Goal: Contribute content: Contribute content

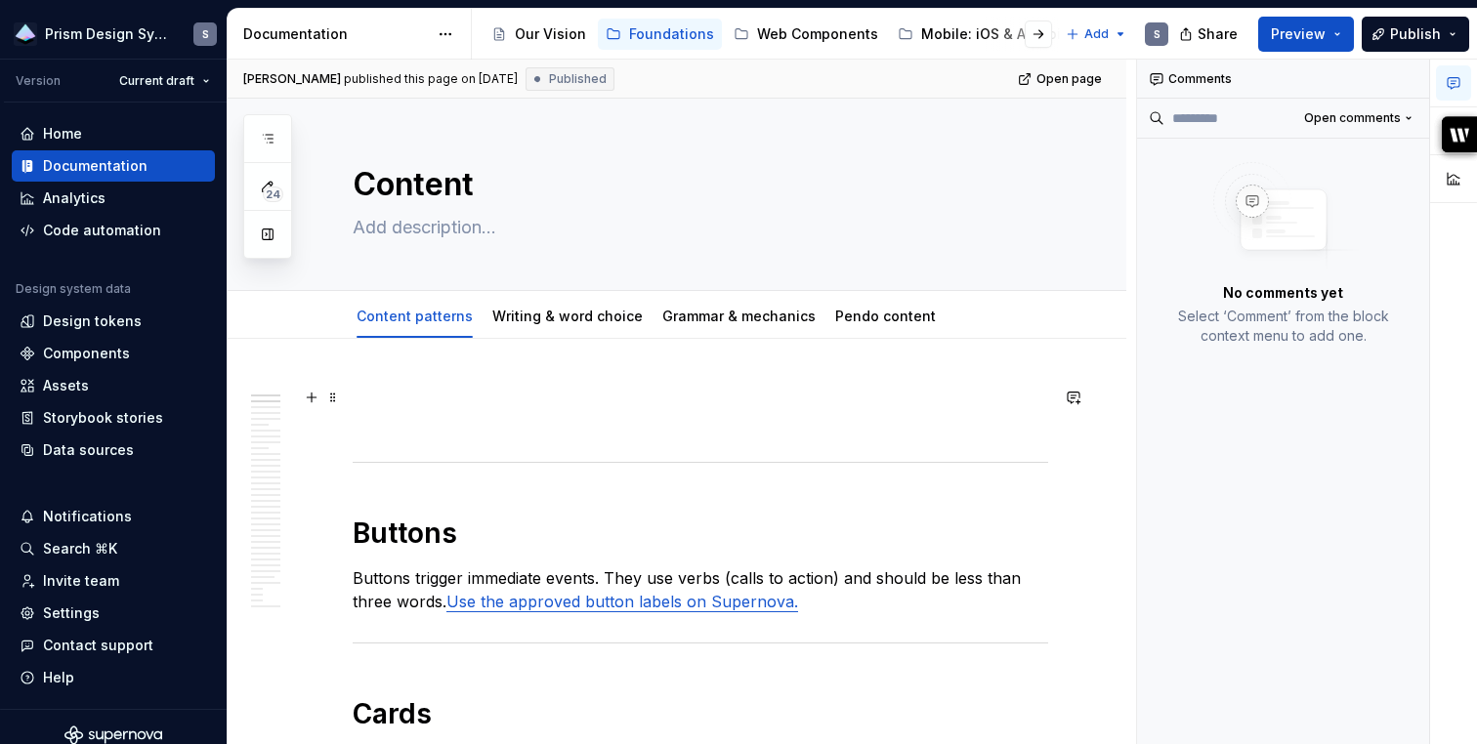
click at [393, 389] on p at bounding box center [700, 409] width 695 height 47
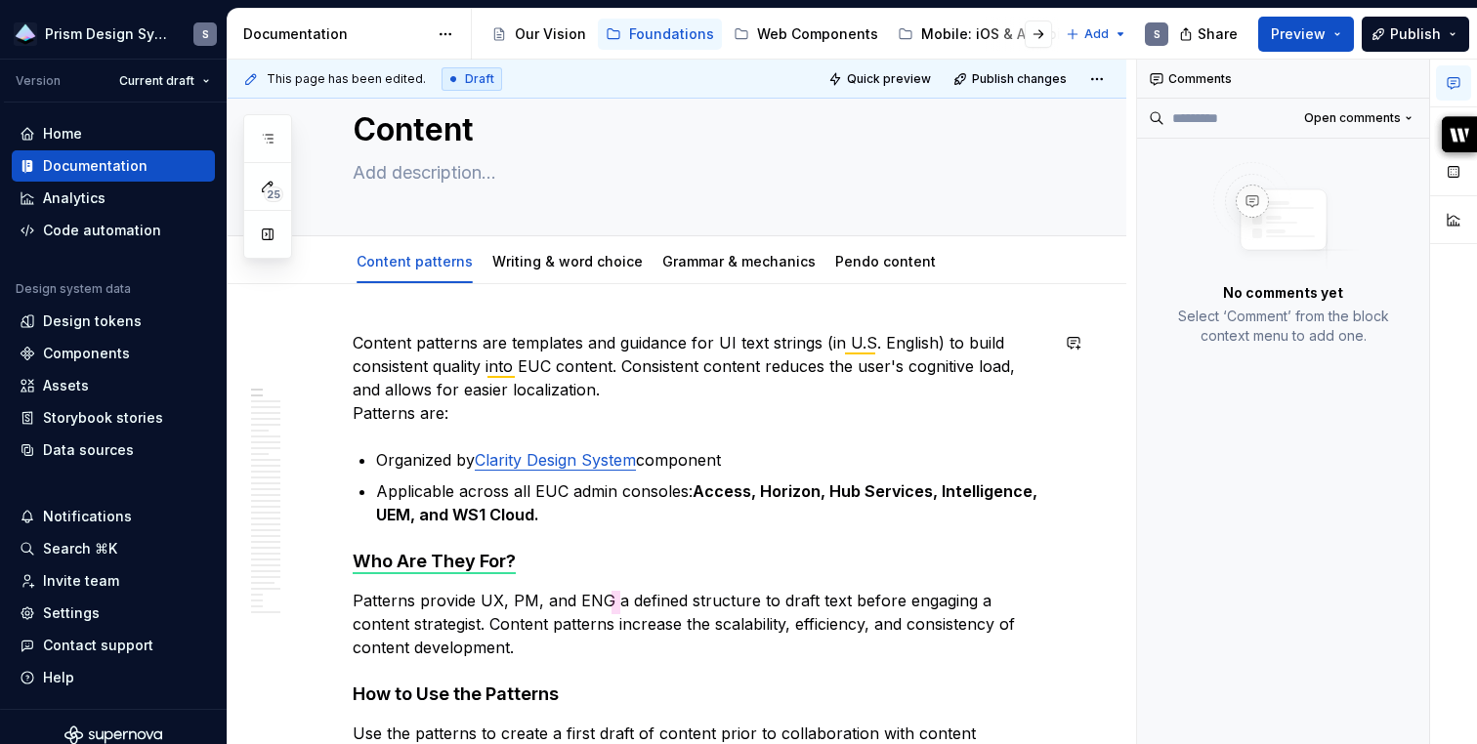
scroll to position [57, 0]
click at [860, 346] on p "Content patterns are templates and guidance for UI text strings (in U.S. Englis…" at bounding box center [700, 376] width 695 height 94
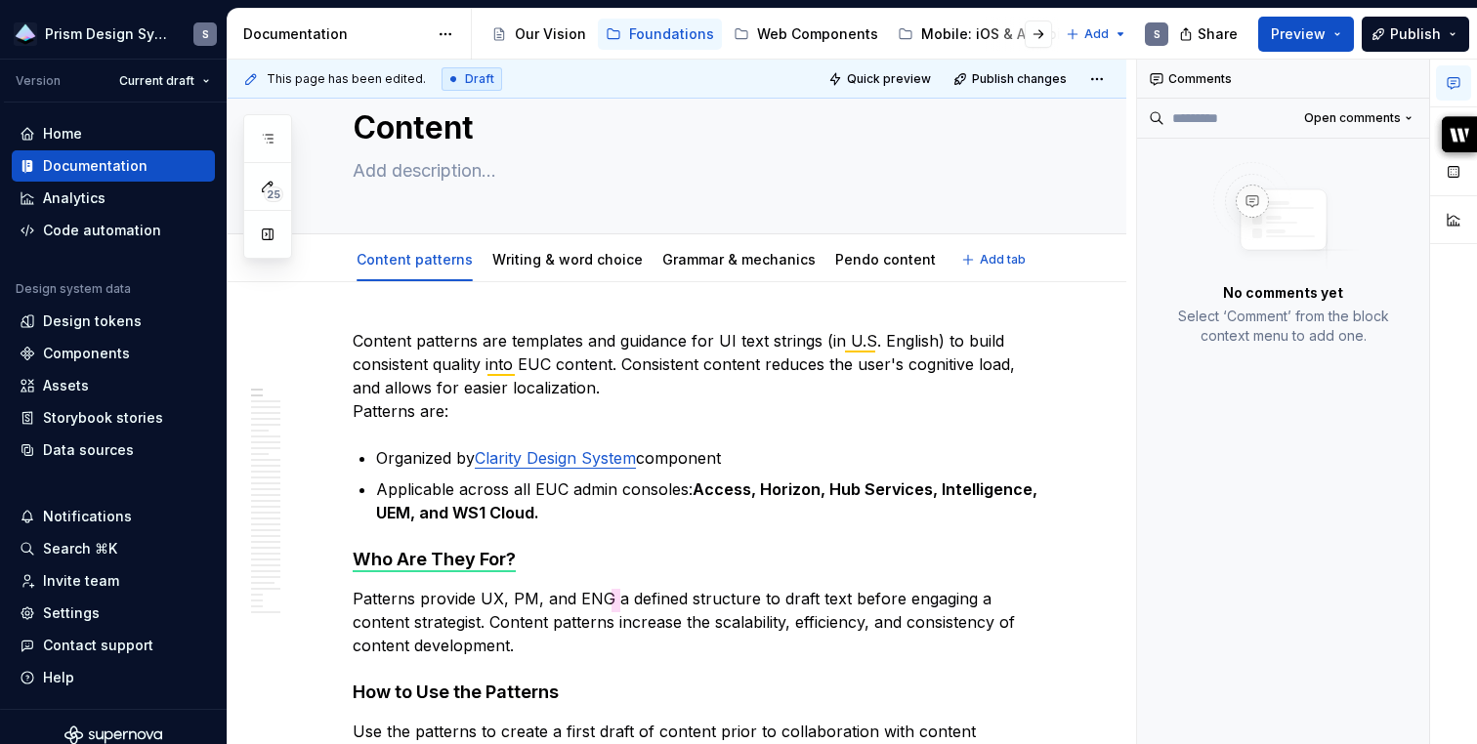
type textarea "*"
click at [872, 345] on p "Content patterns are templates and guidance for UI text strings (in U.S. Englis…" at bounding box center [700, 376] width 695 height 94
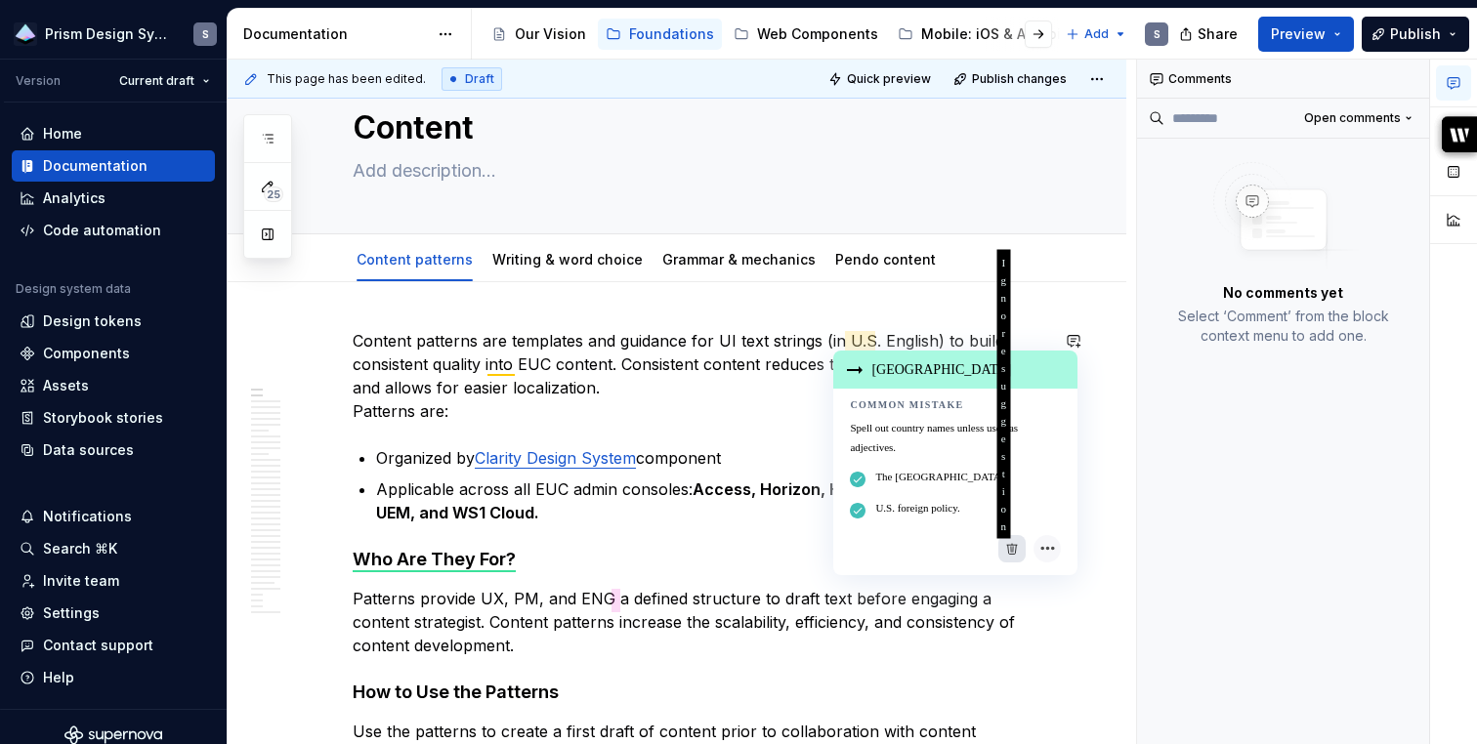
click at [1011, 547] on div "Ignore suggestion" at bounding box center [1011, 548] width 27 height 27
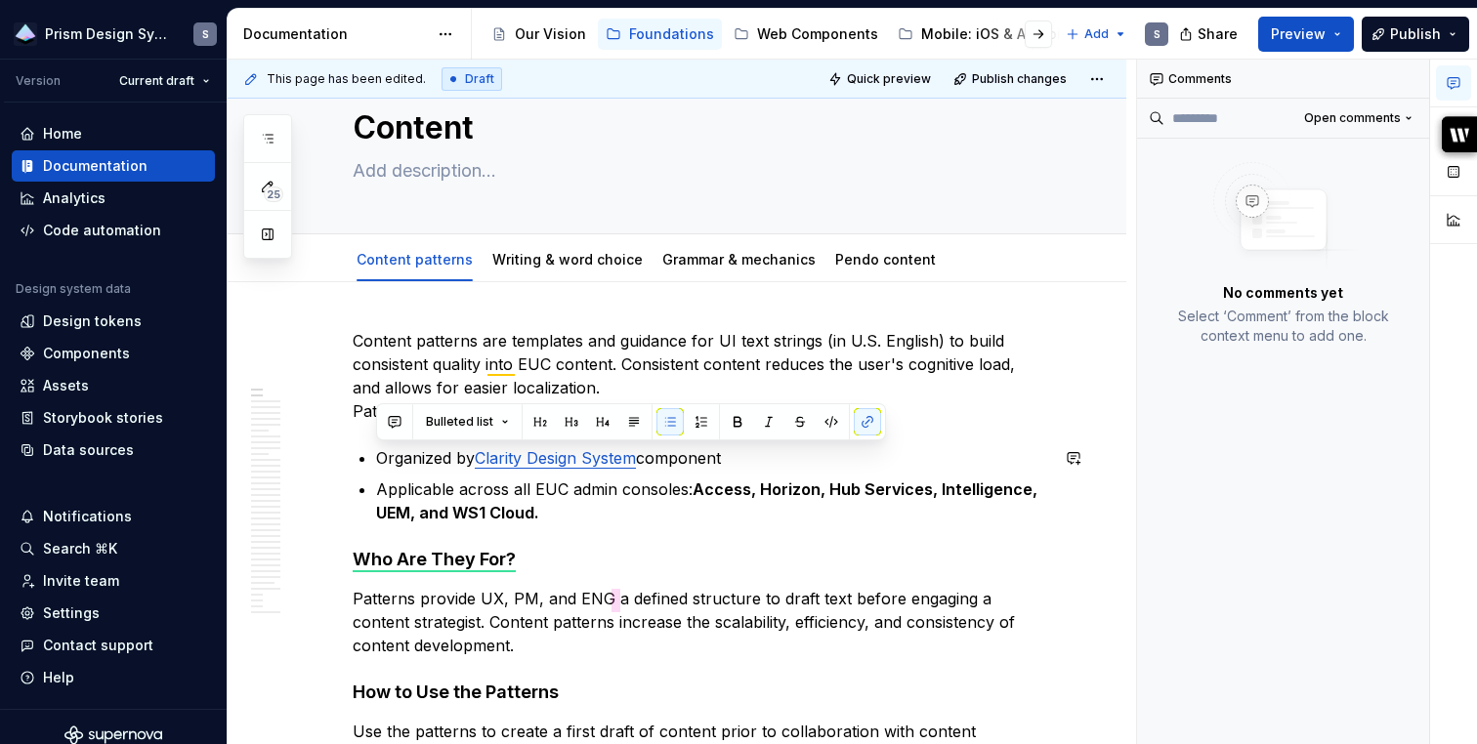
drag, startPoint x: 771, startPoint y: 460, endPoint x: 327, endPoint y: 436, distance: 444.1
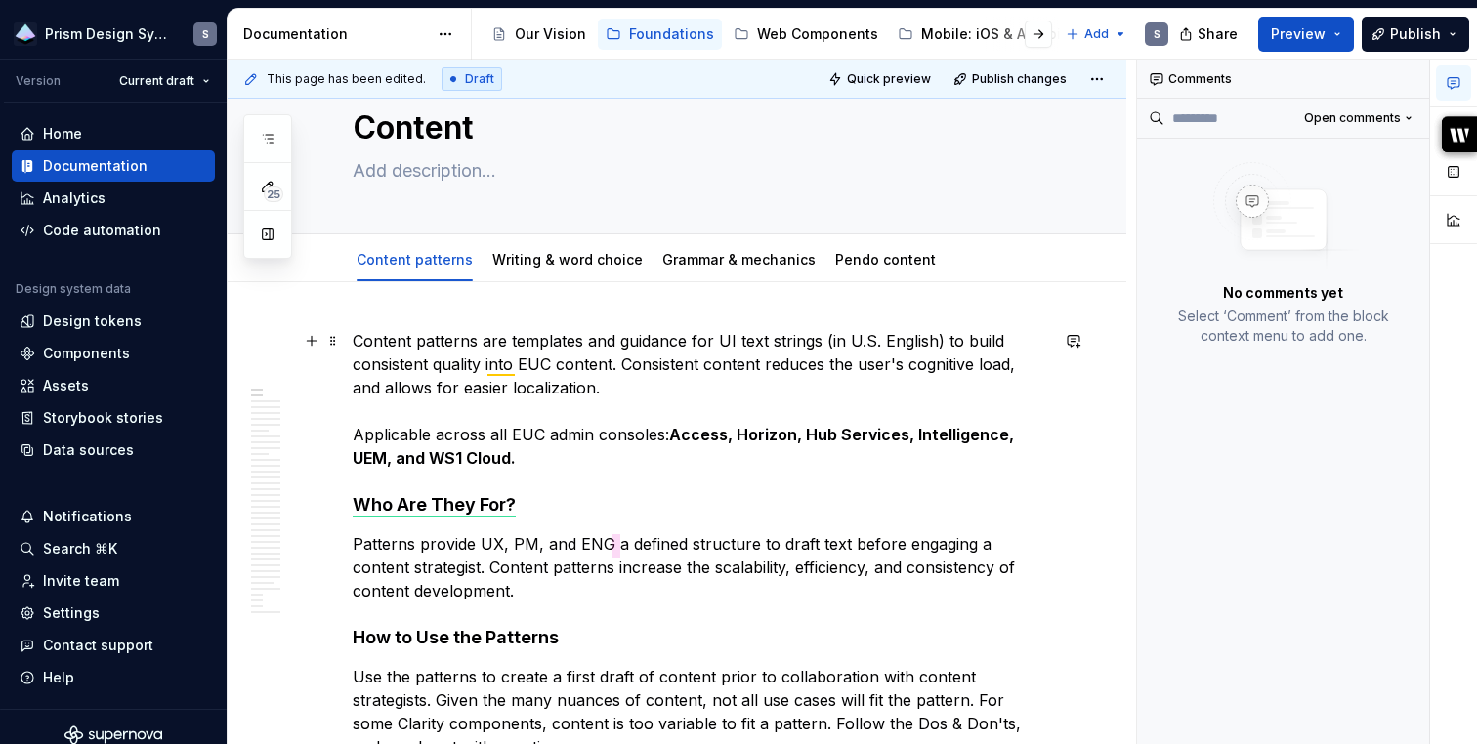
click at [972, 341] on p "Content patterns are templates and guidance for UI text strings (in U.S. Englis…" at bounding box center [700, 399] width 695 height 141
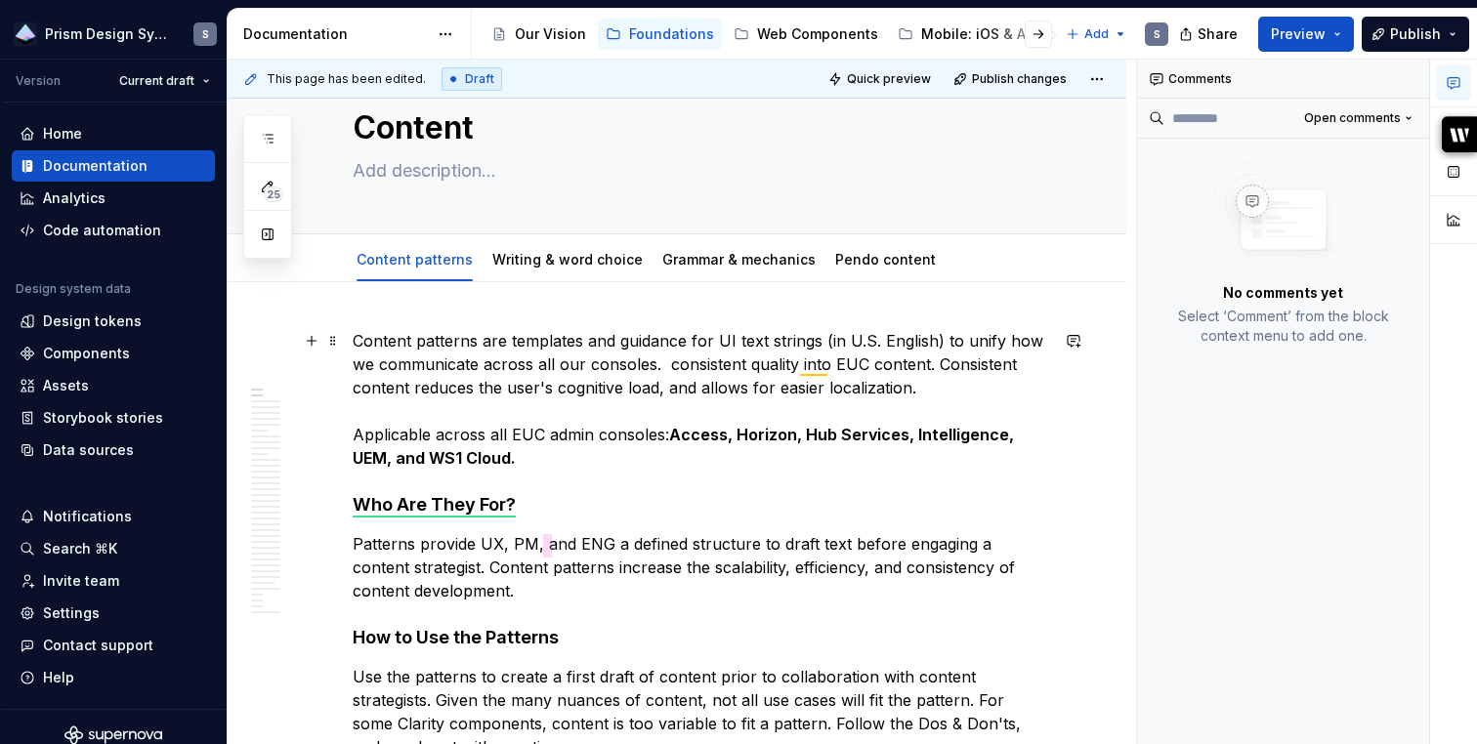
click at [587, 364] on p "Content patterns are templates and guidance for UI text strings (in U.S. Englis…" at bounding box center [700, 399] width 695 height 141
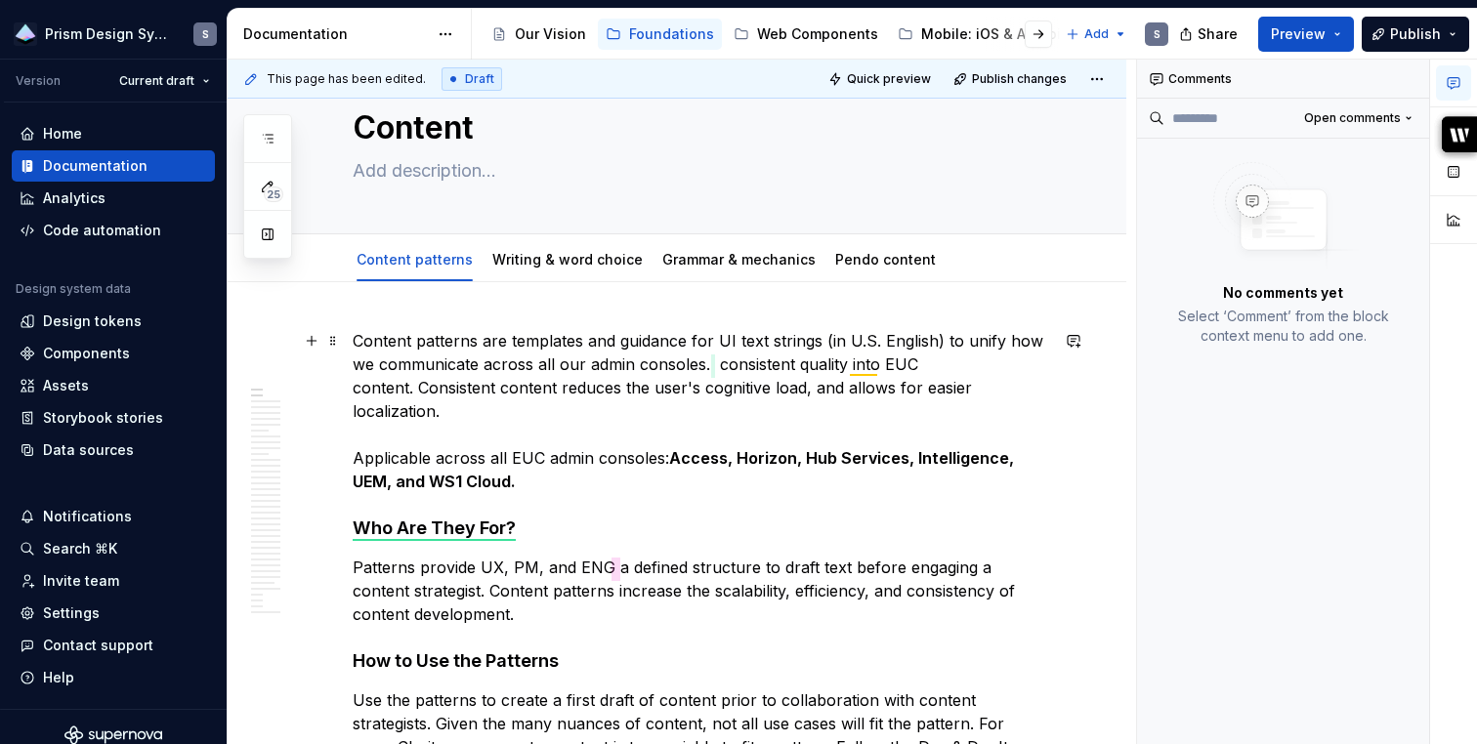
click at [760, 409] on p "Content patterns are templates and guidance for UI text strings (in U.S. Englis…" at bounding box center [700, 411] width 695 height 164
drag, startPoint x: 709, startPoint y: 364, endPoint x: 755, endPoint y: 472, distance: 116.8
click at [755, 472] on p "Content patterns are templates and guidance for UI text strings (in U.S. Englis…" at bounding box center [700, 411] width 695 height 164
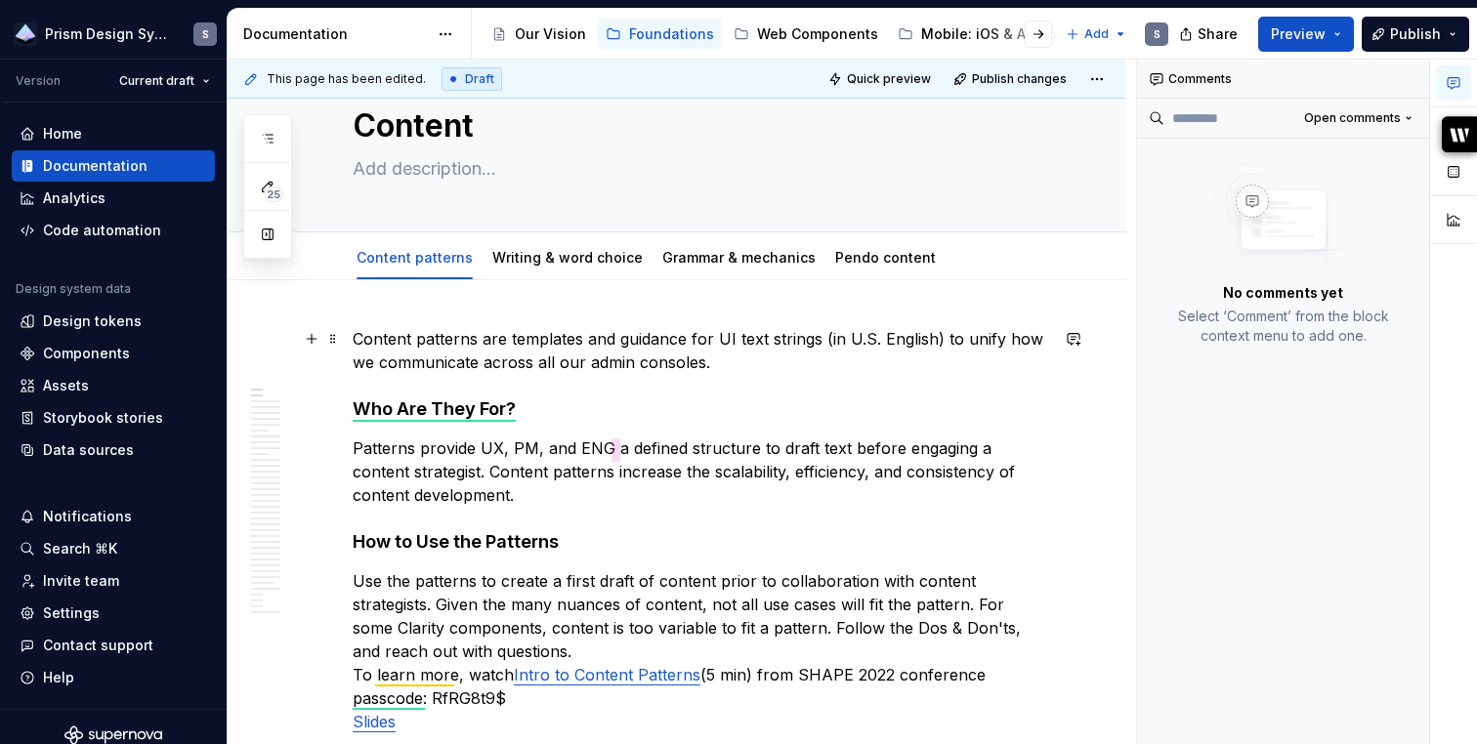
scroll to position [60, 0]
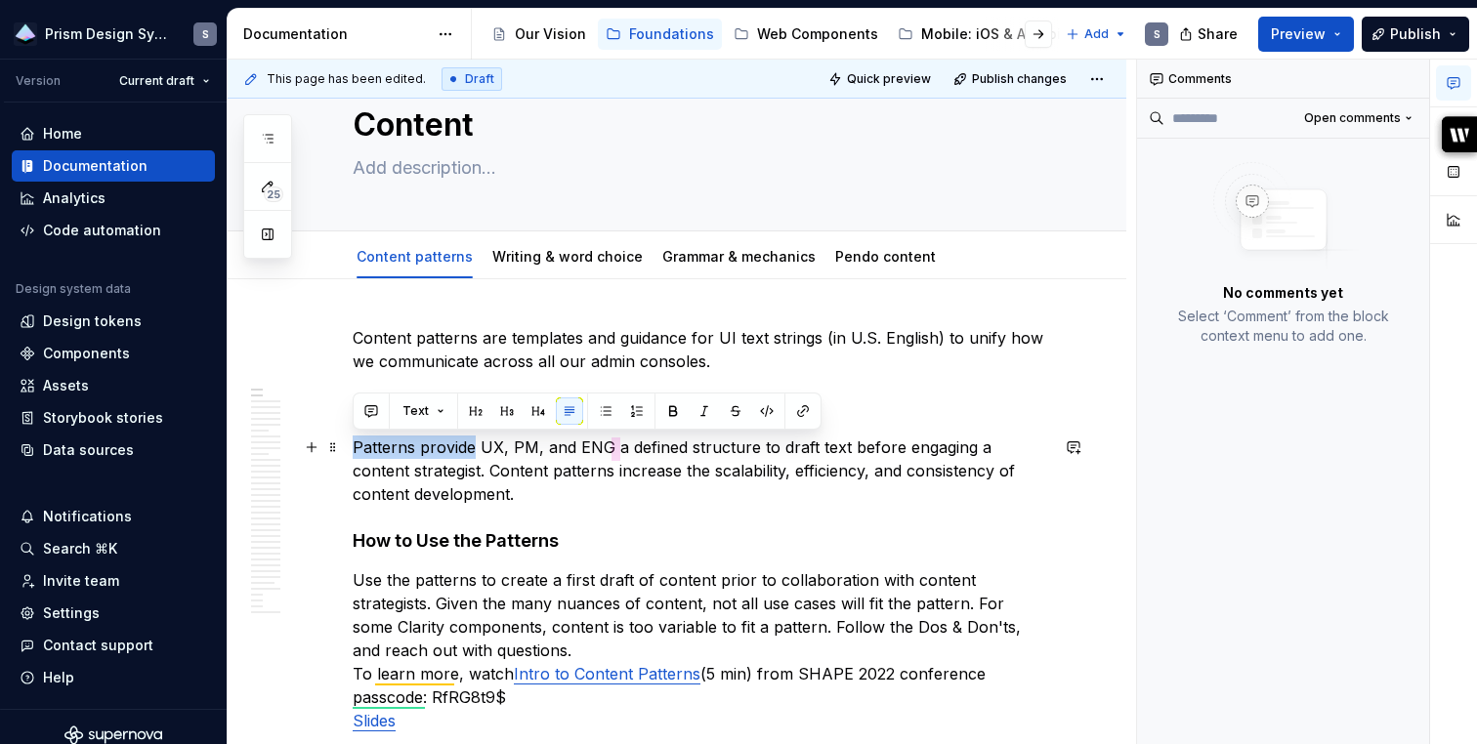
drag, startPoint x: 471, startPoint y: 453, endPoint x: 354, endPoint y: 453, distance: 117.2
click at [354, 453] on p "Patterns provide UX, PM, and ENG a defined structure to draft text before engag…" at bounding box center [700, 471] width 695 height 70
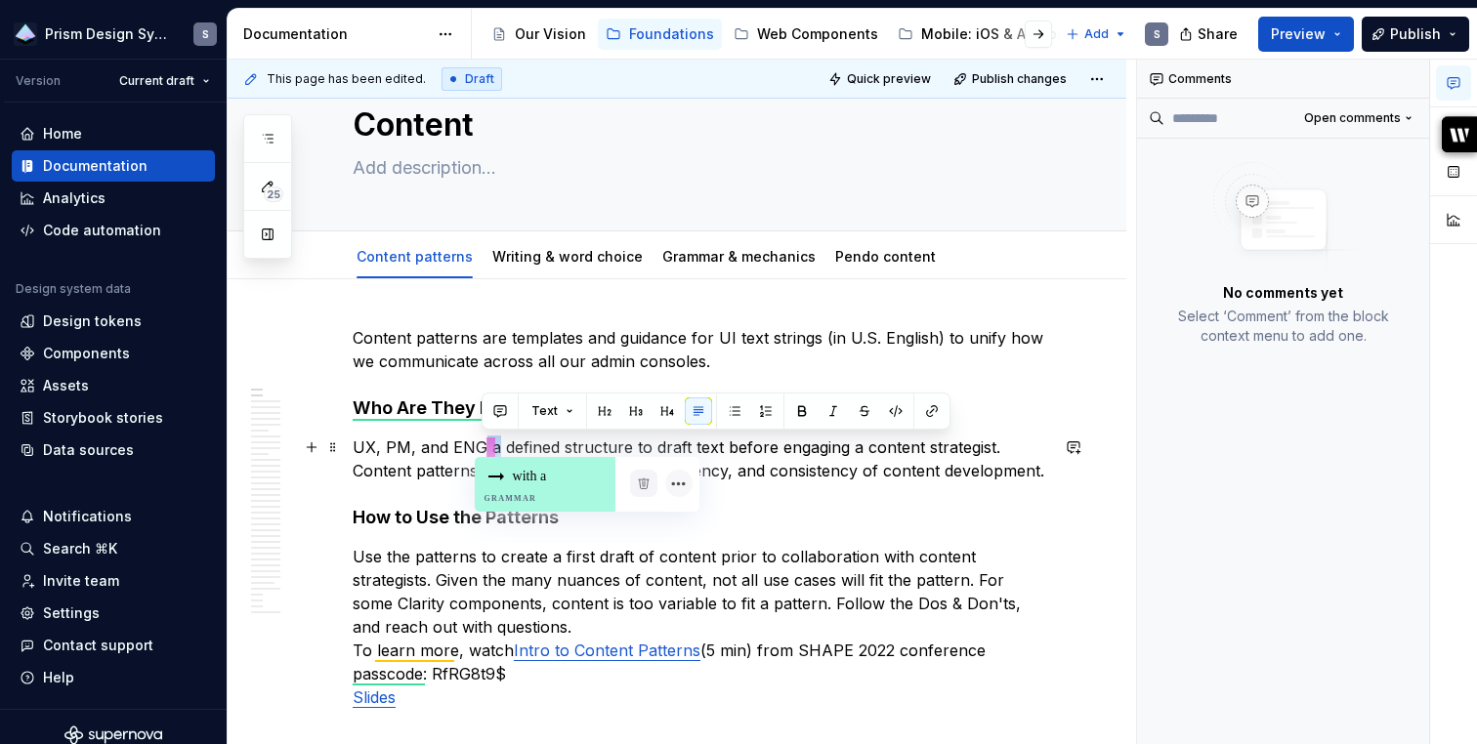
drag, startPoint x: 496, startPoint y: 446, endPoint x: 480, endPoint y: 446, distance: 15.6
click at [480, 446] on p "UX, PM, and ENG a defined structure to draft text before engaging a content str…" at bounding box center [700, 459] width 695 height 47
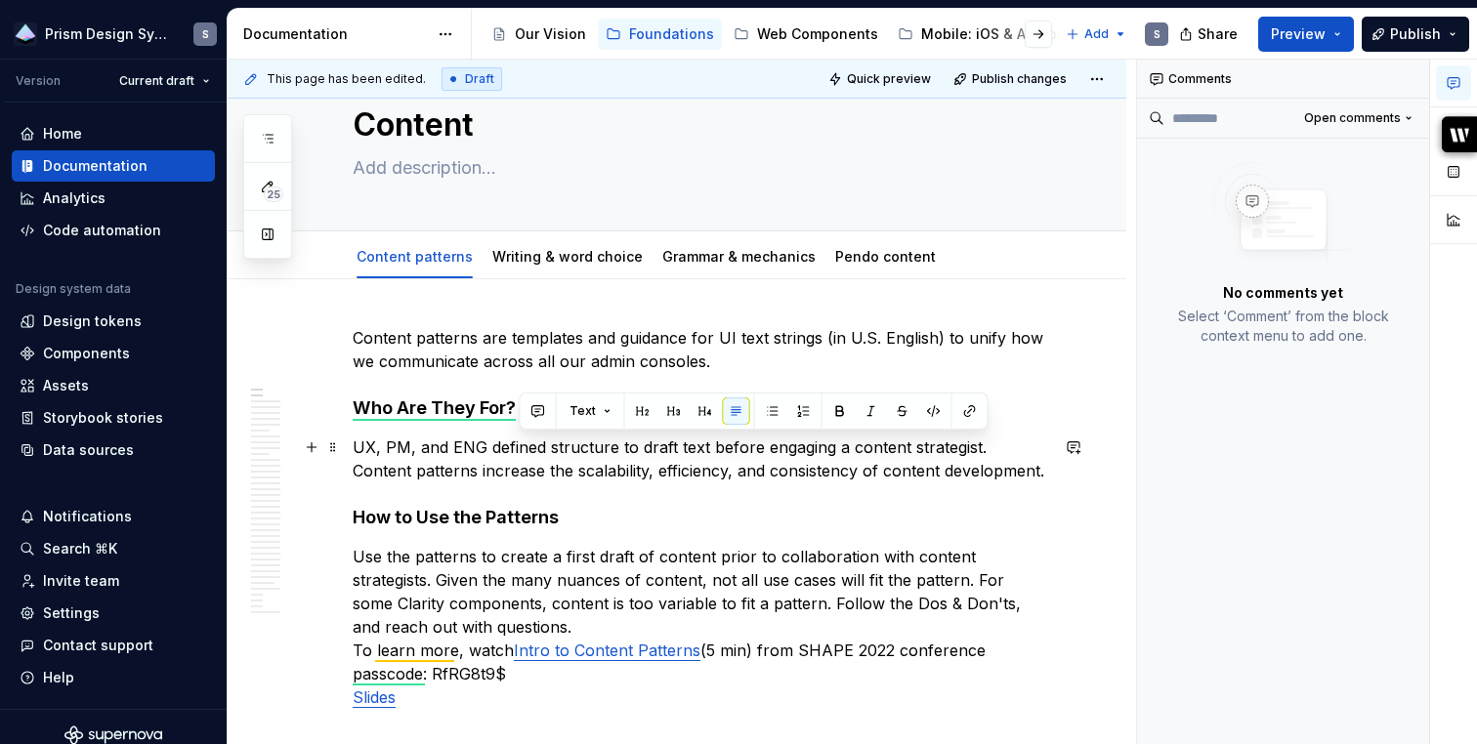
drag, startPoint x: 984, startPoint y: 449, endPoint x: 986, endPoint y: 463, distance: 13.8
click at [986, 464] on p "UX, PM, and ENG defined structure to draft text before engaging a content strat…" at bounding box center [700, 459] width 695 height 47
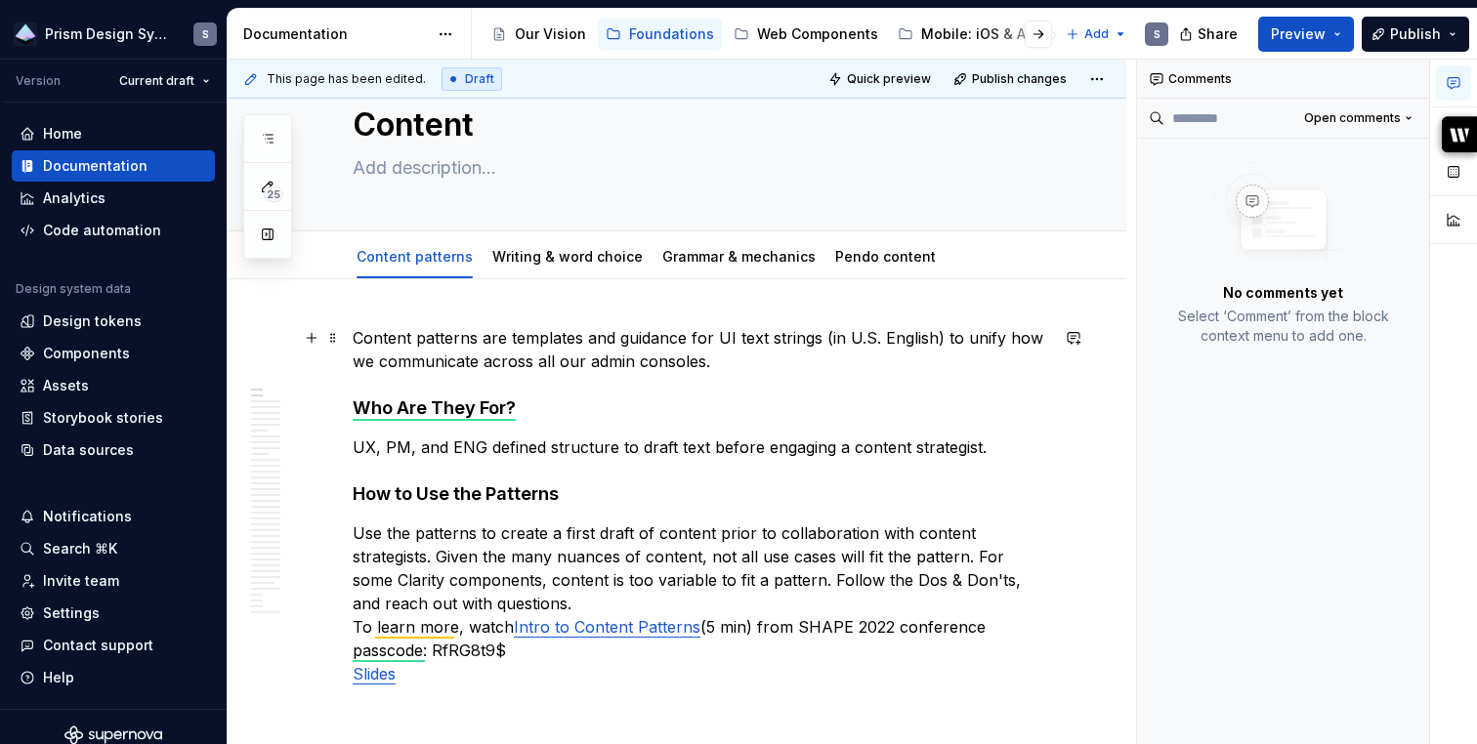
click at [877, 364] on p "Content patterns are templates and guidance for UI text strings (in U.S. Englis…" at bounding box center [700, 349] width 695 height 47
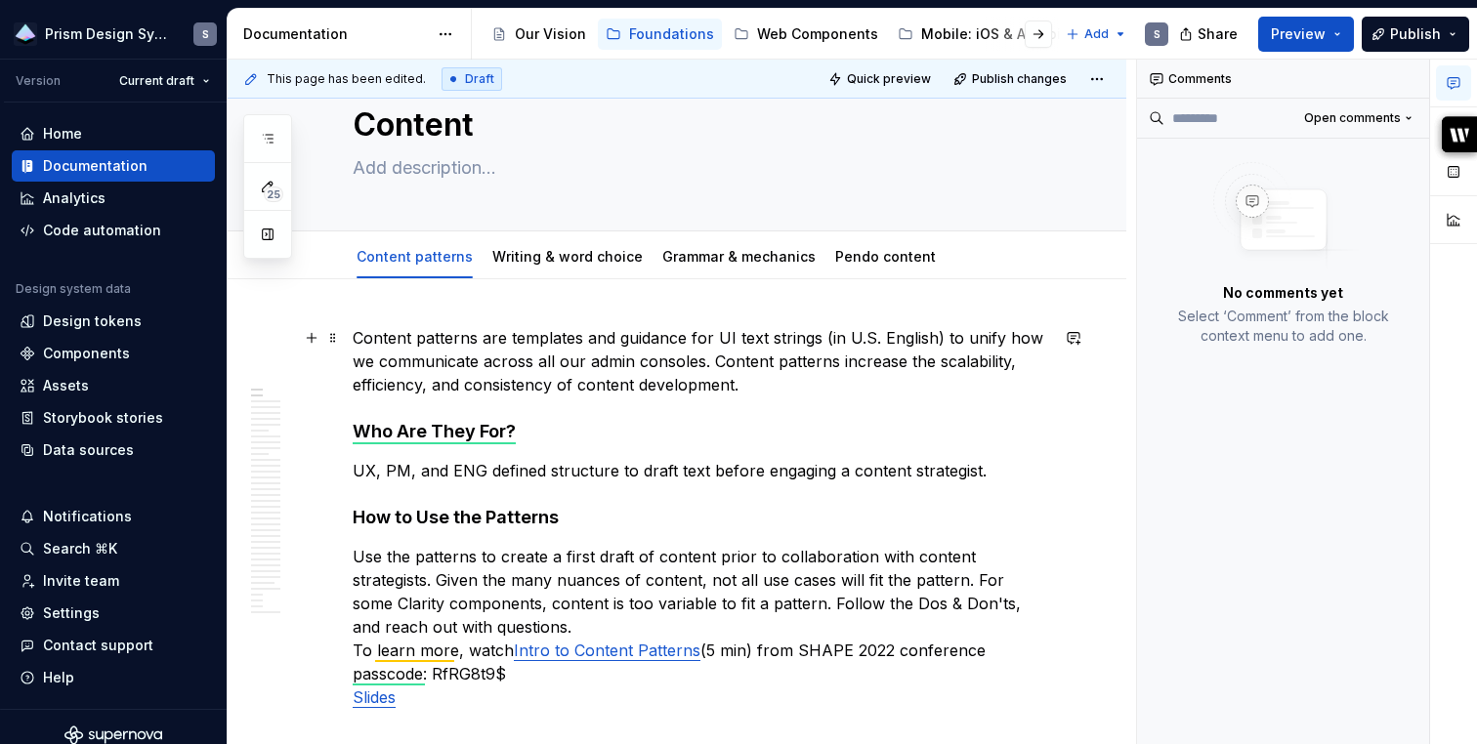
click at [841, 365] on p "Content patterns are templates and guidance for UI text strings (in U.S. Englis…" at bounding box center [700, 361] width 695 height 70
click at [798, 393] on p "Content patterns are templates and guidance for UI text strings (in U.S. Englis…" at bounding box center [700, 361] width 695 height 70
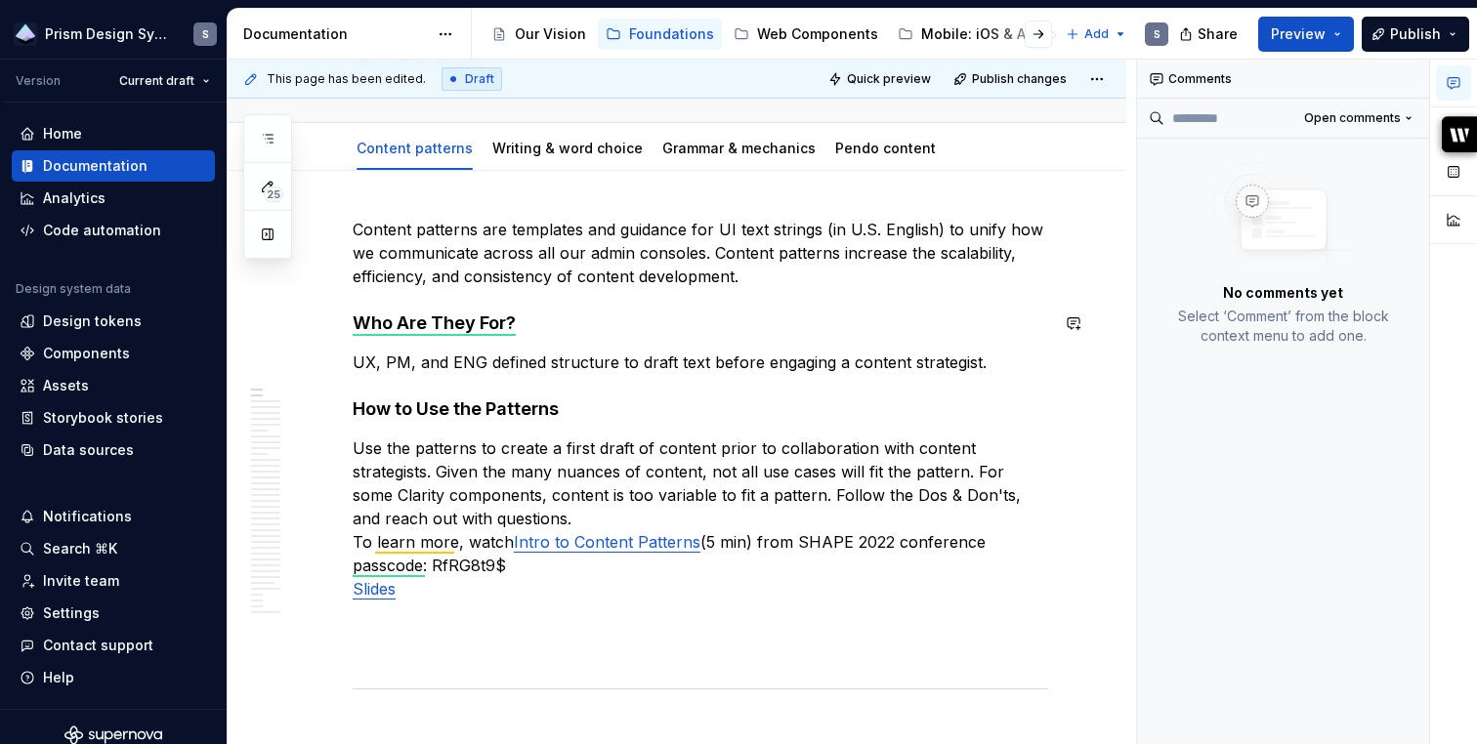
scroll to position [171, 0]
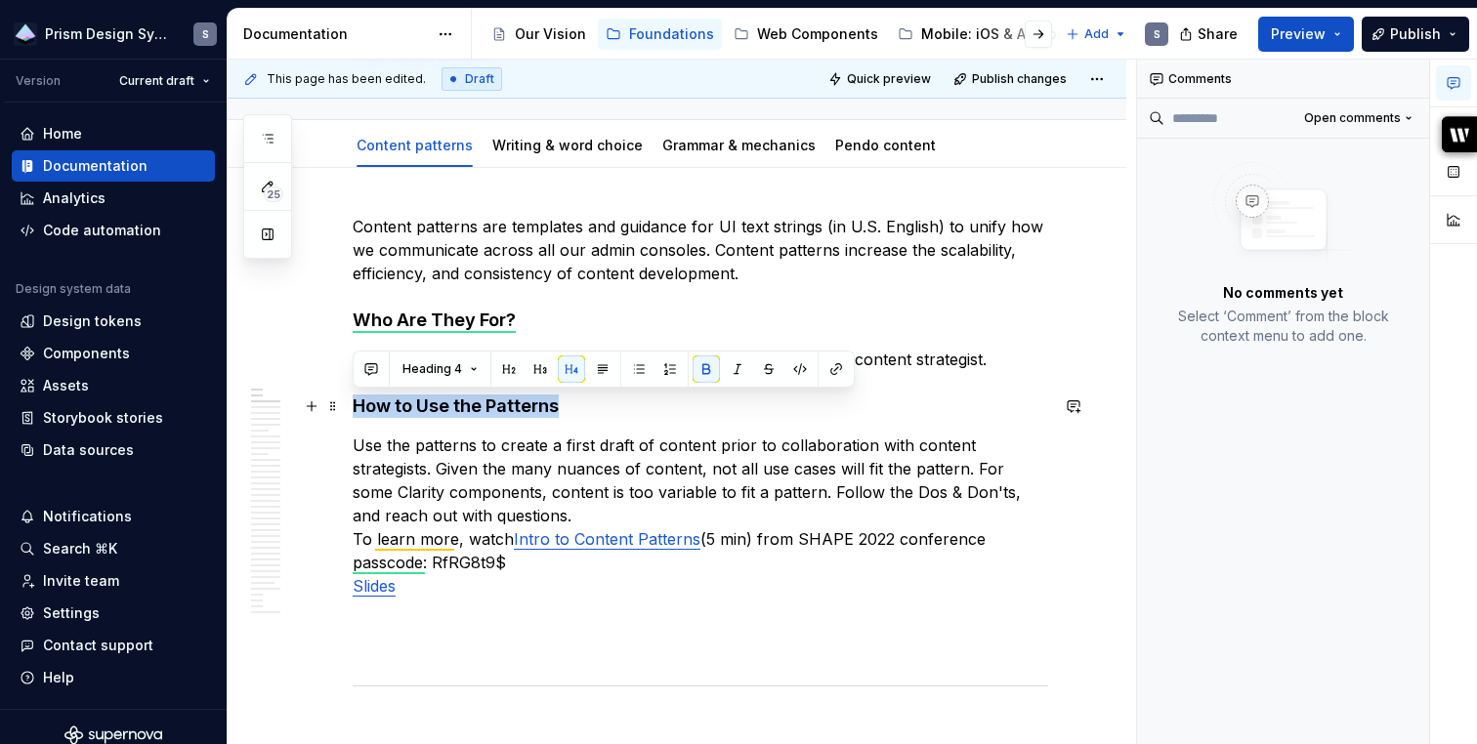
drag, startPoint x: 598, startPoint y: 406, endPoint x: 342, endPoint y: 404, distance: 255.9
click at [412, 449] on p "Use the patterns to create a first draft of content prior to collaboration with…" at bounding box center [700, 516] width 695 height 164
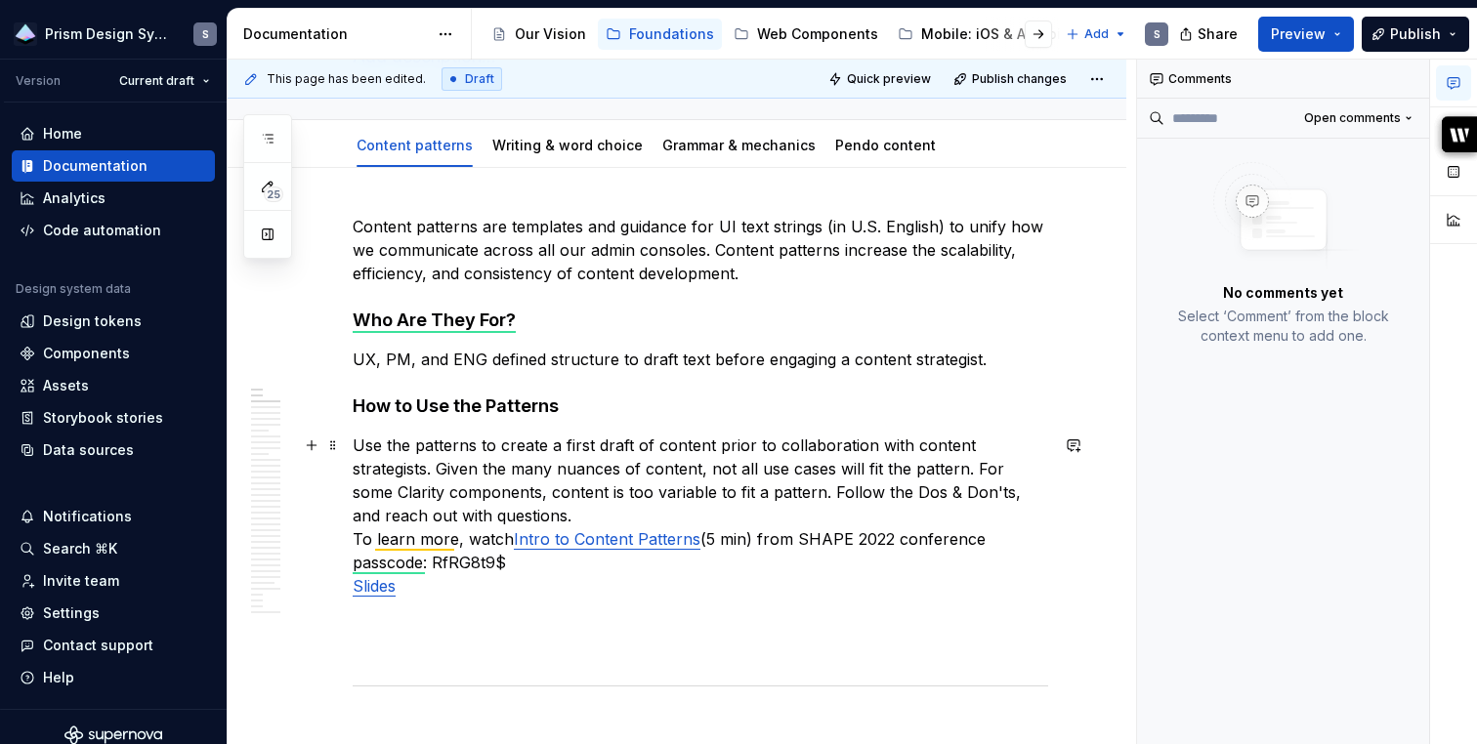
scroll to position [246, 0]
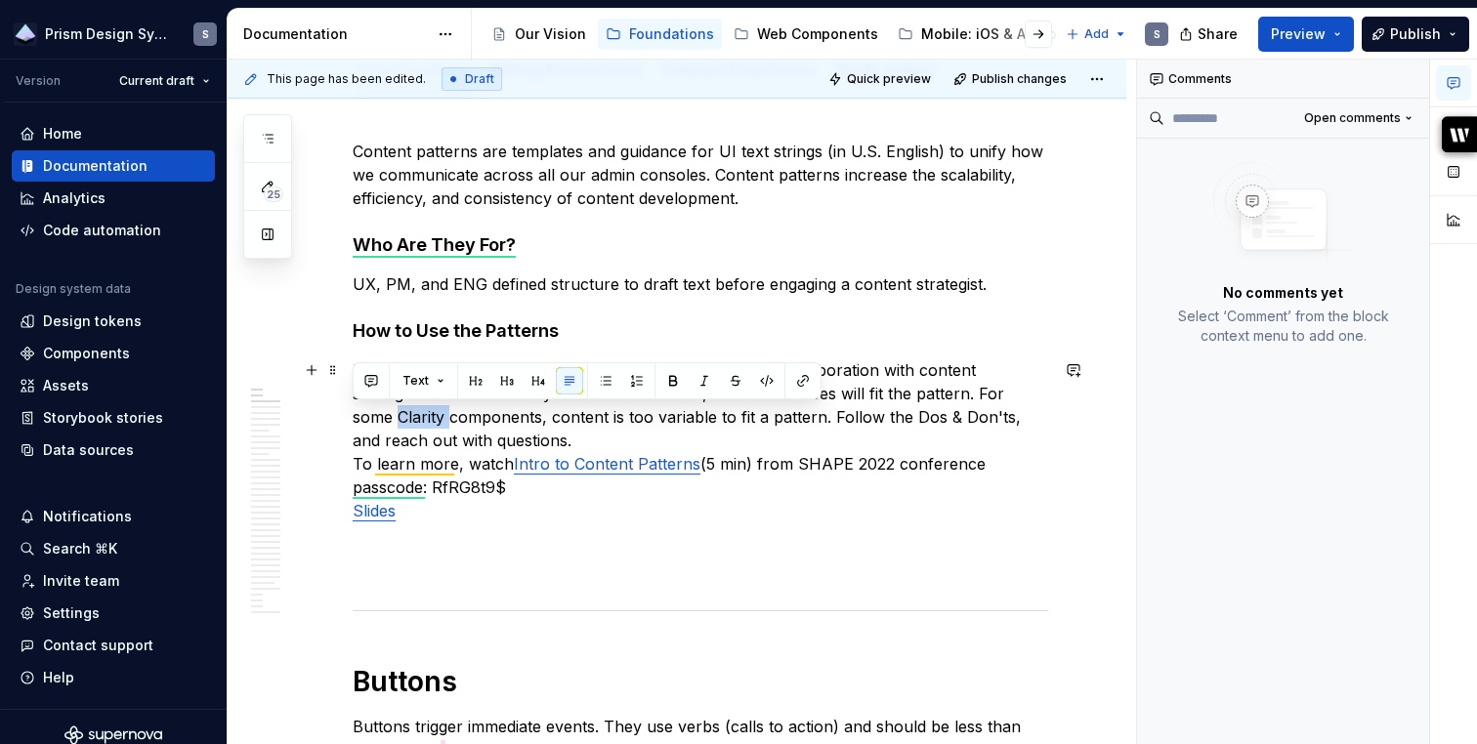
drag, startPoint x: 404, startPoint y: 413, endPoint x: 351, endPoint y: 413, distance: 53.7
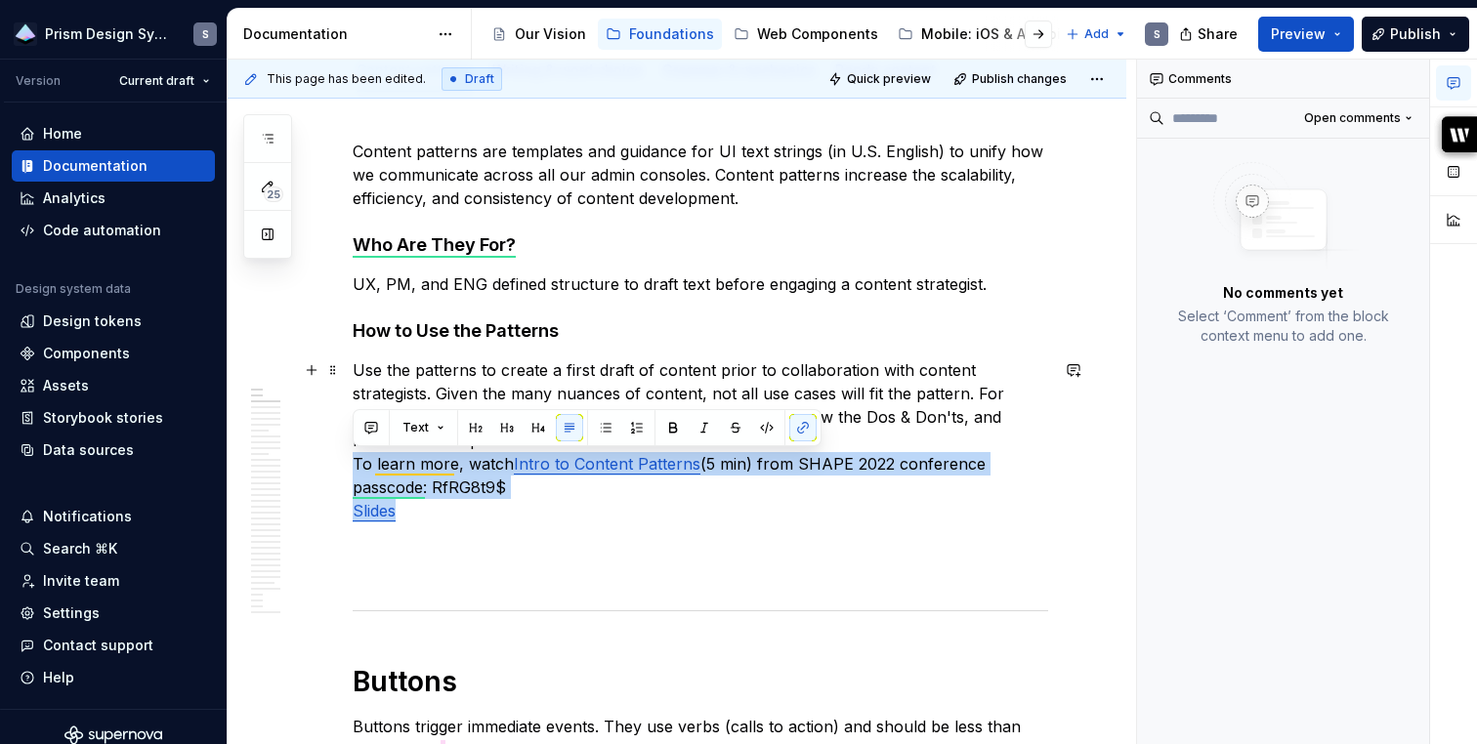
drag, startPoint x: 437, startPoint y: 520, endPoint x: 330, endPoint y: 464, distance: 120.1
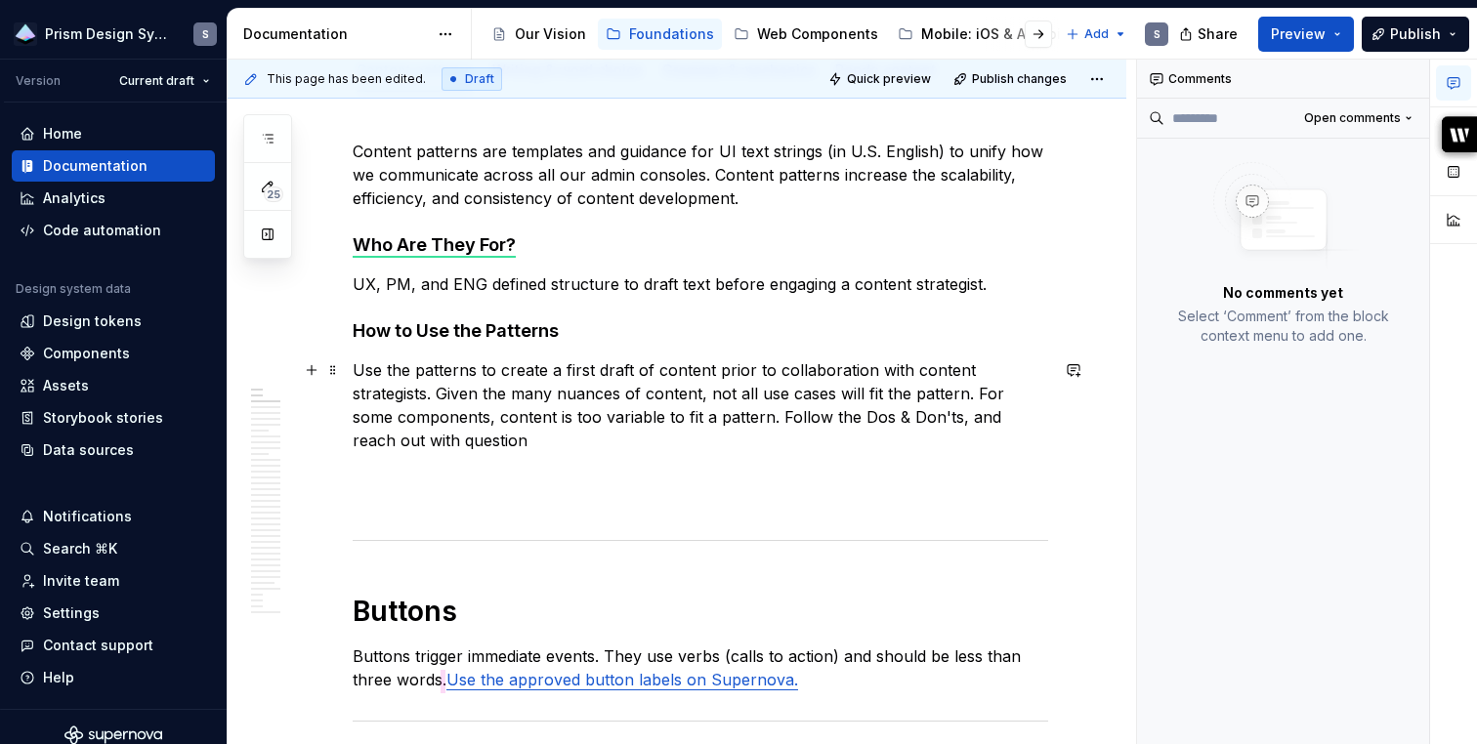
click at [1030, 418] on p "Use the patterns to create a first draft of content prior to collaboration with…" at bounding box center [700, 405] width 695 height 94
click at [813, 438] on p "Use the patterns to create a first draft of content prior to collaboration with…" at bounding box center [700, 405] width 695 height 94
click at [680, 501] on p at bounding box center [700, 487] width 695 height 47
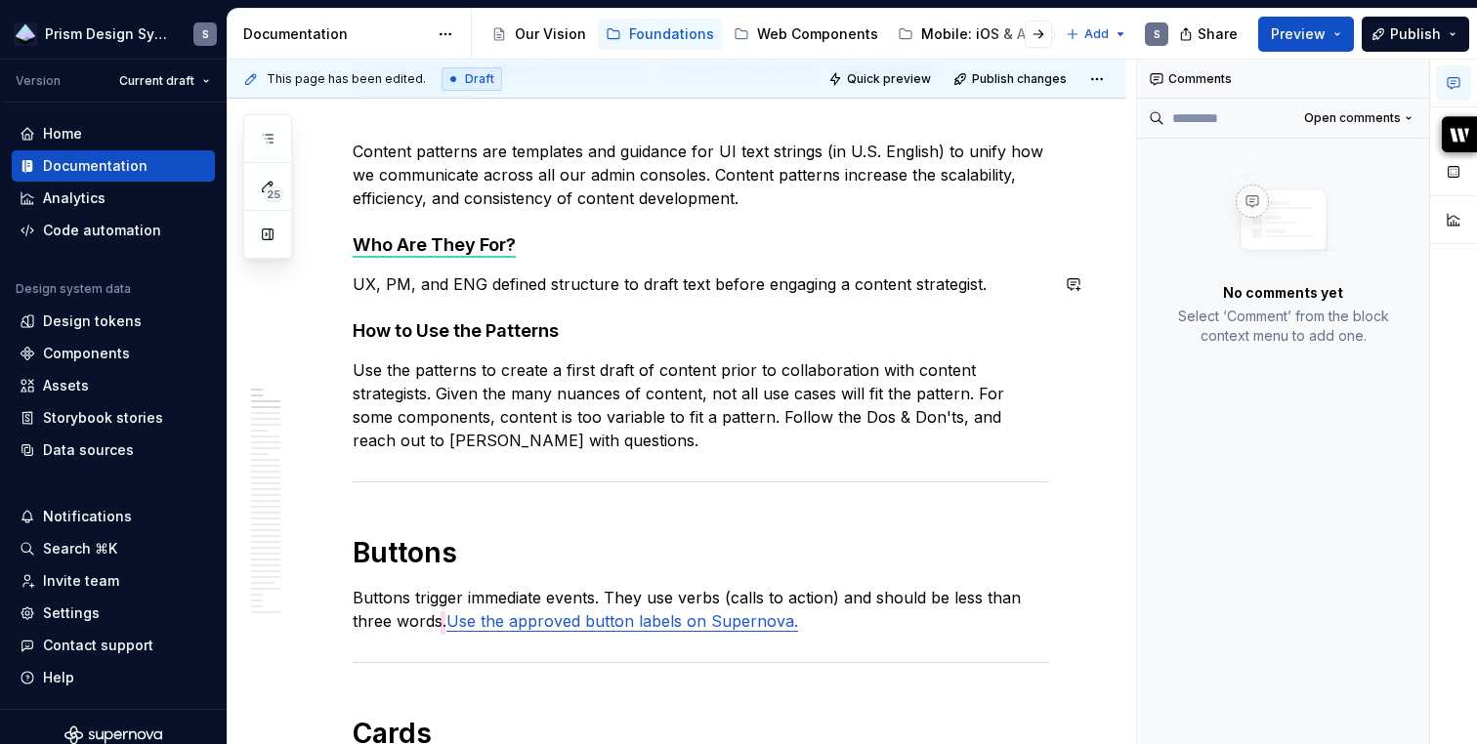
scroll to position [141, 0]
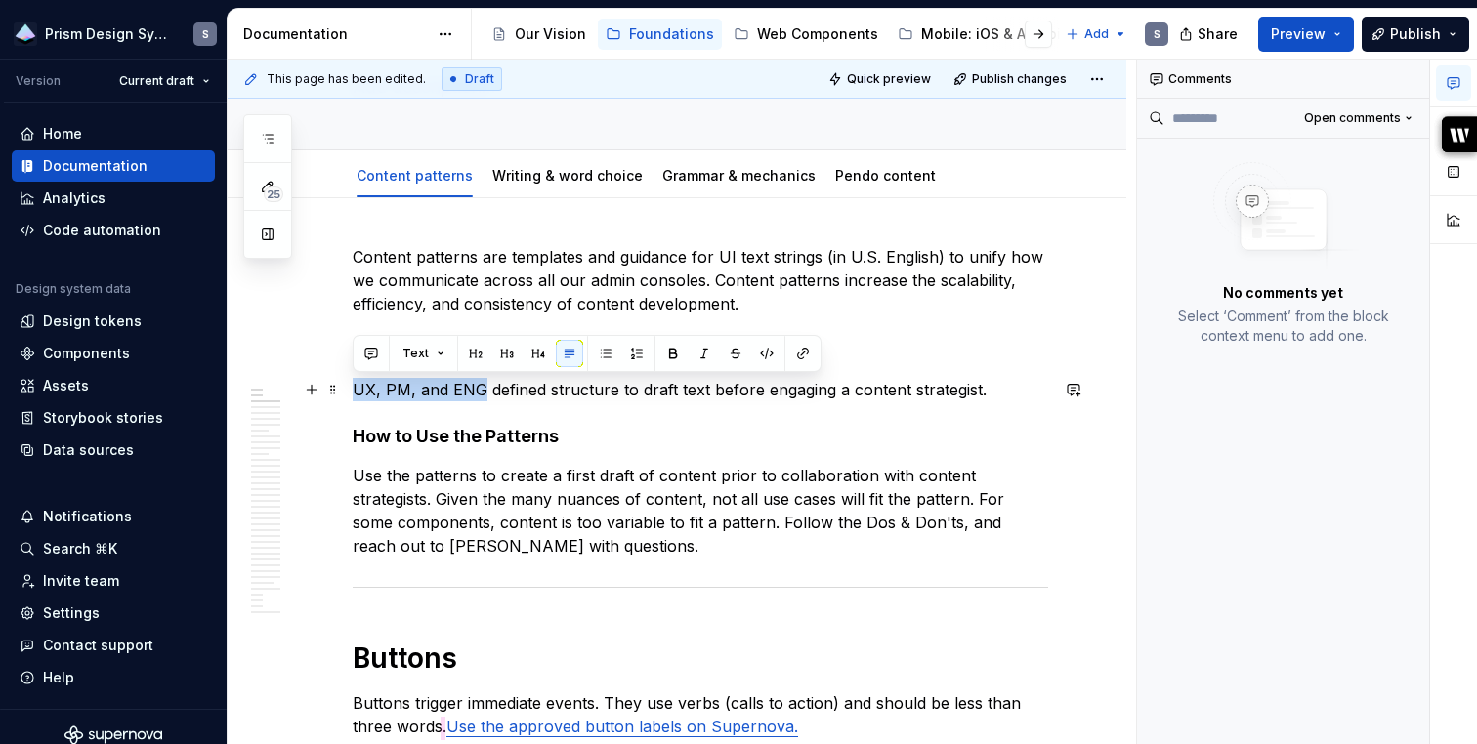
drag, startPoint x: 482, startPoint y: 390, endPoint x: 349, endPoint y: 390, distance: 133.8
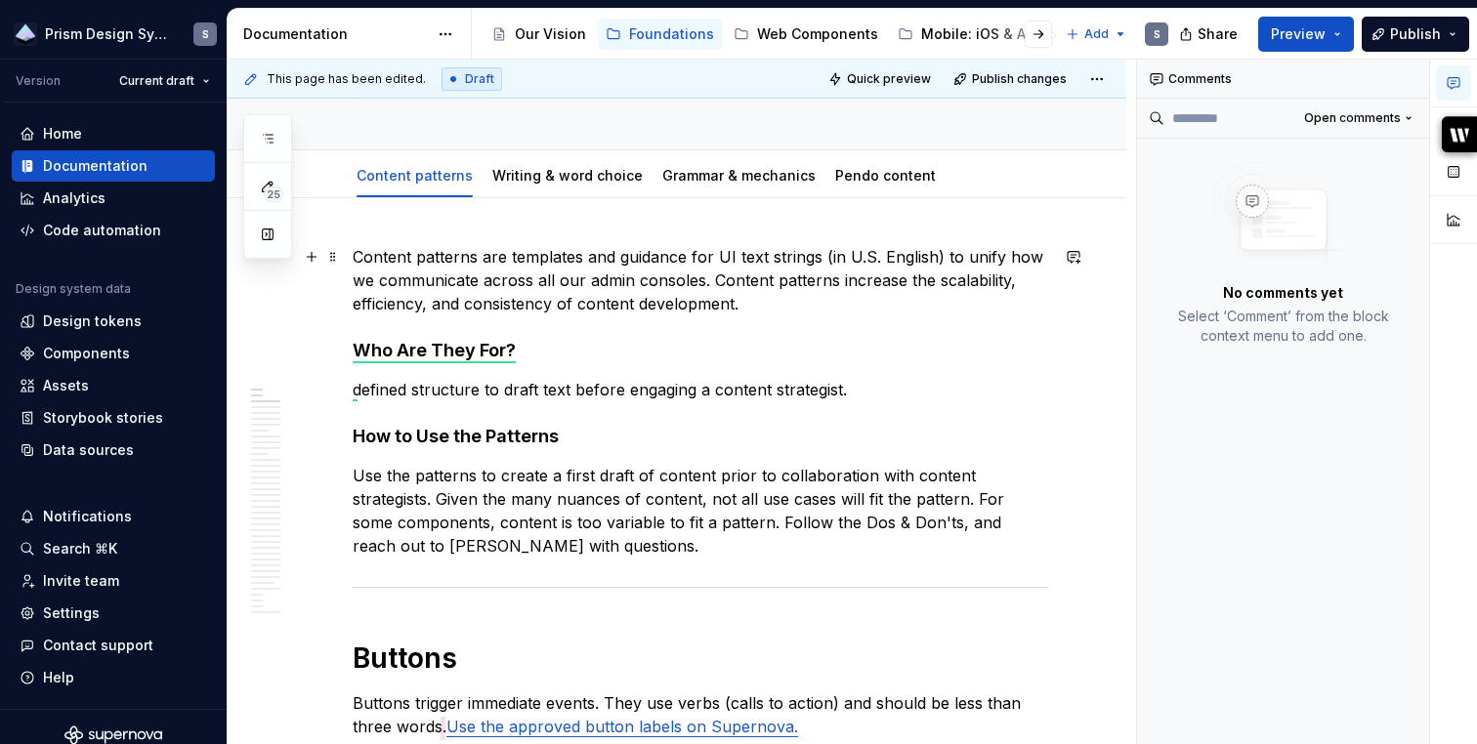
click at [938, 255] on p "Content patterns are templates and guidance for UI text strings (in U.S. Englis…" at bounding box center [700, 280] width 695 height 70
click at [405, 280] on p "Content patterns are templates and guidance for UI text strings (in U.S. Englis…" at bounding box center [700, 280] width 695 height 70
click at [947, 261] on p "Content patterns are templates and guidance for UI text strings (in U.S. Englis…" at bounding box center [700, 280] width 695 height 70
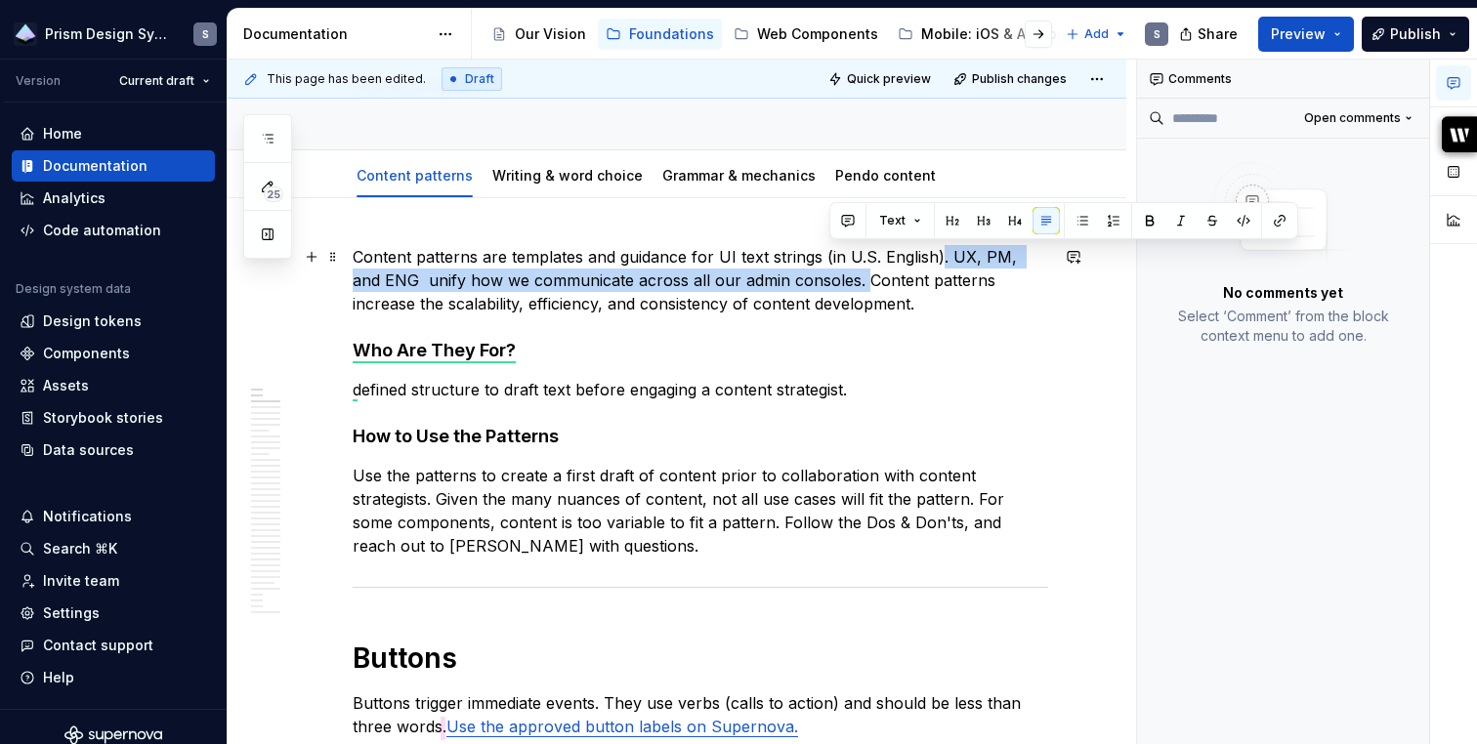
drag, startPoint x: 828, startPoint y: 279, endPoint x: 937, endPoint y: 263, distance: 109.7
click at [937, 263] on p "Content patterns are templates and guidance for UI text strings (in U.S. Englis…" at bounding box center [700, 280] width 695 height 70
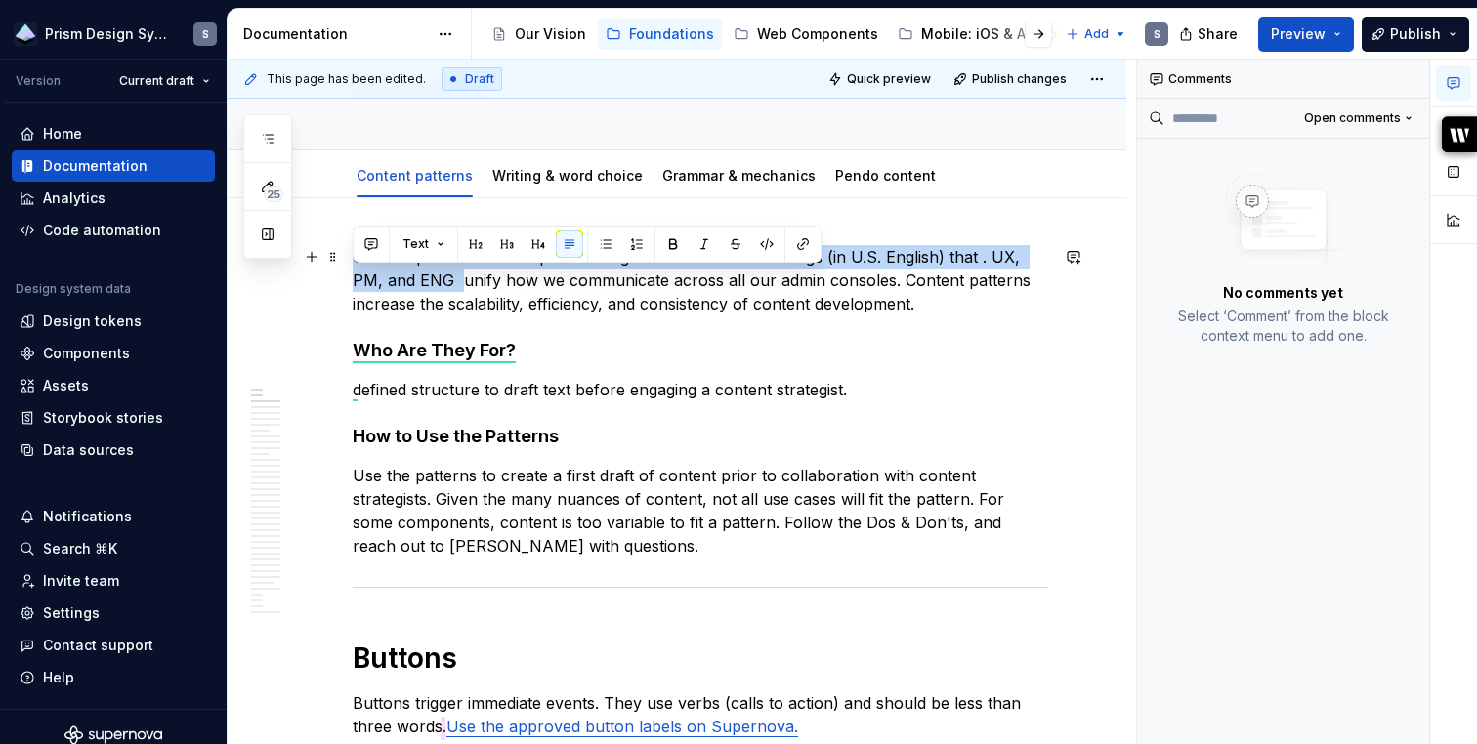
type textarea "*"
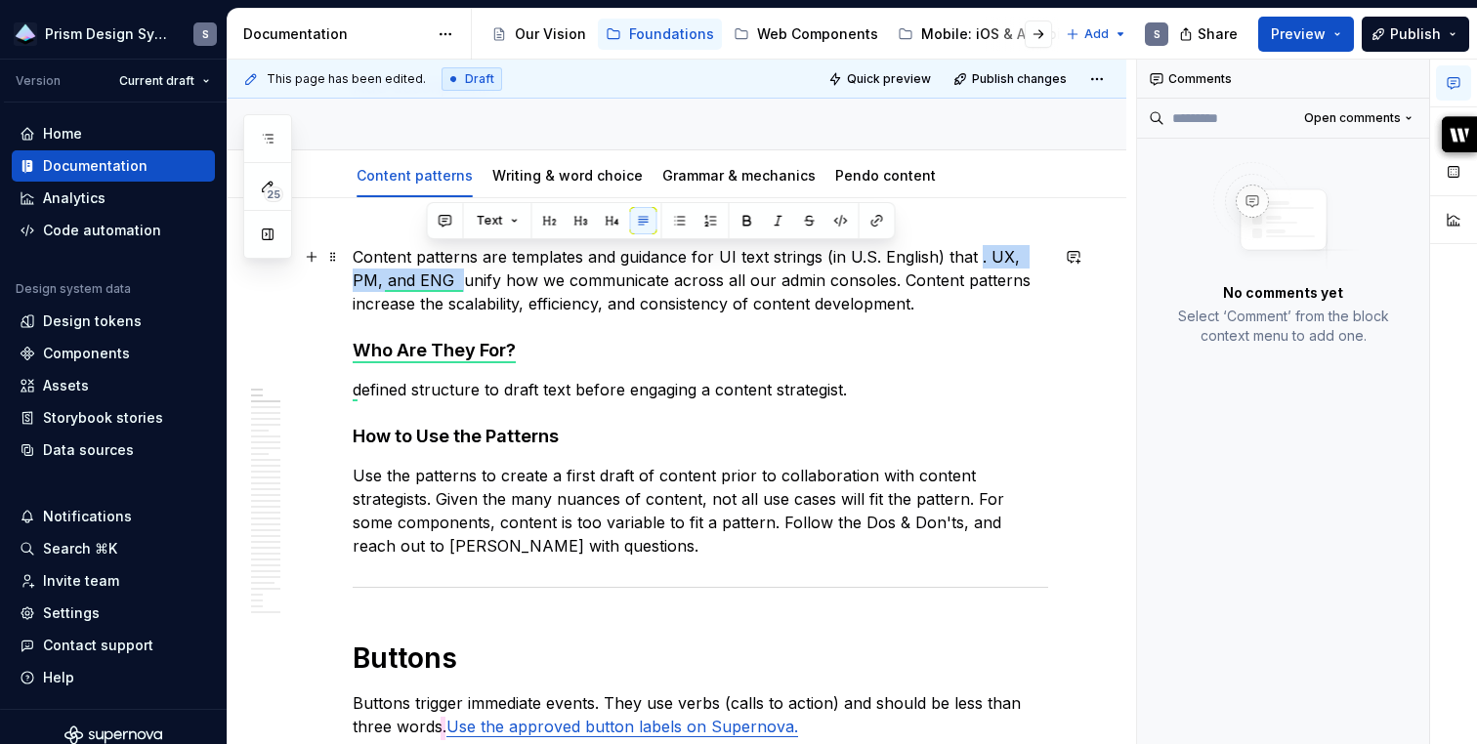
drag, startPoint x: 425, startPoint y: 280, endPoint x: 976, endPoint y: 261, distance: 551.2
click at [976, 261] on p "Content patterns are templates and guidance for UI text strings (in U.S. Englis…" at bounding box center [700, 280] width 695 height 70
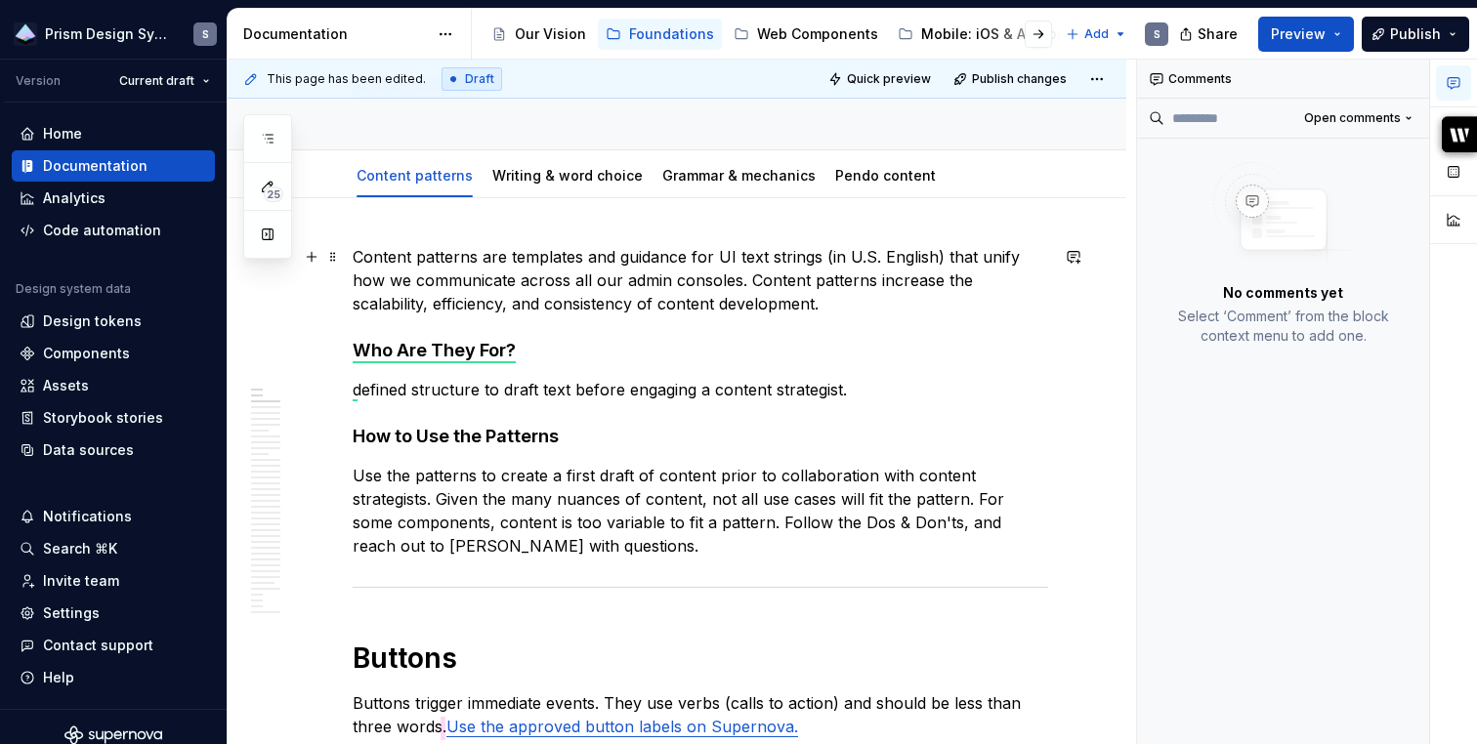
click at [789, 302] on p "Content patterns are templates and guidance for UI text strings (in U.S. Englis…" at bounding box center [700, 280] width 695 height 70
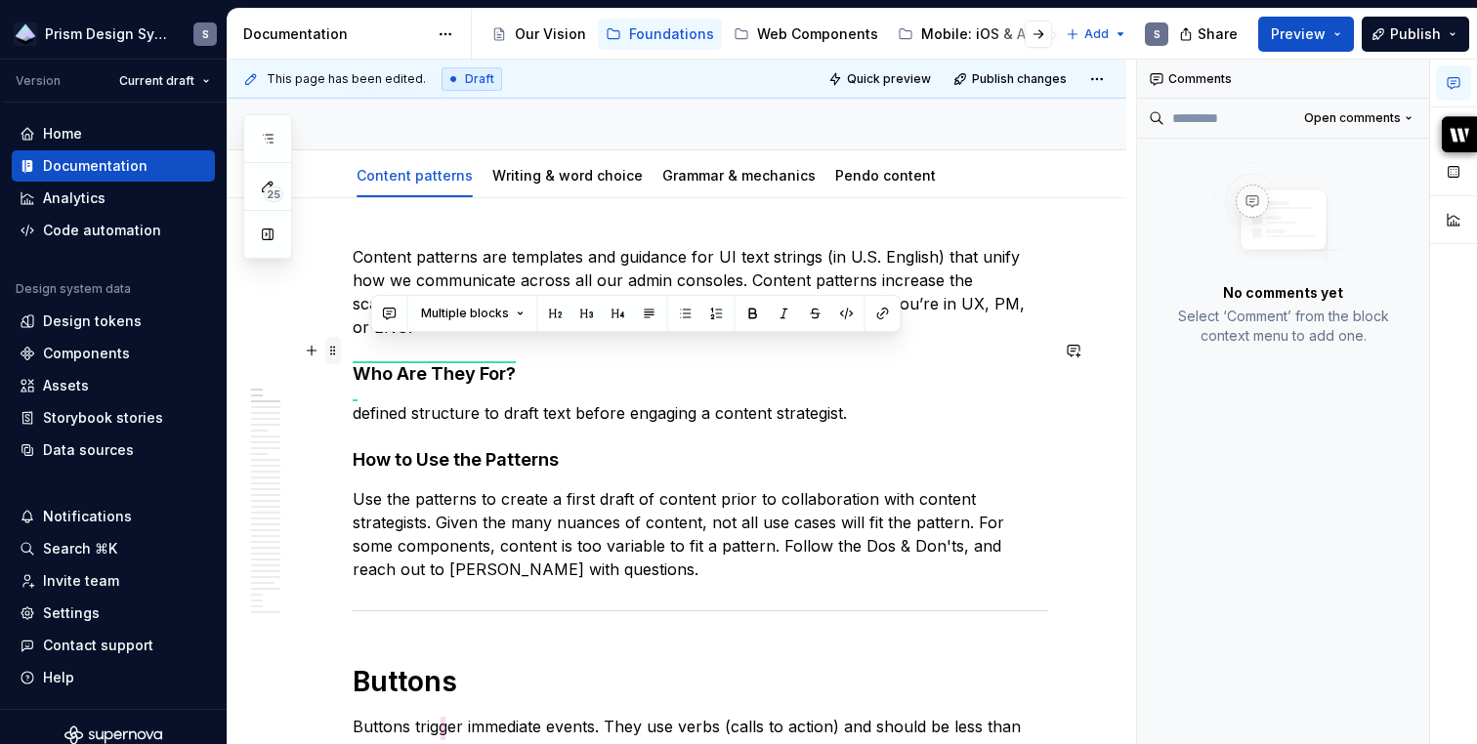
drag, startPoint x: 856, startPoint y: 387, endPoint x: 337, endPoint y: 351, distance: 519.8
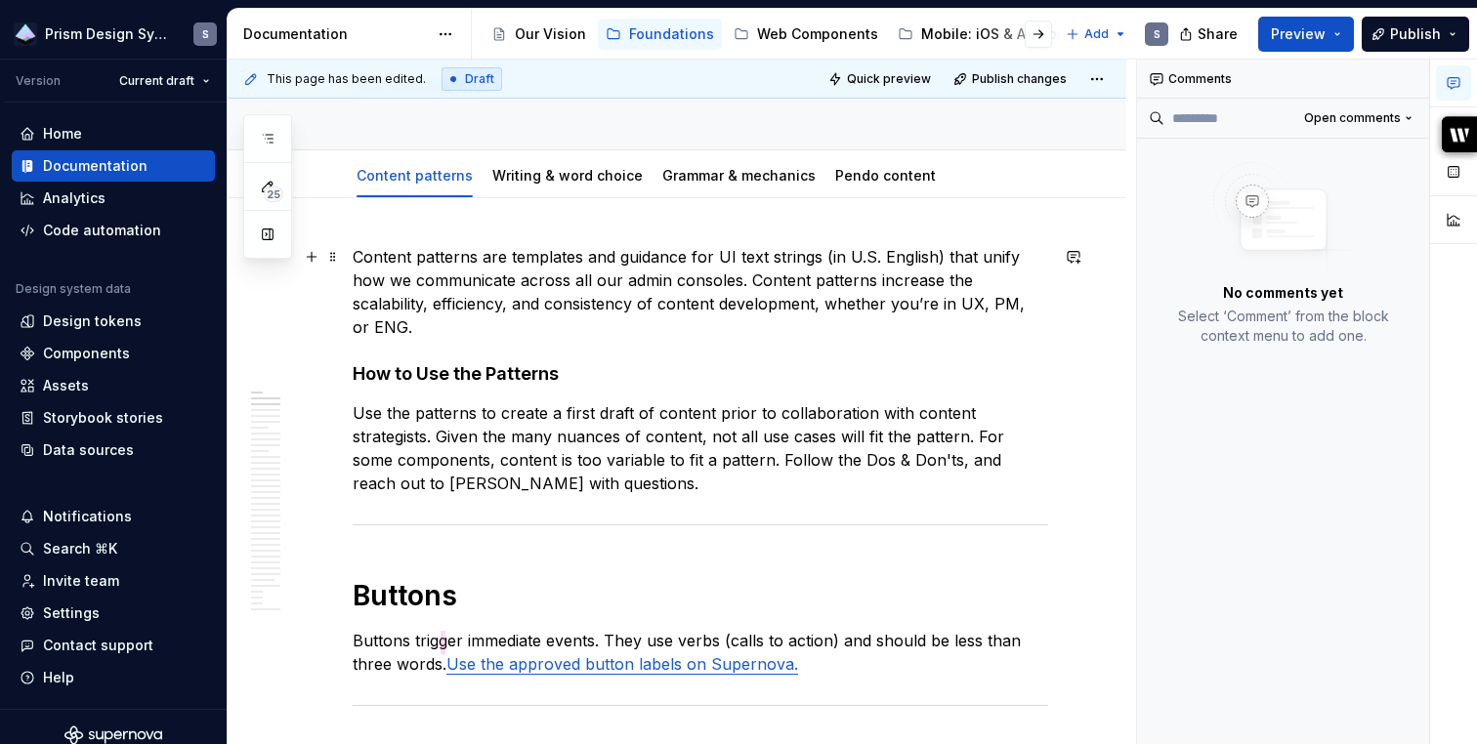
click at [734, 306] on p "Content patterns are templates and guidance for UI text strings (in U.S. Englis…" at bounding box center [700, 292] width 695 height 94
click at [656, 309] on p "Content patterns are templates and guidance for UI text strings (in U.S. Englis…" at bounding box center [700, 292] width 695 height 94
click at [752, 404] on p "Use the patterns to create a first draft of content prior to collaboration with…" at bounding box center [700, 448] width 695 height 94
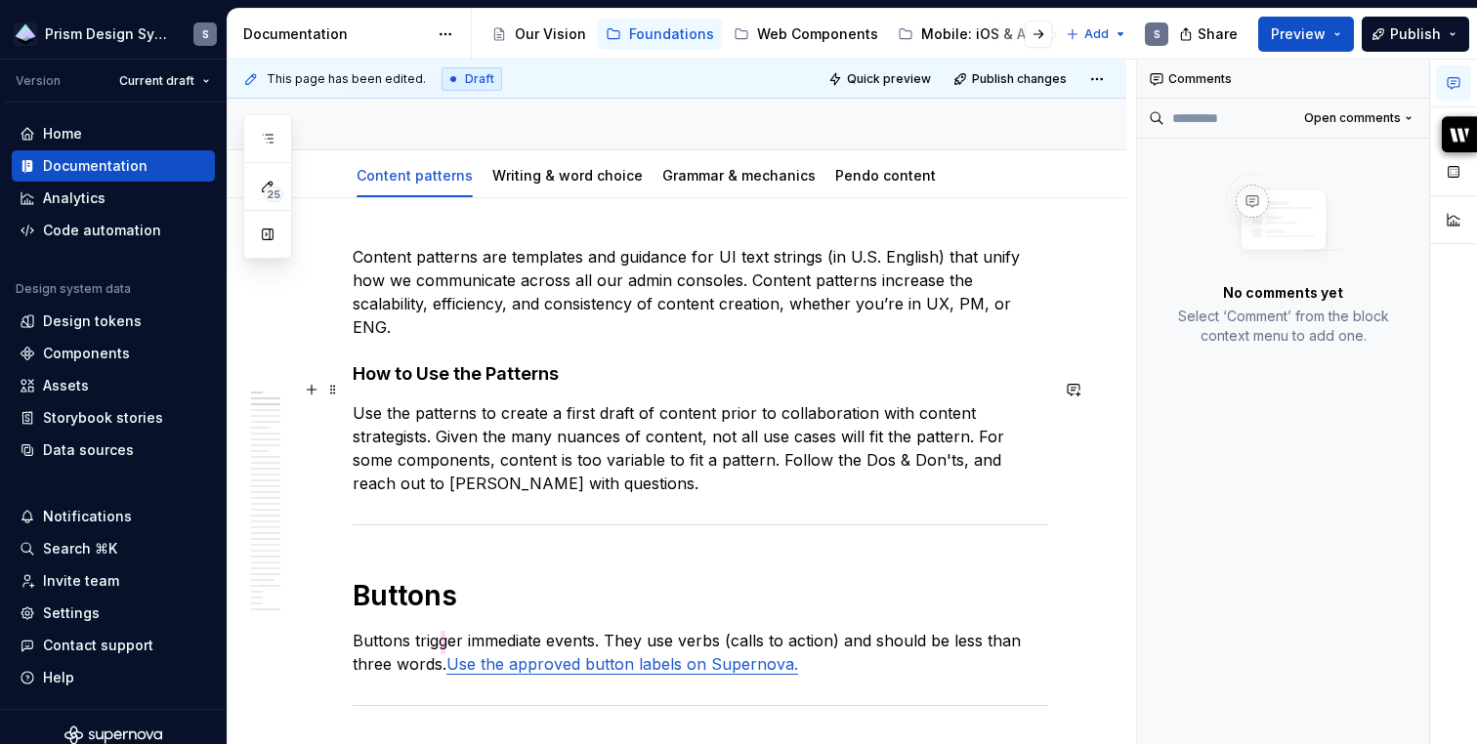
click at [724, 455] on p "Use the patterns to create a first draft of content prior to collaboration with…" at bounding box center [700, 448] width 695 height 94
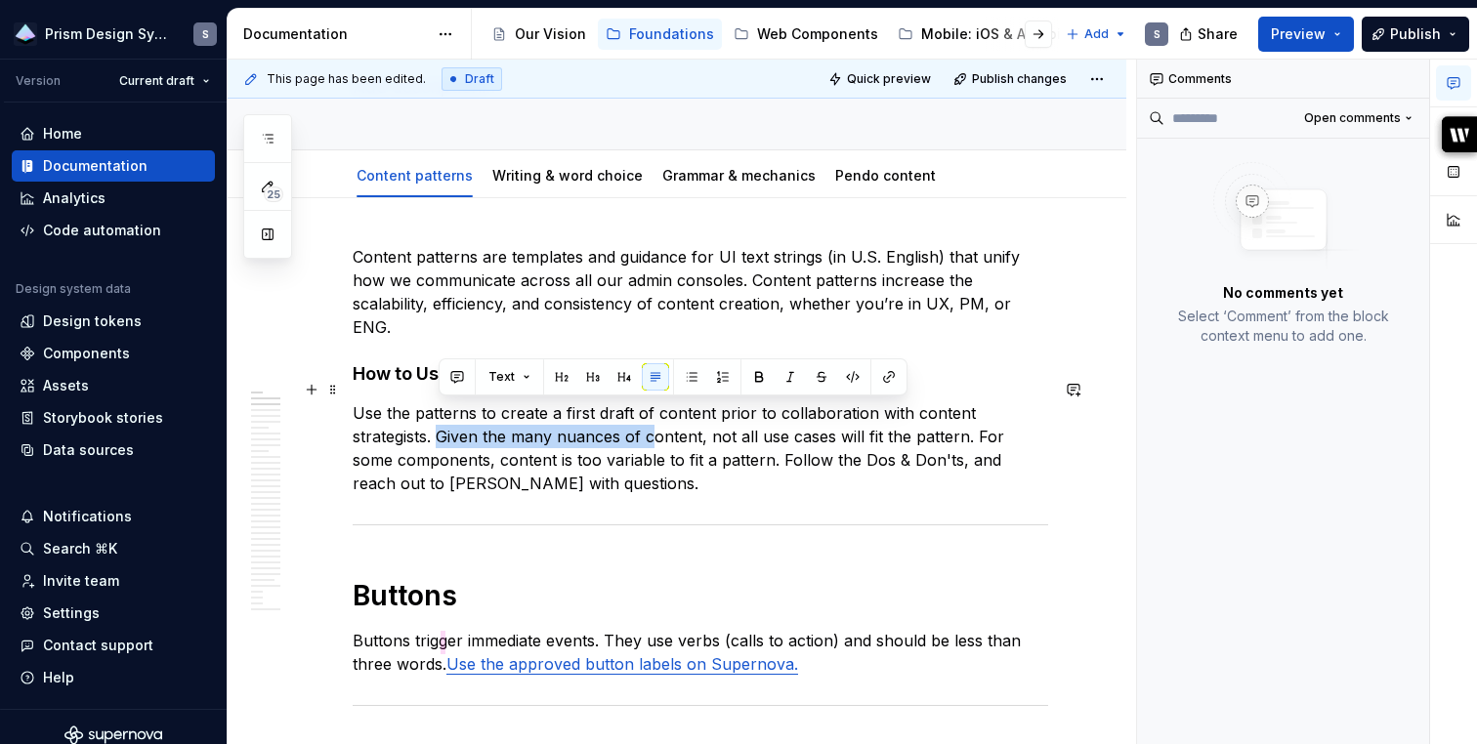
drag, startPoint x: 650, startPoint y: 414, endPoint x: 443, endPoint y: 412, distance: 207.1
click at [443, 411] on p "Use the patterns to create a first draft of content prior to collaboration with…" at bounding box center [700, 448] width 695 height 94
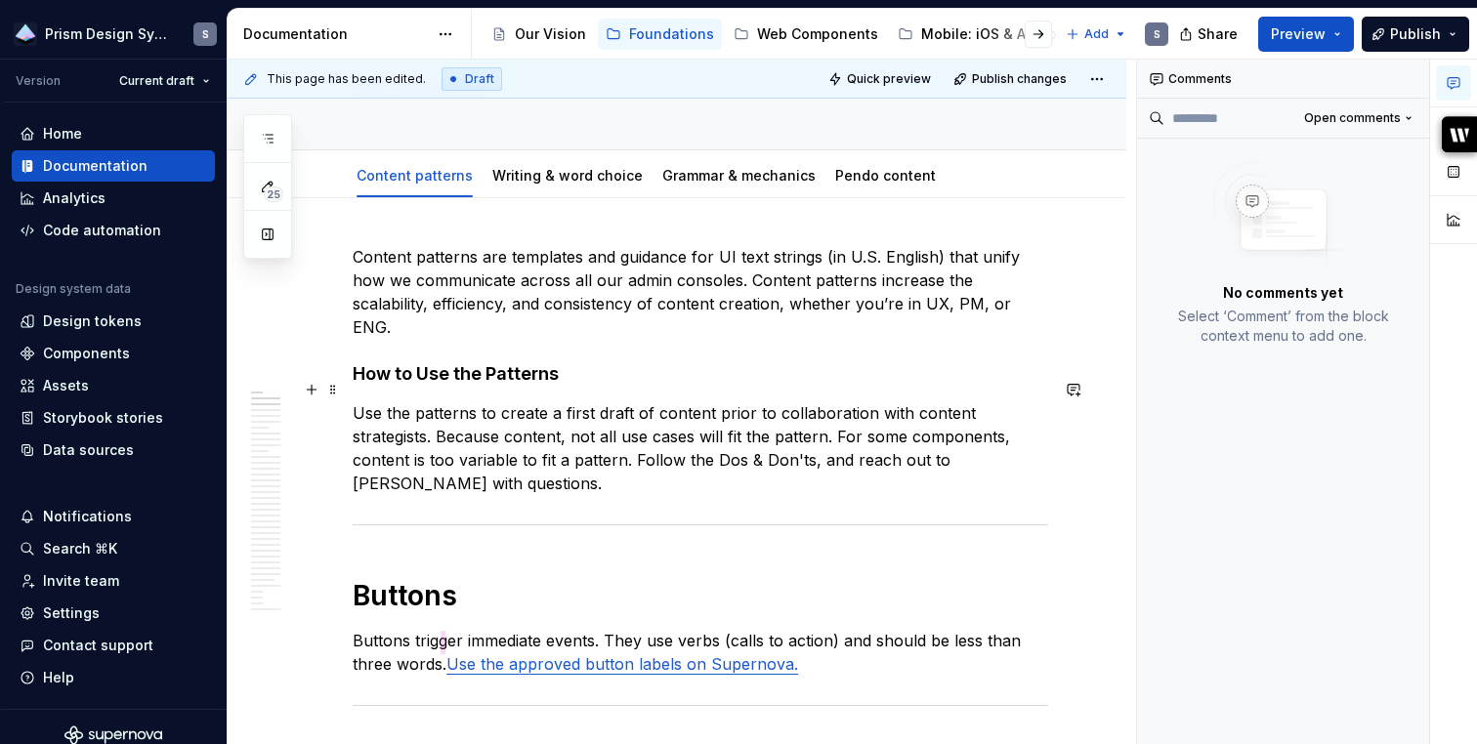
click at [562, 416] on p "Use the patterns to create a first draft of content prior to collaboration with…" at bounding box center [700, 448] width 695 height 94
click at [911, 411] on p "Use the patterns to create a first draft of content prior to collaboration with…" at bounding box center [700, 448] width 695 height 94
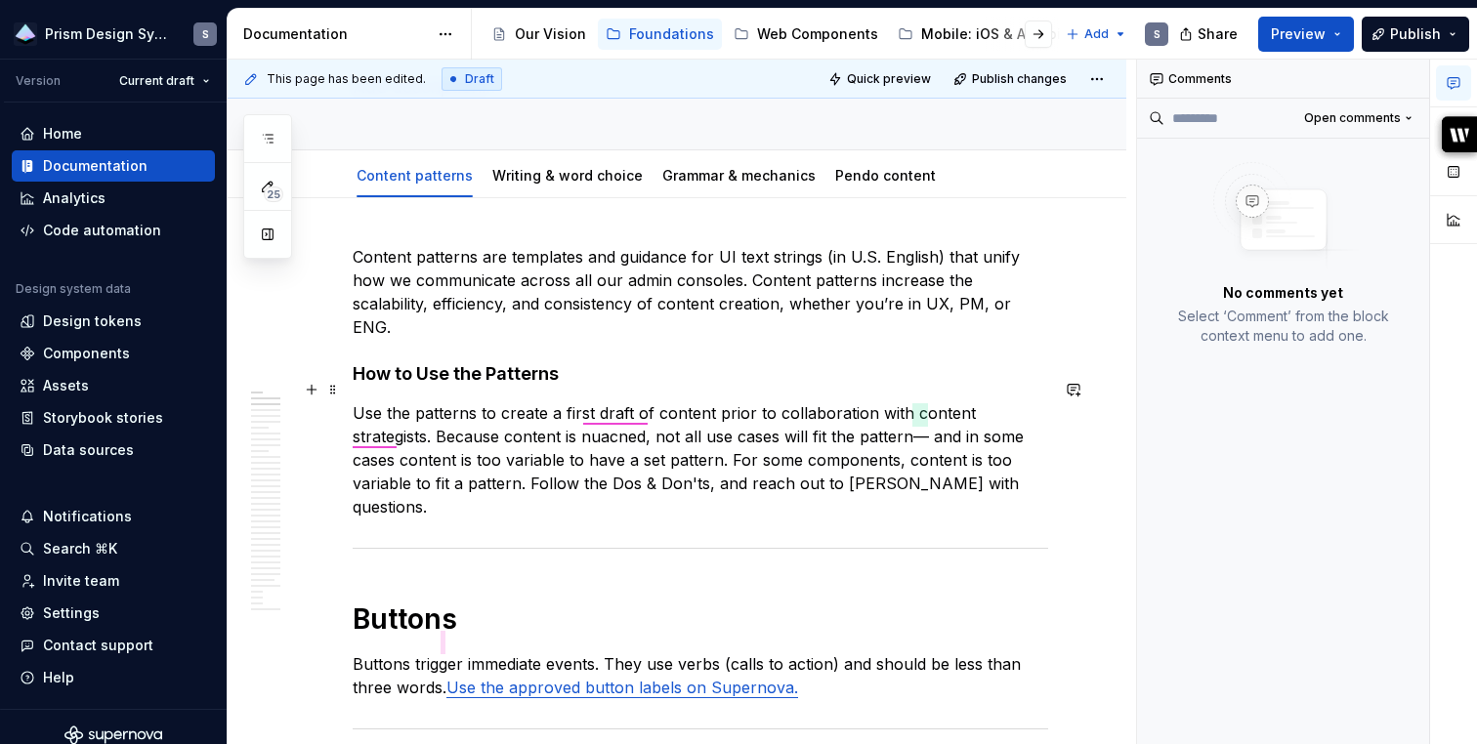
drag, startPoint x: 525, startPoint y: 461, endPoint x: 757, endPoint y: 431, distance: 233.4
click at [757, 431] on p "Use the patterns to create a first draft of content prior to collaboration with…" at bounding box center [700, 459] width 695 height 117
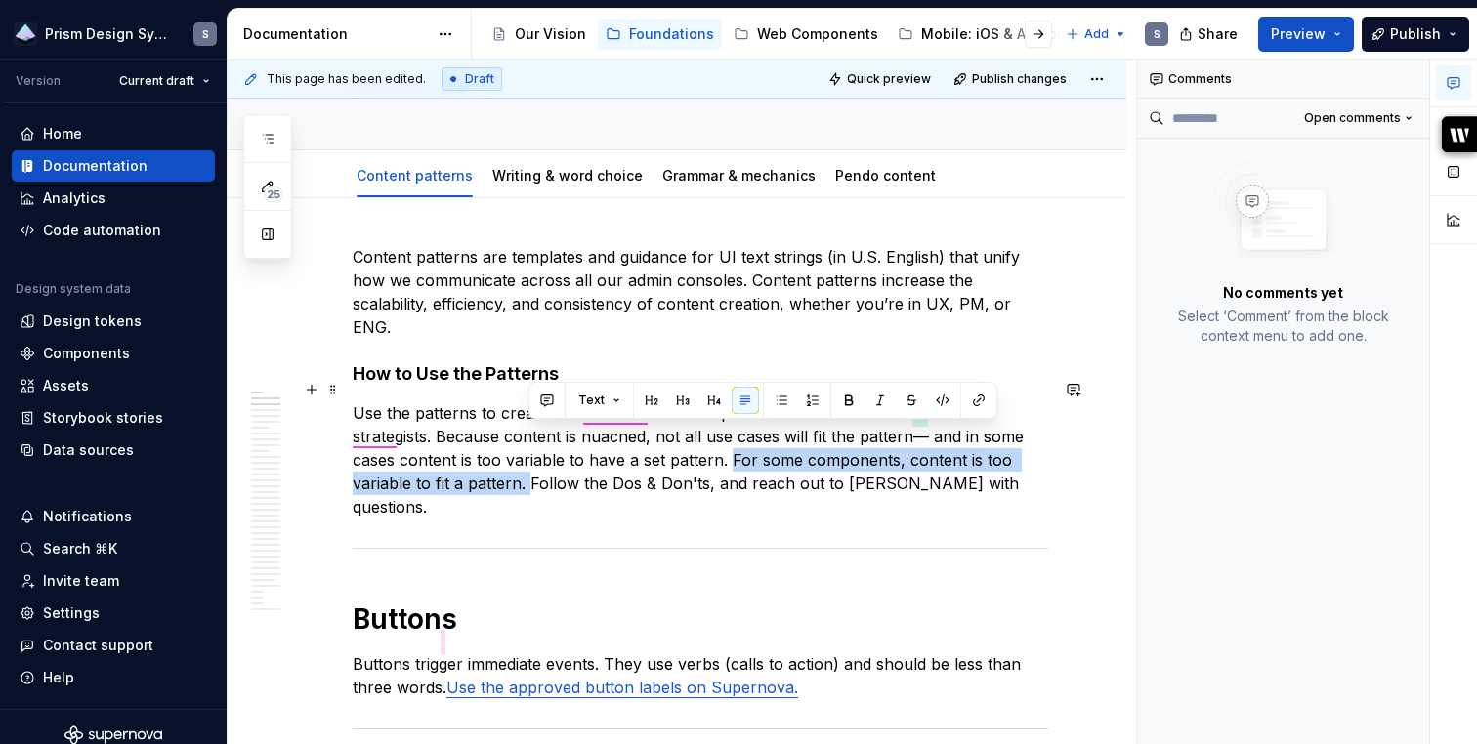
drag, startPoint x: 731, startPoint y: 437, endPoint x: 527, endPoint y: 462, distance: 205.7
click at [527, 462] on p "Use the patterns to create a first draft of content prior to collaboration with…" at bounding box center [700, 459] width 695 height 117
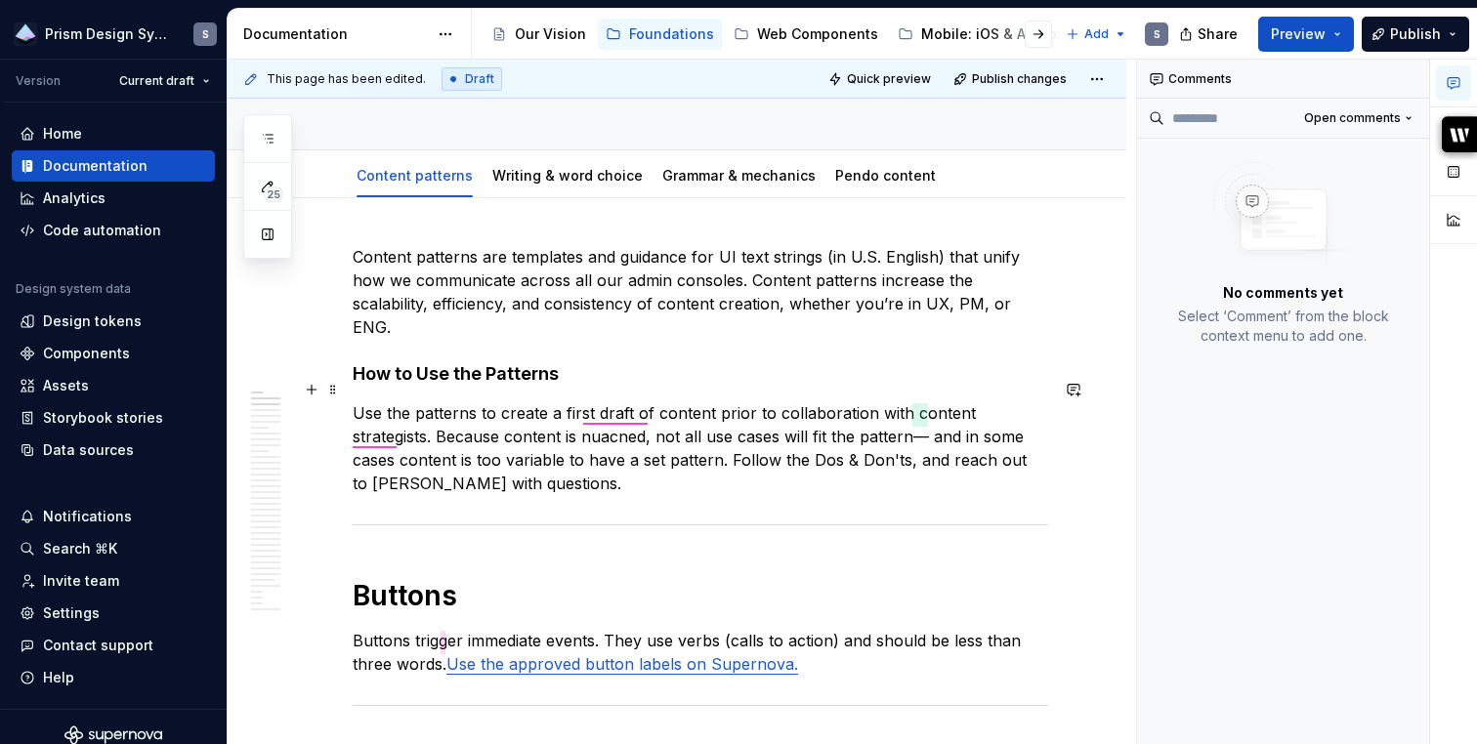
click at [621, 415] on p "Use the patterns to create a first draft of content prior to collaboration with…" at bounding box center [700, 448] width 695 height 94
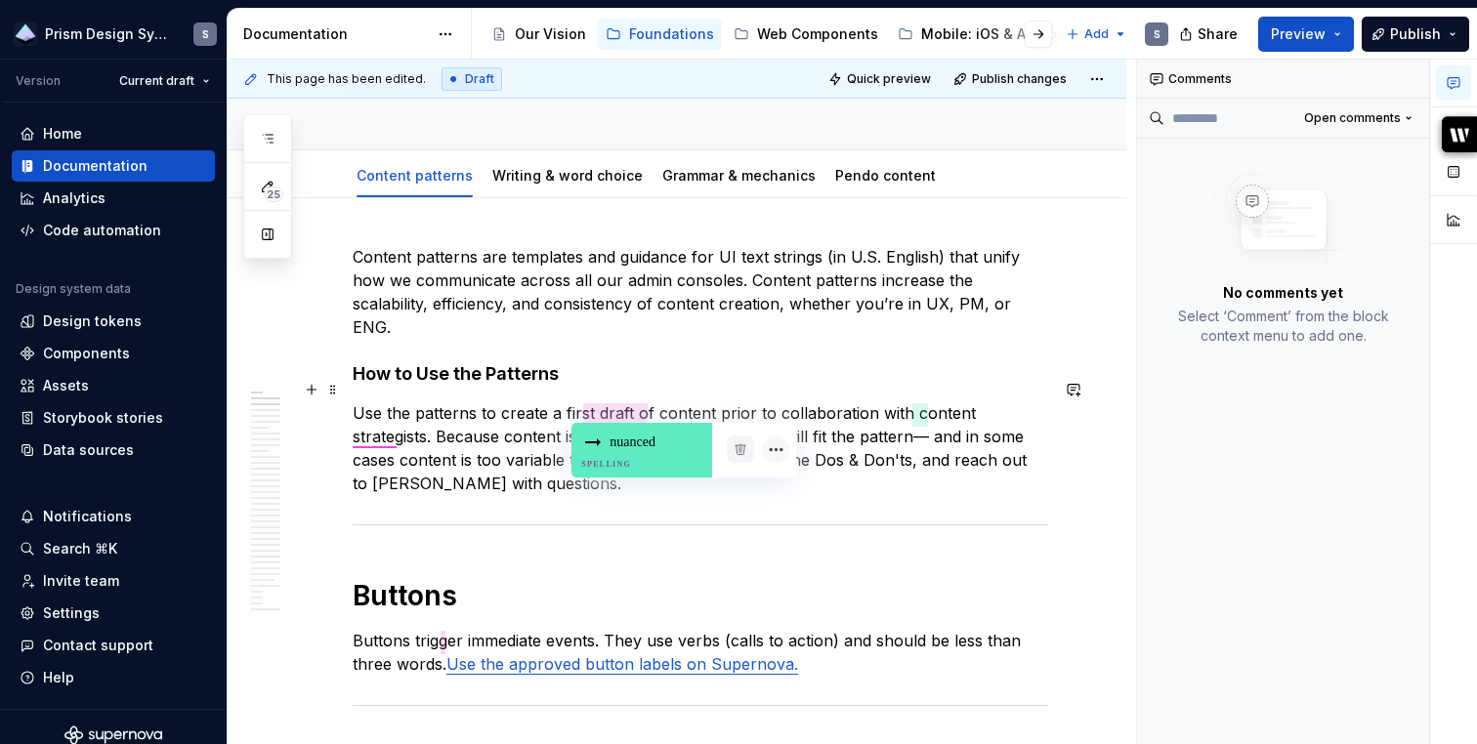
click at [627, 436] on div "nuanced Spelling" at bounding box center [641, 450] width 141 height 55
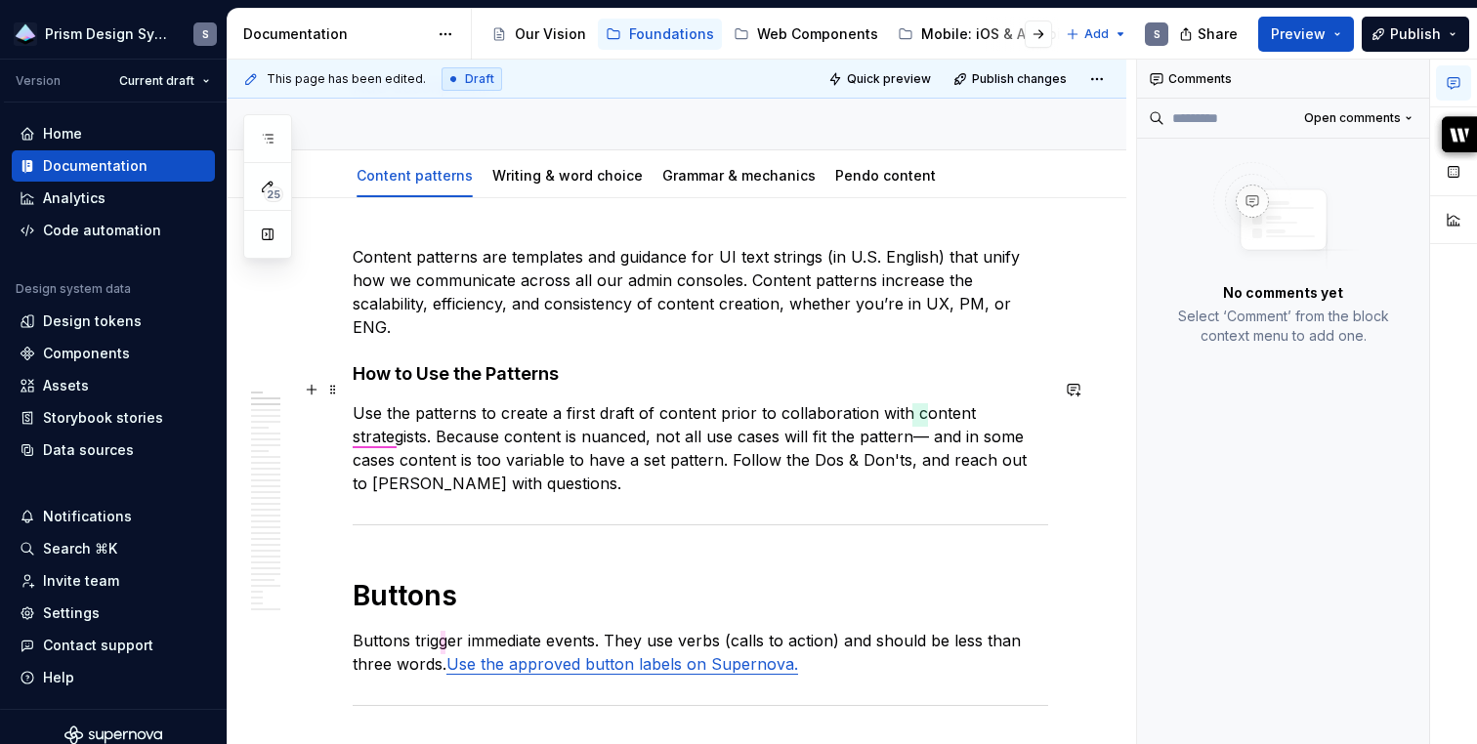
click at [382, 439] on p "Use the patterns to create a first draft of content prior to collaboration with…" at bounding box center [700, 448] width 695 height 94
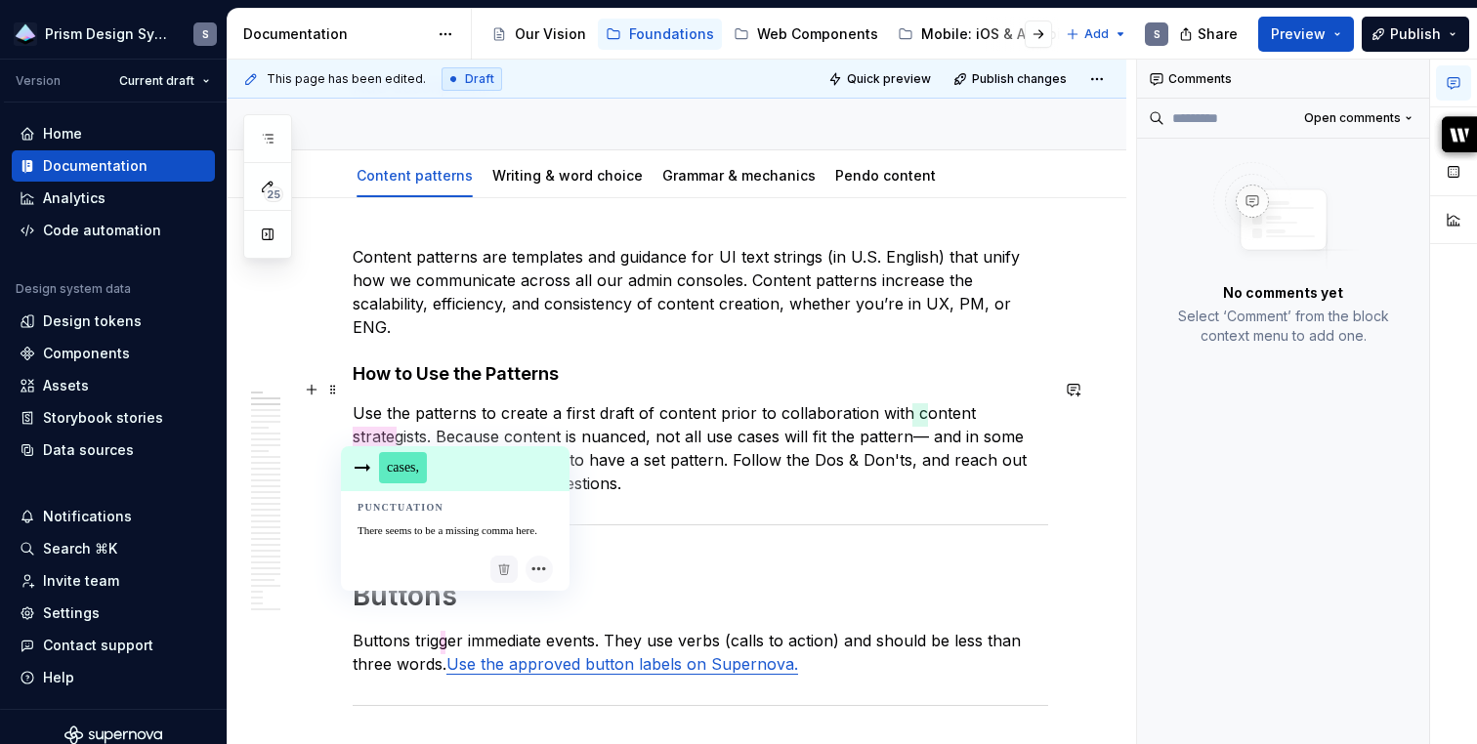
click at [410, 467] on span "cases," at bounding box center [403, 467] width 48 height 31
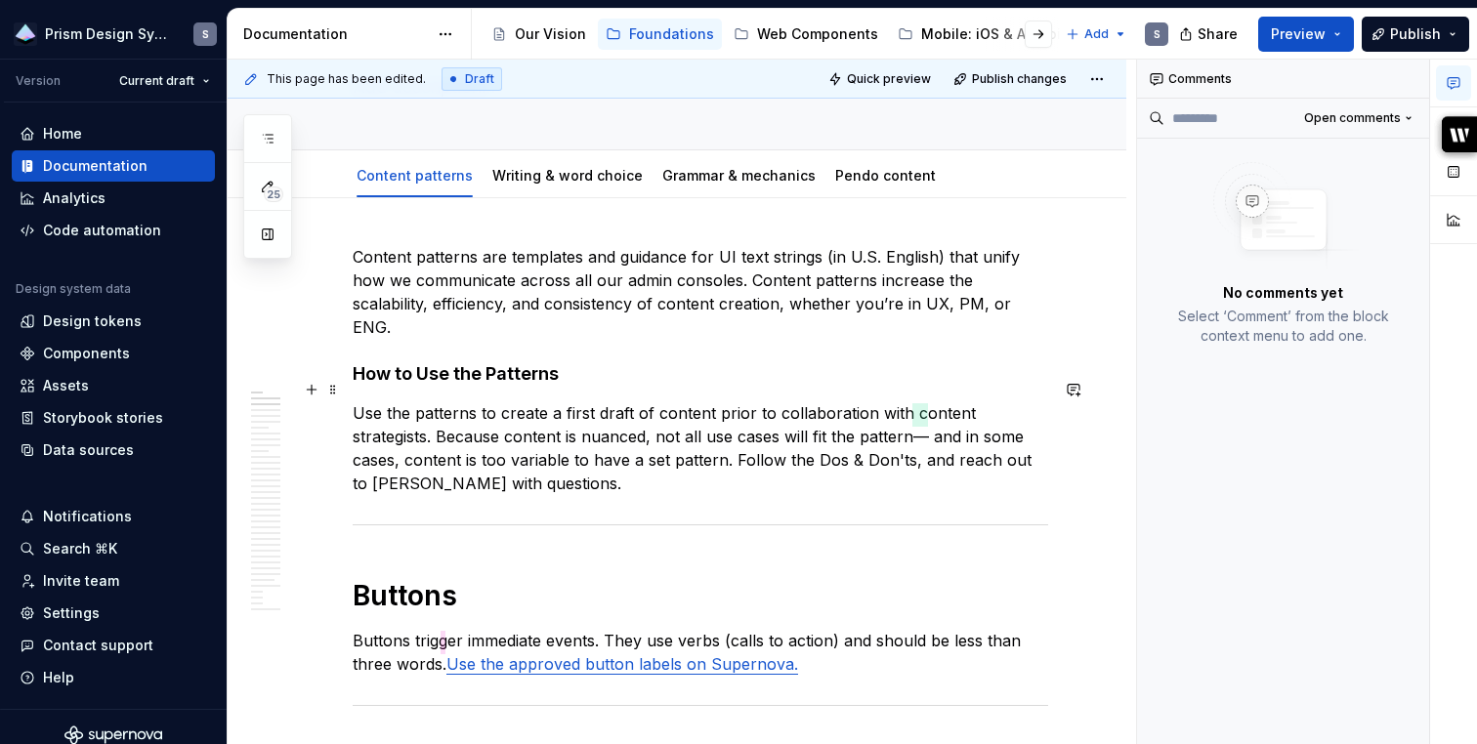
click at [934, 415] on p "Use the patterns to create a first draft of content prior to collaboration with…" at bounding box center [700, 448] width 695 height 94
click at [919, 411] on p "Use the patterns to create a first draft of content prior to collaboration with…" at bounding box center [700, 448] width 695 height 94
click at [928, 407] on p "Use the patterns to create a first draft of content prior to collaboration with…" at bounding box center [700, 448] width 695 height 94
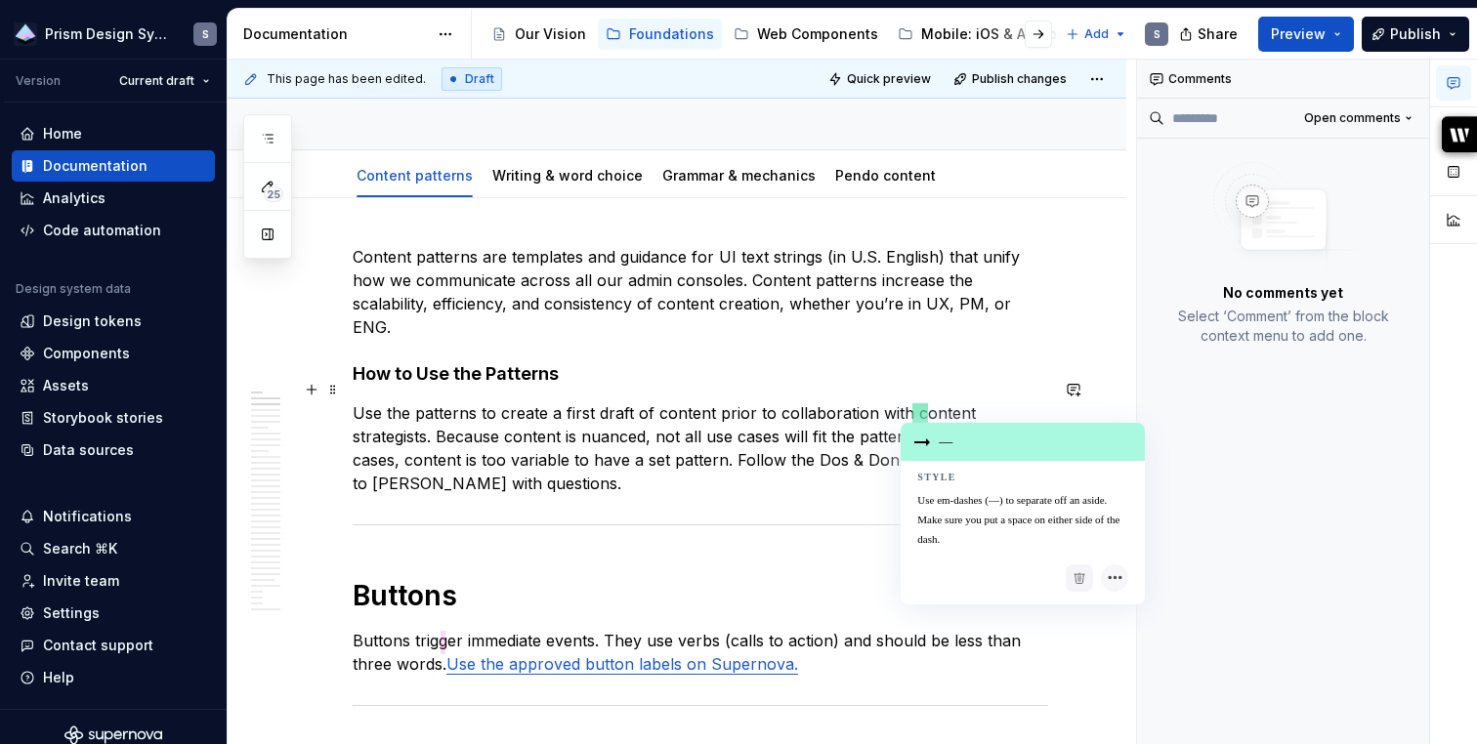
click at [959, 490] on div "Use em-dashes (—) to separate off an aside. Make sure you put a space on either…" at bounding box center [1031, 519] width 228 height 59
click at [946, 446] on div "—" at bounding box center [1022, 442] width 244 height 38
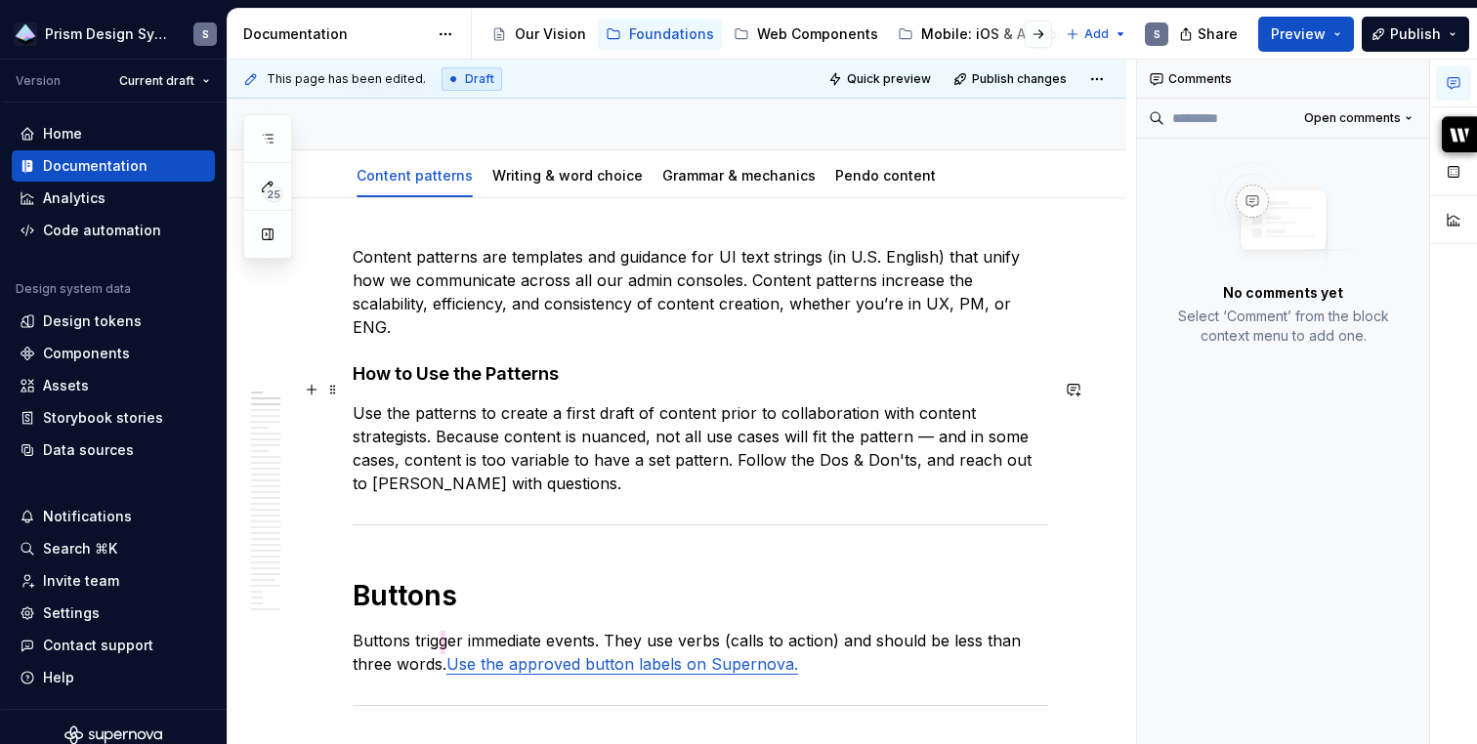
click at [832, 457] on p "Use the patterns to create a first draft of content prior to collaboration with…" at bounding box center [700, 448] width 695 height 94
click at [389, 448] on p "Use the patterns to create a first draft of content prior to collaboration with…" at bounding box center [700, 448] width 695 height 94
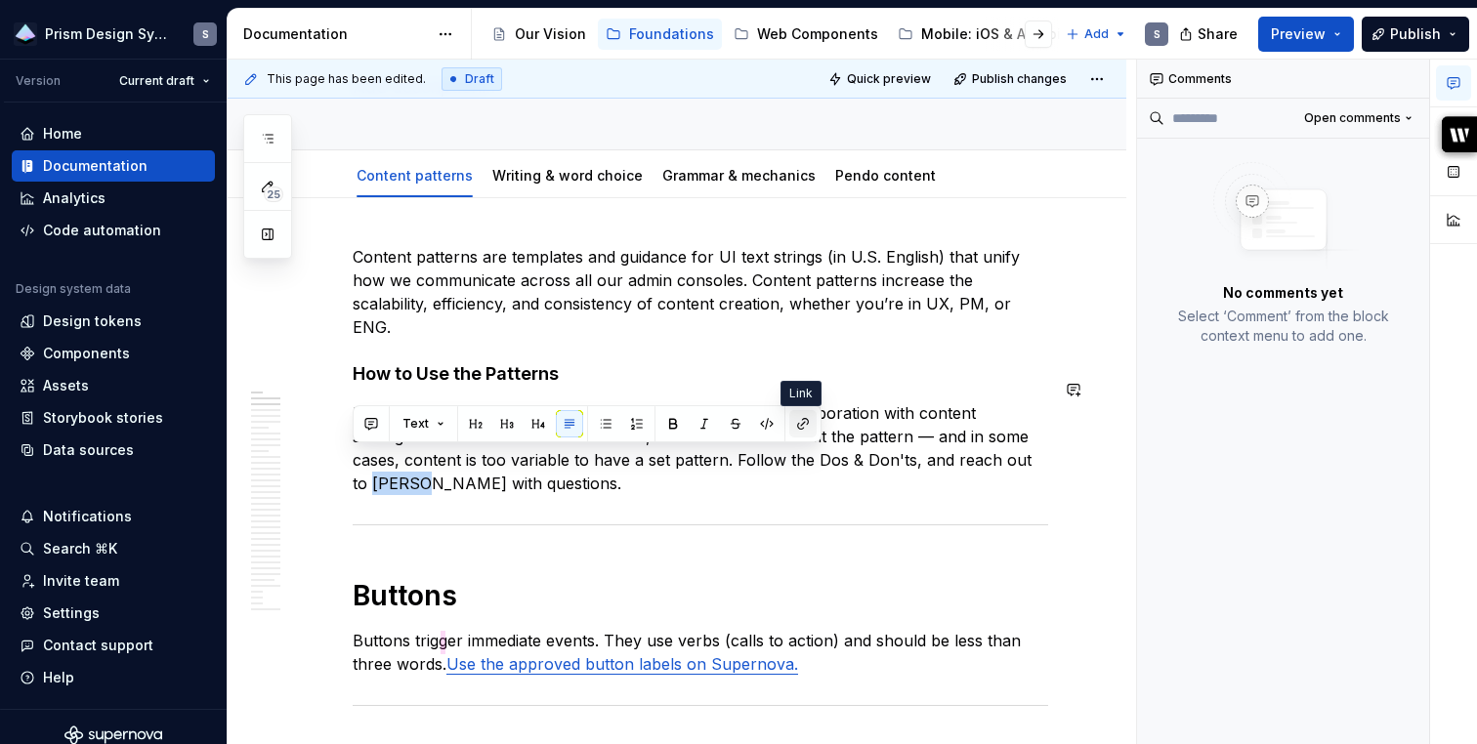
click at [803, 432] on button "button" at bounding box center [802, 423] width 27 height 27
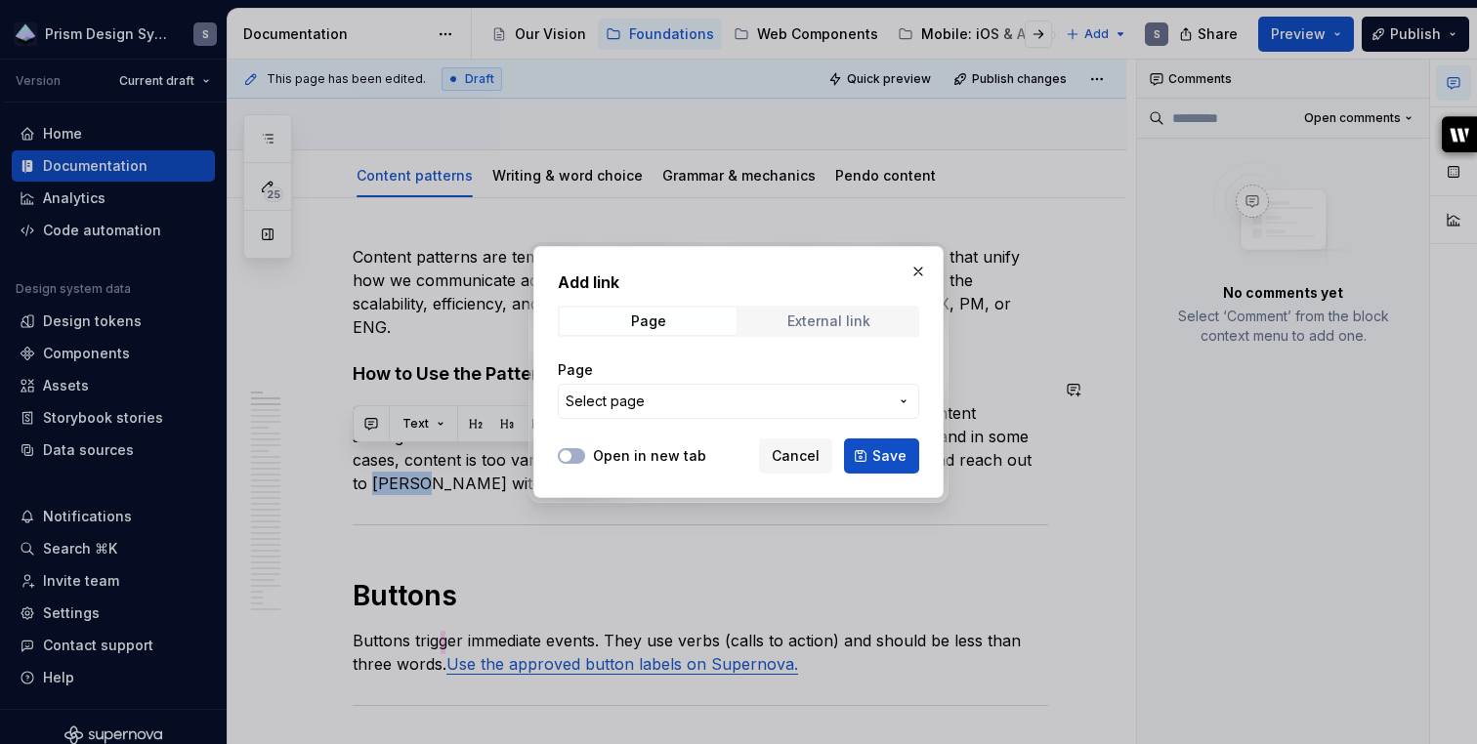
click at [808, 314] on div "External link" at bounding box center [828, 321] width 83 height 16
click at [724, 421] on div "URL" at bounding box center [738, 390] width 361 height 82
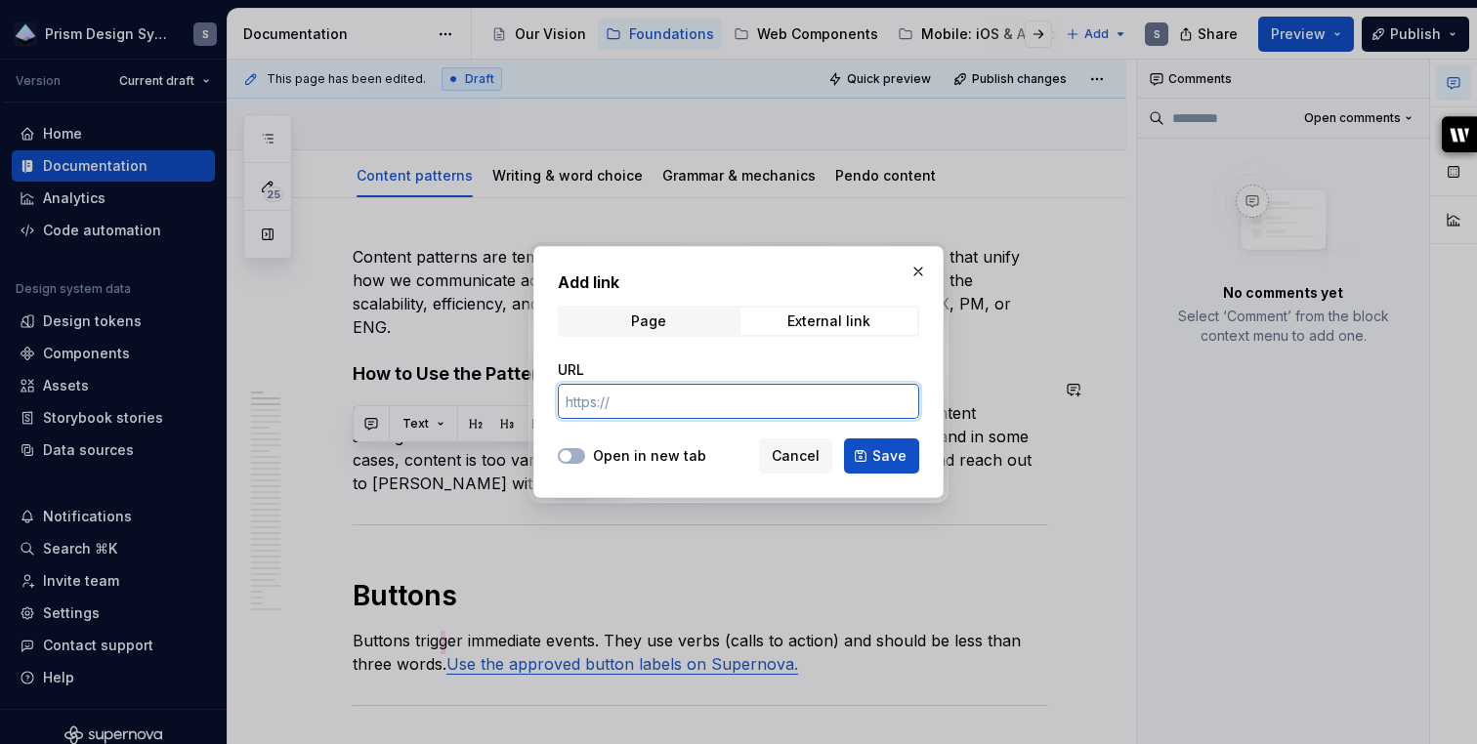
click at [723, 403] on input "URL" at bounding box center [738, 401] width 361 height 35
click at [577, 456] on button "Open in new tab" at bounding box center [571, 456] width 27 height 16
drag, startPoint x: 648, startPoint y: 398, endPoint x: 506, endPoint y: 394, distance: 142.7
click at [506, 394] on div "Add link Page External link URL @mailto Open in new tab Cancel Save" at bounding box center [738, 372] width 1477 height 744
click at [565, 406] on input "sericksen@omnissa.com" at bounding box center [738, 401] width 361 height 35
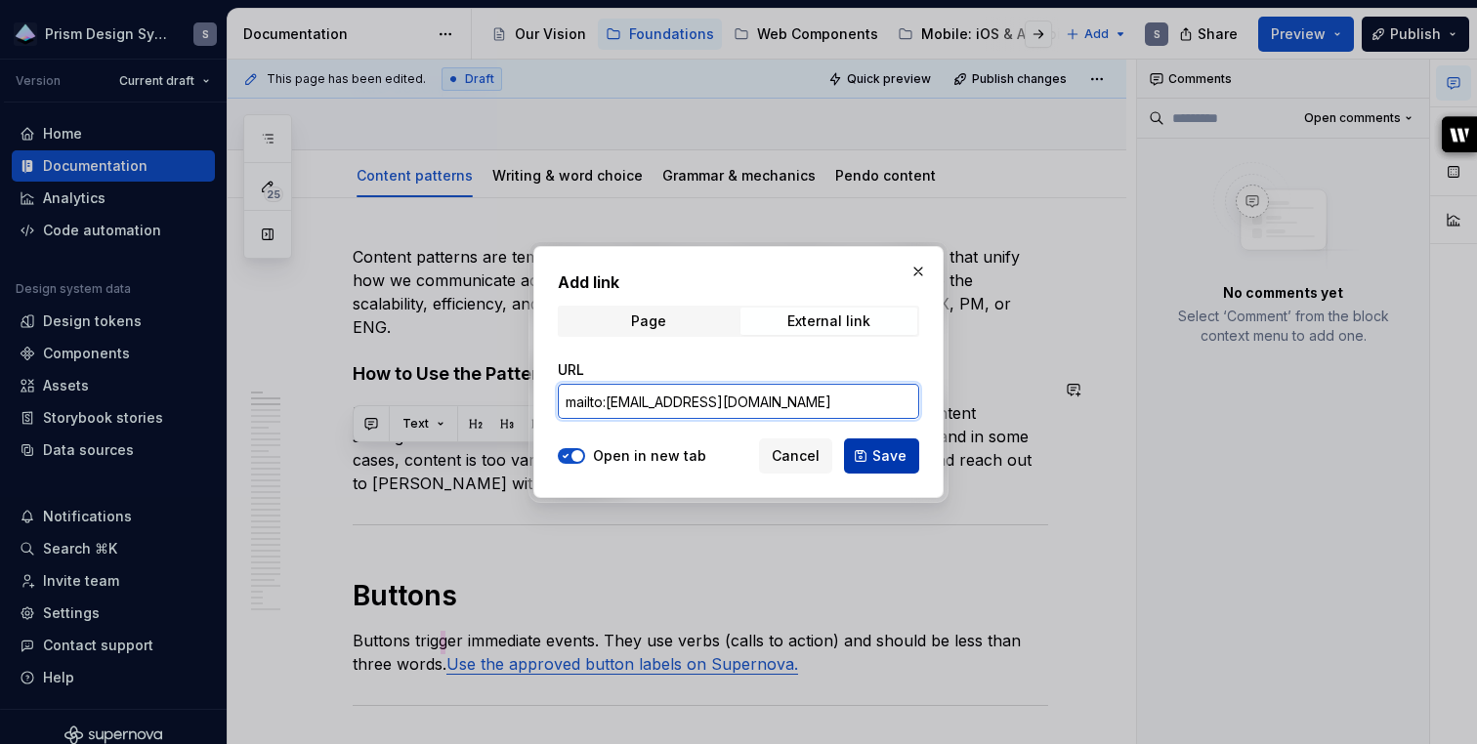
type input "mailto:sericksen@omnissa.com"
click at [888, 465] on span "Save" at bounding box center [889, 456] width 34 height 20
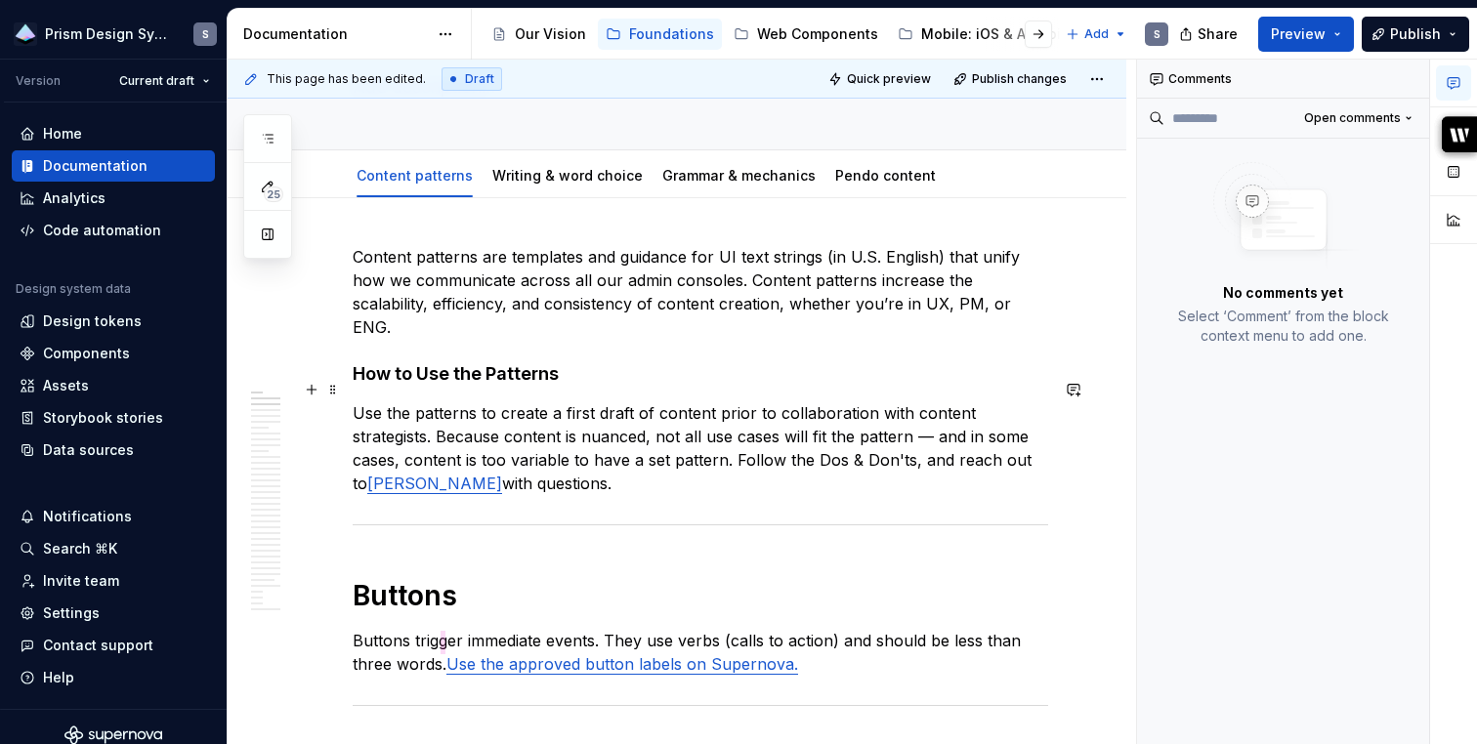
click at [381, 474] on link "[PERSON_NAME]" at bounding box center [434, 484] width 135 height 20
click at [1004, 81] on span "Publish changes" at bounding box center [1019, 79] width 95 height 16
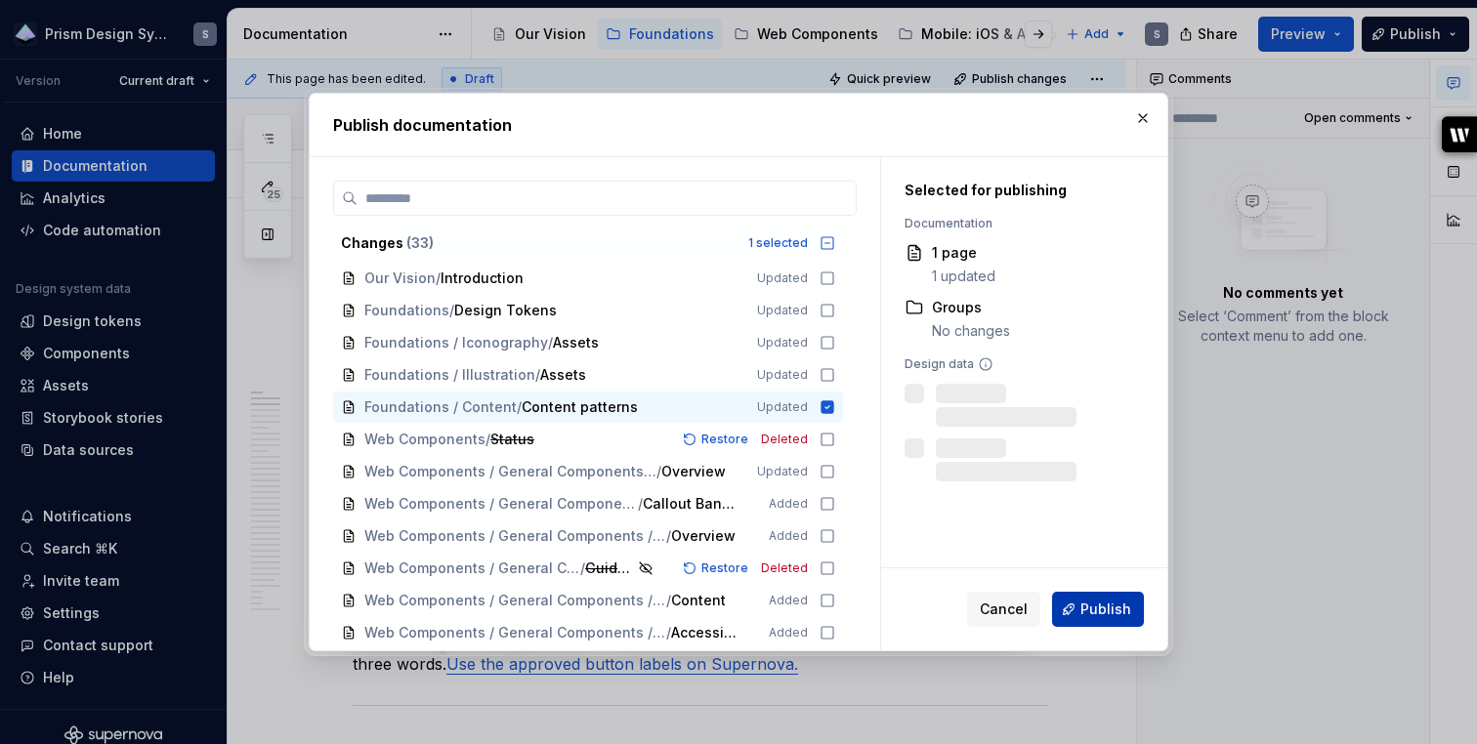
click at [1107, 614] on span "Publish" at bounding box center [1105, 610] width 51 height 20
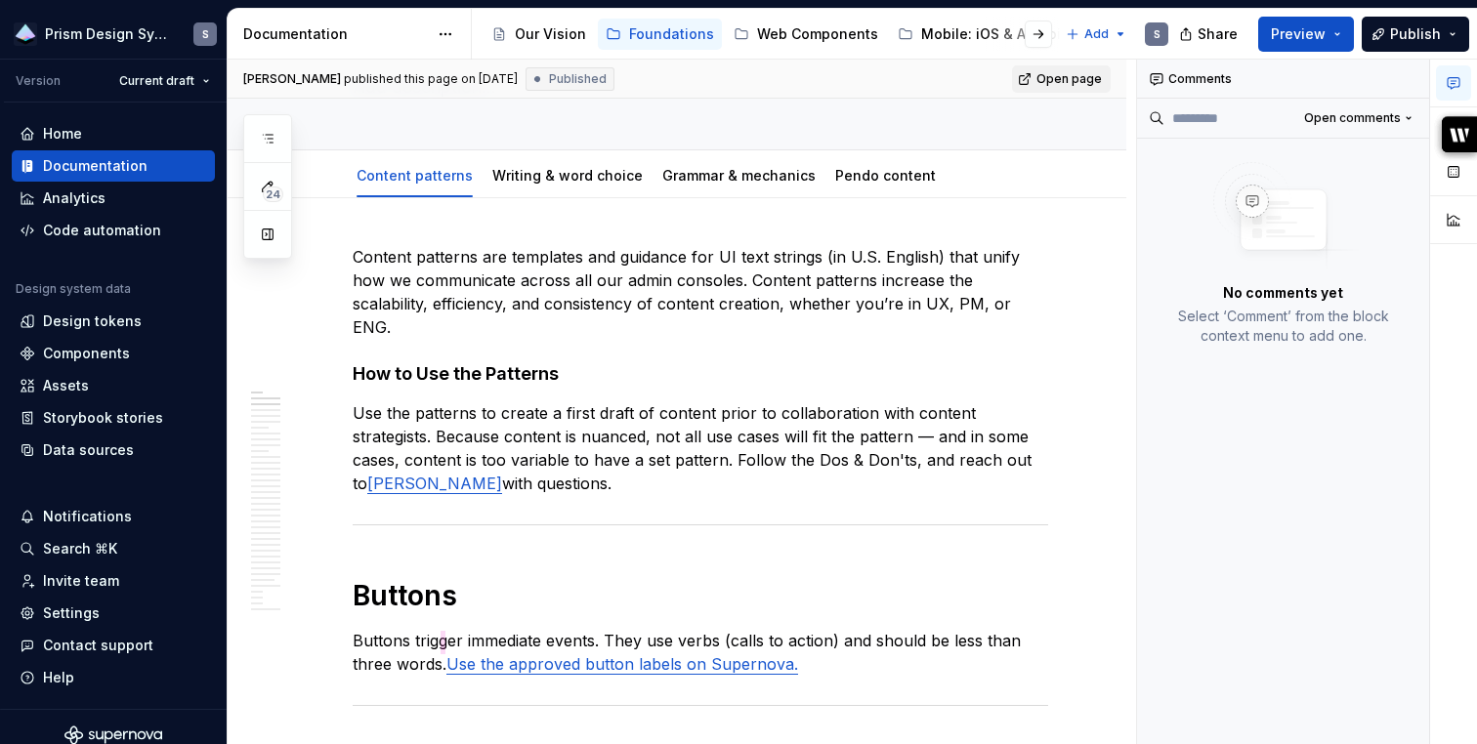
click at [1058, 78] on span "Open page" at bounding box center [1068, 79] width 65 height 16
click at [886, 633] on p "Buttons trigger immediate events. They use verbs (calls to action) and should b…" at bounding box center [700, 652] width 695 height 47
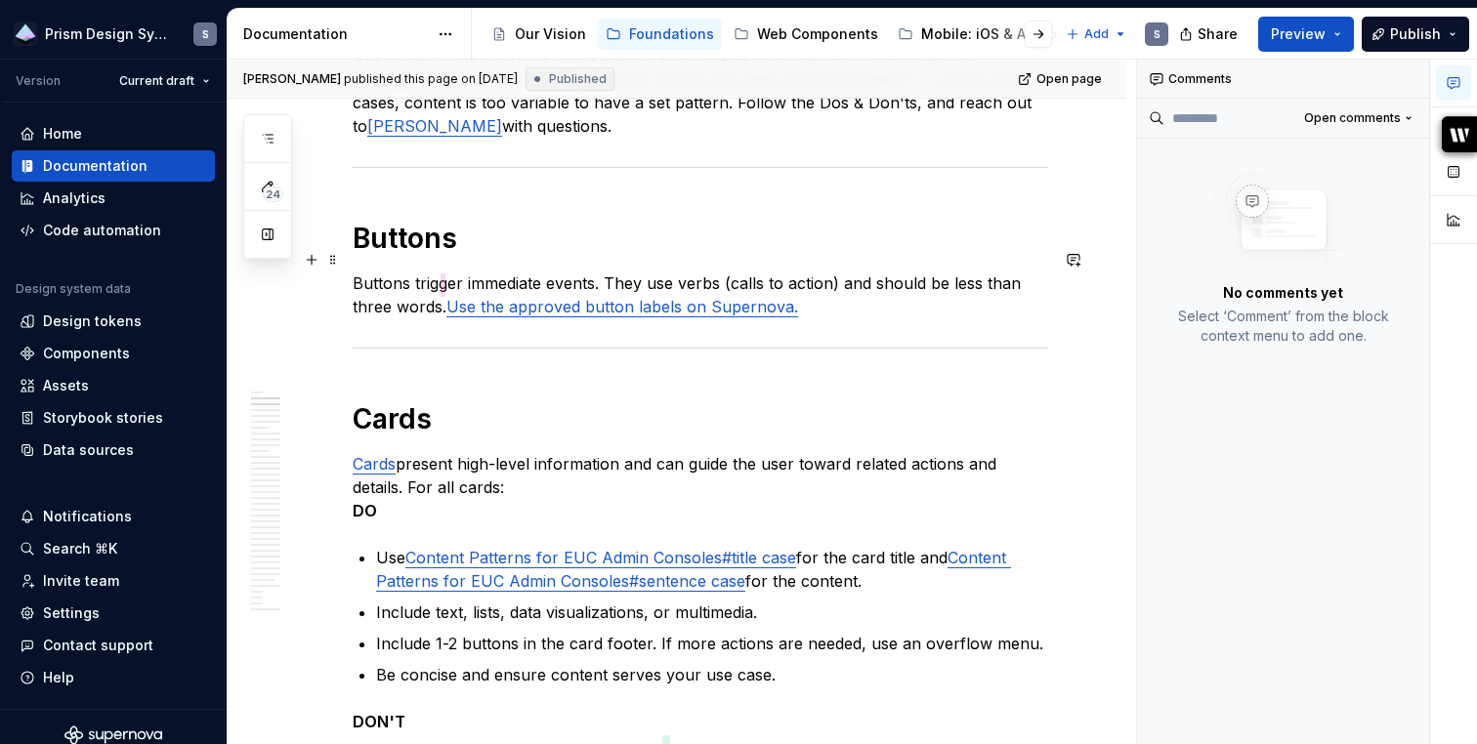
click at [518, 297] on link "Use the approved button labels on Supernova." at bounding box center [622, 307] width 352 height 20
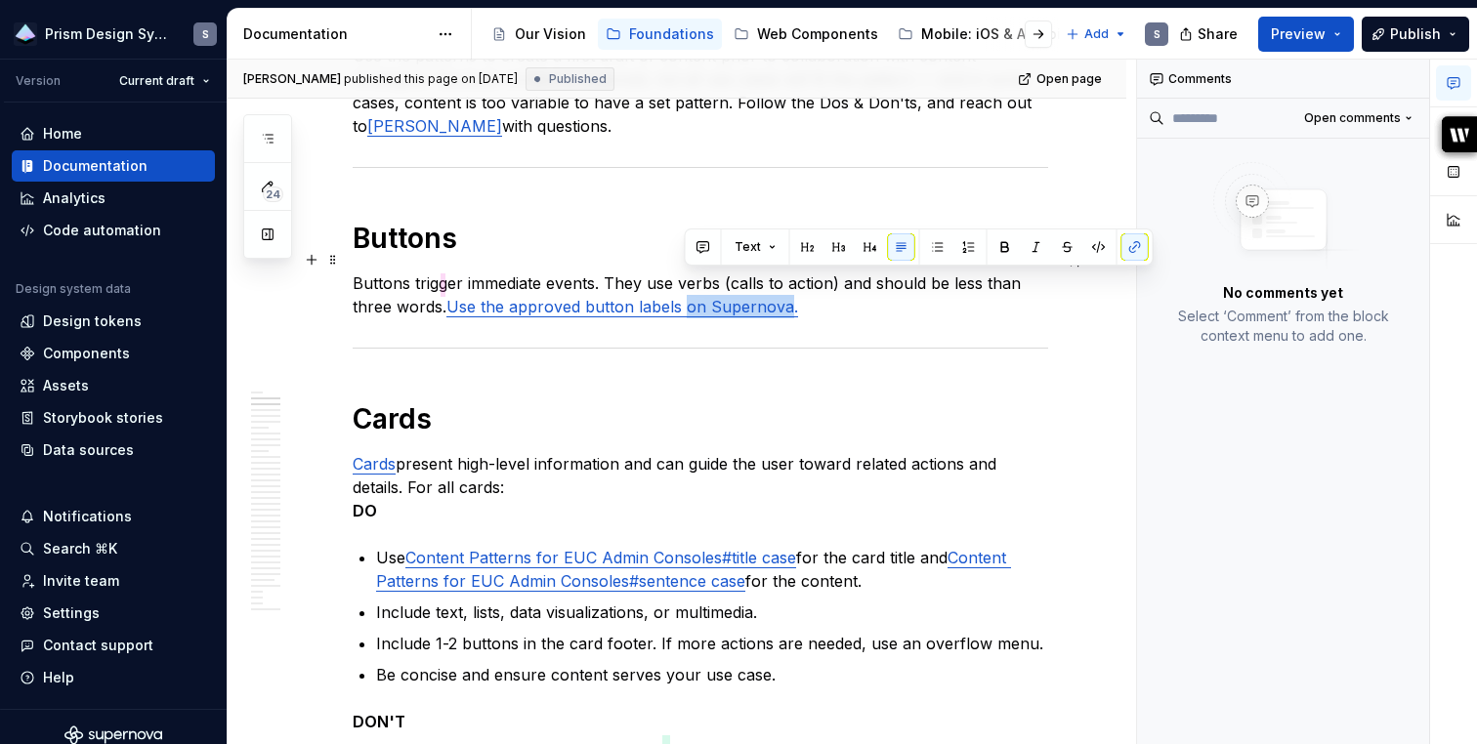
drag, startPoint x: 682, startPoint y: 286, endPoint x: 788, endPoint y: 289, distance: 106.5
click at [788, 297] on link "Use the approved button labels on Supernova." at bounding box center [622, 307] width 352 height 20
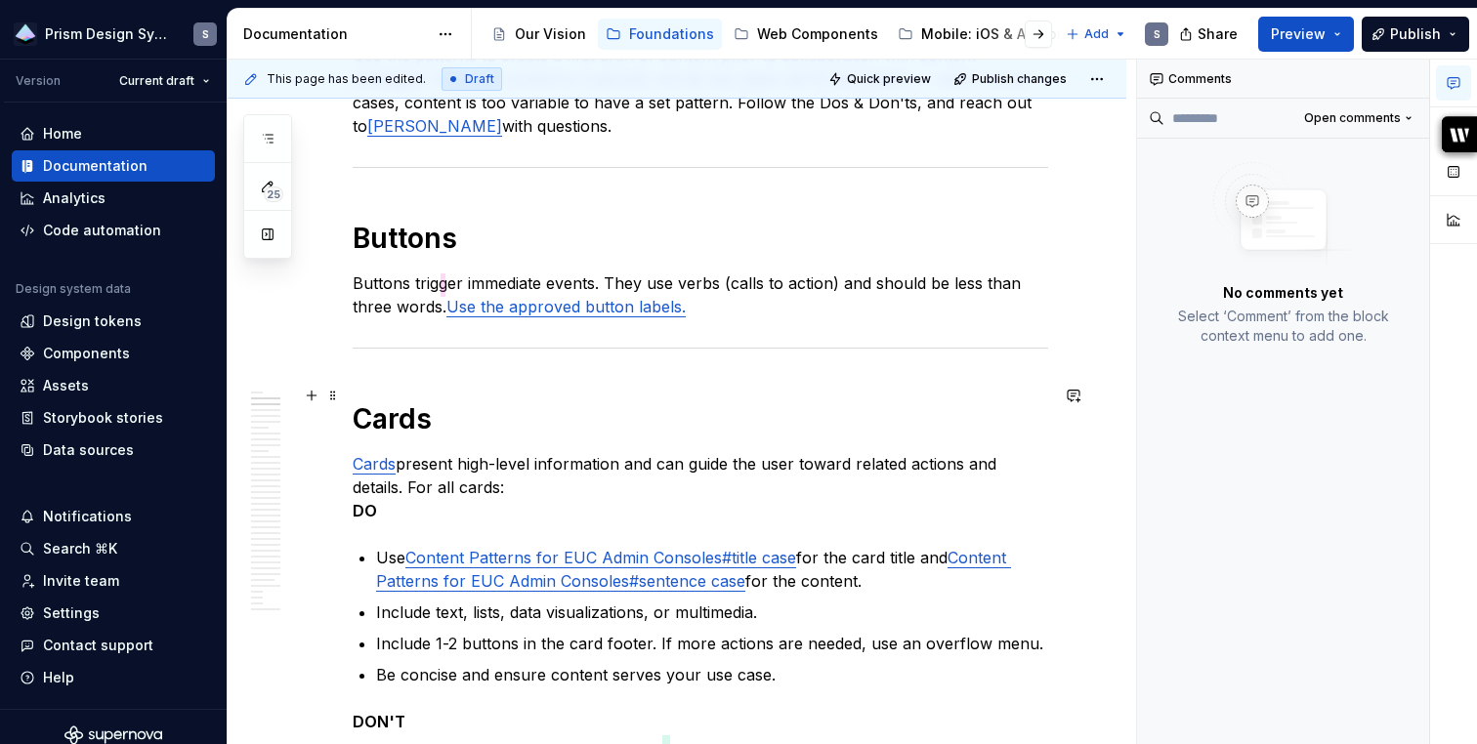
click at [949, 401] on h1 "Cards" at bounding box center [700, 418] width 695 height 35
click at [362, 454] on link "Cards" at bounding box center [374, 464] width 43 height 20
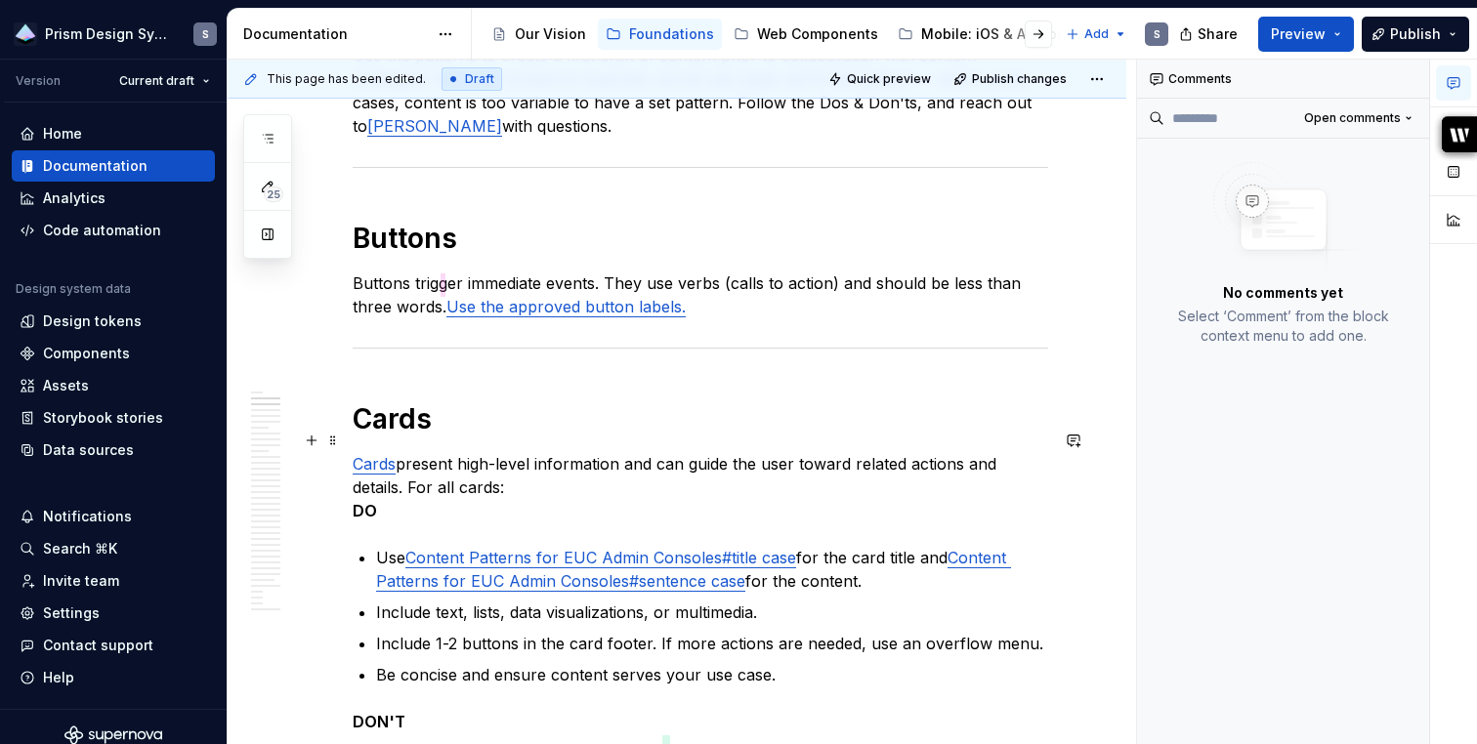
click at [387, 454] on link "Cards" at bounding box center [374, 464] width 43 height 20
click at [369, 454] on link "Cards" at bounding box center [374, 464] width 43 height 20
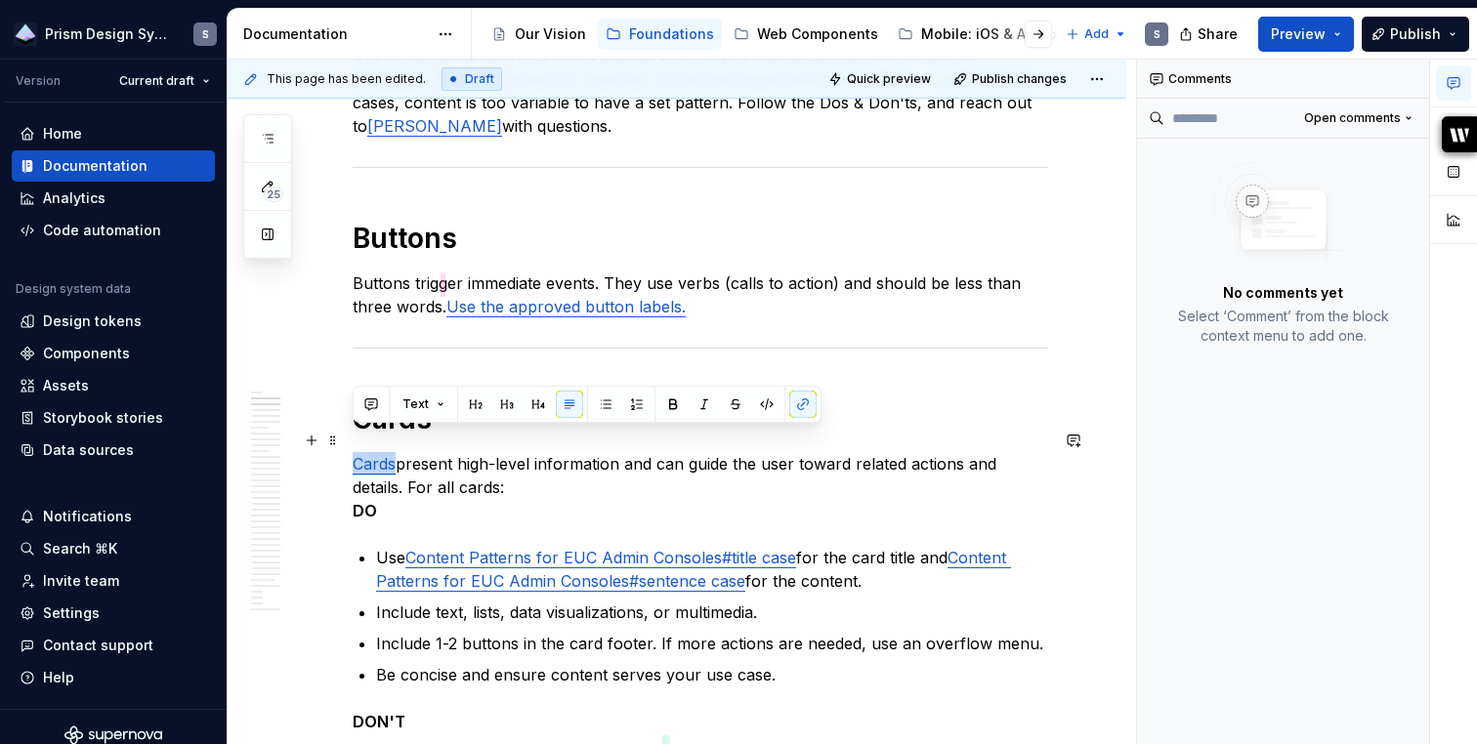
type textarea "*"
click at [379, 454] on link "Cards" at bounding box center [374, 464] width 43 height 20
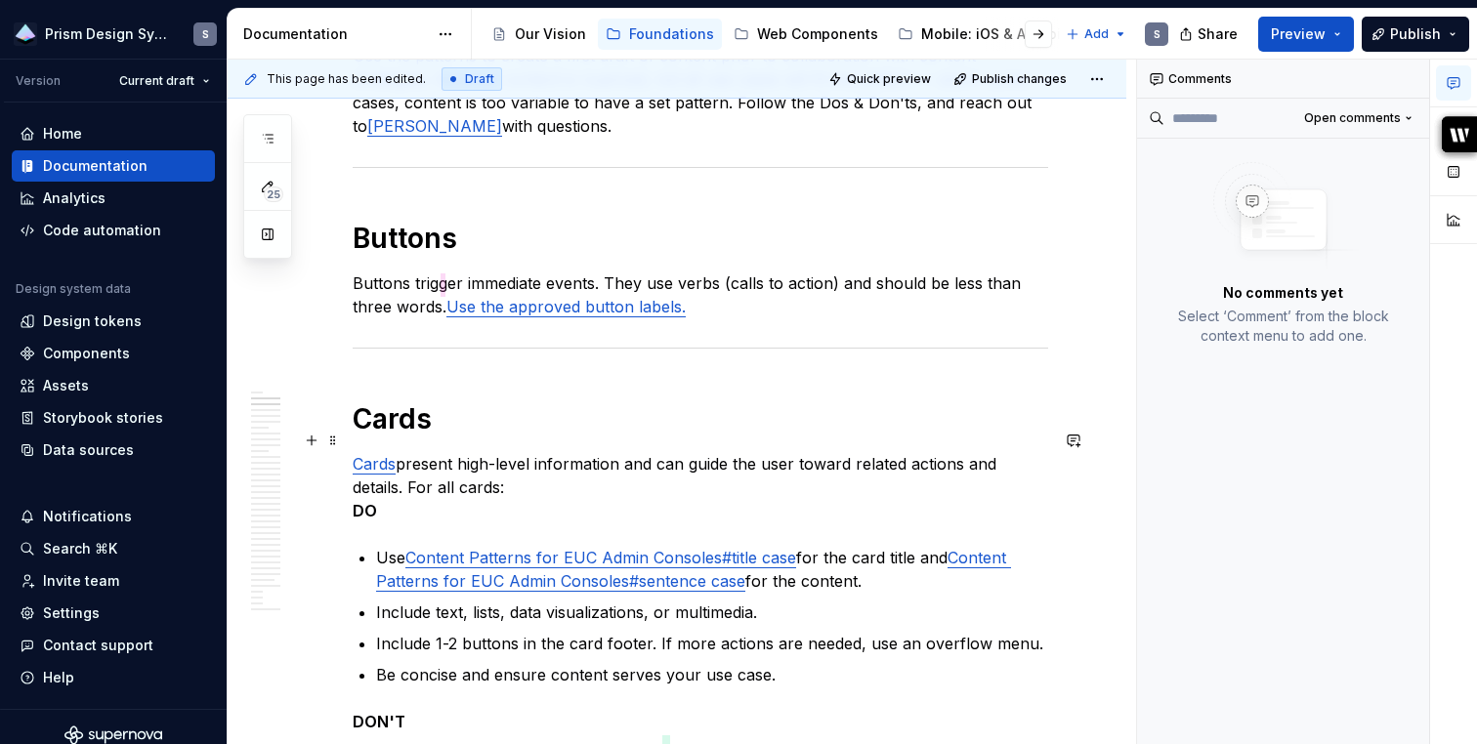
click at [379, 454] on link "Cards" at bounding box center [374, 464] width 43 height 20
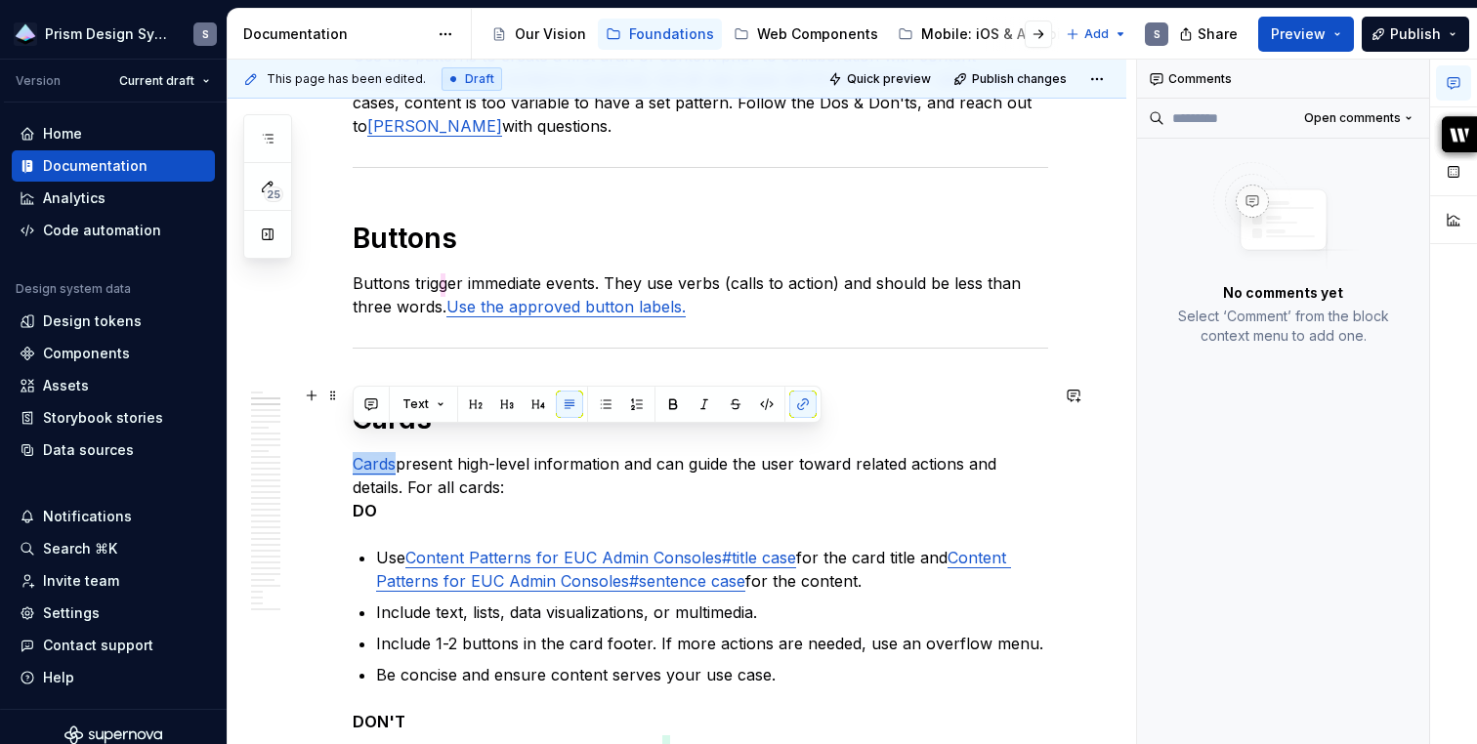
click at [801, 402] on h1 "Cards" at bounding box center [700, 418] width 695 height 35
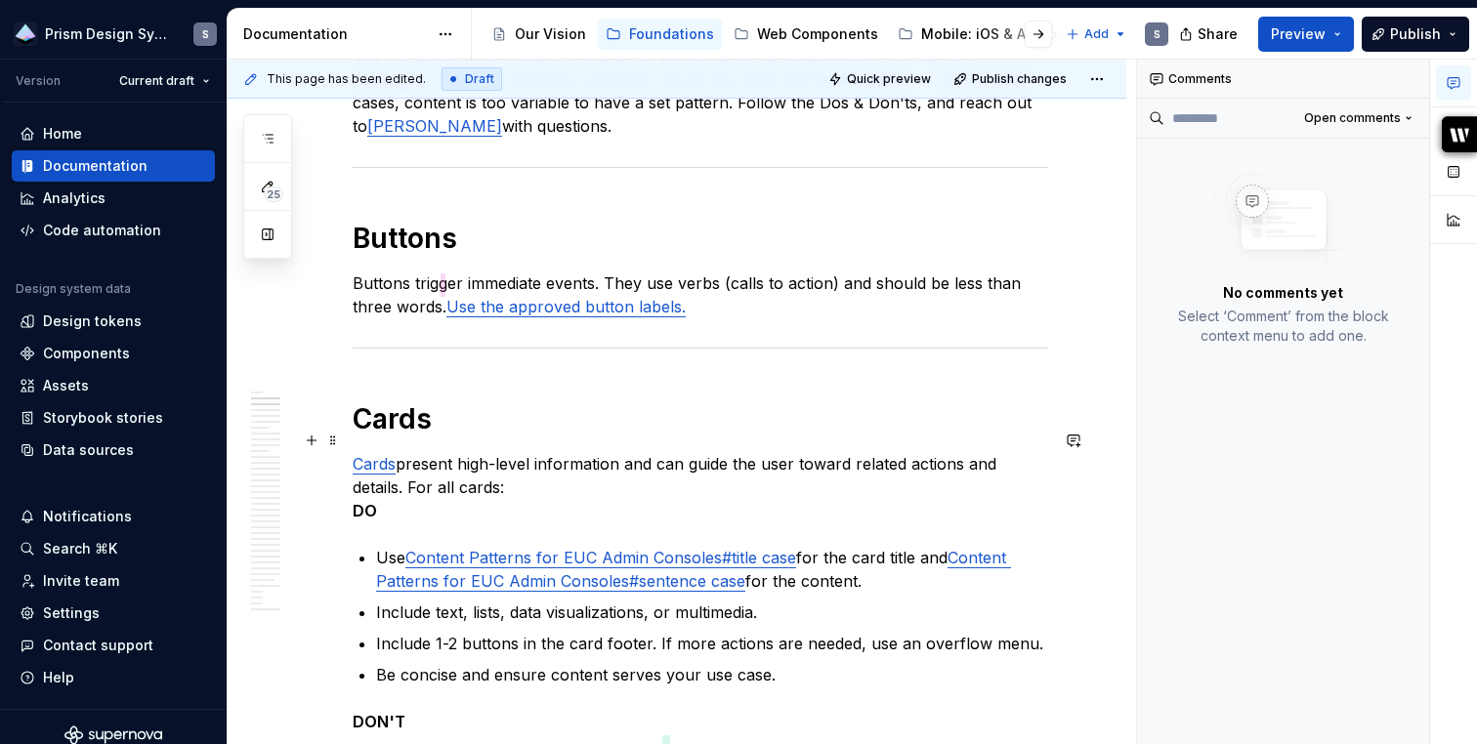
click at [374, 454] on link "Cards" at bounding box center [374, 464] width 43 height 20
click at [422, 457] on p "Cards present high-level information and can guide the user toward related acti…" at bounding box center [700, 487] width 695 height 70
click at [479, 548] on link "Content Patterns for EUC Admin Consoles#title case" at bounding box center [600, 558] width 391 height 20
click at [382, 454] on link "Cards" at bounding box center [374, 464] width 43 height 20
click at [380, 454] on link "Cards" at bounding box center [374, 464] width 43 height 20
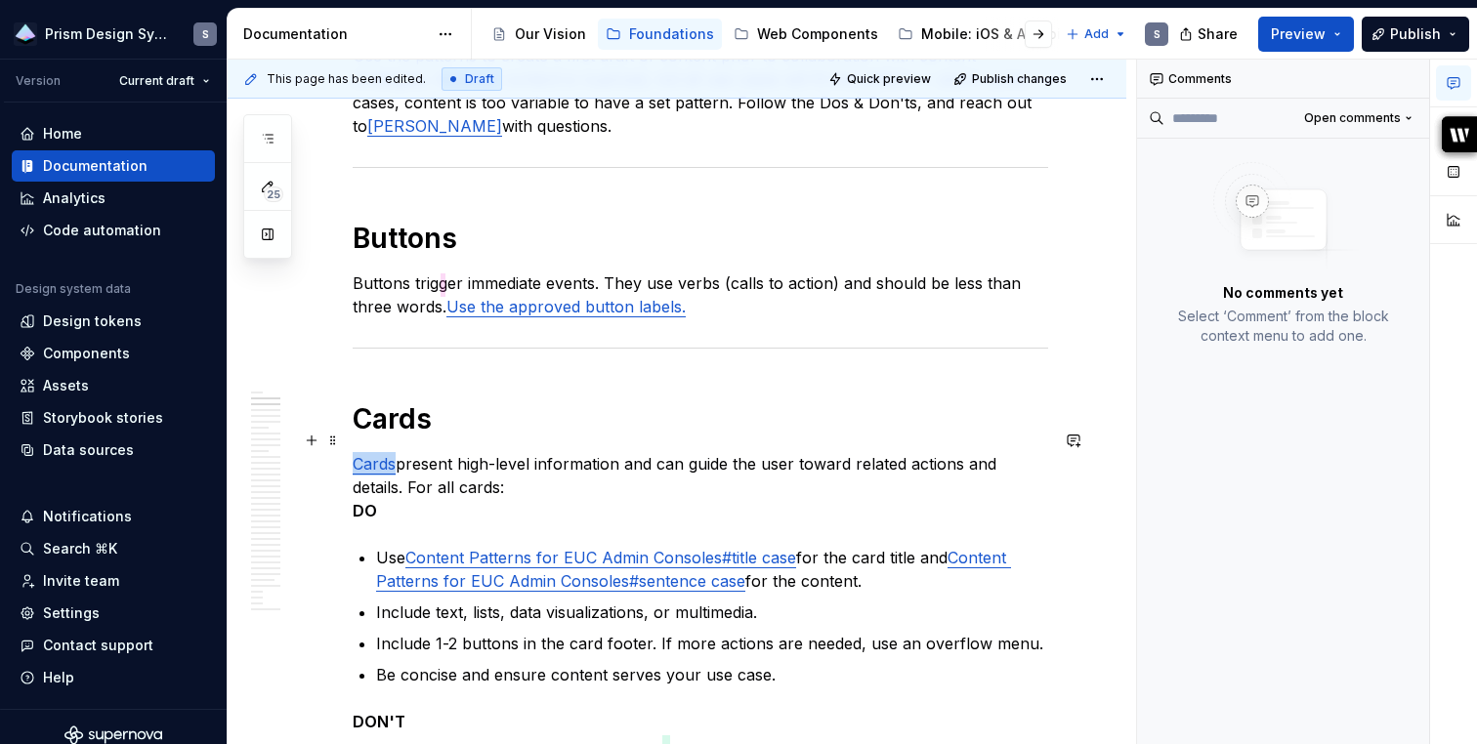
click at [380, 454] on link "Cards" at bounding box center [374, 464] width 43 height 20
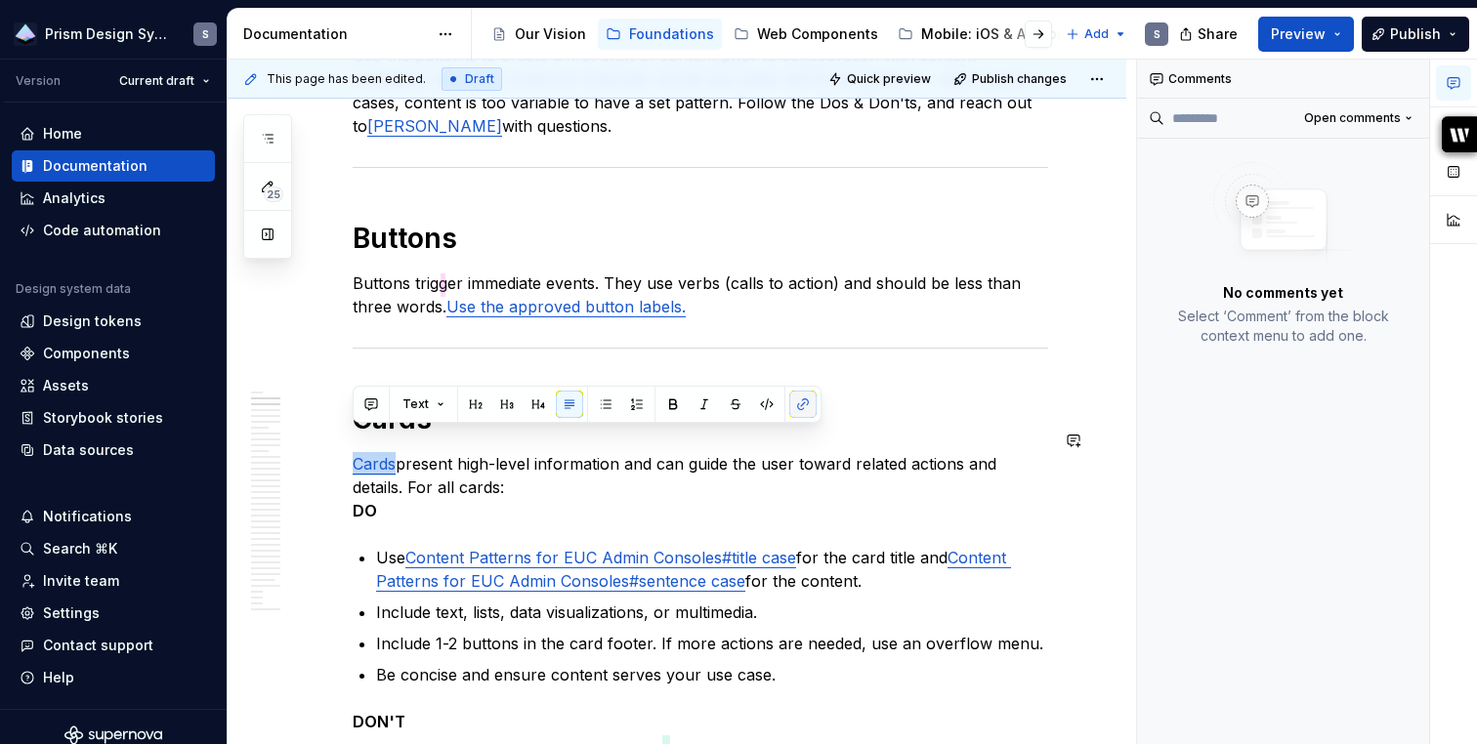
click at [803, 406] on button "button" at bounding box center [802, 404] width 27 height 27
click at [802, 401] on button "button" at bounding box center [802, 404] width 27 height 27
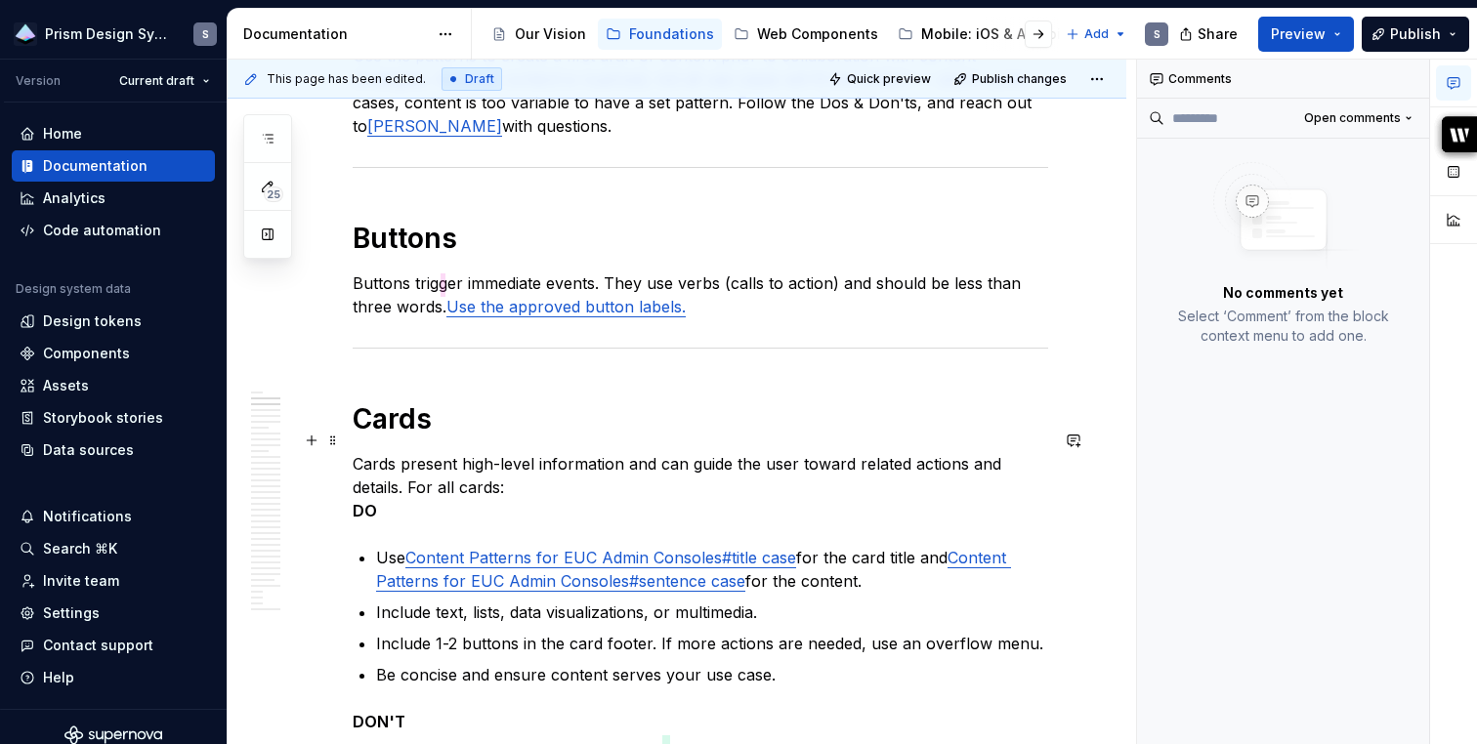
click at [815, 452] on p "Cards present high-level information and can guide the user toward related acti…" at bounding box center [700, 487] width 695 height 70
click at [775, 401] on h1 "Cards" at bounding box center [700, 418] width 695 height 35
click at [382, 452] on p "Cards present high-level information and can guide the user toward related acti…" at bounding box center [700, 487] width 695 height 70
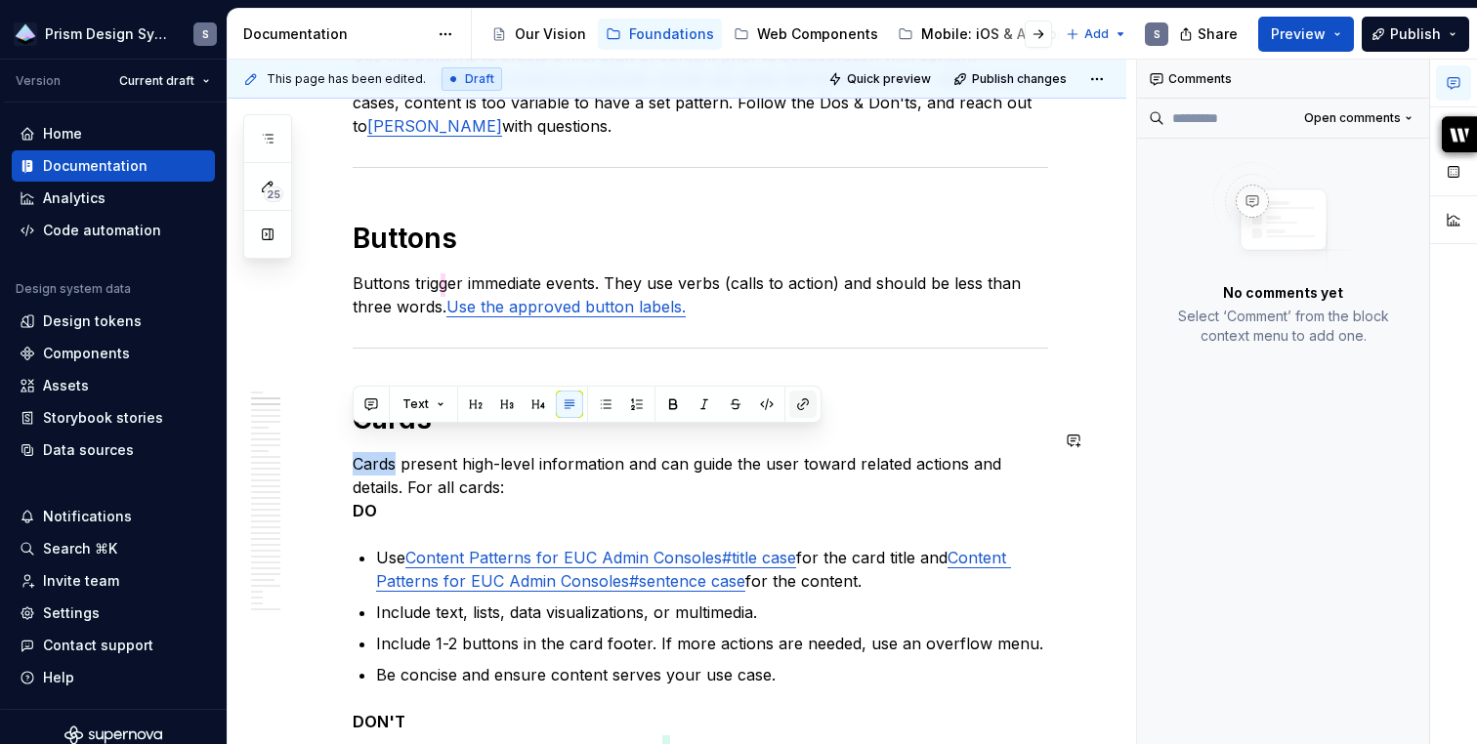
click at [794, 407] on button "button" at bounding box center [802, 404] width 27 height 27
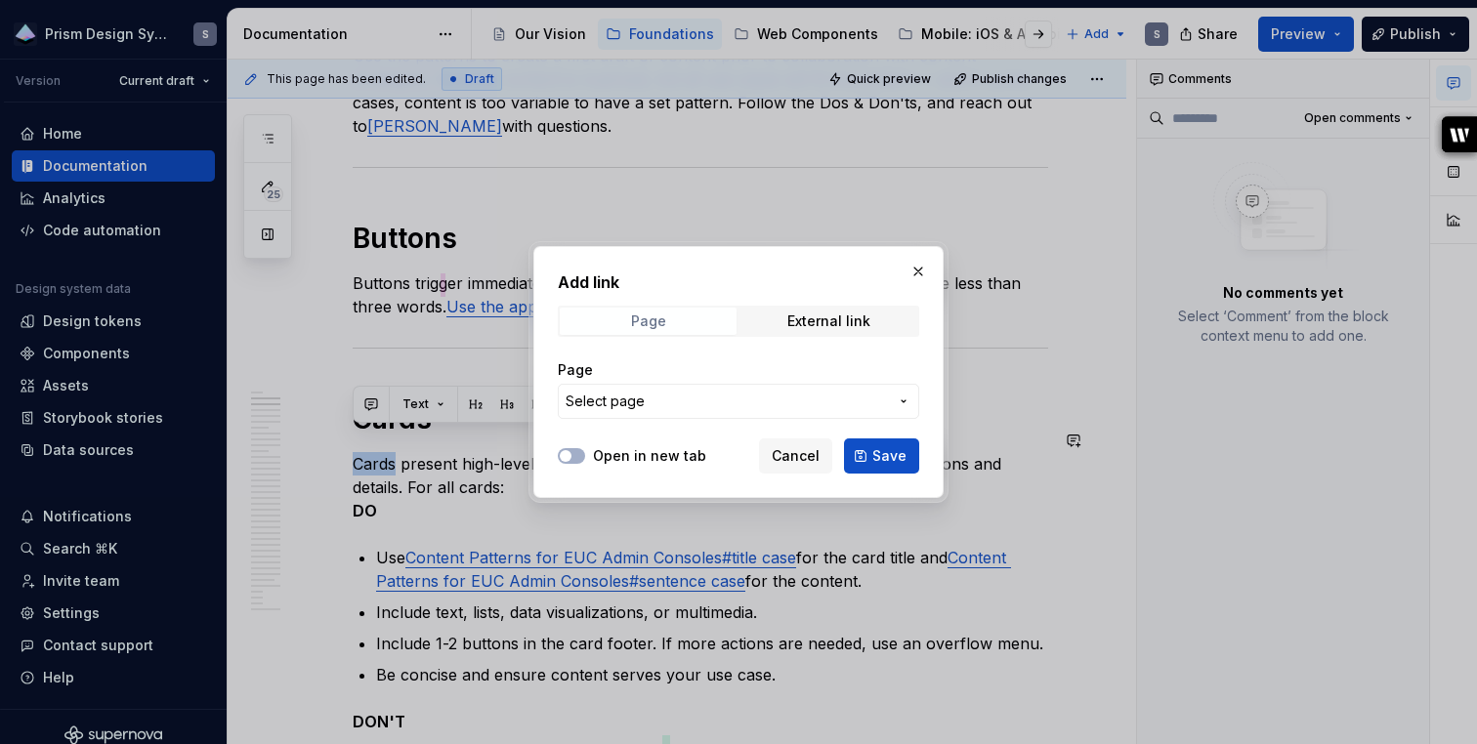
click at [680, 313] on span "Page" at bounding box center [648, 321] width 177 height 27
click at [571, 456] on icon "button" at bounding box center [566, 456] width 16 height 12
click at [650, 409] on span "Select page" at bounding box center [726, 402] width 322 height 20
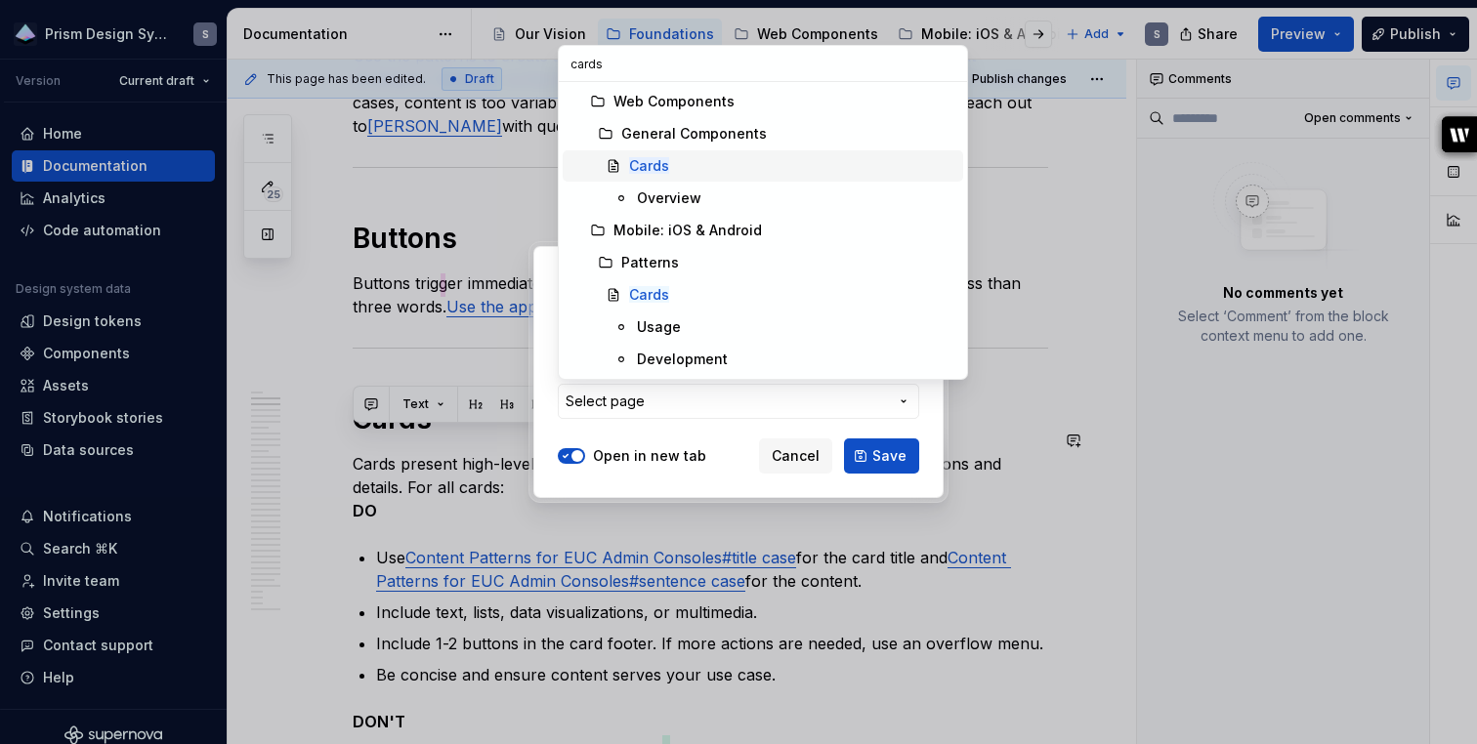
type input "cards"
click at [640, 160] on mark "Cards" at bounding box center [649, 165] width 40 height 17
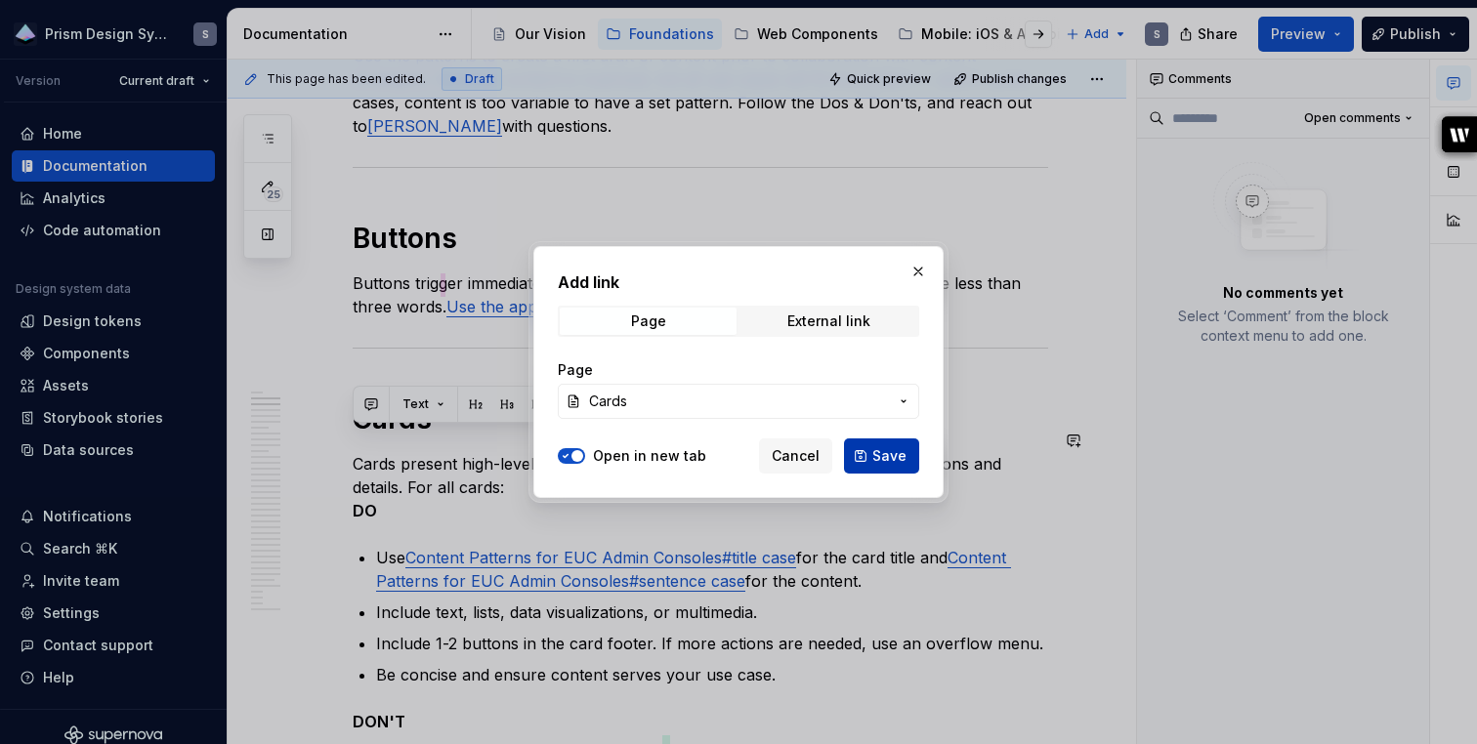
click at [886, 456] on span "Save" at bounding box center [889, 456] width 34 height 20
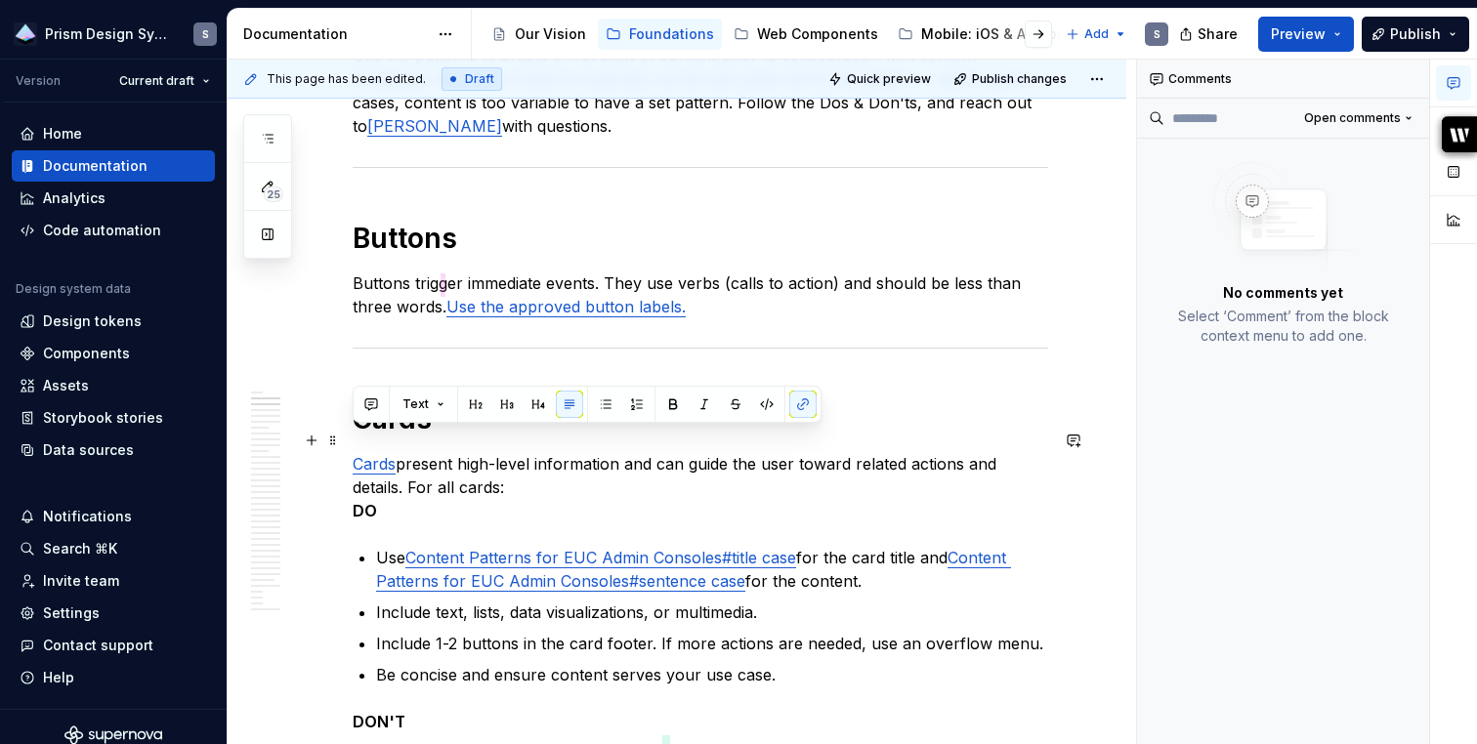
click at [886, 460] on p "Cards present high-level information and can guide the user toward related acti…" at bounding box center [700, 487] width 695 height 70
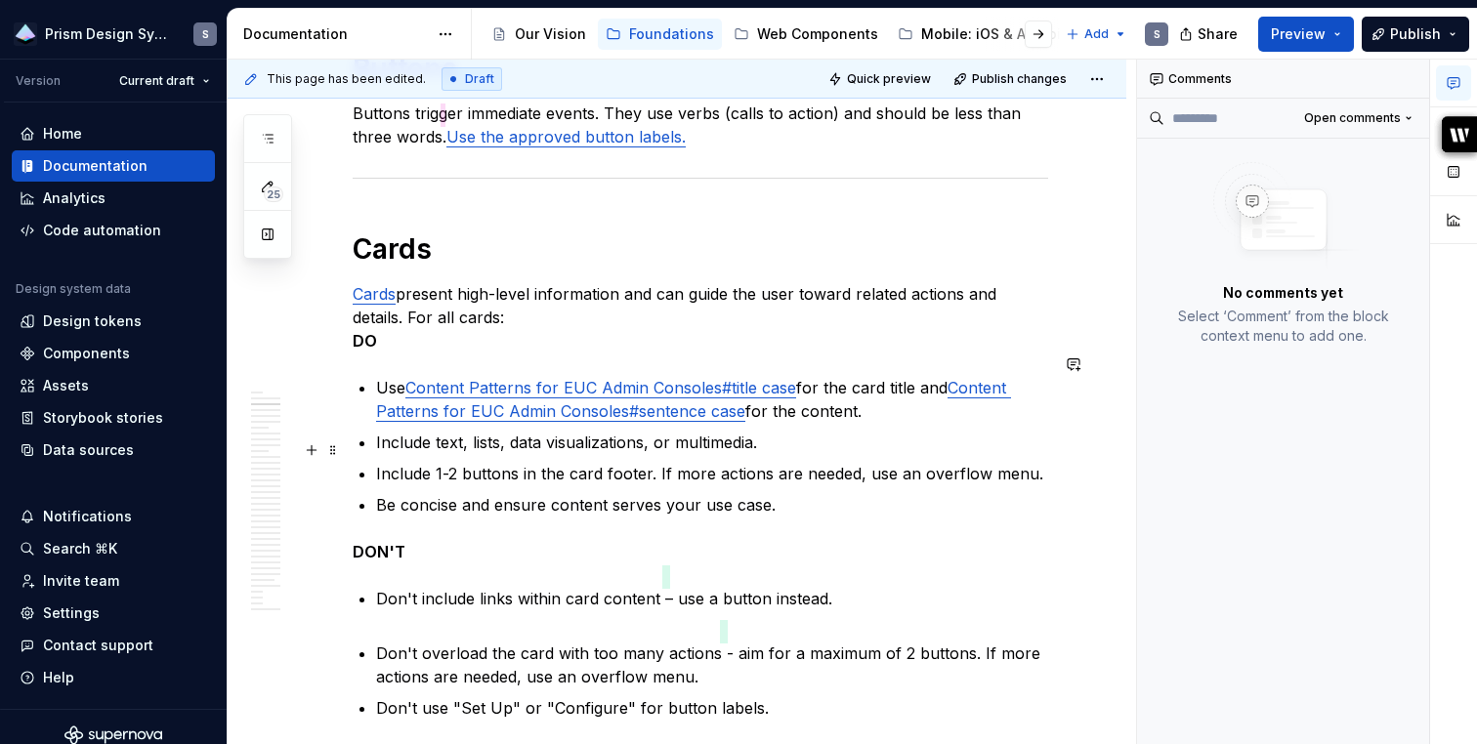
scroll to position [661, 0]
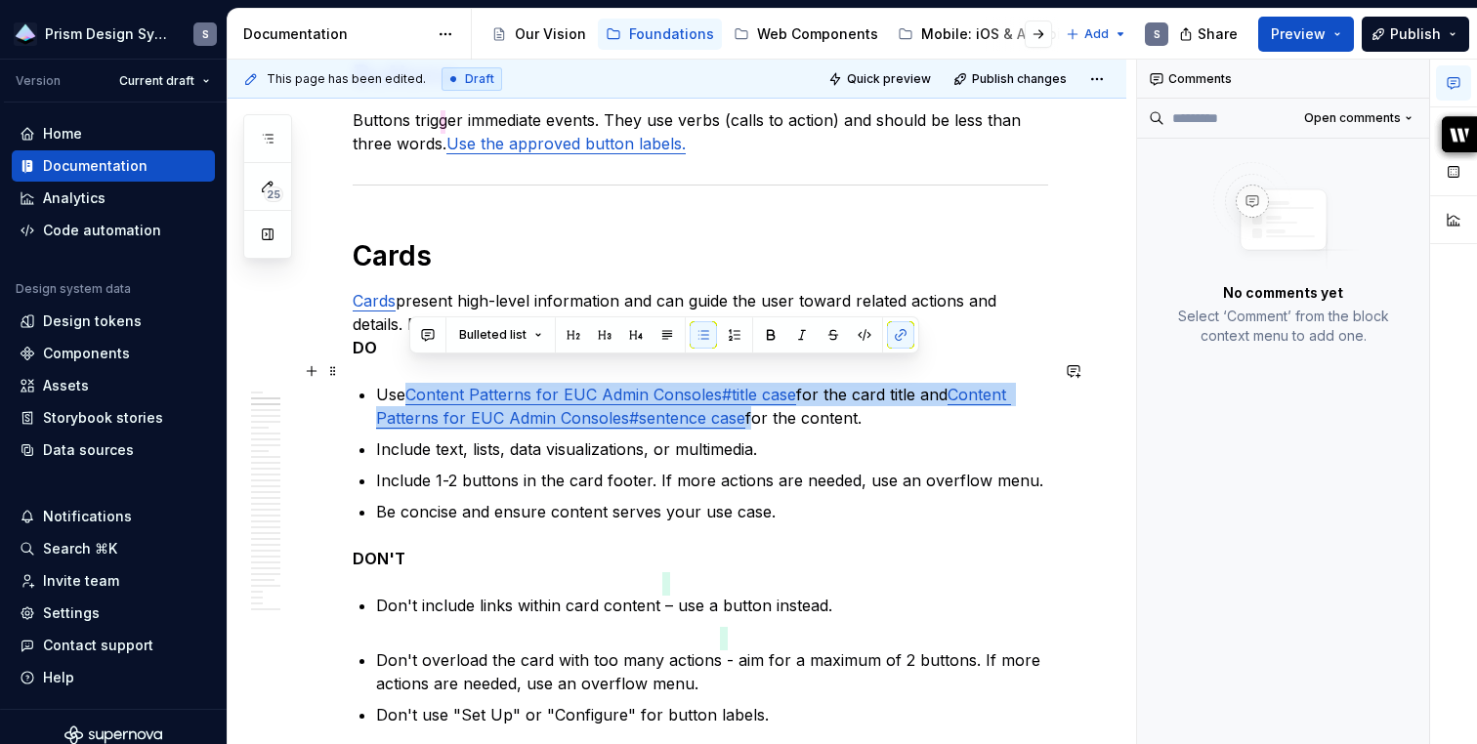
drag, startPoint x: 744, startPoint y: 397, endPoint x: 409, endPoint y: 373, distance: 335.9
click at [409, 383] on p "Use Content Patterns for EUC Admin Consoles#title case for the card title and C…" at bounding box center [712, 406] width 672 height 47
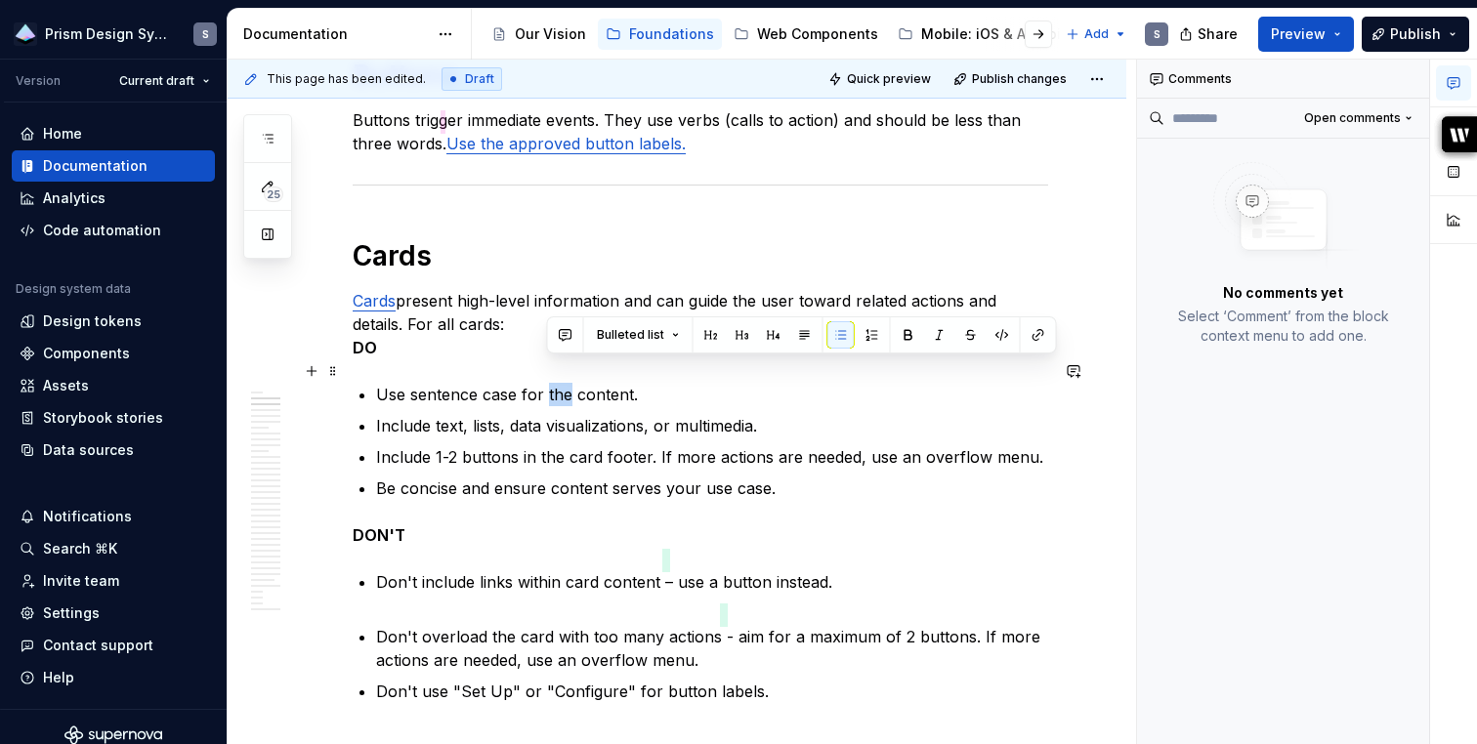
drag, startPoint x: 571, startPoint y: 374, endPoint x: 546, endPoint y: 372, distance: 25.5
click at [546, 383] on p "Use sentence case for the content." at bounding box center [712, 394] width 672 height 23
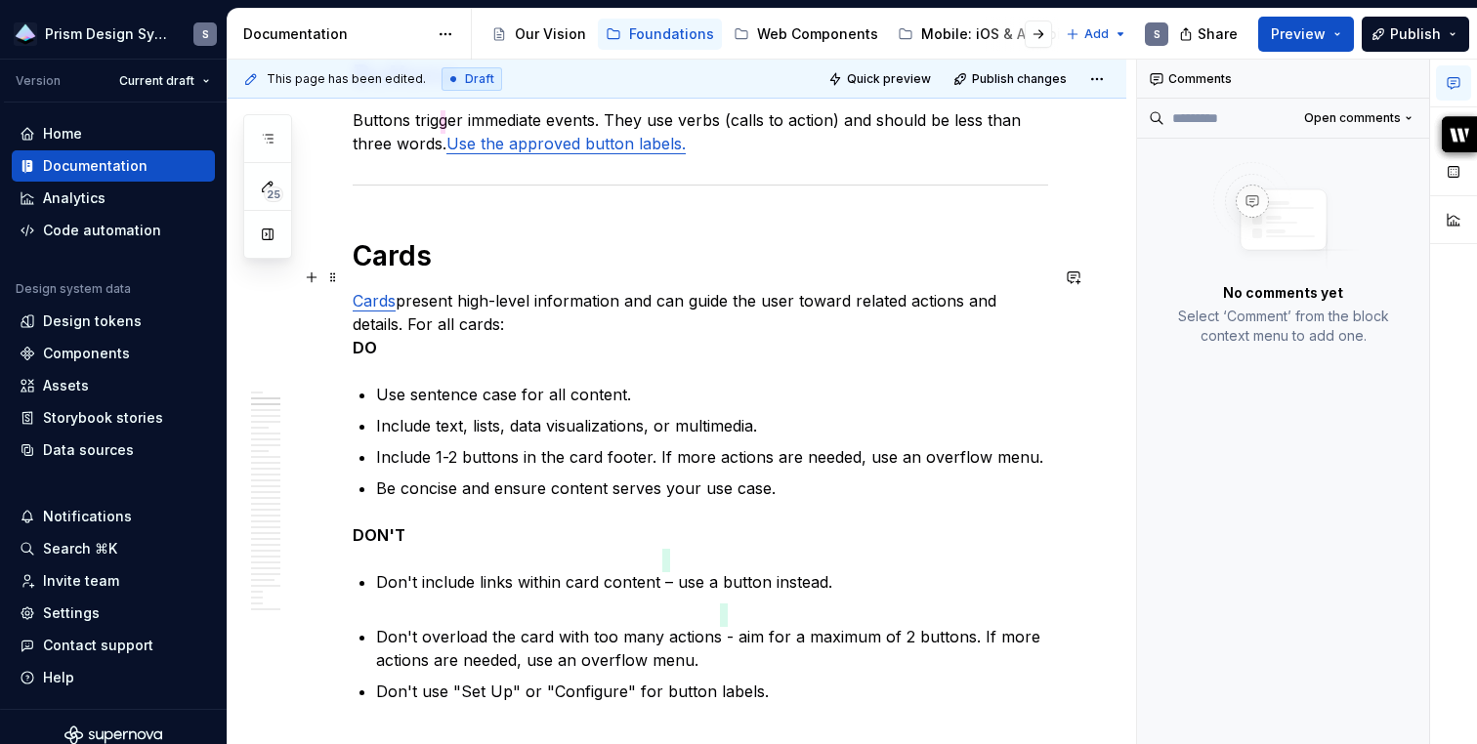
click at [544, 301] on p "Cards present high-level information and can guide the user toward related acti…" at bounding box center [700, 324] width 695 height 70
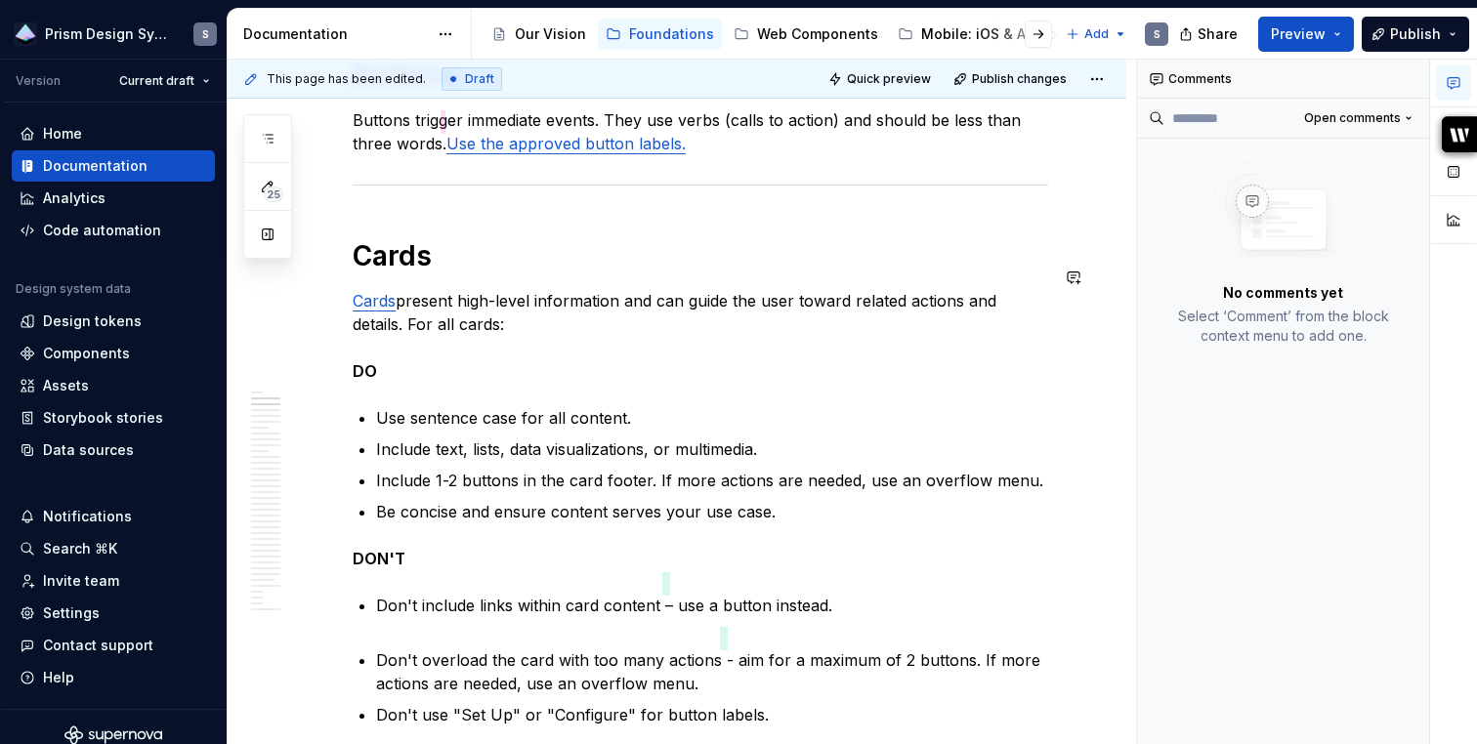
click at [405, 613] on p "Don't include links within card content – use a button instead." at bounding box center [712, 617] width 672 height 47
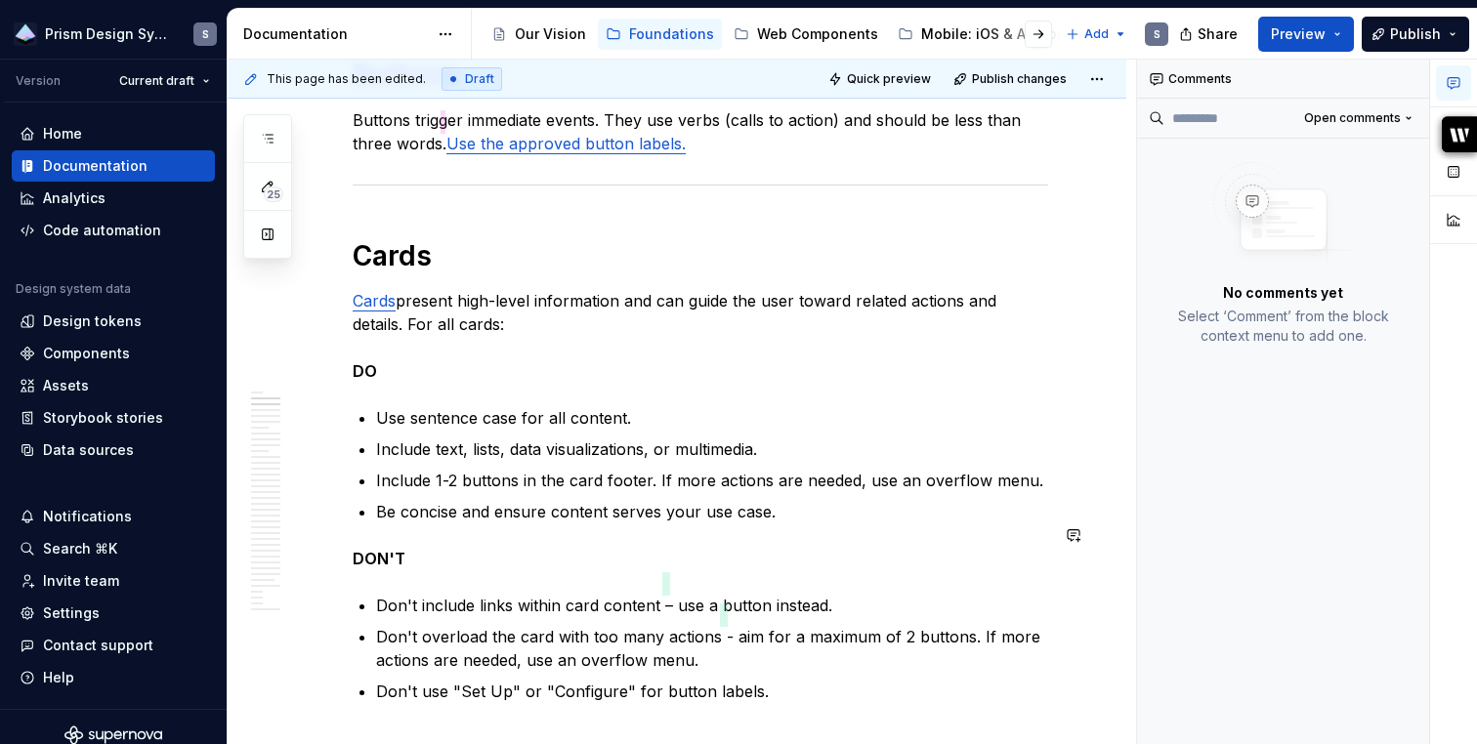
scroll to position [766, 0]
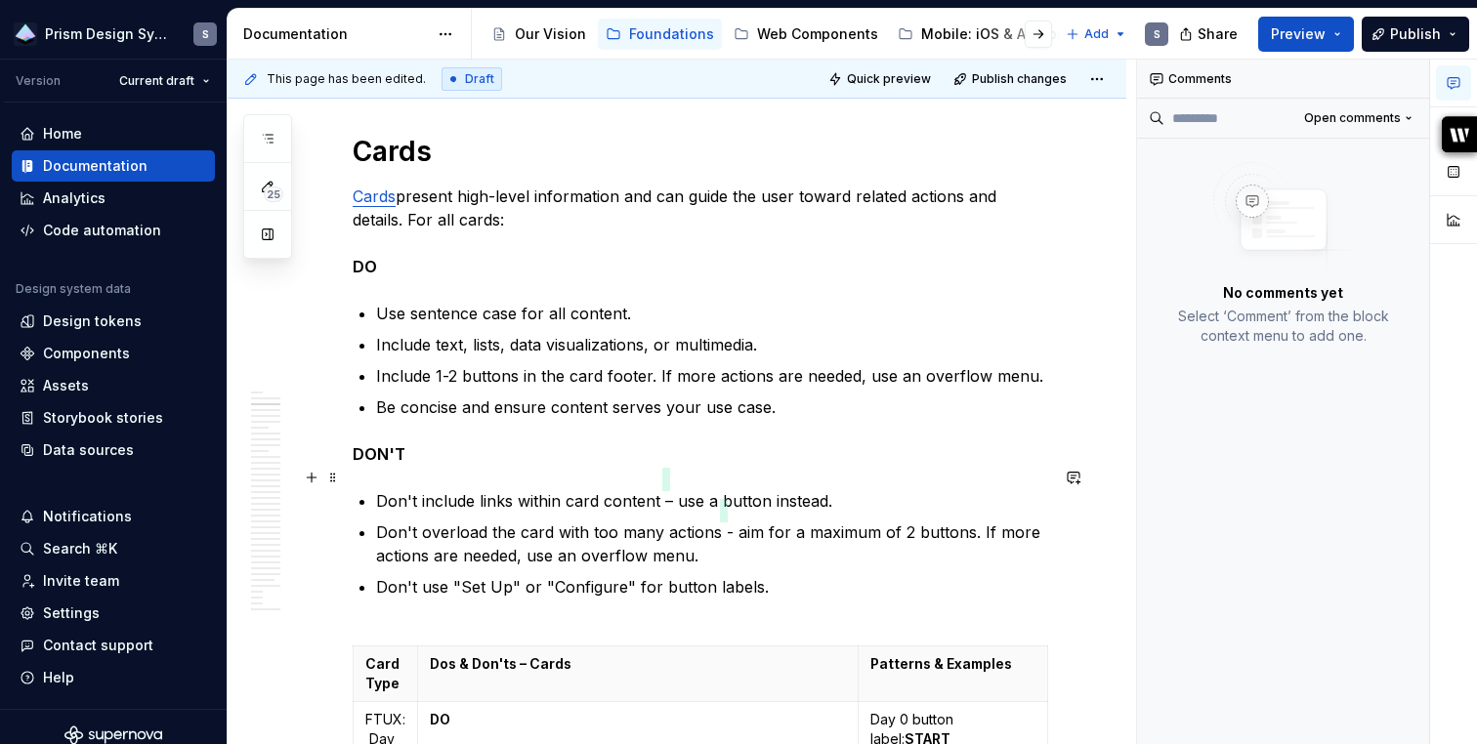
click at [661, 489] on p "Don't include links within card content – use a button instead." at bounding box center [712, 500] width 672 height 23
click at [667, 489] on p "Don't include links within card content – use a button instead." at bounding box center [712, 500] width 672 height 23
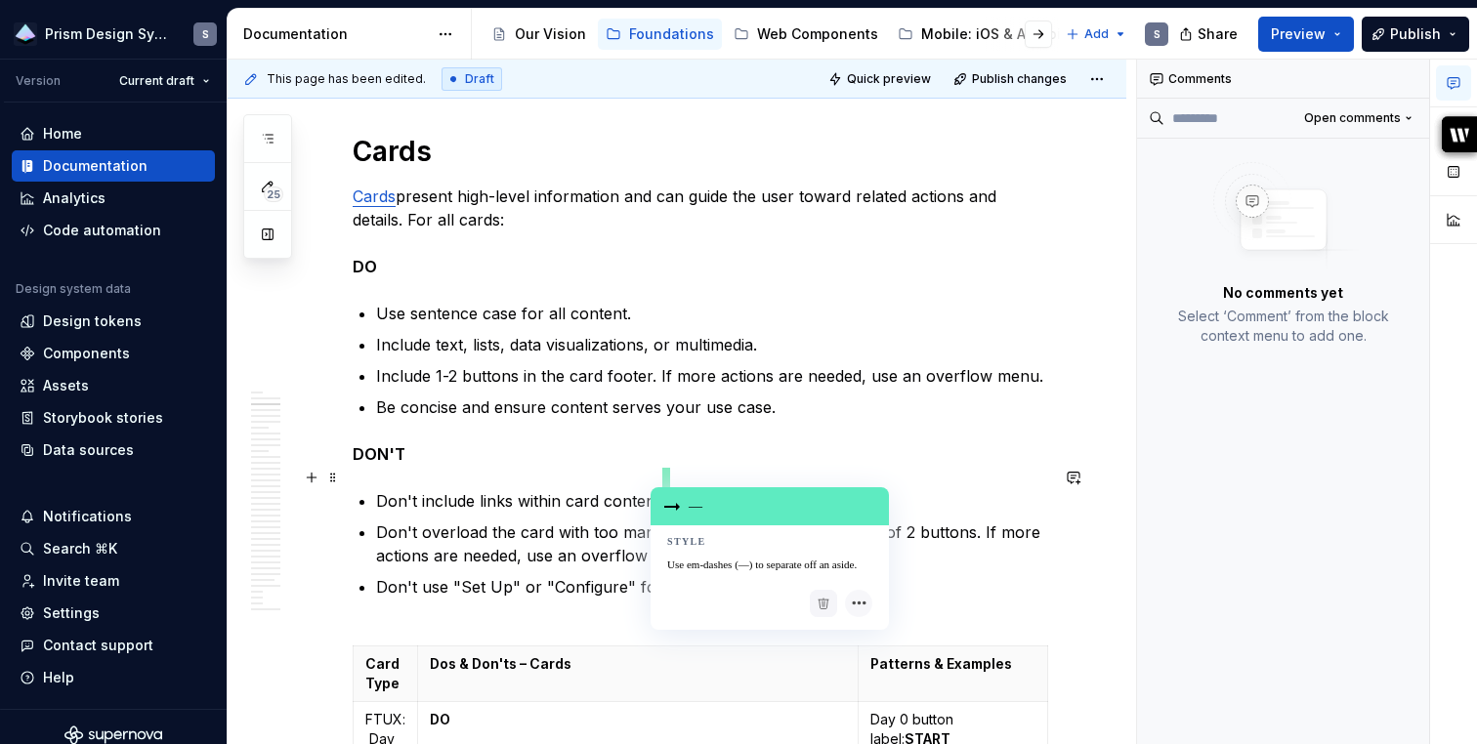
click at [681, 506] on div "—" at bounding box center [769, 506] width 238 height 38
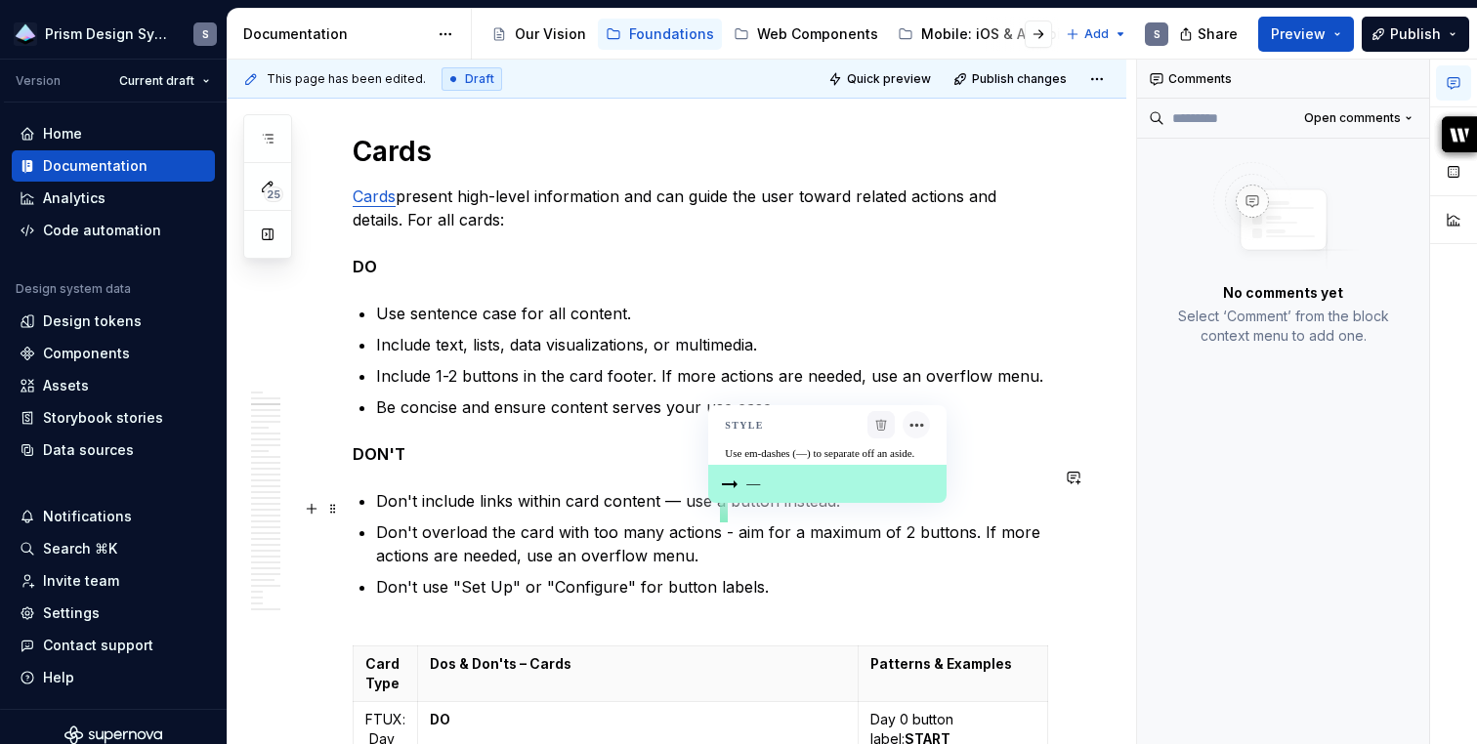
click at [725, 521] on p "Don't overload the card with too many actions - aim for a maximum of 2 buttons.…" at bounding box center [712, 544] width 672 height 47
click at [749, 476] on div "—" at bounding box center [827, 484] width 238 height 38
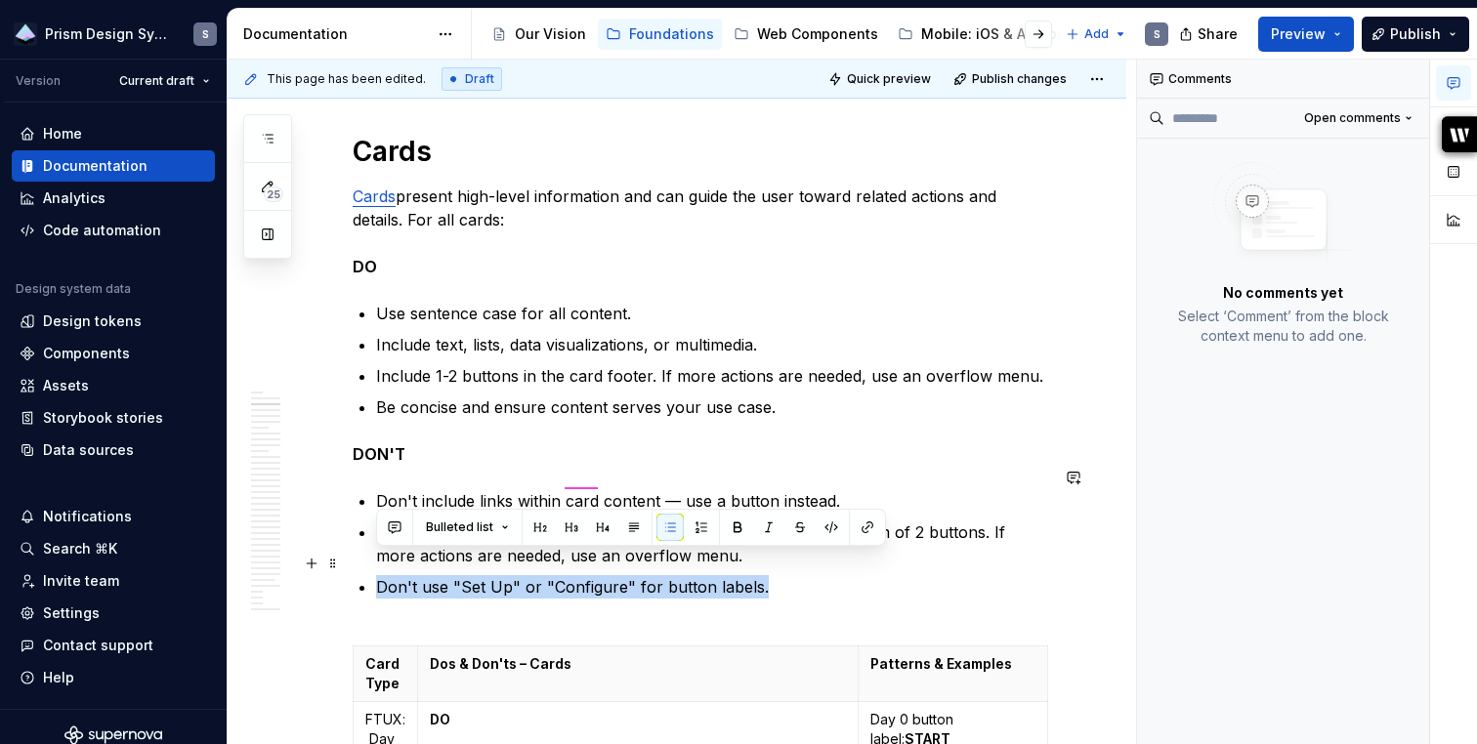
drag, startPoint x: 775, startPoint y: 571, endPoint x: 362, endPoint y: 555, distance: 413.4
click at [376, 575] on li "Don't use "Set Up" or "Configure" for button labels." at bounding box center [712, 598] width 672 height 47
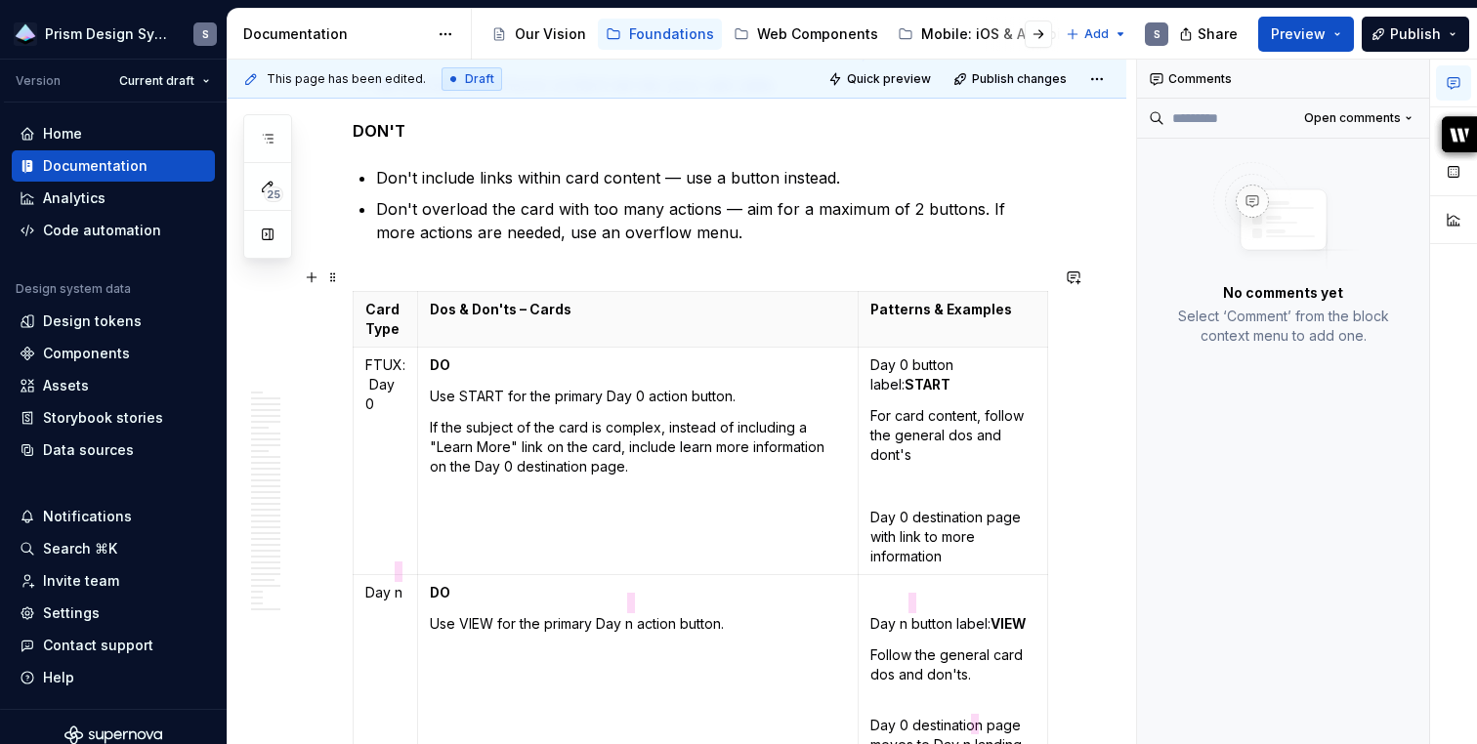
scroll to position [1090, 0]
click at [506, 386] on p "Use START for the primary Day 0 action button." at bounding box center [638, 396] width 416 height 20
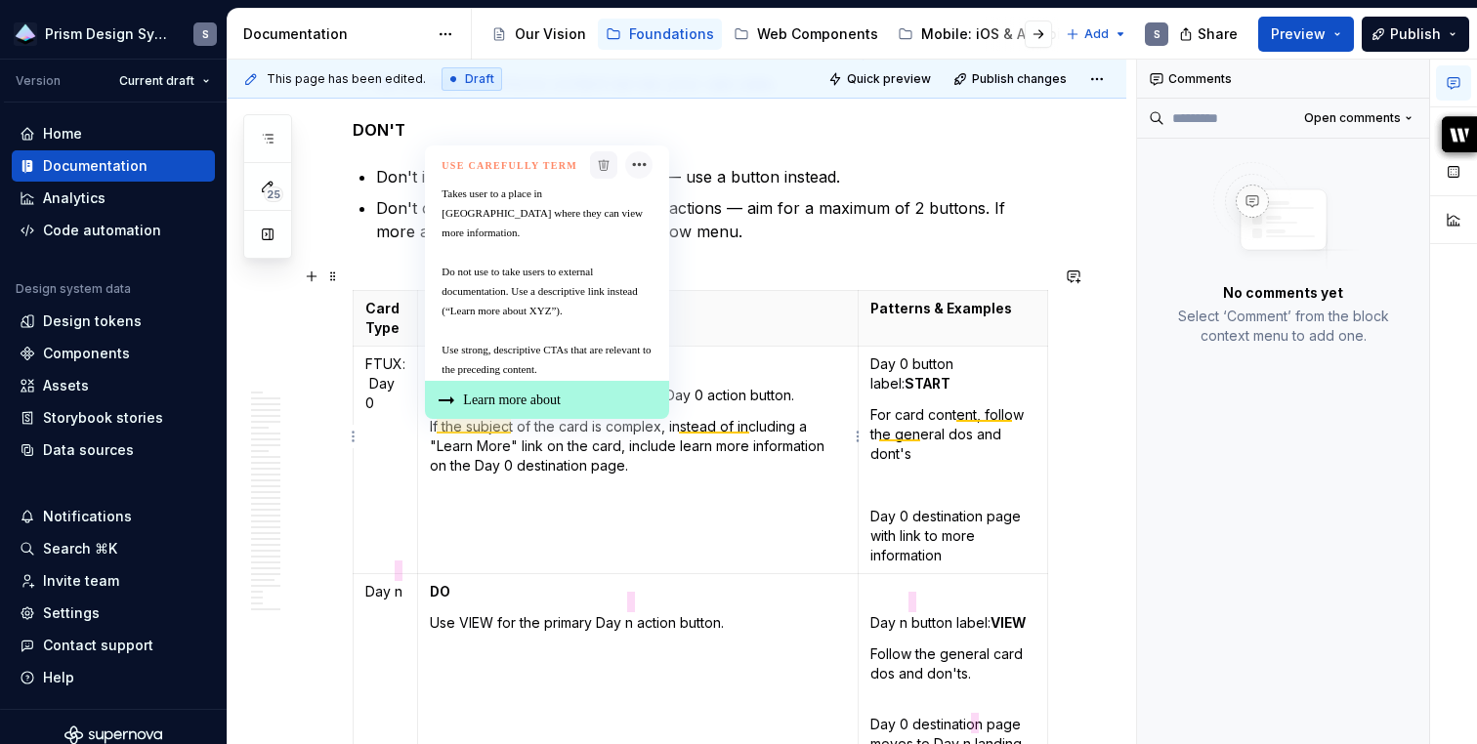
click at [655, 519] on td "DO Use START or ST UPfor the primary Day 0 action button. If the subject of the…" at bounding box center [638, 461] width 440 height 228
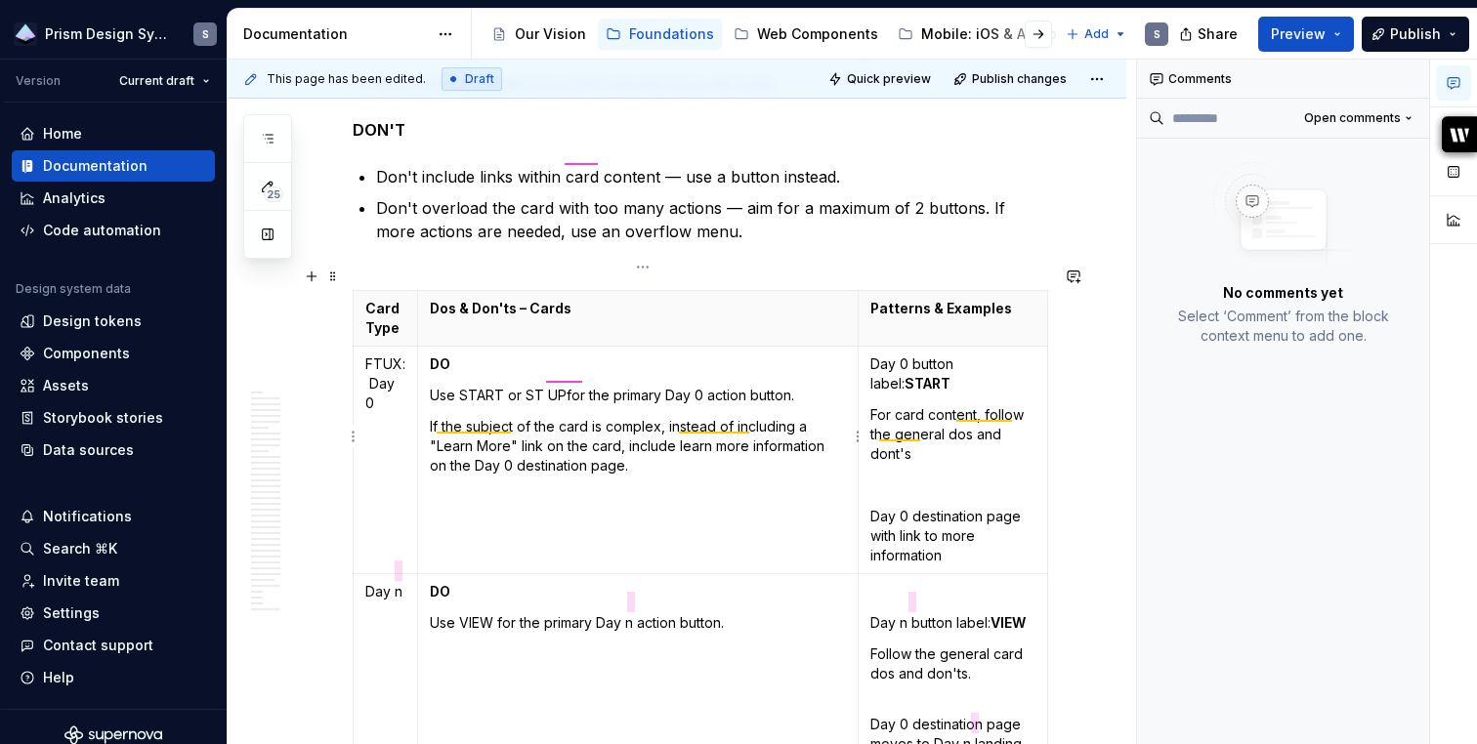
click at [565, 386] on p "Use START or ST UPfor the primary Day 0 action button." at bounding box center [638, 396] width 416 height 20
click at [531, 386] on p "Use START or ST UP for the primary Day 0 action button." at bounding box center [638, 396] width 416 height 20
click at [963, 356] on p "Day 0 button label: START" at bounding box center [952, 374] width 165 height 39
drag, startPoint x: 939, startPoint y: 359, endPoint x: 928, endPoint y: 360, distance: 10.8
click at [928, 375] on strong "START or SET UP" at bounding box center [961, 383] width 115 height 17
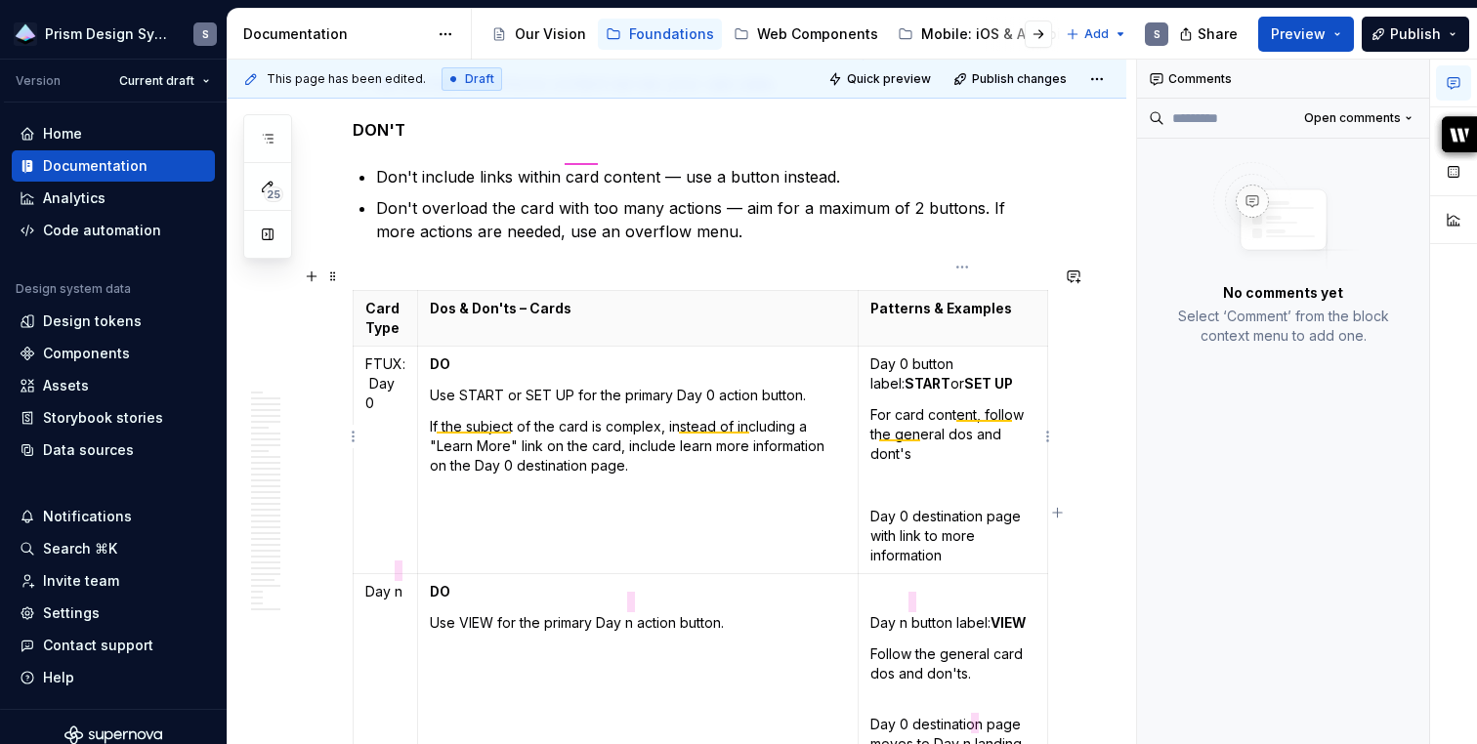
click at [918, 412] on p "For card content, follow the general dos and dont's" at bounding box center [952, 434] width 165 height 59
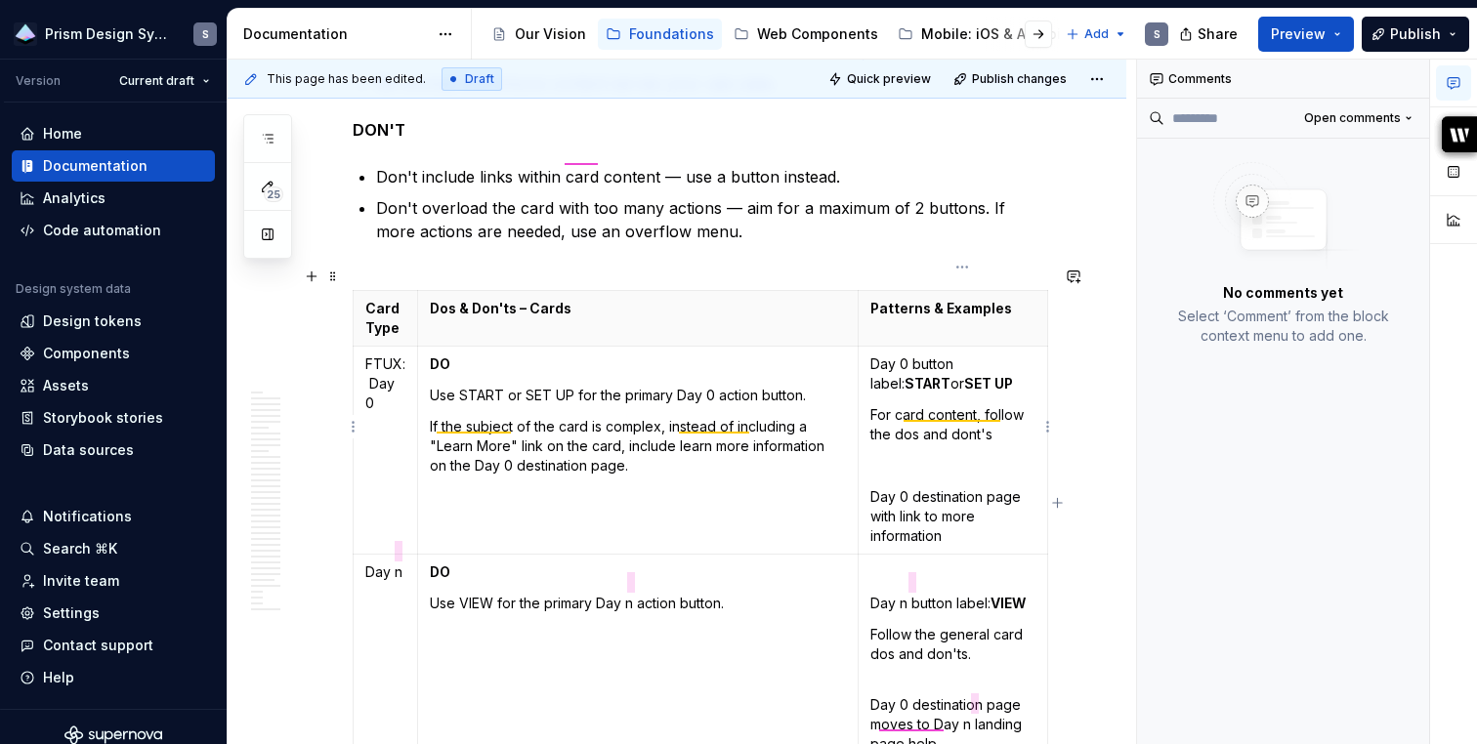
click at [932, 456] on p at bounding box center [952, 466] width 165 height 20
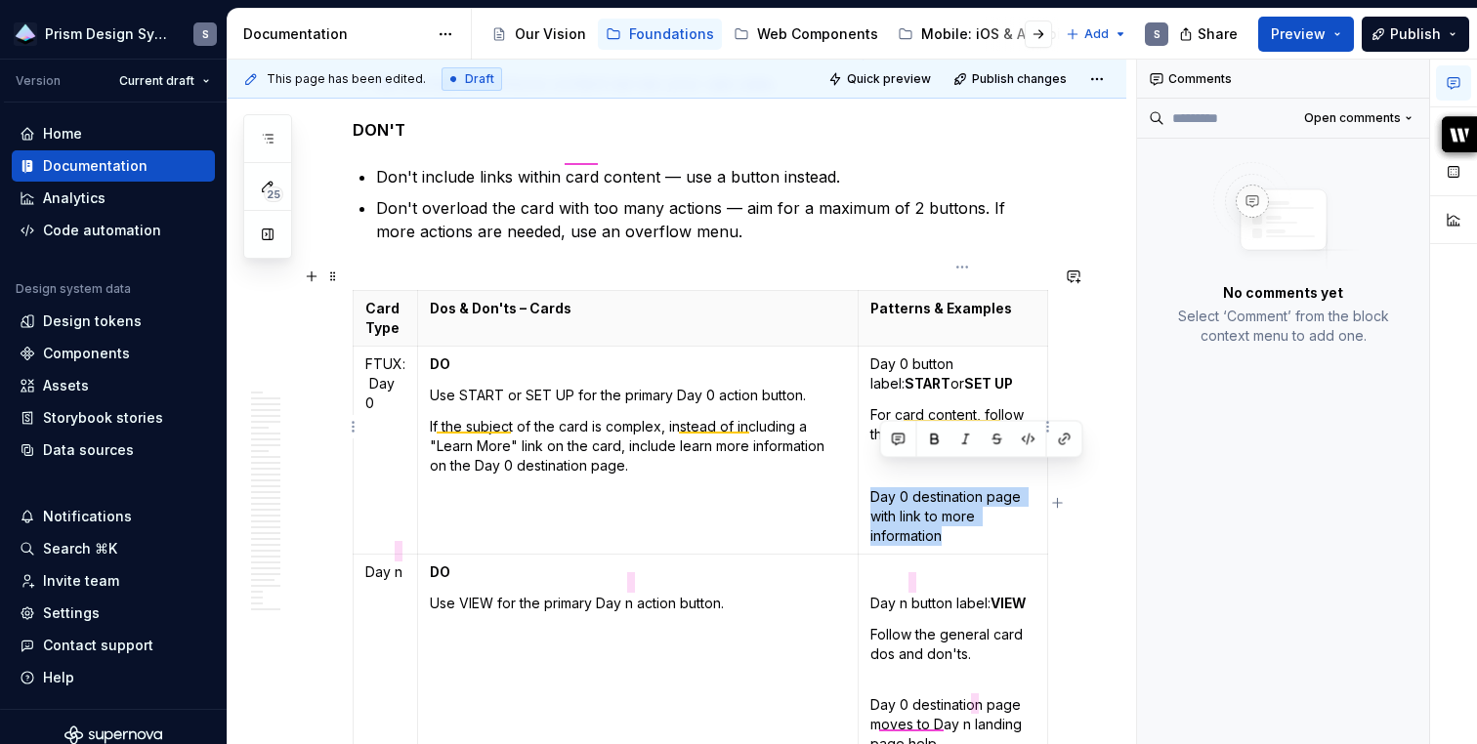
drag, startPoint x: 967, startPoint y: 513, endPoint x: 875, endPoint y: 454, distance: 108.9
click at [875, 453] on td "Day 0 button label: START or SET UP For card content, follow the dos and dont's…" at bounding box center [952, 451] width 189 height 208
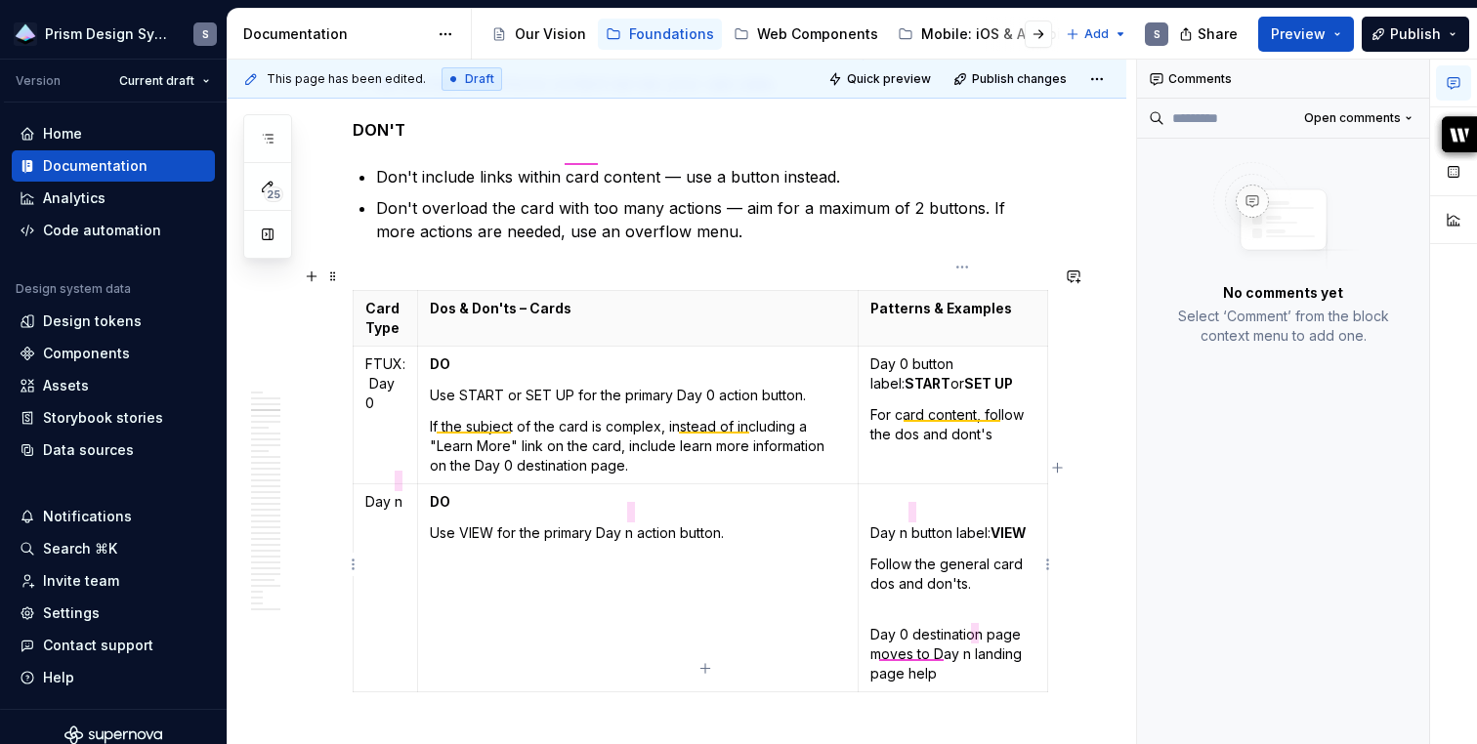
click at [990, 492] on p at bounding box center [952, 502] width 165 height 20
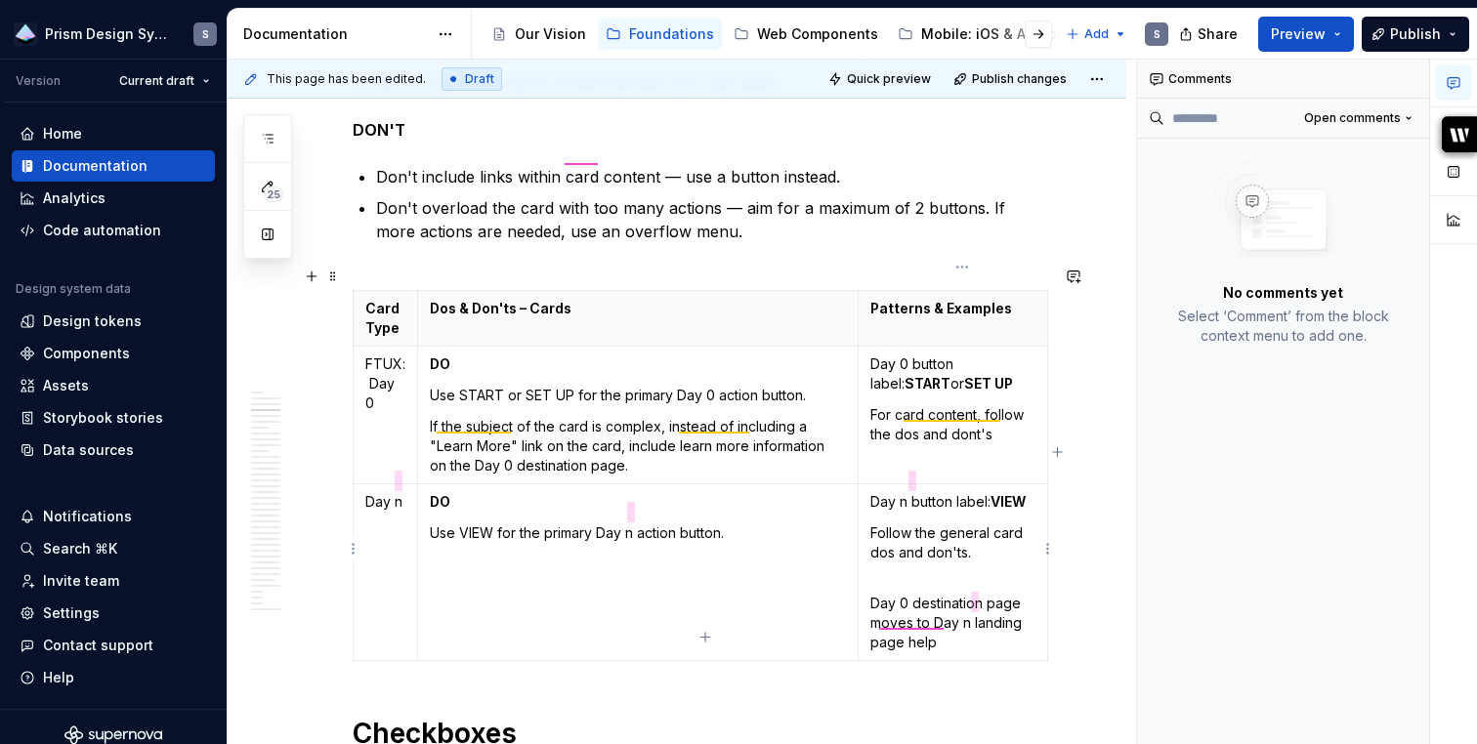
click at [972, 523] on p "Follow the general card dos and don'ts." at bounding box center [952, 552] width 165 height 59
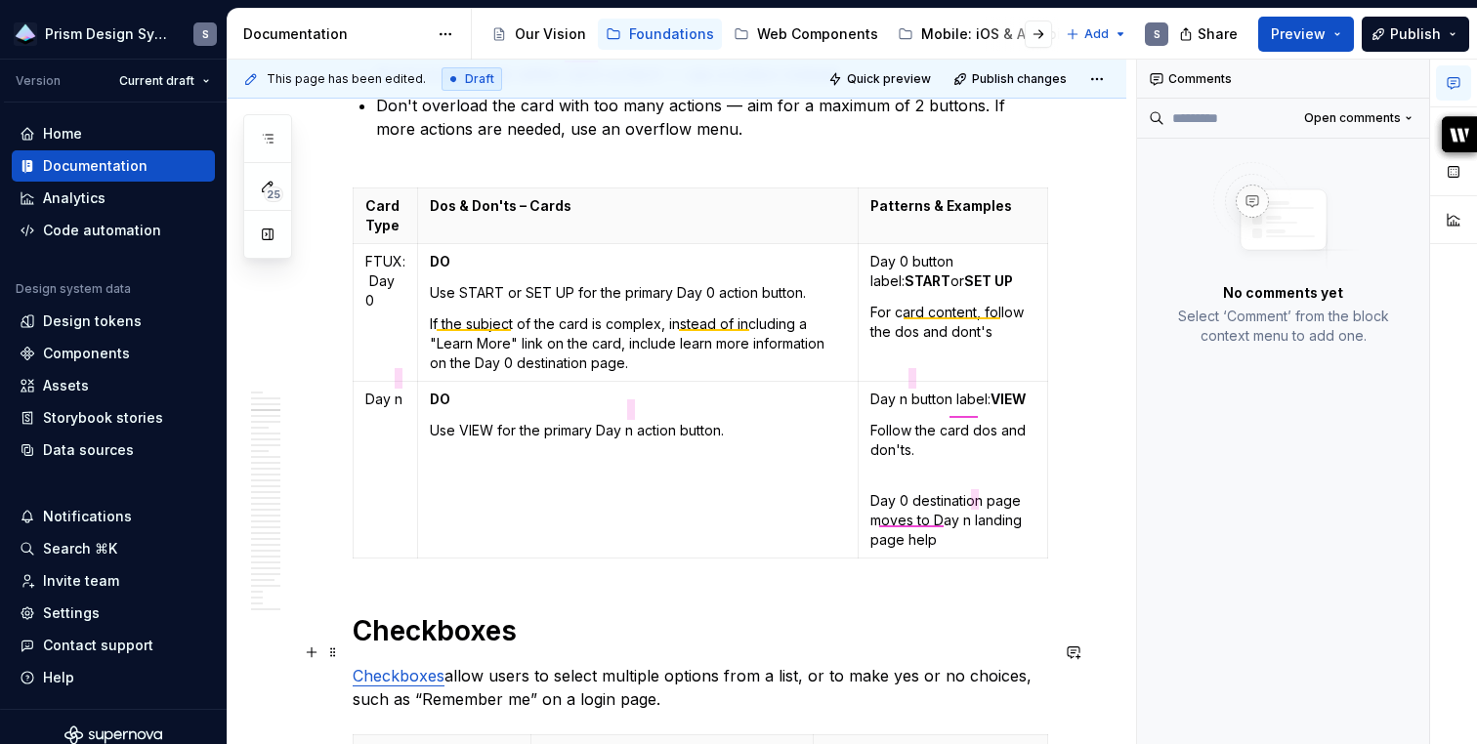
scroll to position [1190, 0]
click at [943, 355] on p at bounding box center [952, 365] width 165 height 20
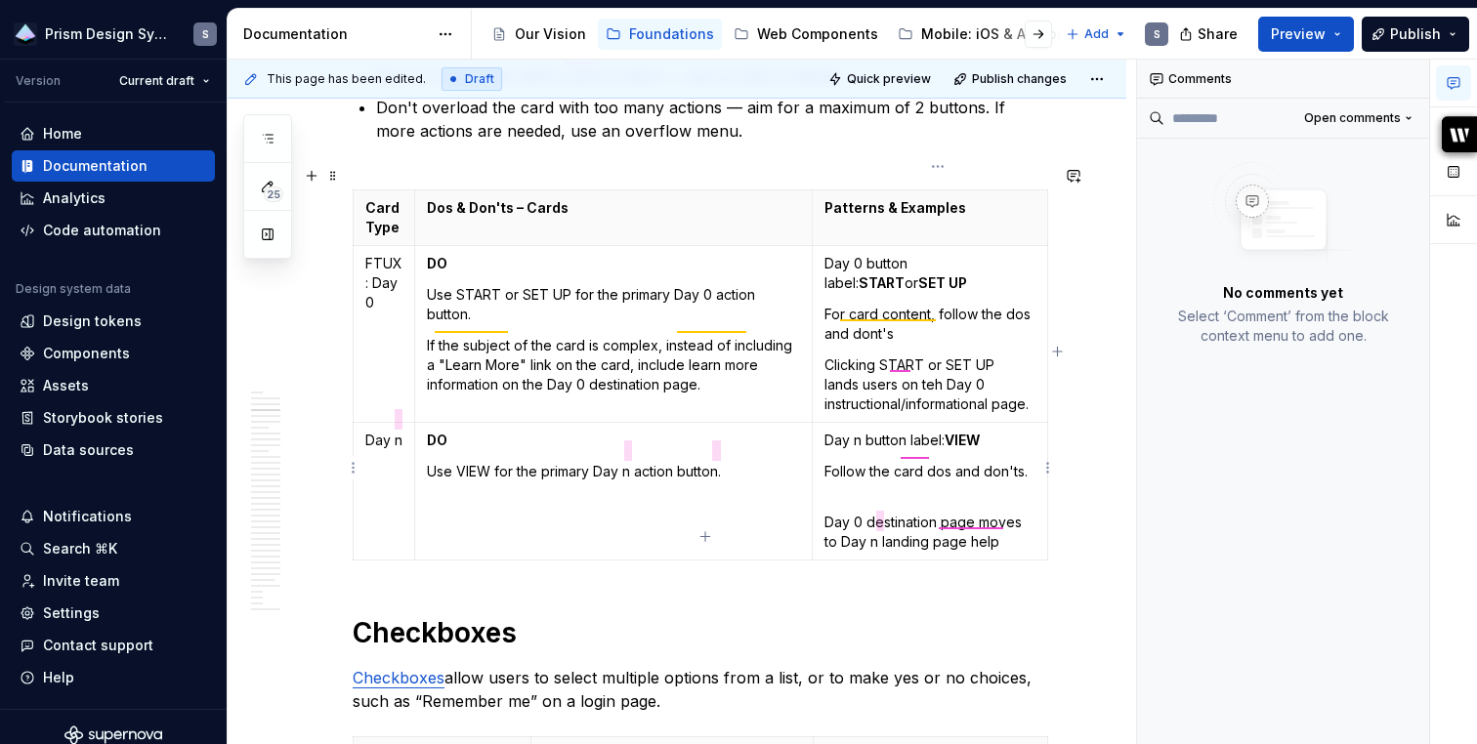
click at [937, 462] on p "Follow the card dos and don'ts." at bounding box center [929, 481] width 211 height 39
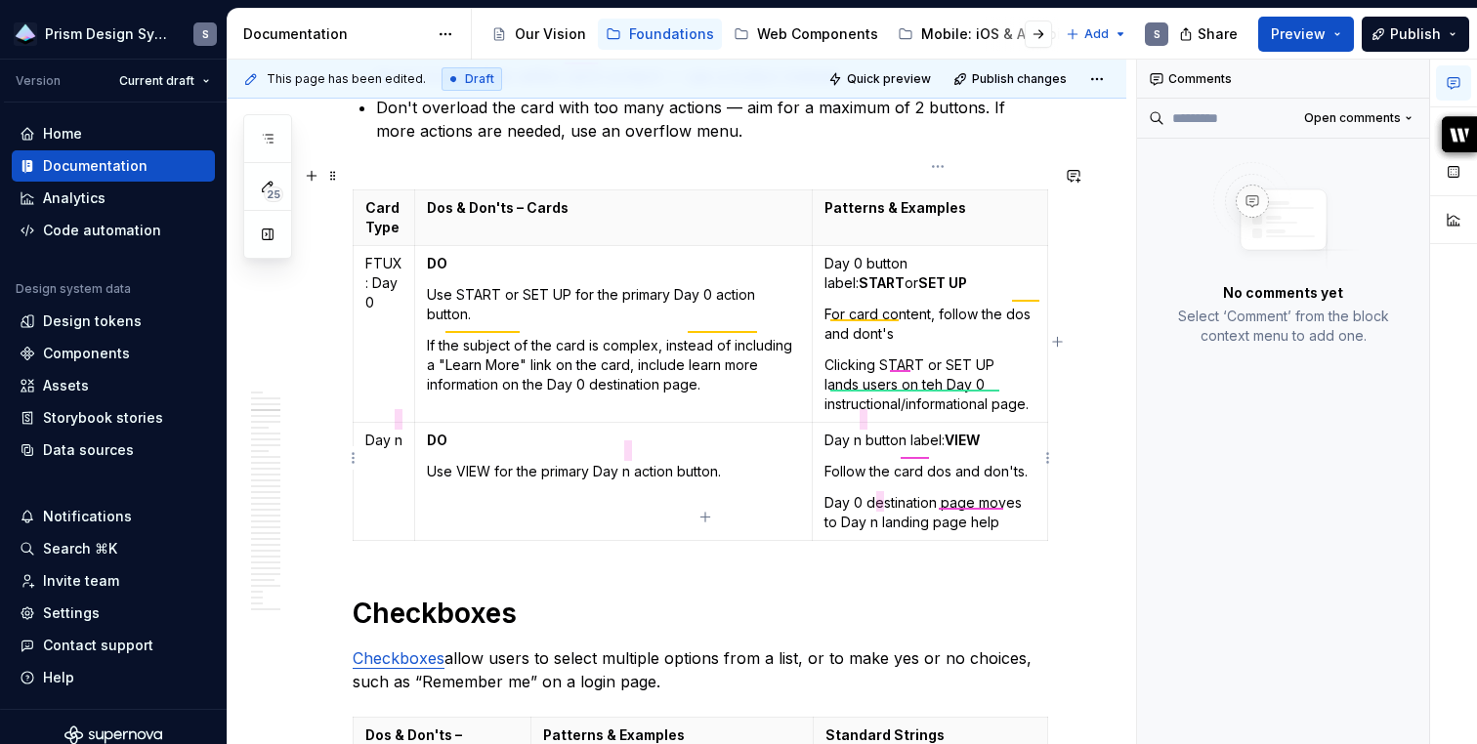
click at [831, 493] on p "Day 0 destination page moves to Day n landing page help" at bounding box center [929, 512] width 211 height 39
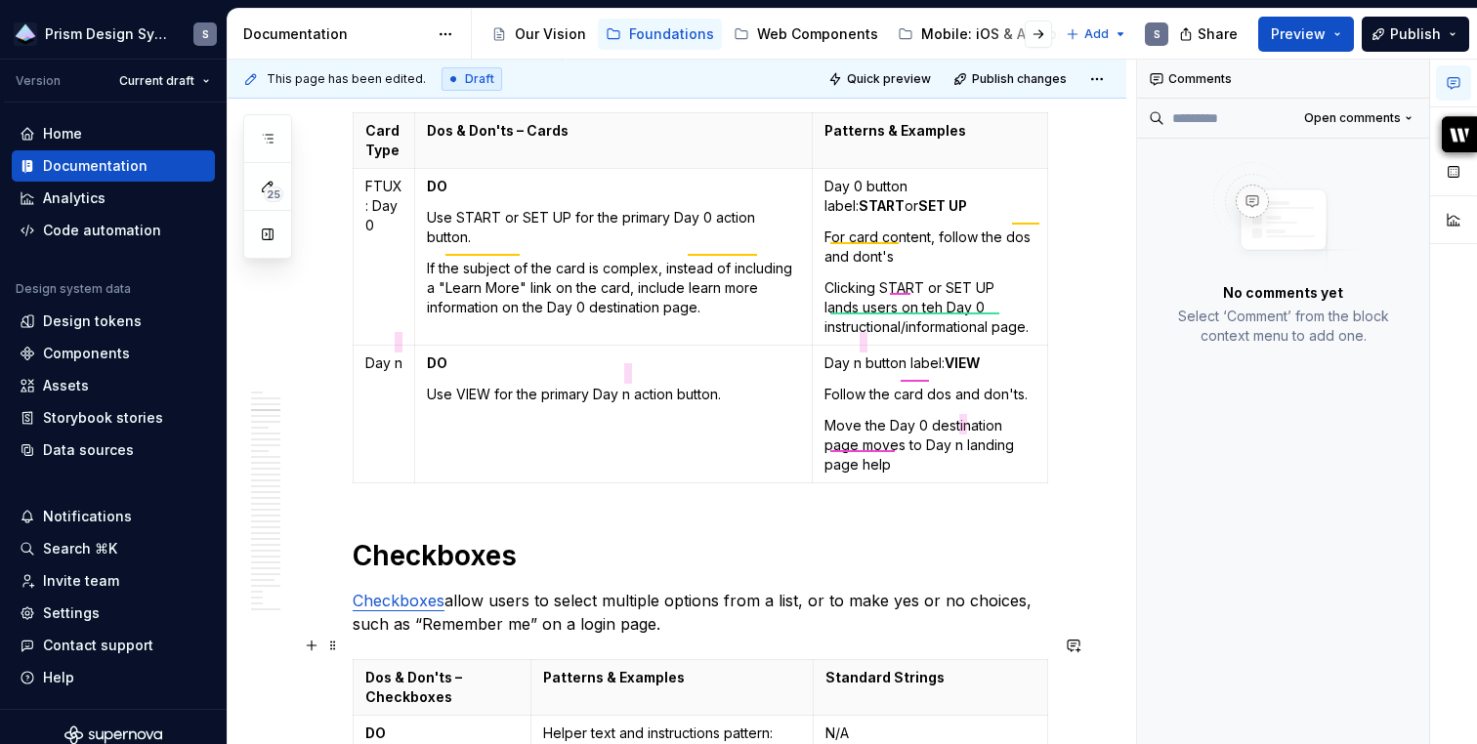
scroll to position [1282, 0]
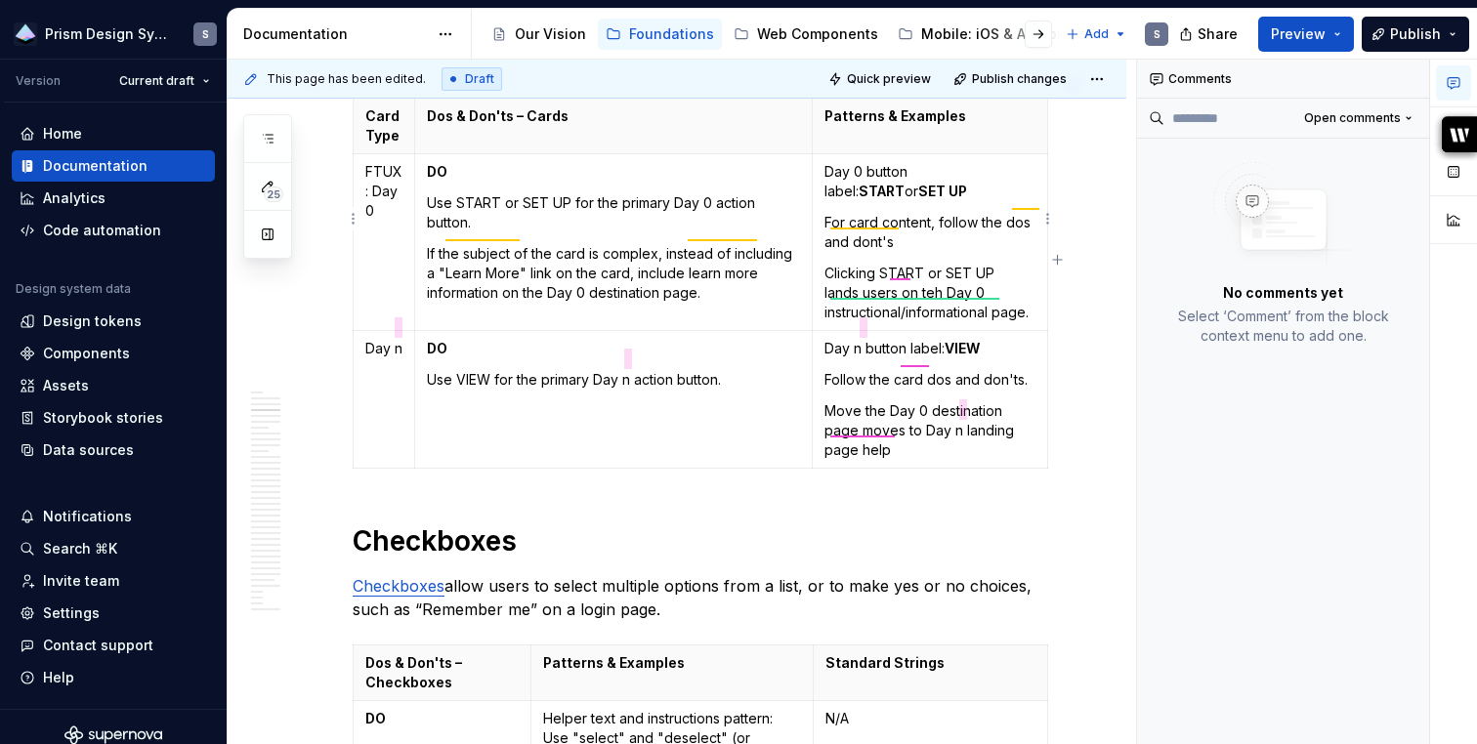
click at [901, 268] on p "Clicking START or SET UP lands users on teh Day 0 instructional/informational p…" at bounding box center [929, 293] width 211 height 59
click at [931, 285] on div "the Spelling" at bounding box center [948, 305] width 141 height 55
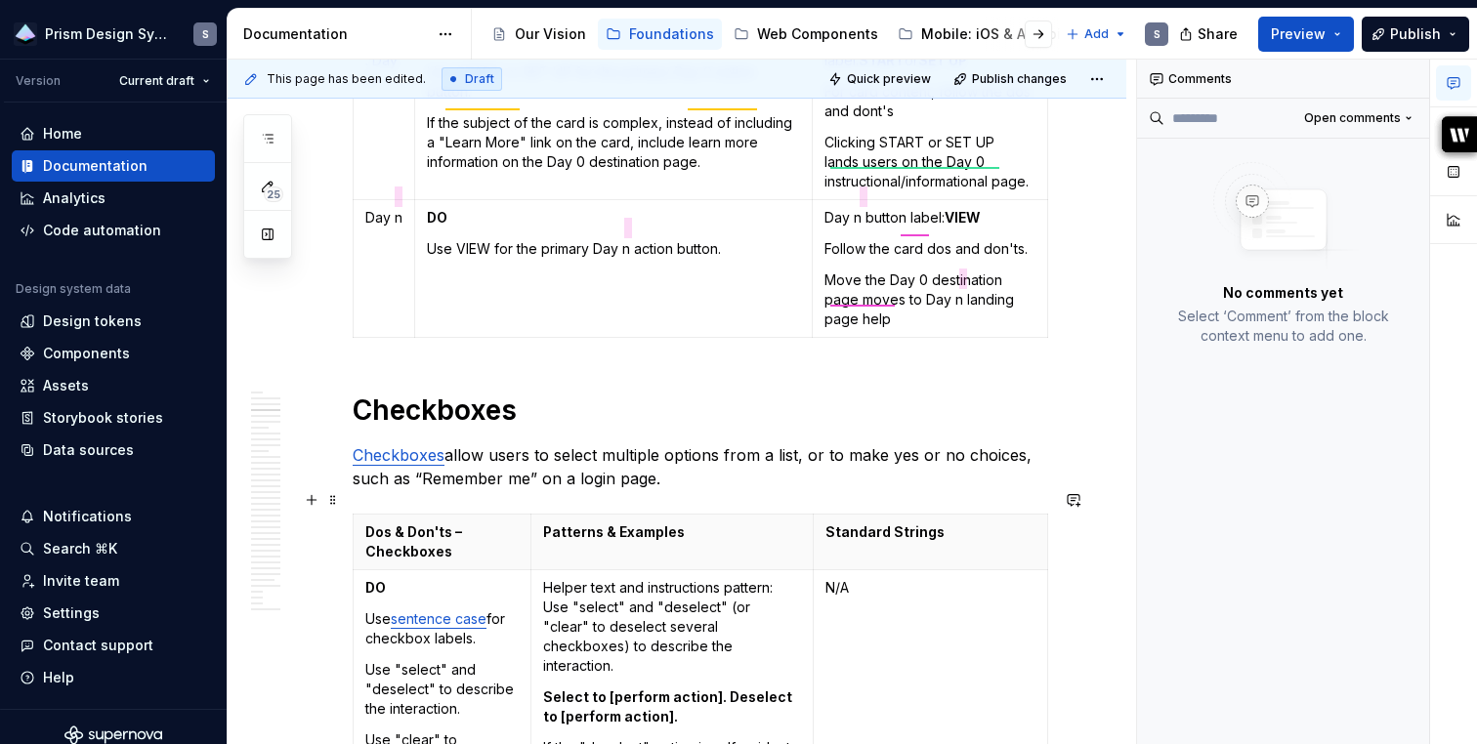
scroll to position [1446, 0]
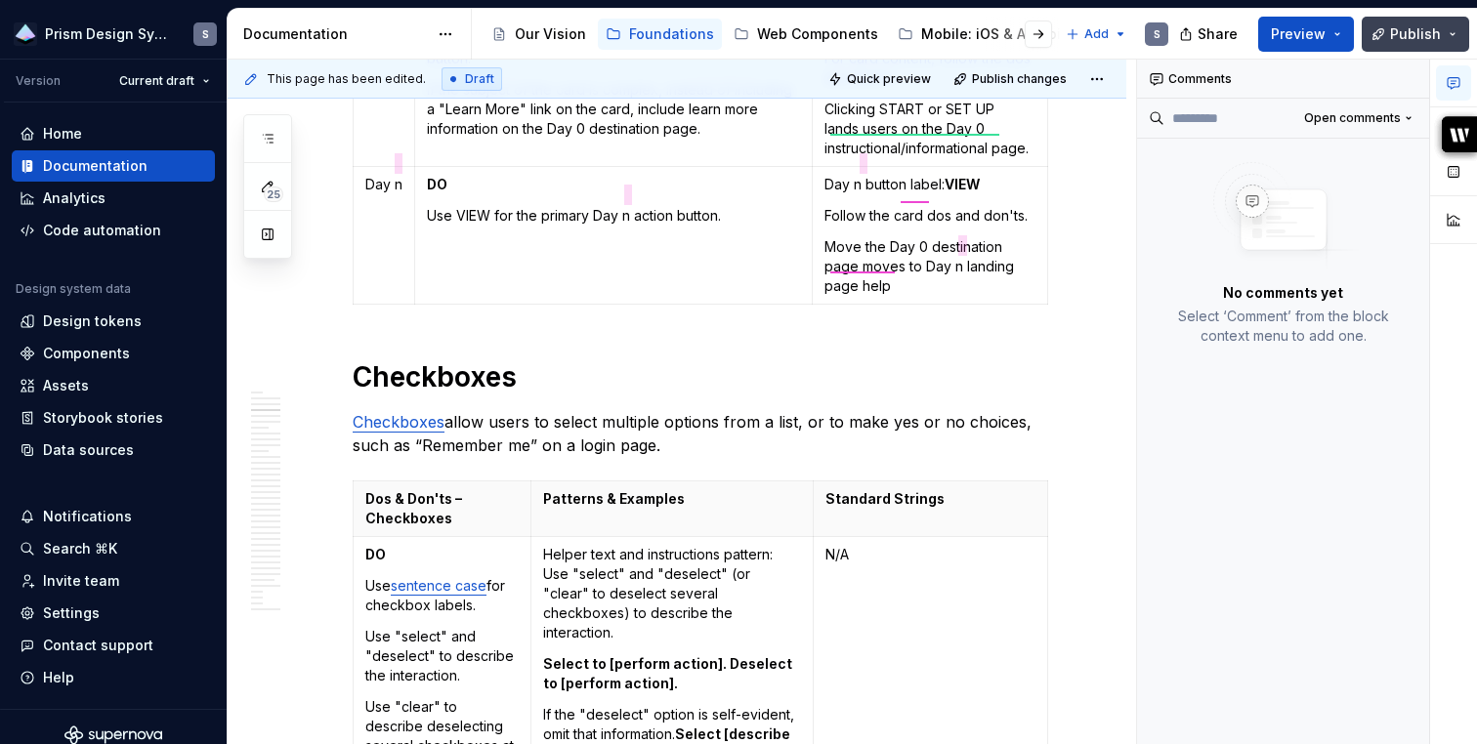
click at [1394, 34] on span "Publish" at bounding box center [1415, 34] width 51 height 20
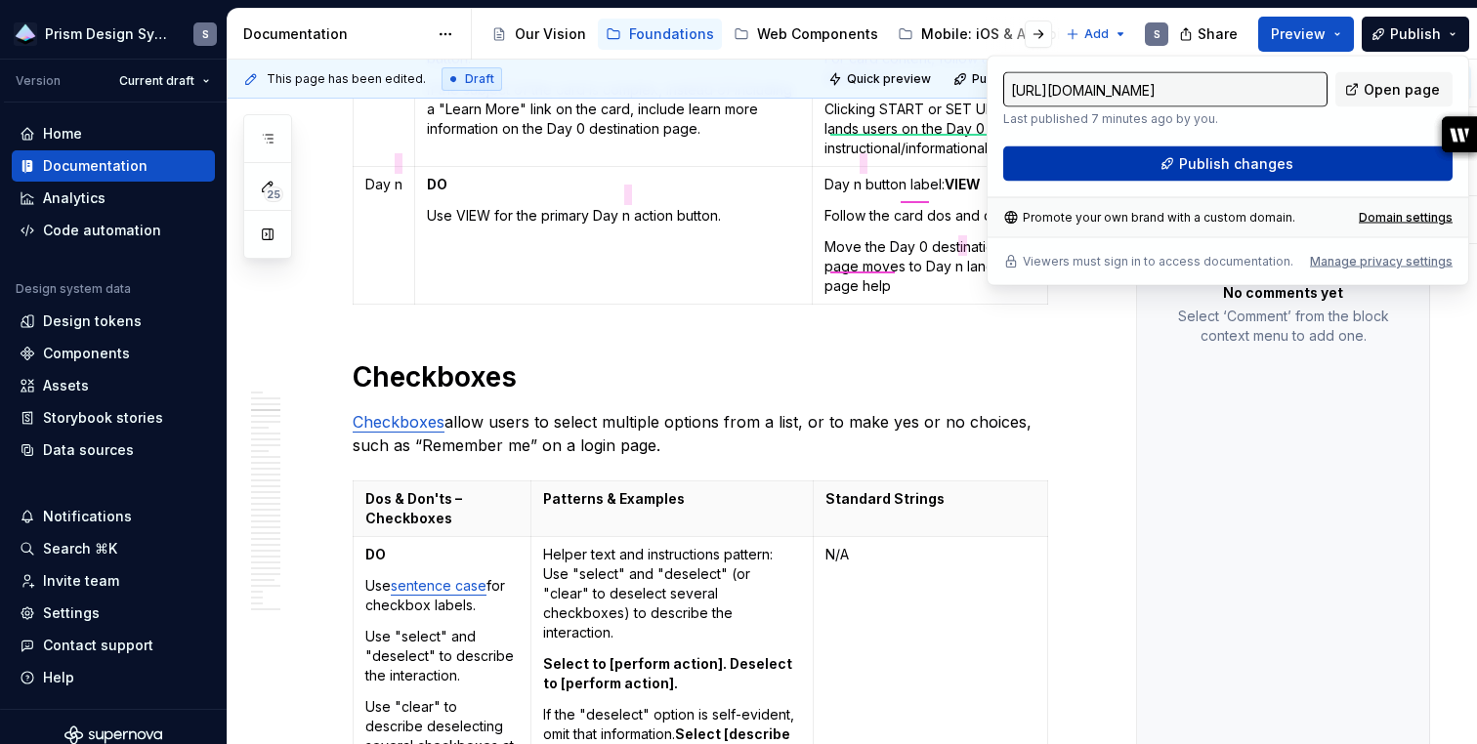
click at [1092, 159] on button "Publish changes" at bounding box center [1227, 163] width 449 height 35
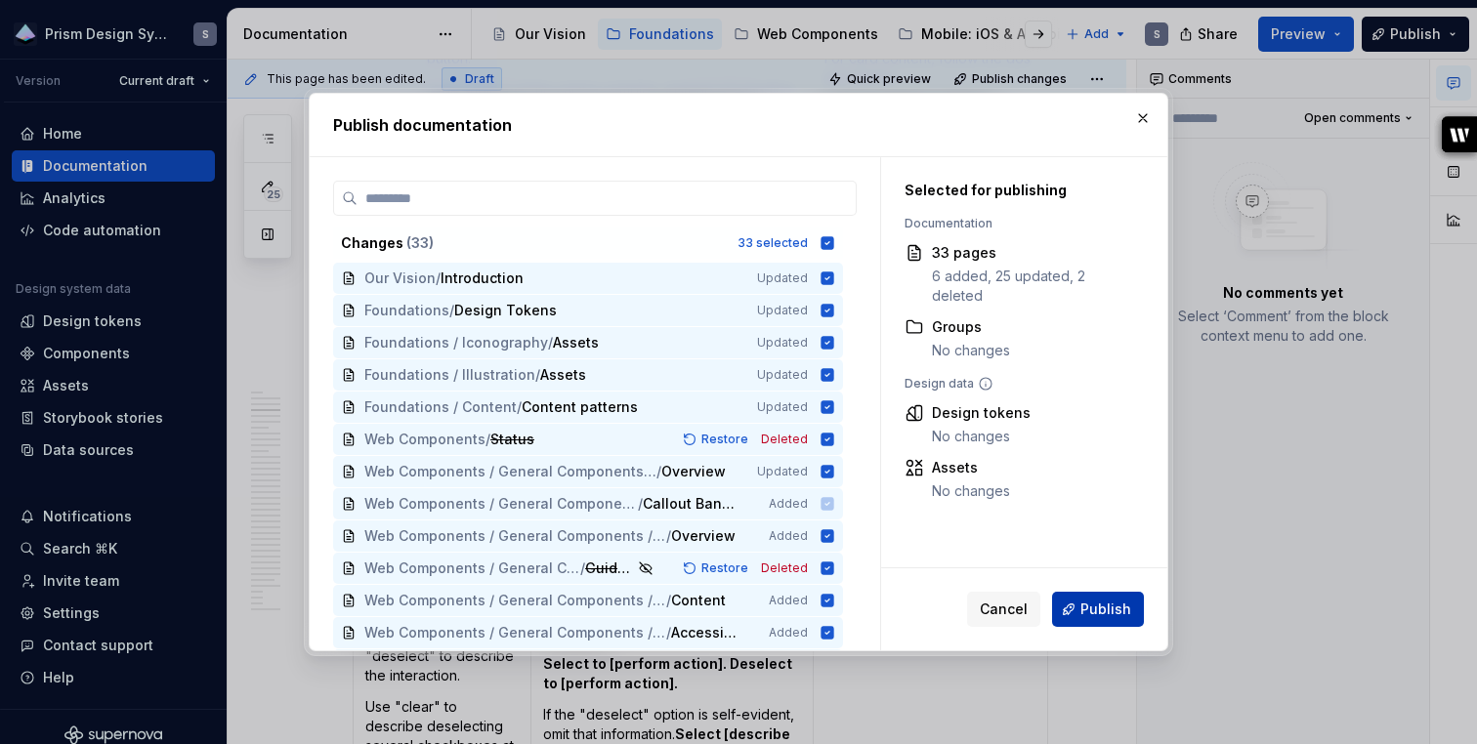
click at [1073, 605] on button "Publish" at bounding box center [1098, 609] width 92 height 35
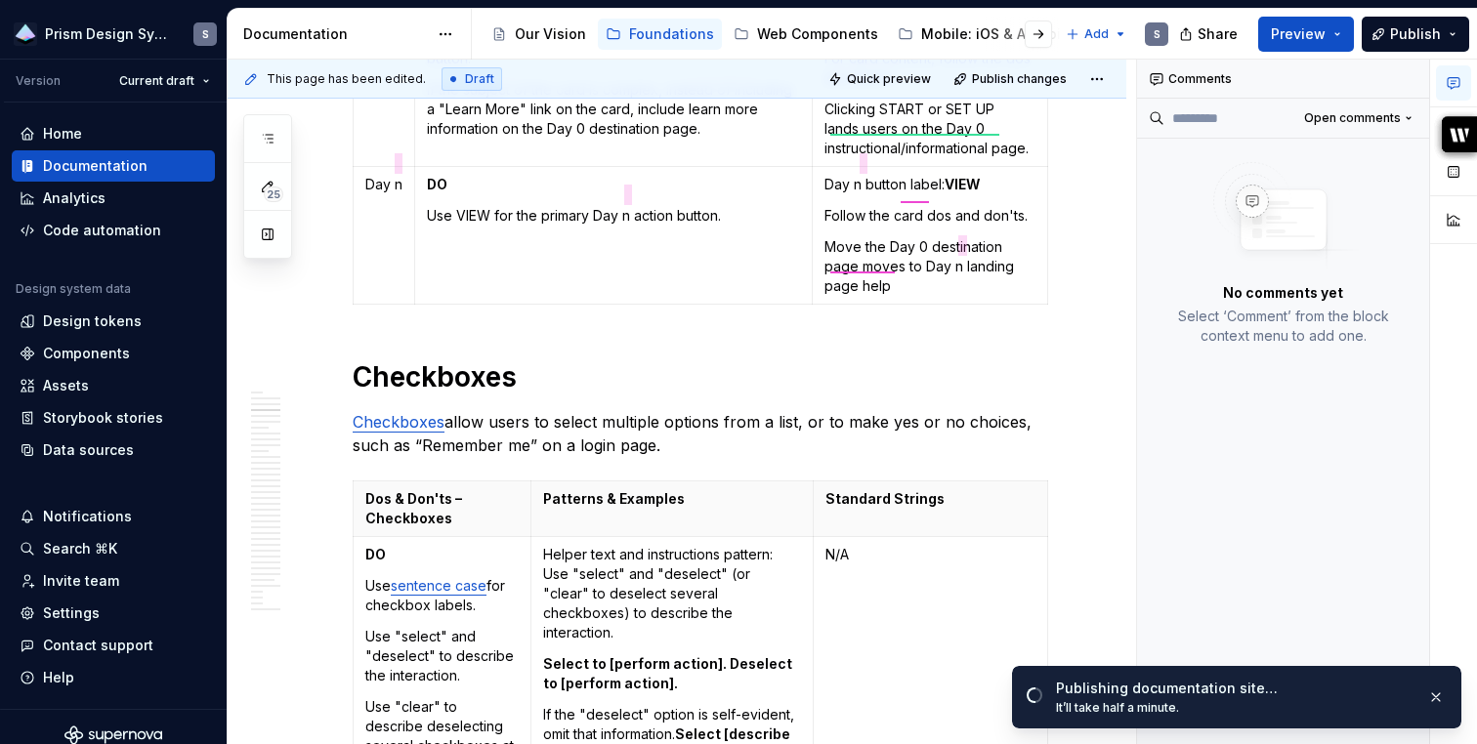
click at [1269, 707] on div "It’ll take half a minute." at bounding box center [1233, 708] width 355 height 16
click at [1435, 696] on button "button" at bounding box center [1435, 697] width 25 height 27
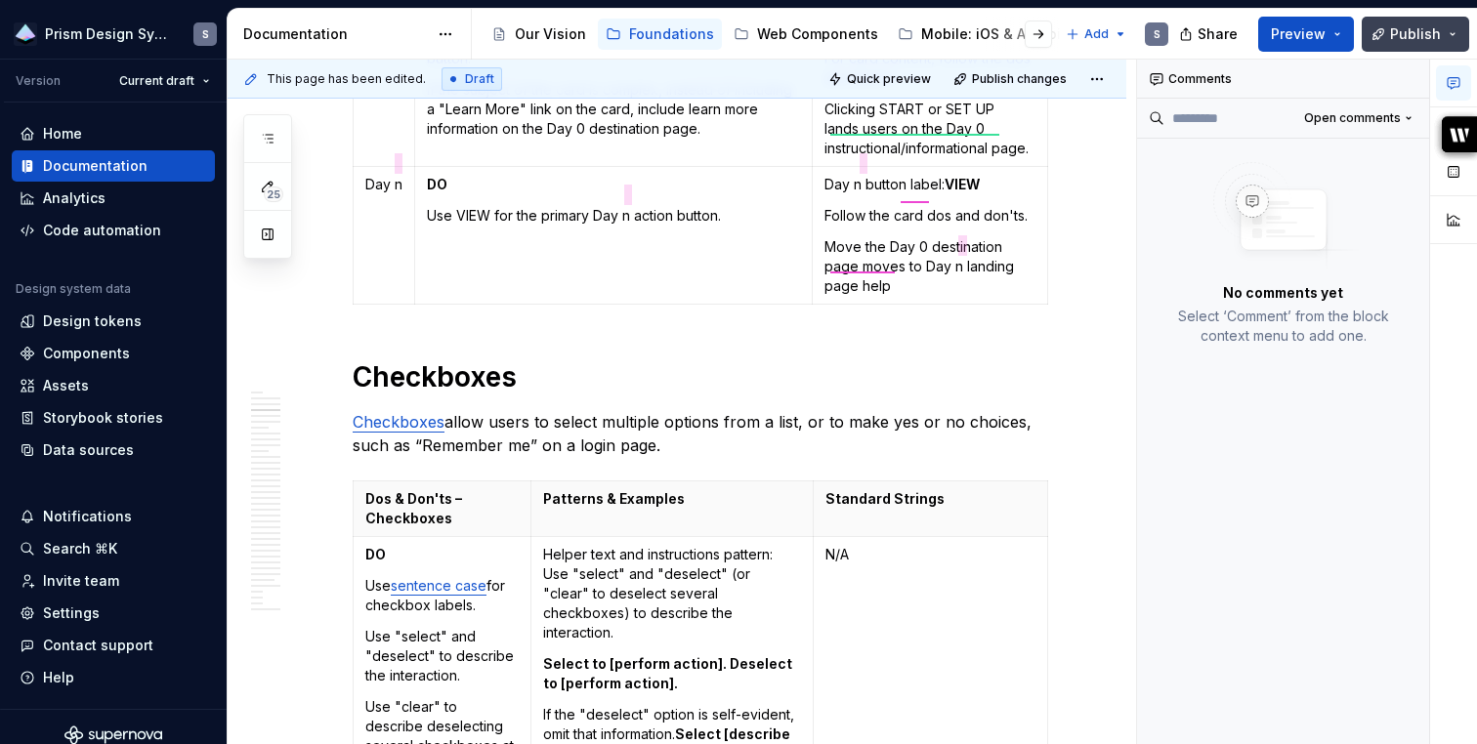
click at [1438, 29] on span "Publish" at bounding box center [1415, 34] width 51 height 20
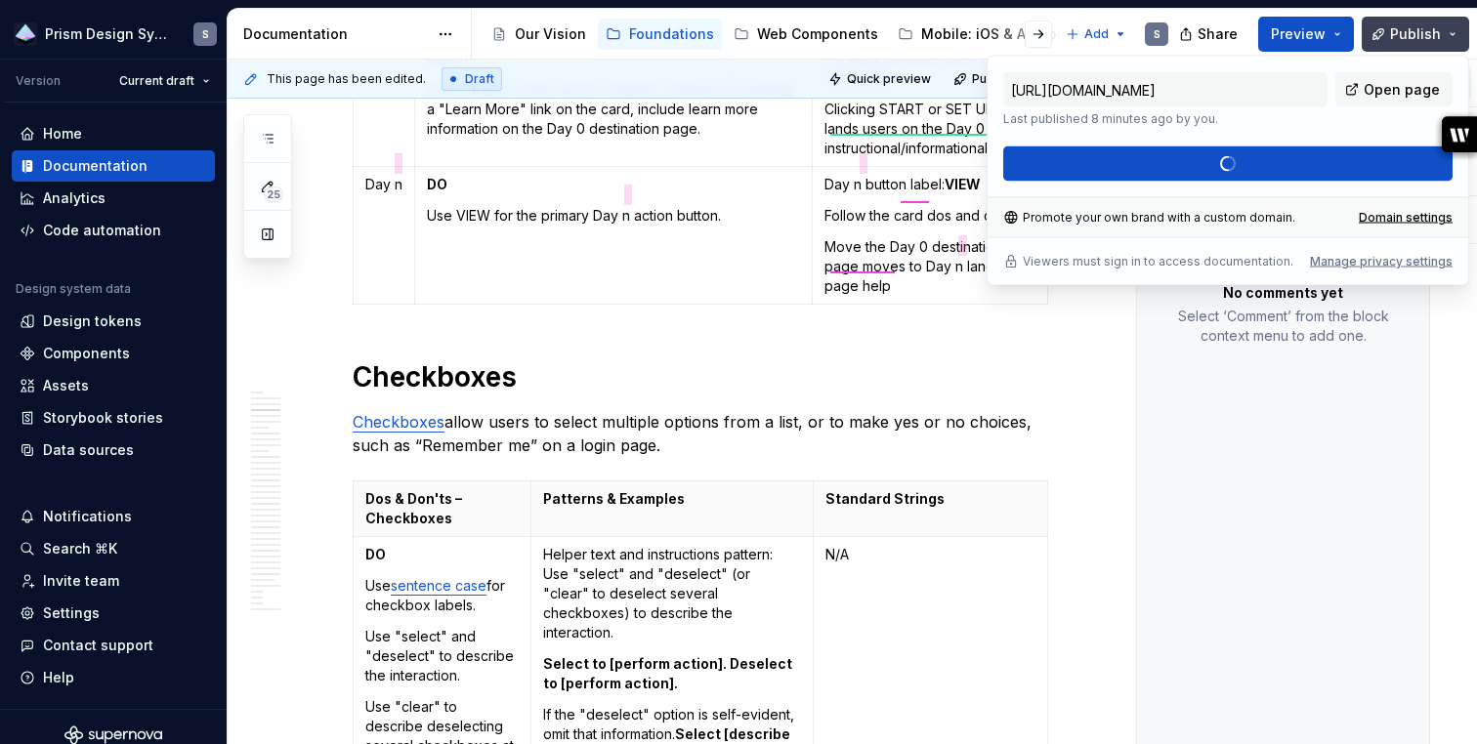
click at [1431, 30] on span "Publish" at bounding box center [1415, 34] width 51 height 20
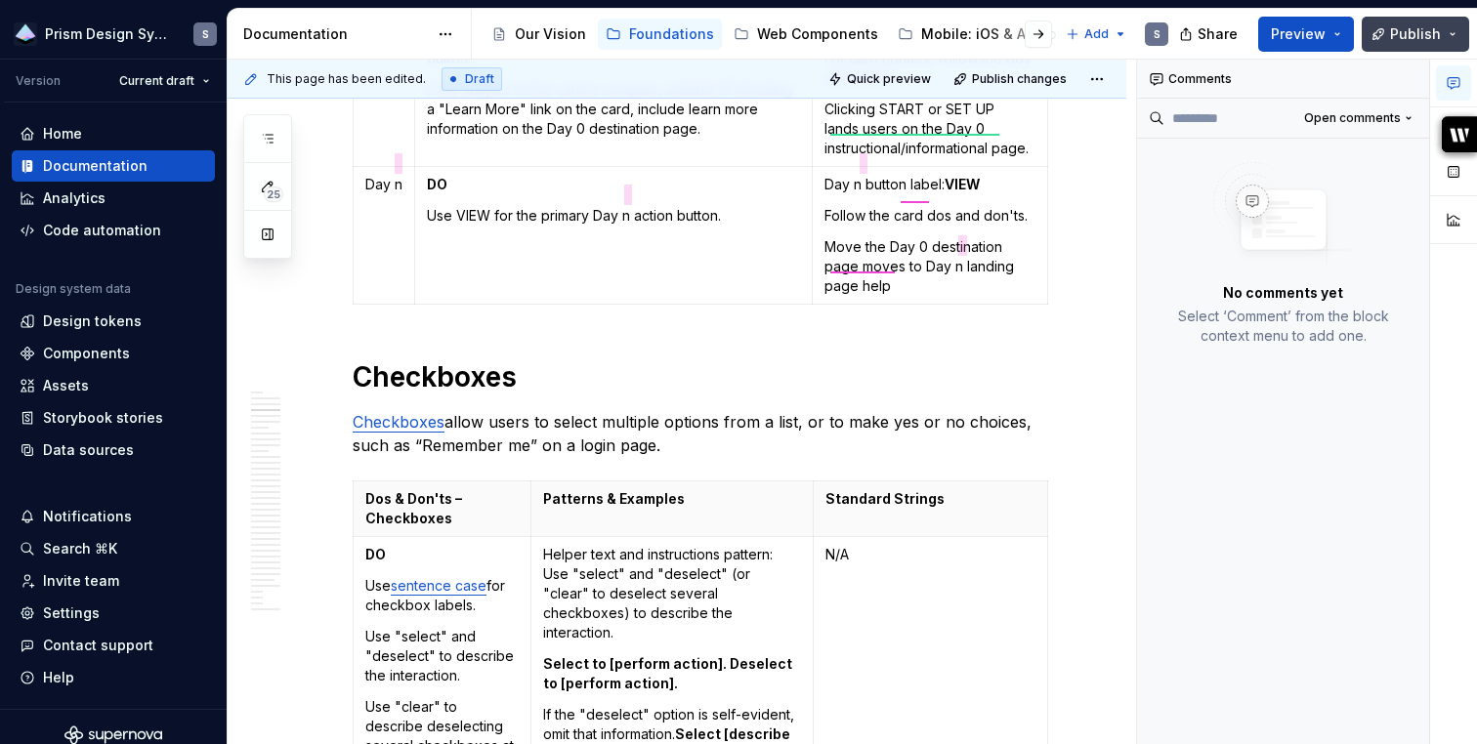
click at [1431, 30] on span "Publish" at bounding box center [1415, 34] width 51 height 20
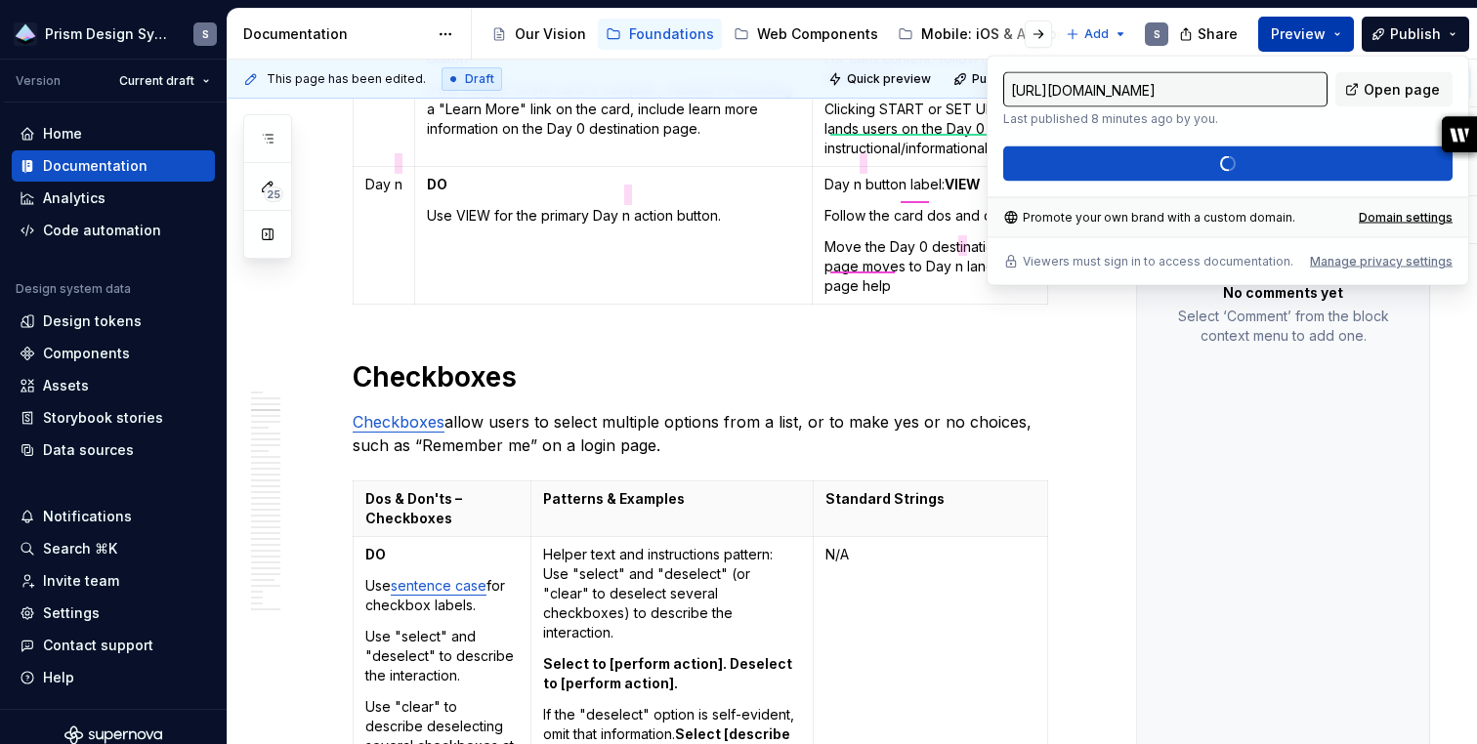
click at [1340, 38] on button "Preview" at bounding box center [1306, 34] width 96 height 35
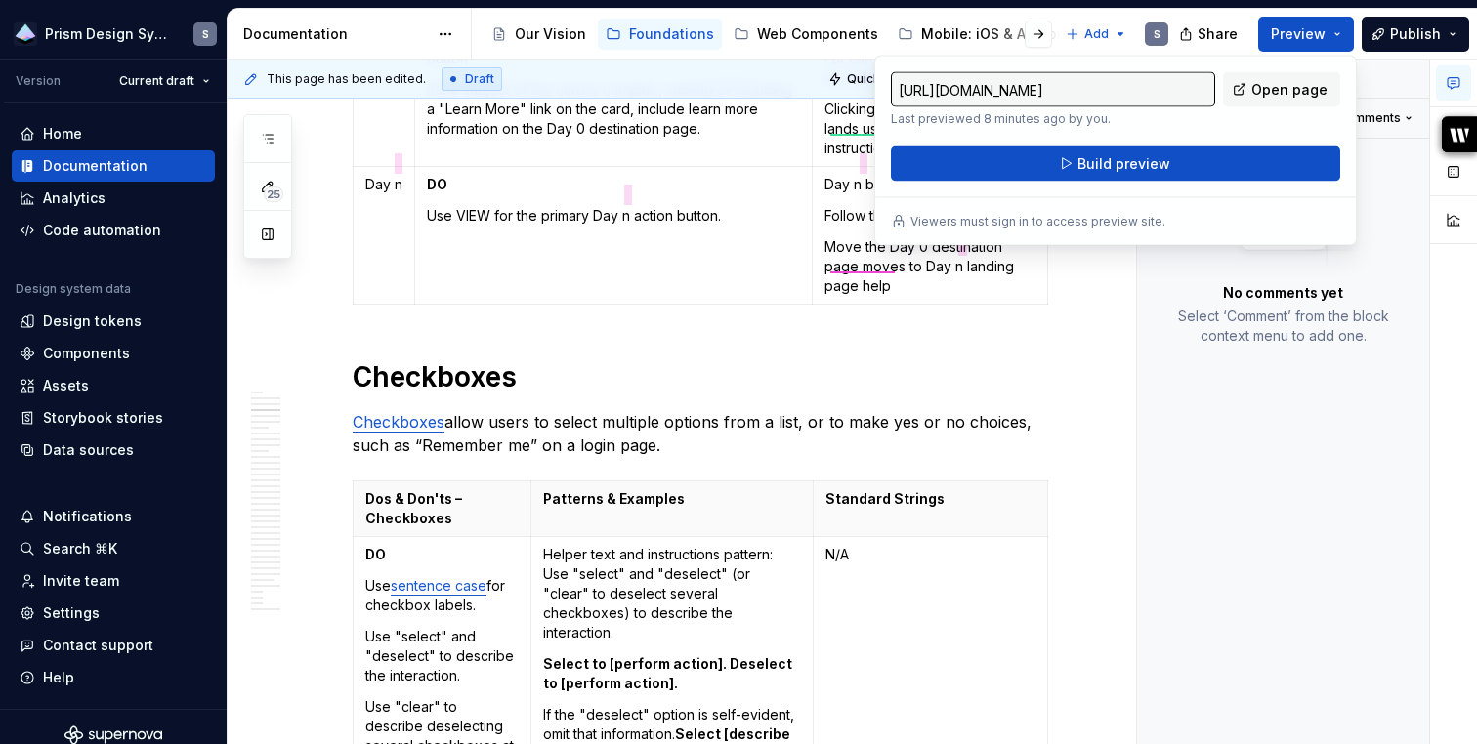
click at [1235, 608] on div "Comments Open comments No comments yet Select ‘Comment’ from the block context …" at bounding box center [1283, 403] width 293 height 686
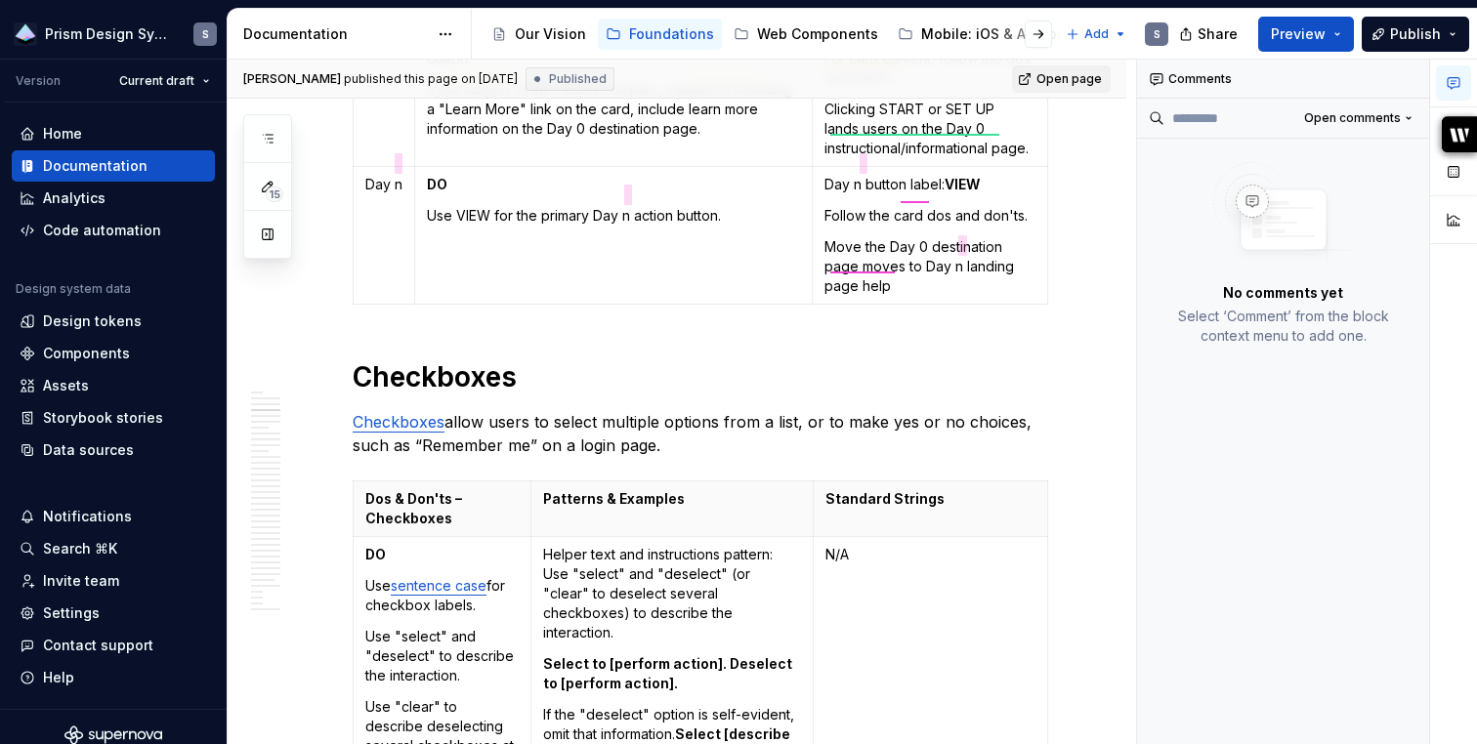
click at [1073, 73] on span "Open page" at bounding box center [1068, 79] width 65 height 16
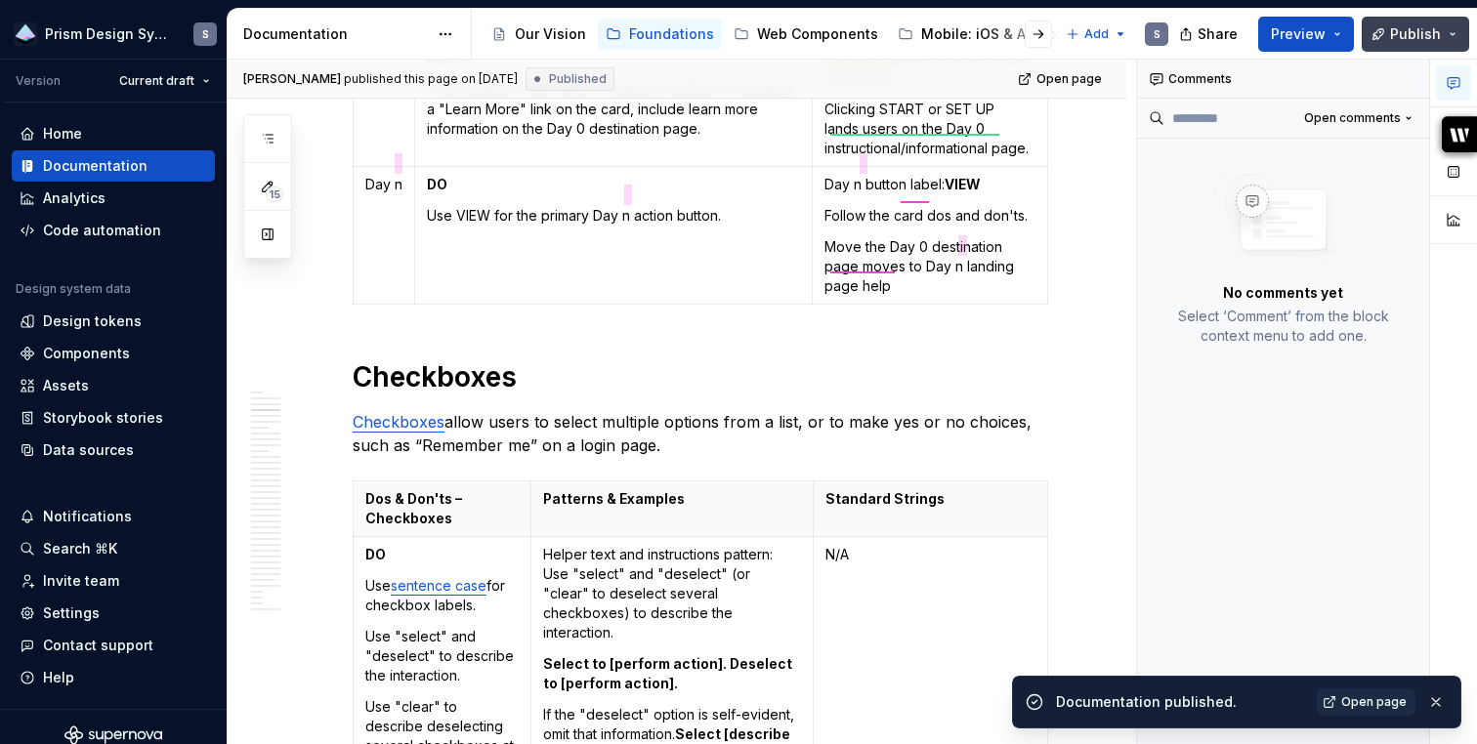
click at [1406, 38] on span "Publish" at bounding box center [1415, 34] width 51 height 20
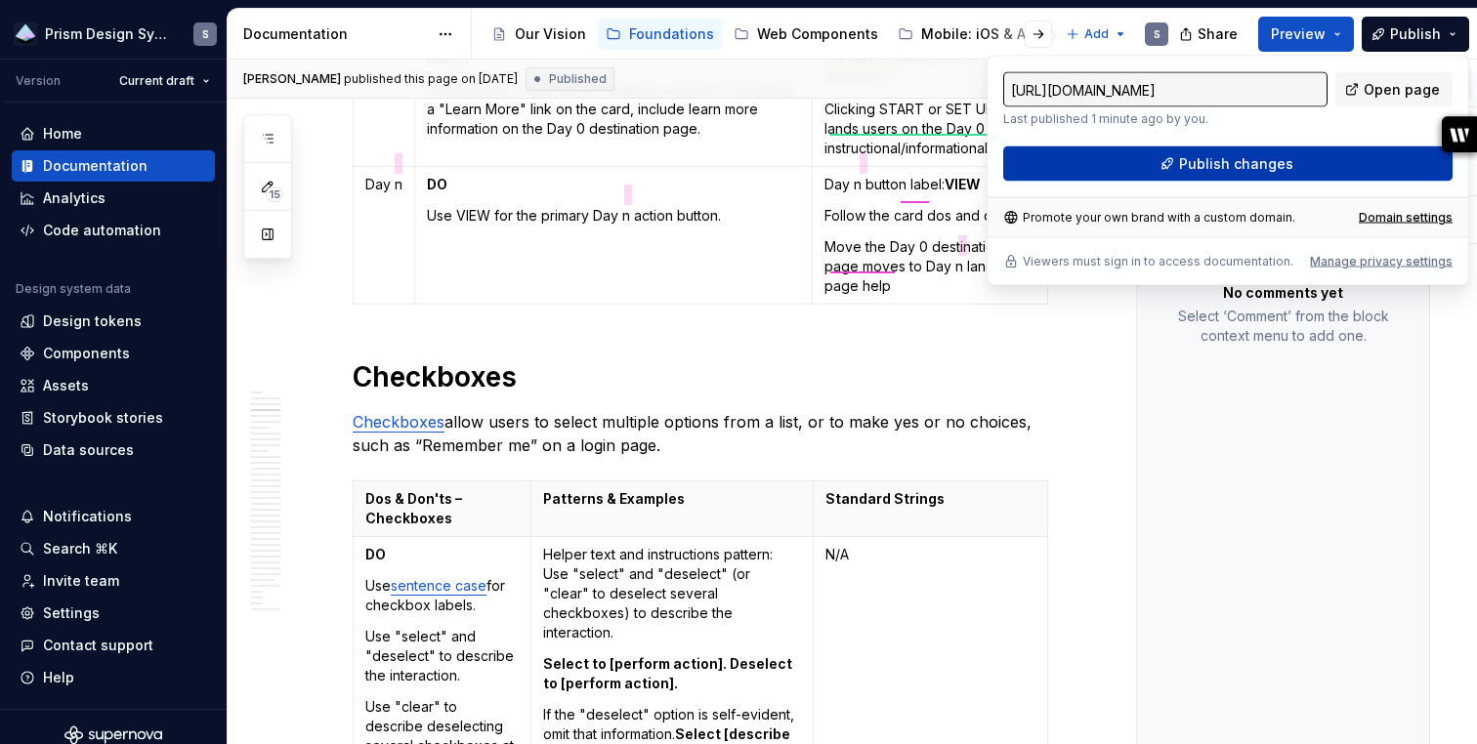
click at [1354, 161] on button "Publish changes" at bounding box center [1227, 163] width 449 height 35
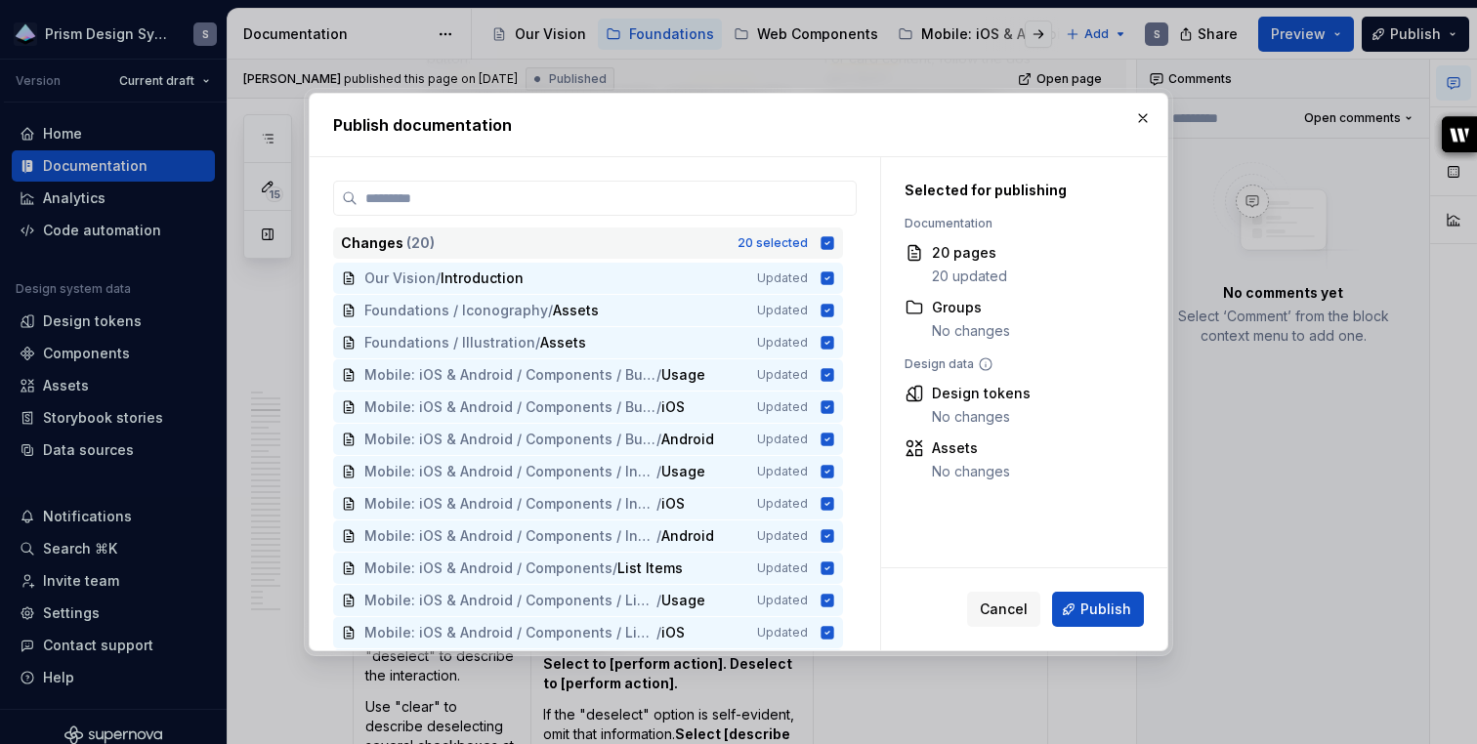
click at [834, 238] on icon at bounding box center [827, 243] width 13 height 13
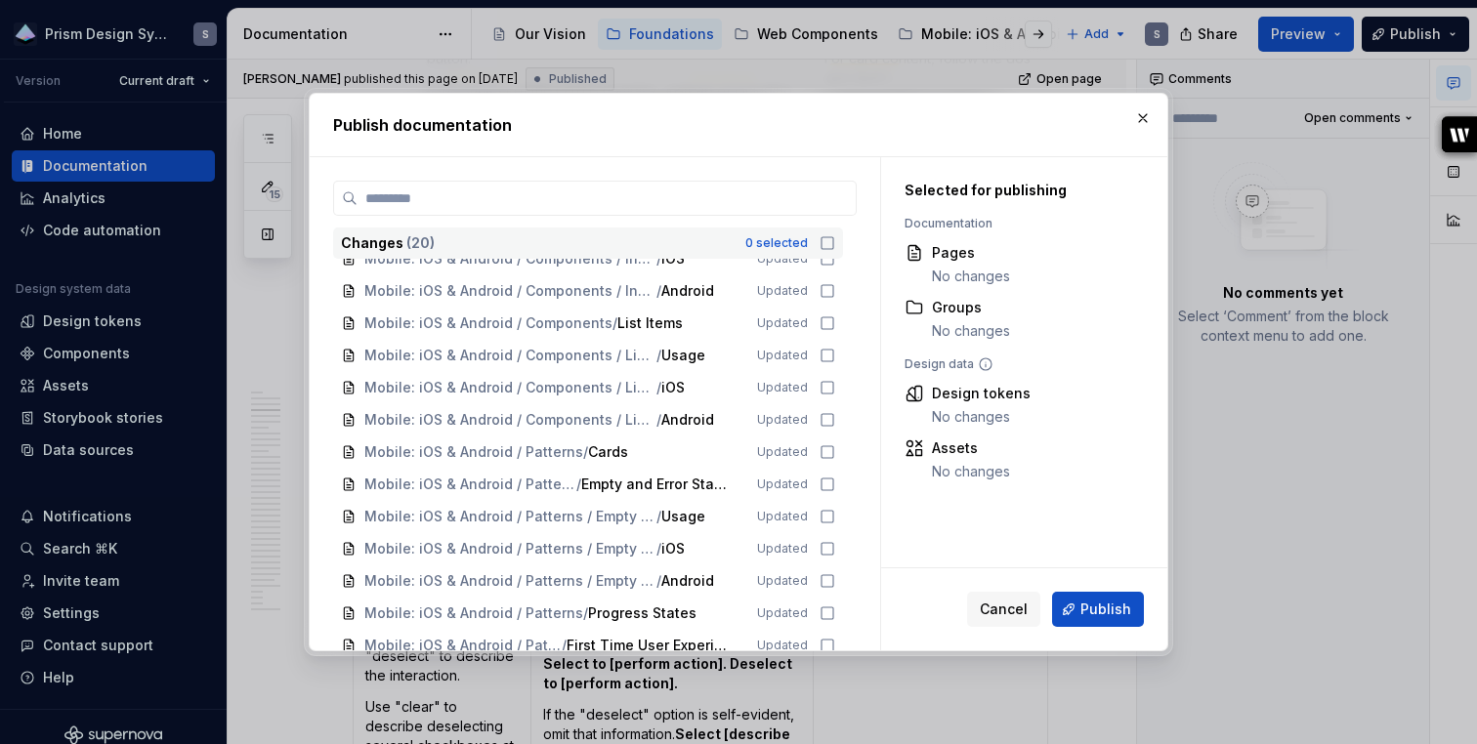
scroll to position [0, 0]
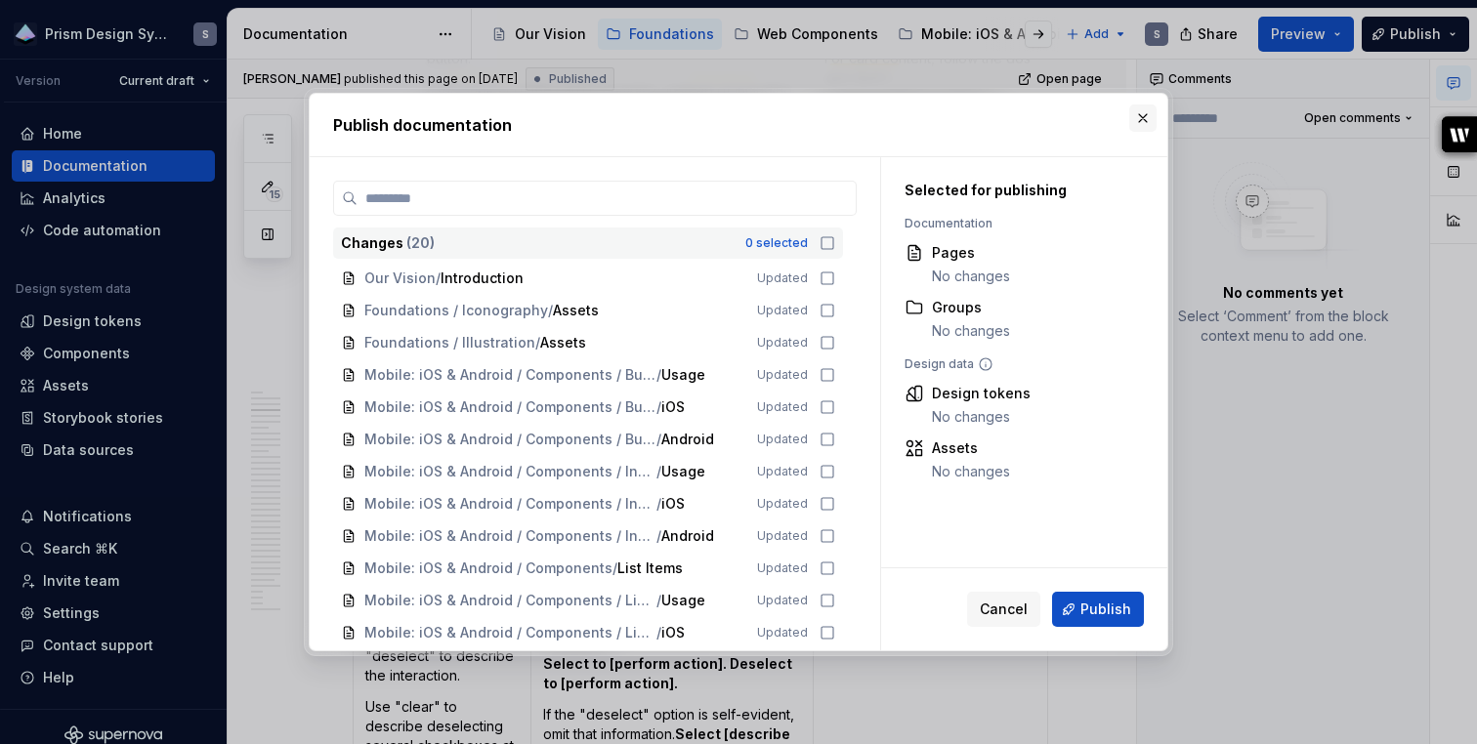
click at [1140, 116] on button "button" at bounding box center [1142, 117] width 27 height 27
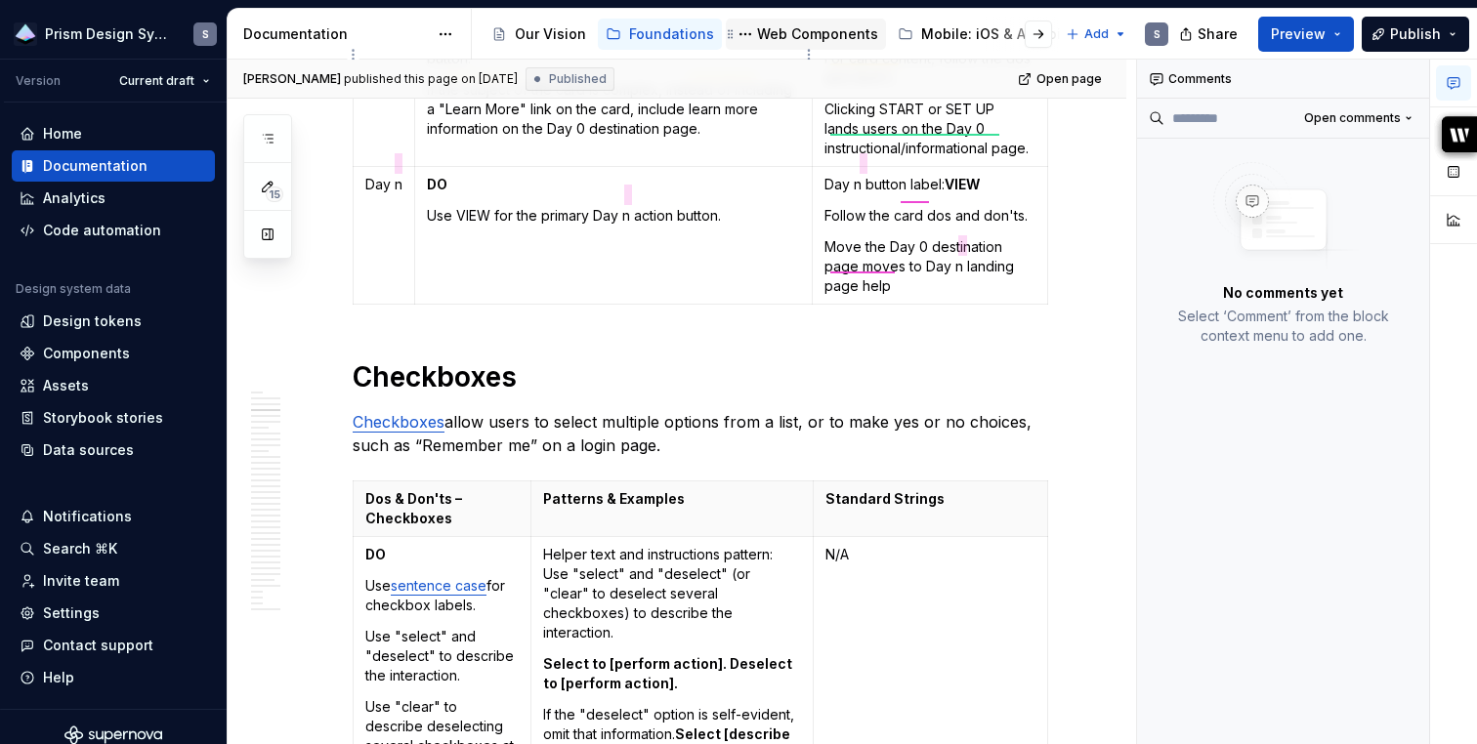
click at [810, 32] on div "Web Components" at bounding box center [817, 34] width 121 height 20
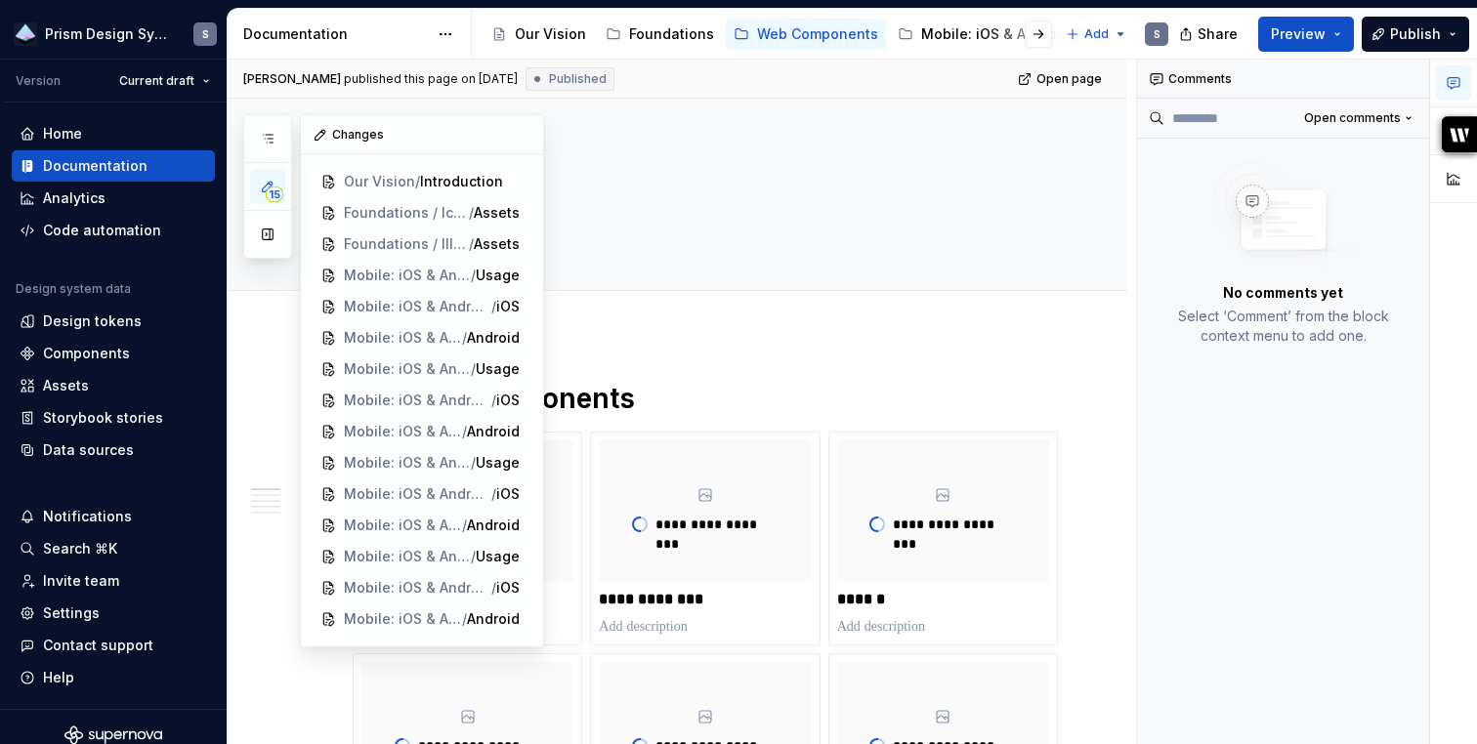
click at [274, 195] on span "15" at bounding box center [275, 195] width 18 height 16
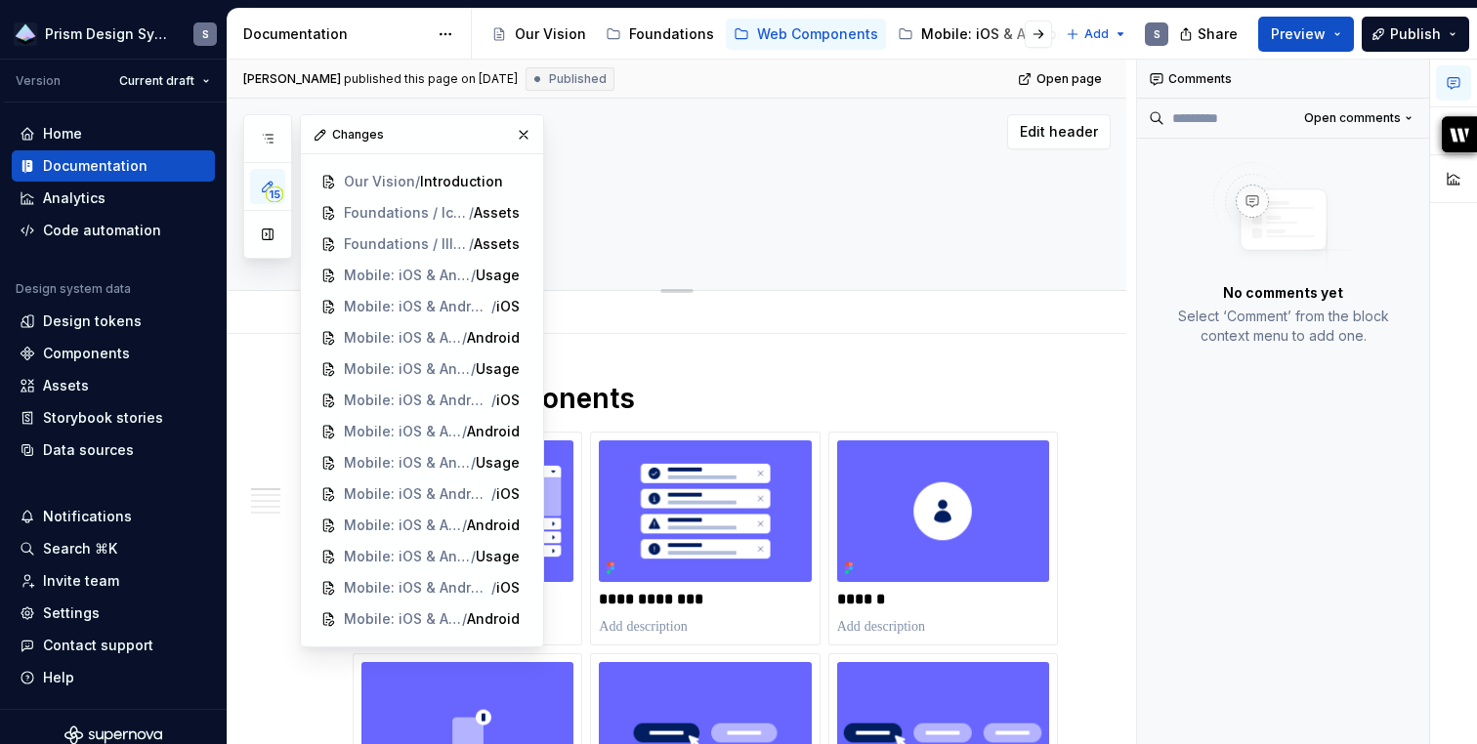
click at [676, 144] on div "Edit header" at bounding box center [669, 131] width 883 height 35
click at [520, 133] on button "button" at bounding box center [523, 134] width 27 height 27
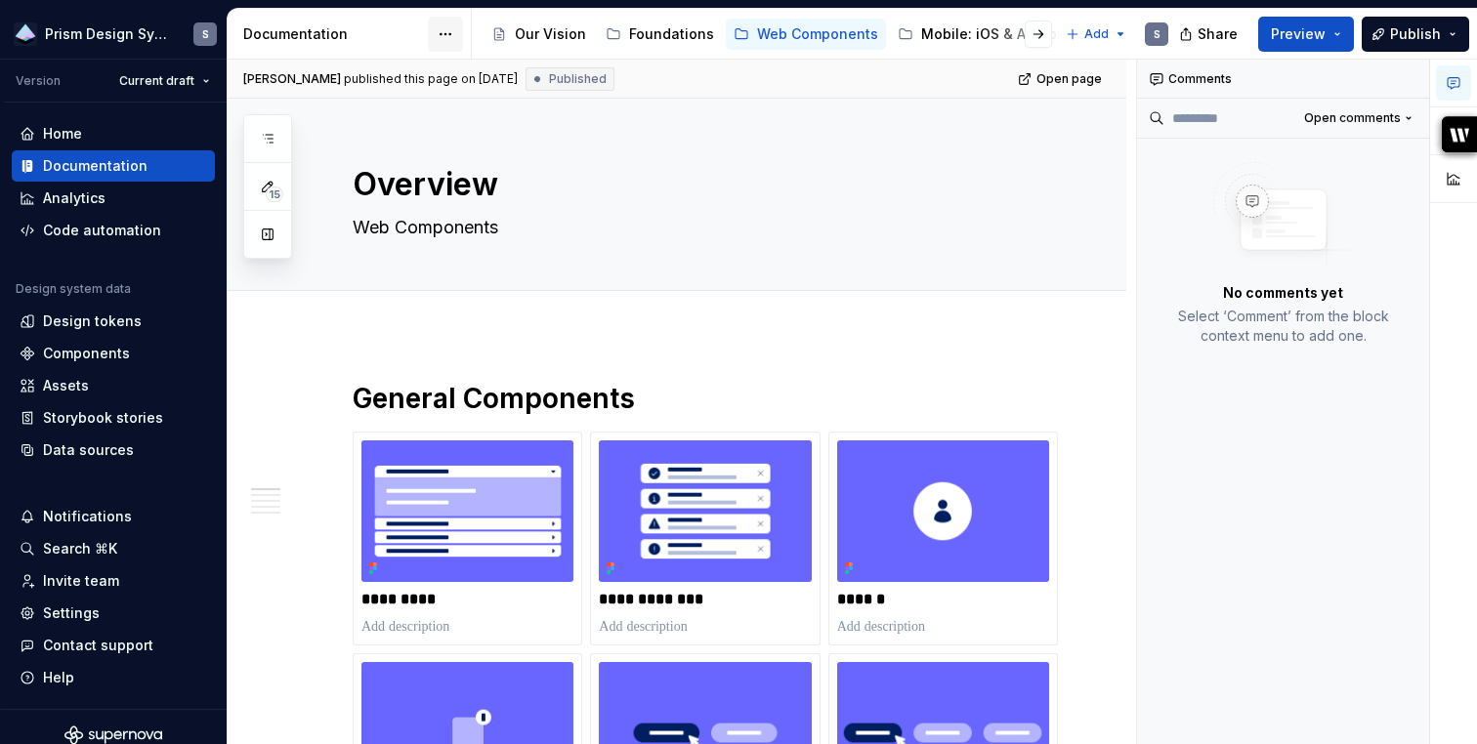
click at [435, 36] on html "Prism Design System S Version Current draft Home Documentation Analytics Code a…" at bounding box center [738, 372] width 1477 height 744
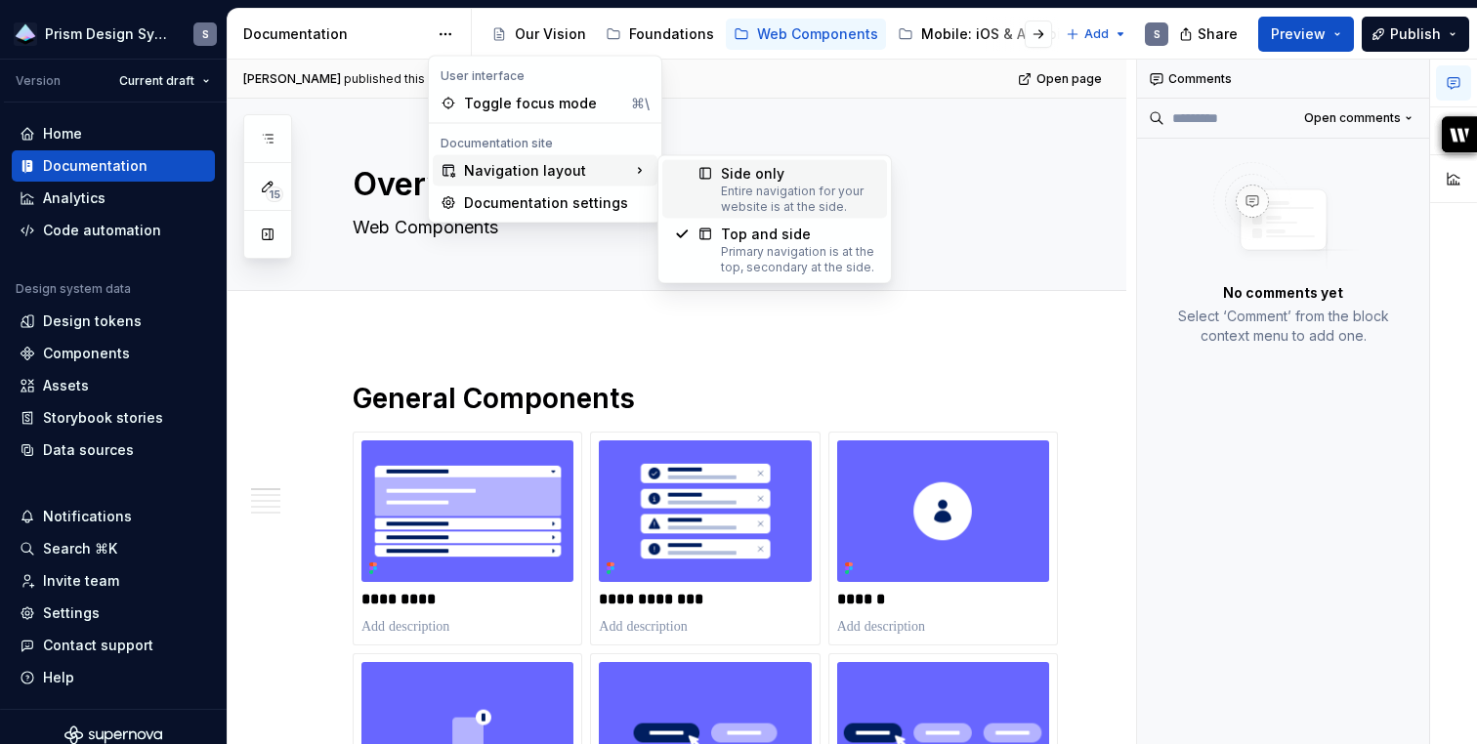
click at [792, 197] on div "Entire navigation for your website is at the side." at bounding box center [798, 199] width 154 height 31
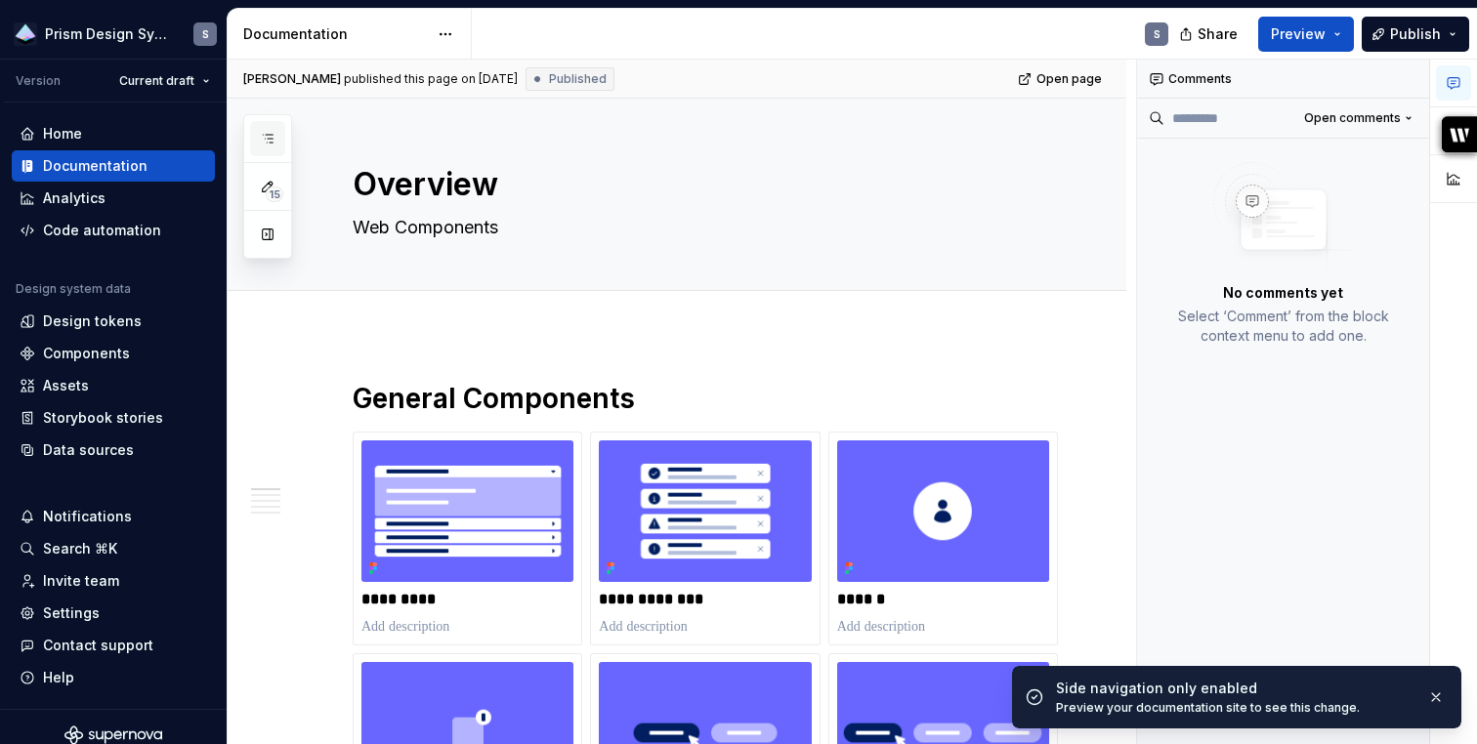
click at [274, 137] on icon "button" at bounding box center [268, 139] width 16 height 16
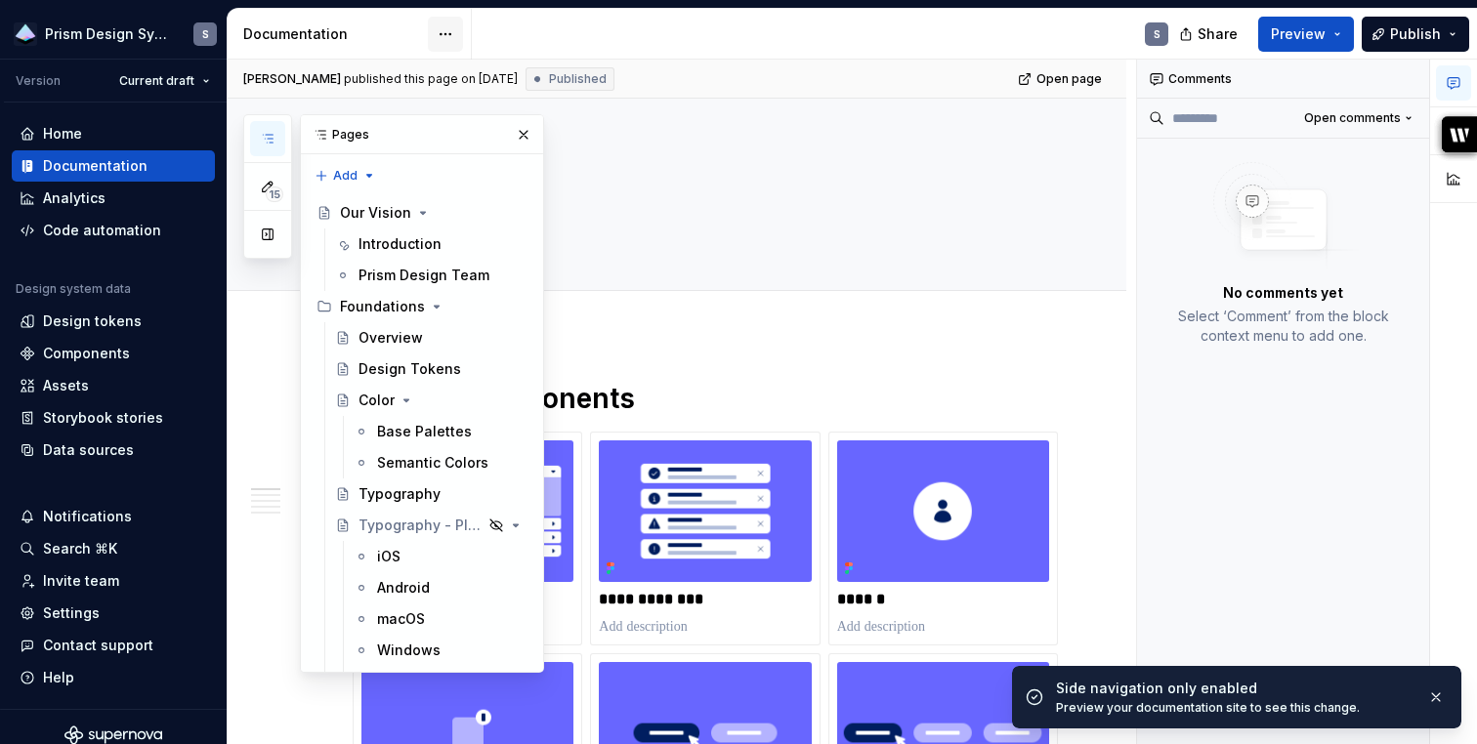
click at [447, 45] on html "Prism Design System S Version Current draft Home Documentation Analytics Code a…" at bounding box center [738, 372] width 1477 height 744
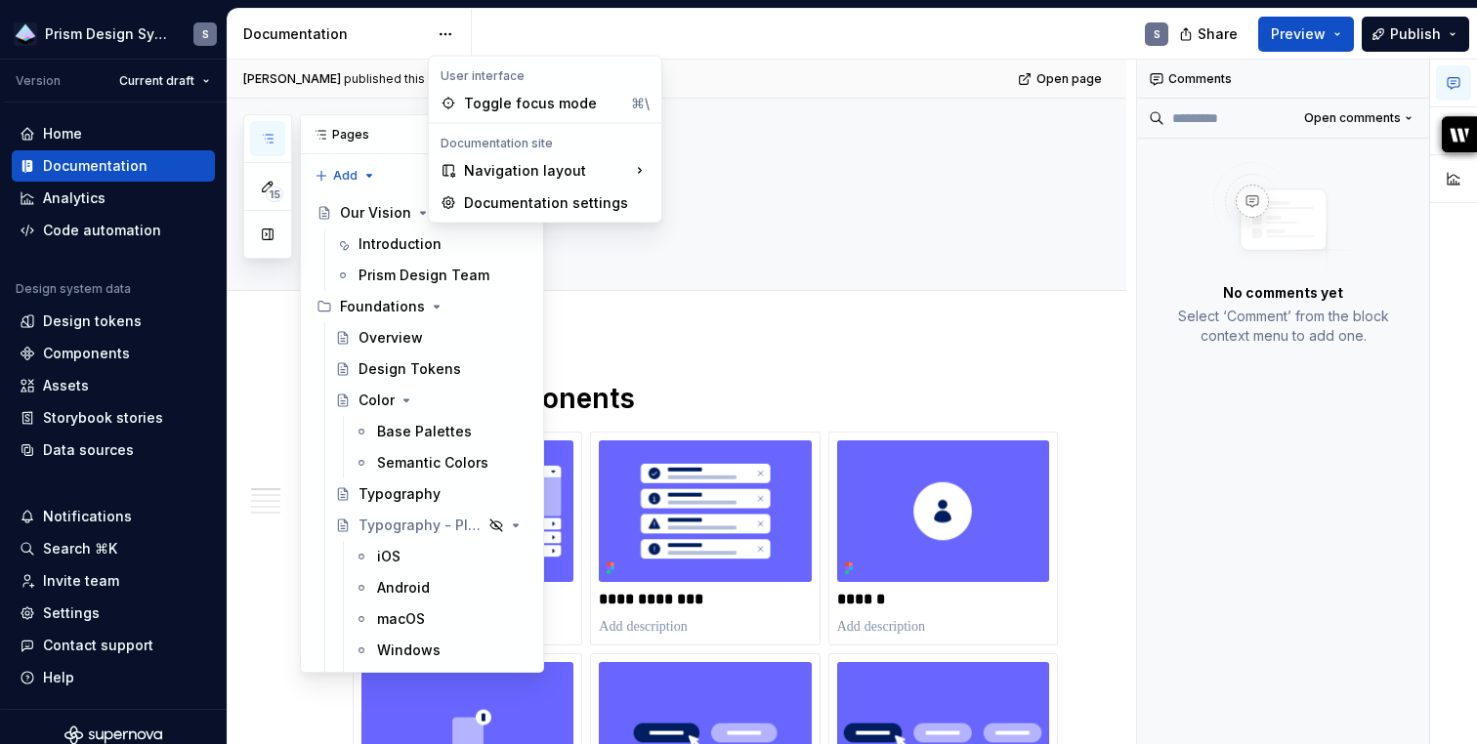
click at [447, 37] on html "Prism Design System S Version Current draft Home Documentation Analytics Code a…" at bounding box center [738, 372] width 1477 height 744
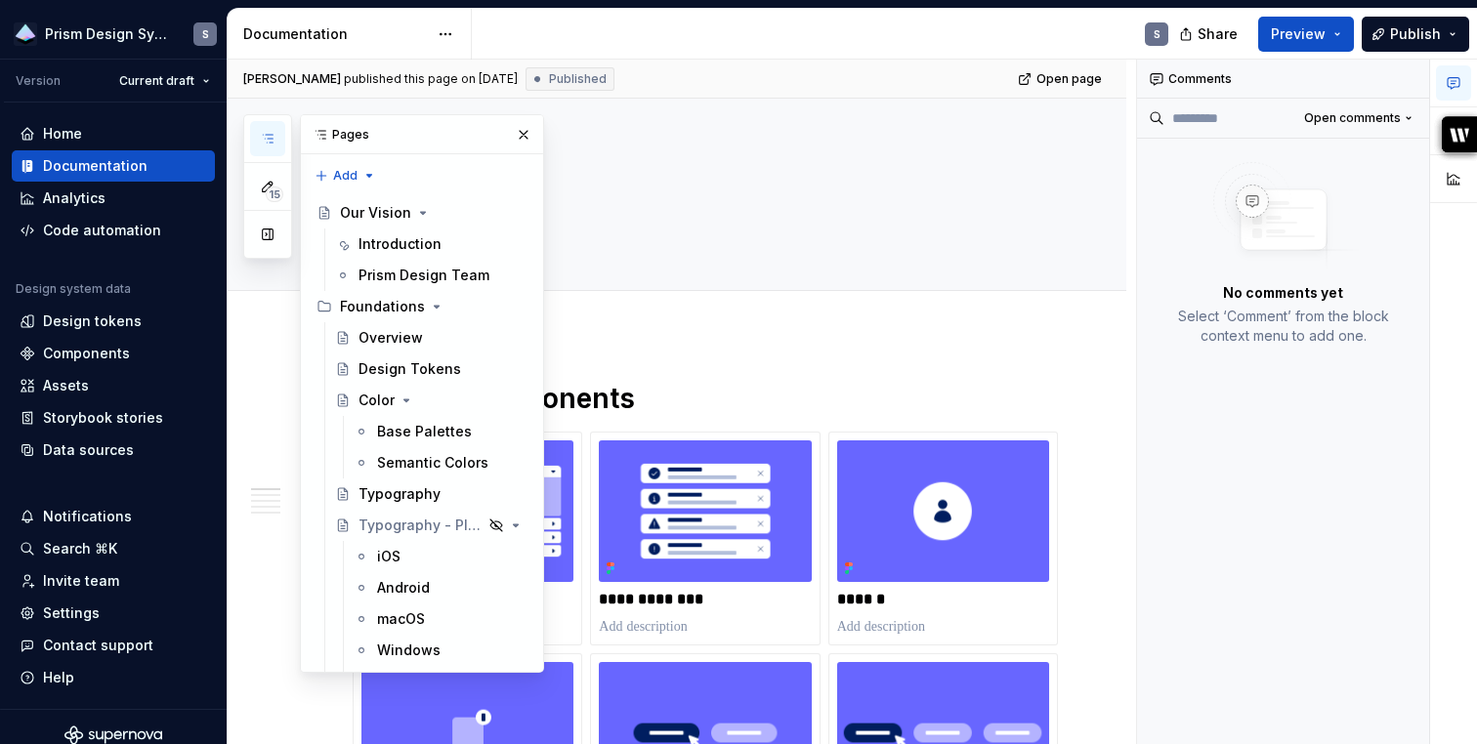
click at [447, 37] on html "Prism Design System S Version Current draft Home Documentation Analytics Code a…" at bounding box center [738, 372] width 1477 height 744
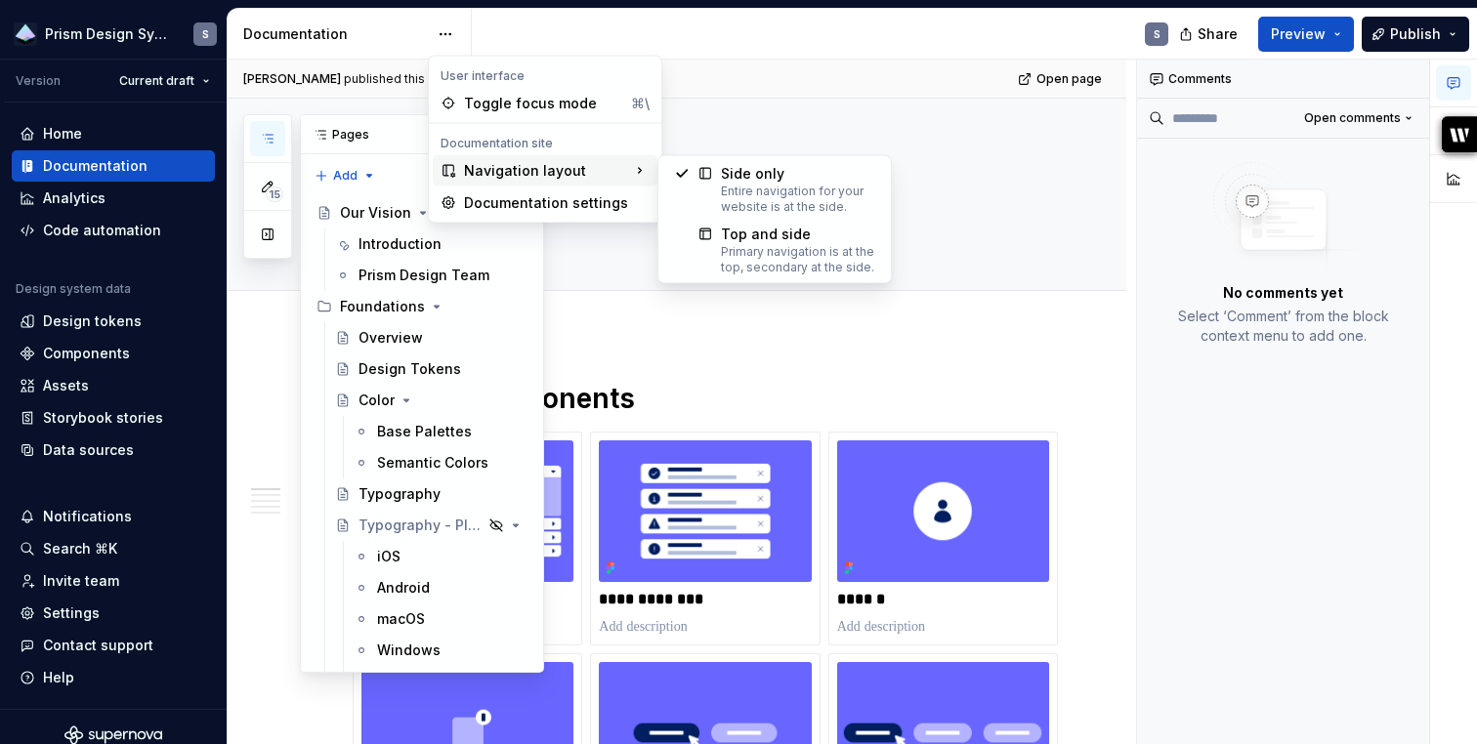
click at [510, 160] on div "Navigation layout" at bounding box center [545, 170] width 225 height 31
click at [763, 258] on div "Primary navigation is at the top, secondary at the side." at bounding box center [798, 259] width 154 height 31
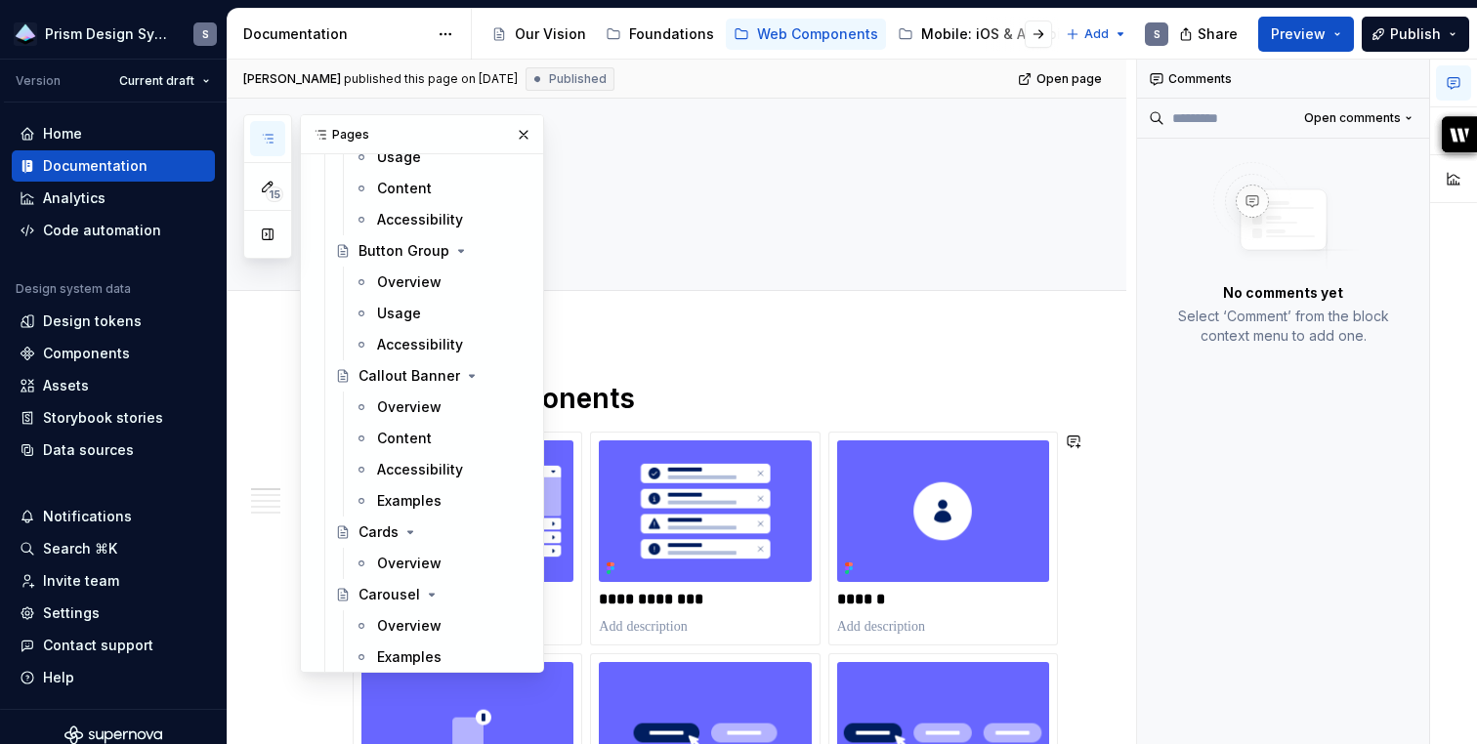
scroll to position [646, 0]
click at [408, 378] on div "Callout Banner" at bounding box center [403, 380] width 91 height 20
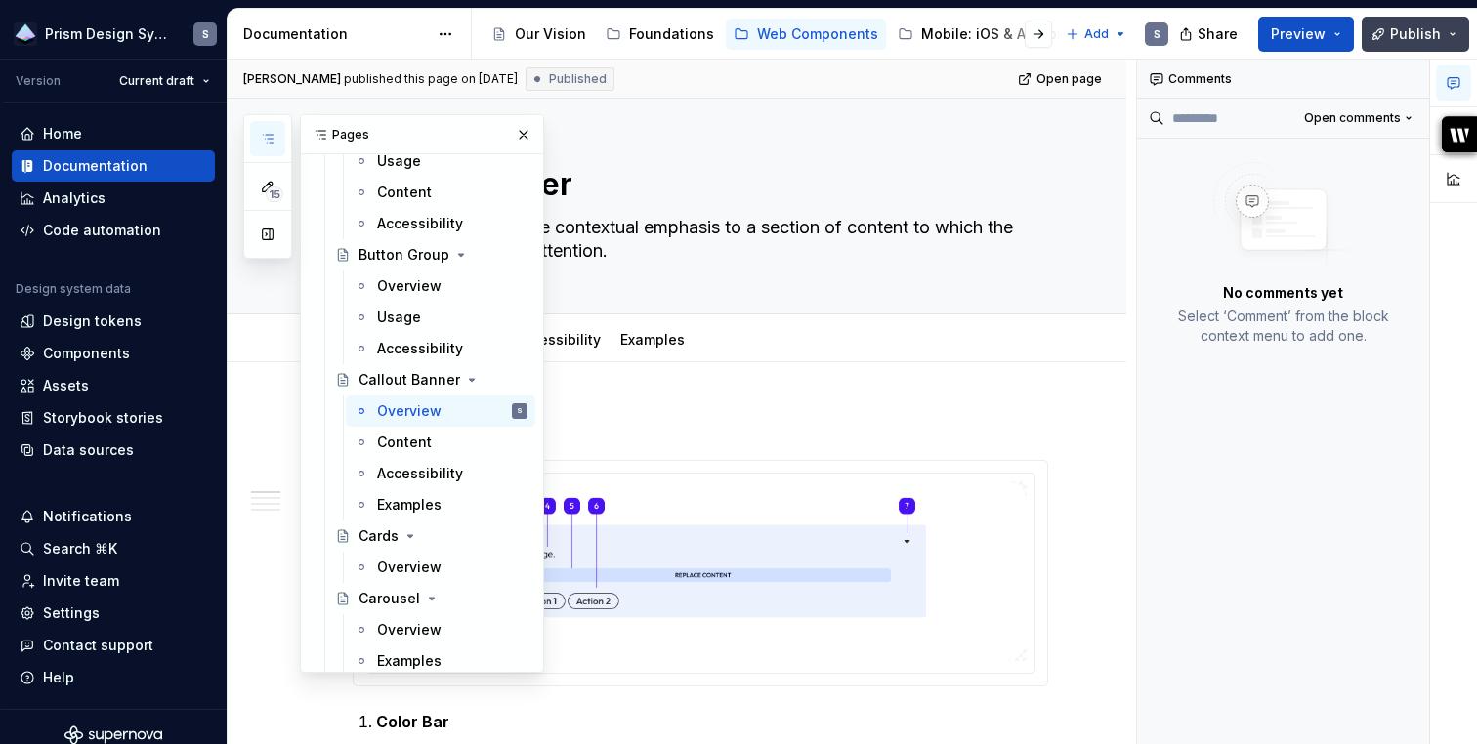
click at [1445, 31] on button "Publish" at bounding box center [1414, 34] width 107 height 35
click at [1336, 43] on button "Preview" at bounding box center [1306, 34] width 96 height 35
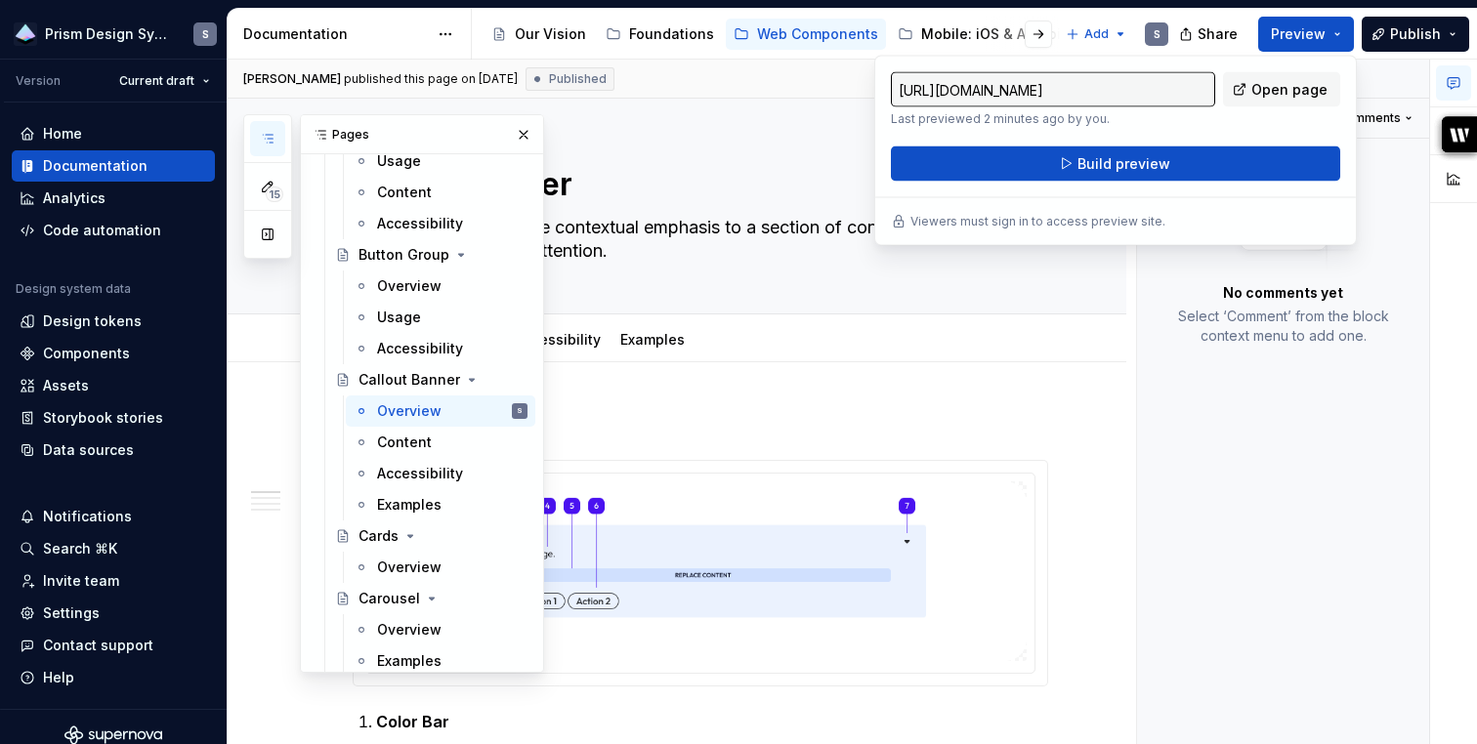
click at [1376, 521] on div "Comments Open comments No comments yet Select ‘Comment’ from the block context …" at bounding box center [1283, 403] width 293 height 686
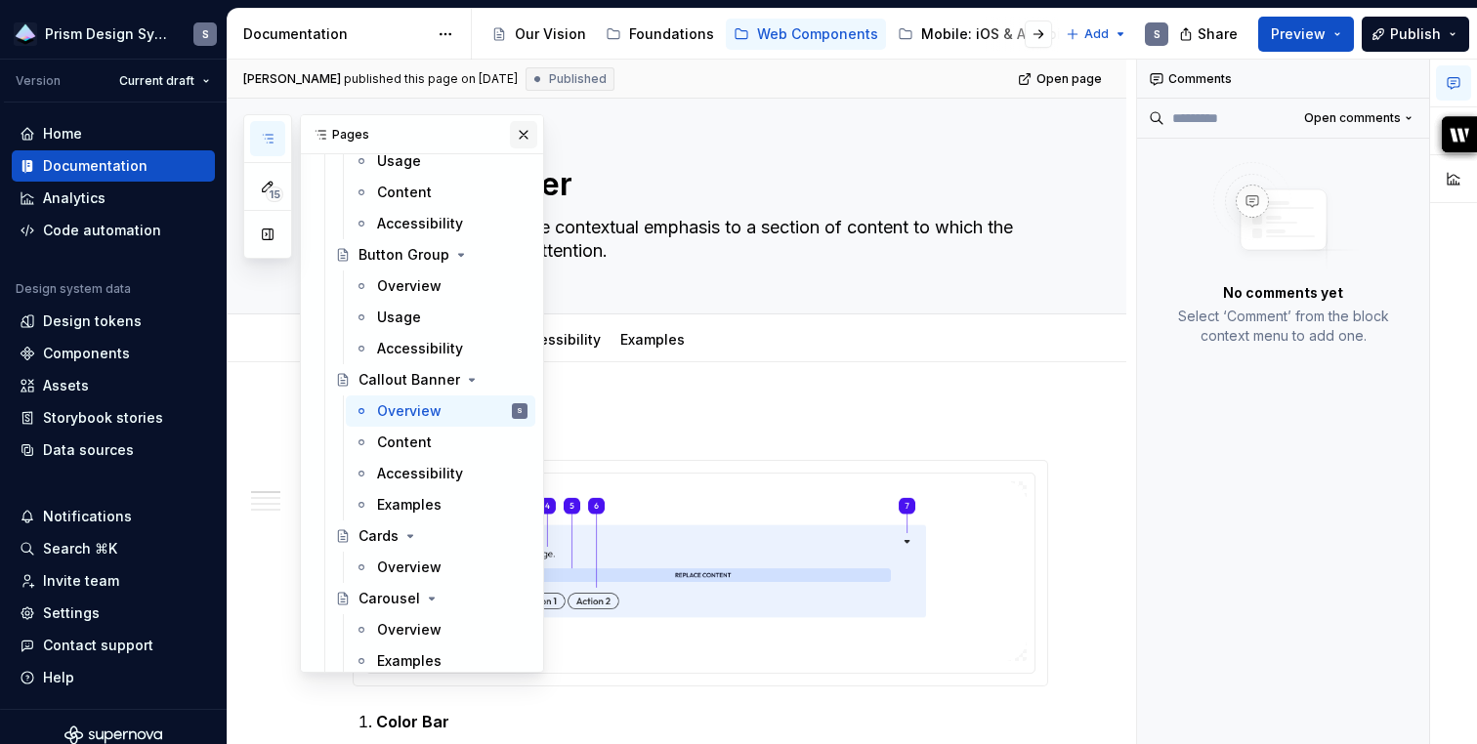
click at [525, 133] on button "button" at bounding box center [523, 134] width 27 height 27
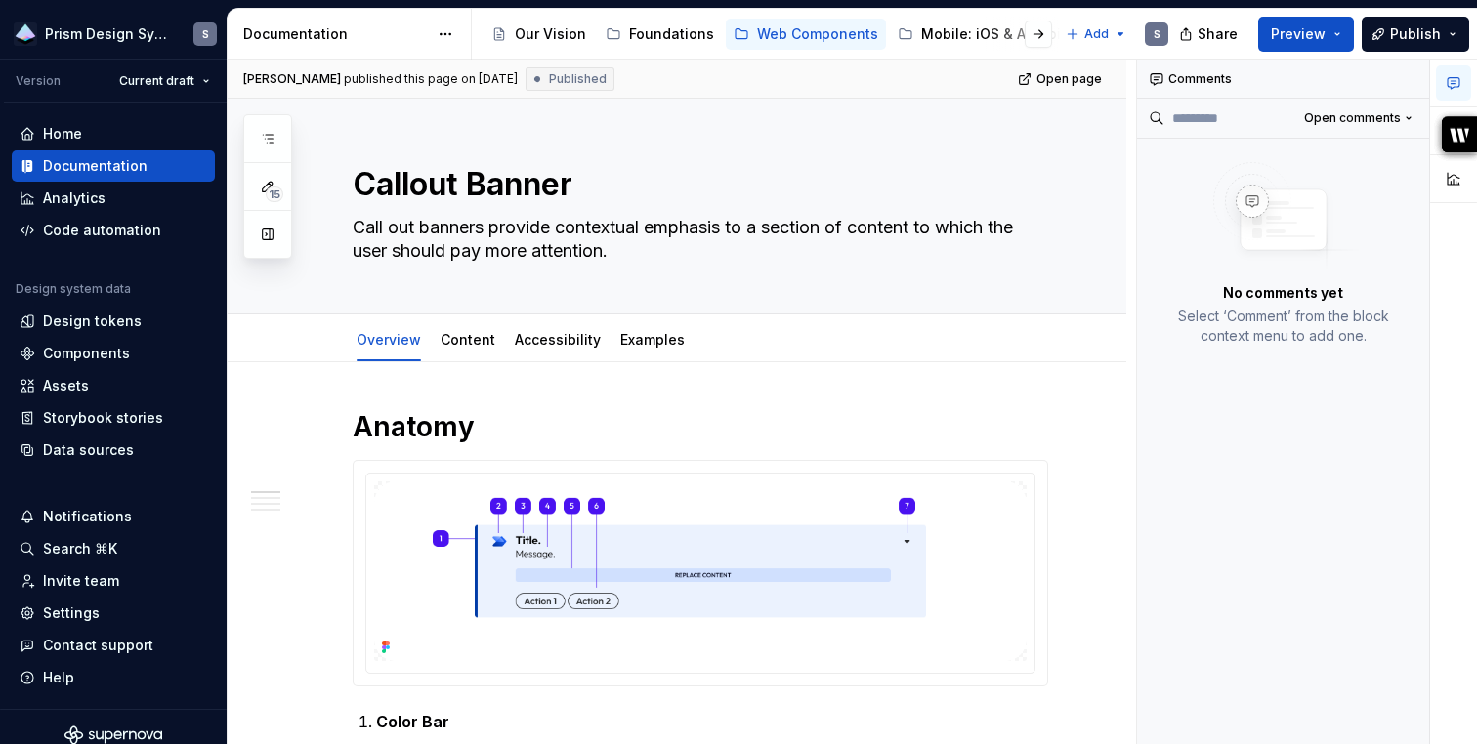
click at [549, 80] on span "Published" at bounding box center [578, 79] width 58 height 16
click at [461, 74] on div "published this page on [DATE]" at bounding box center [431, 79] width 174 height 16
click at [445, 31] on html "Prism Design System S Version Current draft Home Documentation Analytics Code a…" at bounding box center [738, 372] width 1477 height 744
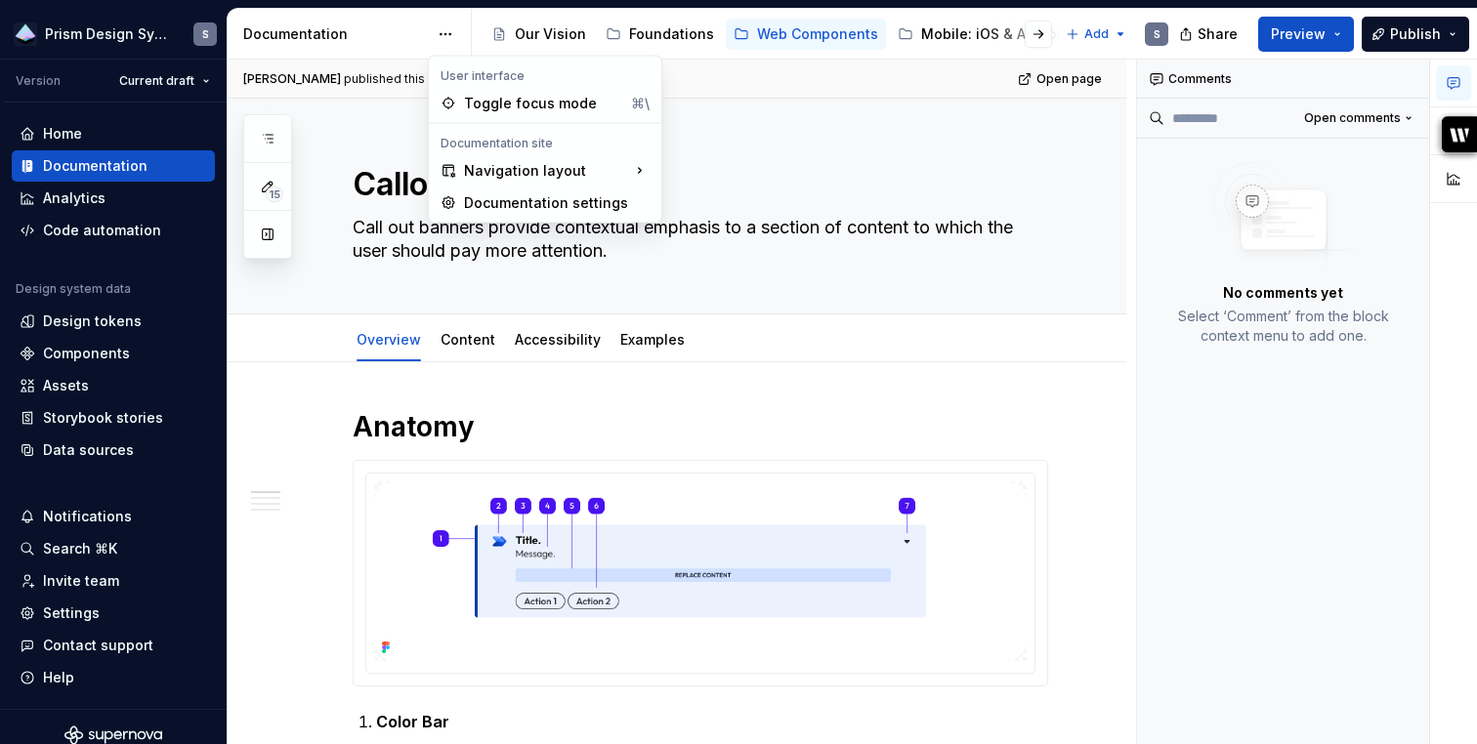
click at [867, 188] on html "Prism Design System S Version Current draft Home Documentation Analytics Code a…" at bounding box center [738, 372] width 1477 height 744
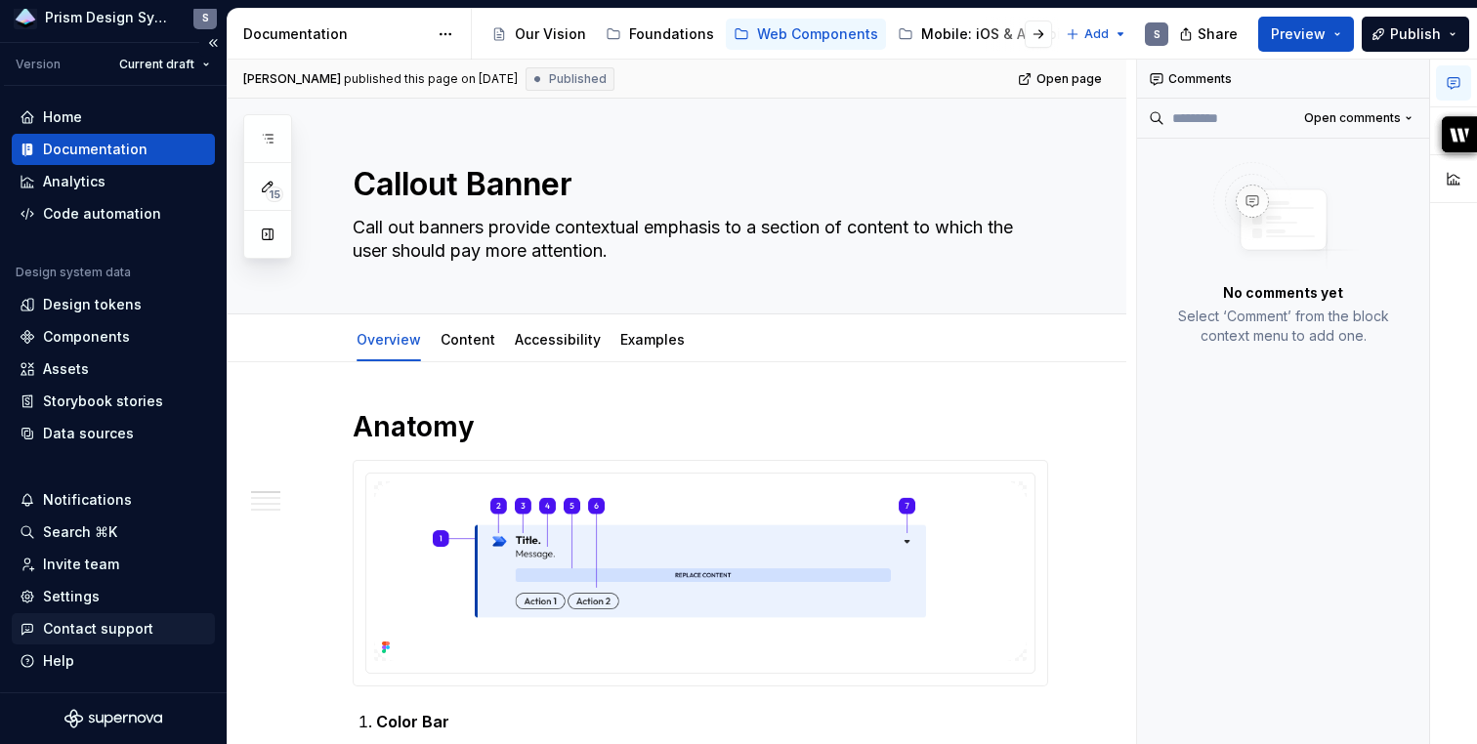
scroll to position [13, 0]
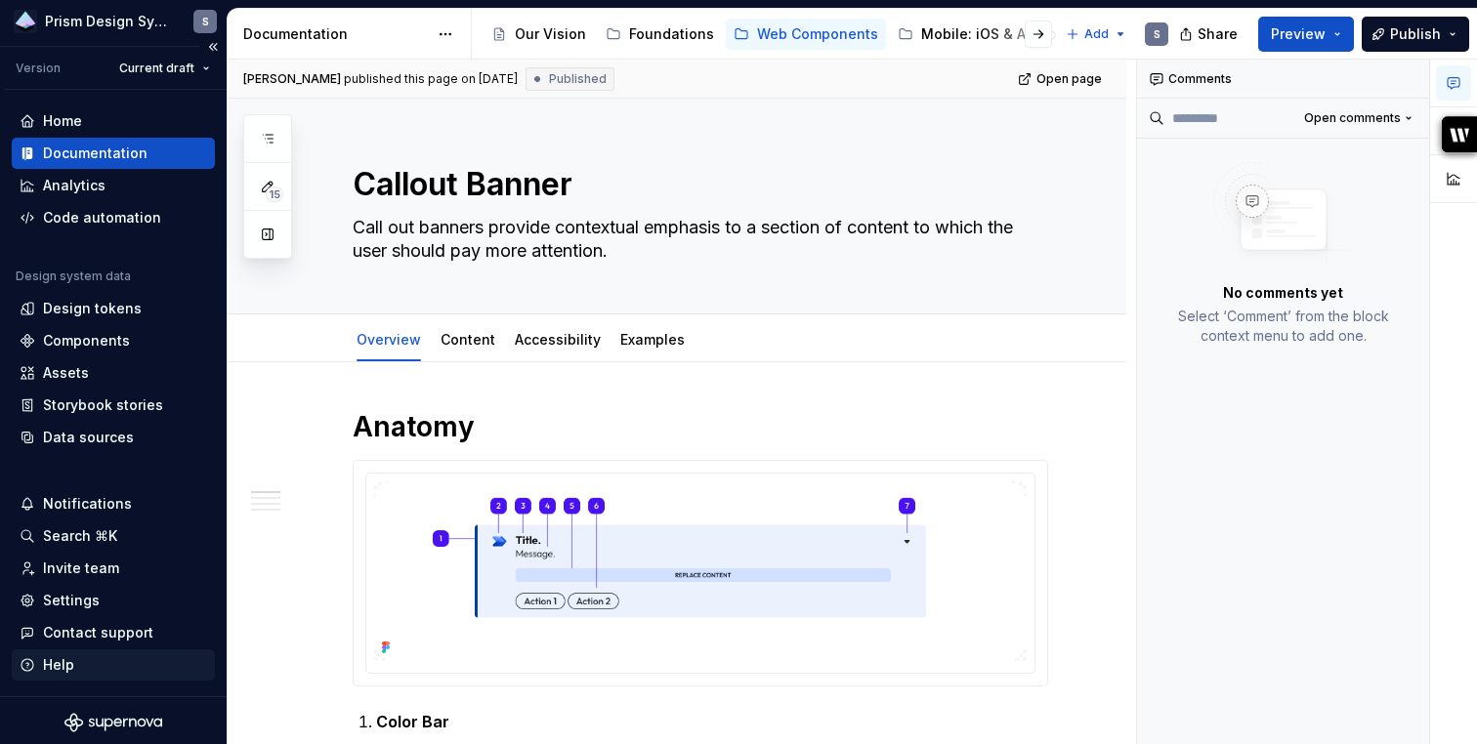
click at [44, 669] on div "Help" at bounding box center [58, 665] width 31 height 20
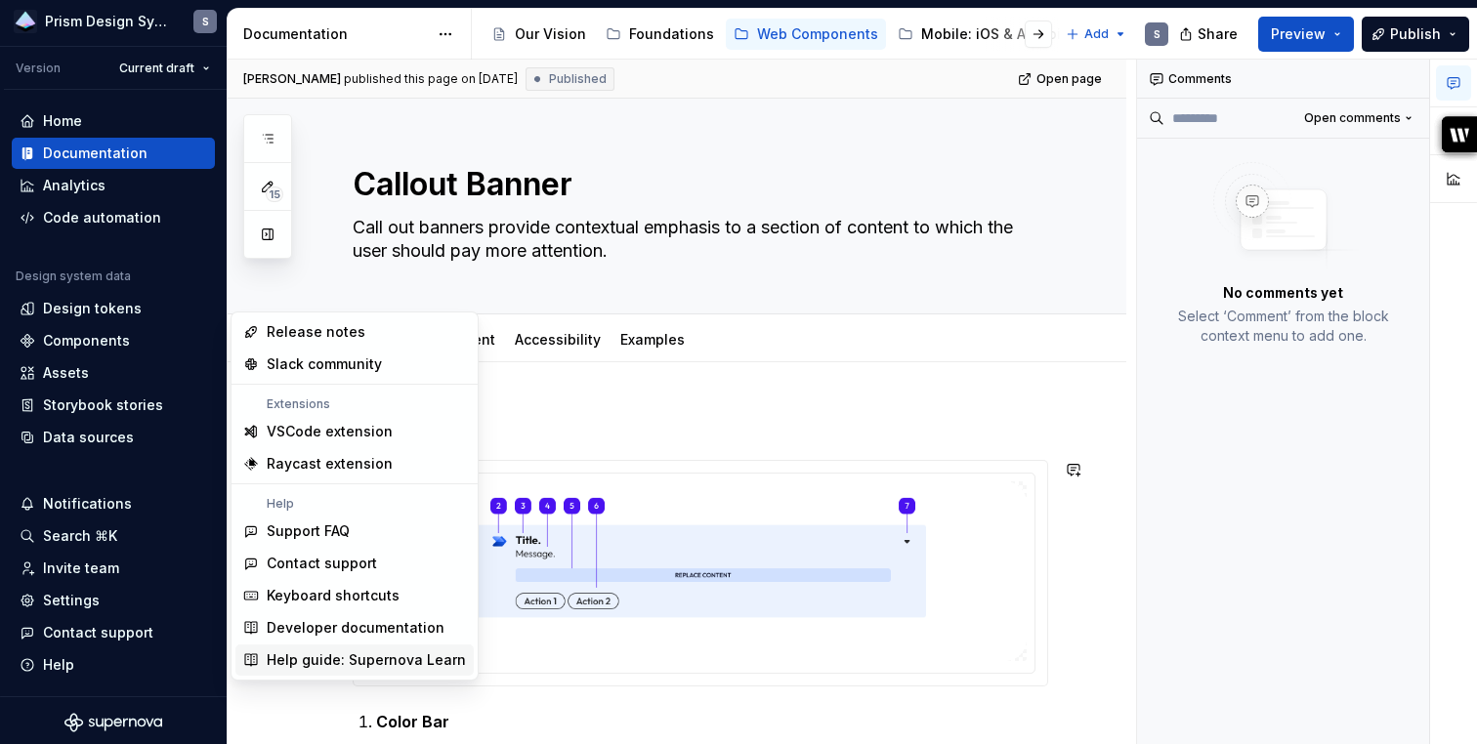
click at [307, 656] on div "Help guide: Supernova Learn" at bounding box center [366, 660] width 199 height 20
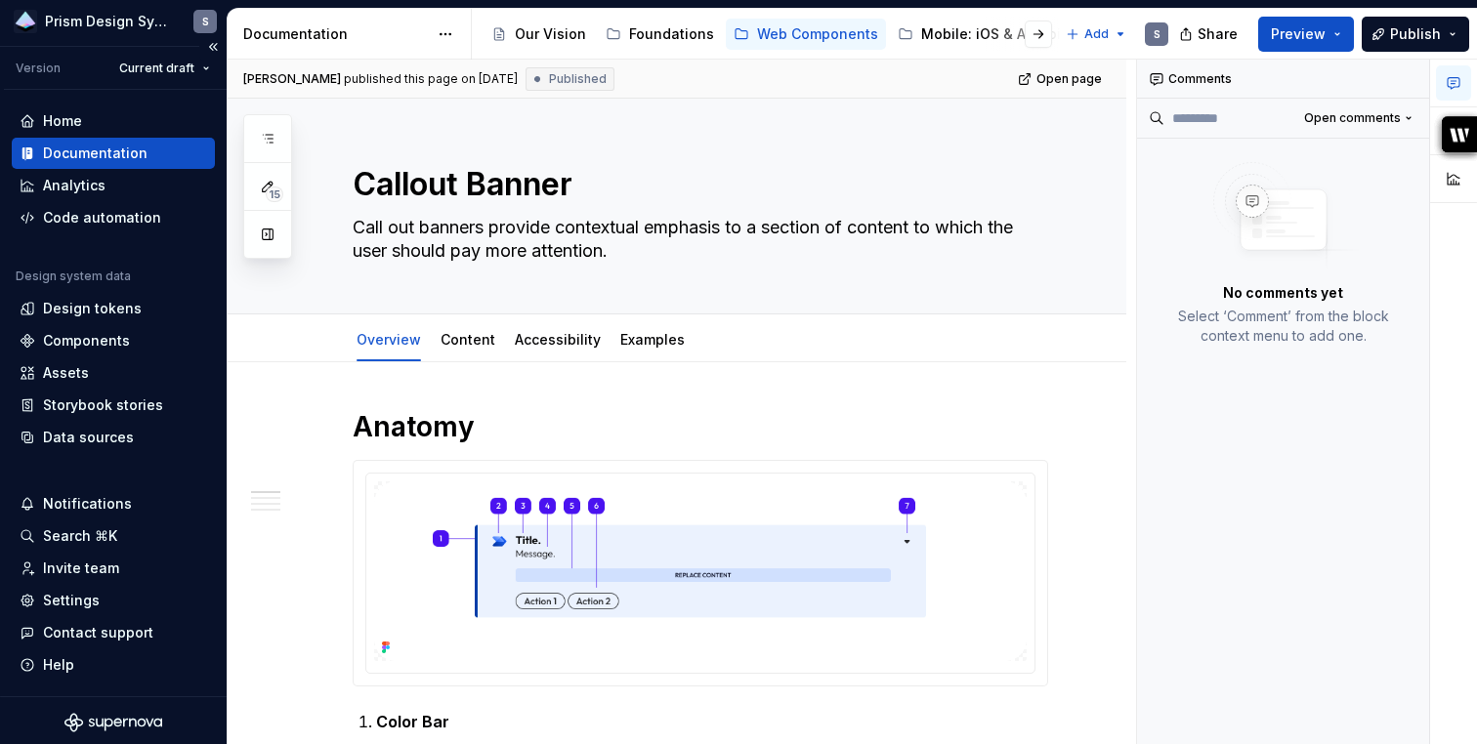
click at [59, 69] on div "Version Current draft" at bounding box center [115, 68] width 223 height 43
click at [32, 71] on div "Version" at bounding box center [38, 69] width 45 height 16
click at [163, 14] on html "Prism Design System S Version Current draft Home Documentation Analytics Code a…" at bounding box center [738, 372] width 1477 height 744
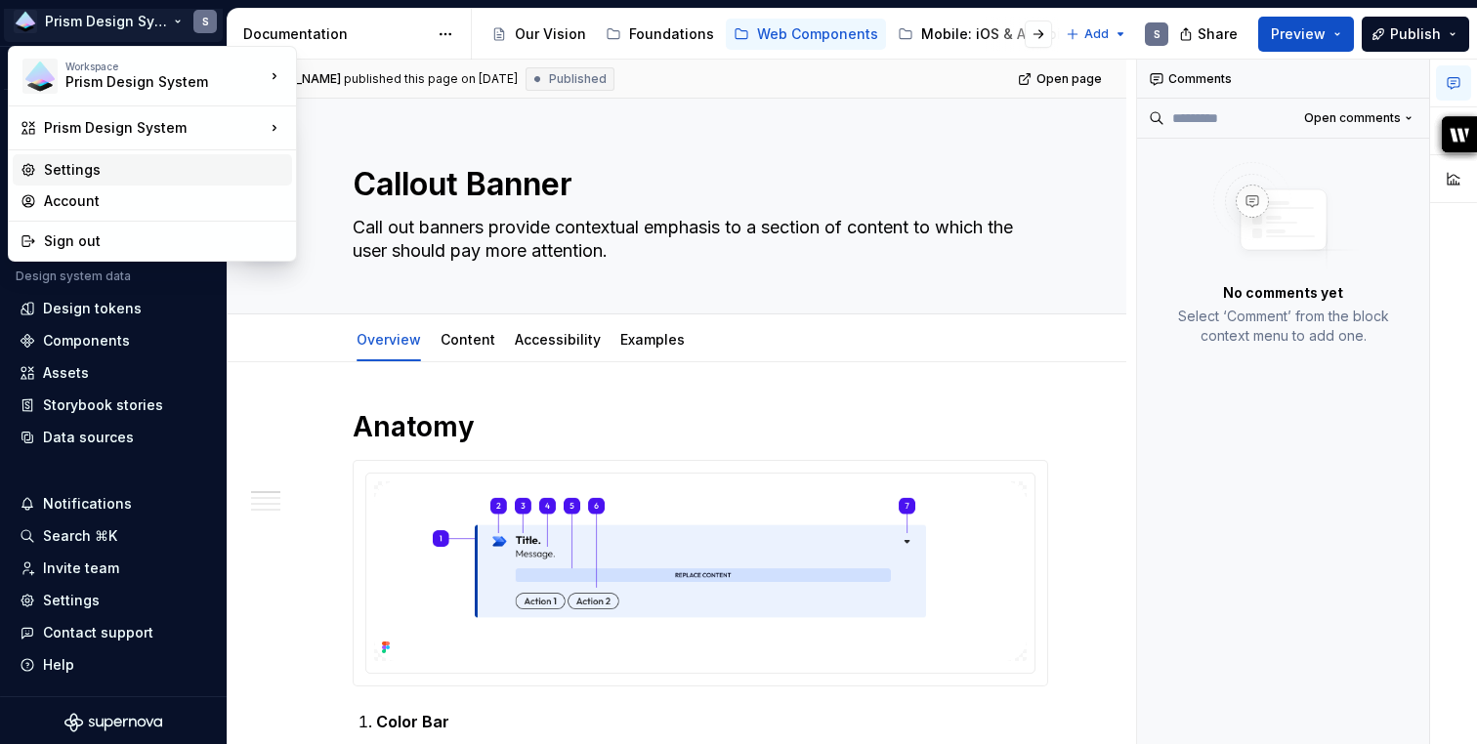
click at [223, 170] on div "Settings" at bounding box center [164, 170] width 240 height 20
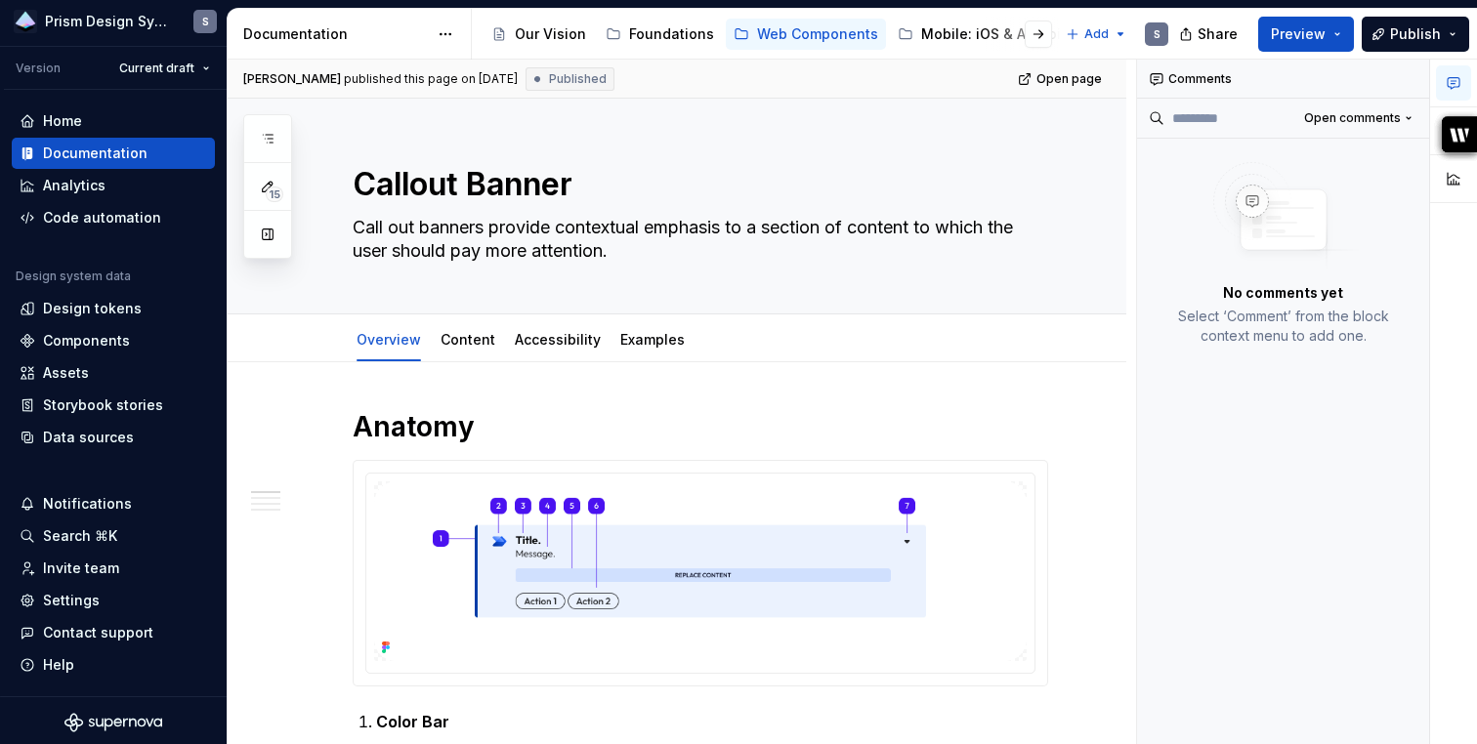
scroll to position [4, 0]
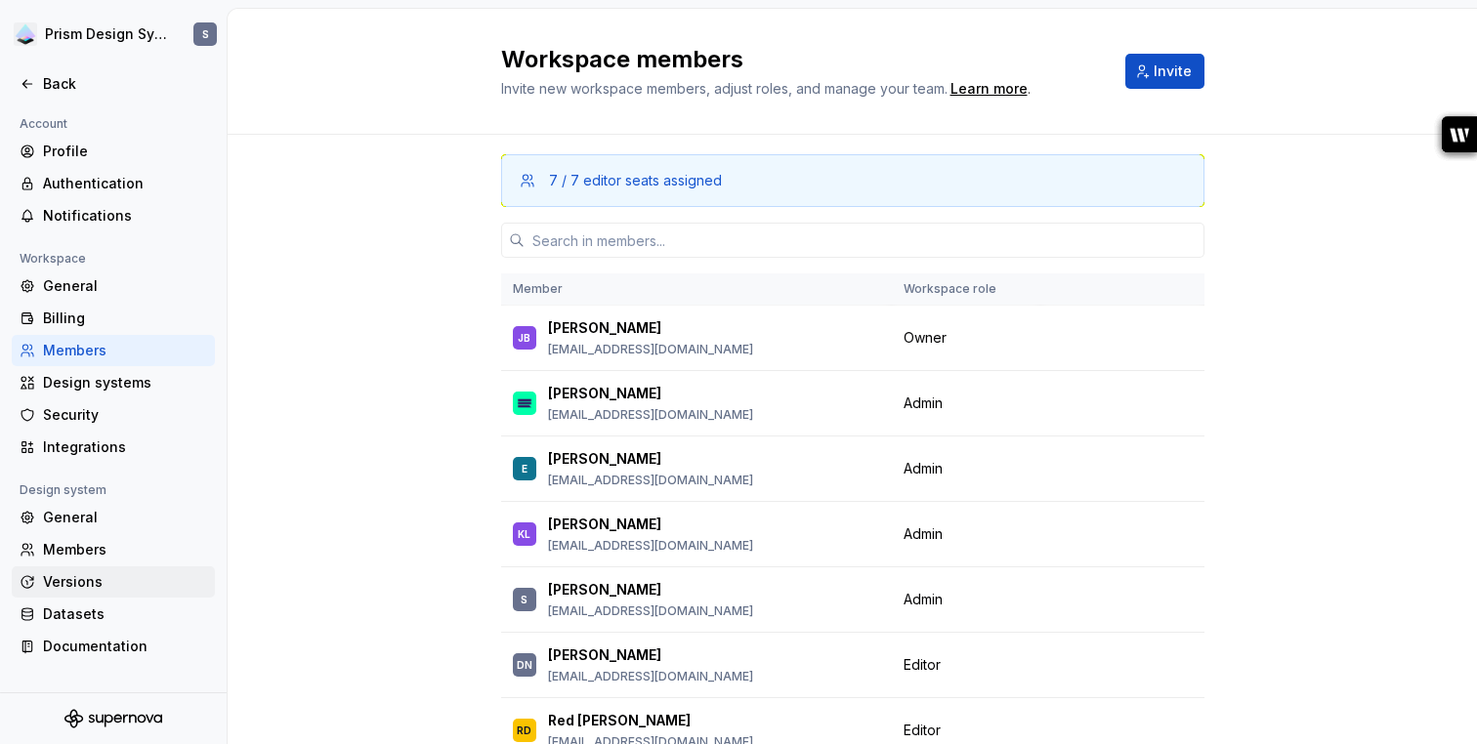
click at [126, 585] on div "Versions" at bounding box center [125, 582] width 164 height 20
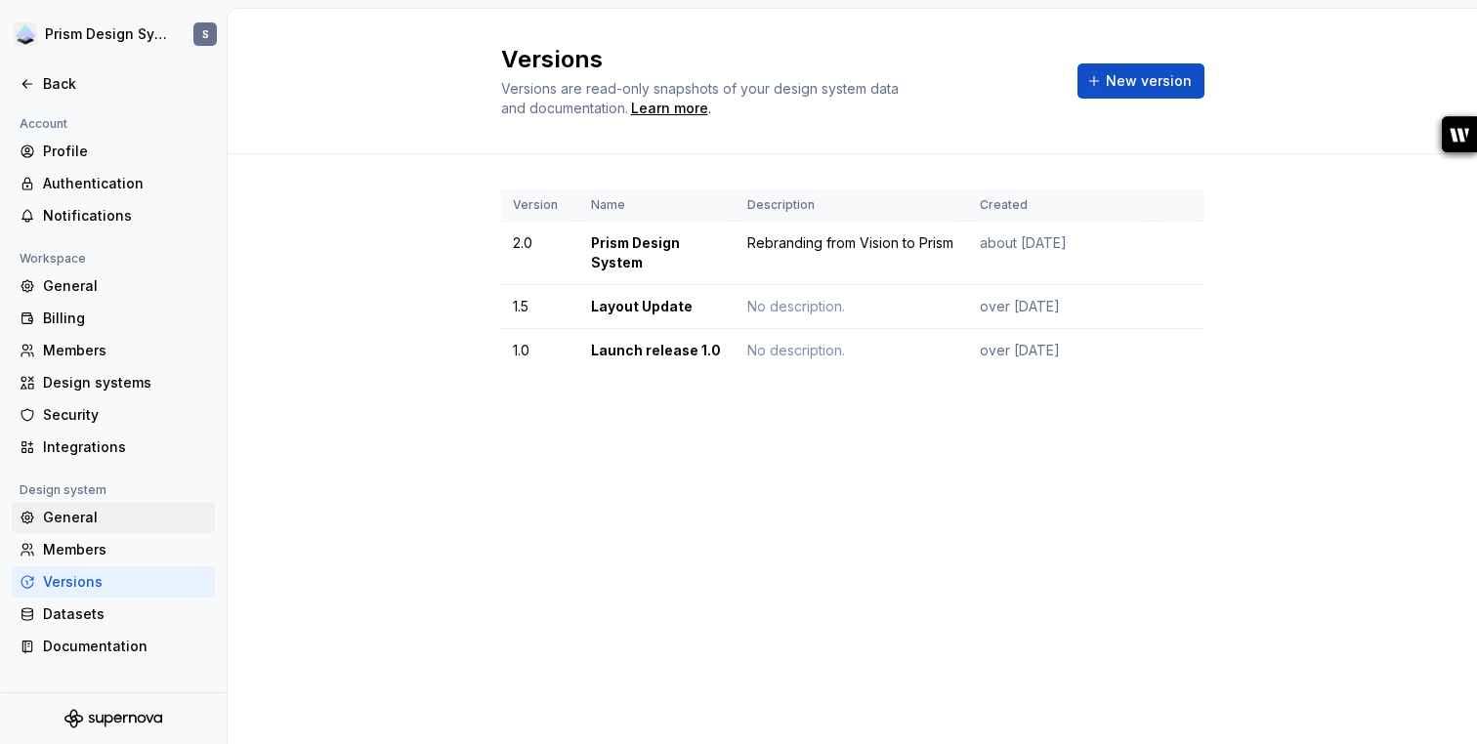
click at [53, 514] on div "General" at bounding box center [125, 518] width 164 height 20
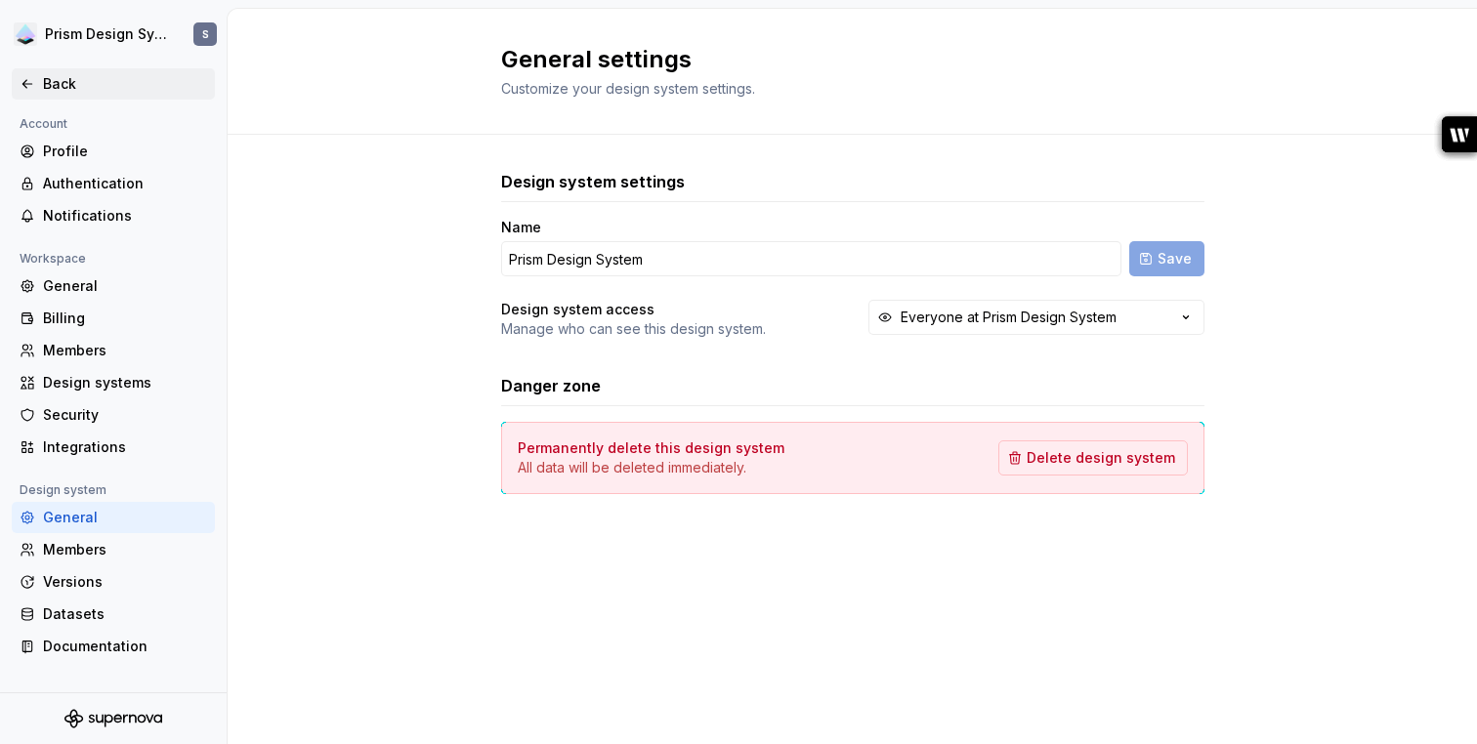
click at [28, 76] on icon at bounding box center [28, 84] width 16 height 16
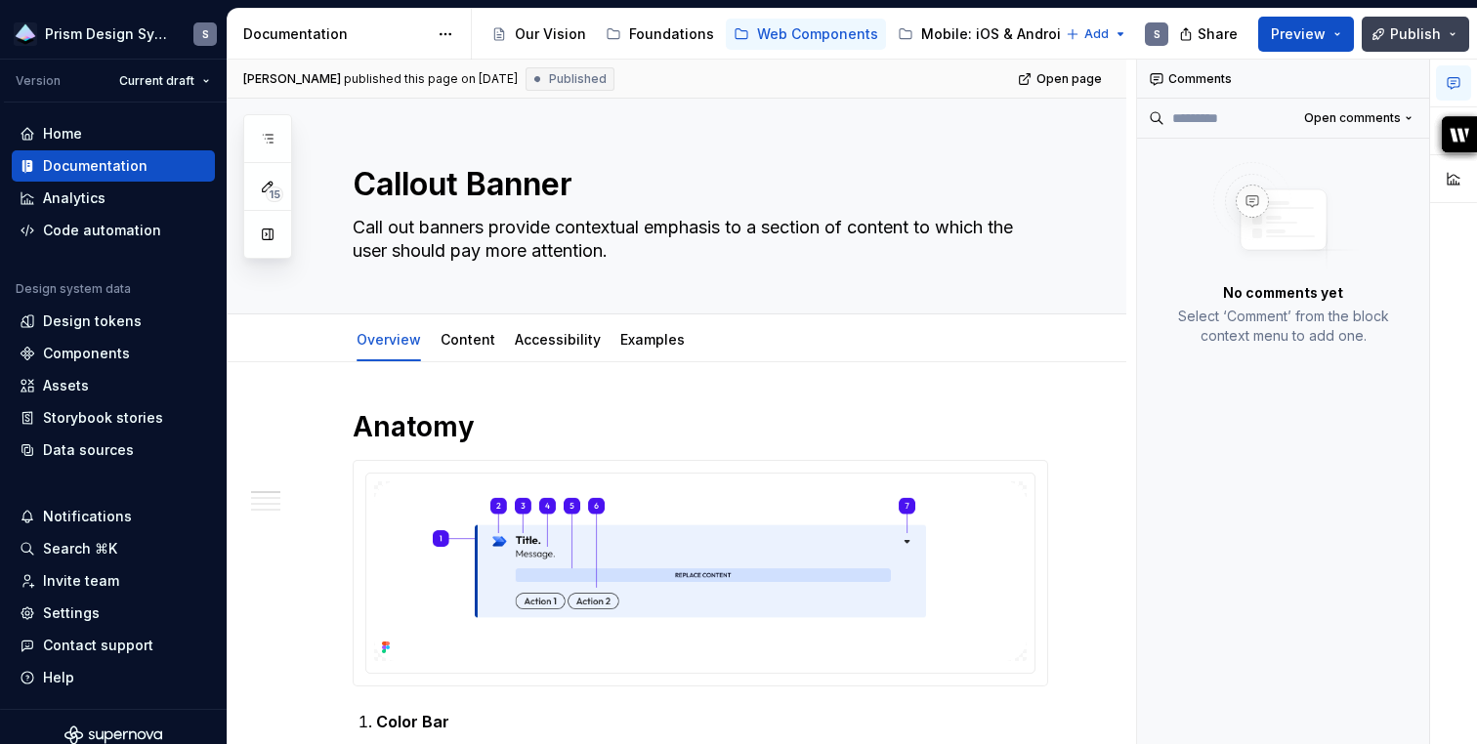
click at [1456, 33] on button "Publish" at bounding box center [1414, 34] width 107 height 35
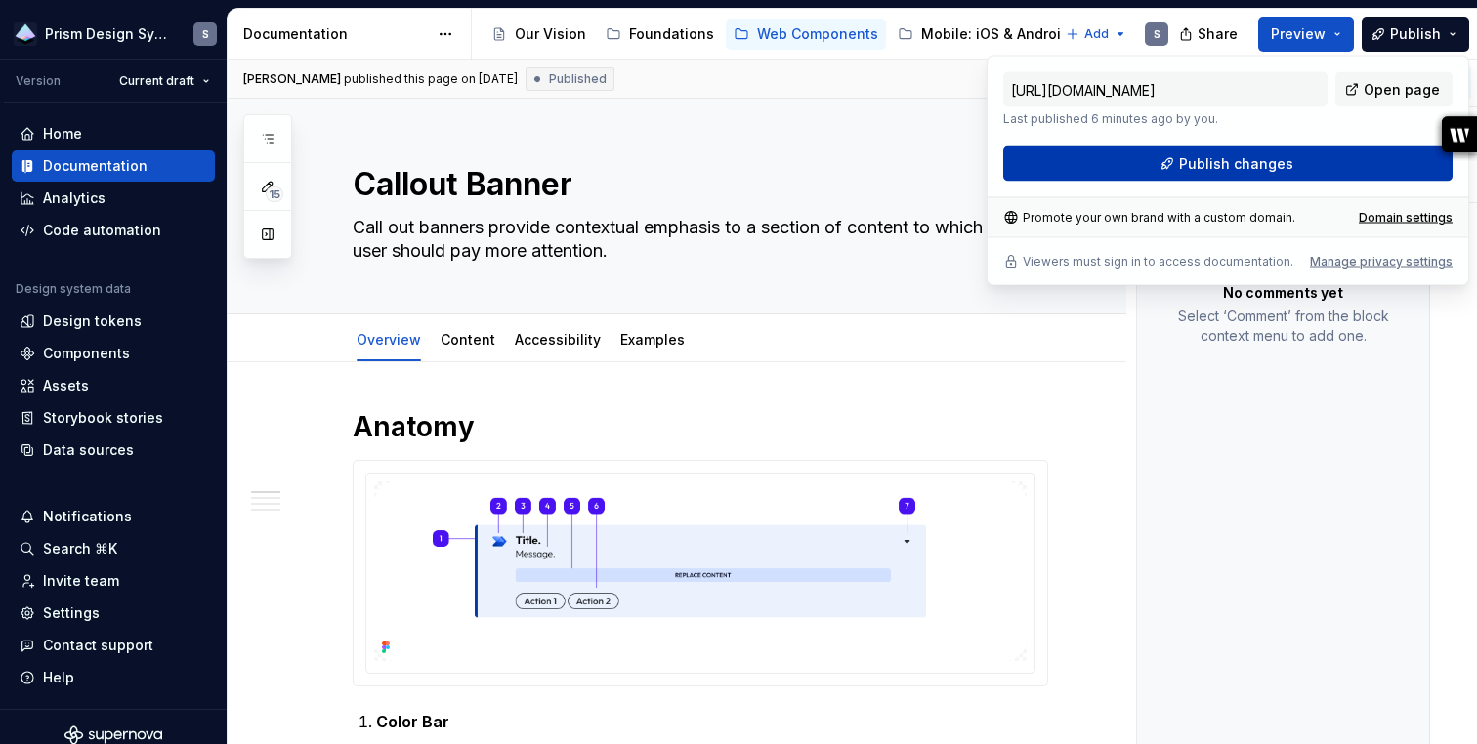
click at [1146, 160] on button "Publish changes" at bounding box center [1227, 163] width 449 height 35
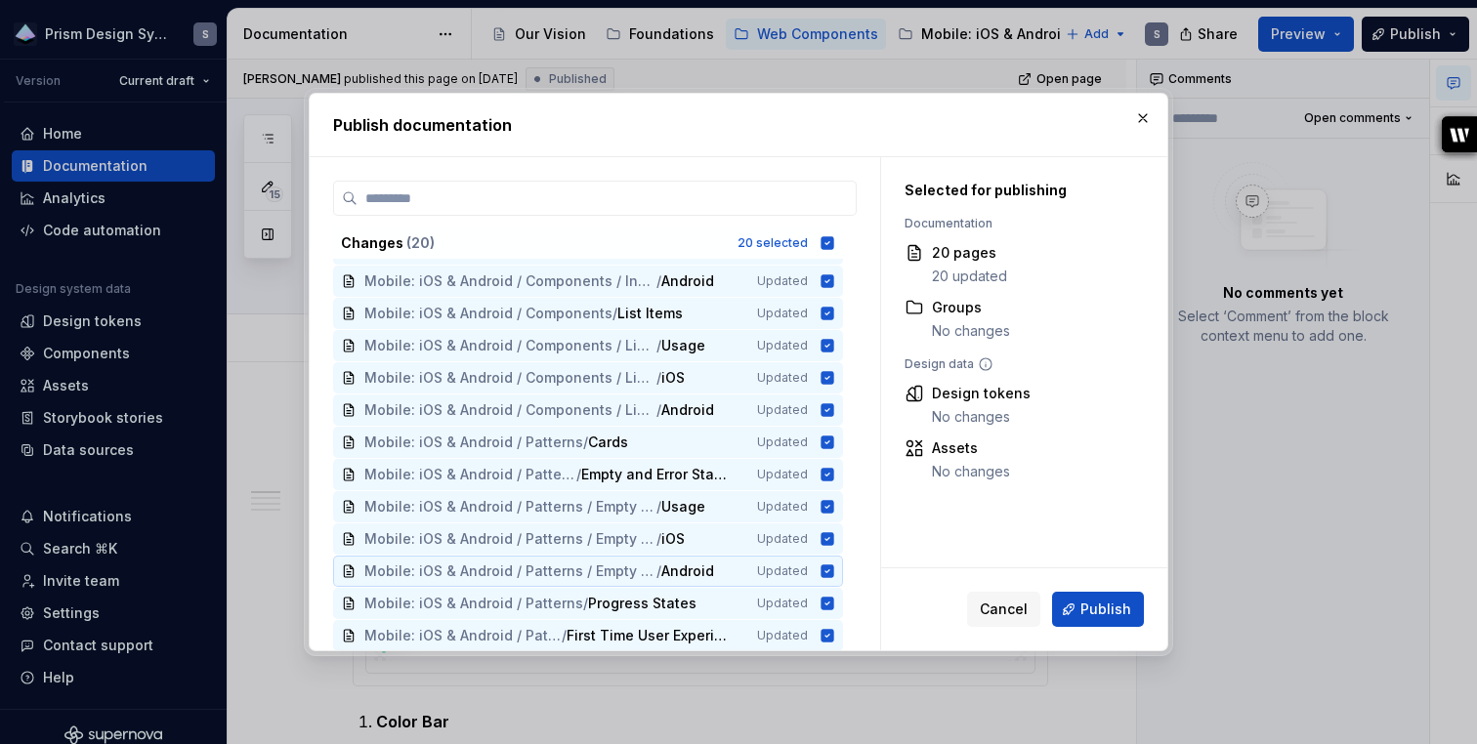
scroll to position [257, 0]
click at [1017, 596] on button "Cancel" at bounding box center [1003, 609] width 73 height 35
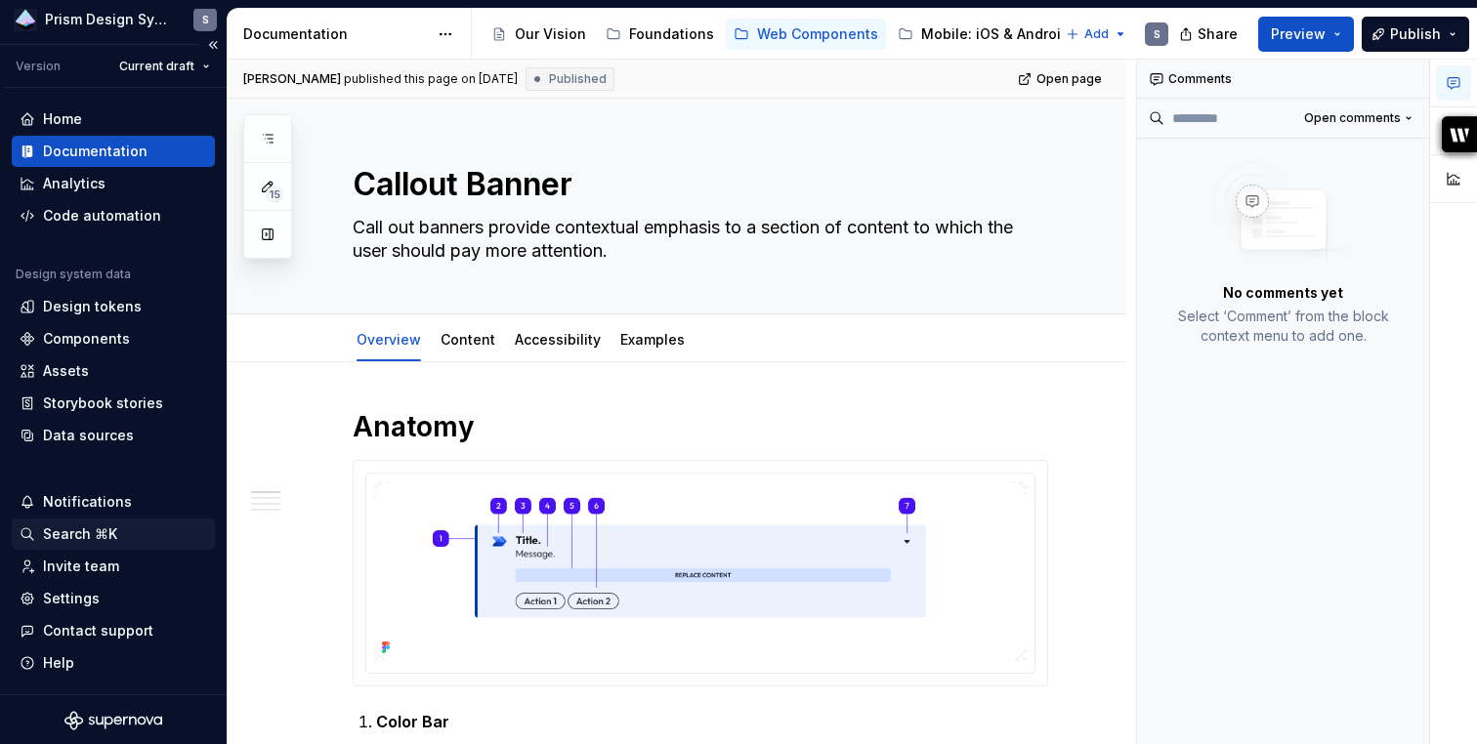
scroll to position [0, 0]
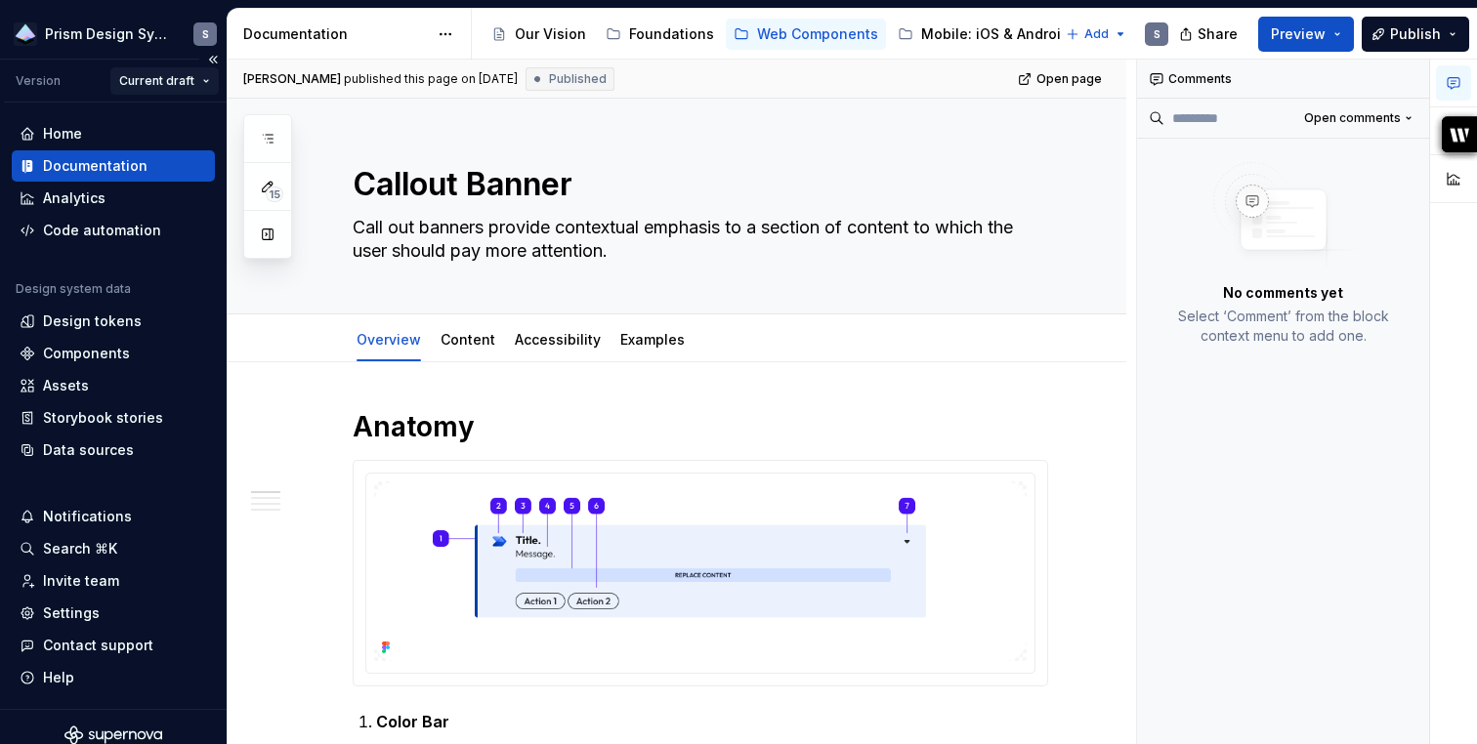
click at [210, 85] on html "Prism Design System S Version Current draft Home Documentation Analytics Code a…" at bounding box center [738, 372] width 1477 height 744
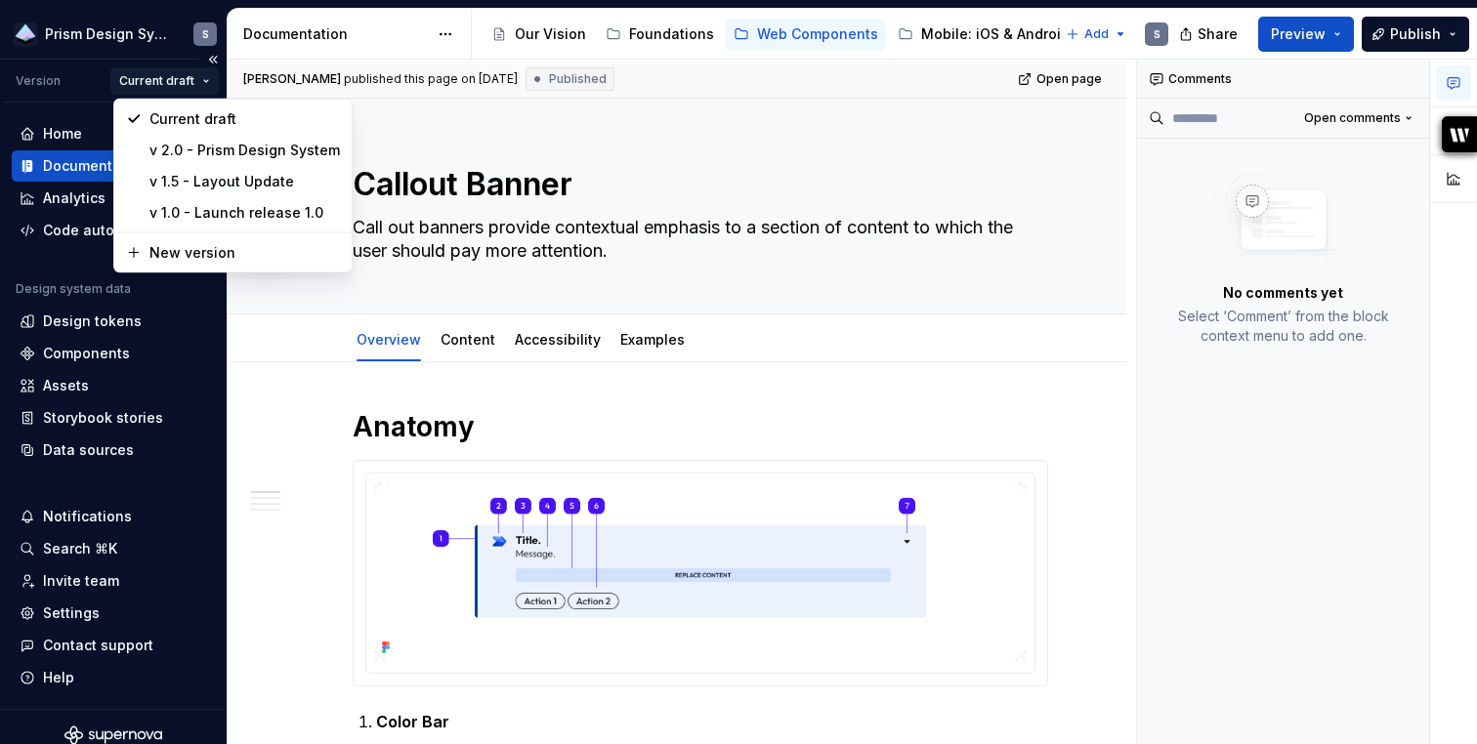
click at [210, 85] on html "Prism Design System S Version Current draft Home Documentation Analytics Code a…" at bounding box center [738, 372] width 1477 height 744
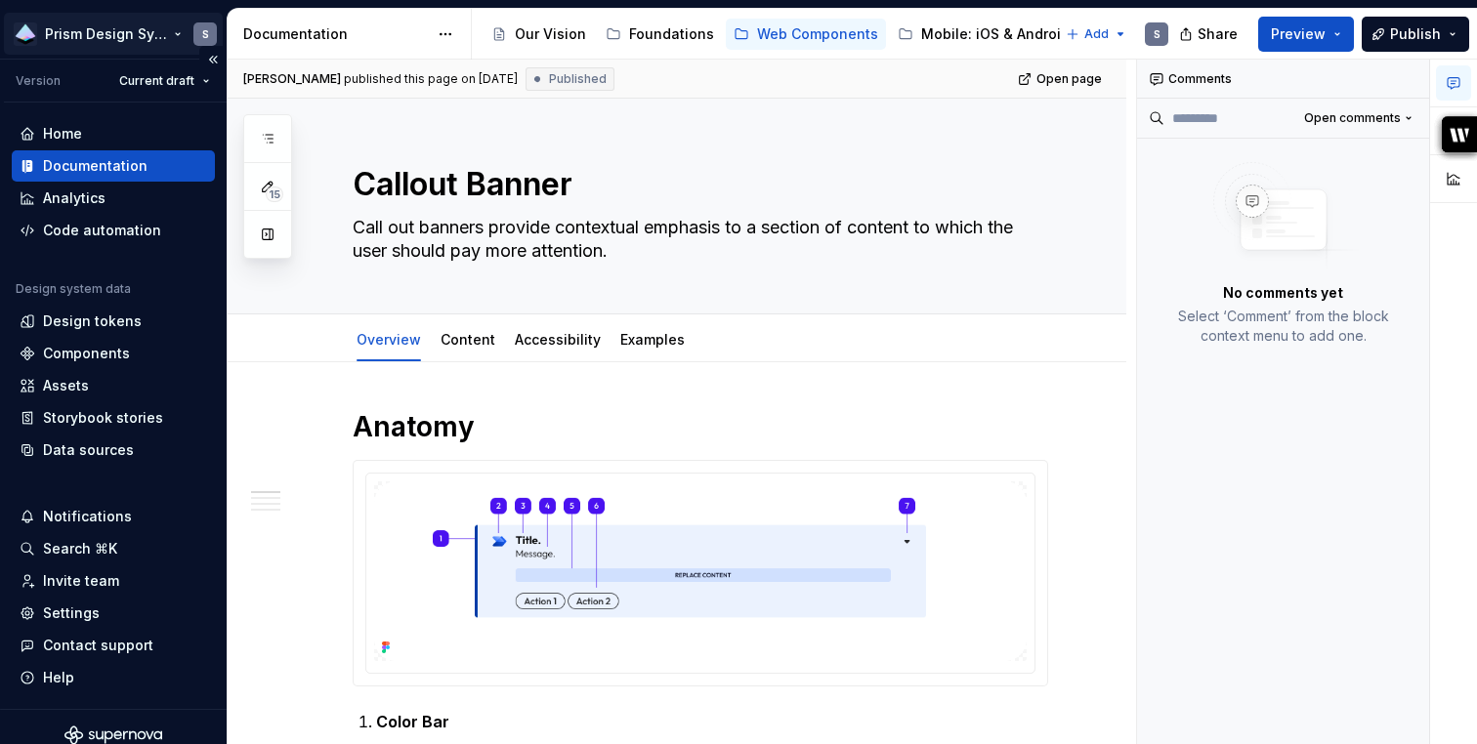
click at [76, 34] on html "Prism Design System S Version Current draft Home Documentation Analytics Code a…" at bounding box center [738, 372] width 1477 height 744
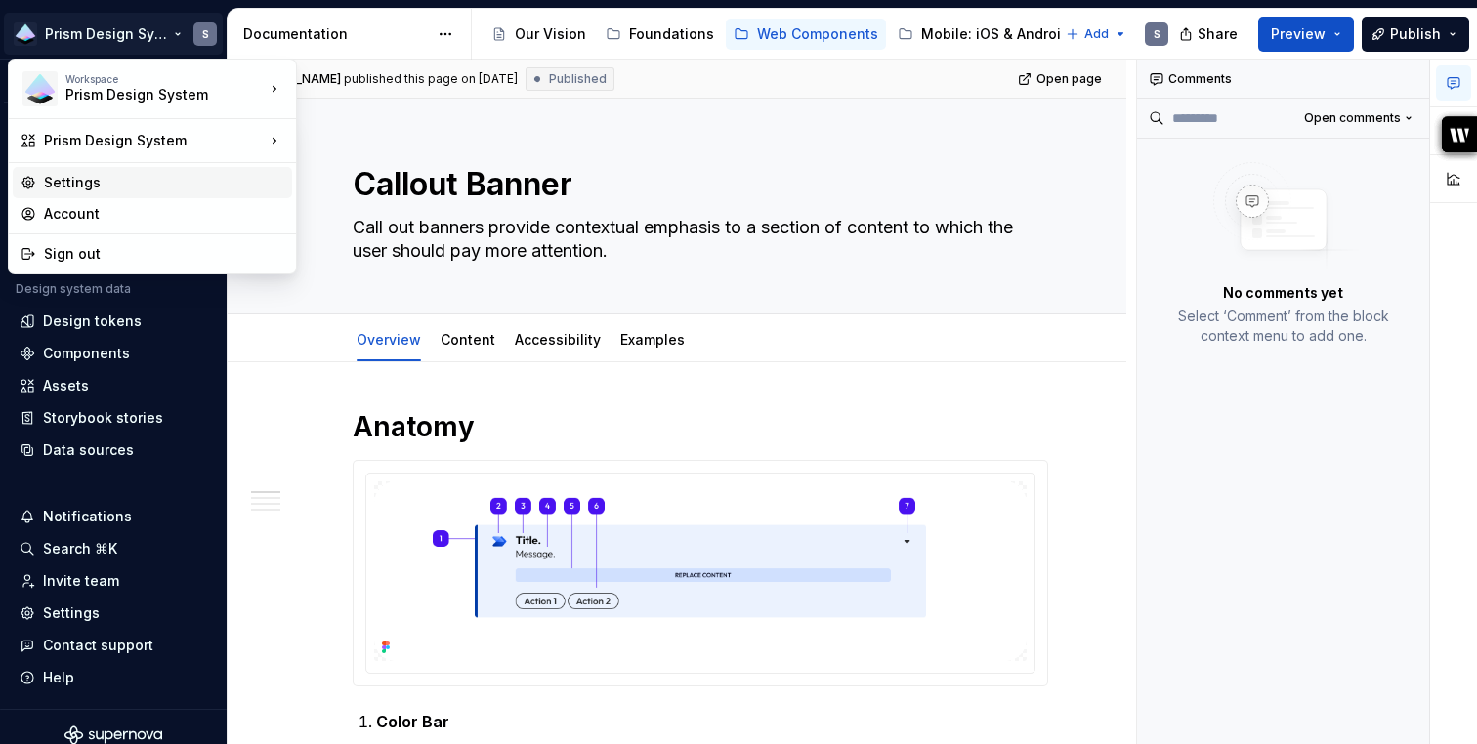
click at [81, 183] on div "Settings" at bounding box center [164, 183] width 240 height 20
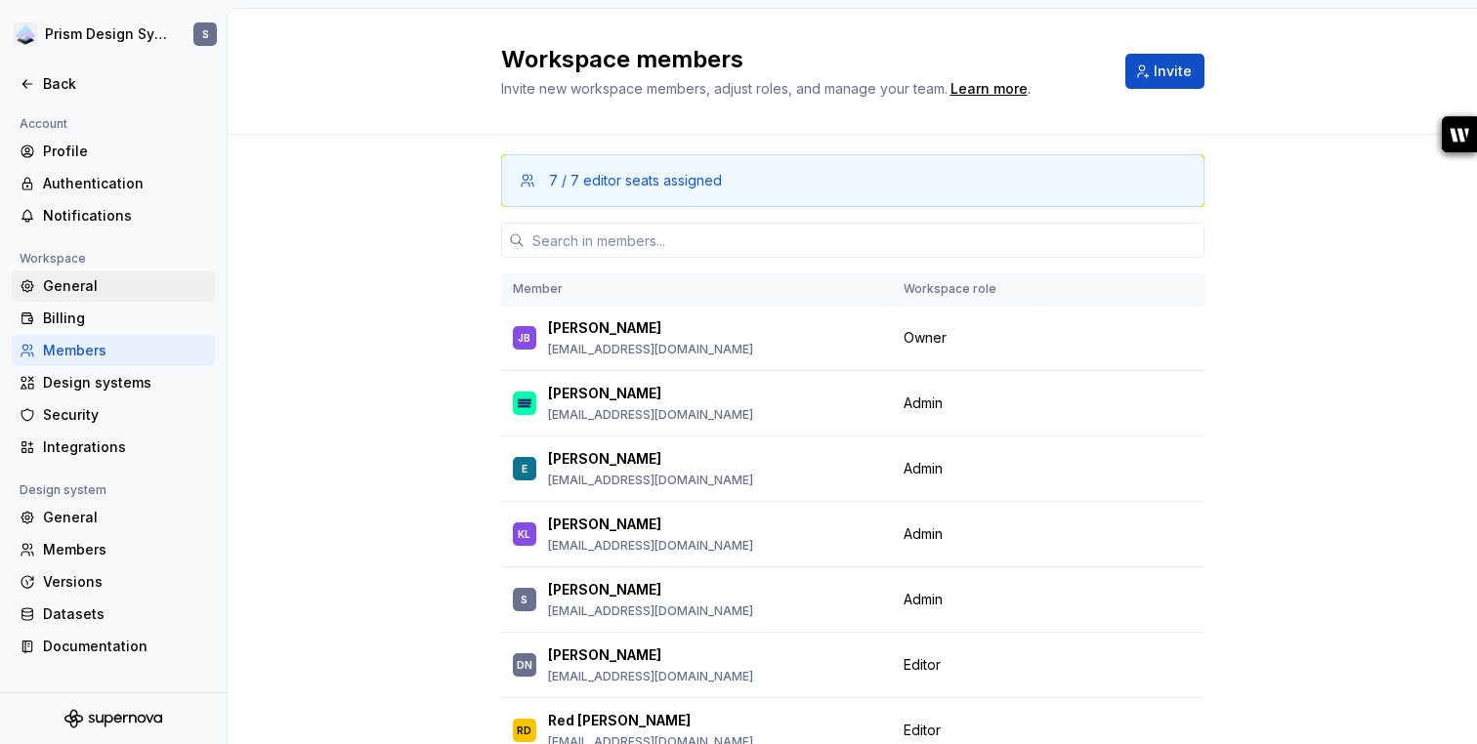
click at [72, 287] on div "General" at bounding box center [125, 286] width 164 height 20
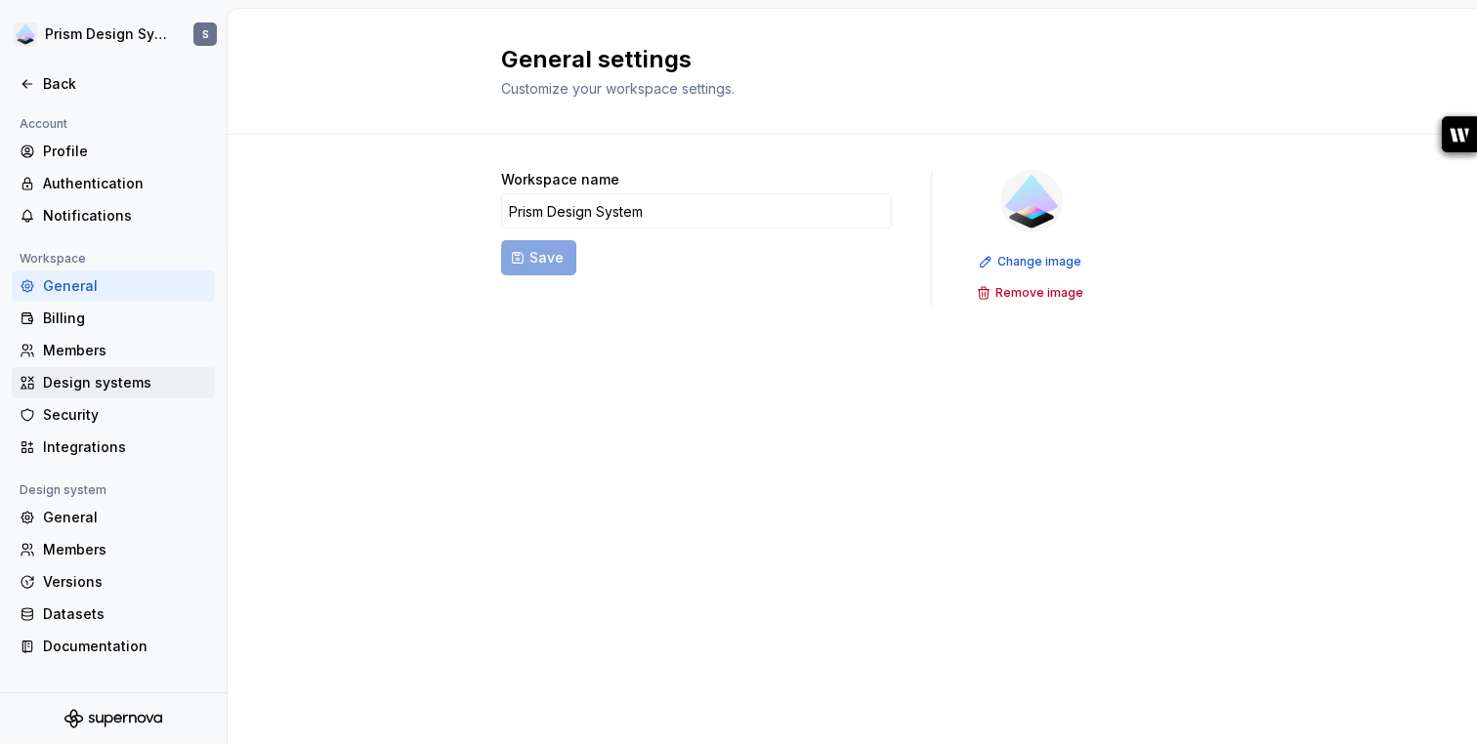
click at [54, 381] on div "Design systems" at bounding box center [125, 383] width 164 height 20
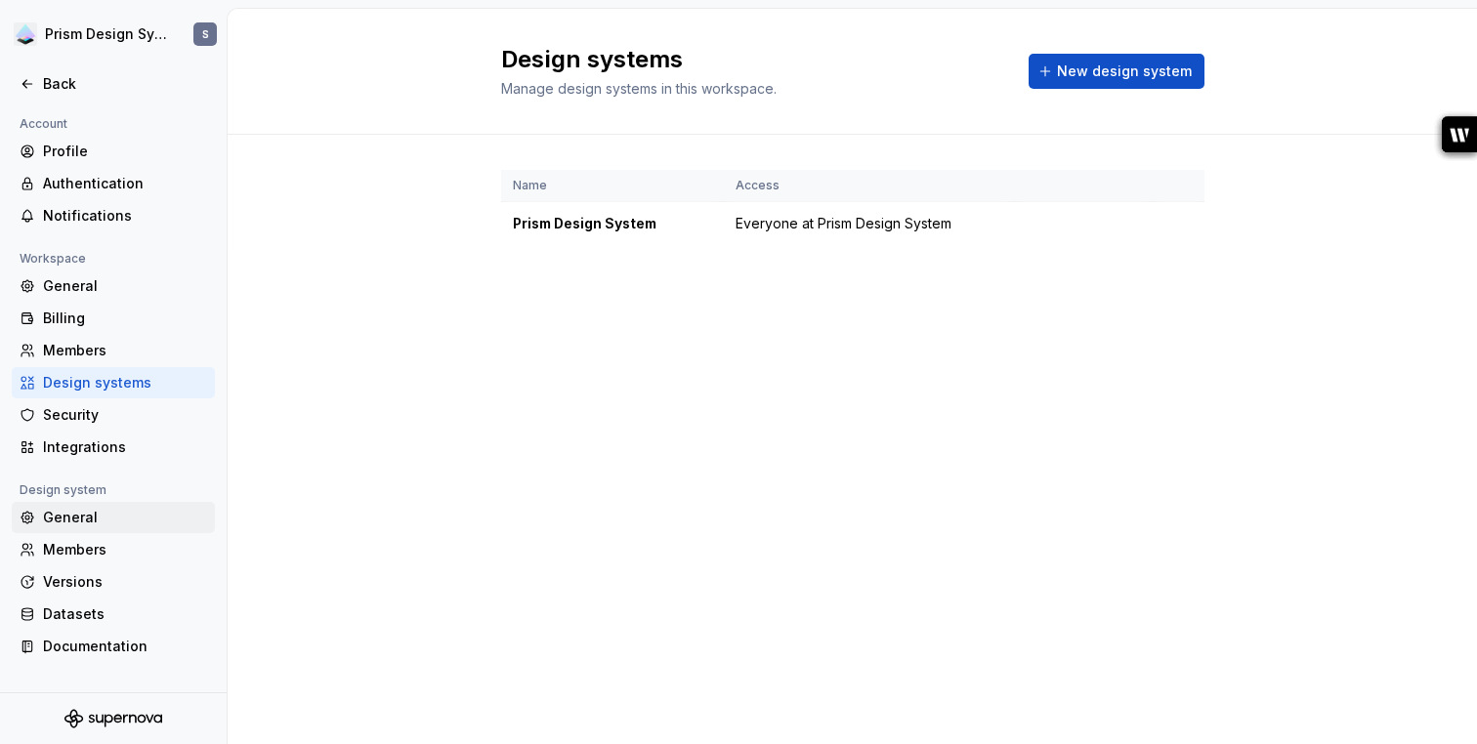
click at [54, 520] on div "General" at bounding box center [125, 518] width 164 height 20
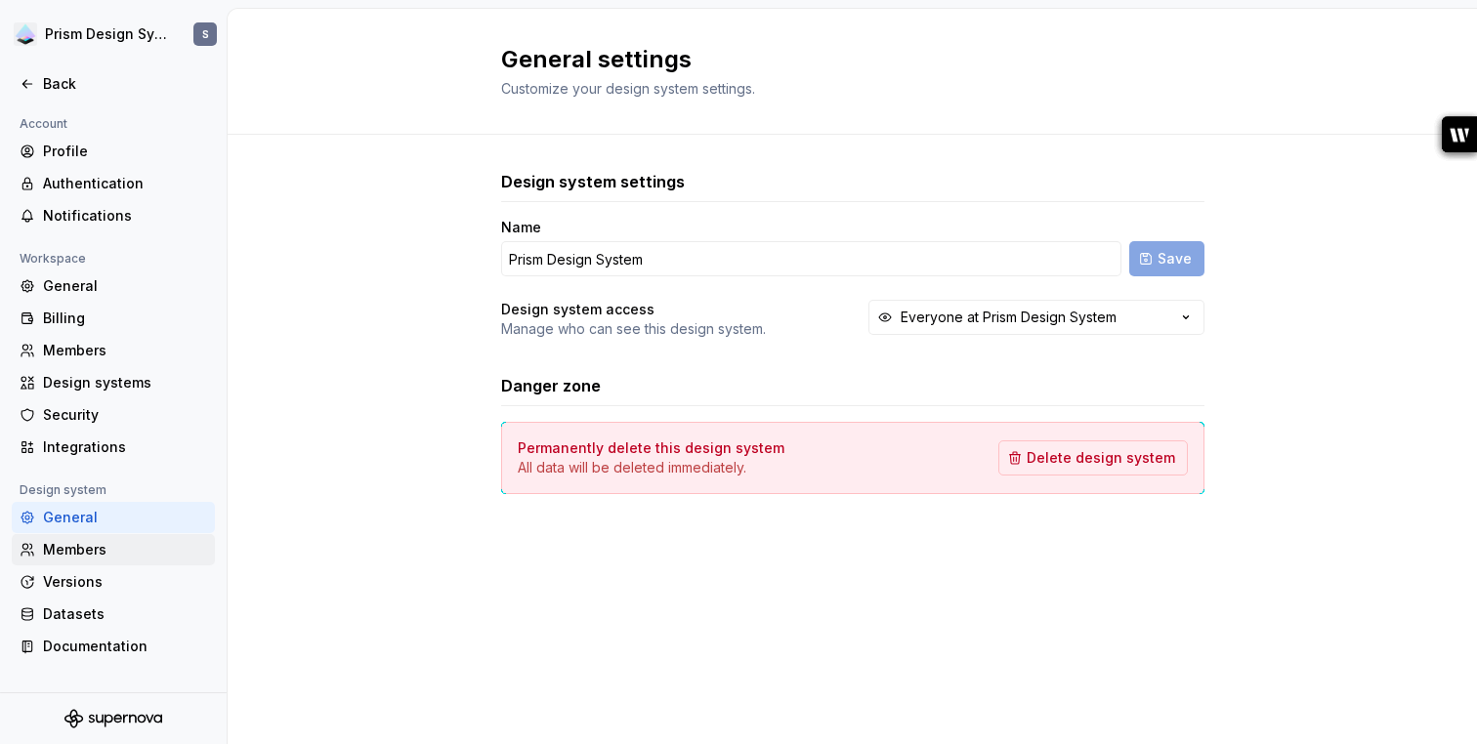
click at [51, 557] on div "Members" at bounding box center [125, 550] width 164 height 20
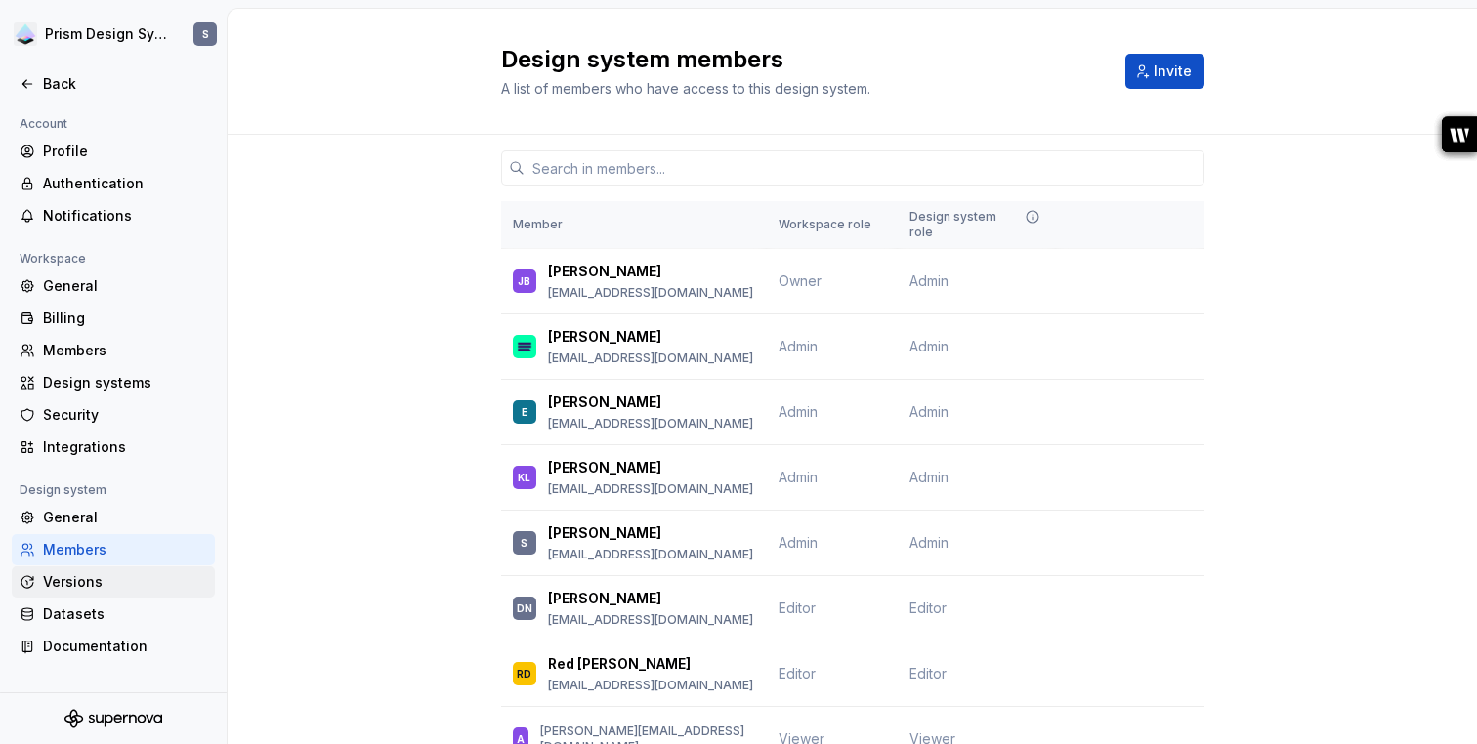
click at [63, 583] on div "Versions" at bounding box center [125, 582] width 164 height 20
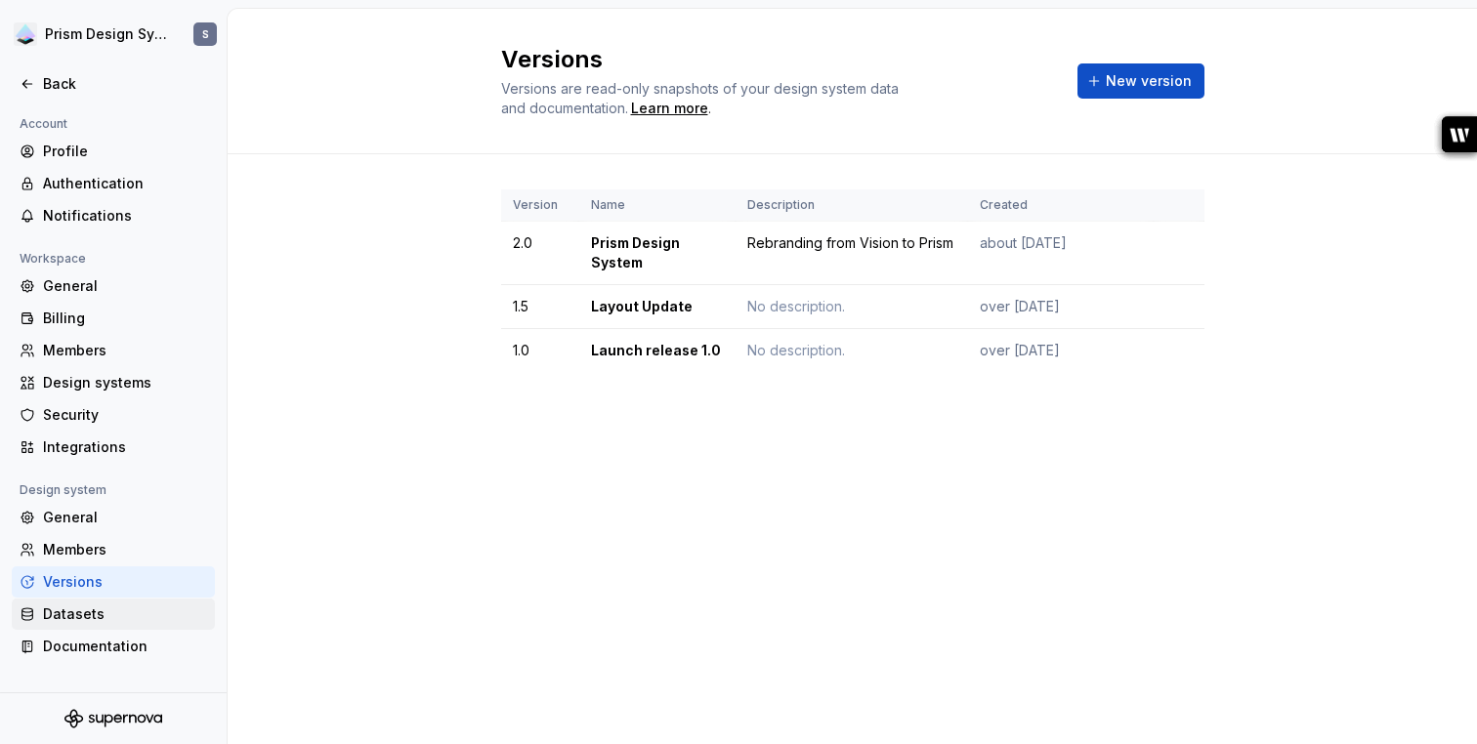
click at [64, 613] on div "Datasets" at bounding box center [125, 615] width 164 height 20
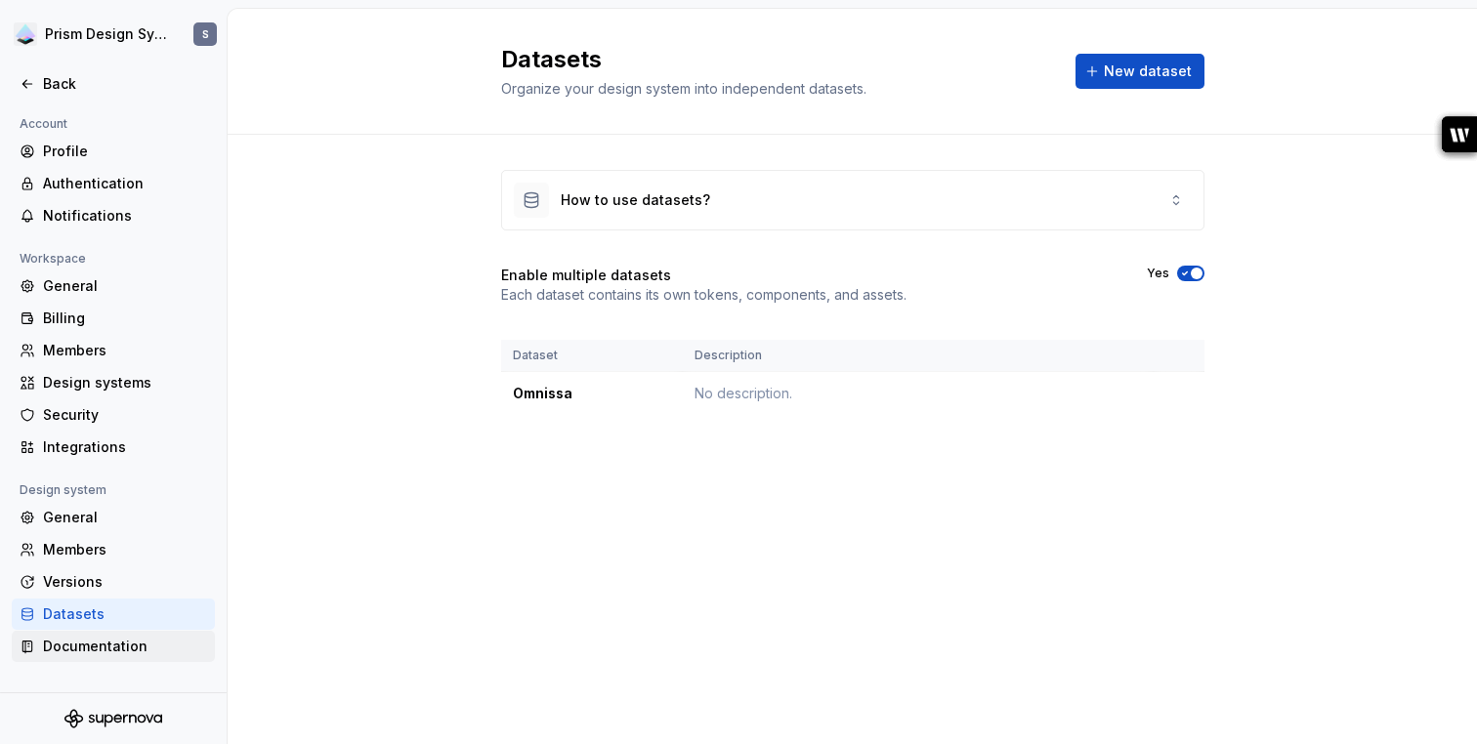
click at [67, 654] on div "Documentation" at bounding box center [125, 647] width 164 height 20
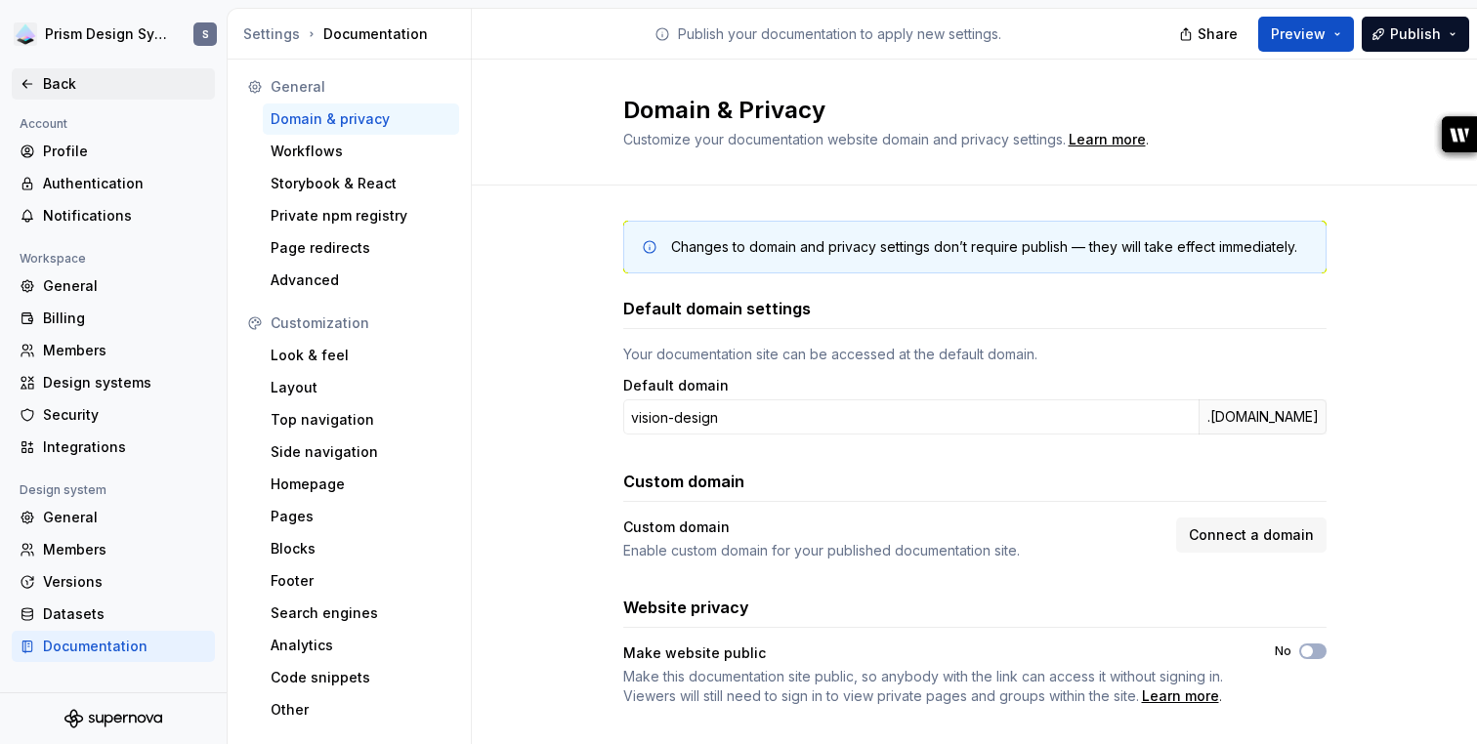
click at [26, 81] on icon at bounding box center [28, 84] width 16 height 16
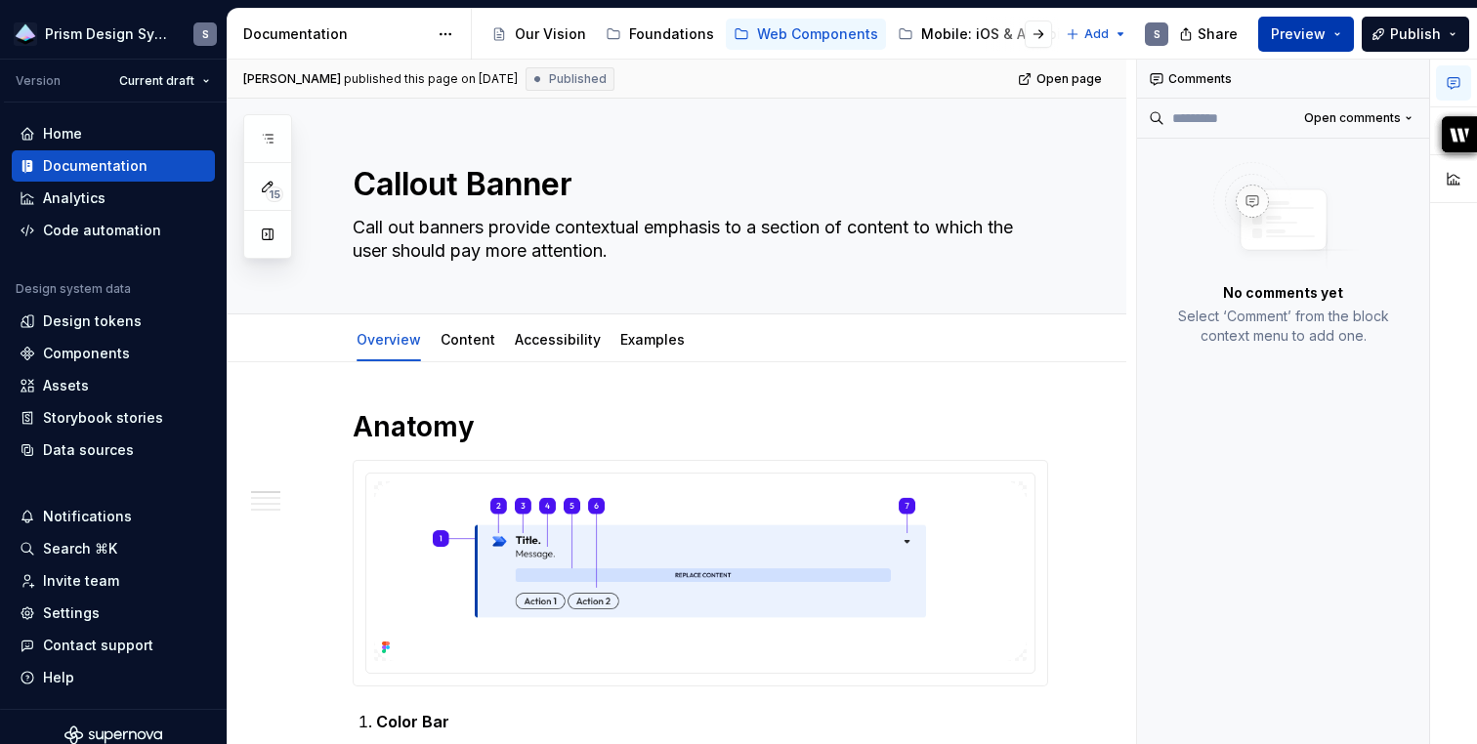
click at [1339, 33] on button "Preview" at bounding box center [1306, 34] width 96 height 35
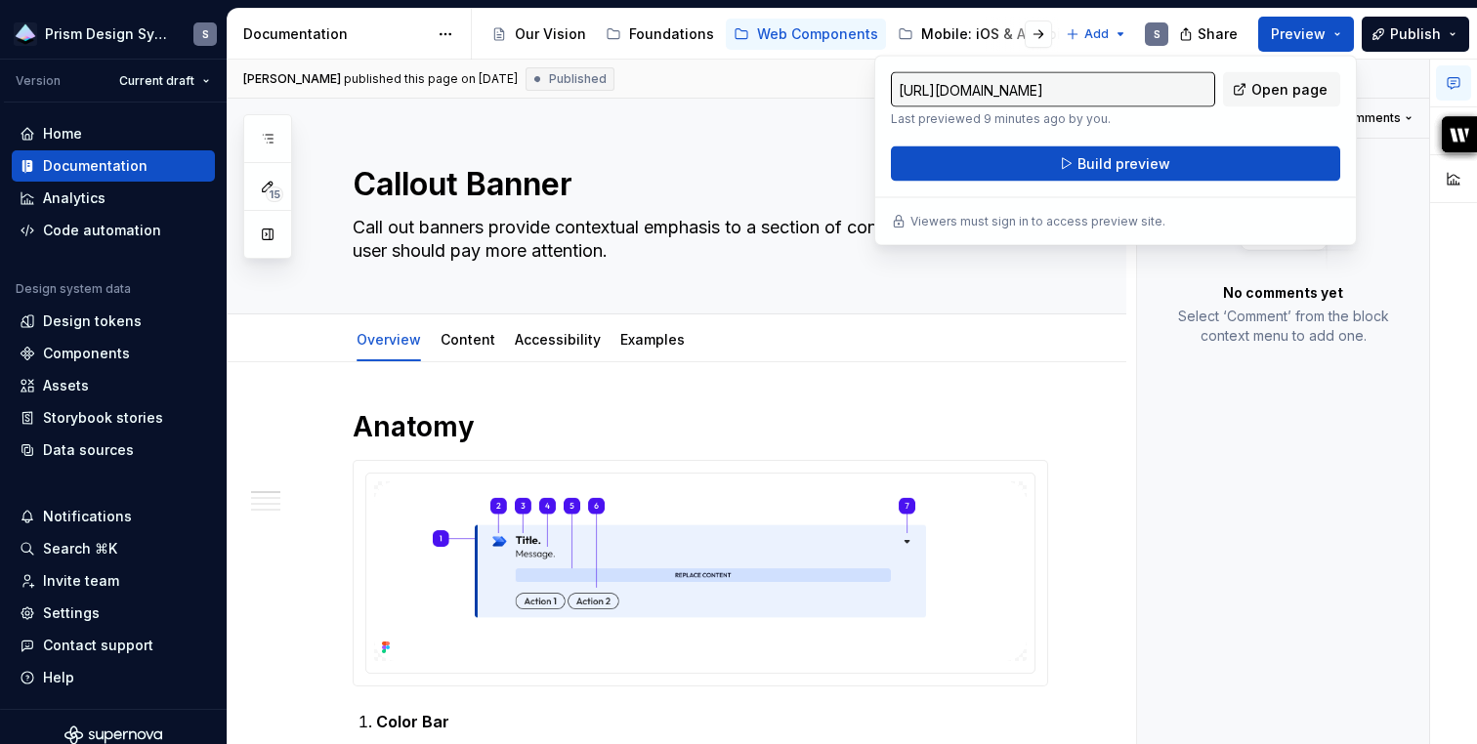
click at [1330, 562] on div "Comments Open comments No comments yet Select ‘Comment’ from the block context …" at bounding box center [1283, 403] width 293 height 686
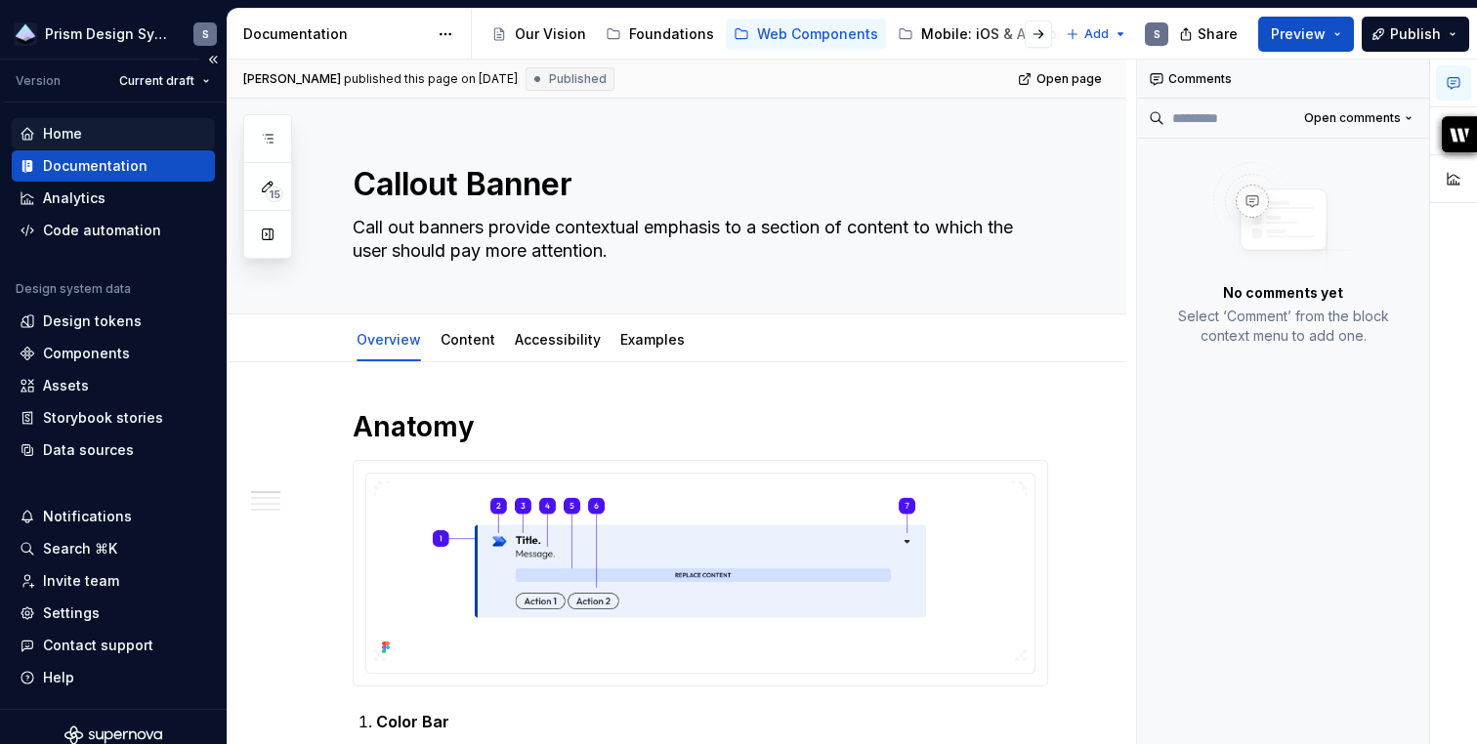
click at [80, 129] on div "Home" at bounding box center [62, 134] width 39 height 20
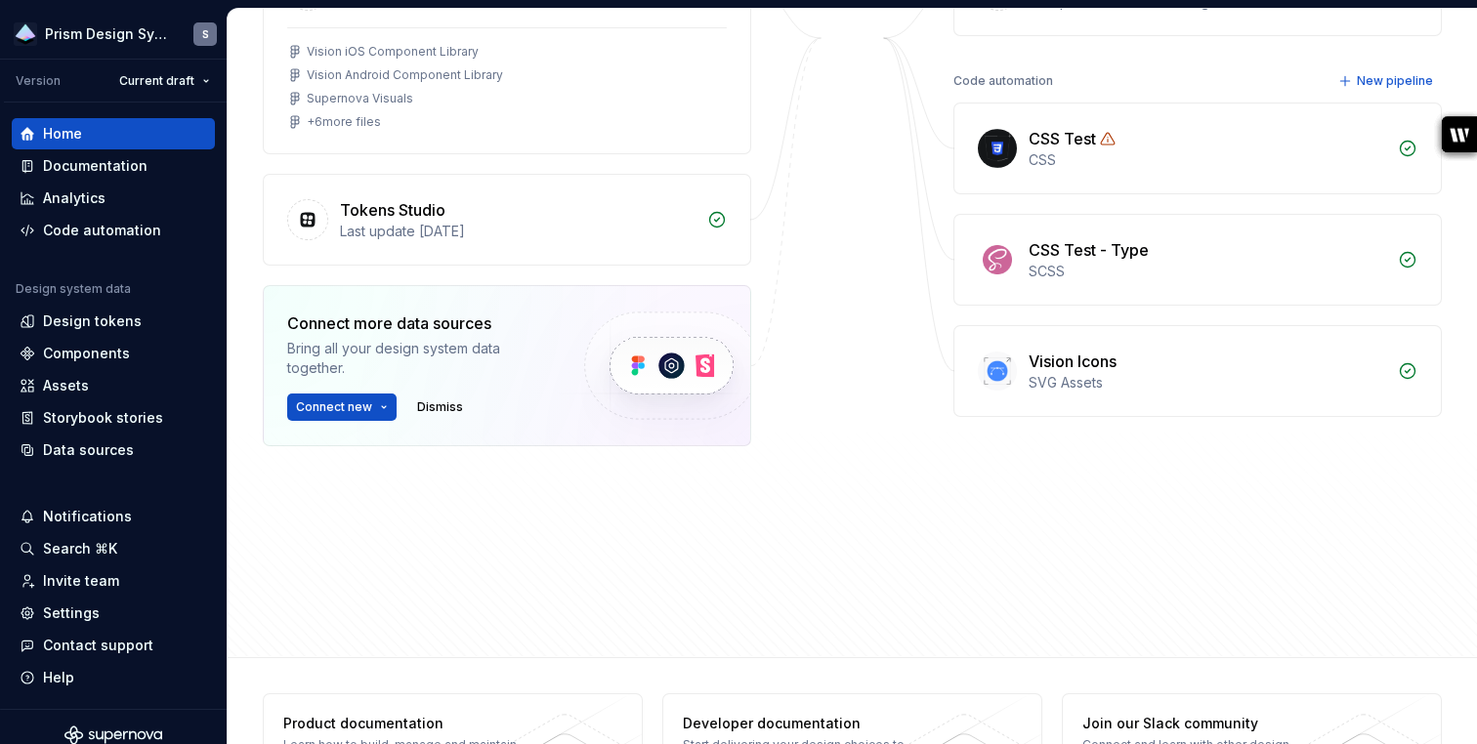
scroll to position [448, 0]
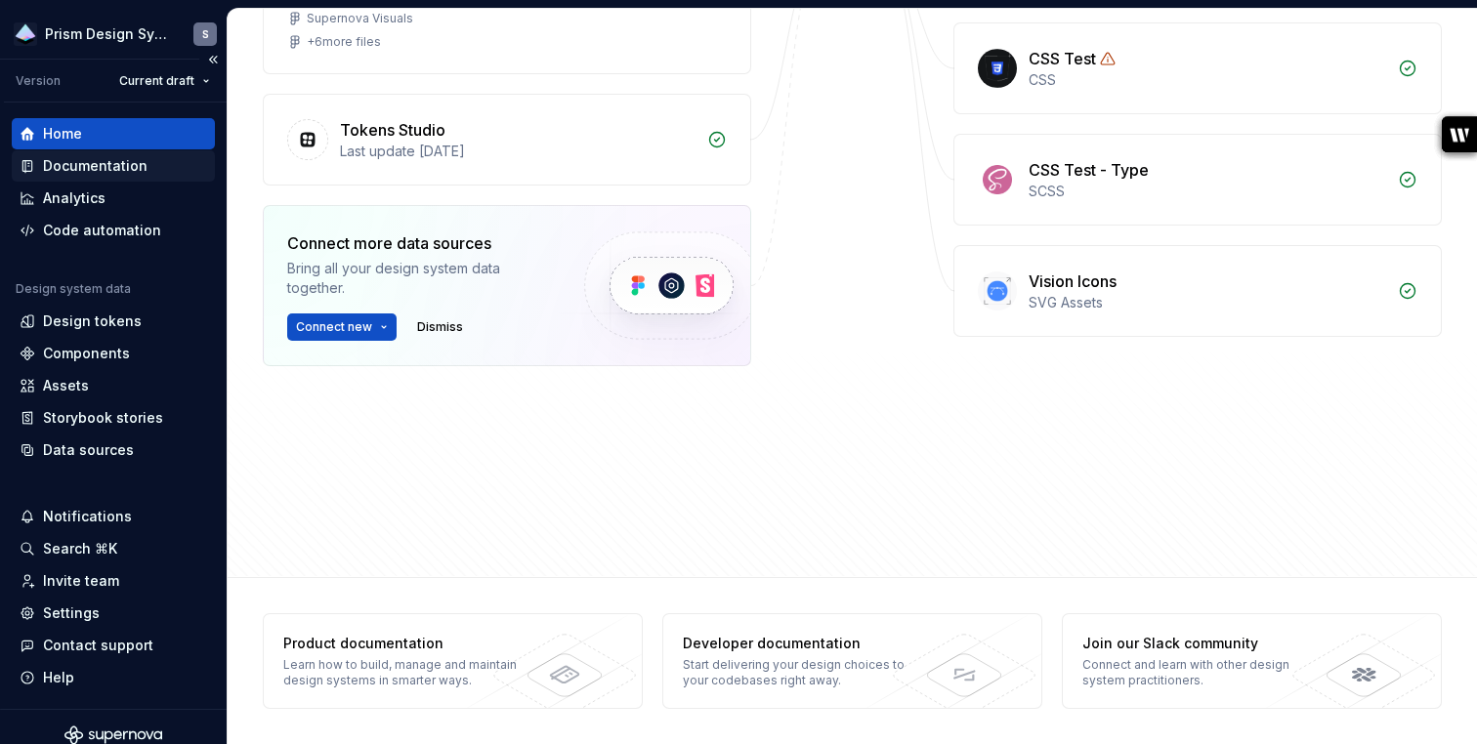
click at [92, 163] on div "Documentation" at bounding box center [95, 166] width 104 height 20
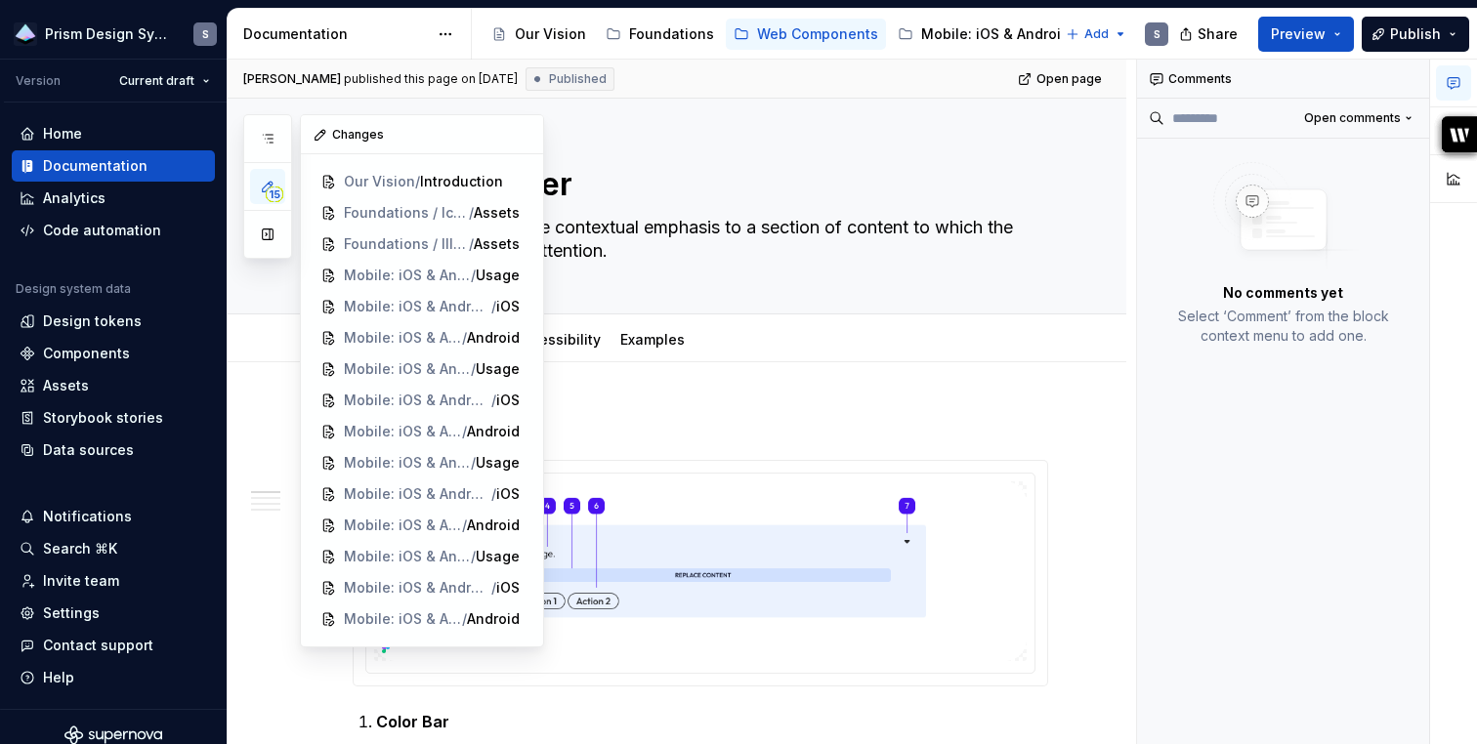
click at [270, 189] on span "15" at bounding box center [275, 195] width 18 height 16
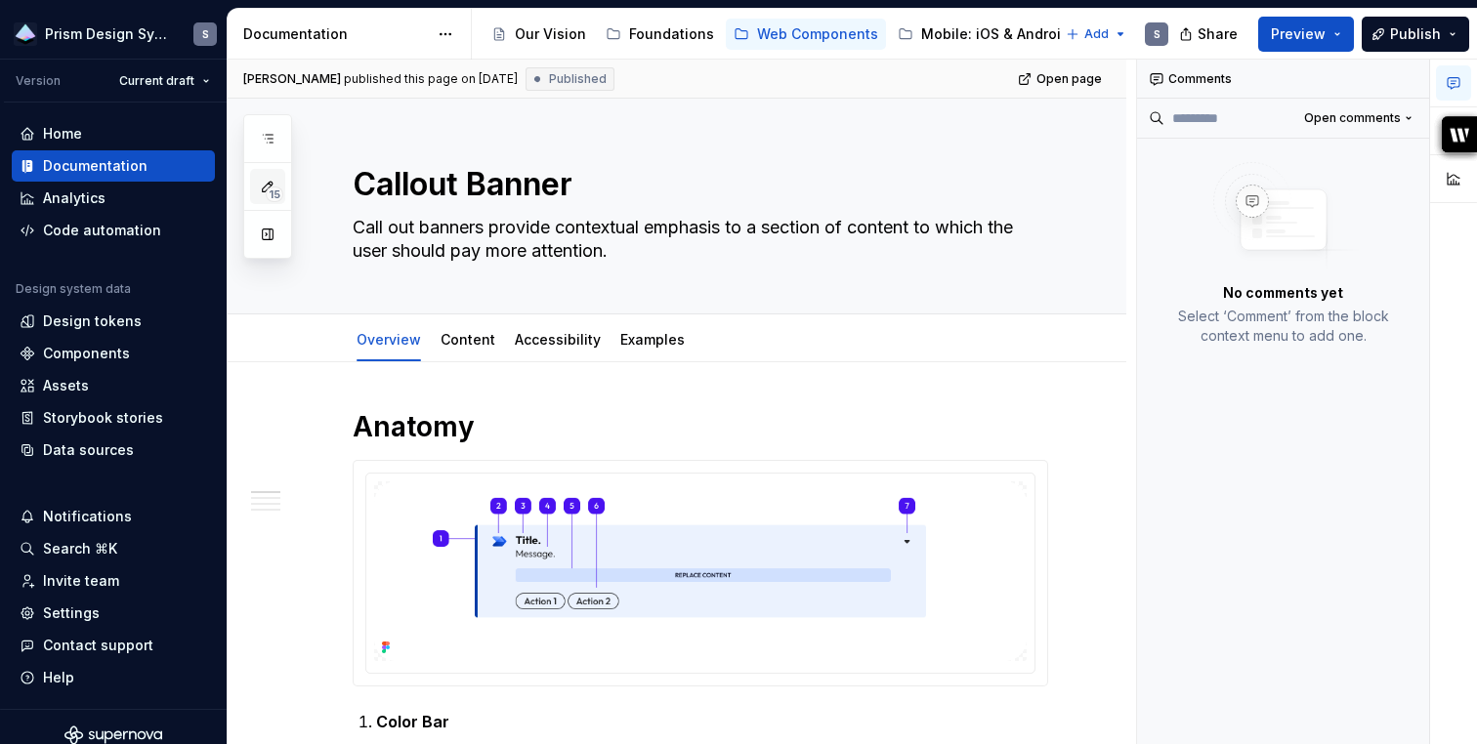
click at [270, 189] on span "15" at bounding box center [275, 195] width 18 height 16
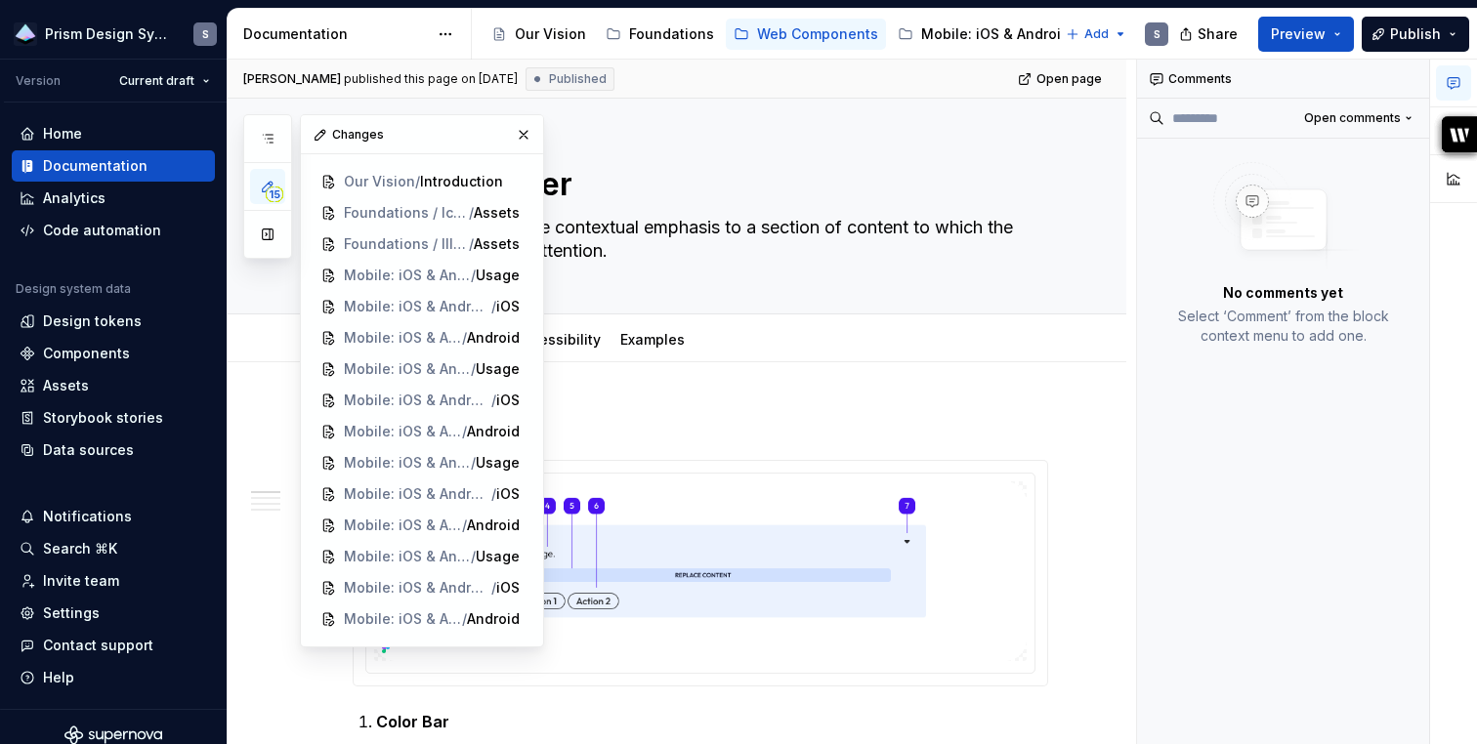
click at [354, 136] on div "Changes" at bounding box center [422, 134] width 242 height 39
click at [266, 233] on button "button" at bounding box center [267, 234] width 35 height 35
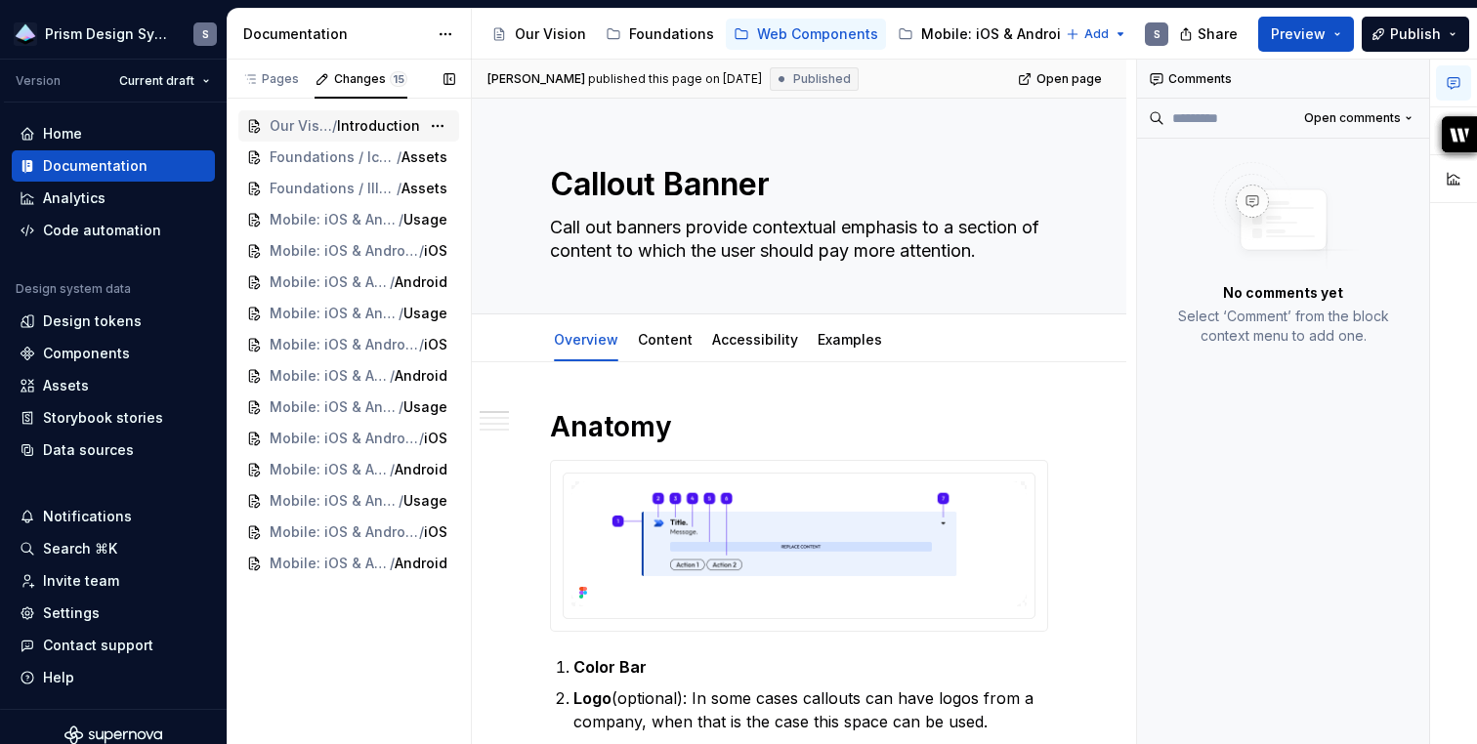
click at [292, 131] on span "Our Vision" at bounding box center [301, 126] width 63 height 20
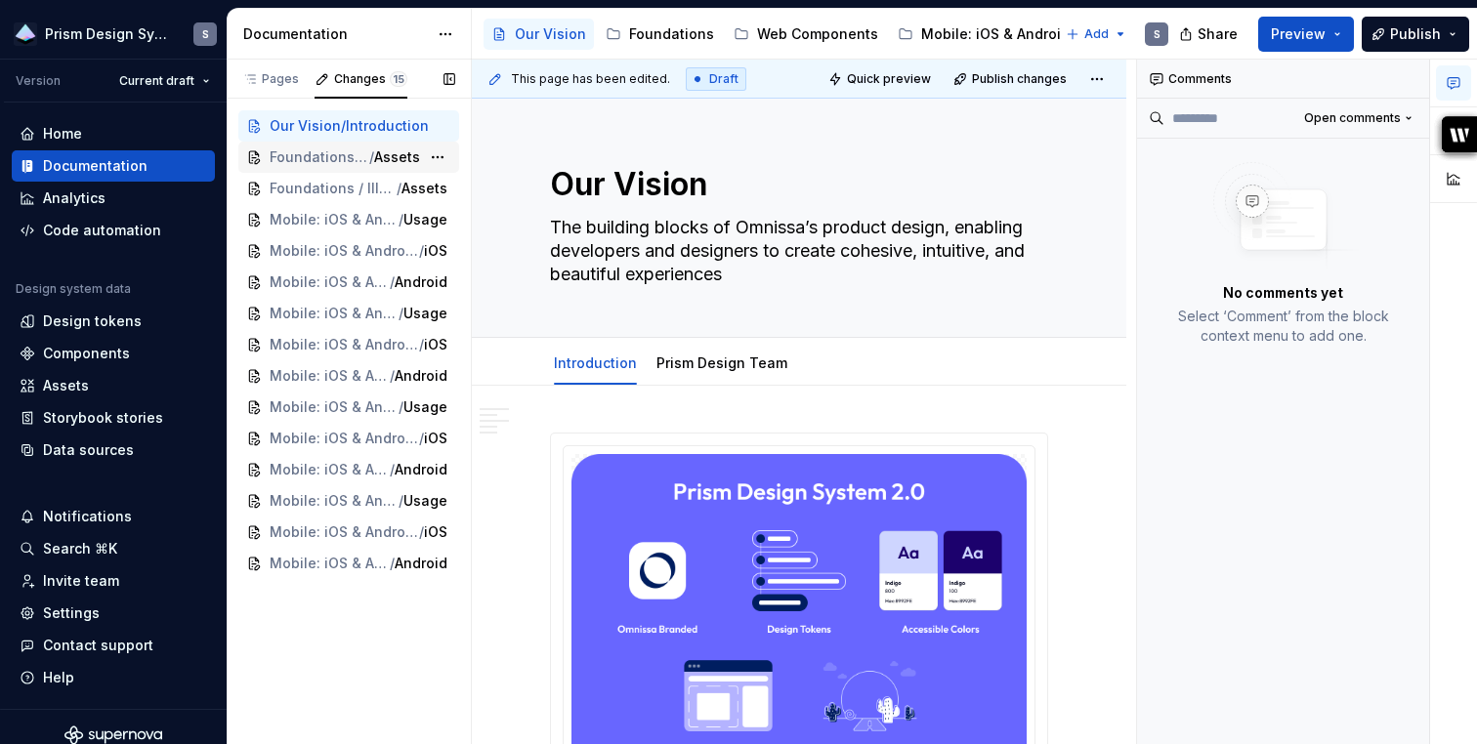
click at [293, 165] on span "Foundations / Iconography" at bounding box center [320, 157] width 100 height 20
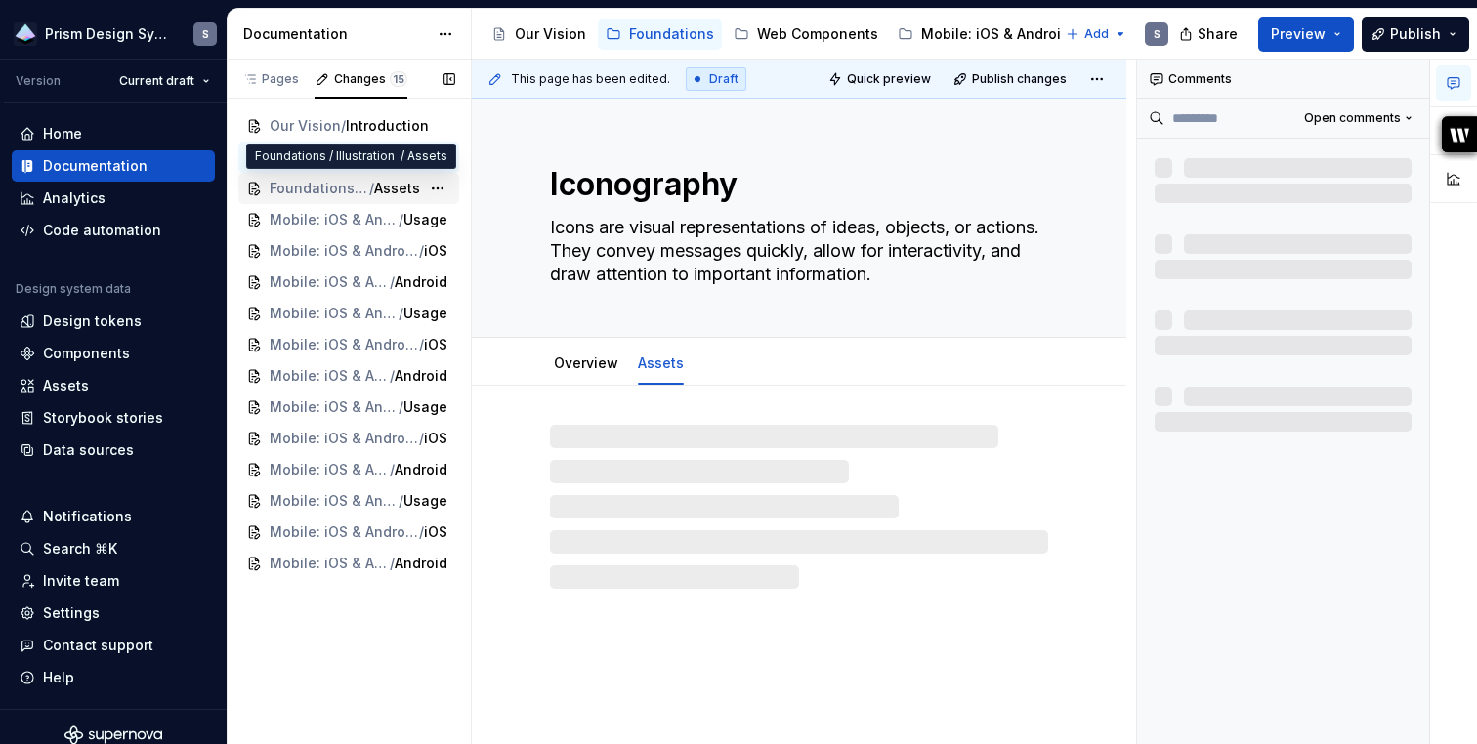
click at [291, 188] on span "Foundations / Illustration" at bounding box center [320, 189] width 100 height 20
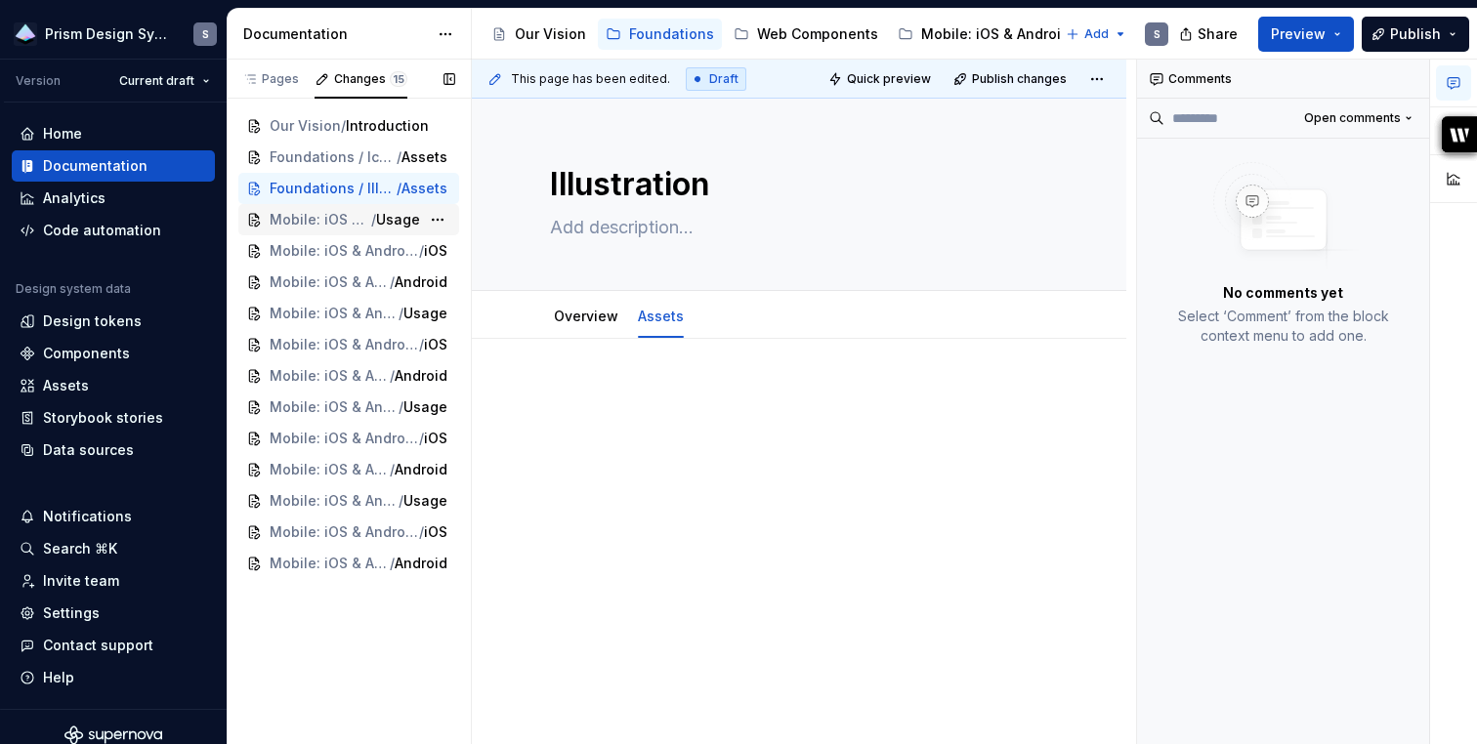
click at [290, 217] on span "Mobile: iOS & Android / Components / Buttons" at bounding box center [321, 220] width 102 height 20
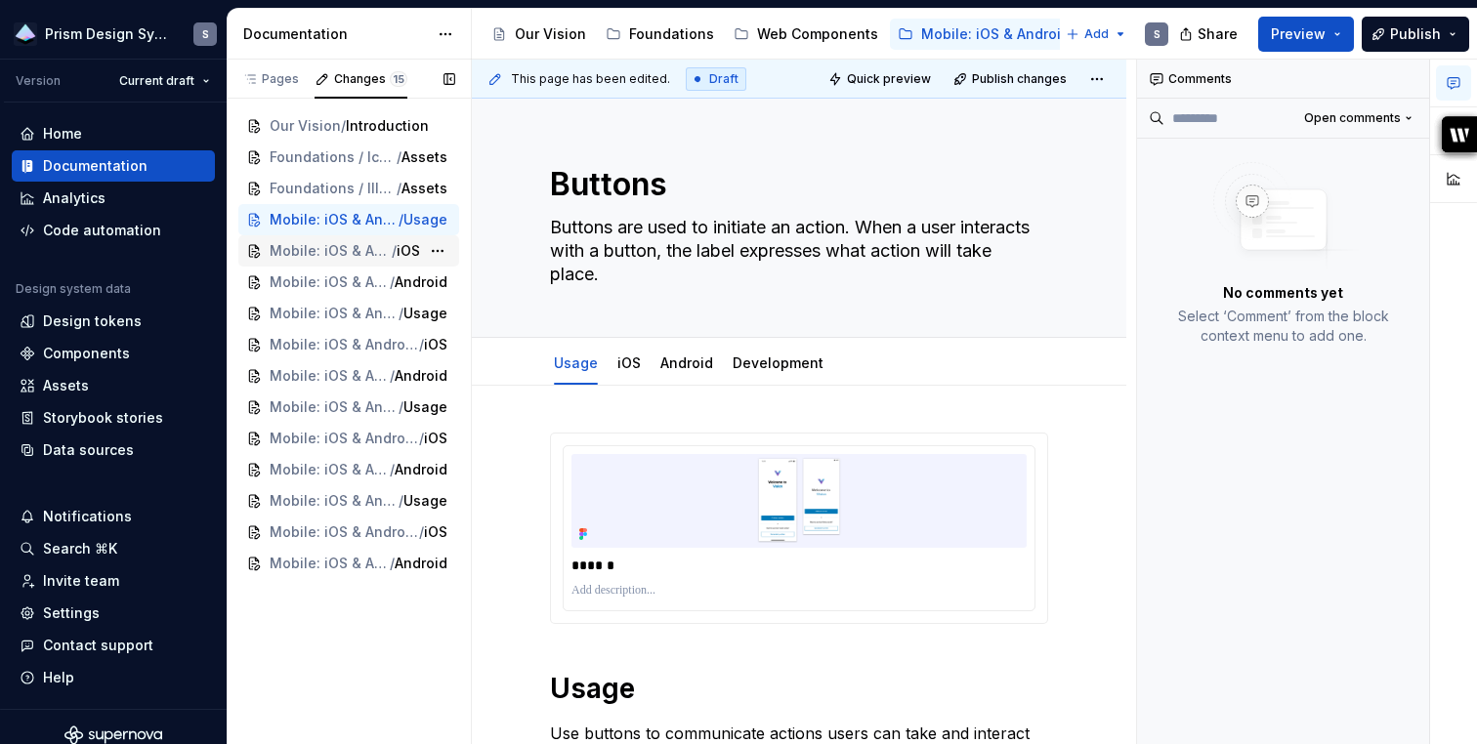
click at [289, 241] on span "Mobile: iOS & Android / Components / Buttons" at bounding box center [331, 251] width 122 height 20
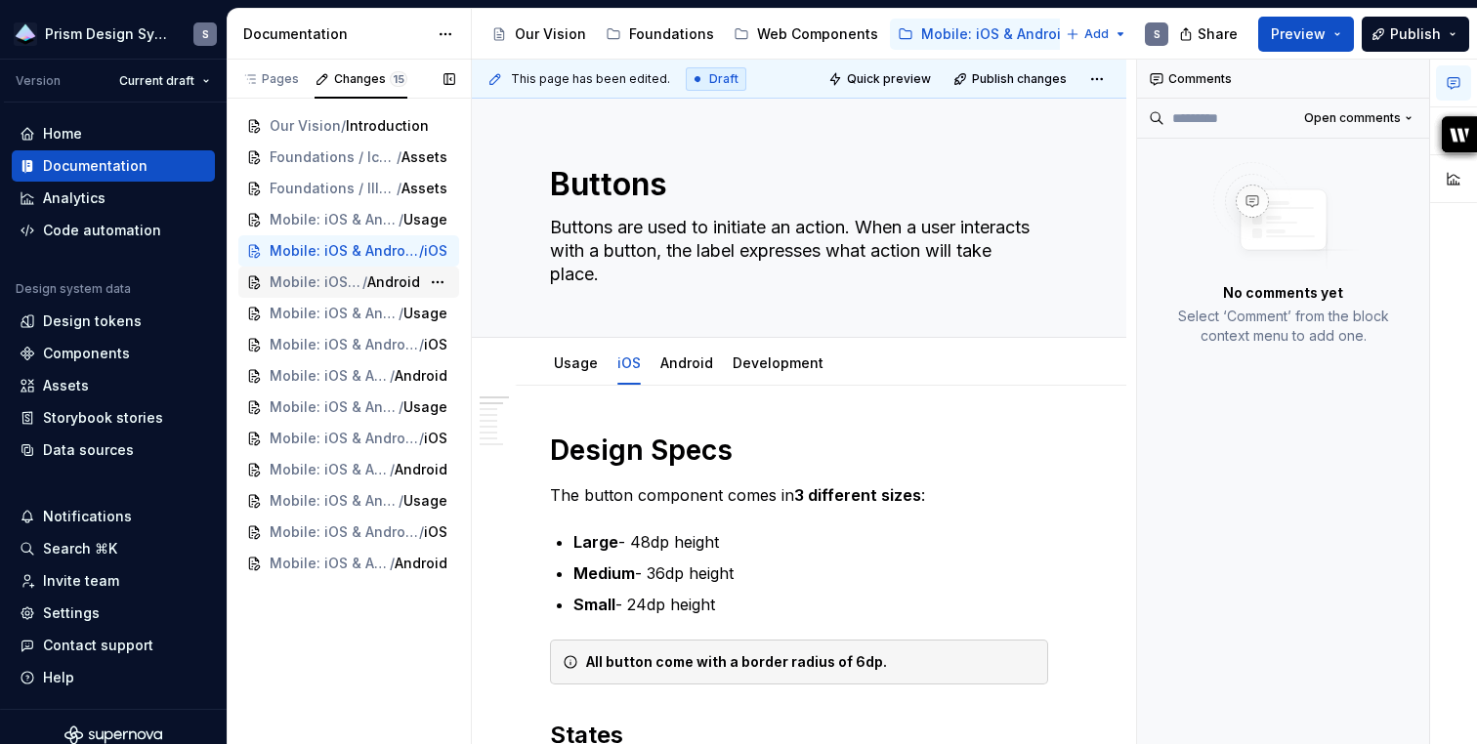
click at [288, 276] on span "Mobile: iOS & Android / Components / Buttons" at bounding box center [316, 282] width 93 height 20
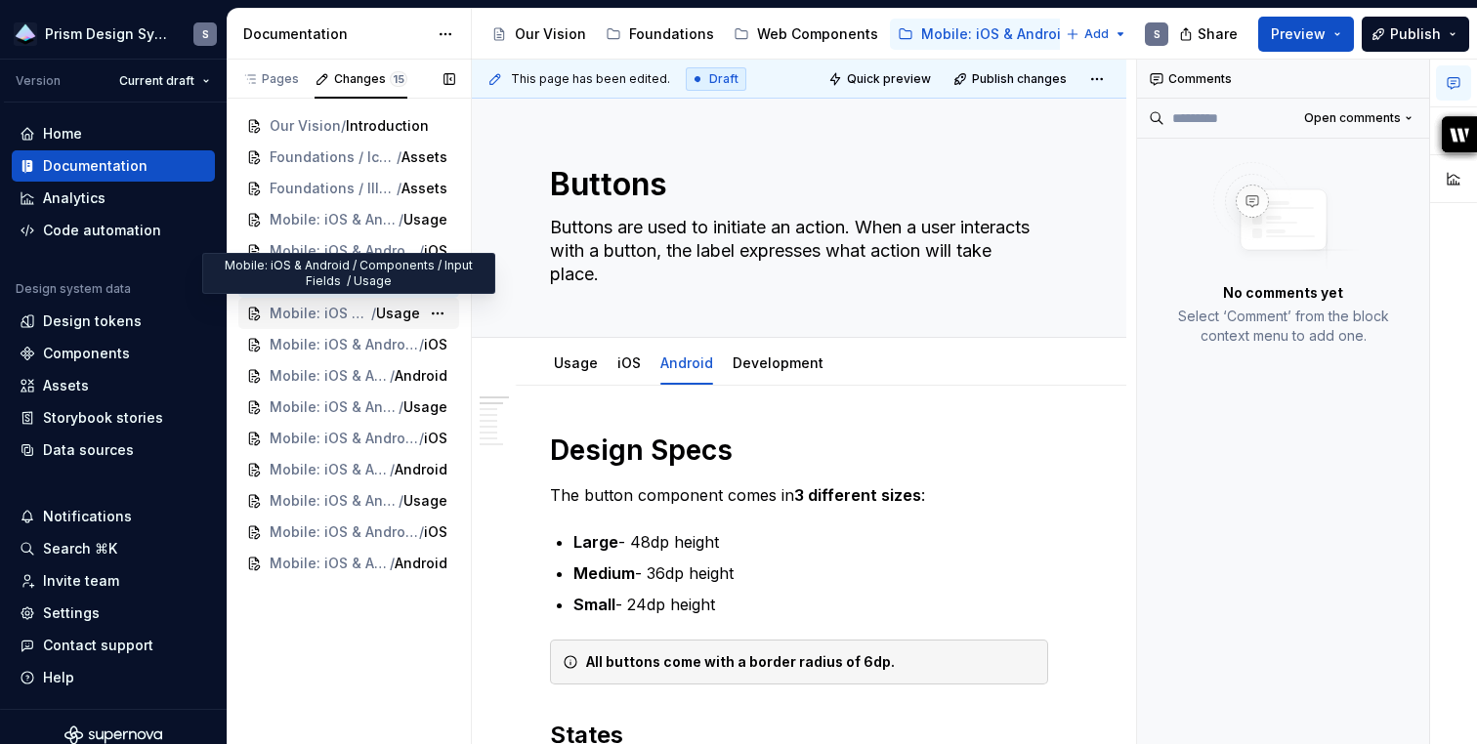
click at [281, 318] on span "Mobile: iOS & Android / Components / Input Fields" at bounding box center [321, 314] width 102 height 20
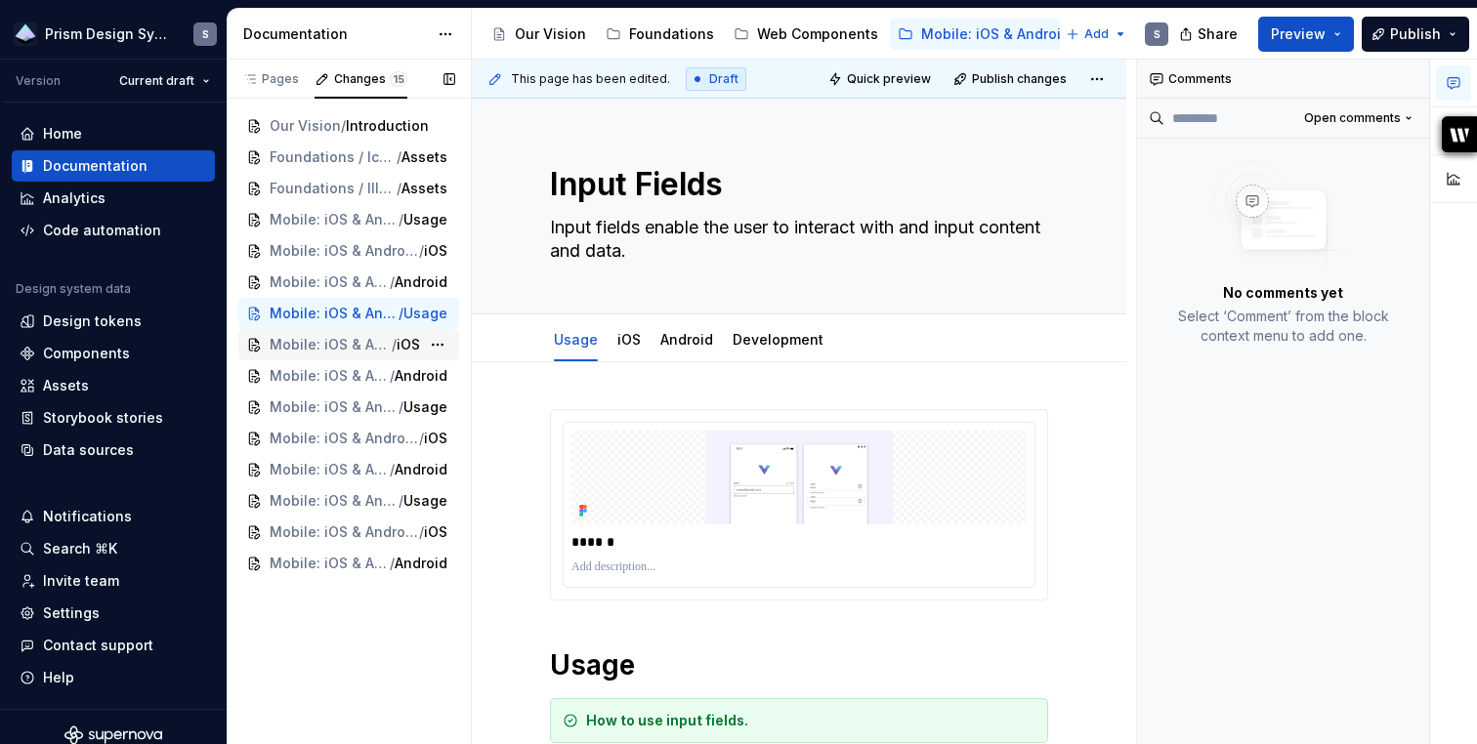
click at [281, 338] on span "Mobile: iOS & Android / Components / Input Fields" at bounding box center [331, 345] width 122 height 20
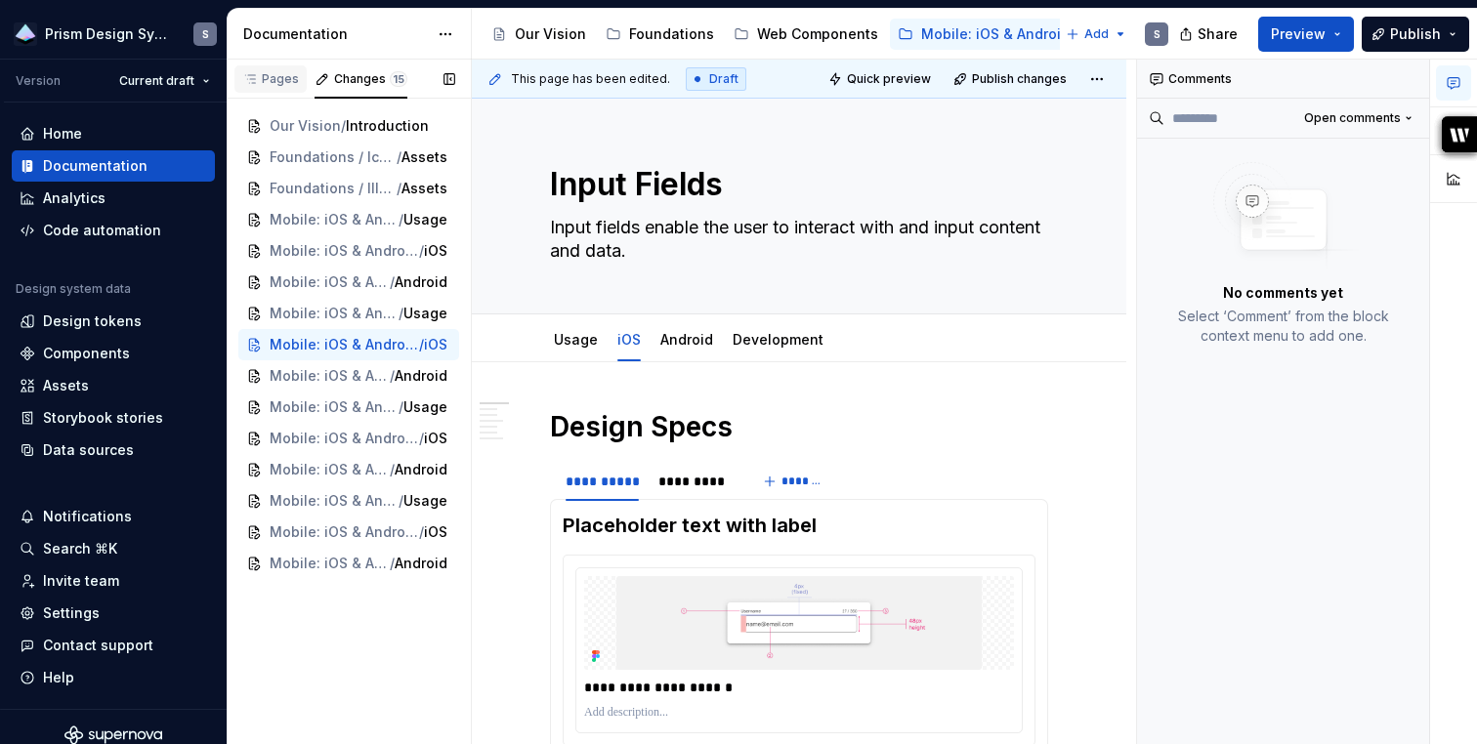
click at [266, 81] on div "Pages" at bounding box center [270, 79] width 57 height 16
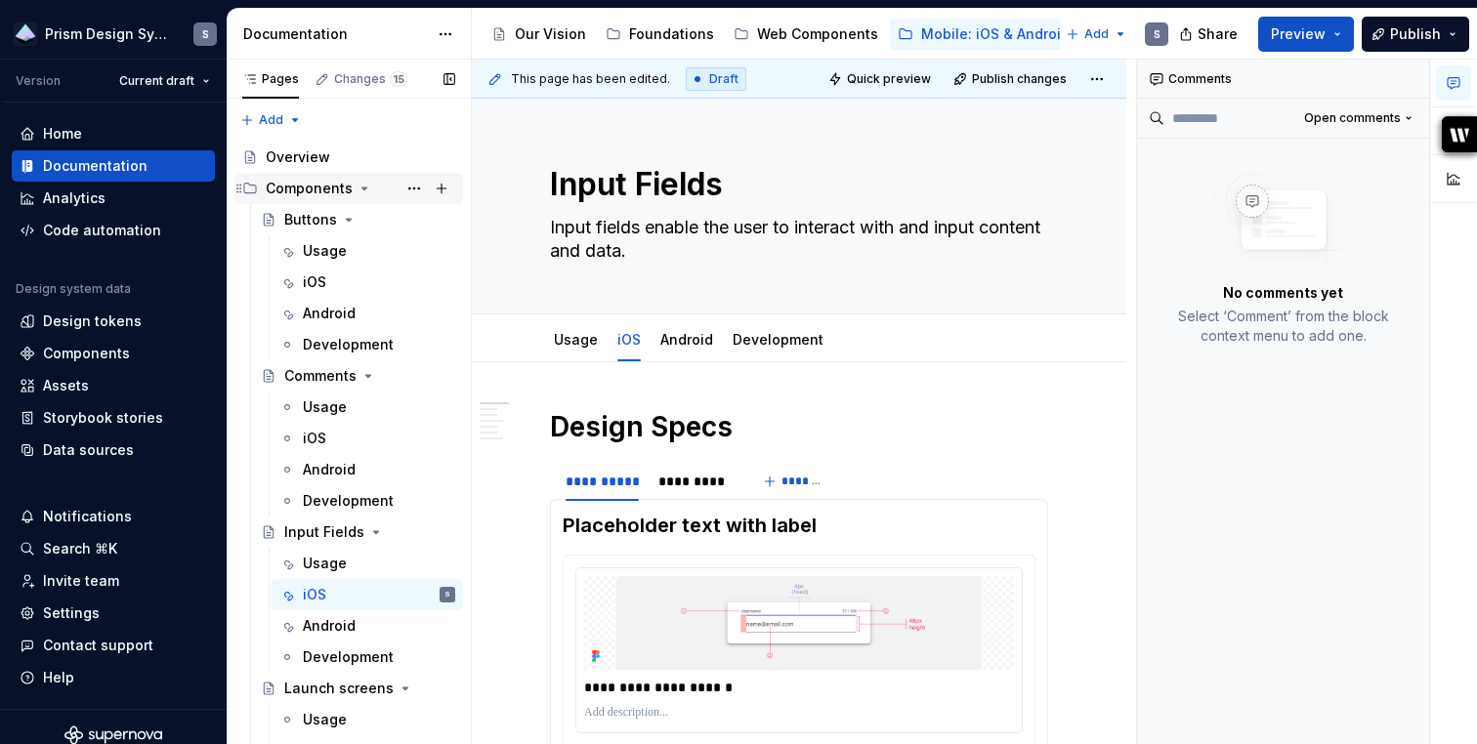
click at [290, 189] on div "Components" at bounding box center [309, 189] width 87 height 20
click at [358, 187] on icon "Page tree" at bounding box center [364, 189] width 16 height 16
click at [347, 219] on icon "Page tree" at bounding box center [349, 220] width 5 height 2
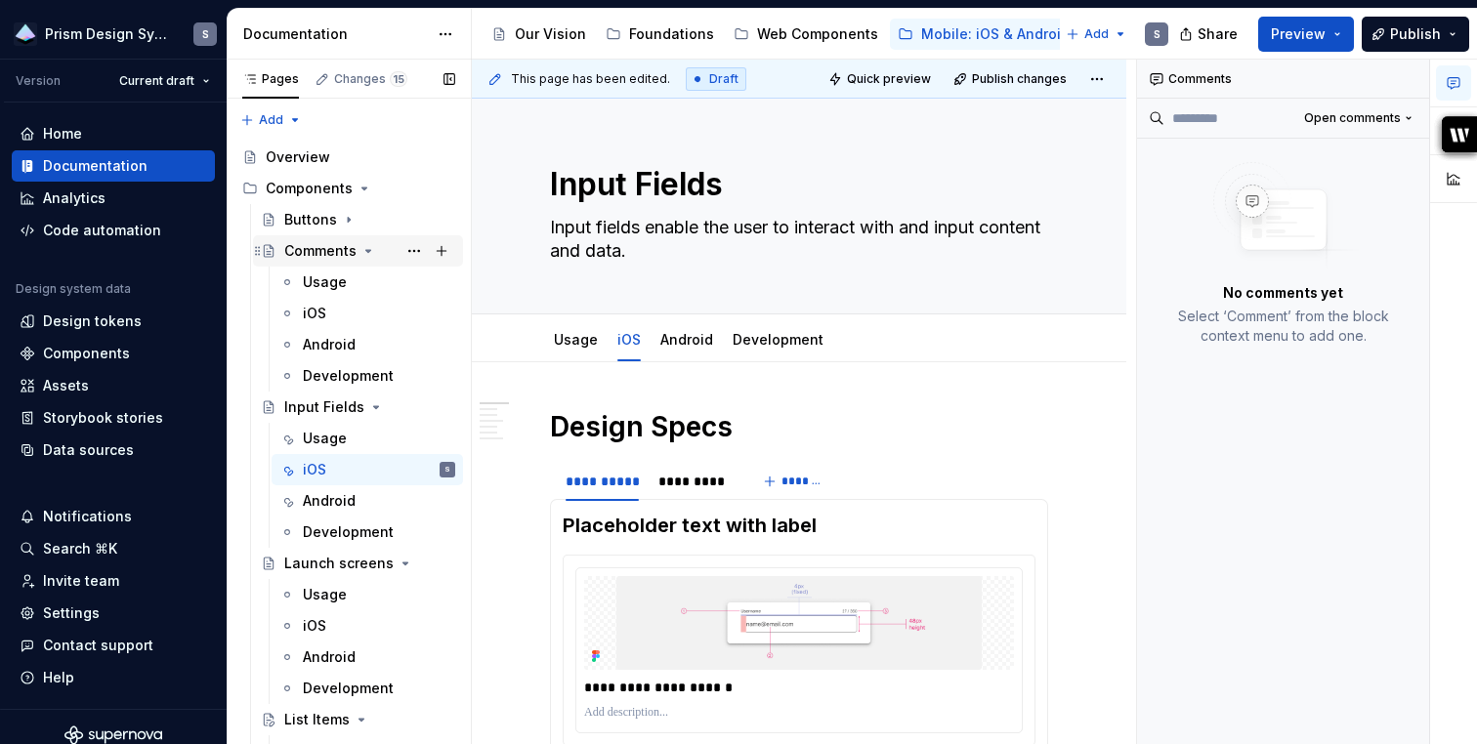
click at [366, 250] on icon "Page tree" at bounding box center [368, 251] width 5 height 2
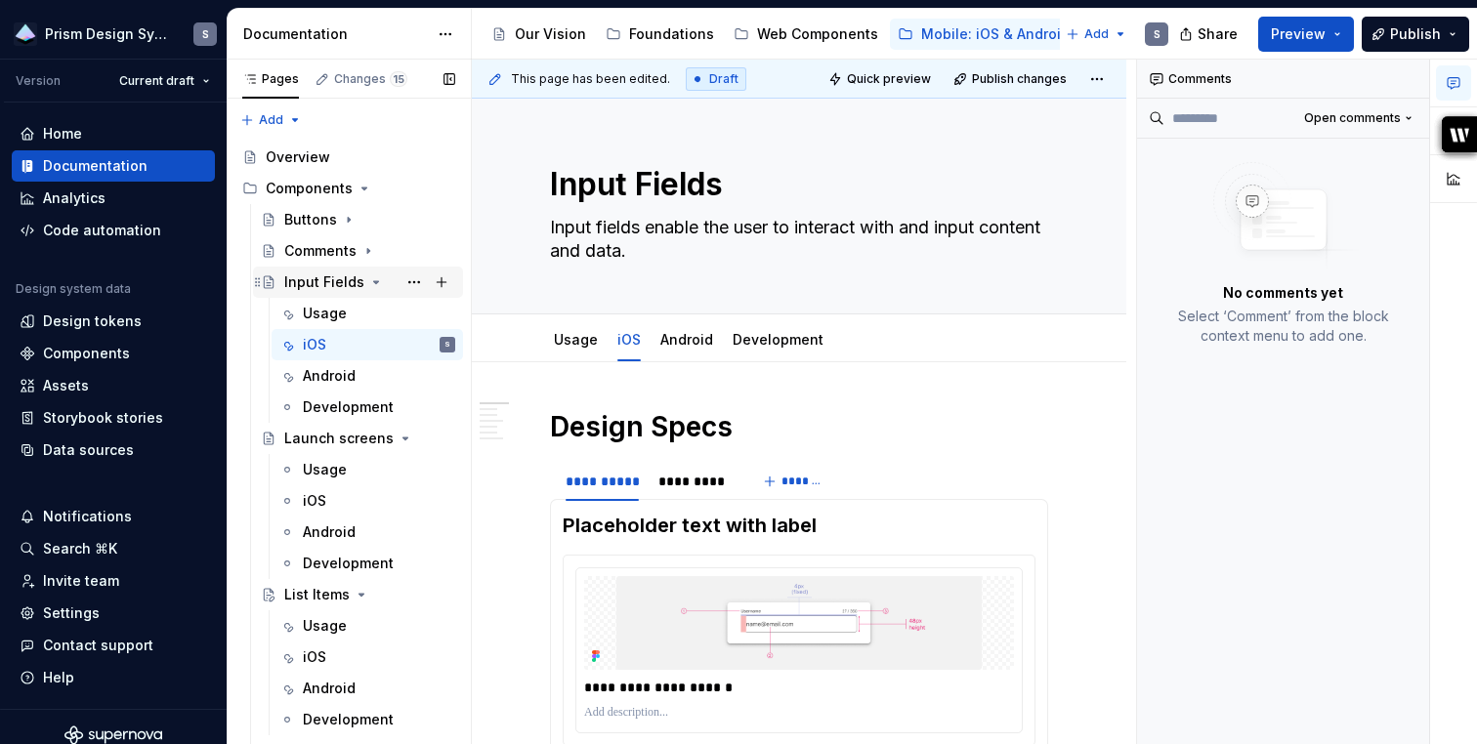
click at [368, 275] on icon "Page tree" at bounding box center [376, 282] width 16 height 16
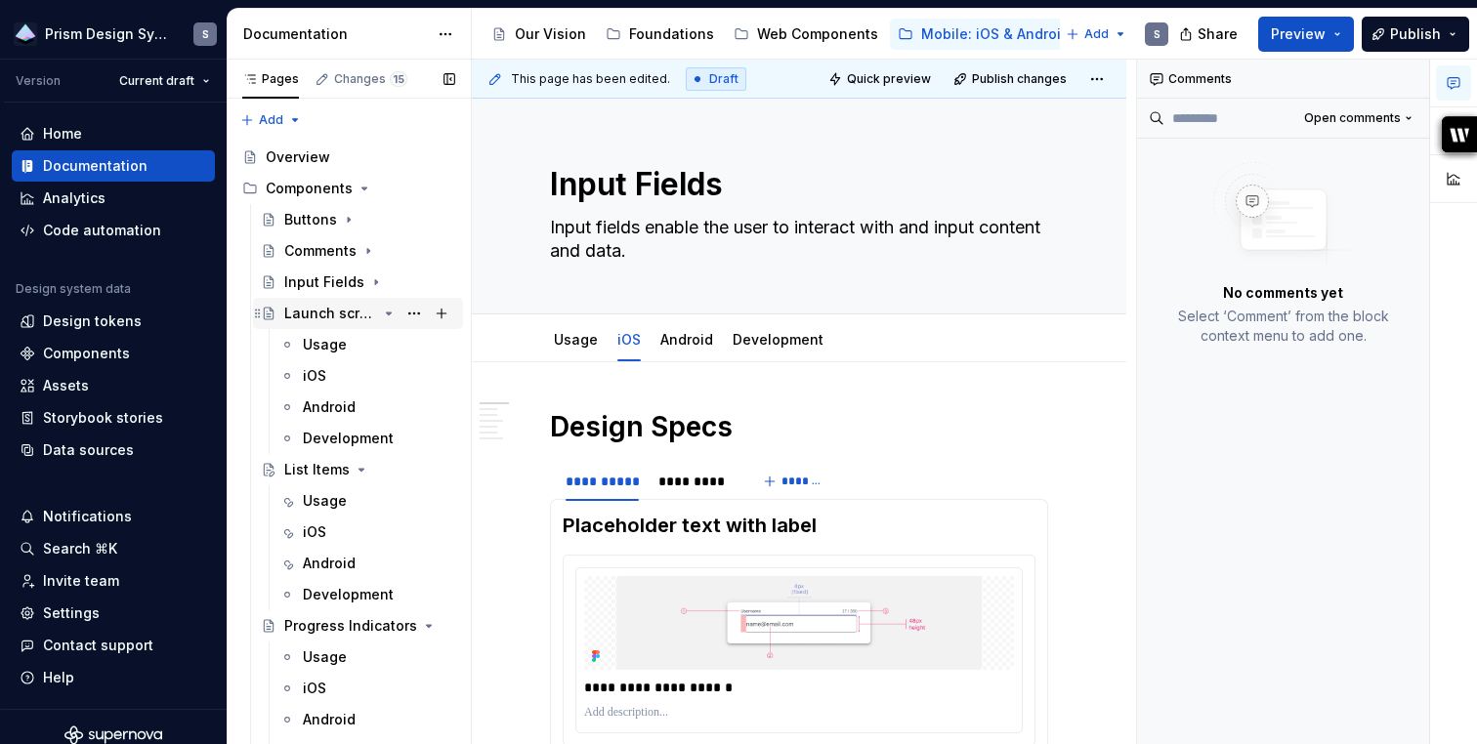
click at [393, 313] on icon "Page tree" at bounding box center [389, 314] width 16 height 16
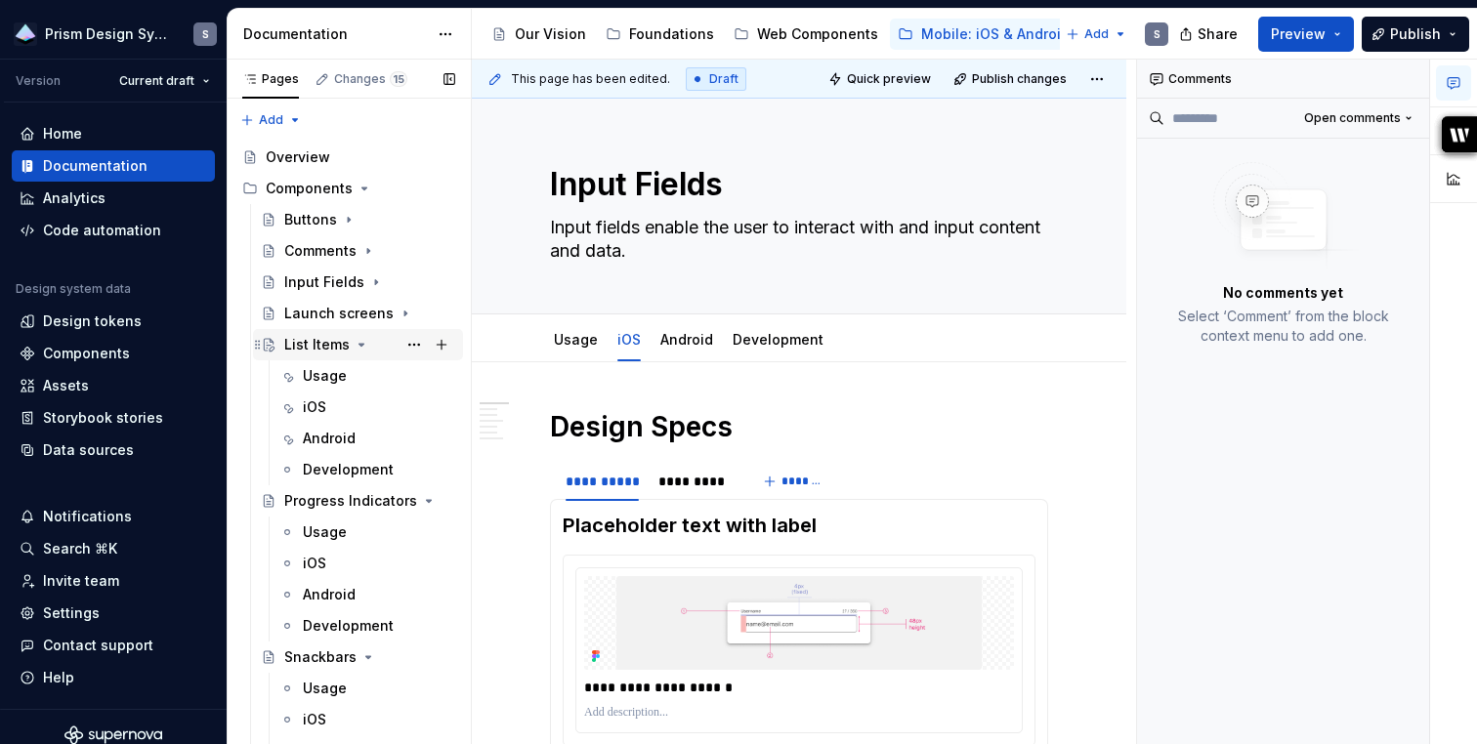
click at [354, 344] on icon "Page tree" at bounding box center [362, 345] width 16 height 16
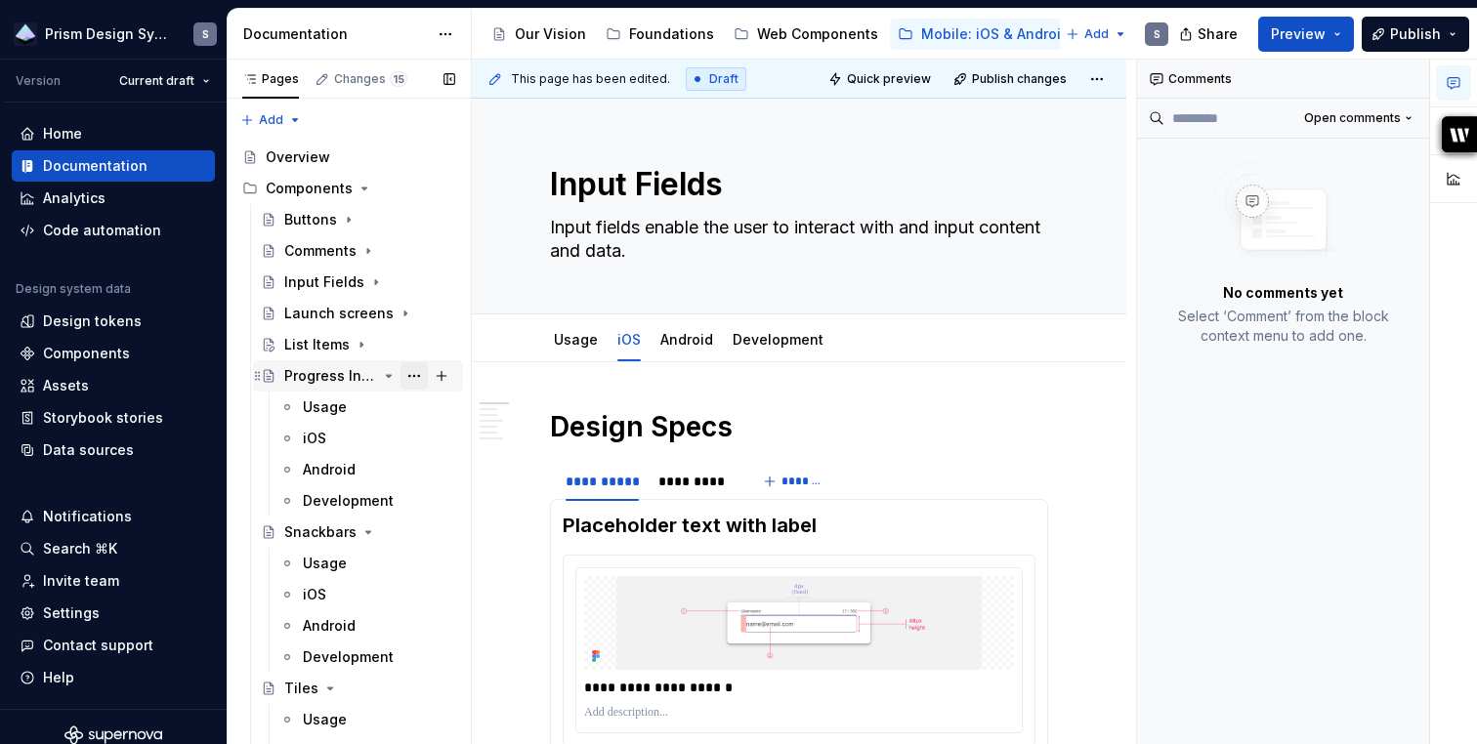
click at [415, 372] on button "Page tree" at bounding box center [413, 375] width 27 height 27
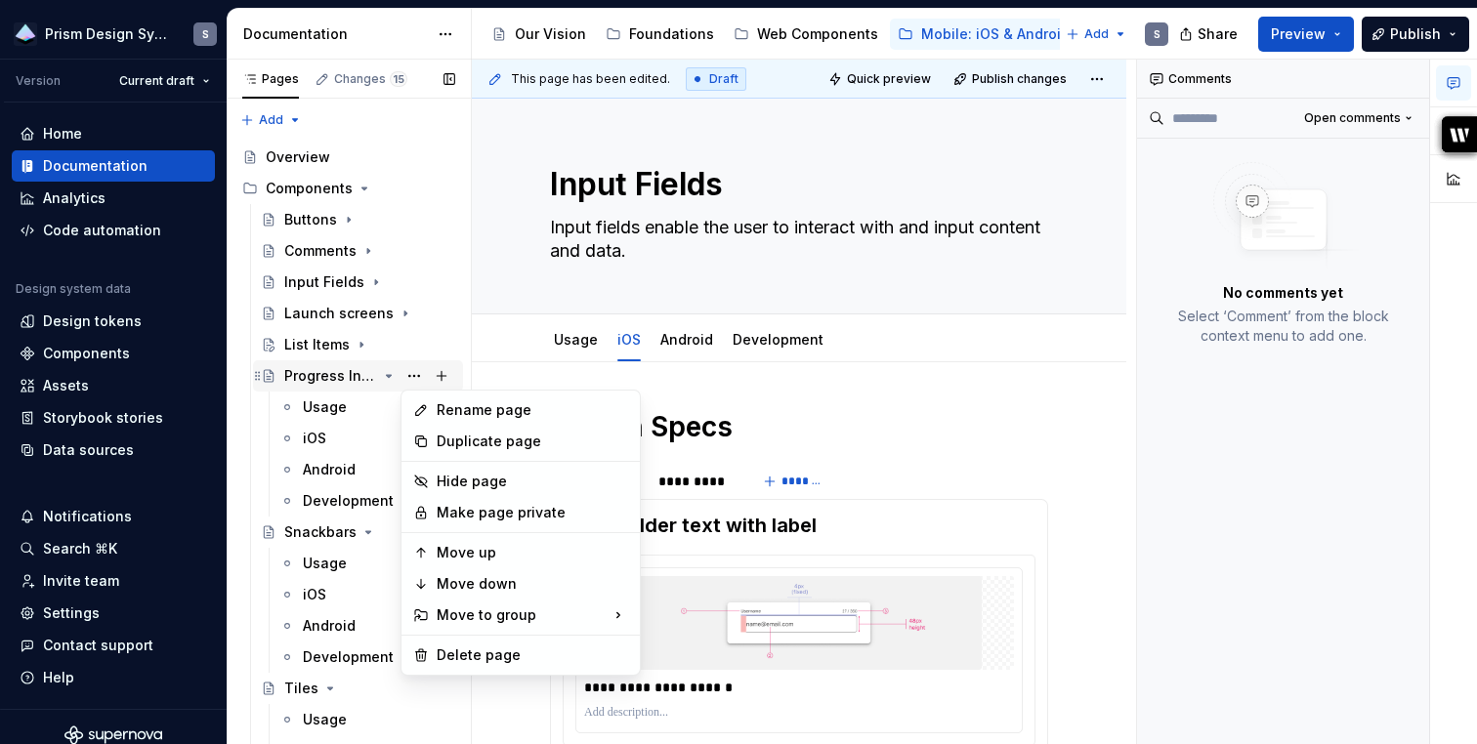
click at [383, 374] on div "Pages Changes 15 Add Accessibility guide for tree Page tree. Navigate the tree …" at bounding box center [349, 406] width 244 height 693
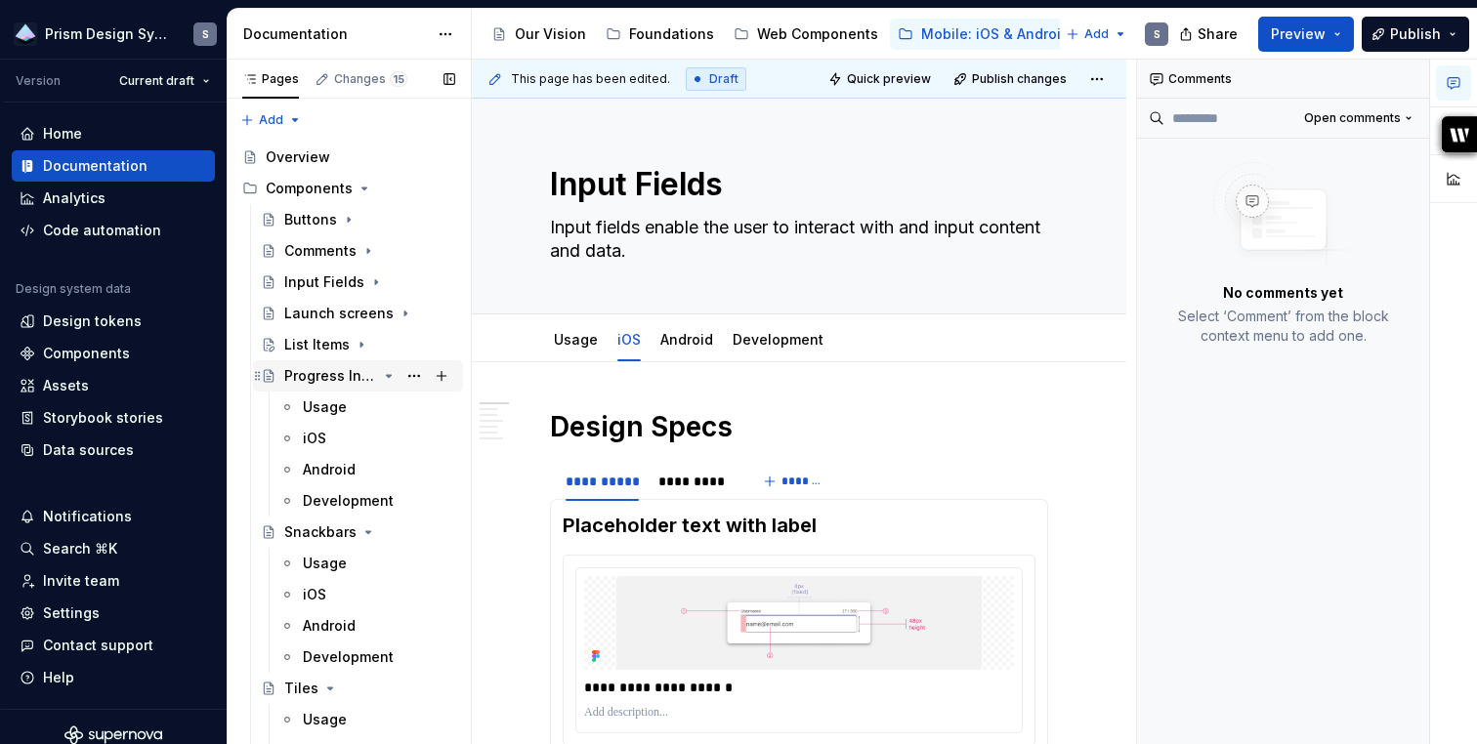
click at [383, 374] on icon "Page tree" at bounding box center [389, 376] width 16 height 16
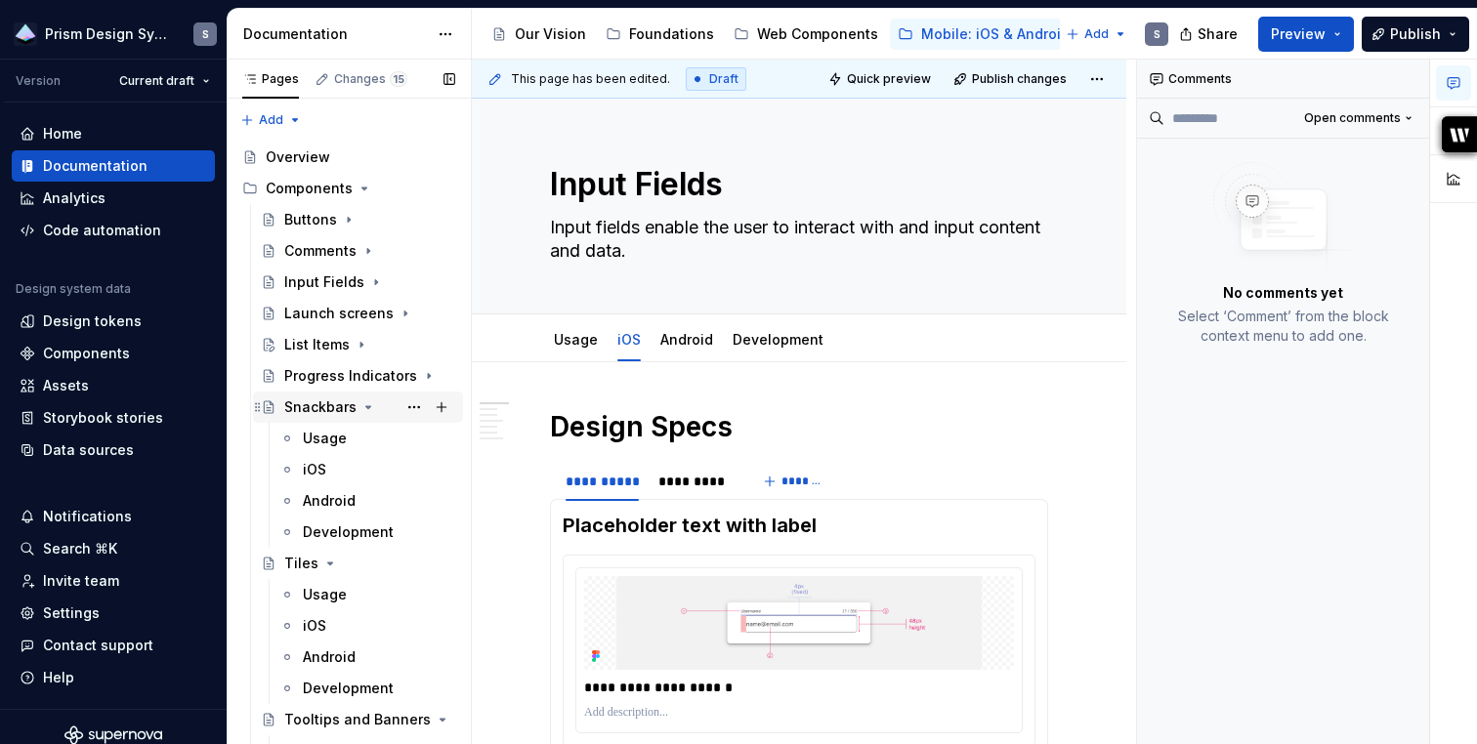
click at [362, 404] on icon "Page tree" at bounding box center [368, 407] width 16 height 16
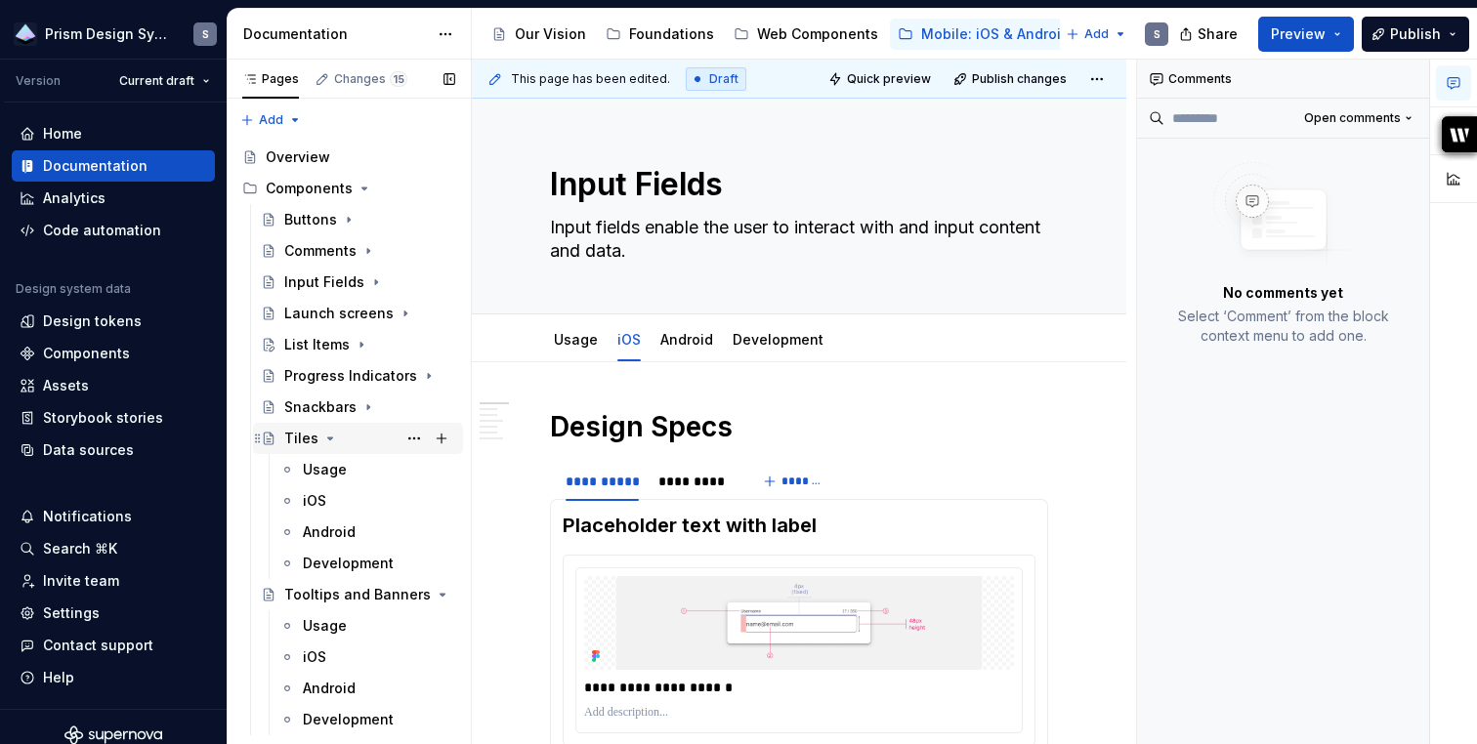
click at [326, 436] on icon "Page tree" at bounding box center [330, 439] width 16 height 16
click at [385, 469] on icon "Page tree" at bounding box center [389, 470] width 16 height 16
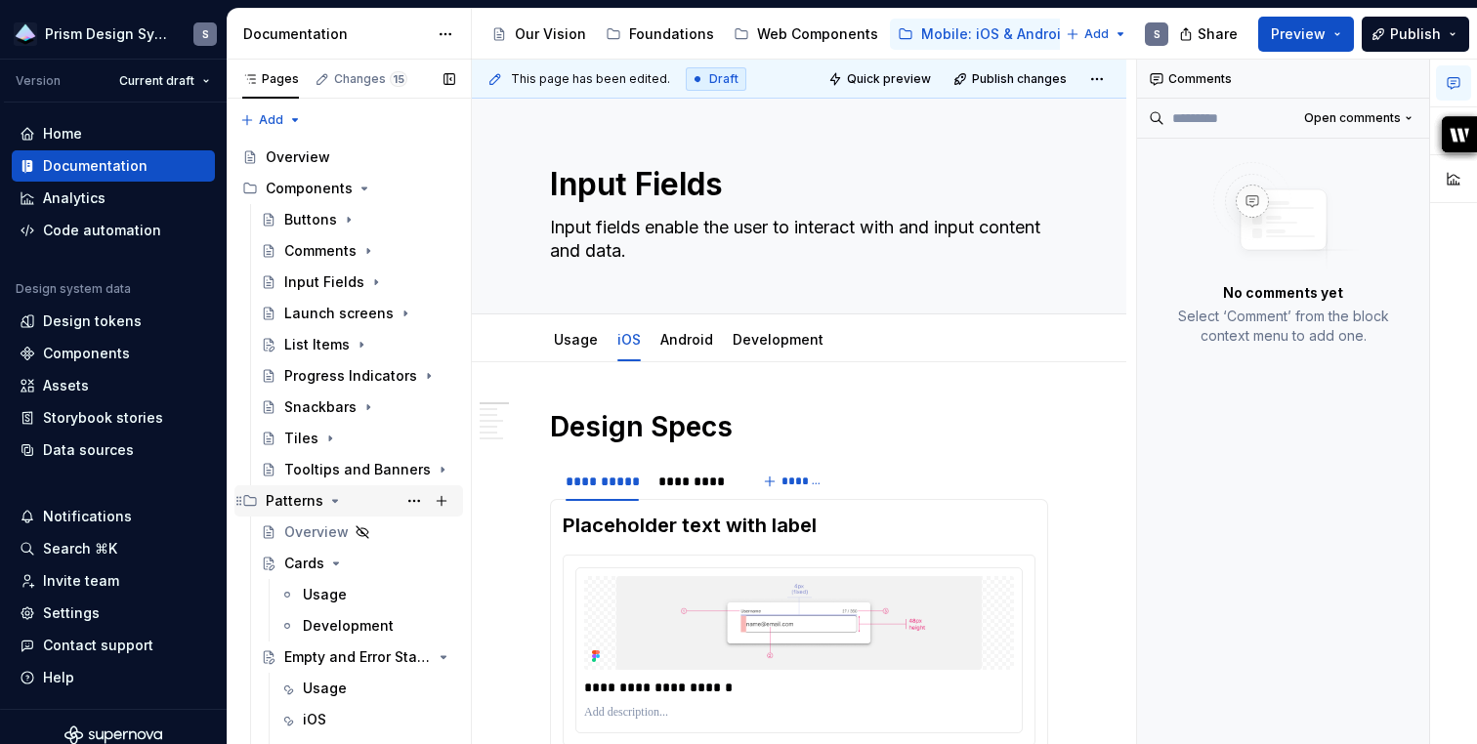
click at [333, 502] on icon "Page tree" at bounding box center [335, 501] width 5 height 2
click at [334, 502] on icon "Page tree" at bounding box center [335, 501] width 2 height 5
click at [799, 22] on div "Web Components" at bounding box center [805, 33] width 145 height 23
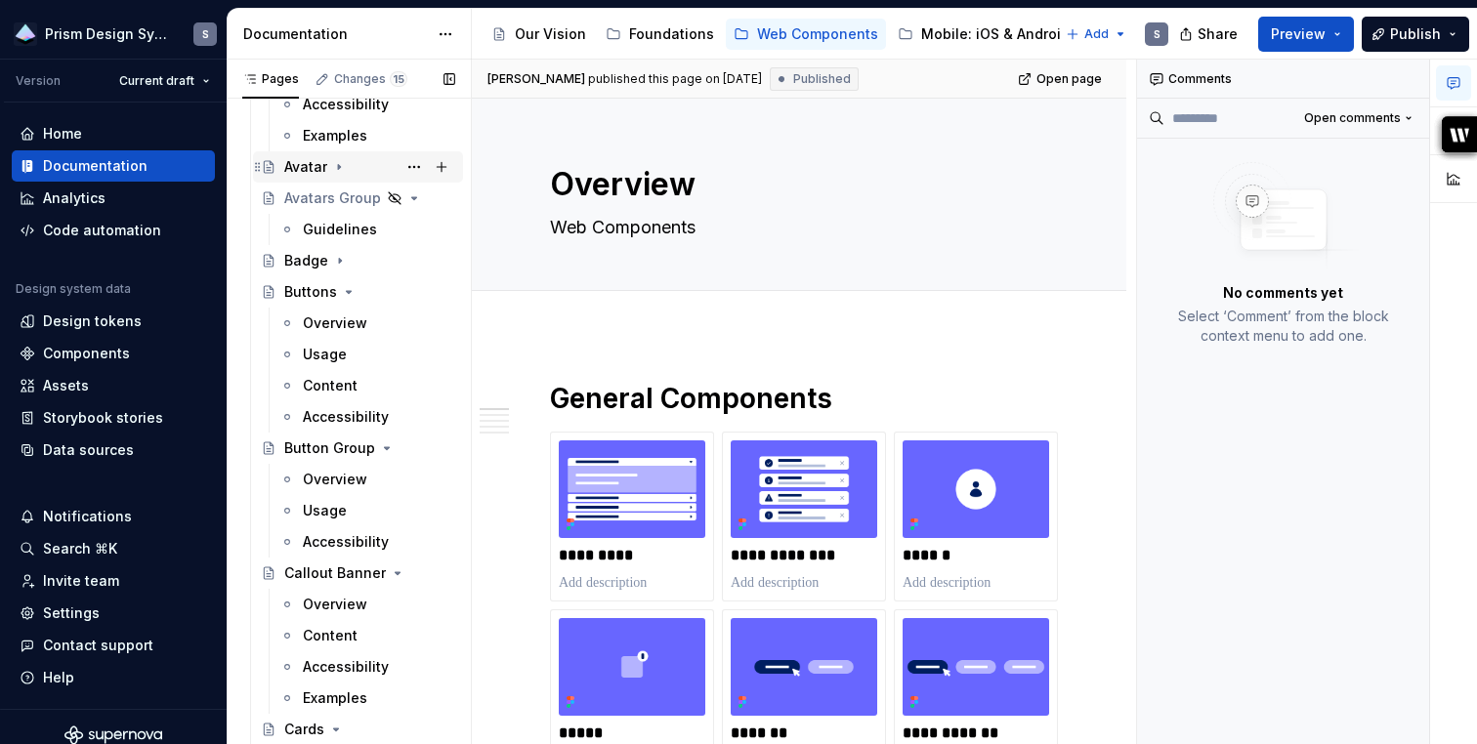
scroll to position [401, 0]
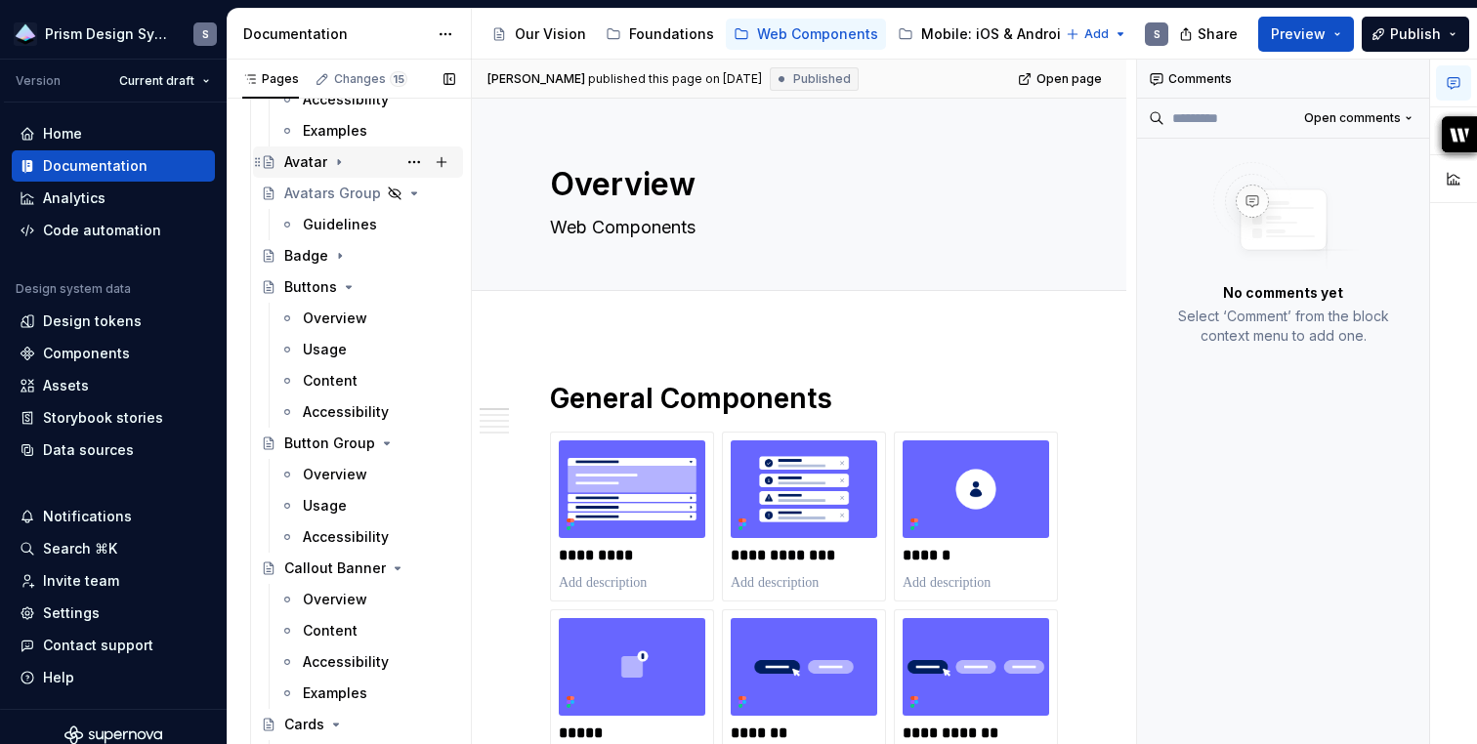
click at [330, 564] on div "Callout Banner" at bounding box center [335, 569] width 102 height 20
click at [413, 568] on button "Page tree" at bounding box center [413, 568] width 27 height 27
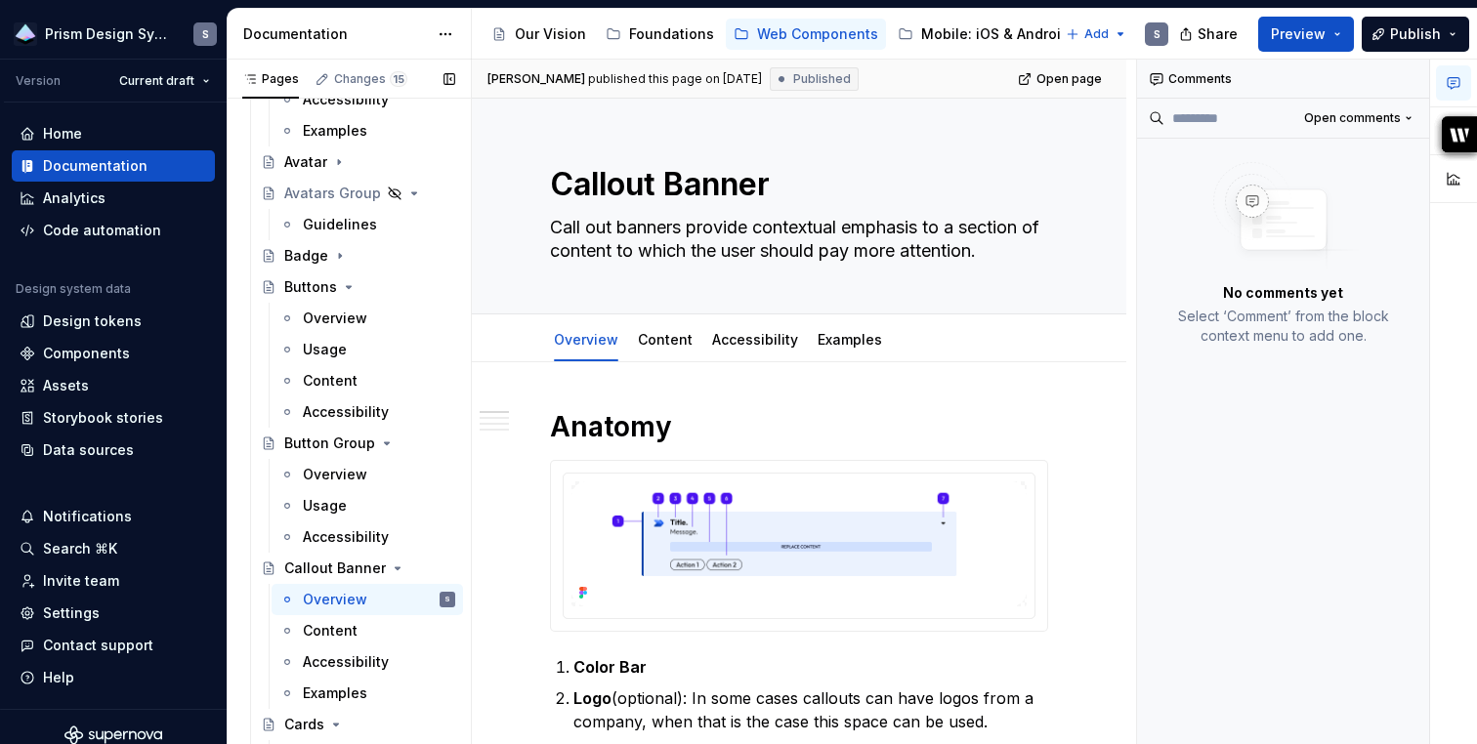
click at [313, 572] on div "Pages Changes 15 Add Accessibility guide for tree Page tree. Navigate the tree …" at bounding box center [349, 406] width 244 height 693
click at [353, 77] on div "Changes 15" at bounding box center [370, 79] width 73 height 16
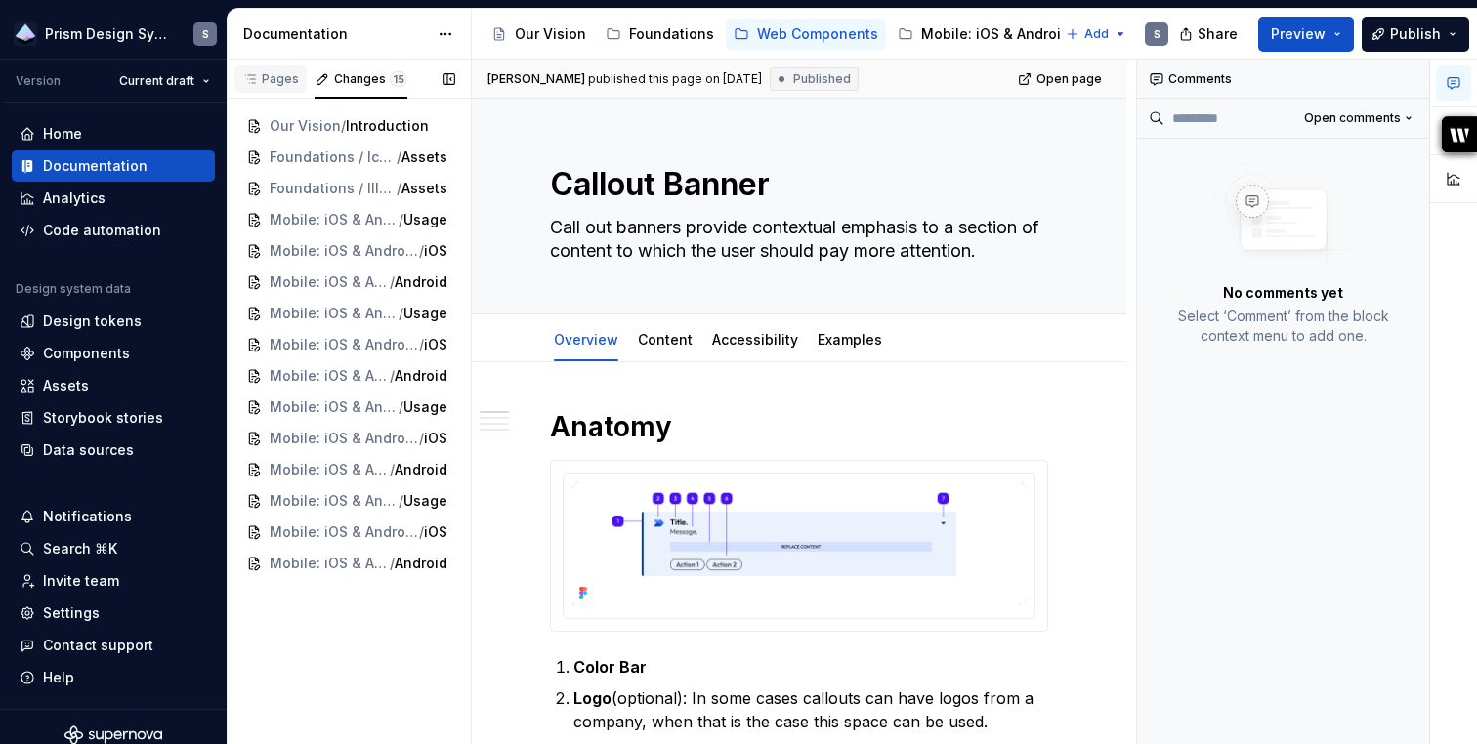
click at [288, 72] on div "Pages" at bounding box center [270, 79] width 57 height 16
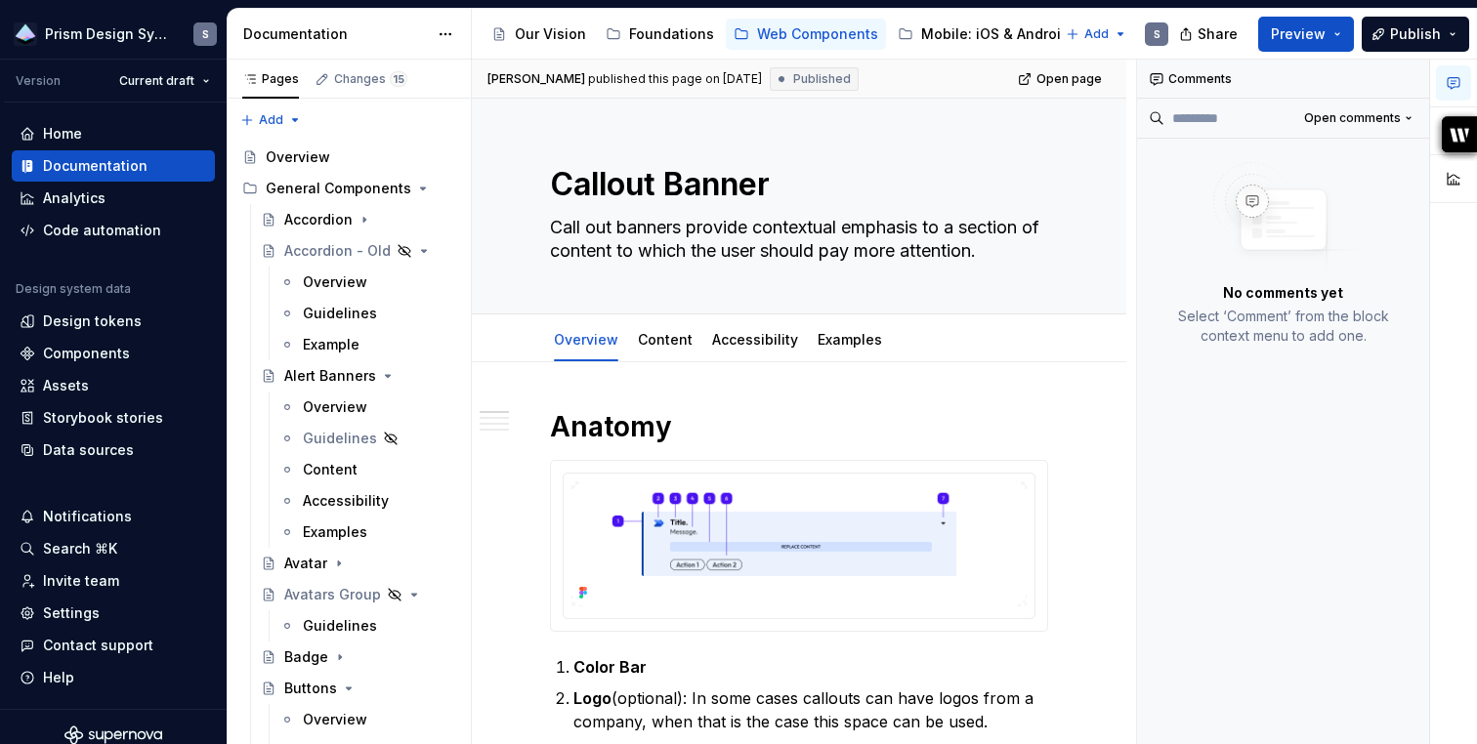
click at [773, 73] on icon at bounding box center [781, 79] width 16 height 16
click at [1343, 29] on button "Preview" at bounding box center [1306, 34] width 96 height 35
click at [1462, 30] on button "Publish" at bounding box center [1414, 34] width 107 height 35
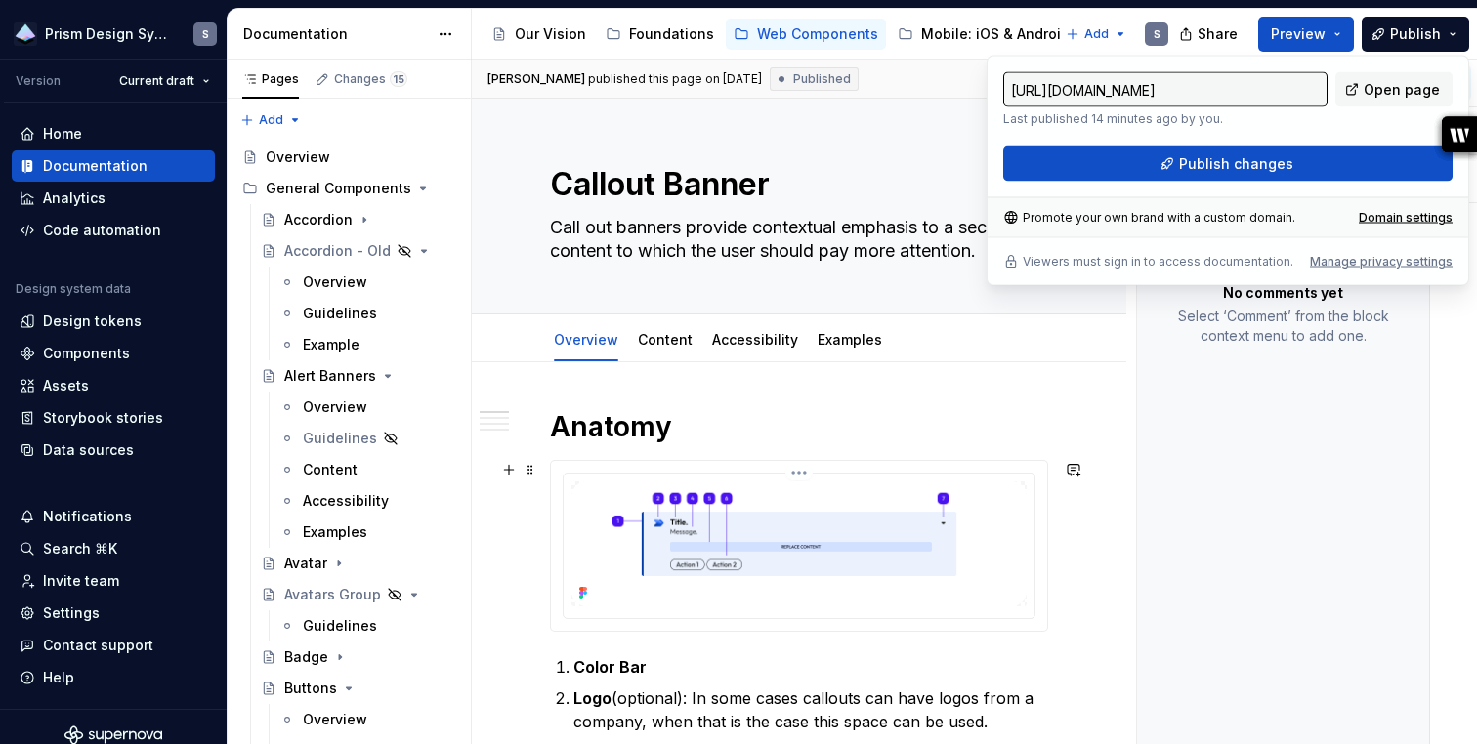
click at [848, 499] on img at bounding box center [798, 543] width 455 height 125
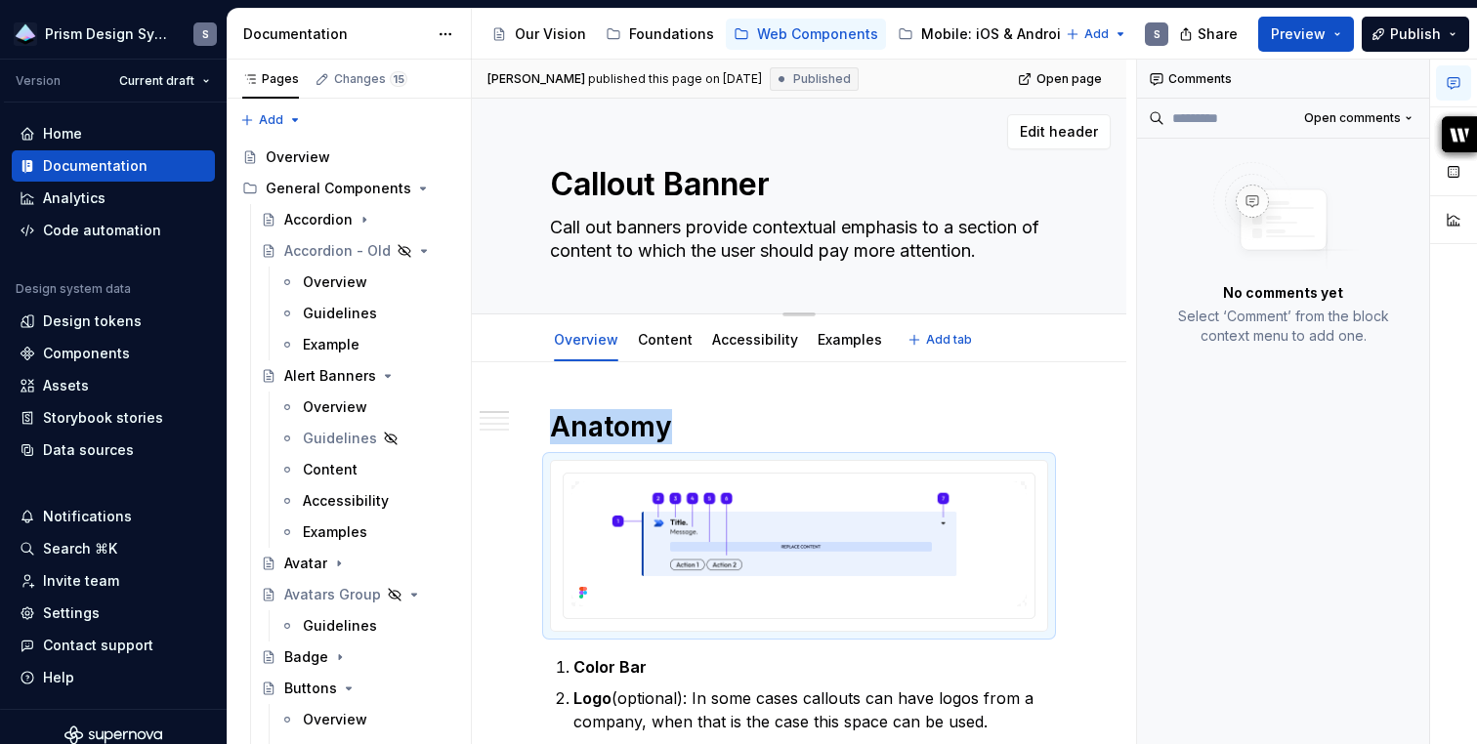
click at [829, 154] on div "Callout Banner Call out banners provide contextual emphasis to a section of con…" at bounding box center [799, 206] width 498 height 215
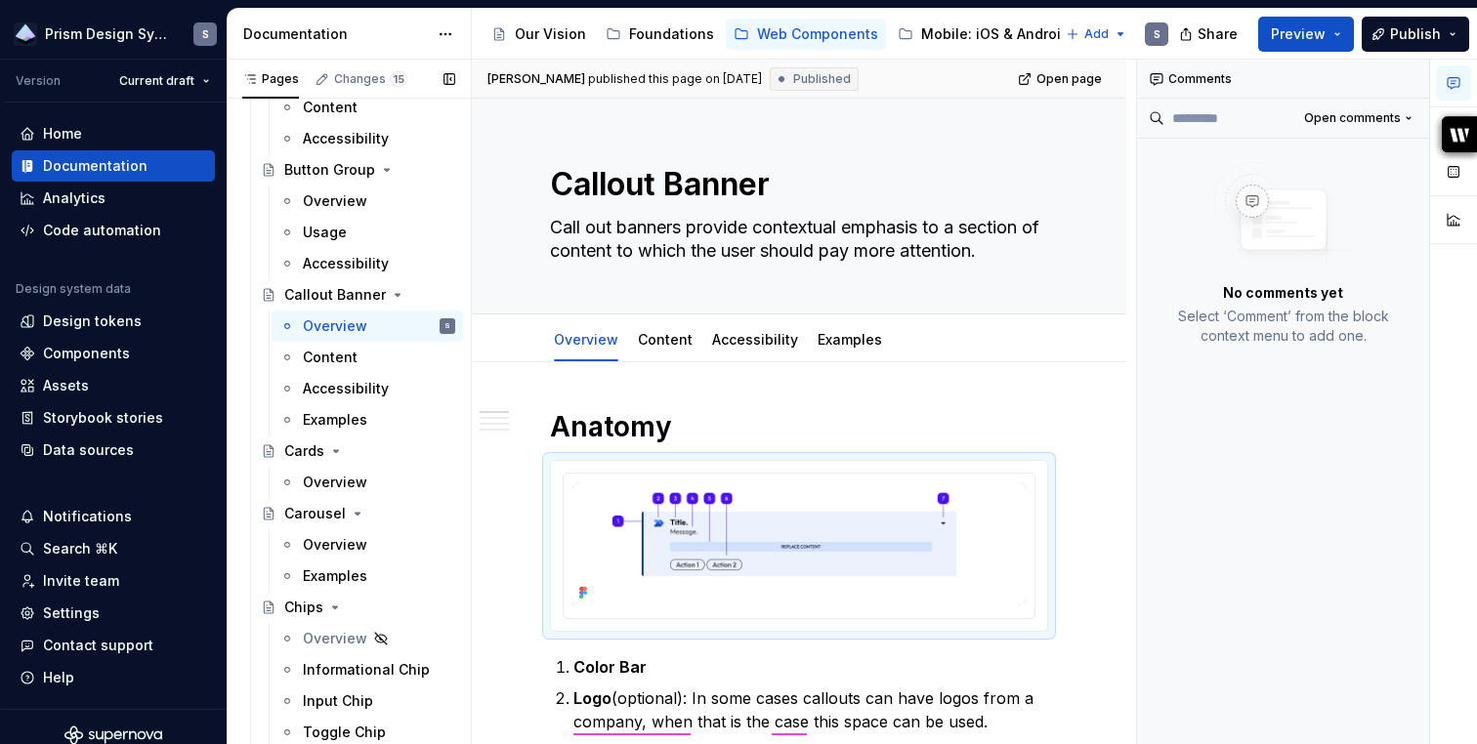
scroll to position [673, 0]
click at [416, 294] on button "Page tree" at bounding box center [413, 296] width 27 height 27
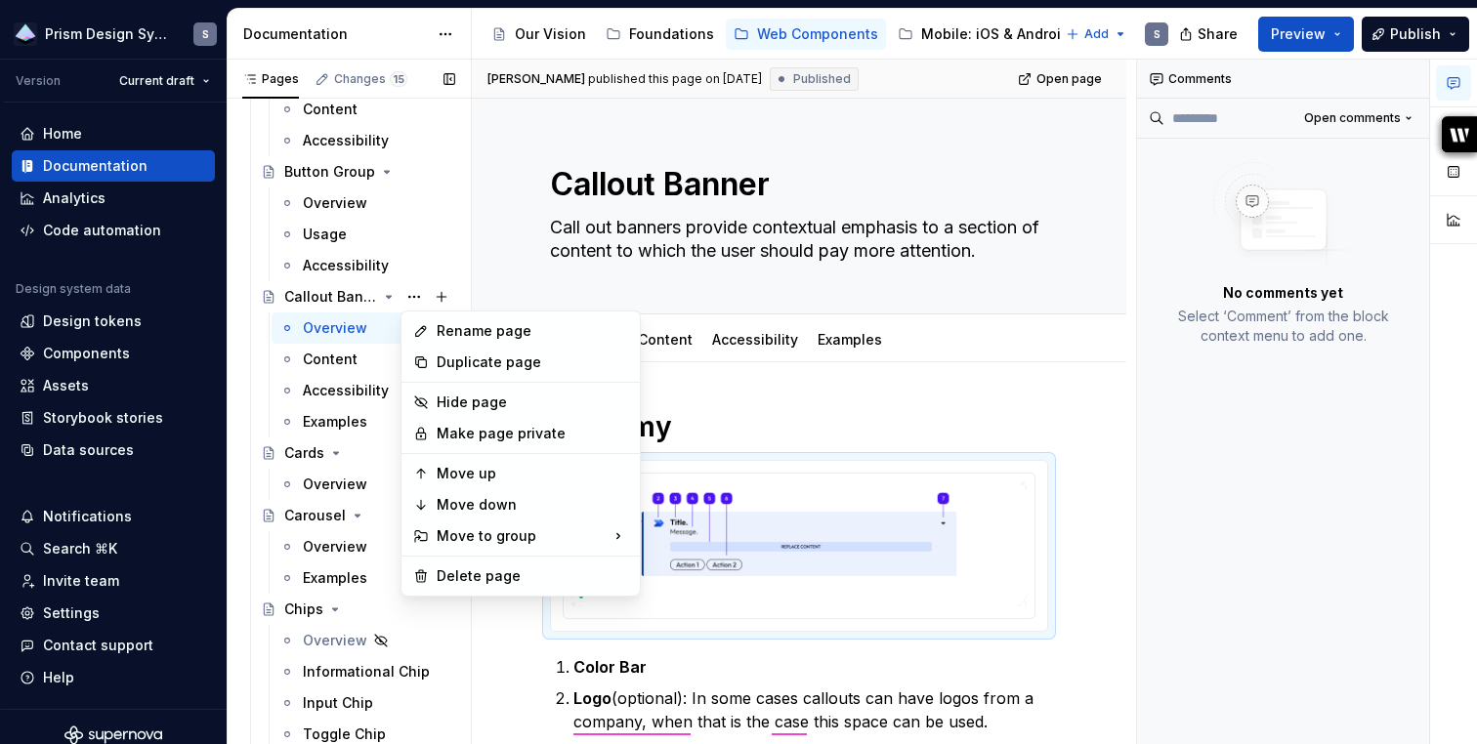
click at [346, 358] on div "Pages Changes 15 Add Accessibility guide for tree Page tree. Navigate the tree …" at bounding box center [349, 406] width 244 height 693
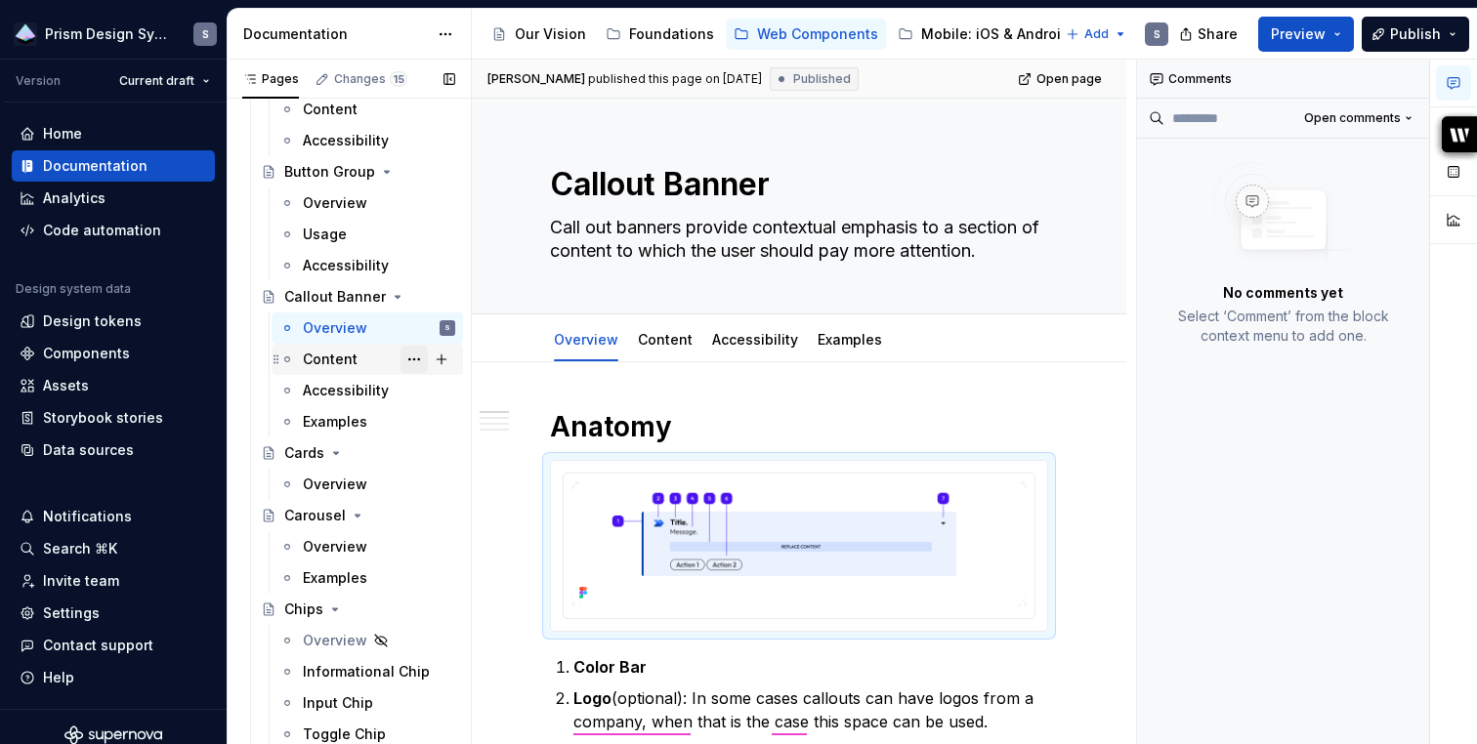
click at [412, 361] on button "Page tree" at bounding box center [413, 359] width 27 height 27
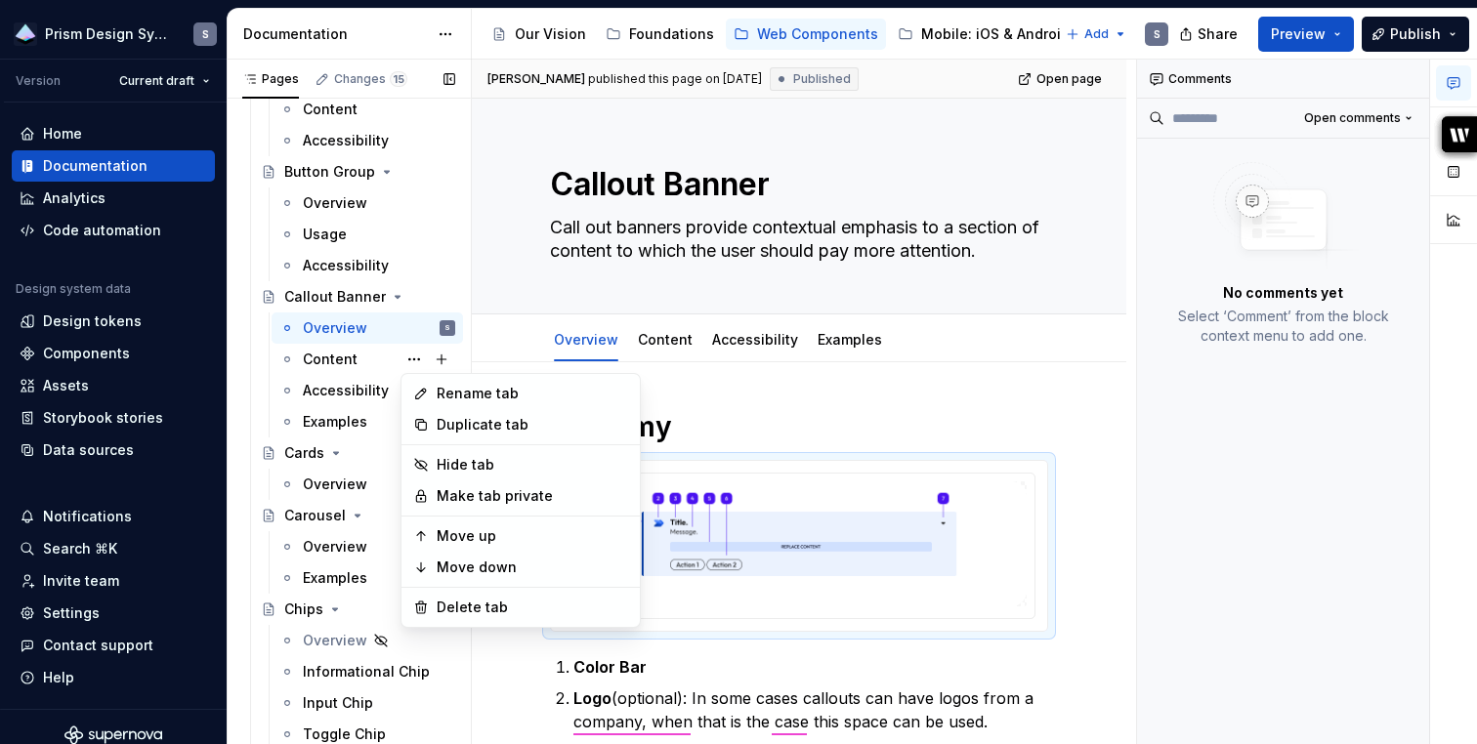
click at [330, 293] on div "Pages Changes 15 Add Accessibility guide for tree Page tree. Navigate the tree …" at bounding box center [349, 406] width 244 height 693
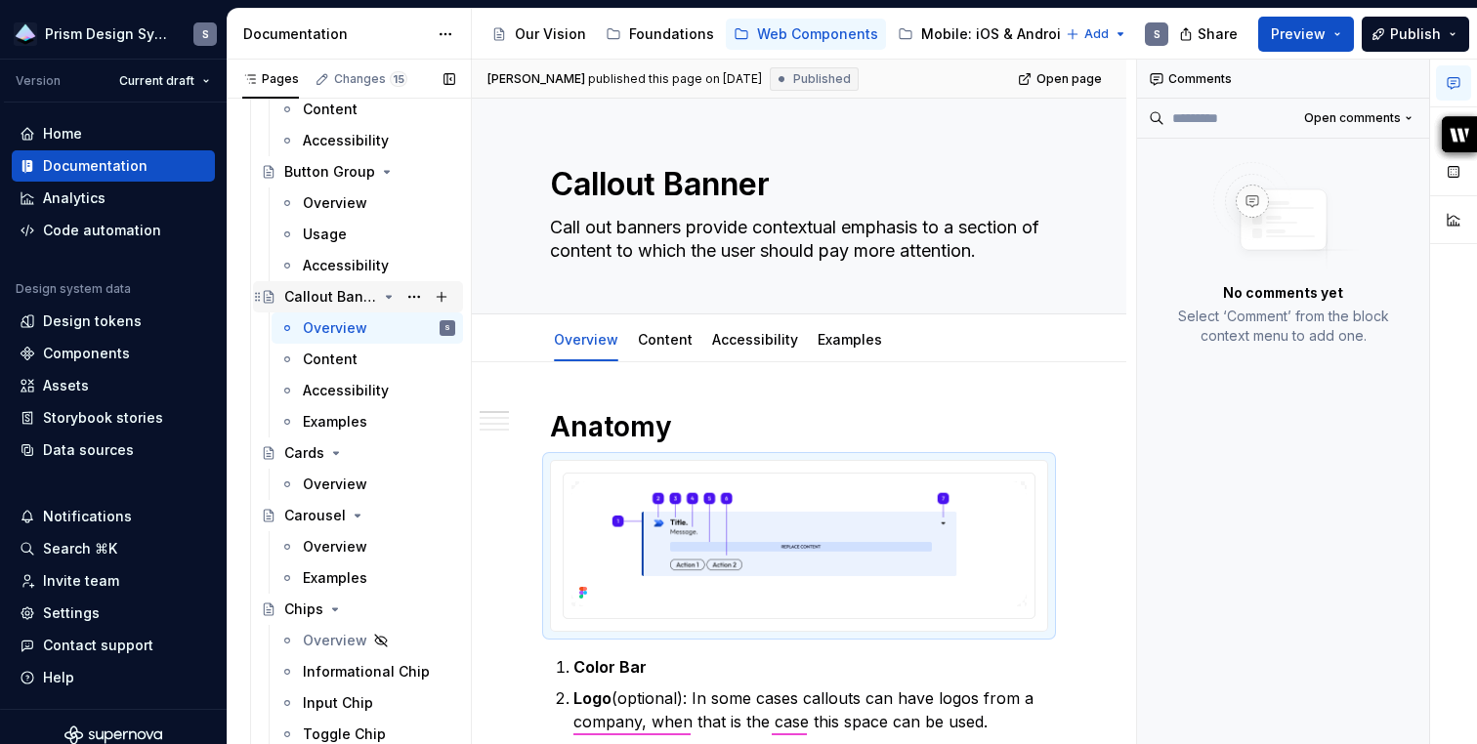
click at [336, 294] on div "Callout Banner" at bounding box center [330, 297] width 93 height 20
click at [1343, 39] on button "Preview" at bounding box center [1306, 34] width 96 height 35
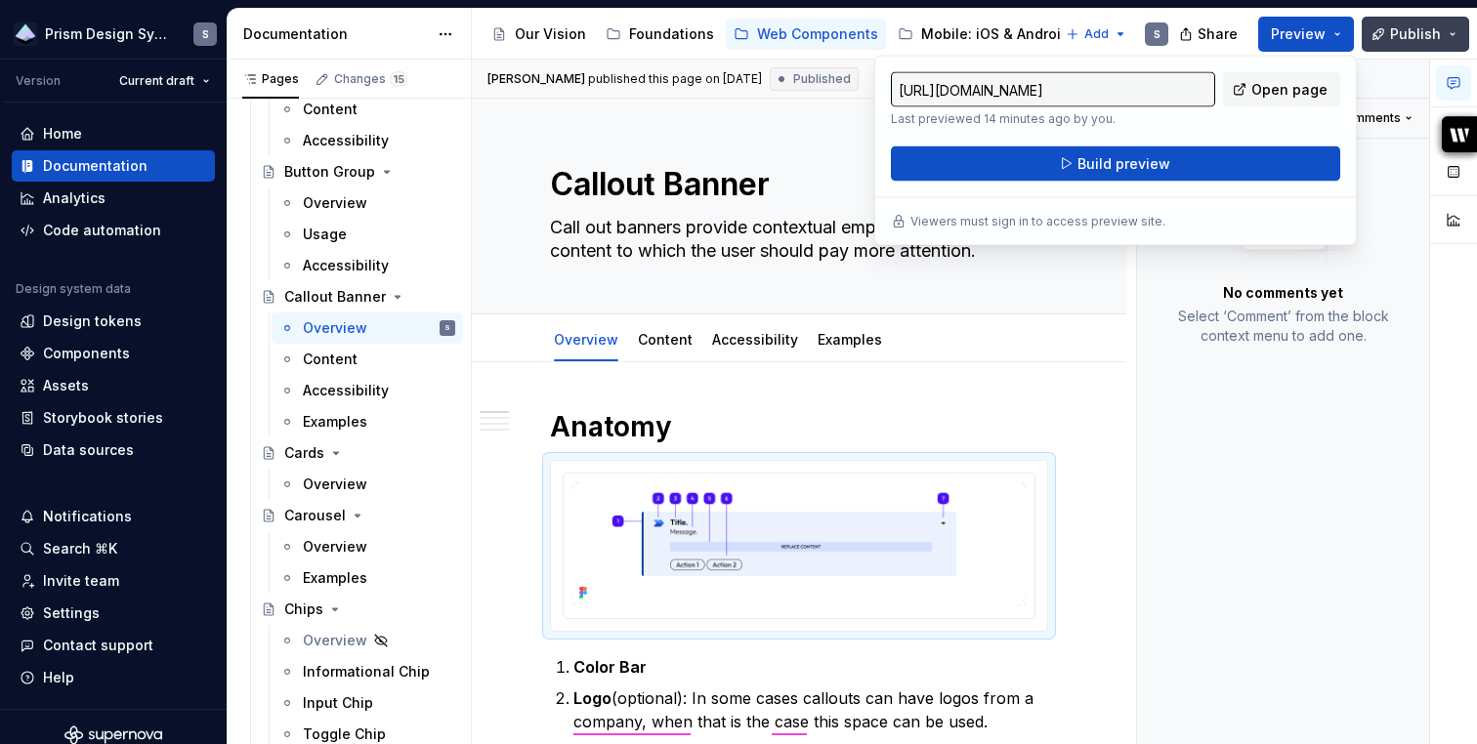
click at [1441, 36] on button "Publish" at bounding box center [1414, 34] width 107 height 35
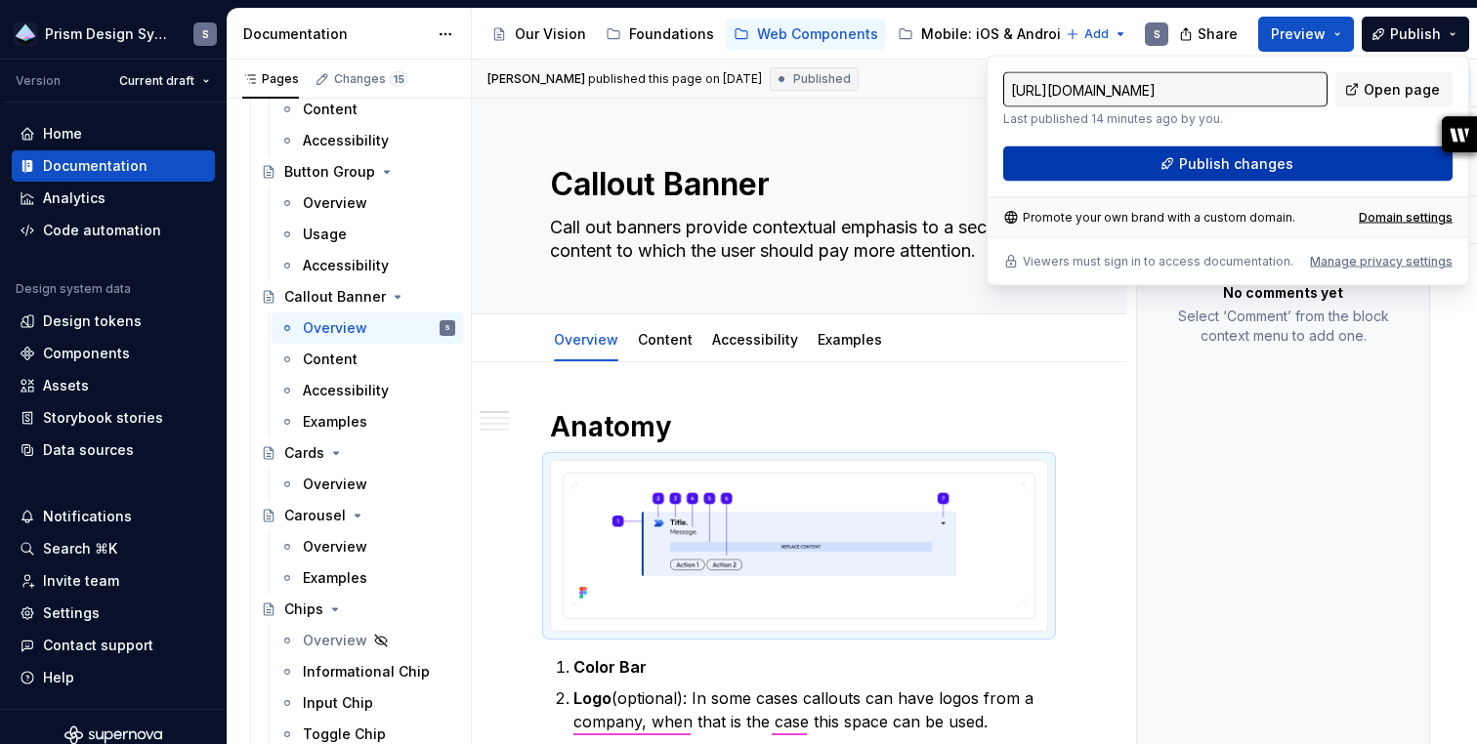
click at [1273, 167] on span "Publish changes" at bounding box center [1236, 164] width 114 height 20
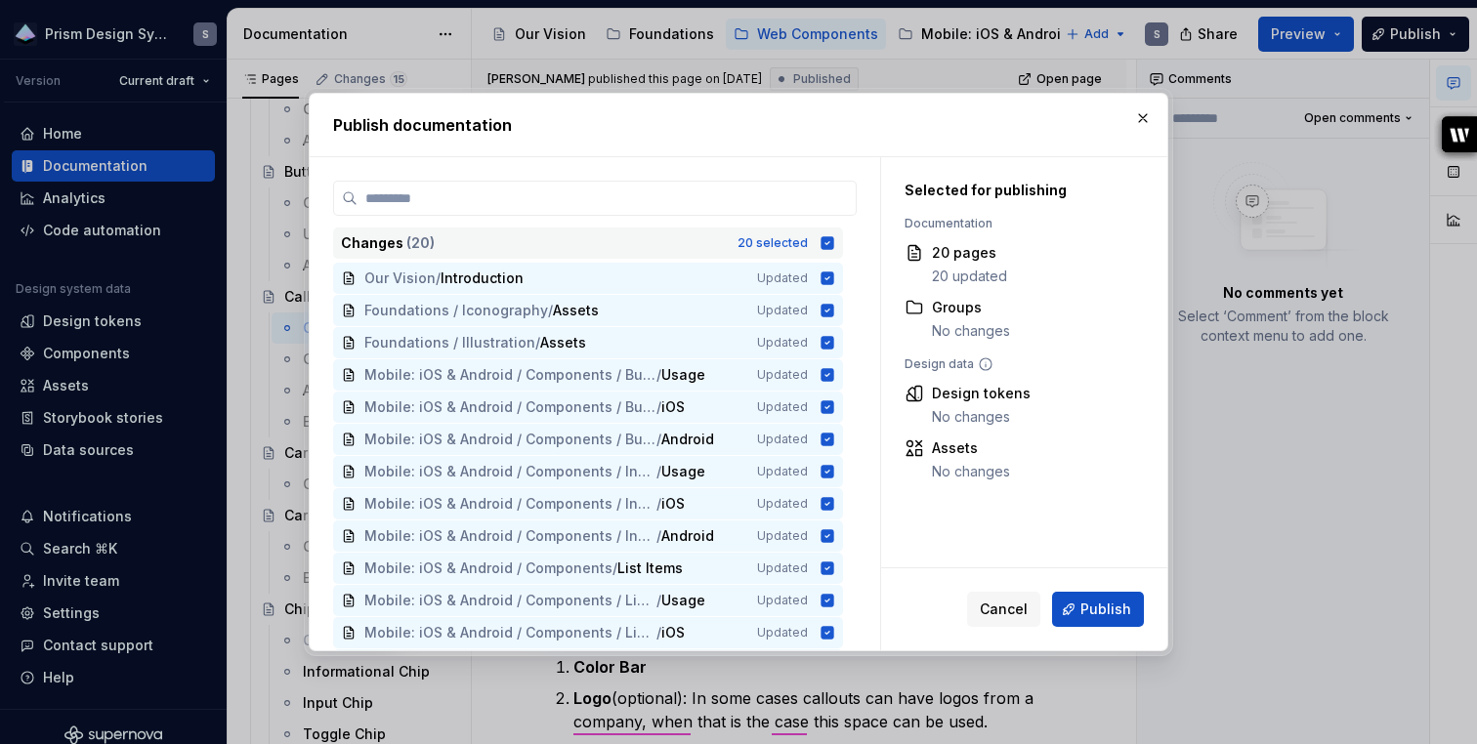
click at [834, 239] on icon at bounding box center [827, 243] width 13 height 13
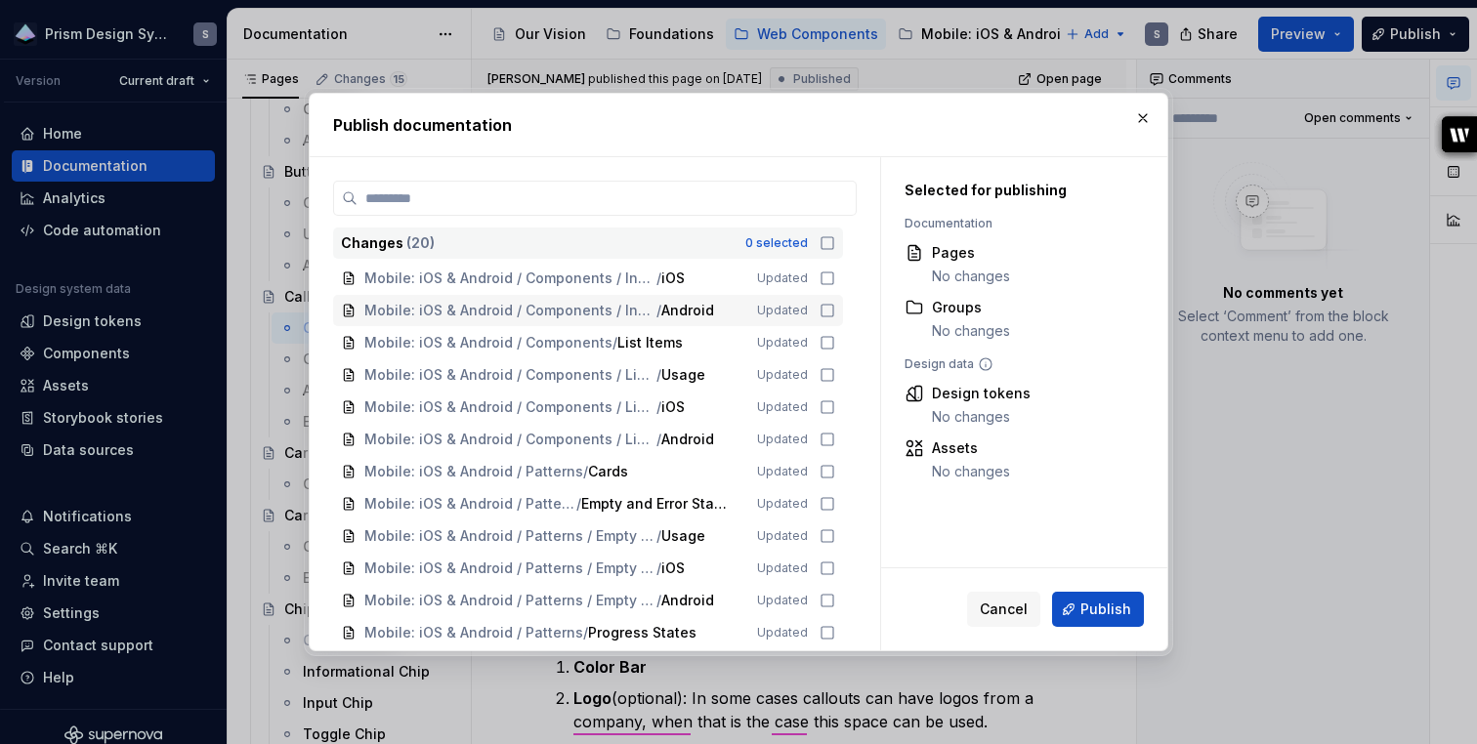
scroll to position [257, 0]
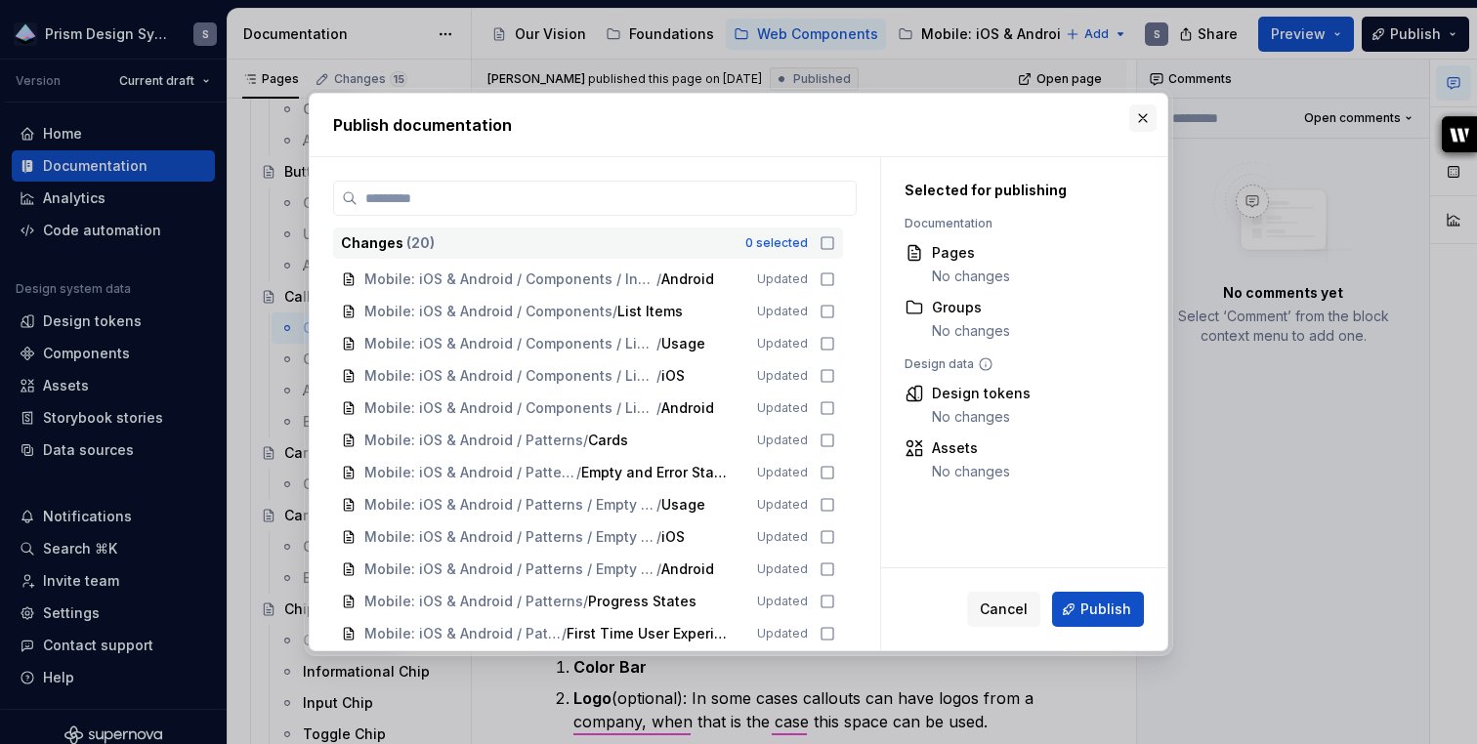
click at [1141, 118] on button "button" at bounding box center [1142, 117] width 27 height 27
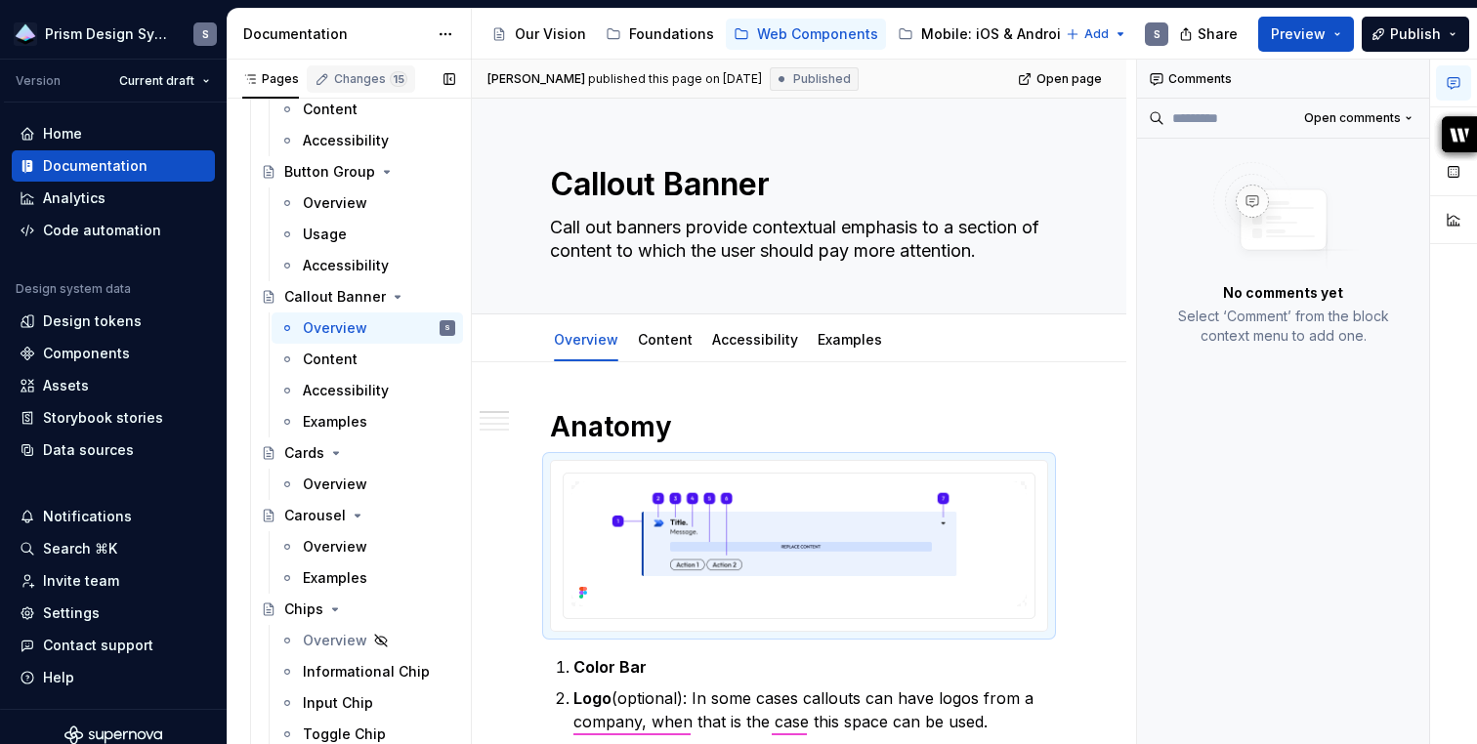
scroll to position [673, 0]
click at [356, 77] on div "Changes 15" at bounding box center [370, 79] width 73 height 16
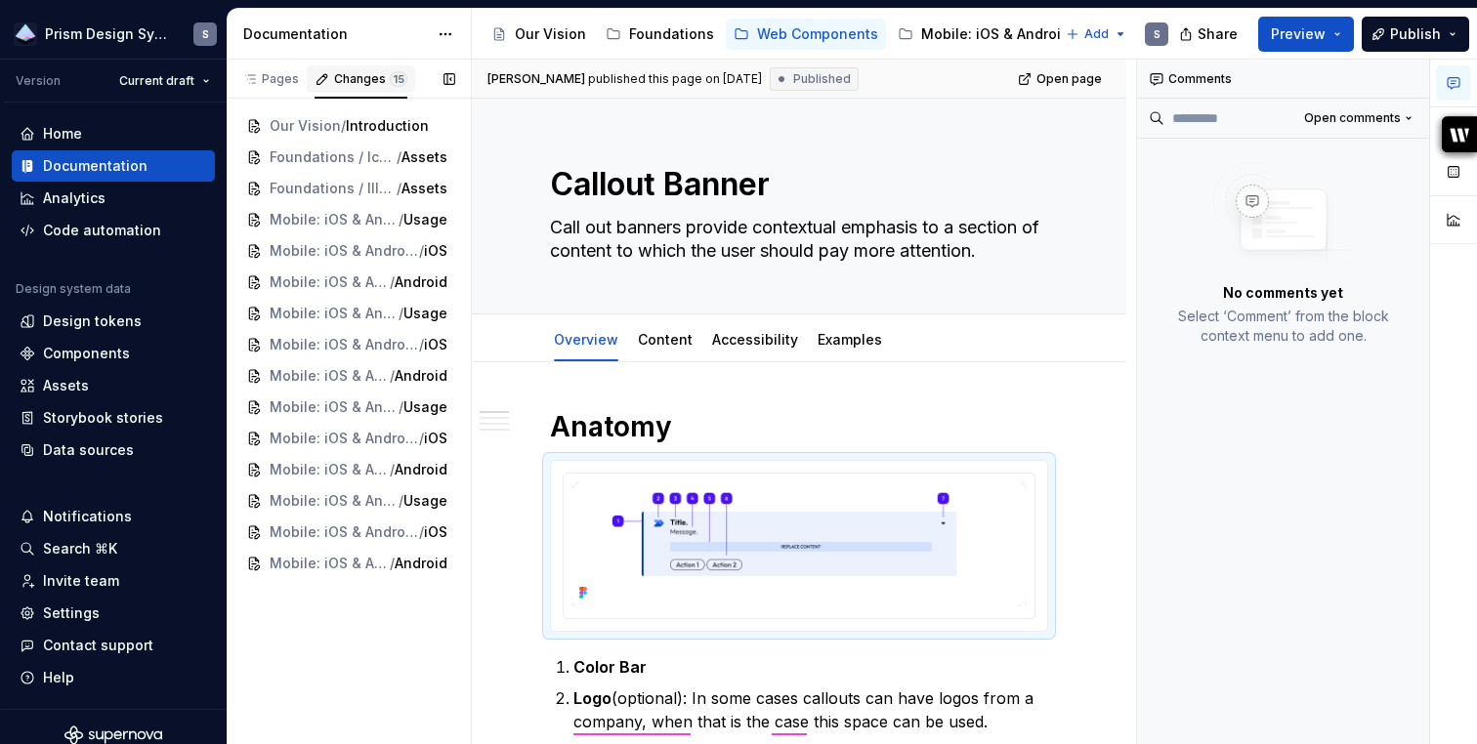
scroll to position [0, 0]
click at [755, 178] on textarea "Callout Banner" at bounding box center [795, 184] width 498 height 47
click at [1476, 429] on button "writer-side-panel-button" at bounding box center [1459, 410] width 37 height 37
click at [1455, 128] on button "button" at bounding box center [1453, 130] width 35 height 35
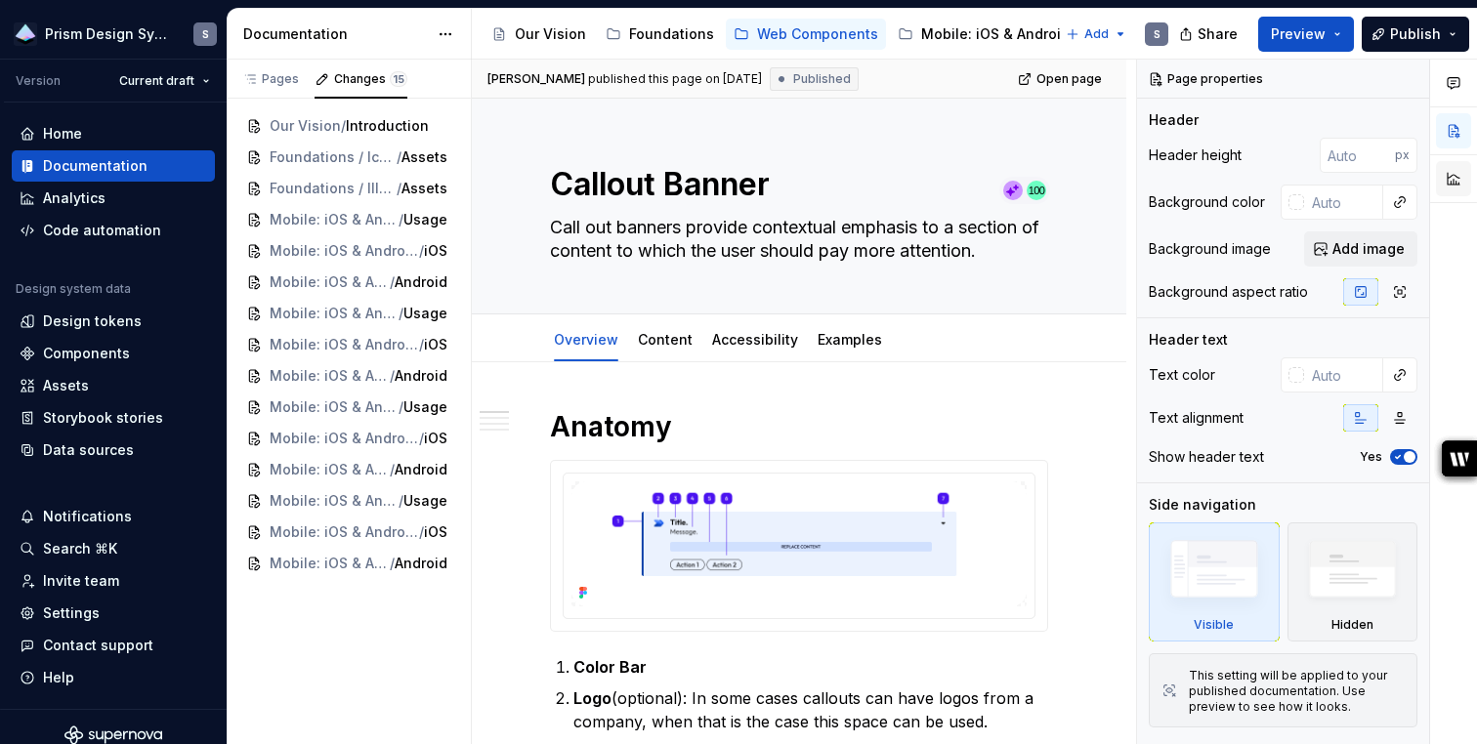
click at [1453, 185] on button "button" at bounding box center [1453, 178] width 35 height 35
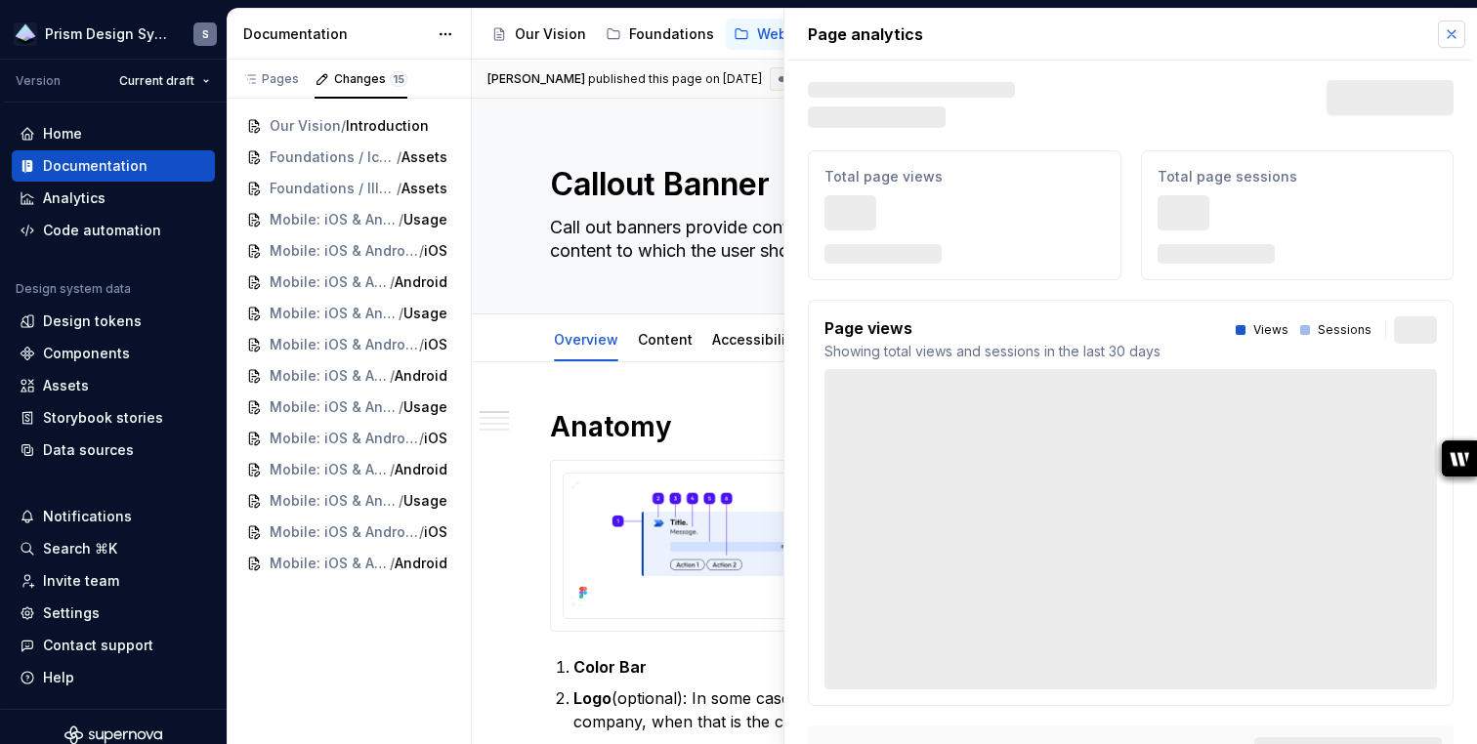
click at [1456, 38] on button "button" at bounding box center [1451, 34] width 27 height 27
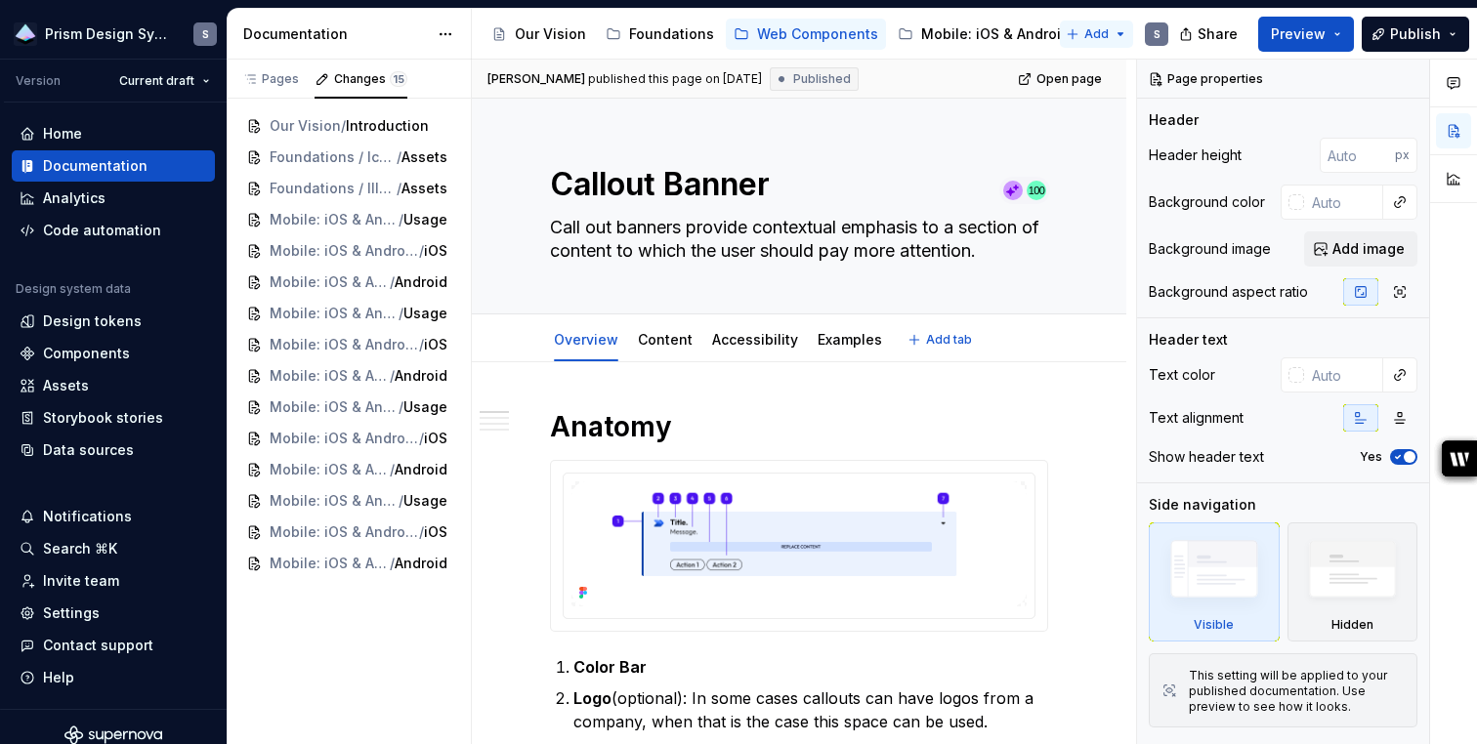
type textarea "*"
click at [889, 78] on div "[PERSON_NAME] published this page on [DATE] Published Open page" at bounding box center [799, 79] width 654 height 39
click at [1454, 82] on icon "button" at bounding box center [1453, 83] width 16 height 16
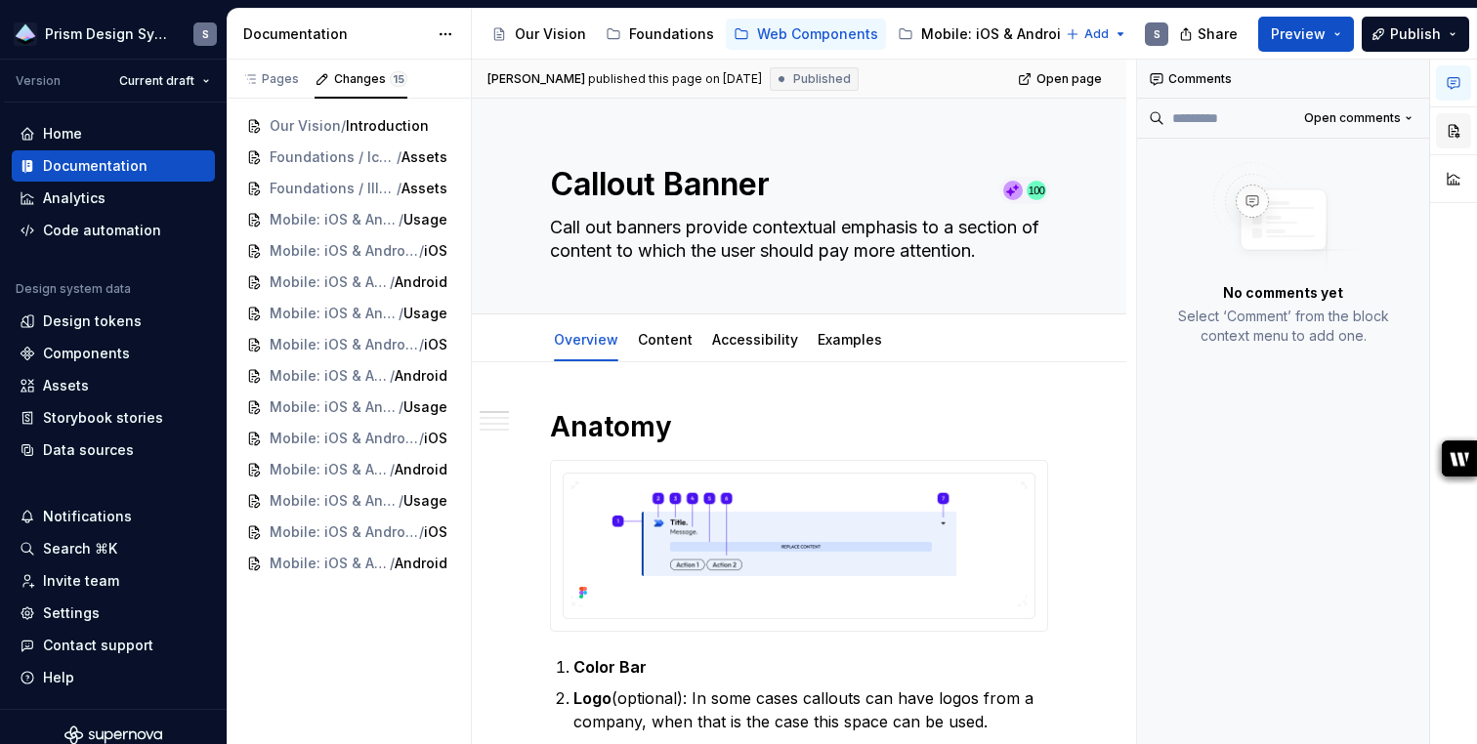
click at [1463, 138] on button "button" at bounding box center [1453, 130] width 35 height 35
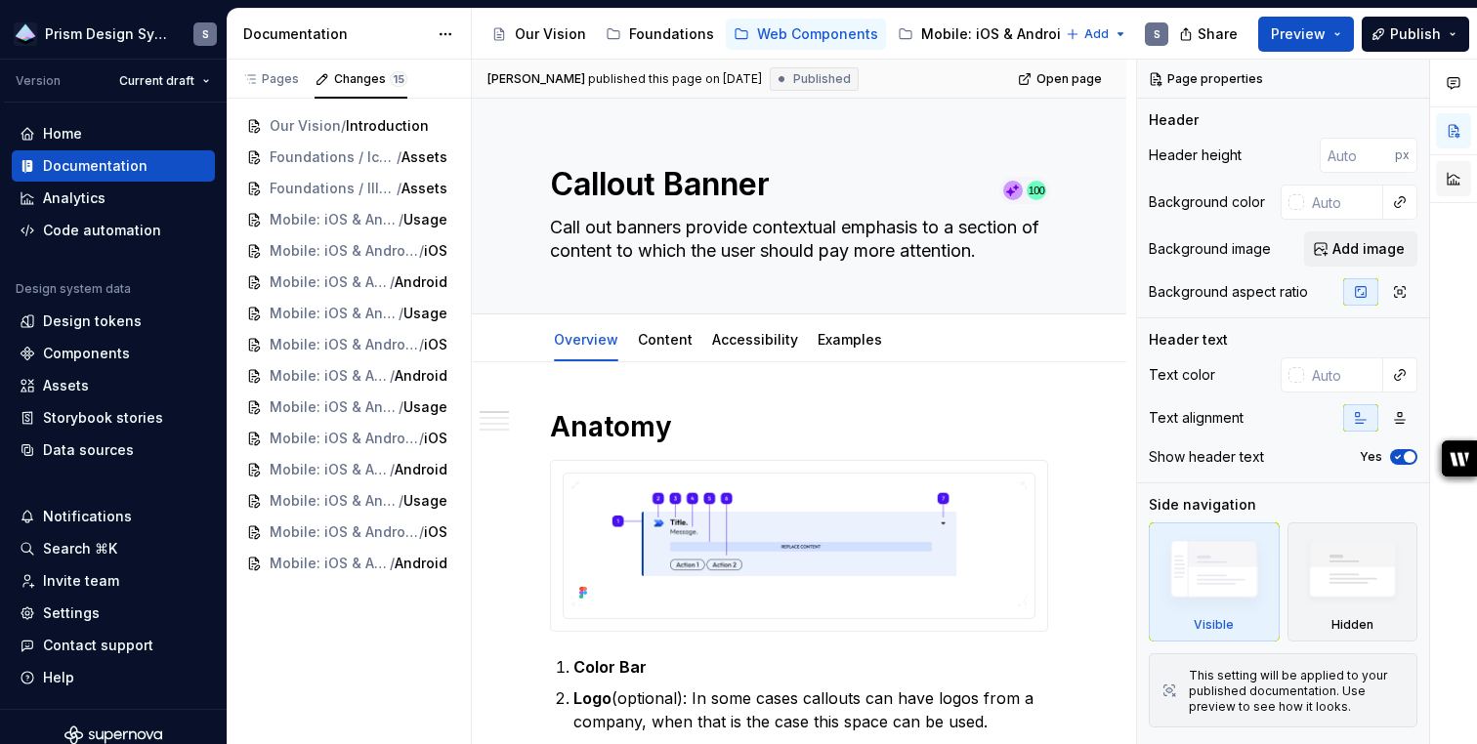
click at [1463, 181] on button "button" at bounding box center [1453, 178] width 35 height 35
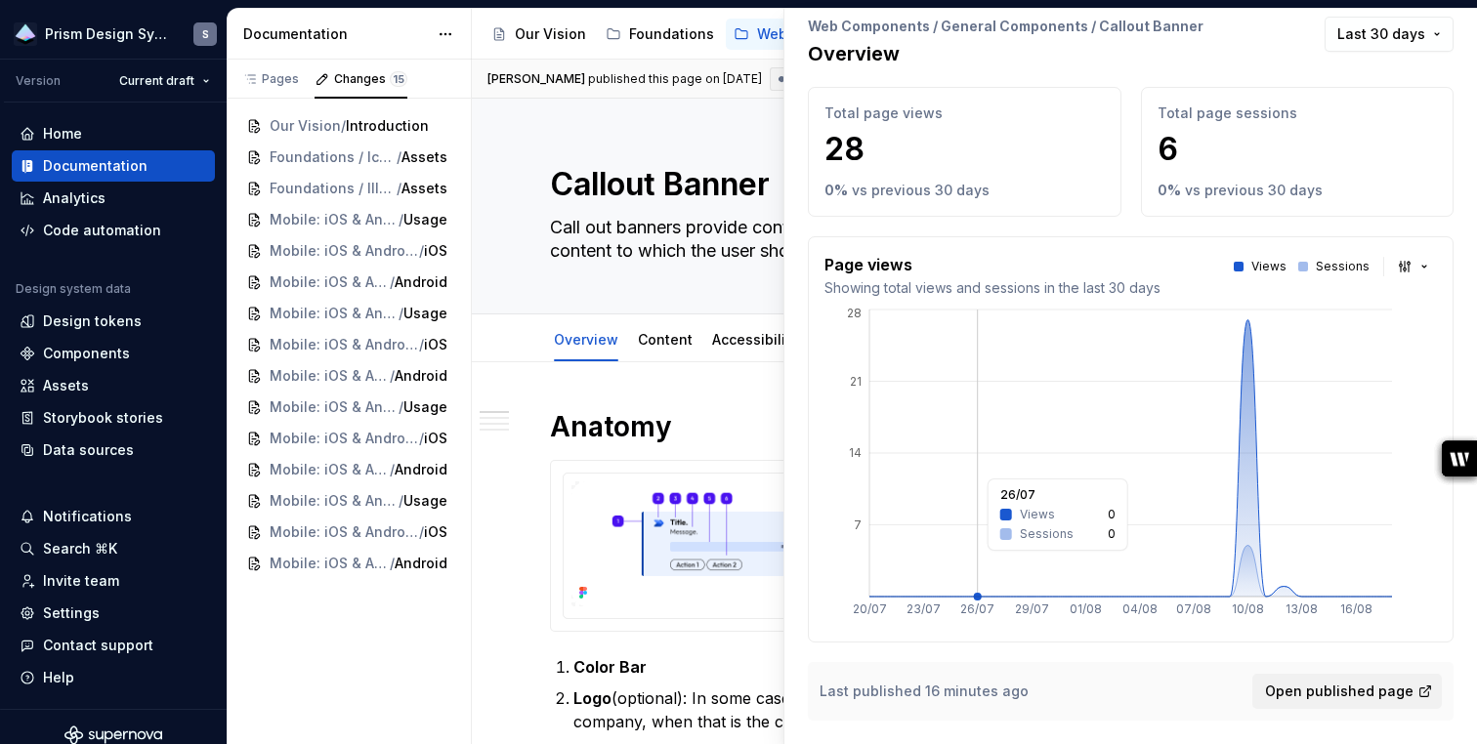
scroll to position [62, 0]
click at [1422, 42] on span "Last 30 days" at bounding box center [1381, 36] width 88 height 20
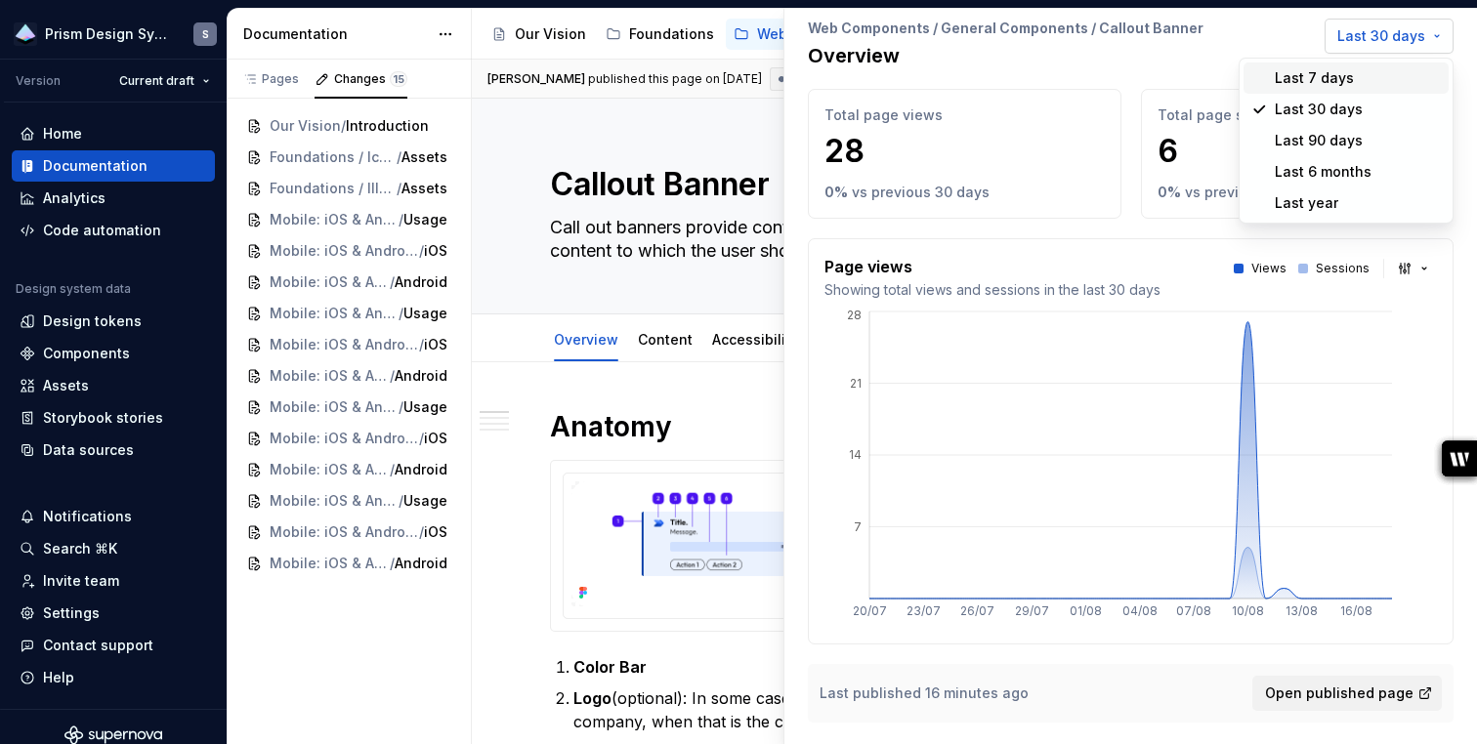
click at [1422, 42] on html "Prism Design System S Version Current draft Home Documentation Analytics Code a…" at bounding box center [738, 372] width 1477 height 744
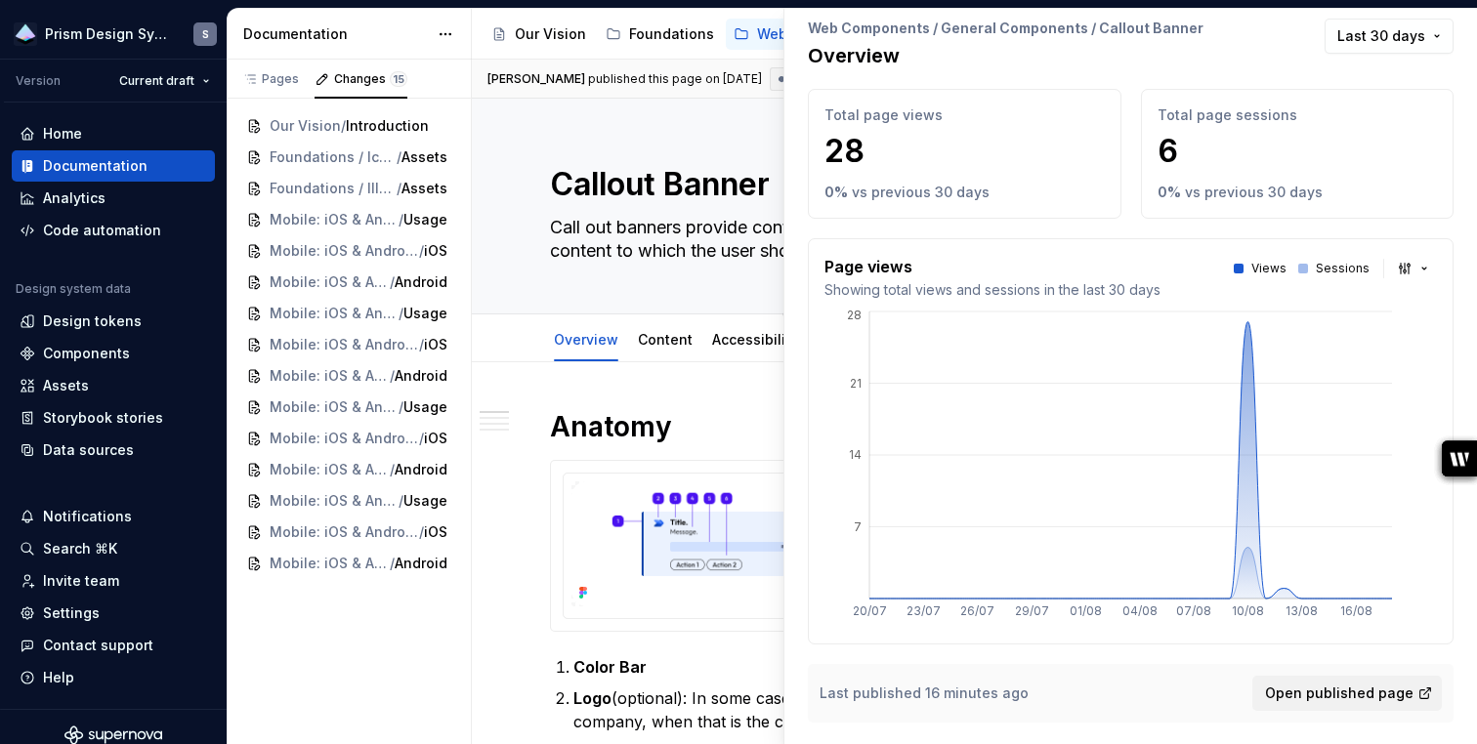
click at [651, 124] on div "Edit header" at bounding box center [791, 131] width 639 height 35
click at [998, 43] on p "Overview" at bounding box center [1006, 55] width 396 height 27
click at [643, 127] on div "Edit header" at bounding box center [791, 131] width 639 height 35
click at [562, 288] on div "Callout Banner Call out banners provide contextual emphasis to a section of con…" at bounding box center [799, 206] width 498 height 215
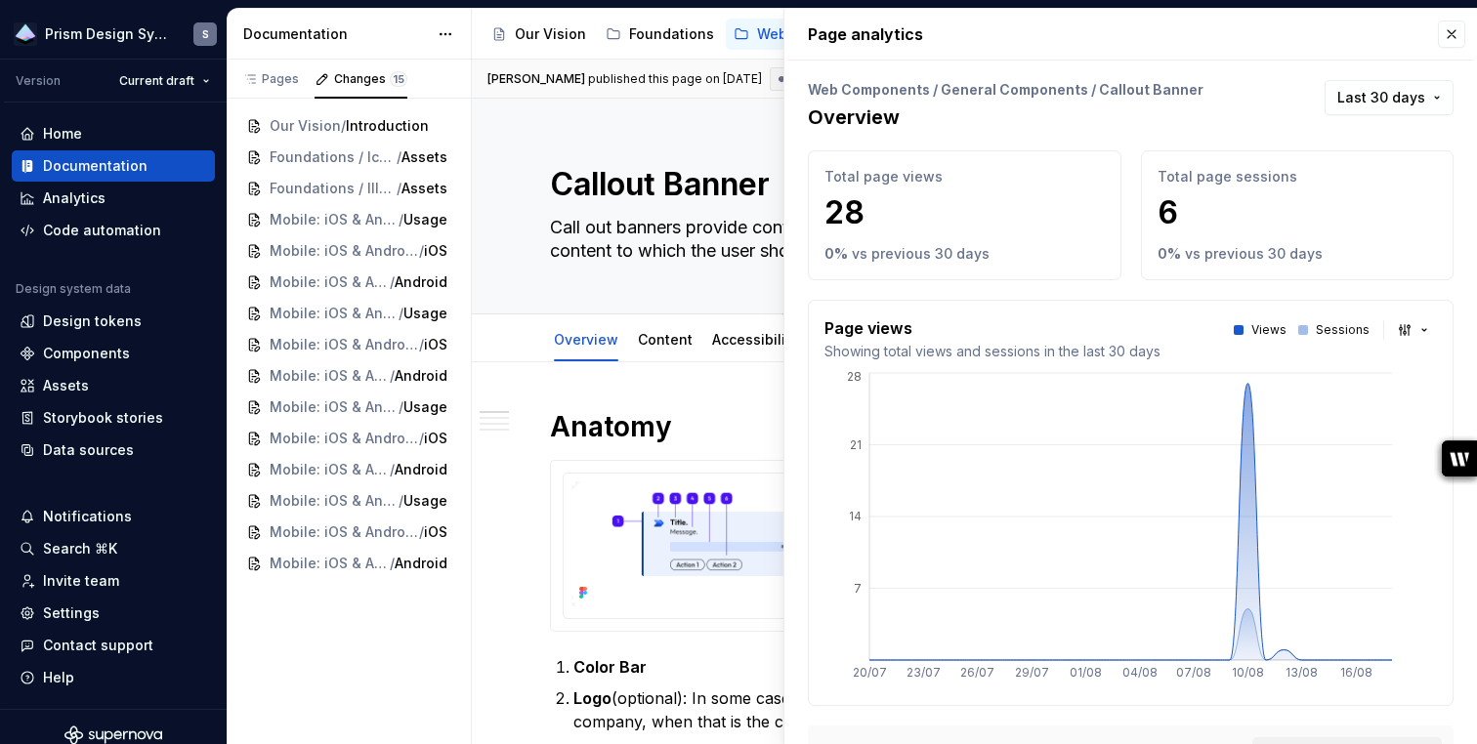
click at [603, 146] on div "Edit header" at bounding box center [791, 131] width 639 height 35
type textarea "*"
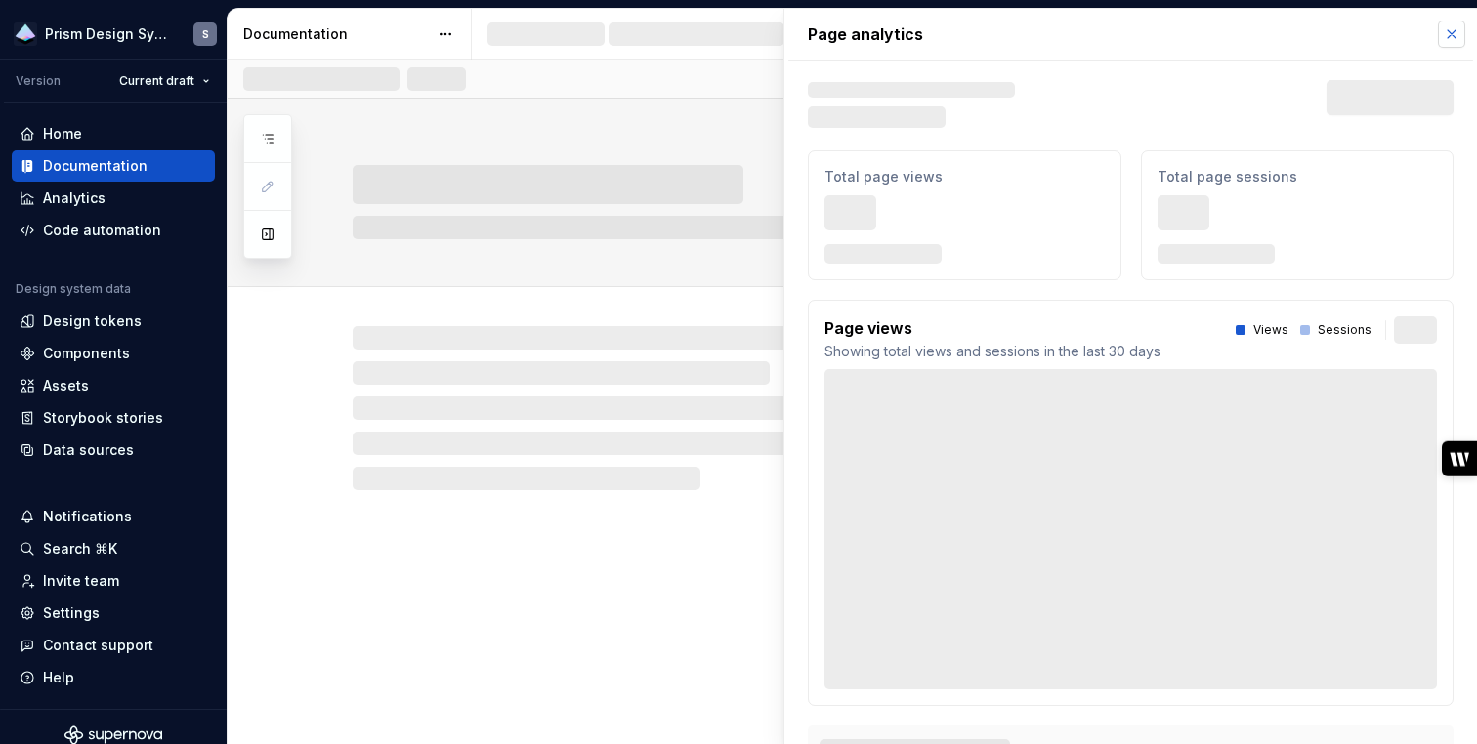
click at [1452, 35] on button "button" at bounding box center [1451, 34] width 27 height 27
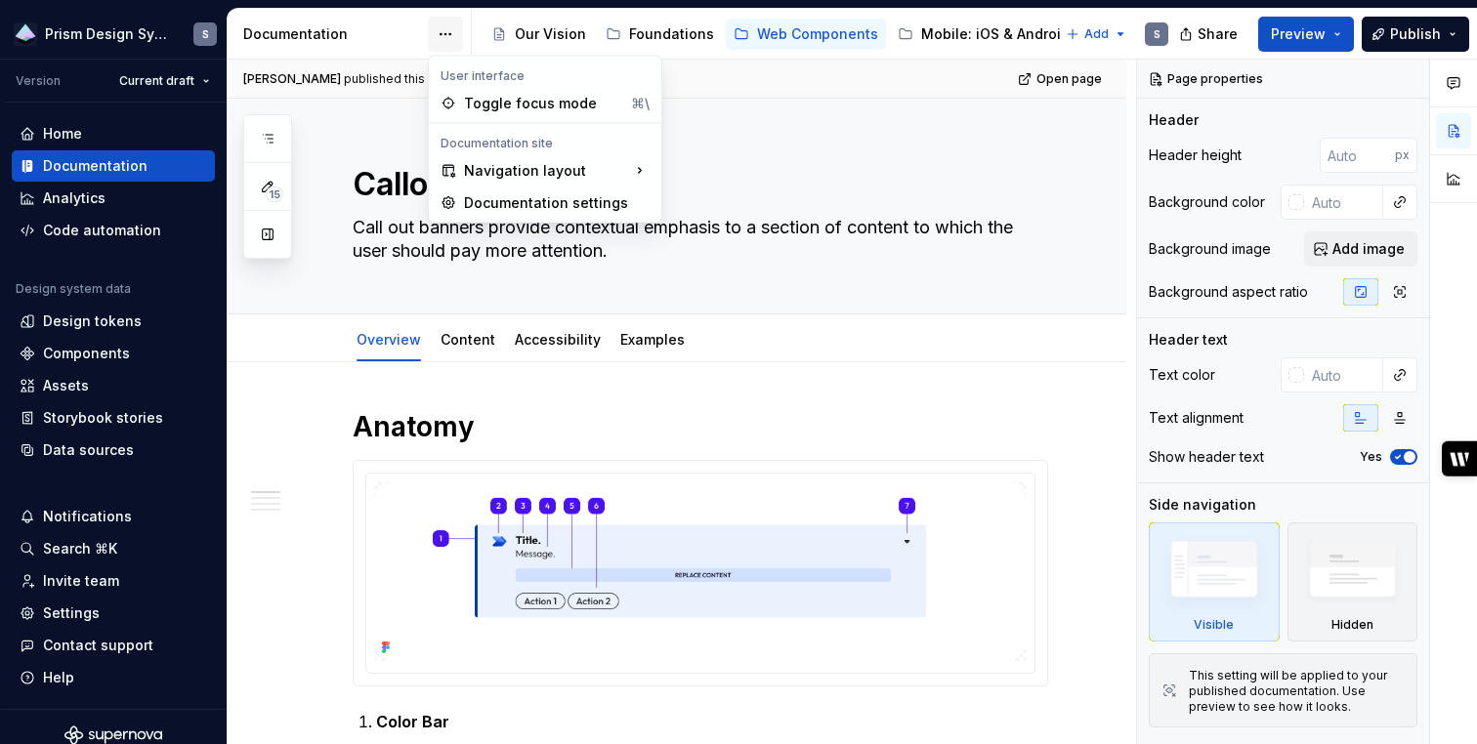
click at [450, 36] on html "Prism Design System S Version Current draft Home Documentation Analytics Code a…" at bounding box center [738, 372] width 1477 height 744
click at [305, 271] on html "Prism Design System S Version Current draft Home Documentation Analytics Code a…" at bounding box center [738, 372] width 1477 height 744
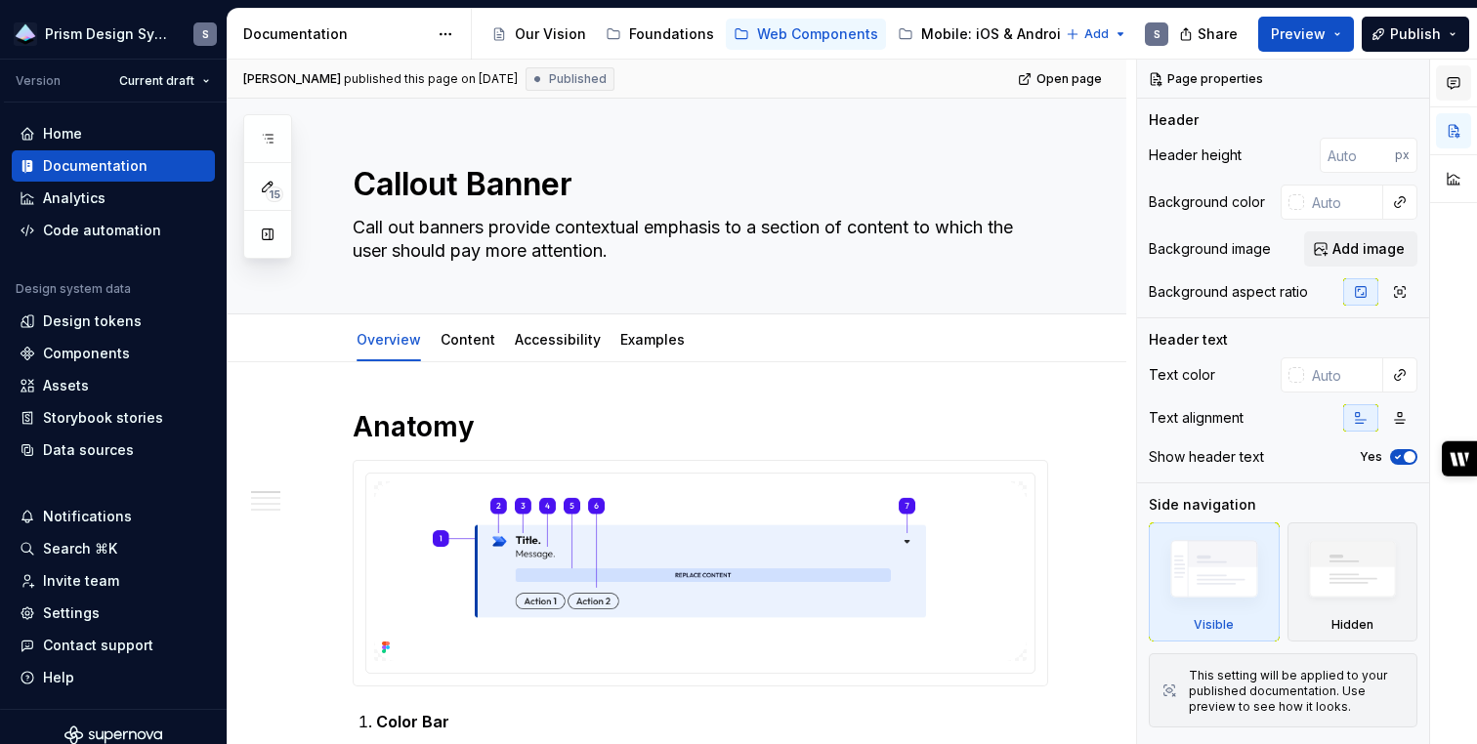
click at [1457, 76] on icon "button" at bounding box center [1453, 83] width 16 height 16
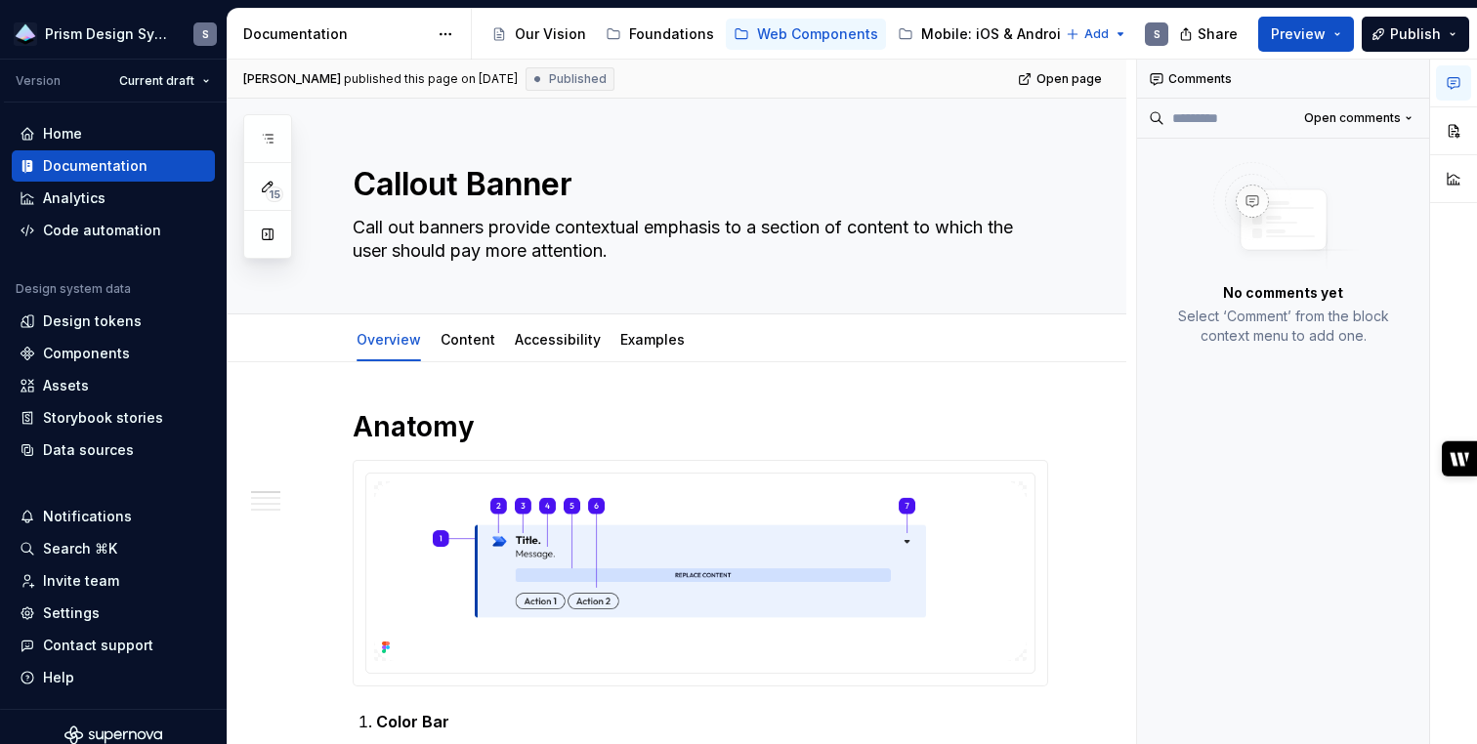
click at [1456, 149] on div at bounding box center [1453, 134] width 47 height 149
click at [1456, 172] on button "button" at bounding box center [1453, 178] width 35 height 35
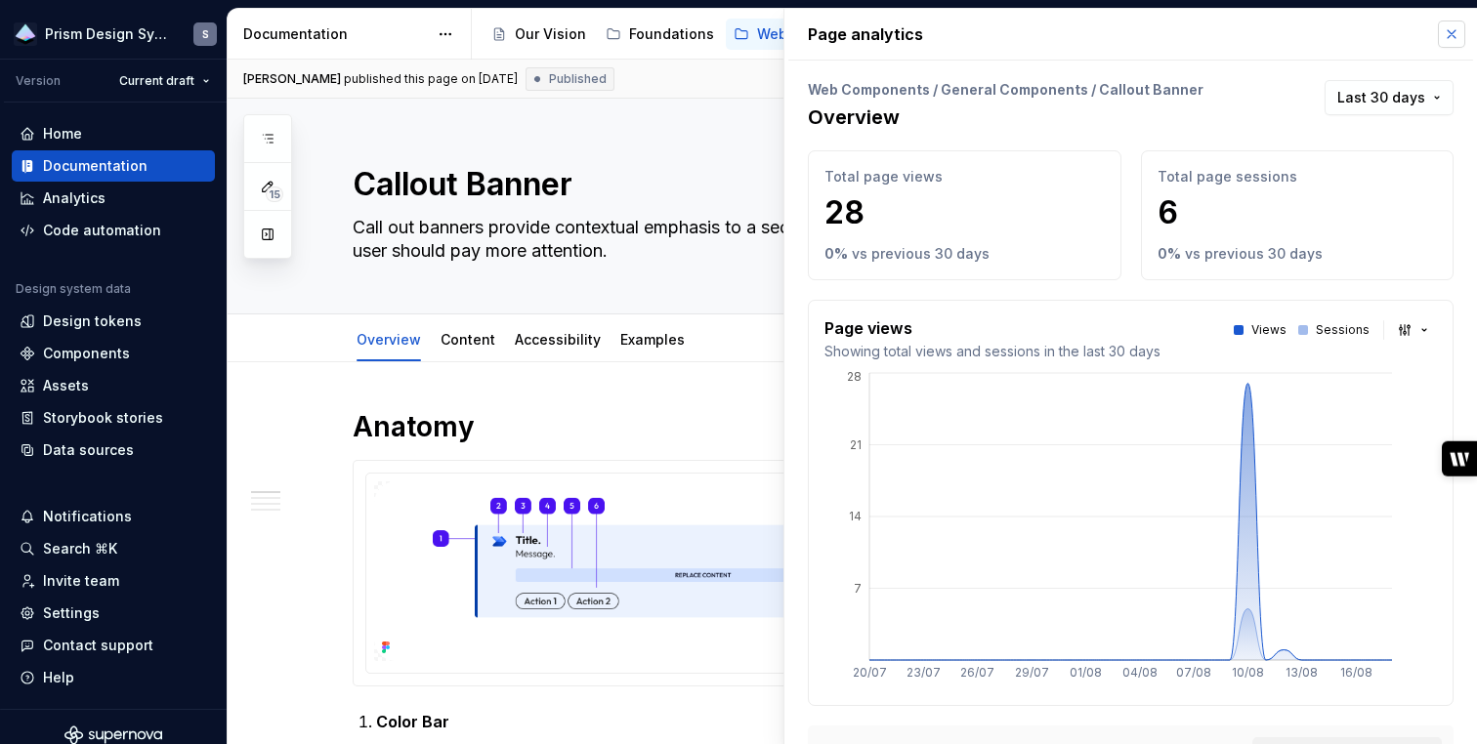
click at [1451, 30] on button "button" at bounding box center [1451, 34] width 27 height 27
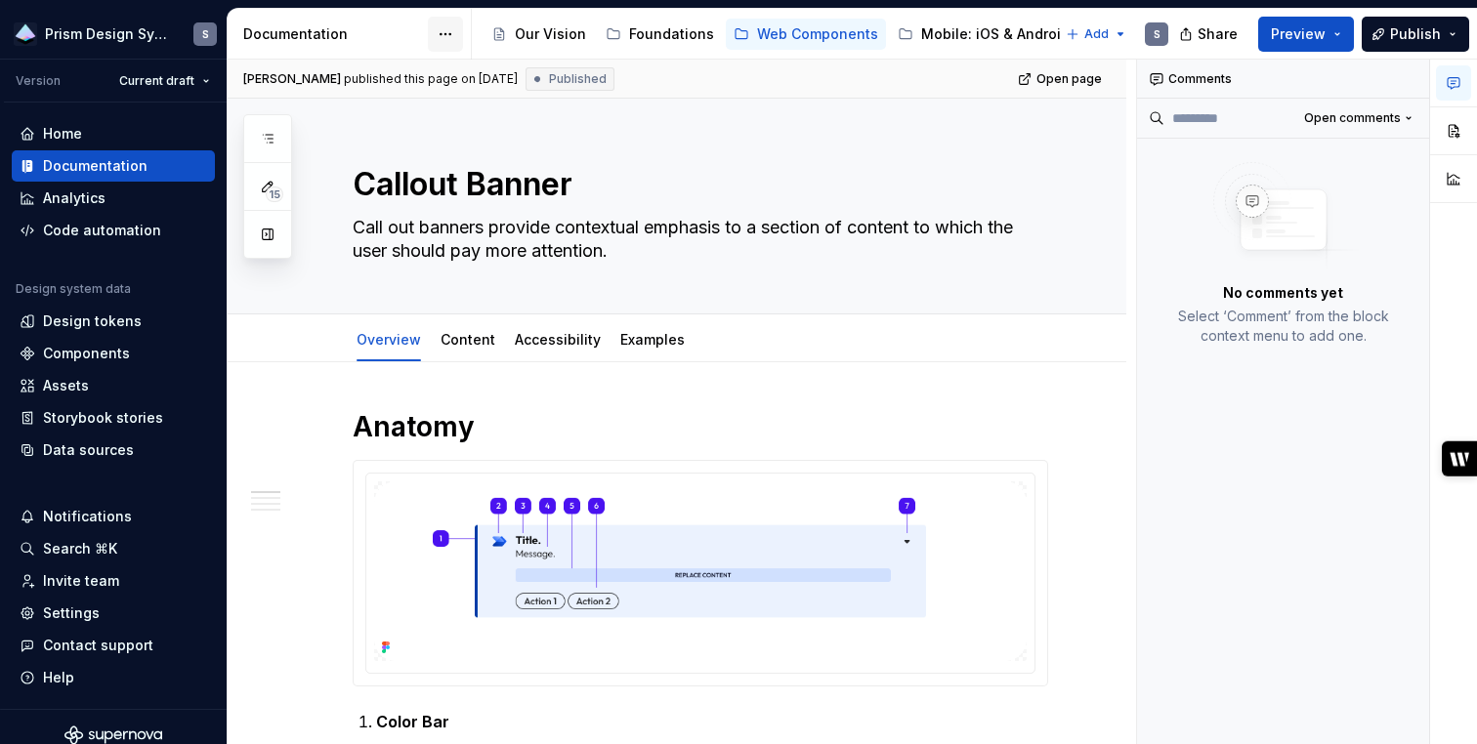
click at [458, 34] on html "Prism Design System S Version Current draft Home Documentation Analytics Code a…" at bounding box center [738, 372] width 1477 height 744
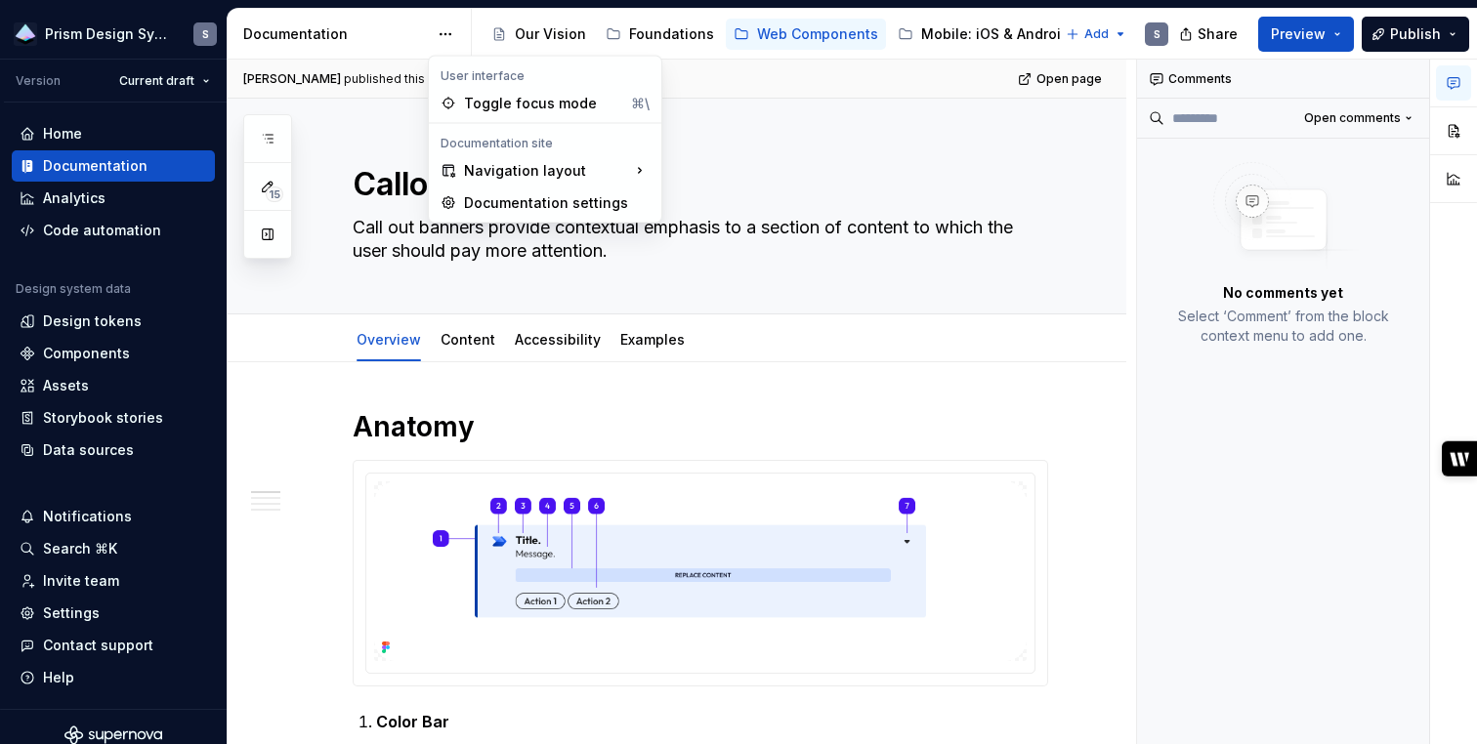
click at [266, 461] on html "Prism Design System S Version Current draft Home Documentation Analytics Code a…" at bounding box center [738, 372] width 1477 height 744
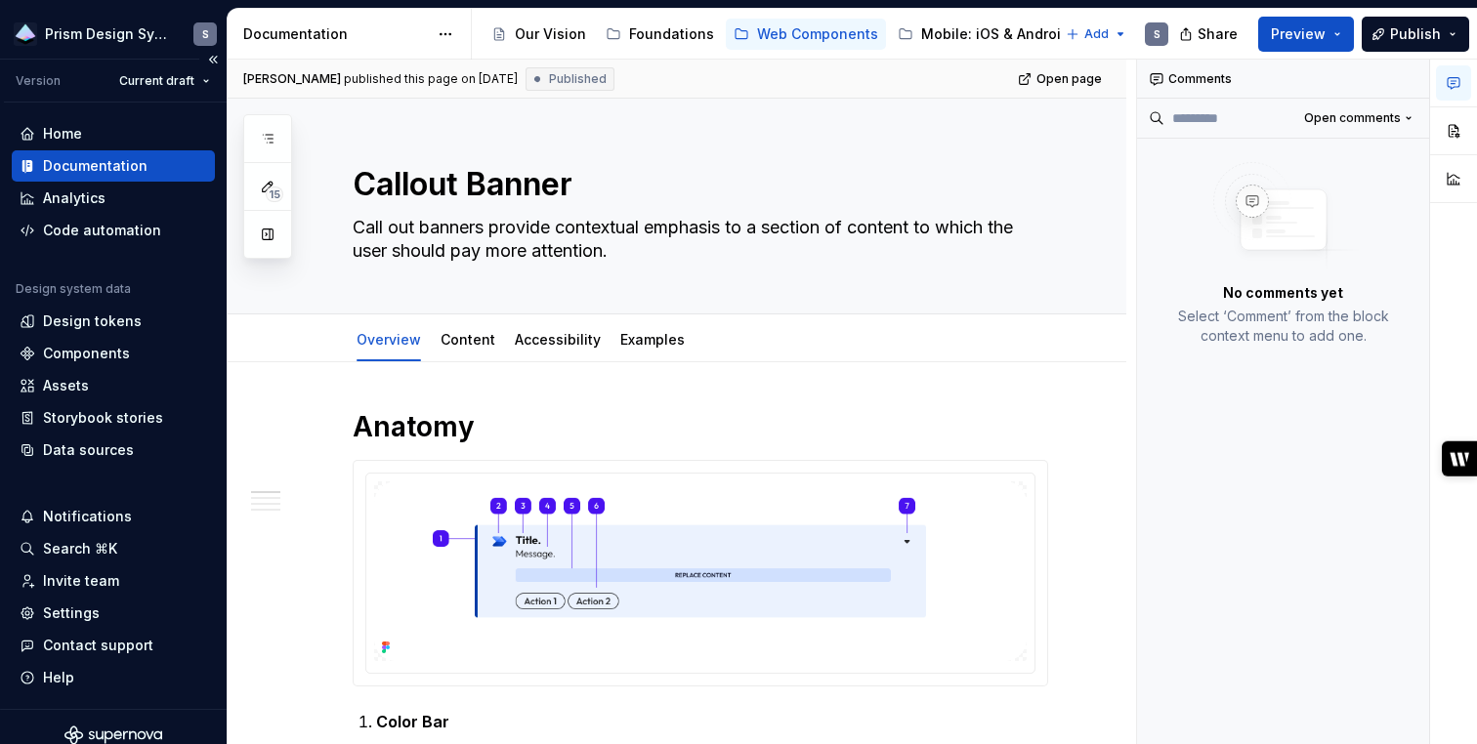
click at [51, 78] on div "Version" at bounding box center [38, 81] width 45 height 16
click at [208, 75] on html "Prism Design System S Version Current draft Home Documentation Analytics Code a…" at bounding box center [738, 372] width 1477 height 744
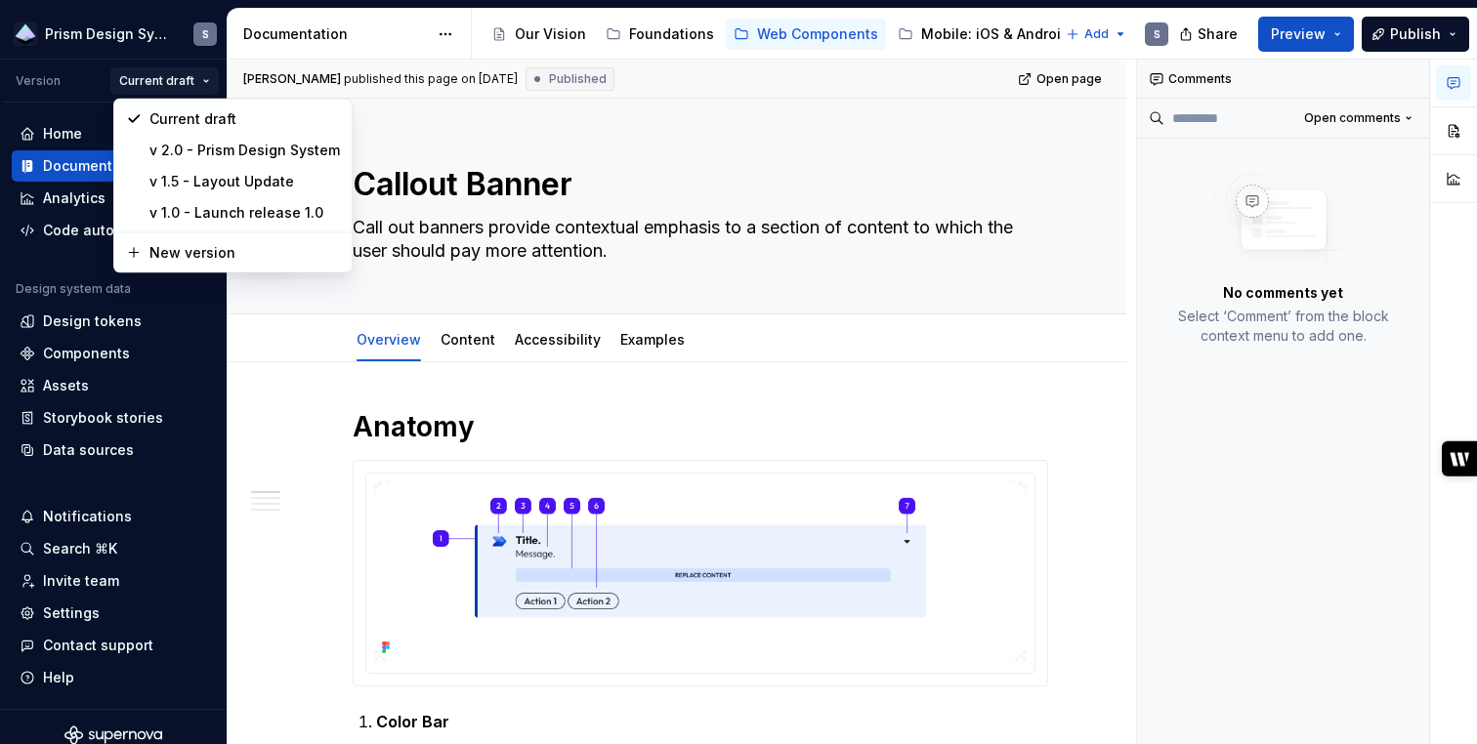
click at [288, 618] on html "Prism Design System S Version Current draft Home Documentation Analytics Code a…" at bounding box center [738, 372] width 1477 height 744
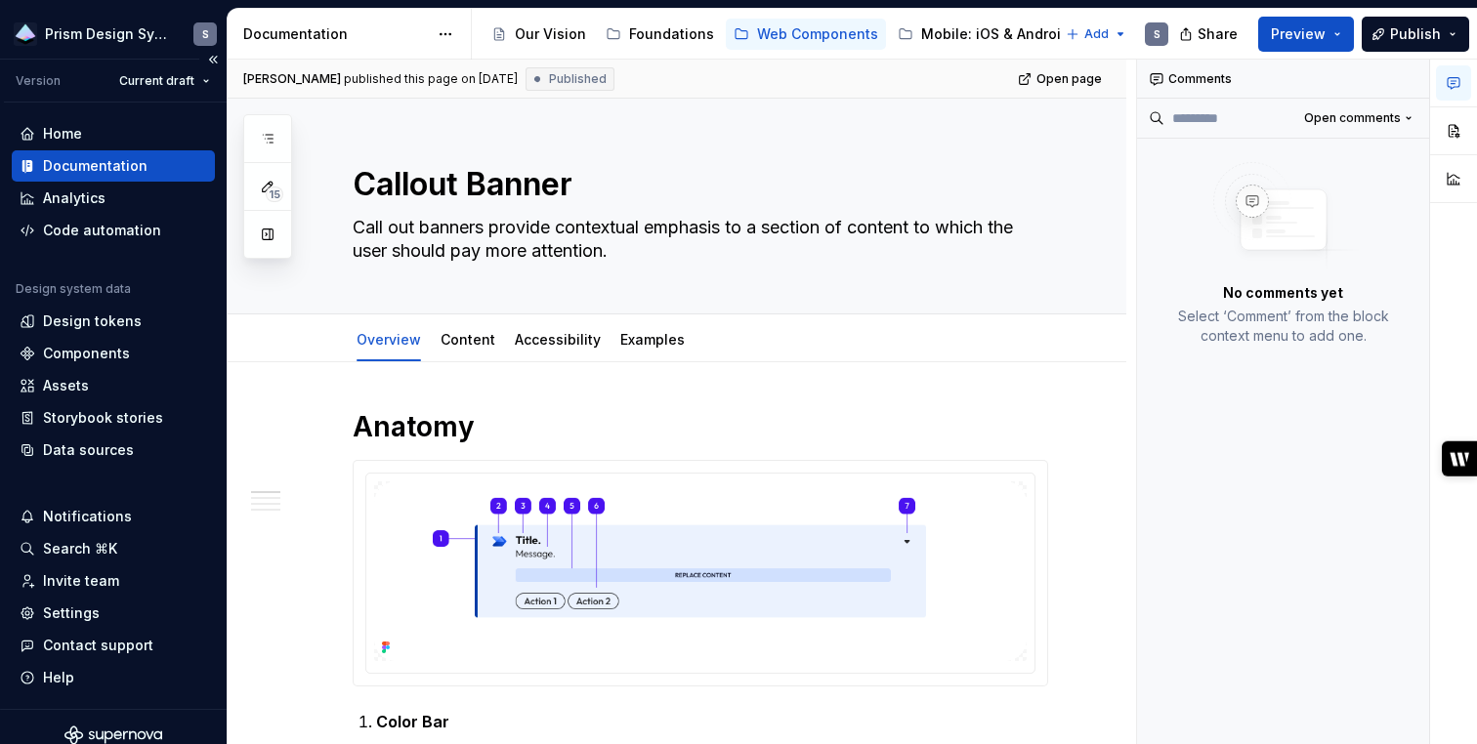
click at [156, 160] on div "Documentation" at bounding box center [114, 166] width 188 height 20
drag, startPoint x: 280, startPoint y: 129, endPoint x: 183, endPoint y: 124, distance: 97.8
click at [182, 124] on div "Prism Design System S Version Current draft Home Documentation Analytics Code a…" at bounding box center [738, 372] width 1477 height 744
click at [69, 613] on div "Settings" at bounding box center [71, 614] width 57 height 20
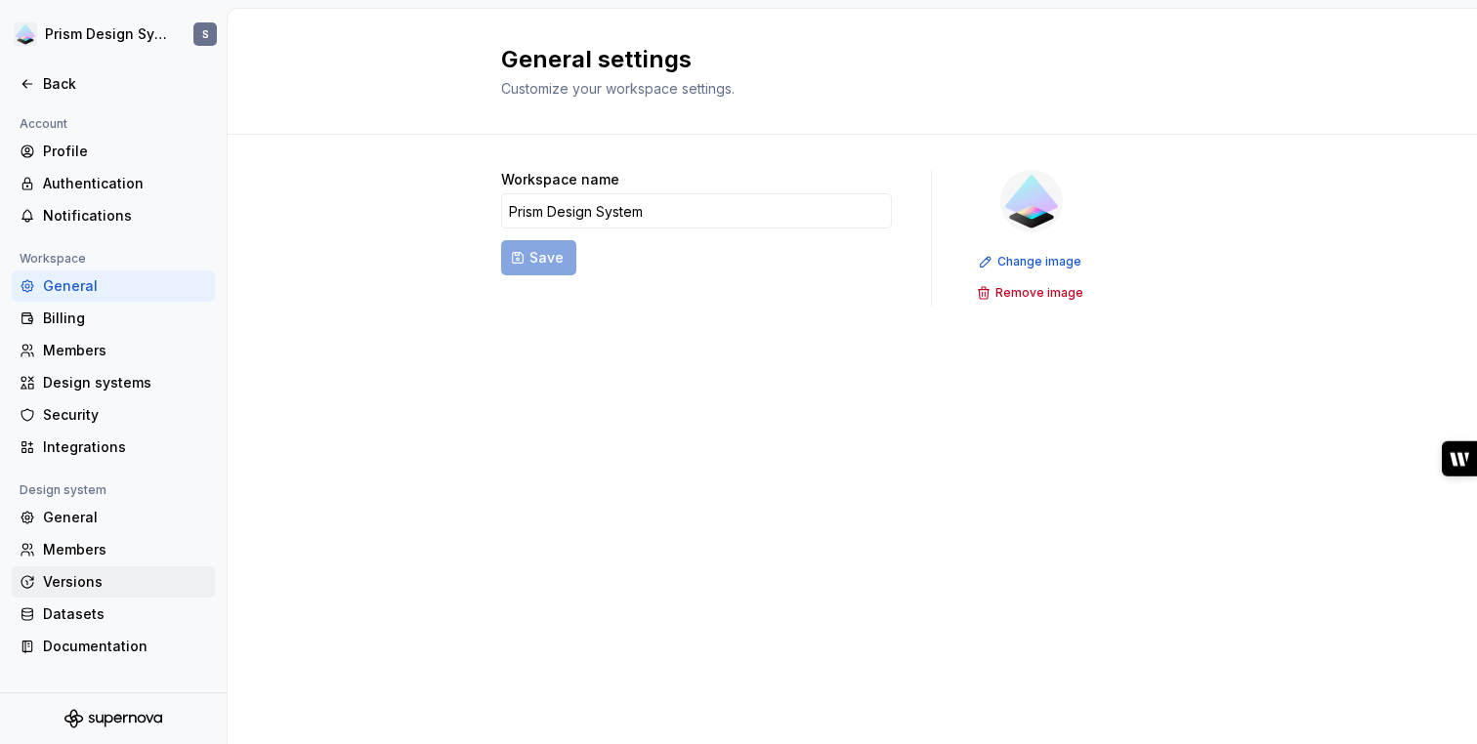
click at [57, 575] on div "Versions" at bounding box center [125, 582] width 164 height 20
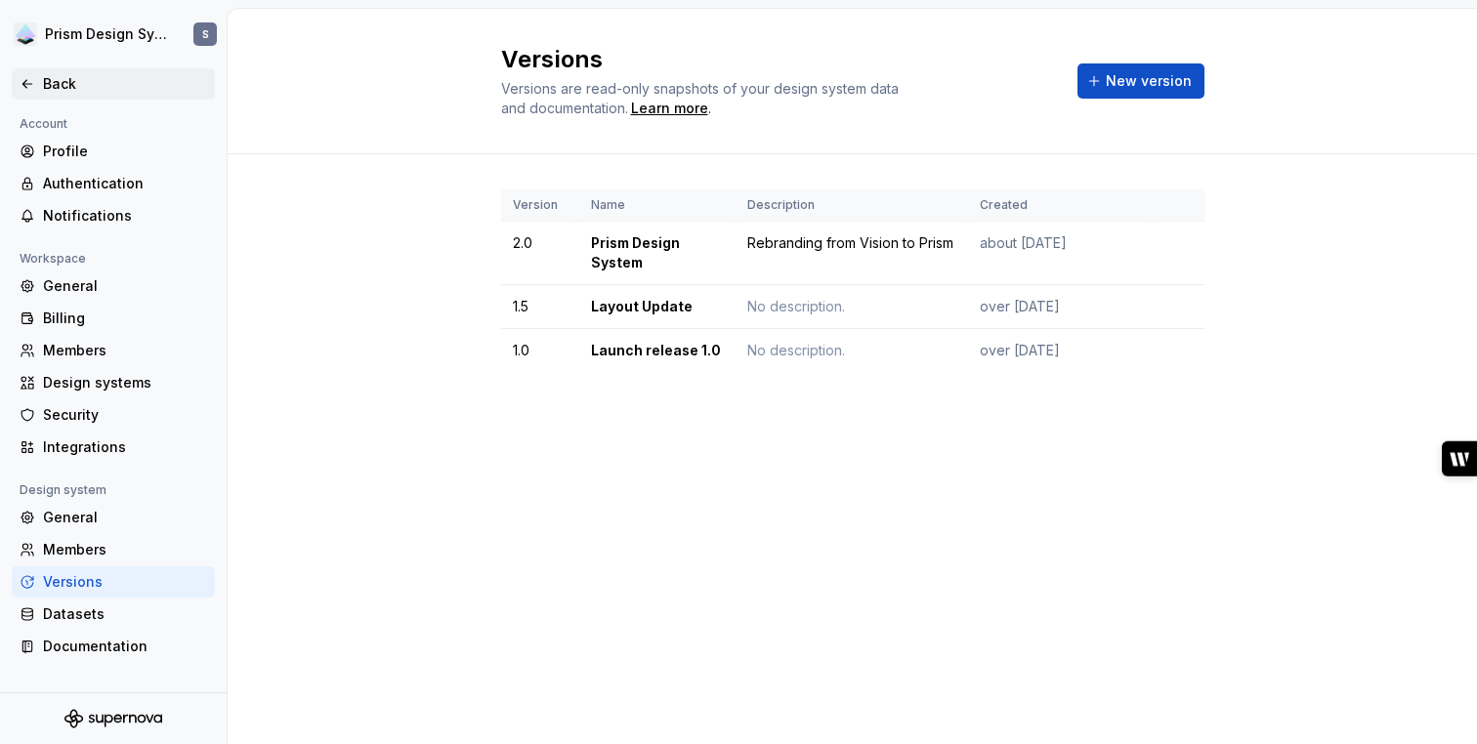
click at [55, 83] on div "Back" at bounding box center [125, 84] width 164 height 20
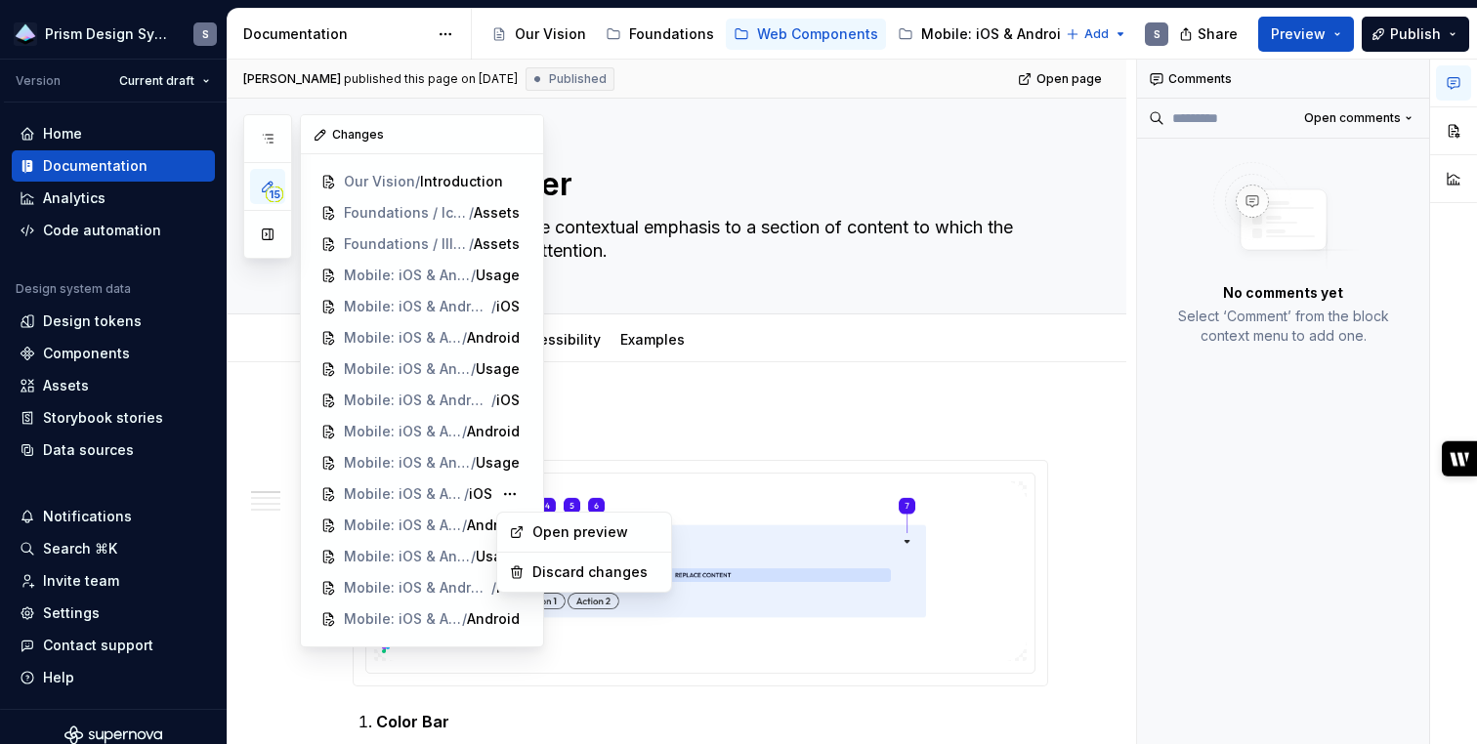
click at [444, 145] on div "15 Pages Add Accessibility guide for tree Page tree. Navigate the tree with the…" at bounding box center [393, 380] width 301 height 533
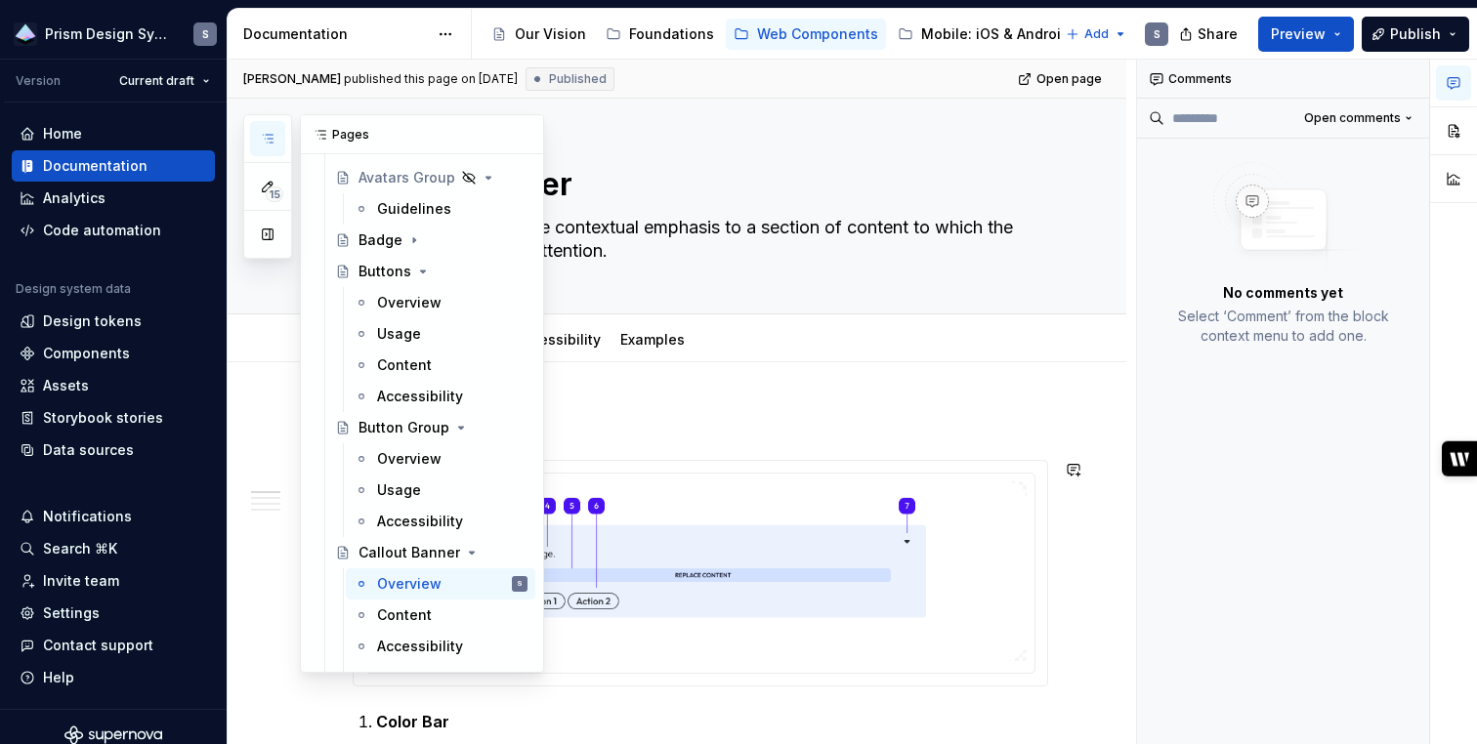
scroll to position [635, 0]
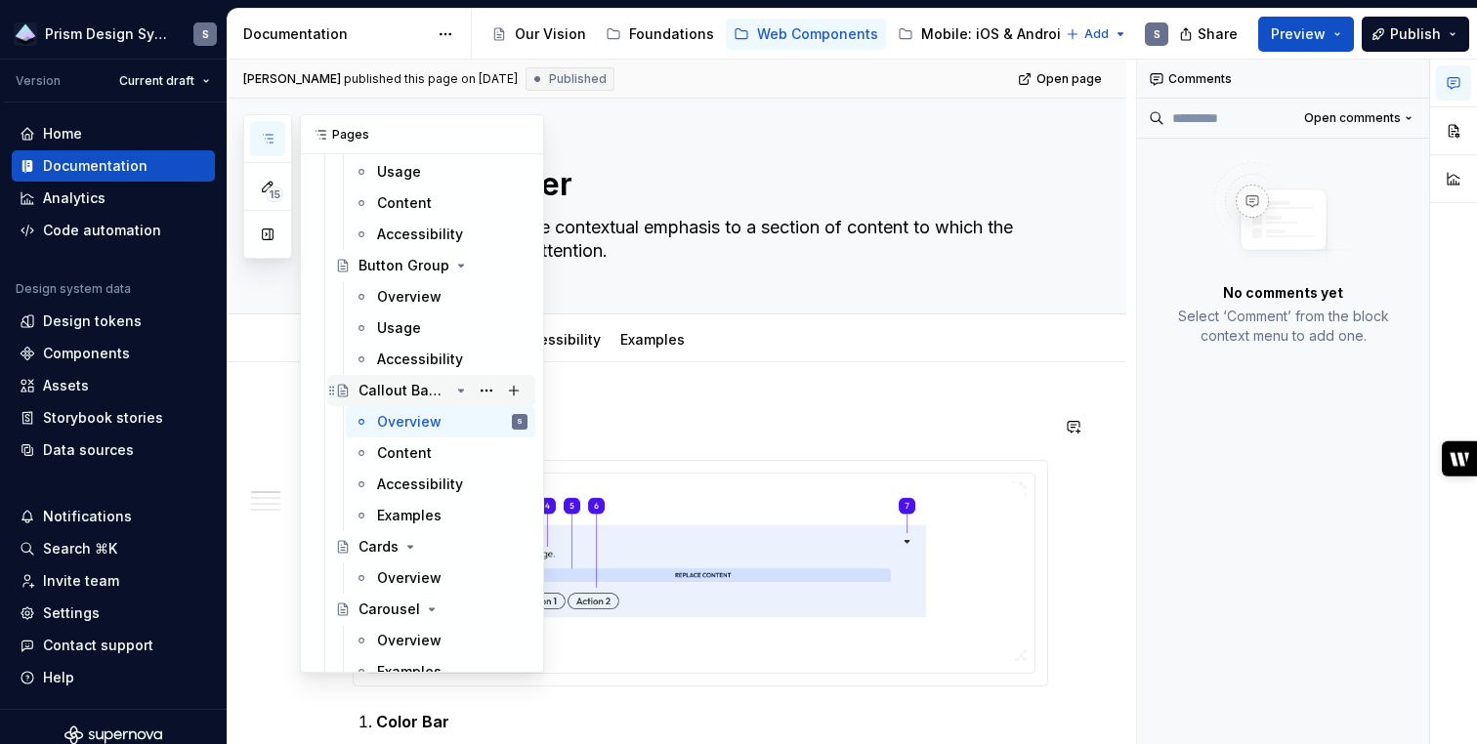
click at [465, 394] on icon "Page tree" at bounding box center [461, 391] width 16 height 16
click at [492, 392] on button "Page tree" at bounding box center [486, 390] width 27 height 27
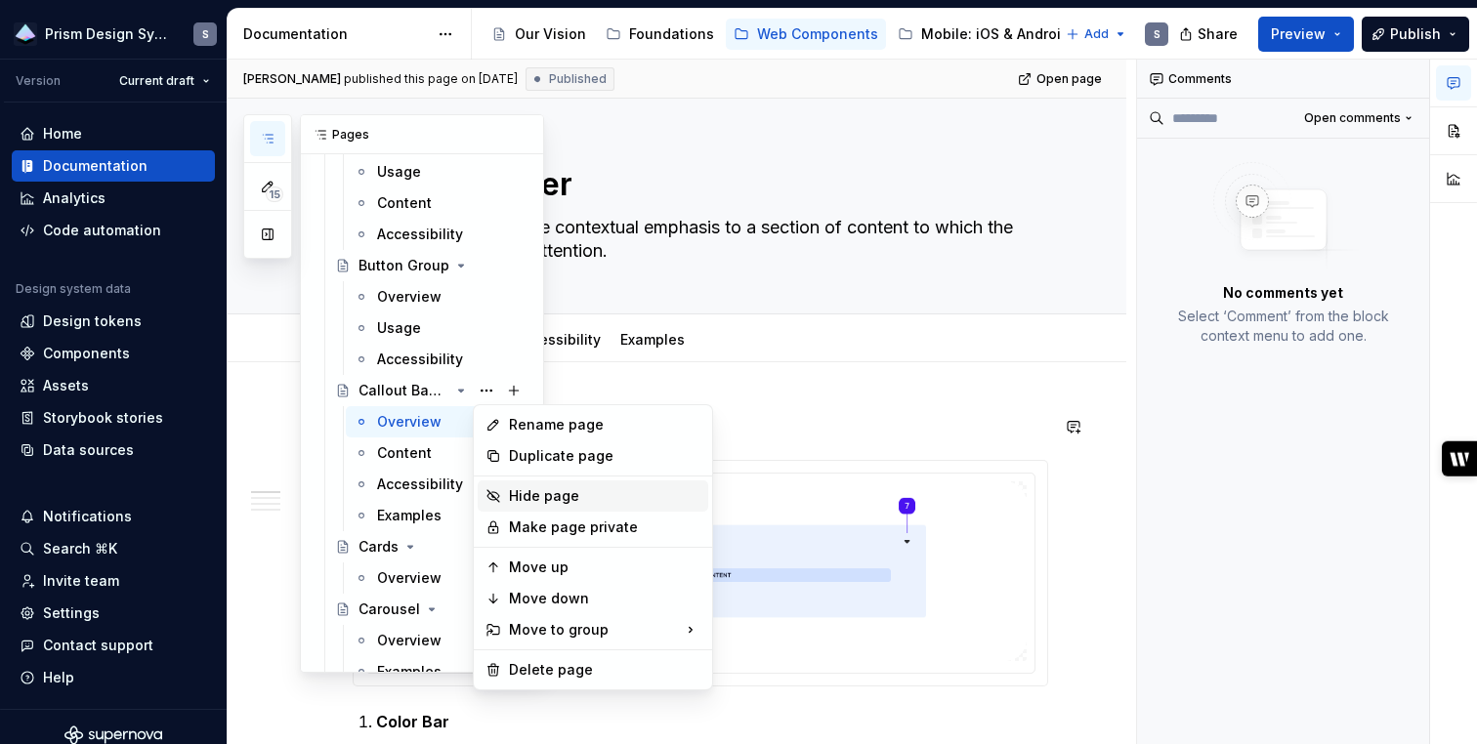
click at [515, 493] on div "Hide page" at bounding box center [604, 496] width 191 height 20
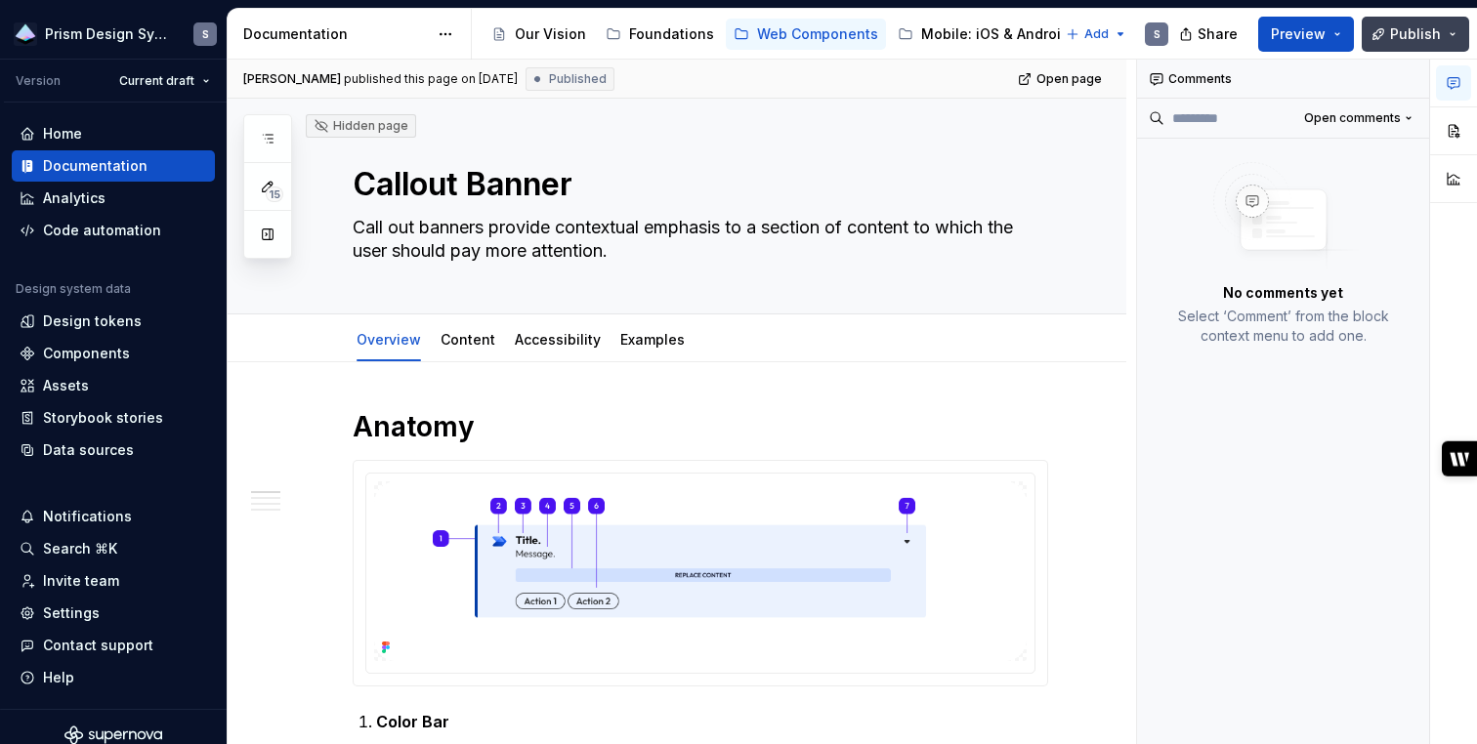
click at [1455, 38] on button "Publish" at bounding box center [1414, 34] width 107 height 35
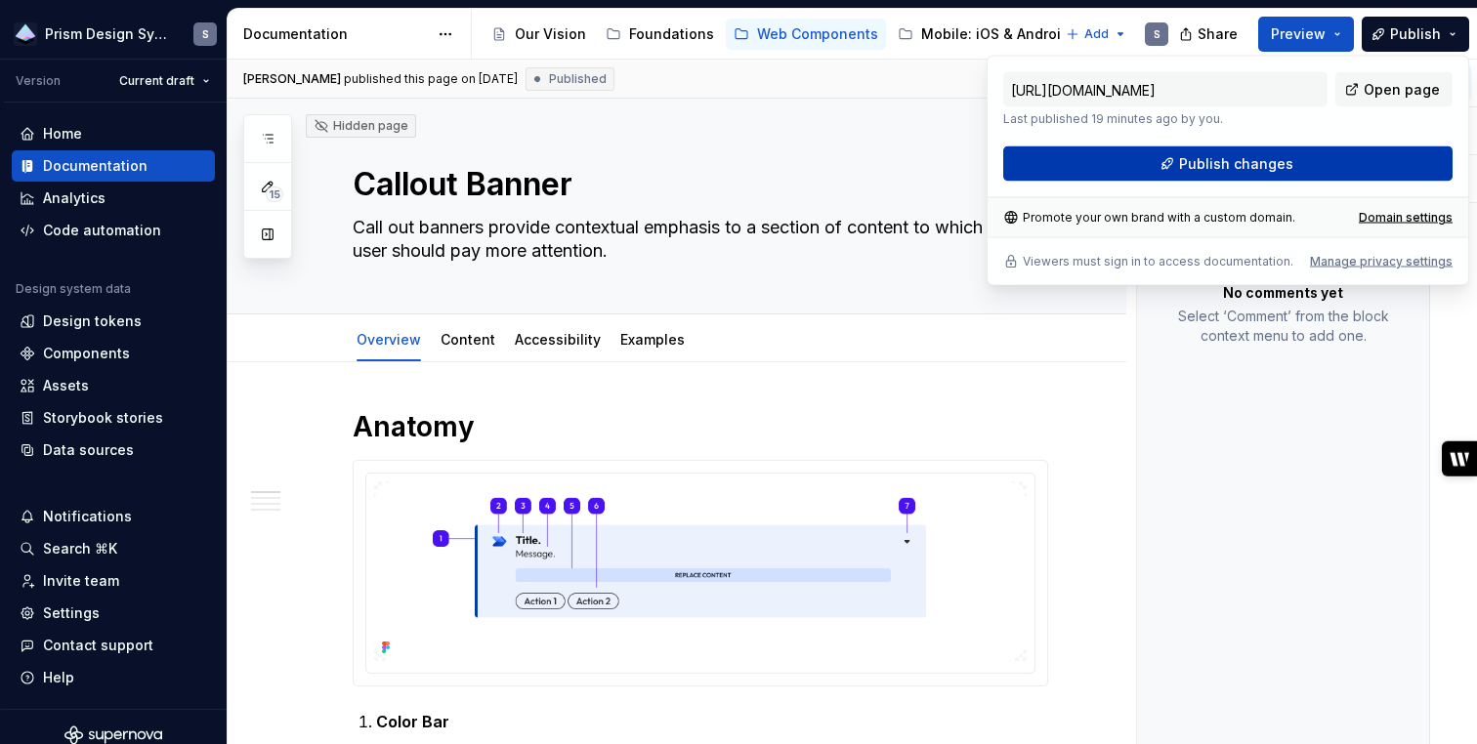
click at [1205, 168] on span "Publish changes" at bounding box center [1236, 164] width 114 height 20
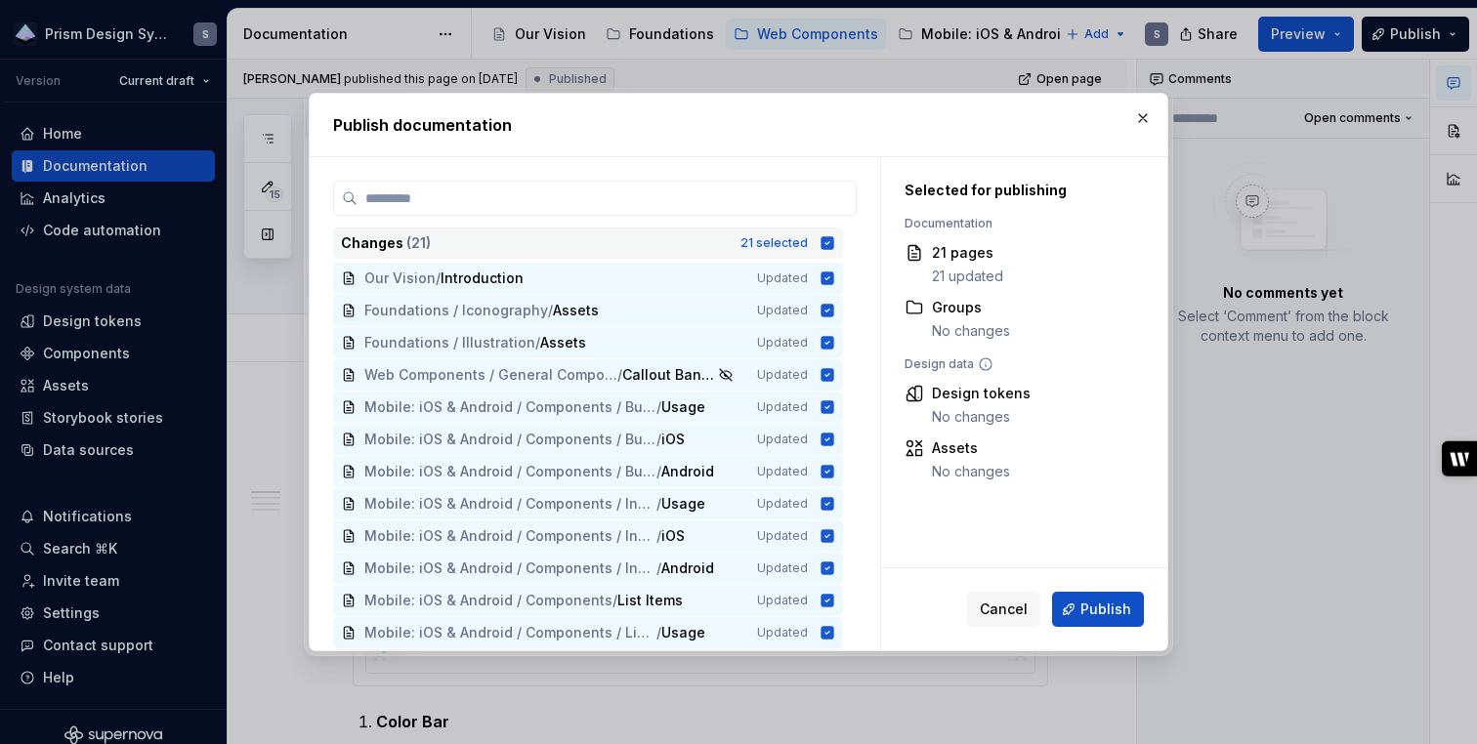
click at [834, 241] on icon at bounding box center [827, 243] width 13 height 13
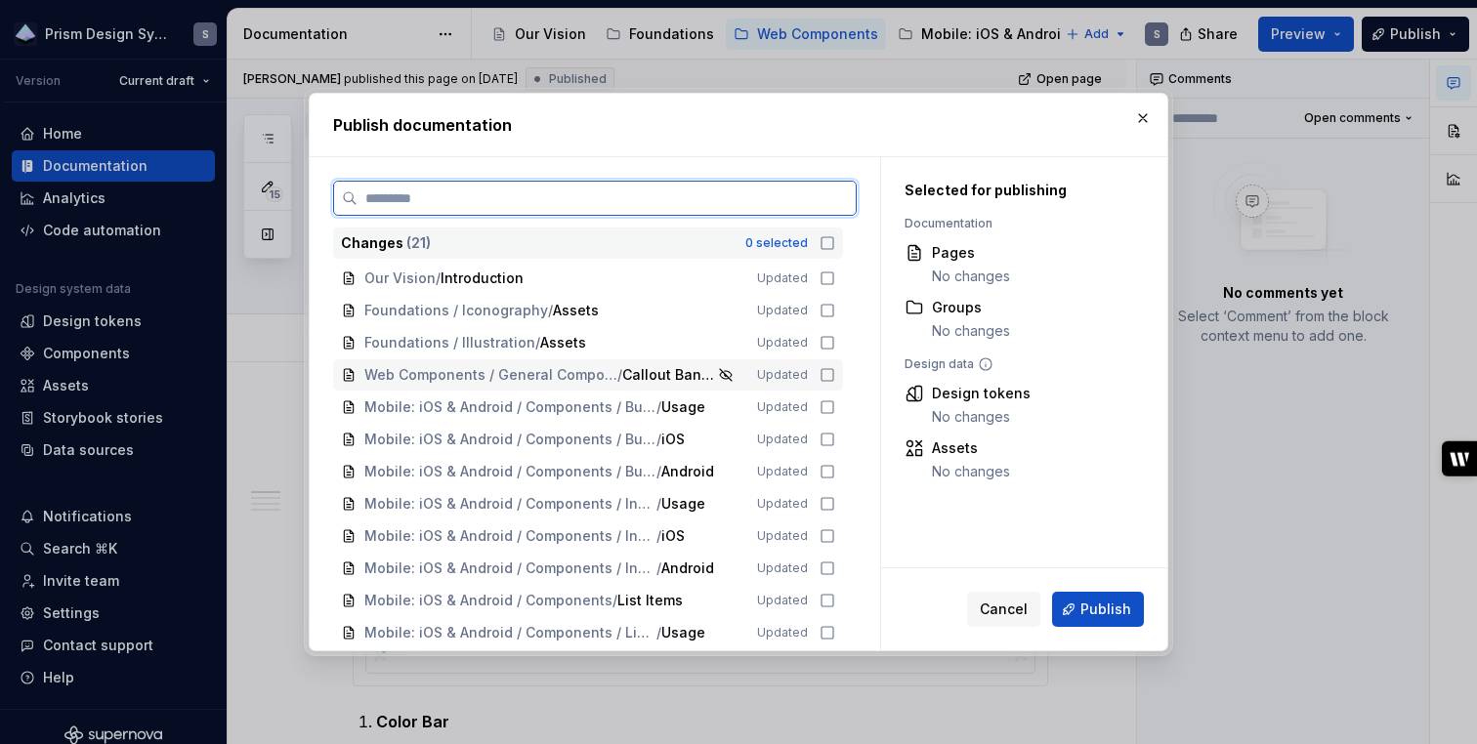
click at [835, 371] on icon at bounding box center [827, 375] width 16 height 16
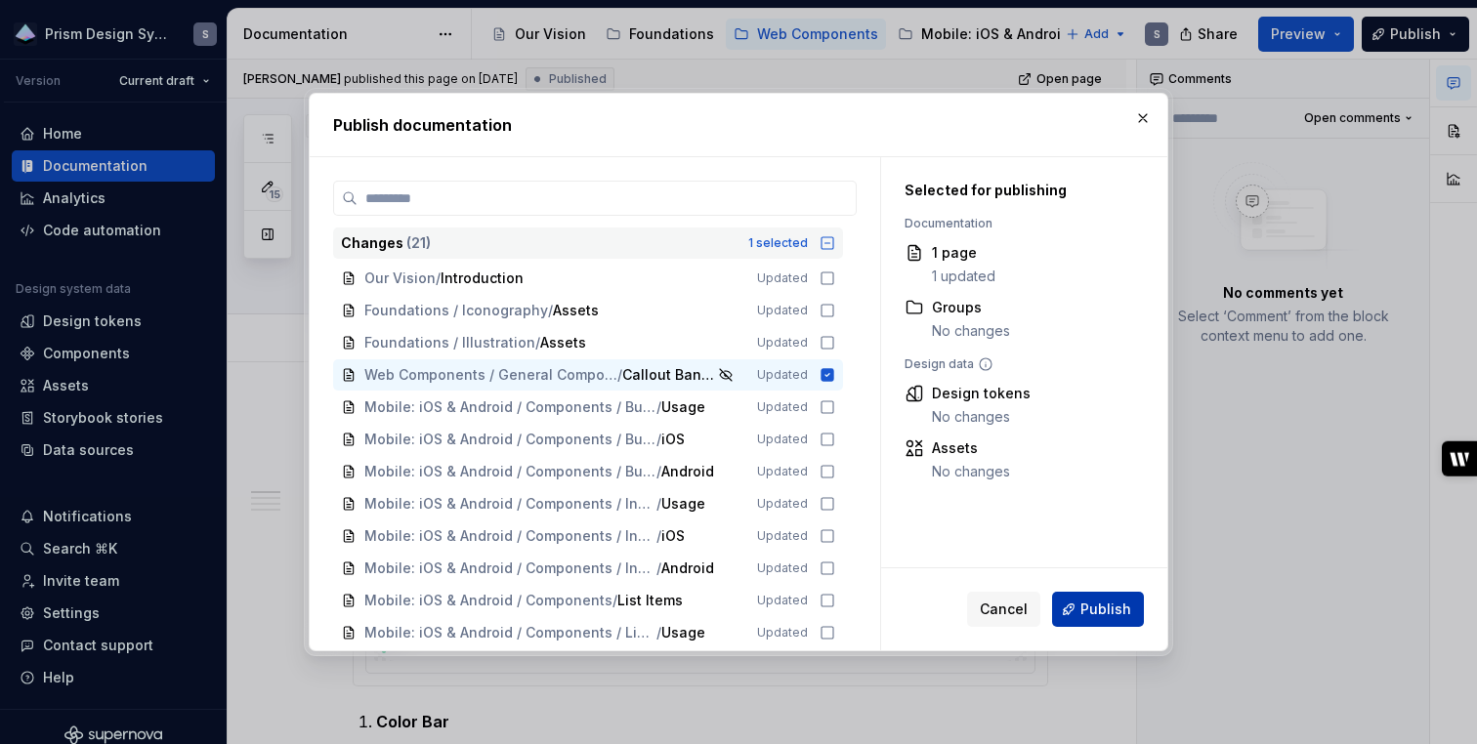
click at [1075, 604] on button "Publish" at bounding box center [1098, 609] width 92 height 35
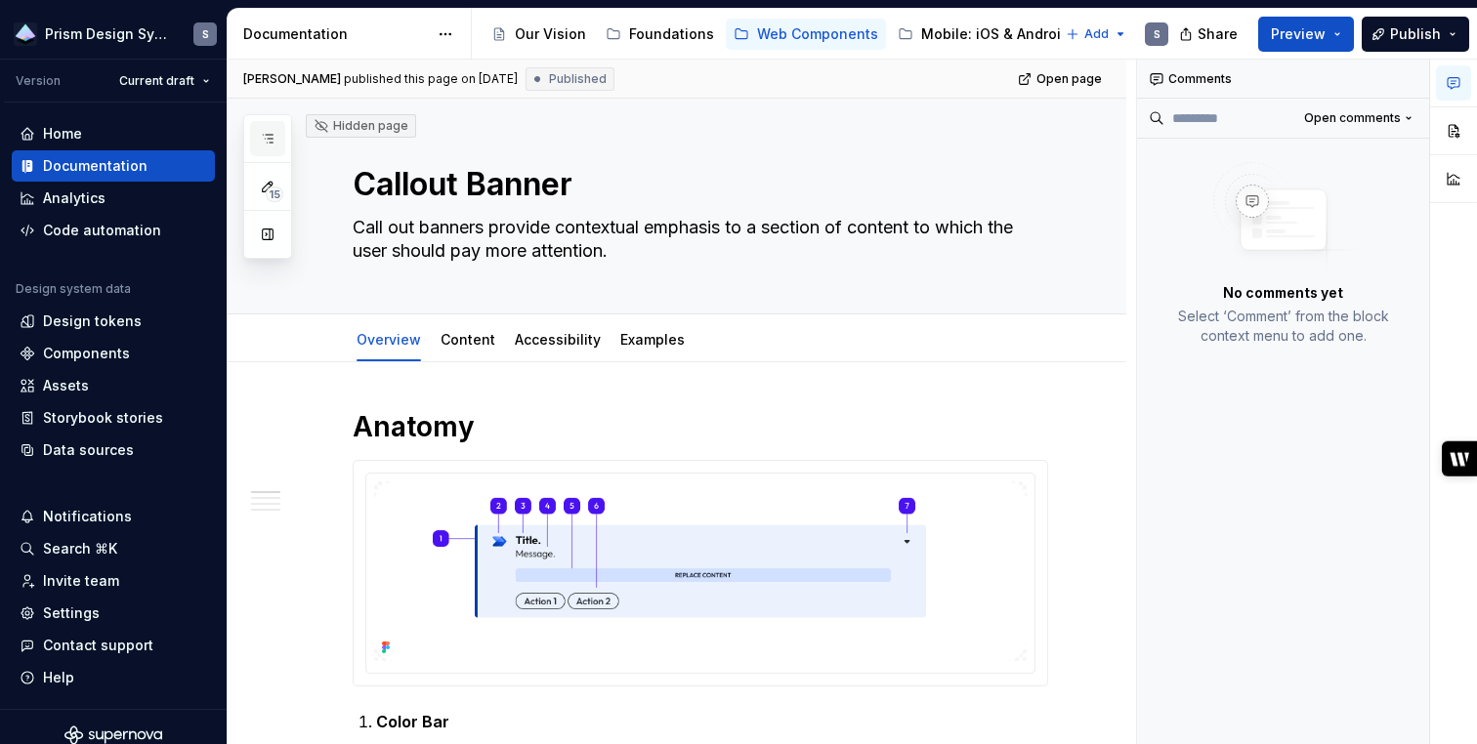
click at [277, 144] on button "button" at bounding box center [267, 138] width 35 height 35
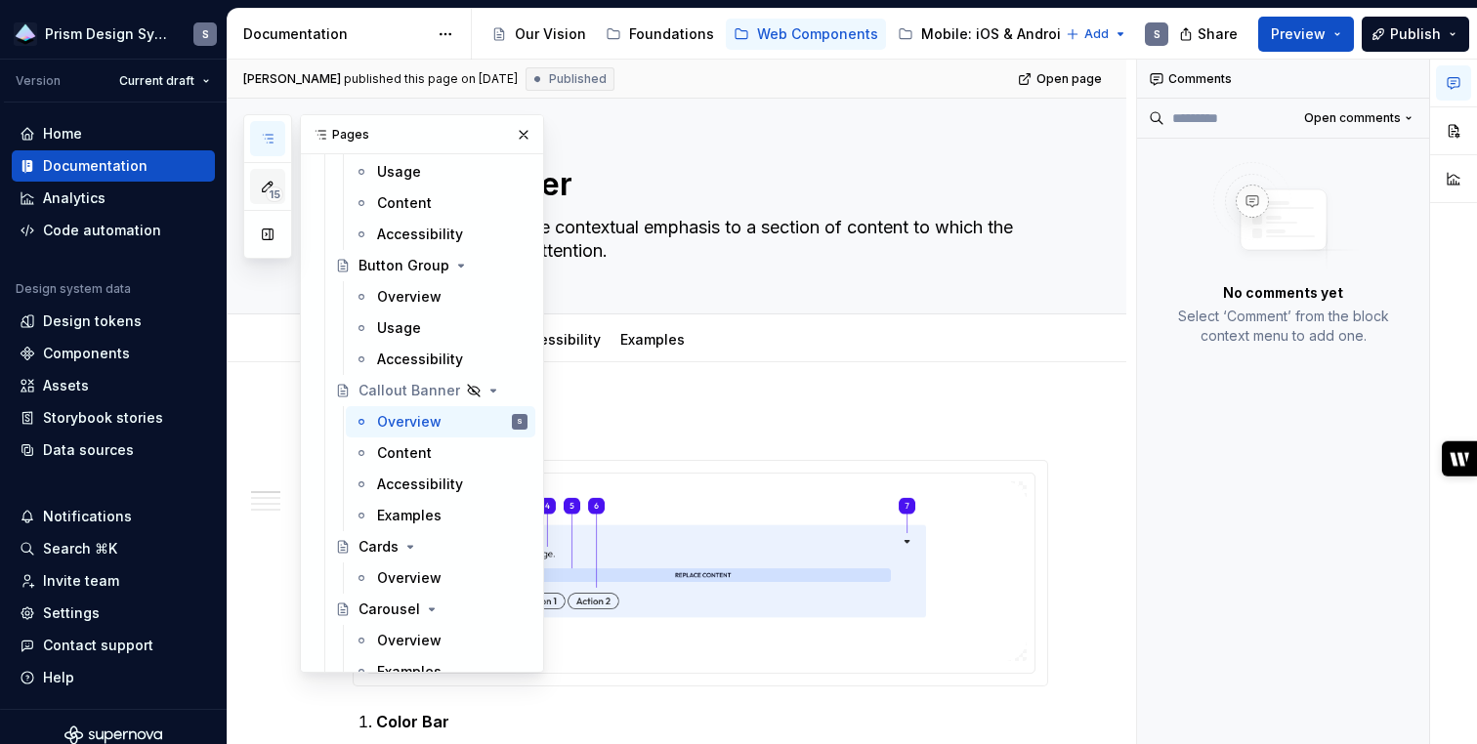
click at [272, 193] on span "15" at bounding box center [275, 195] width 18 height 16
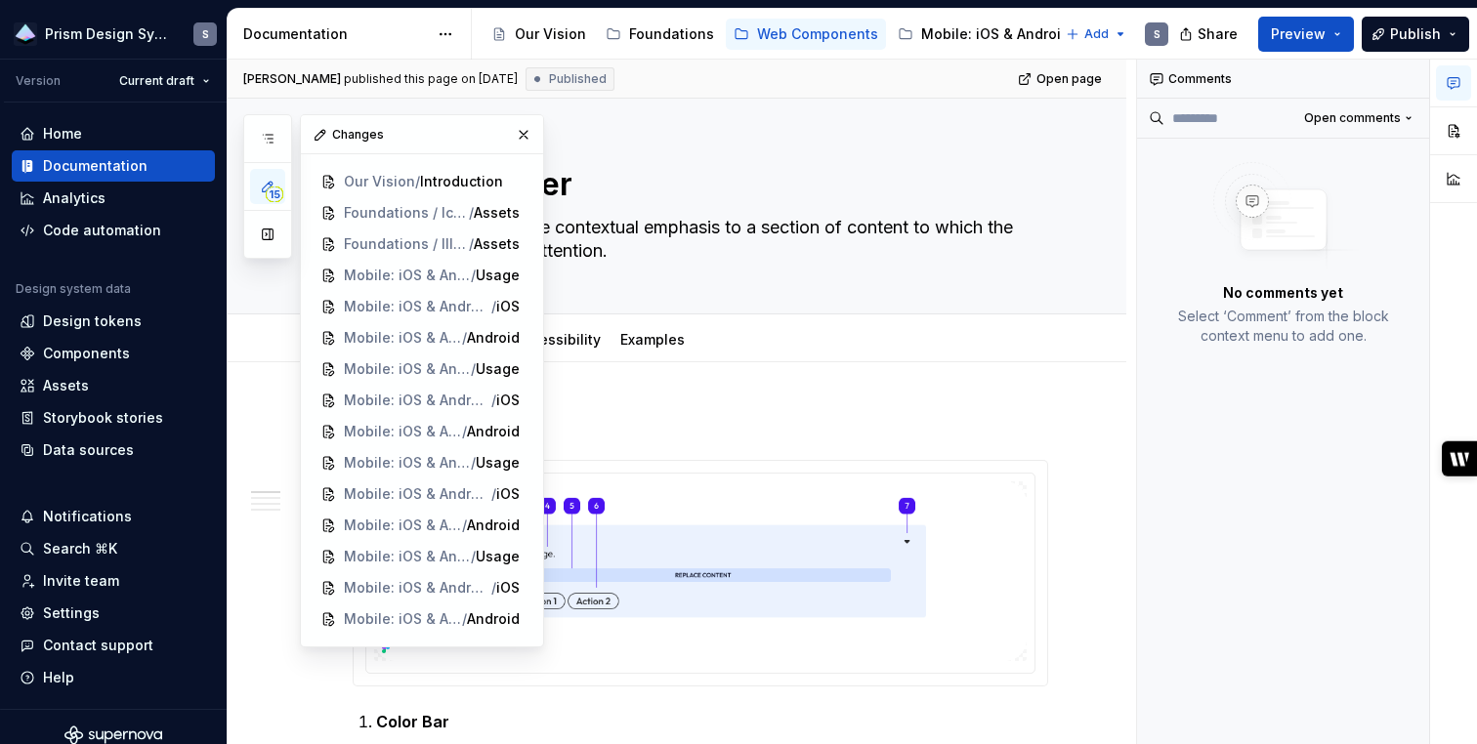
click at [265, 179] on icon "button" at bounding box center [268, 187] width 16 height 16
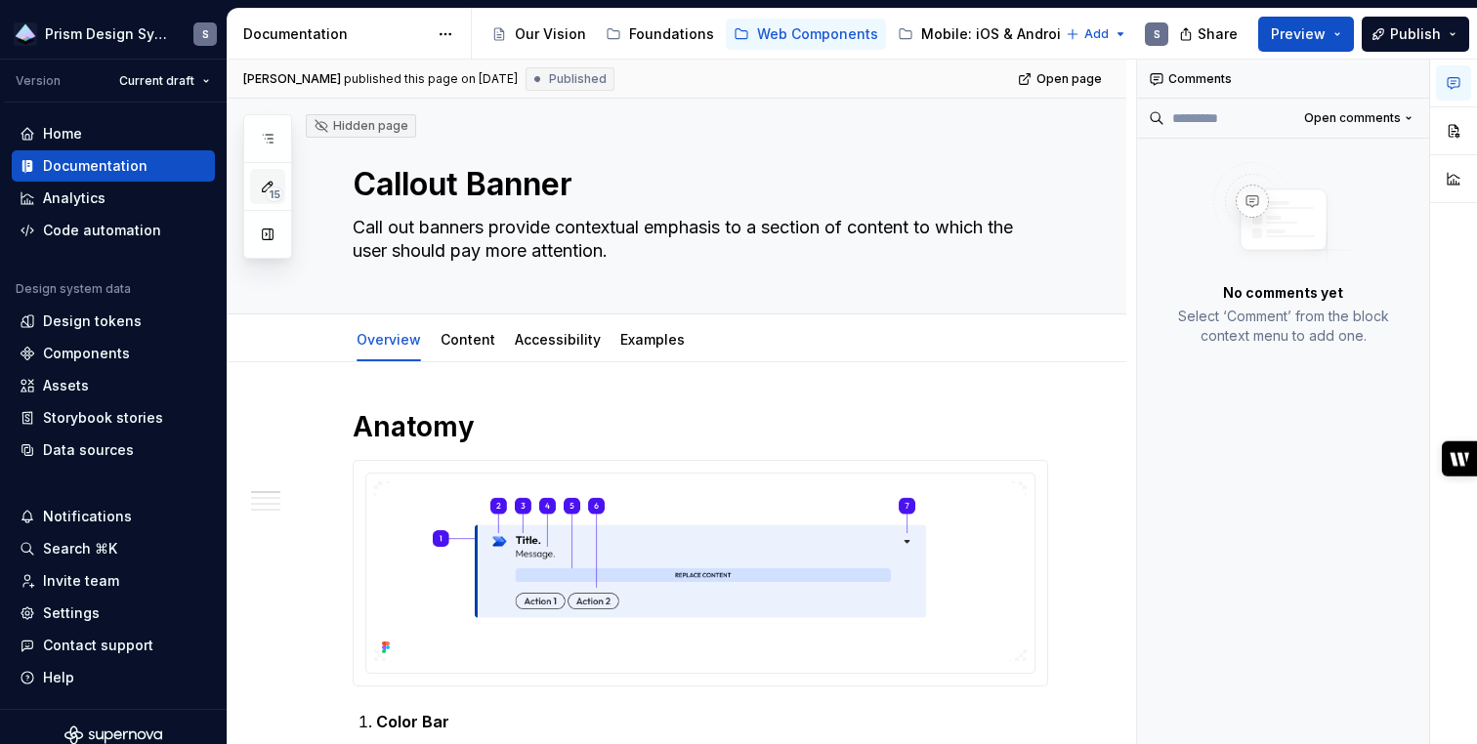
click at [265, 179] on icon "button" at bounding box center [268, 187] width 16 height 16
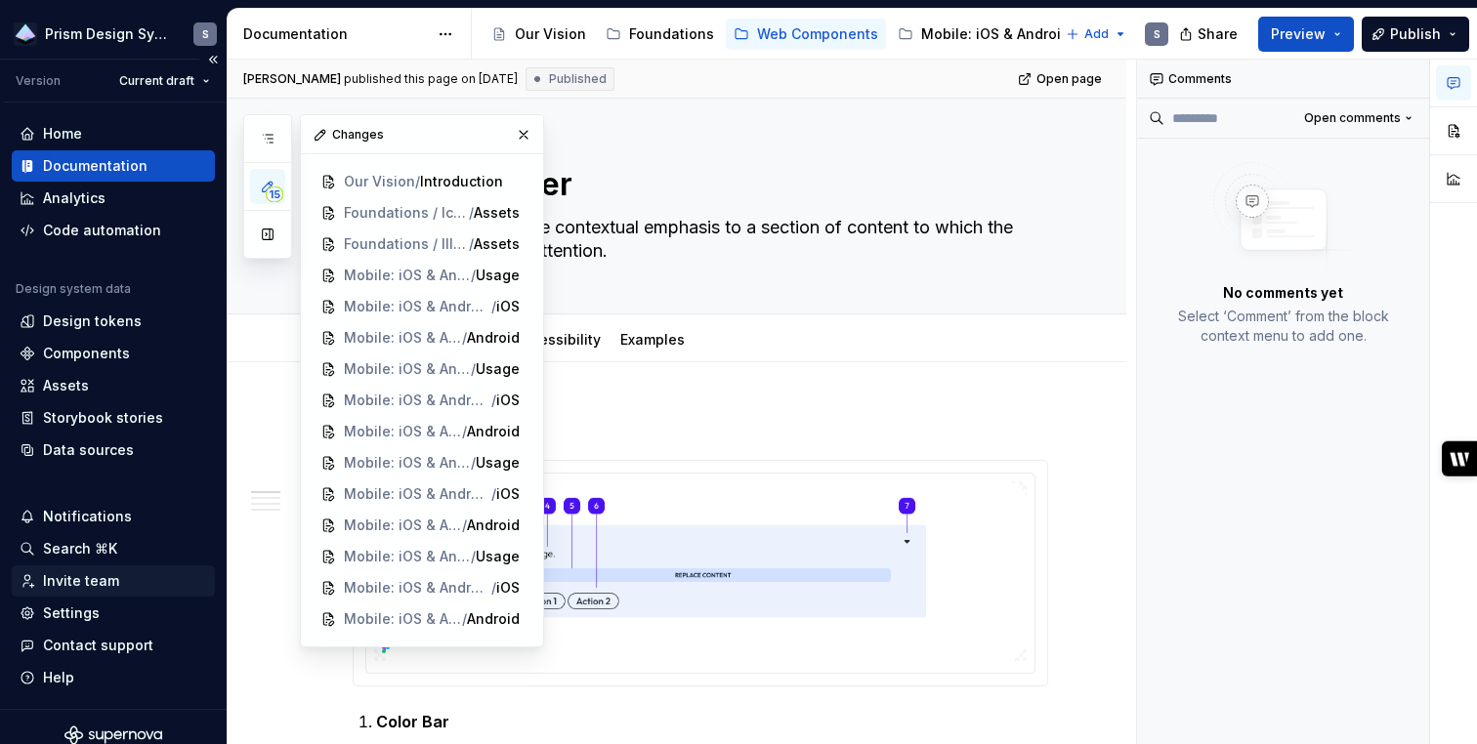
scroll to position [17, 0]
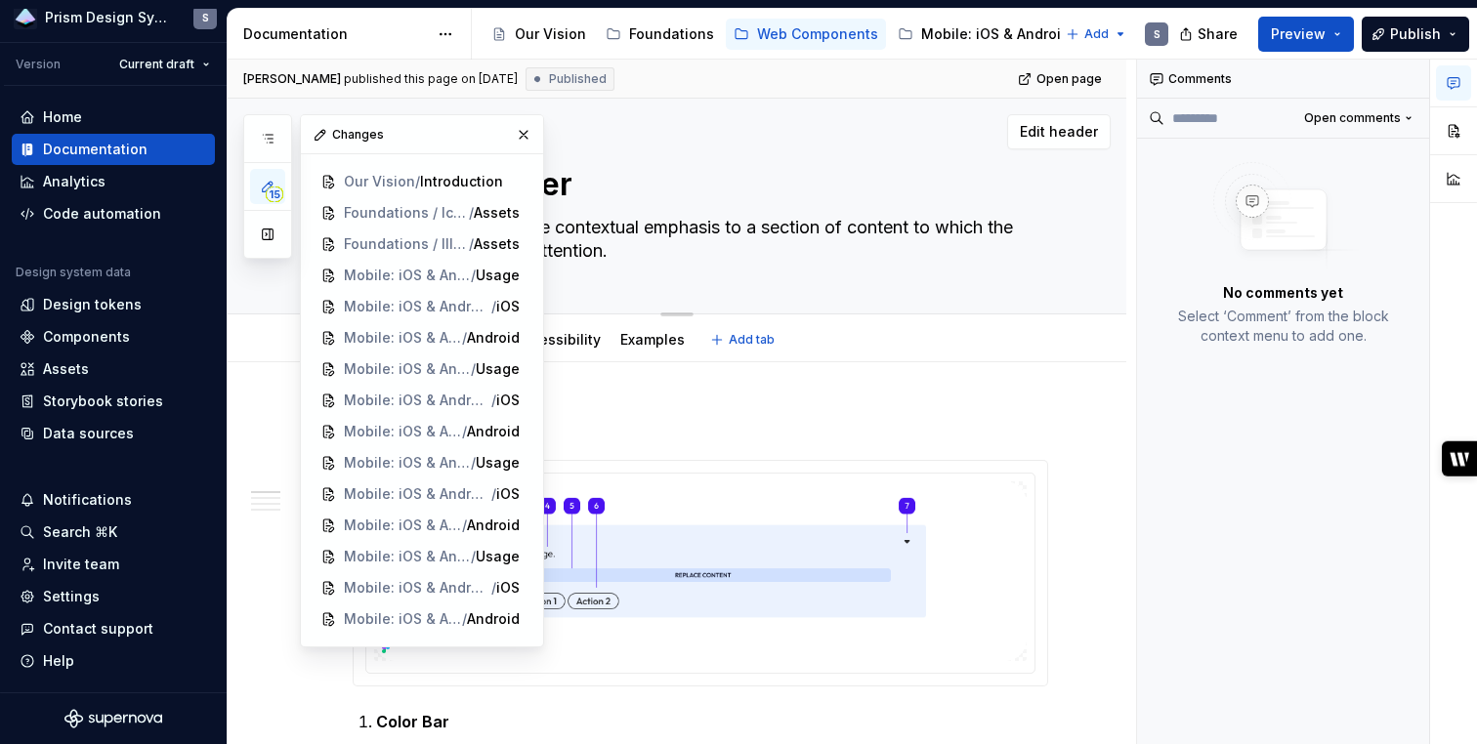
click at [1003, 152] on div "Callout Banner Call out banners provide contextual emphasis to a section of con…" at bounding box center [700, 206] width 695 height 215
click at [1400, 34] on span "Publish" at bounding box center [1415, 34] width 51 height 20
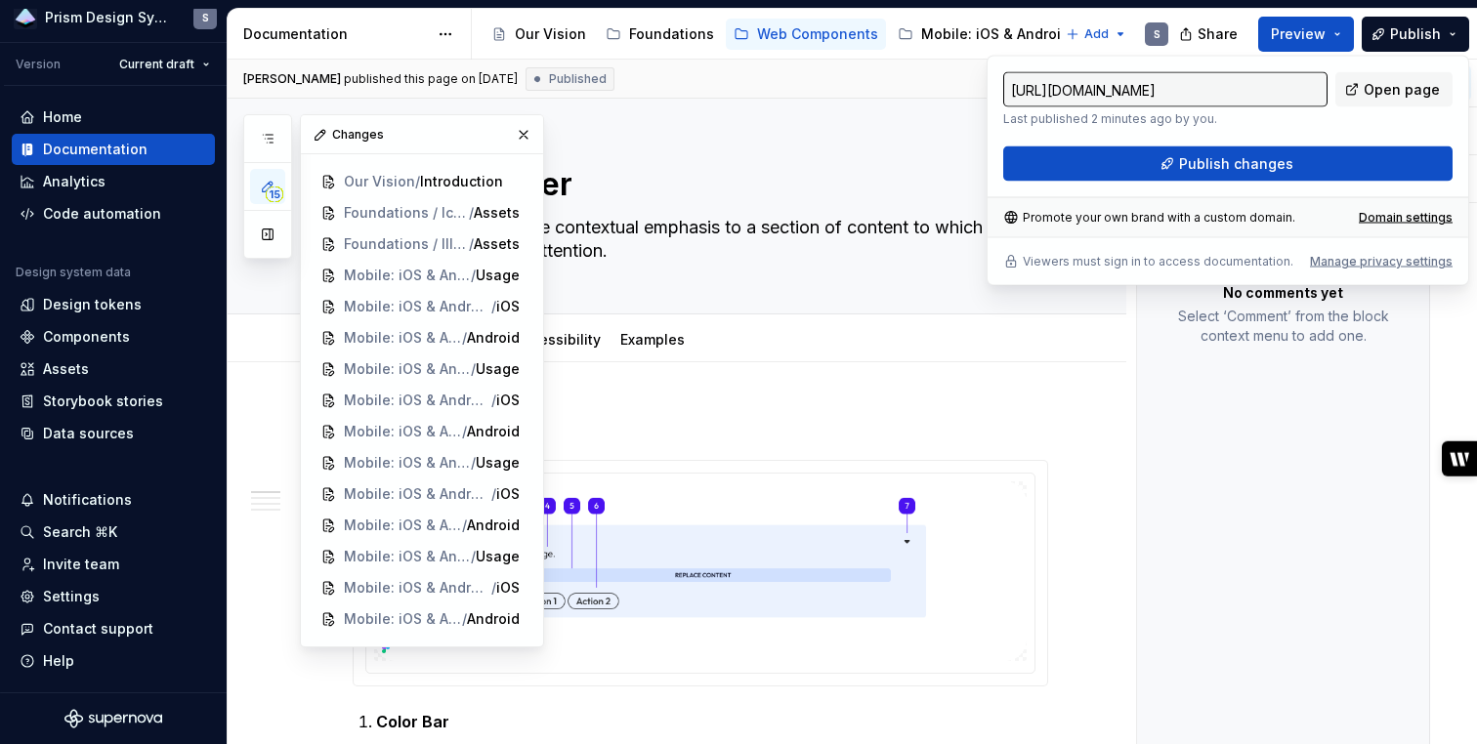
click at [1291, 385] on div "Comments Open comments No comments yet Select ‘Comment’ from the block context …" at bounding box center [1283, 403] width 293 height 686
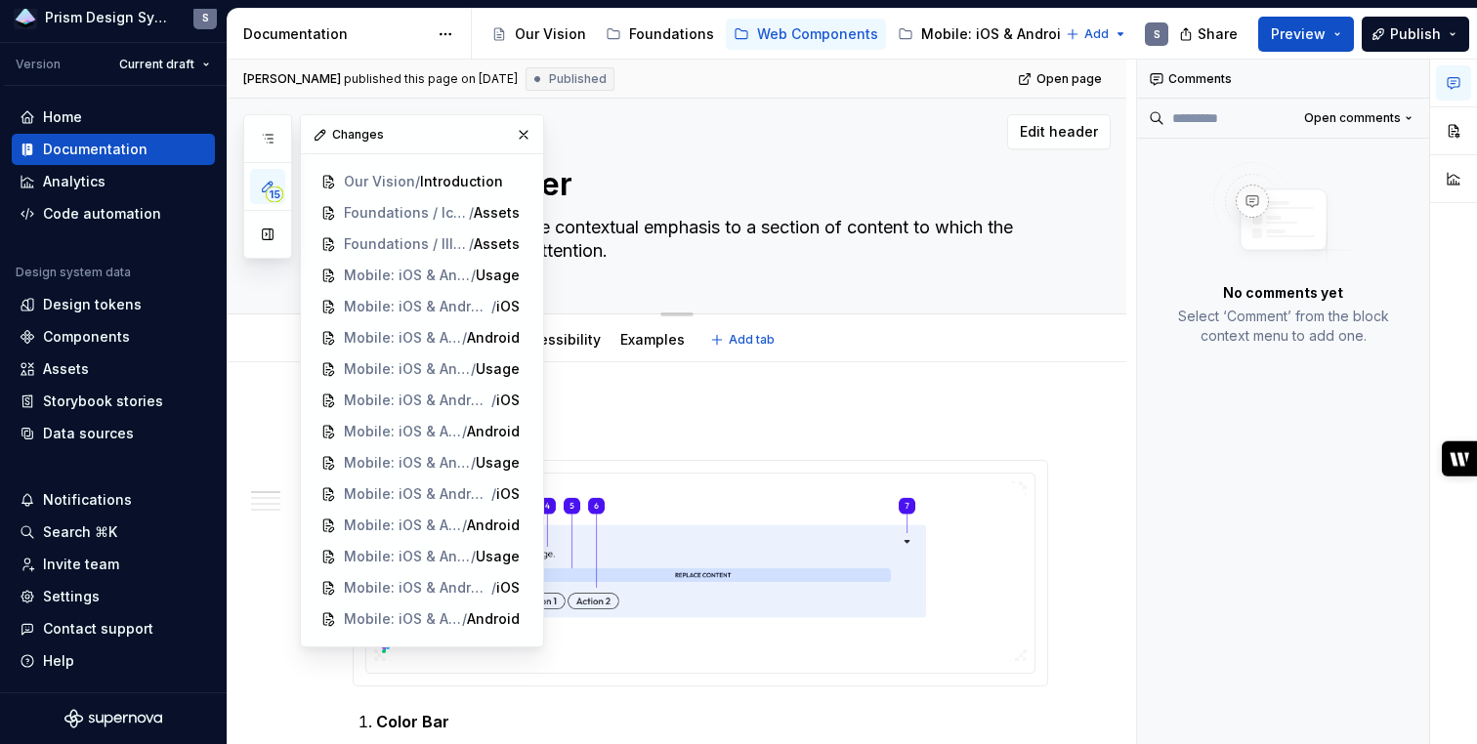
click at [805, 105] on div "Callout Banner Call out banners provide contextual emphasis to a section of con…" at bounding box center [700, 206] width 695 height 215
click at [525, 133] on button "button" at bounding box center [523, 134] width 27 height 27
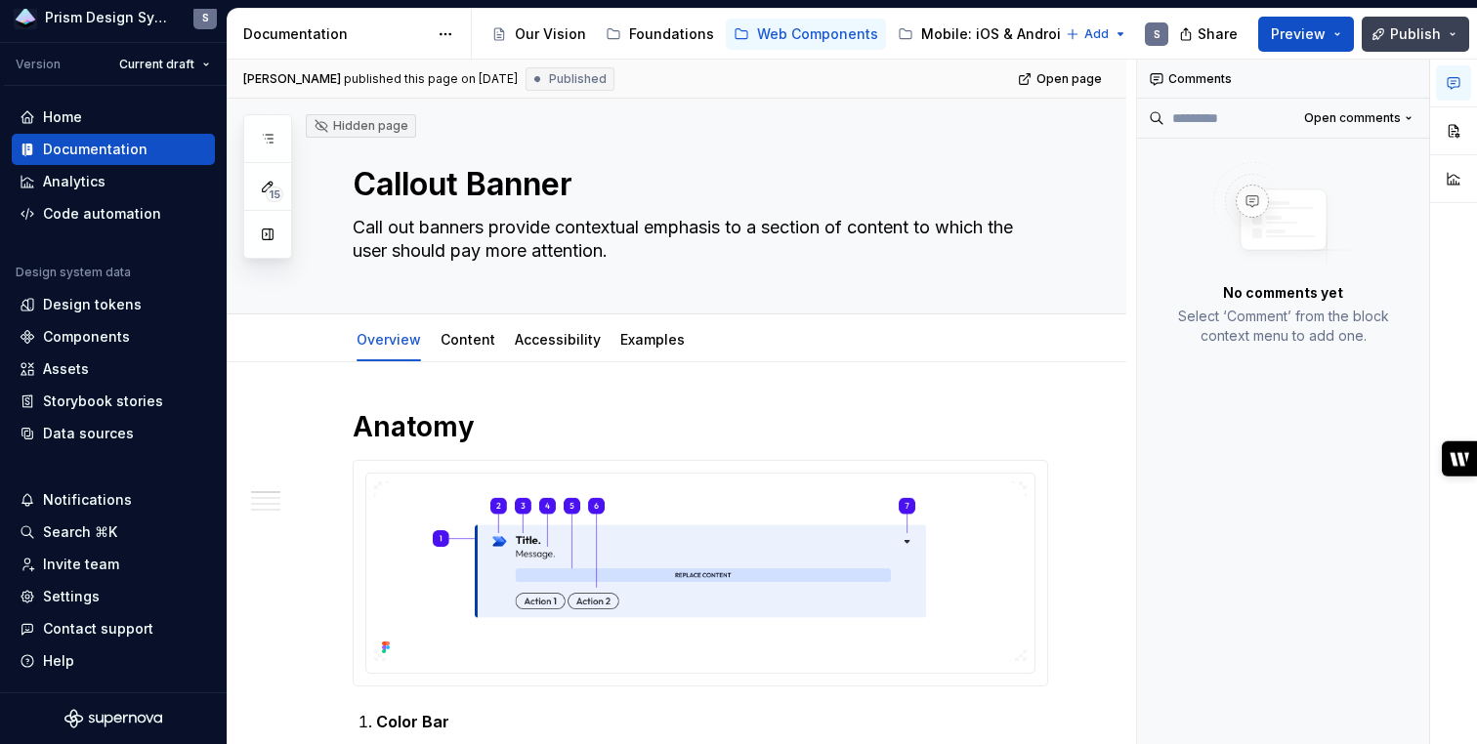
click at [1380, 37] on button "Publish" at bounding box center [1414, 34] width 107 height 35
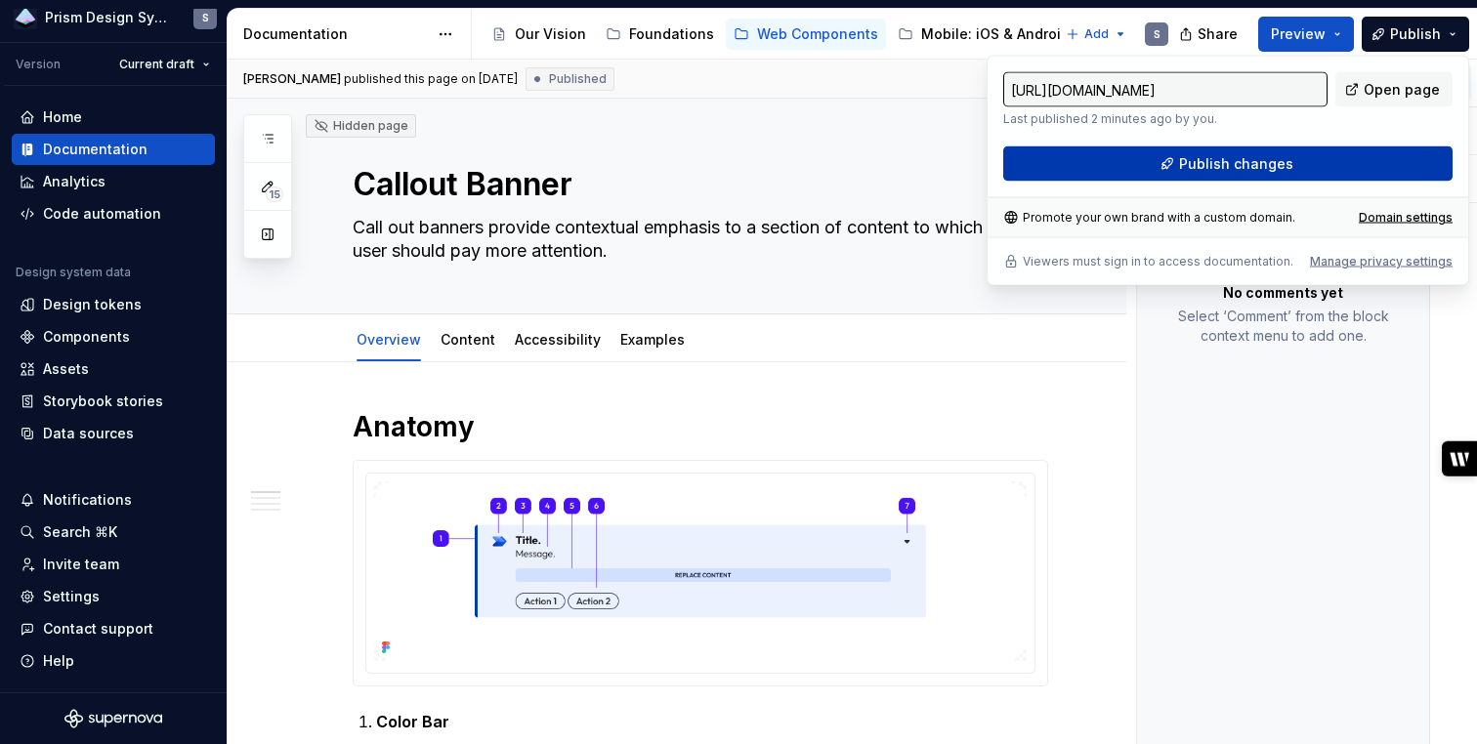
click at [1264, 165] on span "Publish changes" at bounding box center [1236, 164] width 114 height 20
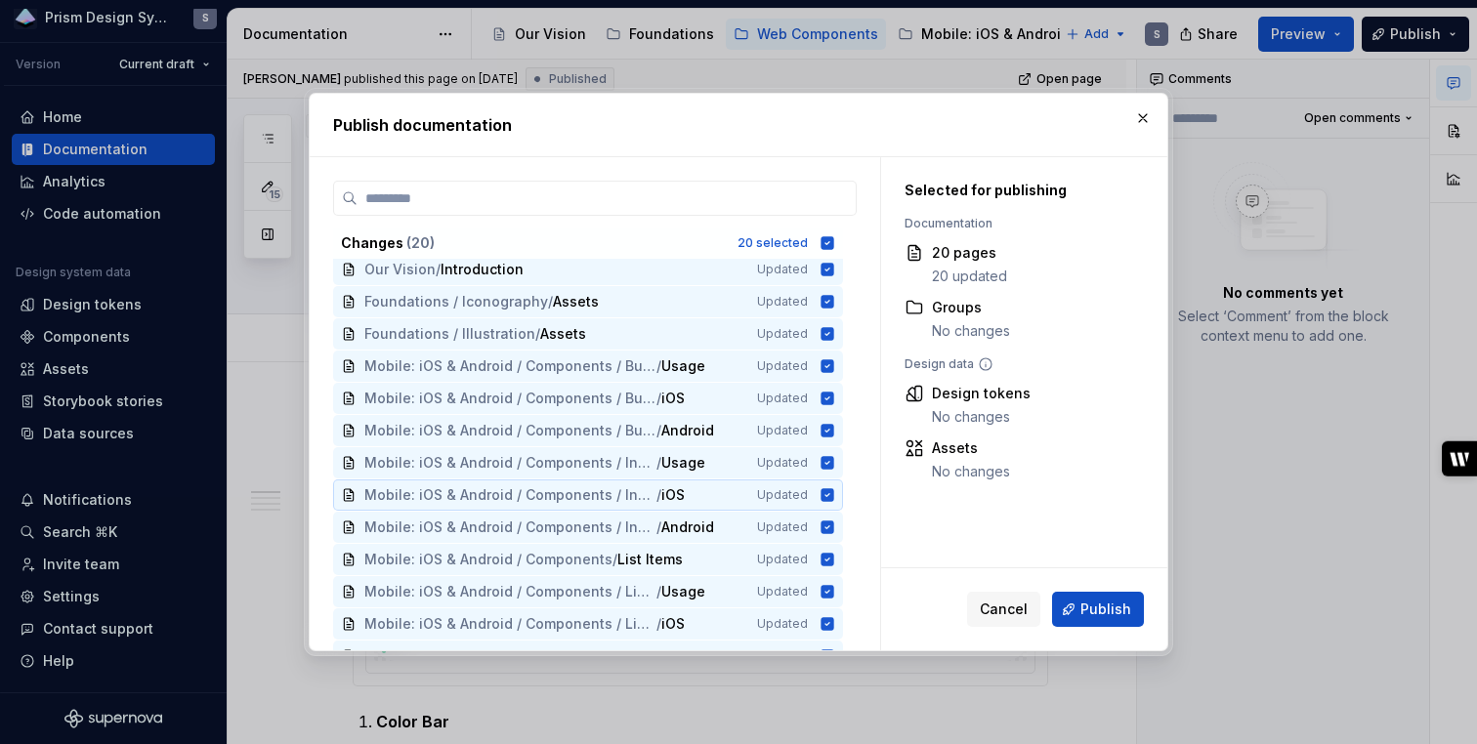
scroll to position [10, 0]
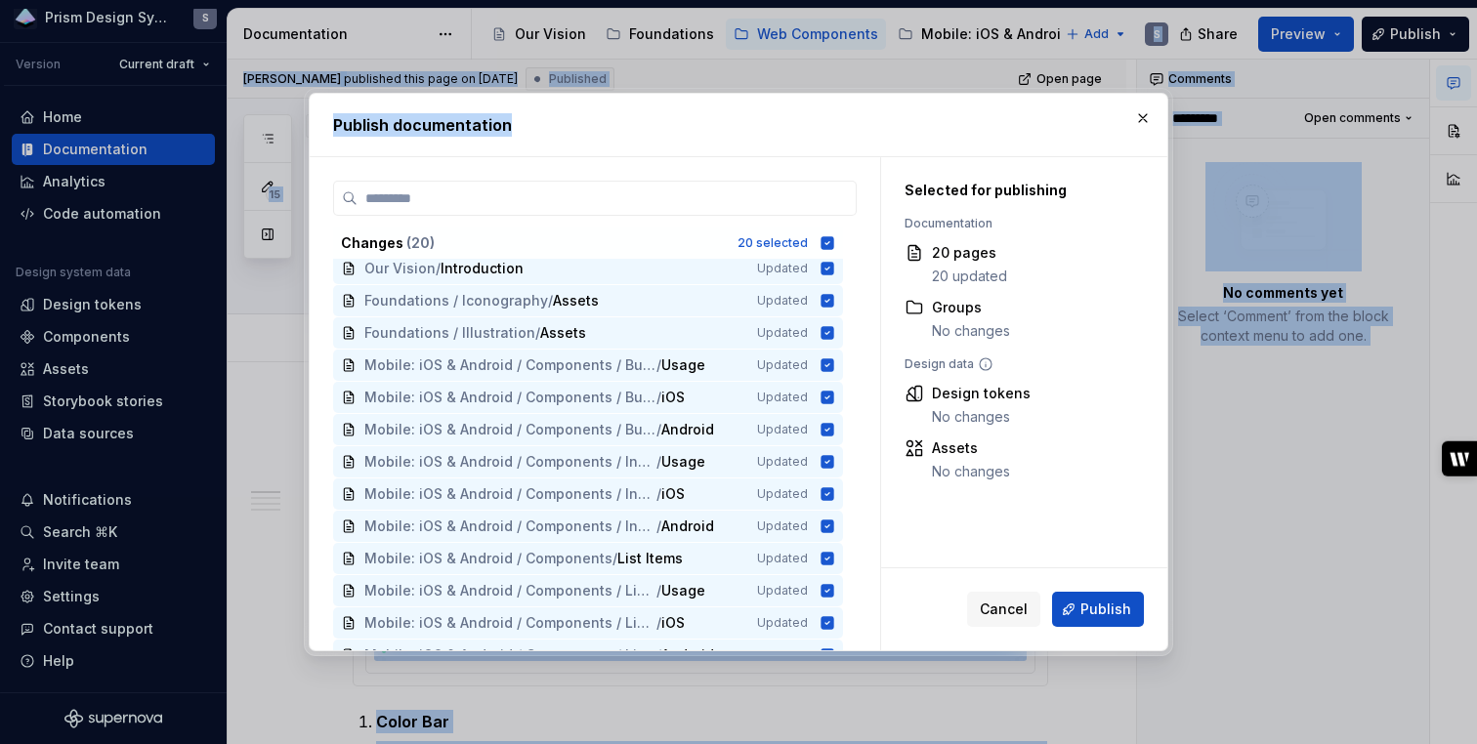
drag, startPoint x: 758, startPoint y: 141, endPoint x: 751, endPoint y: -36, distance: 176.9
click at [751, 0] on html "Prism Design System S Version Current draft Home Documentation Analytics Code a…" at bounding box center [738, 372] width 1477 height 744
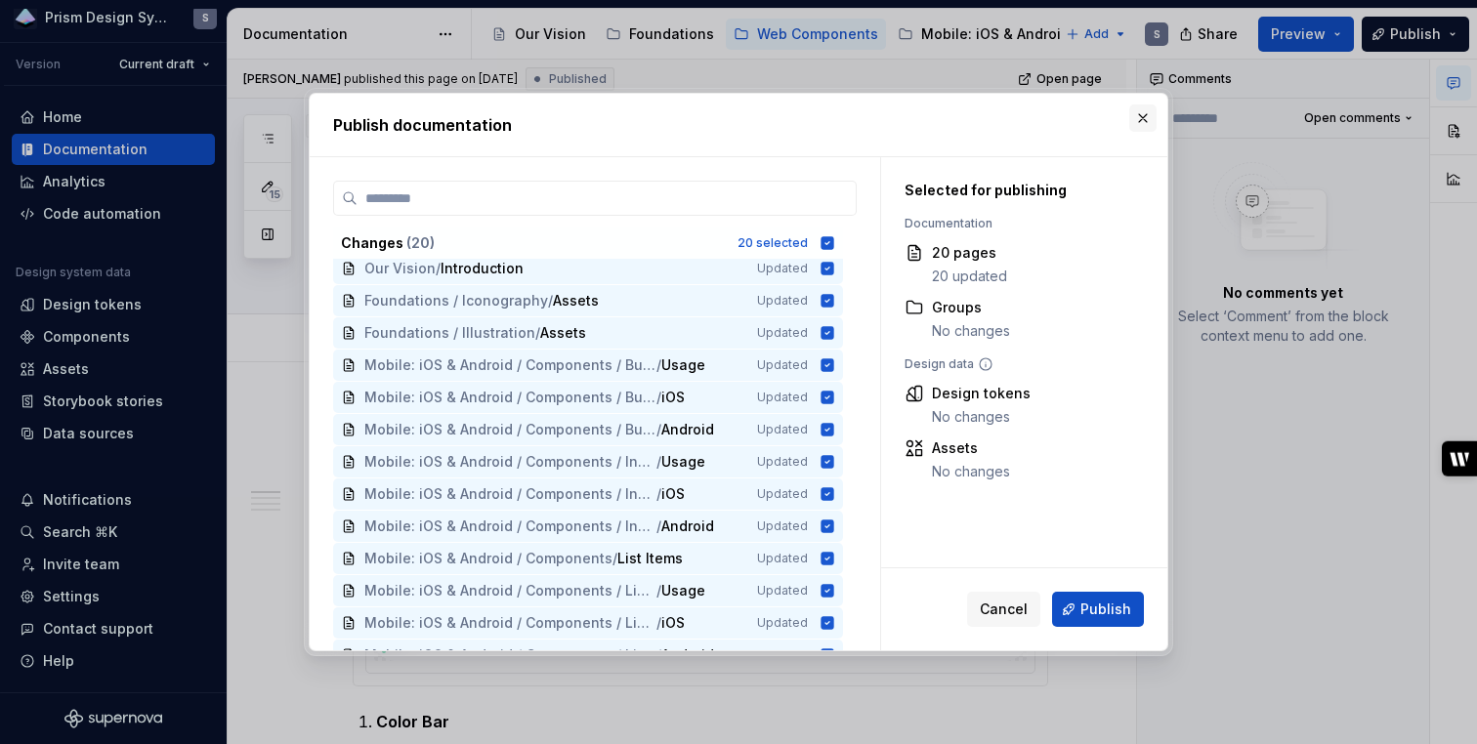
click at [1144, 111] on button "button" at bounding box center [1142, 117] width 27 height 27
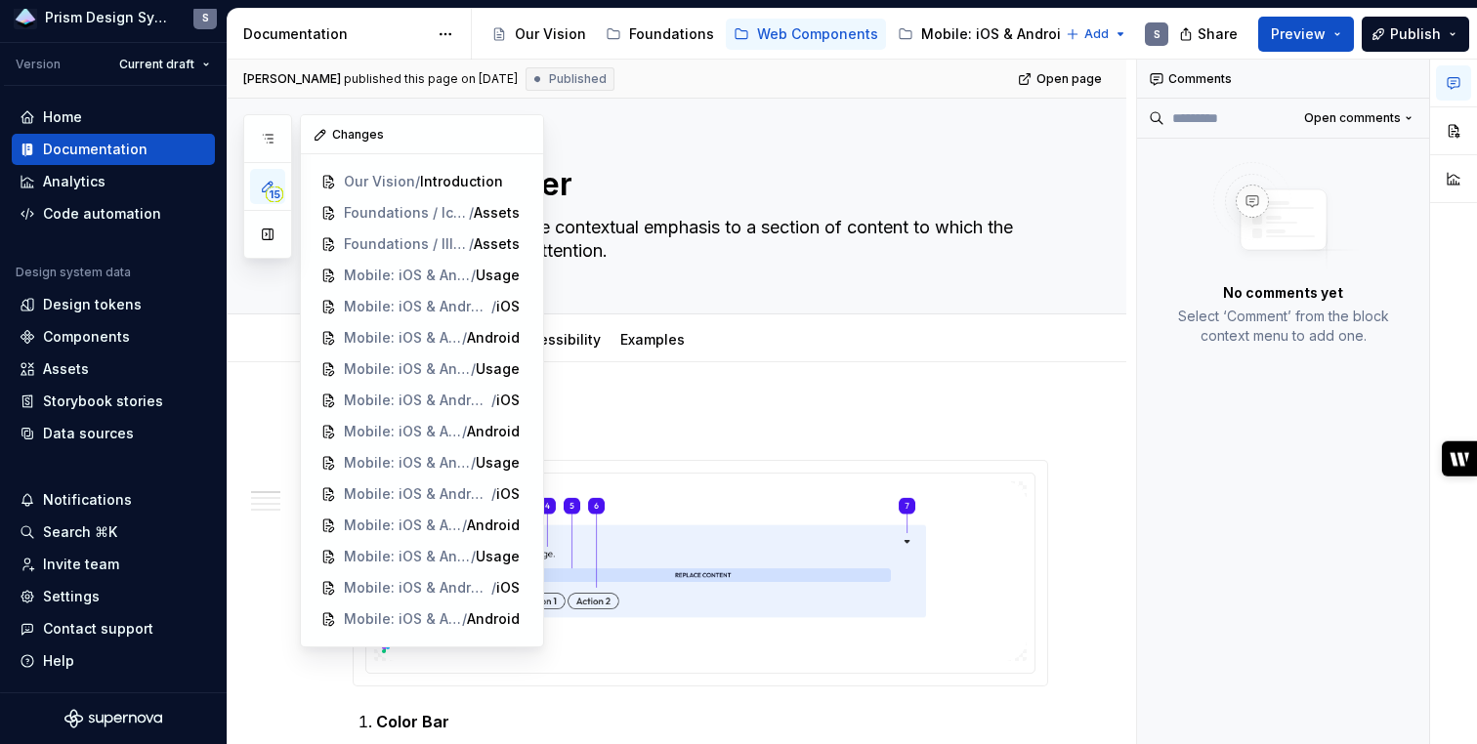
click at [264, 188] on icon "button" at bounding box center [268, 187] width 16 height 16
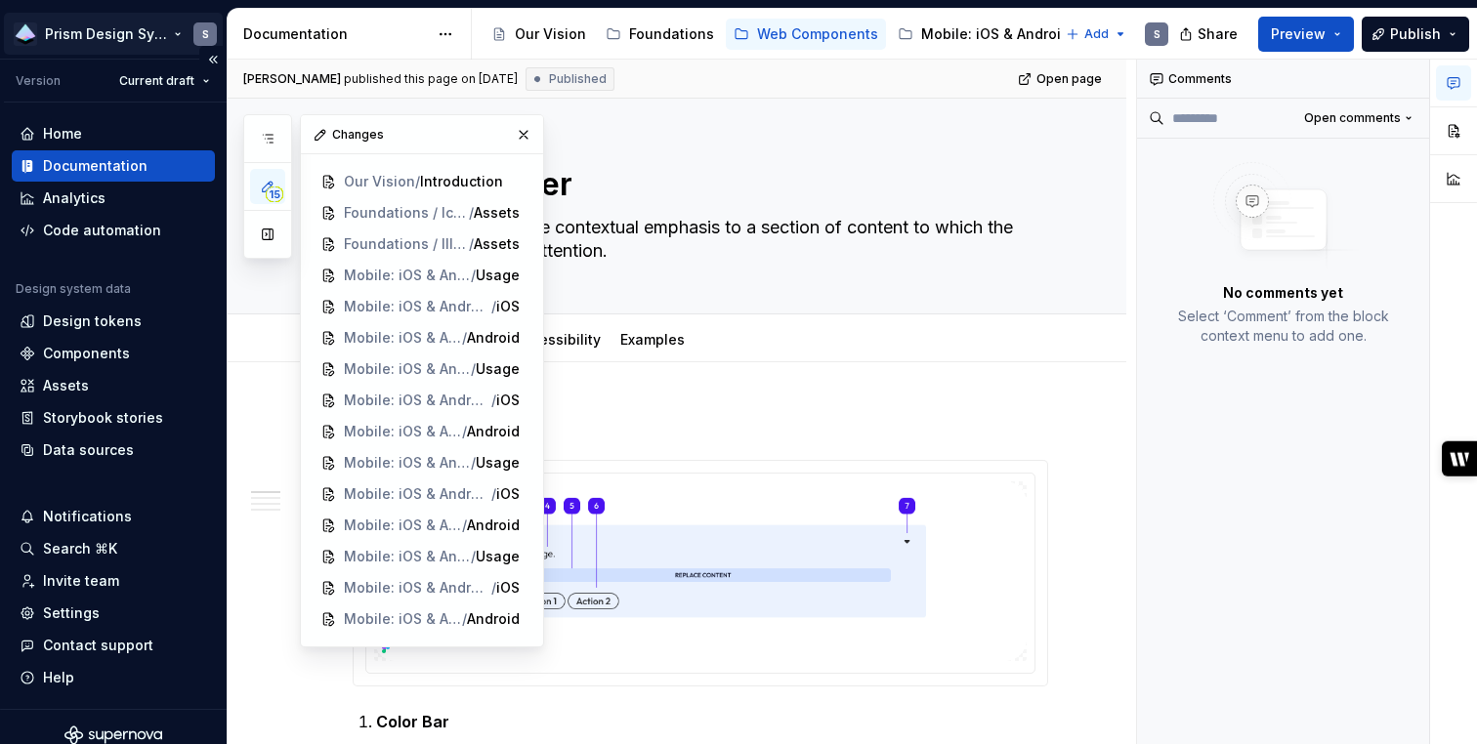
click at [173, 36] on html "Prism Design System S Version Current draft Home Documentation Analytics Code a…" at bounding box center [738, 372] width 1477 height 744
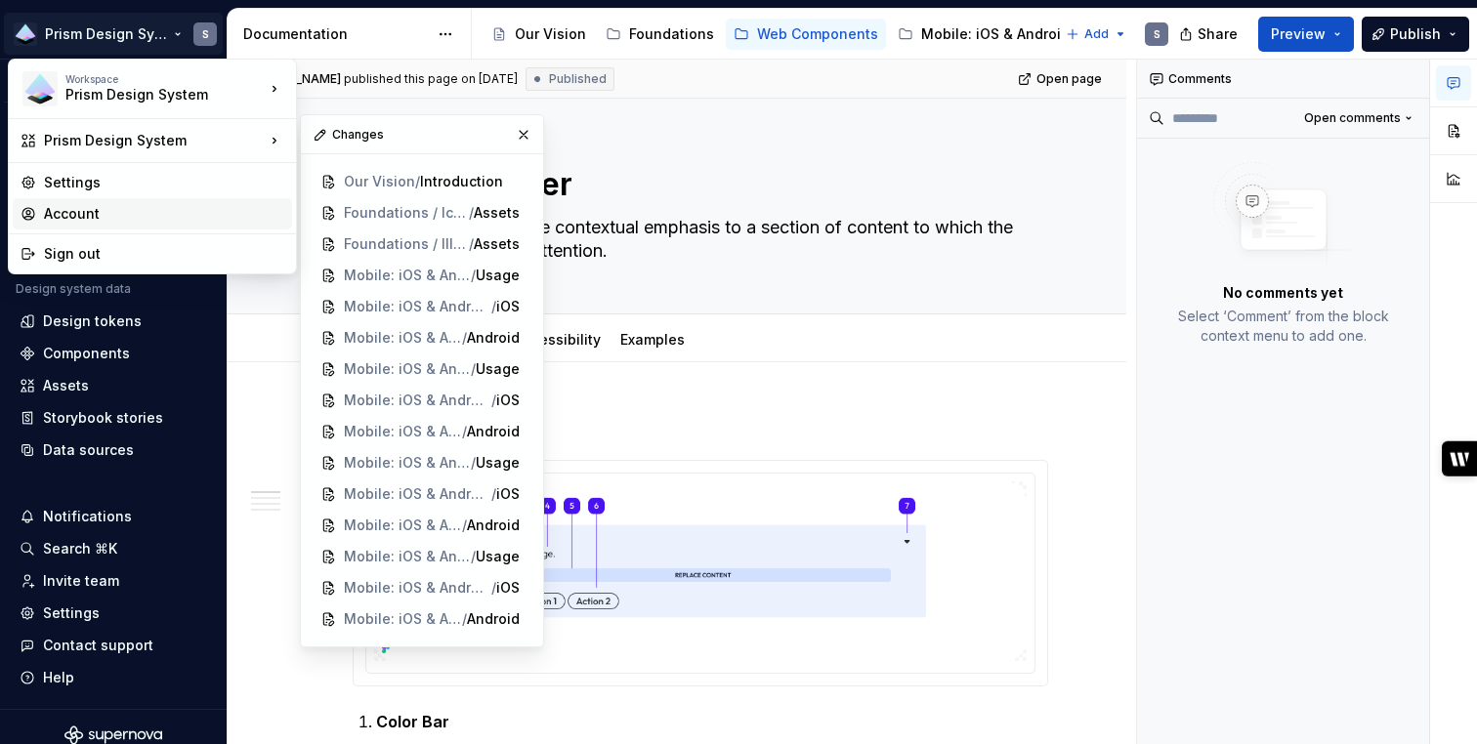
click at [146, 216] on div "Account" at bounding box center [164, 214] width 240 height 20
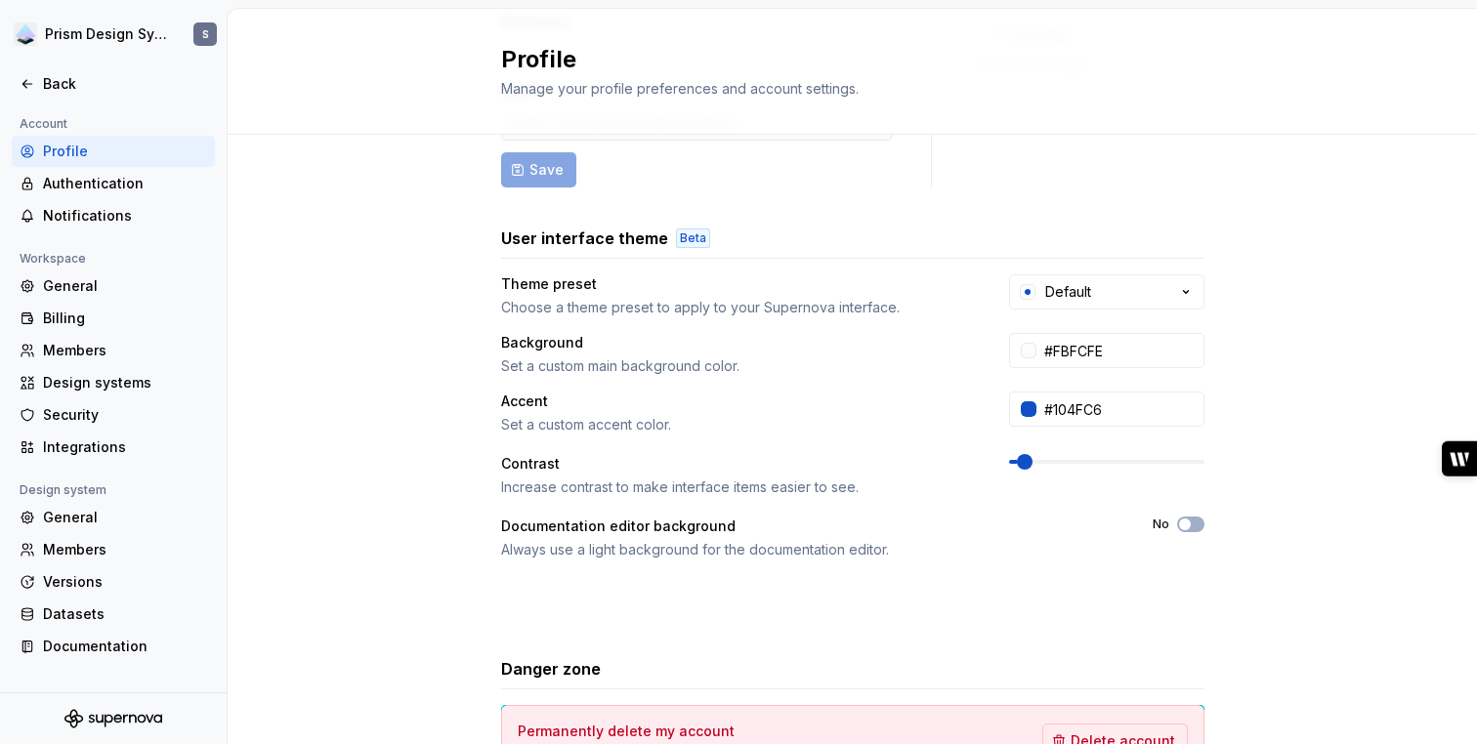
scroll to position [241, 0]
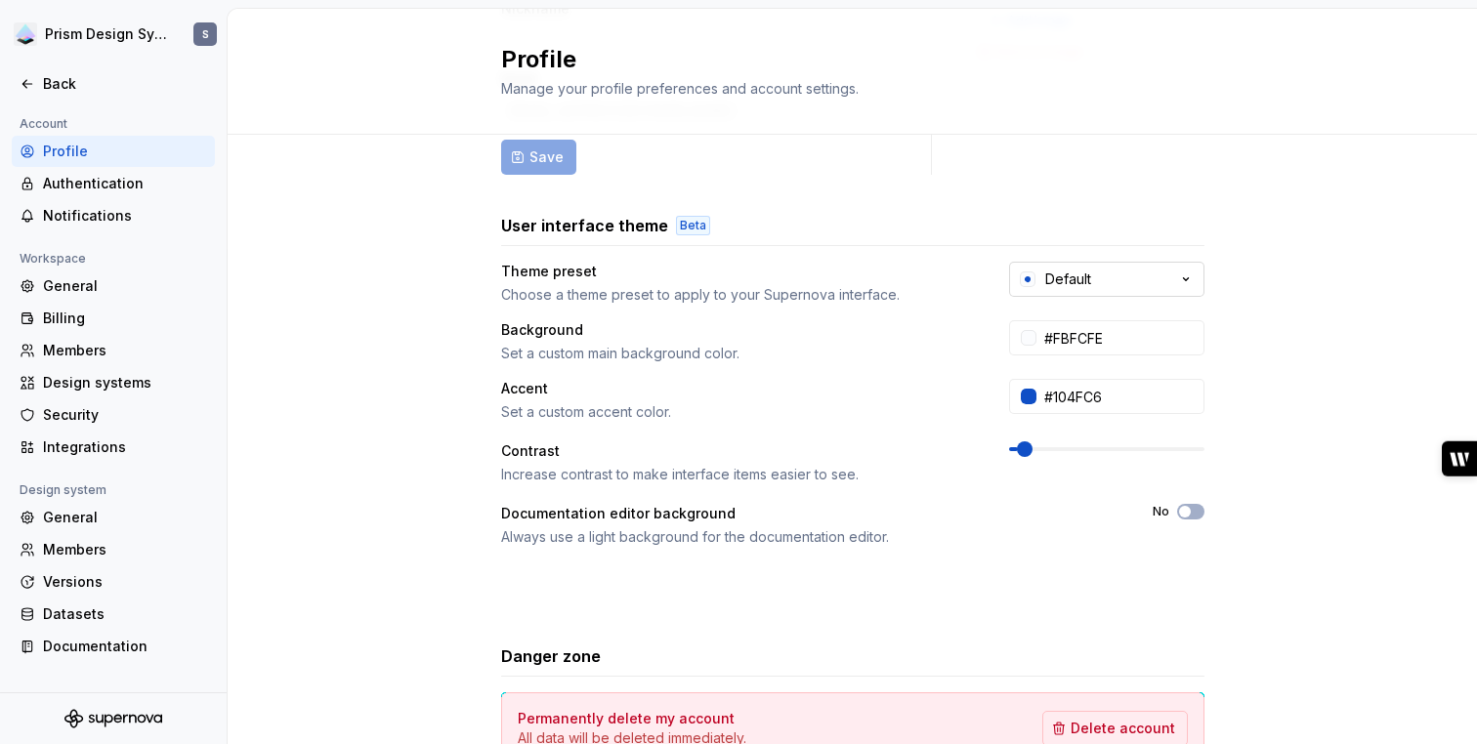
click at [1163, 271] on button "Default" at bounding box center [1106, 279] width 195 height 35
click at [1239, 159] on div "Full name Shelly Nickname Email sericksen@omnissa.com Save S Add image Remove i…" at bounding box center [852, 386] width 1249 height 984
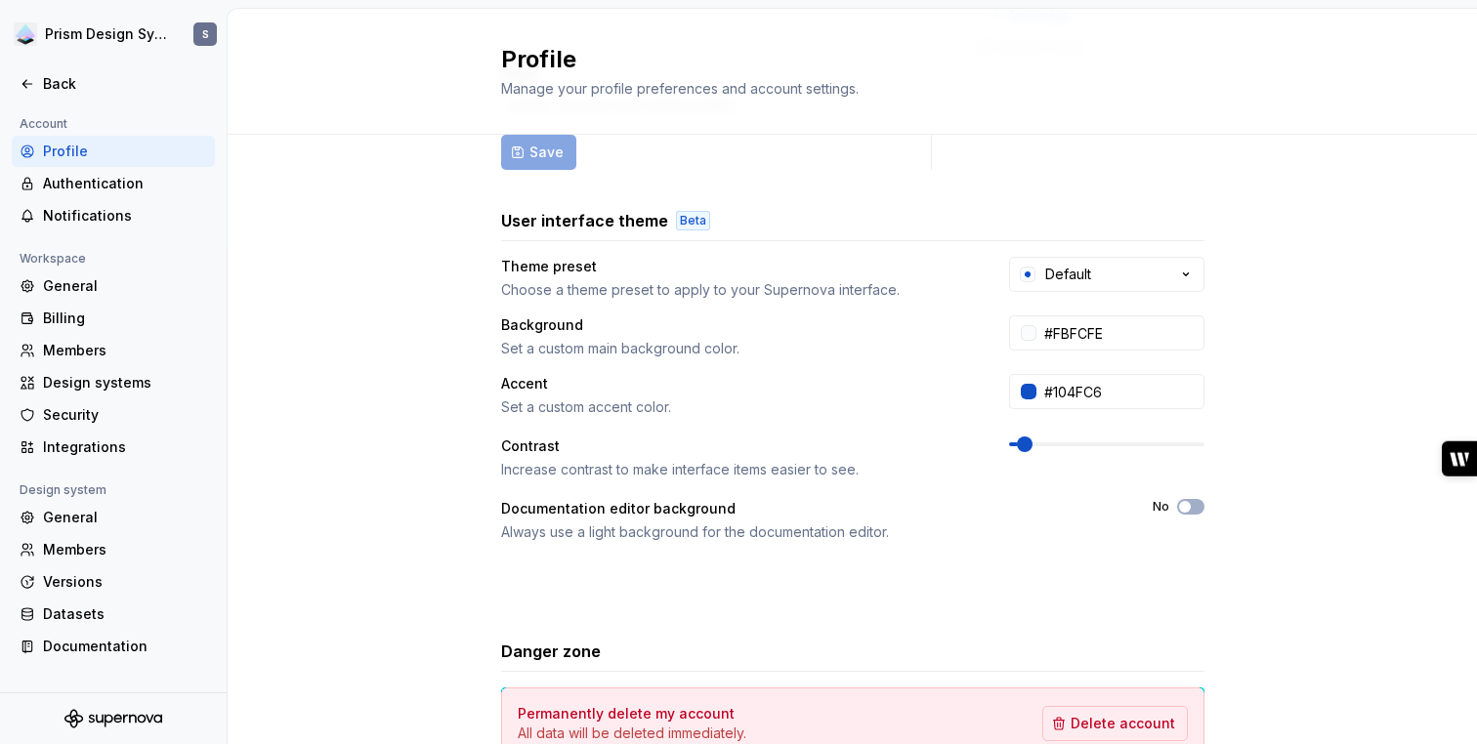
scroll to position [375, 0]
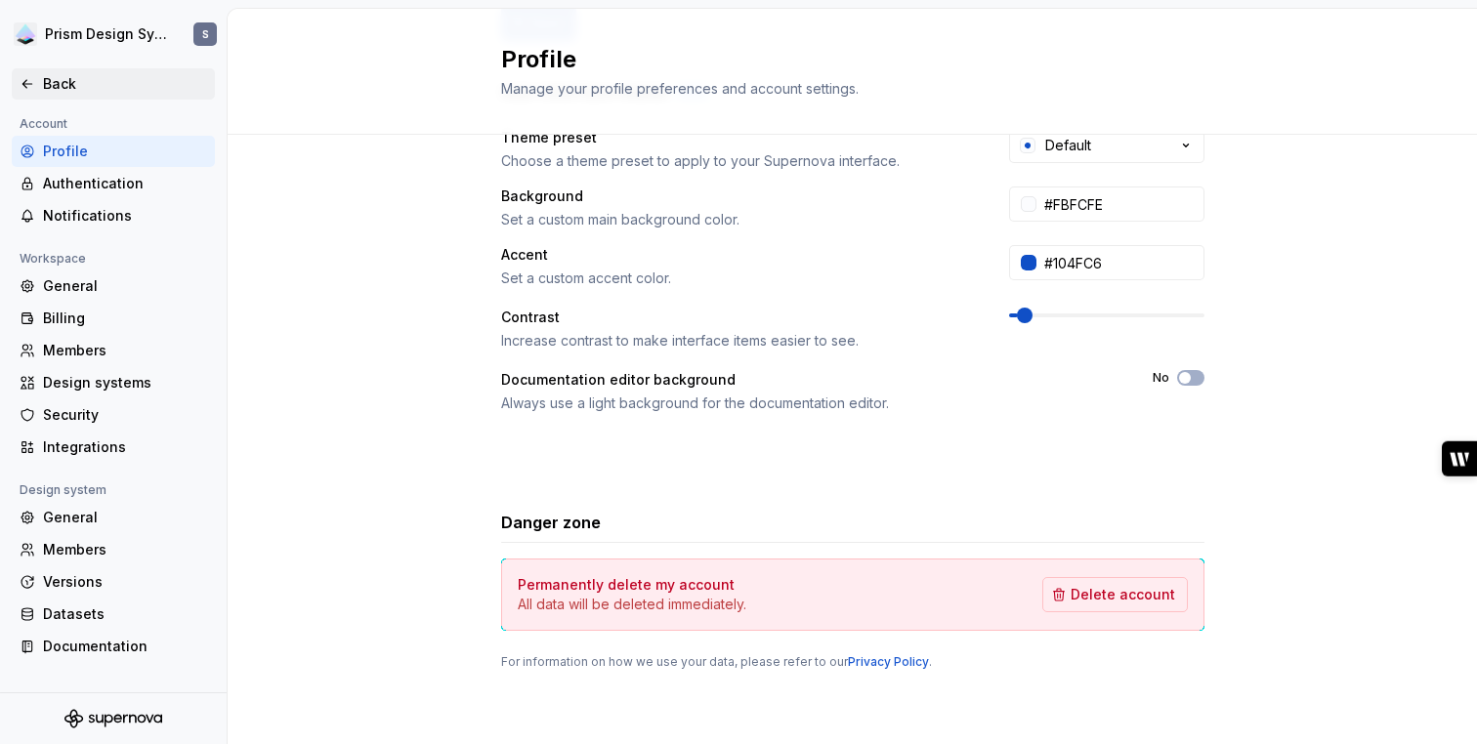
click at [25, 87] on icon at bounding box center [26, 84] width 9 height 8
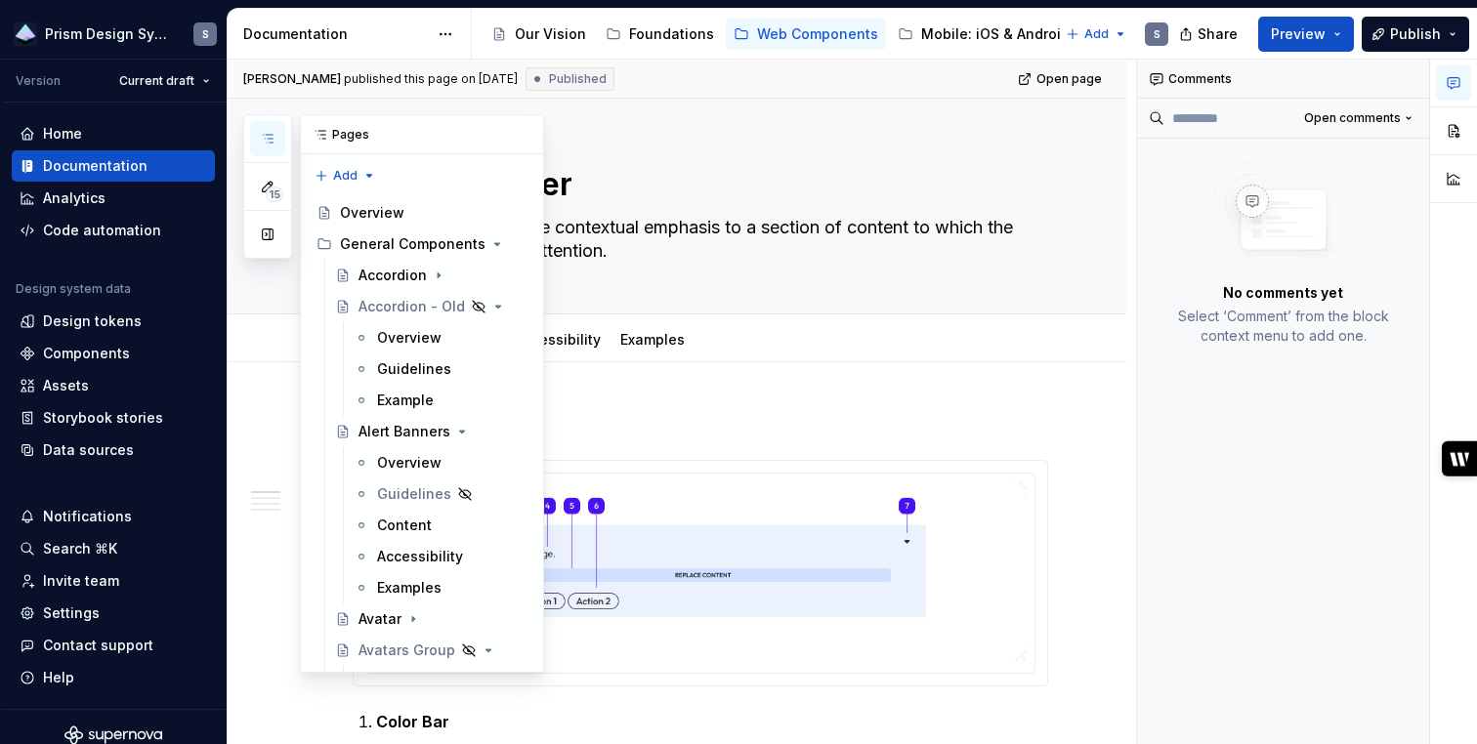
click at [267, 135] on icon "button" at bounding box center [268, 139] width 10 height 8
click at [517, 137] on button "button" at bounding box center [523, 134] width 27 height 27
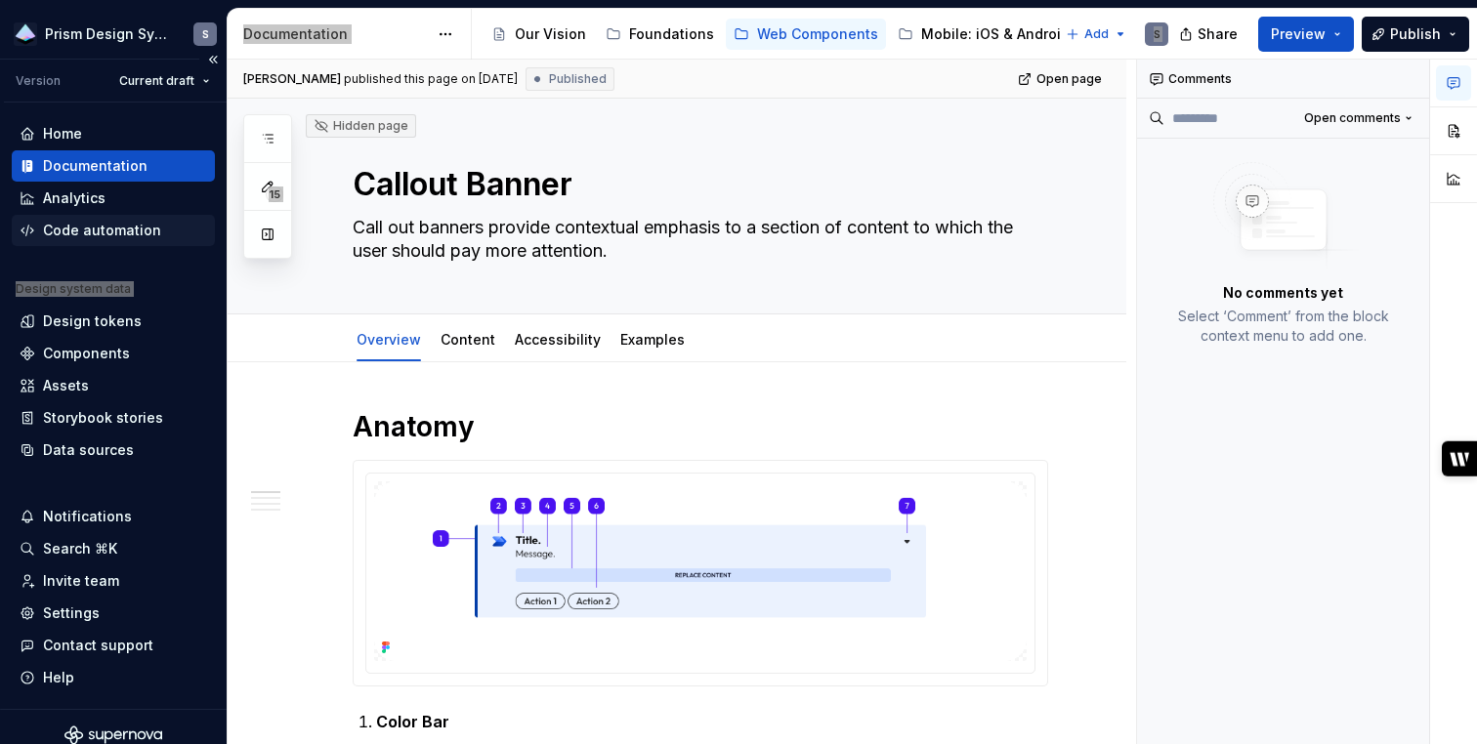
drag, startPoint x: 251, startPoint y: 254, endPoint x: 191, endPoint y: 243, distance: 60.5
click at [191, 243] on div "Prism Design System S Version Current draft Home Documentation Analytics Code a…" at bounding box center [738, 372] width 1477 height 744
click at [258, 184] on button "15" at bounding box center [267, 186] width 35 height 35
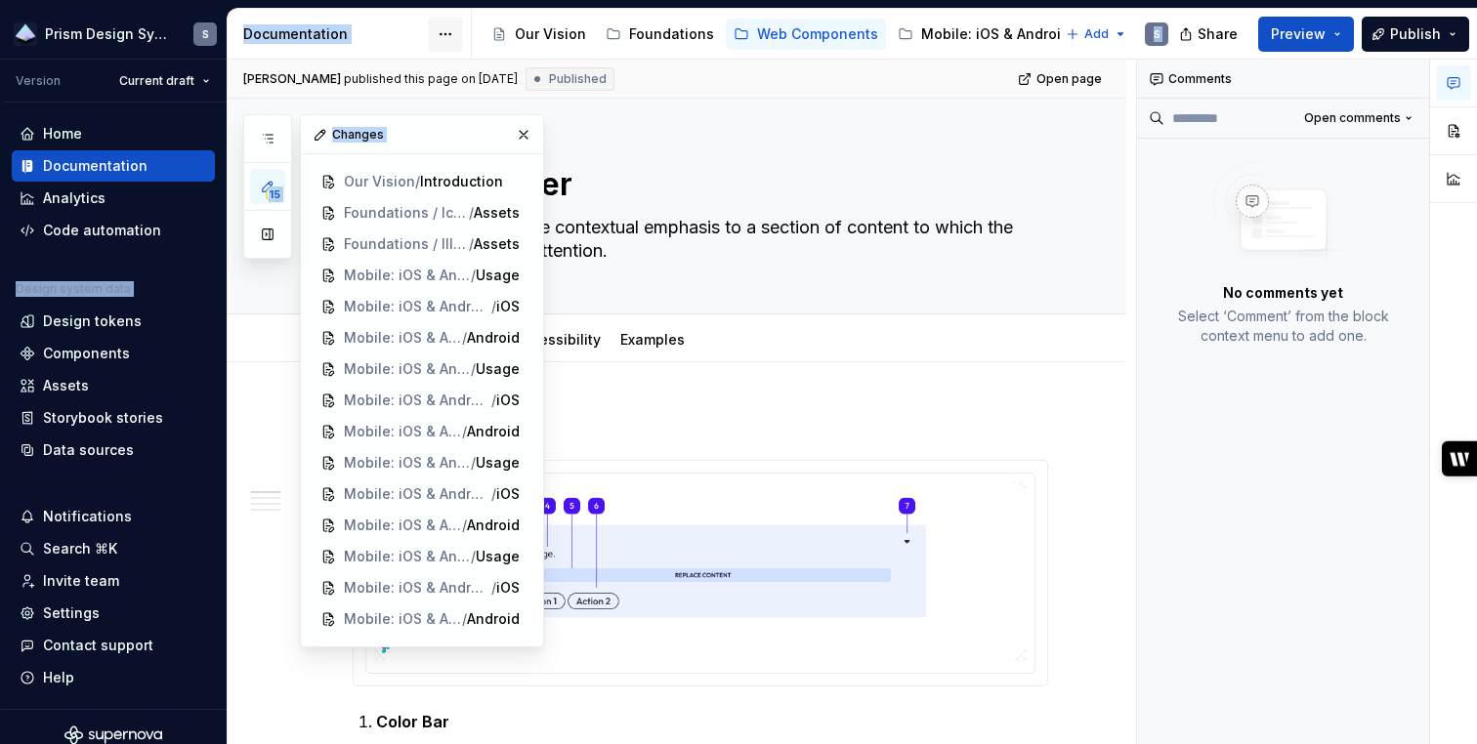
click at [453, 33] on html "Prism Design System S Version Current draft Home Documentation Analytics Code a…" at bounding box center [738, 372] width 1477 height 744
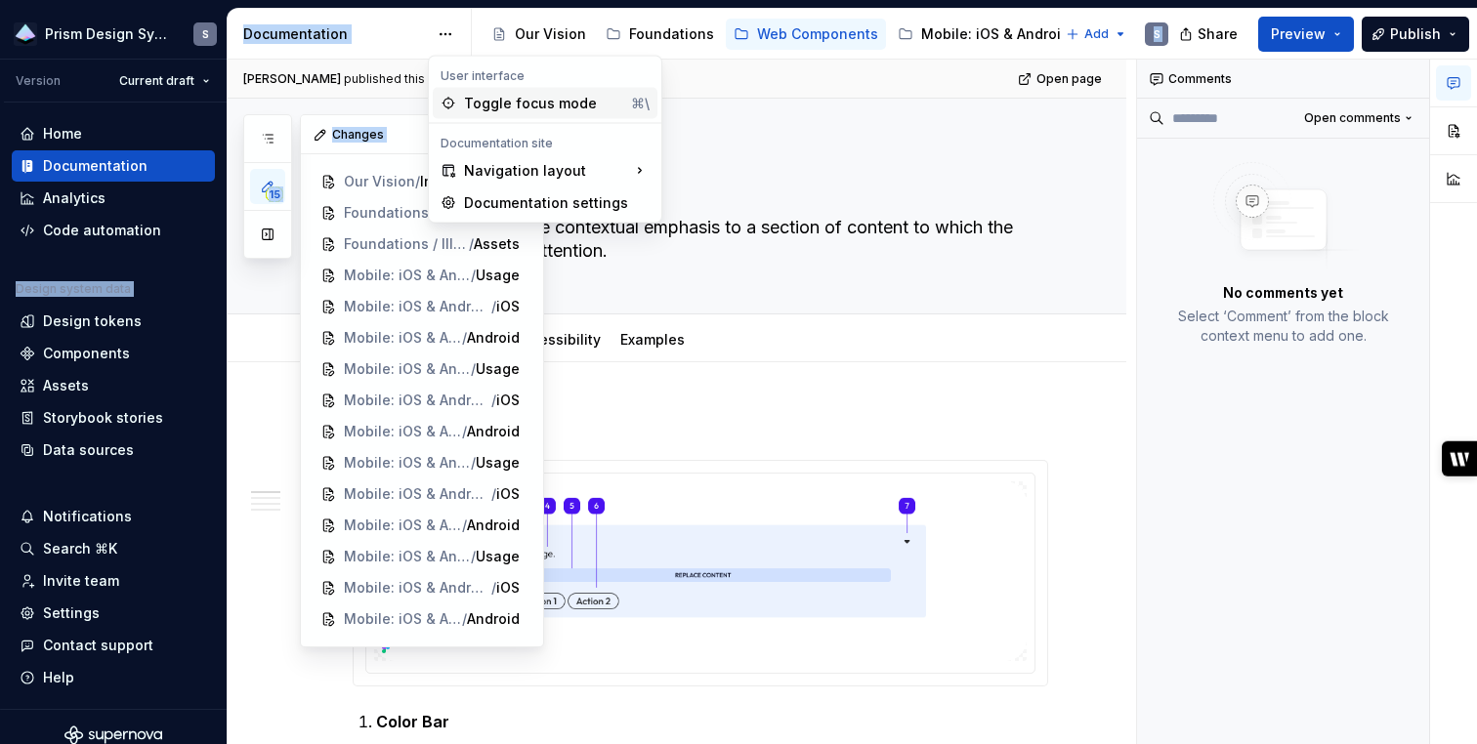
click at [468, 96] on div "Toggle focus mode" at bounding box center [543, 104] width 159 height 20
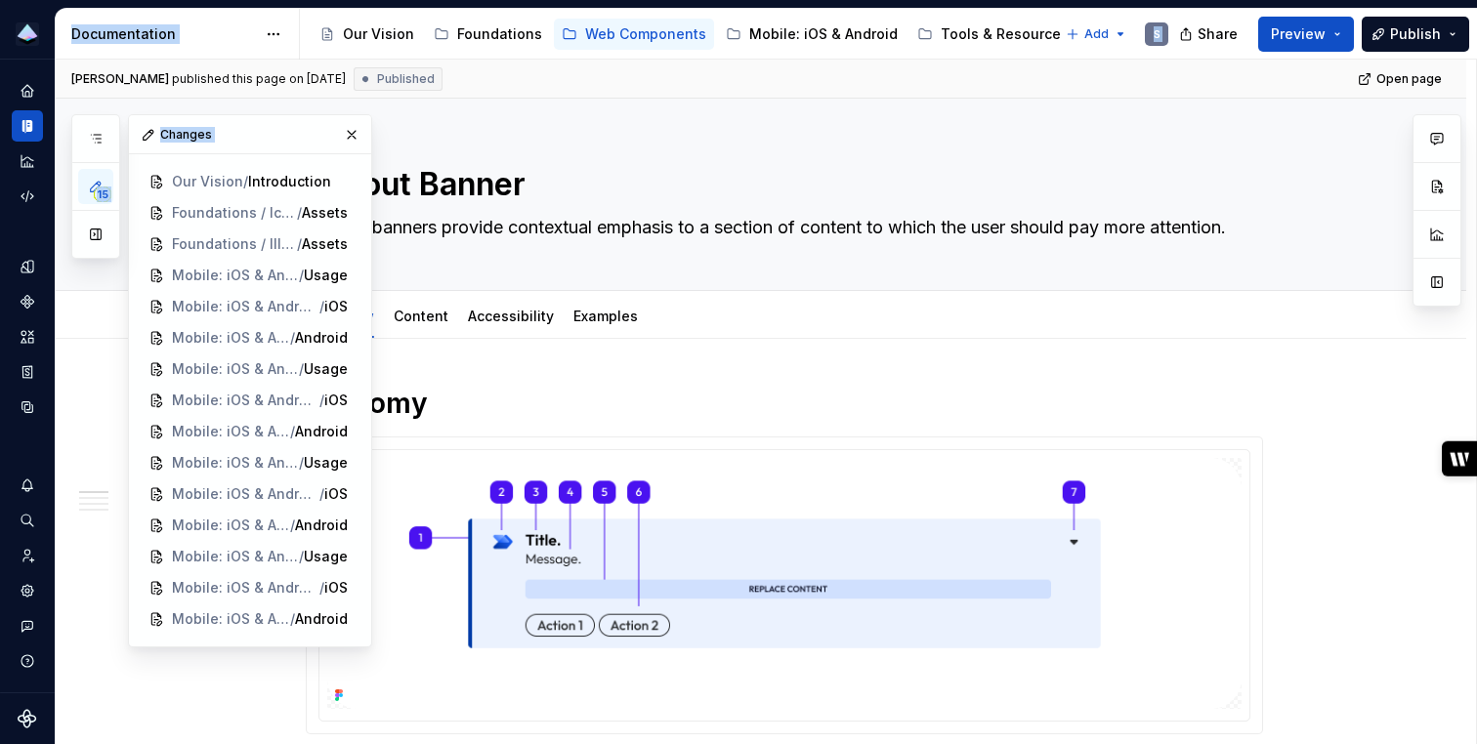
click at [153, 137] on icon at bounding box center [149, 135] width 16 height 16
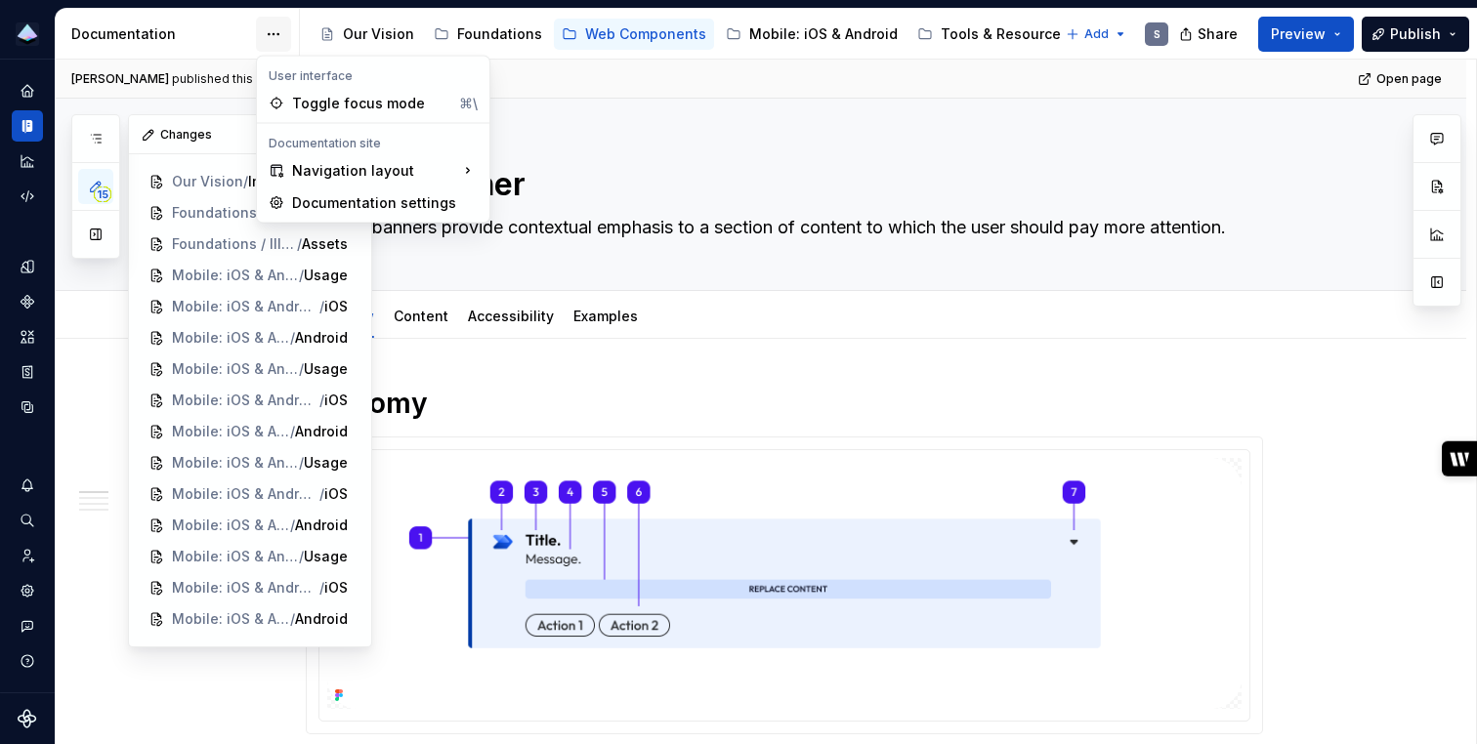
click at [282, 31] on html "Prism Design System S Design system data Documentation Accessibility guide for …" at bounding box center [738, 372] width 1477 height 744
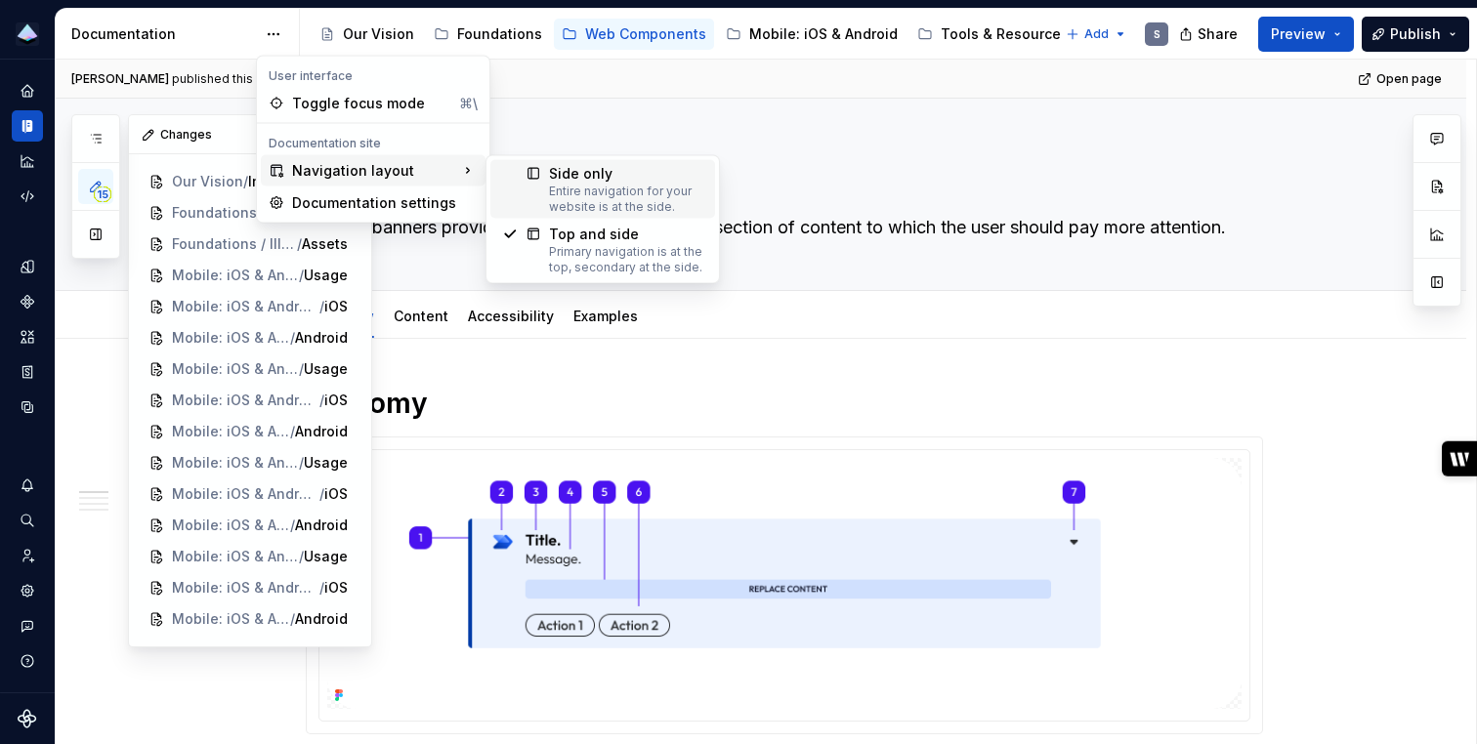
click at [562, 169] on div "Side only" at bounding box center [626, 174] width 154 height 20
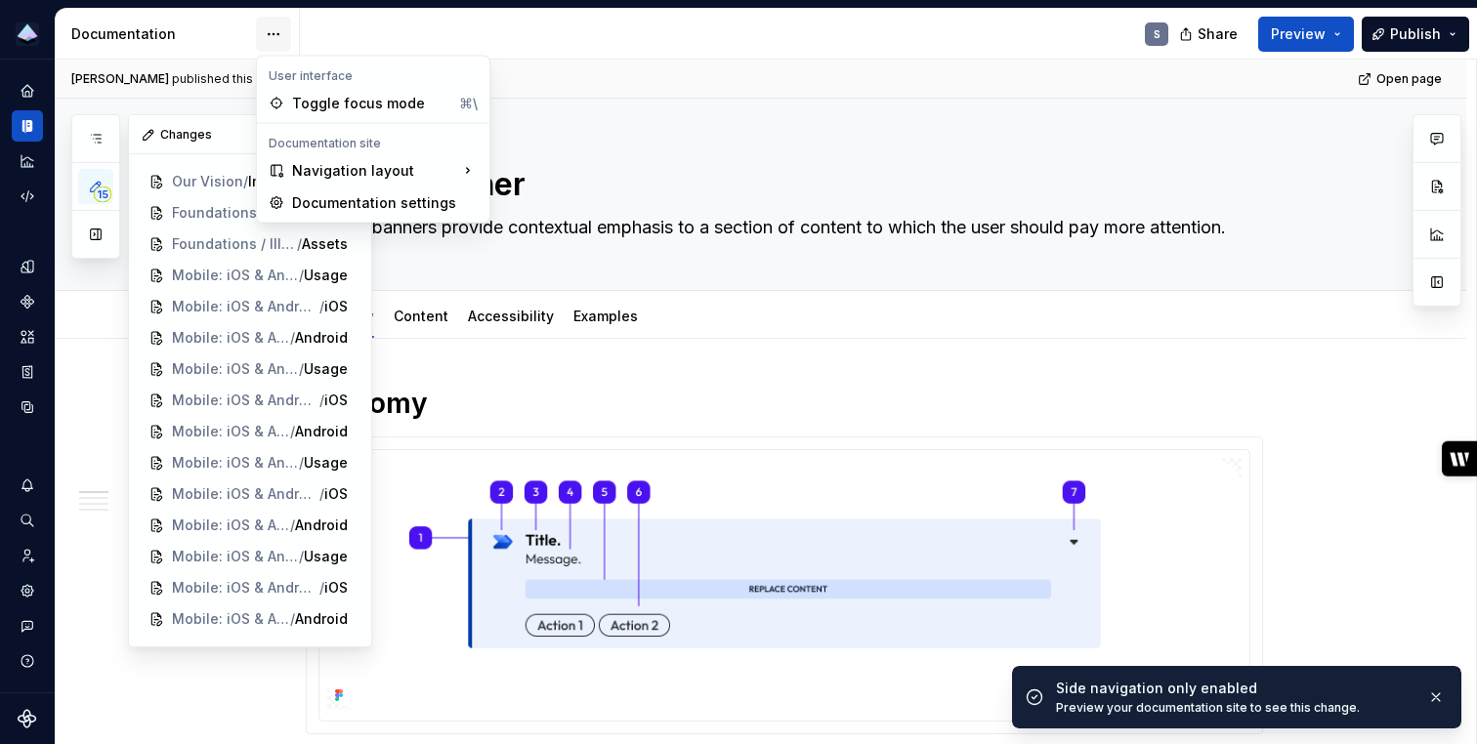
click at [272, 34] on html "Prism Design System S Design system data Documentation S Share Preview Publish …" at bounding box center [738, 372] width 1477 height 744
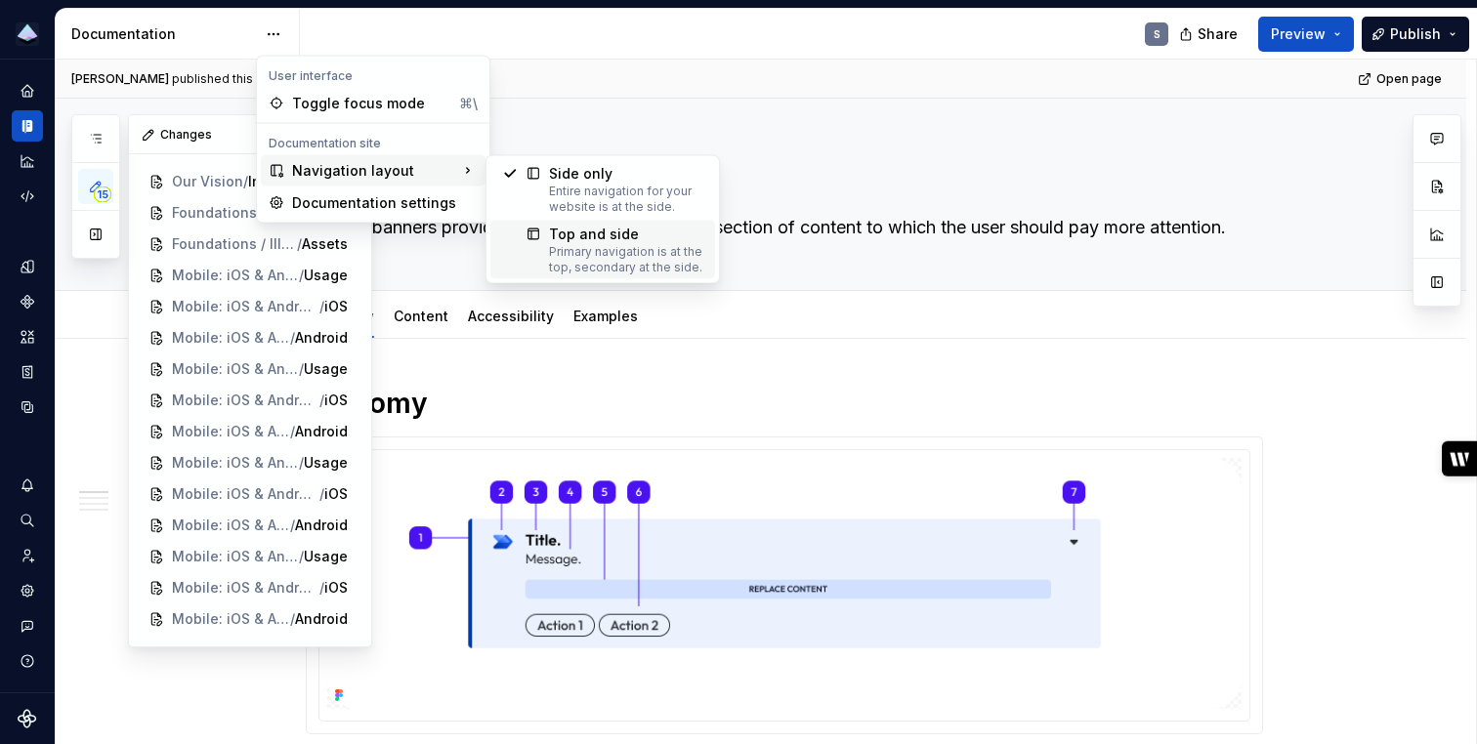
click at [589, 268] on div "Primary navigation is at the top, secondary at the side." at bounding box center [626, 259] width 154 height 31
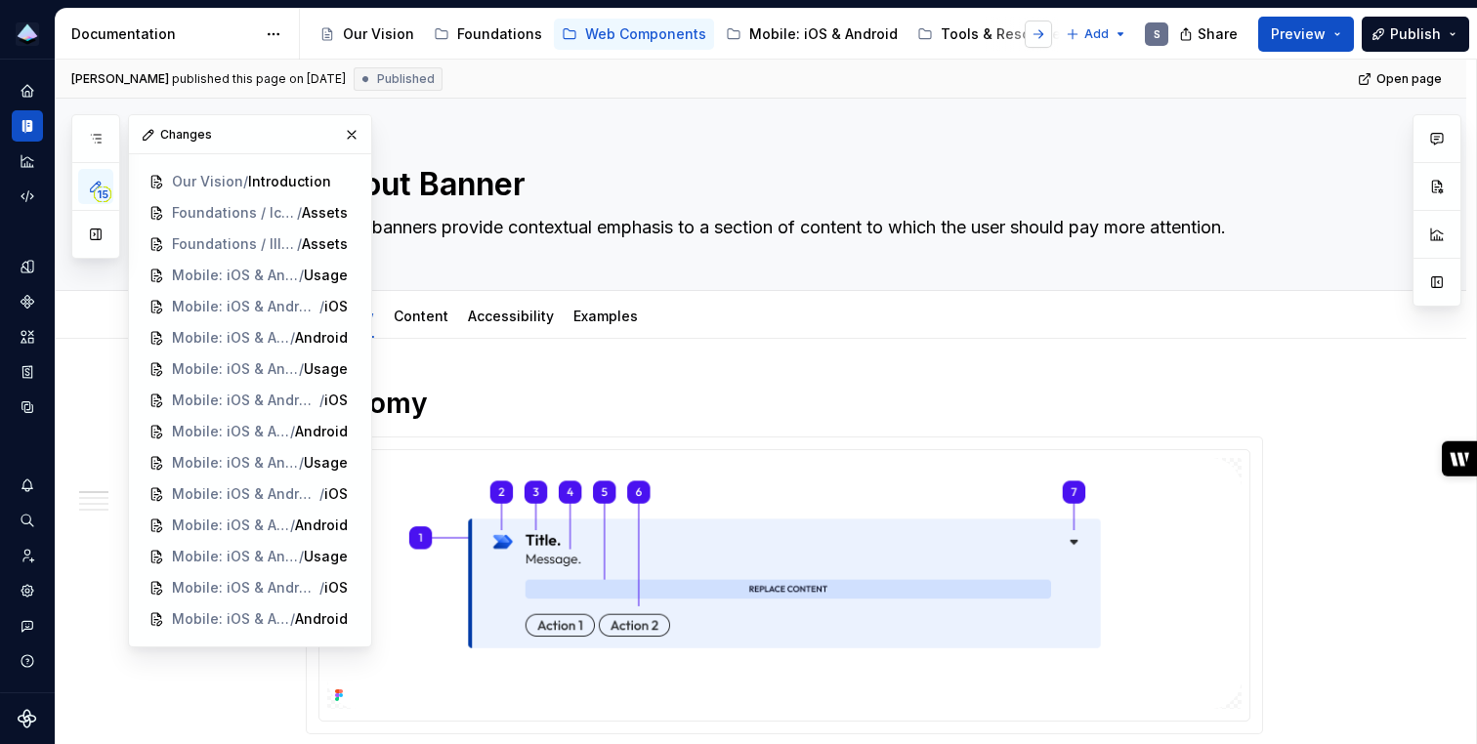
click at [1045, 31] on button "button" at bounding box center [1037, 34] width 27 height 27
click at [1069, 31] on icon "Page tree" at bounding box center [1077, 34] width 16 height 16
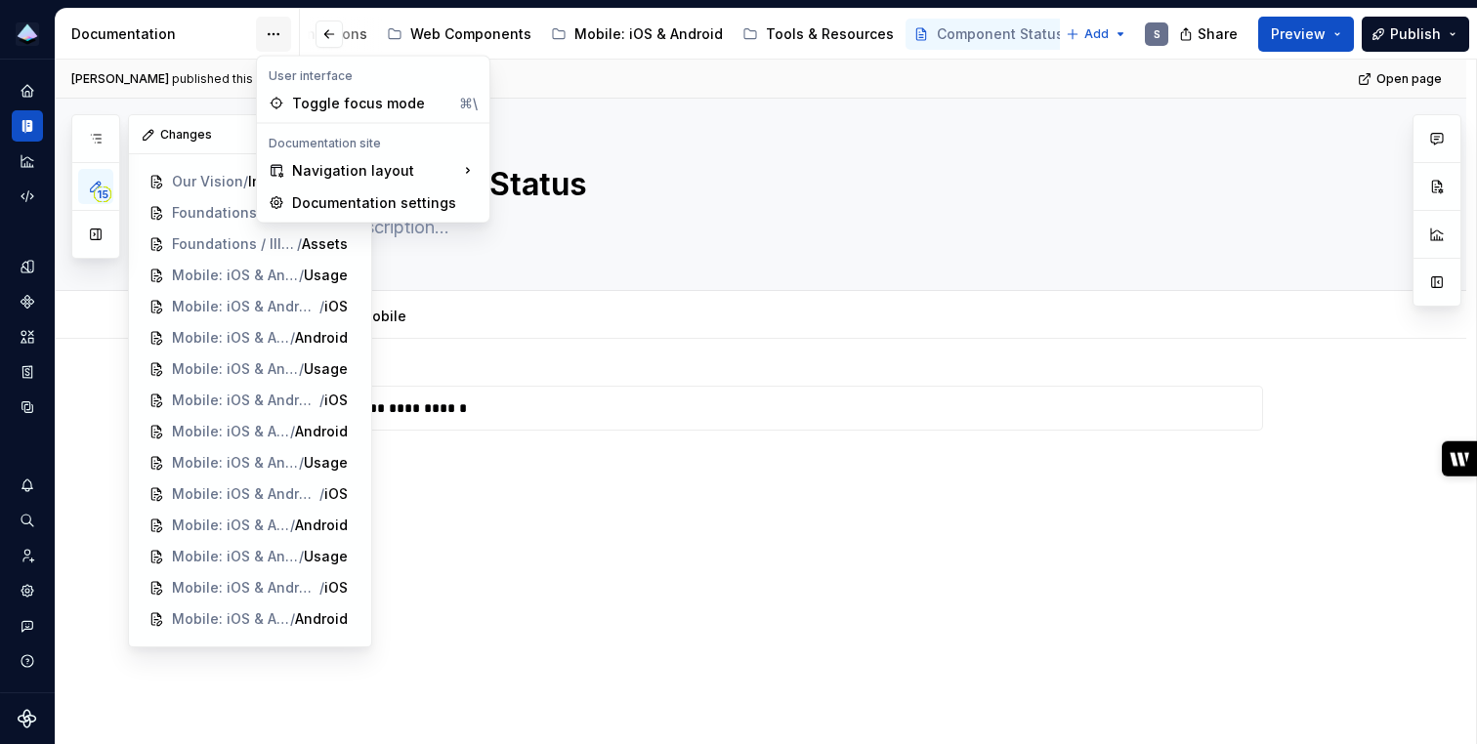
click at [271, 33] on html "Prism Design System S Design system data Documentation Accessibility guide for …" at bounding box center [738, 372] width 1477 height 744
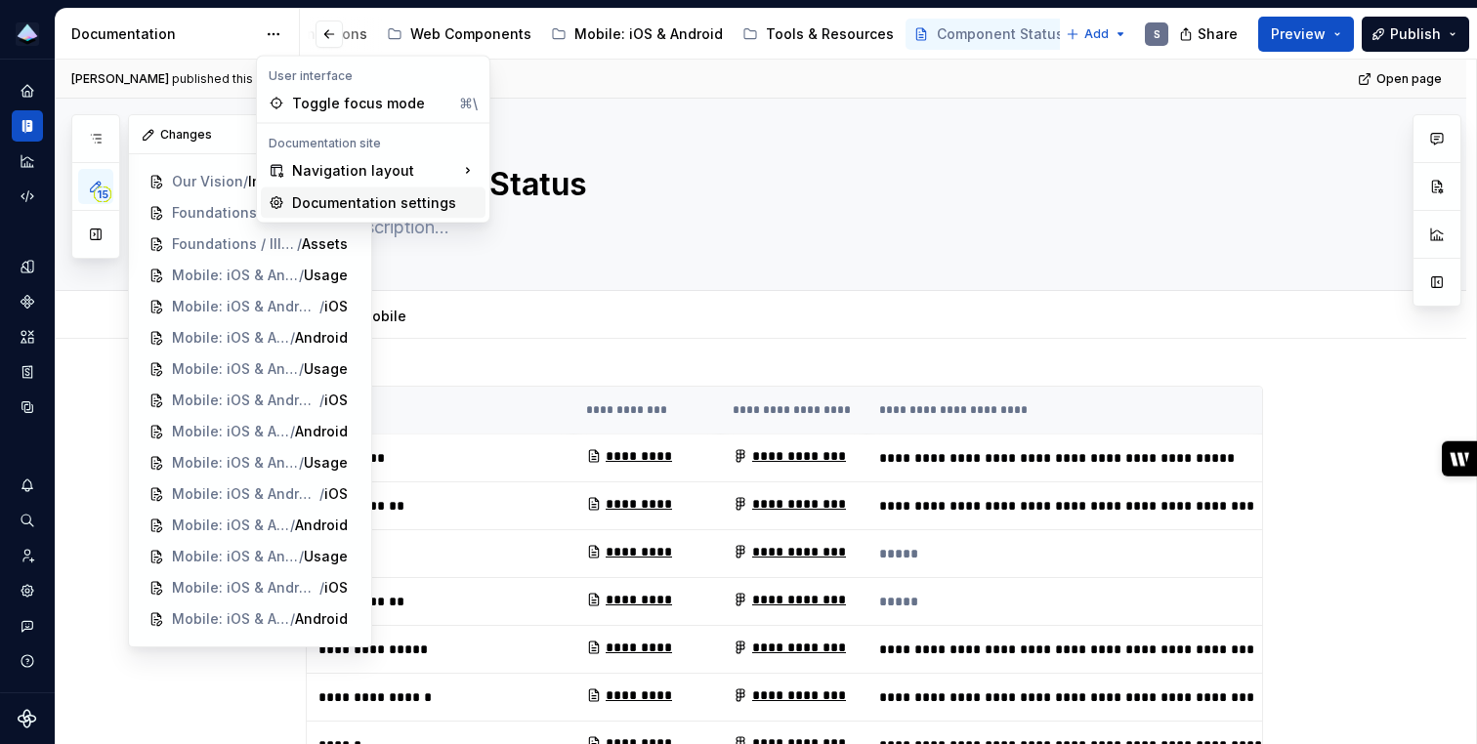
click at [338, 206] on div "Documentation settings" at bounding box center [385, 203] width 186 height 20
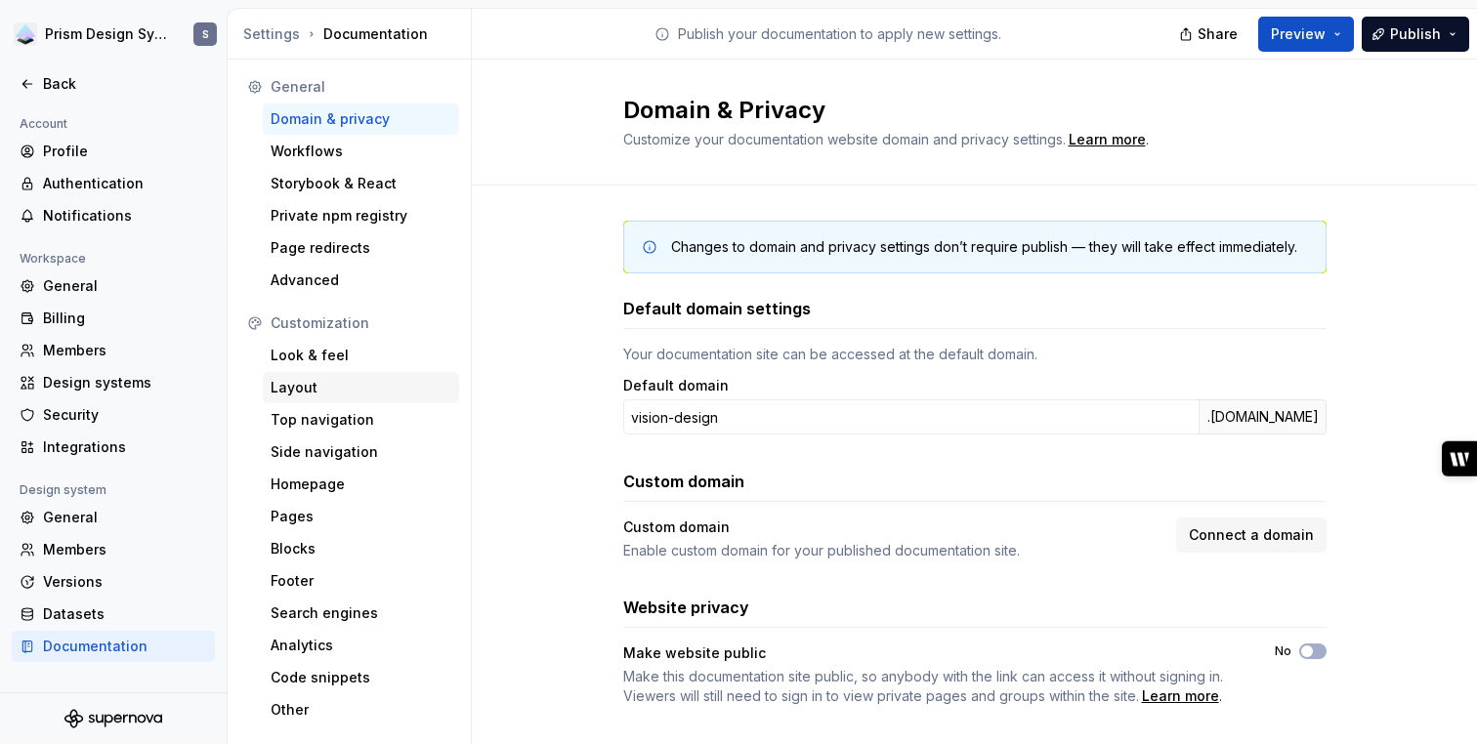
click at [305, 386] on div "Layout" at bounding box center [361, 388] width 181 height 20
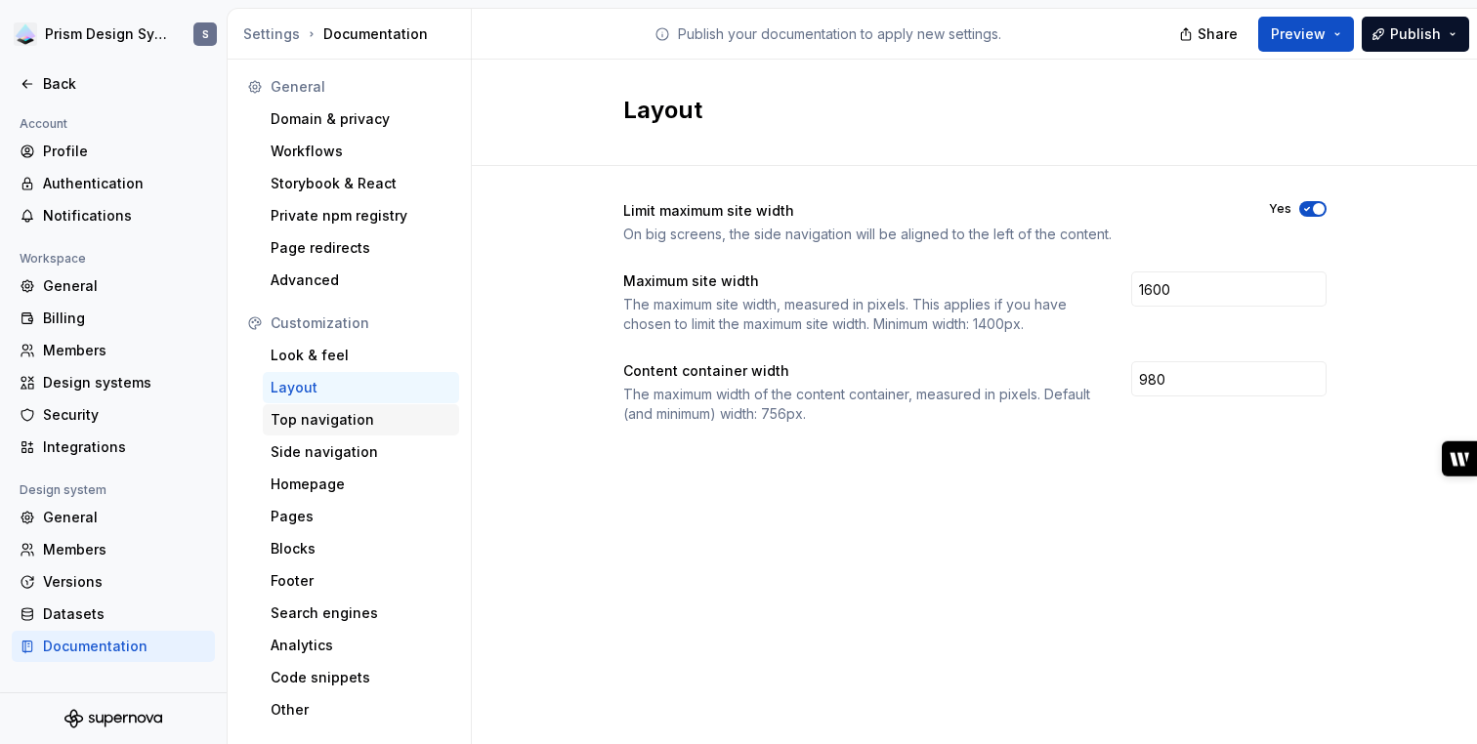
click at [302, 429] on div "Top navigation" at bounding box center [361, 420] width 181 height 20
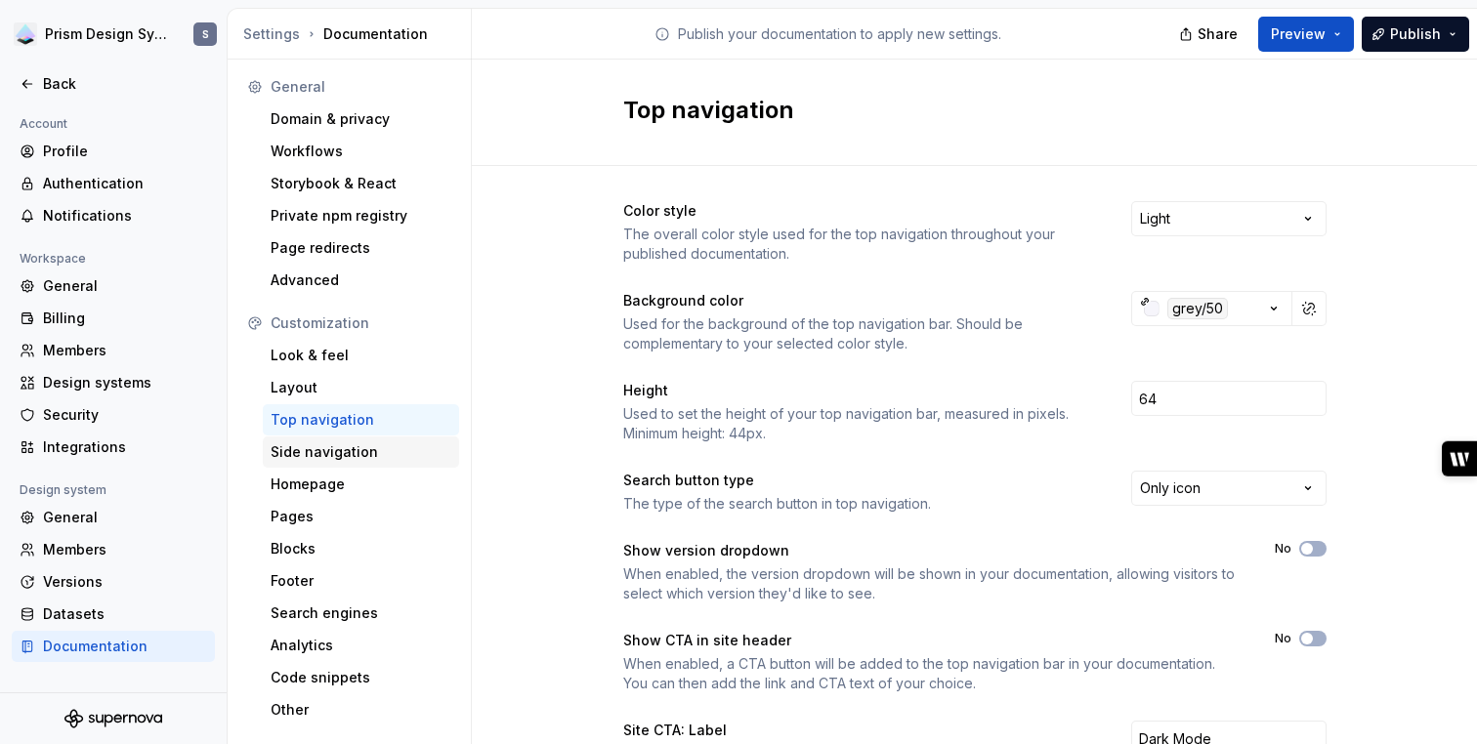
click at [305, 455] on div "Side navigation" at bounding box center [361, 452] width 181 height 20
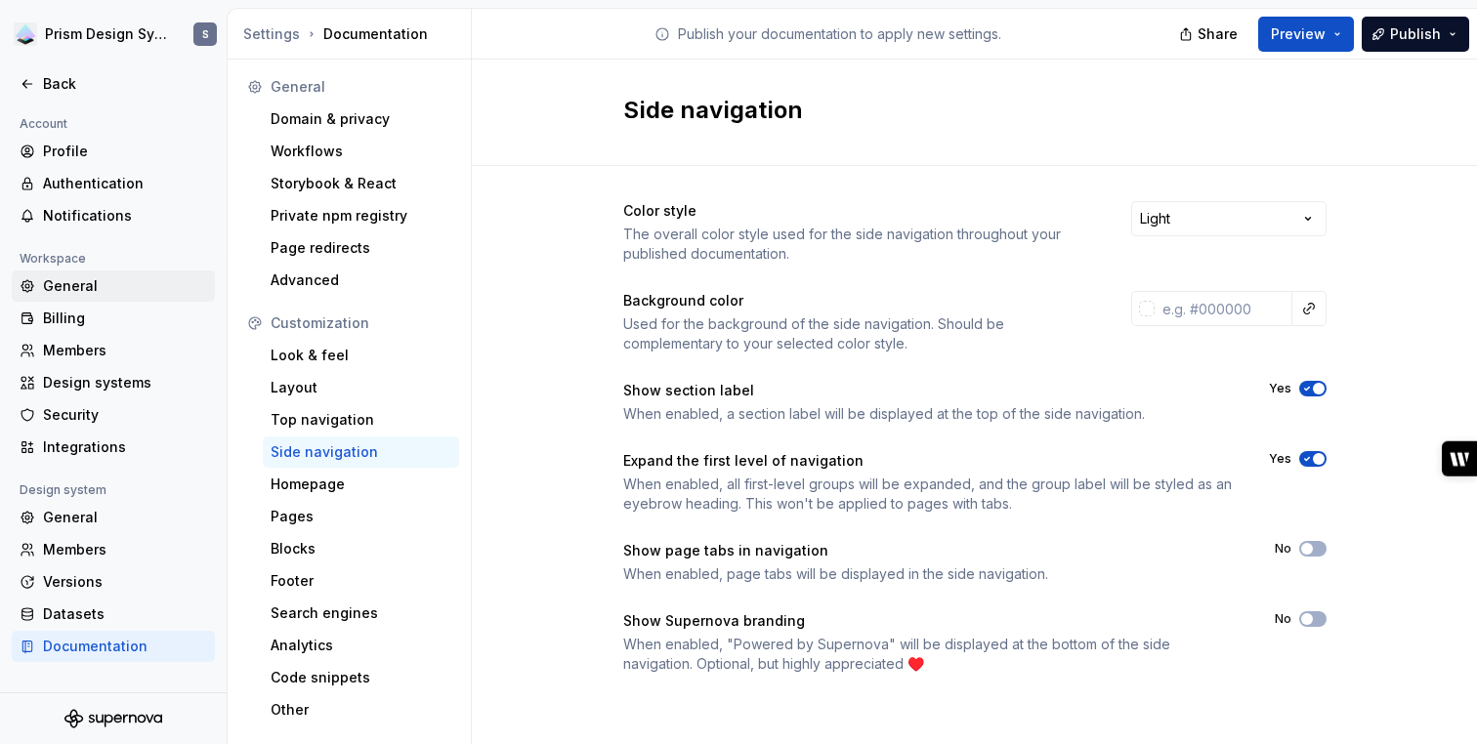
click at [64, 282] on div "General" at bounding box center [125, 286] width 164 height 20
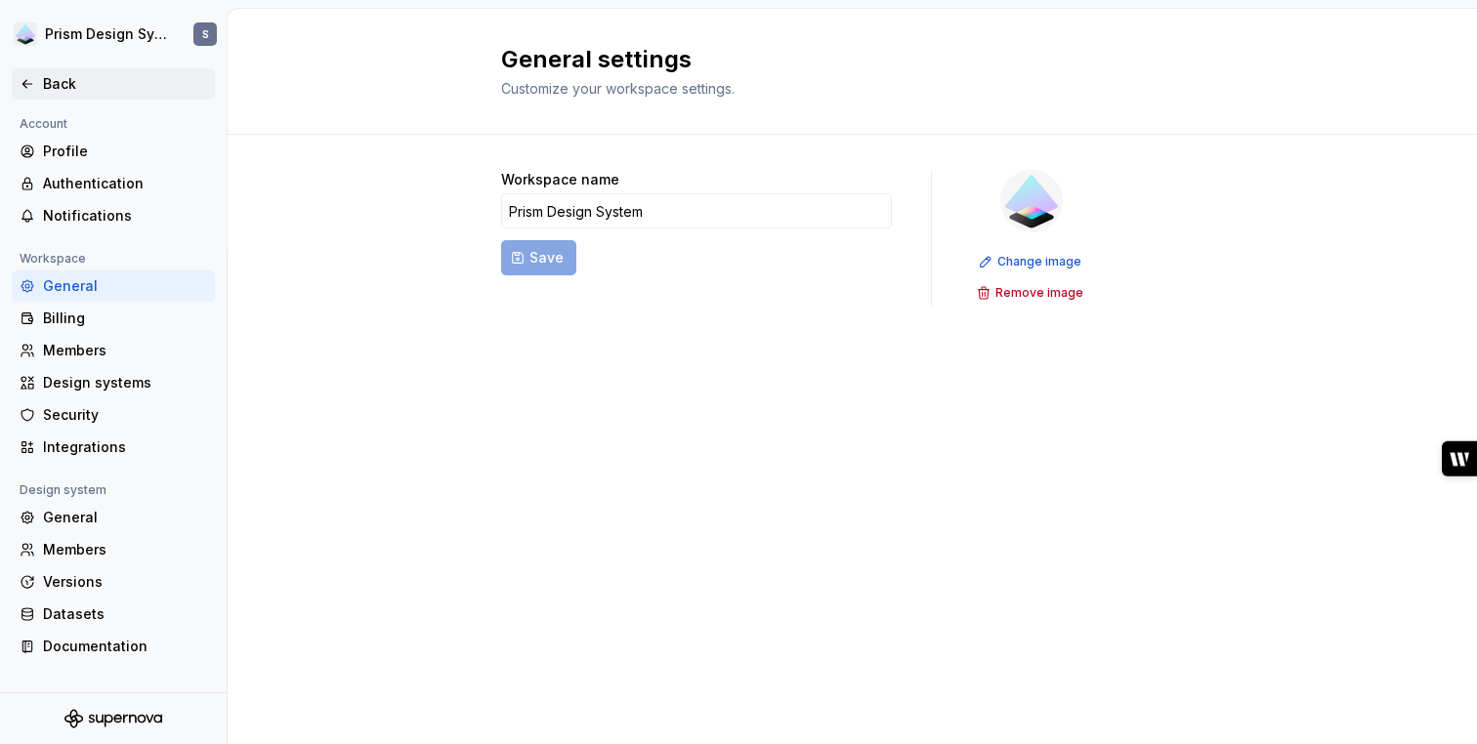
click at [45, 83] on div "Back" at bounding box center [125, 84] width 164 height 20
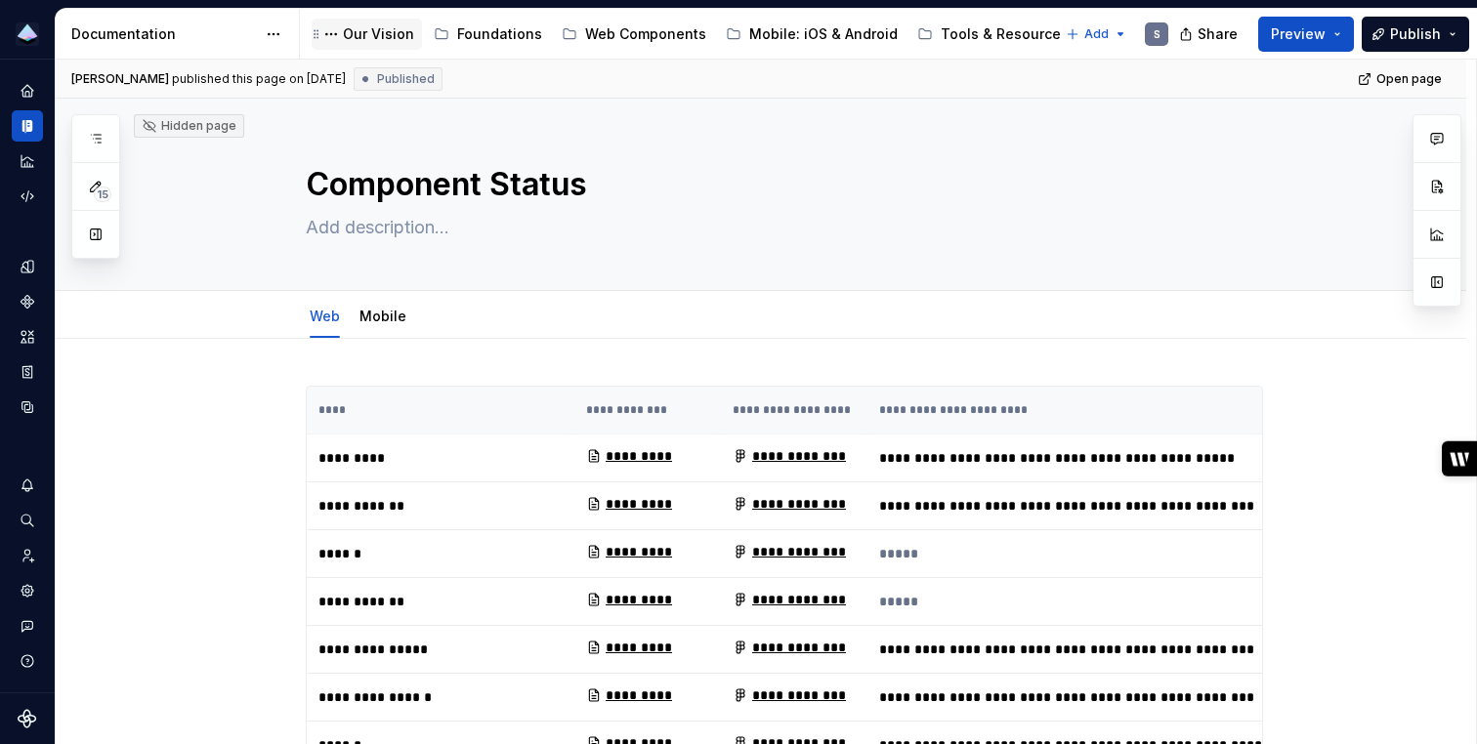
click at [367, 42] on div "Our Vision" at bounding box center [378, 34] width 71 height 20
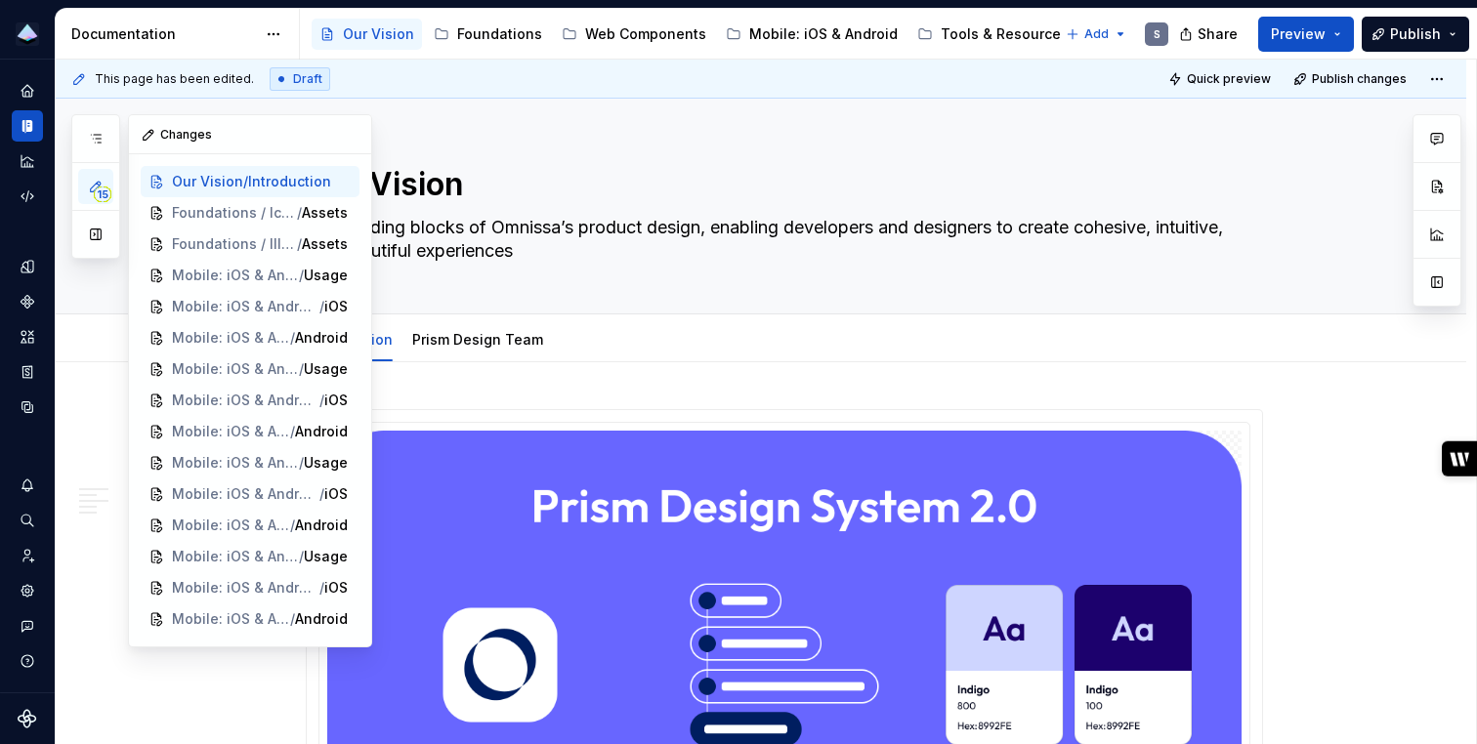
click at [96, 190] on span "15" at bounding box center [103, 195] width 18 height 16
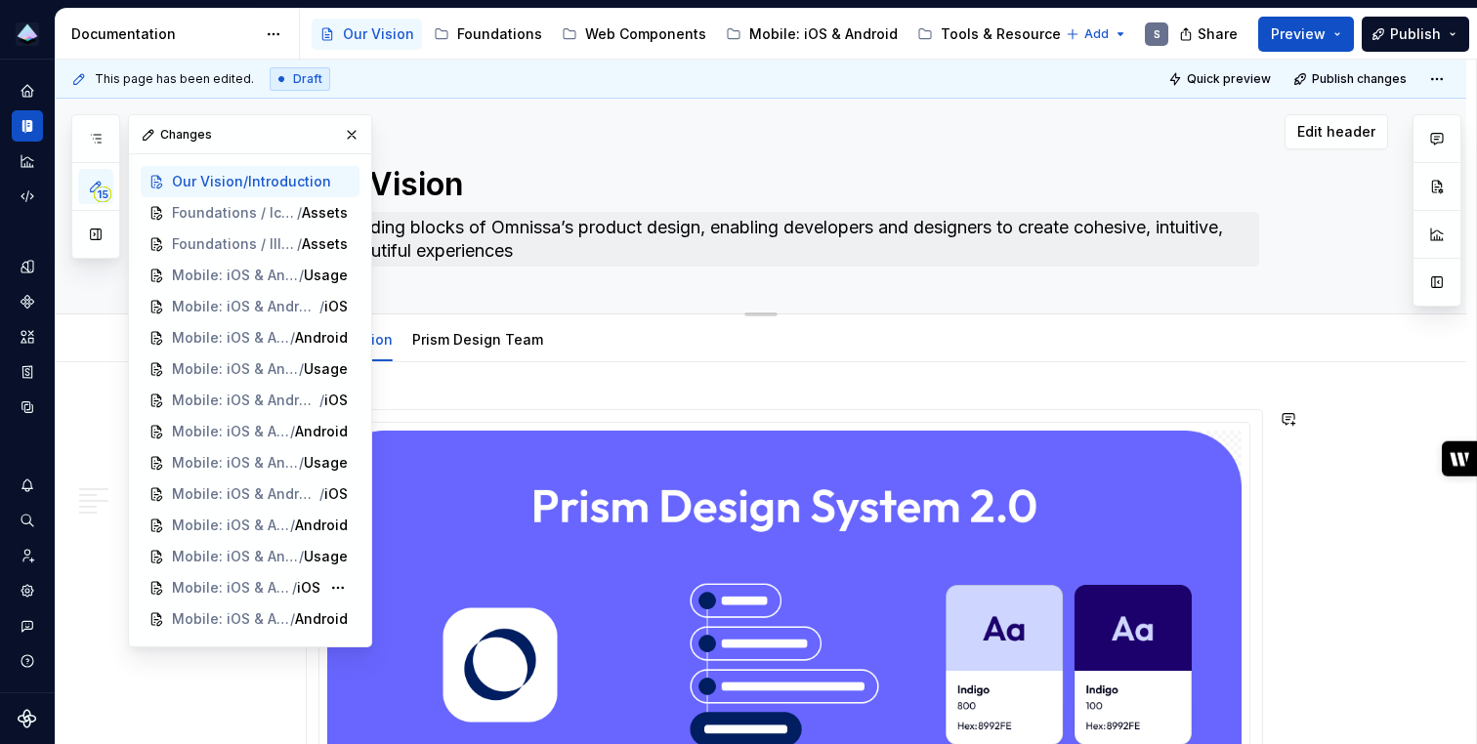
type textarea "*"
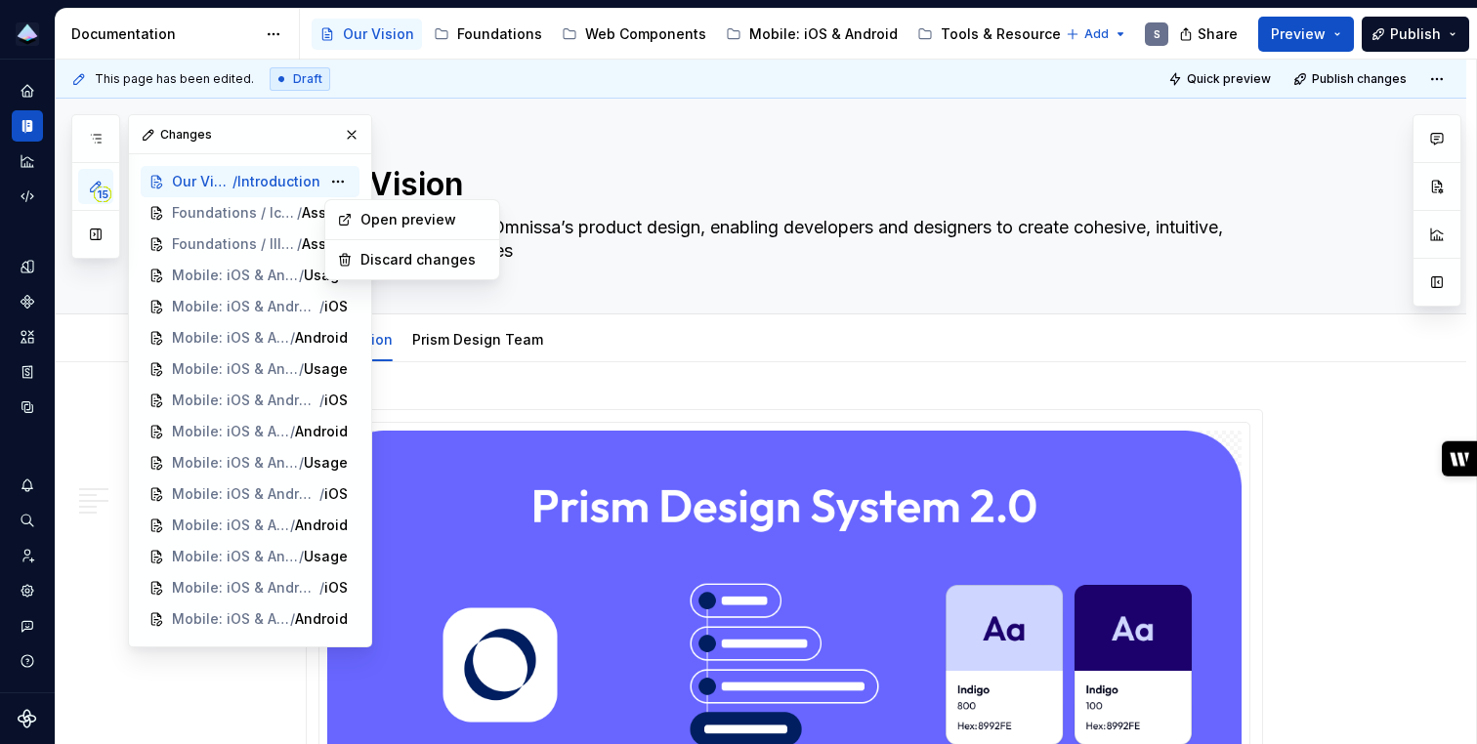
click at [457, 125] on html "Prism Design System S Design system data Documentation Accessibility guide for …" at bounding box center [738, 372] width 1477 height 744
click at [626, 111] on html "Prism Design System S Design system data Documentation Accessibility guide for …" at bounding box center [738, 372] width 1477 height 744
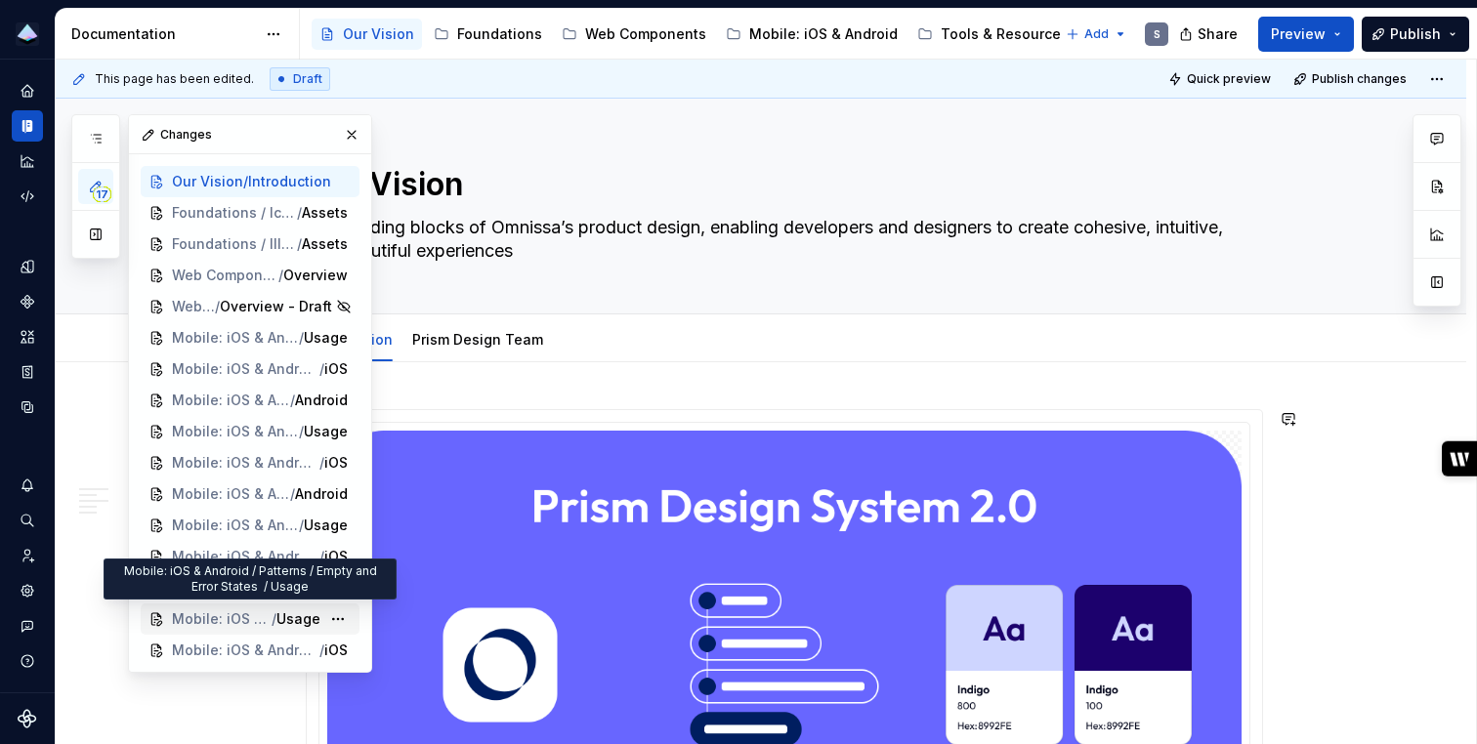
scroll to position [37, 0]
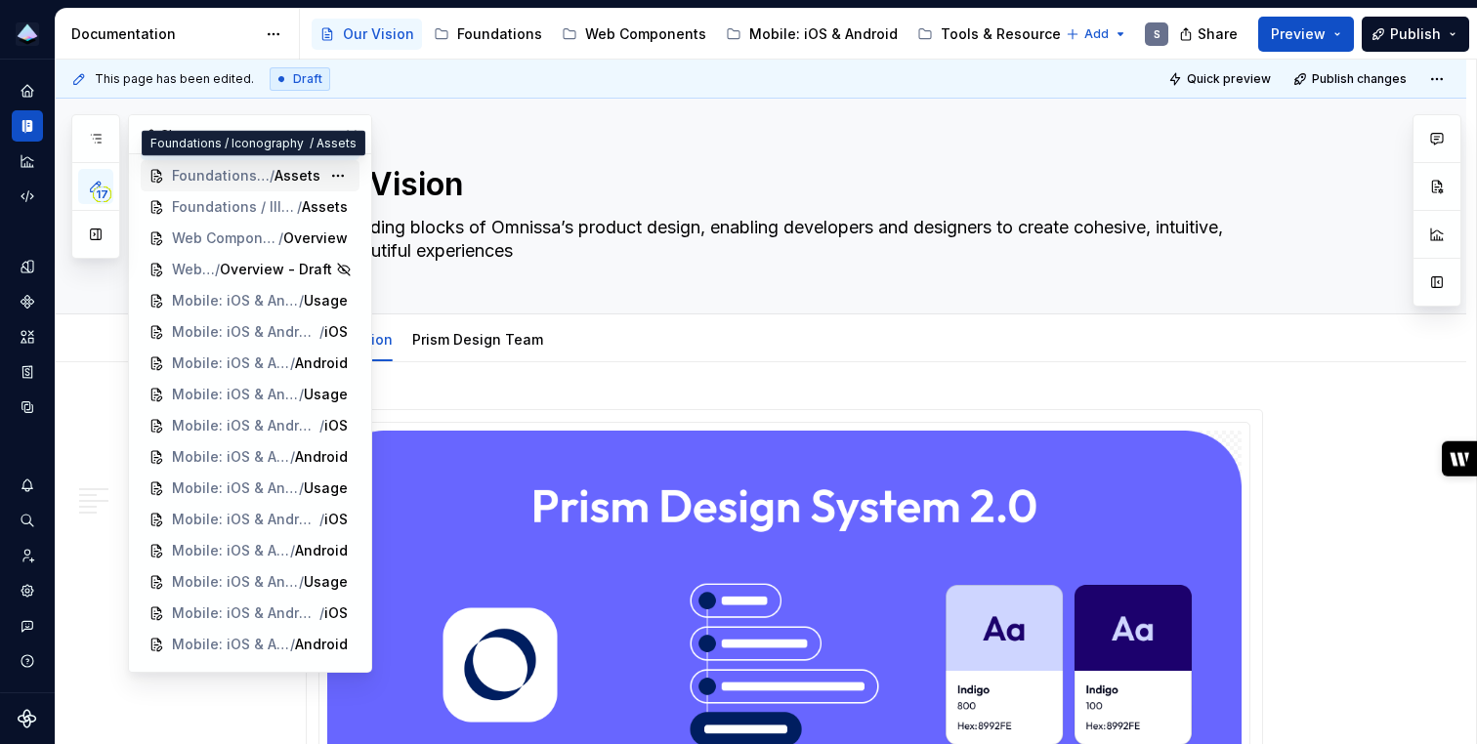
click at [259, 172] on span "Foundations / Iconography" at bounding box center [221, 176] width 98 height 20
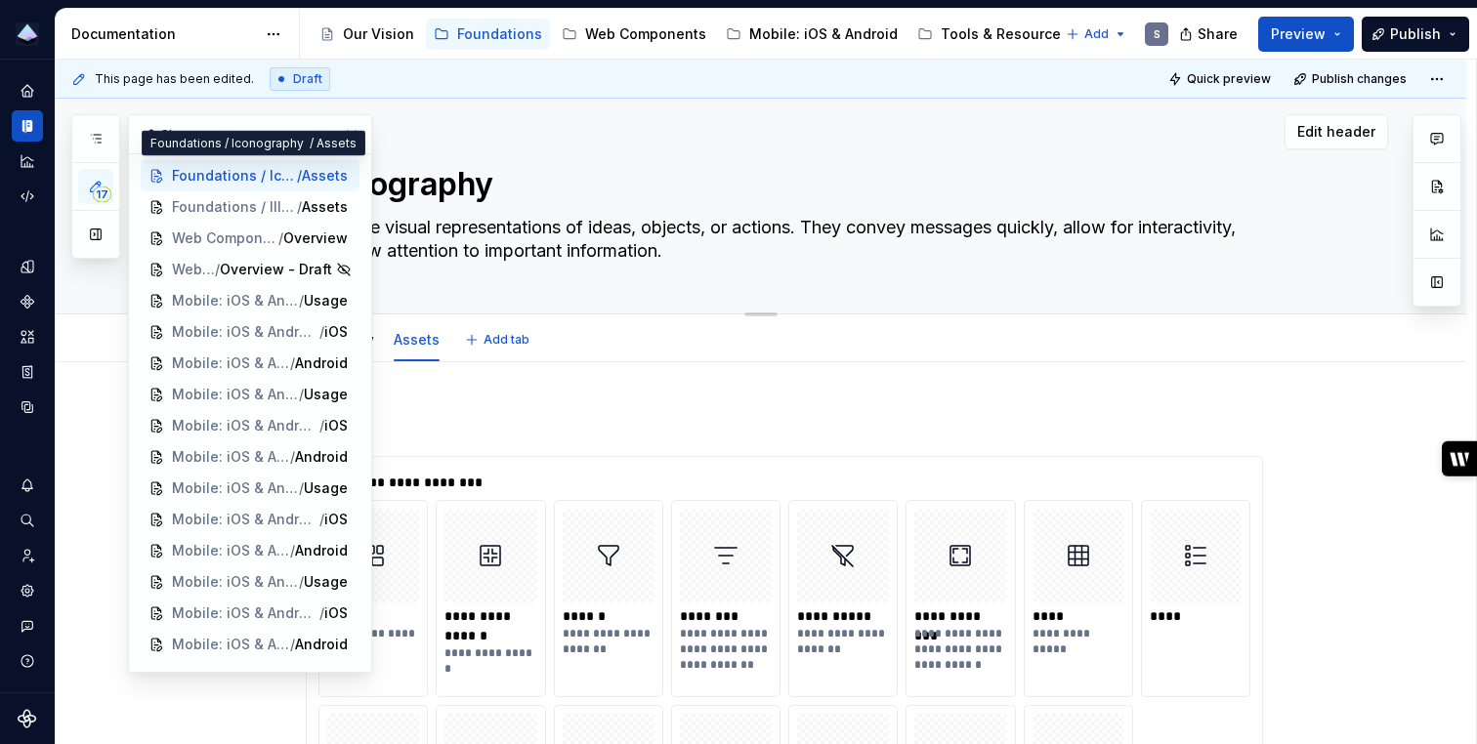
click at [510, 126] on div "Edit header" at bounding box center [722, 131] width 1332 height 35
click at [1446, 76] on html "Prism Design System S Design system data Documentation Accessibility guide for …" at bounding box center [738, 372] width 1477 height 744
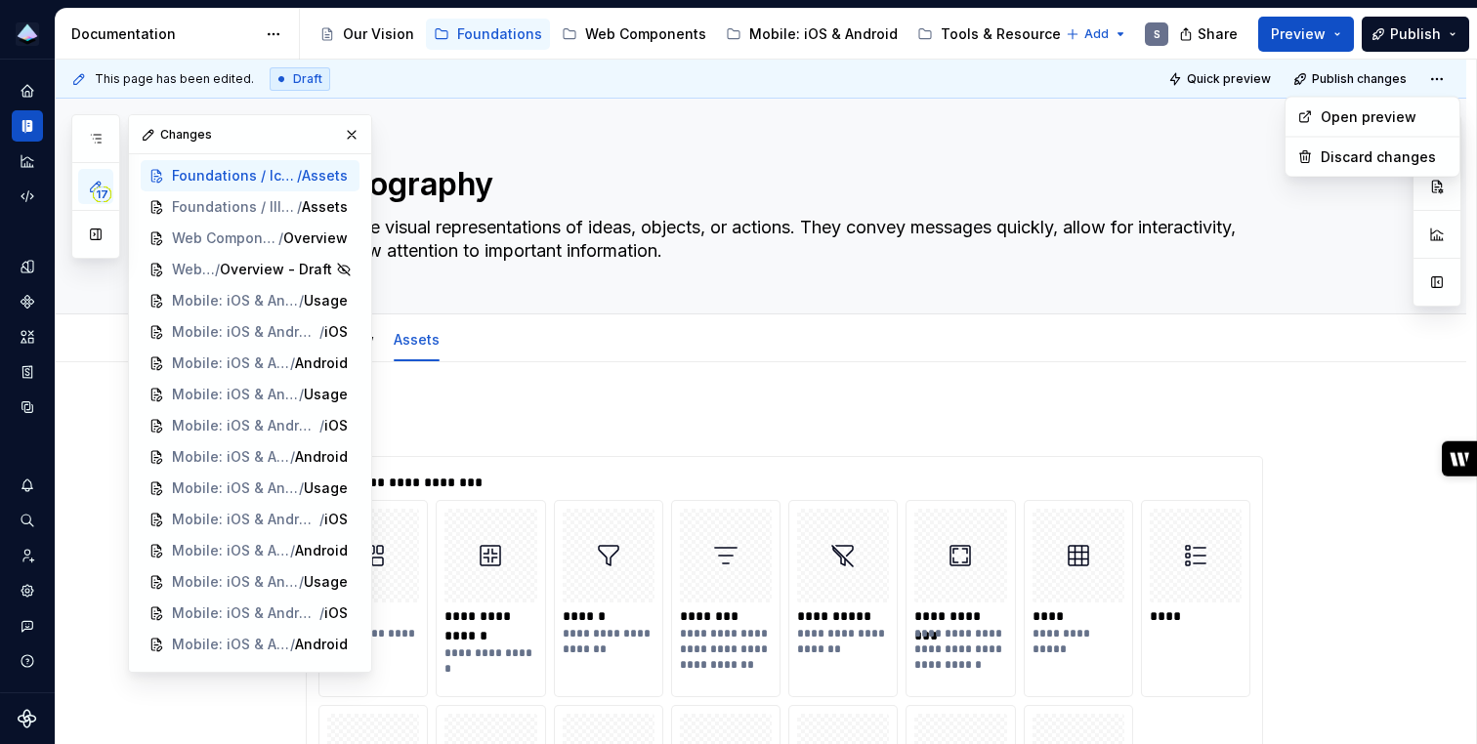
click at [1428, 441] on html "Prism Design System S Design system data Documentation Accessibility guide for …" at bounding box center [738, 372] width 1477 height 744
click at [1442, 228] on button "button" at bounding box center [1436, 234] width 35 height 35
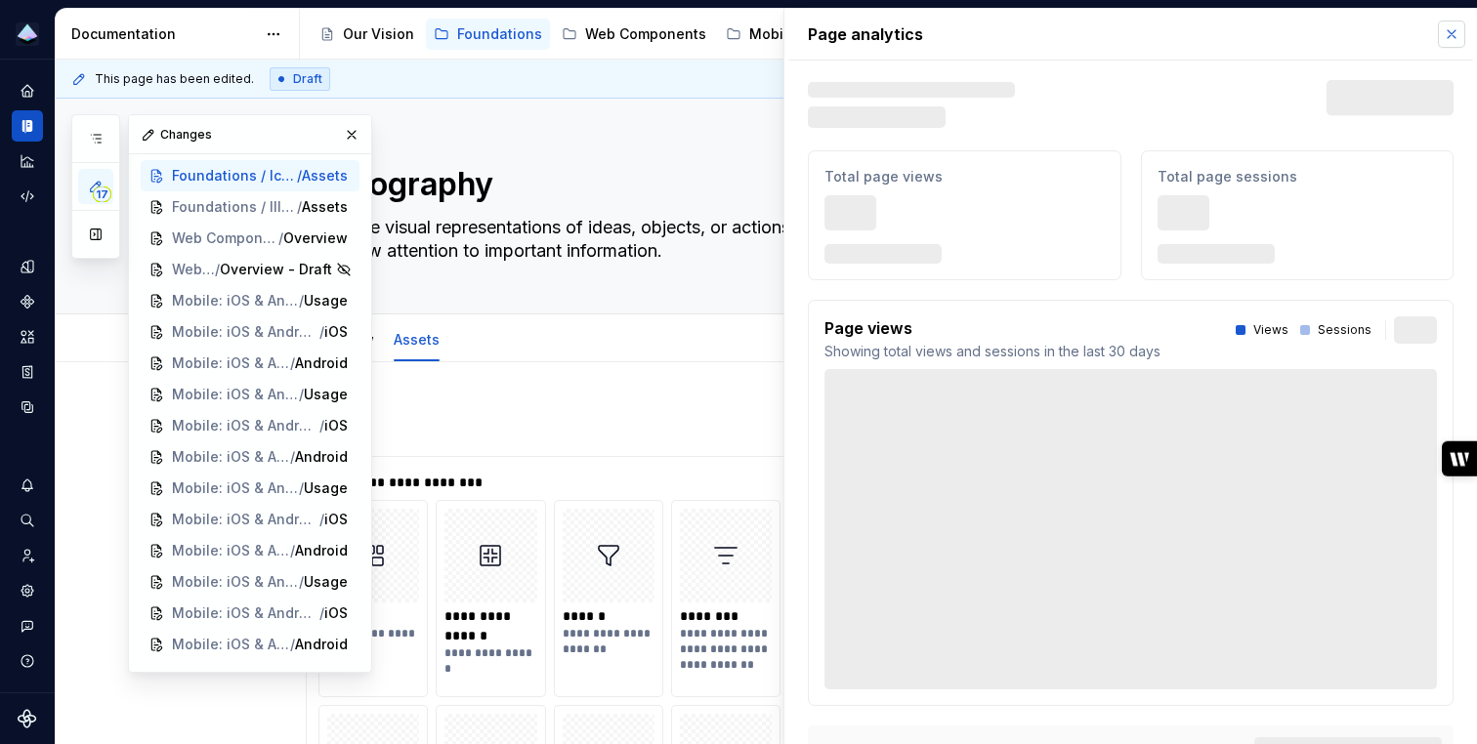
click at [1451, 38] on button "button" at bounding box center [1451, 34] width 27 height 27
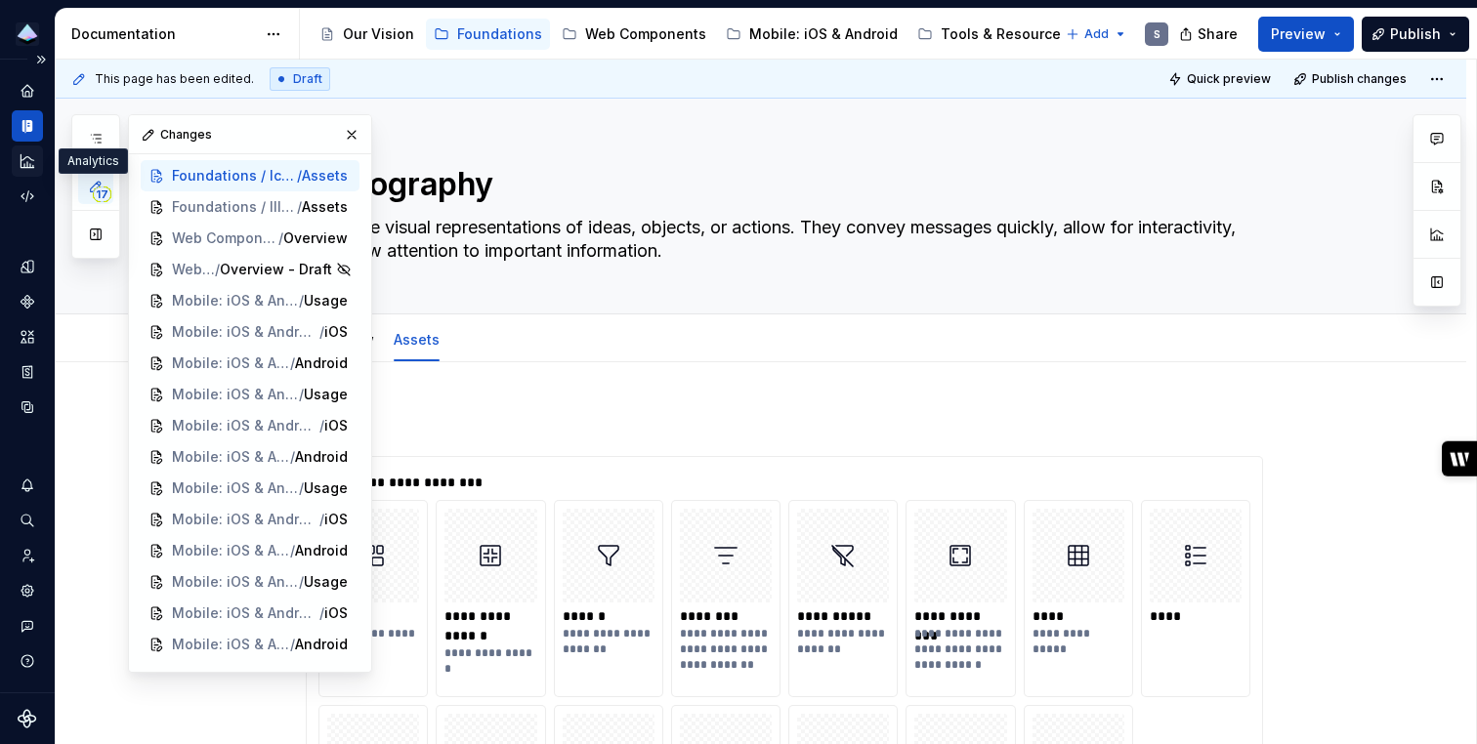
click at [27, 163] on icon "Analytics" at bounding box center [27, 160] width 13 height 13
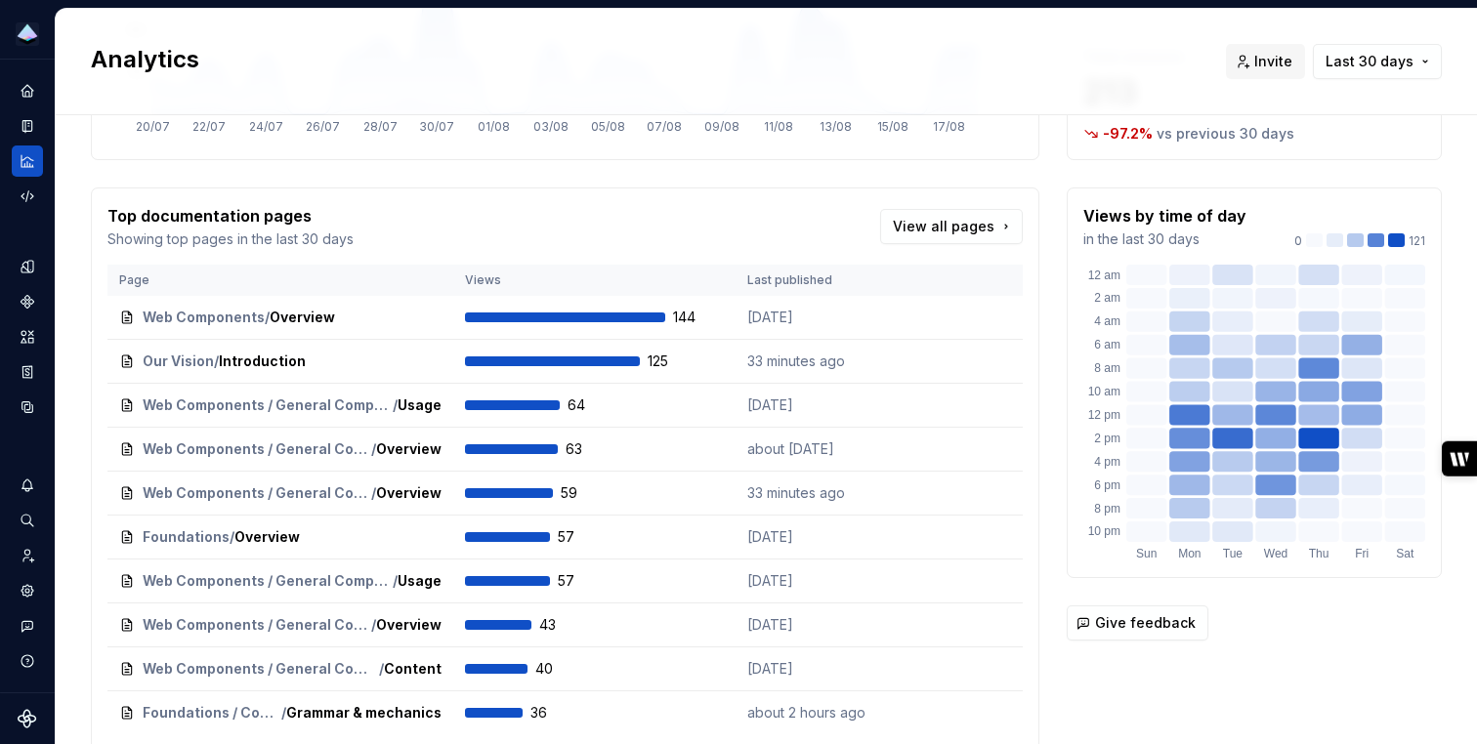
scroll to position [276, 0]
click at [938, 230] on span "View all pages" at bounding box center [944, 228] width 102 height 20
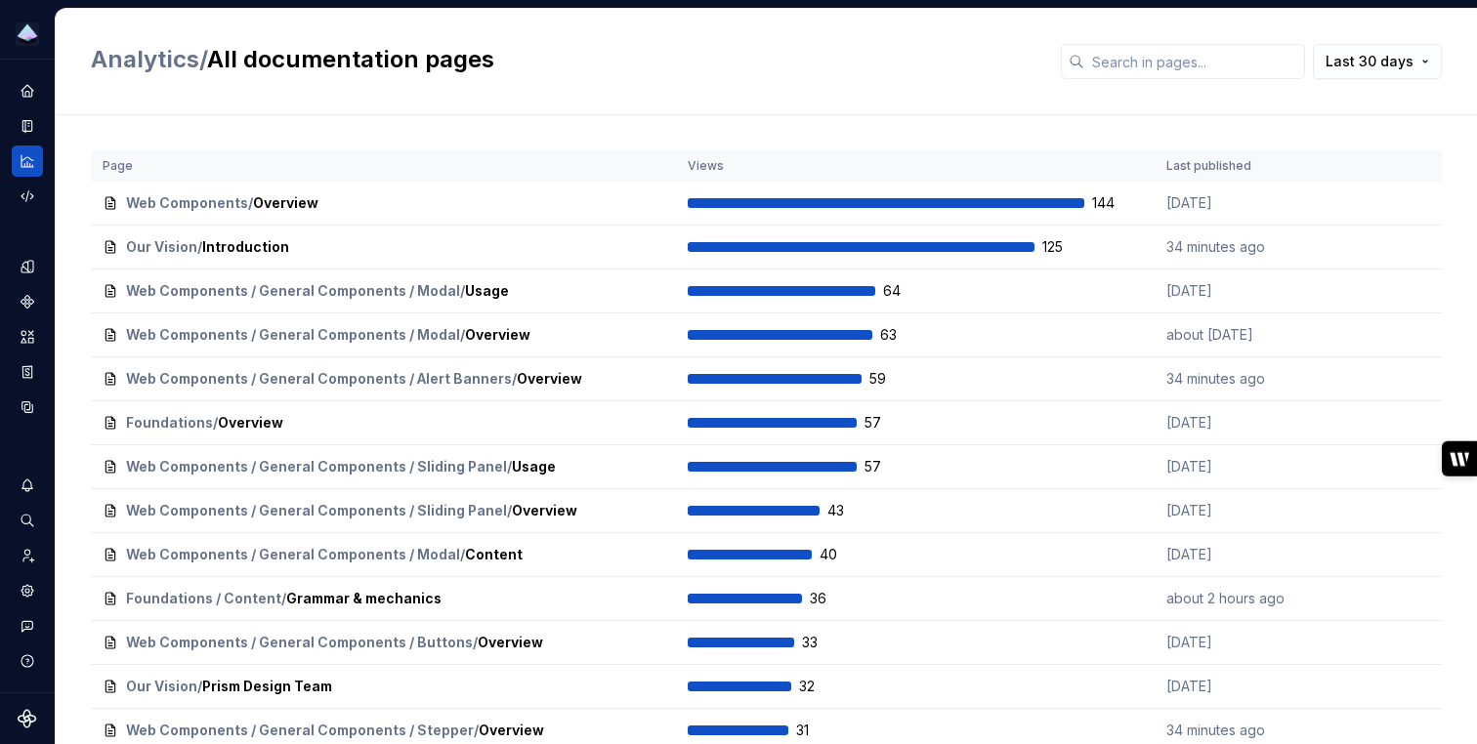
click at [1202, 164] on th "Last published" at bounding box center [1239, 165] width 170 height 31
click at [1411, 53] on span "Last 30 days" at bounding box center [1369, 62] width 88 height 20
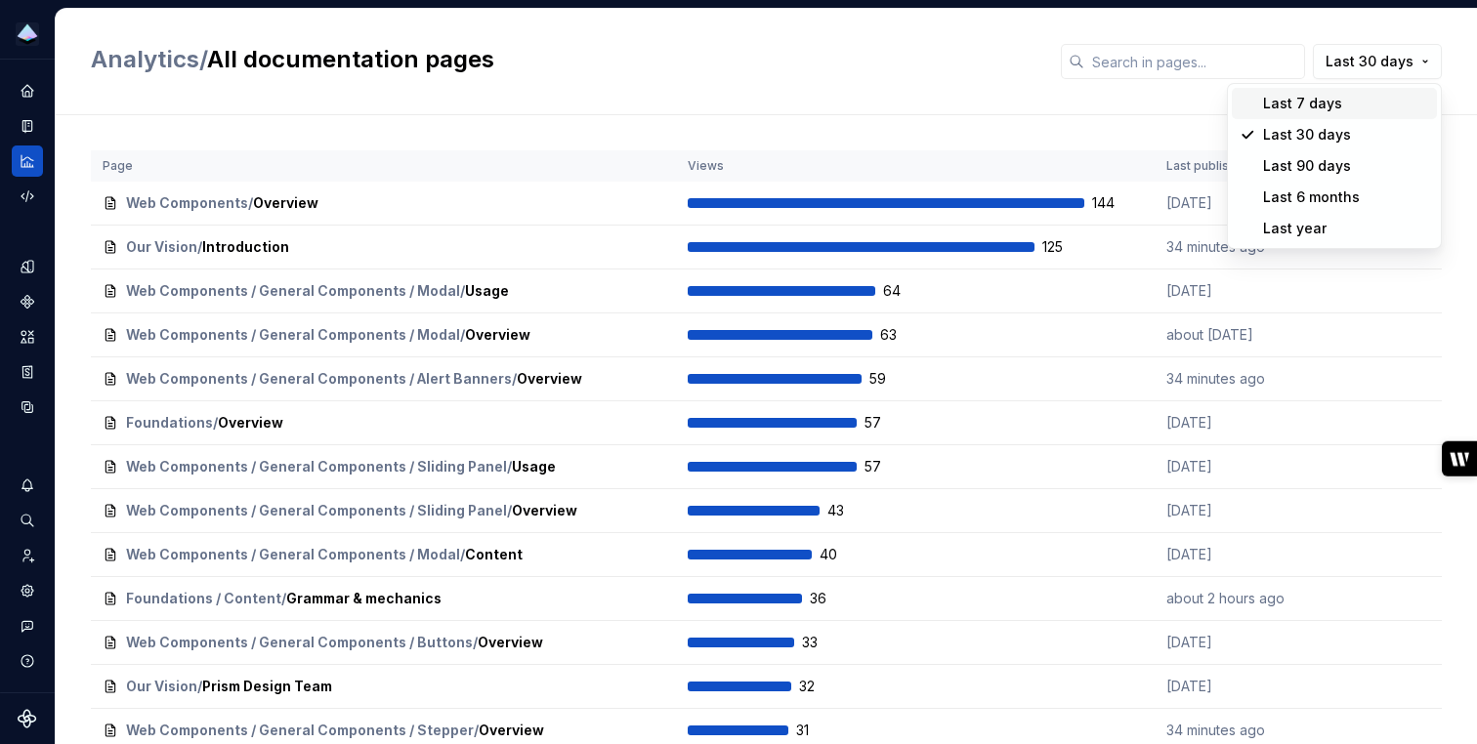
click at [1346, 107] on div "Last 7 days" at bounding box center [1346, 104] width 166 height 20
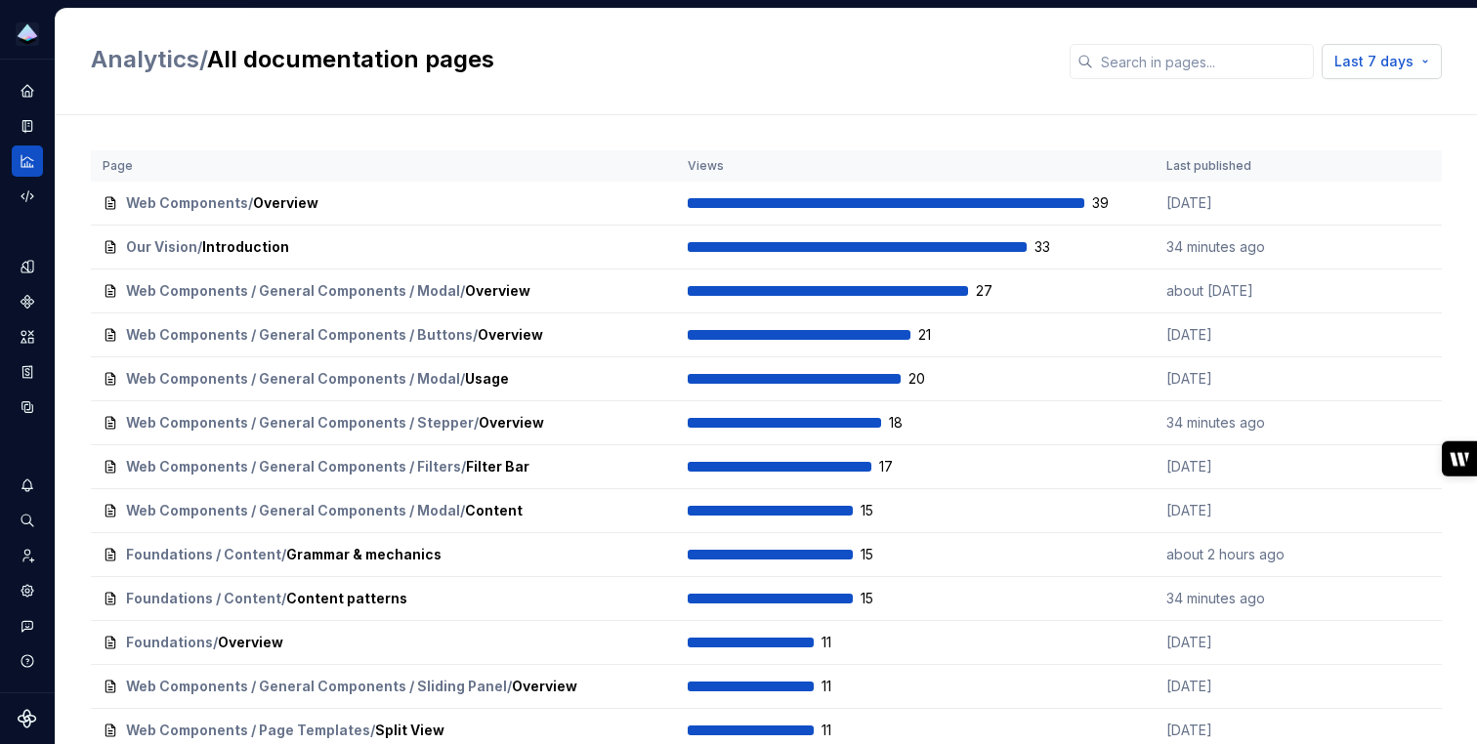
click at [1427, 59] on button "Last 7 days" at bounding box center [1381, 61] width 120 height 35
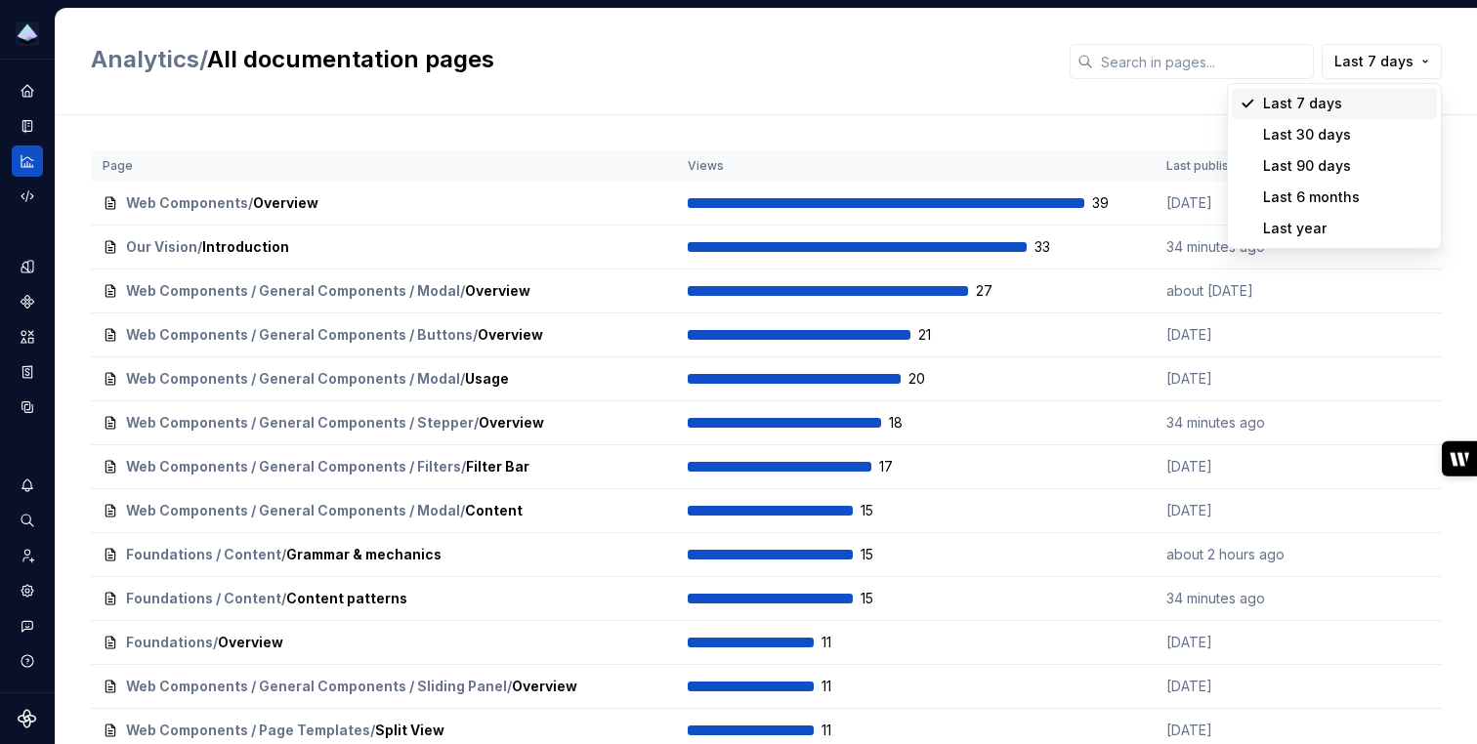
click at [639, 92] on html "Prism Design System S Design system data Analytics / All documentation pages La…" at bounding box center [738, 372] width 1477 height 744
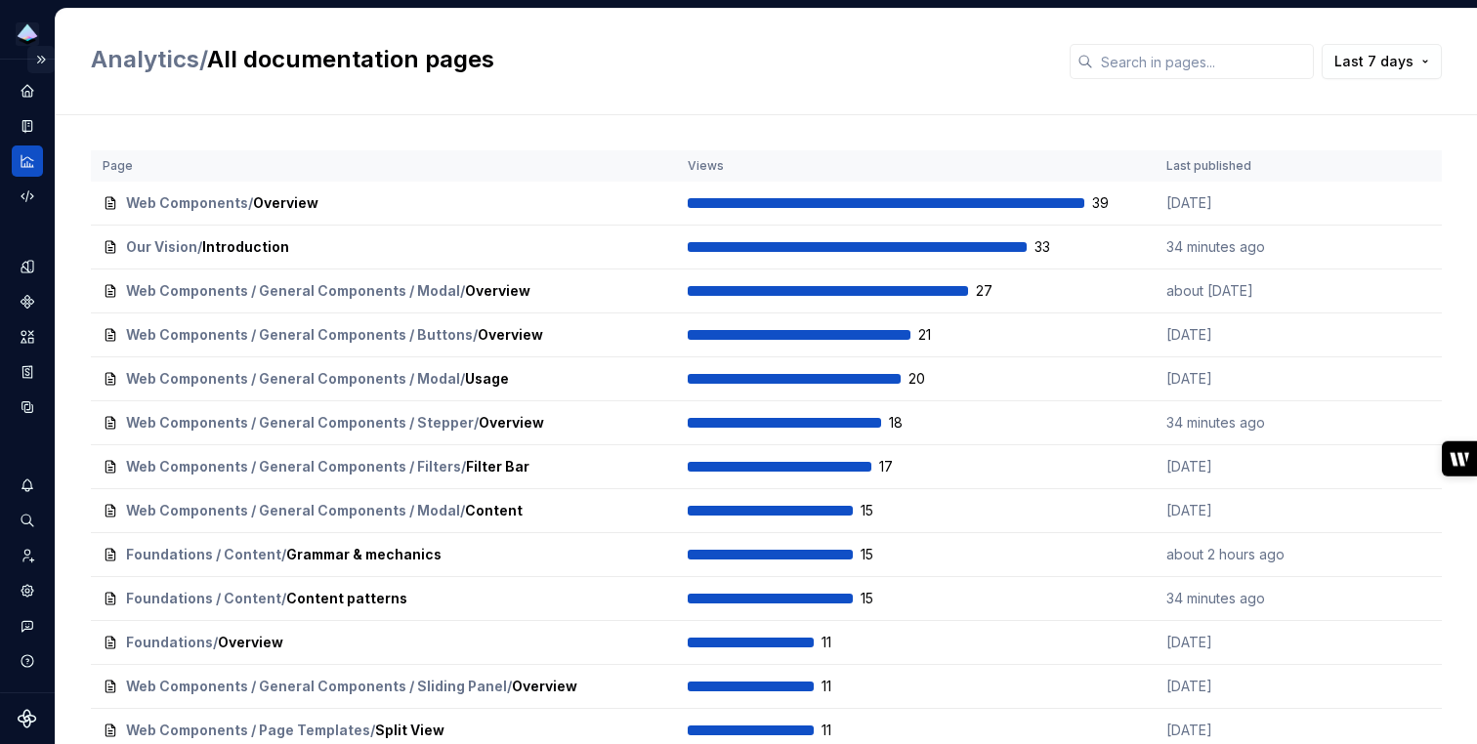
click at [45, 63] on button "Expand sidebar" at bounding box center [40, 59] width 27 height 27
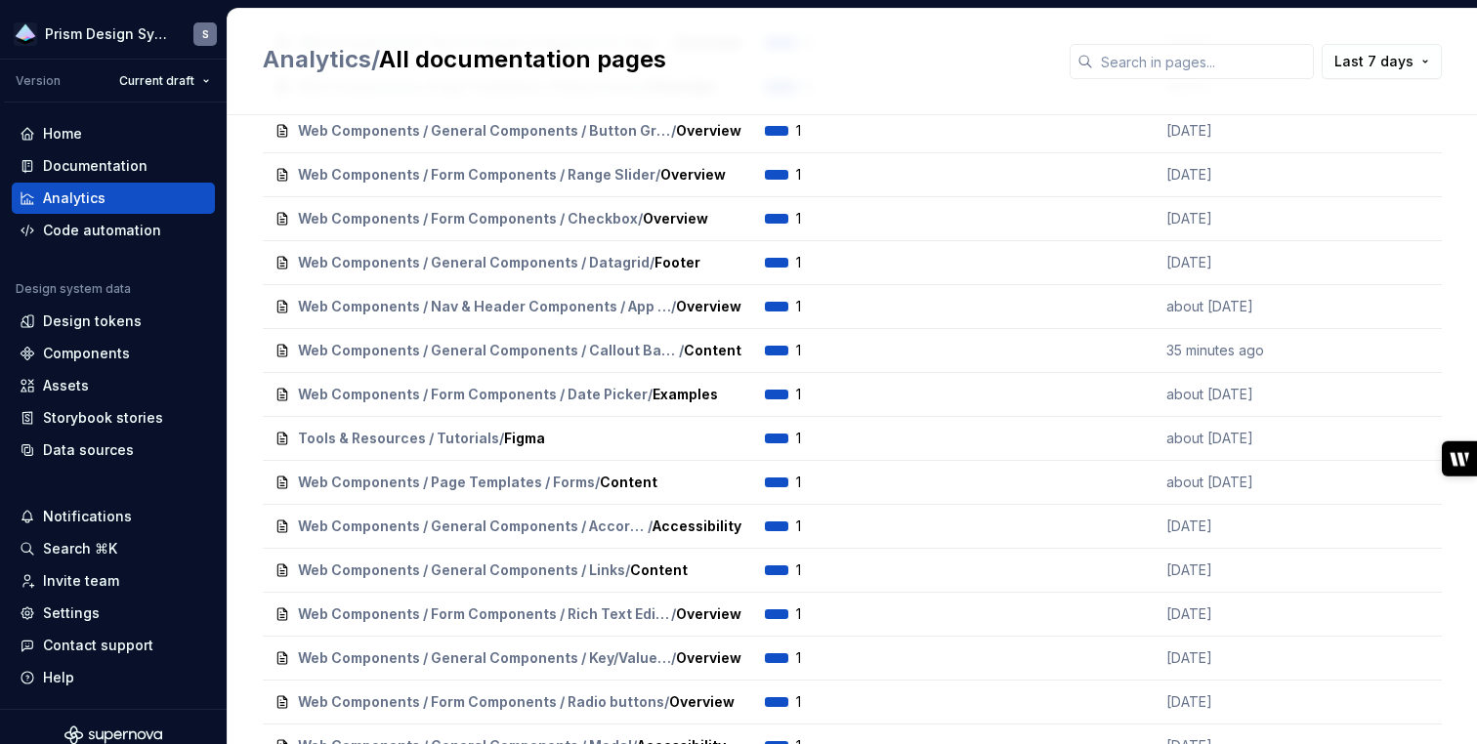
scroll to position [3350, 0]
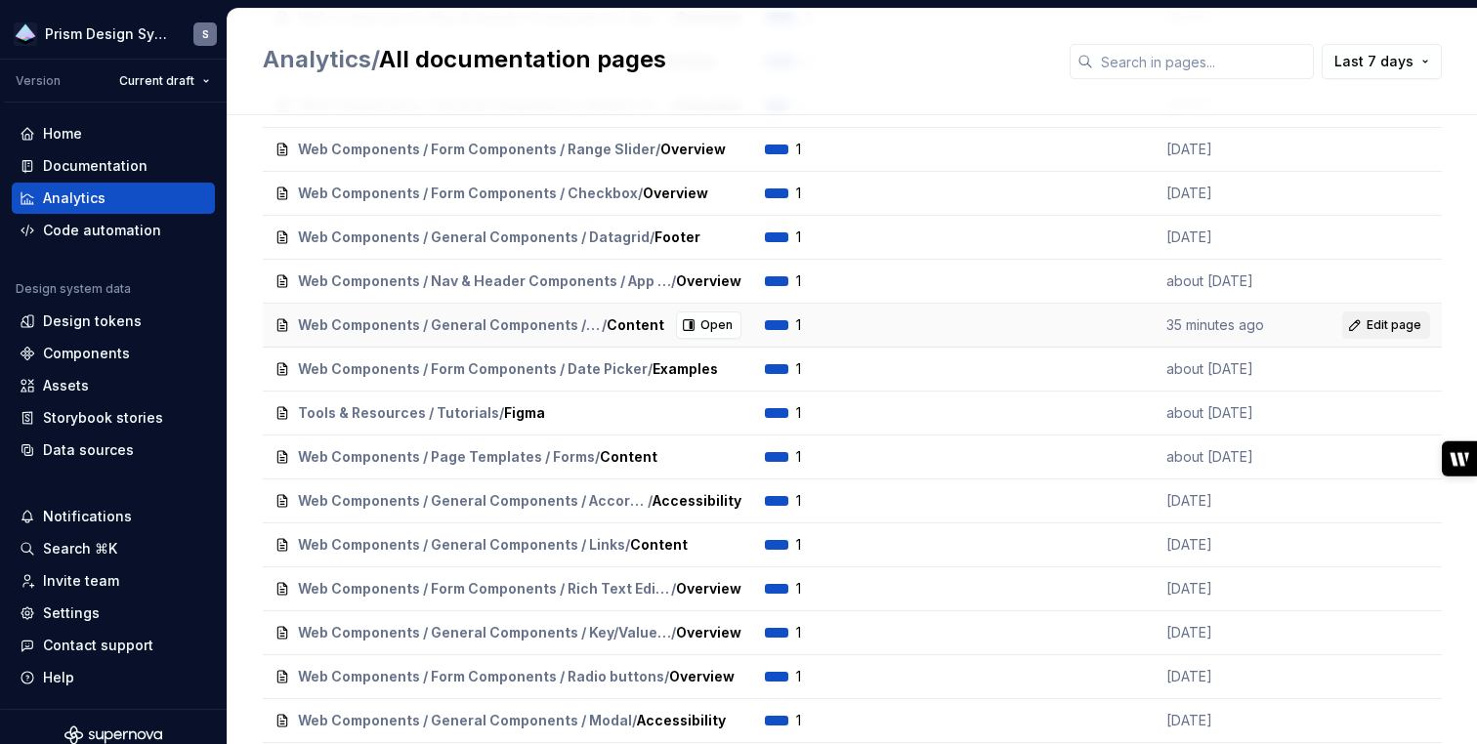
click at [1384, 324] on span "Edit page" at bounding box center [1393, 325] width 55 height 16
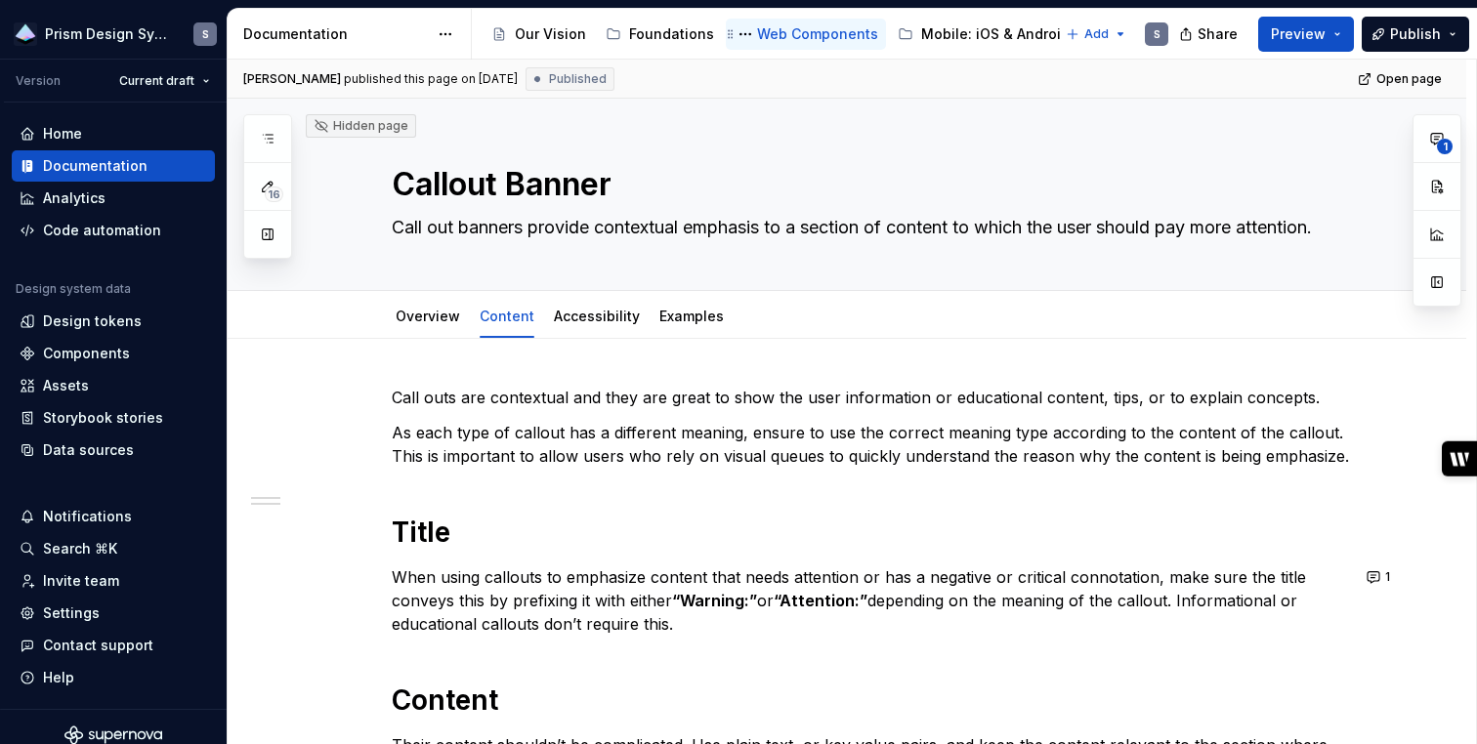
click at [828, 29] on div "Web Components" at bounding box center [817, 34] width 121 height 20
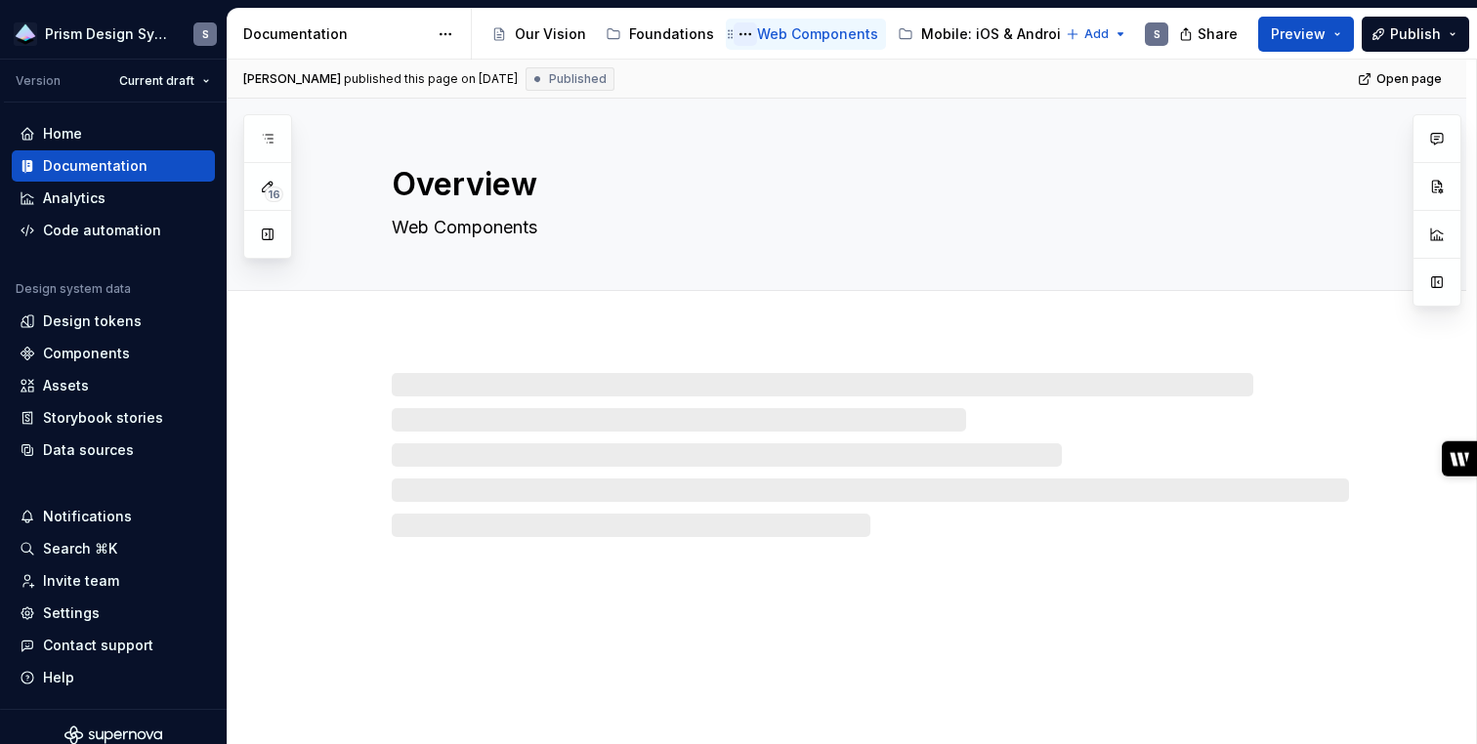
click at [746, 30] on button "Page tree" at bounding box center [744, 33] width 23 height 23
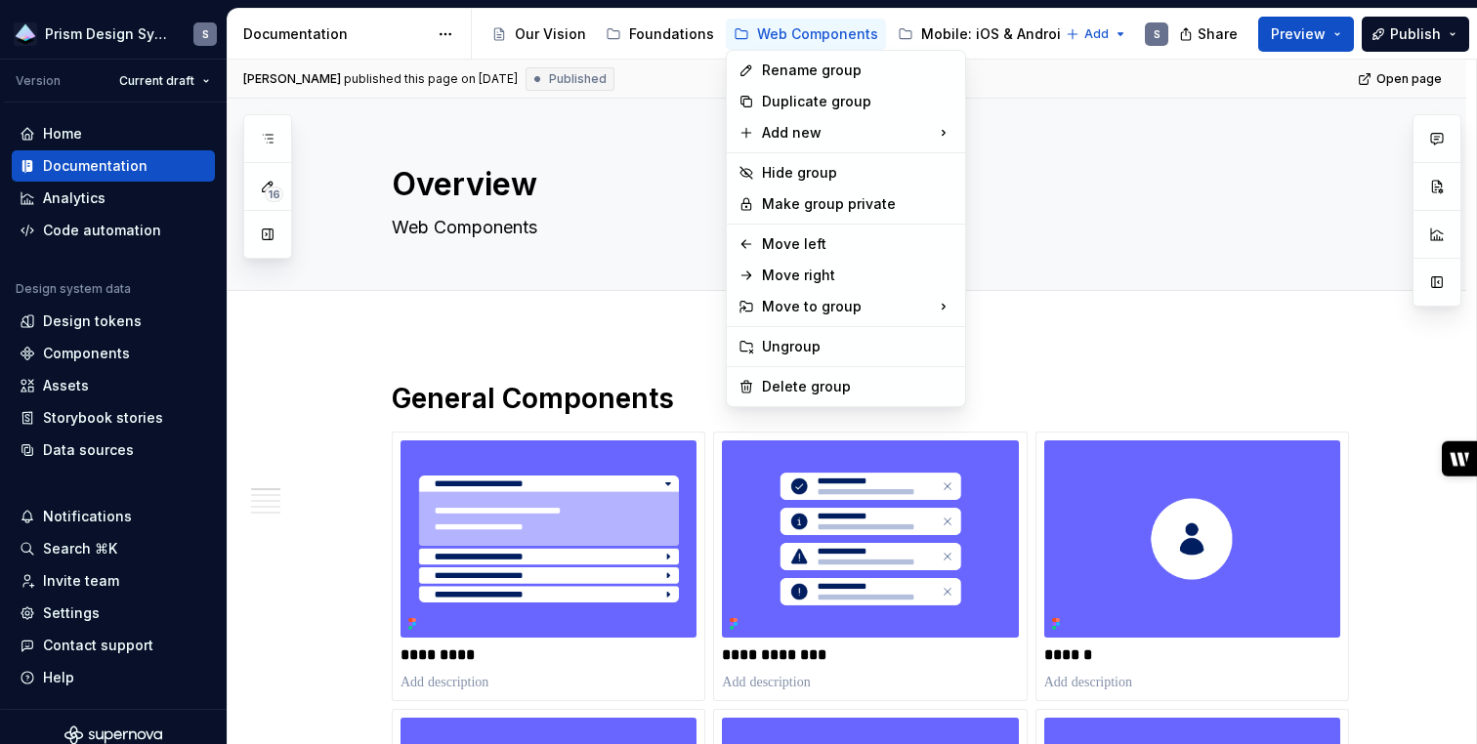
click at [547, 673] on html "Prism Design System S Version Current draft Home Documentation Analytics Code a…" at bounding box center [738, 372] width 1477 height 744
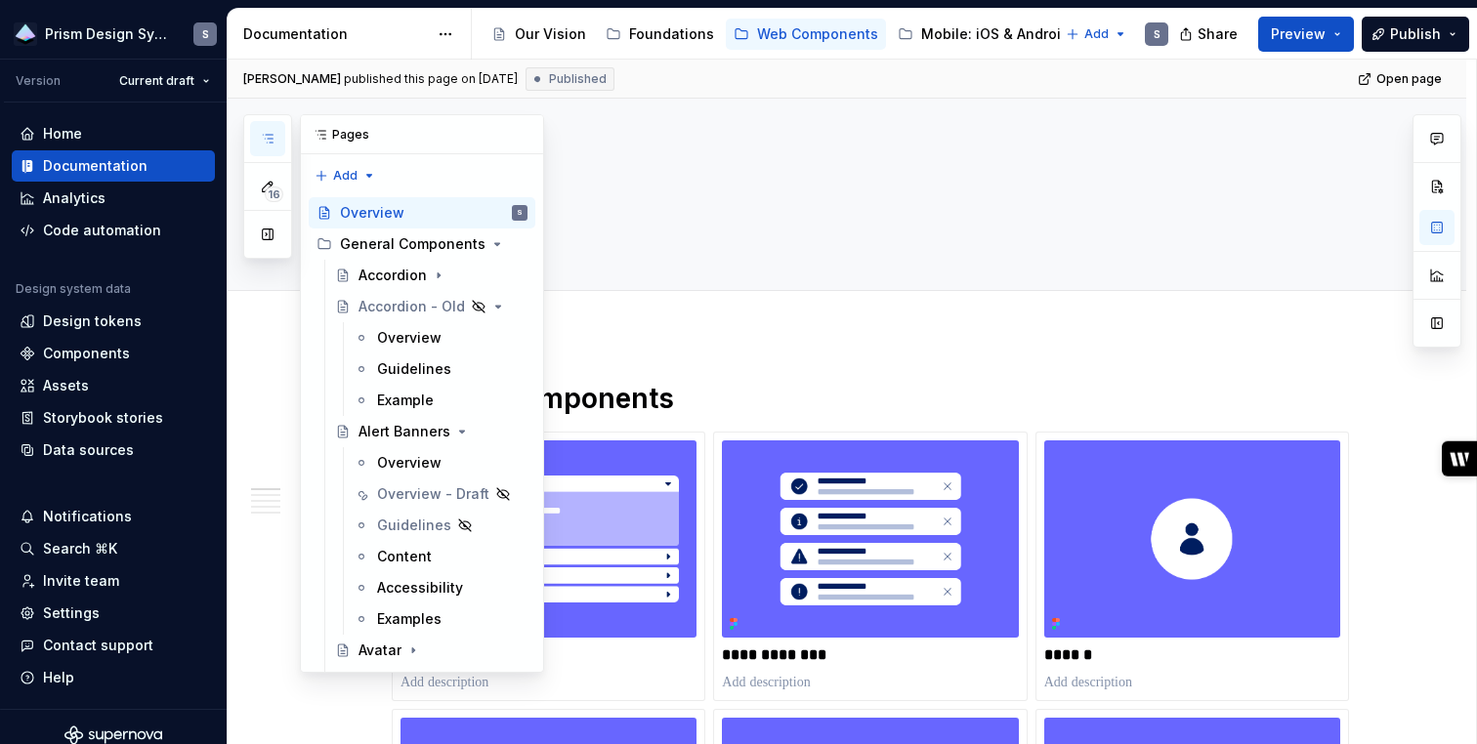
click at [261, 142] on icon "button" at bounding box center [268, 139] width 16 height 16
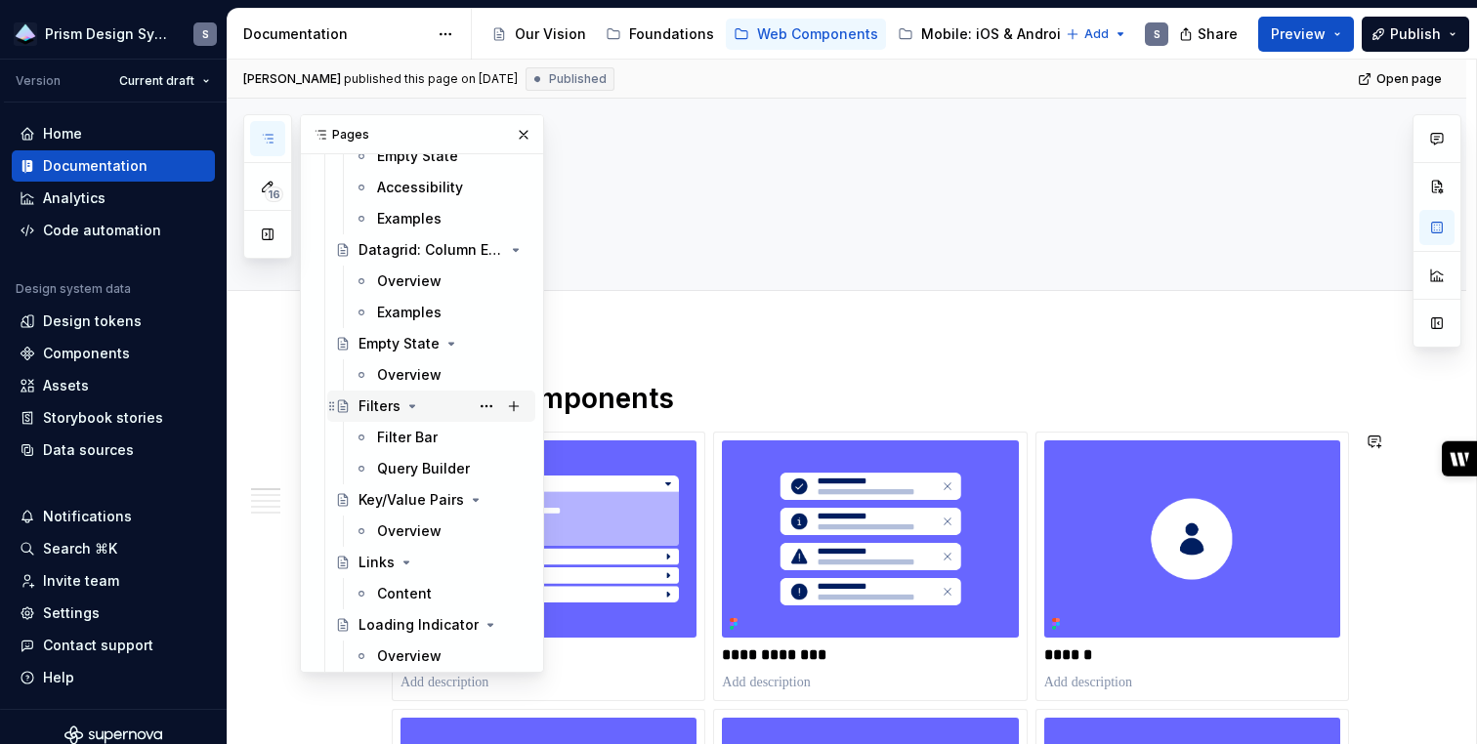
scroll to position [1901, 0]
click at [479, 437] on button "Page tree" at bounding box center [486, 436] width 27 height 27
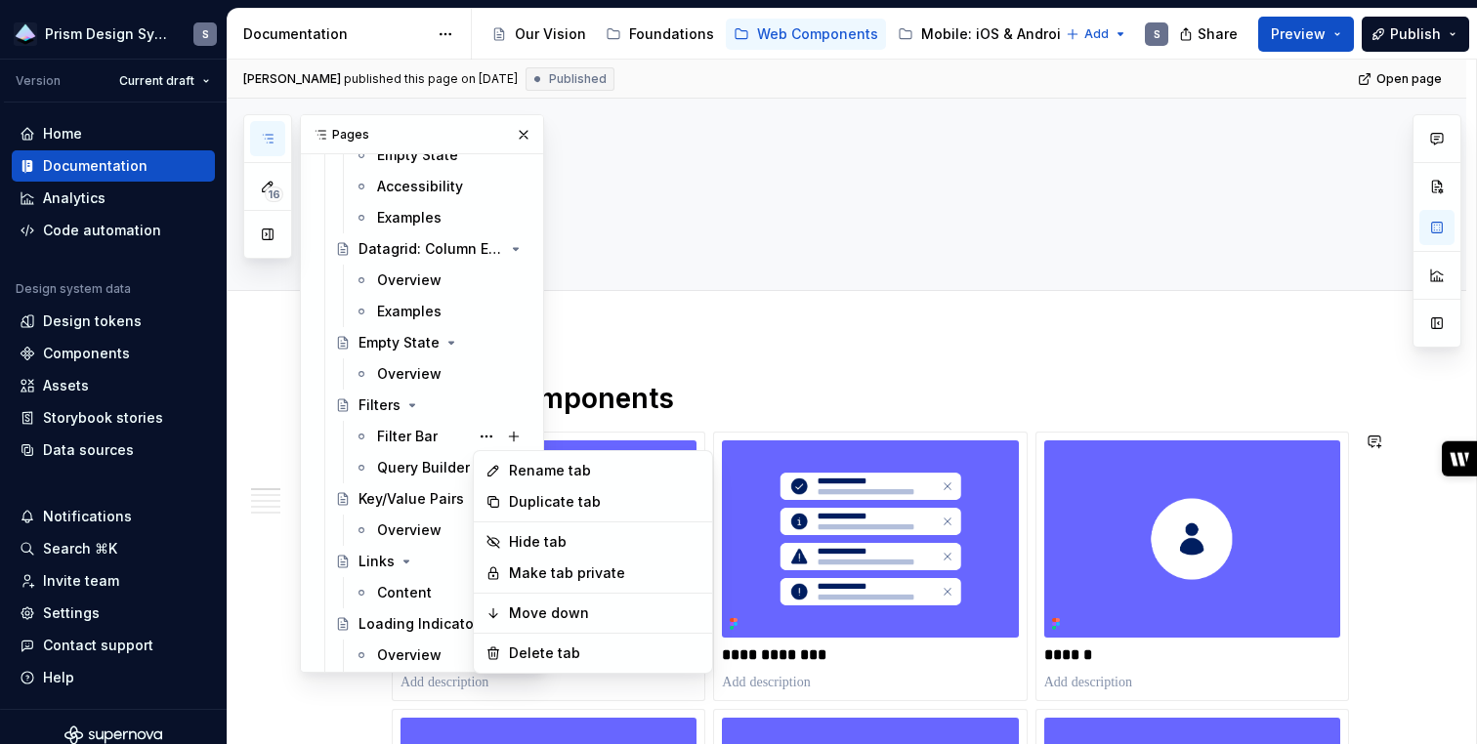
click at [369, 406] on div "16 Pages Add Accessibility guide for tree Page tree. Navigate the tree with the…" at bounding box center [393, 393] width 301 height 559
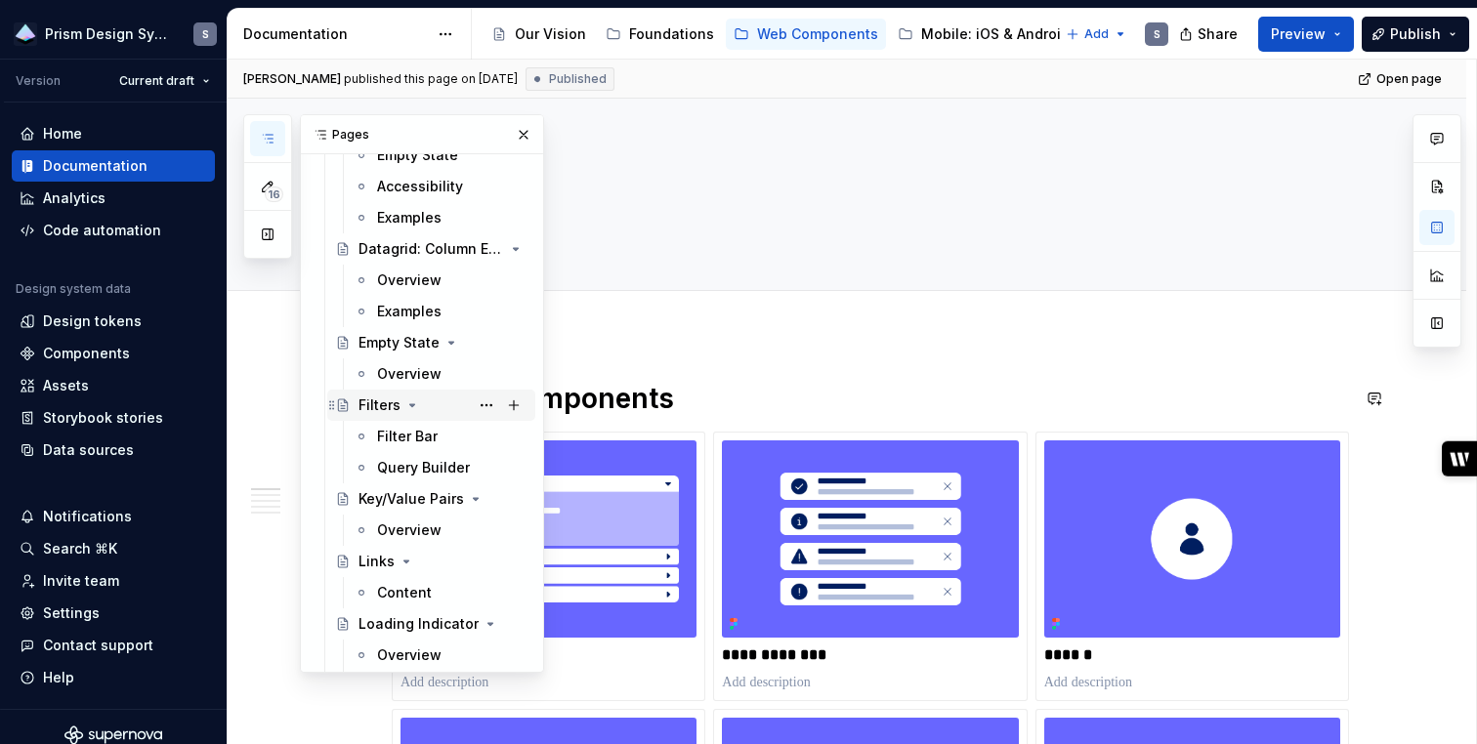
click at [370, 402] on div "Filters" at bounding box center [379, 406] width 42 height 20
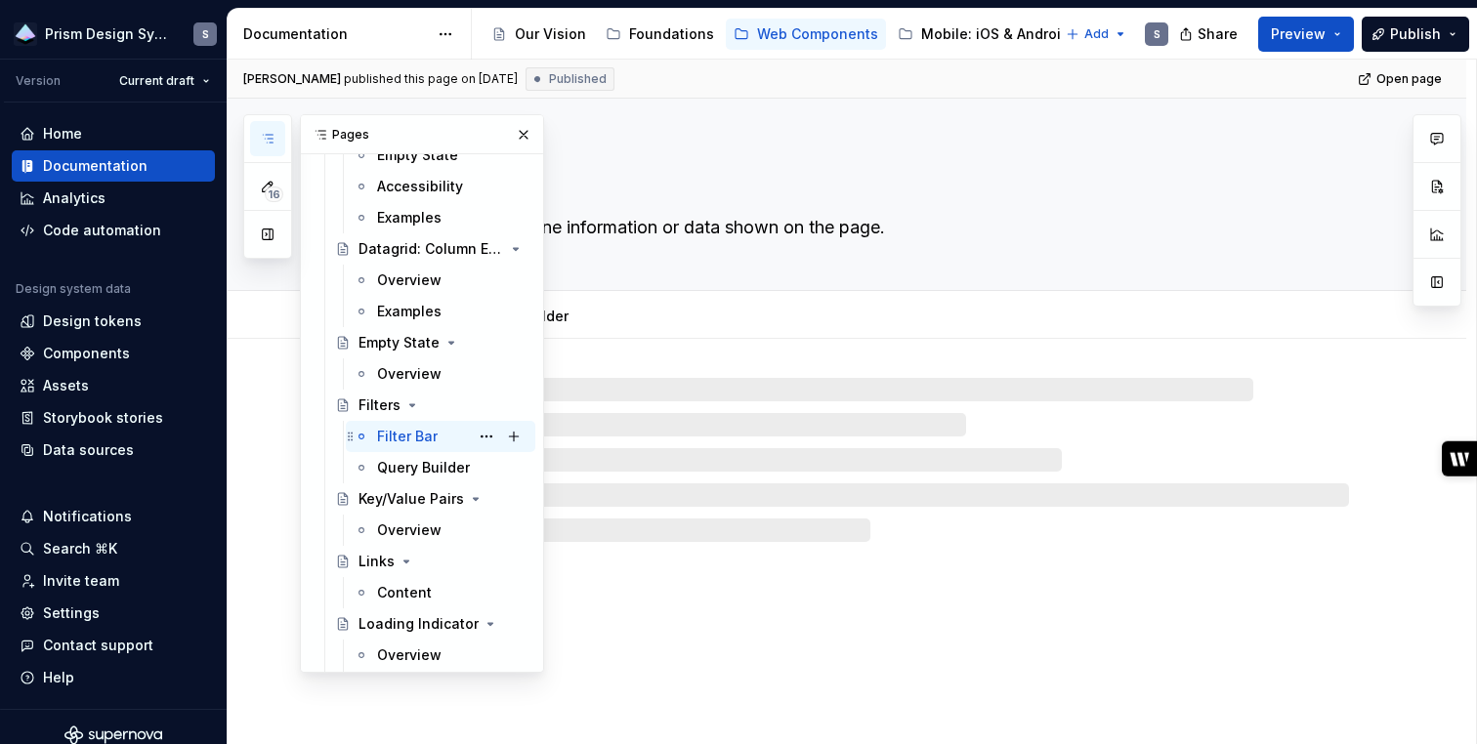
click at [396, 438] on div "Filter Bar" at bounding box center [407, 437] width 61 height 20
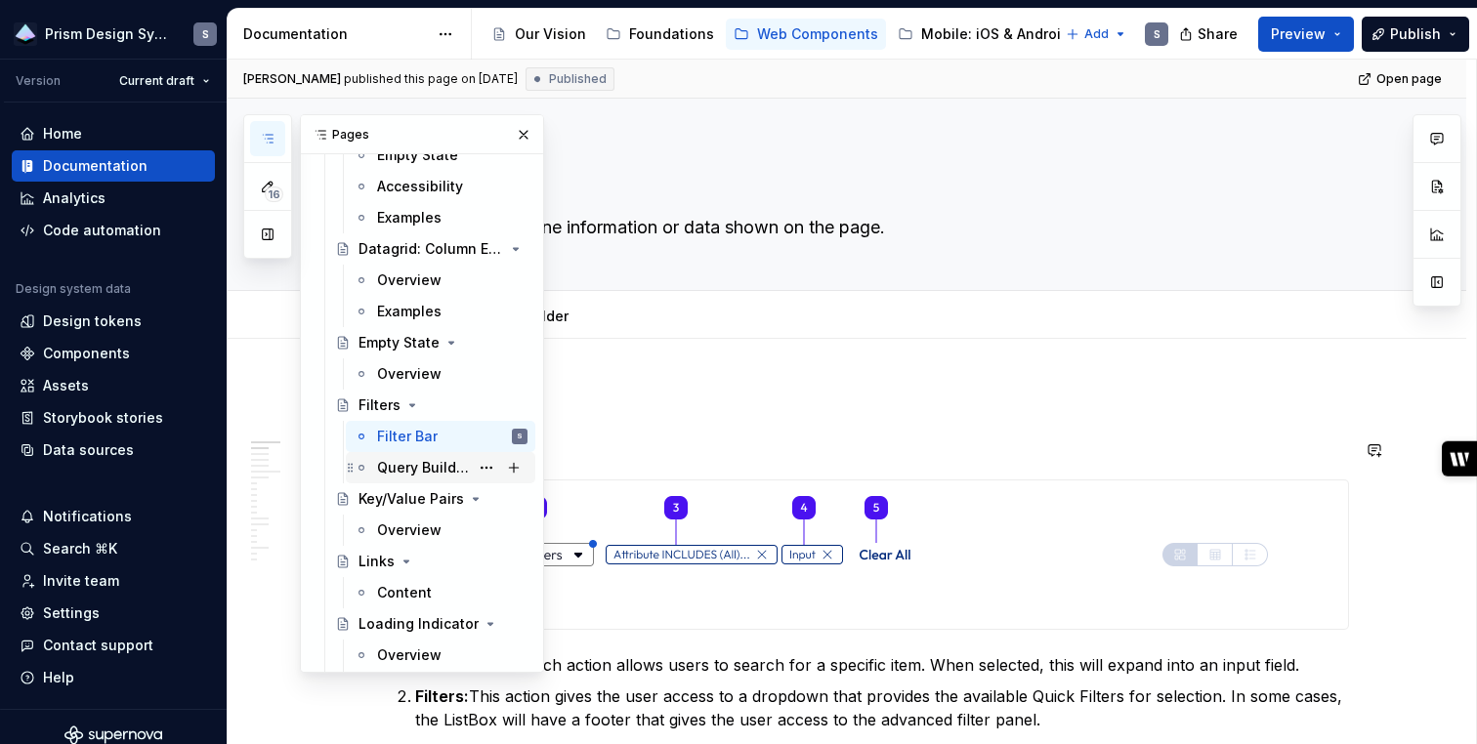
click at [402, 471] on div "Query Builder" at bounding box center [423, 468] width 92 height 20
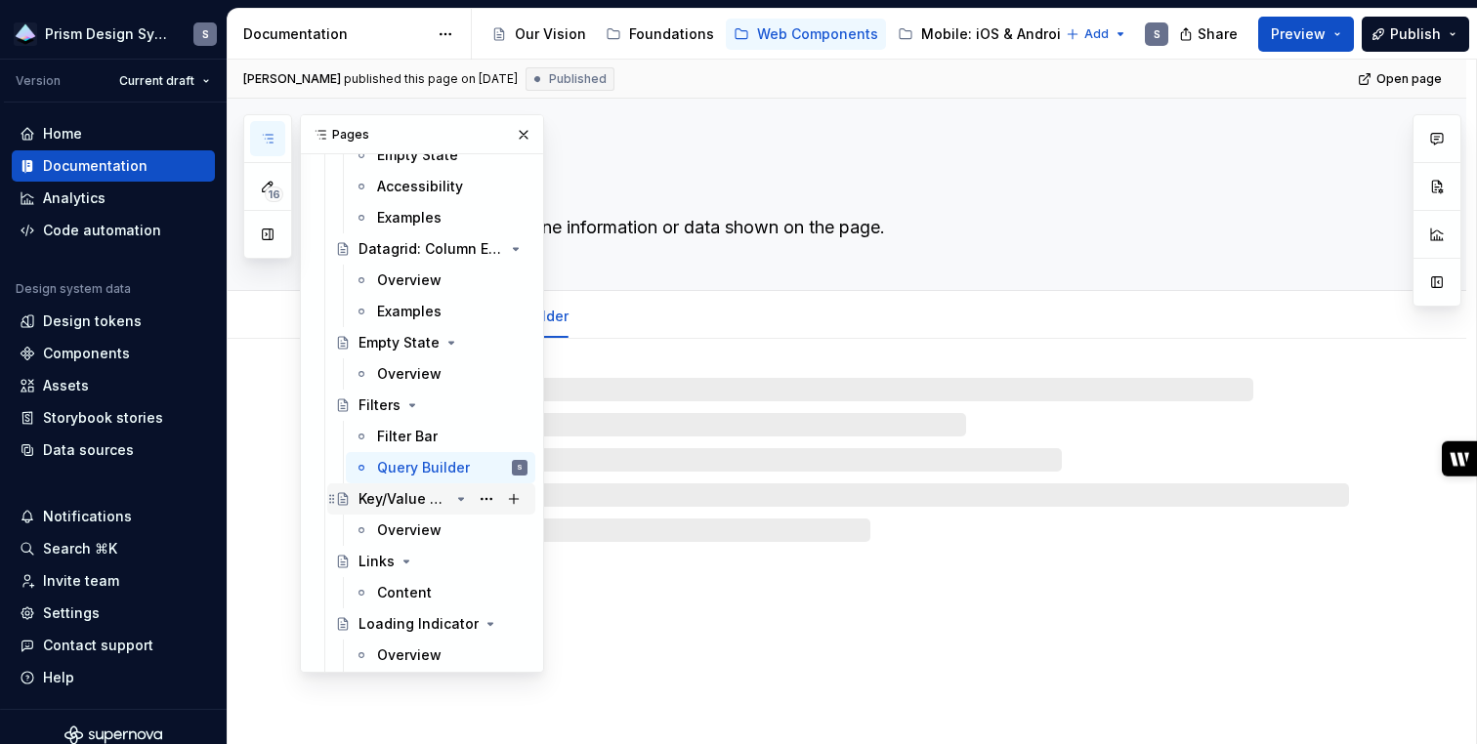
click at [396, 498] on div "Key/Value Pairs" at bounding box center [403, 499] width 91 height 20
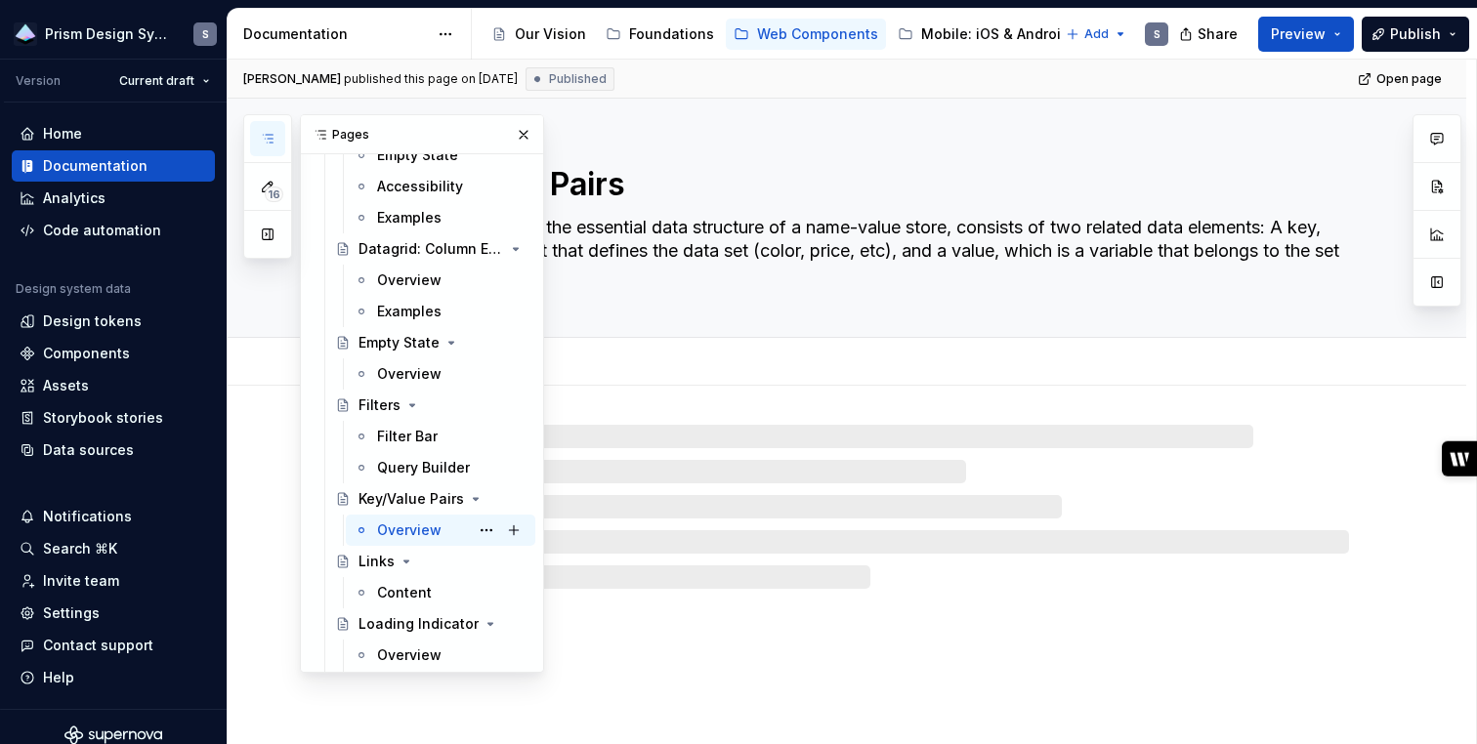
click at [399, 526] on div "Overview" at bounding box center [409, 531] width 64 height 20
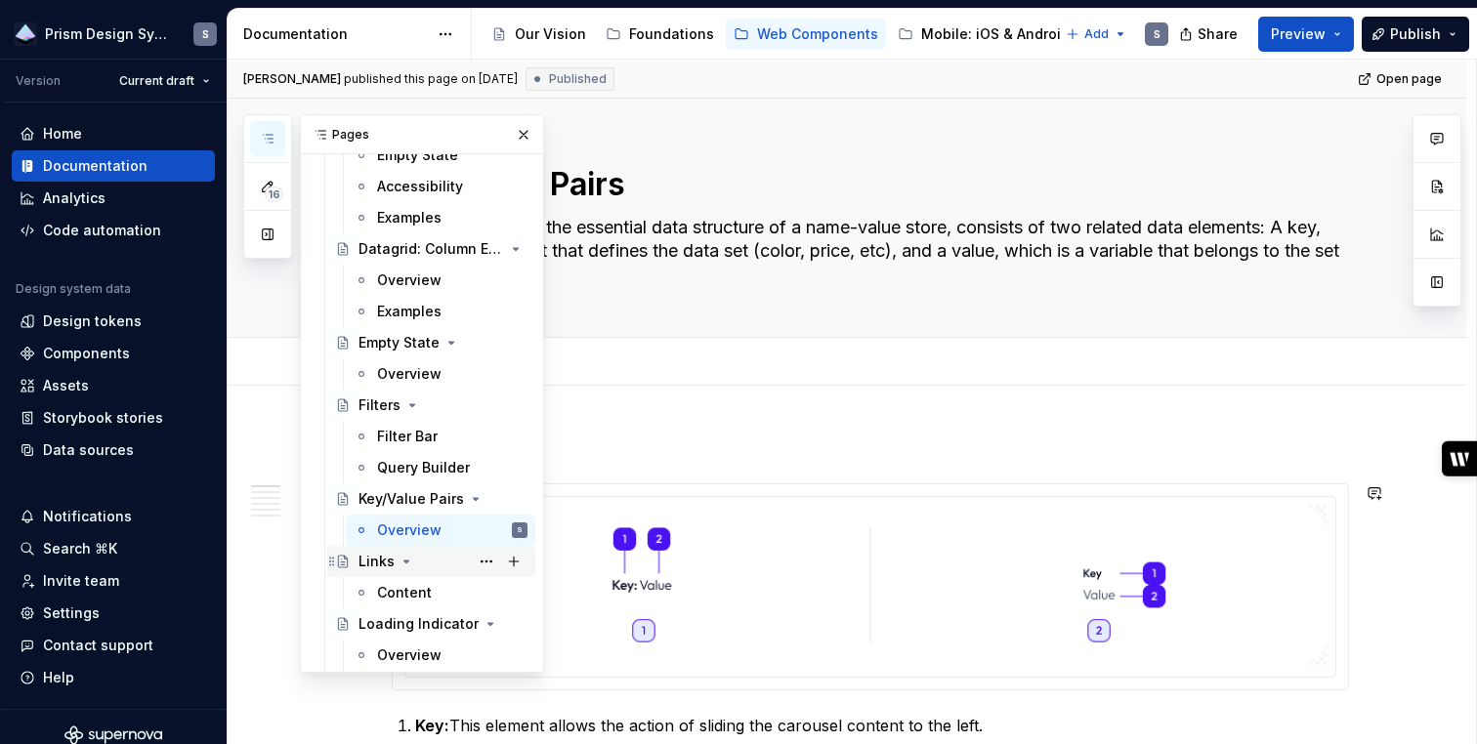
click at [380, 560] on div "Links" at bounding box center [376, 562] width 36 height 20
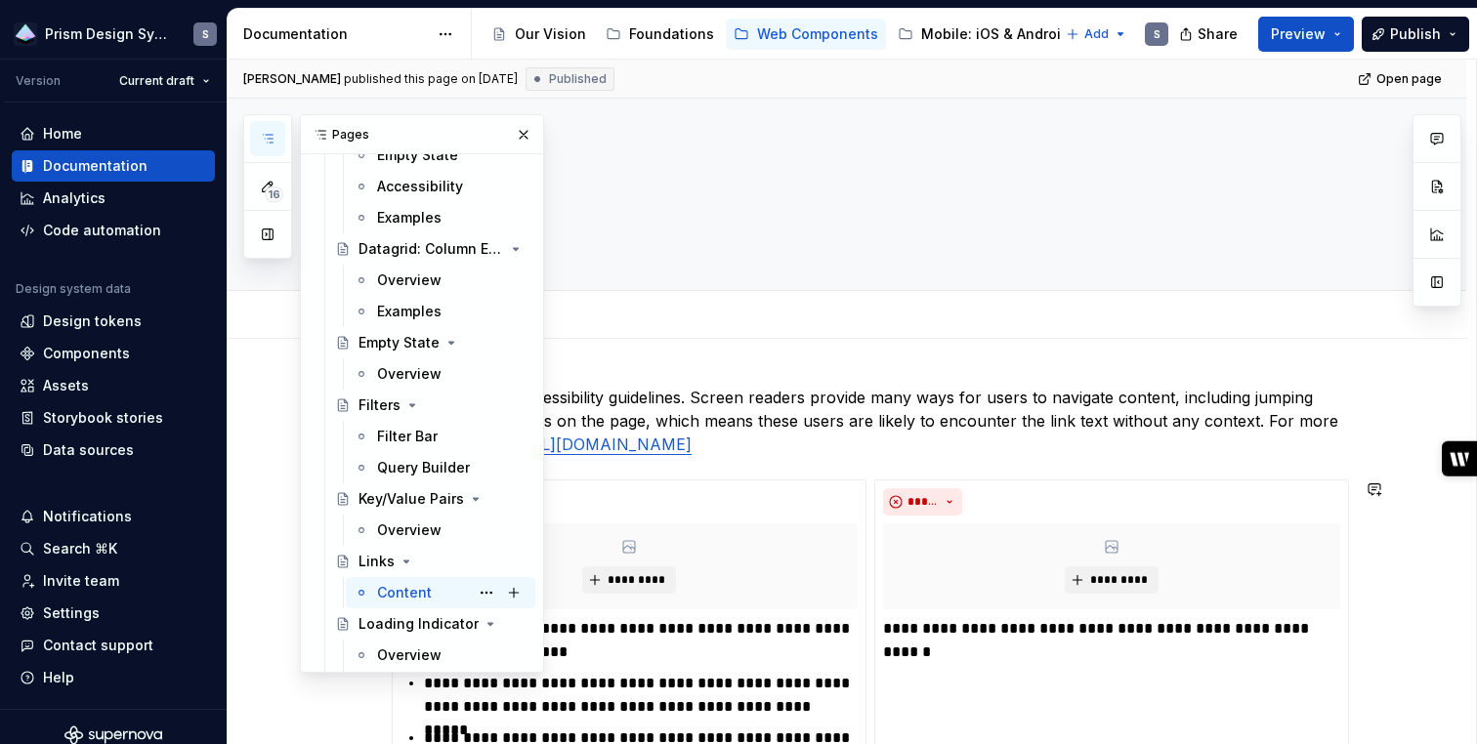
click at [393, 591] on div "Content" at bounding box center [404, 593] width 55 height 20
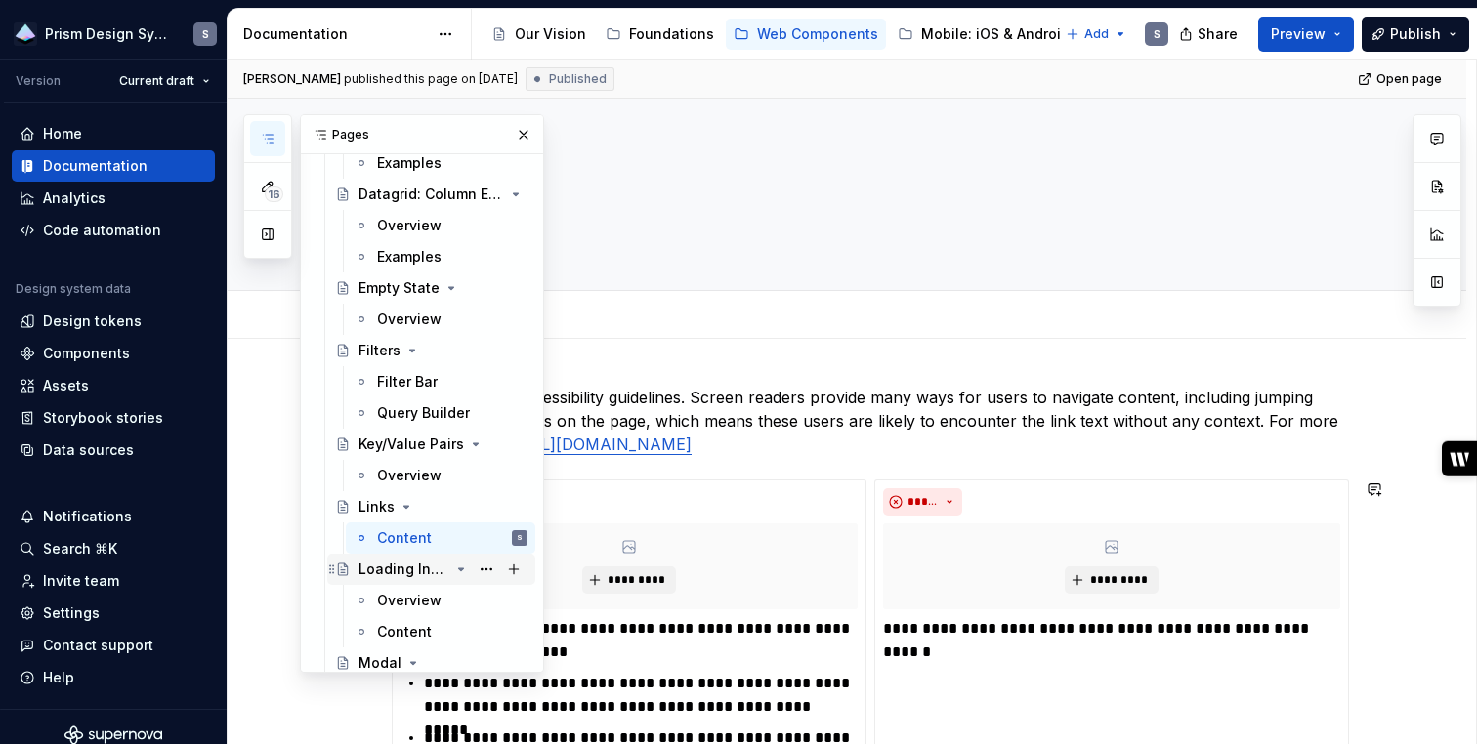
click at [391, 574] on div "Loading Indicator" at bounding box center [403, 570] width 91 height 20
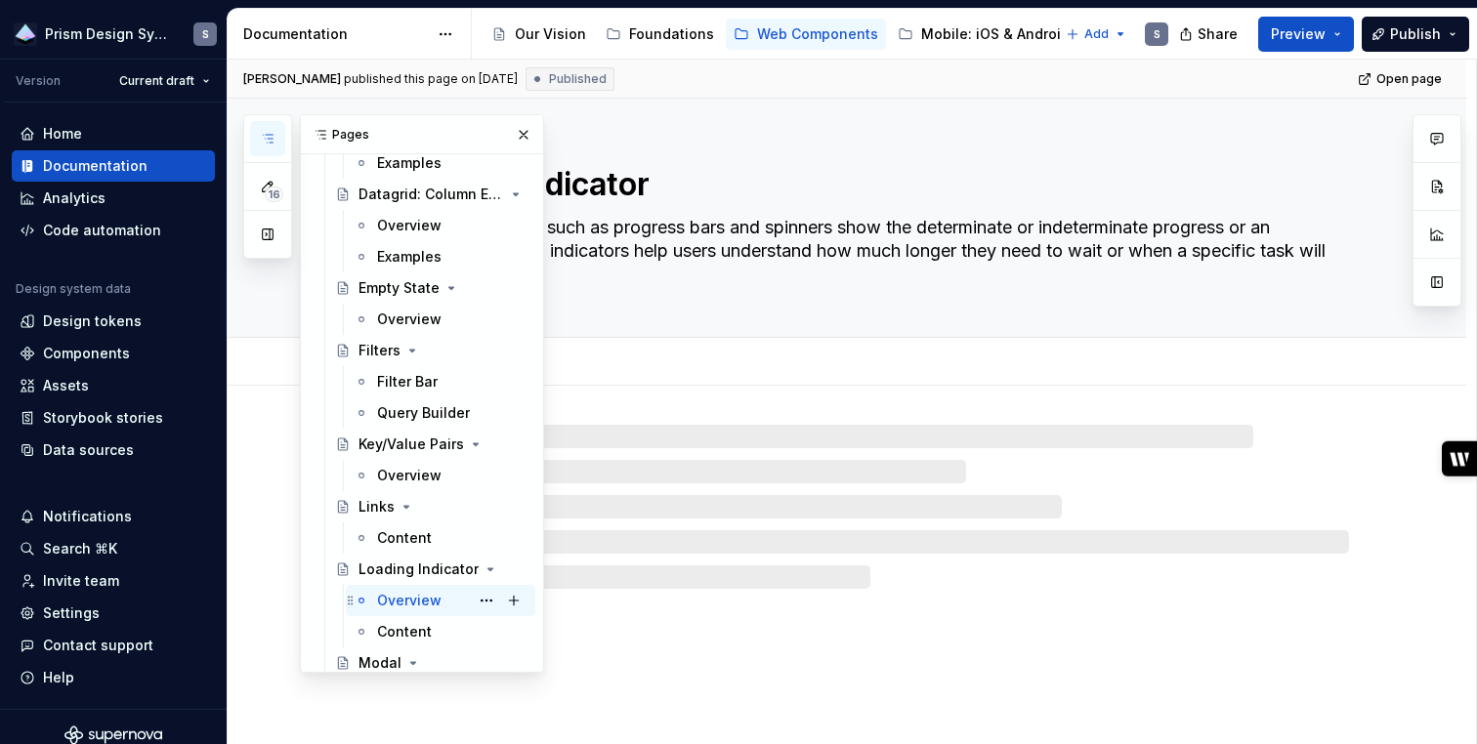
click at [396, 604] on div "Overview" at bounding box center [409, 601] width 64 height 20
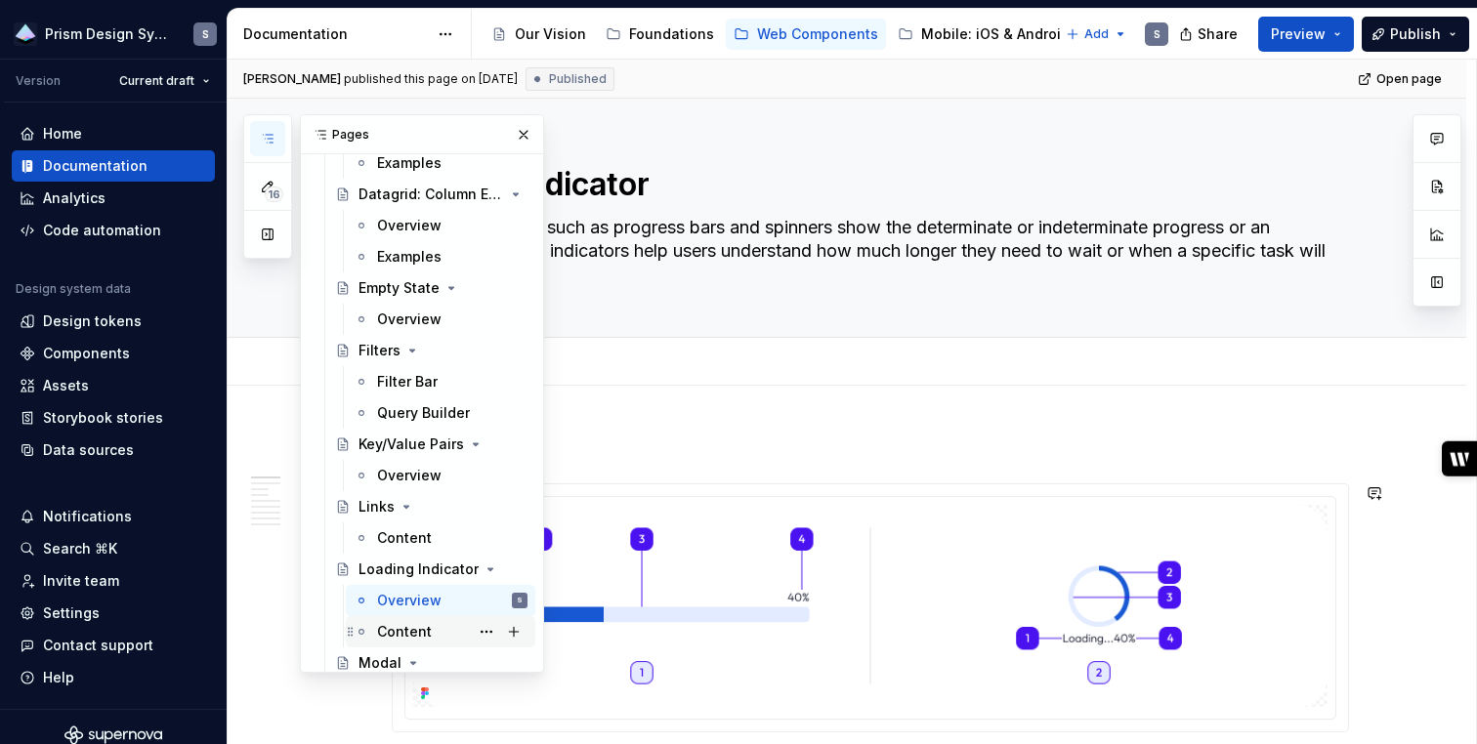
click at [396, 626] on div "Content" at bounding box center [404, 632] width 55 height 20
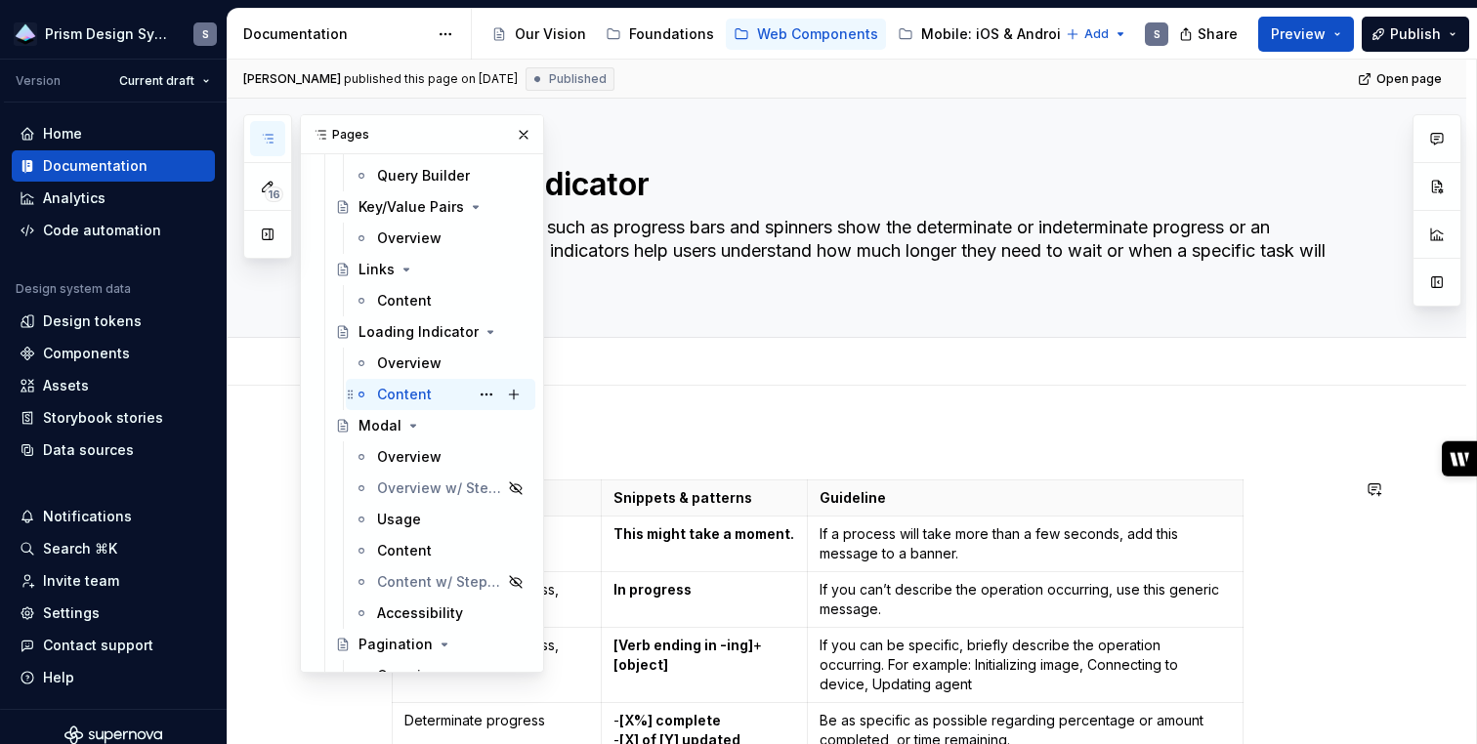
scroll to position [2196, 0]
click at [376, 422] on div "Modal" at bounding box center [379, 423] width 43 height 20
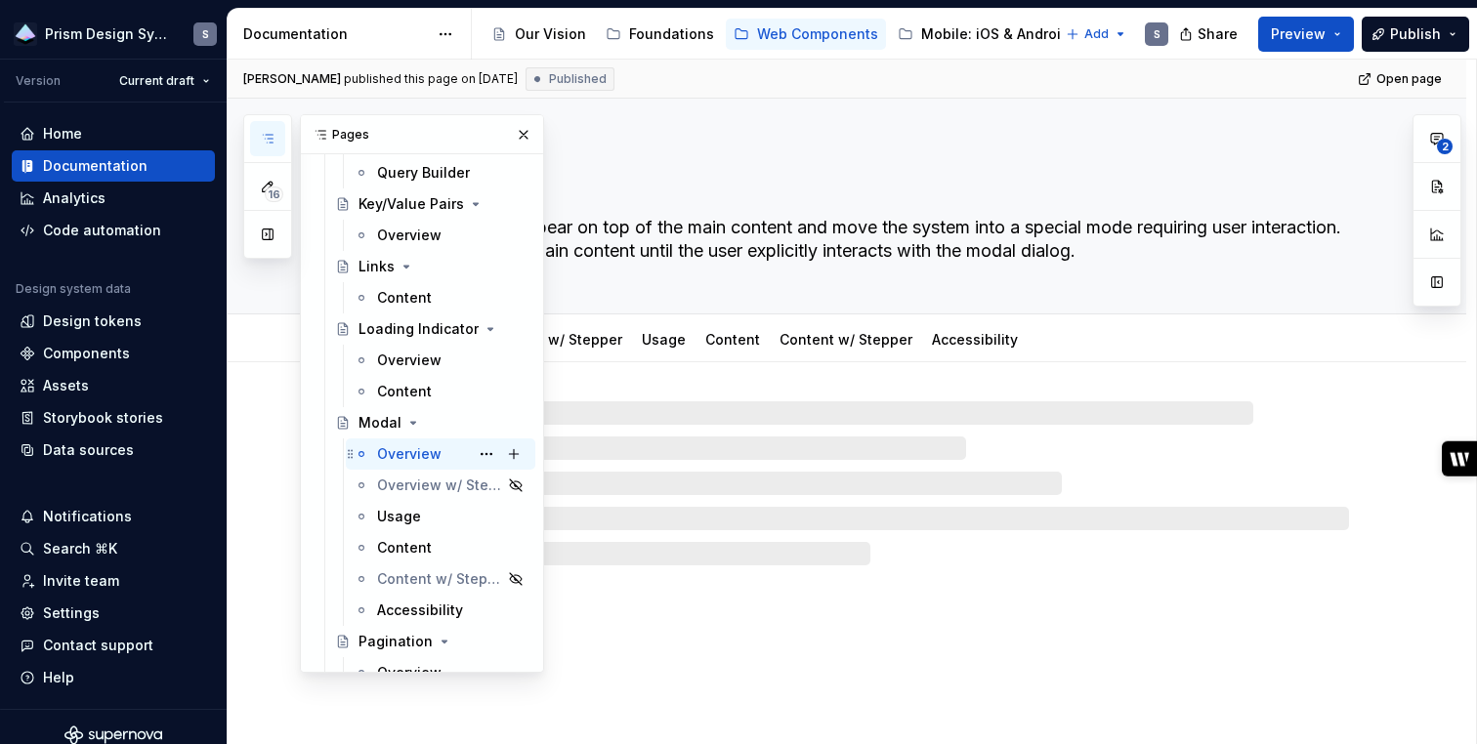
click at [391, 454] on div "Overview" at bounding box center [409, 454] width 64 height 20
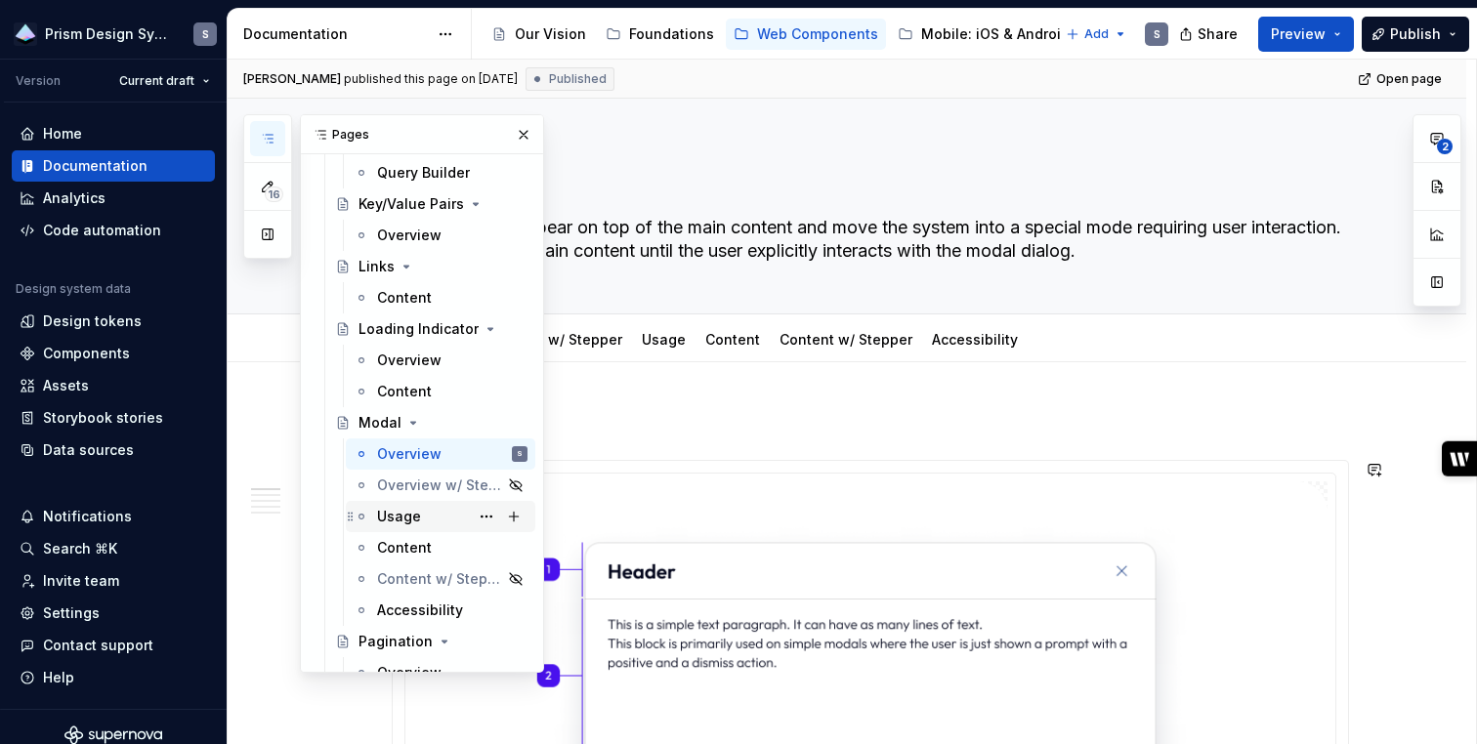
click at [401, 510] on div "Usage" at bounding box center [399, 517] width 44 height 20
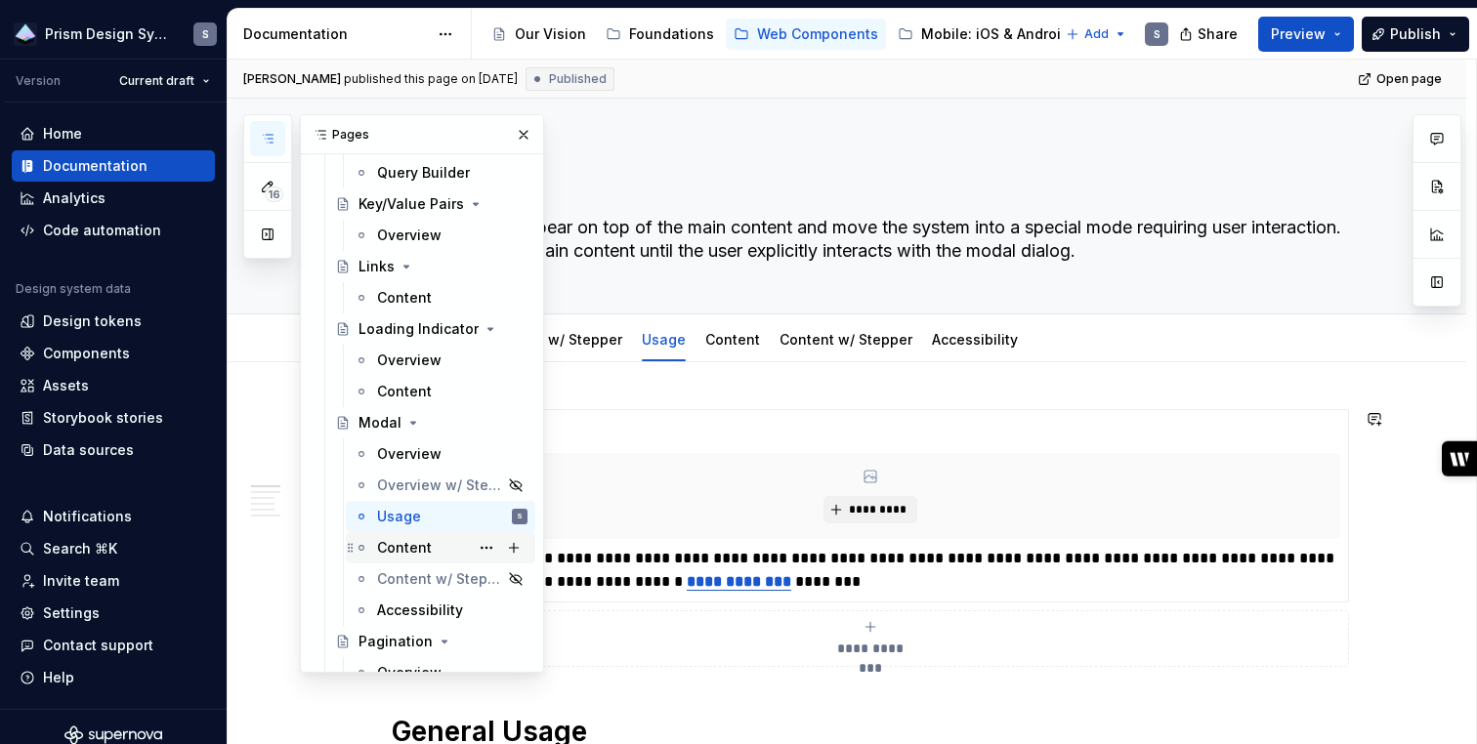
click at [402, 541] on div "Content" at bounding box center [404, 548] width 55 height 20
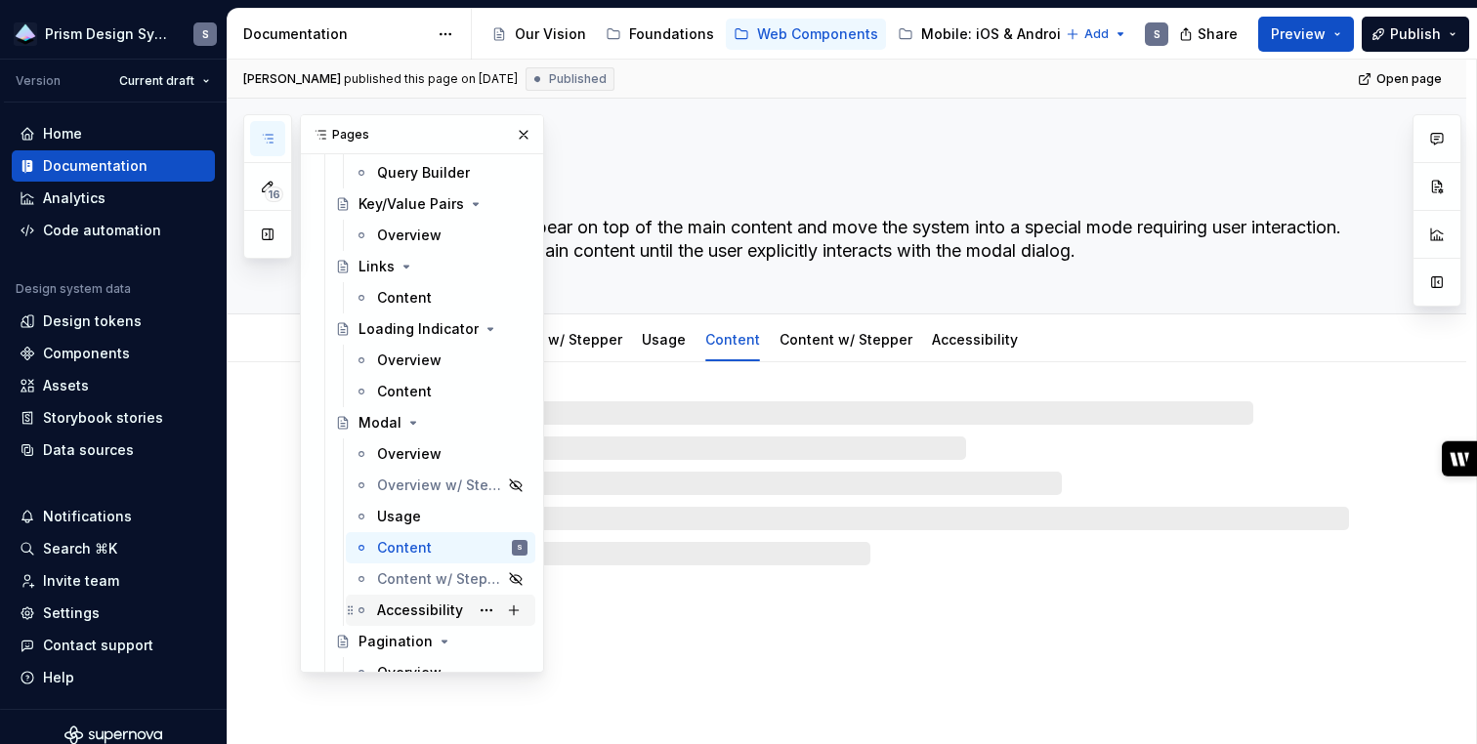
click at [403, 604] on div "Accessibility" at bounding box center [420, 611] width 86 height 20
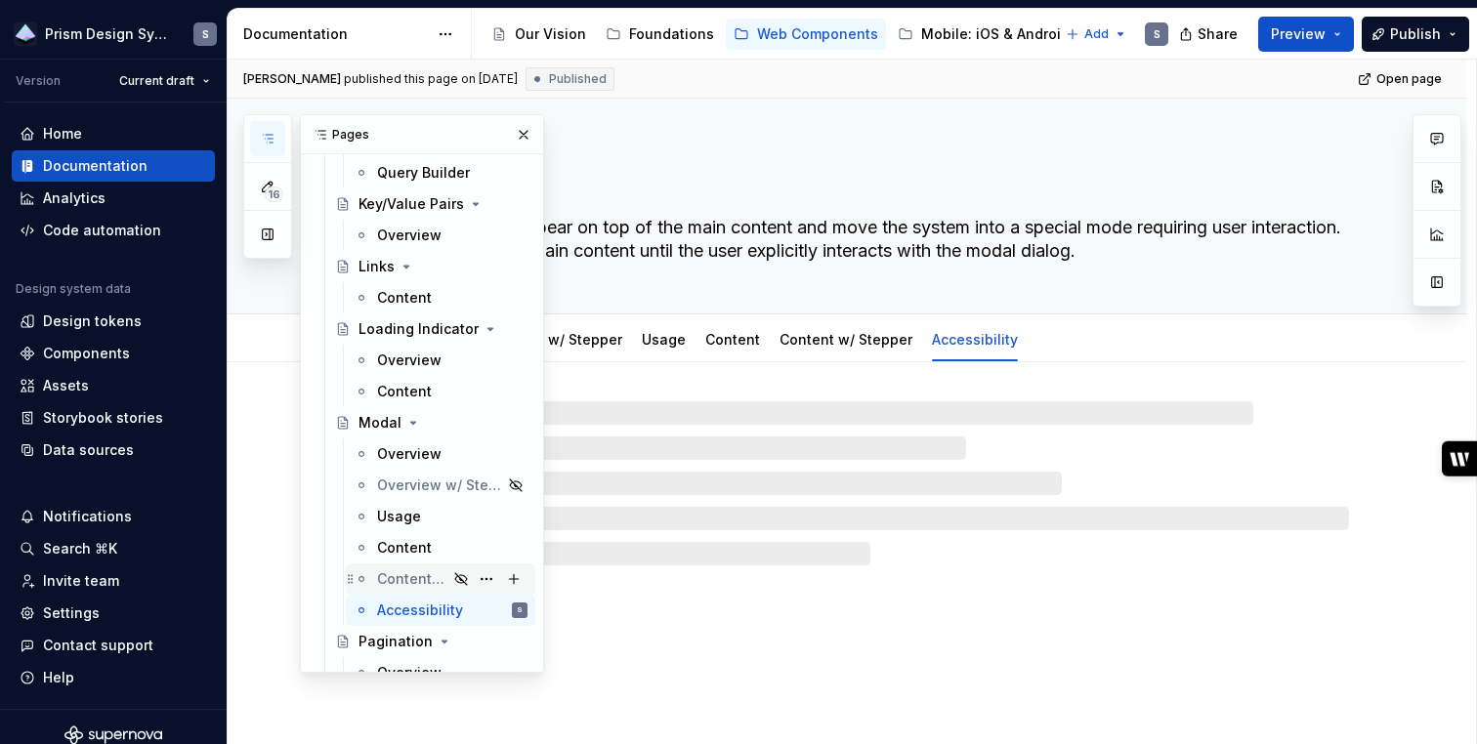
click at [402, 585] on div "Content w/ Stepper" at bounding box center [412, 579] width 70 height 20
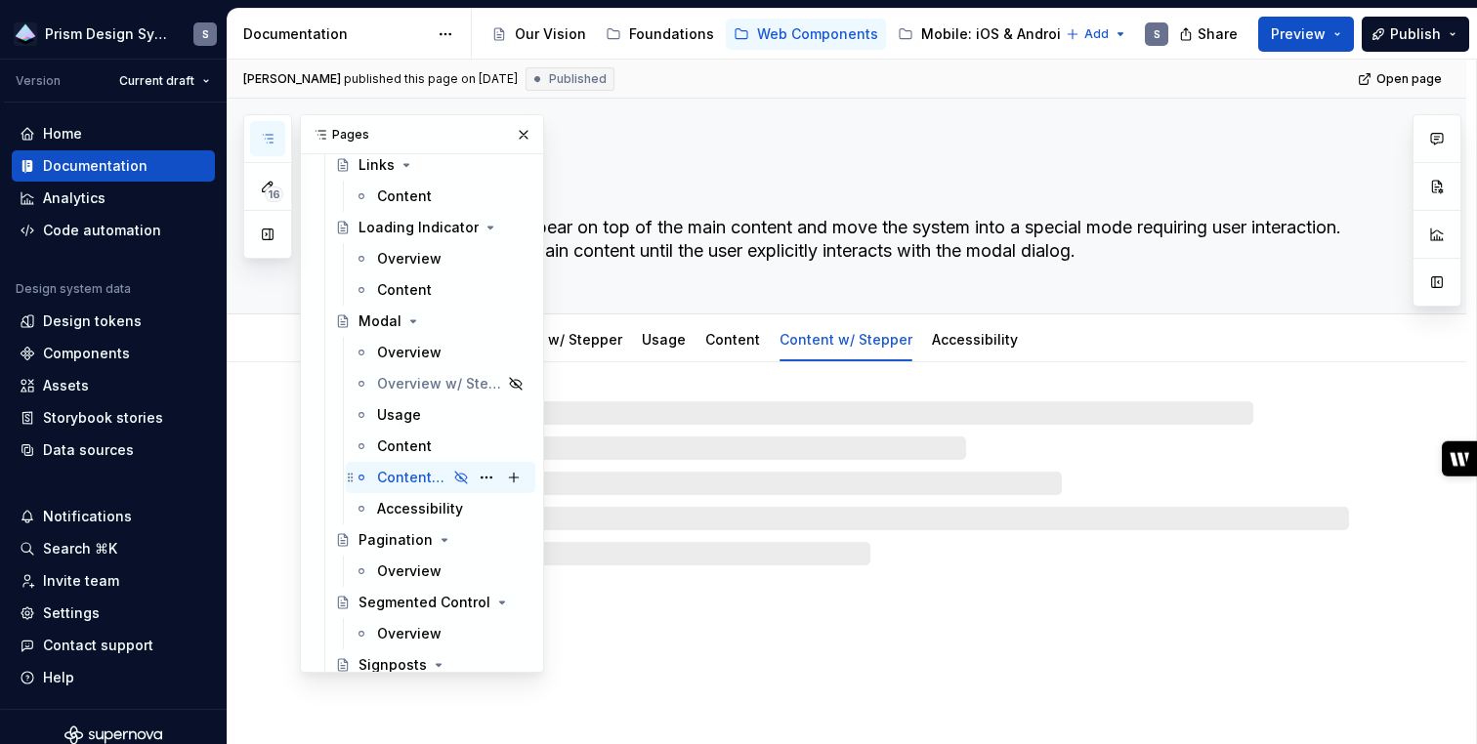
scroll to position [2299, 0]
click at [397, 545] on div "Pagination" at bounding box center [395, 539] width 74 height 20
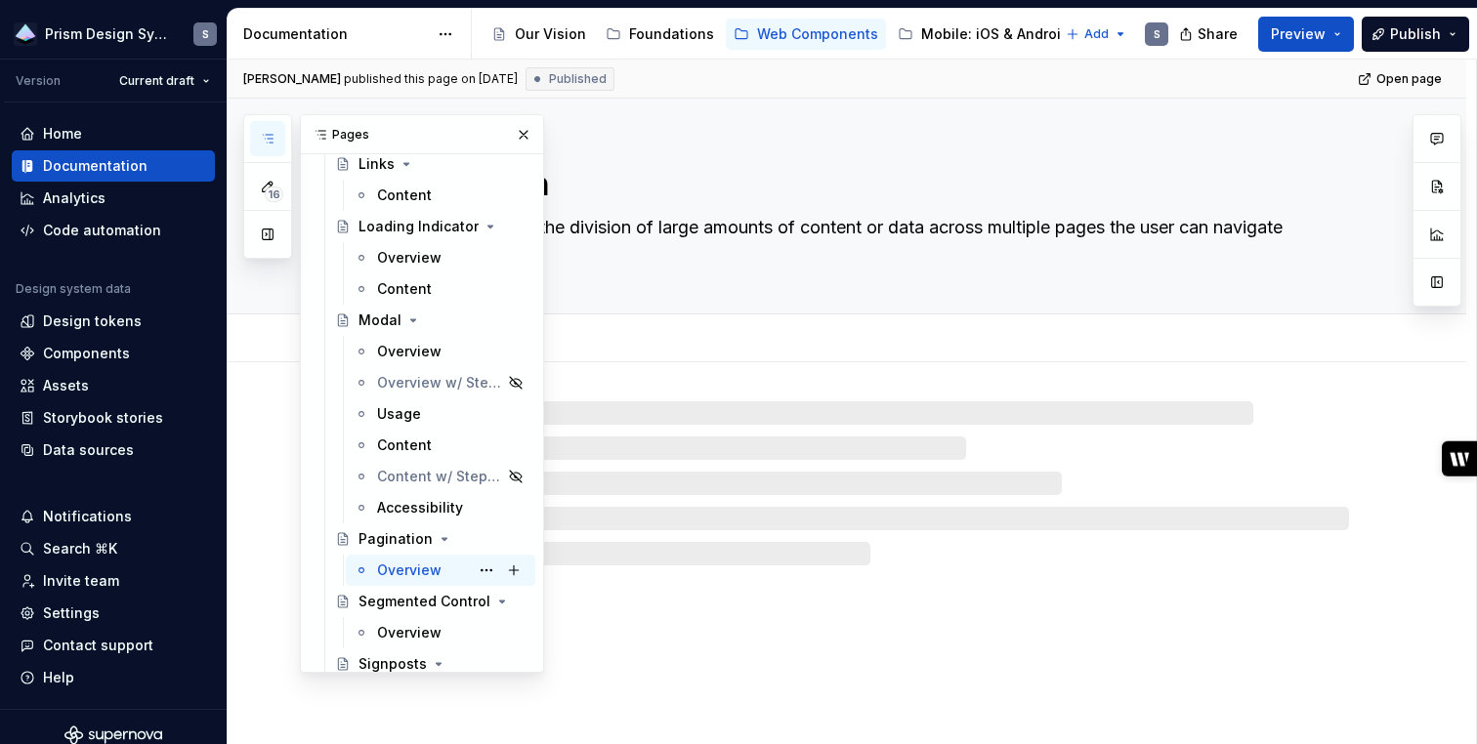
click at [406, 566] on div "Overview" at bounding box center [409, 571] width 64 height 20
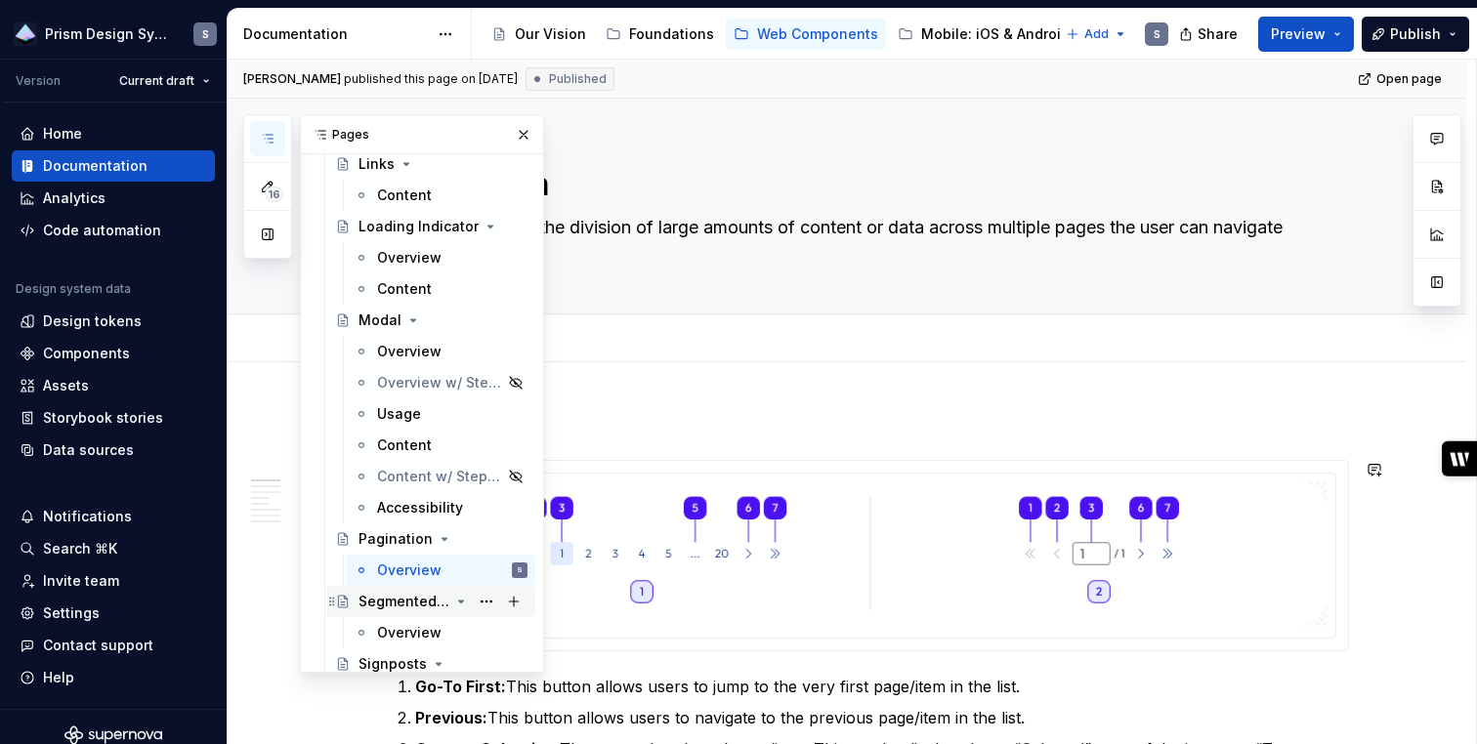
click at [404, 600] on div "Segmented Control" at bounding box center [403, 602] width 91 height 20
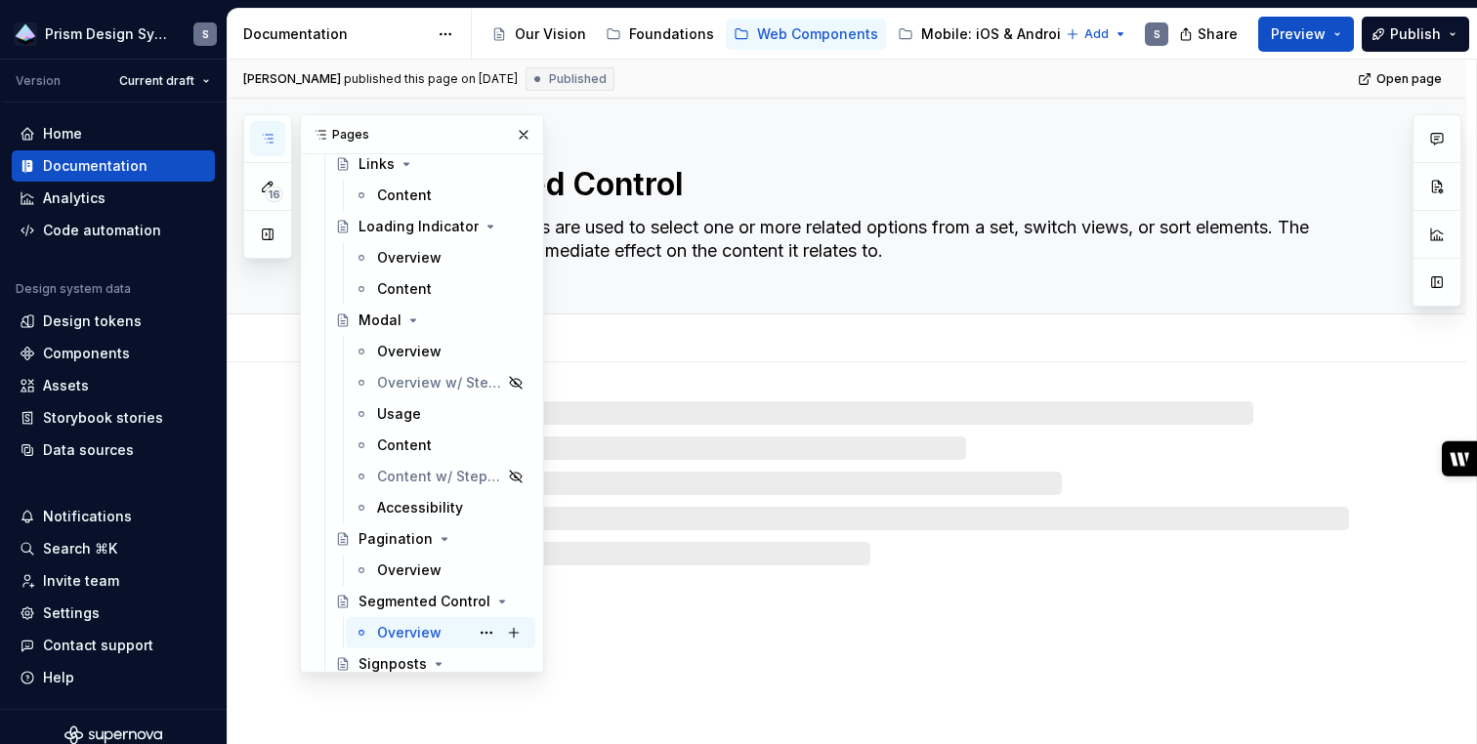
click at [399, 634] on div "Overview" at bounding box center [409, 633] width 64 height 20
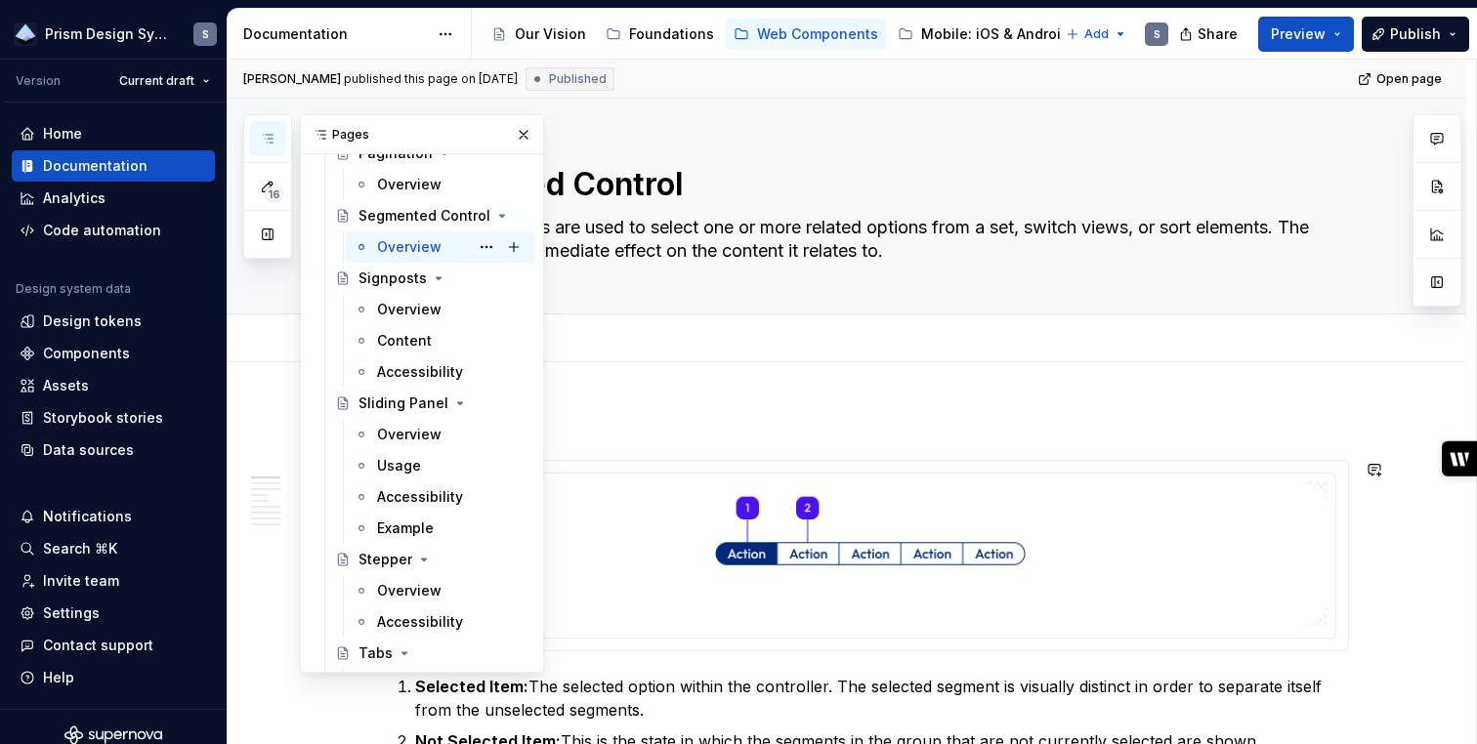
scroll to position [2686, 0]
click at [388, 282] on div "Signposts" at bounding box center [392, 278] width 68 height 20
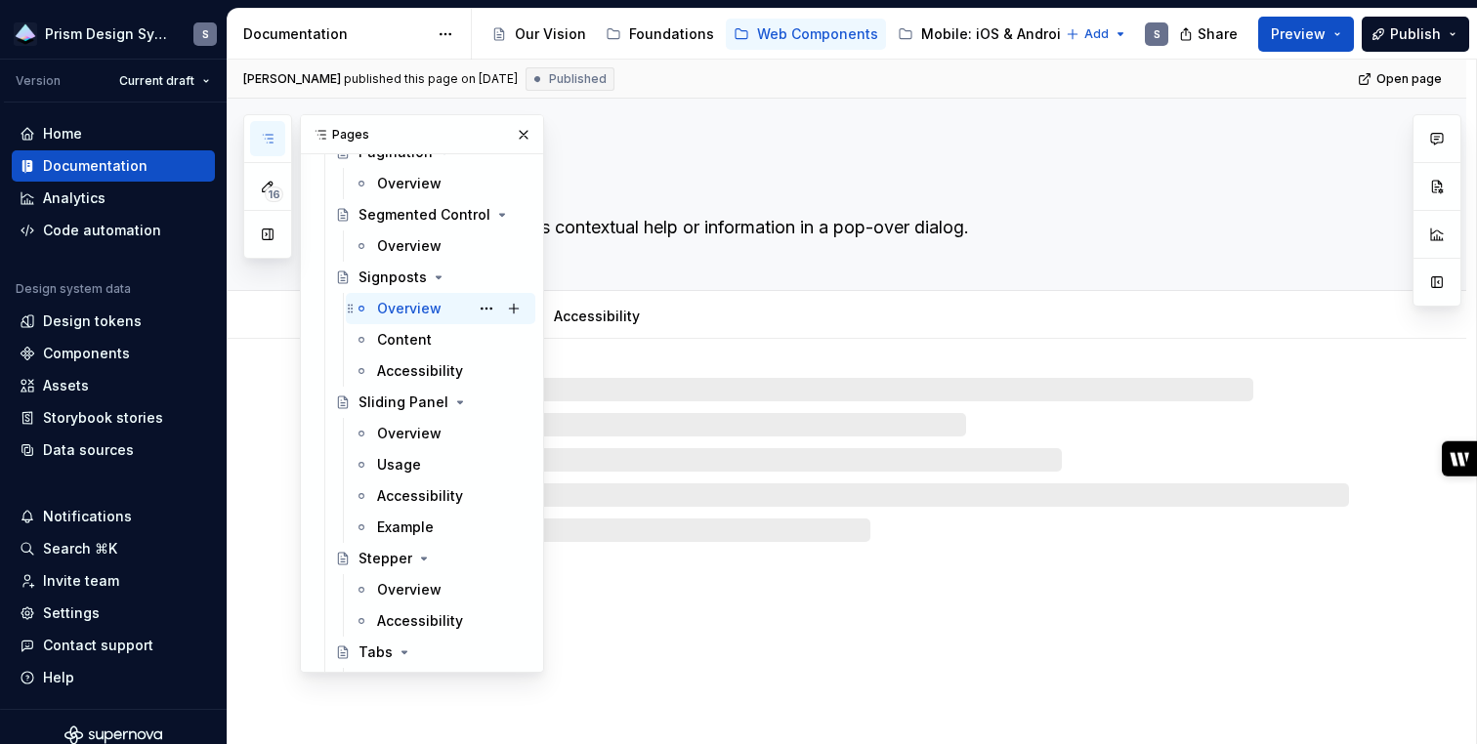
click at [397, 307] on div "Overview" at bounding box center [409, 309] width 64 height 20
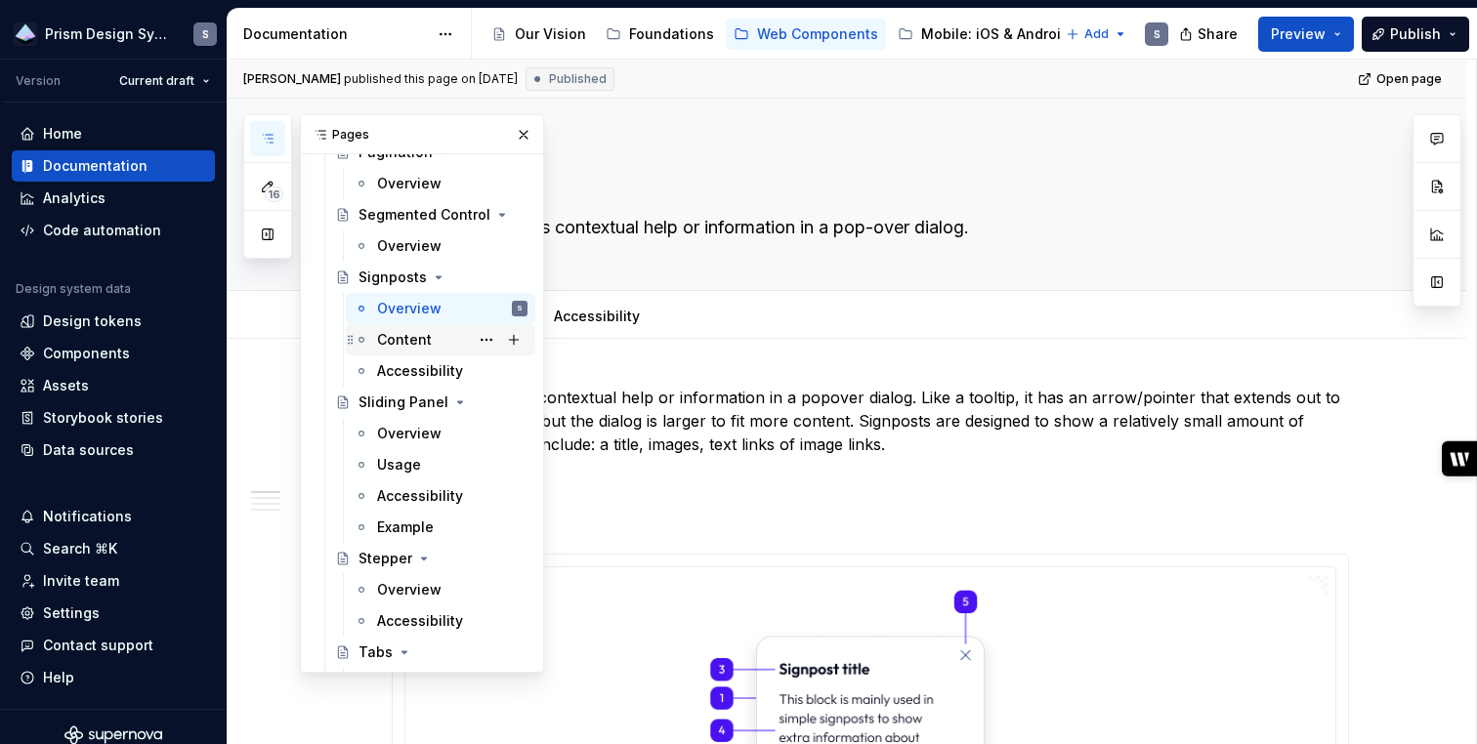
click at [403, 338] on div "Content" at bounding box center [404, 340] width 55 height 20
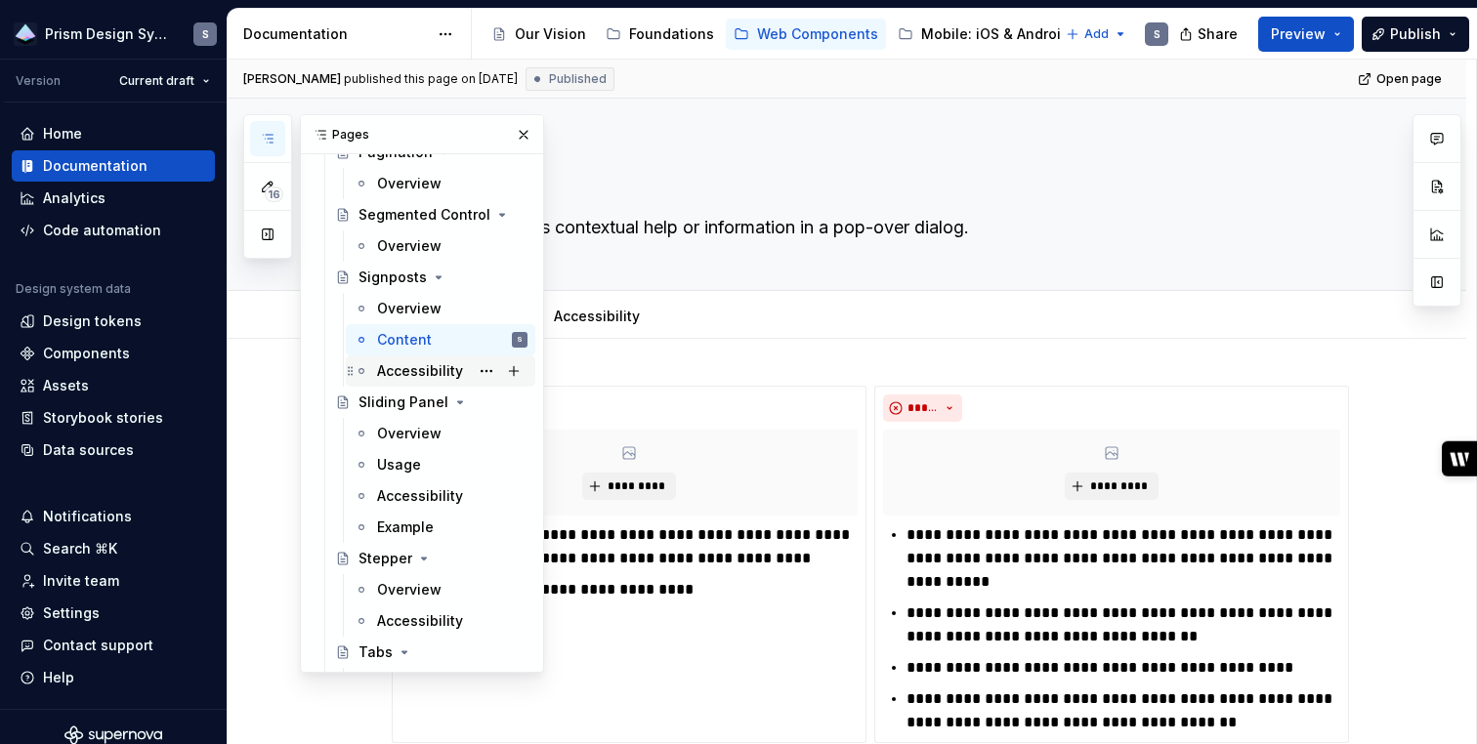
click at [403, 366] on div "Accessibility" at bounding box center [420, 371] width 86 height 20
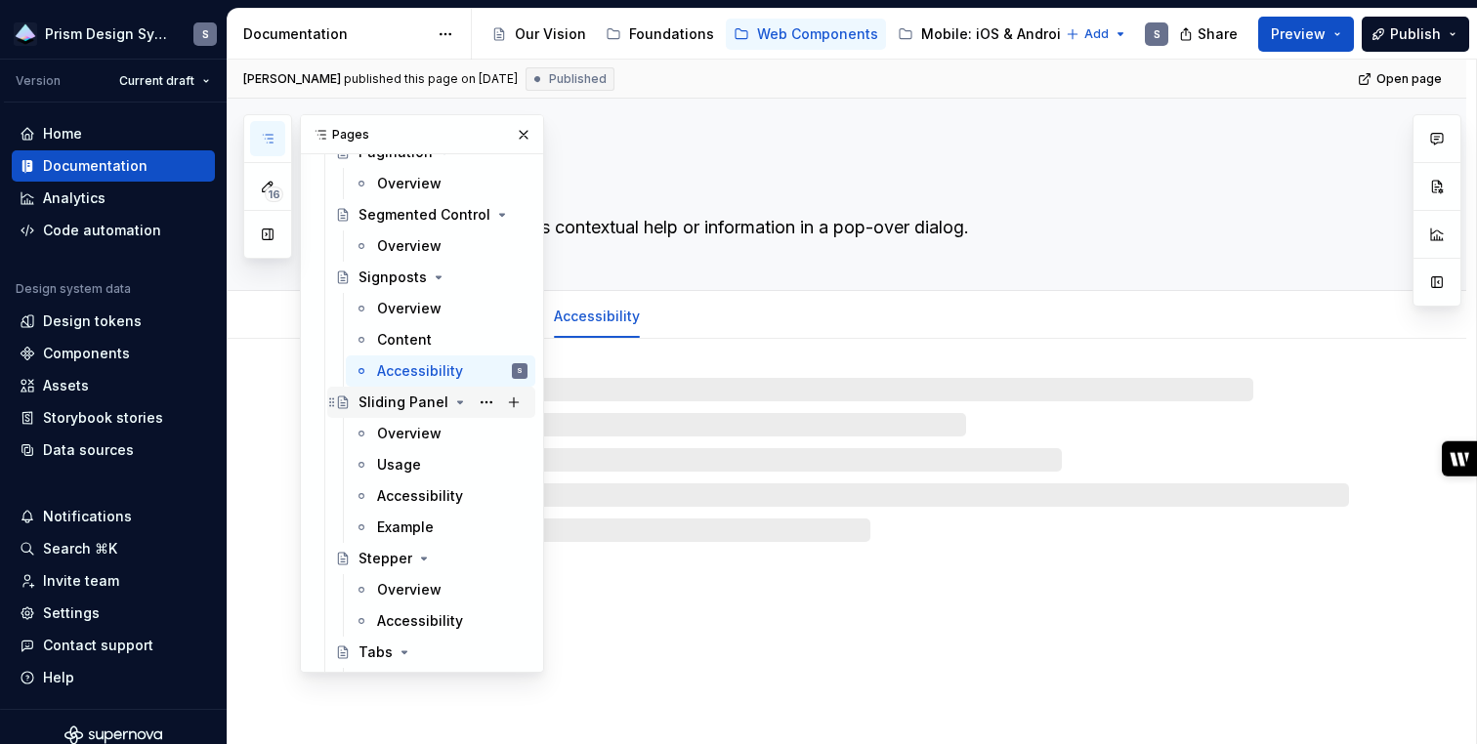
click at [408, 400] on div "Sliding Panel" at bounding box center [403, 403] width 90 height 20
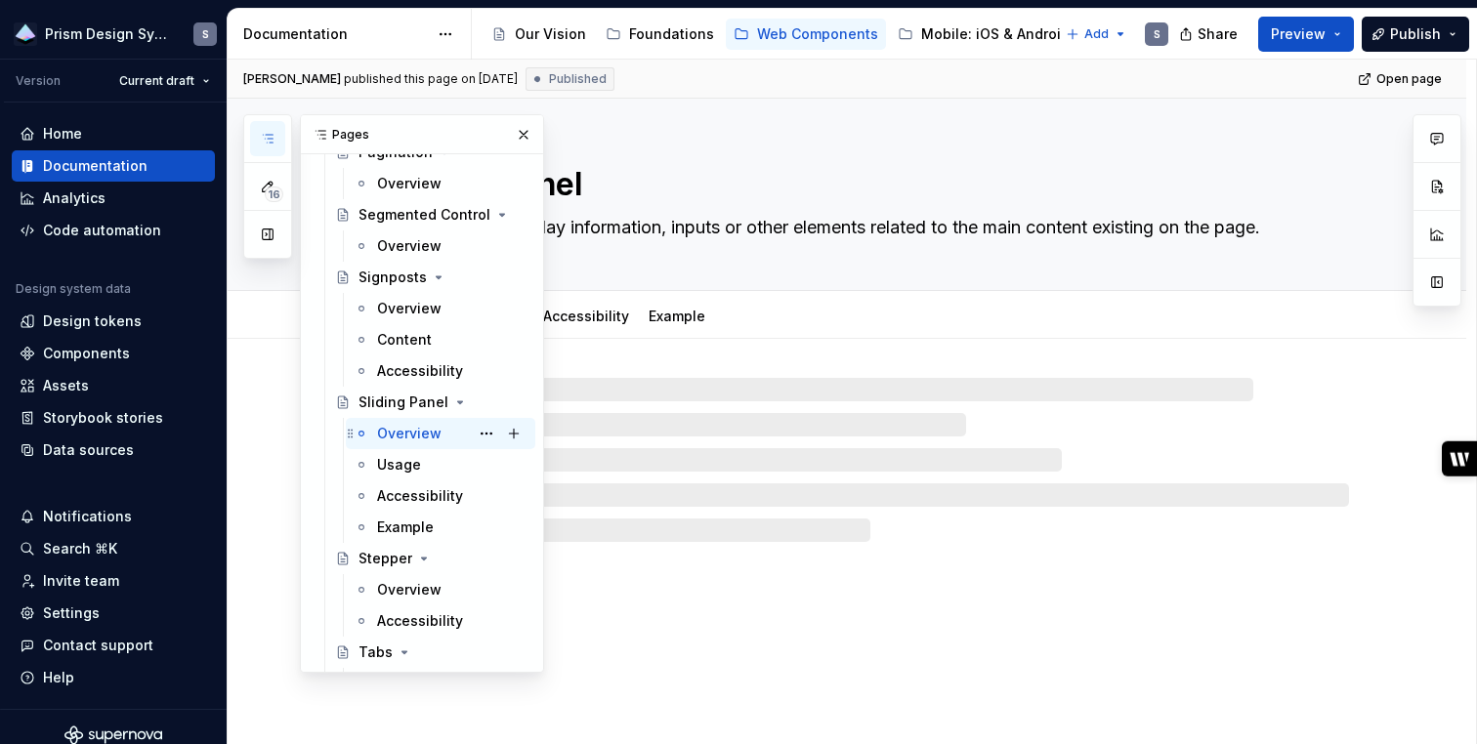
click at [412, 433] on div "Overview" at bounding box center [409, 434] width 64 height 20
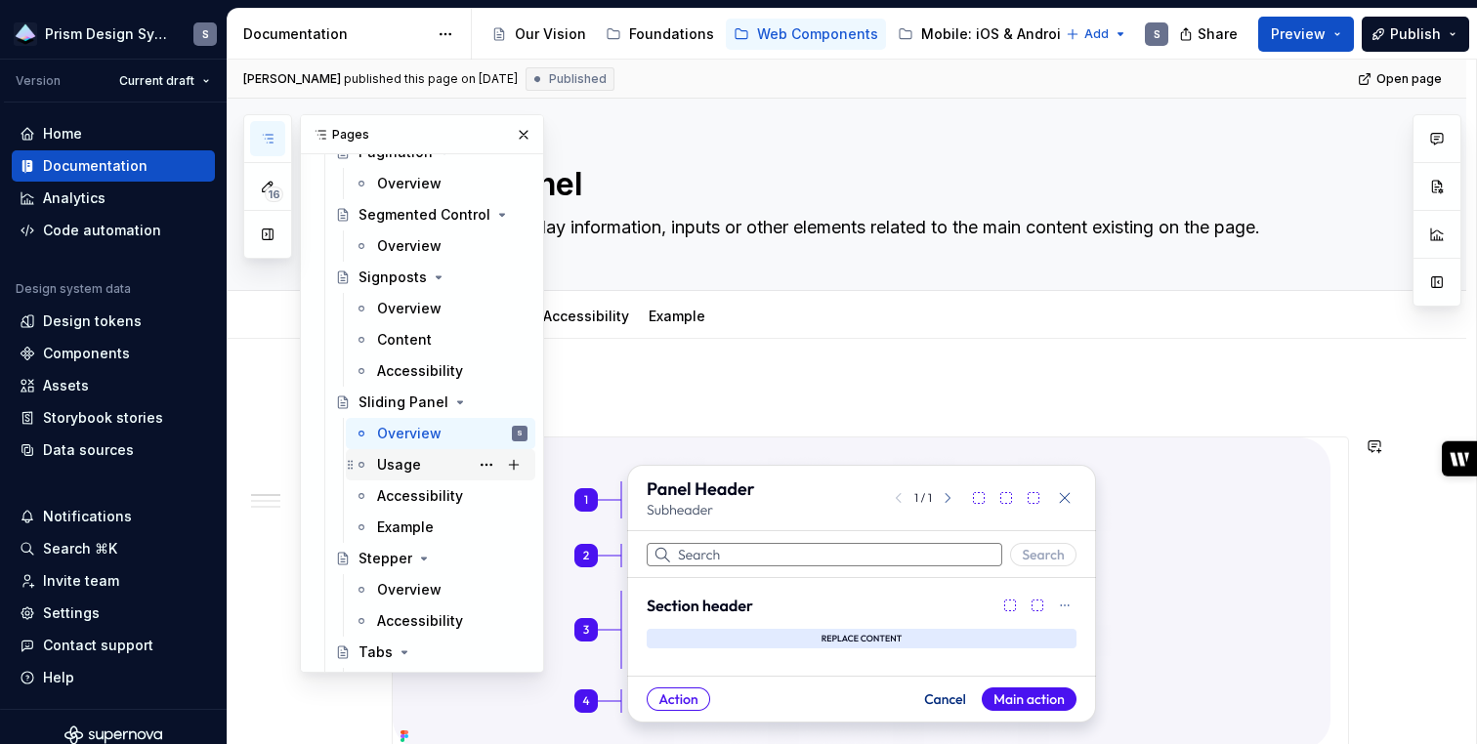
click at [411, 460] on div "Usage" at bounding box center [399, 465] width 44 height 20
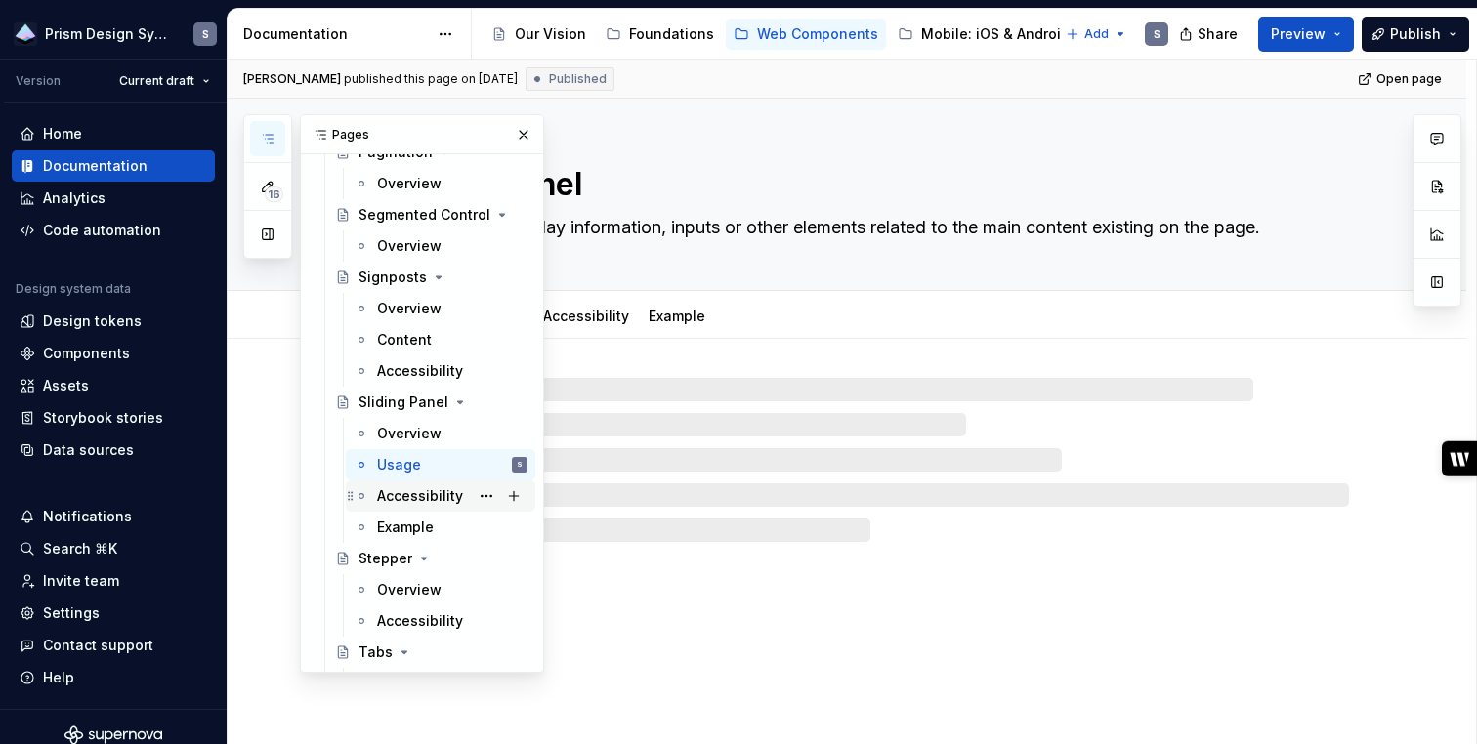
click at [420, 500] on div "Accessibility" at bounding box center [420, 496] width 86 height 20
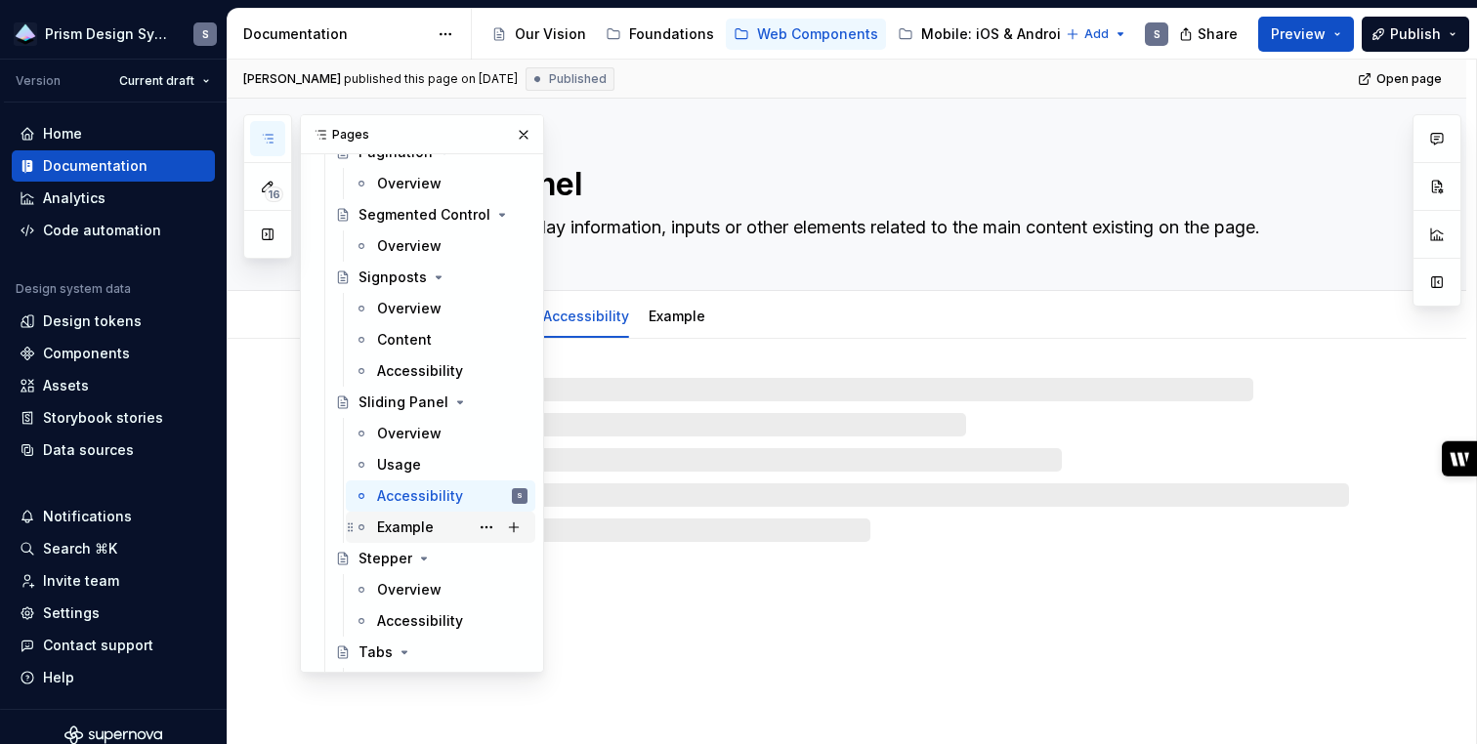
click at [418, 529] on div "Example" at bounding box center [405, 528] width 57 height 20
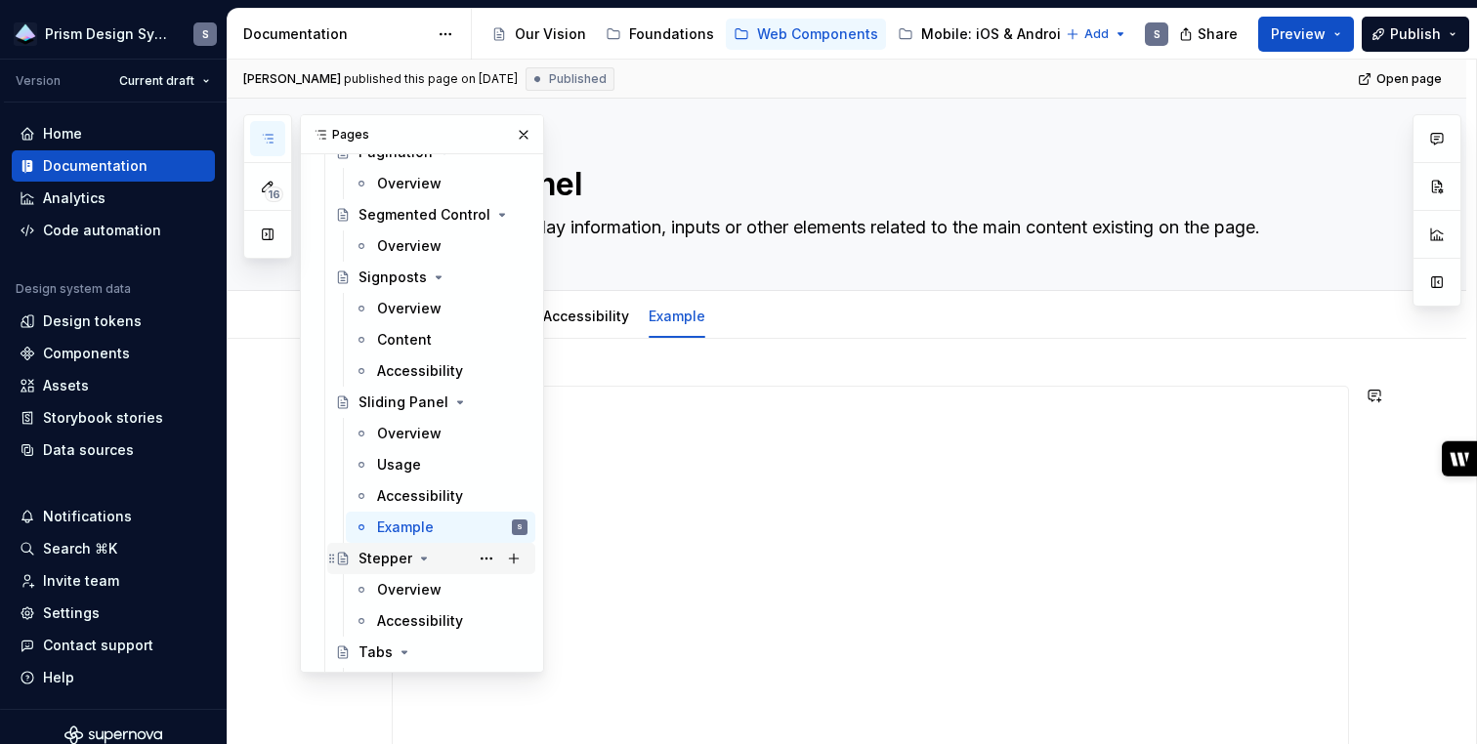
click at [376, 561] on div "Stepper" at bounding box center [385, 559] width 54 height 20
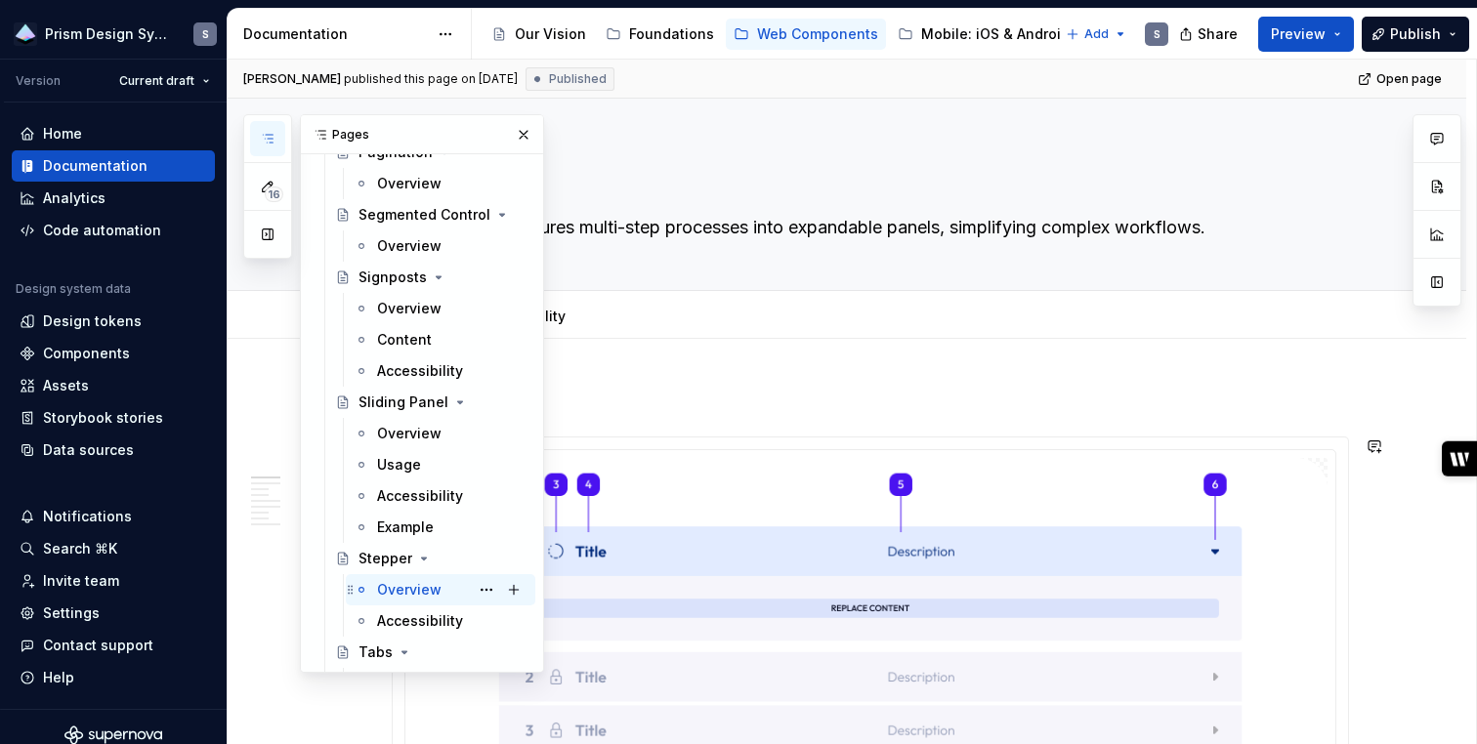
click at [405, 591] on div "Overview" at bounding box center [409, 590] width 64 height 20
click at [410, 613] on div "Accessibility" at bounding box center [420, 621] width 86 height 20
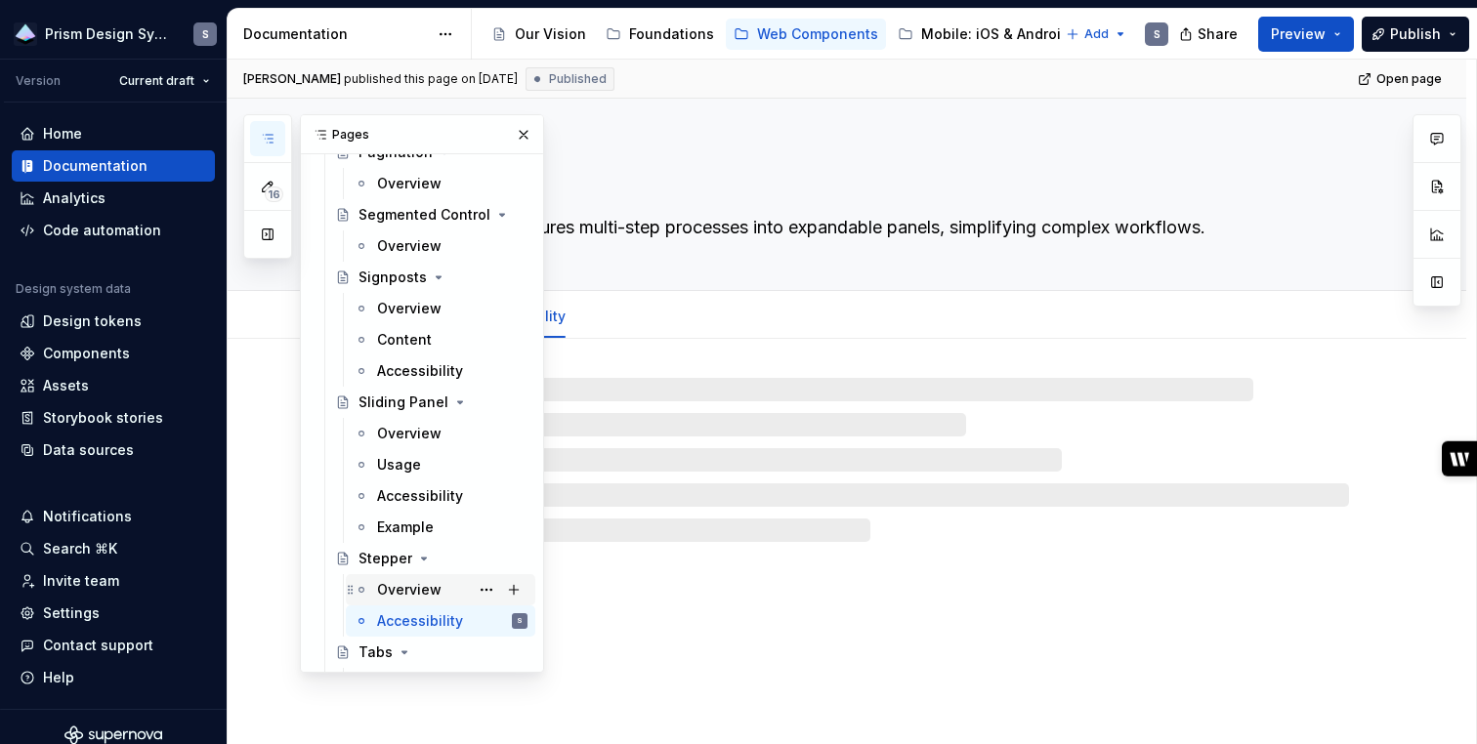
click at [408, 597] on div "Overview" at bounding box center [409, 590] width 64 height 20
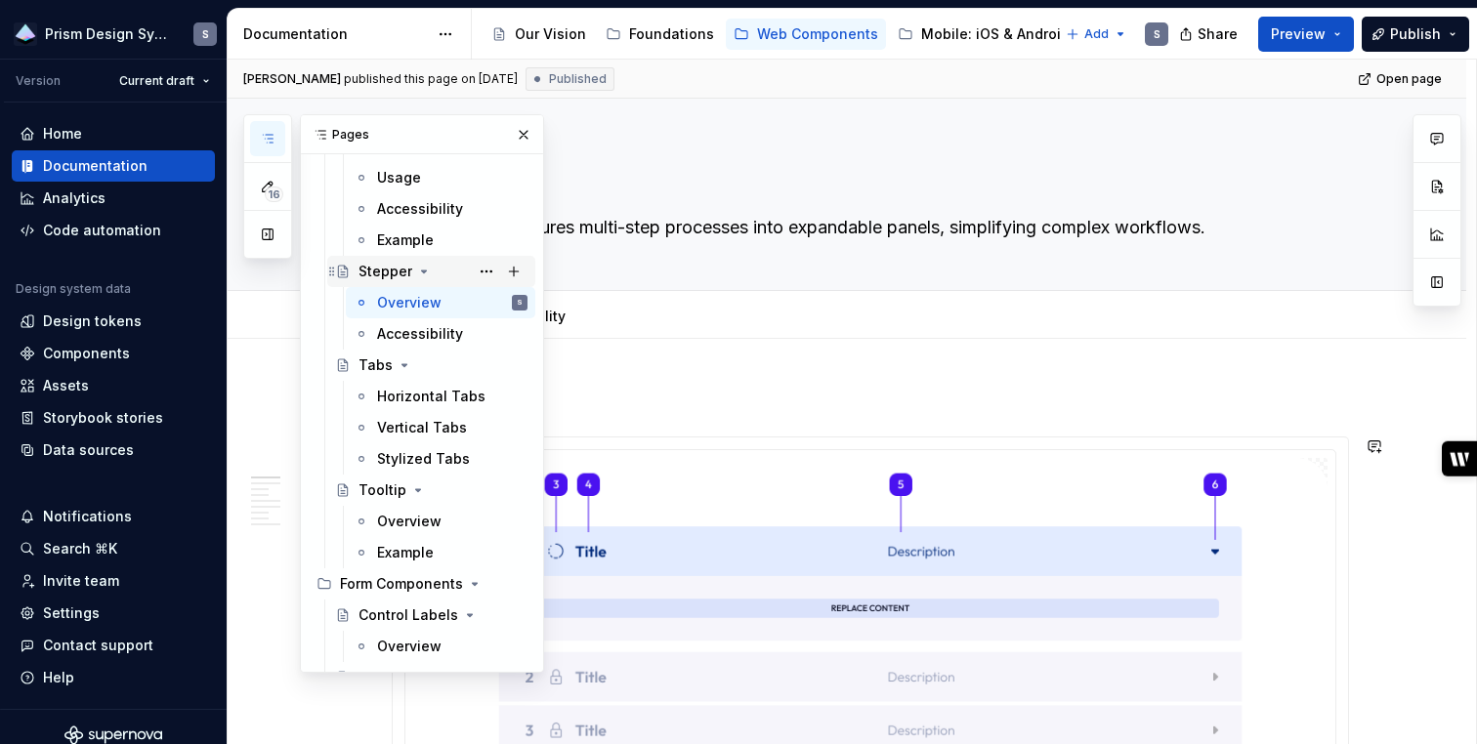
scroll to position [3002, 0]
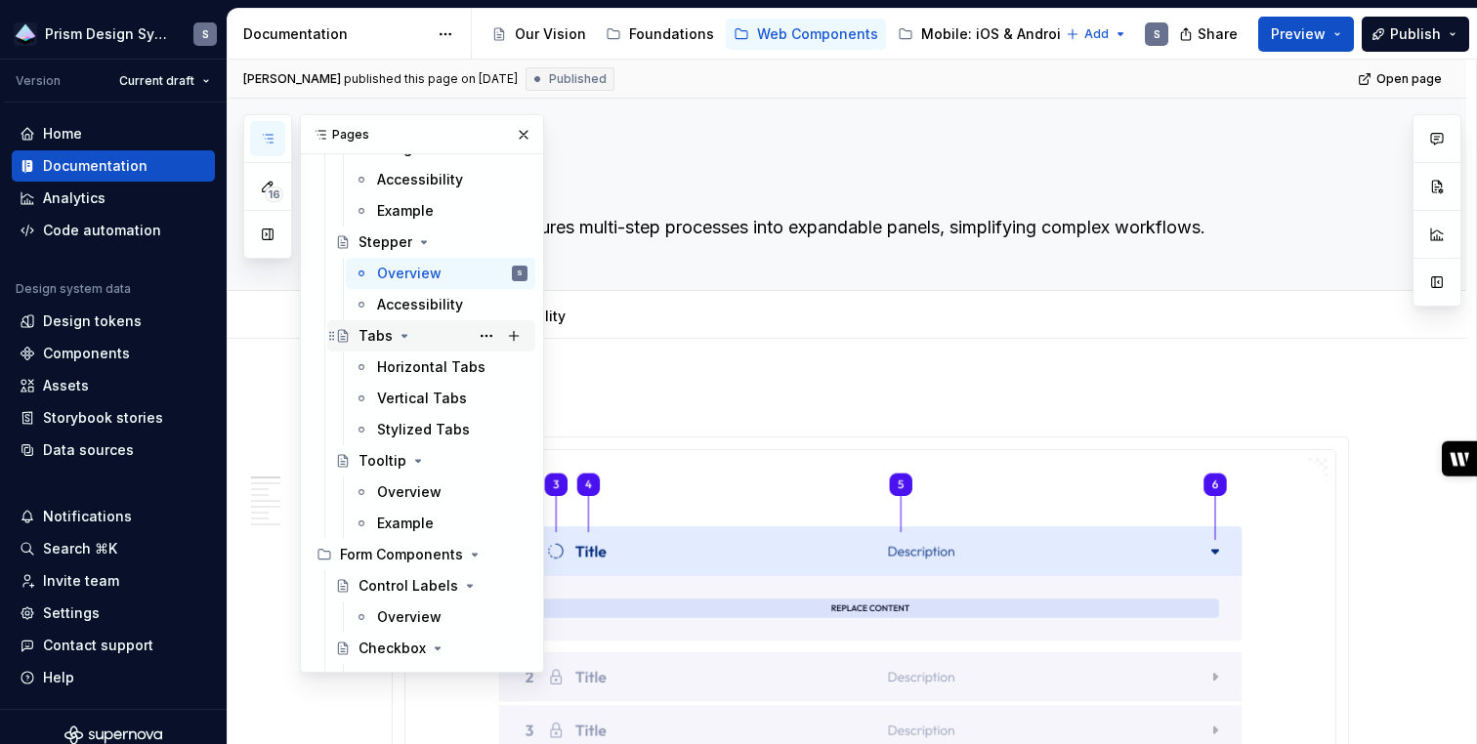
click at [373, 335] on div "Tabs" at bounding box center [375, 336] width 34 height 20
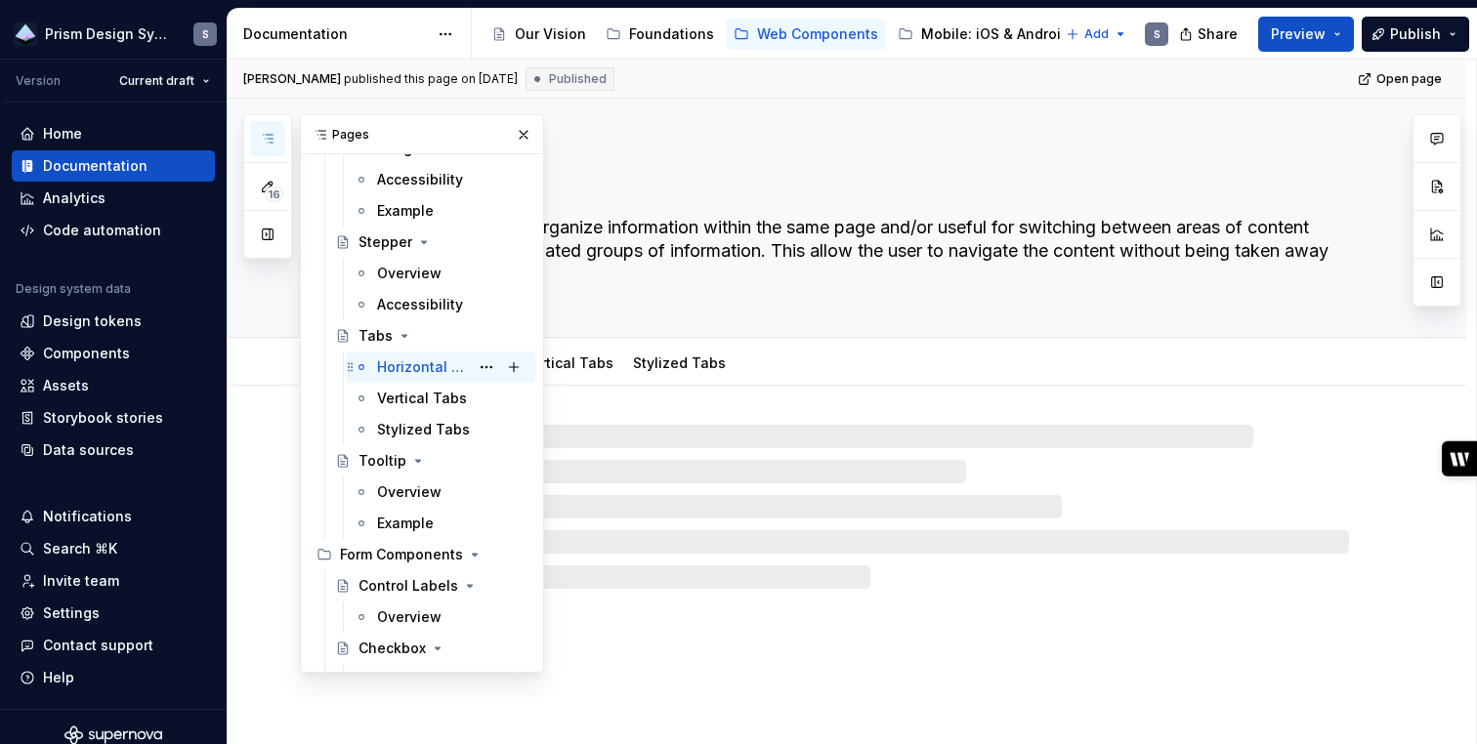
click at [390, 367] on div "Horizontal Tabs" at bounding box center [423, 367] width 92 height 20
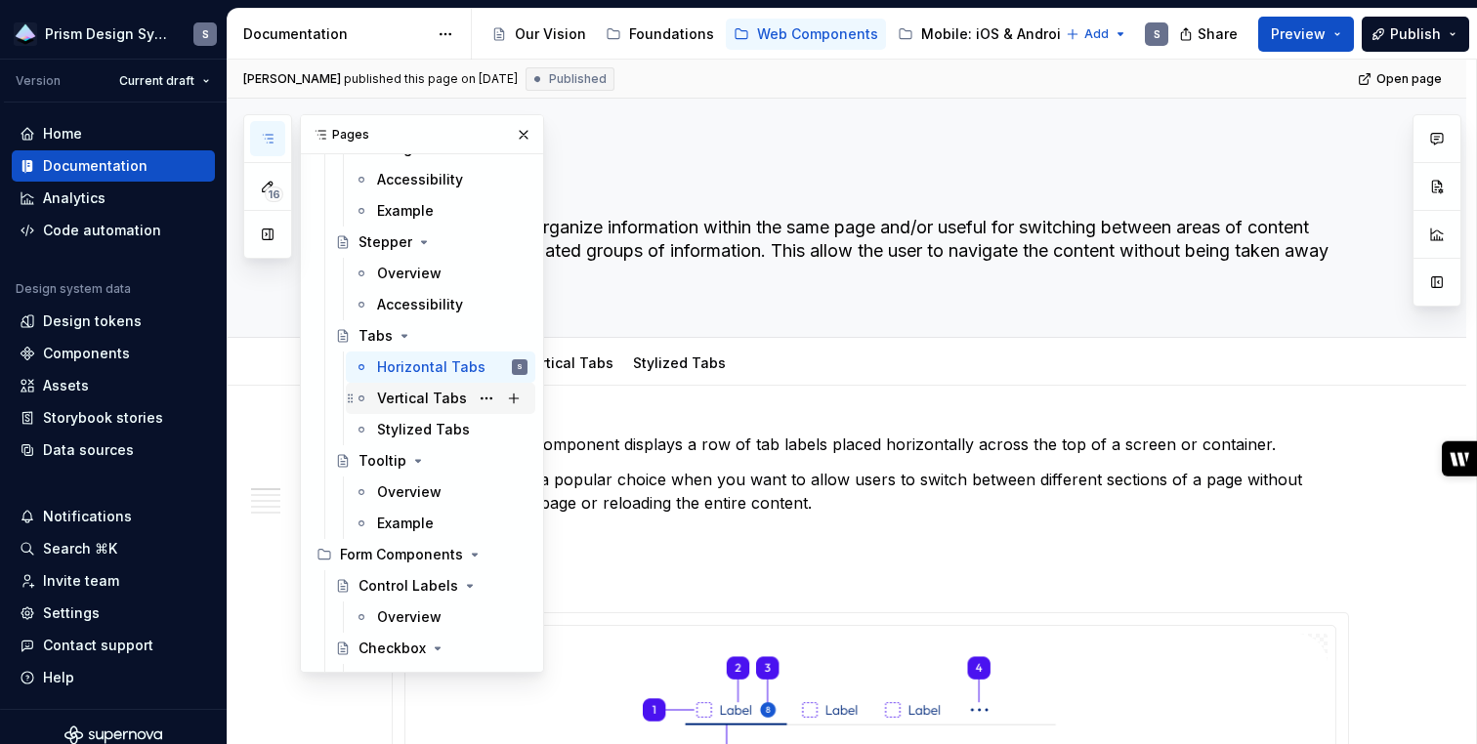
click at [393, 398] on div "Vertical Tabs" at bounding box center [422, 399] width 90 height 20
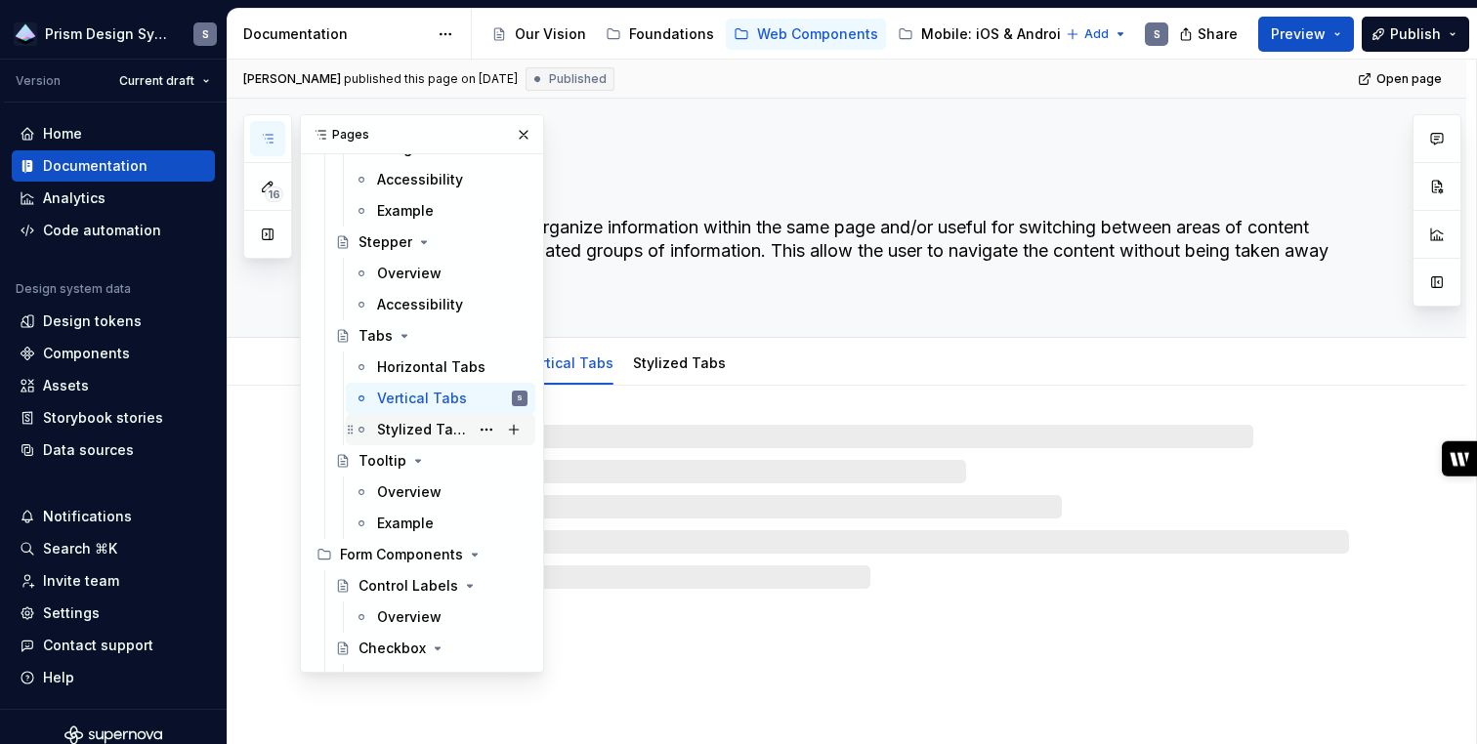
click at [395, 423] on div "Stylized Tabs" at bounding box center [423, 430] width 92 height 20
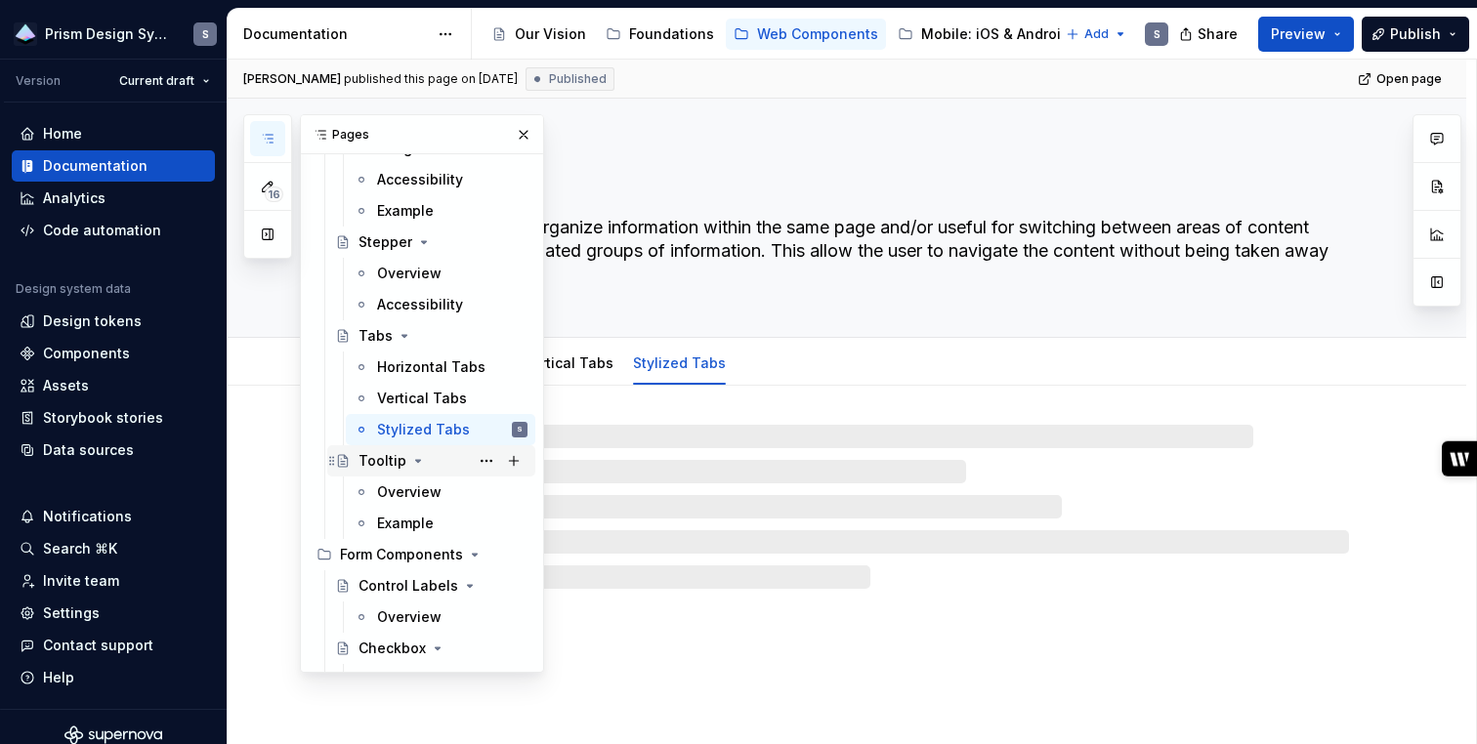
click at [383, 456] on div "Tooltip" at bounding box center [382, 461] width 48 height 20
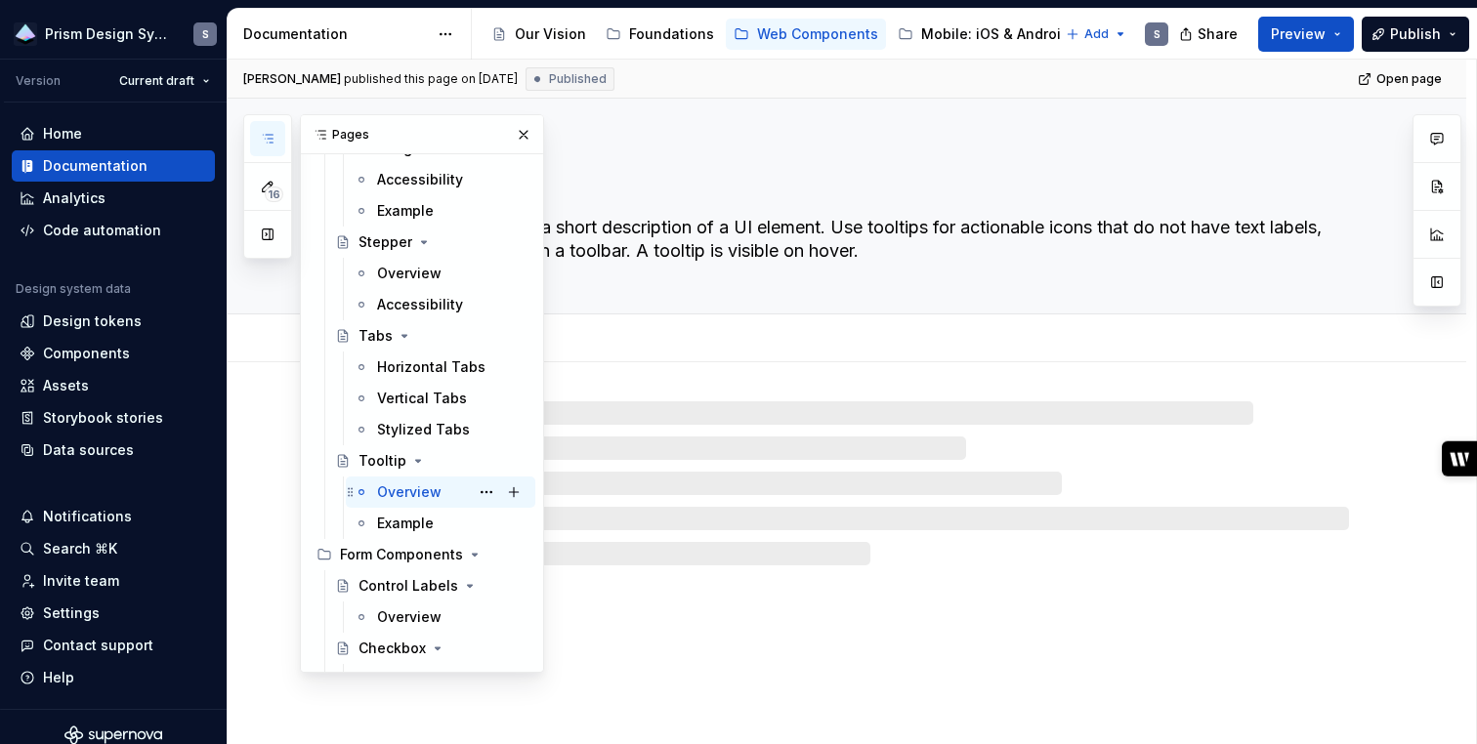
click at [393, 486] on div "Overview" at bounding box center [409, 492] width 64 height 20
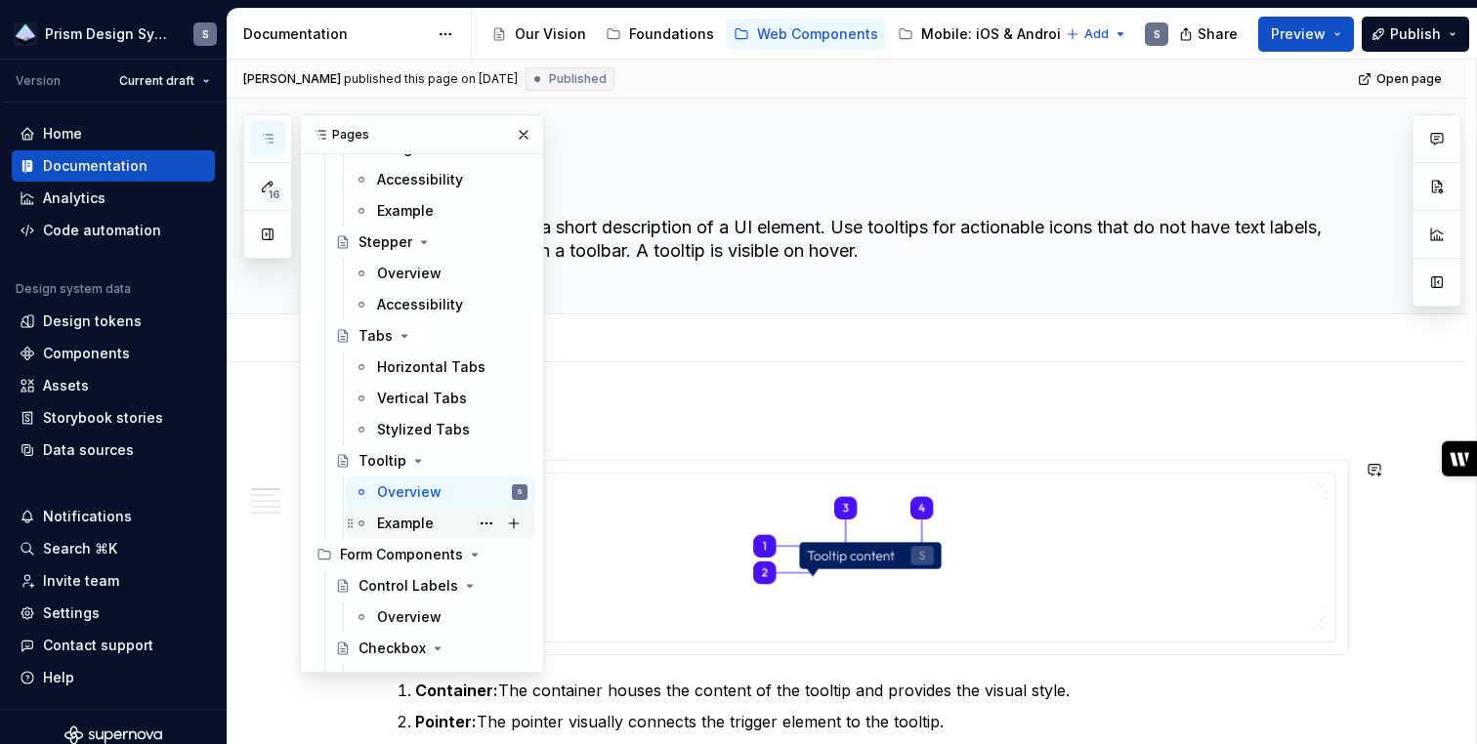
click at [398, 518] on div "Example" at bounding box center [405, 524] width 57 height 20
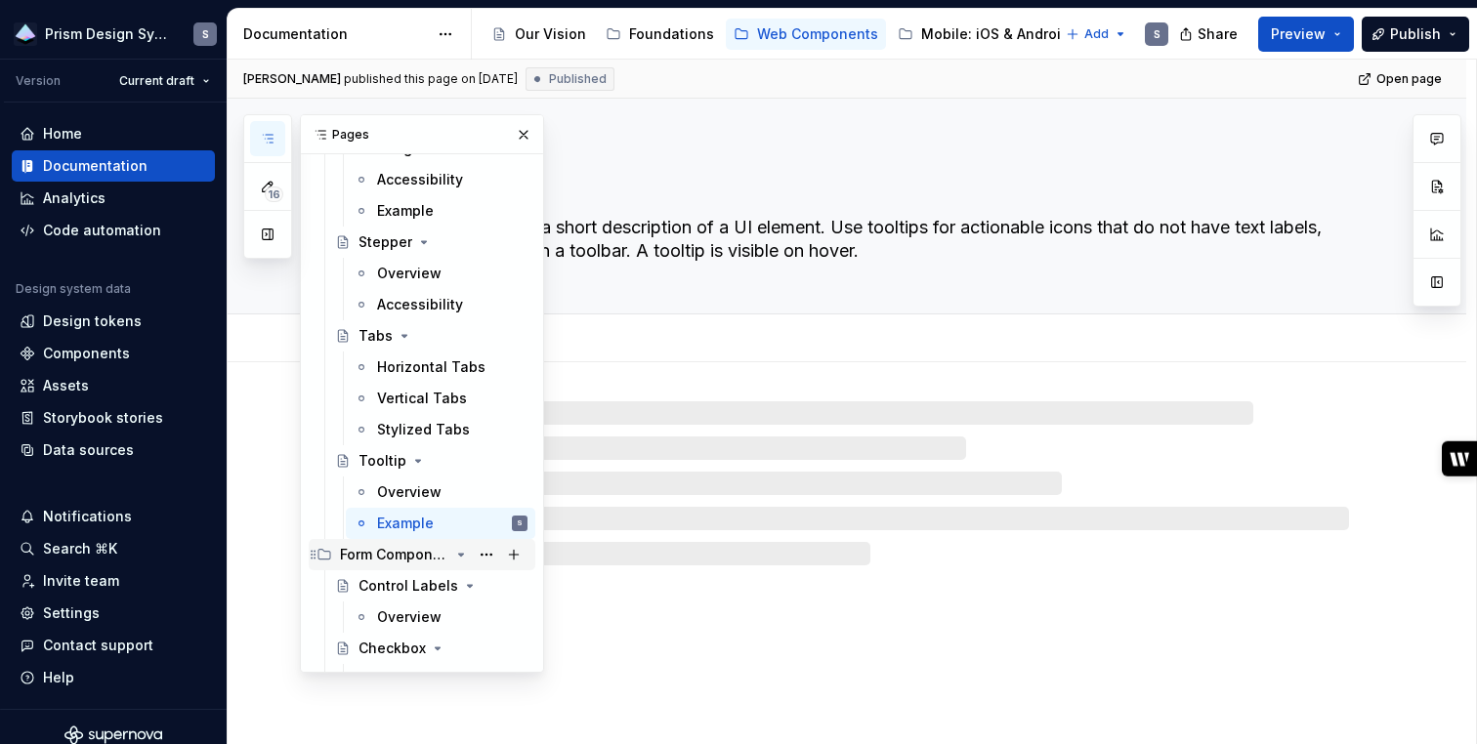
click at [398, 557] on div "Form Components" at bounding box center [394, 555] width 109 height 20
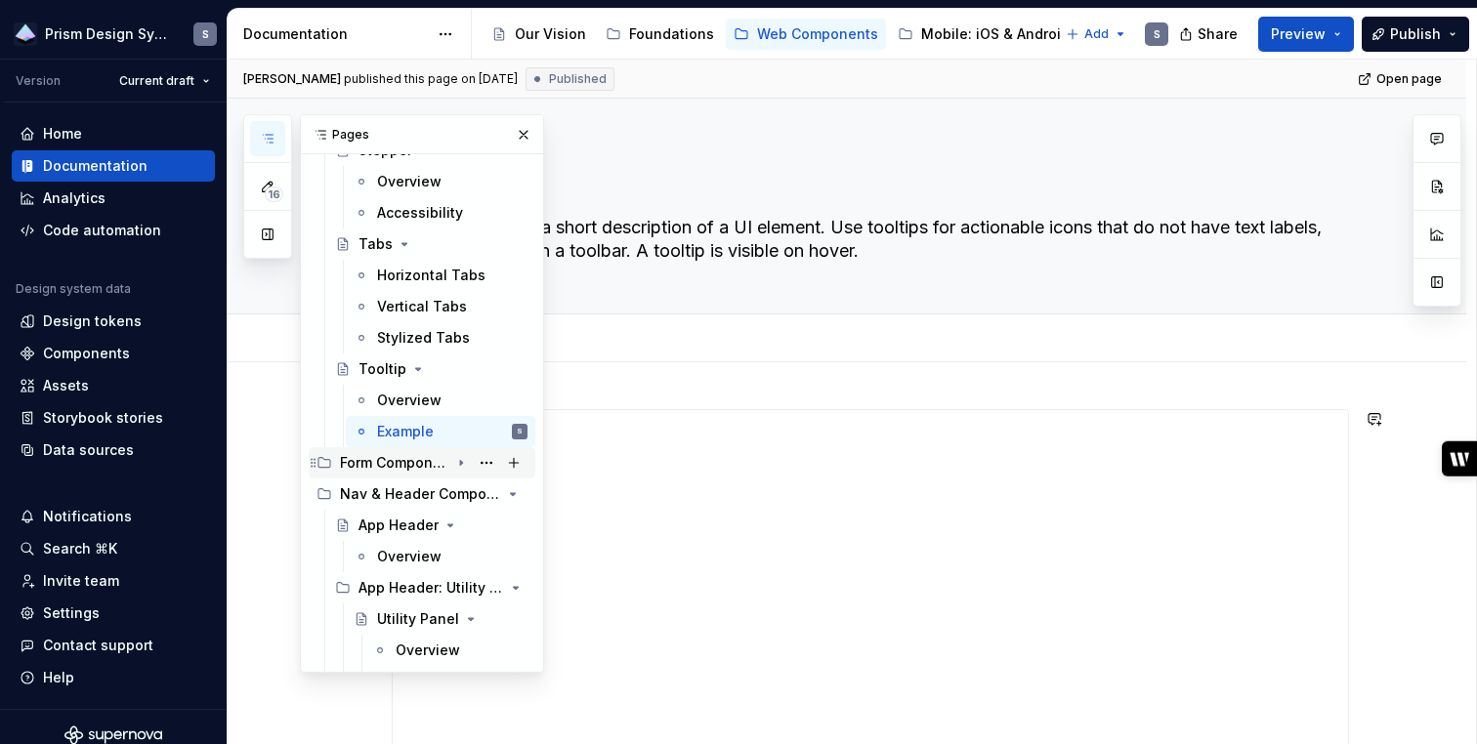
scroll to position [3116, 0]
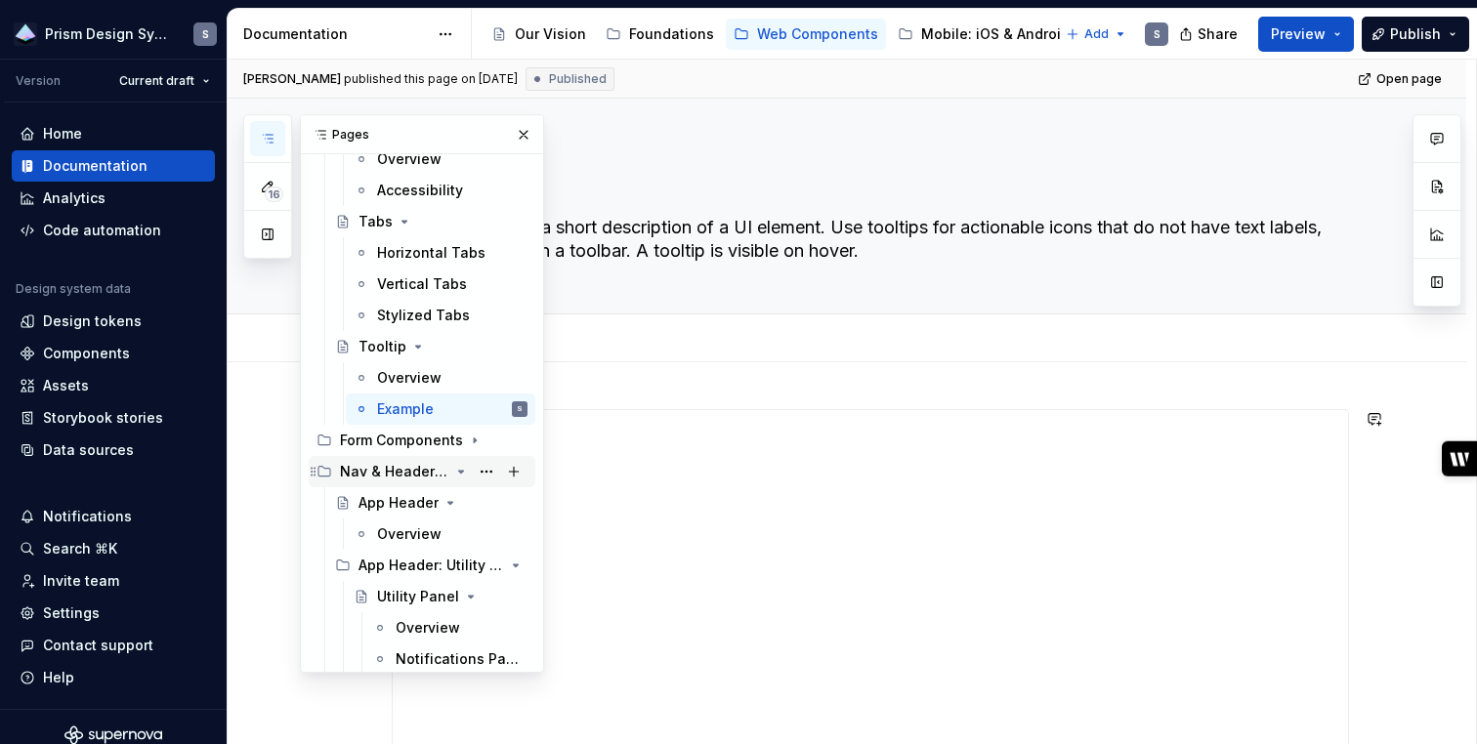
click at [400, 463] on div "Nav & Header Components" at bounding box center [394, 472] width 109 height 20
click at [466, 440] on icon "Page tree" at bounding box center [461, 441] width 16 height 16
click at [426, 477] on div "Control Labels" at bounding box center [403, 472] width 91 height 20
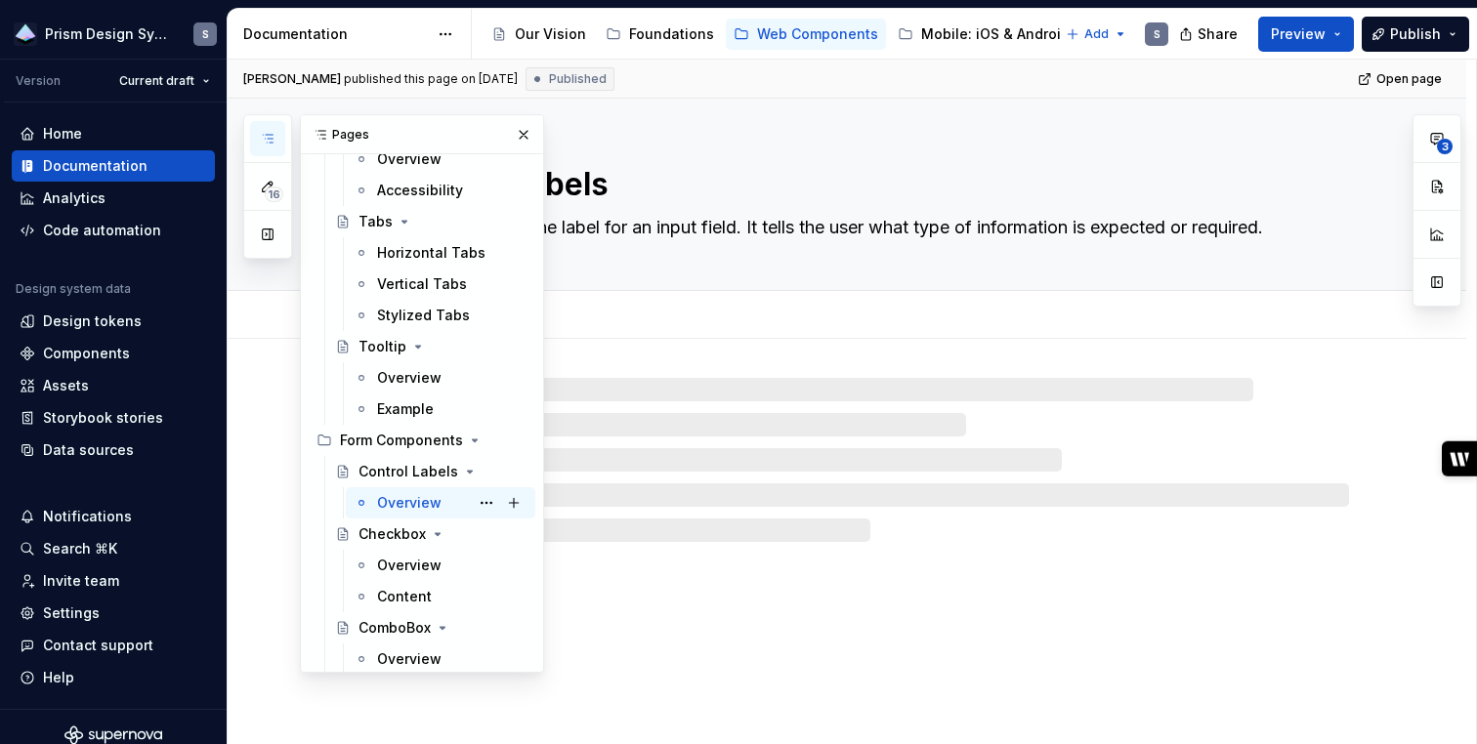
click at [398, 507] on div "Overview" at bounding box center [409, 503] width 64 height 20
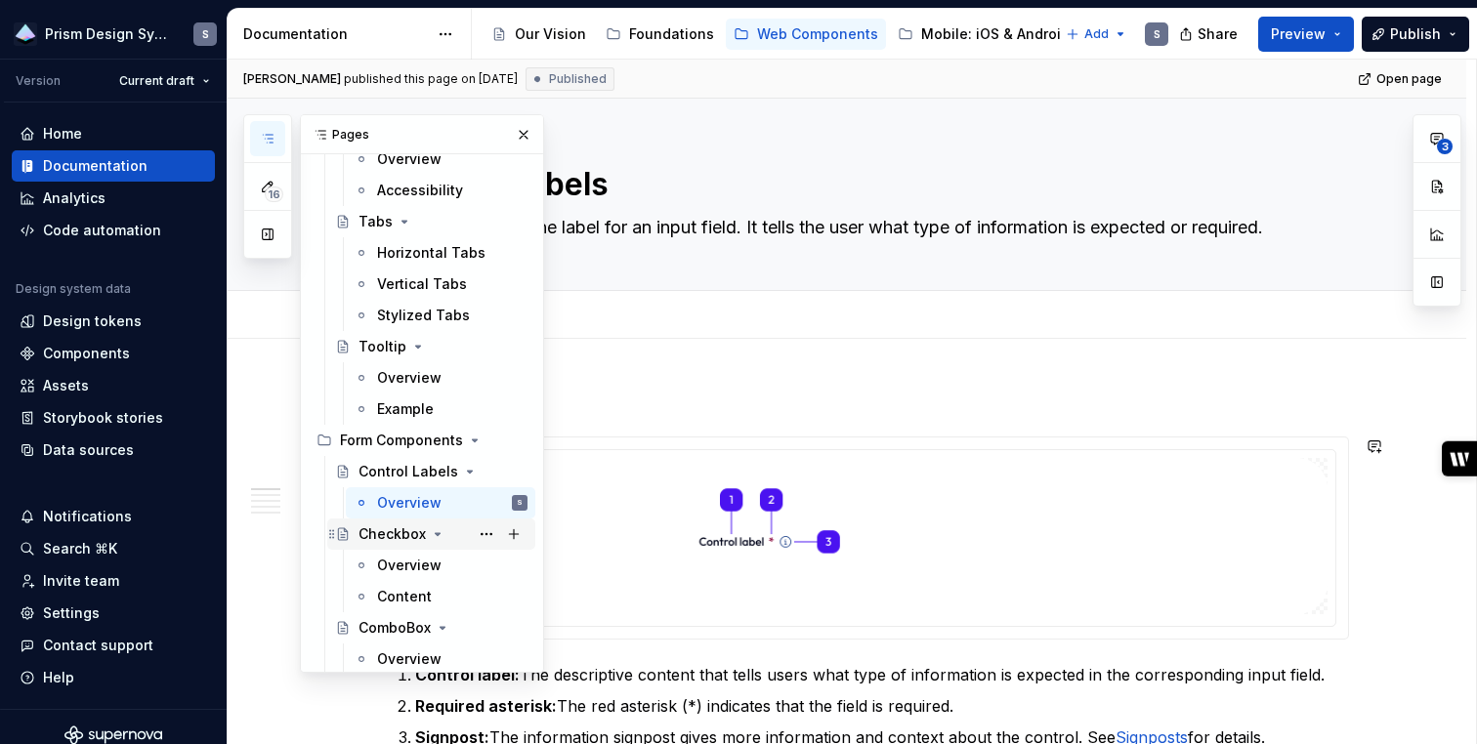
click at [394, 535] on div "Checkbox" at bounding box center [391, 534] width 67 height 20
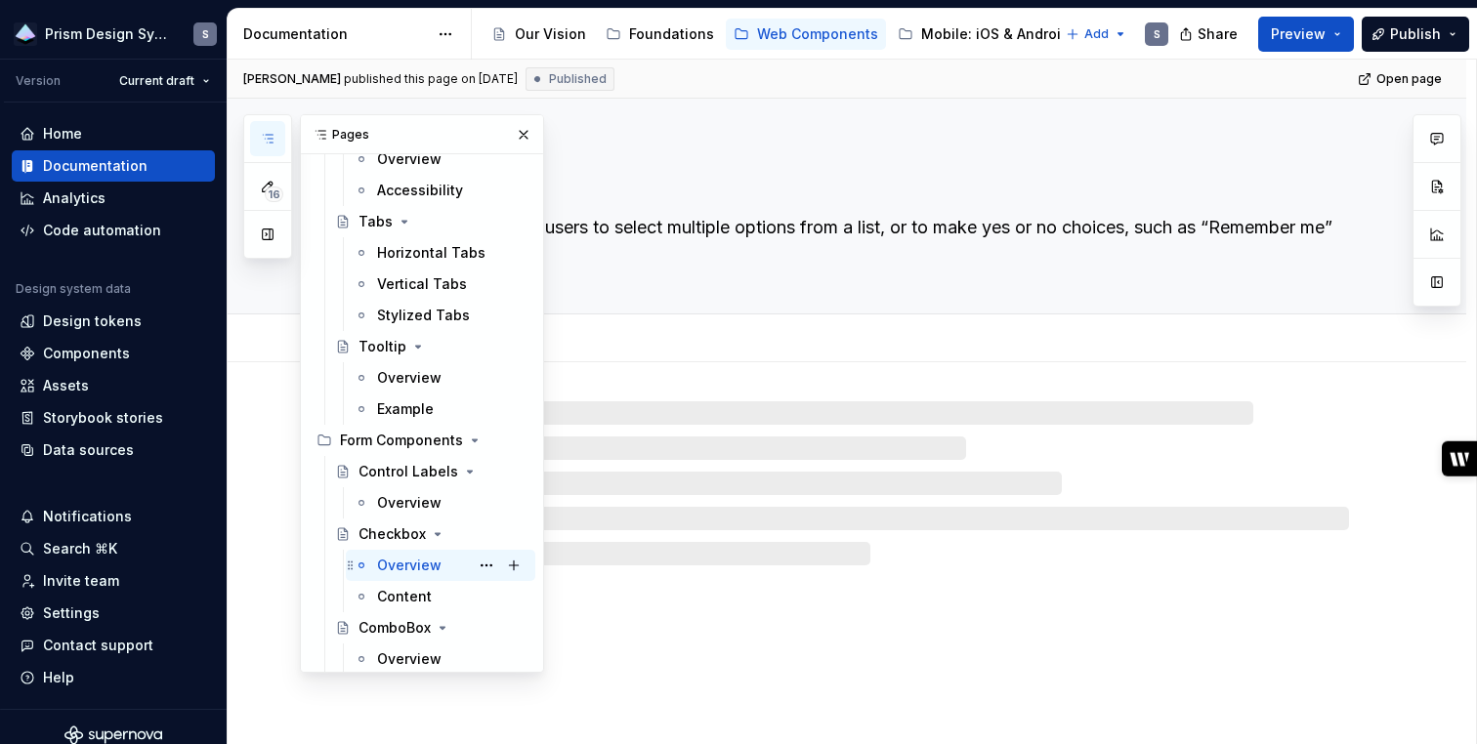
click at [397, 566] on div "Overview" at bounding box center [409, 566] width 64 height 20
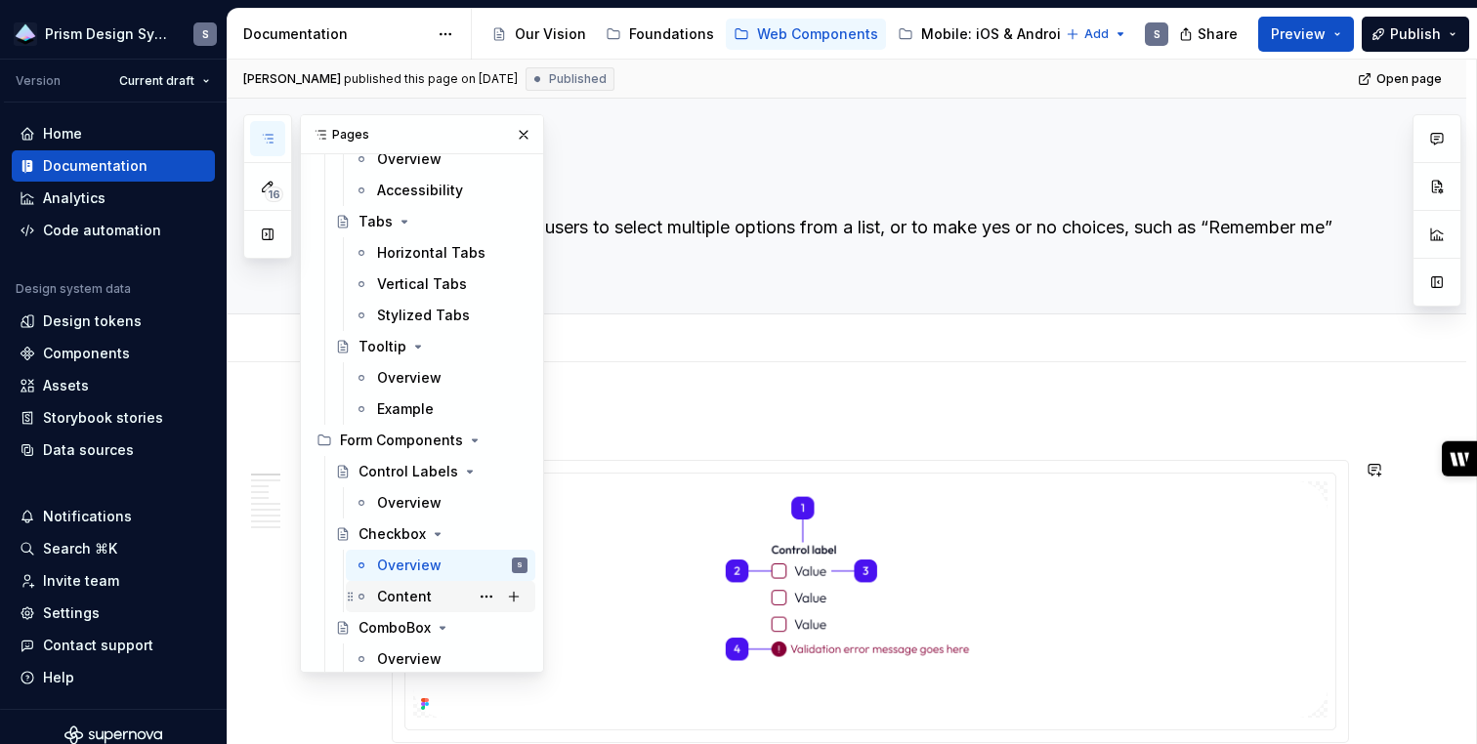
click at [398, 593] on div "Content" at bounding box center [404, 597] width 55 height 20
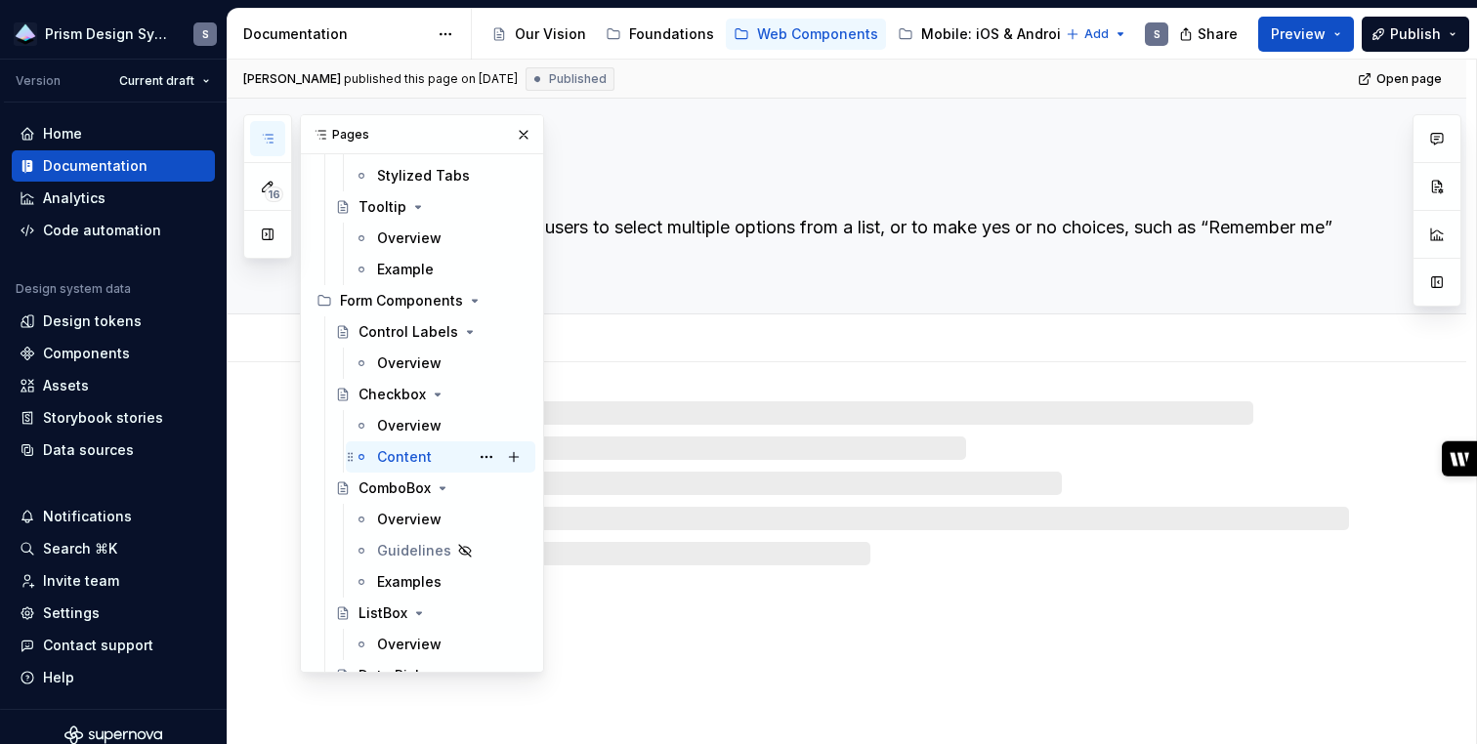
scroll to position [3263, 0]
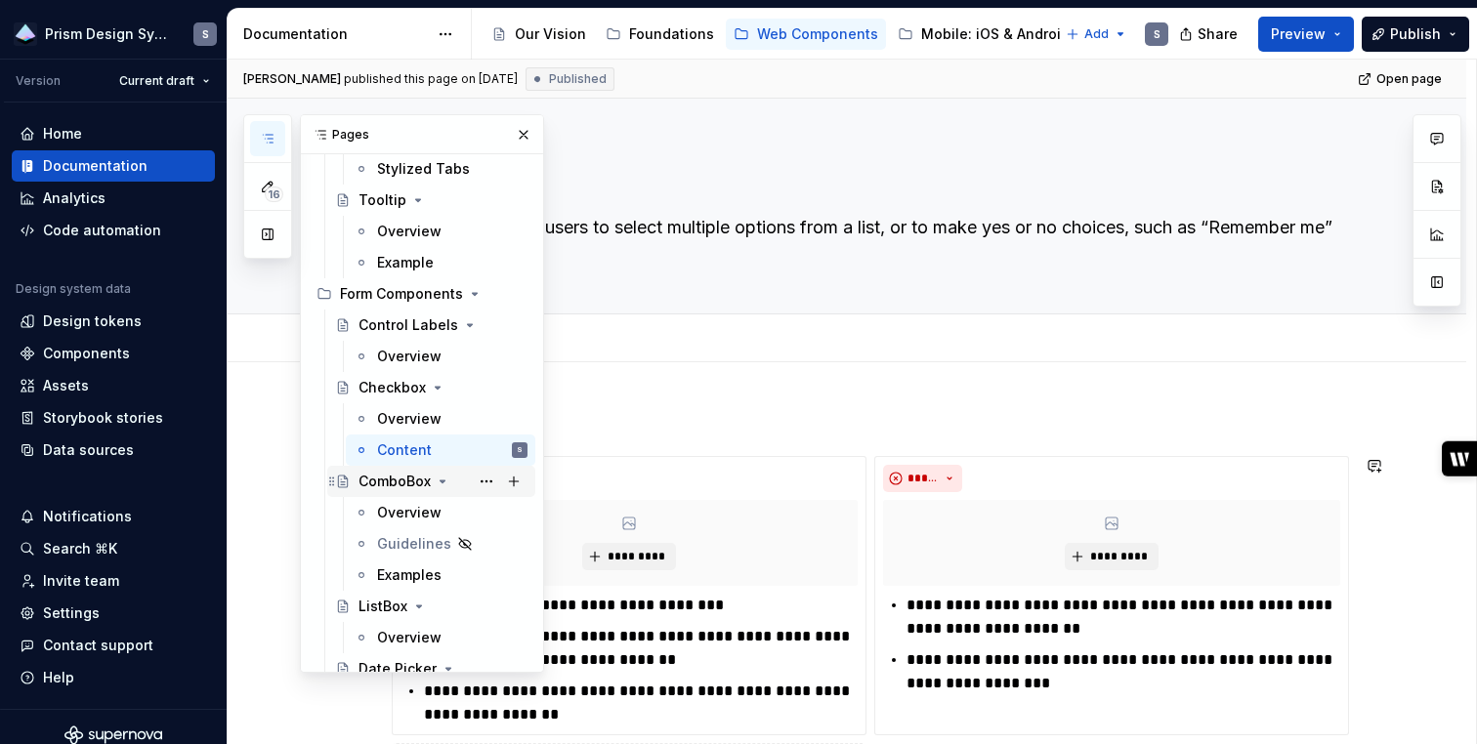
click at [385, 480] on div "ComboBox" at bounding box center [394, 482] width 72 height 20
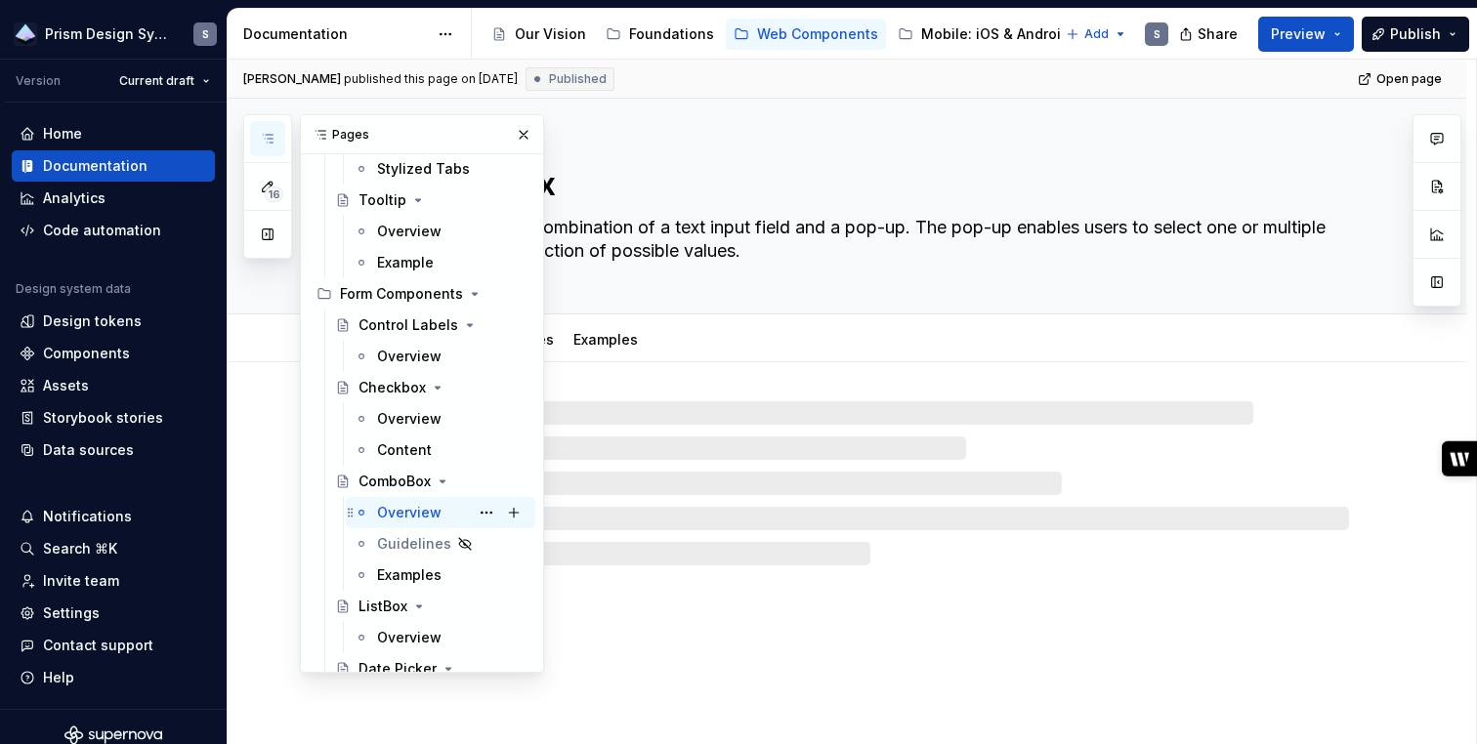
click at [390, 512] on div "Overview" at bounding box center [409, 513] width 64 height 20
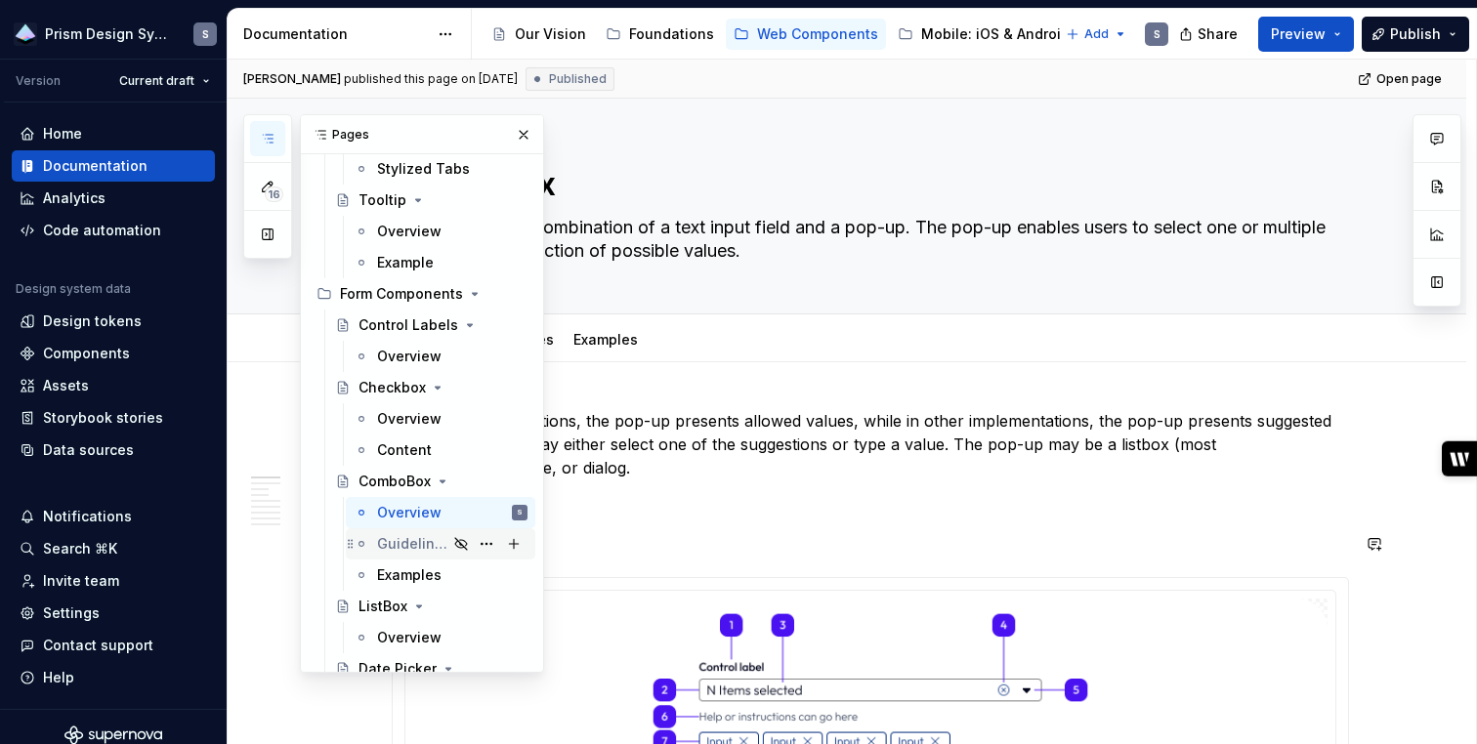
click at [393, 541] on div "Guidelines" at bounding box center [412, 544] width 70 height 20
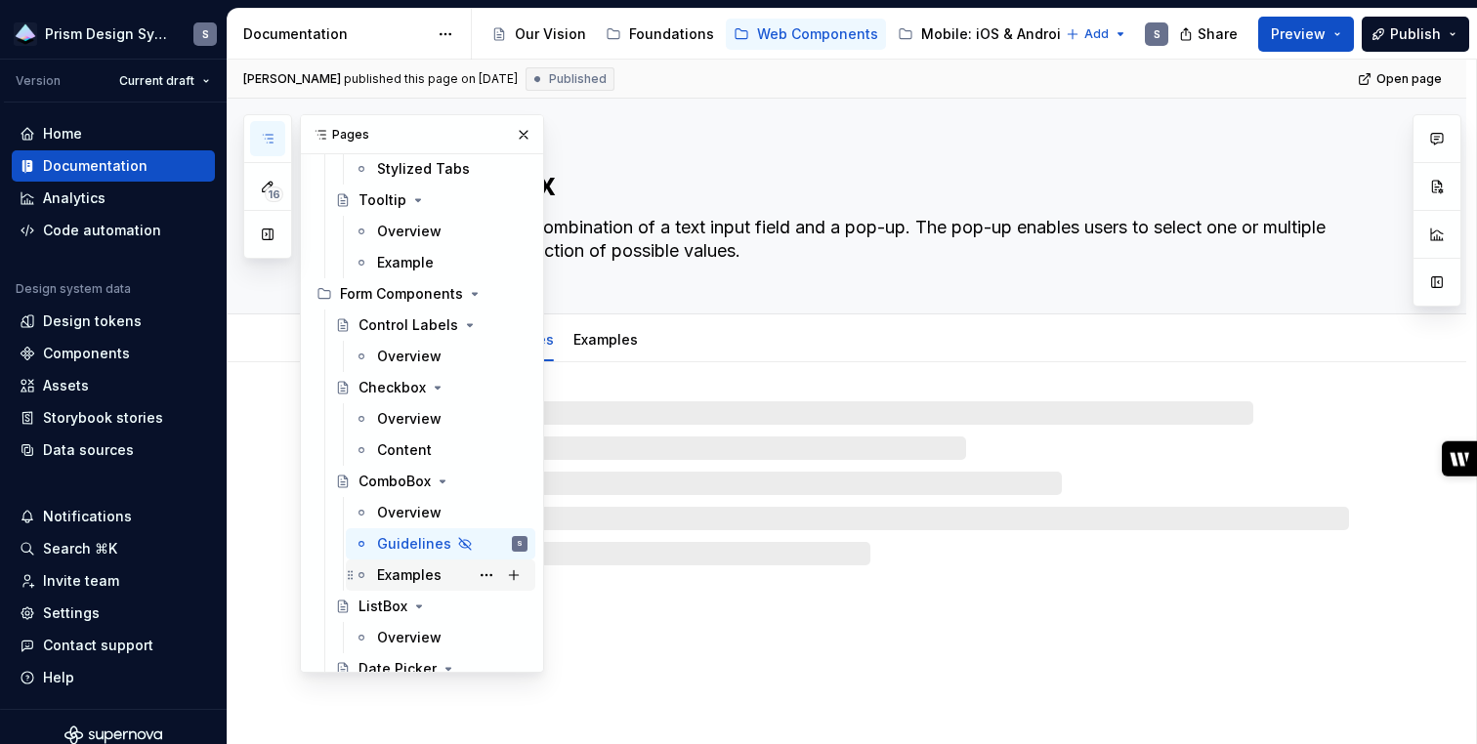
click at [401, 574] on div "Examples" at bounding box center [409, 575] width 64 height 20
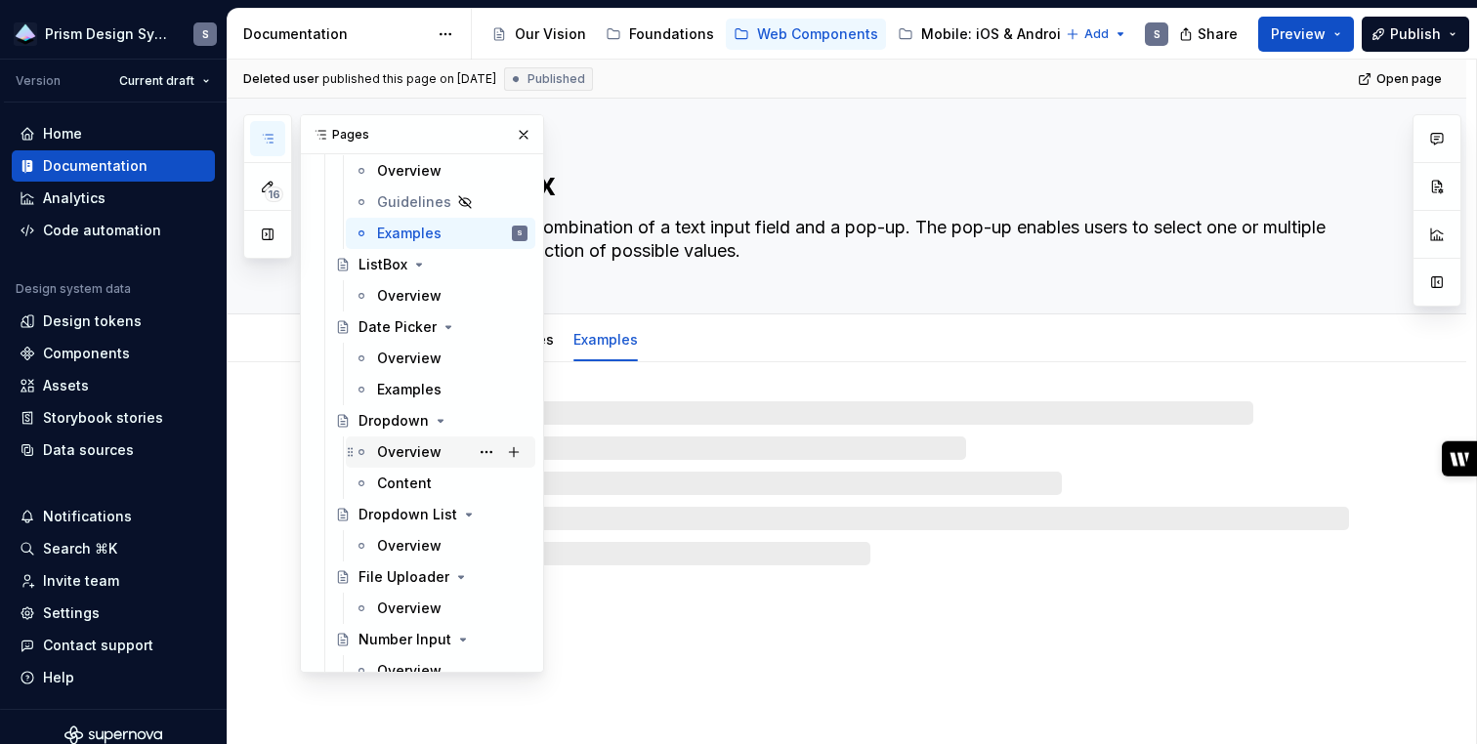
scroll to position [3612, 0]
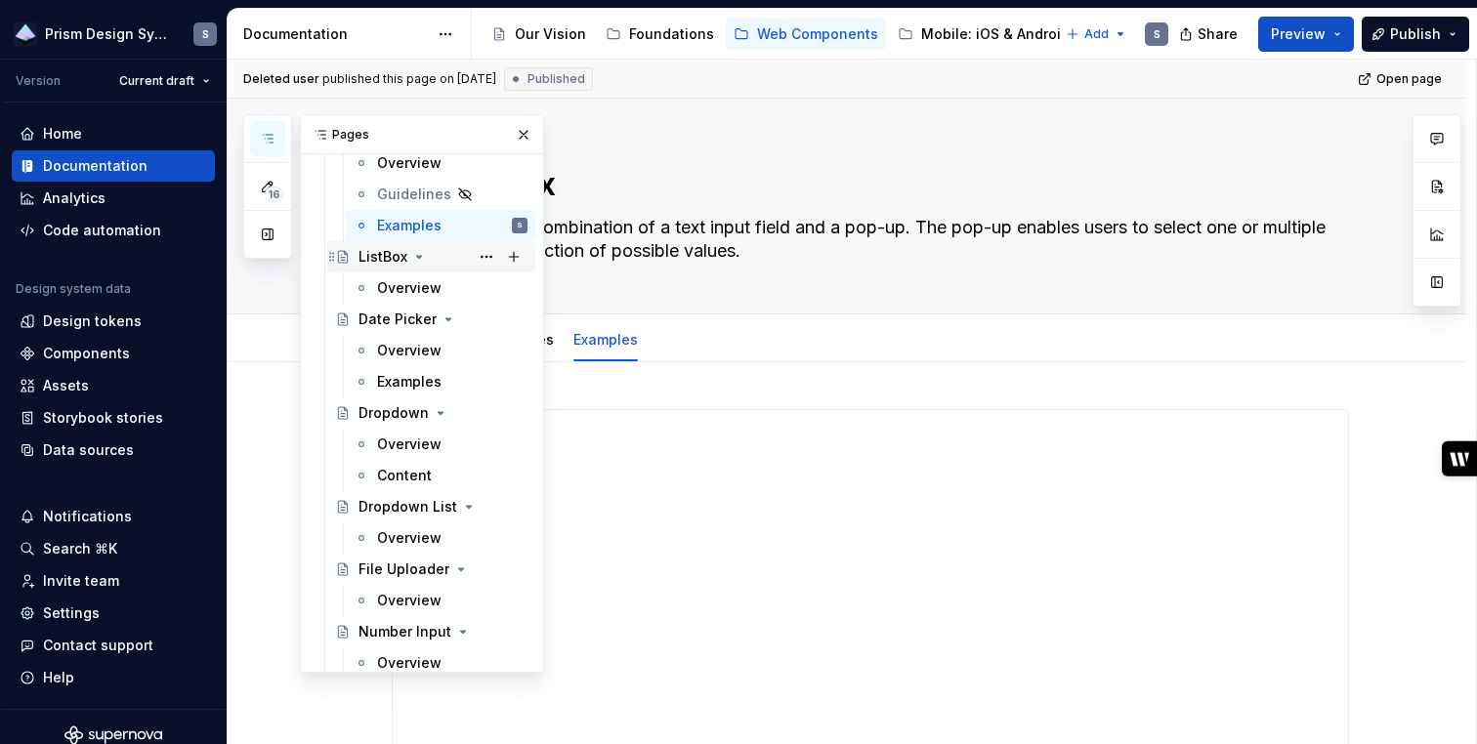
click at [378, 261] on div "ListBox" at bounding box center [382, 257] width 49 height 20
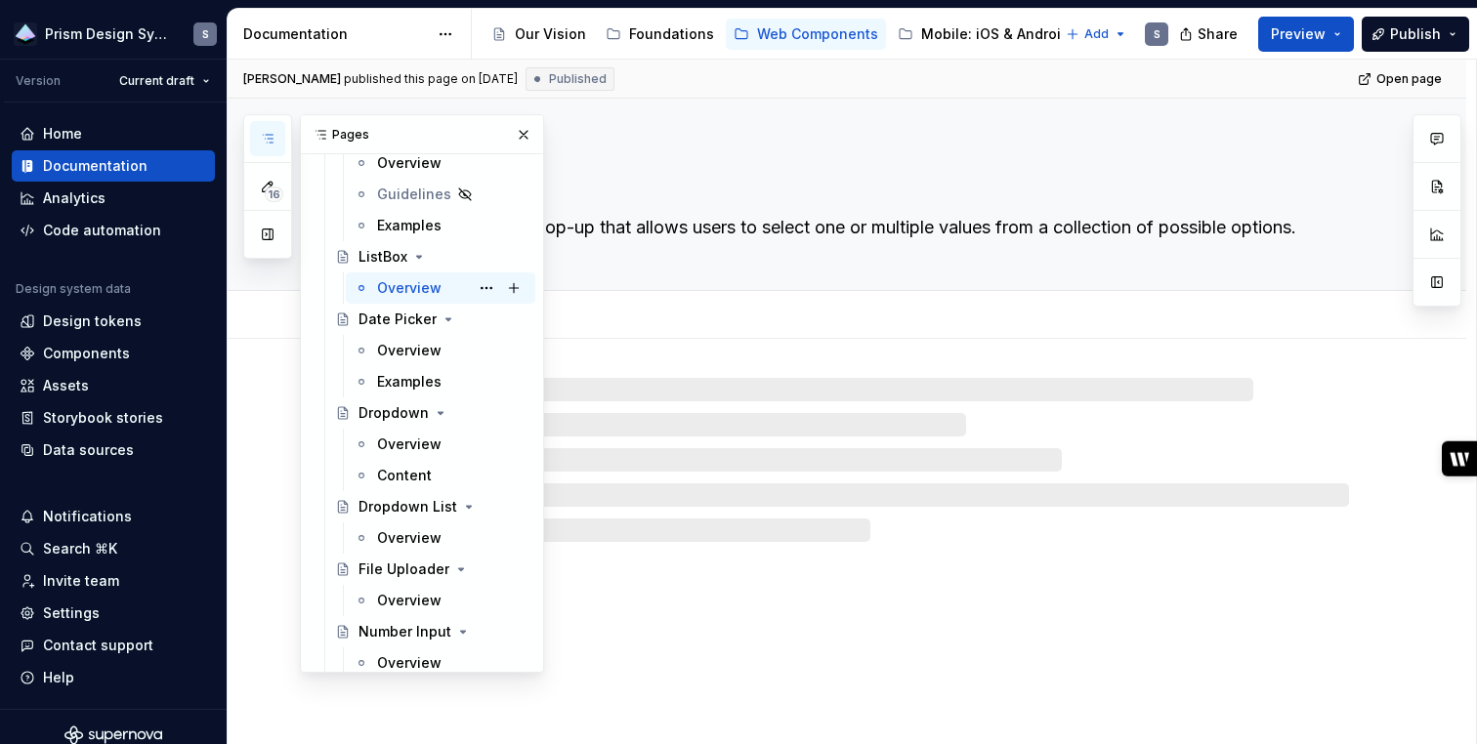
click at [393, 294] on div "Overview" at bounding box center [409, 288] width 64 height 20
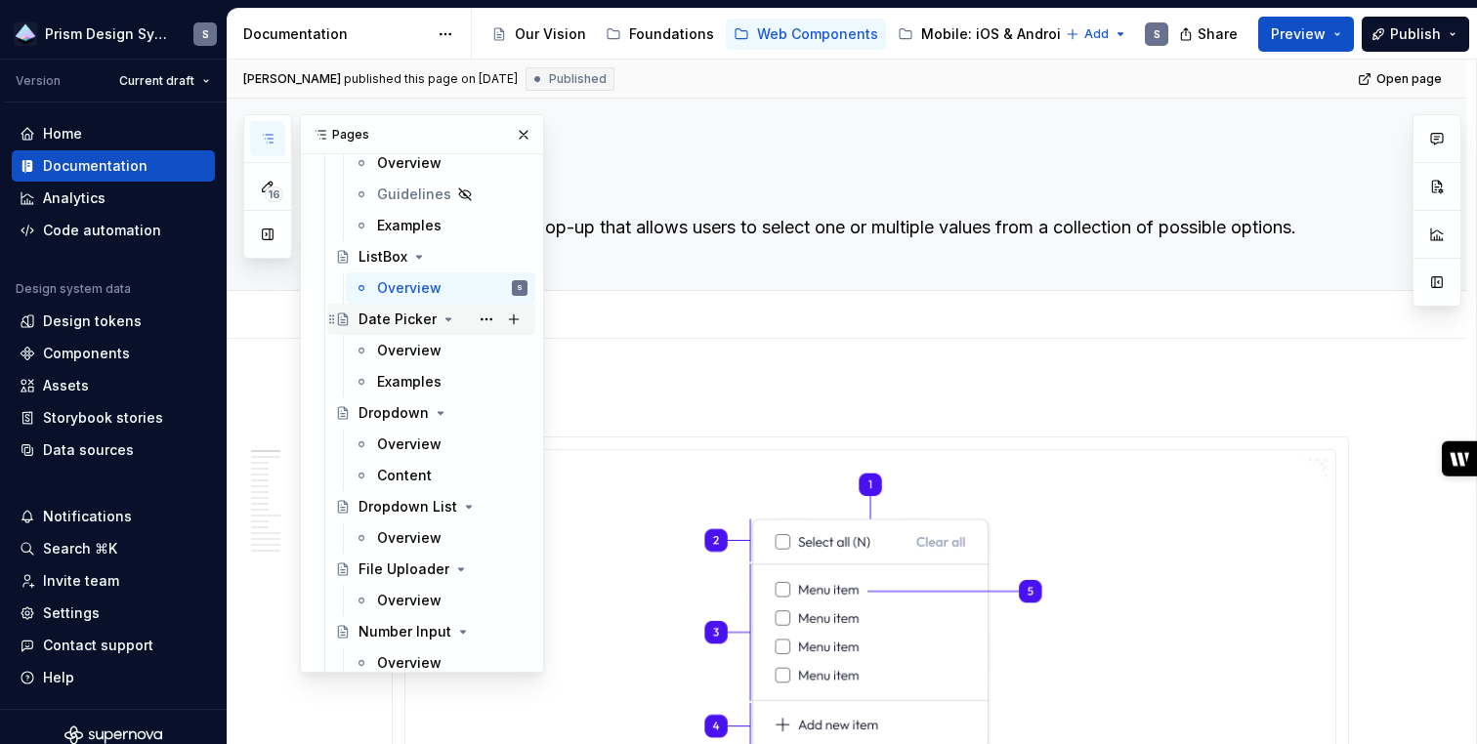
click at [396, 317] on div "Date Picker" at bounding box center [397, 320] width 78 height 20
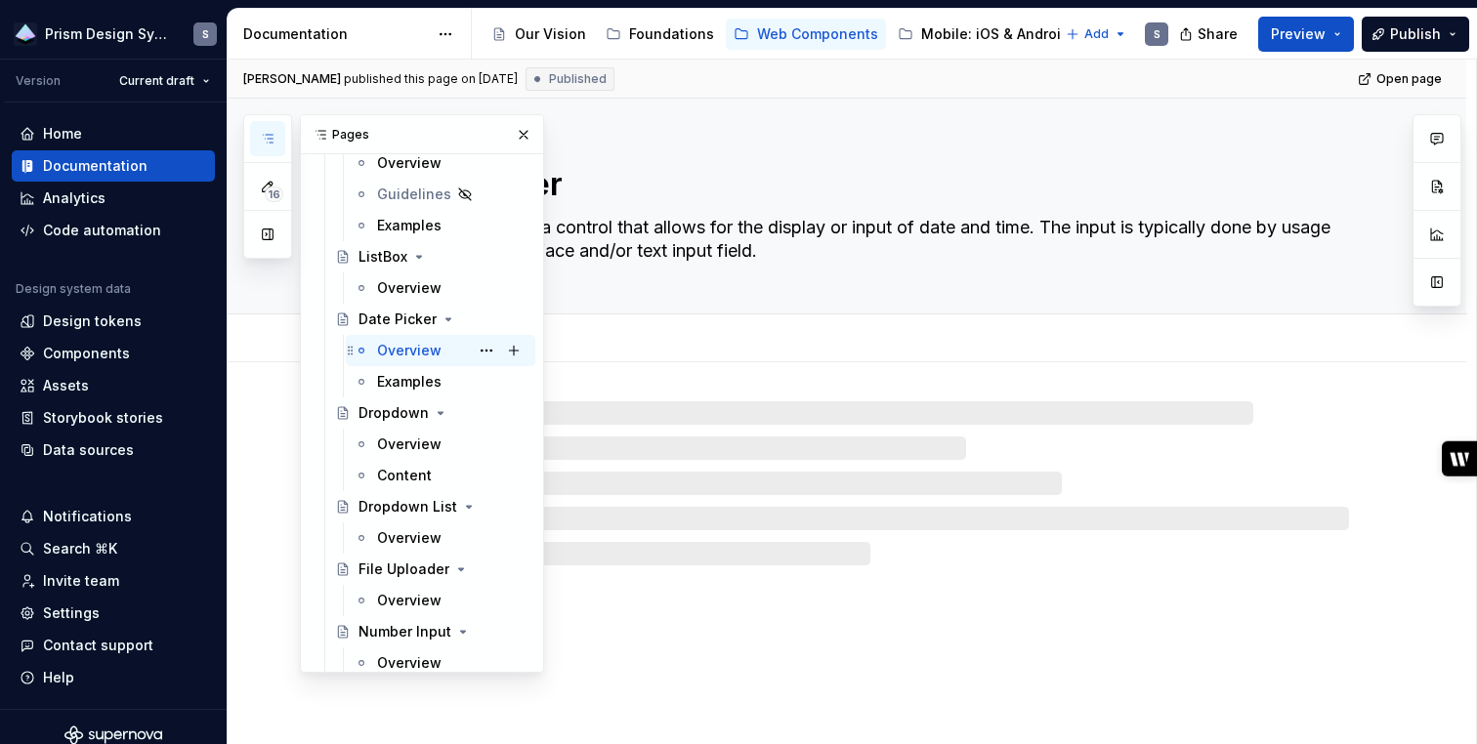
click at [398, 350] on div "Overview" at bounding box center [409, 351] width 64 height 20
click at [401, 382] on div "Examples" at bounding box center [409, 382] width 64 height 20
click at [394, 418] on div "Dropdown" at bounding box center [393, 413] width 70 height 20
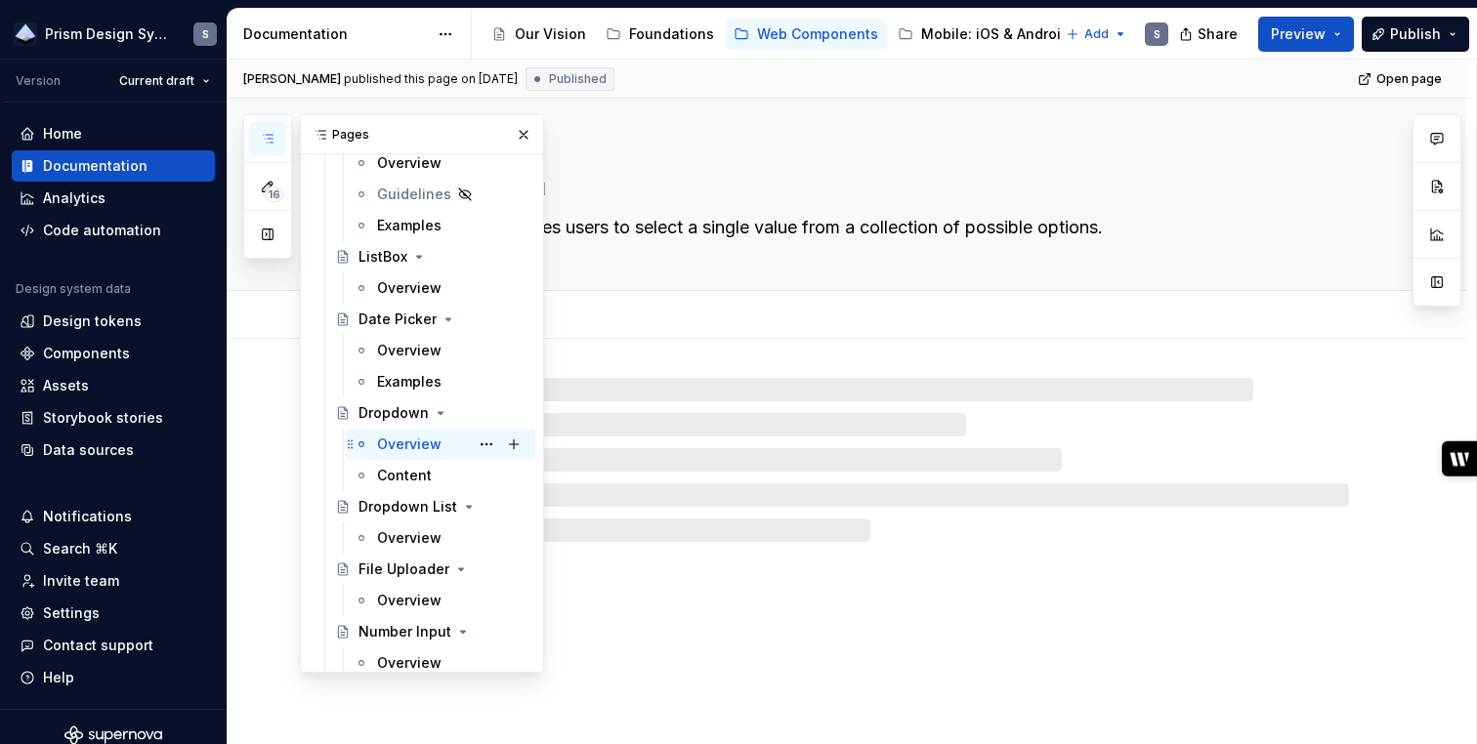
click at [397, 441] on div "Overview" at bounding box center [409, 445] width 64 height 20
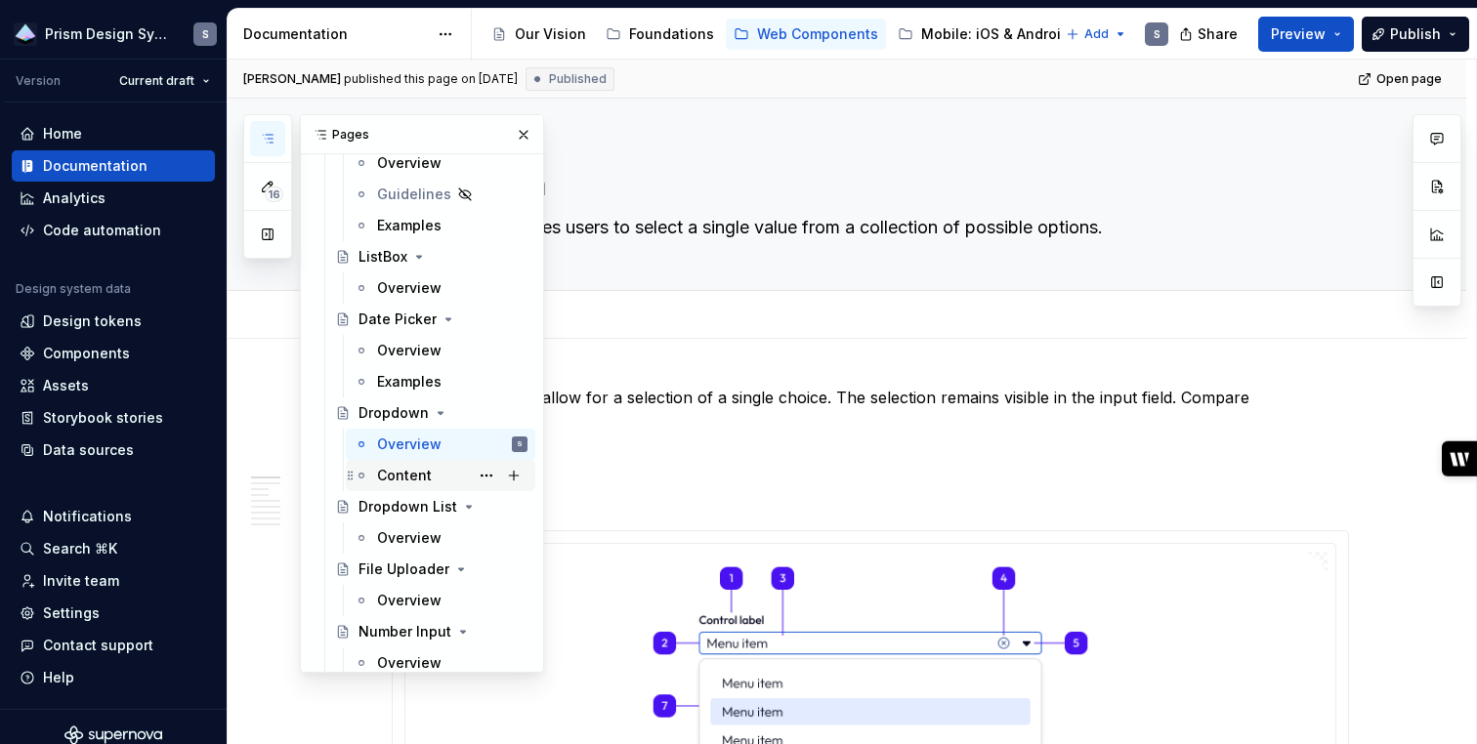
click at [400, 473] on div "Content" at bounding box center [404, 476] width 55 height 20
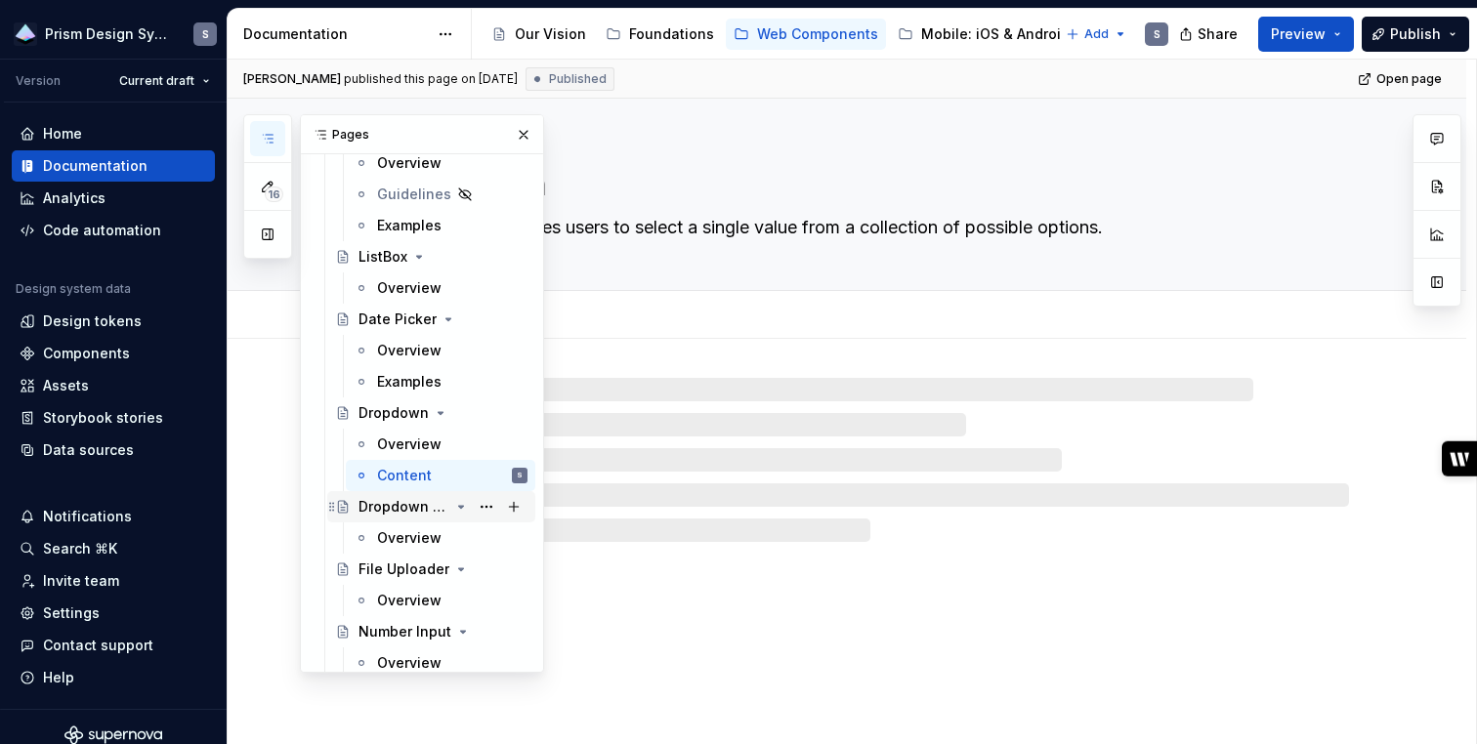
click at [403, 511] on div "Dropdown List" at bounding box center [403, 507] width 91 height 20
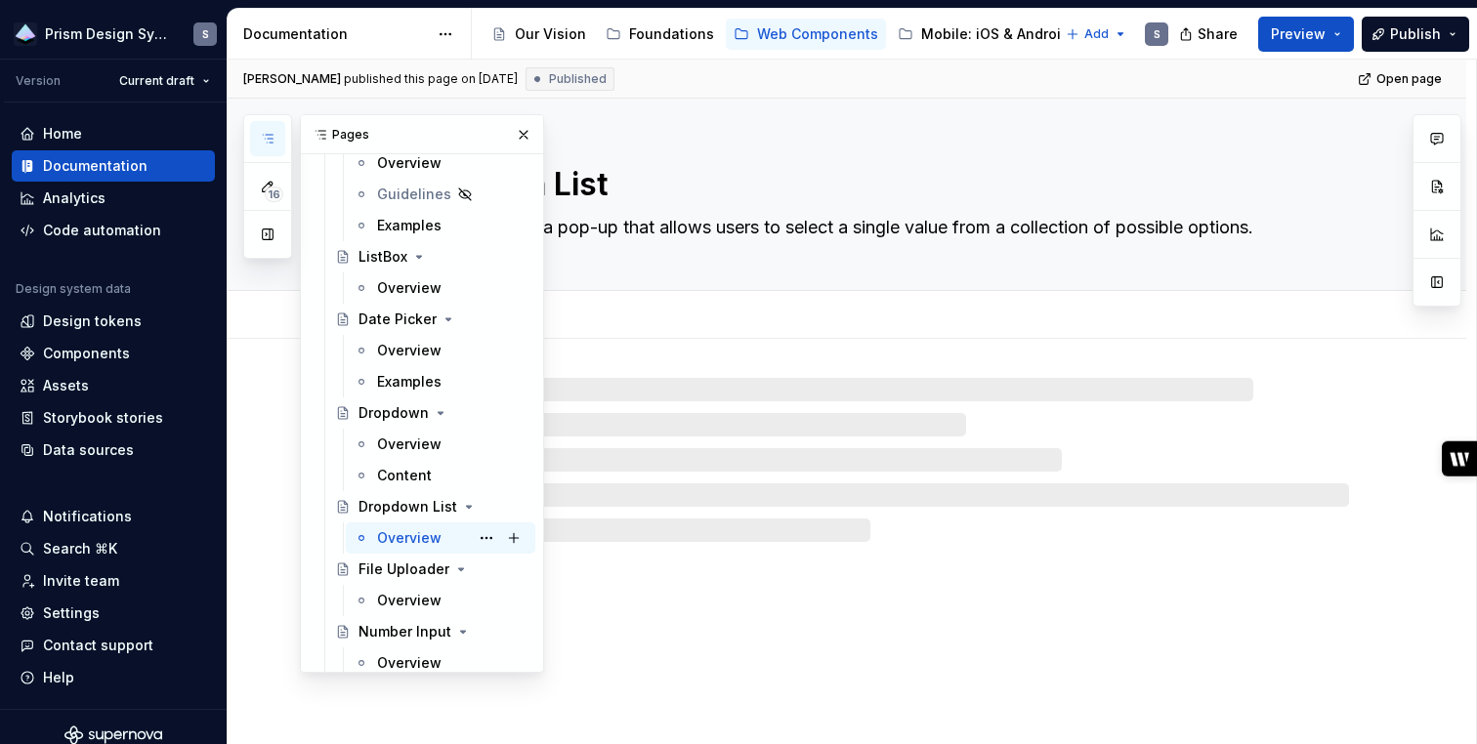
click at [404, 534] on div "Overview" at bounding box center [409, 538] width 64 height 20
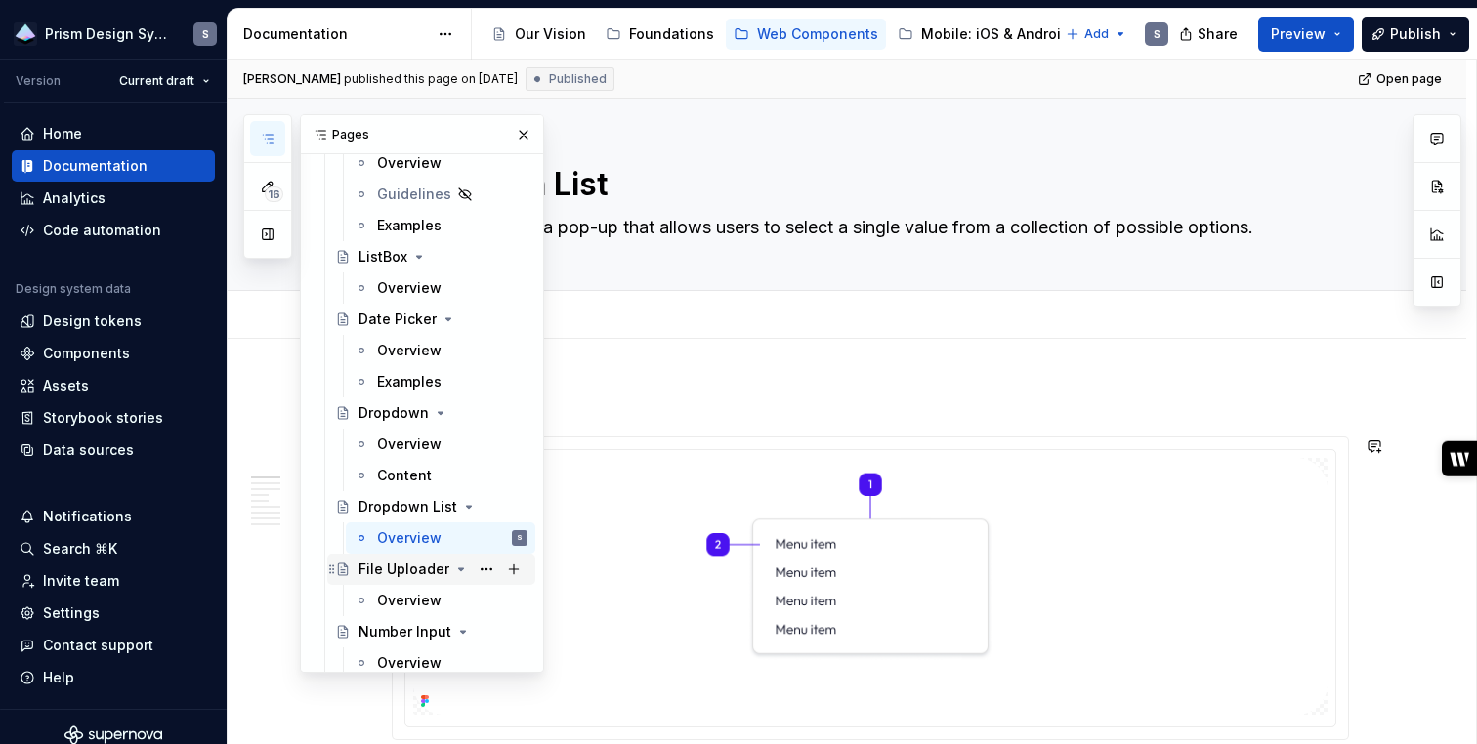
click at [409, 563] on div "File Uploader" at bounding box center [403, 570] width 91 height 20
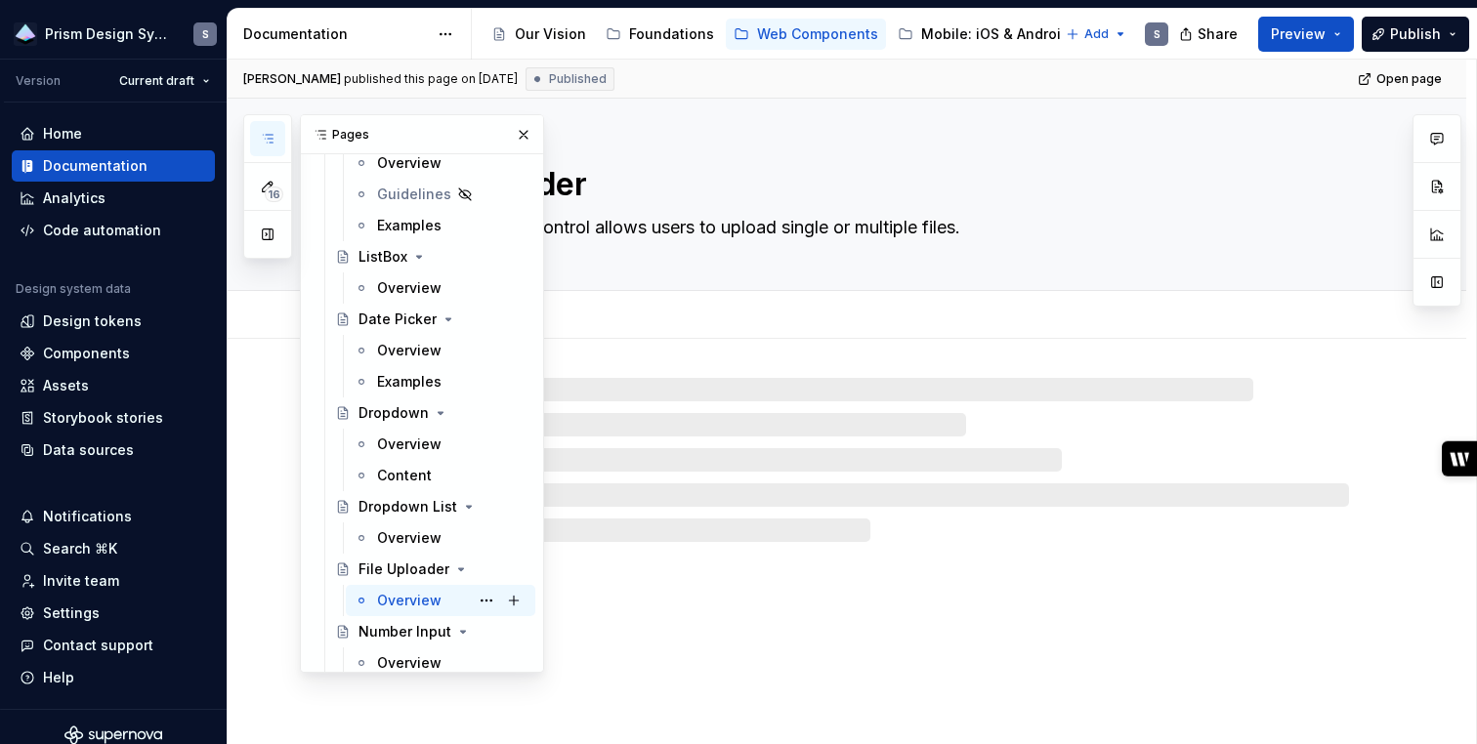
click at [413, 602] on div "Overview" at bounding box center [409, 601] width 64 height 20
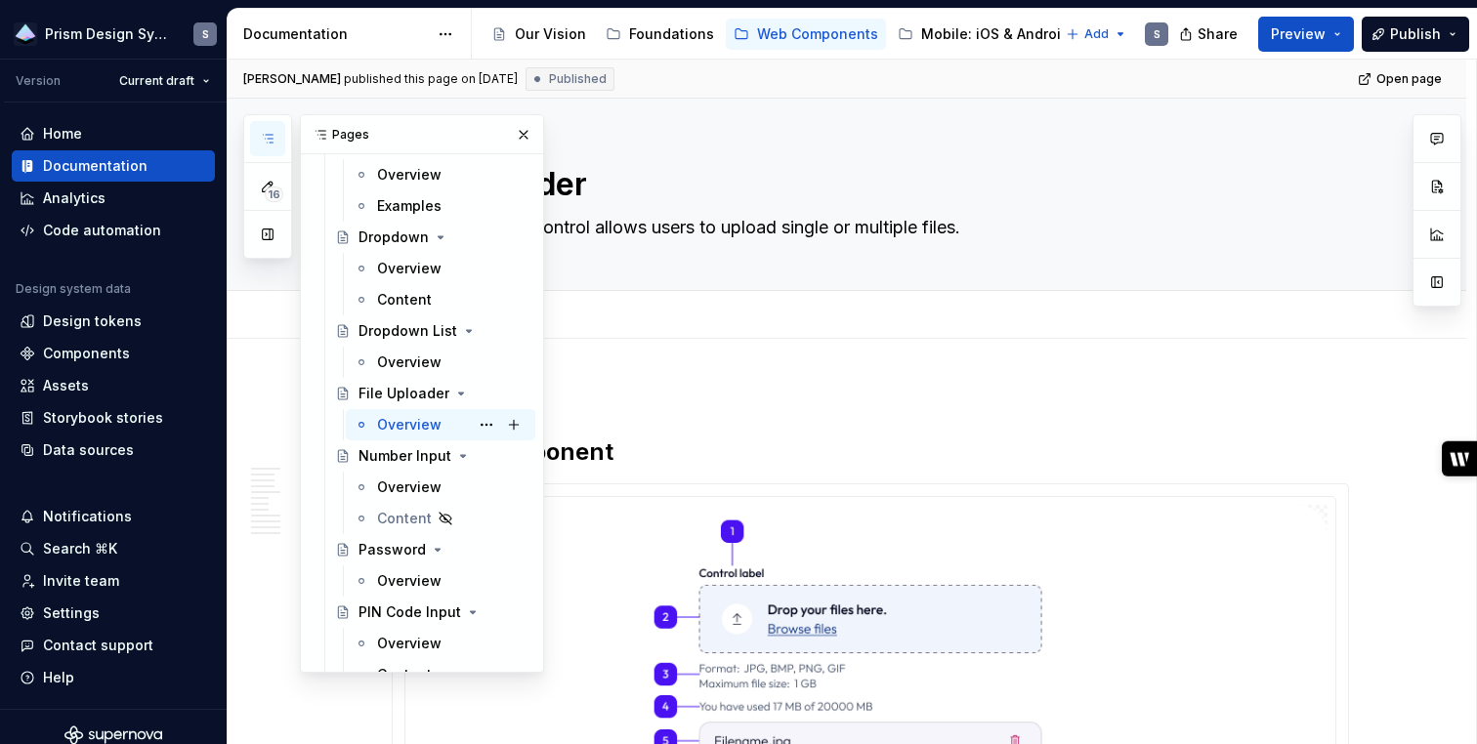
scroll to position [3805, 0]
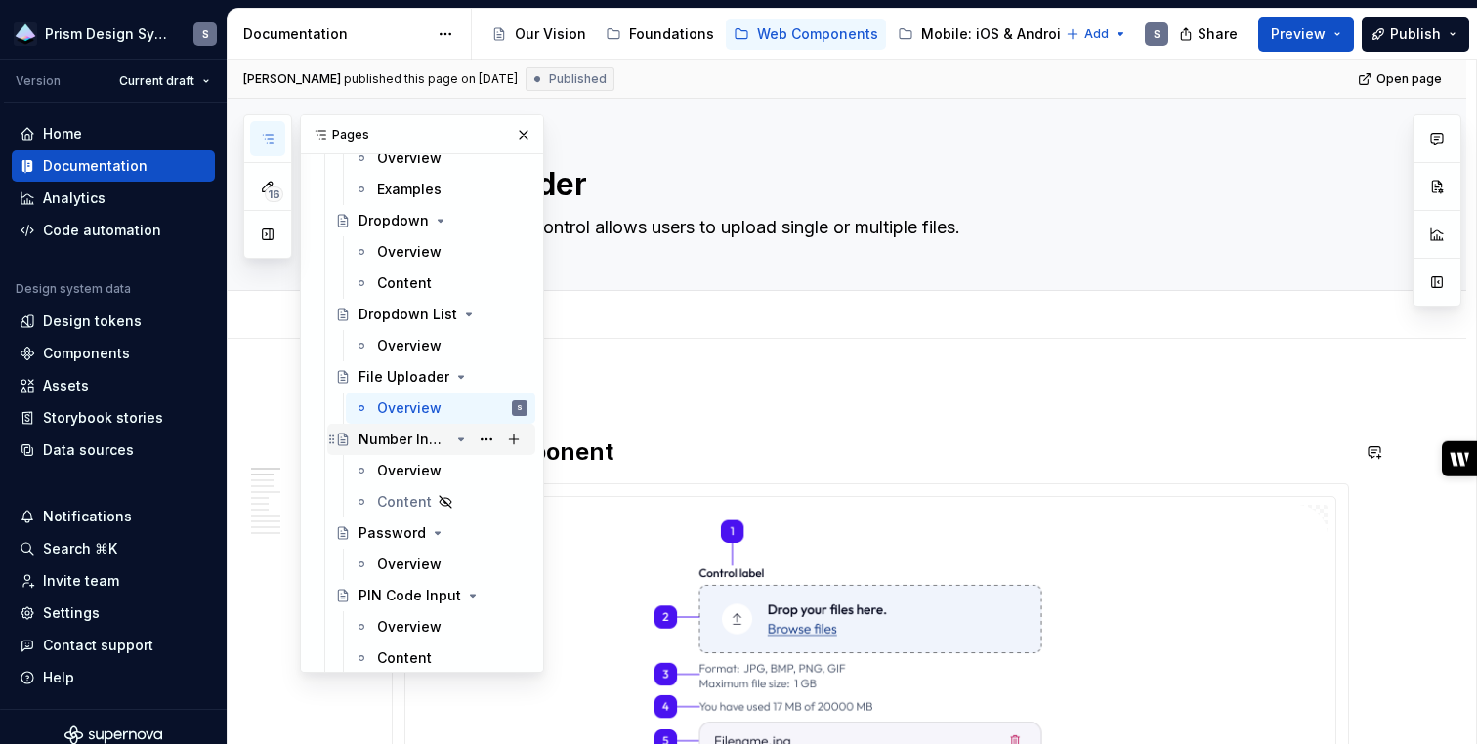
click at [388, 440] on div "Number Input" at bounding box center [403, 440] width 91 height 20
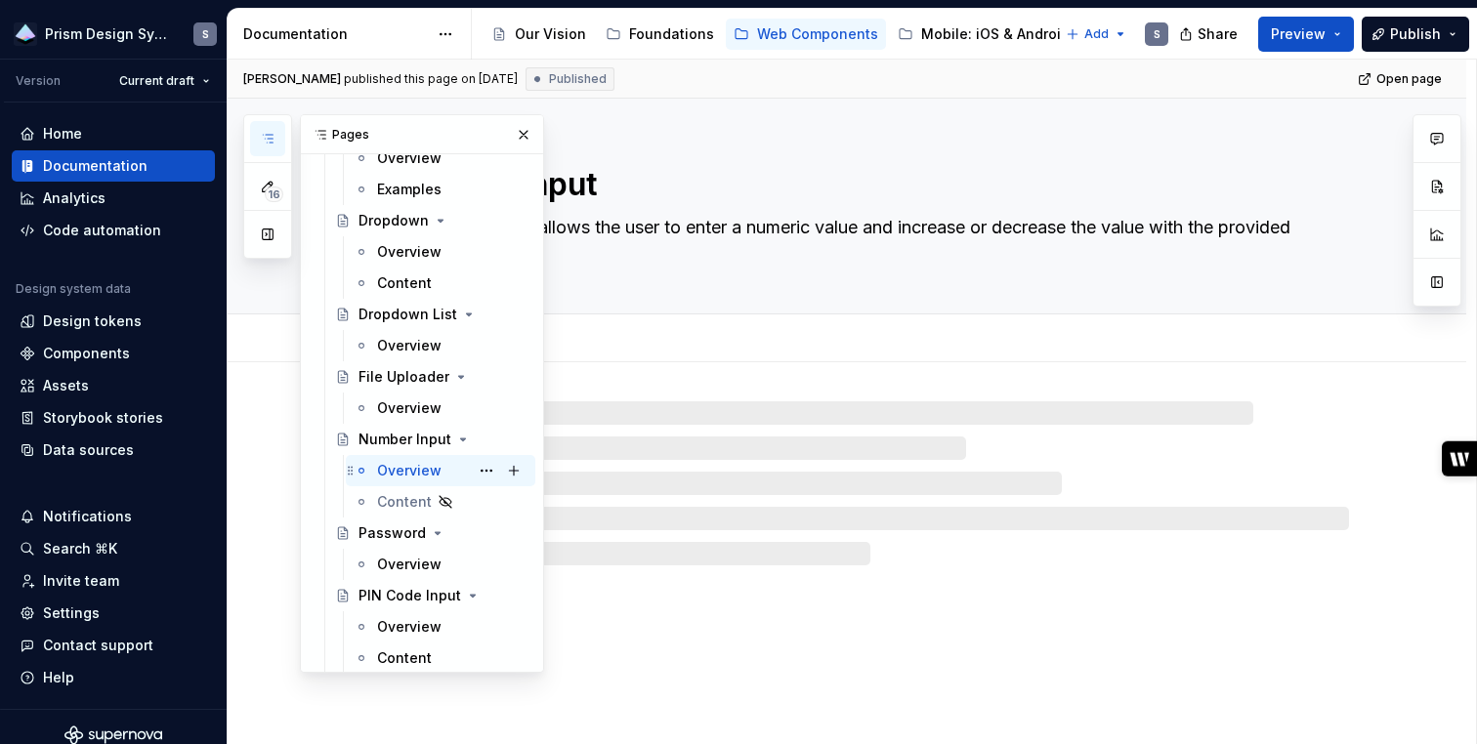
click at [393, 462] on div "Overview" at bounding box center [409, 471] width 64 height 20
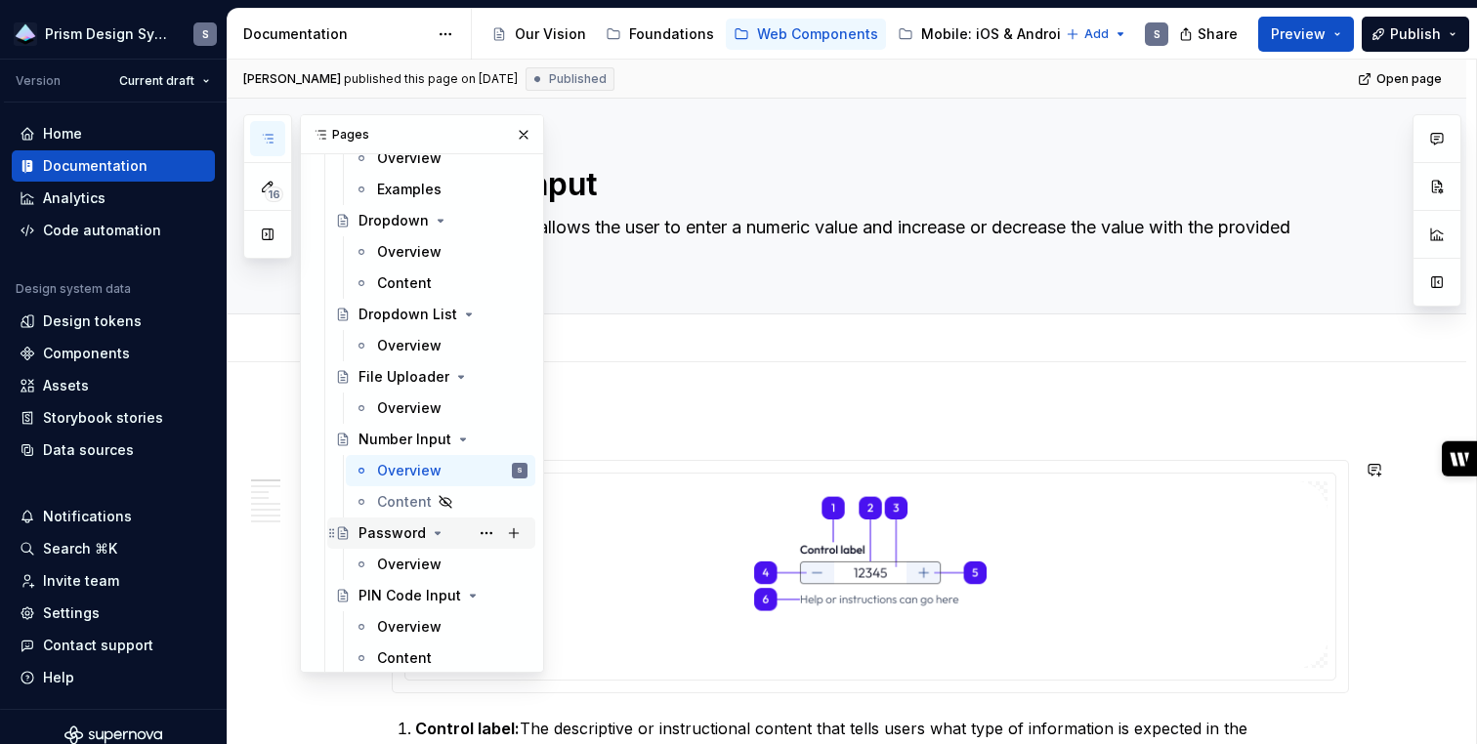
click at [396, 530] on div "Password" at bounding box center [391, 533] width 67 height 20
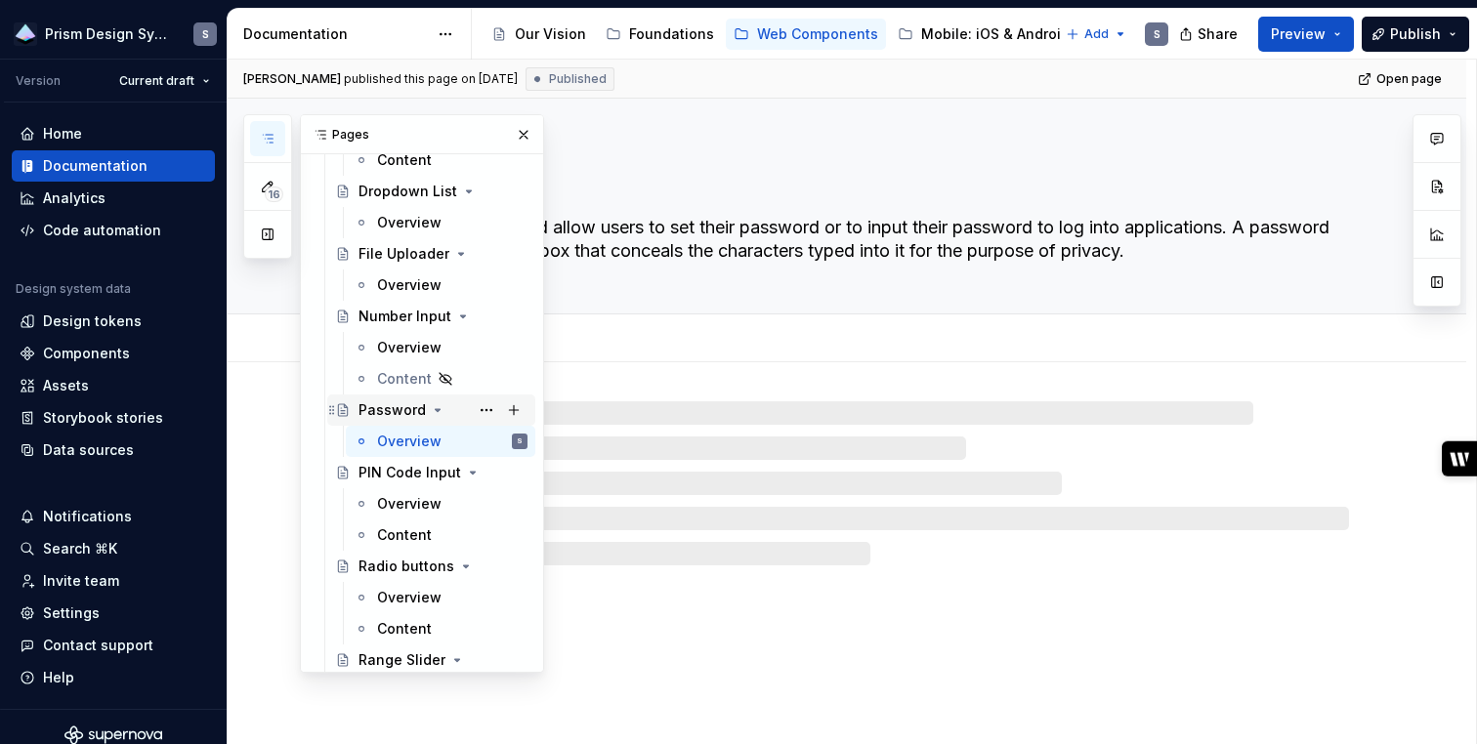
scroll to position [3938, 0]
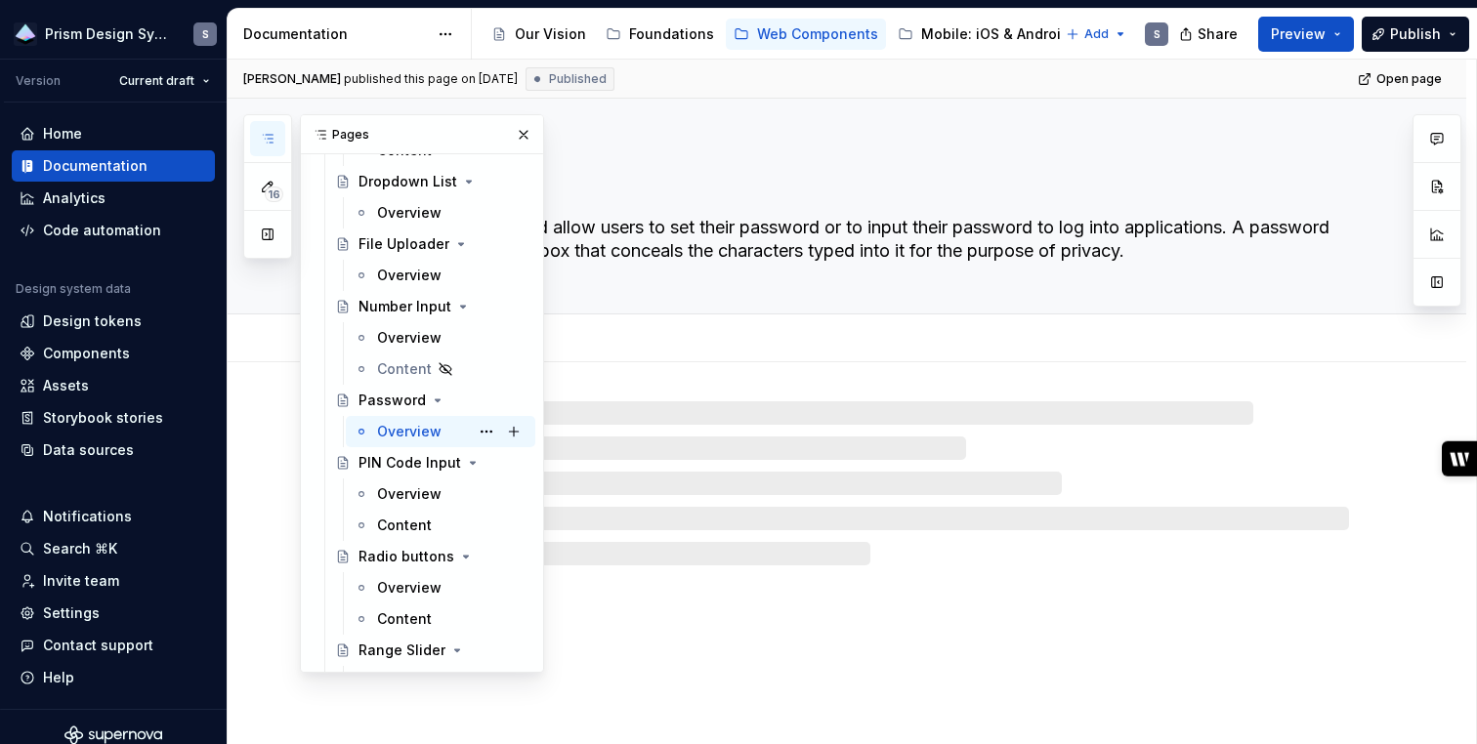
click at [395, 433] on div "Overview" at bounding box center [409, 432] width 64 height 20
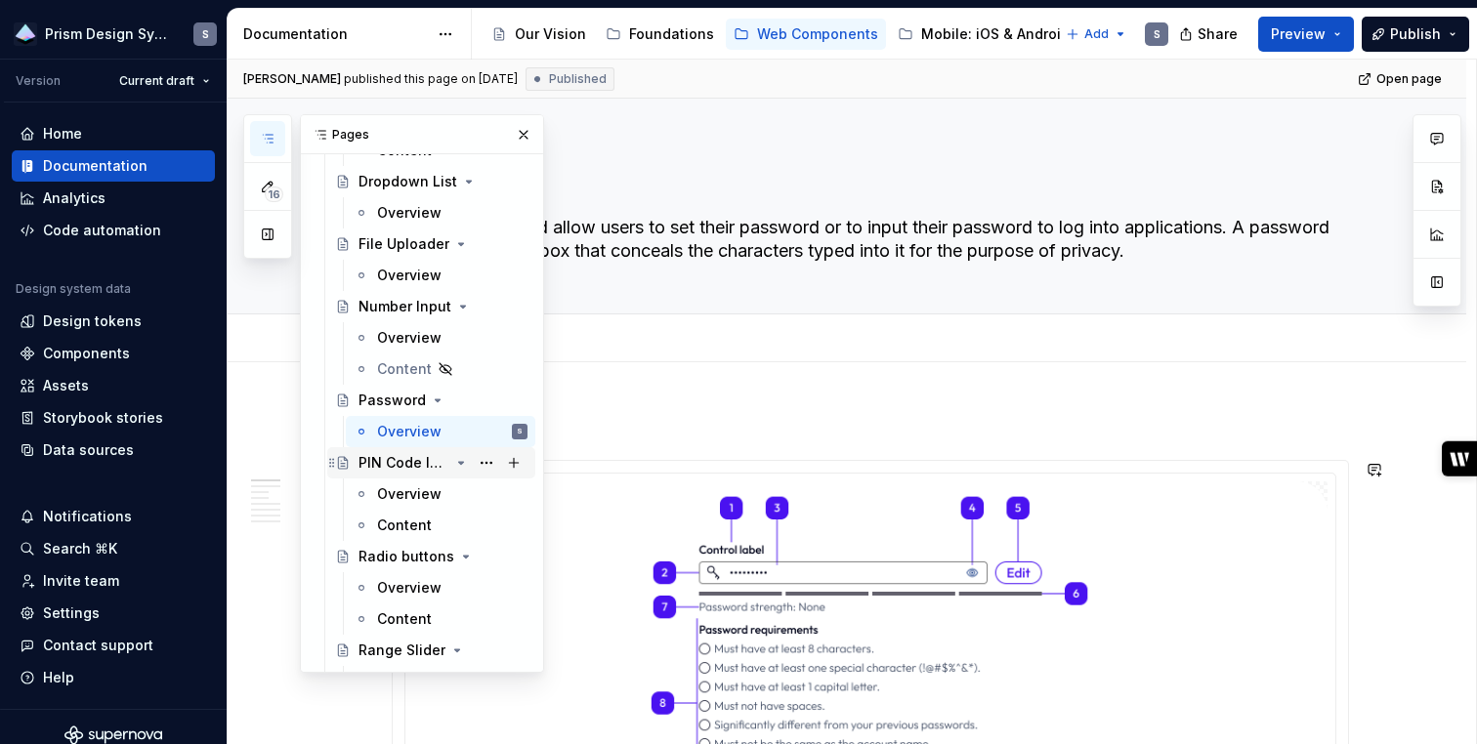
click at [394, 472] on div "PIN Code Input" at bounding box center [403, 463] width 91 height 20
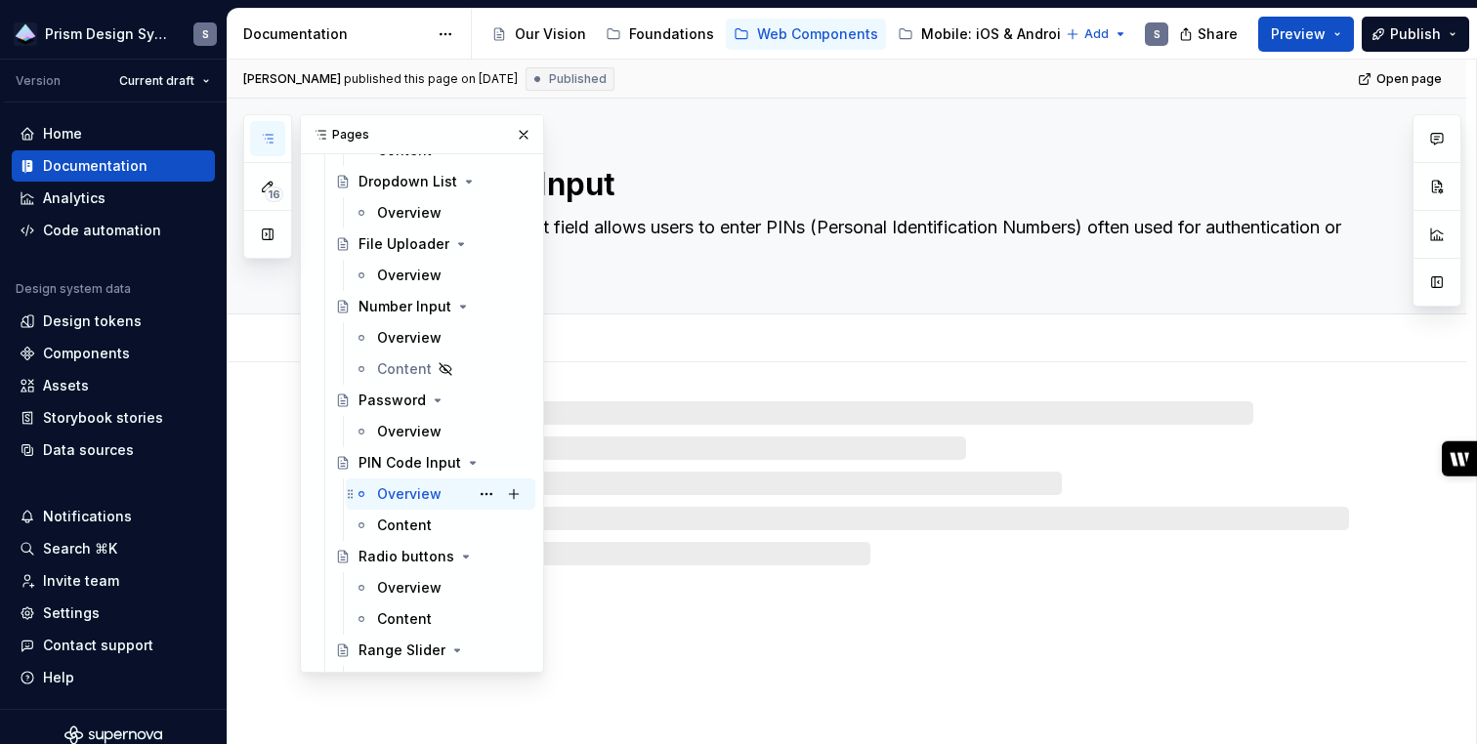
click at [397, 493] on div "Overview" at bounding box center [409, 494] width 64 height 20
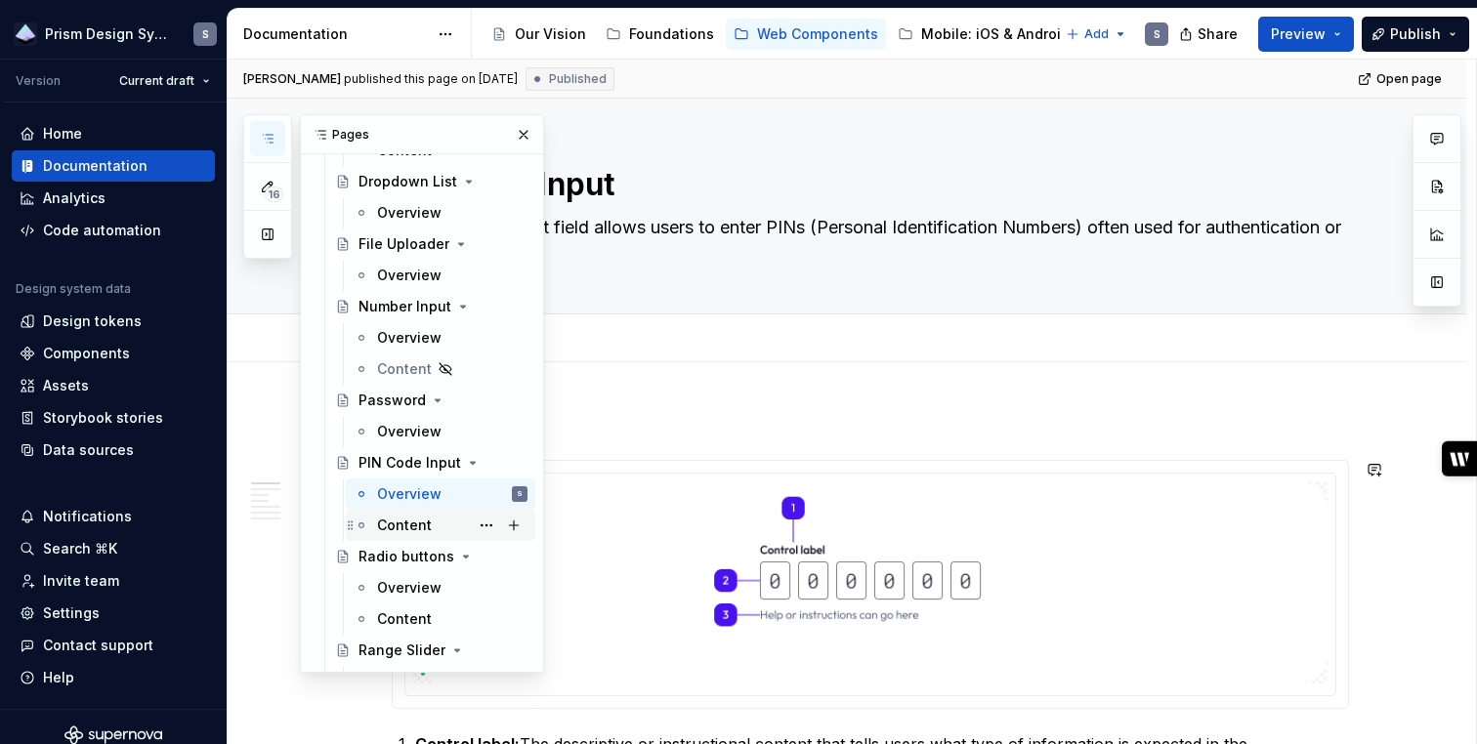
click at [398, 523] on div "Content" at bounding box center [404, 526] width 55 height 20
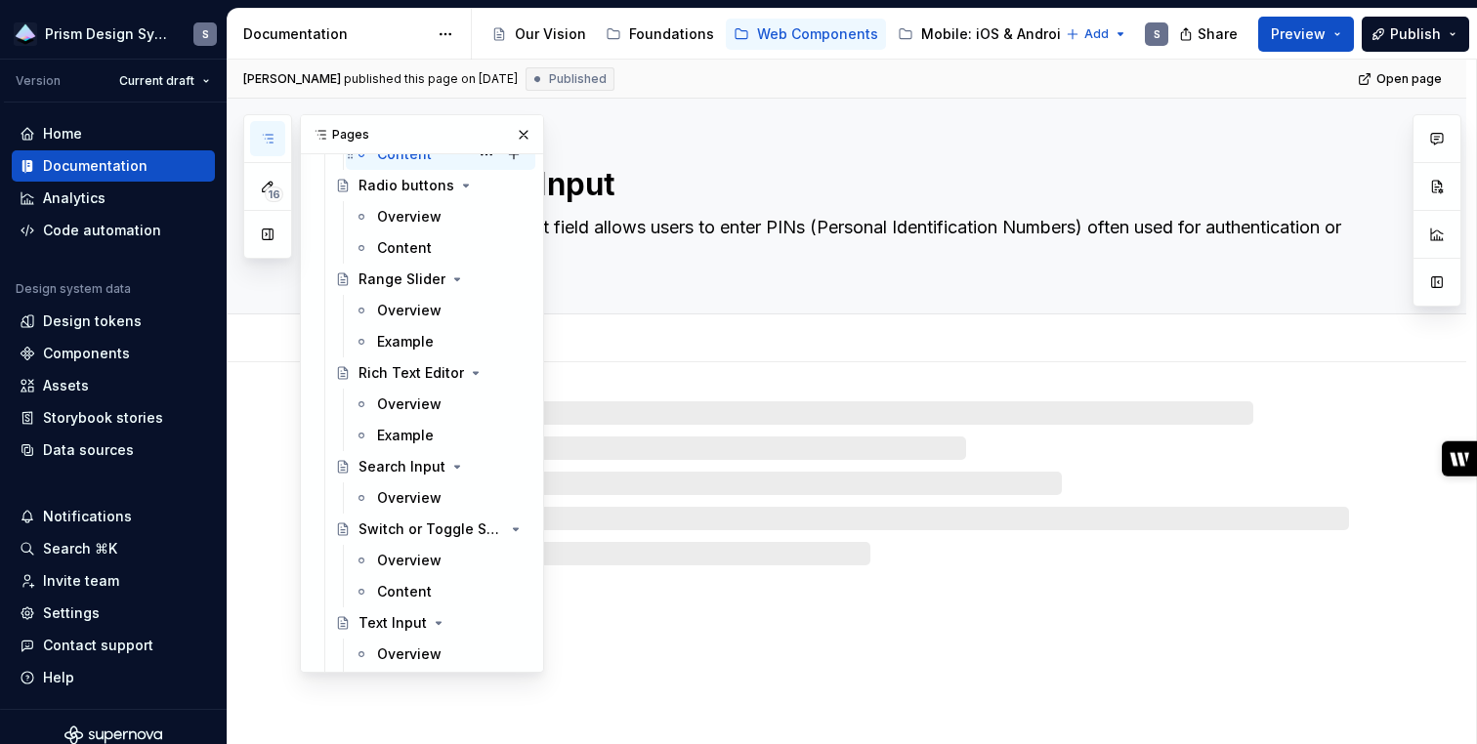
scroll to position [4313, 0]
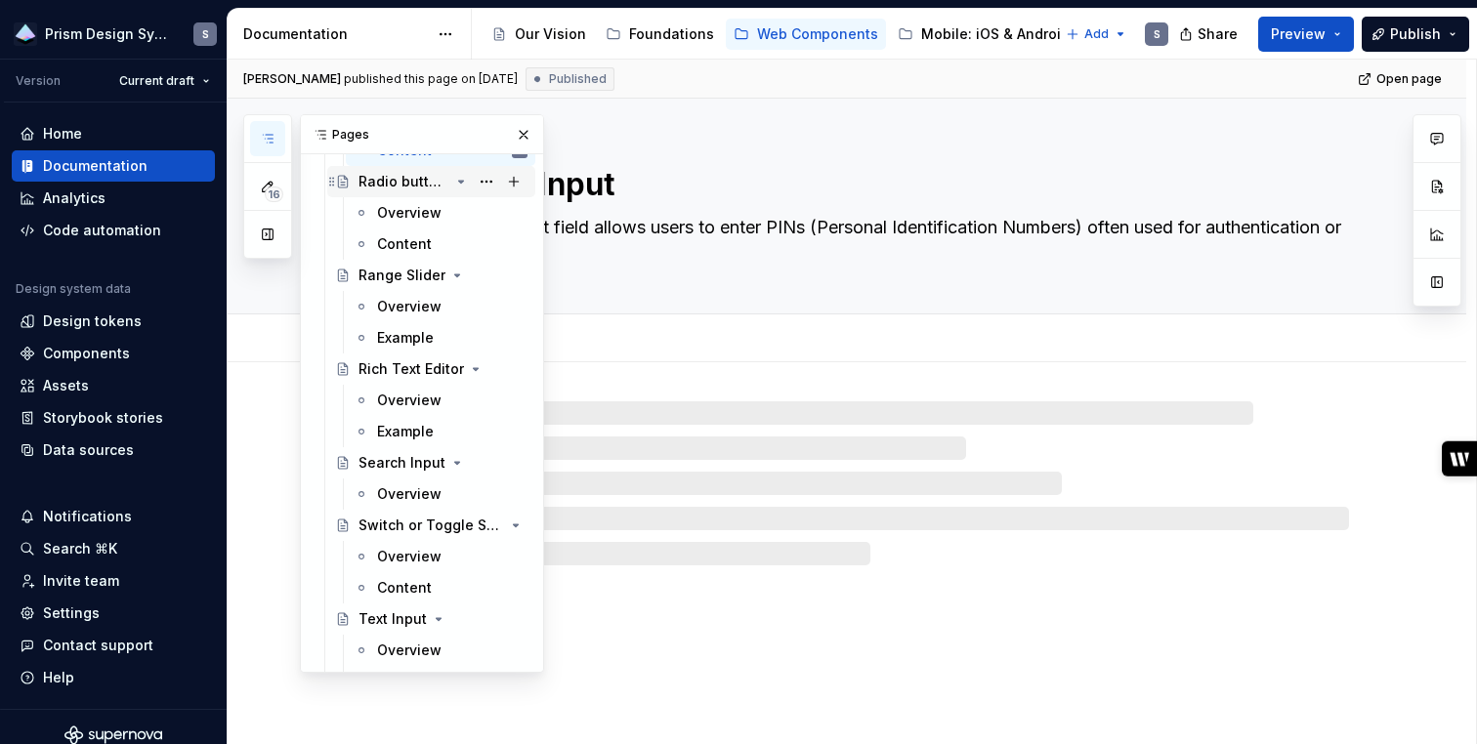
click at [387, 188] on div "Radio buttons" at bounding box center [403, 182] width 91 height 20
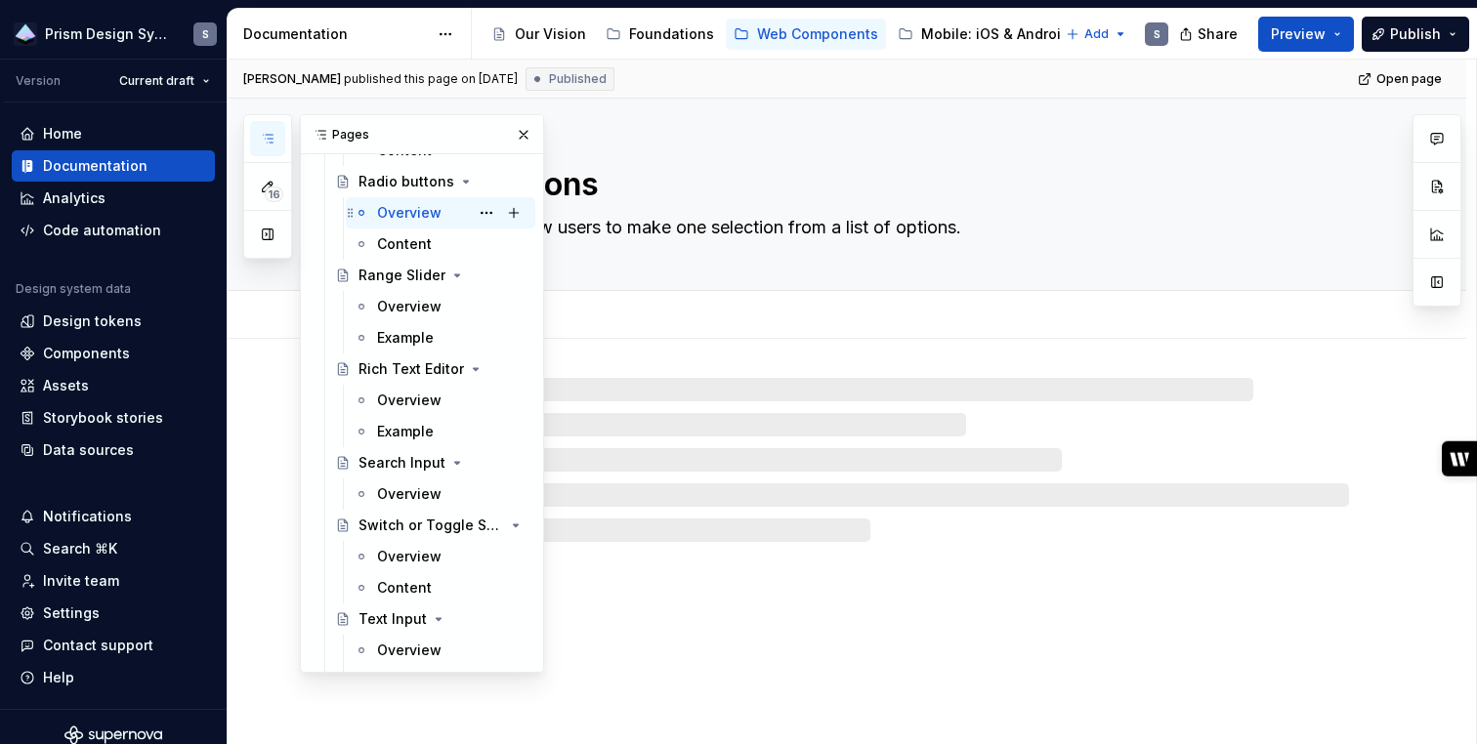
click at [388, 216] on div "Overview" at bounding box center [409, 213] width 64 height 20
click at [389, 242] on div "Content" at bounding box center [404, 244] width 55 height 20
click at [391, 273] on div "Range Slider" at bounding box center [401, 276] width 87 height 20
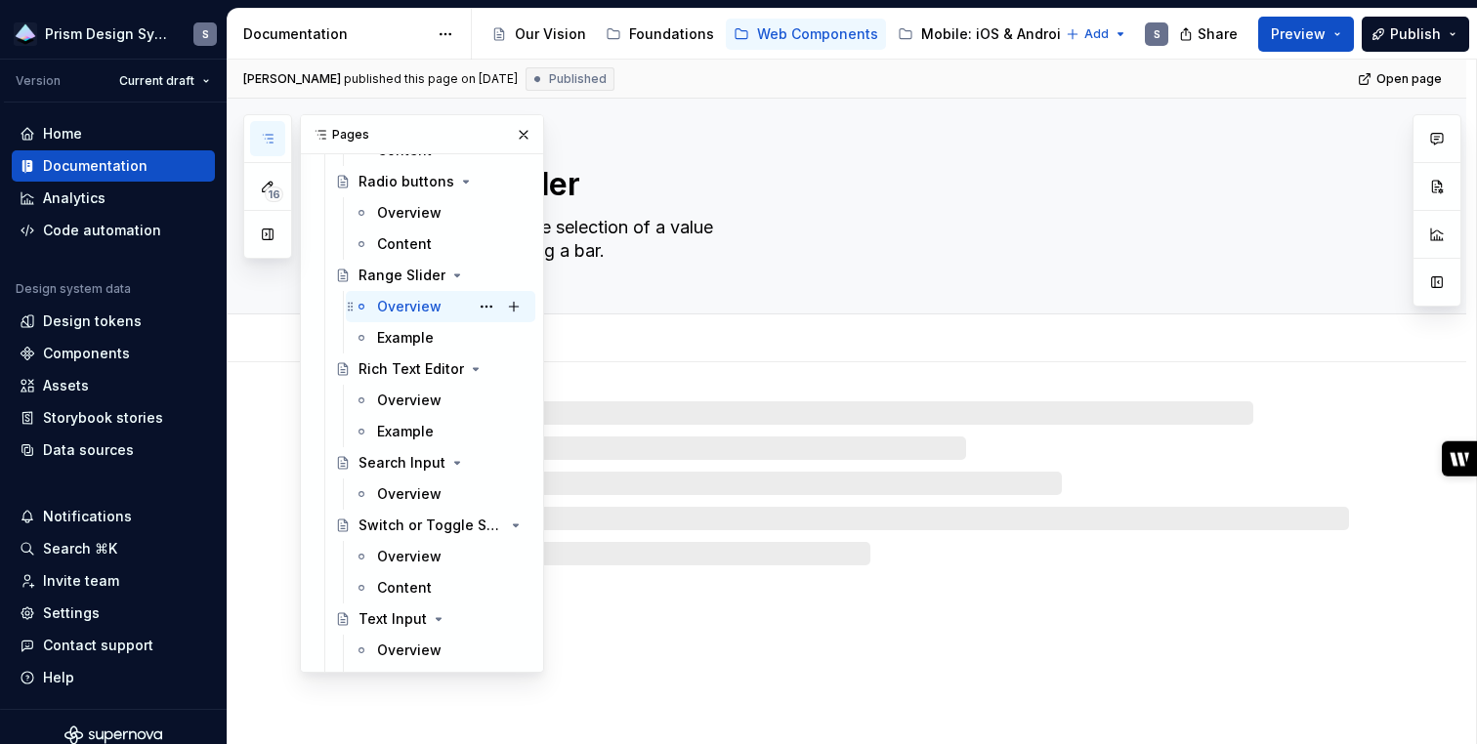
click at [396, 297] on div "Overview" at bounding box center [409, 307] width 64 height 20
click at [399, 334] on div "Example" at bounding box center [405, 338] width 57 height 20
click at [401, 367] on div "Rich Text Editor" at bounding box center [403, 369] width 91 height 20
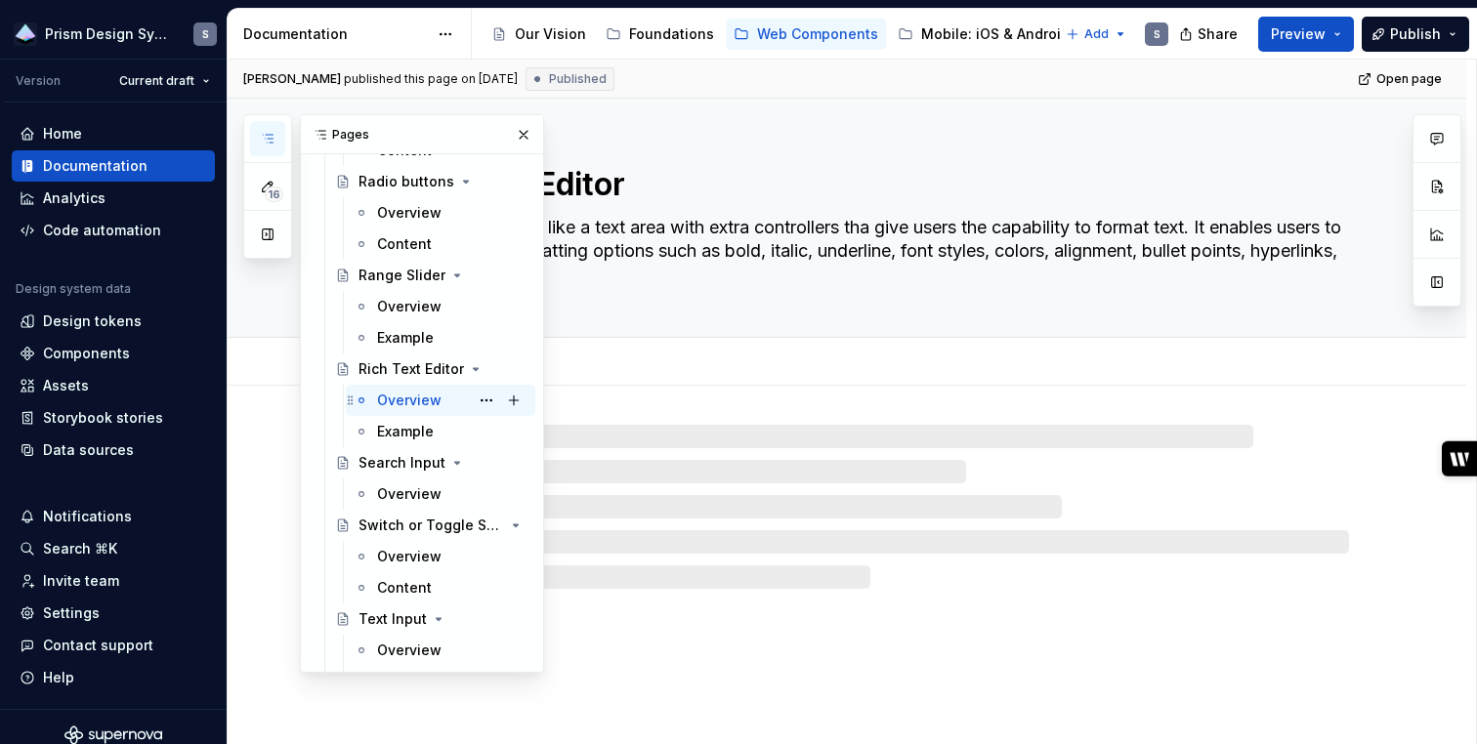
click at [404, 401] on div "Overview" at bounding box center [409, 401] width 64 height 20
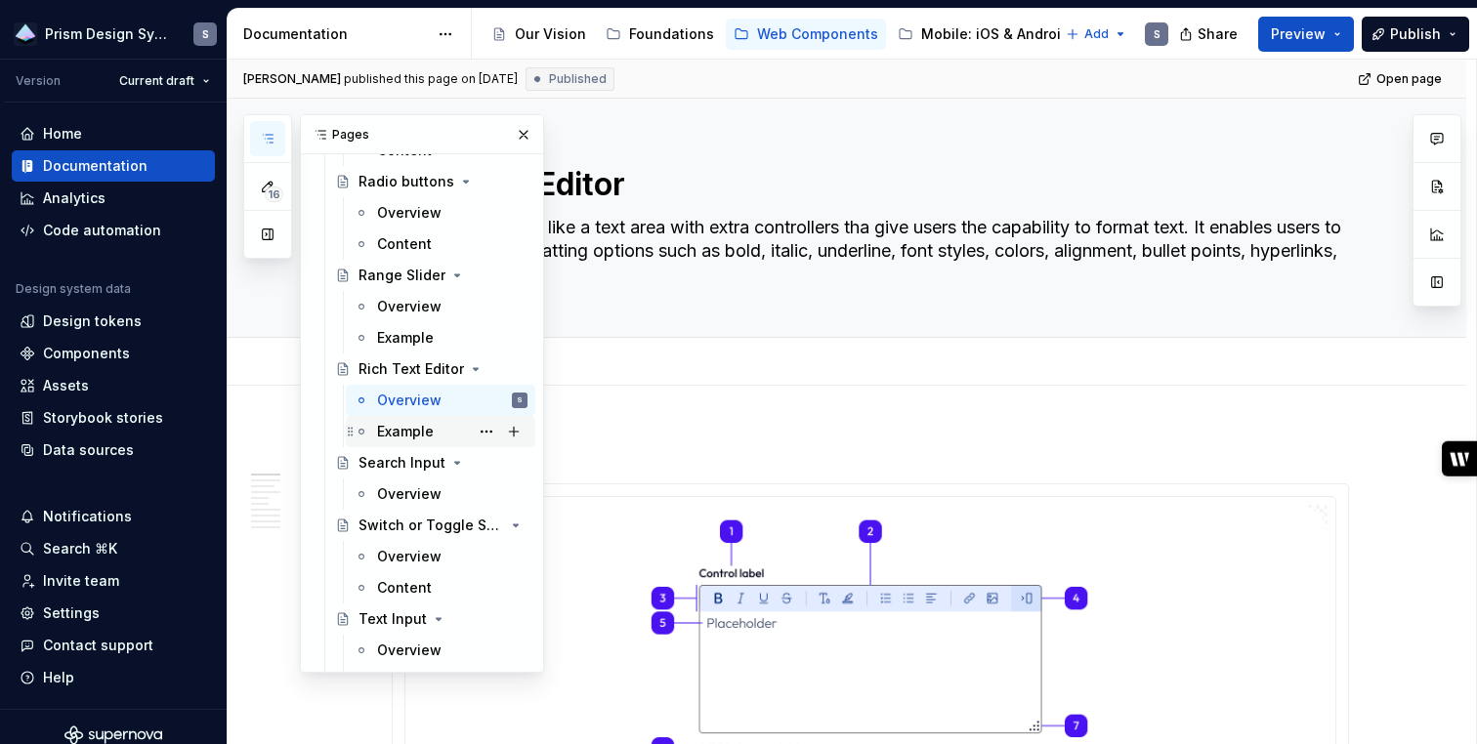
click at [405, 431] on div "Example" at bounding box center [405, 432] width 57 height 20
click at [405, 462] on div "Search Input" at bounding box center [401, 463] width 87 height 20
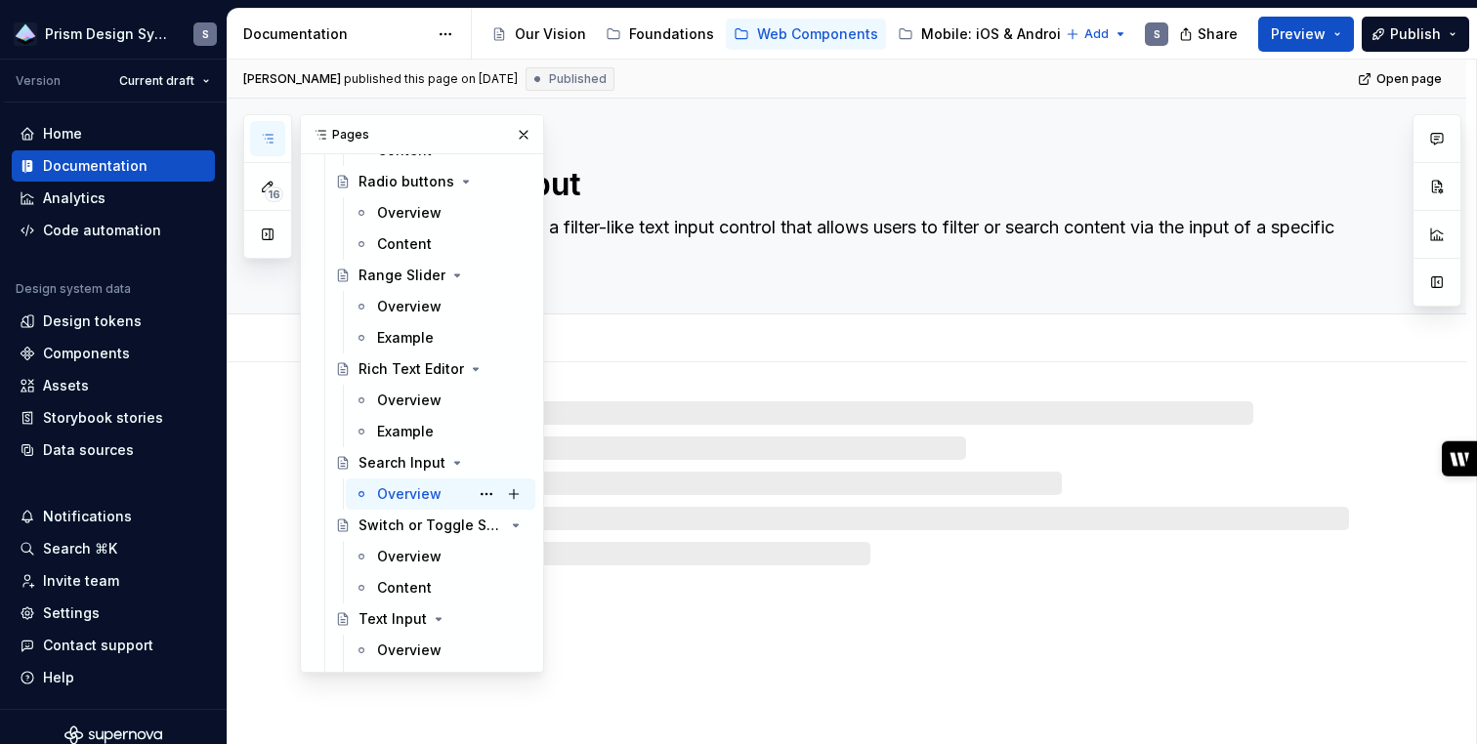
click at [405, 488] on div "Overview" at bounding box center [409, 494] width 64 height 20
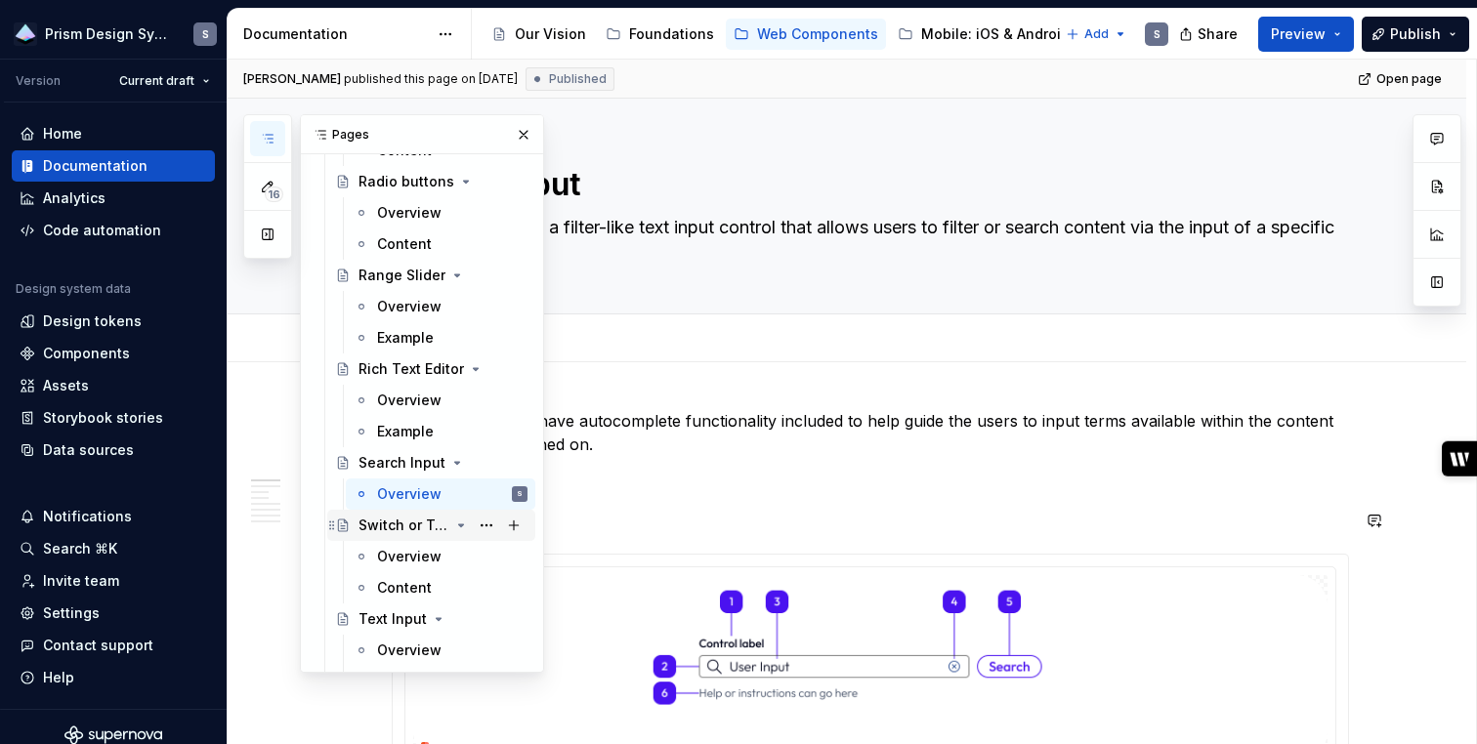
click at [405, 518] on div "Switch or Toggle Switch" at bounding box center [403, 526] width 91 height 20
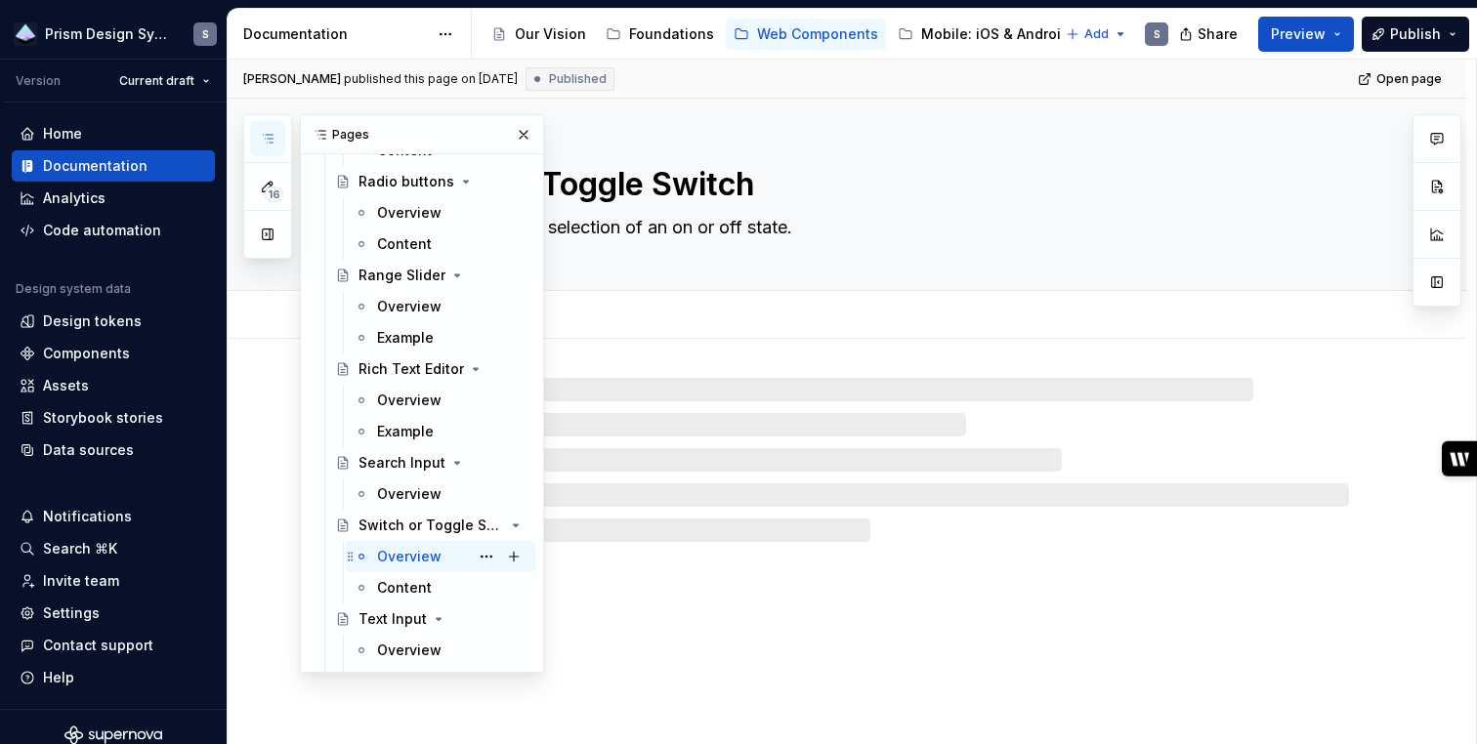
click at [405, 555] on div "Overview" at bounding box center [409, 557] width 64 height 20
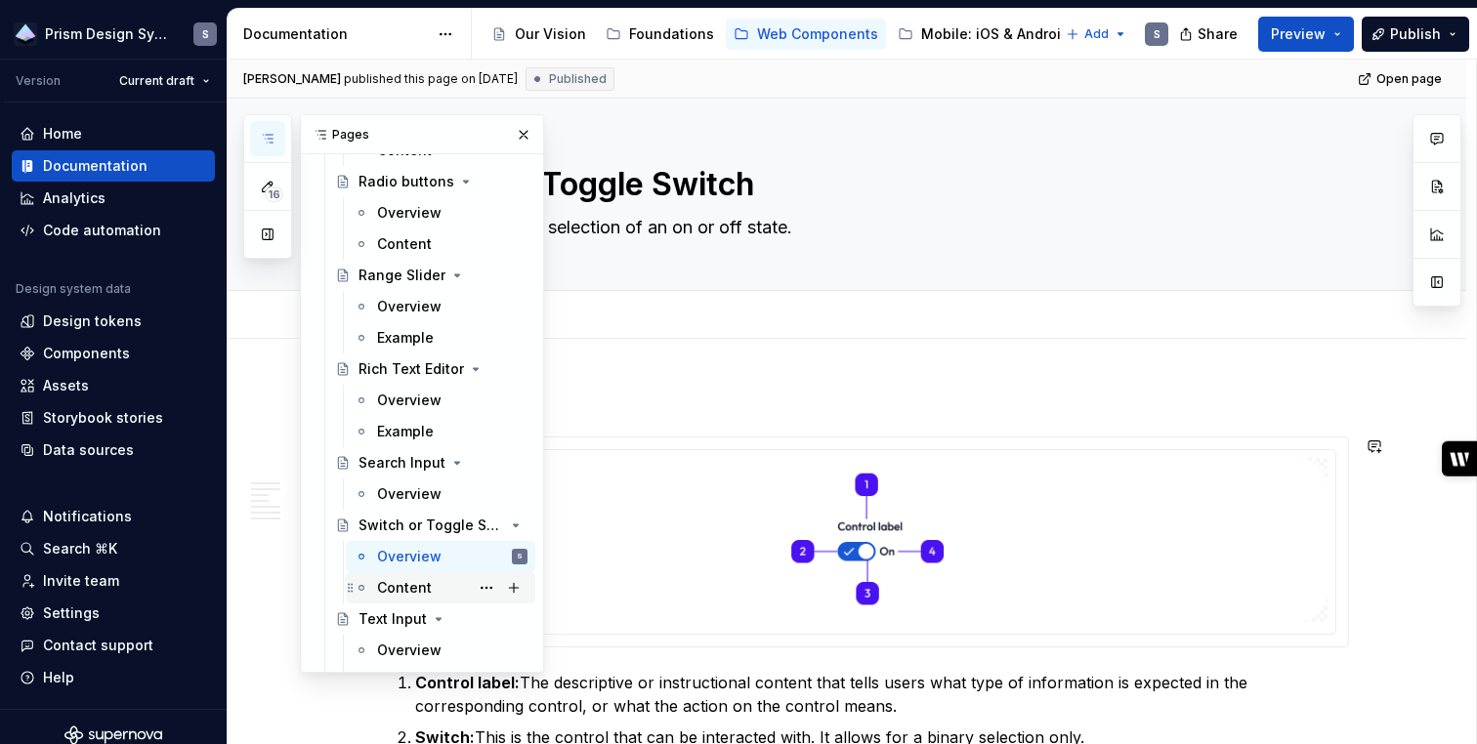
click at [408, 583] on div "Content" at bounding box center [404, 588] width 55 height 20
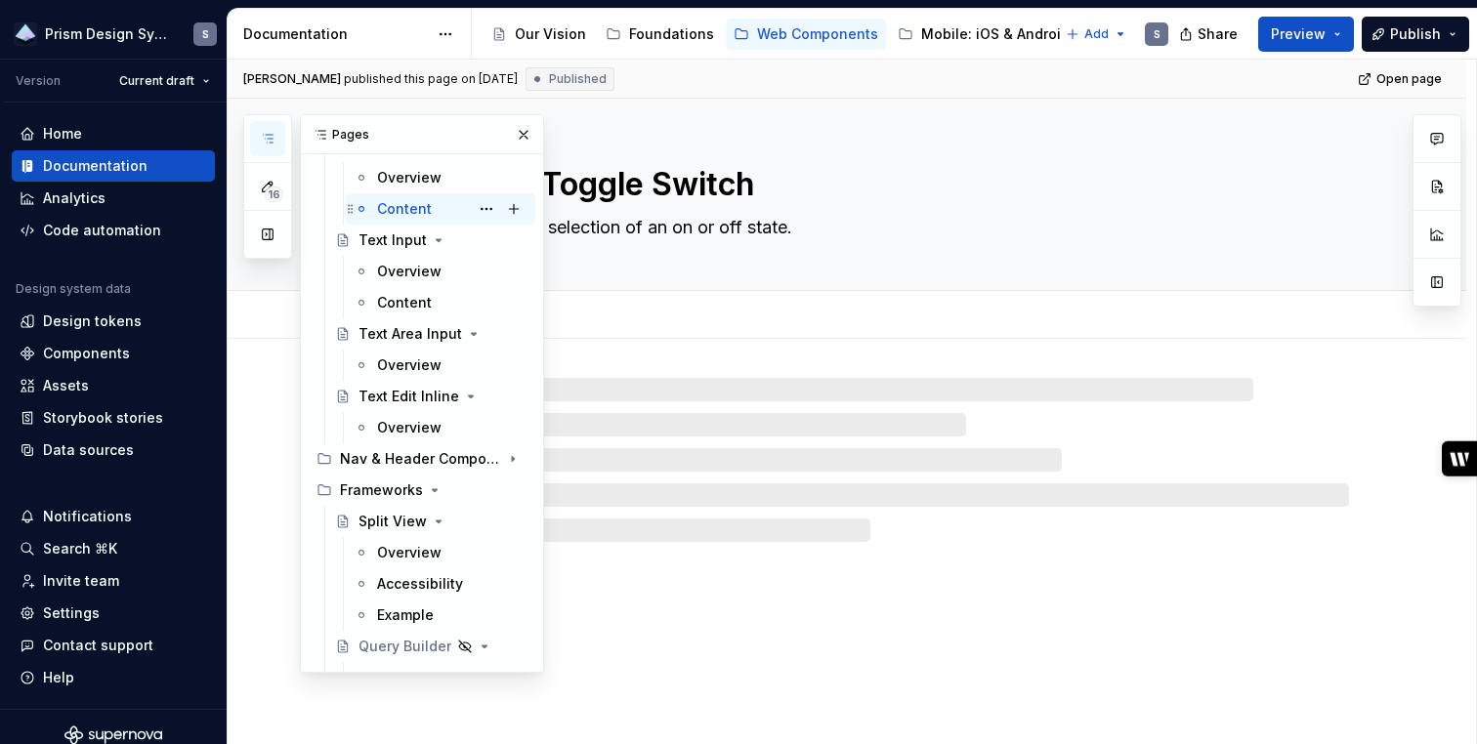
scroll to position [4708, 0]
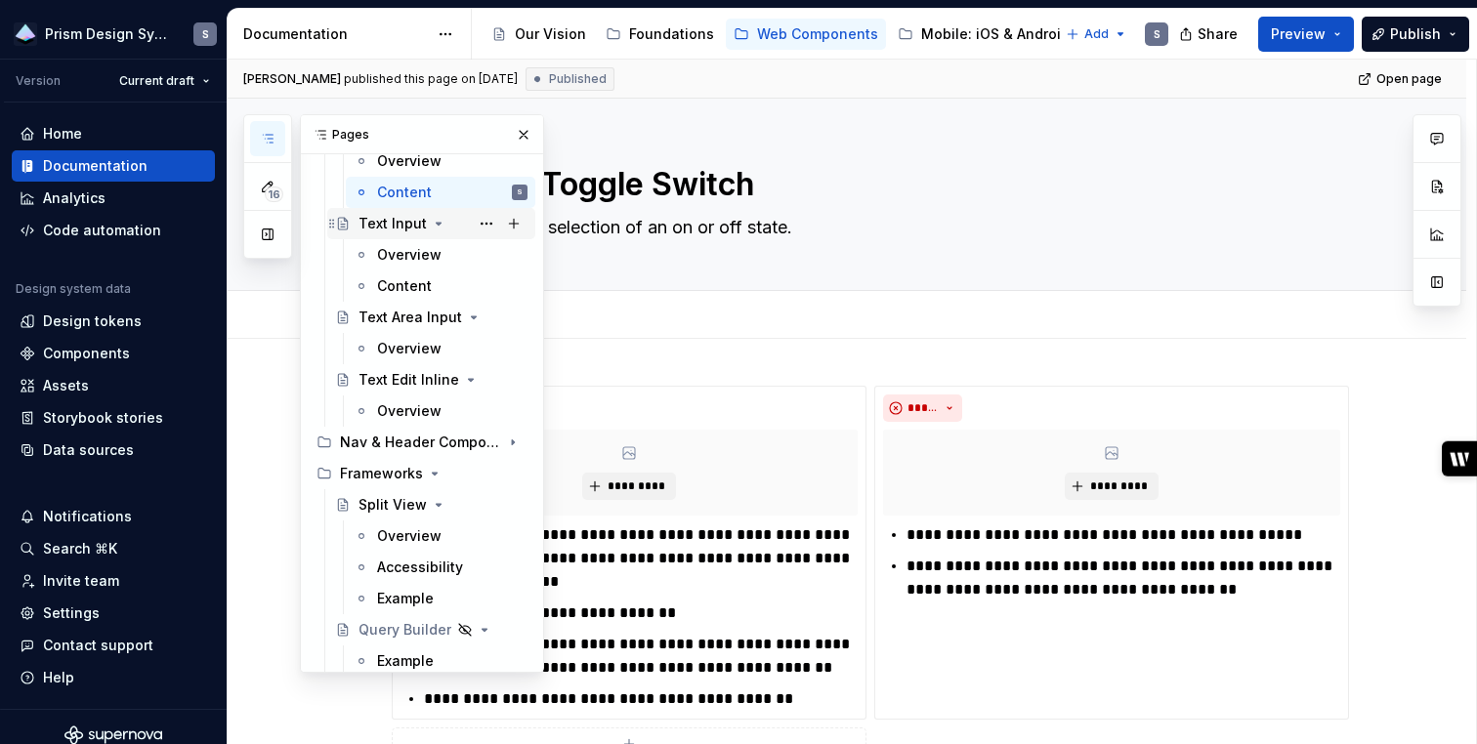
click at [390, 225] on div "Text Input" at bounding box center [392, 224] width 68 height 20
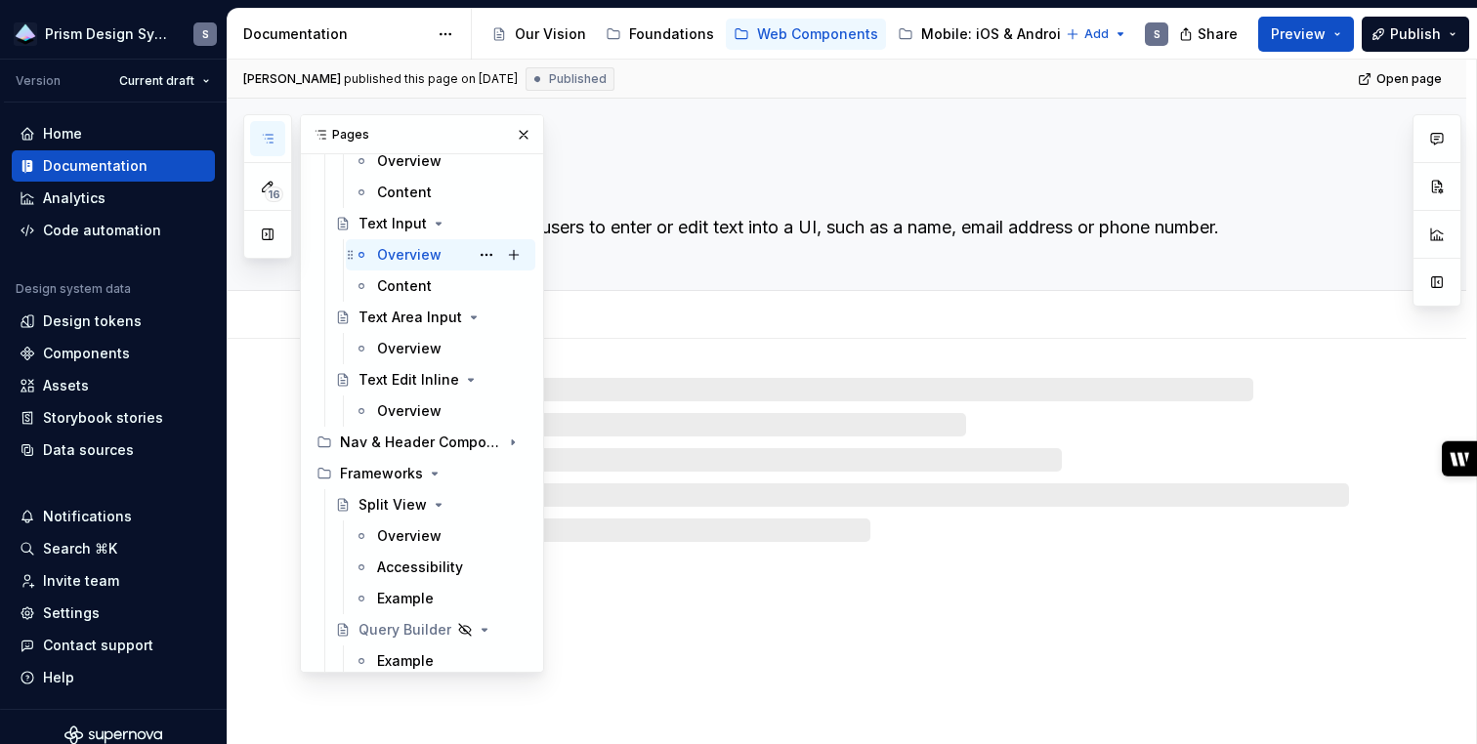
click at [394, 248] on div "Overview" at bounding box center [409, 255] width 64 height 20
click at [397, 288] on div "Content" at bounding box center [404, 286] width 55 height 20
click at [398, 317] on div "Text Area Input" at bounding box center [403, 318] width 91 height 20
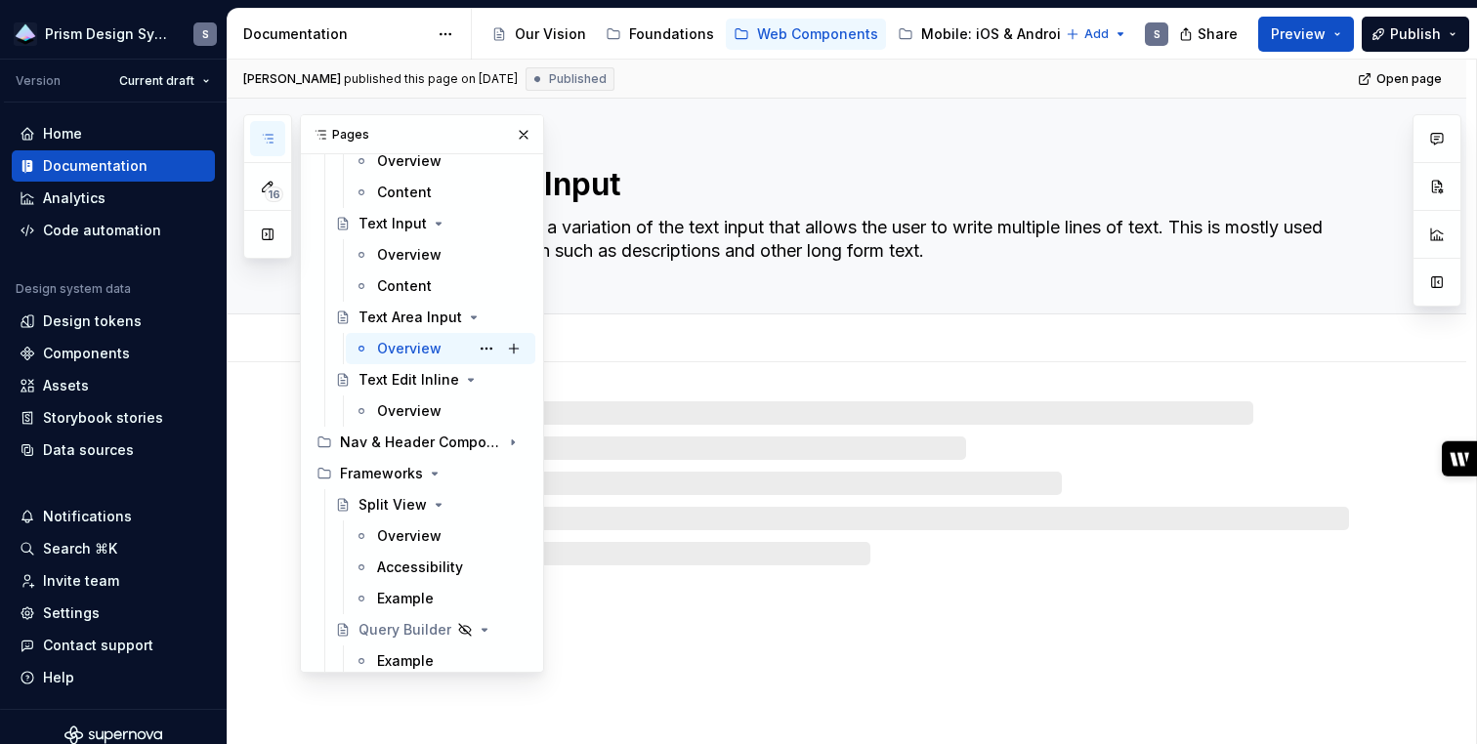
click at [398, 349] on div "Overview" at bounding box center [409, 349] width 64 height 20
type textarea "*"
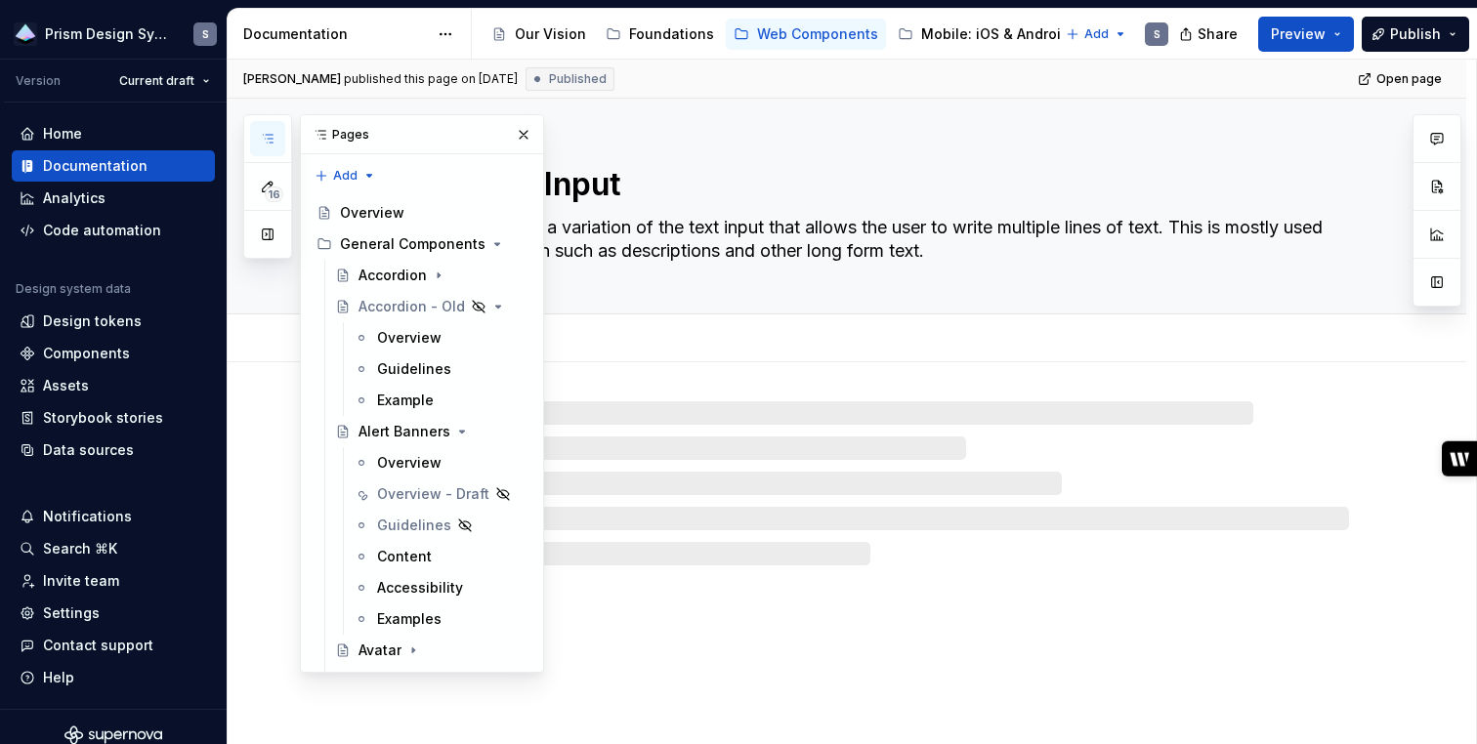
scroll to position [4708, 0]
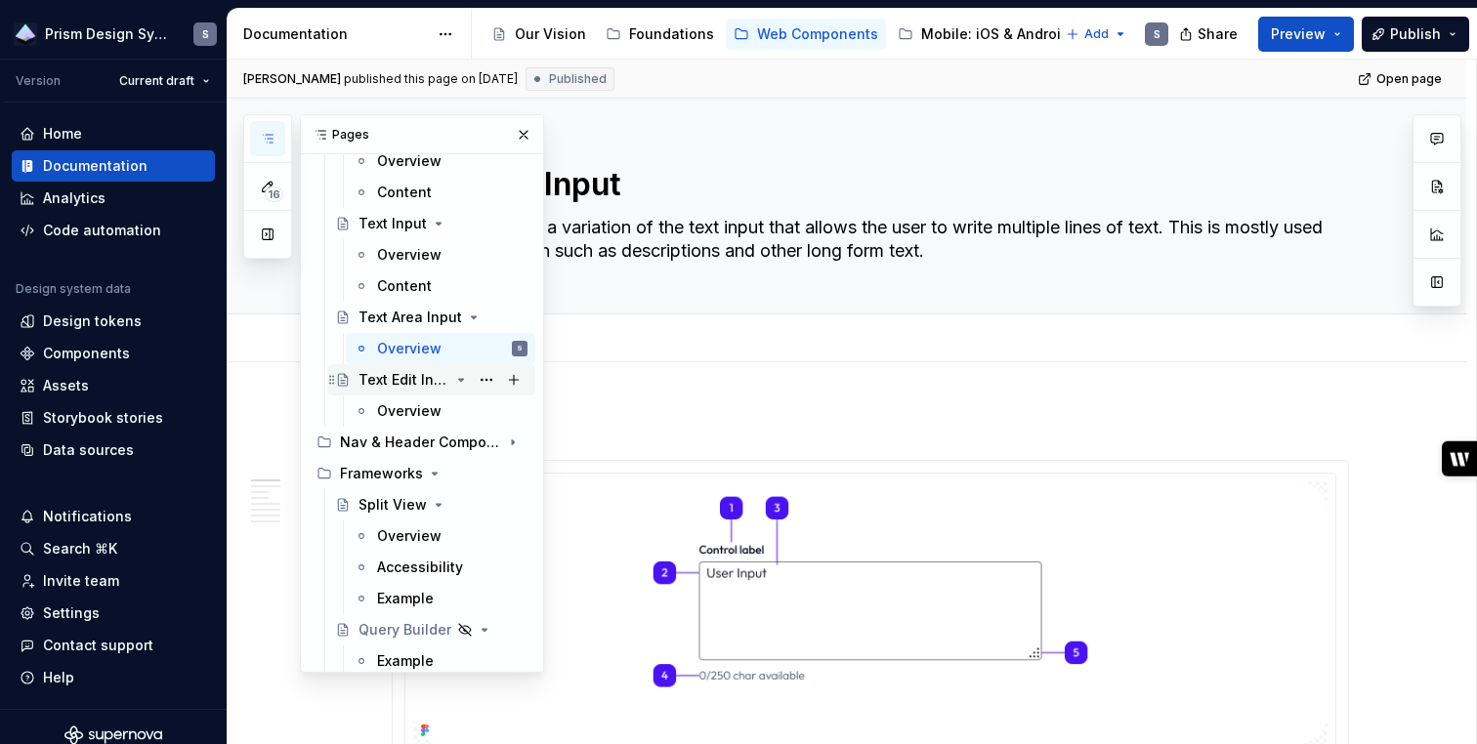
click at [397, 376] on div "Text Edit Inline" at bounding box center [403, 380] width 91 height 20
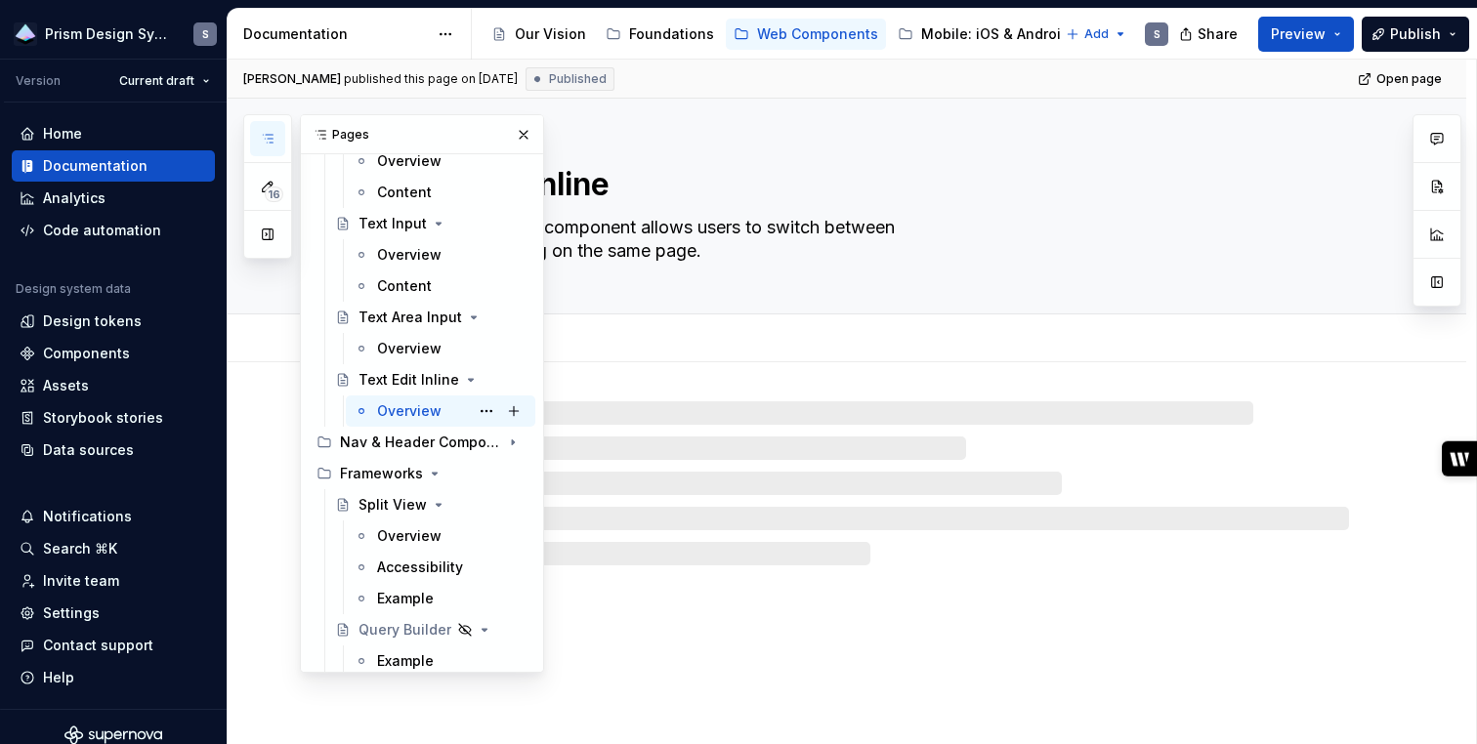
click at [399, 407] on div "Overview" at bounding box center [409, 411] width 64 height 20
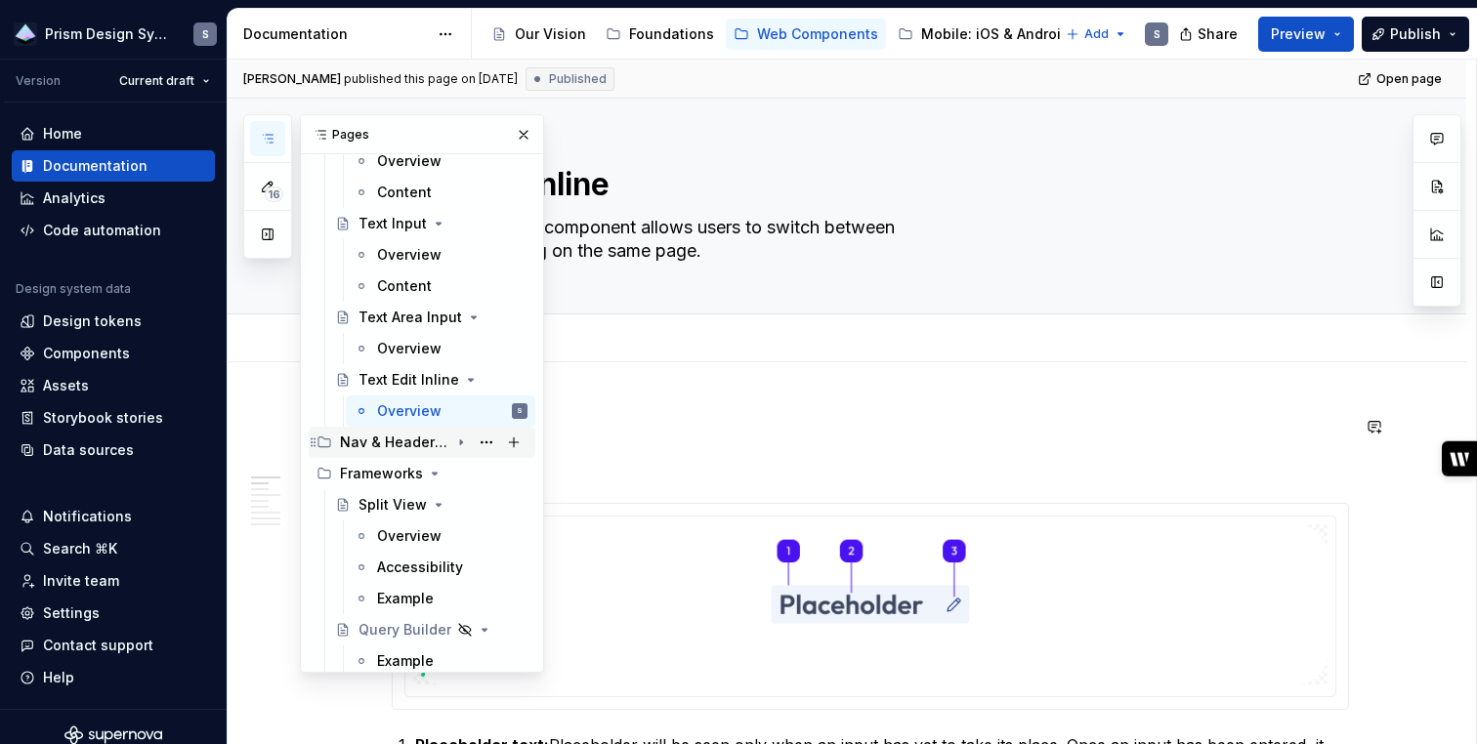
click at [398, 445] on div "Nav & Header Components" at bounding box center [394, 443] width 109 height 20
click at [398, 470] on div "App Header" at bounding box center [398, 474] width 80 height 20
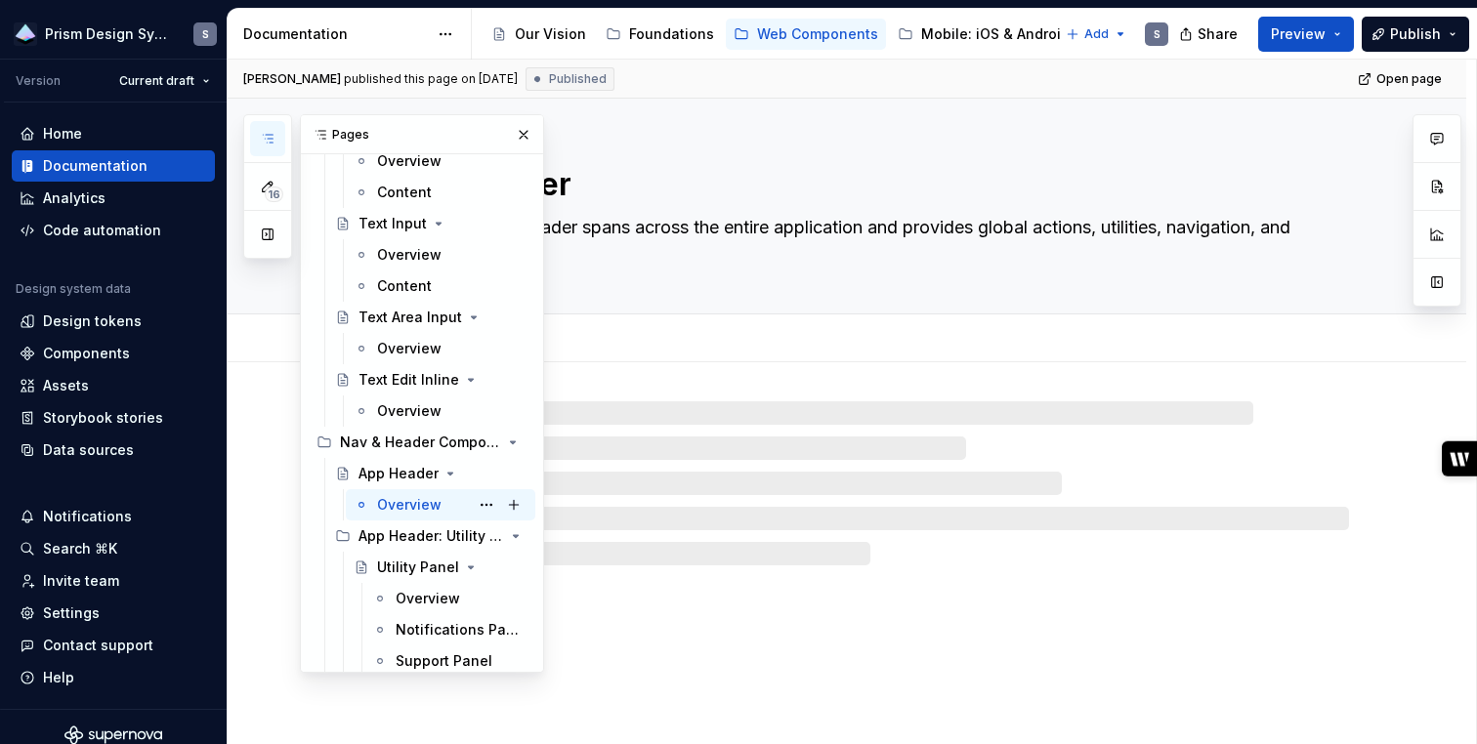
click at [401, 511] on div "Overview" at bounding box center [409, 505] width 64 height 20
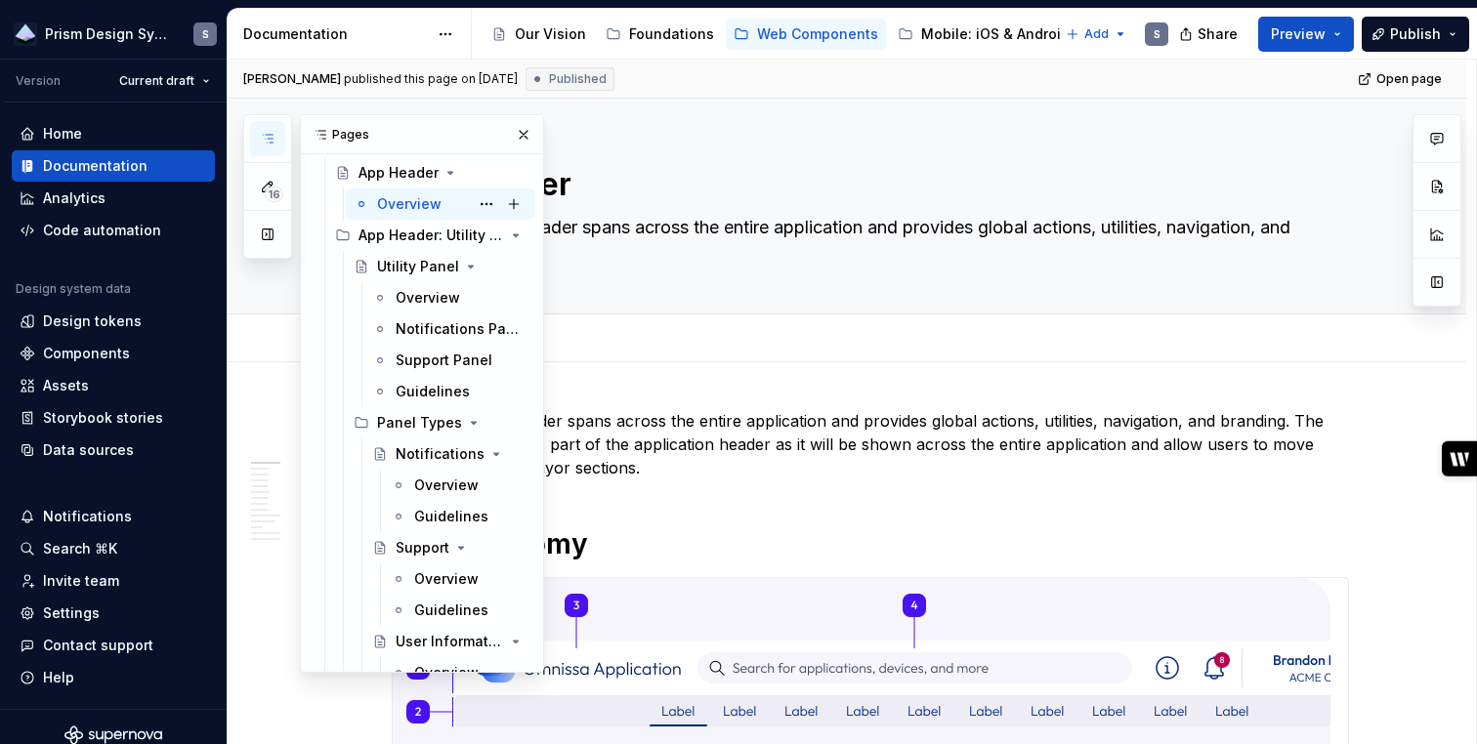
scroll to position [5031, 0]
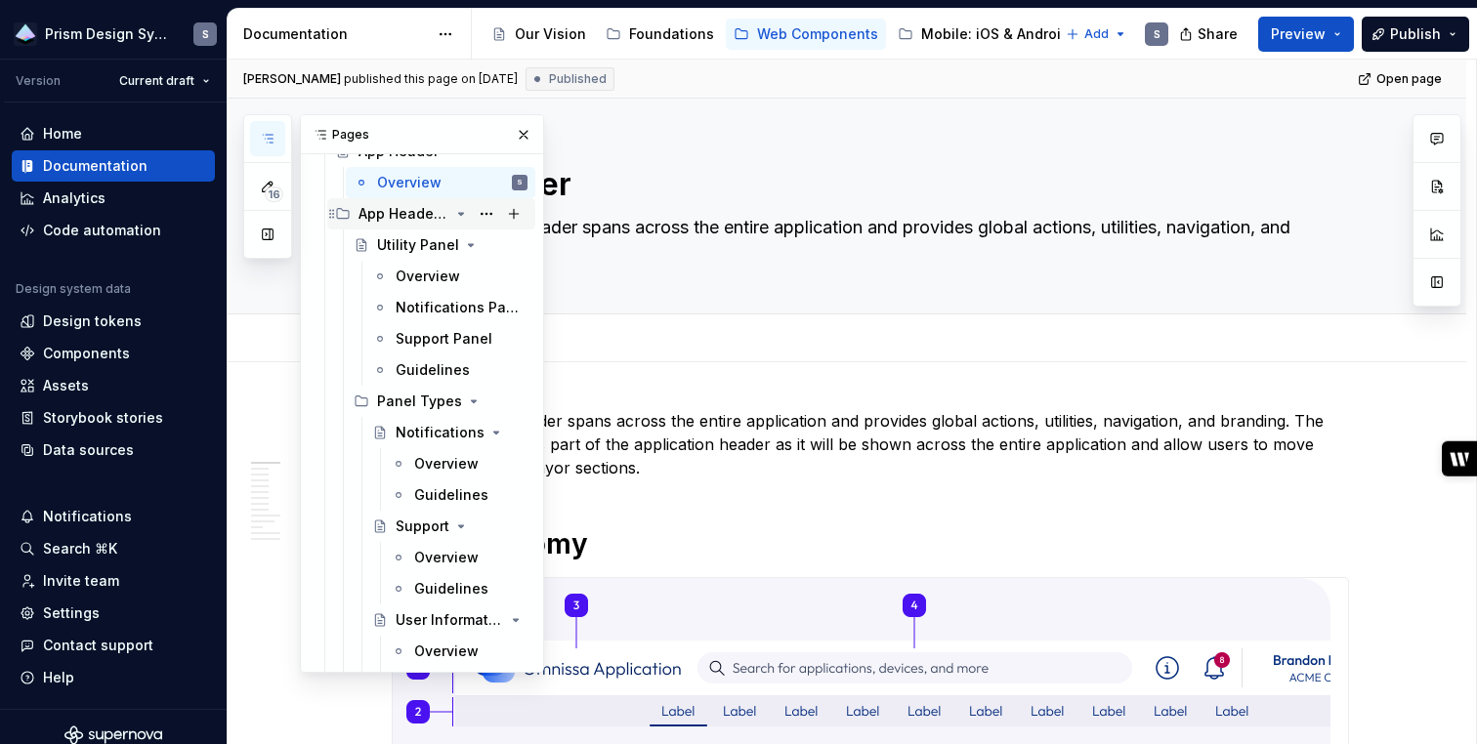
click at [416, 217] on div "App Header: Utility Panel" at bounding box center [403, 214] width 91 height 20
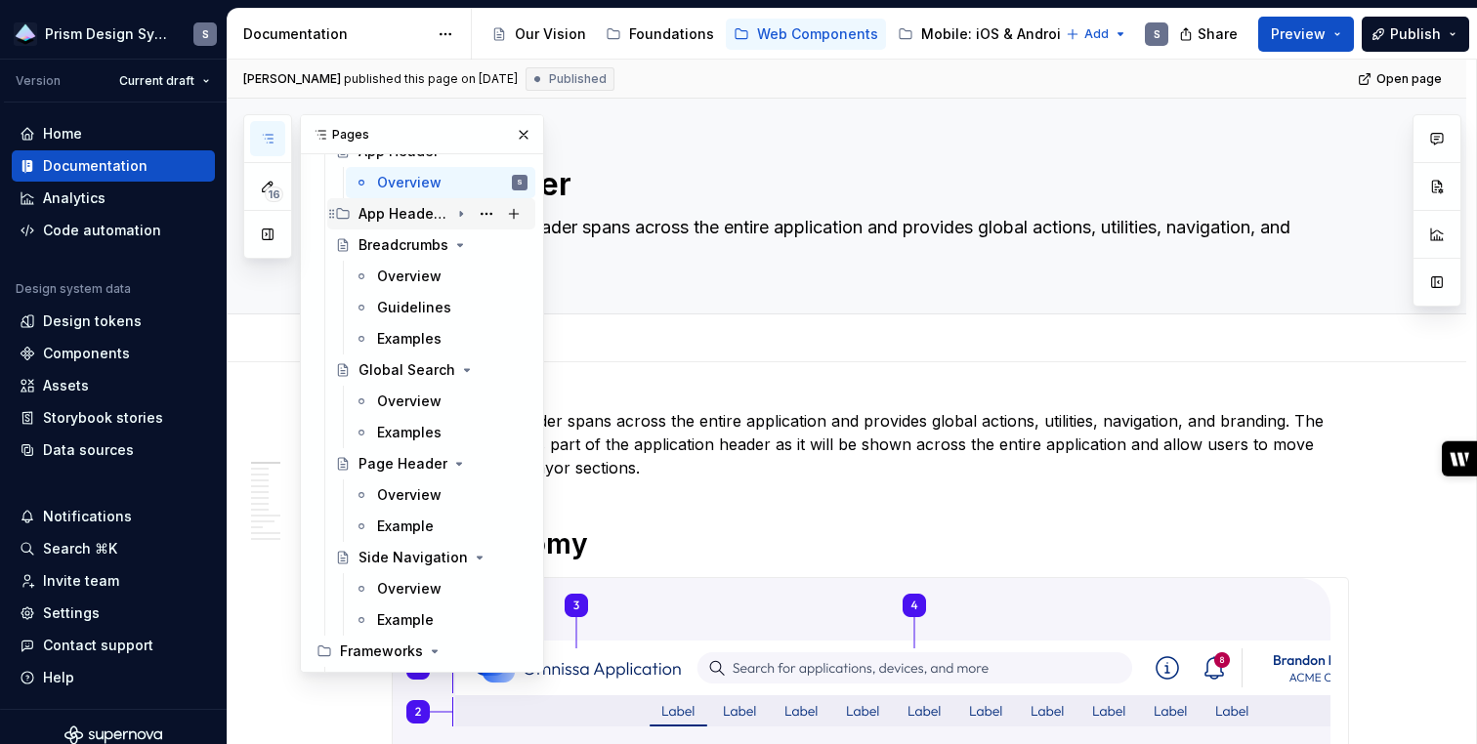
click at [461, 213] on icon "Page tree" at bounding box center [461, 214] width 2 height 5
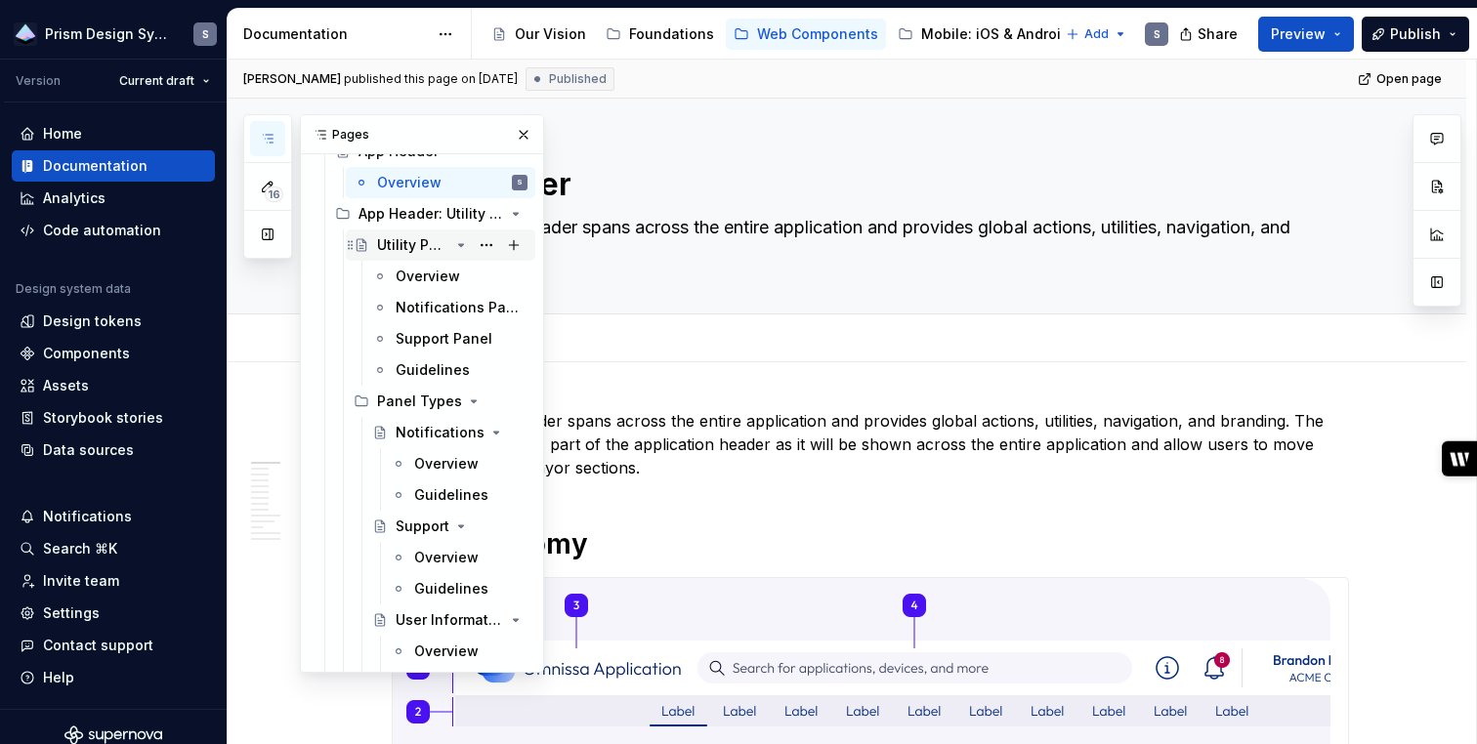
click at [424, 250] on div "Utility Panel" at bounding box center [413, 245] width 72 height 20
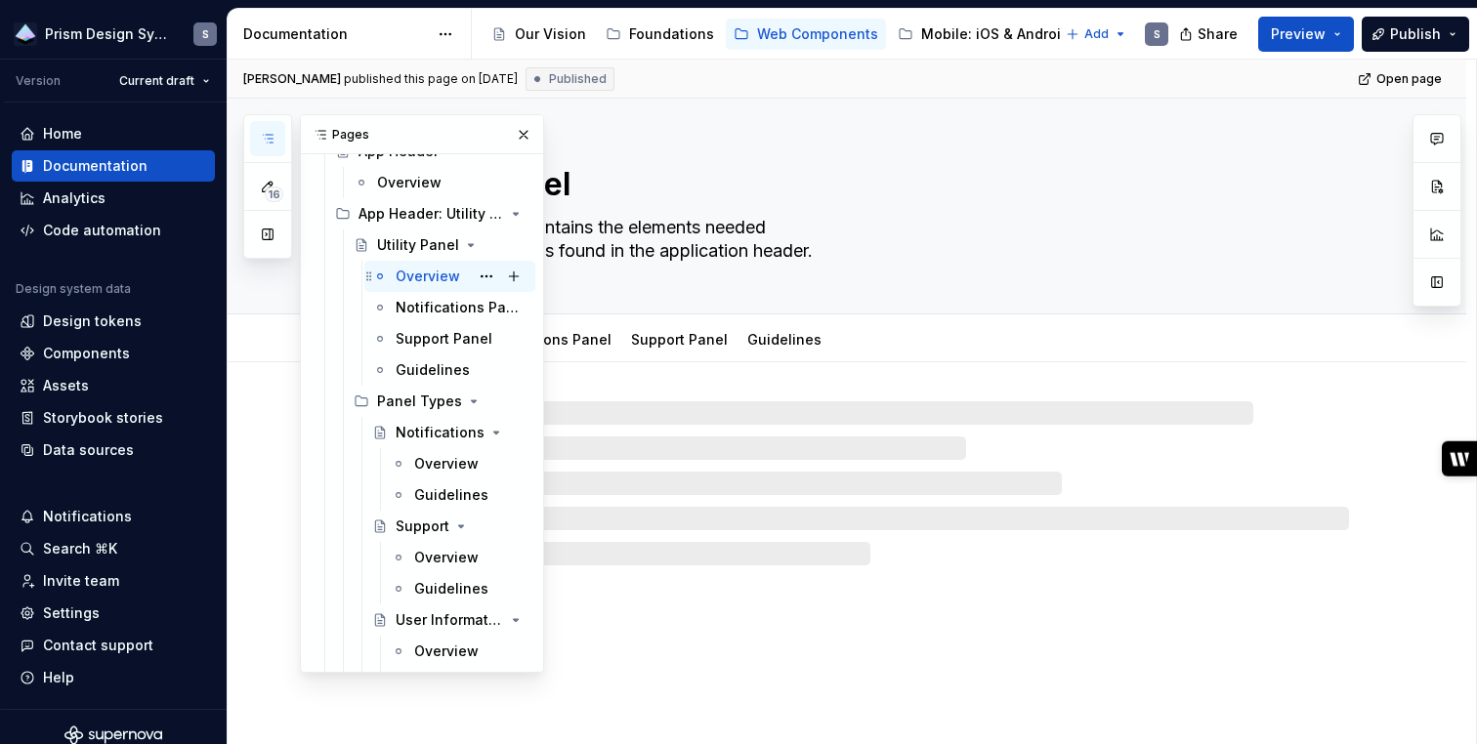
click at [420, 280] on div "Overview" at bounding box center [428, 277] width 64 height 20
click at [420, 310] on div "Notifications Panel" at bounding box center [432, 308] width 73 height 20
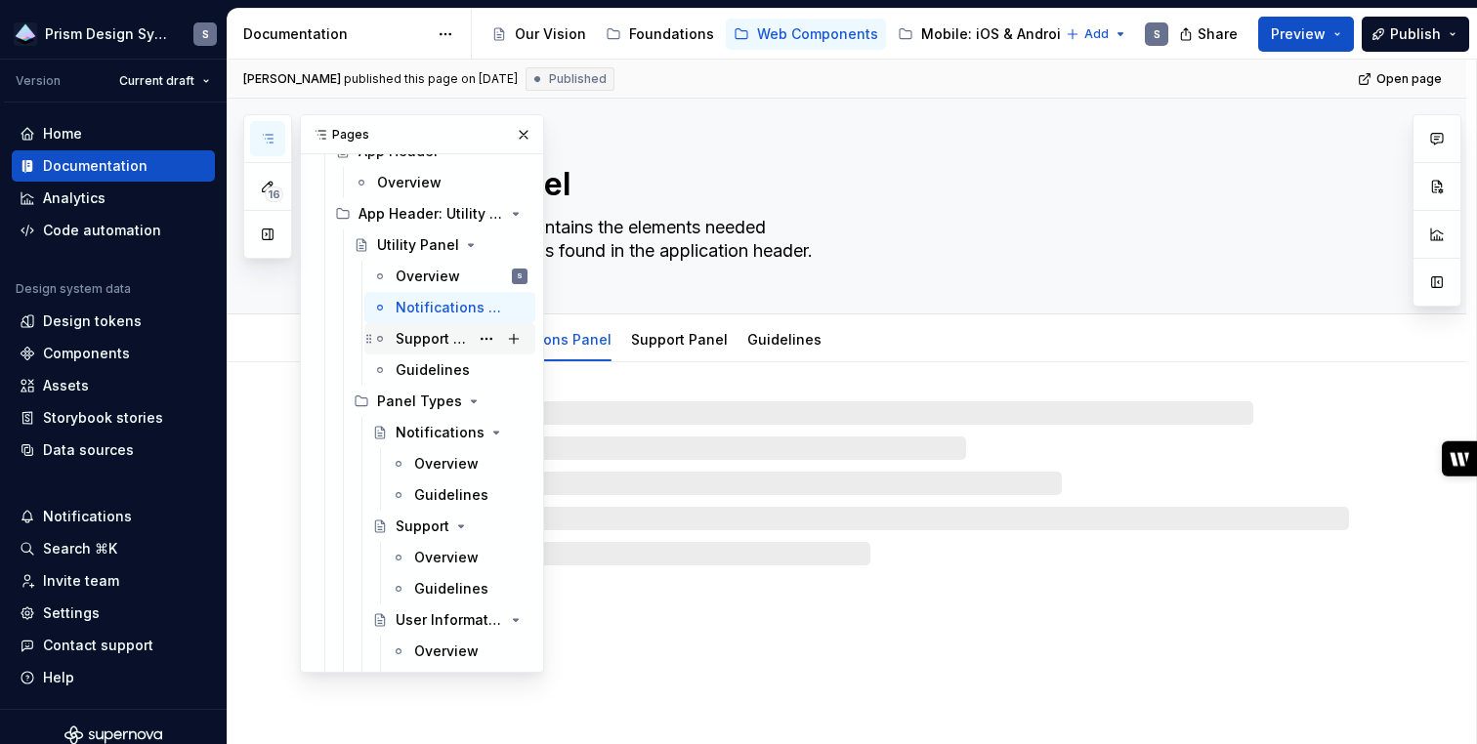
click at [420, 337] on div "Support Panel" at bounding box center [432, 339] width 73 height 20
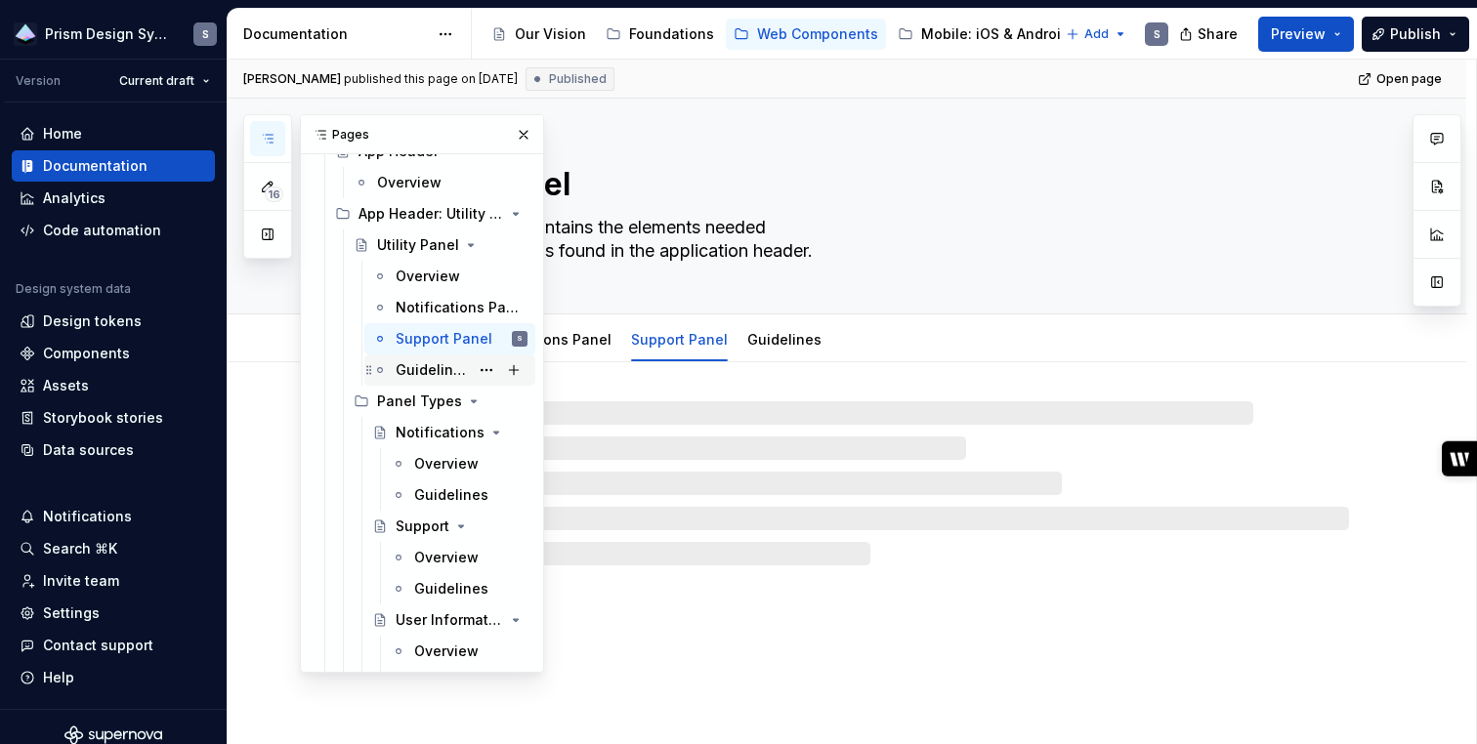
click at [417, 381] on div "Guidelines" at bounding box center [462, 369] width 132 height 27
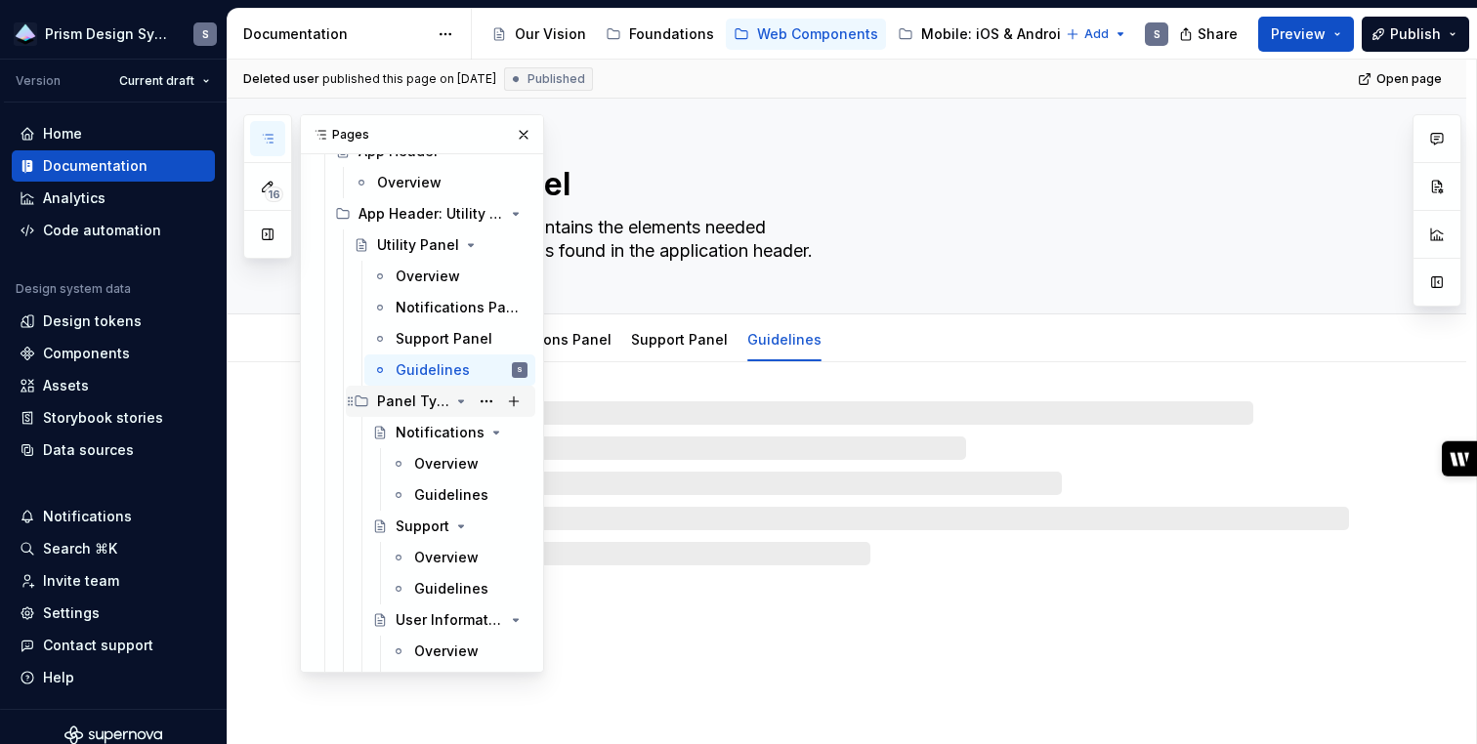
click at [416, 401] on div "Panel Types" at bounding box center [413, 402] width 72 height 20
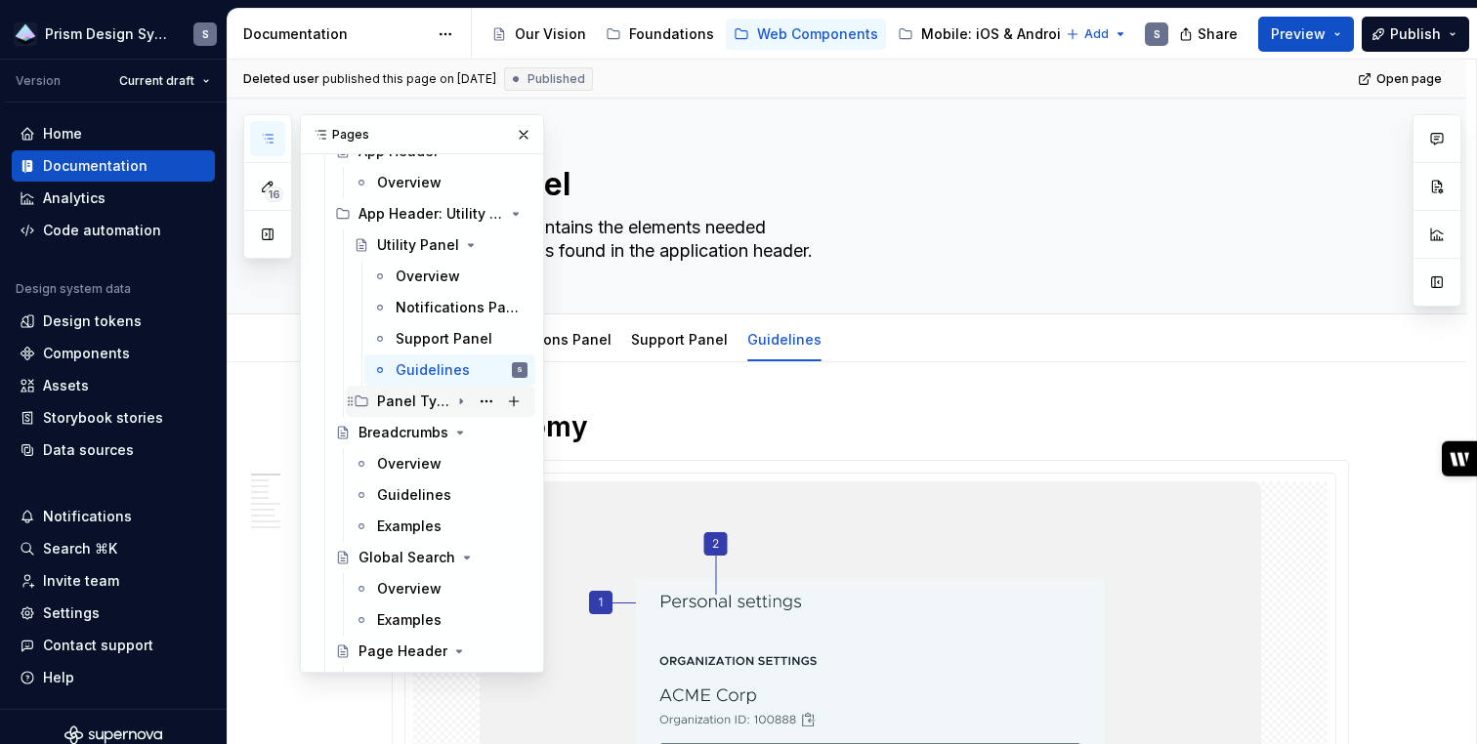
click at [454, 402] on icon "Page tree" at bounding box center [461, 402] width 16 height 16
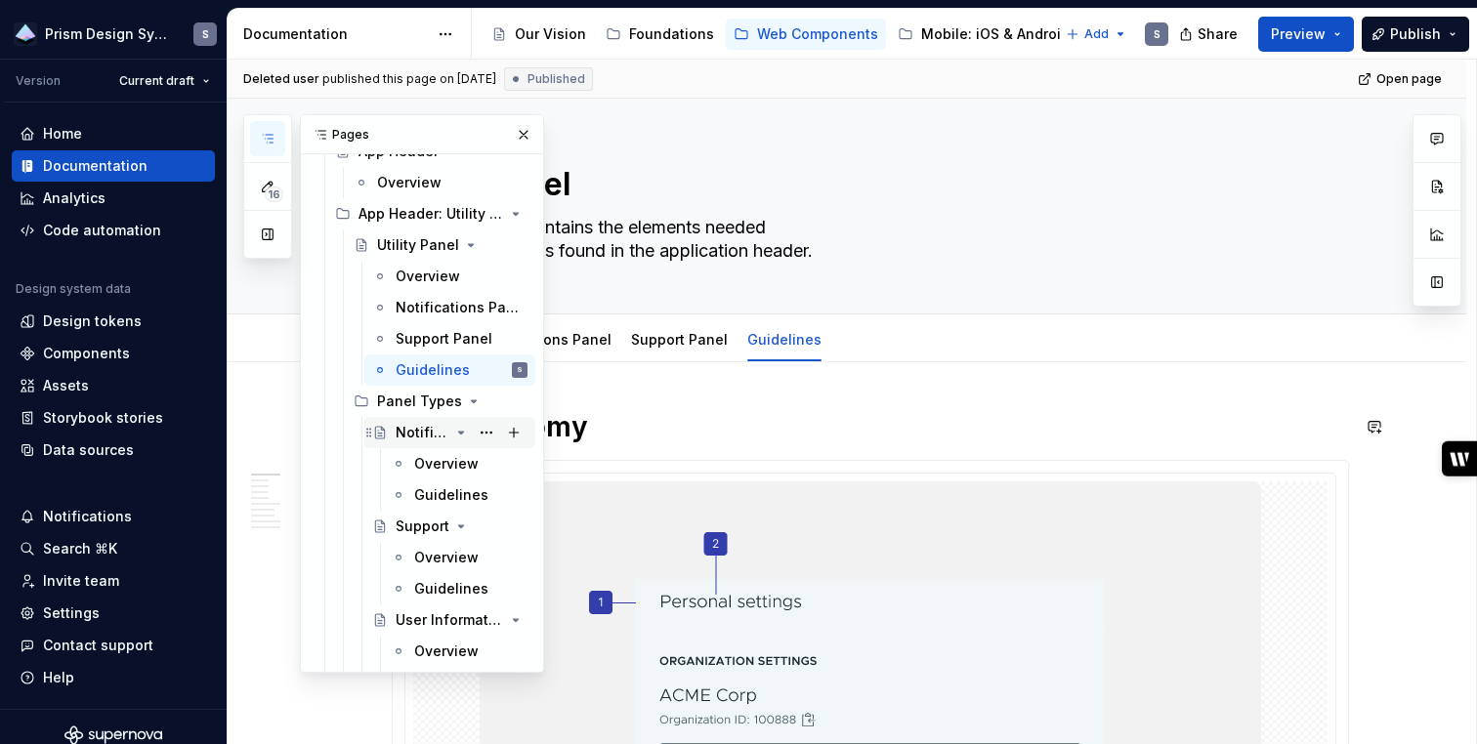
click at [414, 437] on div "Notifications" at bounding box center [423, 433] width 54 height 20
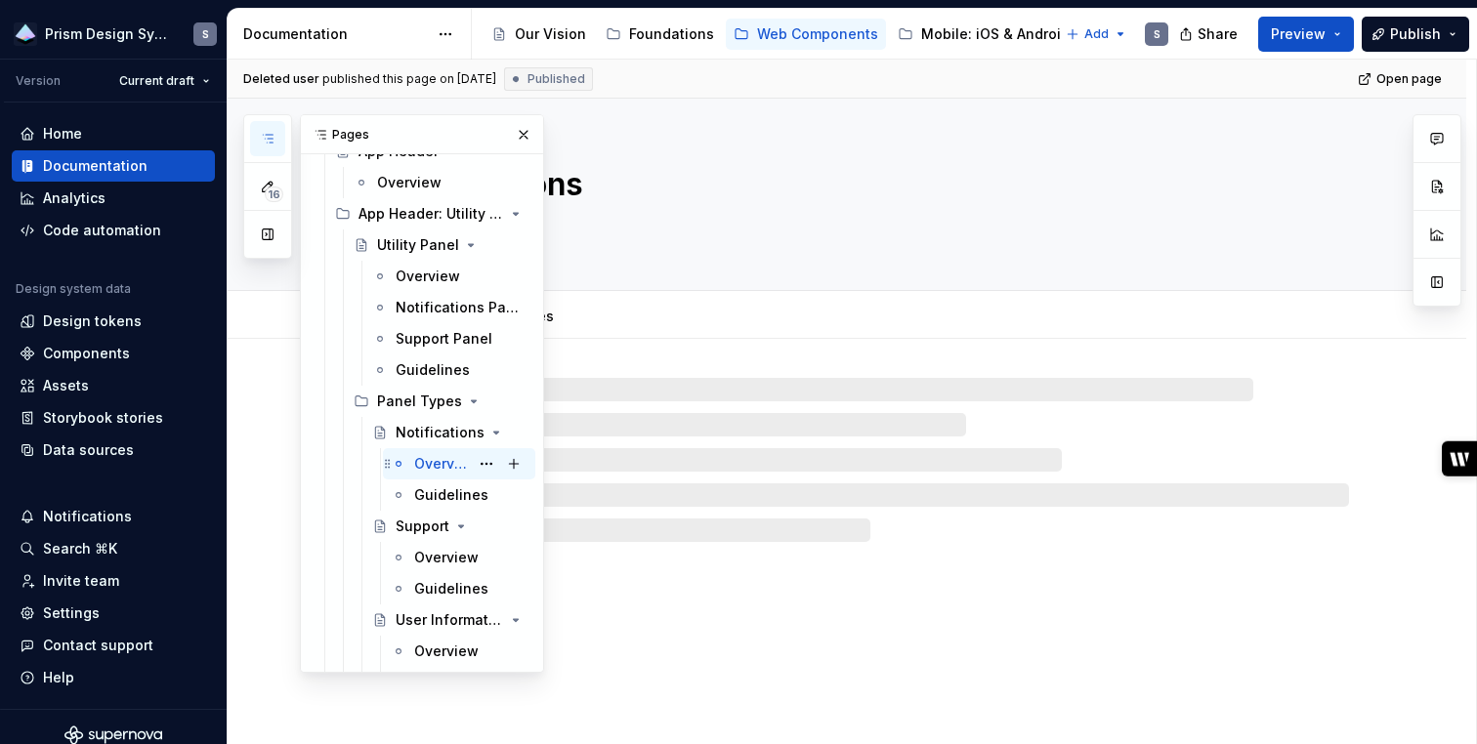
click at [429, 465] on div "Overview" at bounding box center [441, 464] width 55 height 20
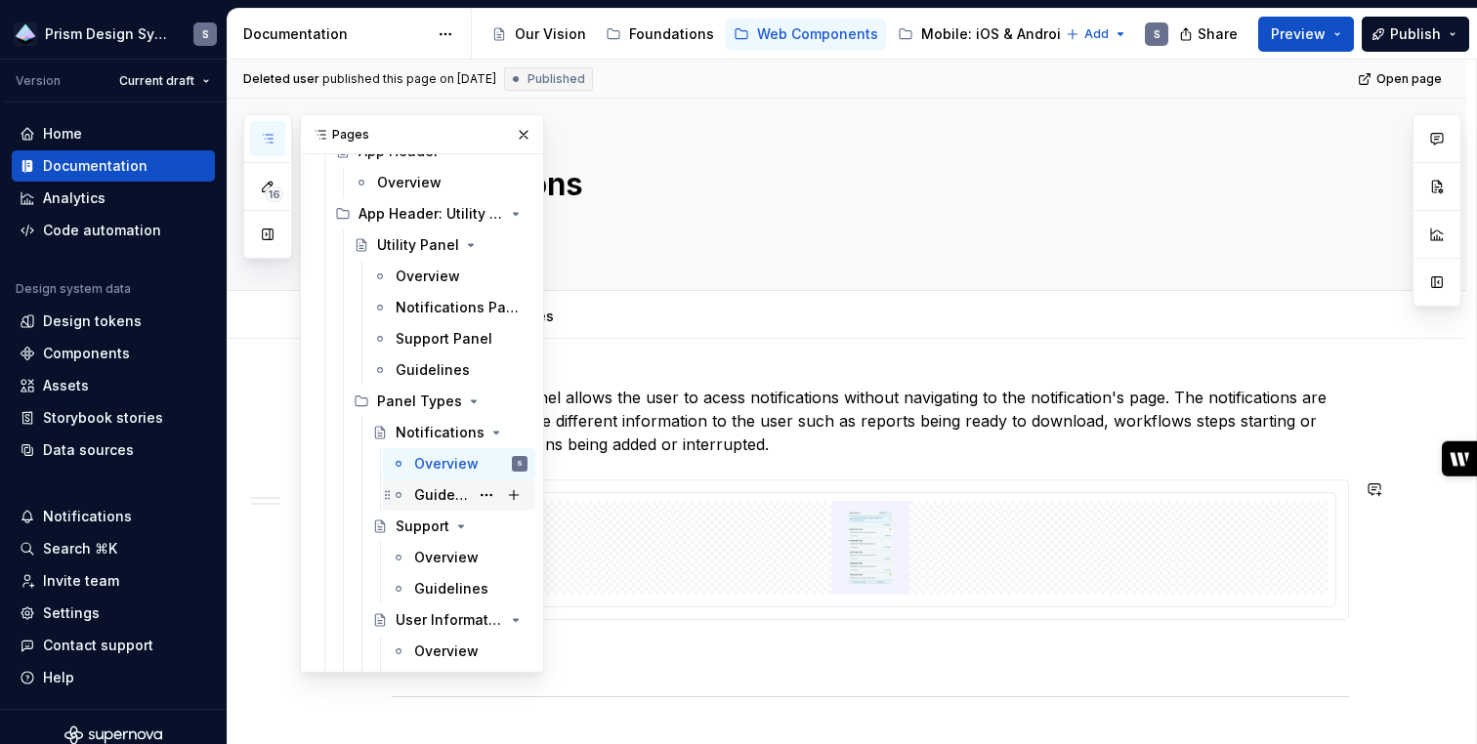
click at [432, 487] on div "Guidelines" at bounding box center [441, 495] width 55 height 20
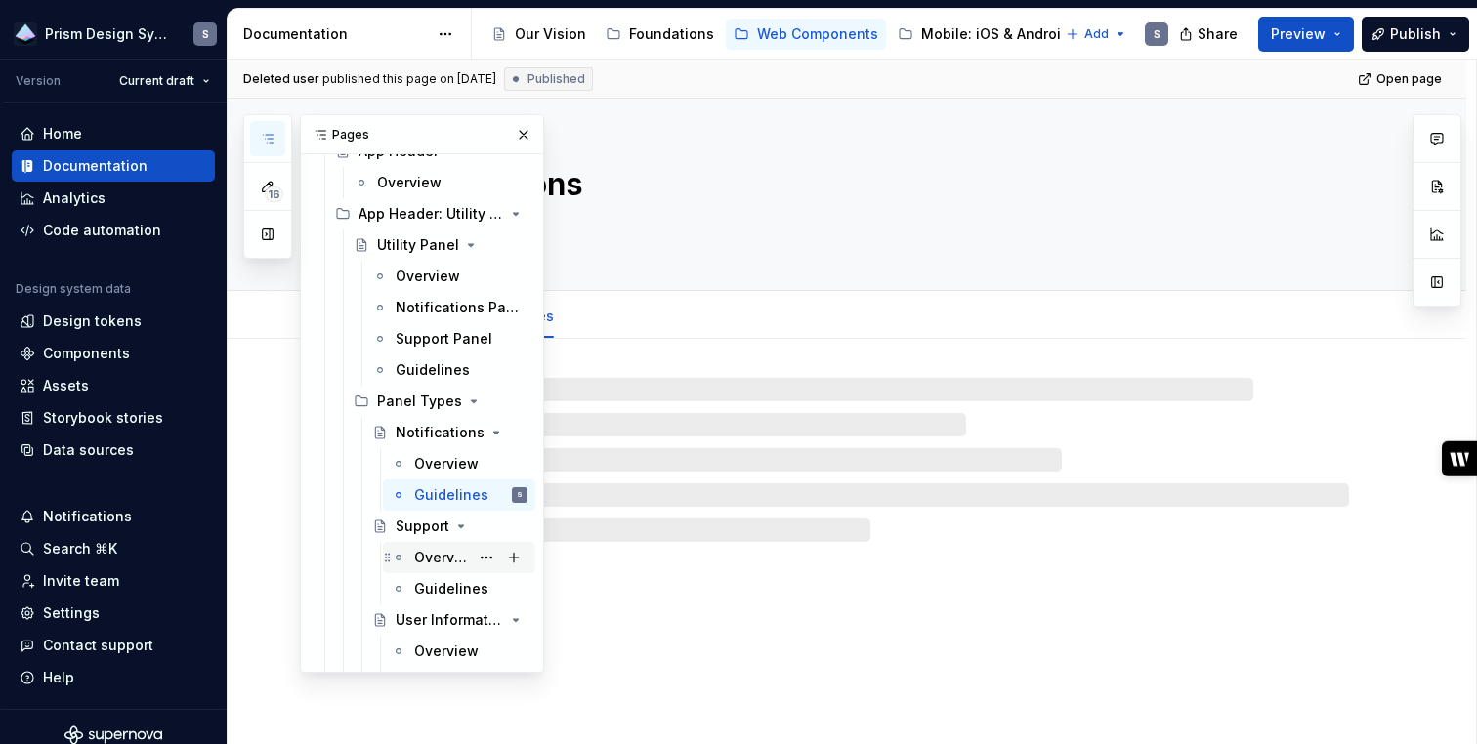
click at [438, 555] on div "Overview" at bounding box center [441, 558] width 55 height 20
click at [437, 586] on div "Guidelines" at bounding box center [441, 589] width 55 height 20
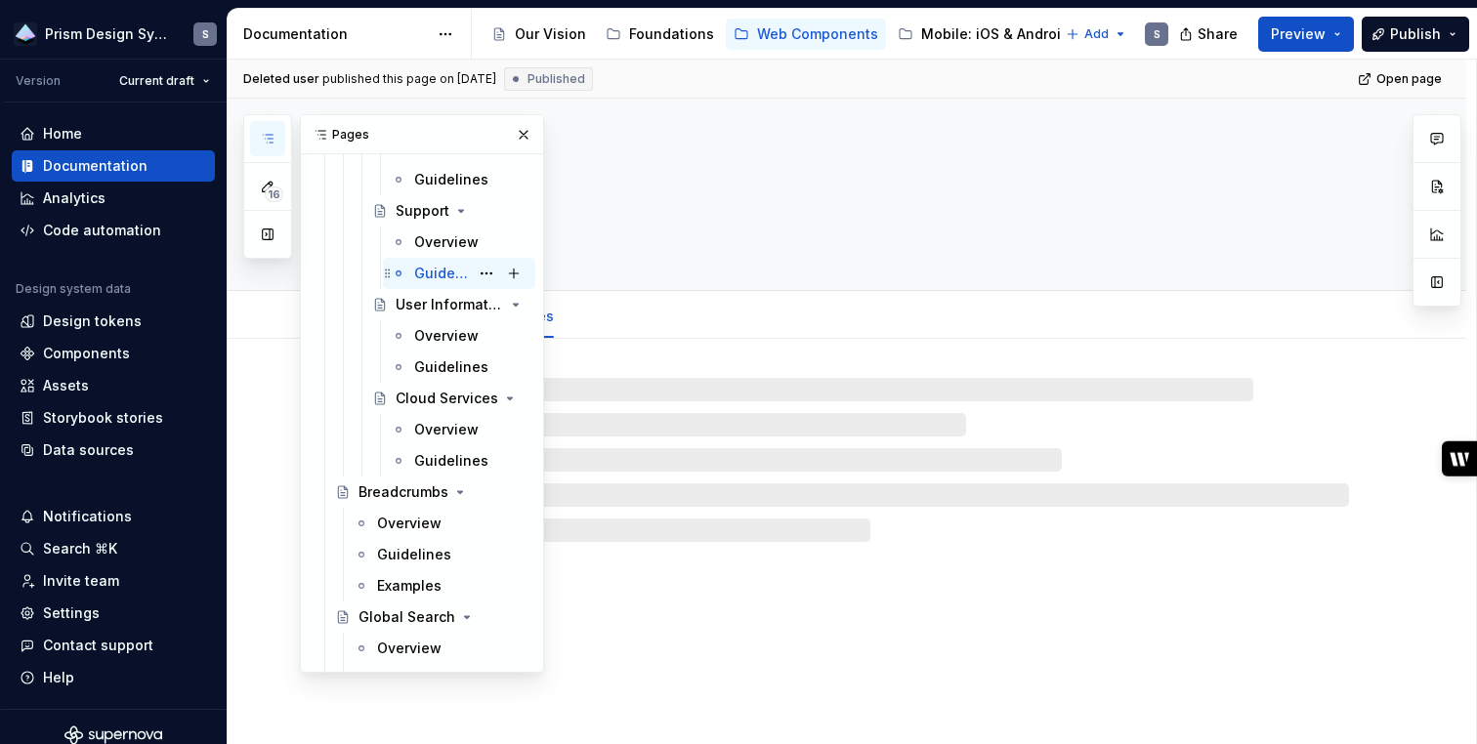
scroll to position [5374, 0]
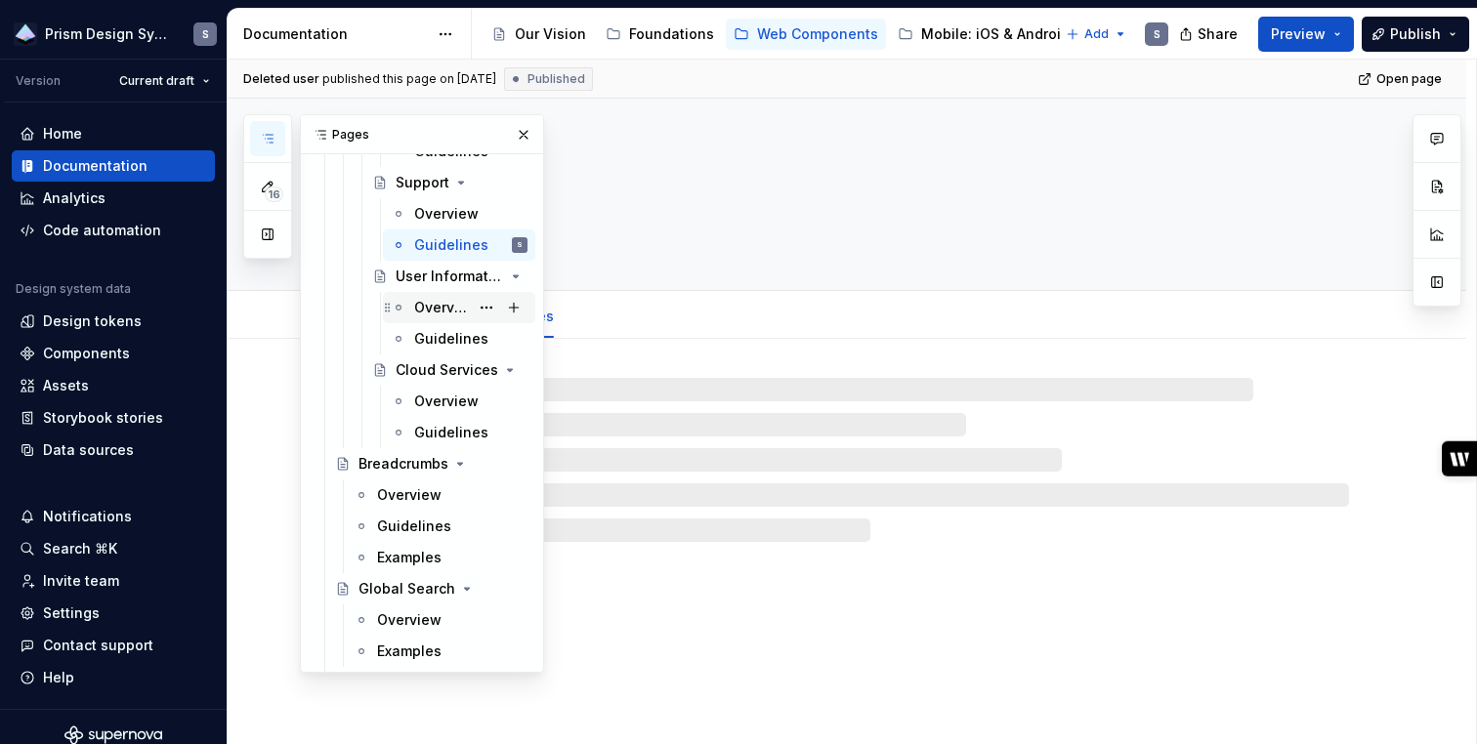
click at [441, 311] on div "Overview" at bounding box center [441, 308] width 55 height 20
click at [437, 343] on div "Guidelines" at bounding box center [441, 339] width 55 height 20
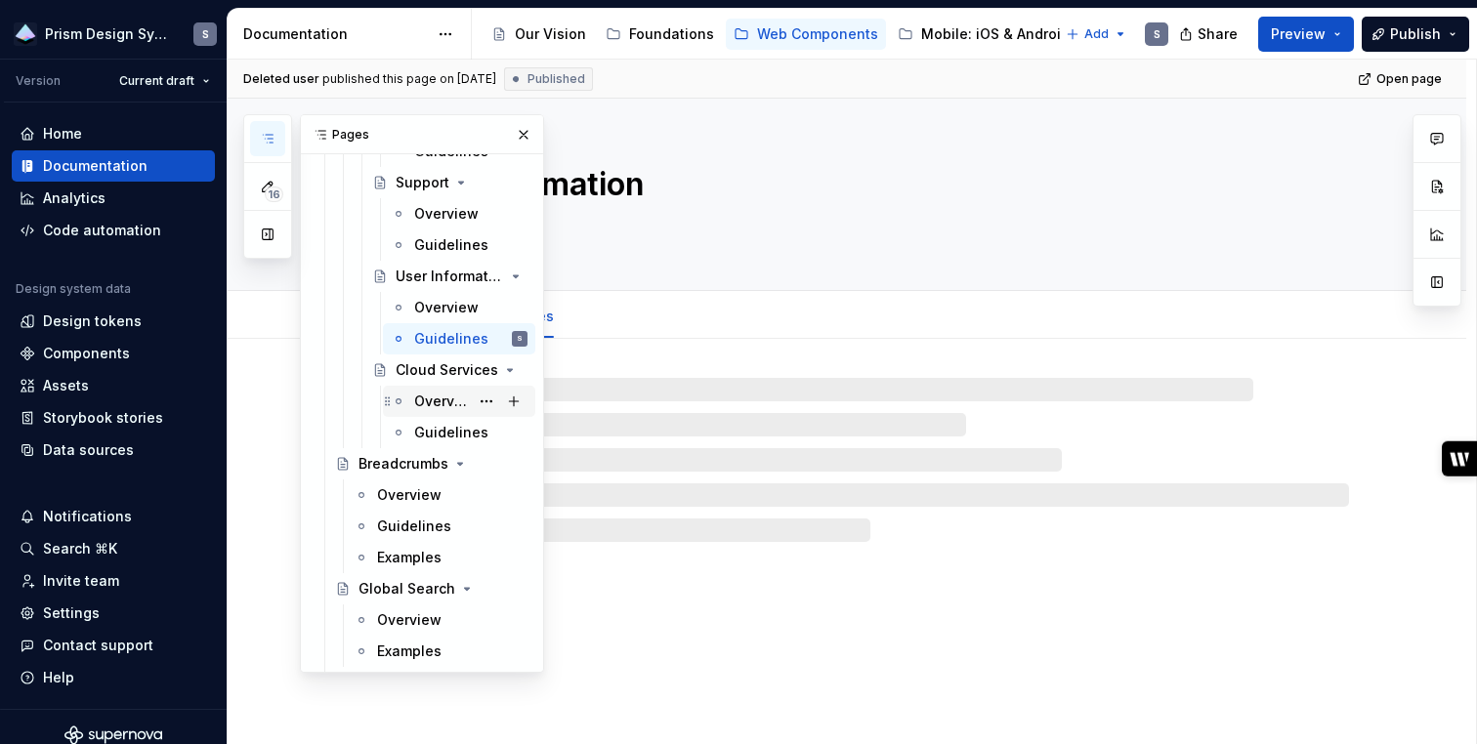
click at [438, 404] on div "Overview" at bounding box center [441, 402] width 55 height 20
click at [437, 438] on div "Guidelines" at bounding box center [441, 433] width 55 height 20
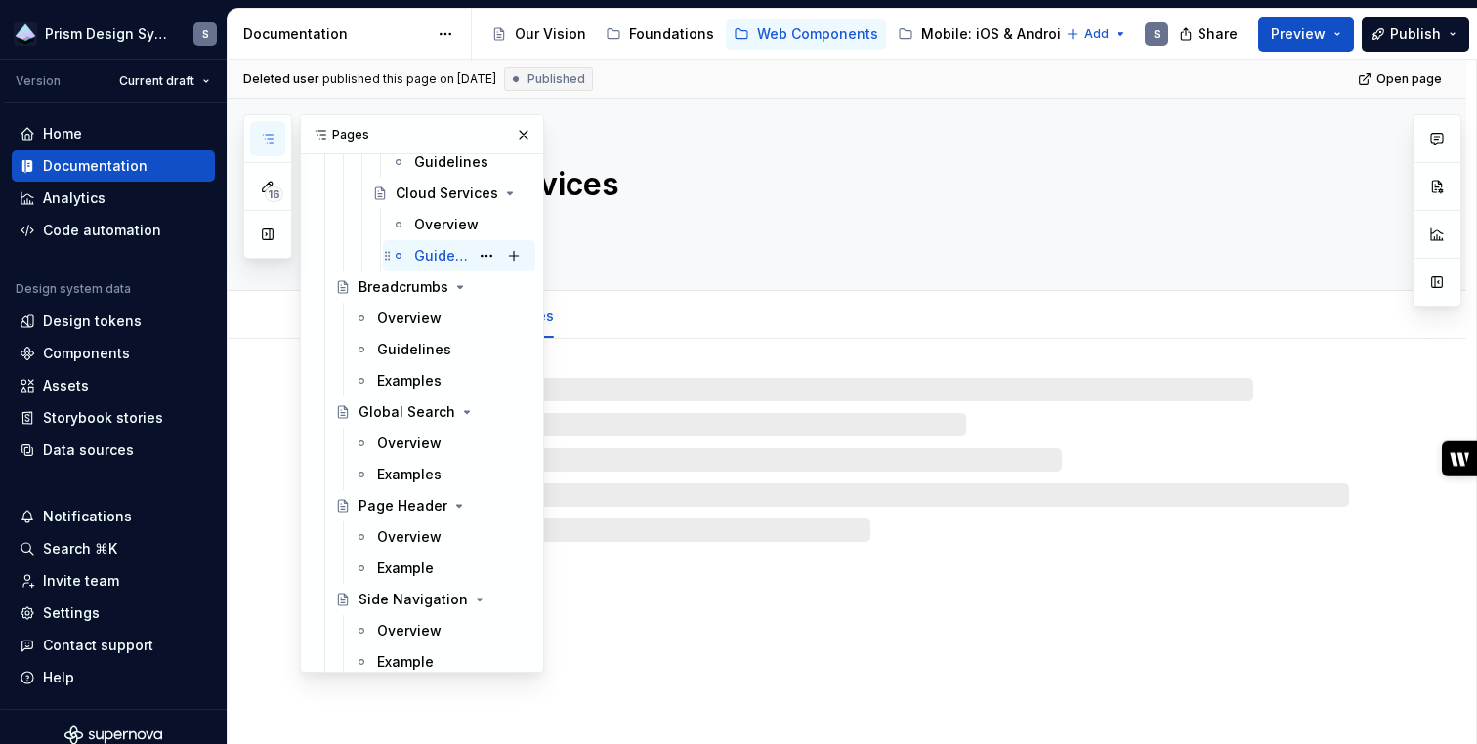
scroll to position [5578, 0]
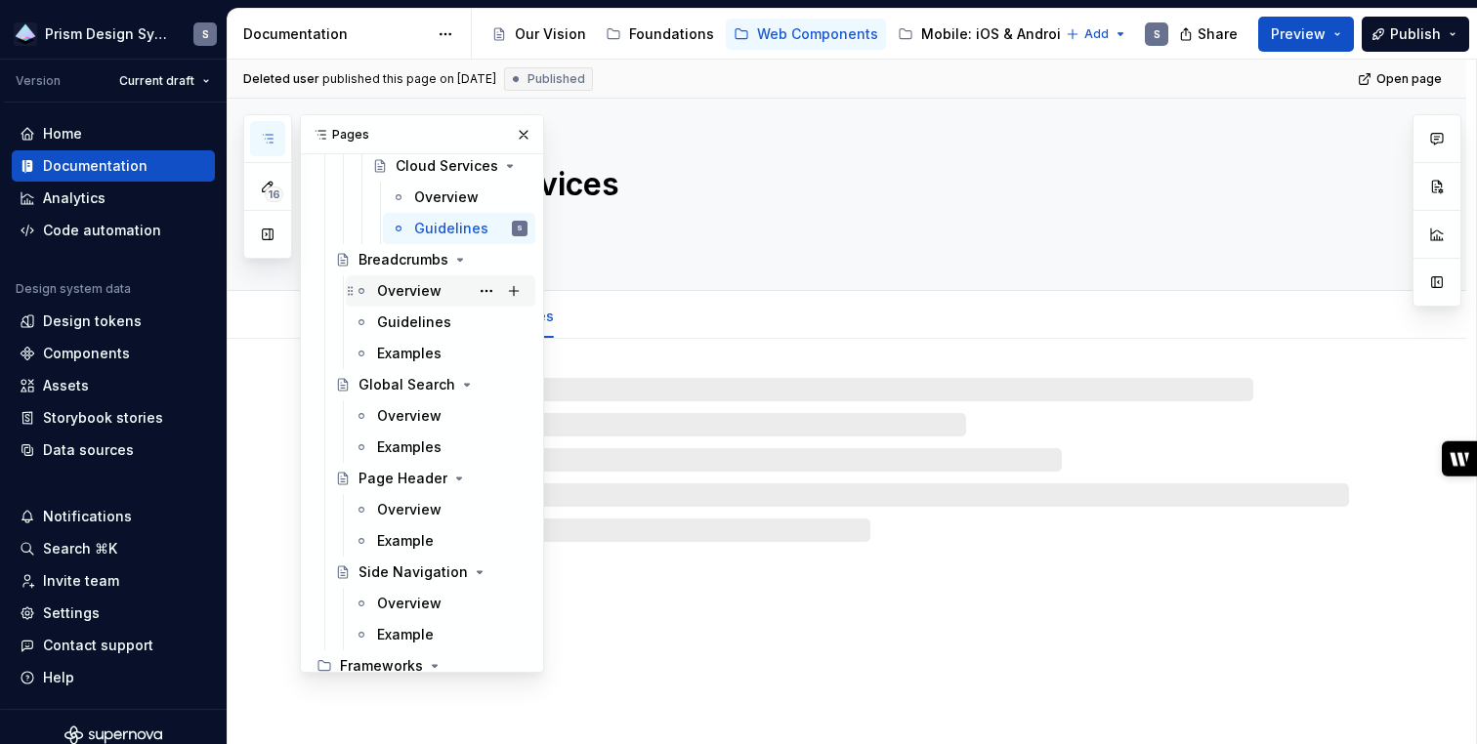
click at [418, 288] on div "Overview" at bounding box center [409, 291] width 64 height 20
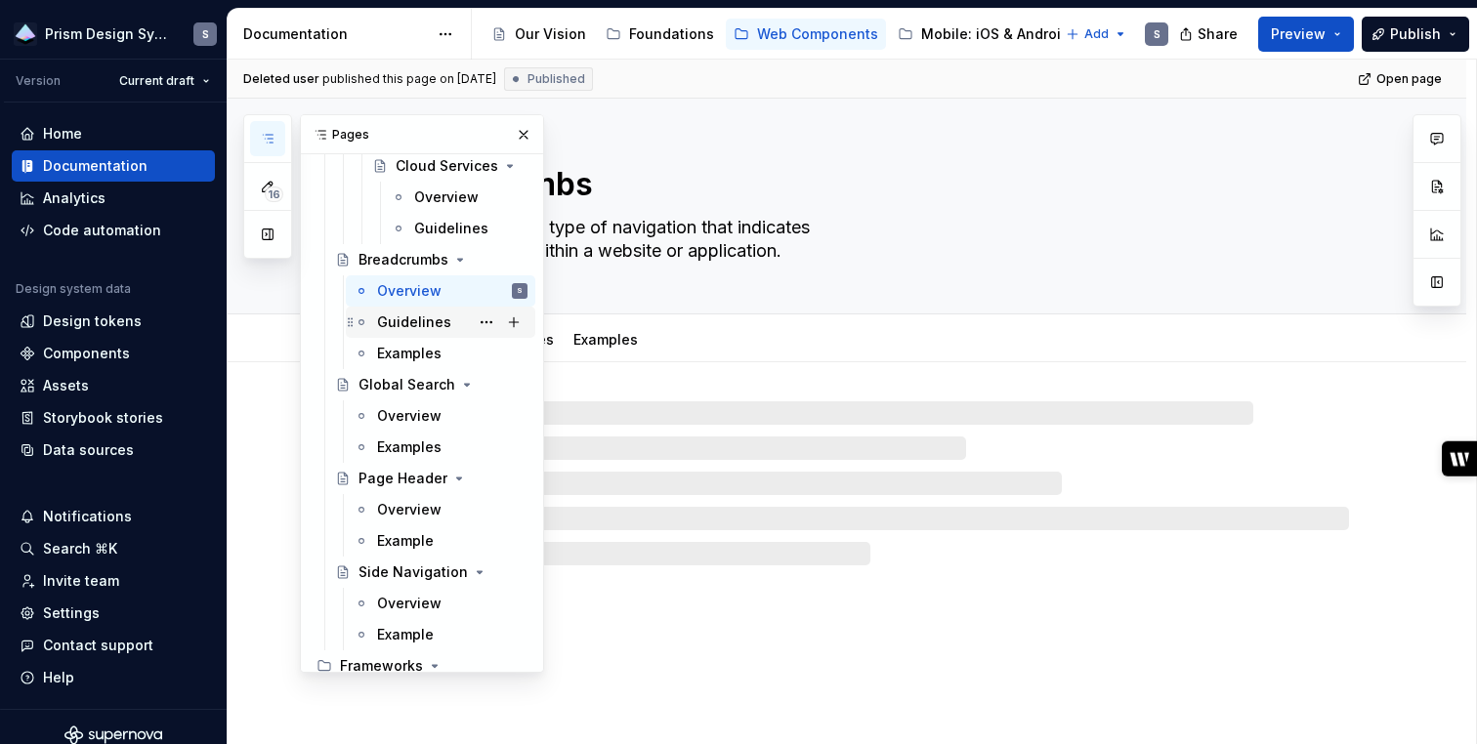
click at [409, 319] on div "Guidelines" at bounding box center [414, 323] width 74 height 20
click at [408, 351] on div "Examples" at bounding box center [409, 354] width 64 height 20
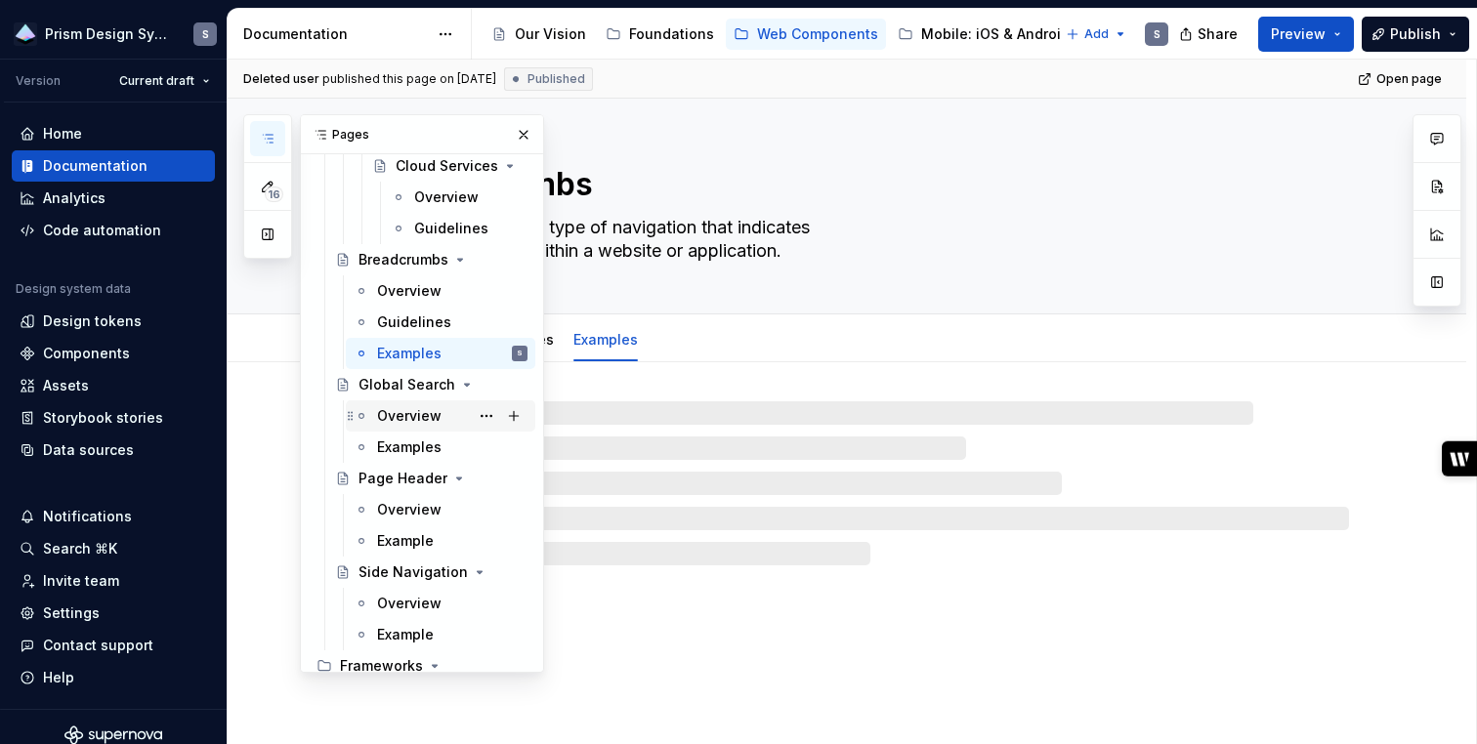
click at [404, 417] on div "Overview" at bounding box center [409, 416] width 64 height 20
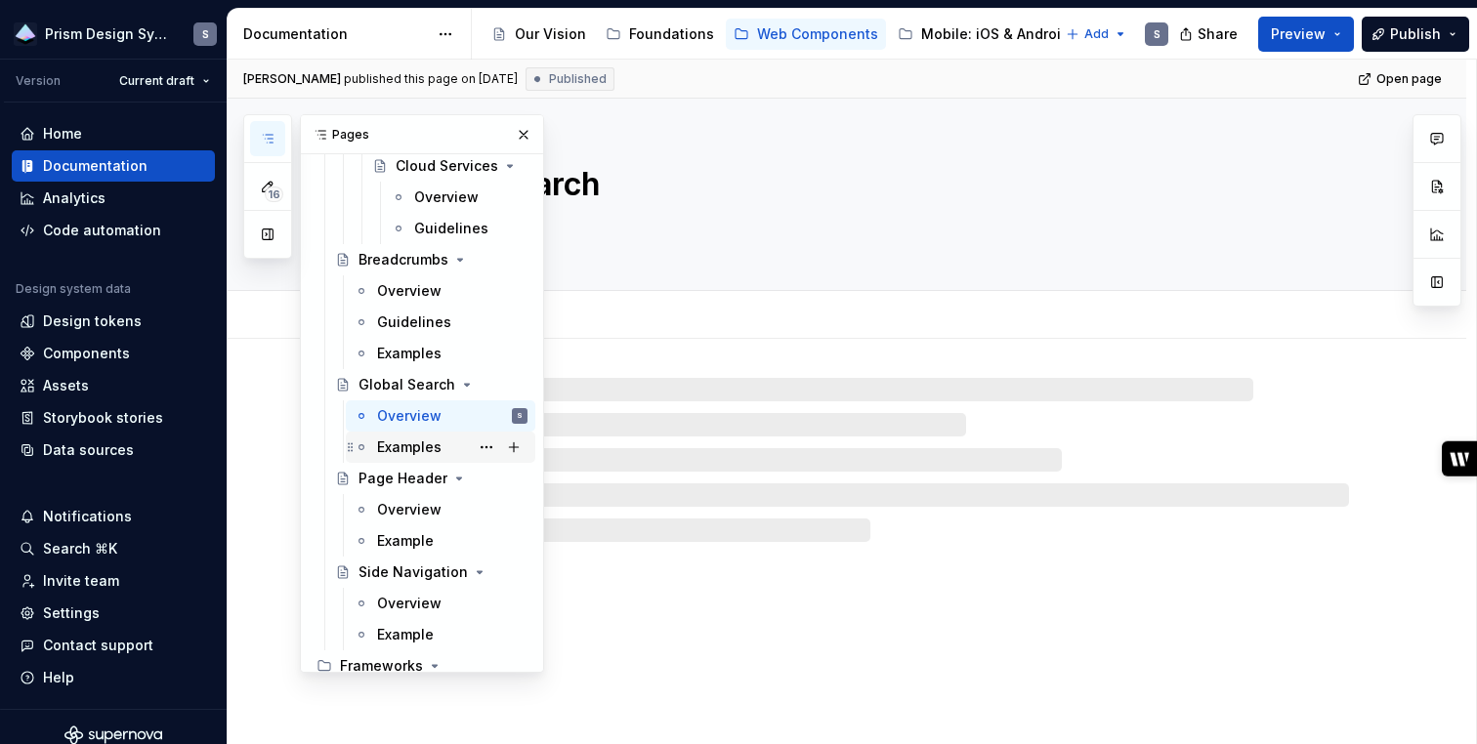
click at [402, 444] on div "Examples" at bounding box center [409, 448] width 64 height 20
click at [392, 503] on div "Overview" at bounding box center [409, 510] width 64 height 20
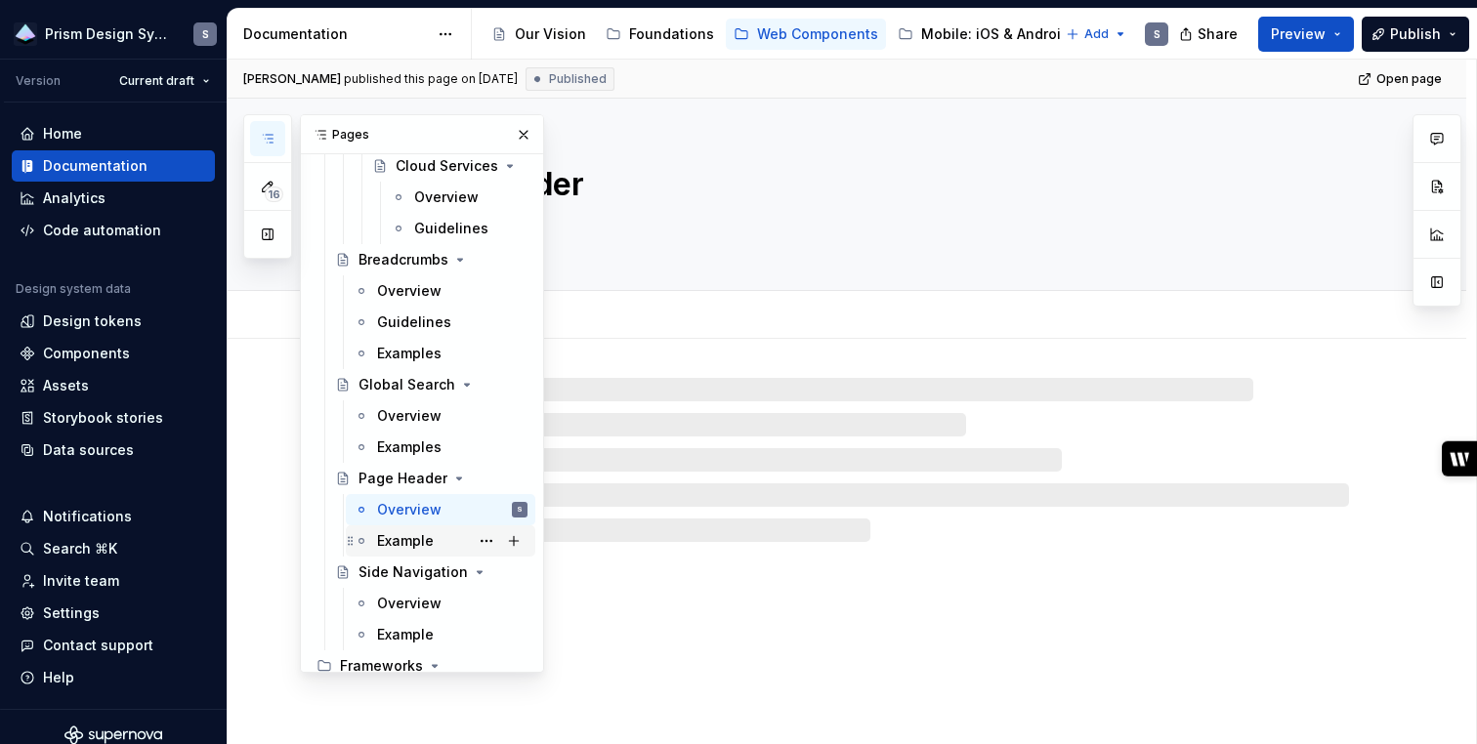
click at [391, 540] on div "Example" at bounding box center [405, 541] width 57 height 20
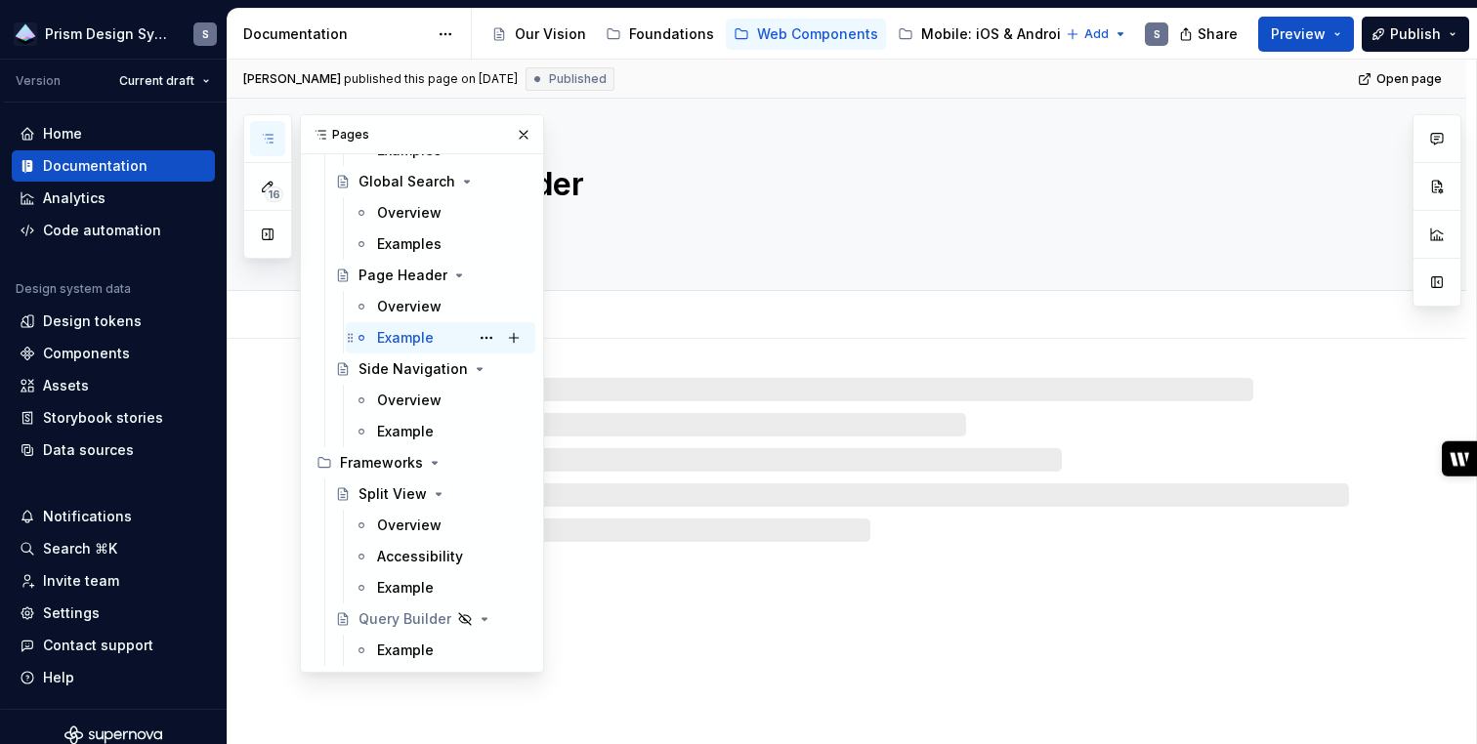
scroll to position [5790, 0]
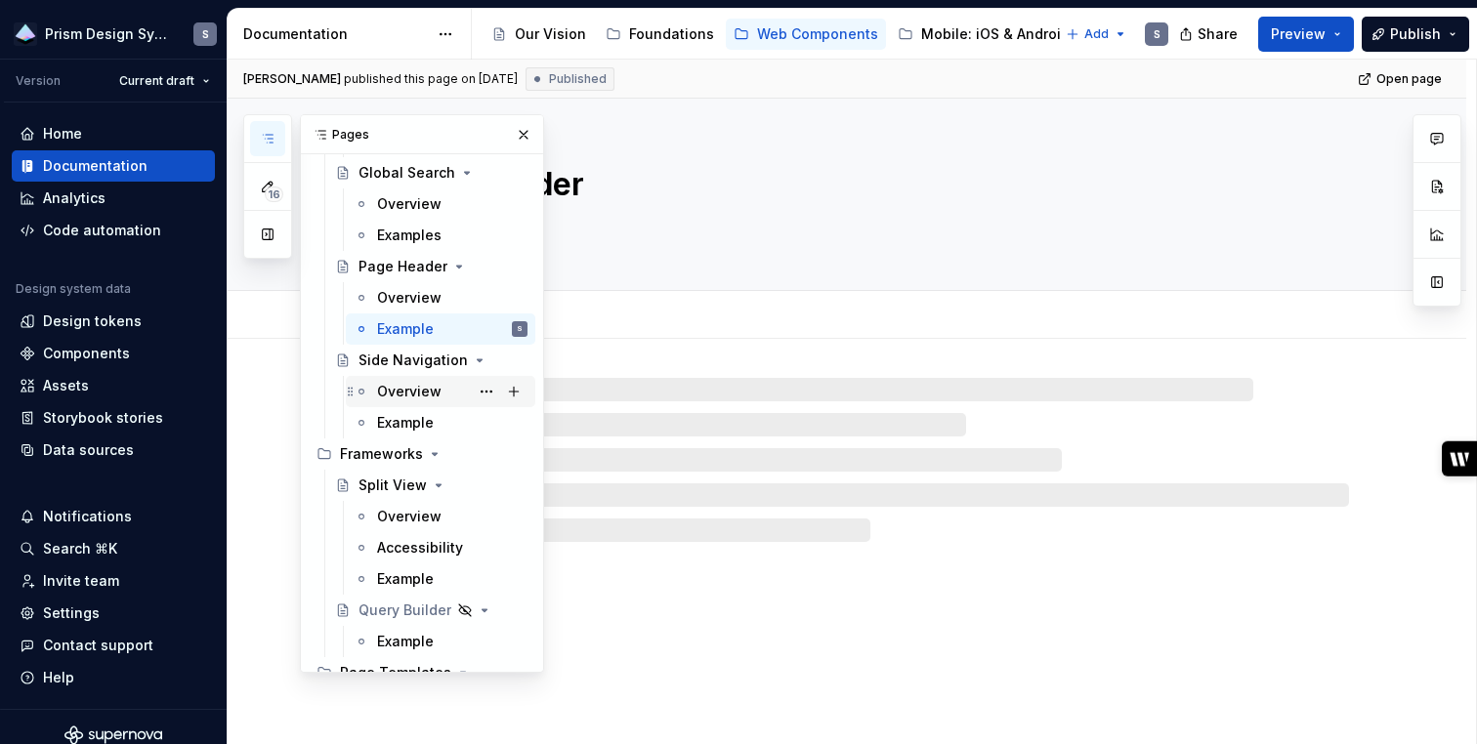
click at [405, 401] on div "Overview" at bounding box center [452, 391] width 150 height 27
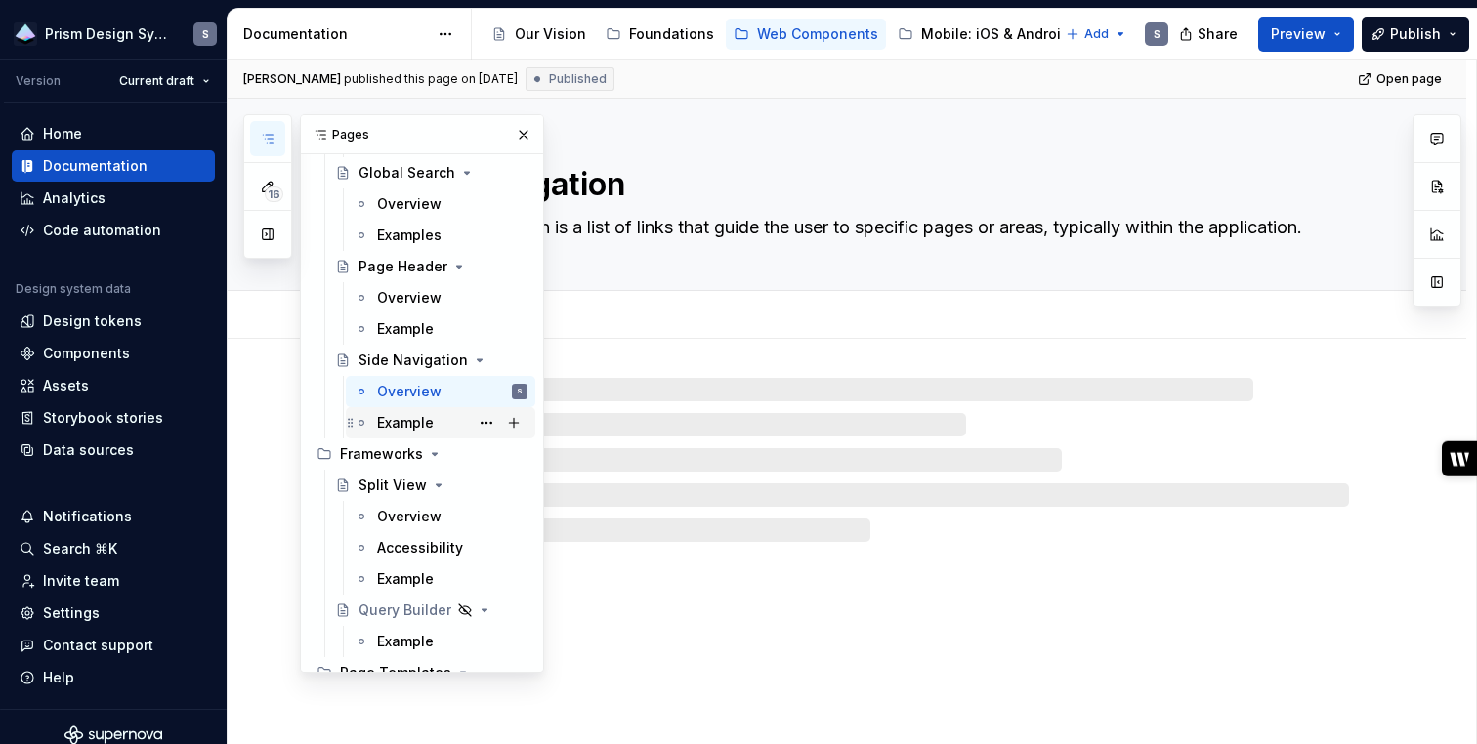
click at [405, 420] on div "Example" at bounding box center [405, 423] width 57 height 20
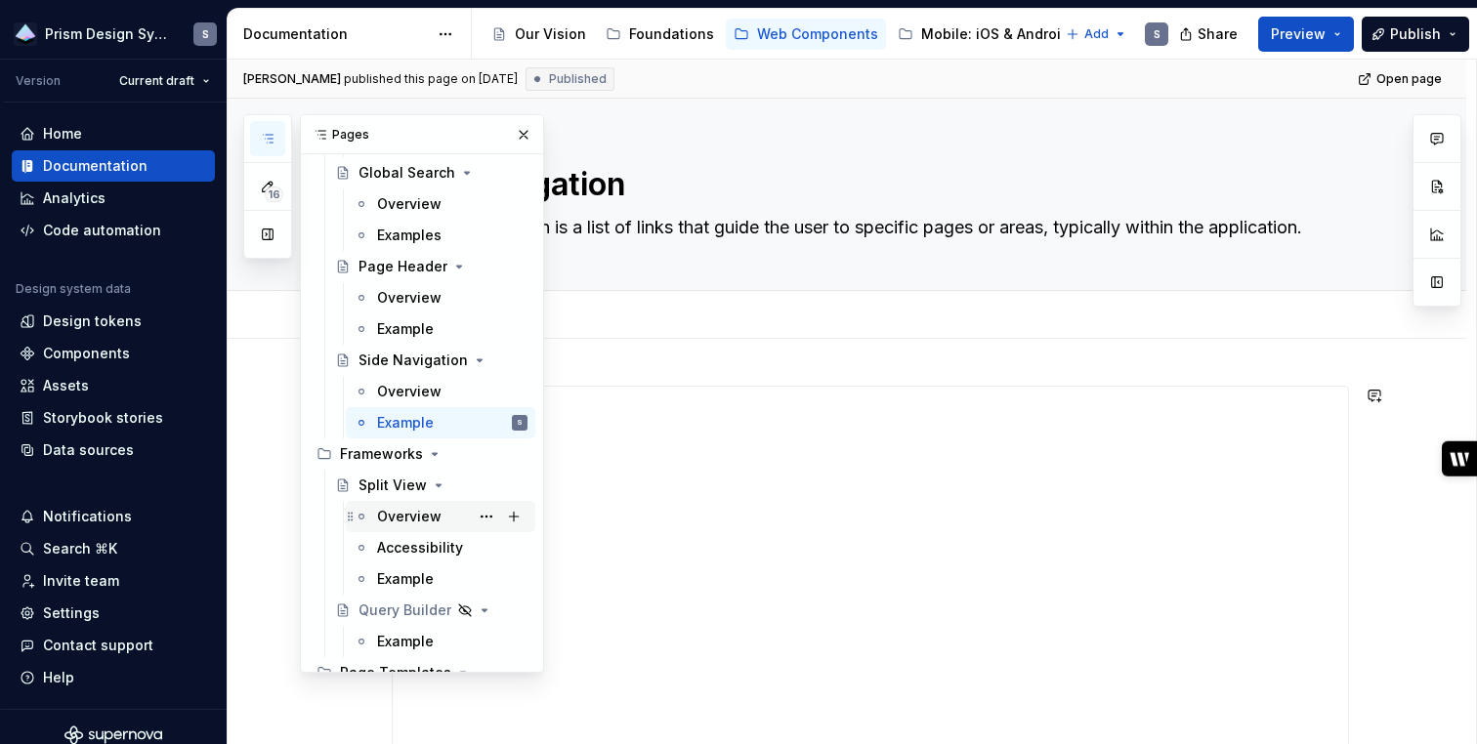
click at [394, 517] on div "Overview" at bounding box center [409, 517] width 64 height 20
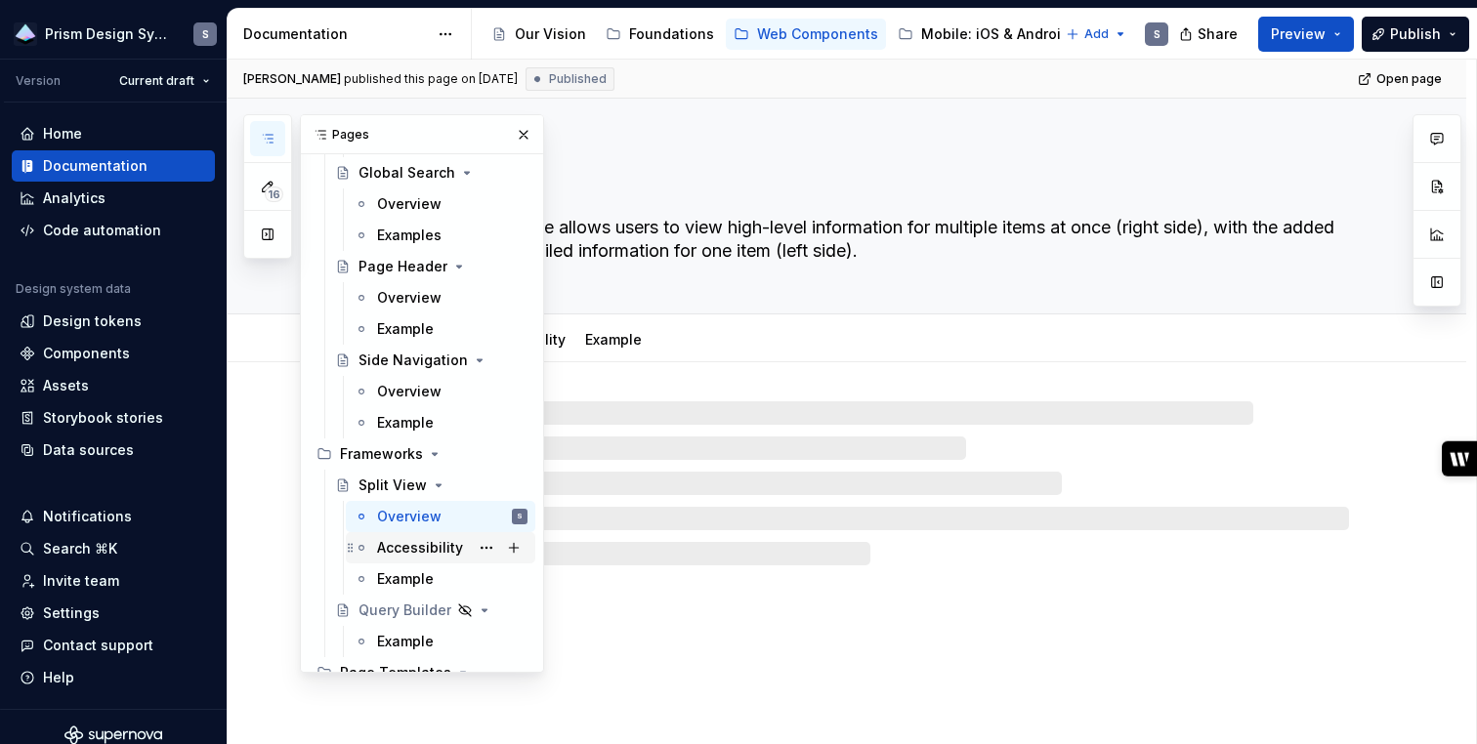
click at [396, 551] on div "Accessibility" at bounding box center [420, 548] width 86 height 20
click at [394, 583] on div "Example" at bounding box center [405, 579] width 57 height 20
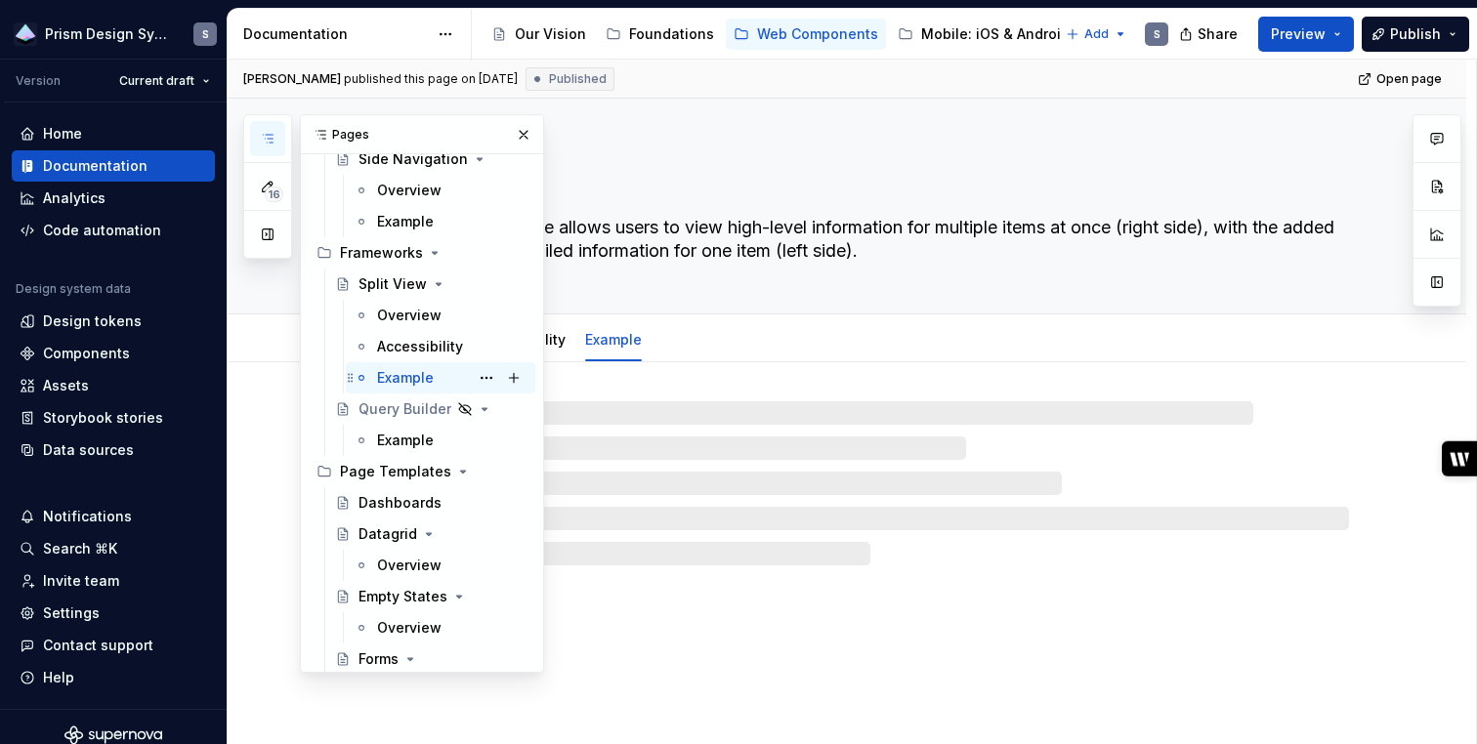
scroll to position [6001, 0]
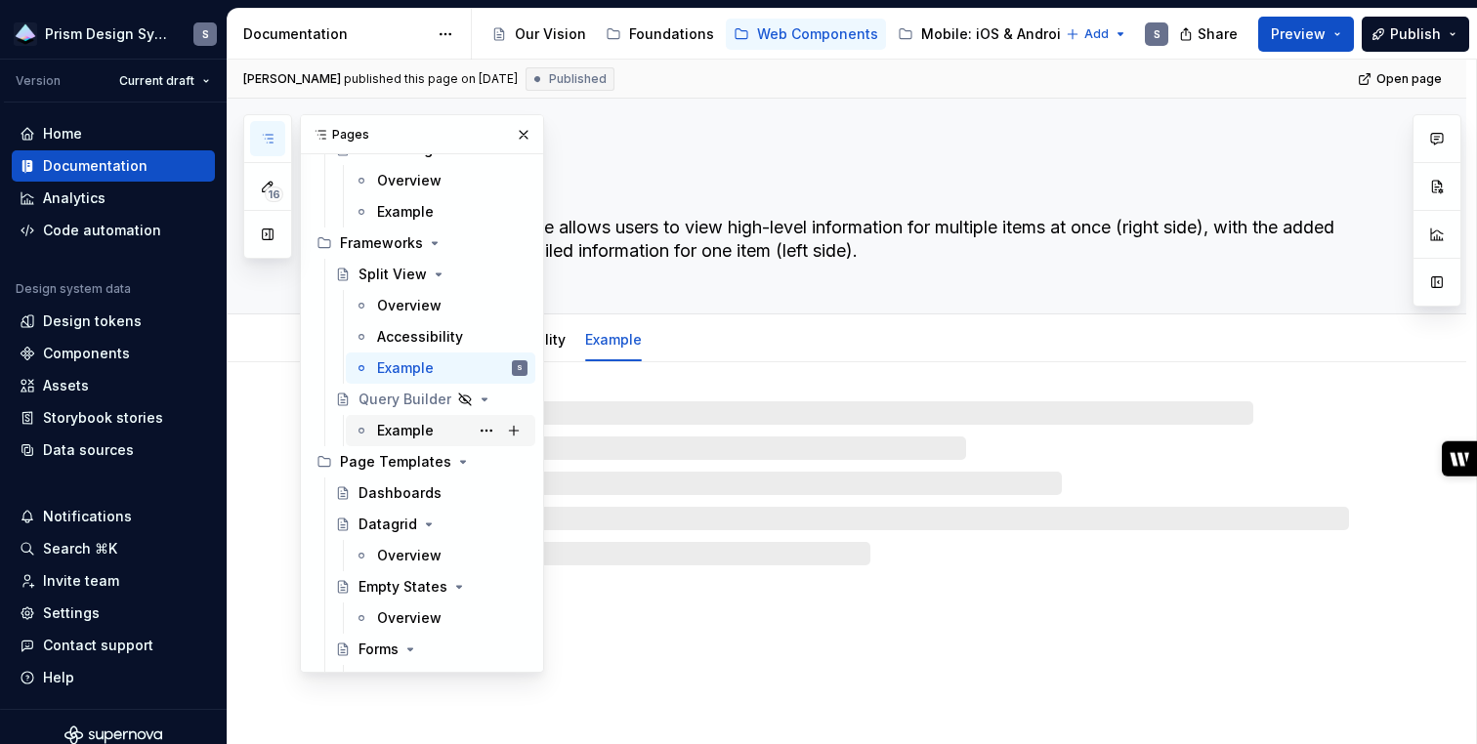
click at [403, 430] on div "Example" at bounding box center [405, 431] width 57 height 20
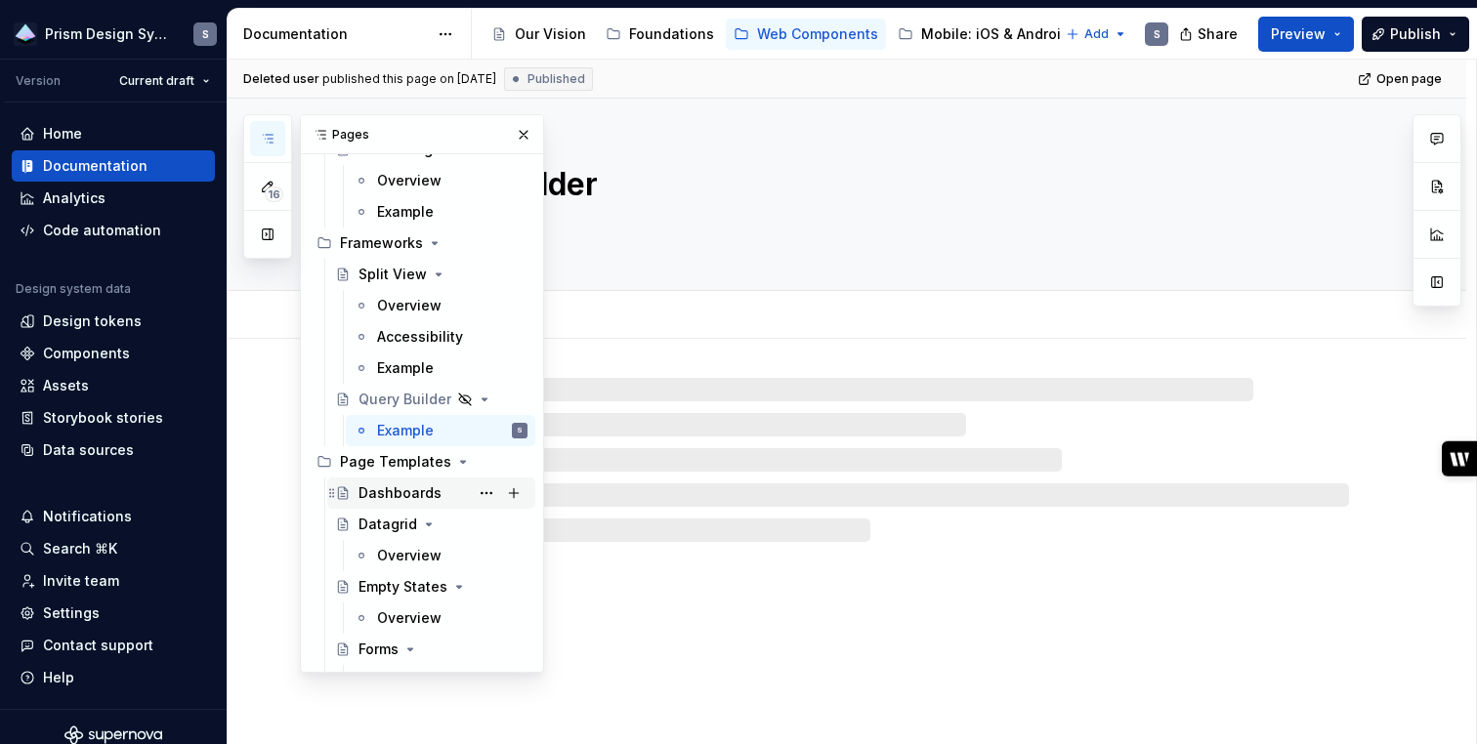
click at [393, 490] on div "Dashboards" at bounding box center [399, 493] width 83 height 20
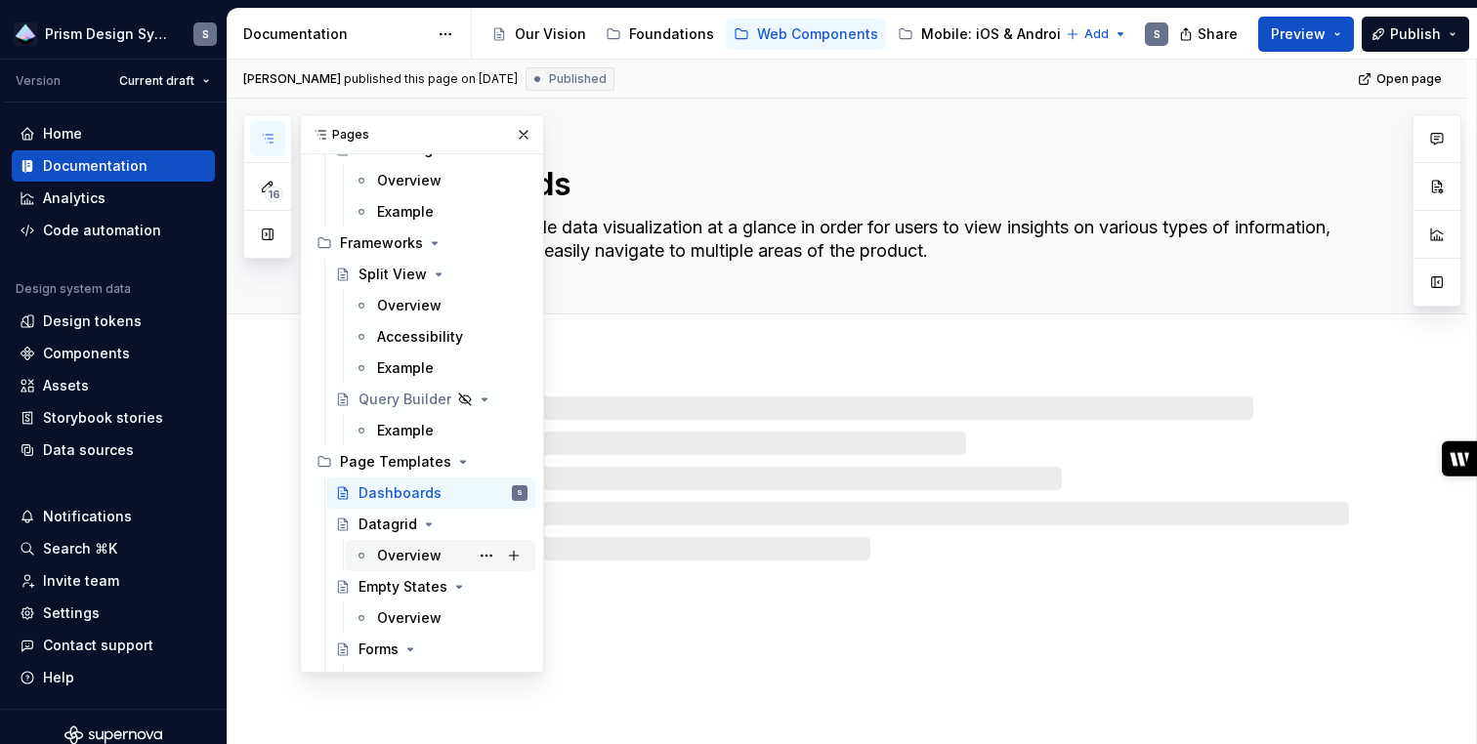
click at [388, 559] on div "Overview" at bounding box center [409, 556] width 64 height 20
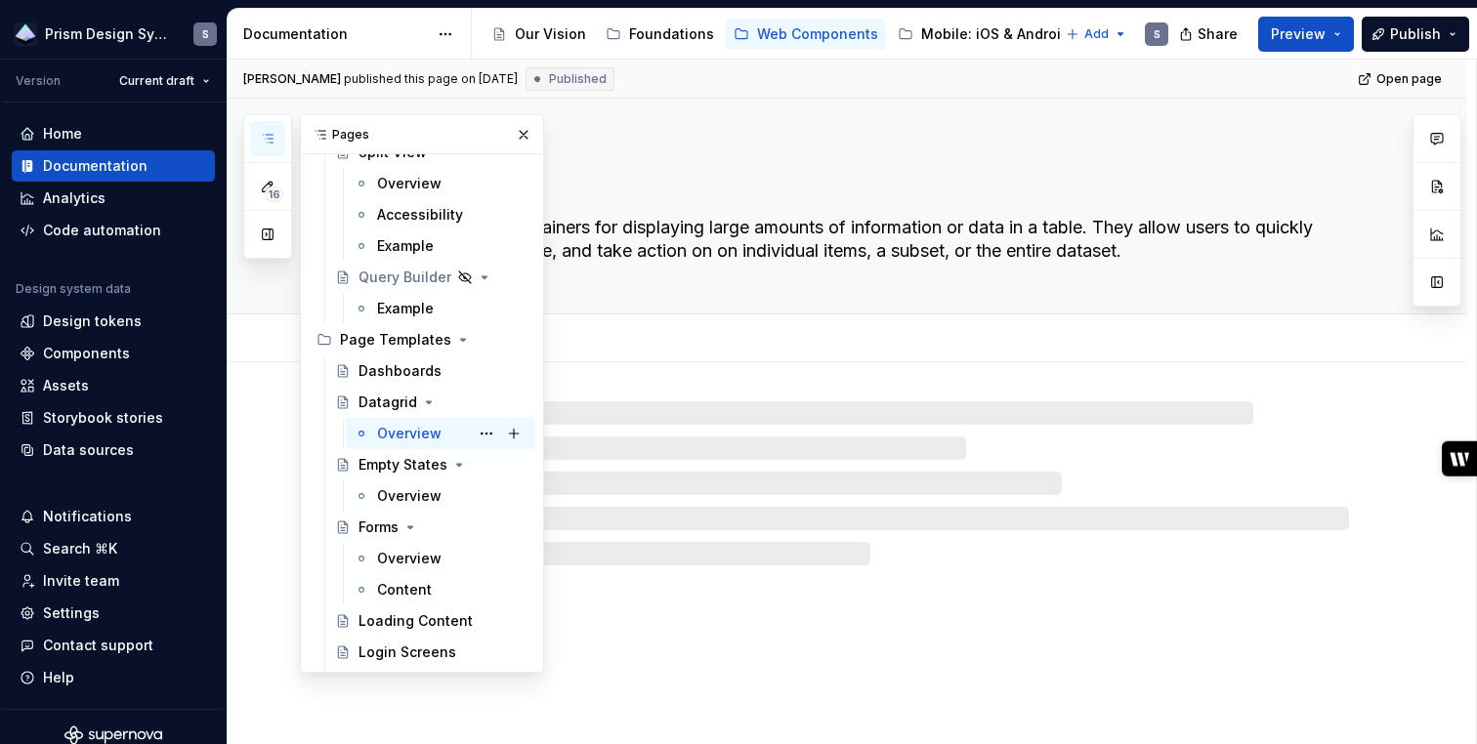
scroll to position [6137, 0]
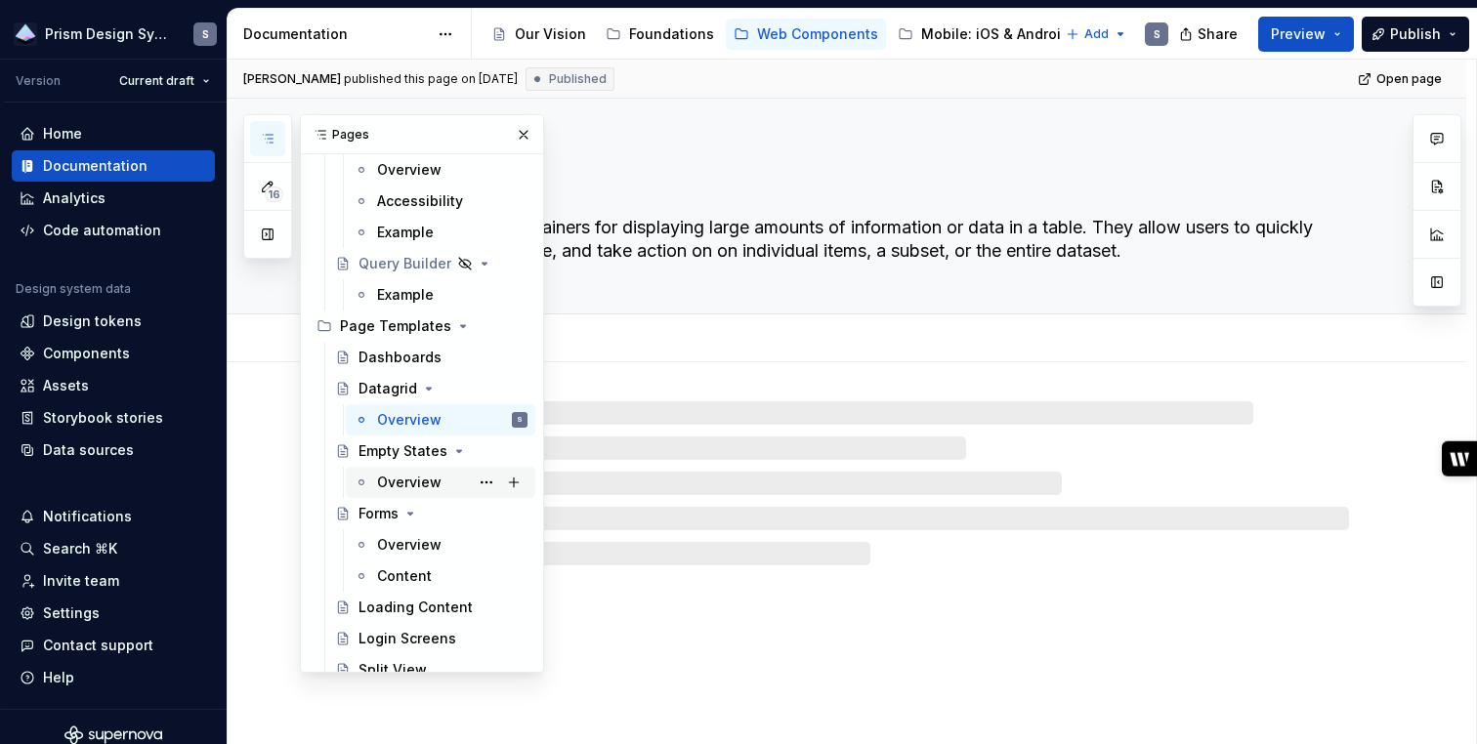
click at [400, 490] on div "Overview" at bounding box center [409, 483] width 64 height 20
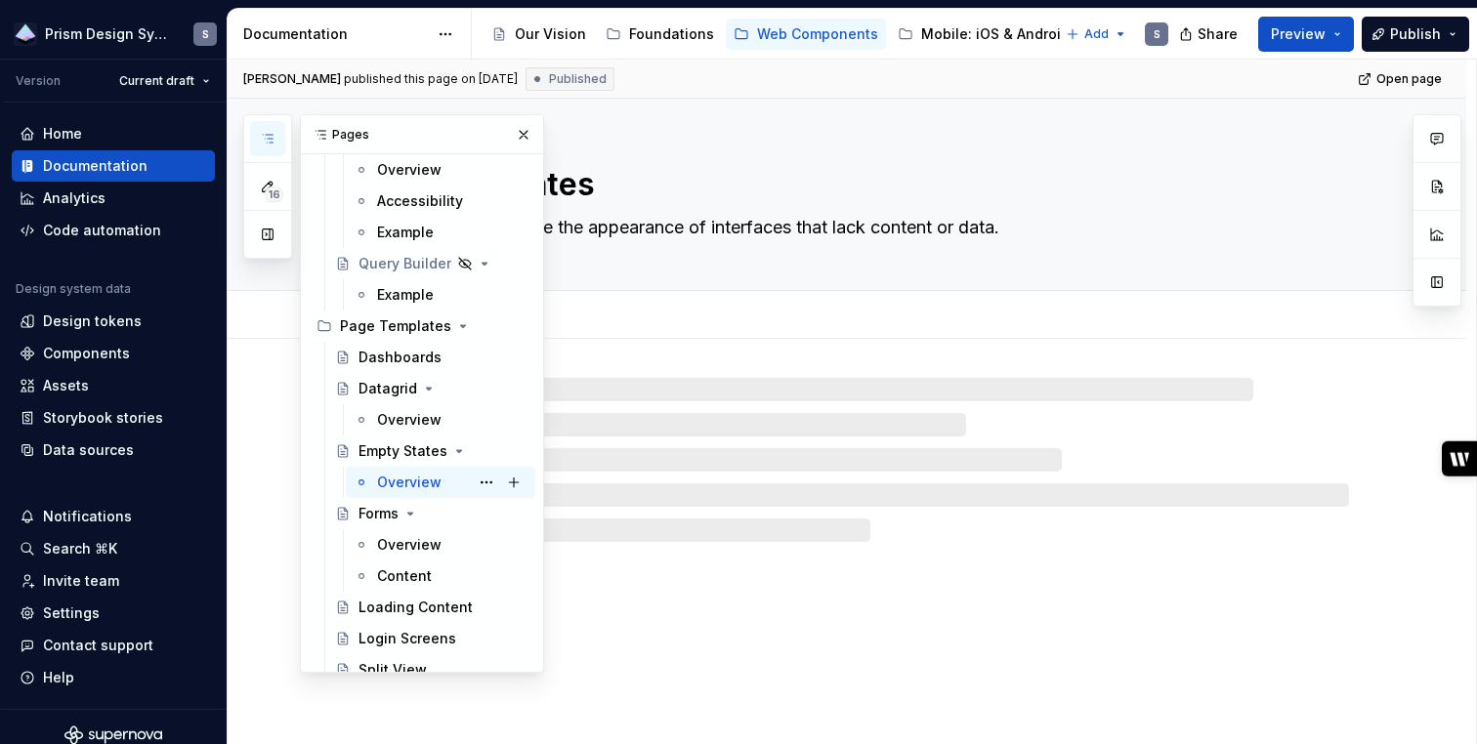
scroll to position [6243, 0]
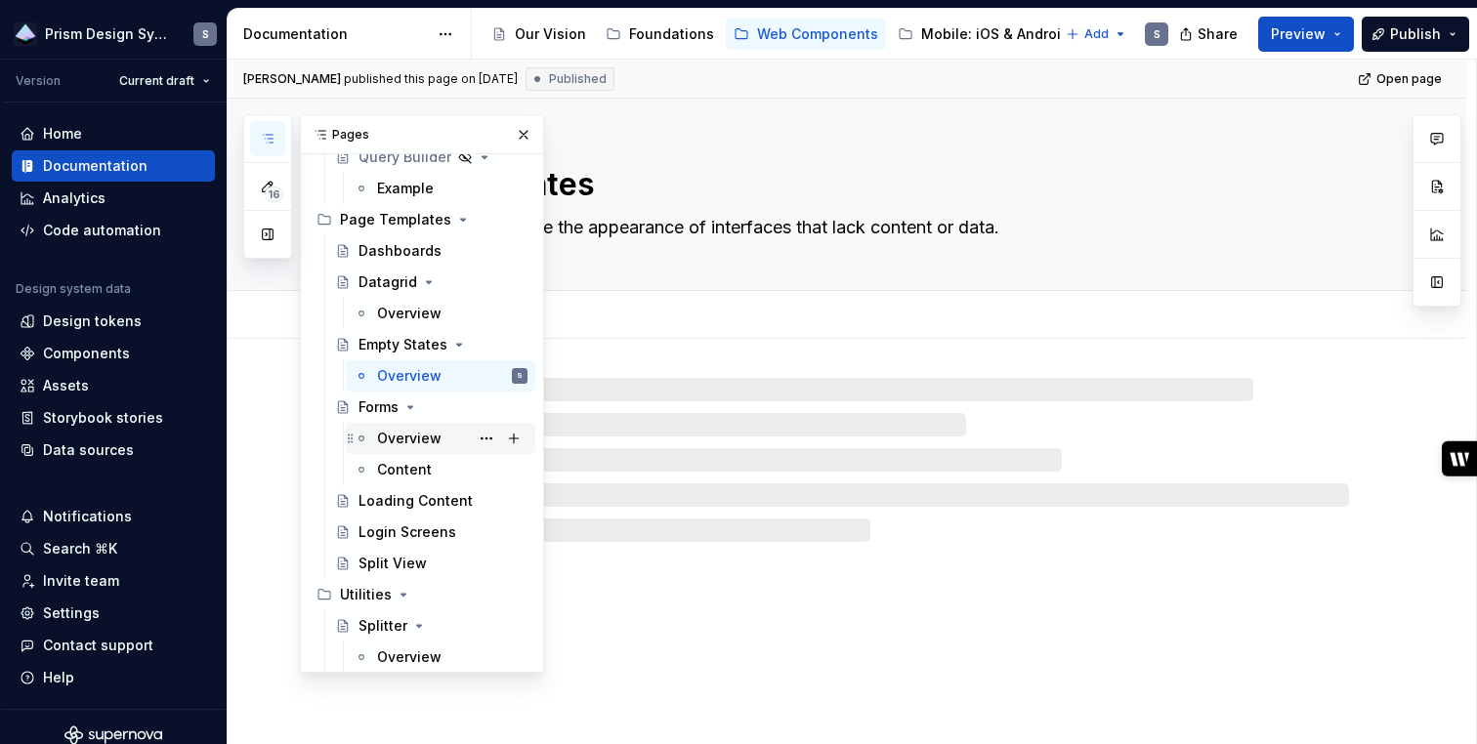
click at [400, 431] on div "Overview" at bounding box center [409, 439] width 64 height 20
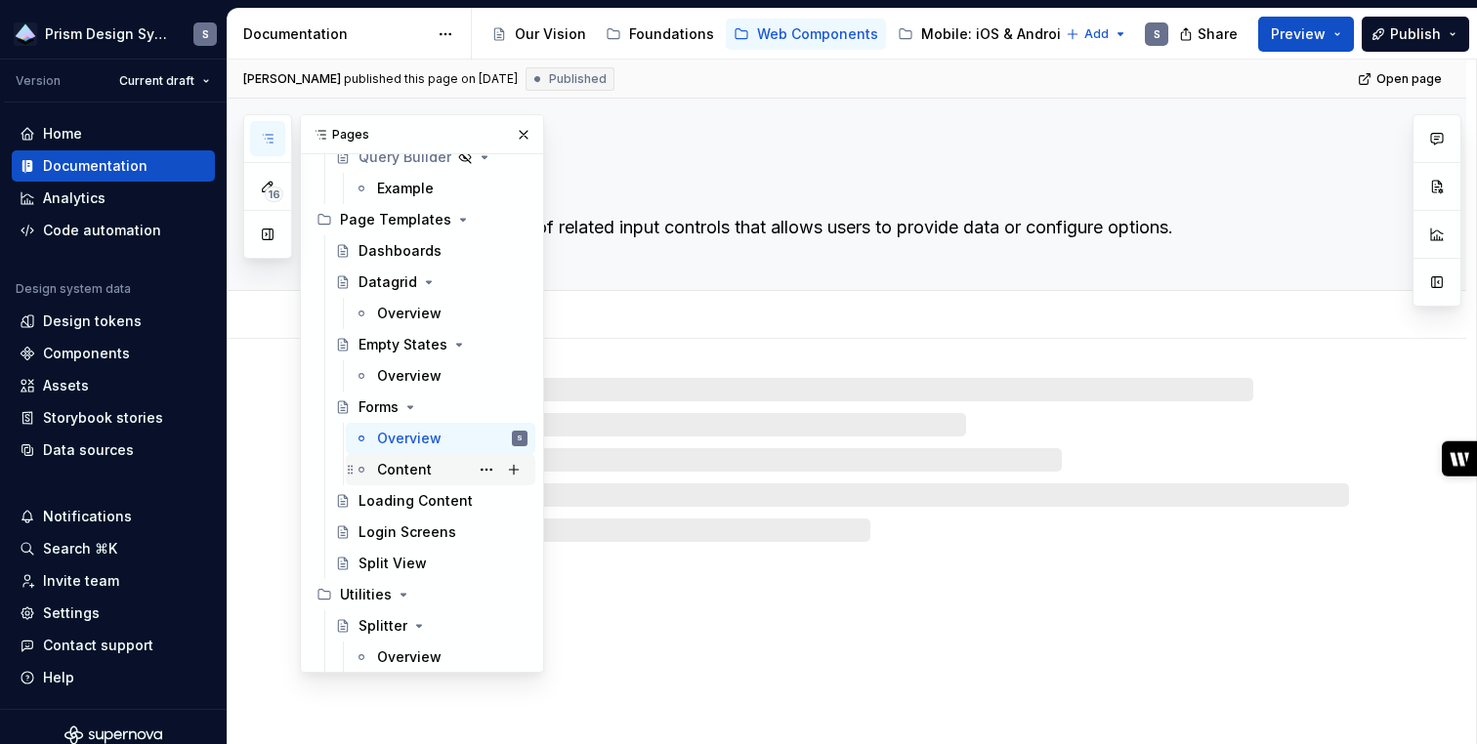
click at [406, 468] on div "Content" at bounding box center [404, 470] width 55 height 20
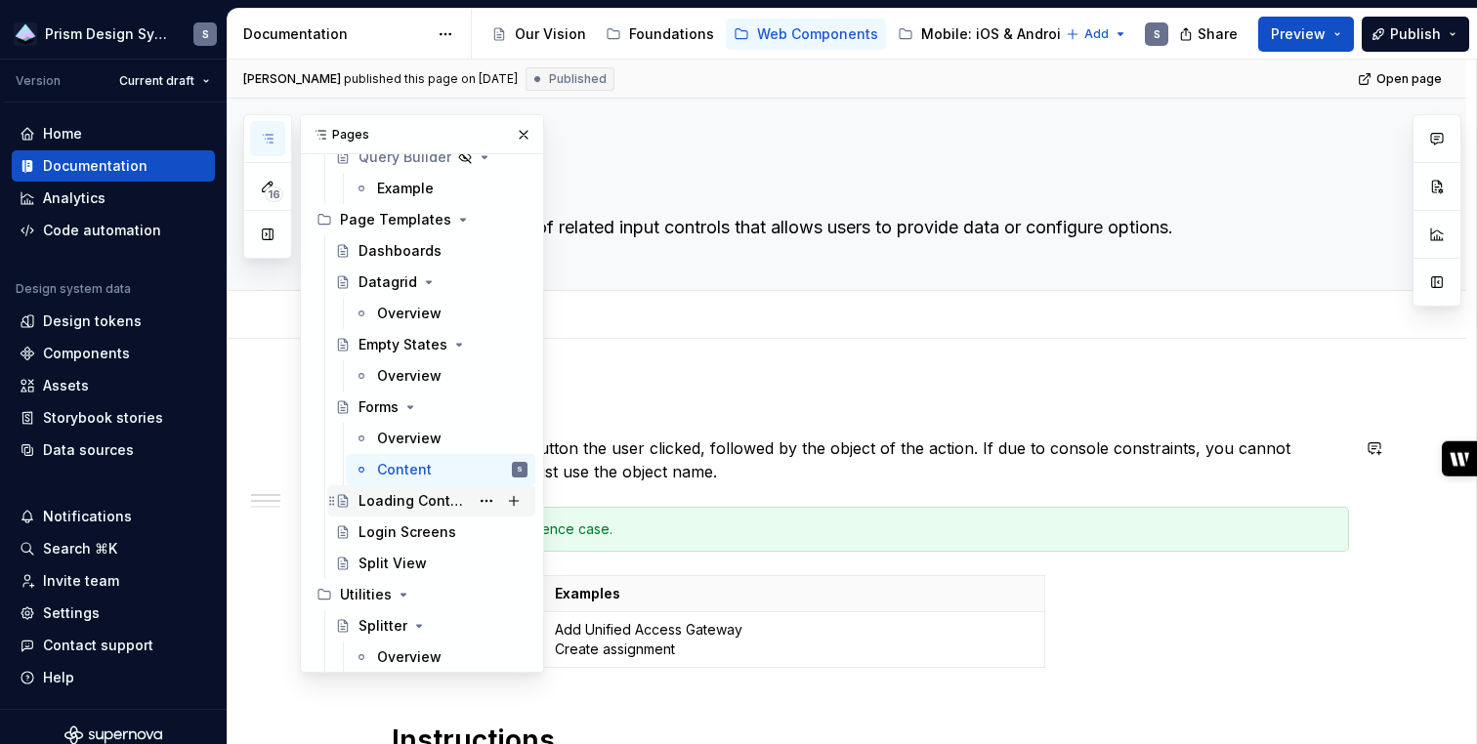
click at [401, 506] on div "Loading Content" at bounding box center [413, 501] width 110 height 20
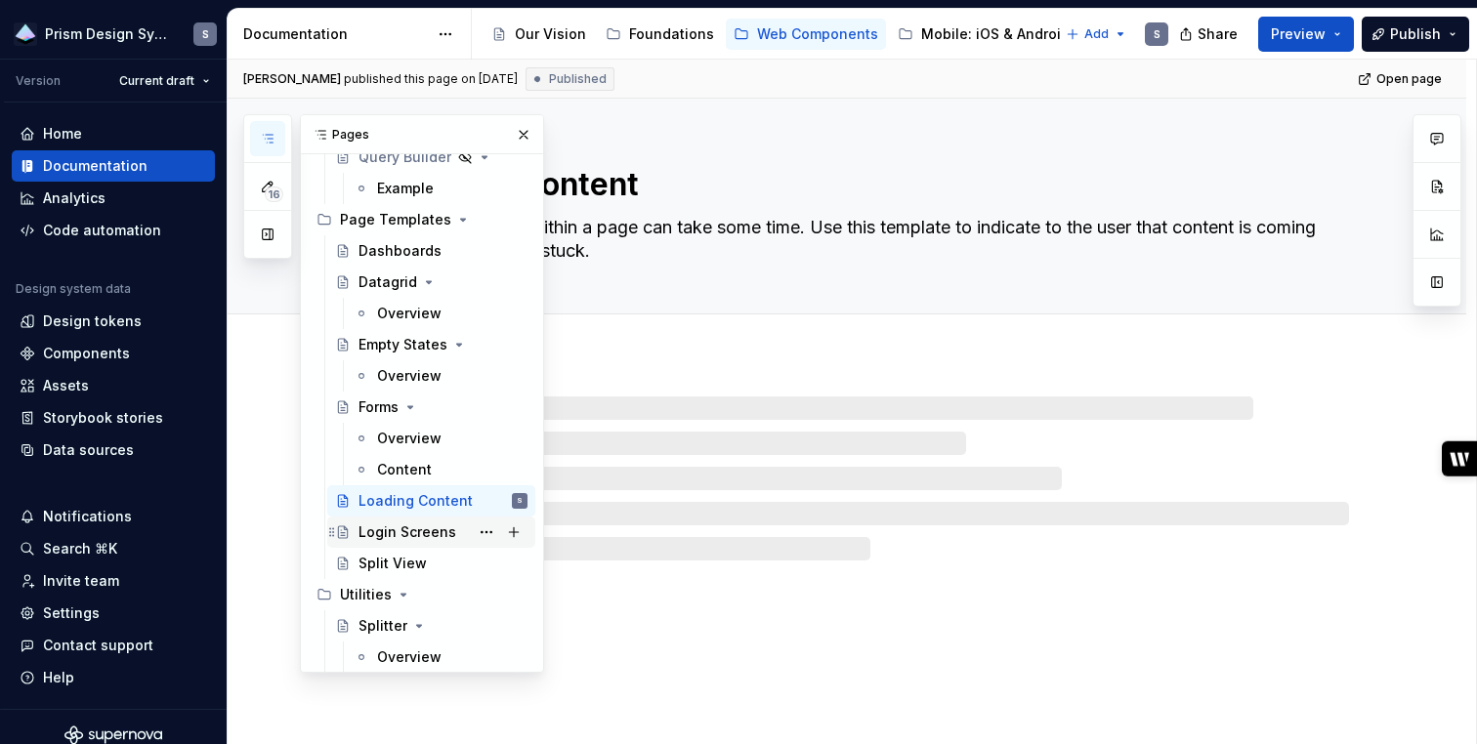
click at [400, 538] on div "Login Screens" at bounding box center [407, 532] width 98 height 20
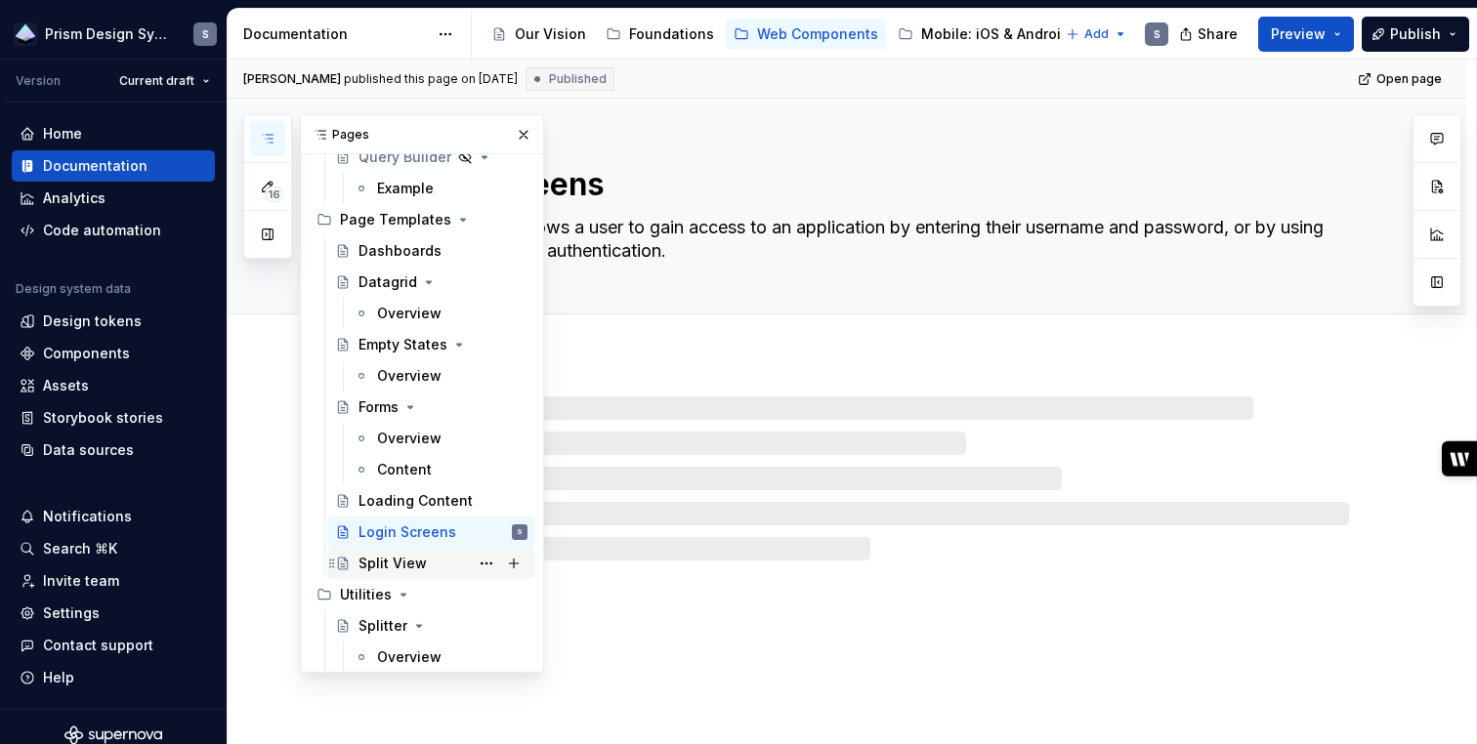
click at [383, 563] on div "Split View" at bounding box center [392, 564] width 68 height 20
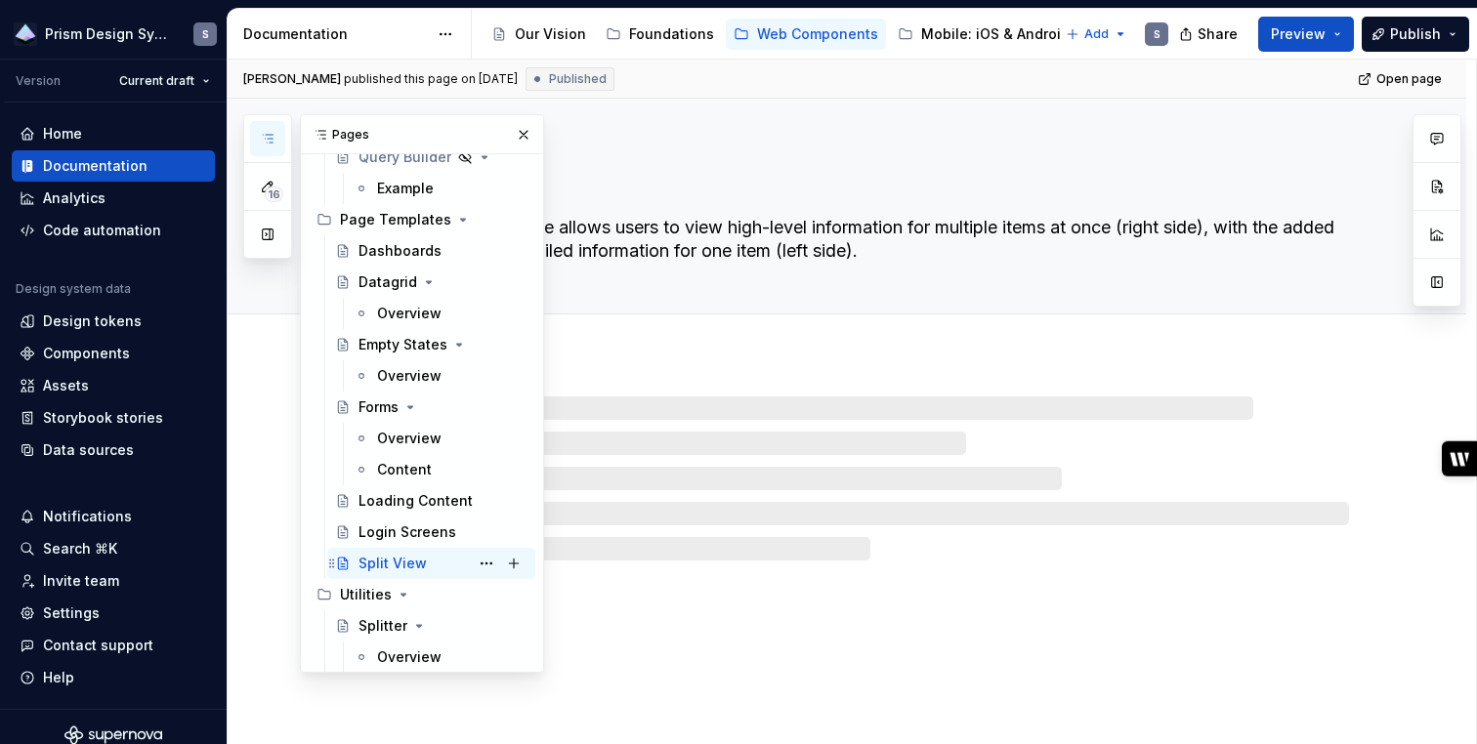
scroll to position [6311, 0]
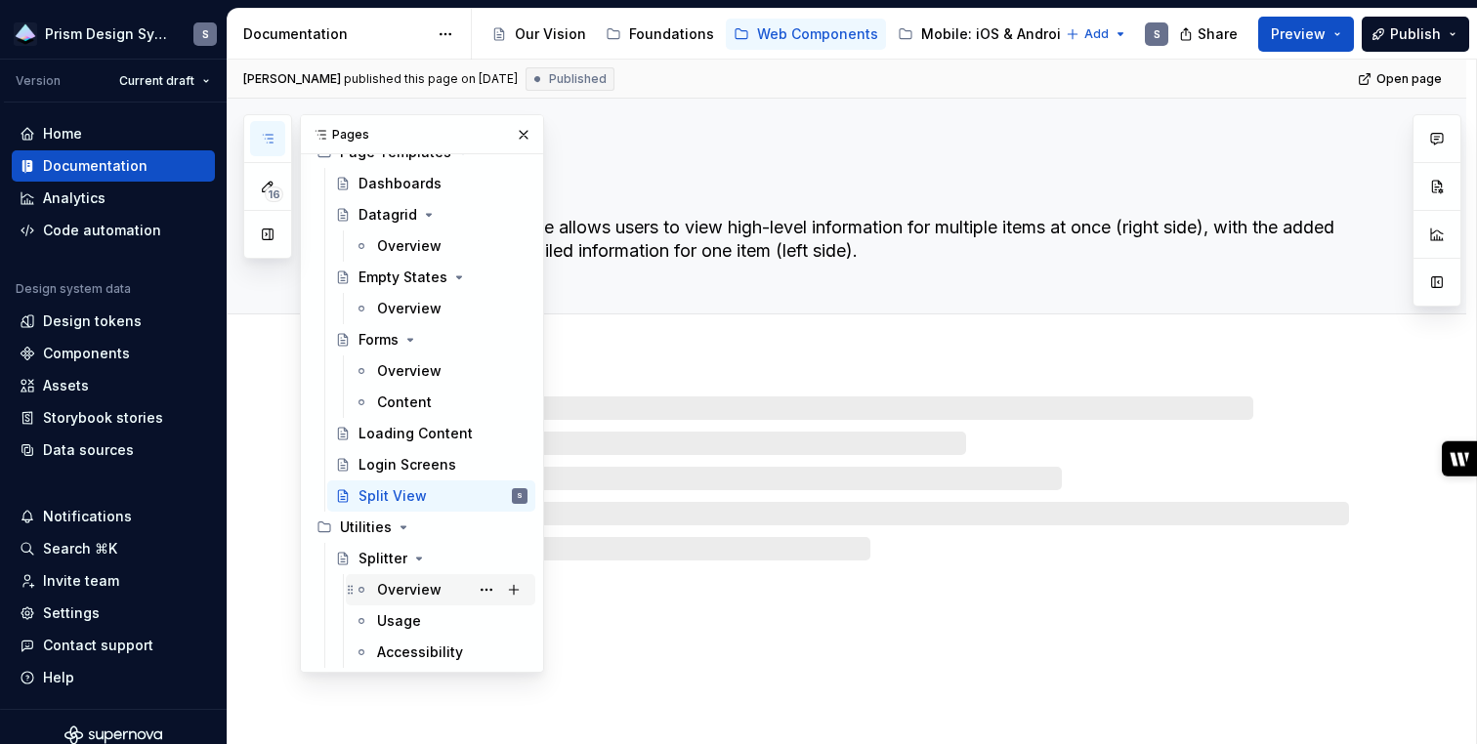
click at [385, 588] on div "Overview" at bounding box center [409, 590] width 64 height 20
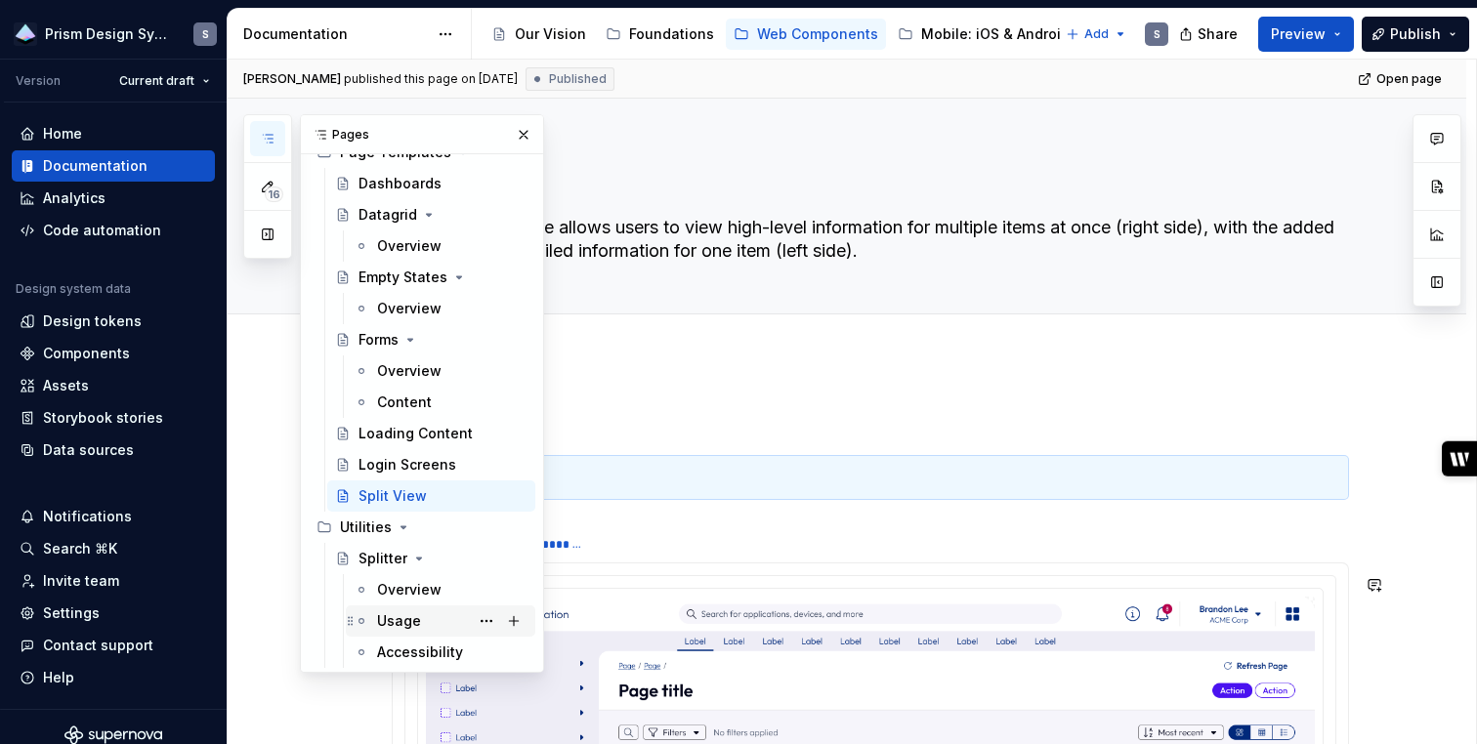
click at [385, 618] on div "Usage" at bounding box center [399, 621] width 44 height 20
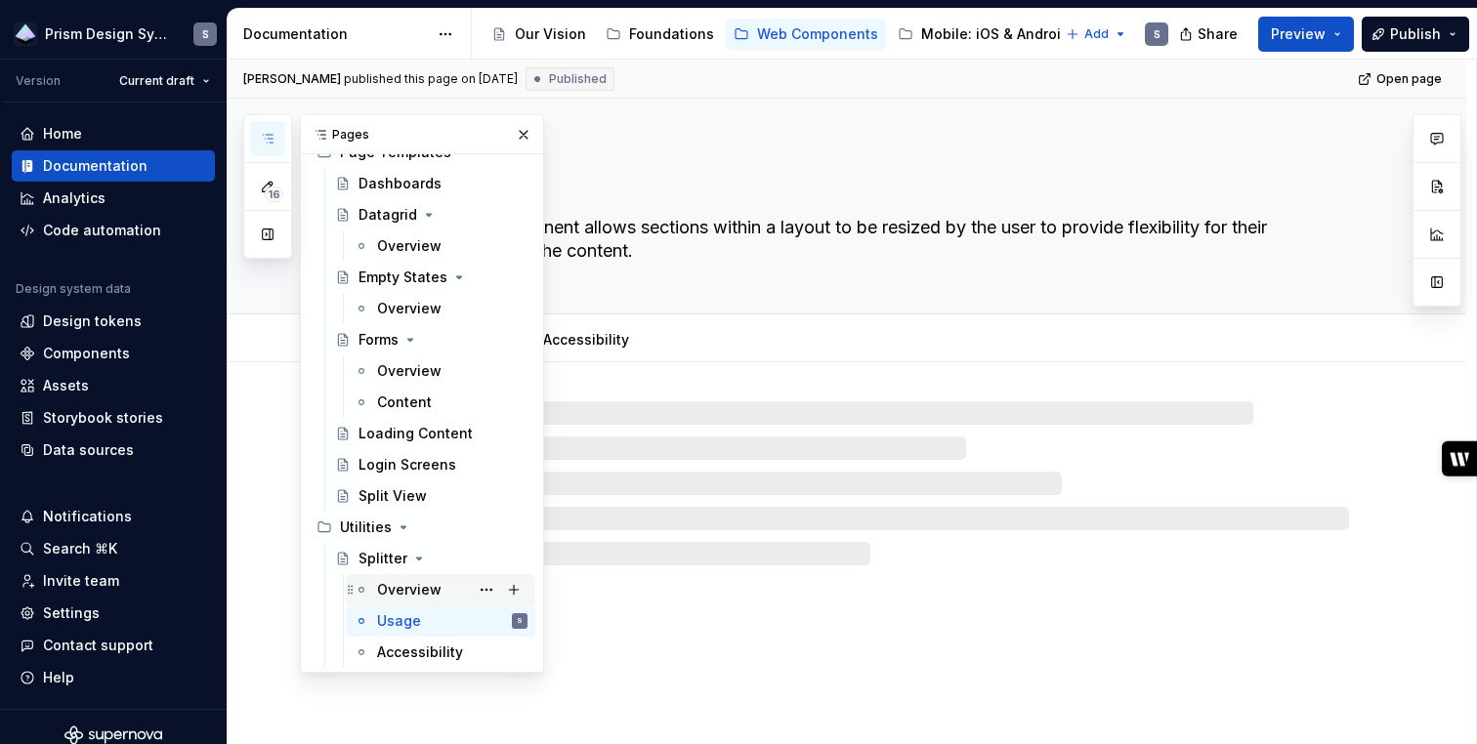
click at [391, 598] on div "Overview" at bounding box center [409, 590] width 64 height 20
click at [389, 623] on div "Usage" at bounding box center [399, 621] width 44 height 20
click at [402, 650] on div "Accessibility" at bounding box center [420, 653] width 86 height 20
click at [417, 581] on div "Overview" at bounding box center [409, 590] width 64 height 20
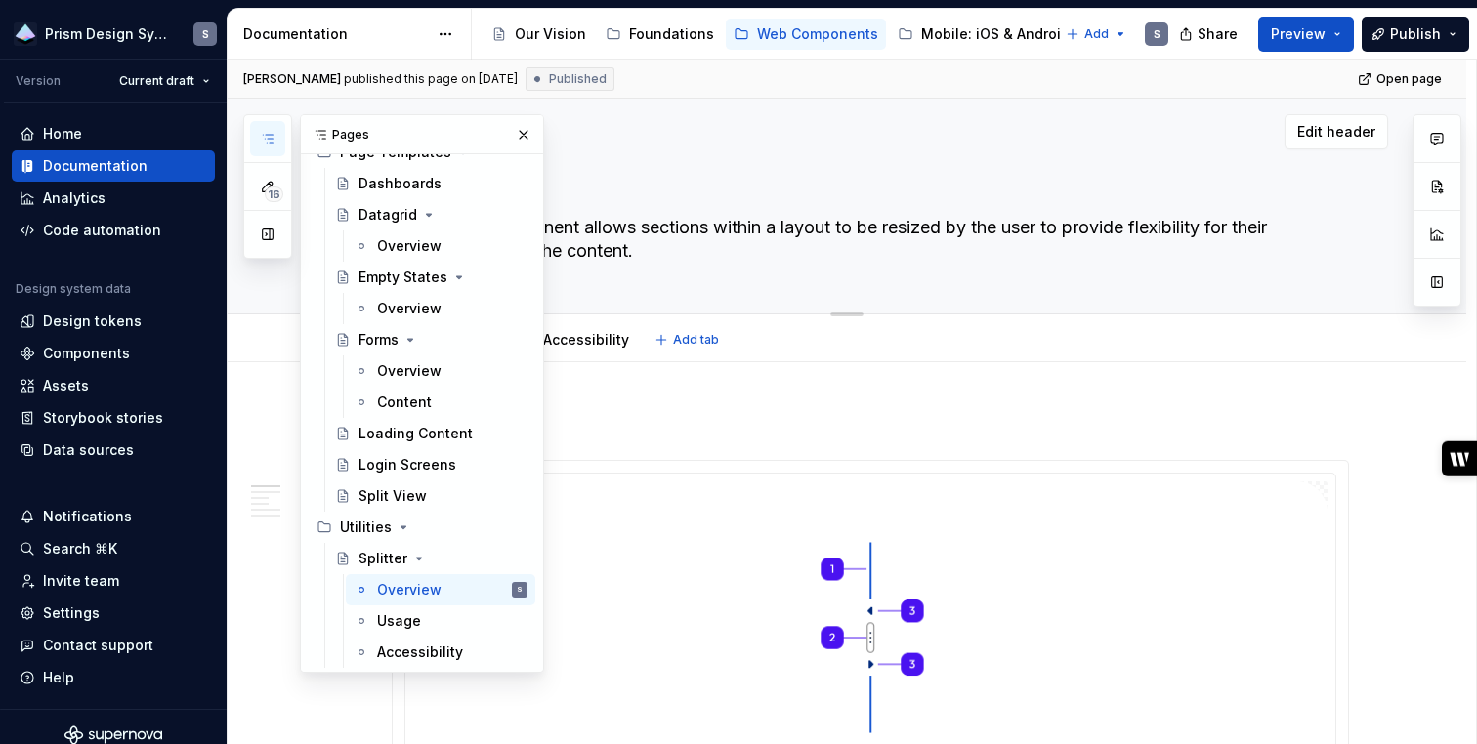
click at [749, 147] on div "Edit header" at bounding box center [808, 131] width 1160 height 35
click at [516, 128] on button "button" at bounding box center [523, 134] width 27 height 27
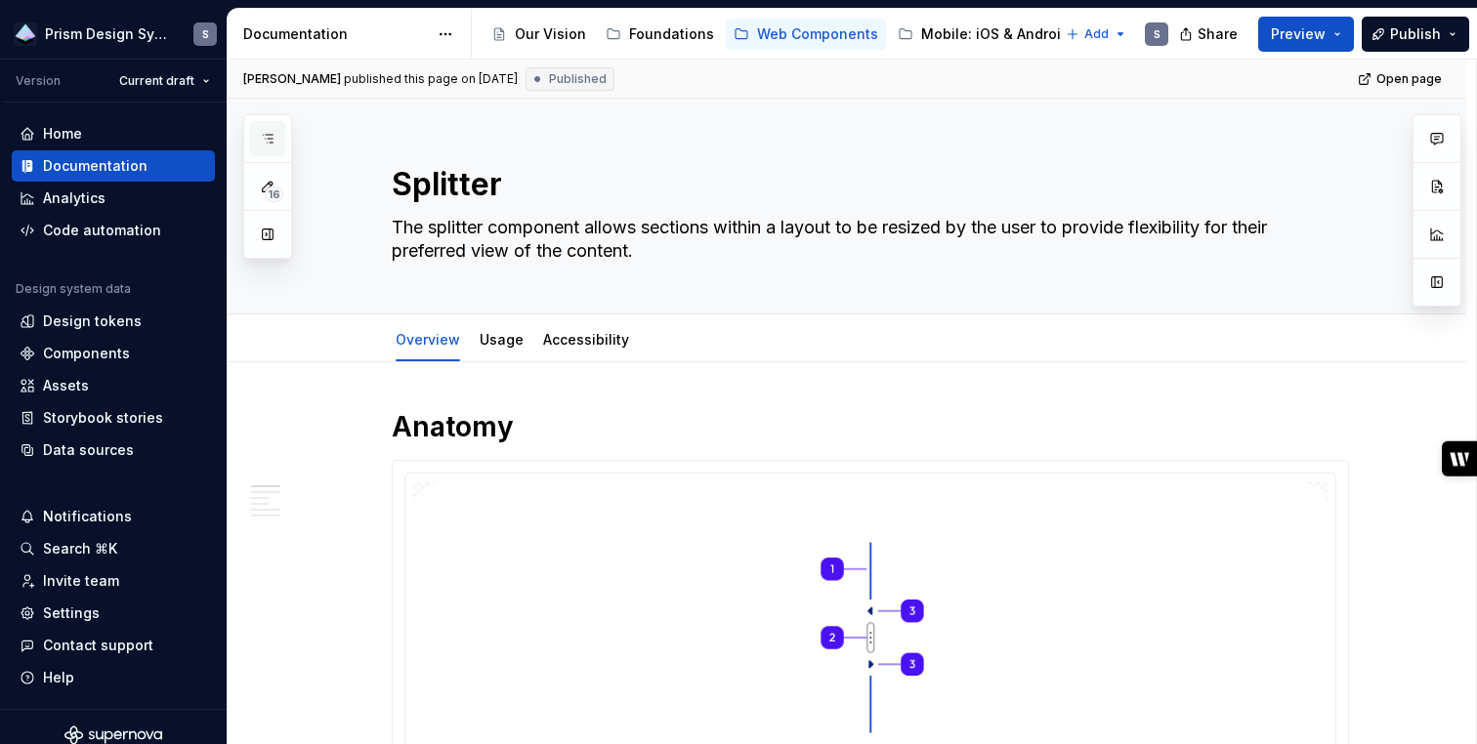
click at [269, 132] on icon "button" at bounding box center [268, 139] width 16 height 16
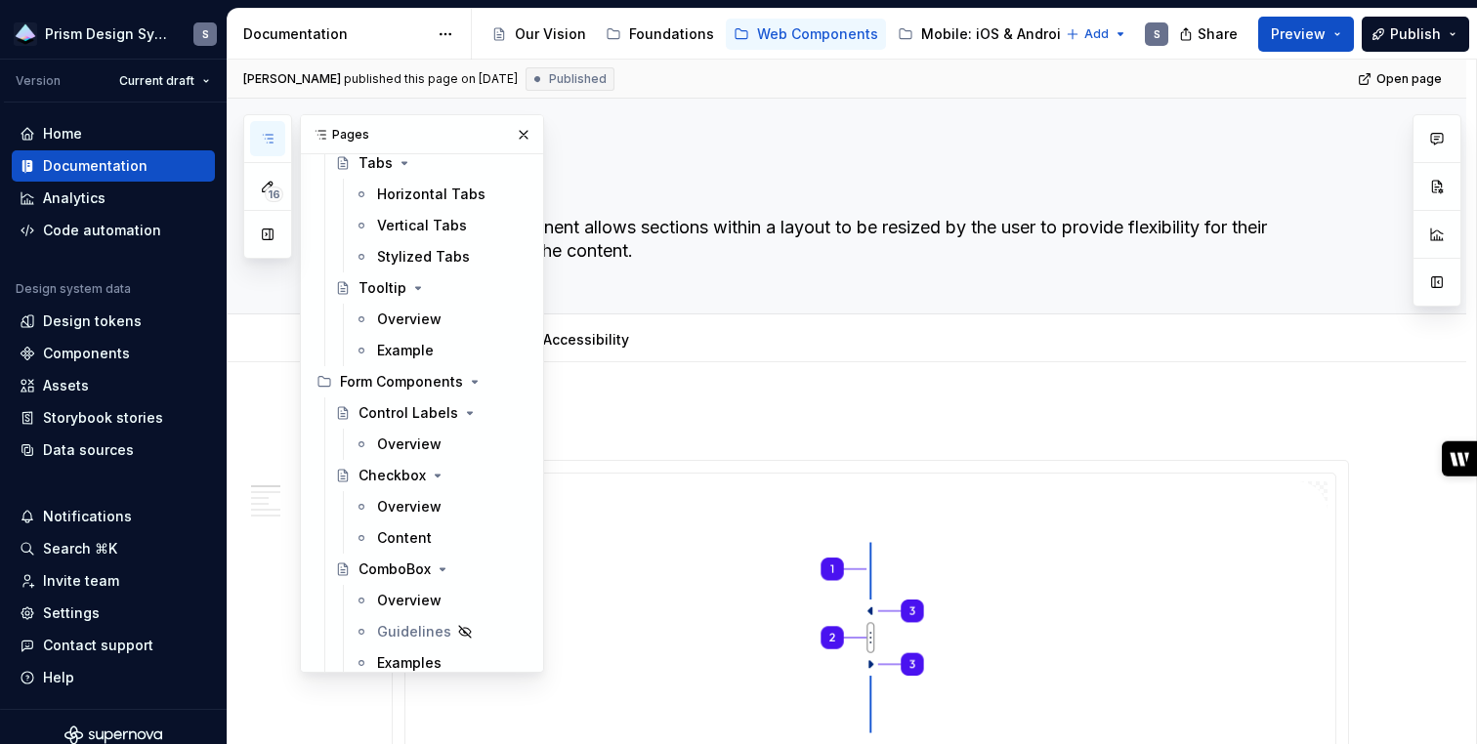
scroll to position [3025, 0]
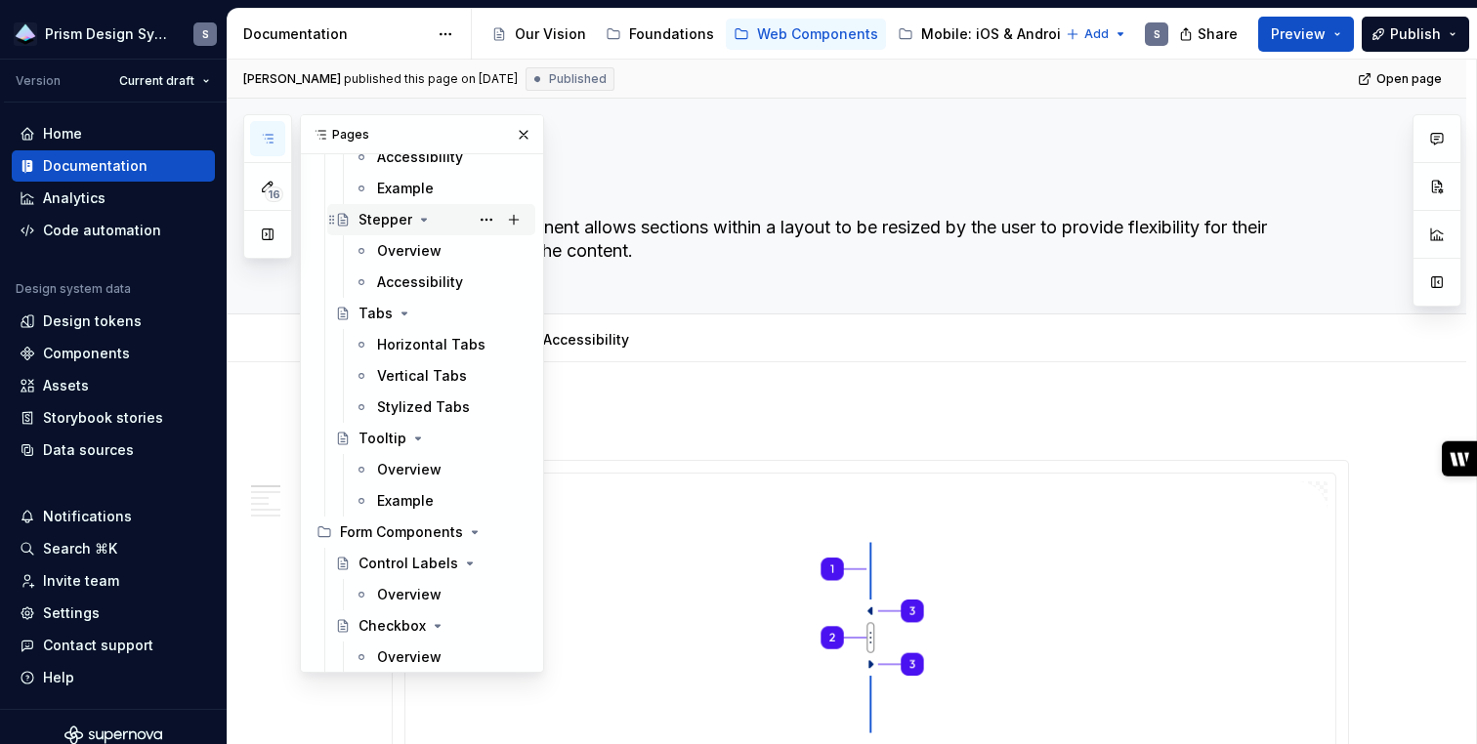
click at [384, 217] on div "Stepper" at bounding box center [385, 220] width 54 height 20
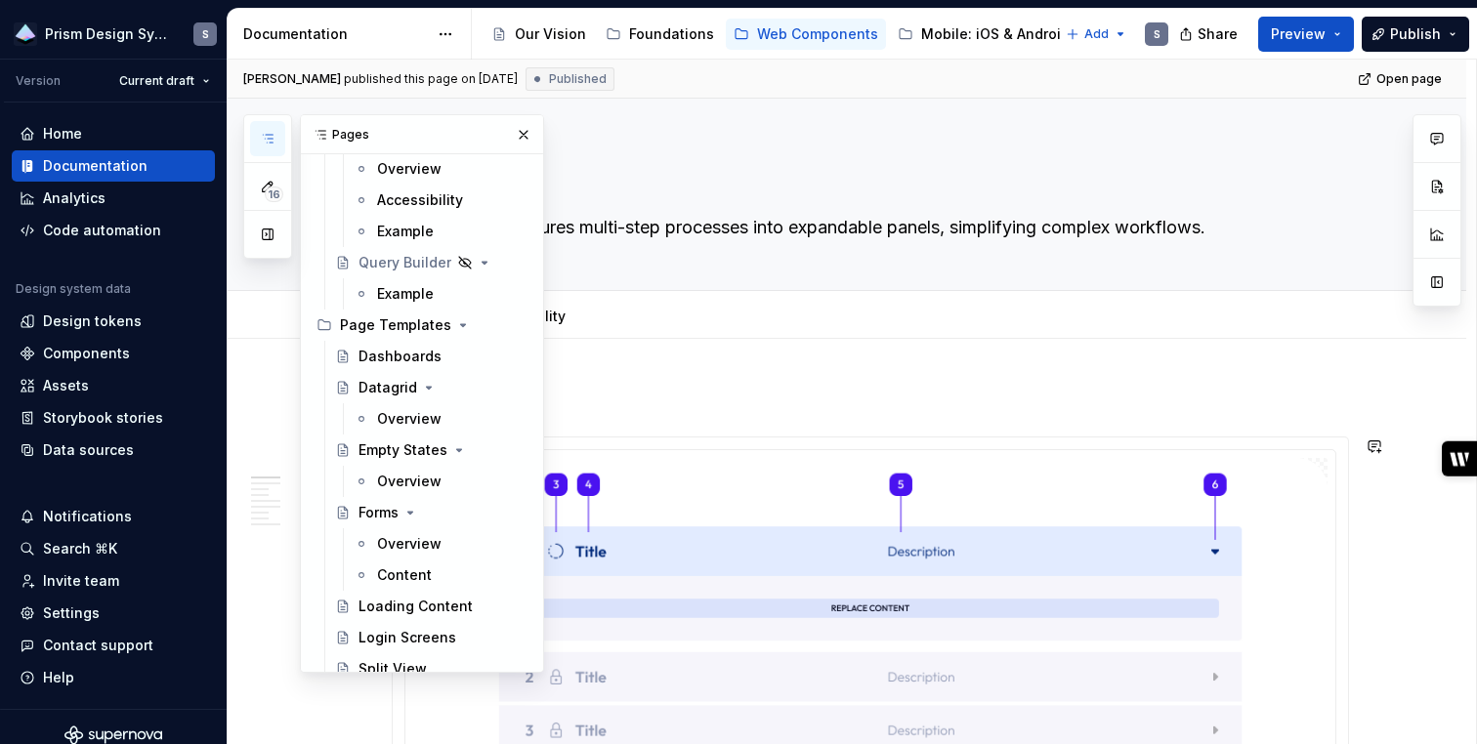
scroll to position [6311, 0]
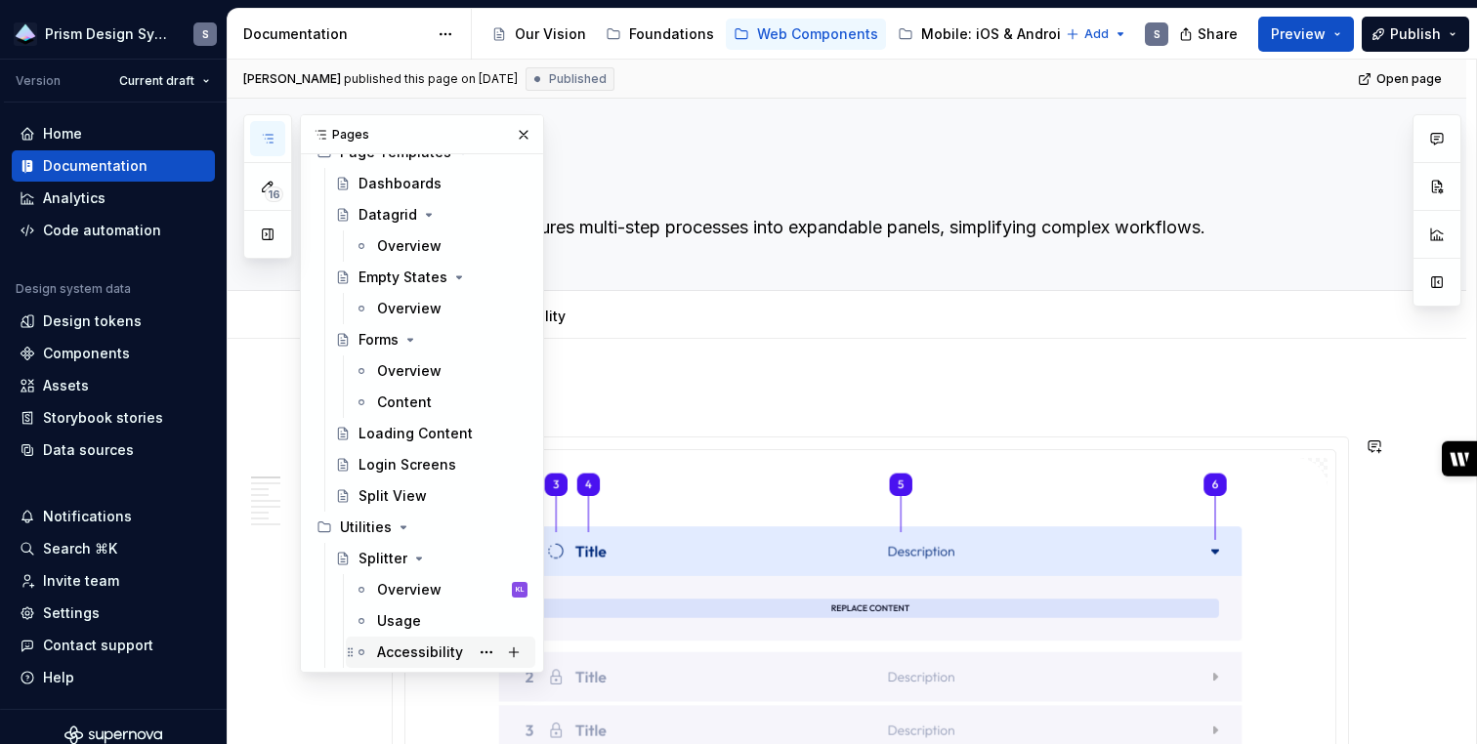
click at [405, 648] on div "Accessibility" at bounding box center [420, 653] width 86 height 20
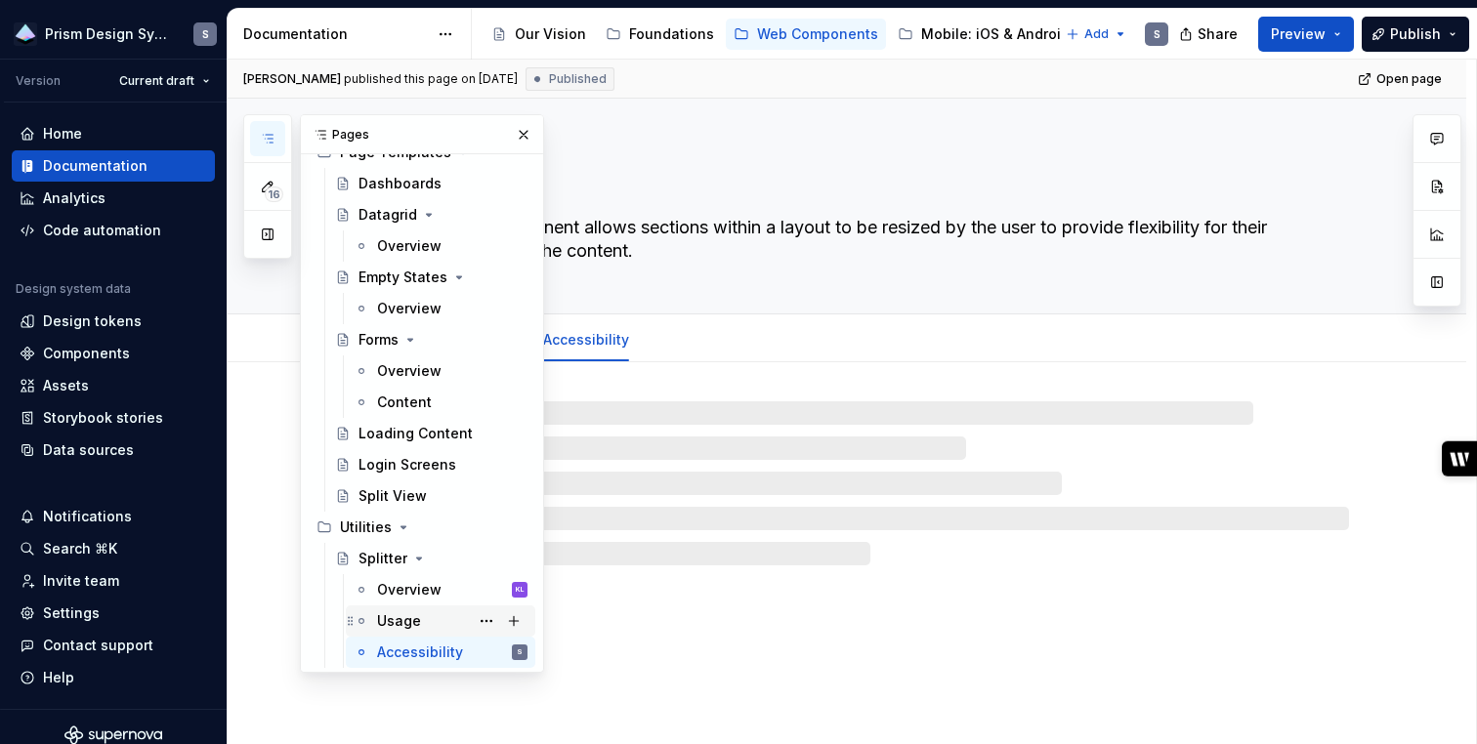
click at [394, 622] on div "Usage" at bounding box center [399, 621] width 44 height 20
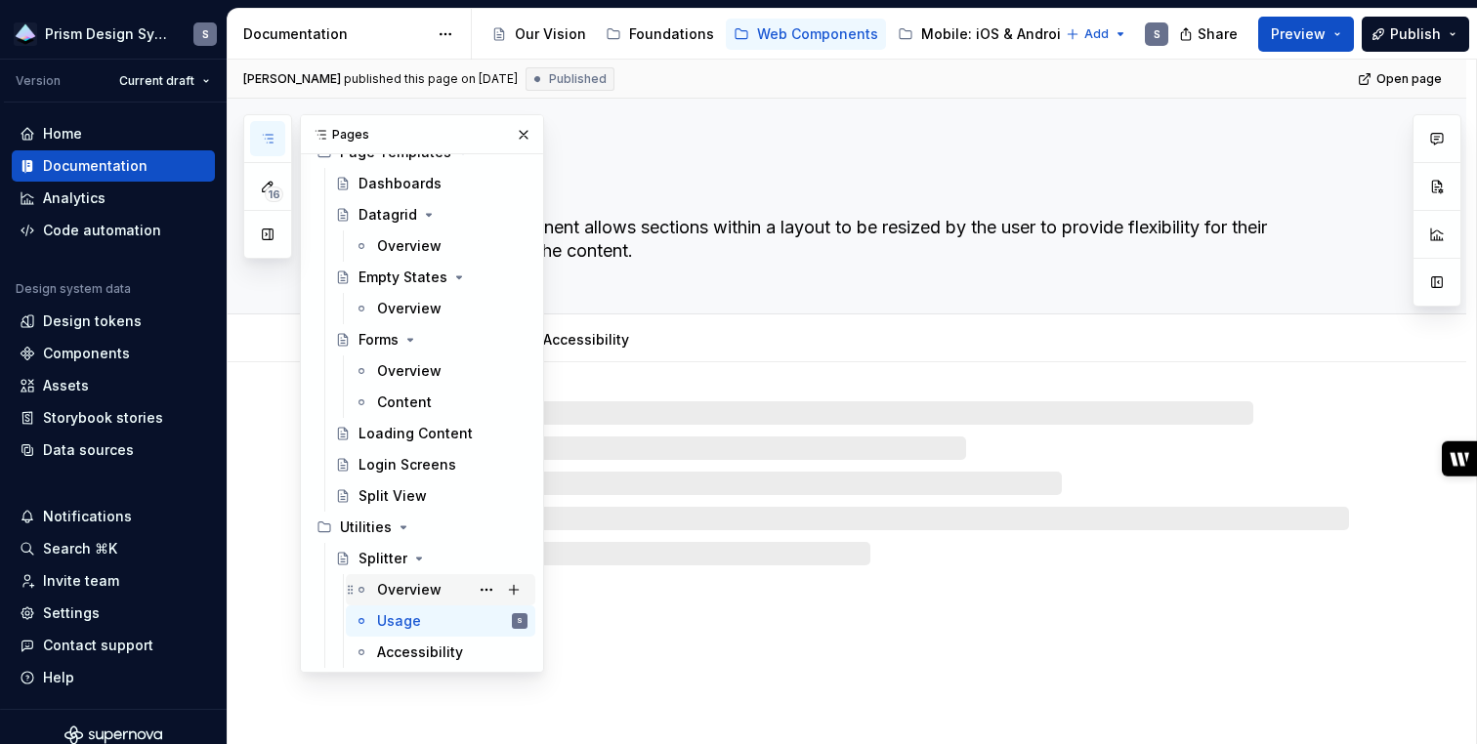
click at [394, 591] on div "Overview" at bounding box center [409, 590] width 64 height 20
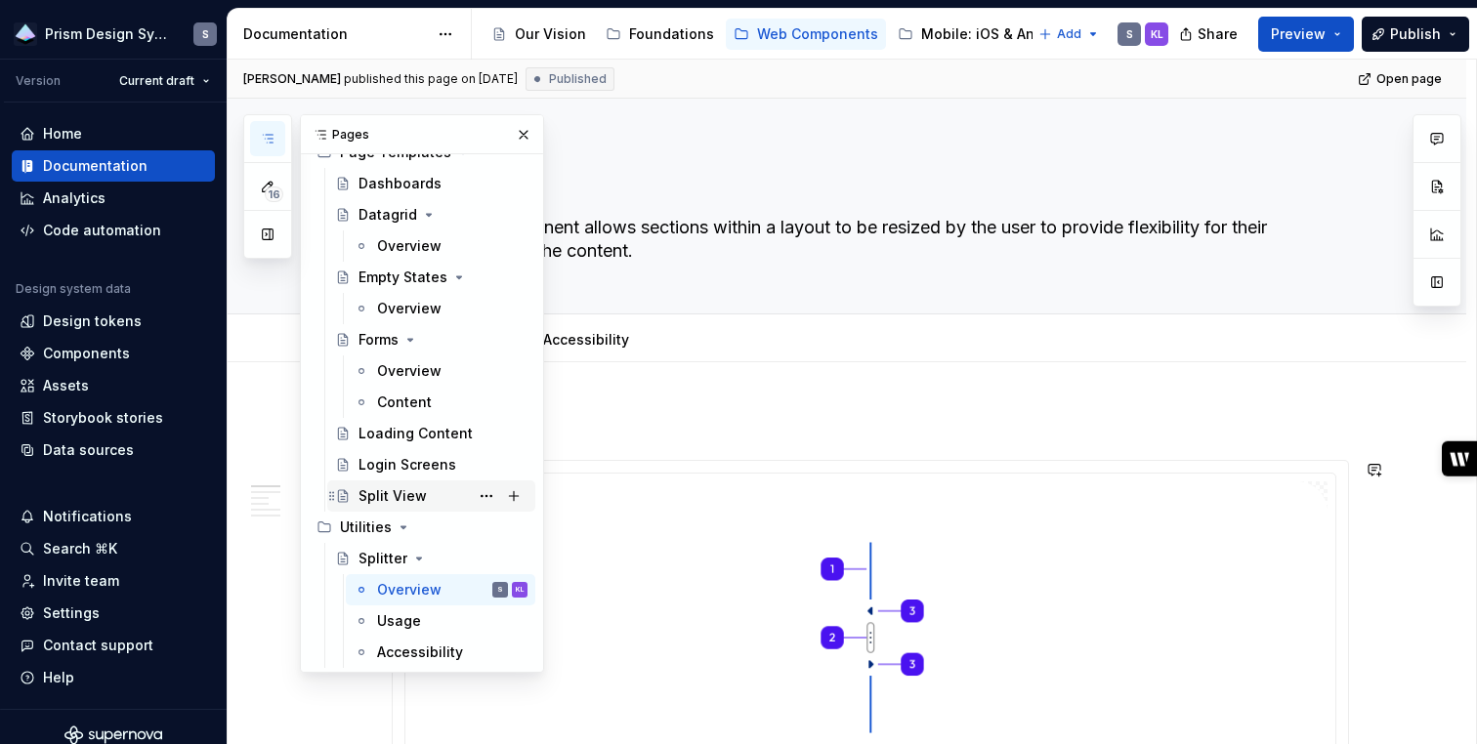
click at [392, 496] on div "Split View" at bounding box center [392, 496] width 68 height 20
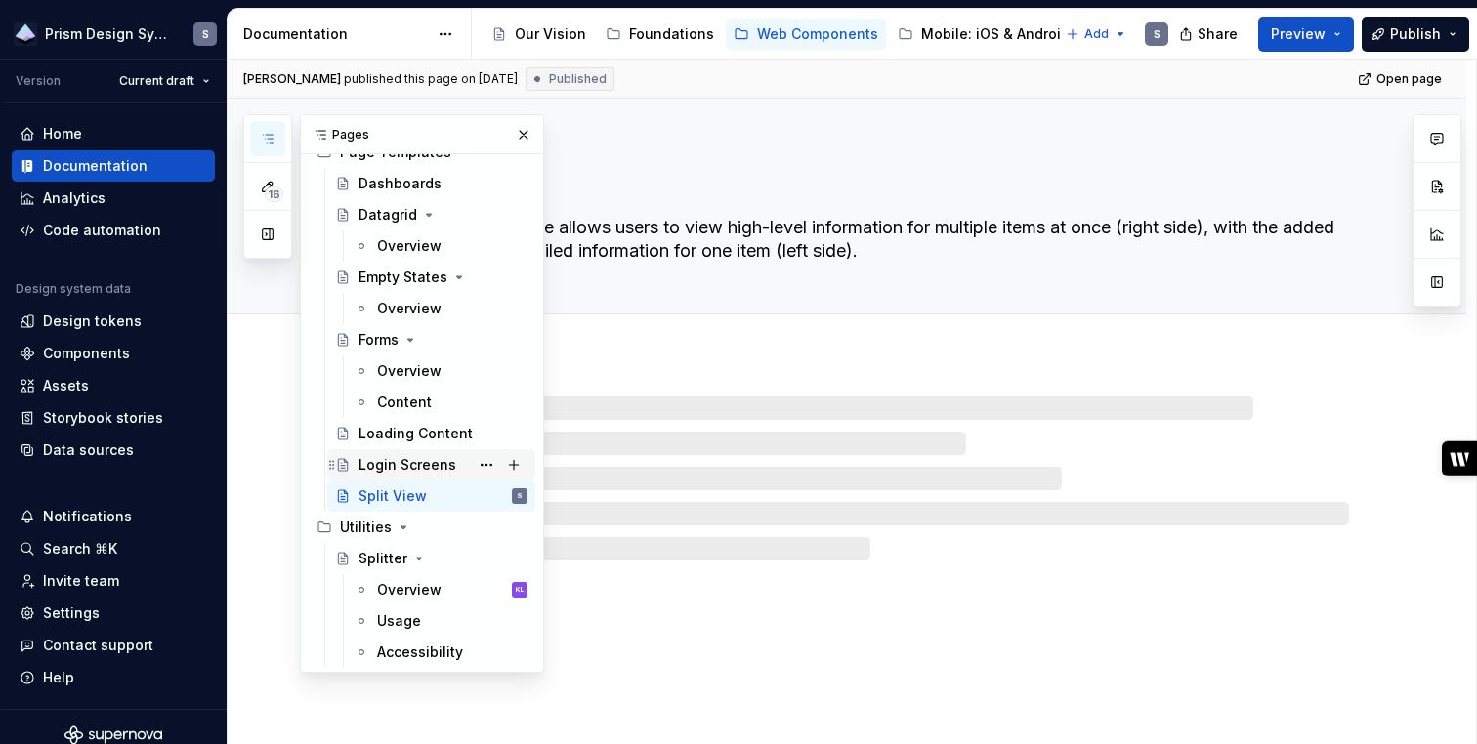
click at [391, 467] on div "Login Screens" at bounding box center [407, 465] width 98 height 20
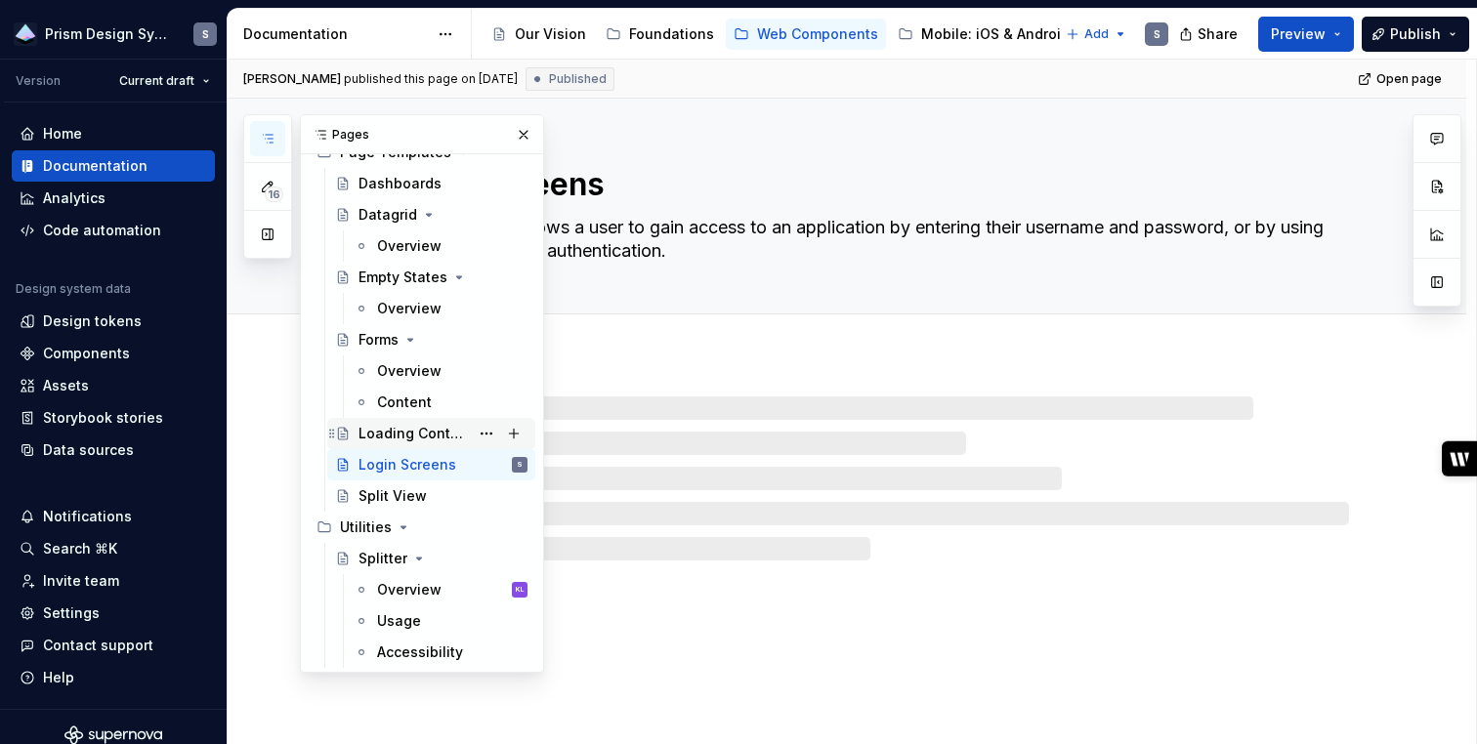
click at [391, 438] on div "Loading Content" at bounding box center [413, 434] width 110 height 20
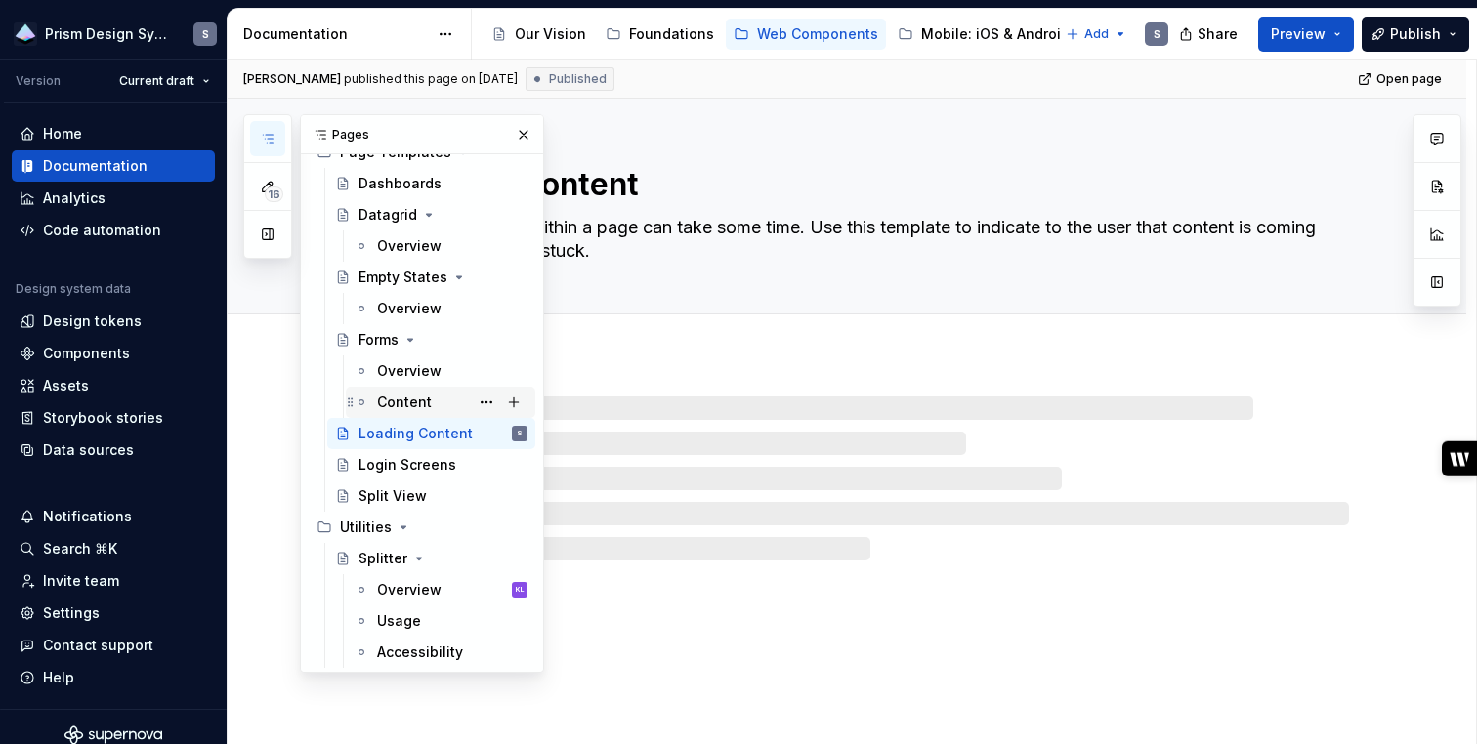
click at [395, 410] on div "Content" at bounding box center [404, 403] width 55 height 20
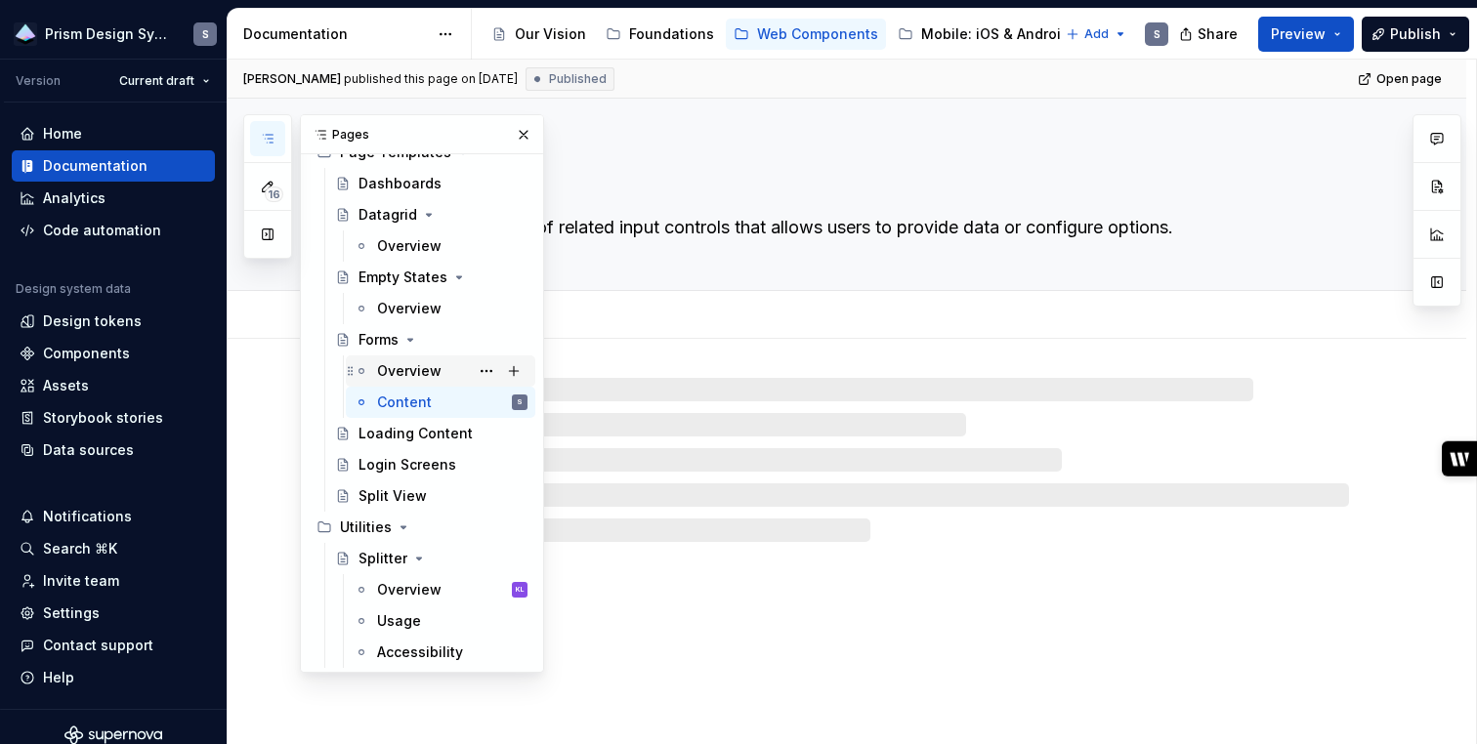
click at [400, 368] on div "Overview" at bounding box center [409, 371] width 64 height 20
click at [396, 391] on div "Content" at bounding box center [452, 402] width 150 height 27
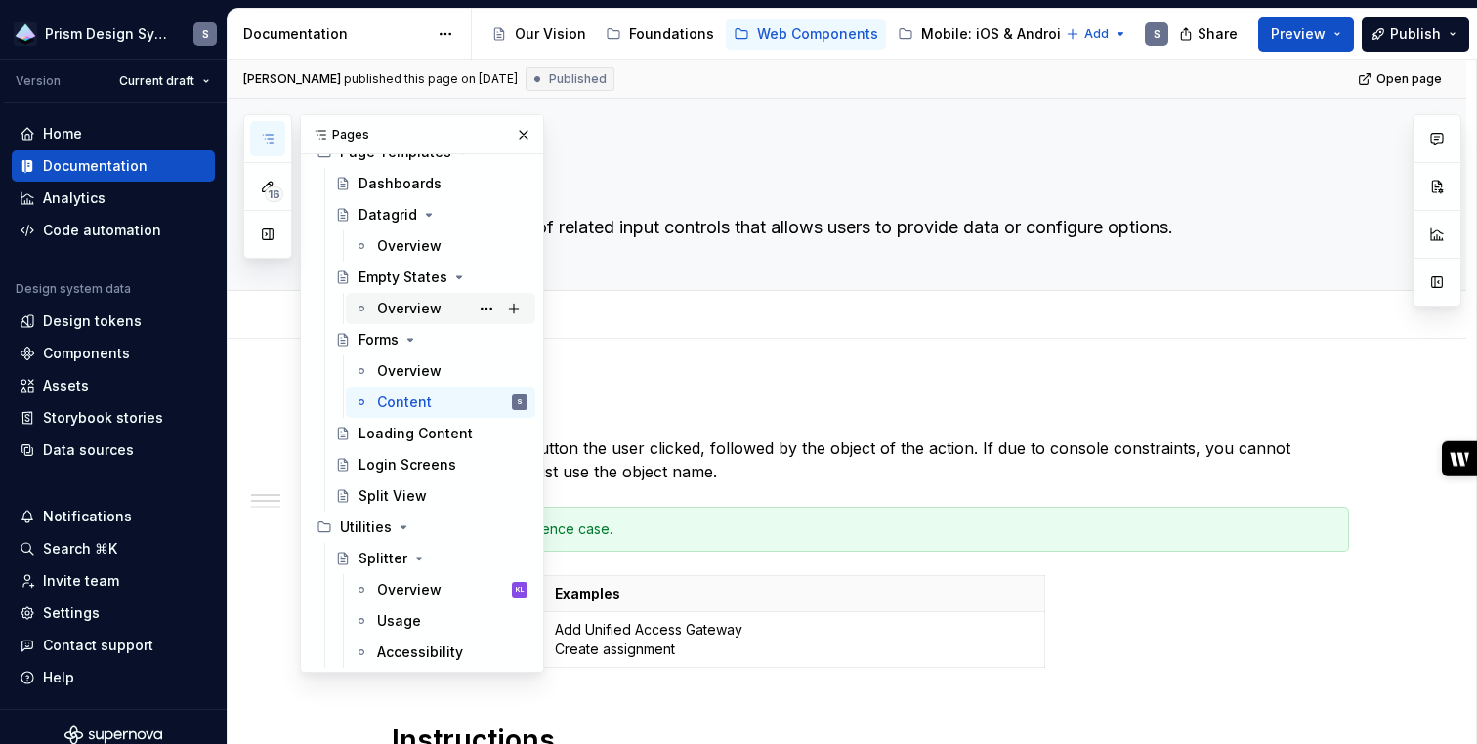
click at [406, 313] on div "Overview" at bounding box center [409, 309] width 64 height 20
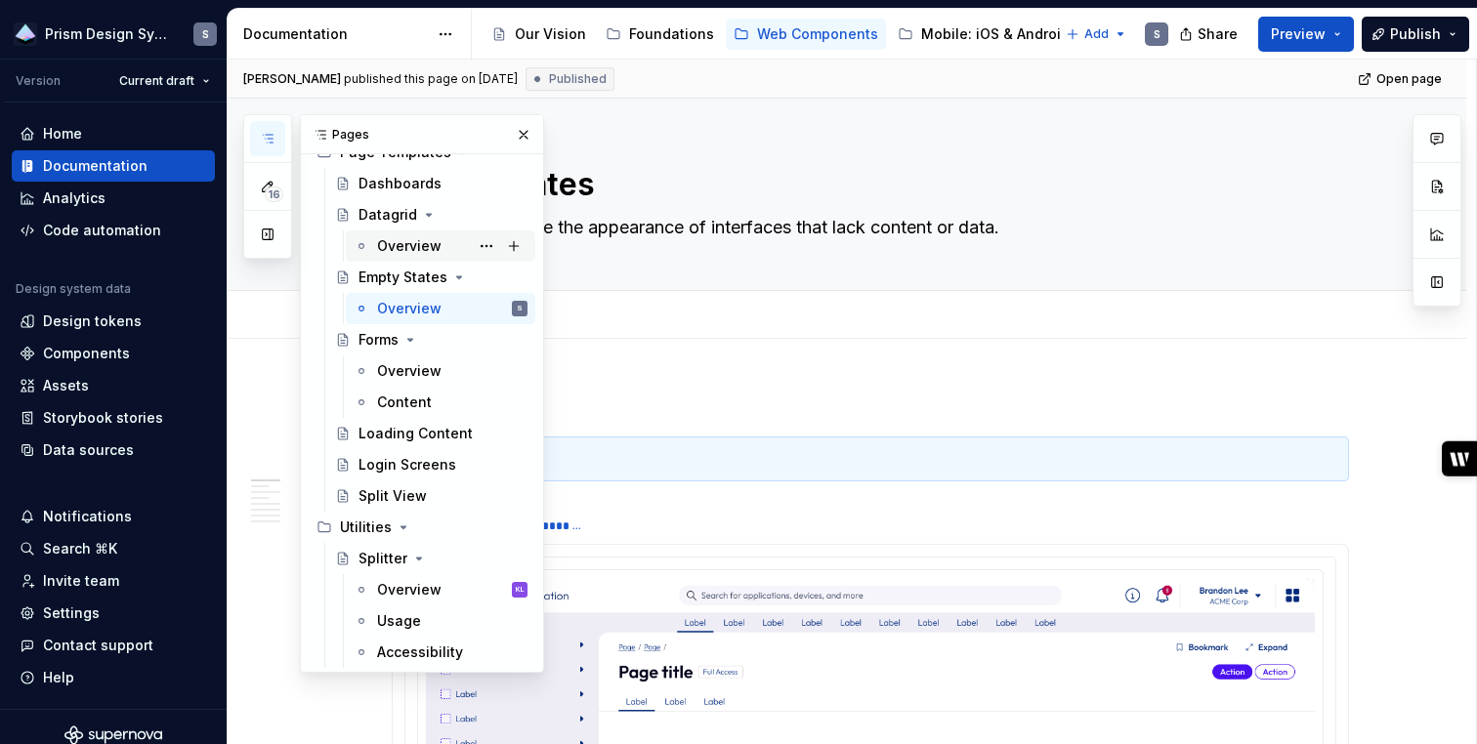
click at [401, 238] on div "Overview" at bounding box center [409, 246] width 64 height 20
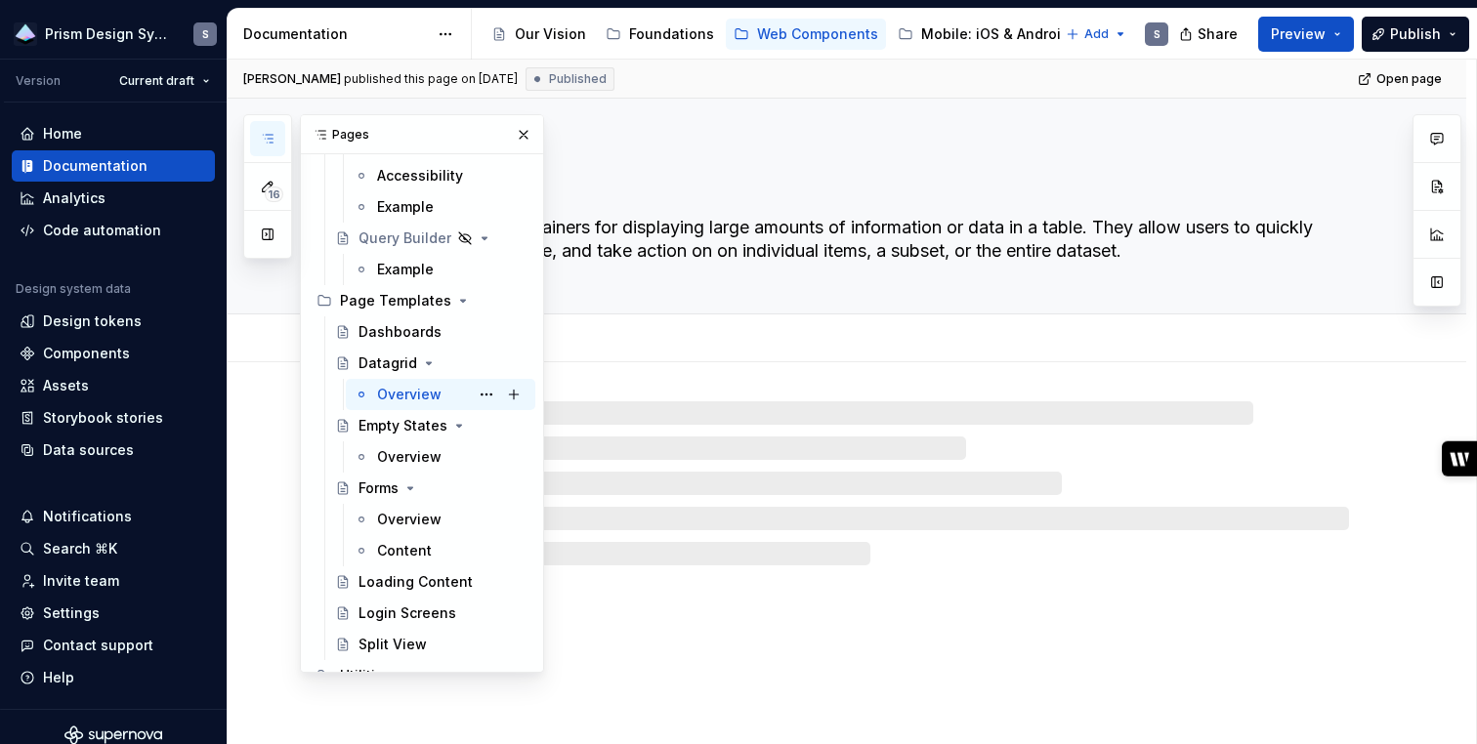
scroll to position [6161, 0]
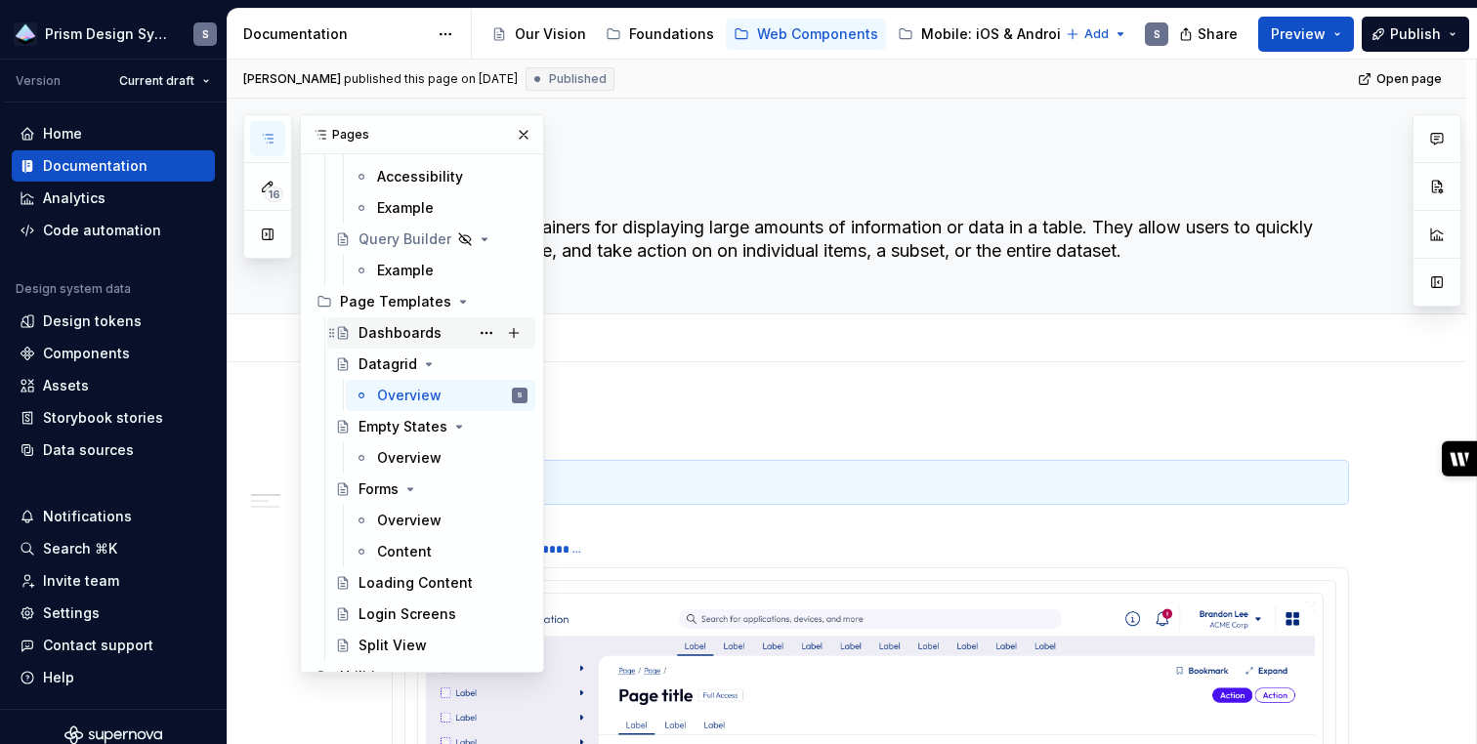
click at [391, 335] on div "Dashboards" at bounding box center [399, 333] width 83 height 20
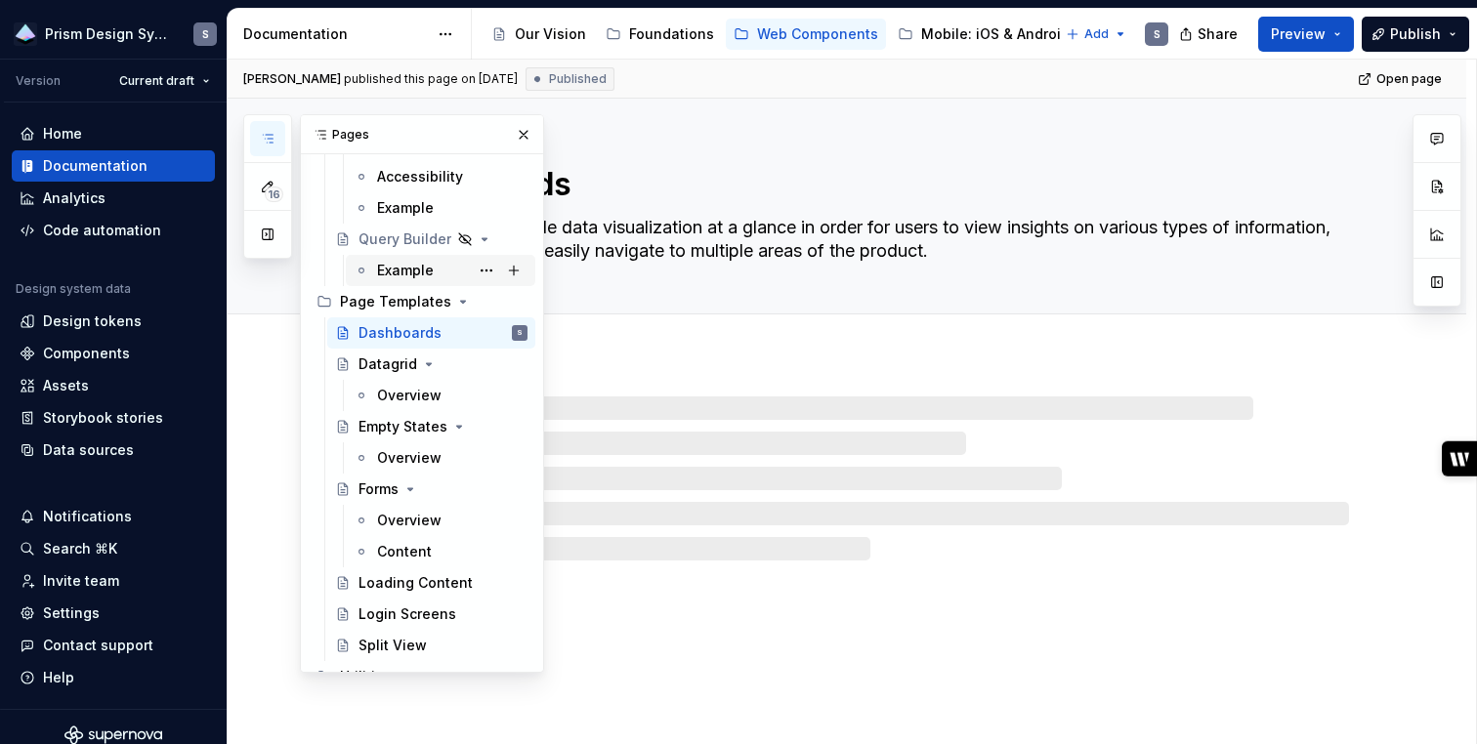
click at [402, 267] on div "Example" at bounding box center [405, 271] width 57 height 20
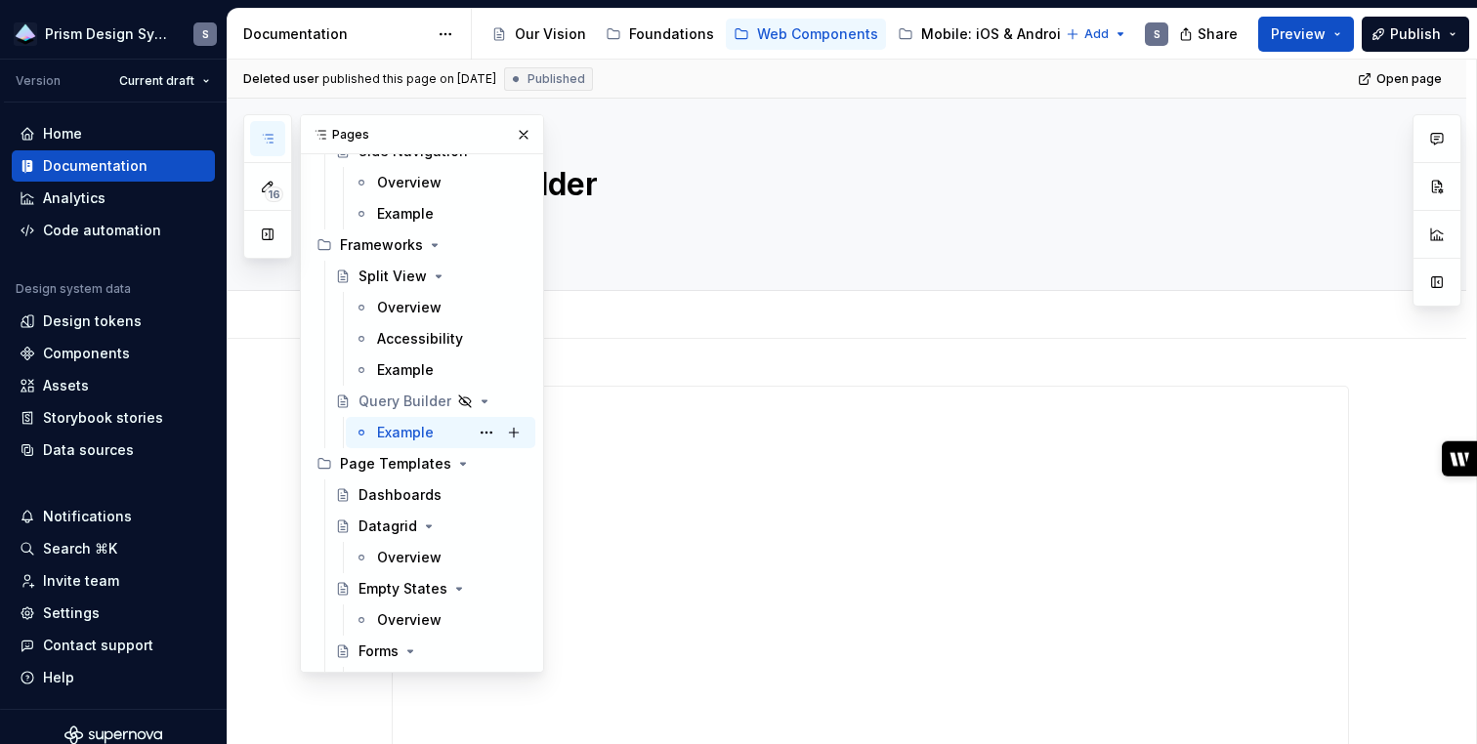
scroll to position [5993, 0]
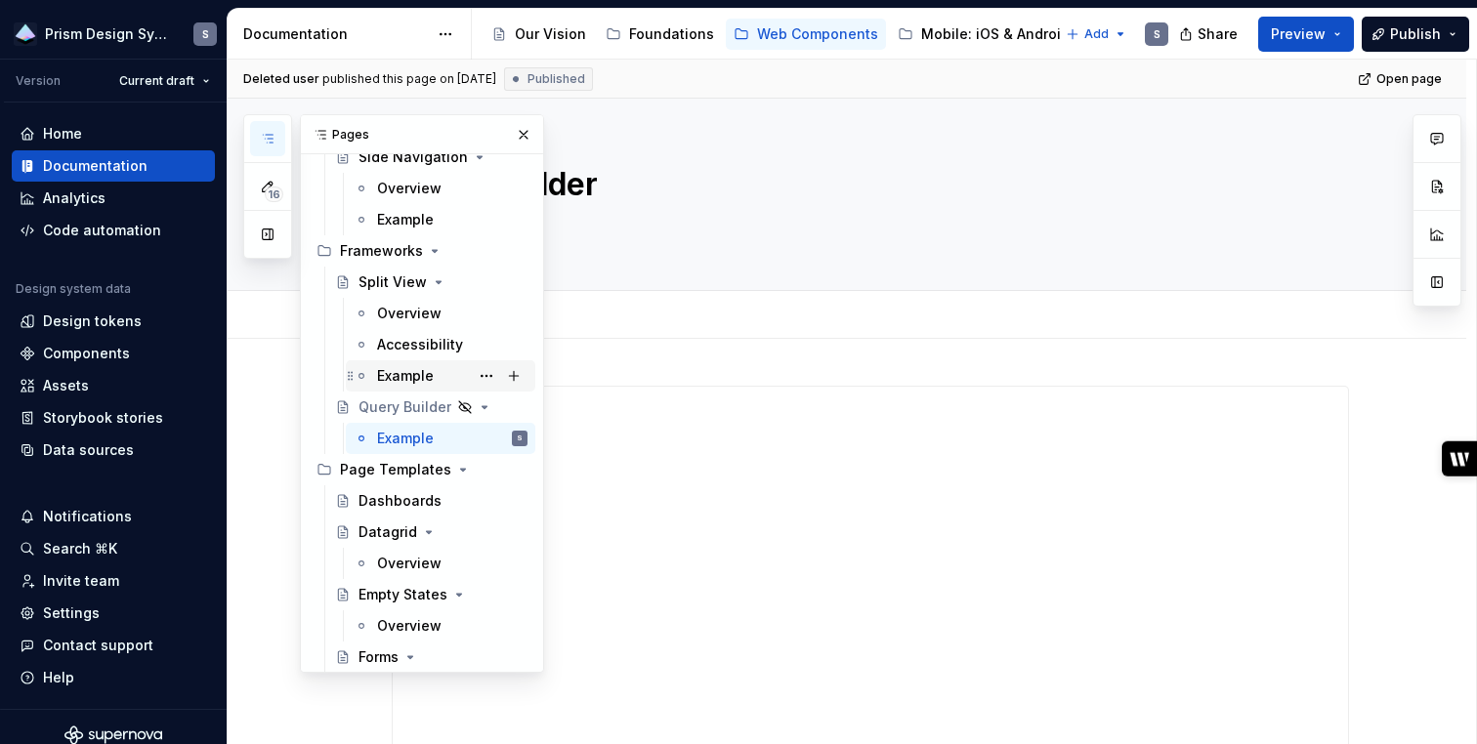
click at [397, 369] on div "Example" at bounding box center [405, 376] width 57 height 20
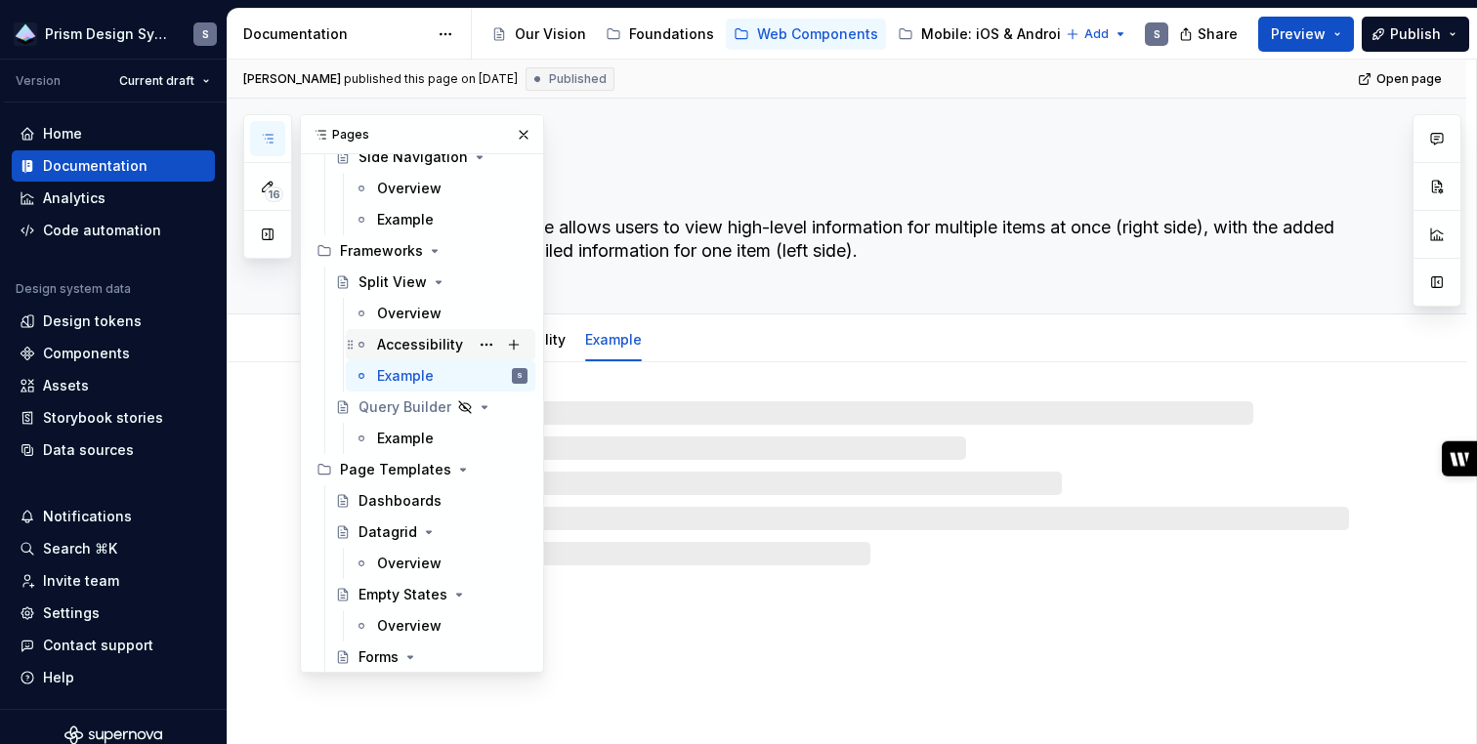
click at [406, 339] on div "Accessibility" at bounding box center [420, 345] width 86 height 20
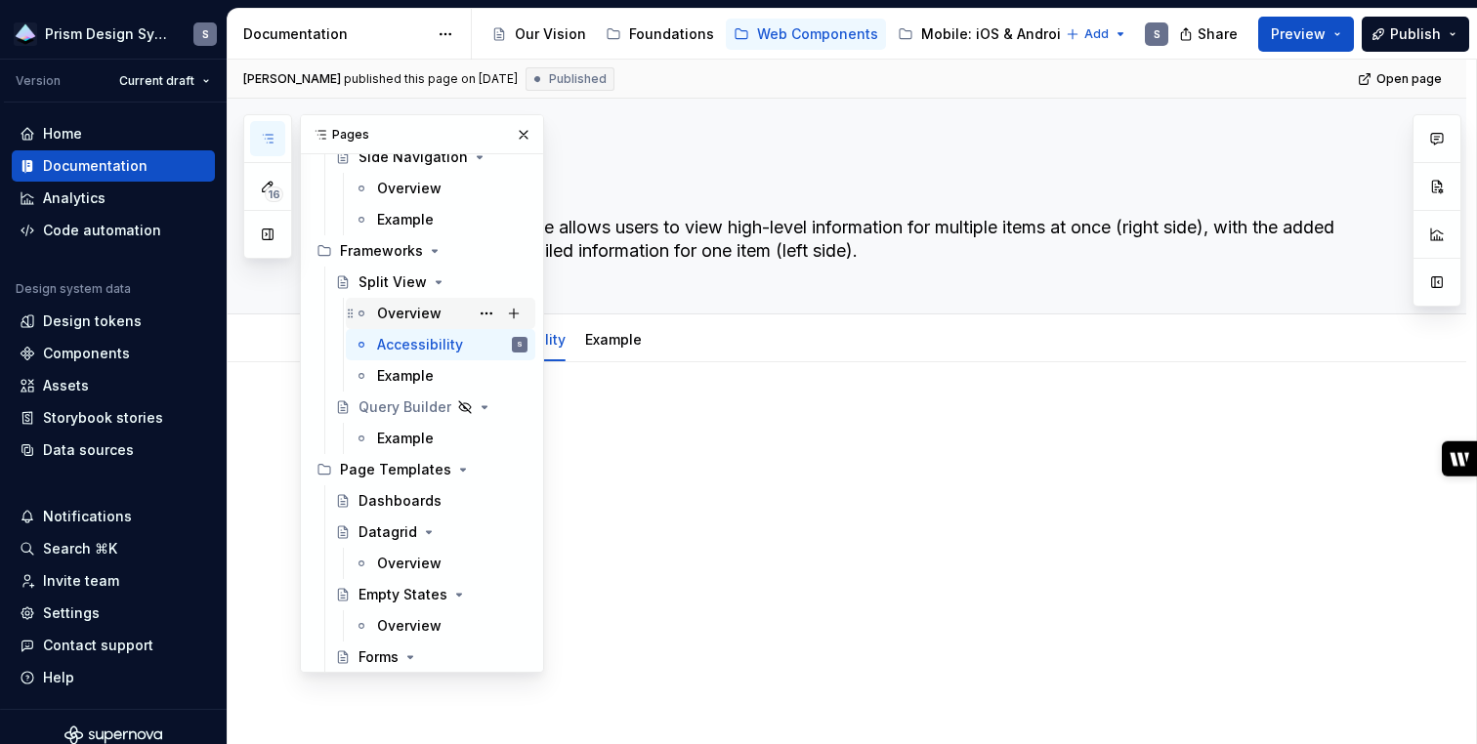
click at [404, 312] on div "Overview" at bounding box center [409, 314] width 64 height 20
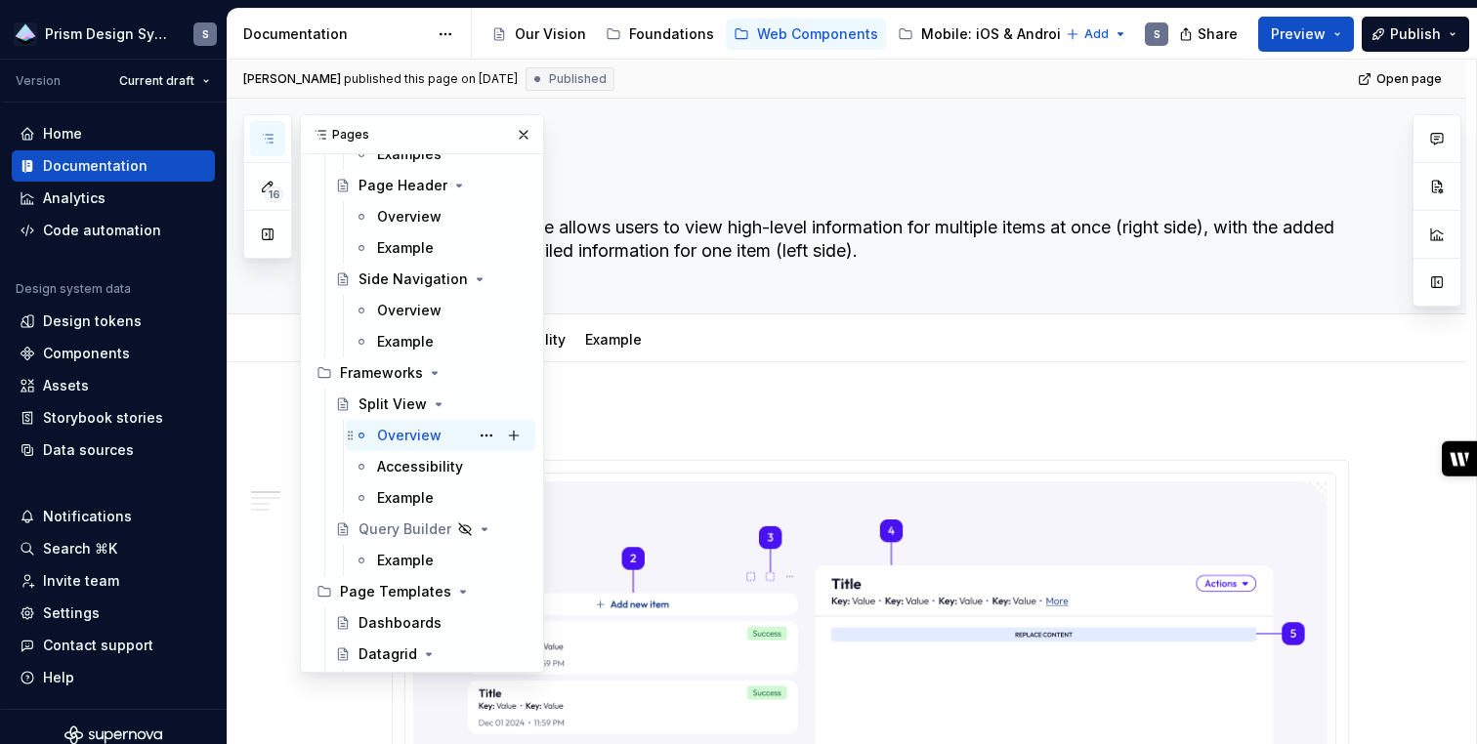
scroll to position [5864, 0]
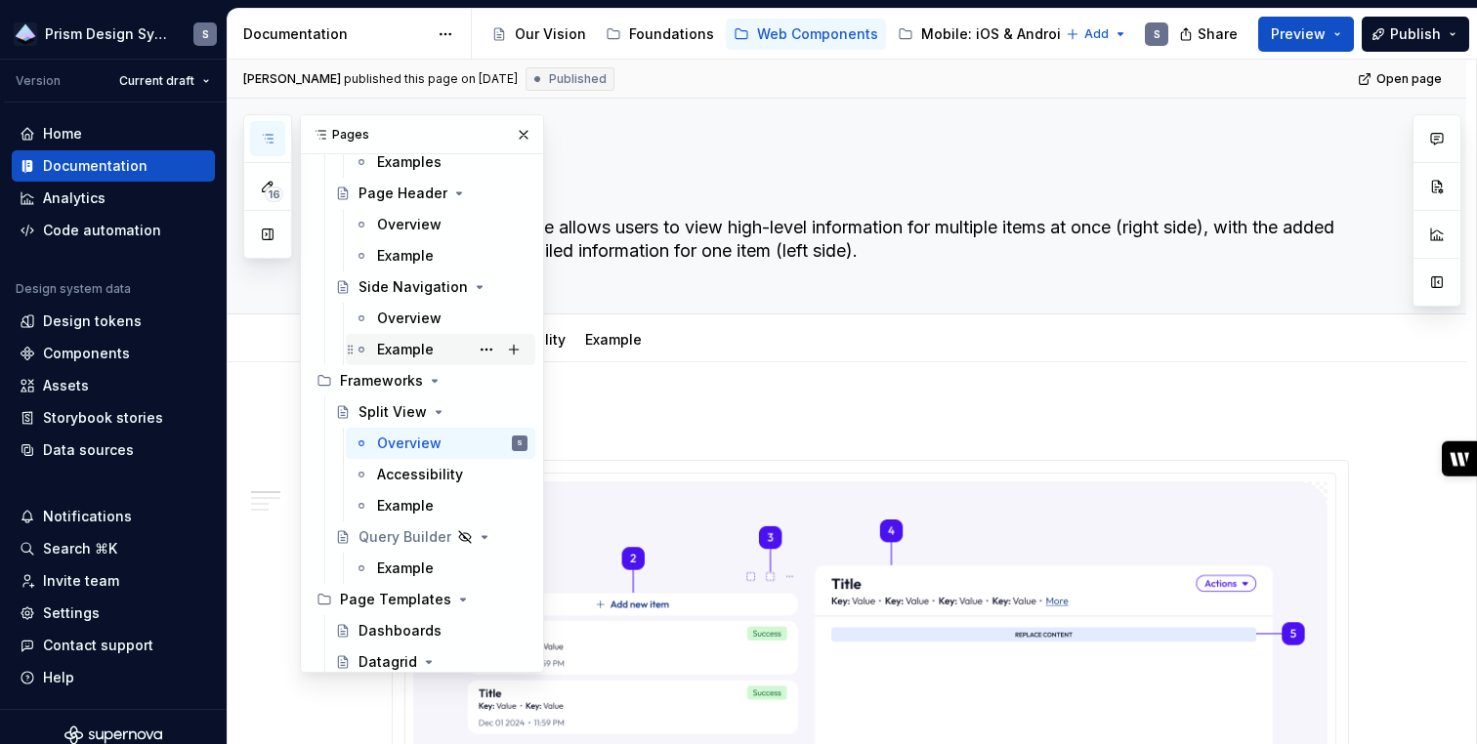
click at [403, 338] on div "Example" at bounding box center [452, 349] width 150 height 27
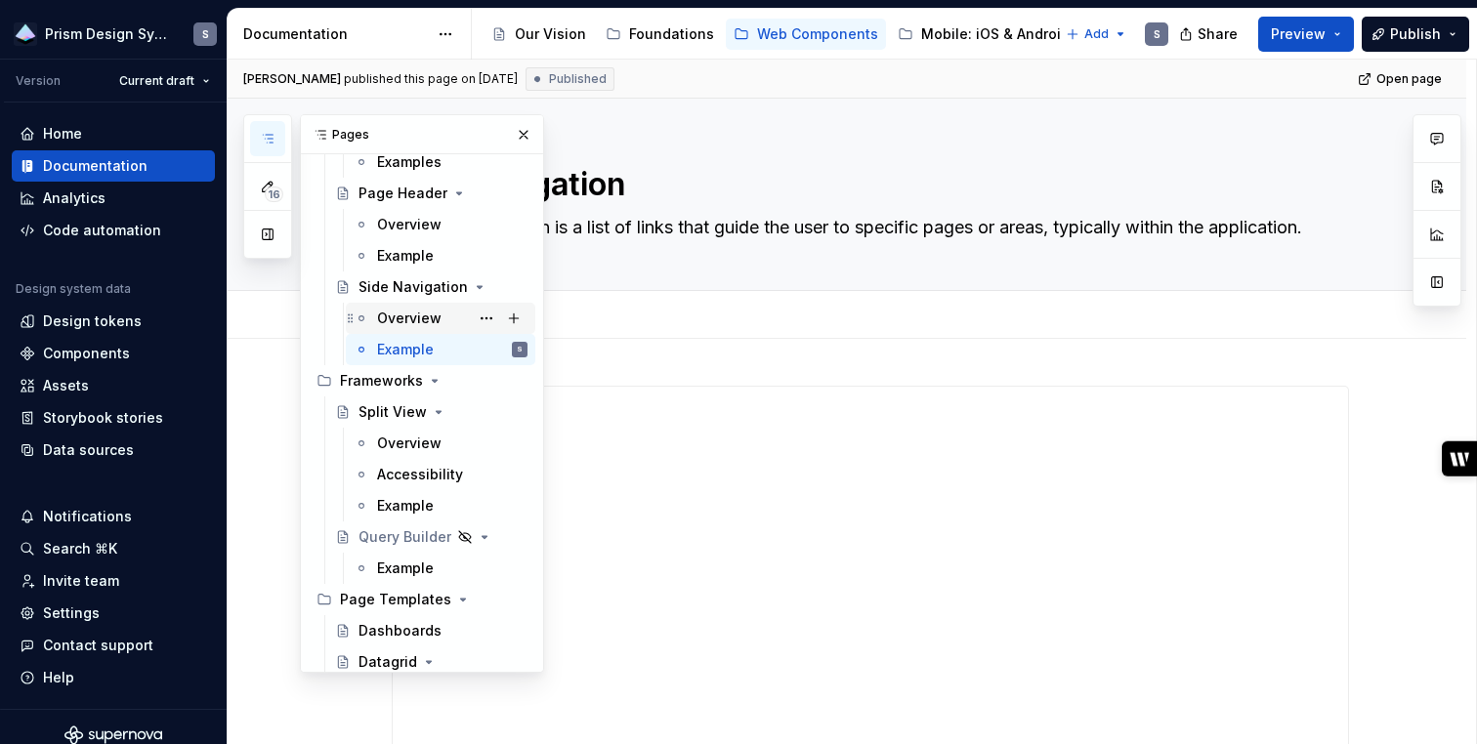
click at [406, 311] on div "Overview" at bounding box center [409, 319] width 64 height 20
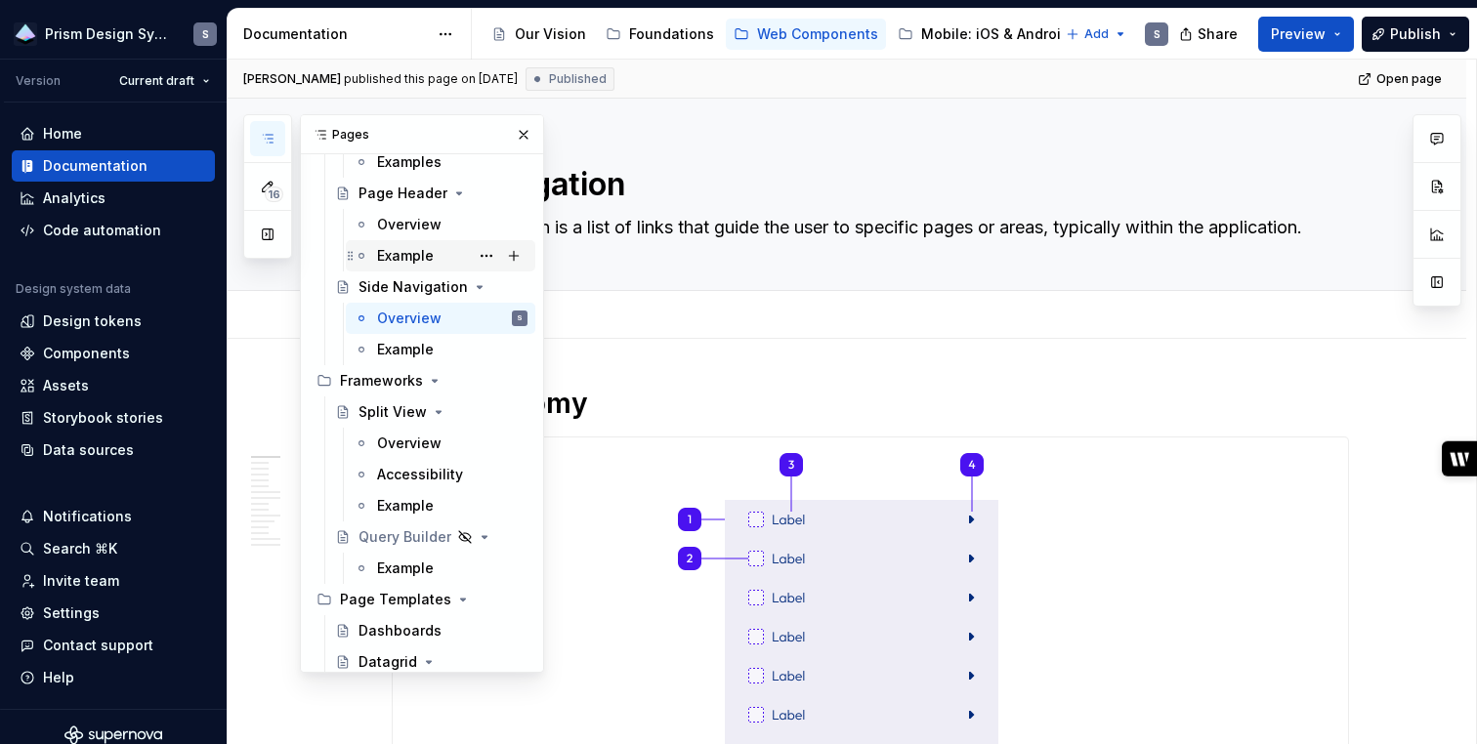
click at [408, 252] on div "Example" at bounding box center [405, 256] width 57 height 20
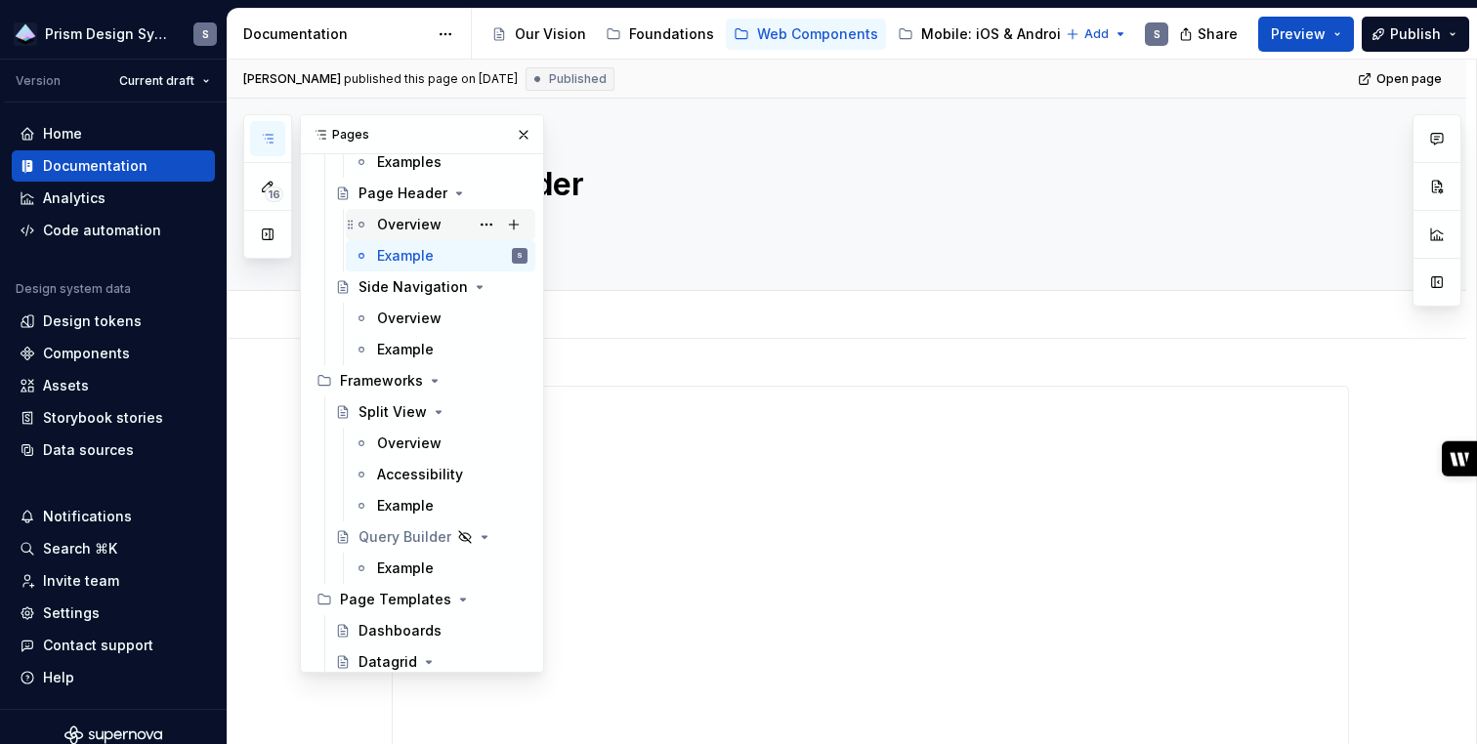
click at [406, 226] on div "Overview" at bounding box center [409, 225] width 64 height 20
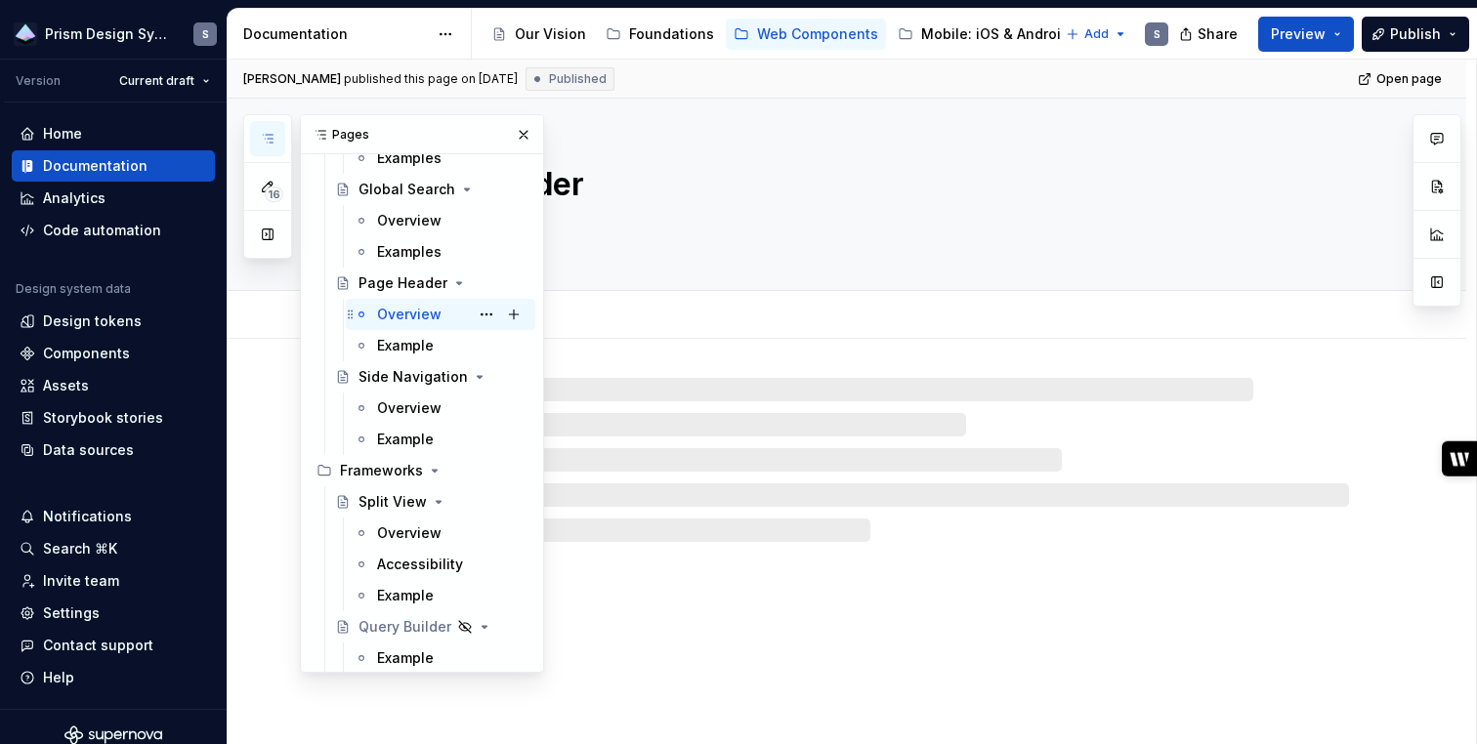
scroll to position [5772, 0]
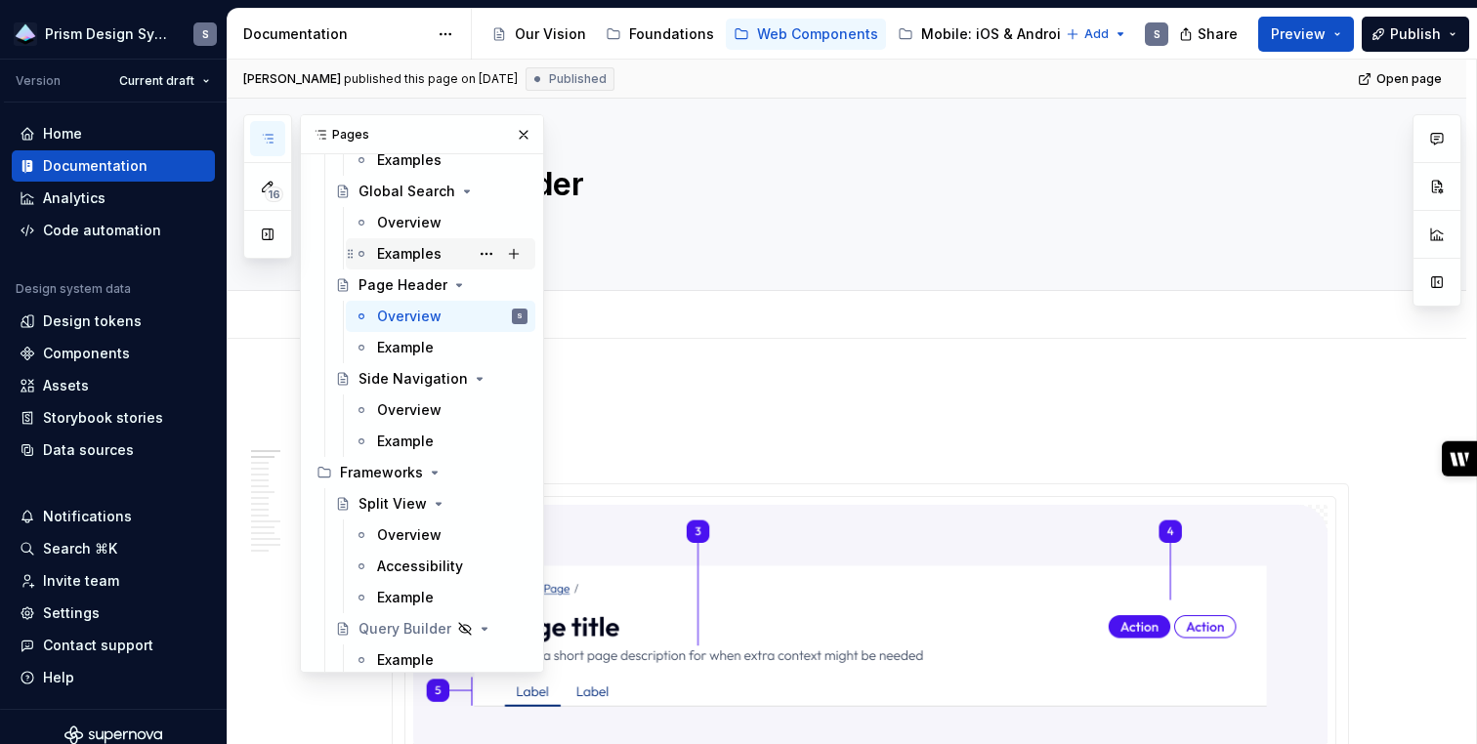
click at [400, 253] on div "Examples" at bounding box center [409, 254] width 64 height 20
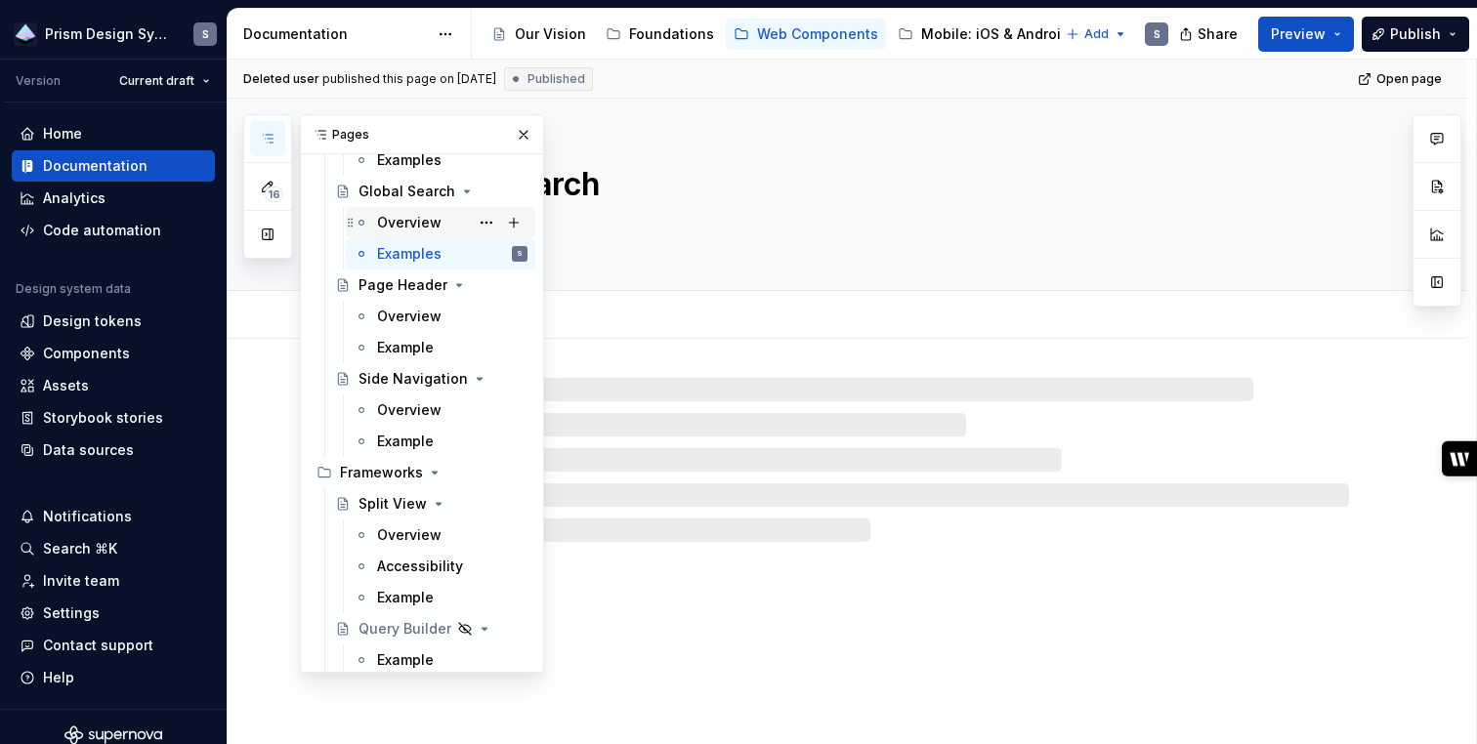
click at [400, 229] on div "Overview" at bounding box center [409, 223] width 64 height 20
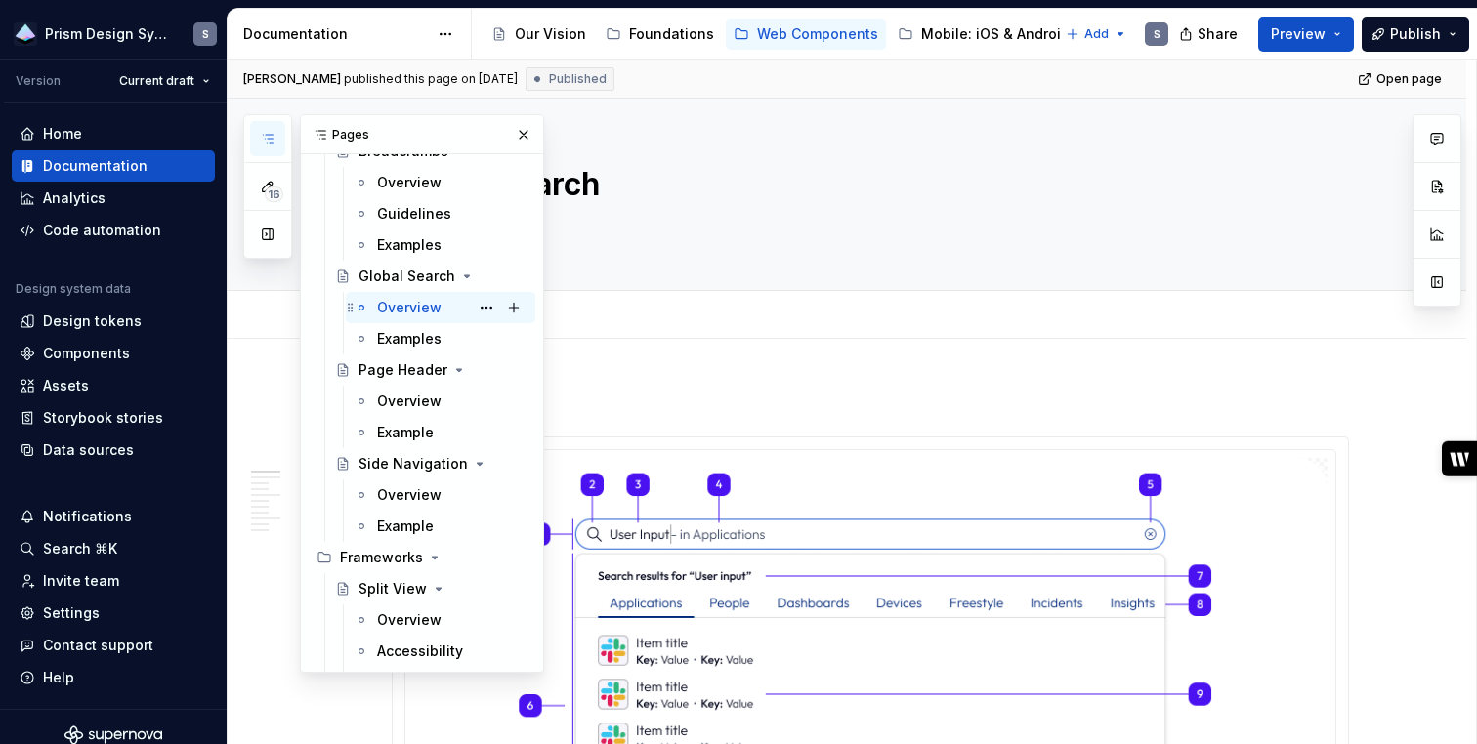
scroll to position [5651, 0]
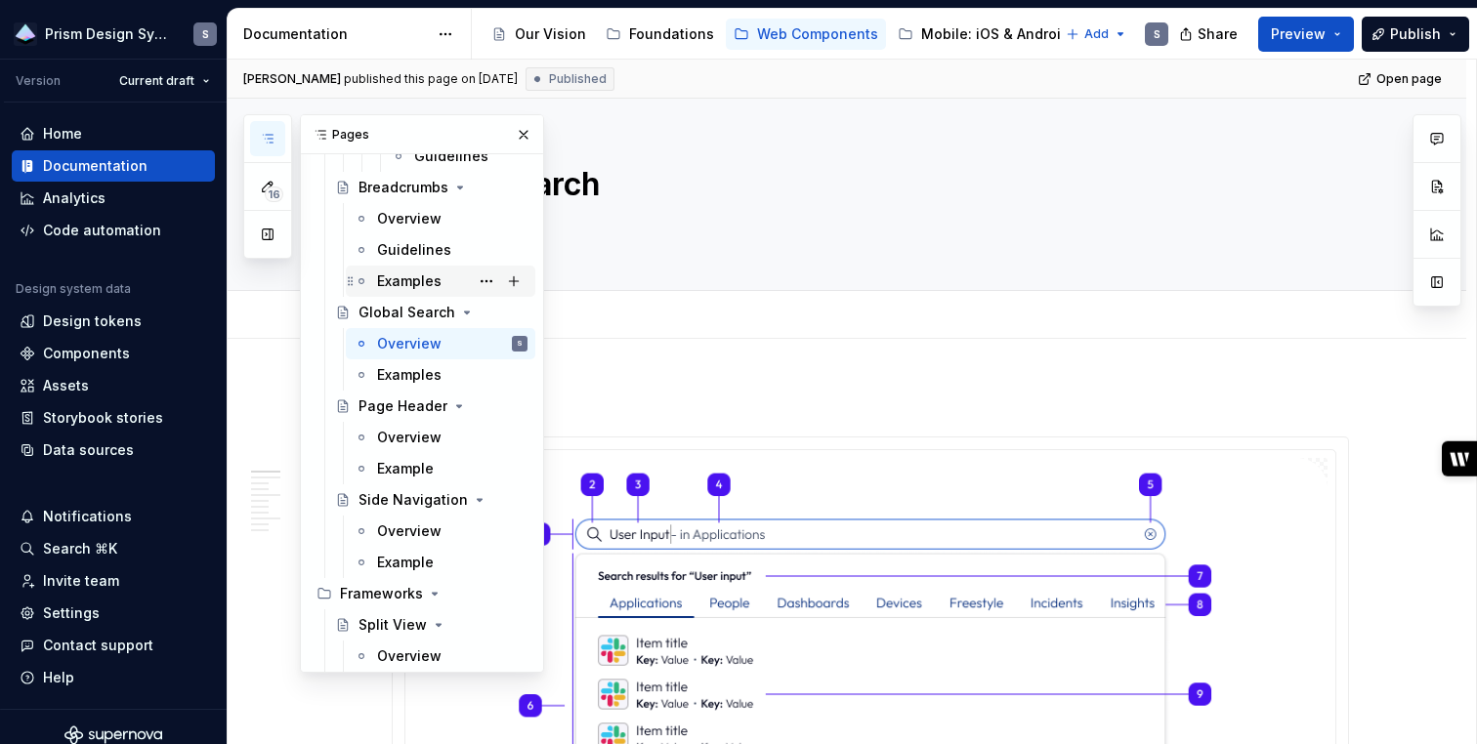
click at [404, 270] on div "Examples" at bounding box center [452, 281] width 150 height 27
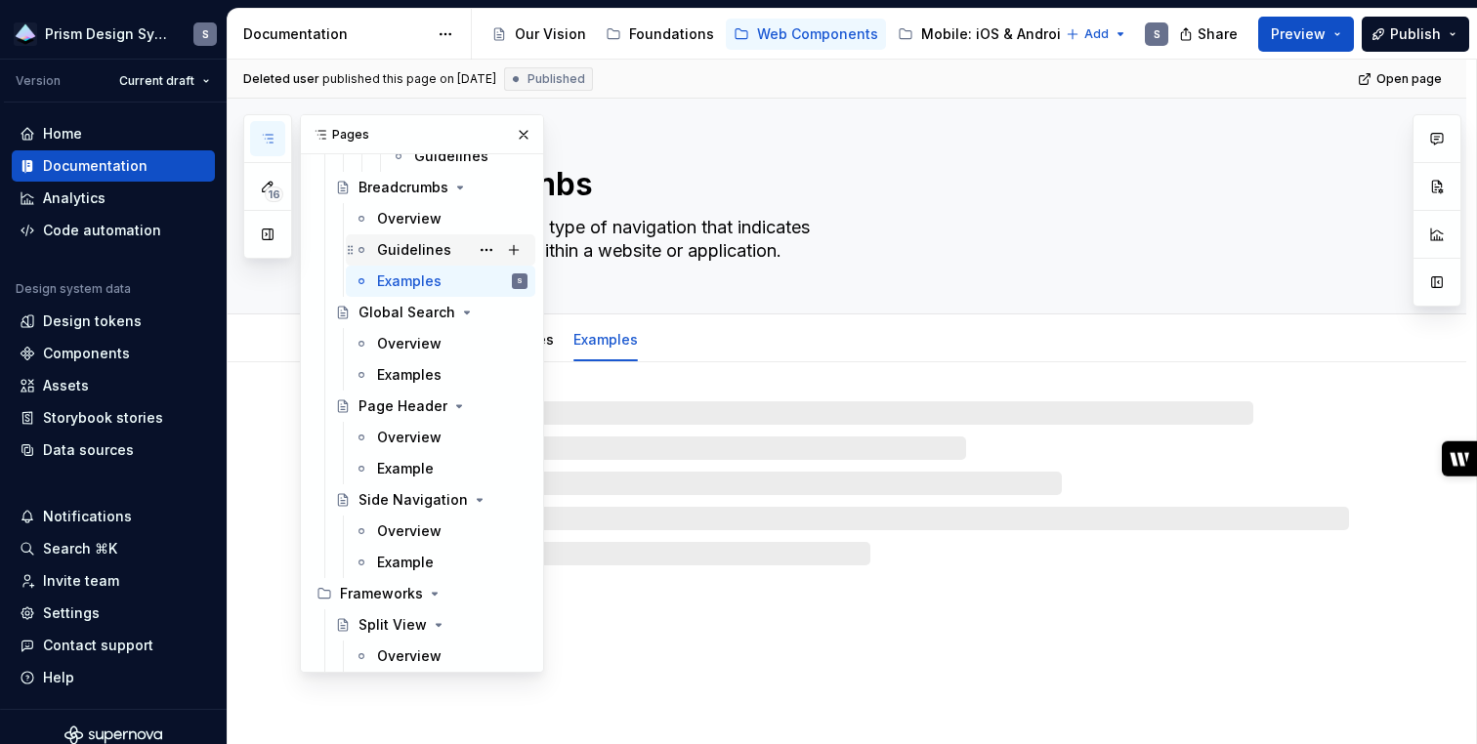
click at [405, 246] on div "Guidelines" at bounding box center [414, 250] width 74 height 20
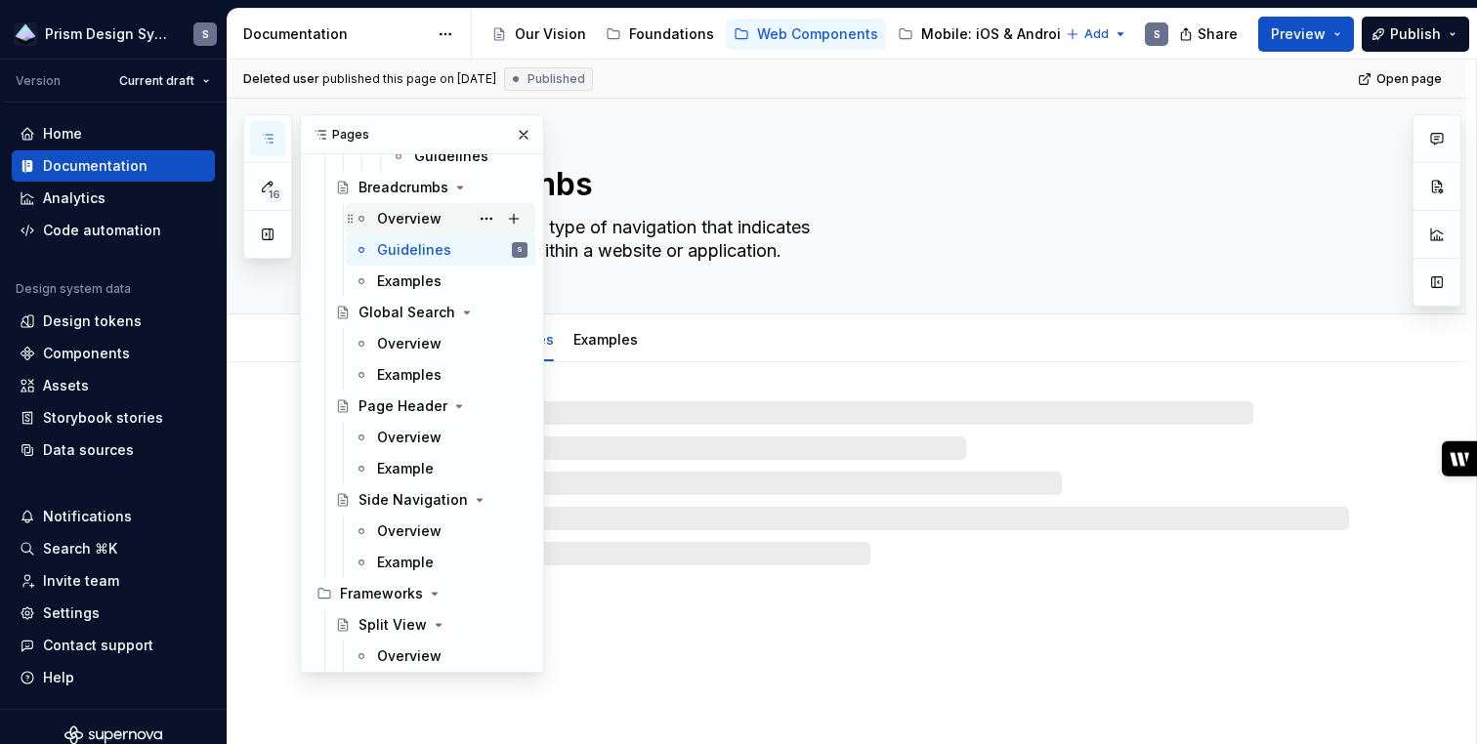
click at [404, 216] on div "Overview" at bounding box center [409, 219] width 64 height 20
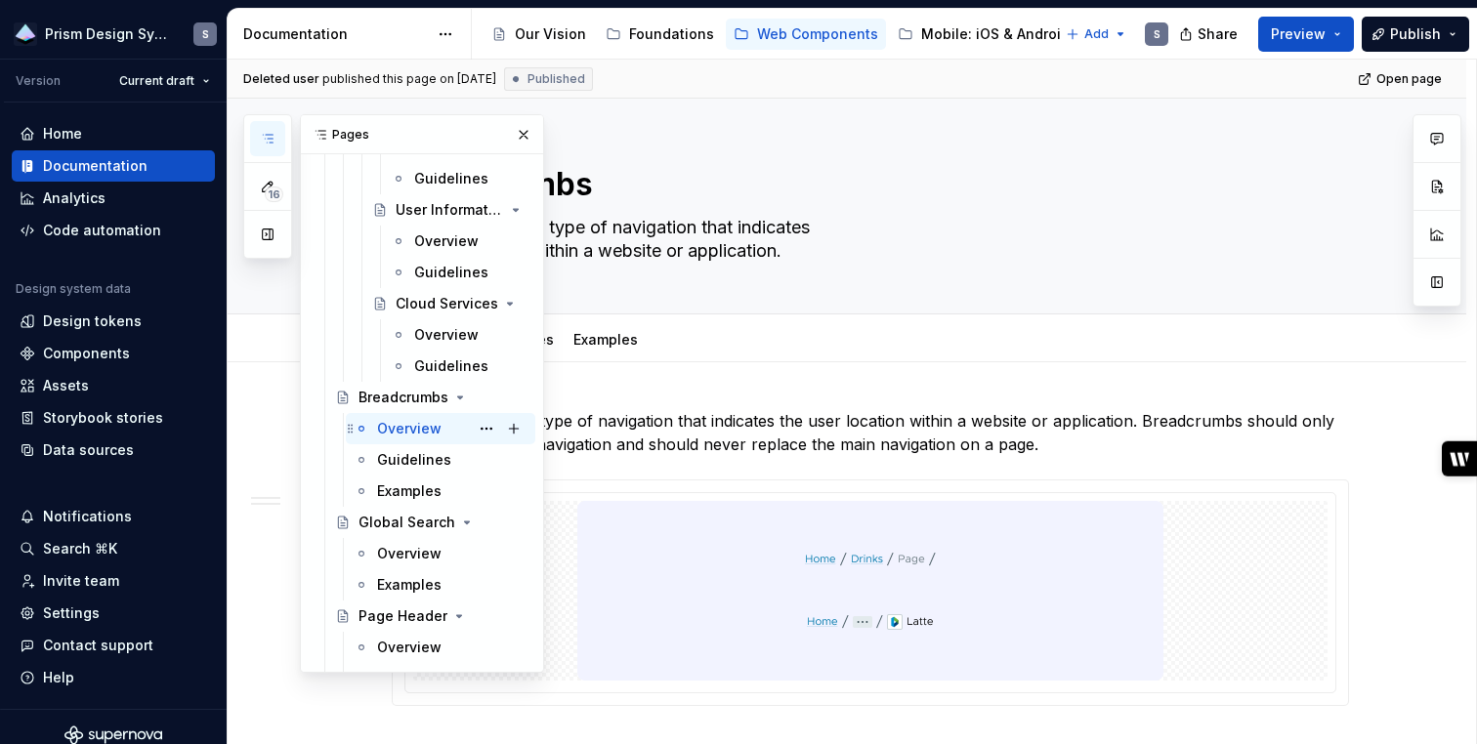
scroll to position [5426, 0]
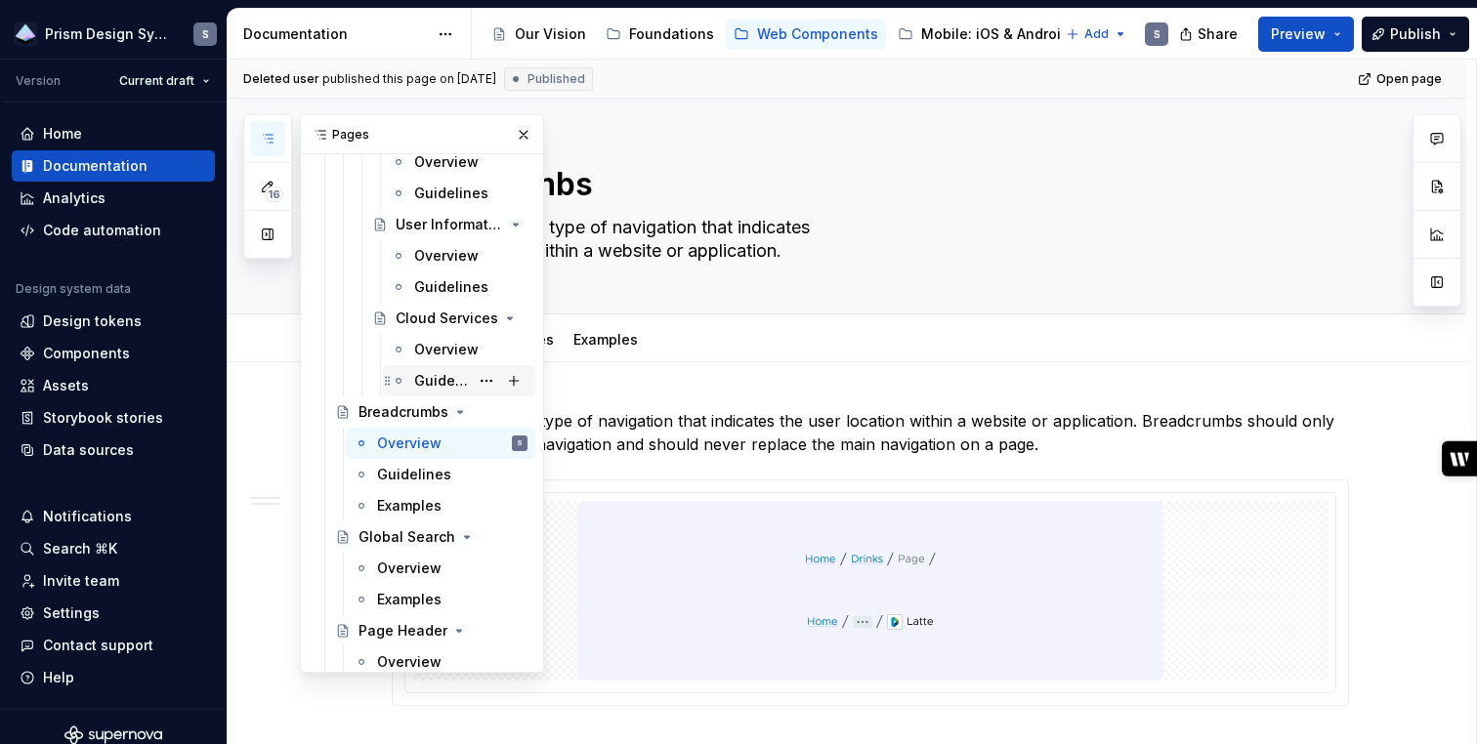
click at [424, 383] on div "Guidelines" at bounding box center [441, 381] width 55 height 20
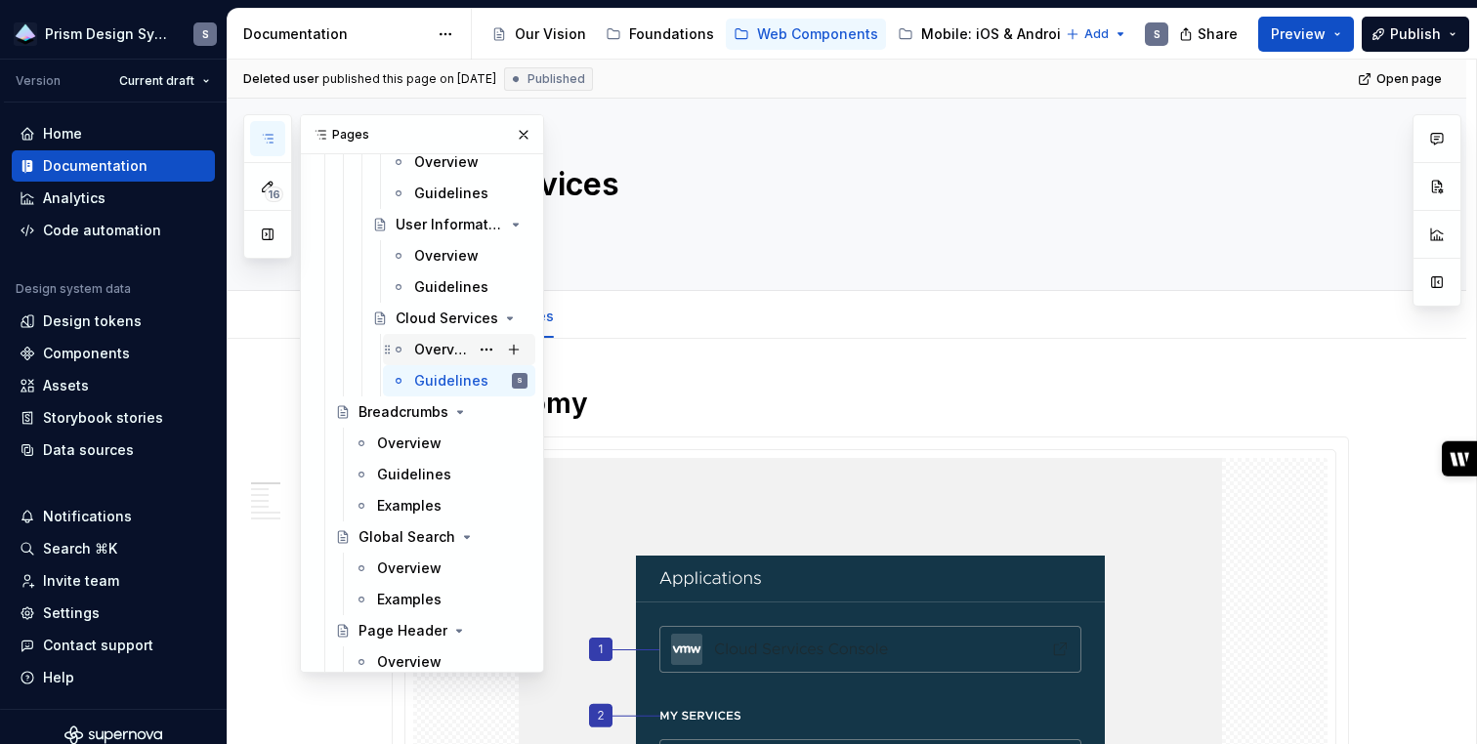
click at [432, 345] on div "Overview" at bounding box center [441, 350] width 55 height 20
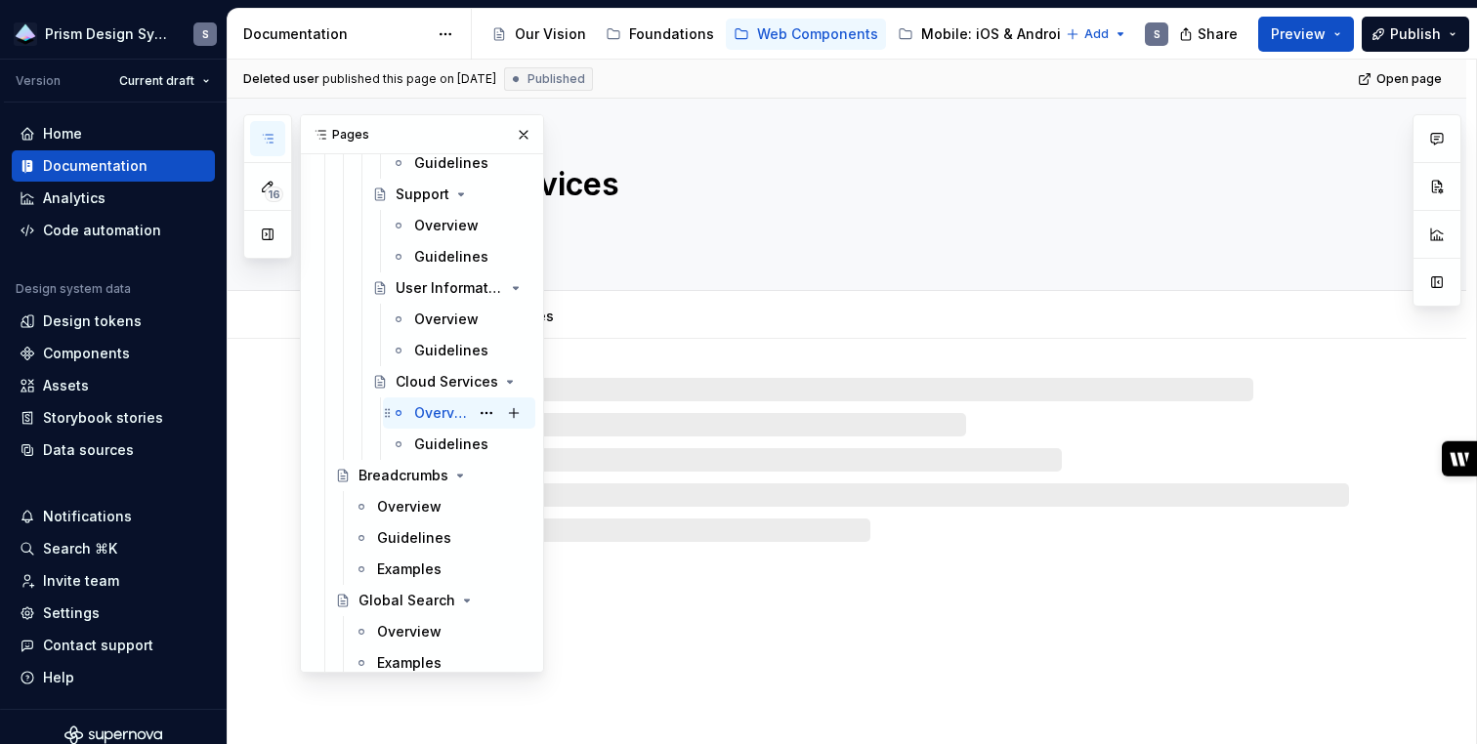
scroll to position [5354, 0]
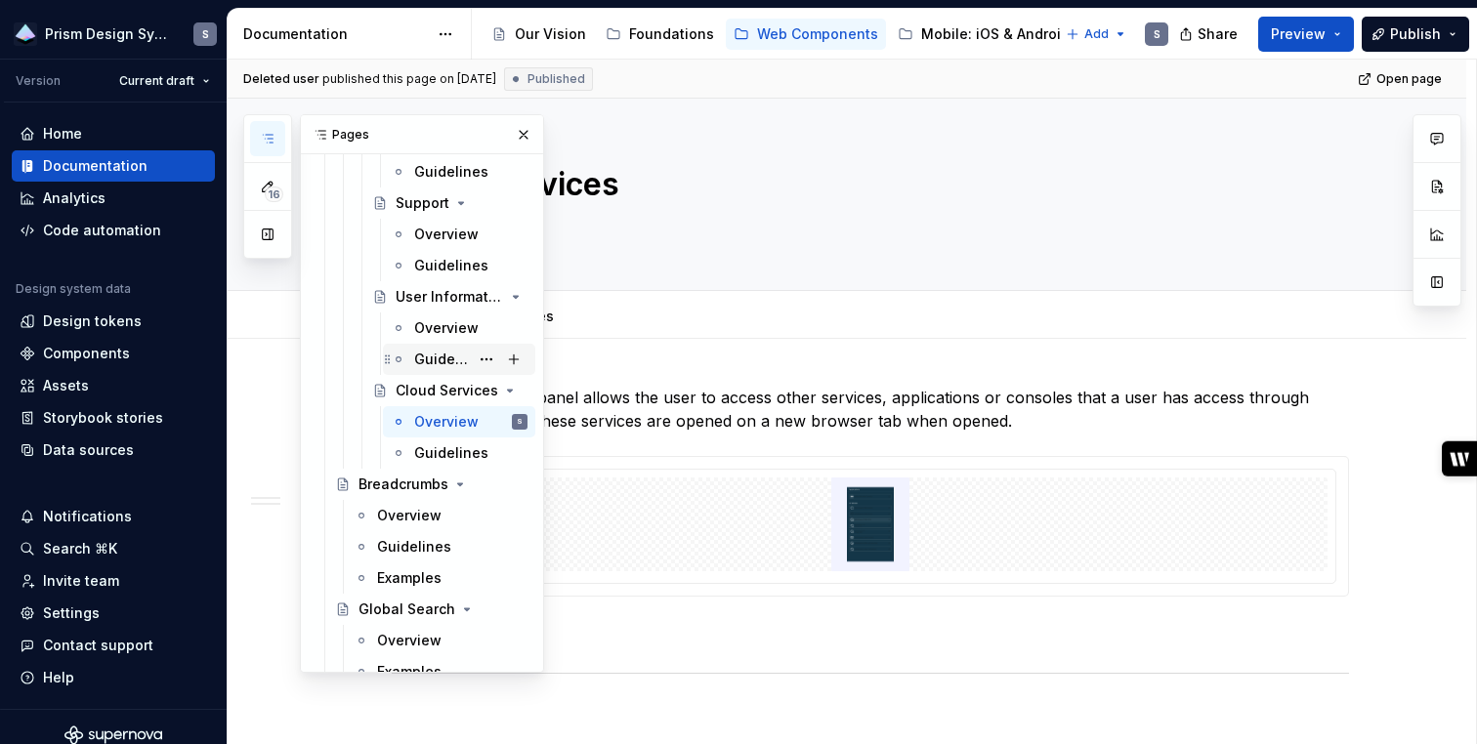
click at [432, 346] on div "Guidelines" at bounding box center [470, 359] width 113 height 27
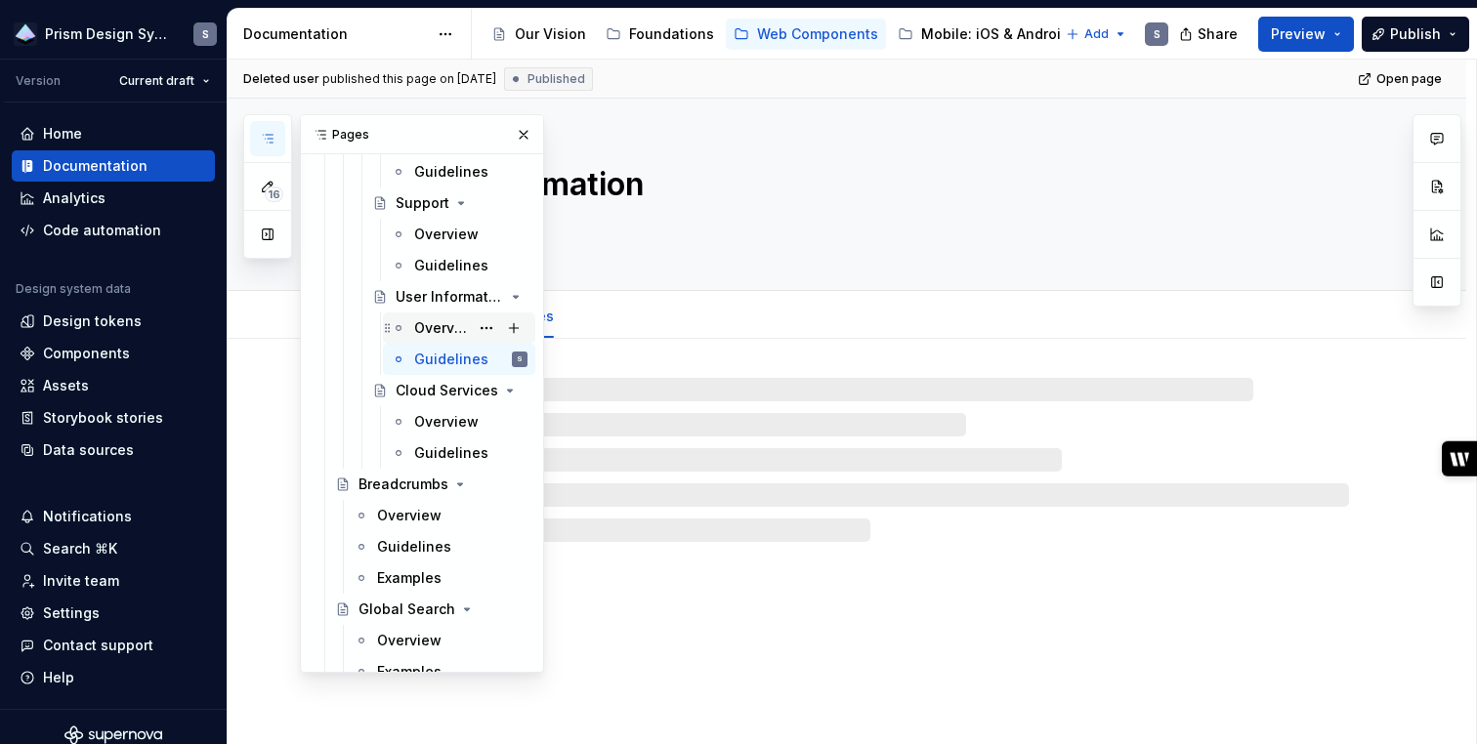
click at [432, 329] on div "Overview" at bounding box center [441, 328] width 55 height 20
click at [434, 263] on div "Guidelines" at bounding box center [441, 266] width 55 height 20
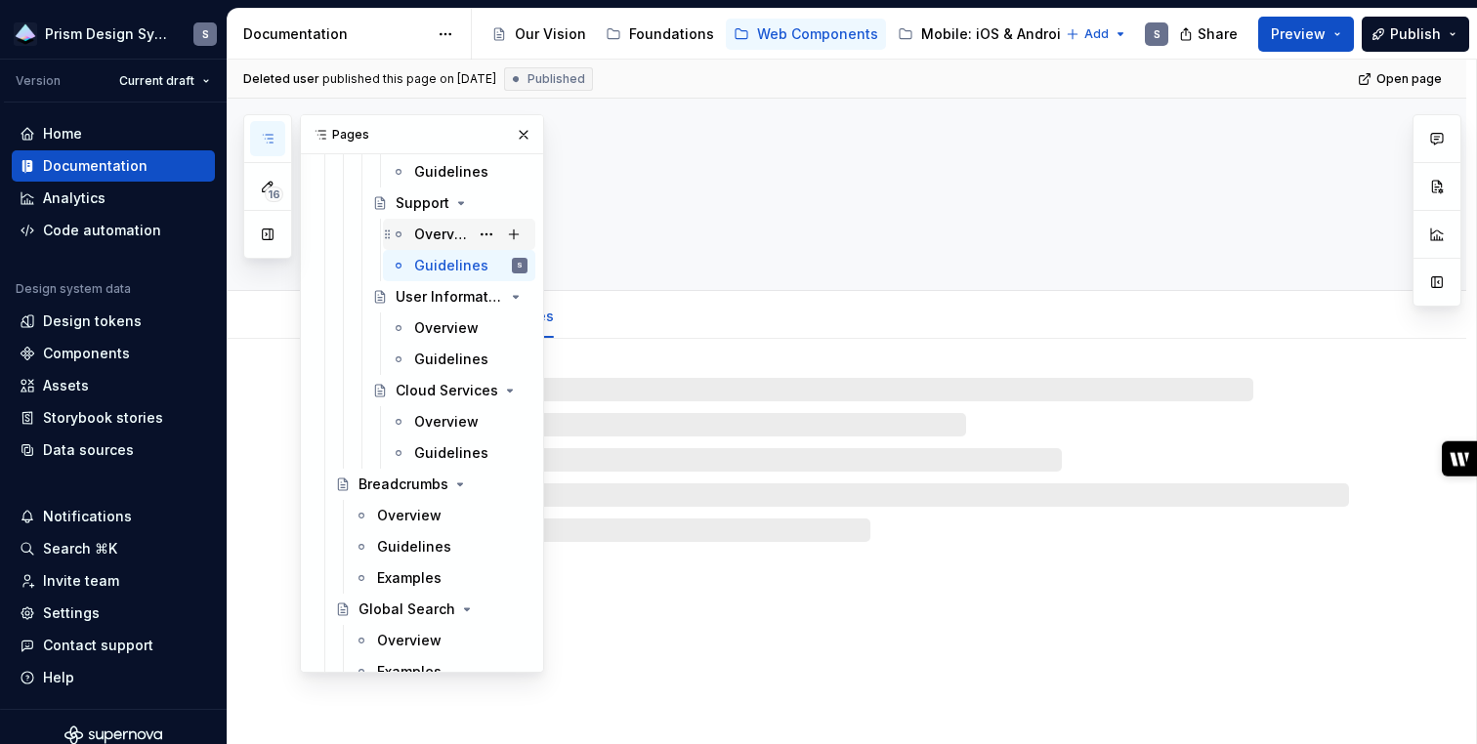
click at [434, 231] on div "Overview" at bounding box center [441, 235] width 55 height 20
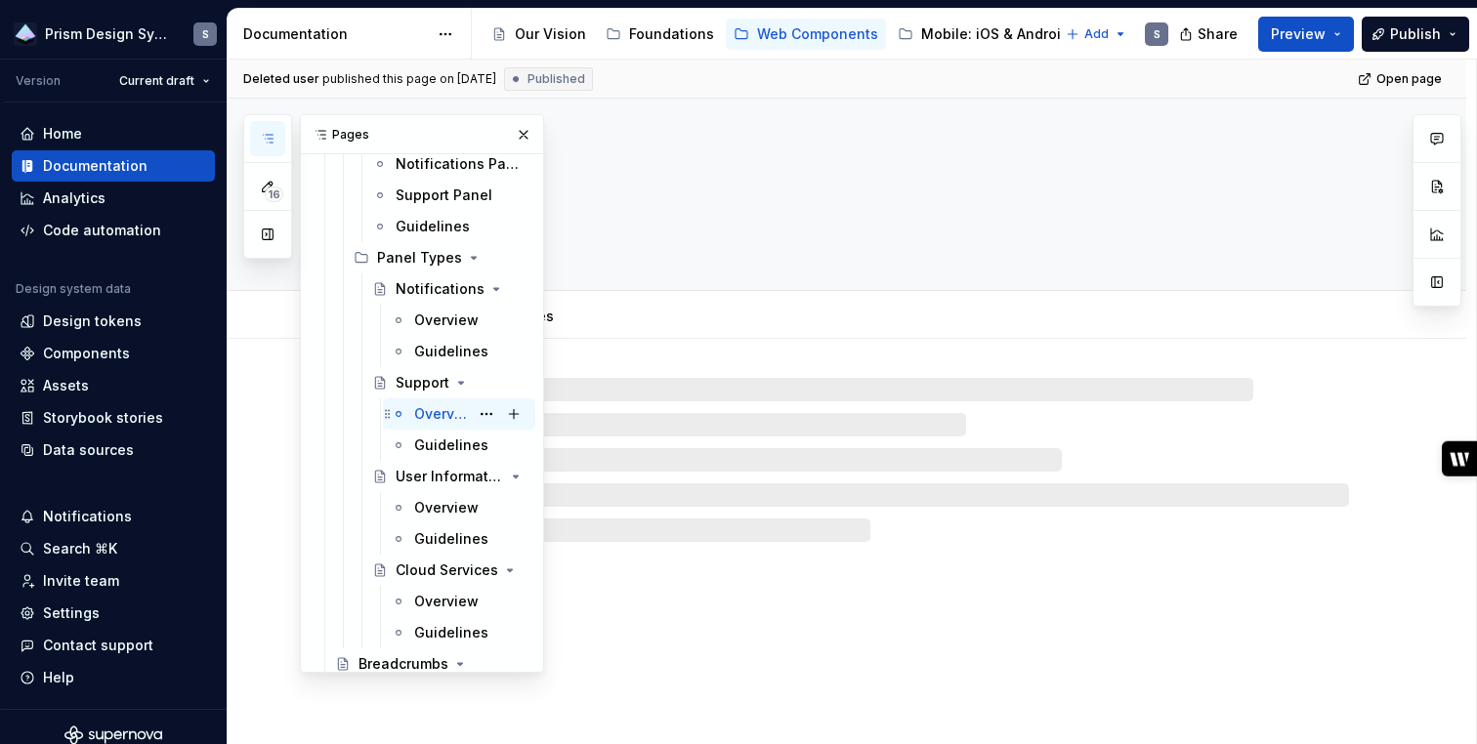
scroll to position [5135, 0]
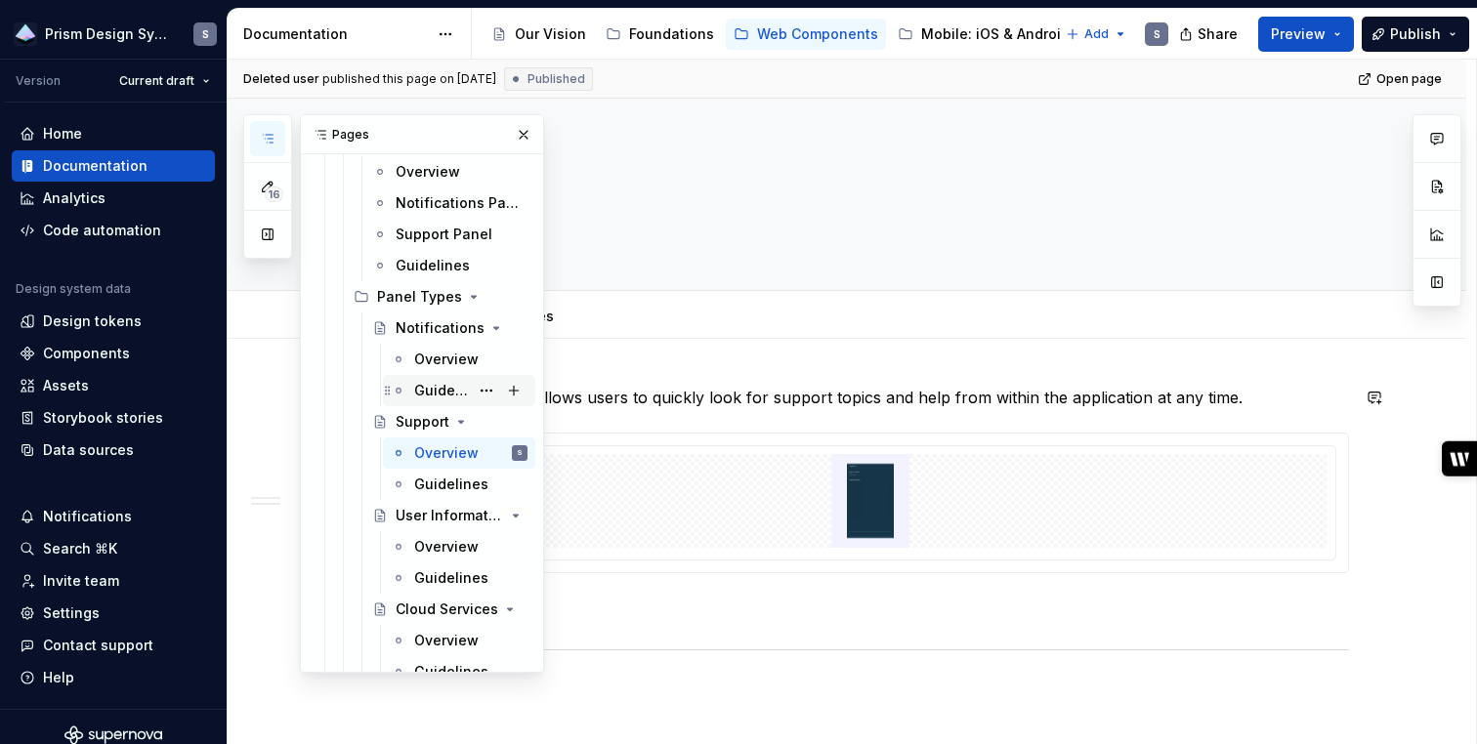
click at [420, 392] on div "Guidelines" at bounding box center [441, 391] width 55 height 20
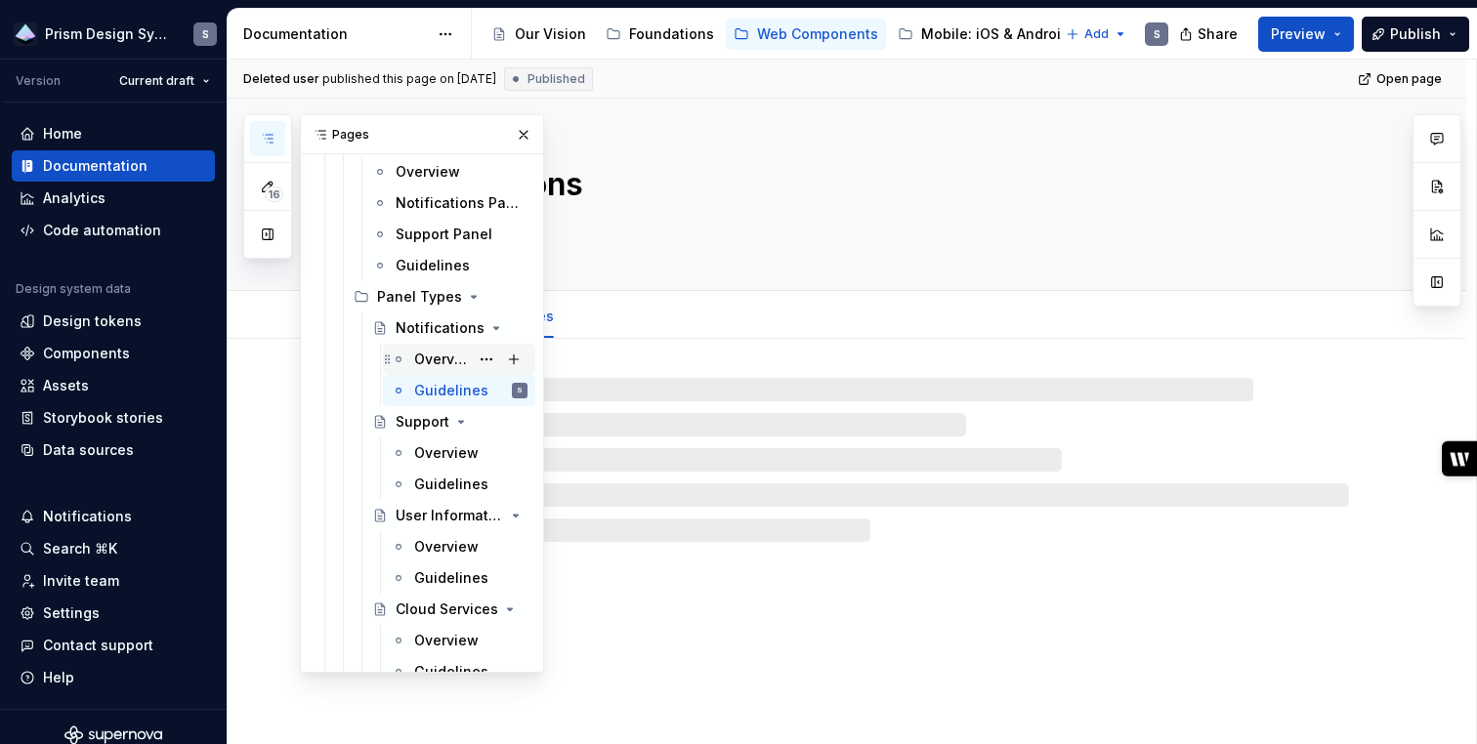
click at [434, 355] on div "Overview" at bounding box center [441, 360] width 55 height 20
click at [437, 267] on div "Guidelines" at bounding box center [432, 266] width 73 height 20
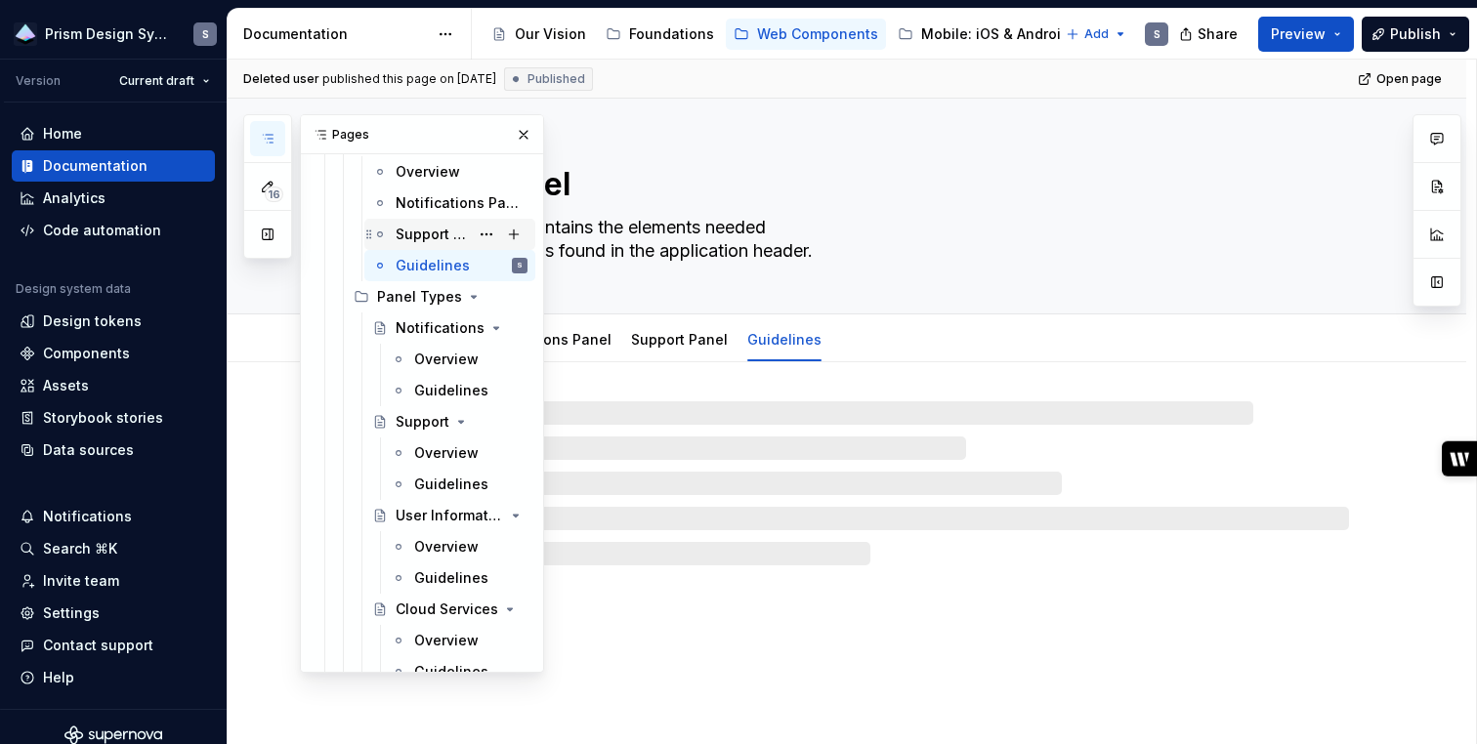
click at [438, 236] on div "Support Panel" at bounding box center [432, 235] width 73 height 20
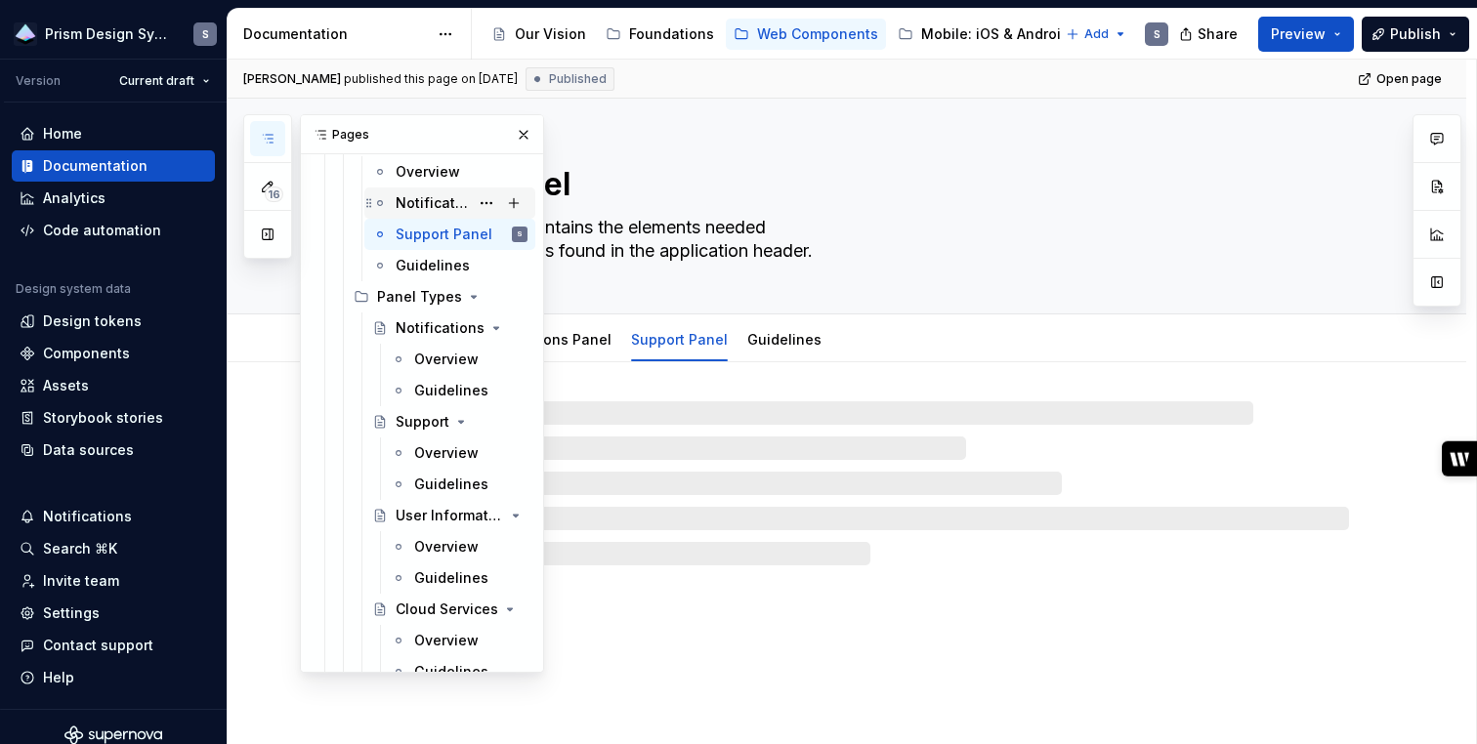
click at [434, 204] on div "Notifications Panel" at bounding box center [432, 203] width 73 height 20
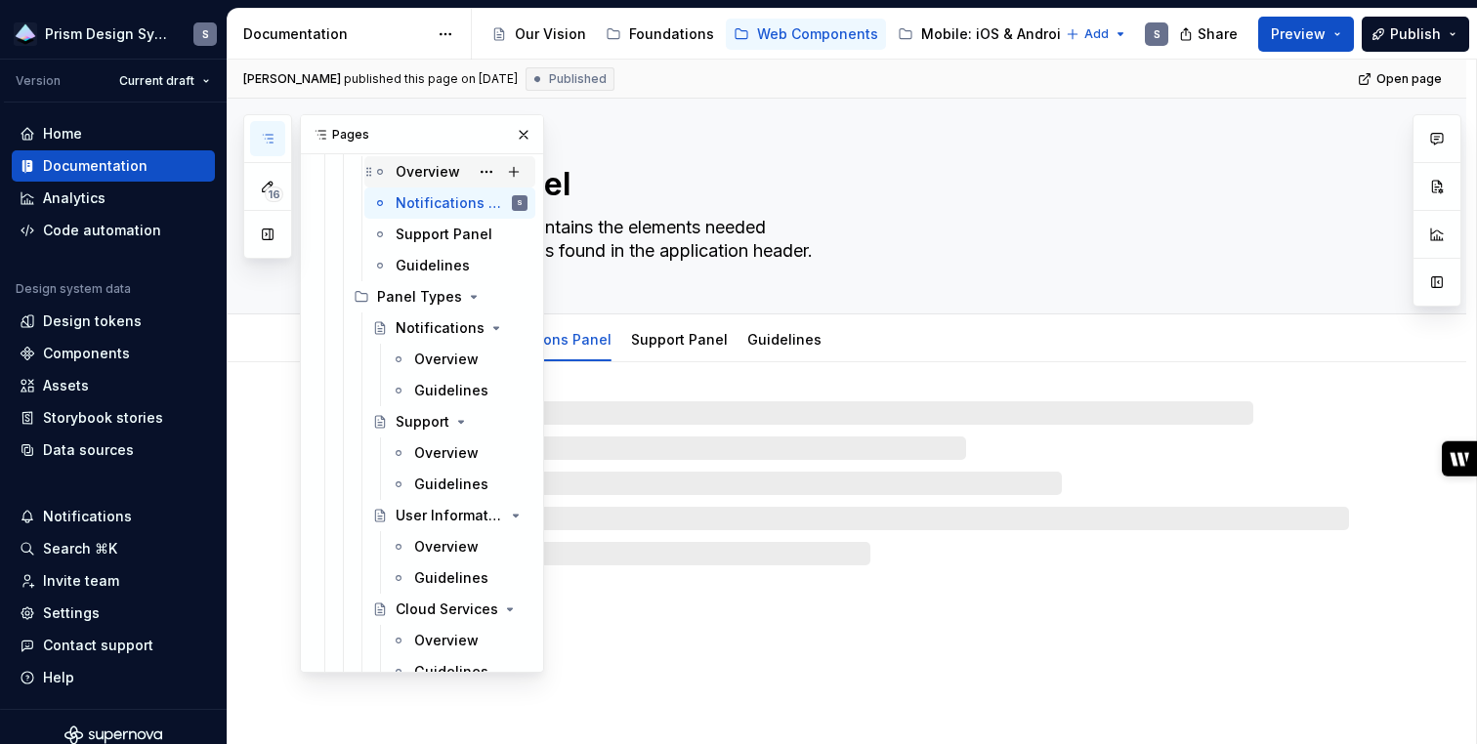
click at [425, 164] on div "Overview" at bounding box center [428, 172] width 64 height 20
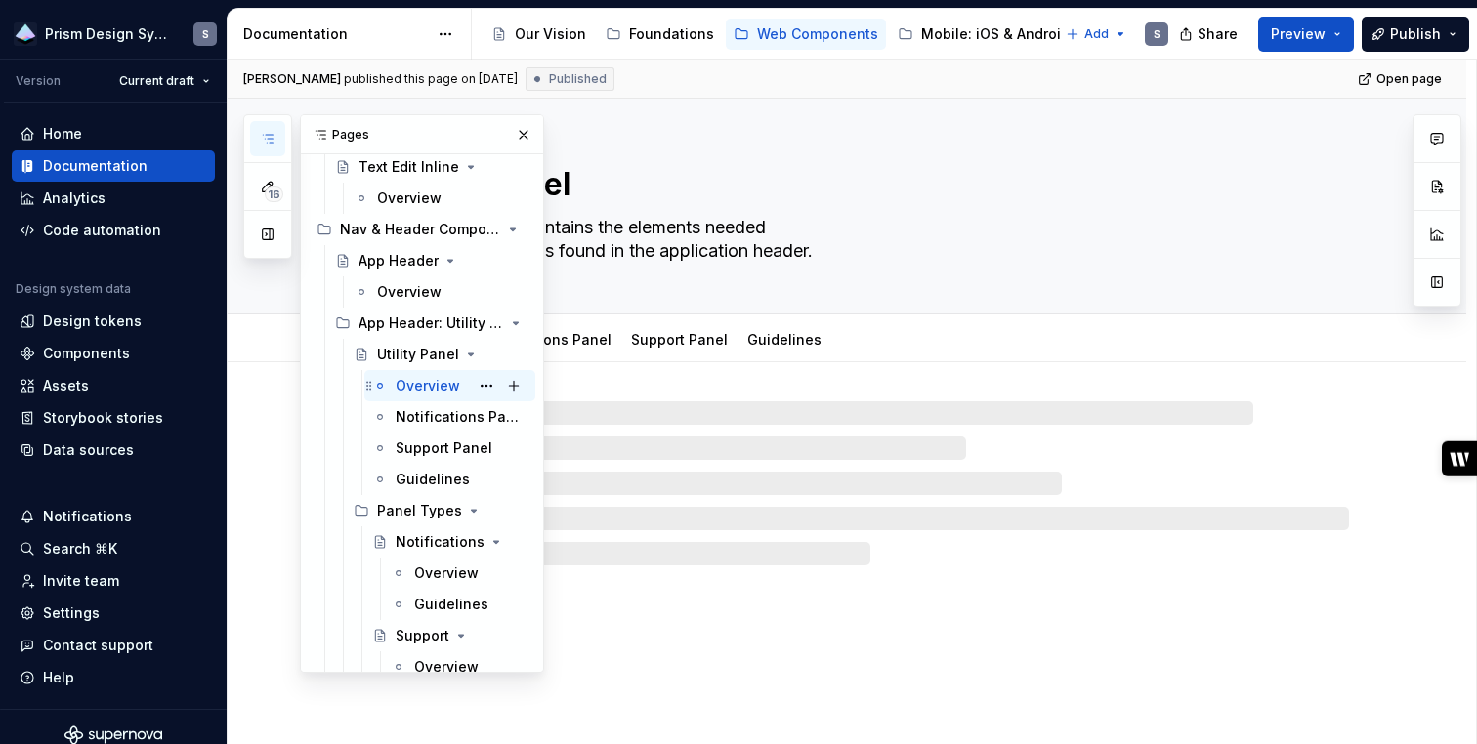
scroll to position [4908, 0]
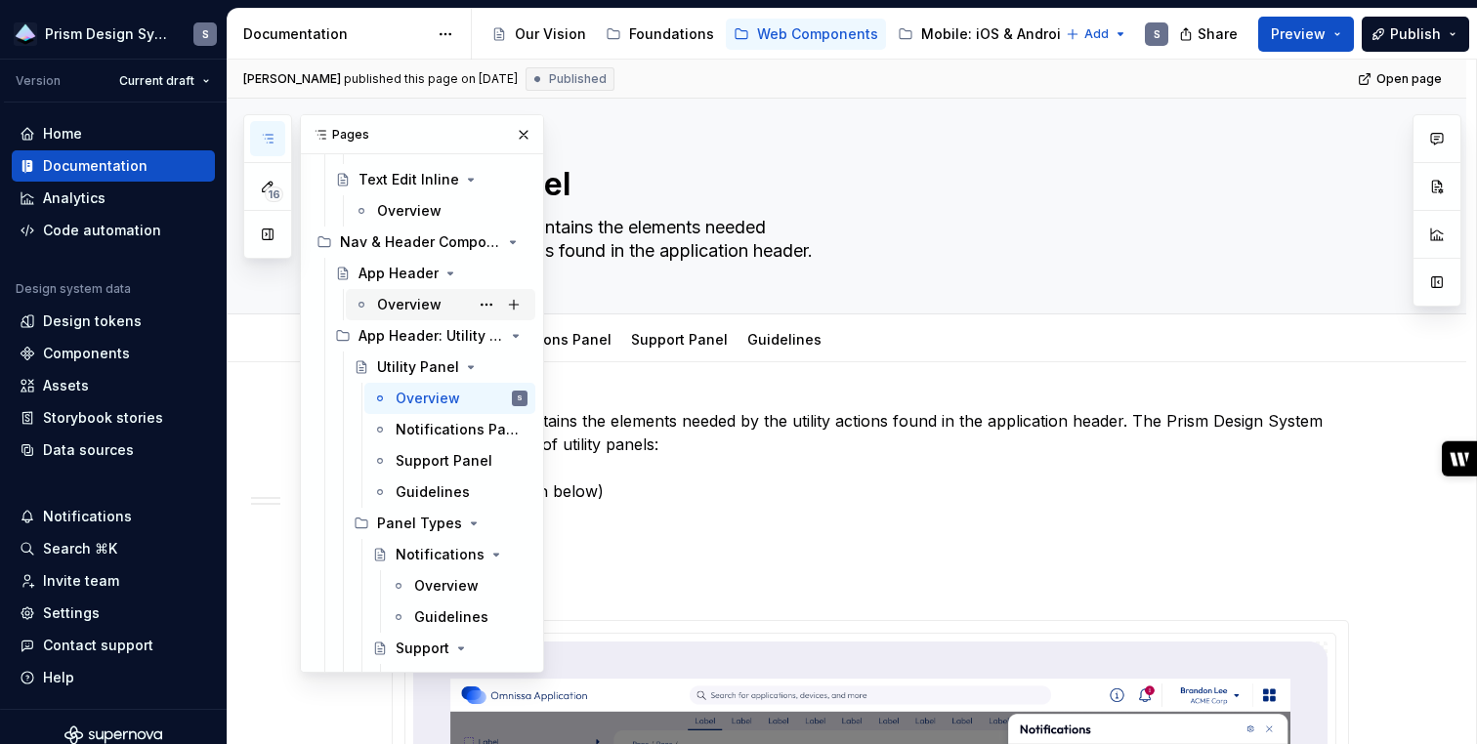
click at [395, 309] on div "Overview" at bounding box center [409, 305] width 64 height 20
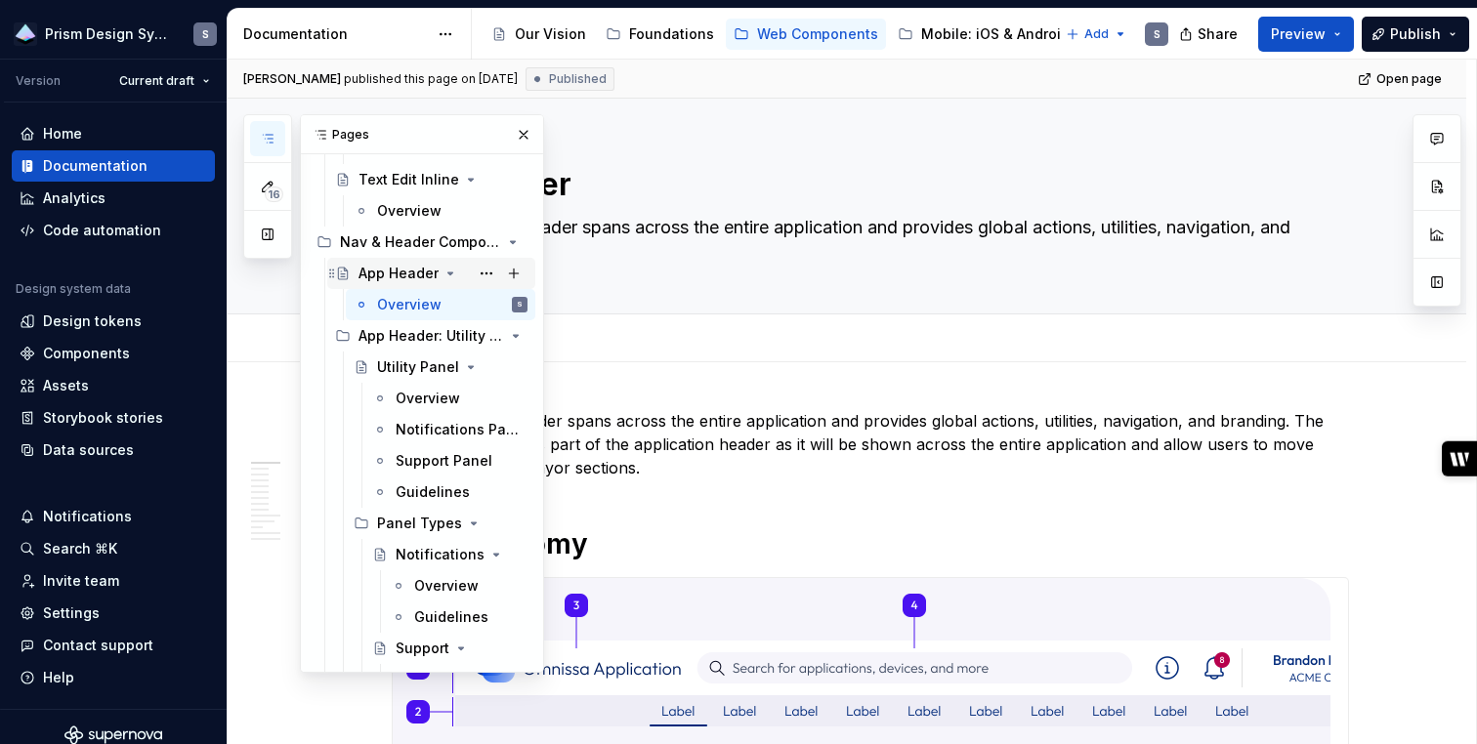
click at [397, 271] on div "App Header" at bounding box center [398, 274] width 80 height 20
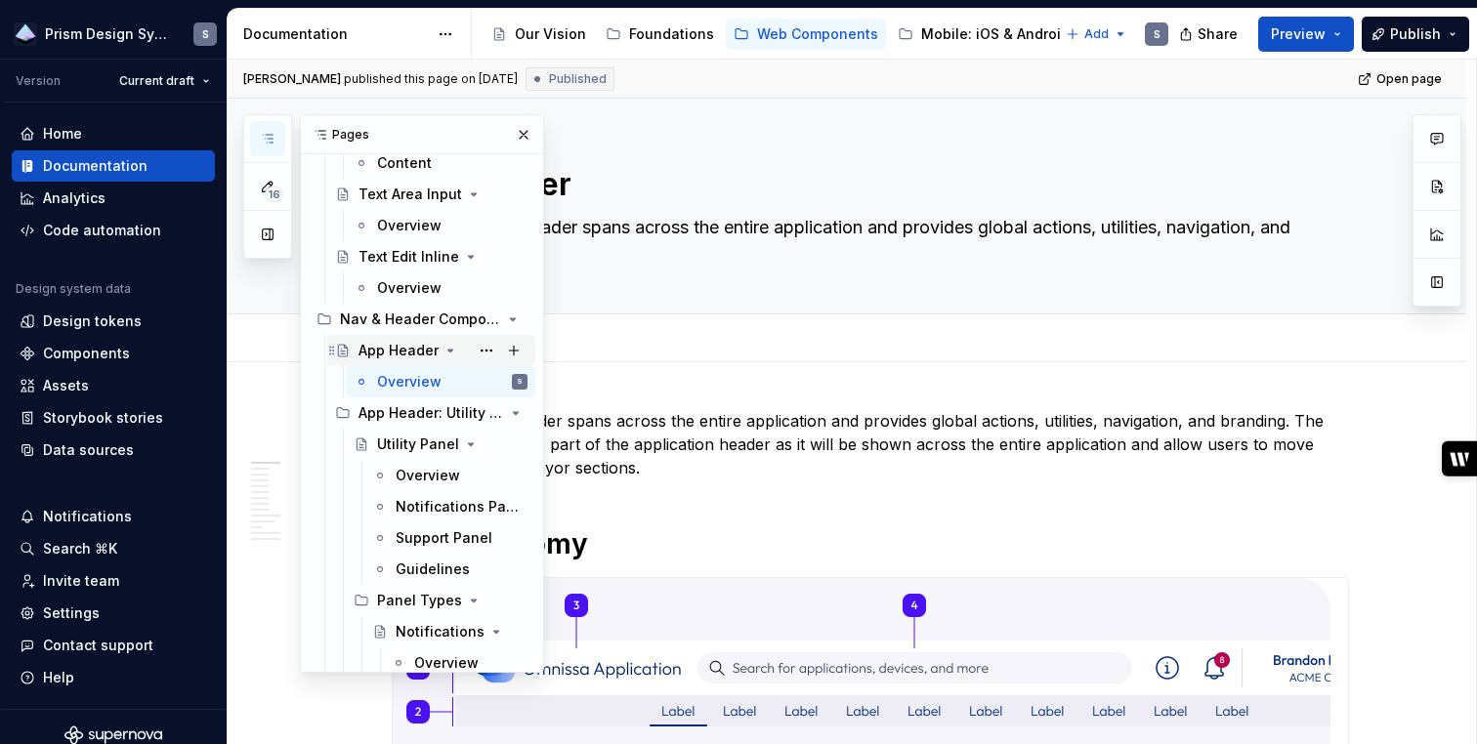
scroll to position [4822, 0]
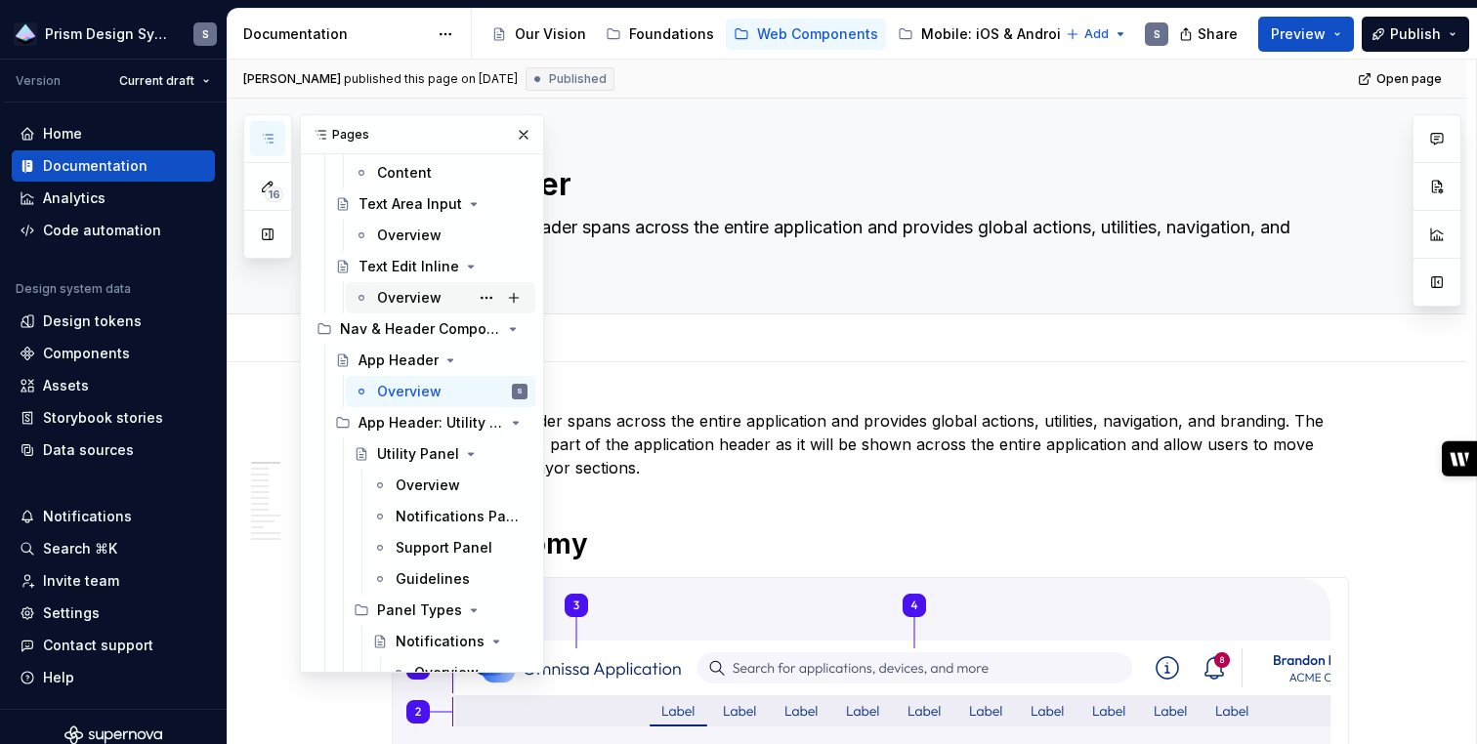
click at [395, 303] on div "Overview" at bounding box center [409, 298] width 64 height 20
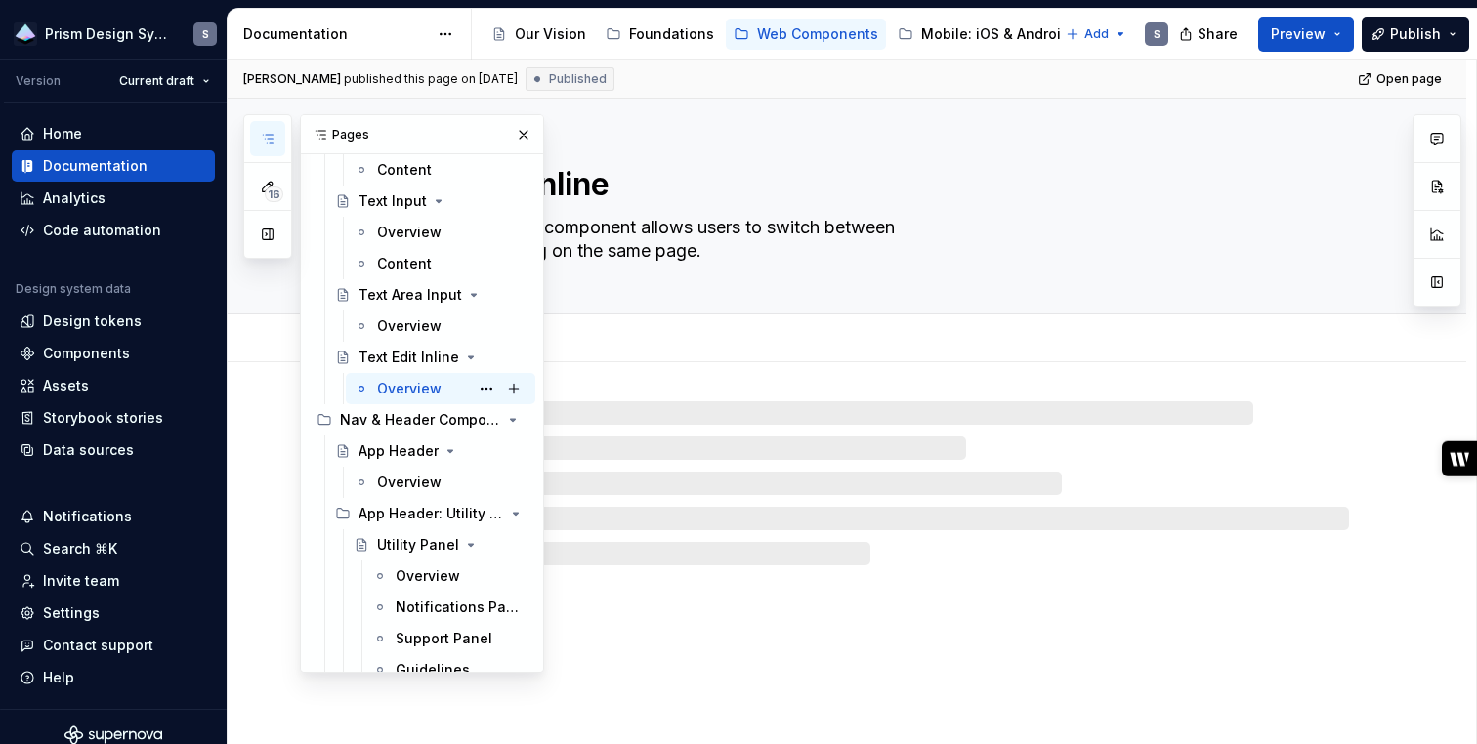
scroll to position [4706, 0]
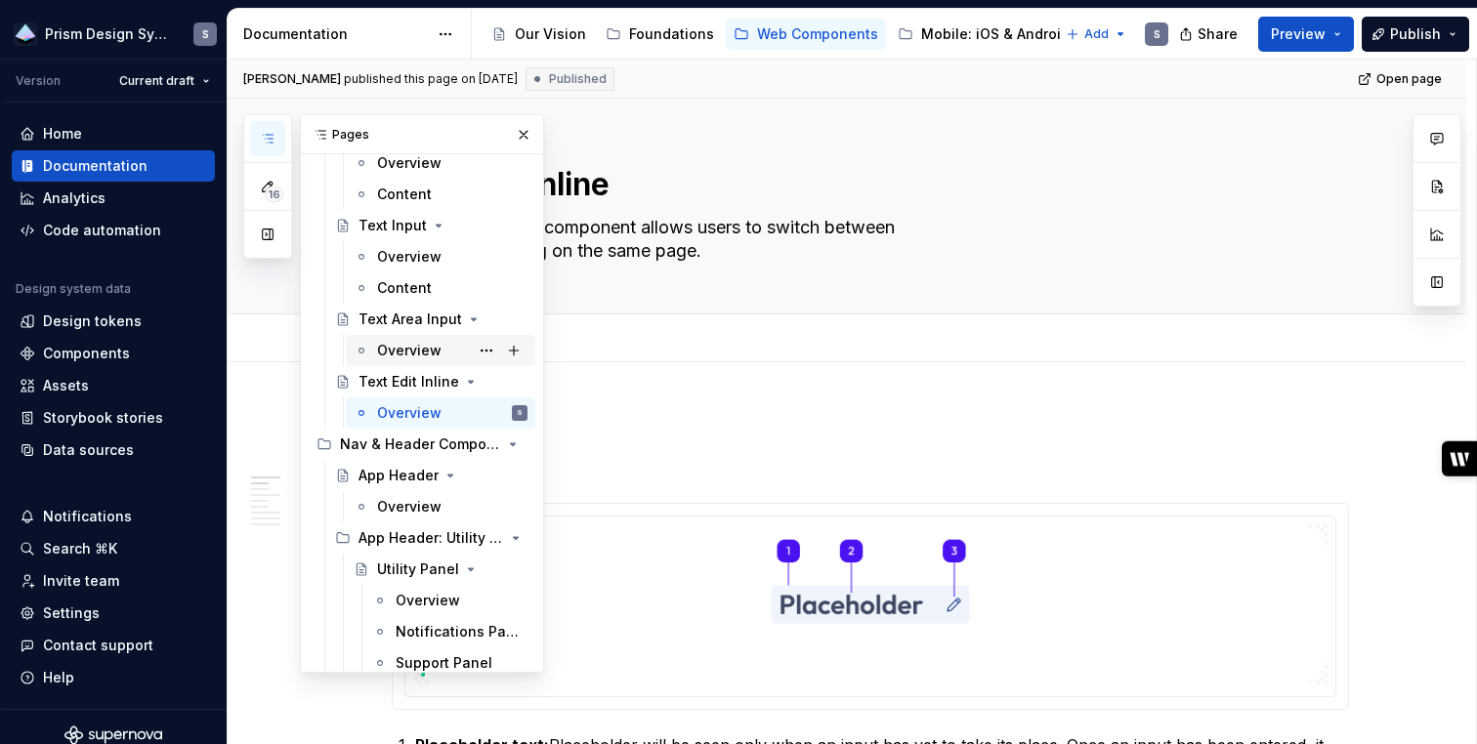
click at [395, 350] on div "Overview" at bounding box center [409, 351] width 64 height 20
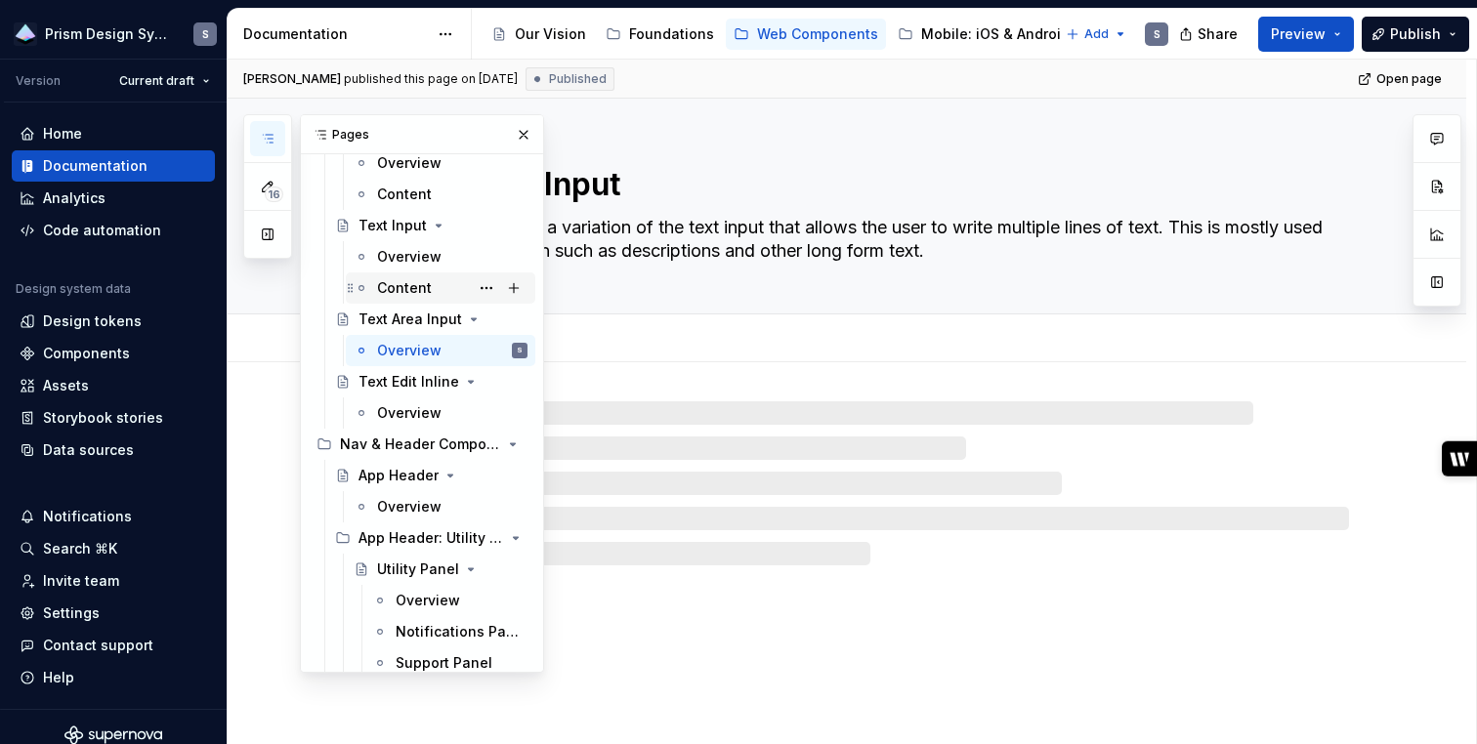
click at [406, 276] on div "Content" at bounding box center [452, 287] width 150 height 27
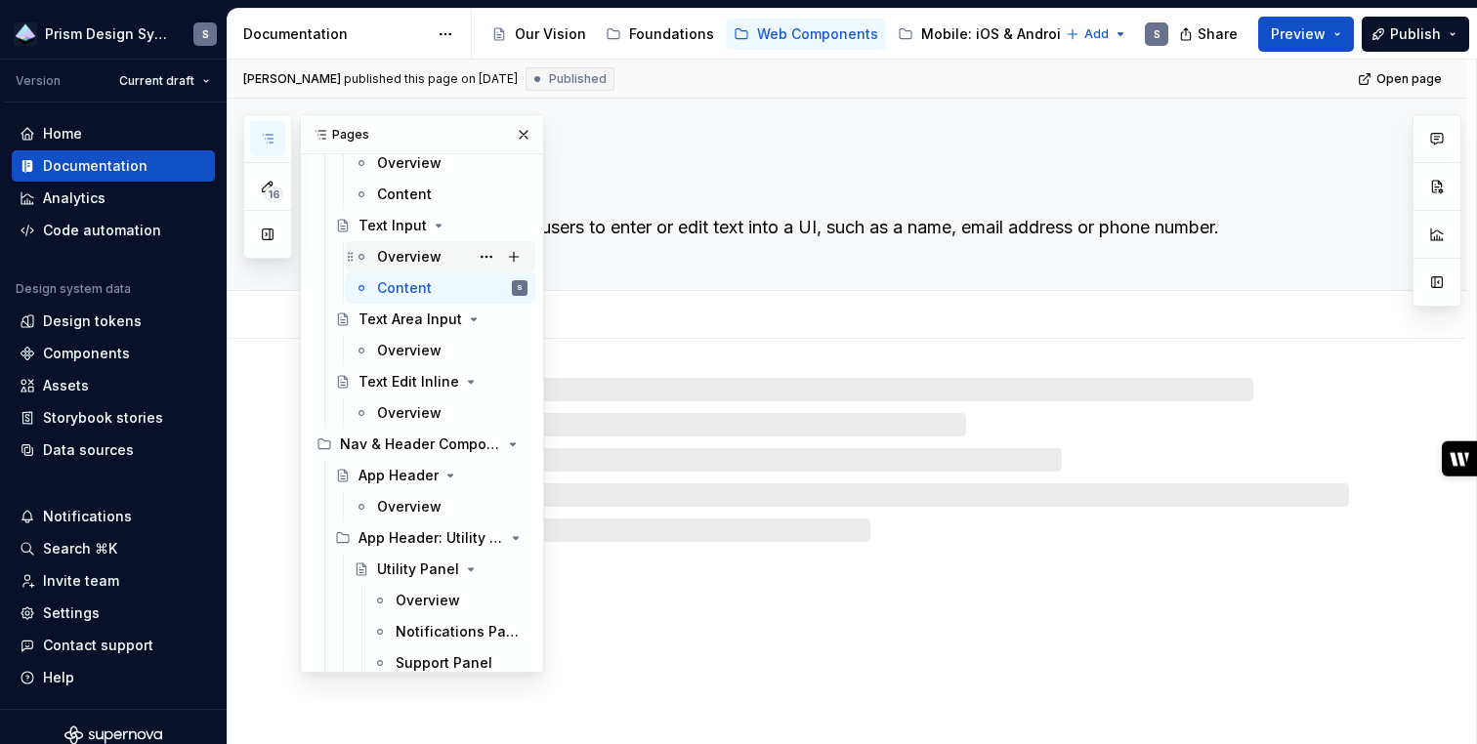
click at [406, 252] on div "Overview" at bounding box center [409, 257] width 64 height 20
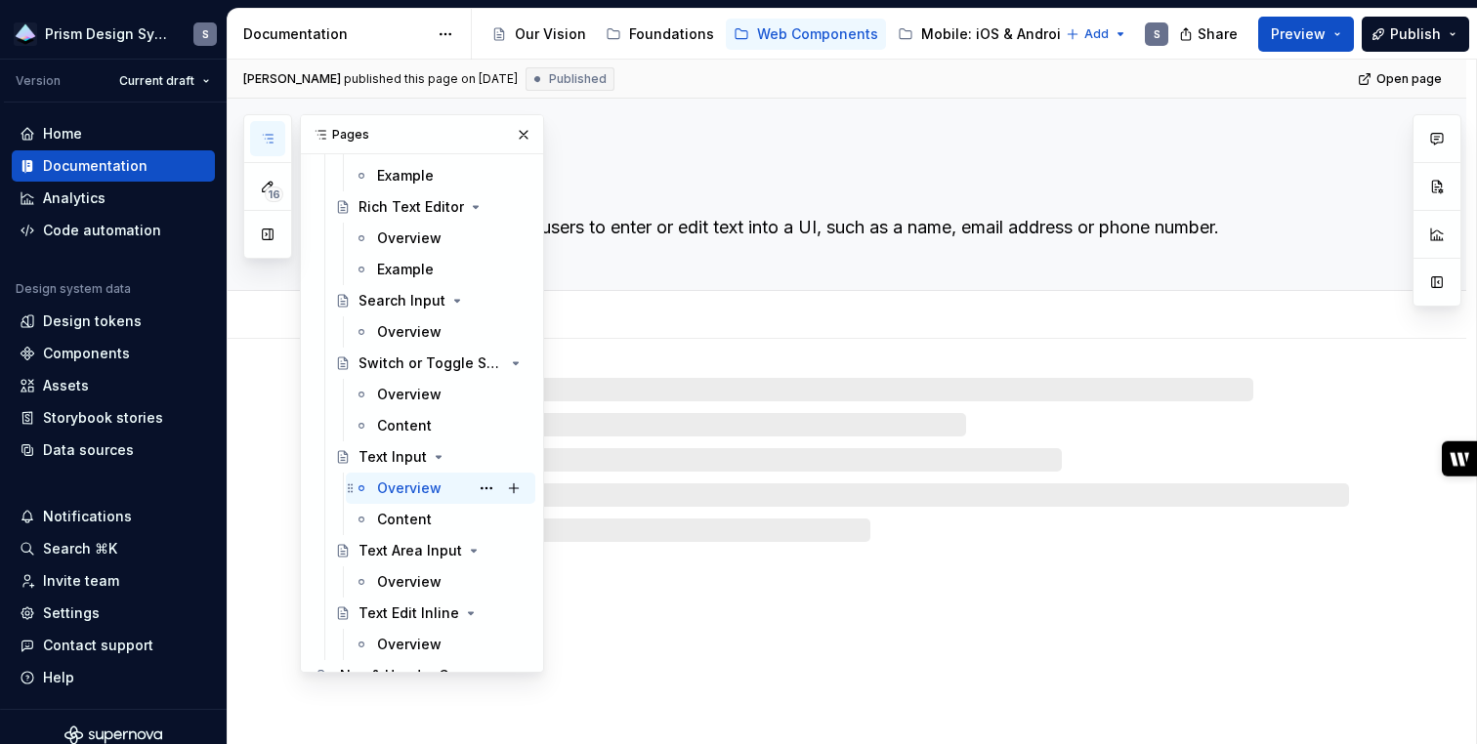
scroll to position [4454, 0]
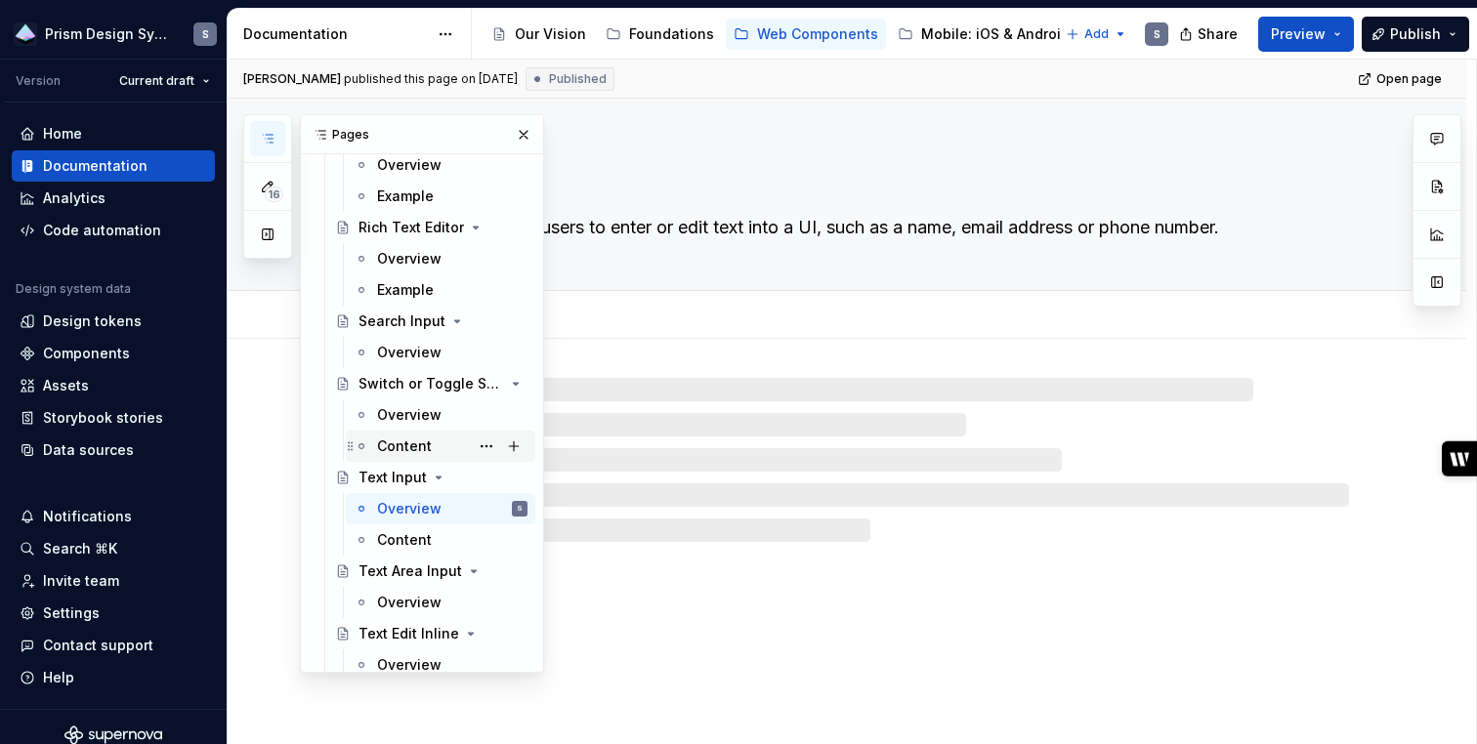
click at [381, 445] on div "Content" at bounding box center [404, 447] width 55 height 20
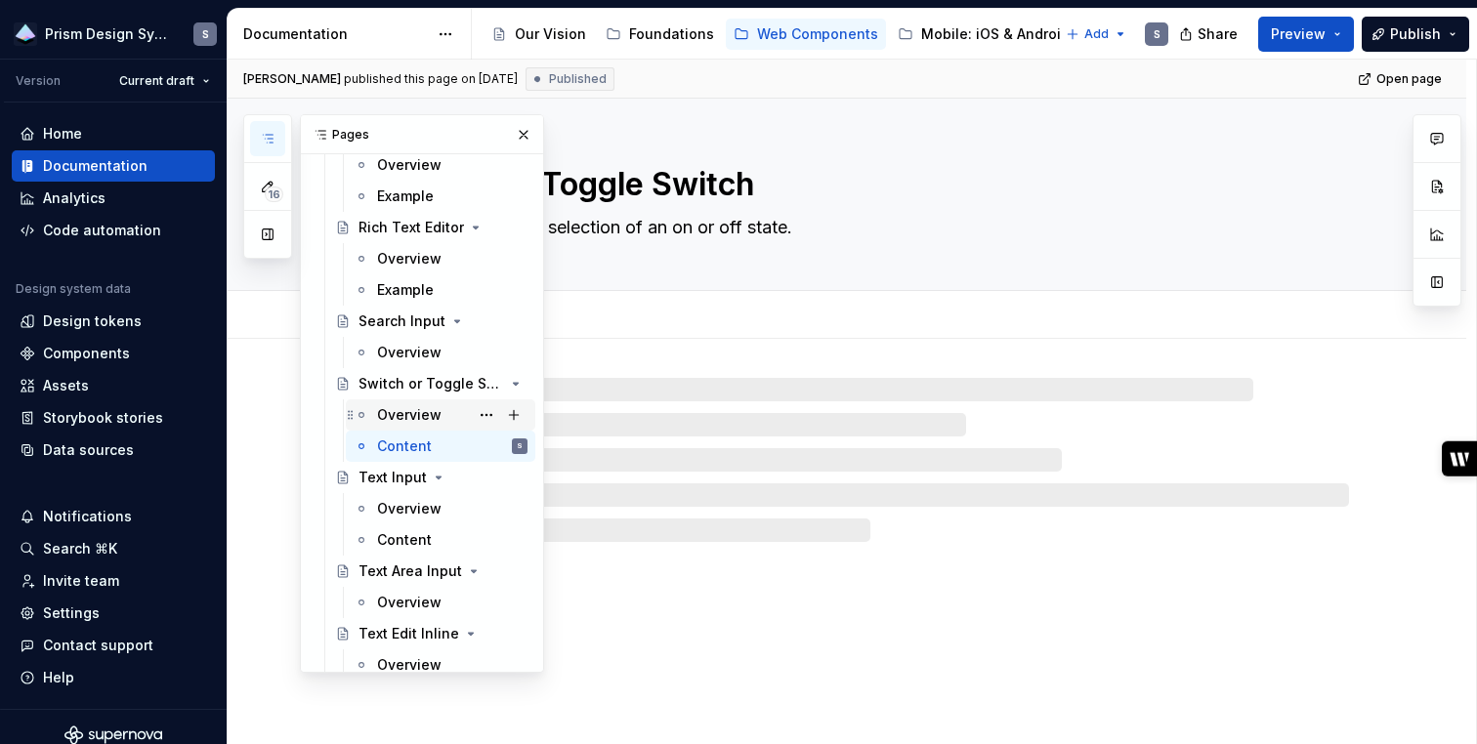
click at [401, 411] on div "Overview" at bounding box center [409, 415] width 64 height 20
click at [409, 350] on div "Overview" at bounding box center [409, 353] width 64 height 20
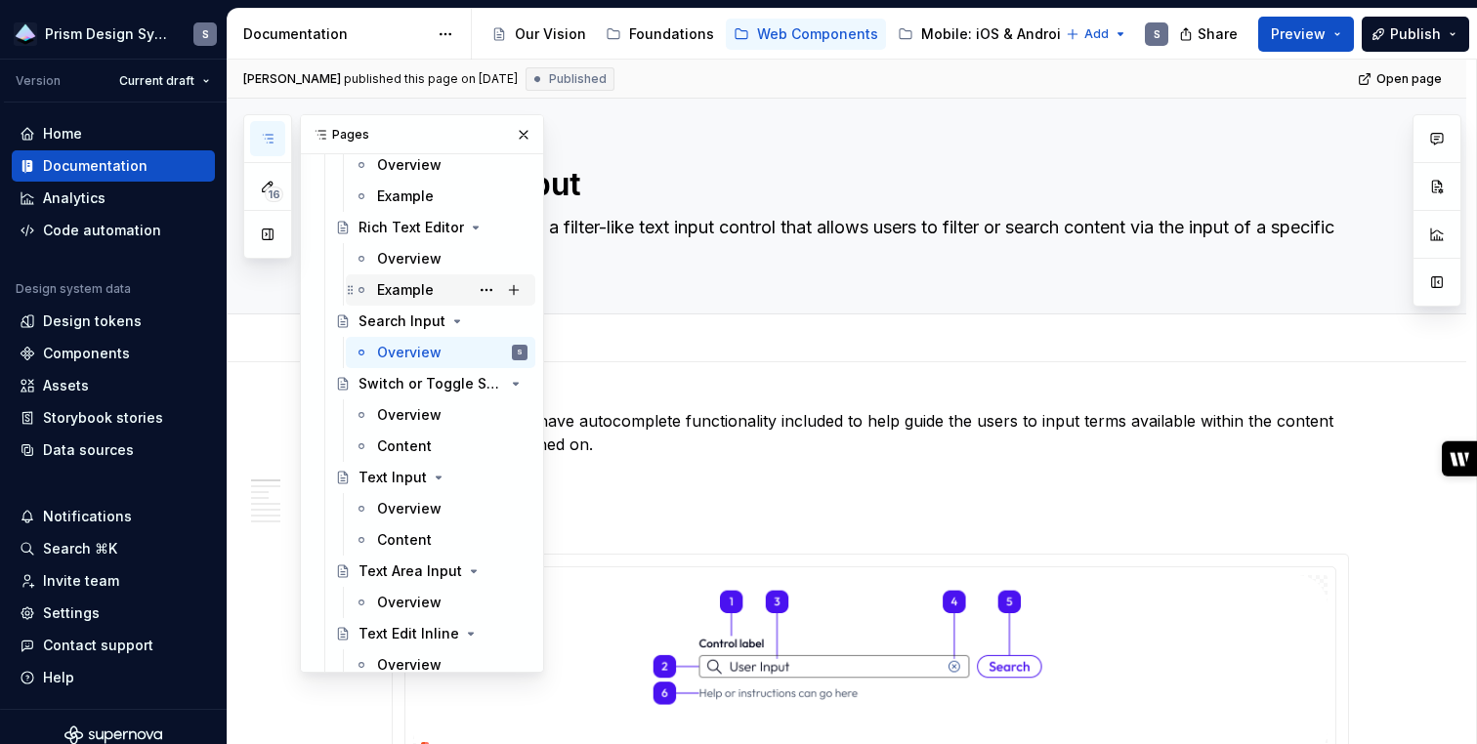
click at [401, 290] on div "Example" at bounding box center [405, 290] width 57 height 20
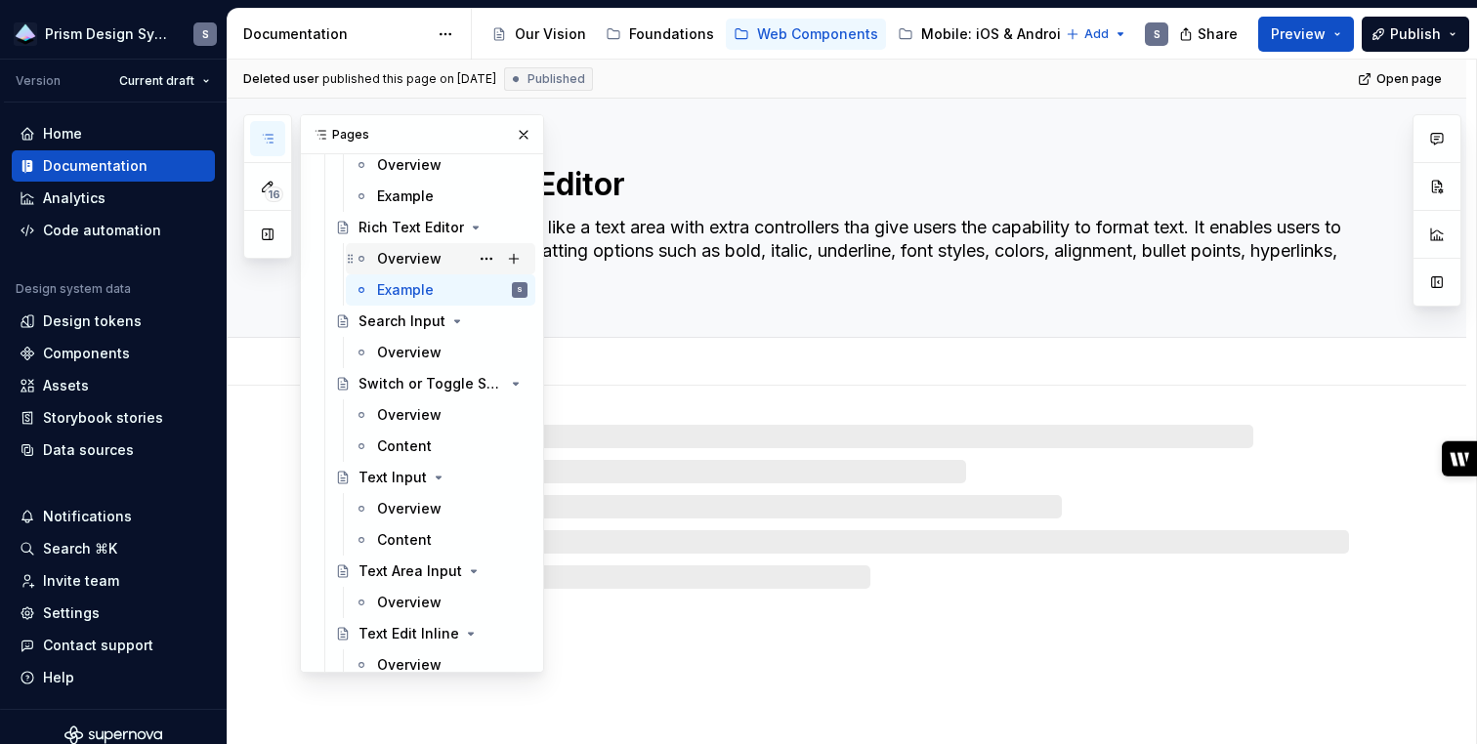
click at [400, 261] on div "Overview" at bounding box center [409, 259] width 64 height 20
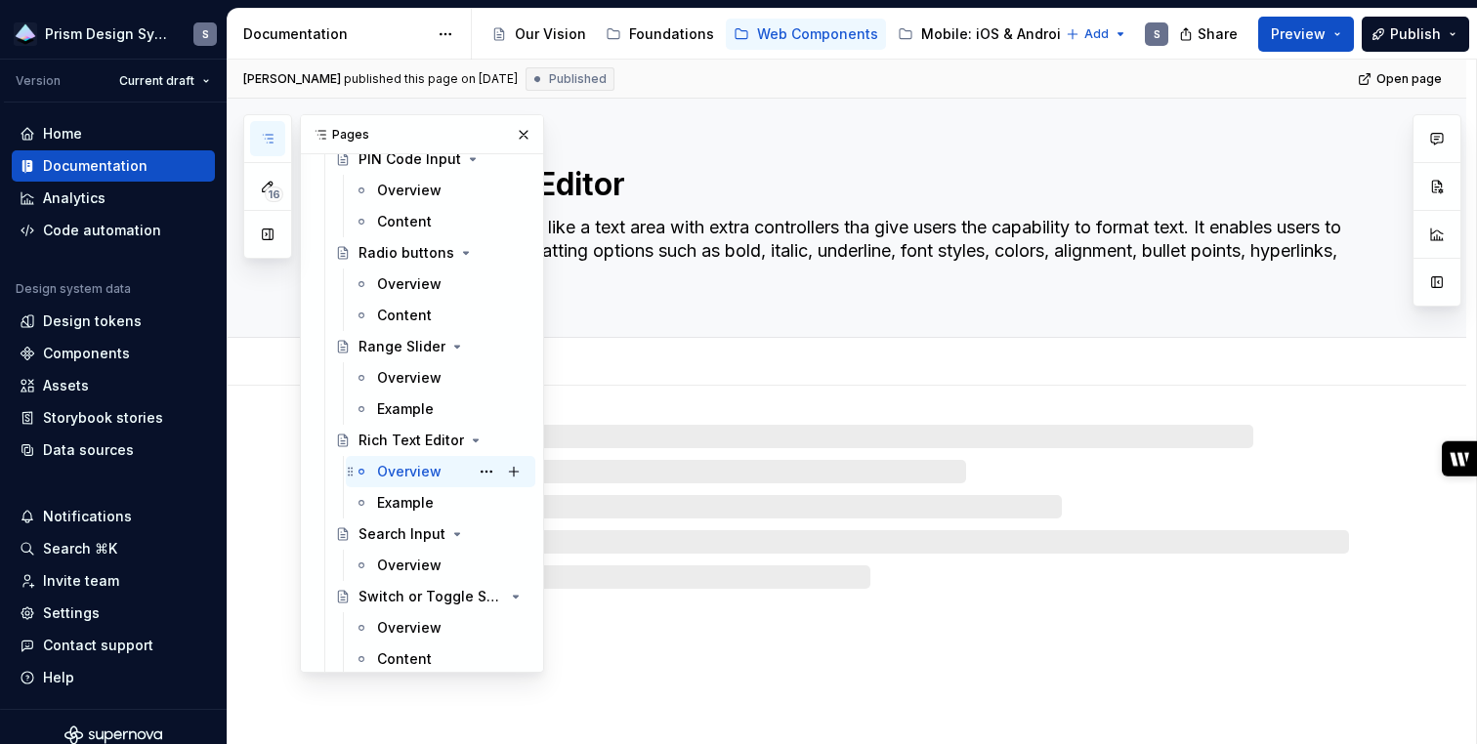
scroll to position [4240, 0]
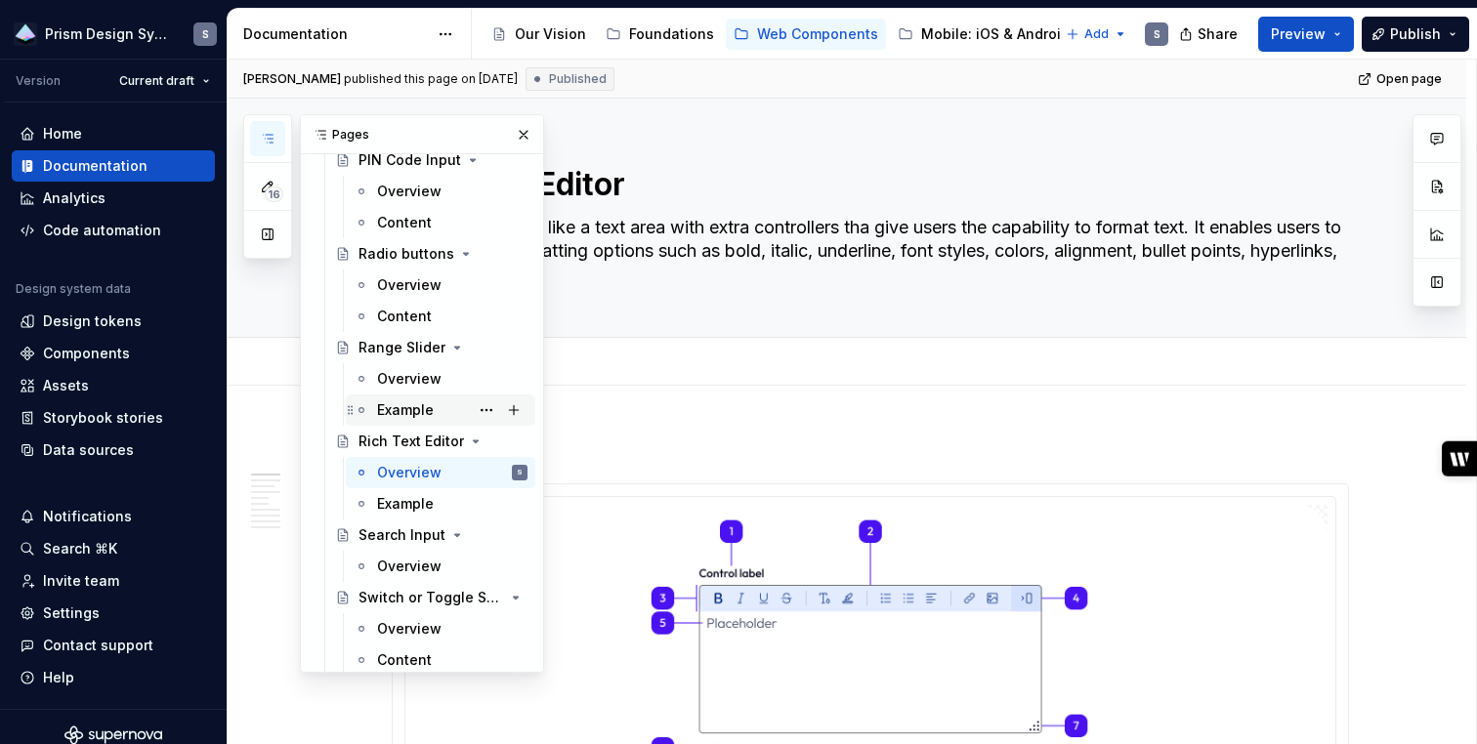
click at [399, 408] on div "Example" at bounding box center [405, 410] width 57 height 20
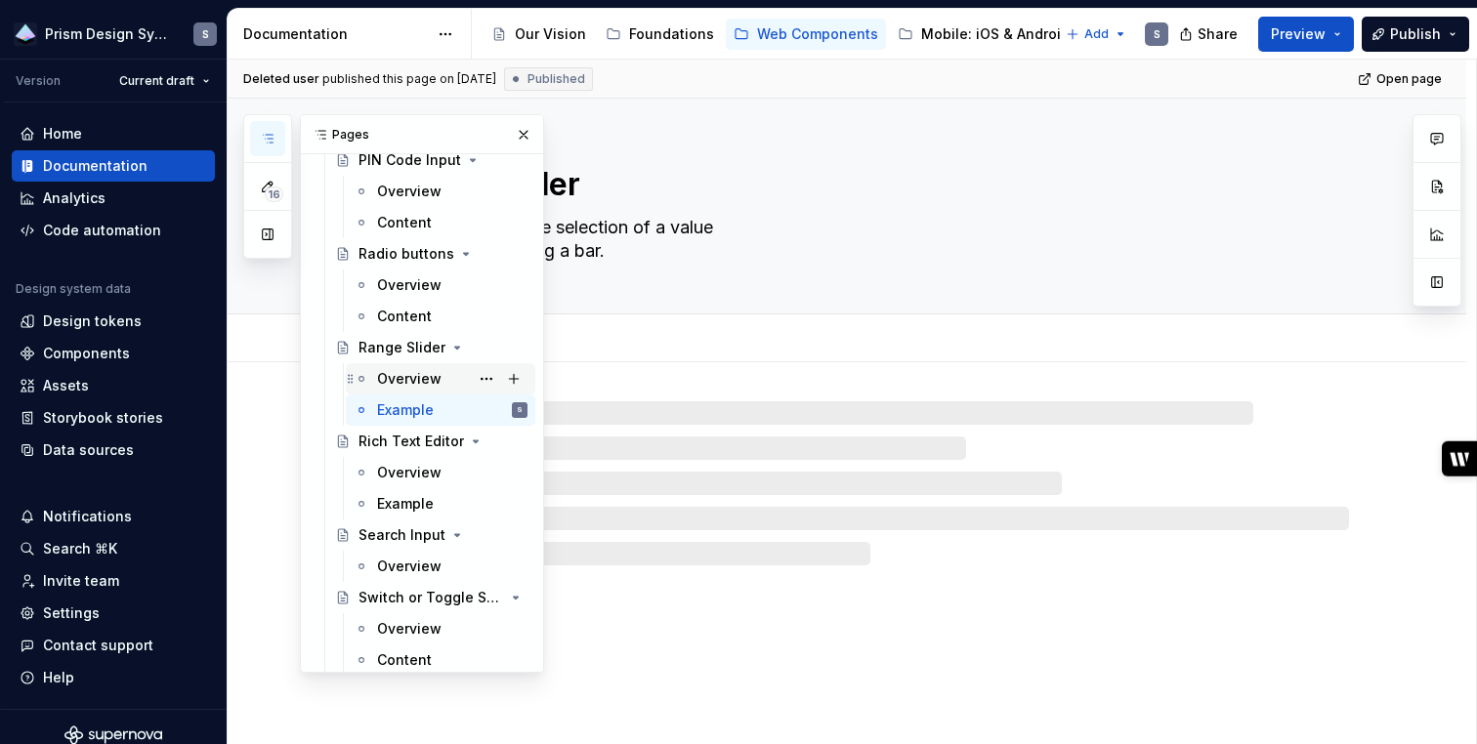
click at [400, 379] on div "Overview" at bounding box center [409, 379] width 64 height 20
click at [403, 315] on div "Content" at bounding box center [404, 317] width 55 height 20
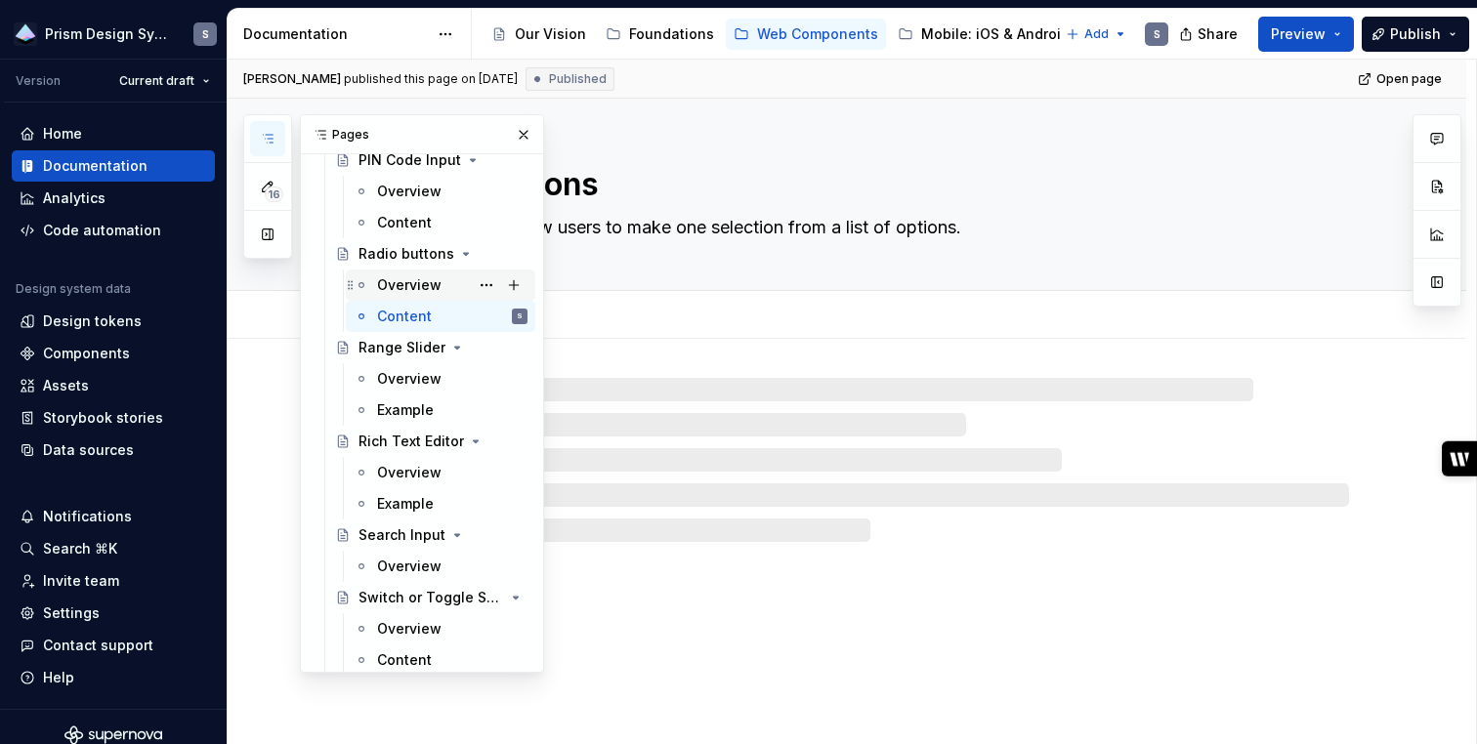
click at [404, 280] on div "Overview" at bounding box center [409, 285] width 64 height 20
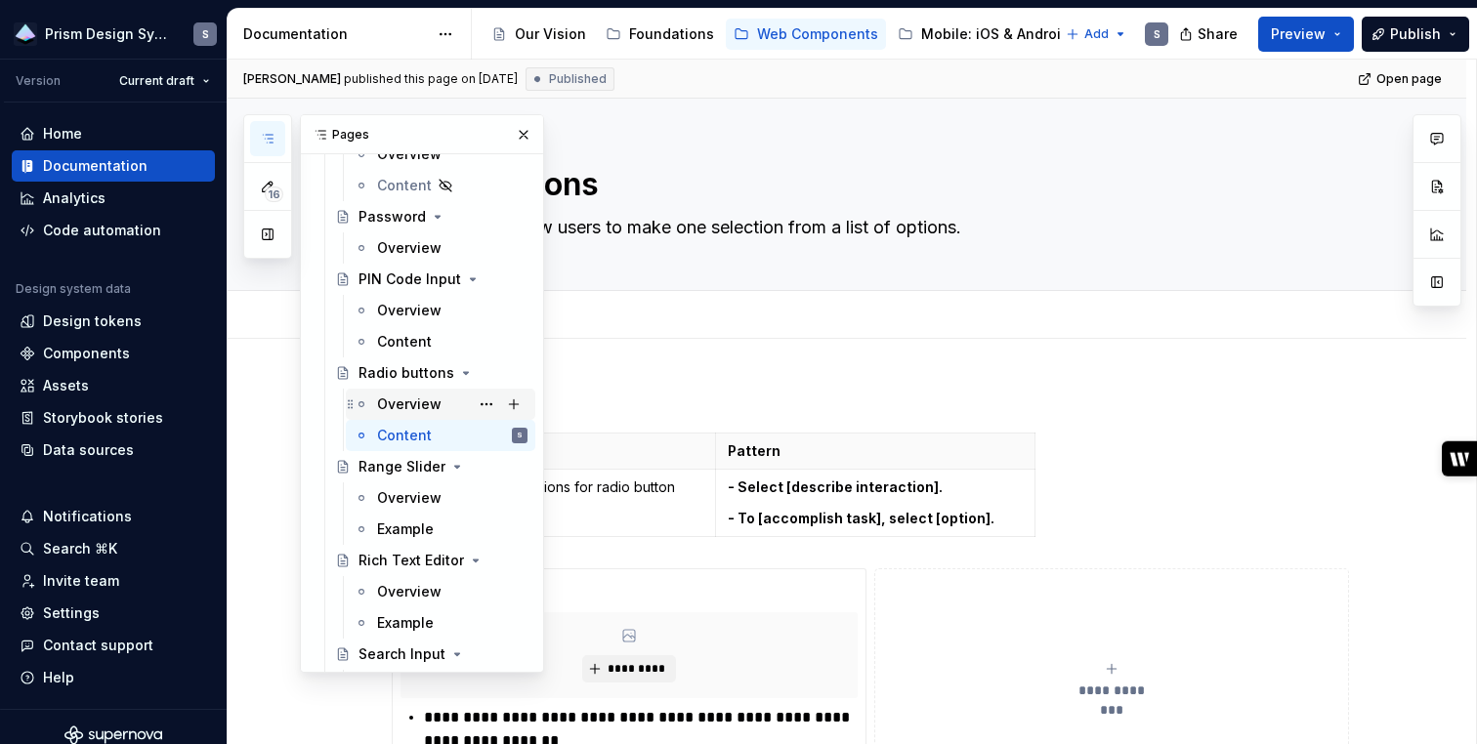
scroll to position [4107, 0]
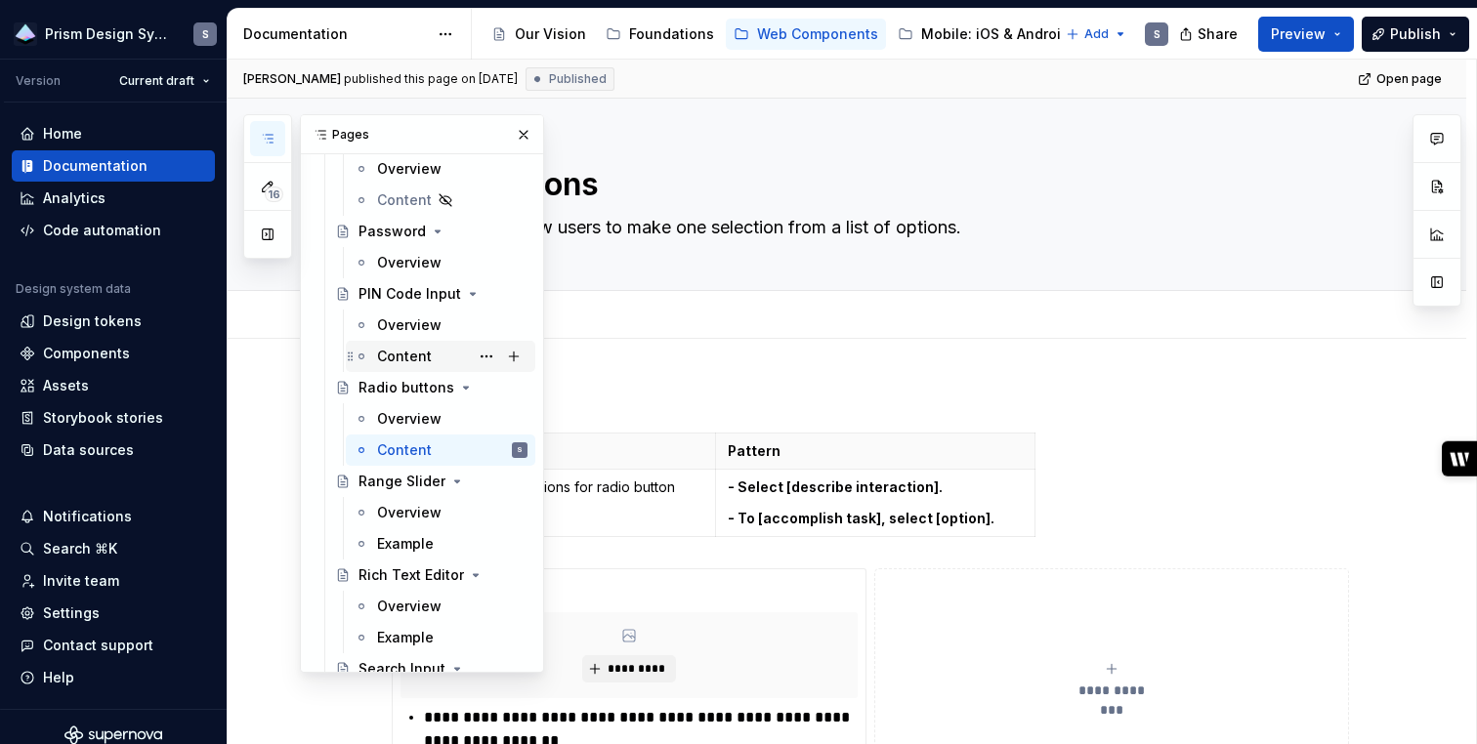
click at [406, 345] on div "Content" at bounding box center [452, 356] width 150 height 27
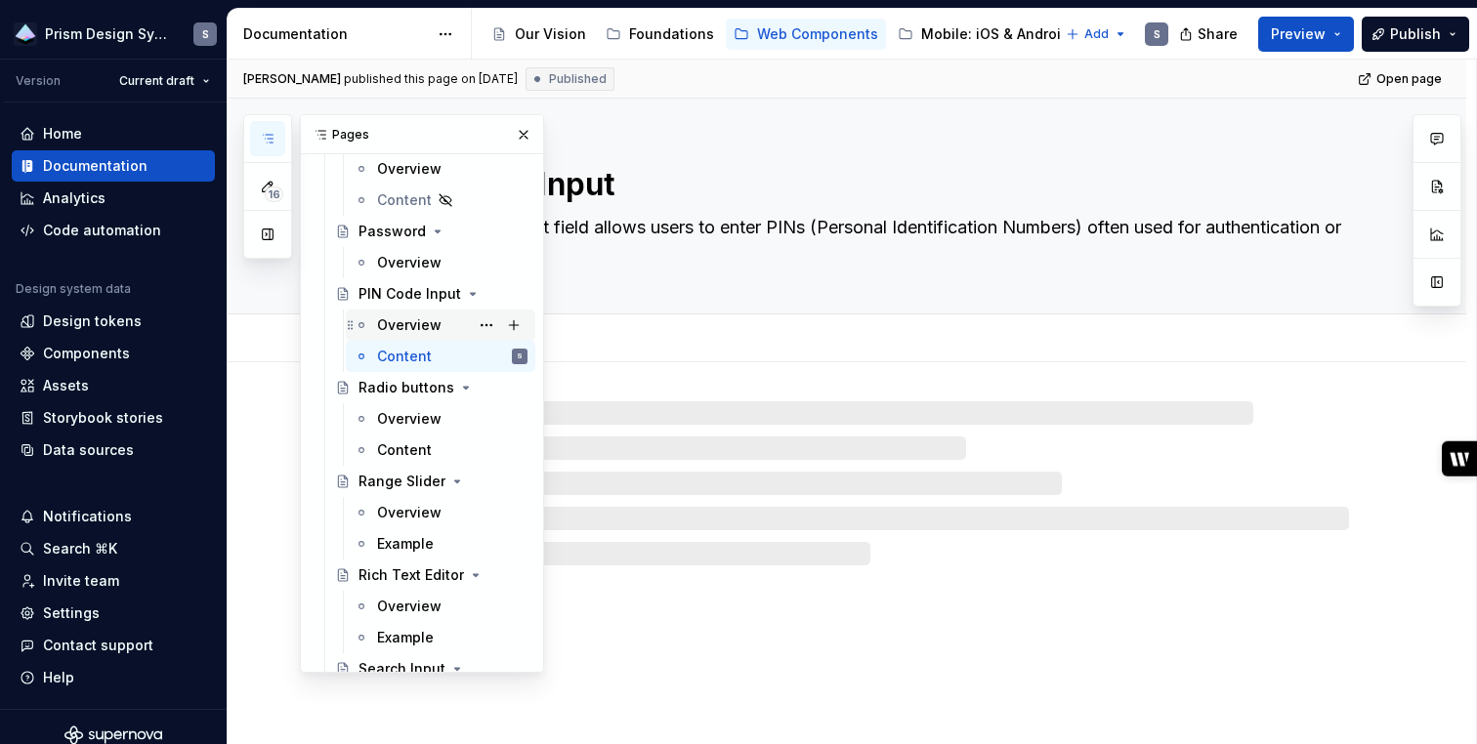
click at [405, 324] on div "Overview" at bounding box center [409, 325] width 64 height 20
click at [413, 263] on div "Overview" at bounding box center [409, 263] width 64 height 20
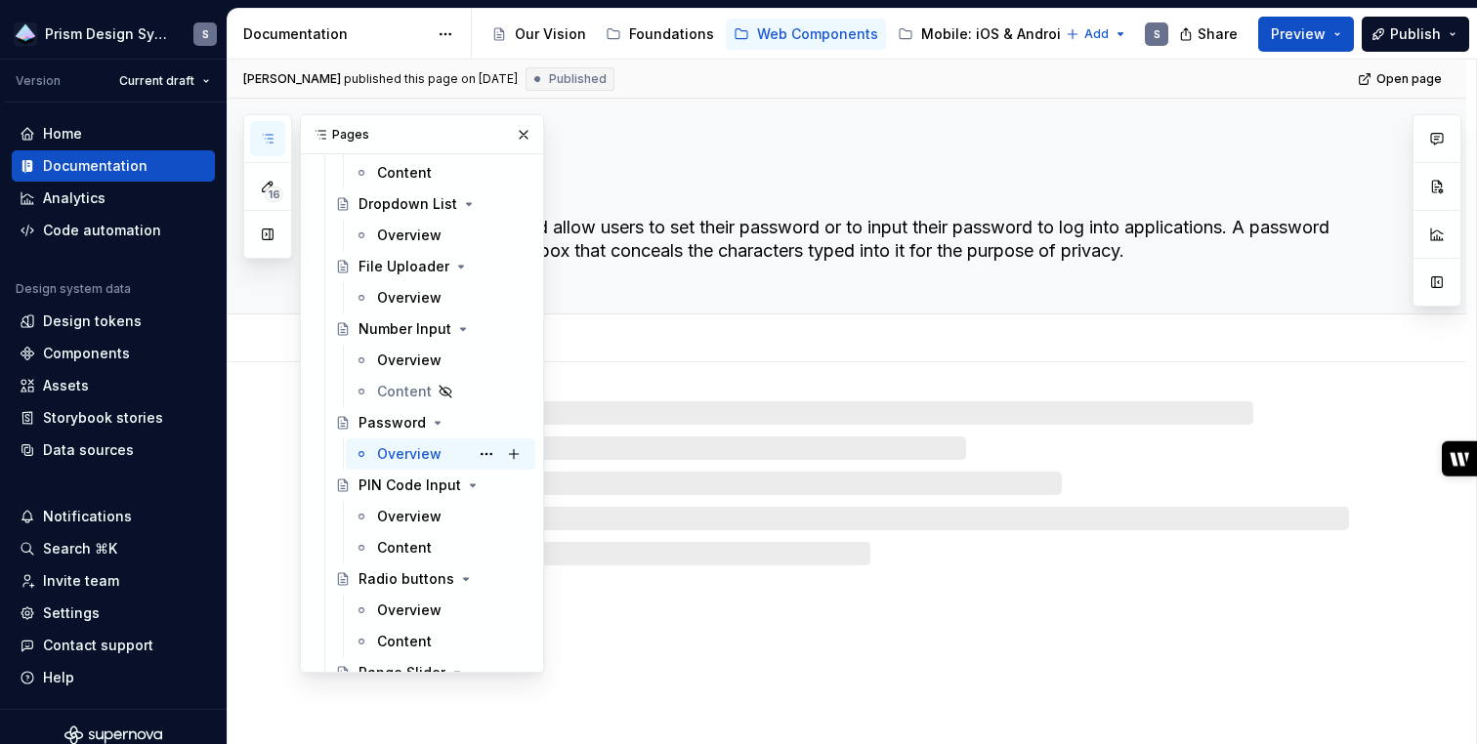
scroll to position [3914, 0]
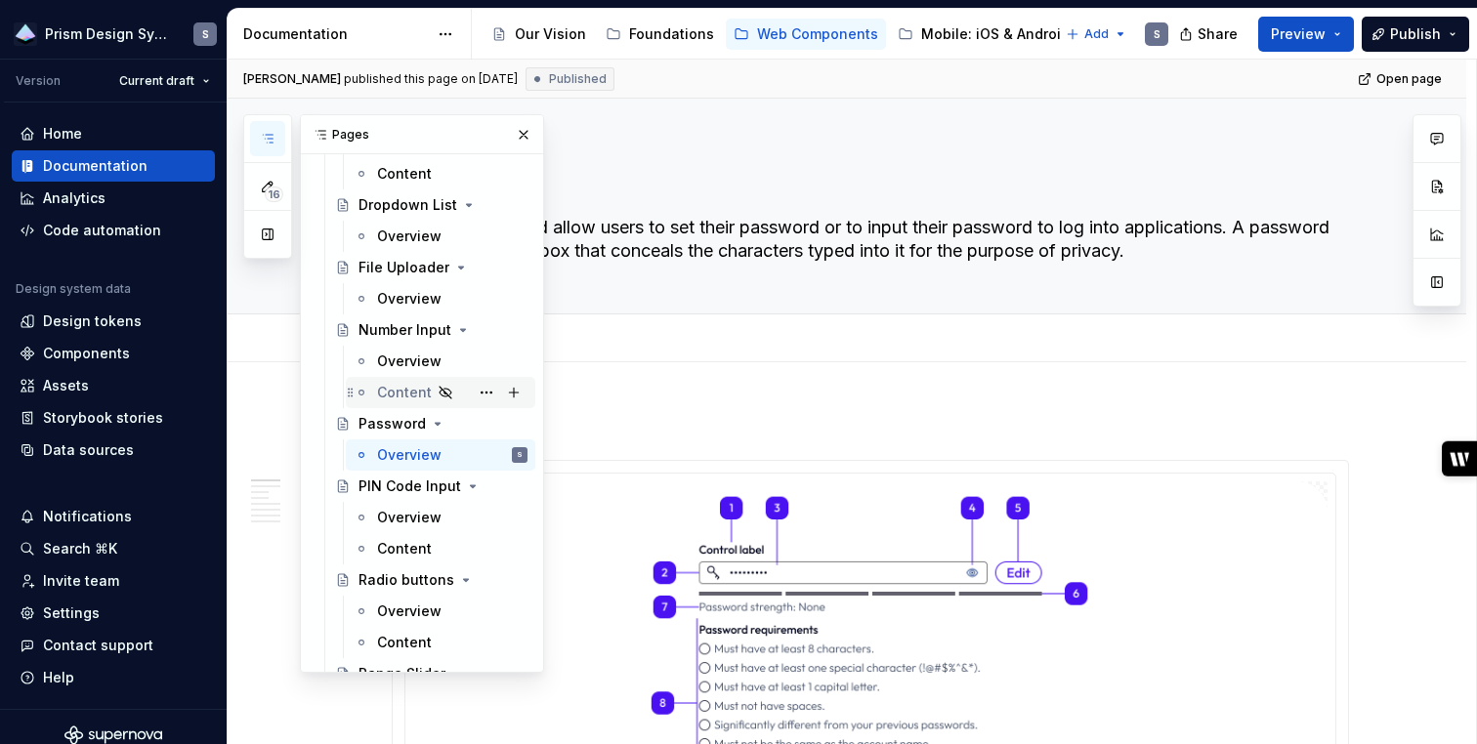
click at [397, 388] on div "Content" at bounding box center [404, 393] width 55 height 20
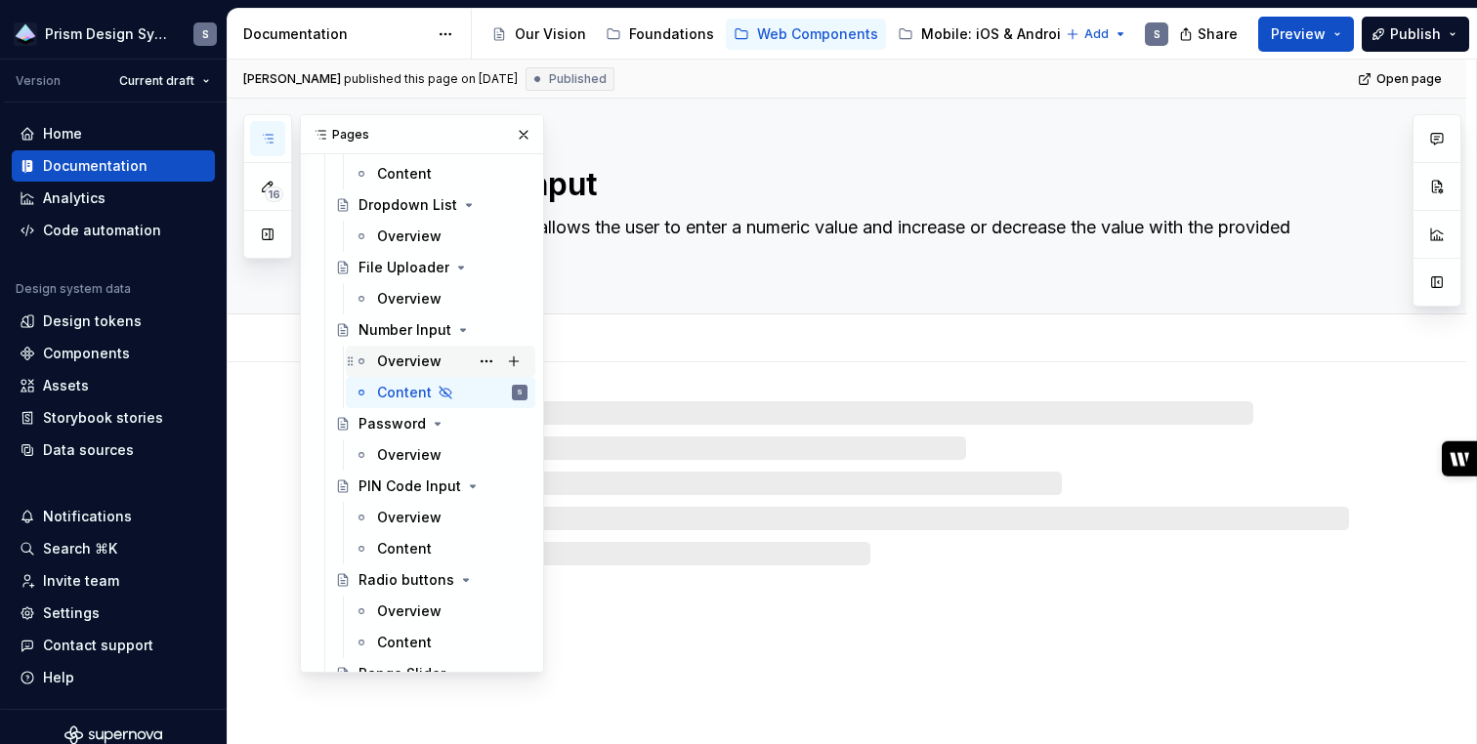
click at [398, 361] on div "Overview" at bounding box center [409, 362] width 64 height 20
click at [399, 295] on div "Overview" at bounding box center [409, 299] width 64 height 20
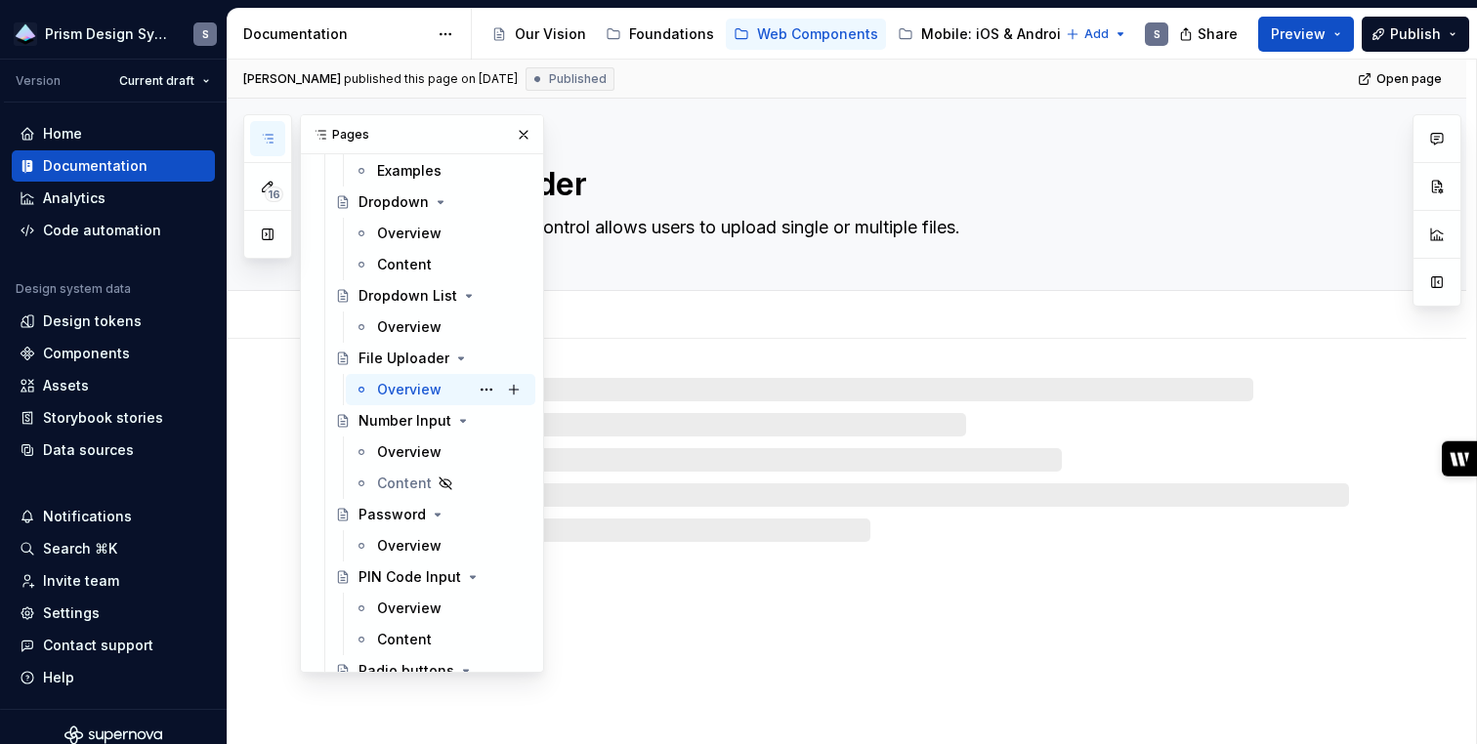
scroll to position [3819, 0]
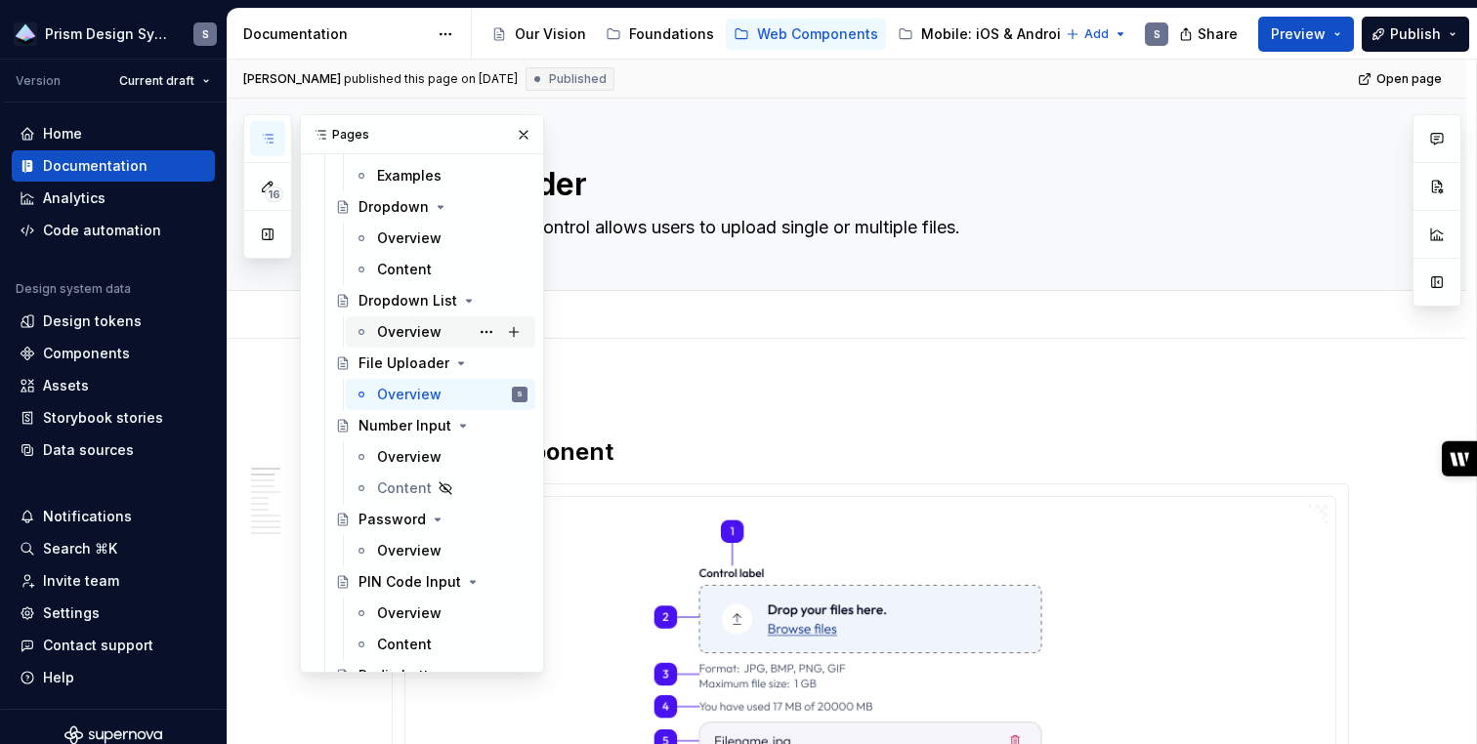
click at [398, 322] on div "Overview" at bounding box center [409, 332] width 64 height 20
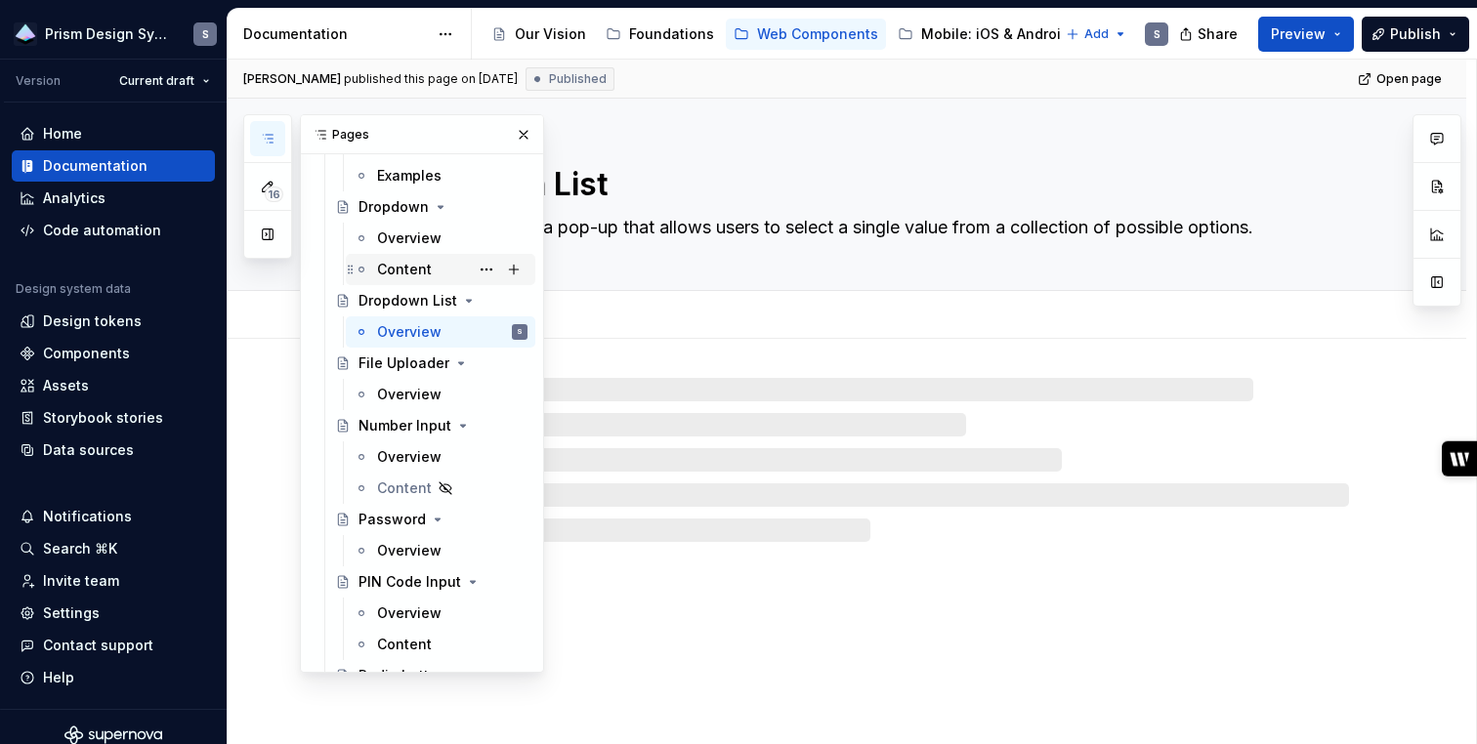
click at [396, 263] on div "Content" at bounding box center [404, 270] width 55 height 20
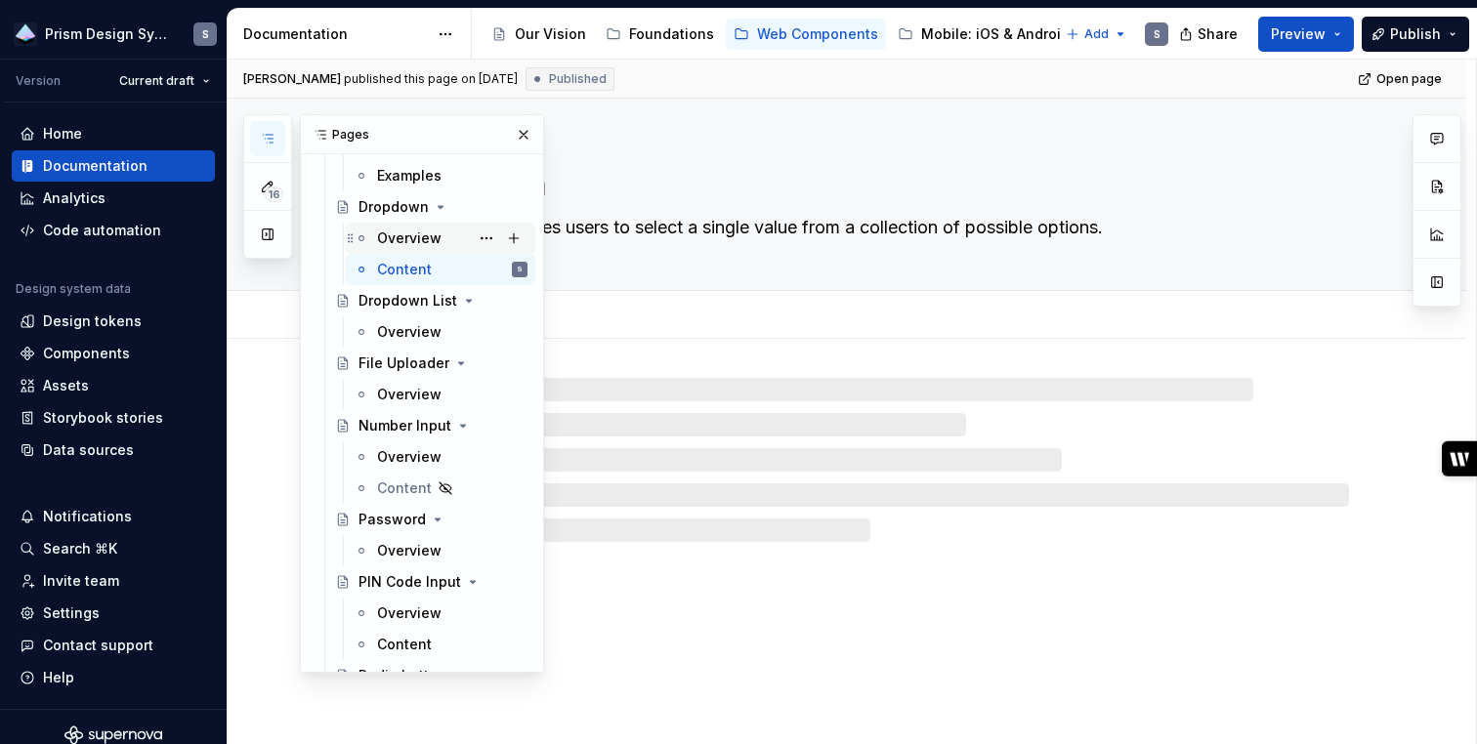
click at [400, 236] on div "Overview" at bounding box center [409, 239] width 64 height 20
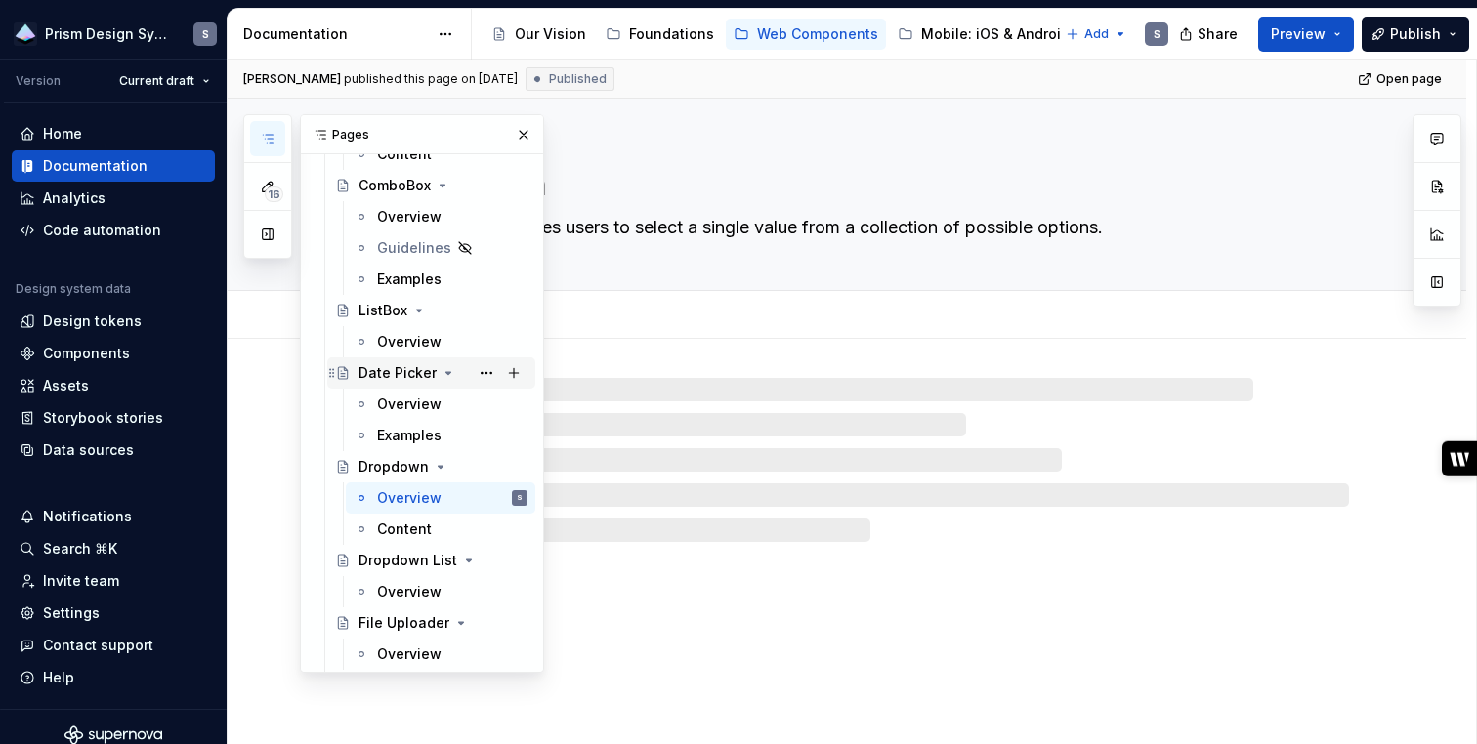
scroll to position [3557, 0]
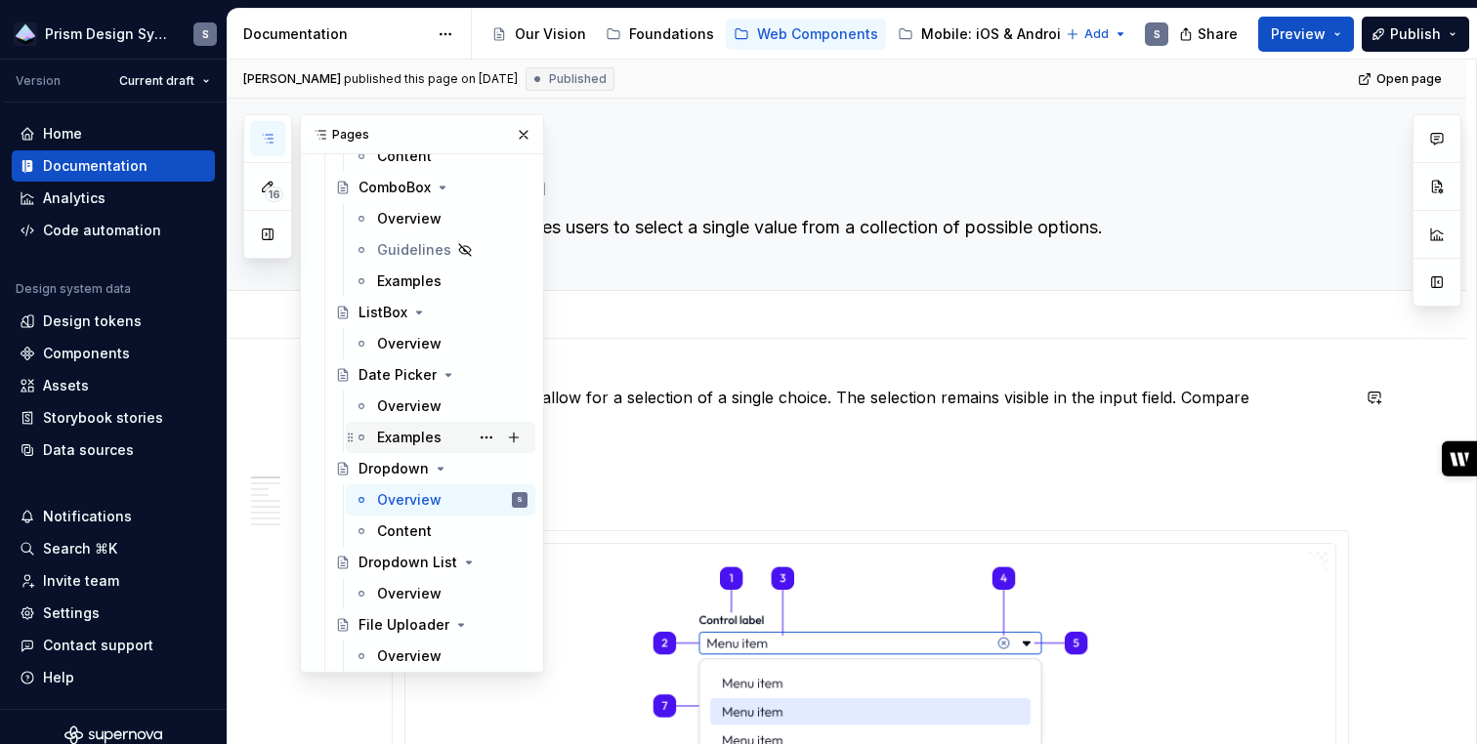
click at [392, 436] on div "Examples" at bounding box center [409, 438] width 64 height 20
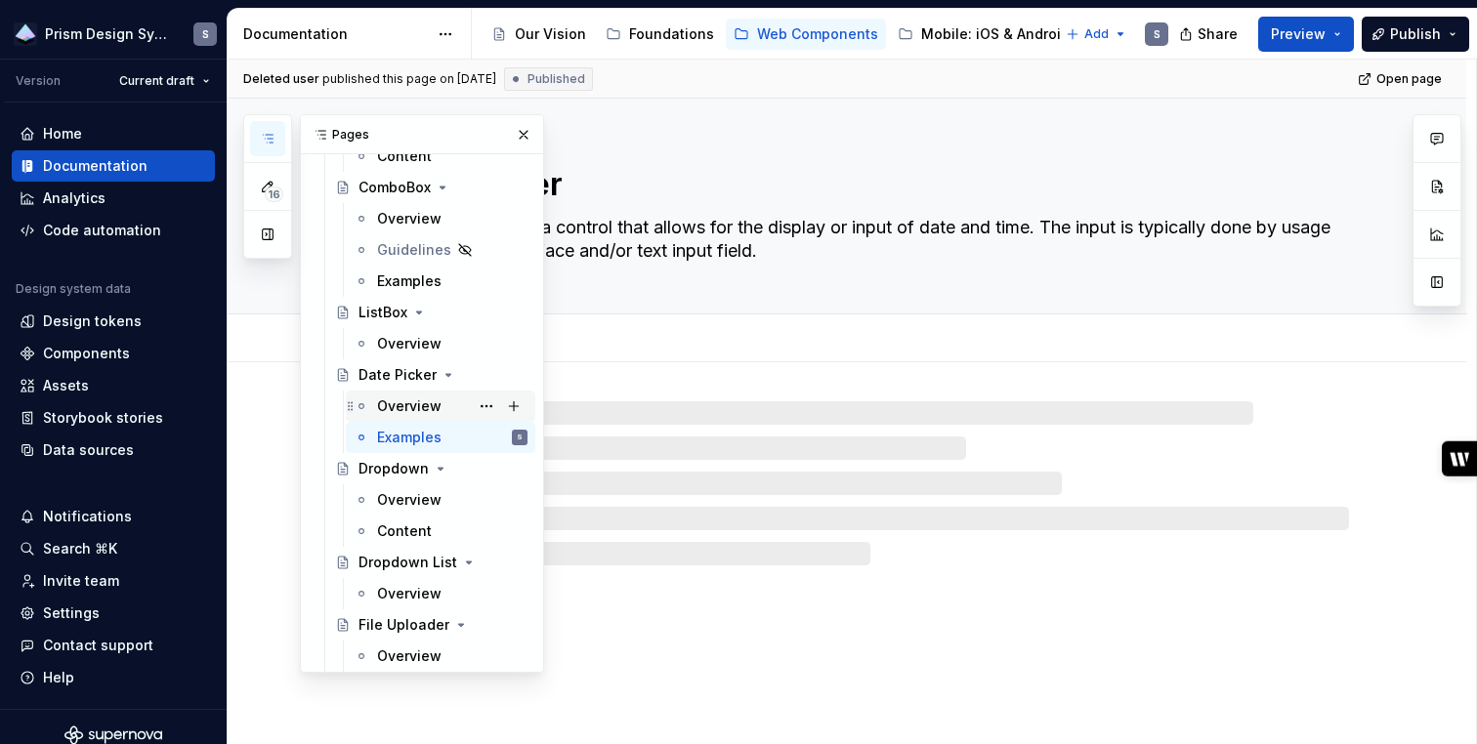
click at [397, 404] on div "Overview" at bounding box center [409, 407] width 64 height 20
click at [400, 345] on div "Overview" at bounding box center [409, 344] width 64 height 20
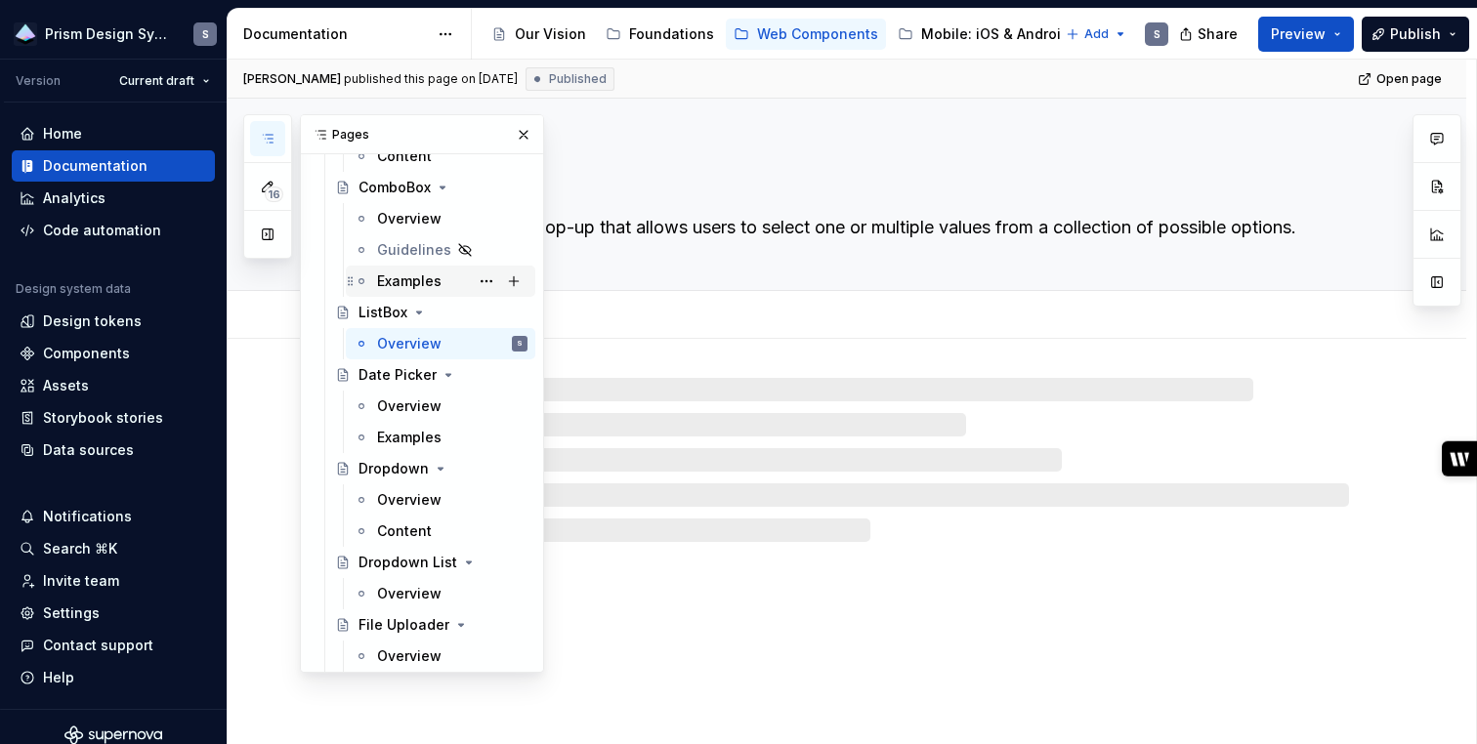
click at [407, 280] on div "Examples" at bounding box center [409, 281] width 64 height 20
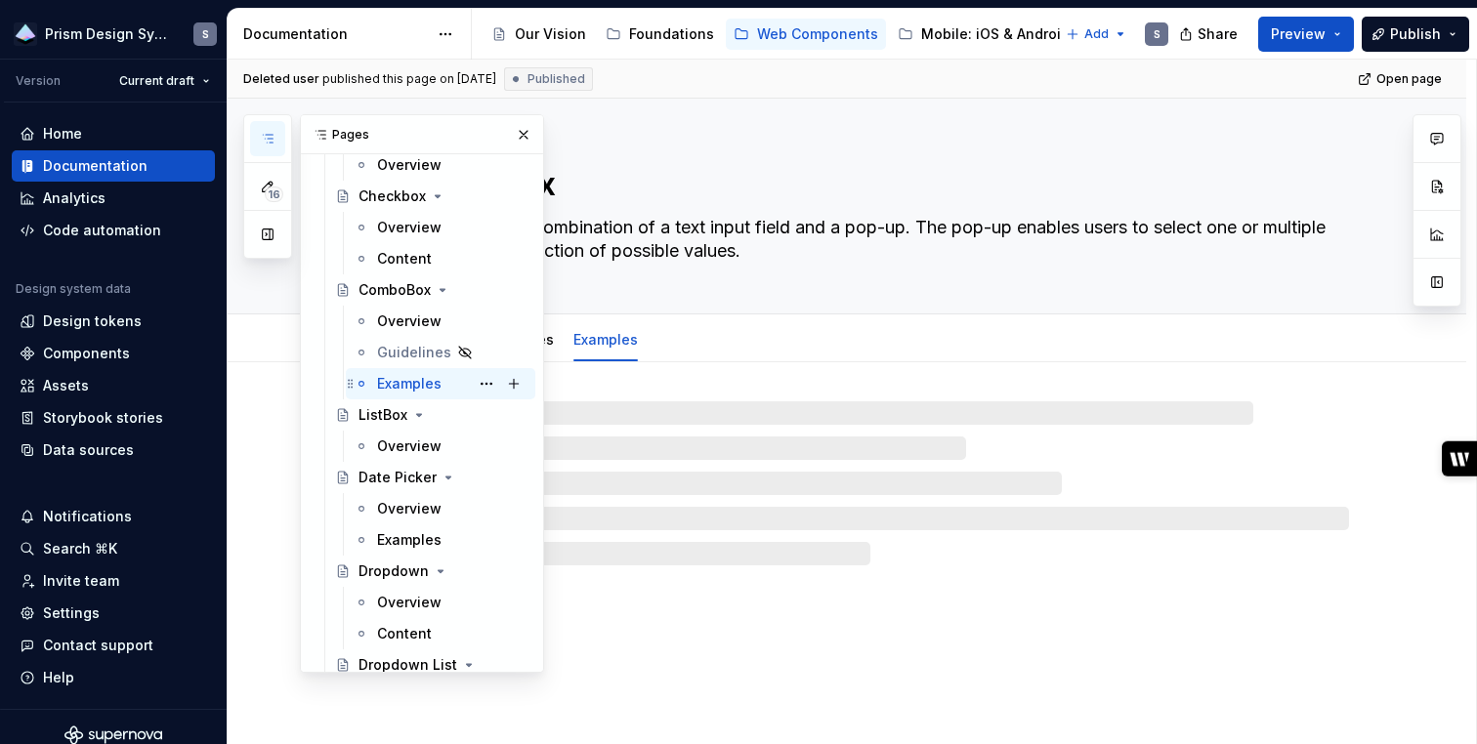
scroll to position [3440, 0]
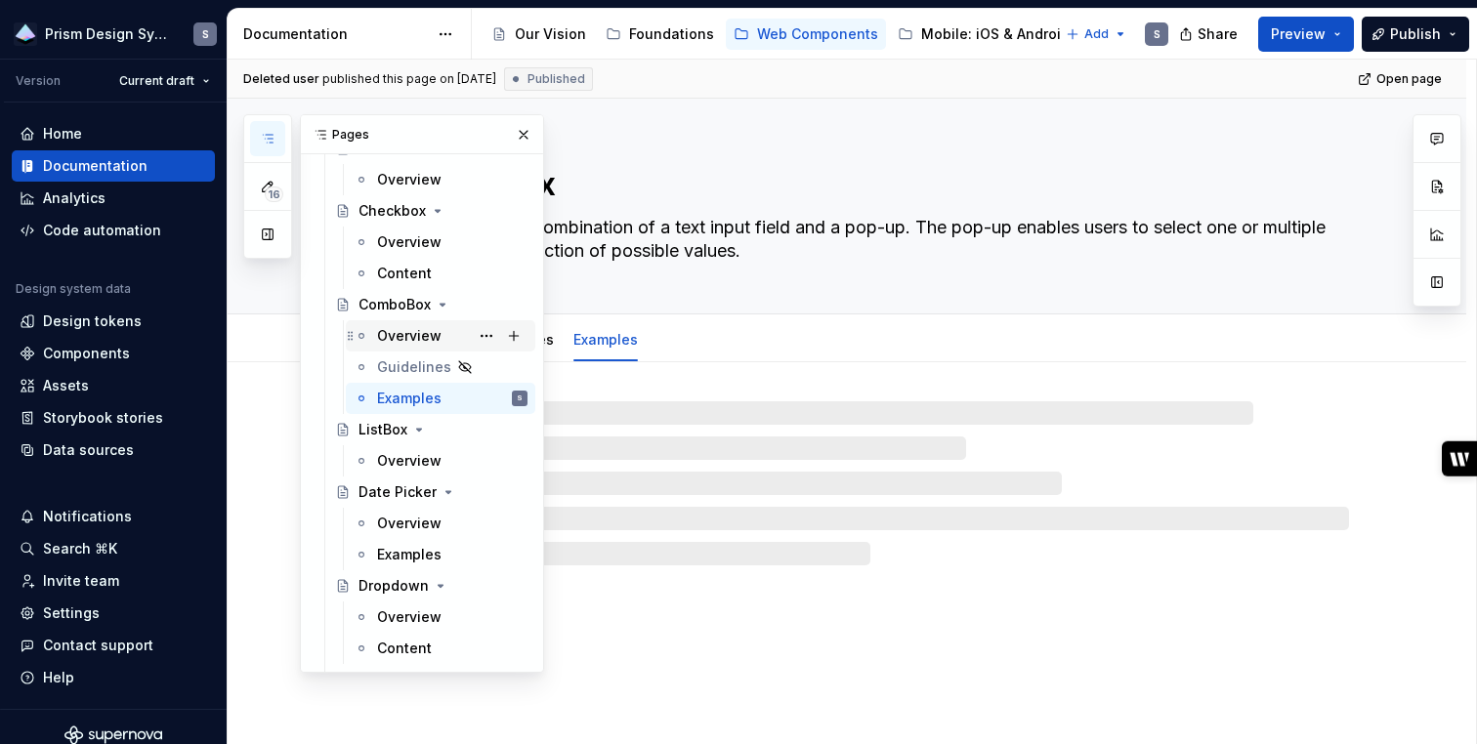
click at [400, 340] on div "Overview" at bounding box center [409, 336] width 64 height 20
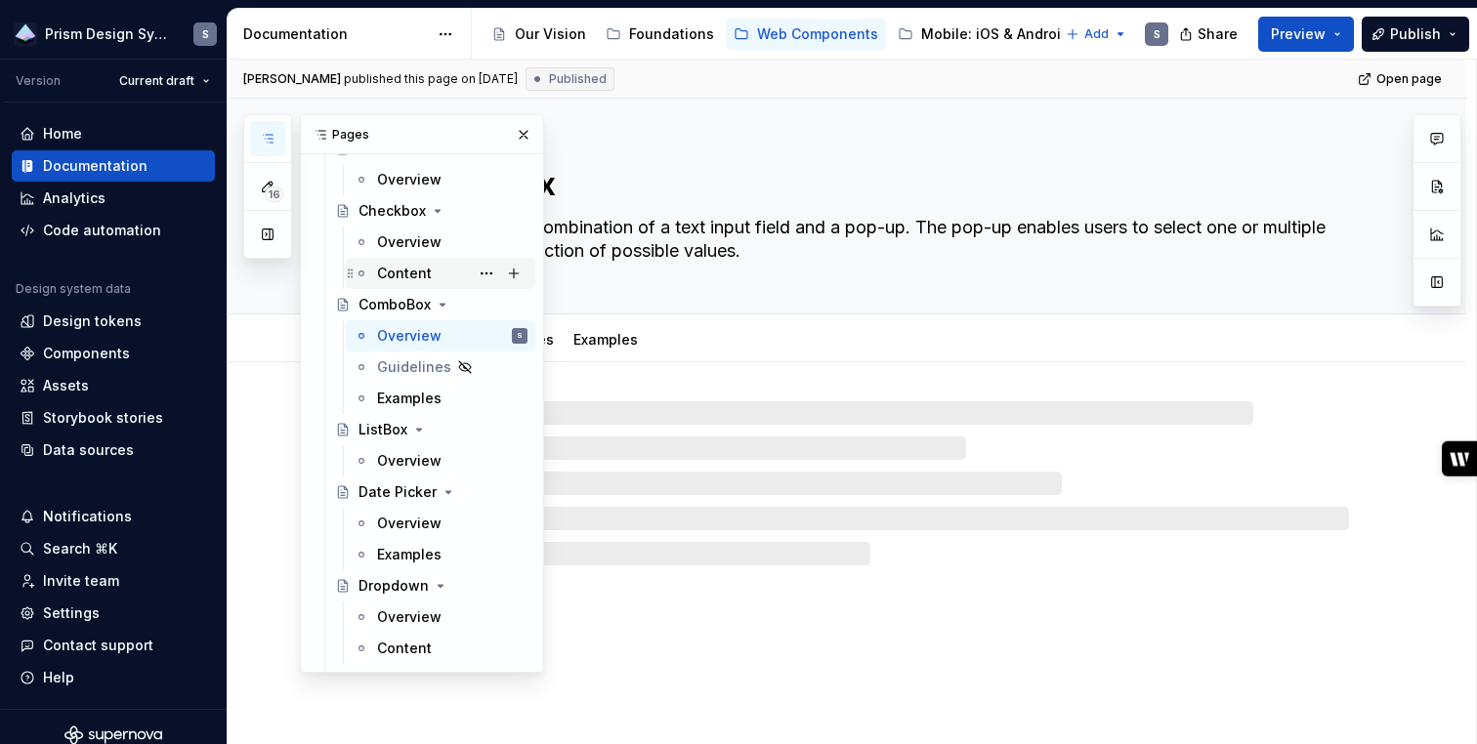
click at [405, 281] on div "Content" at bounding box center [404, 274] width 55 height 20
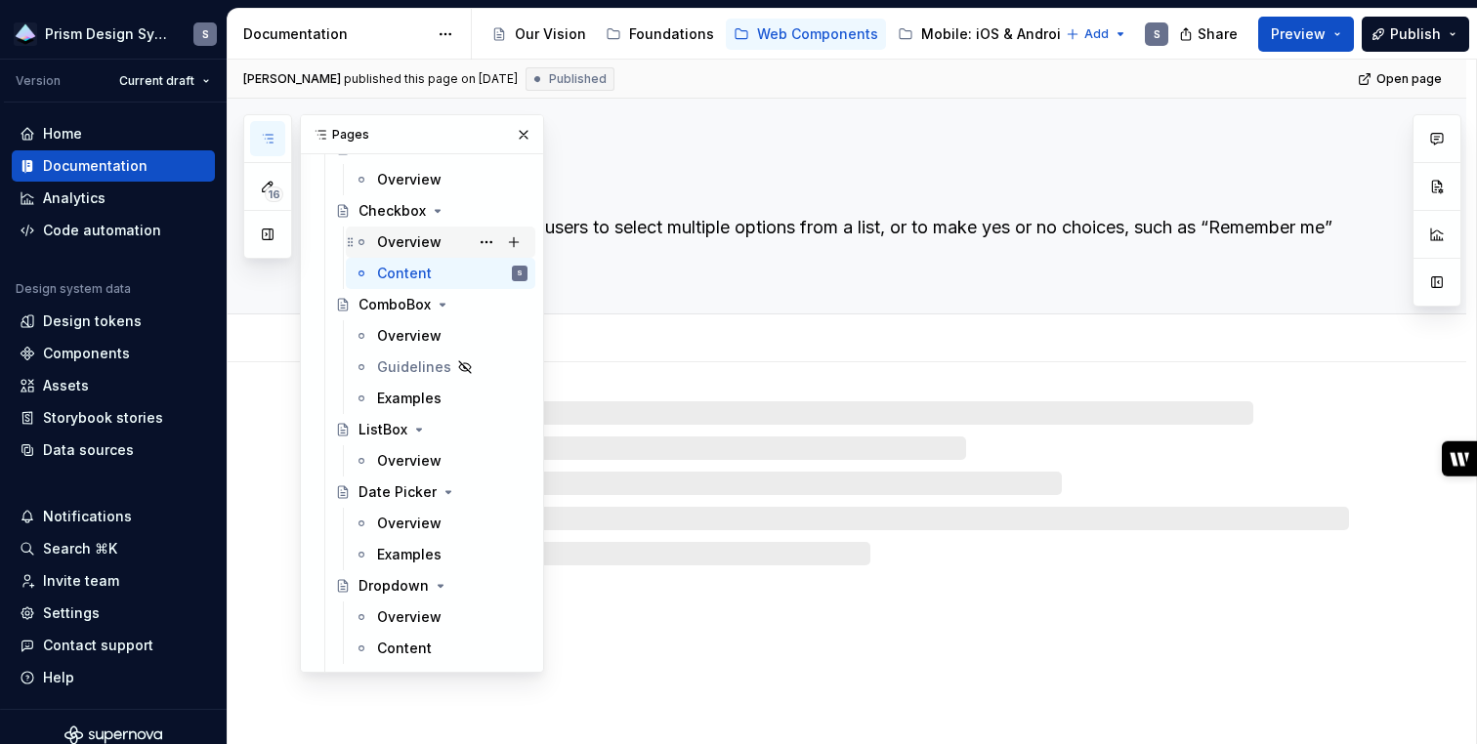
click at [407, 239] on div "Overview" at bounding box center [409, 242] width 64 height 20
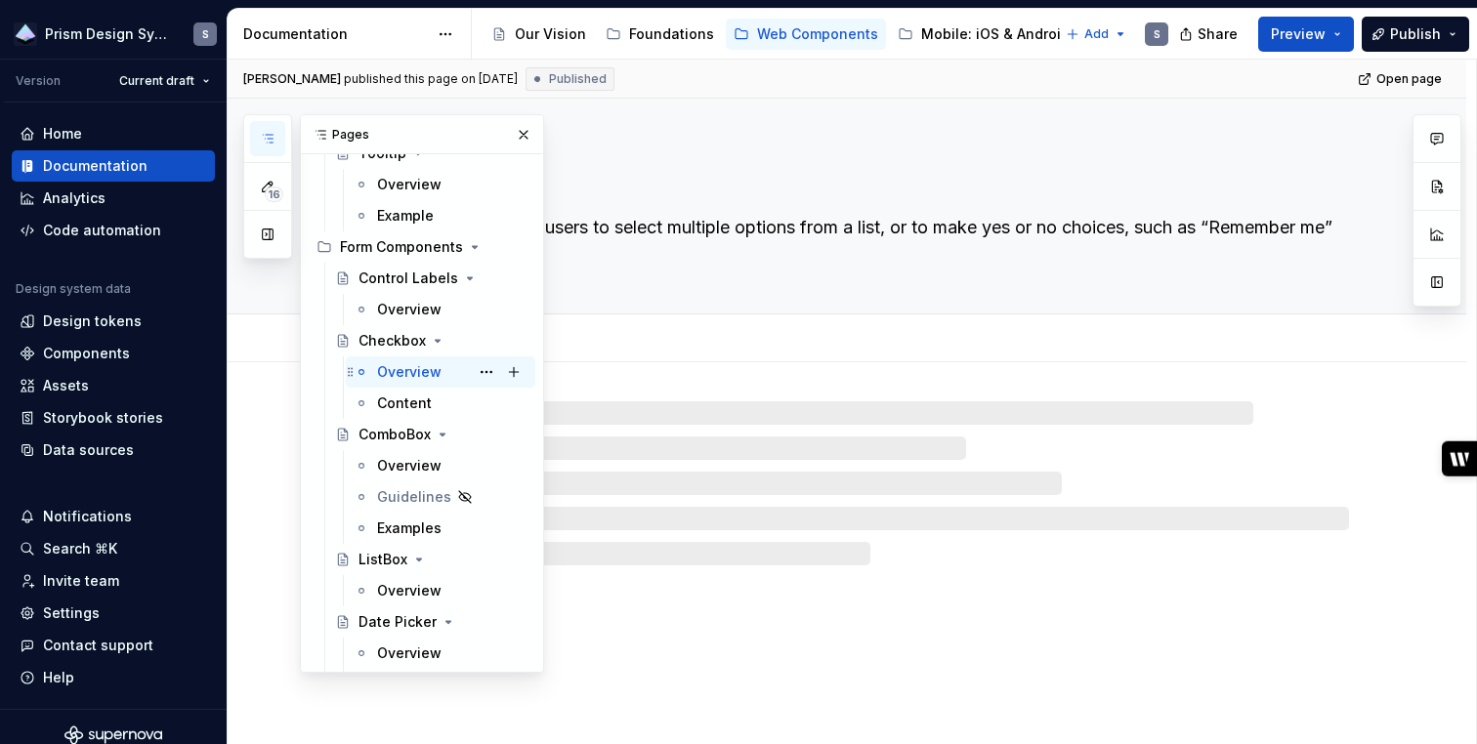
scroll to position [3256, 0]
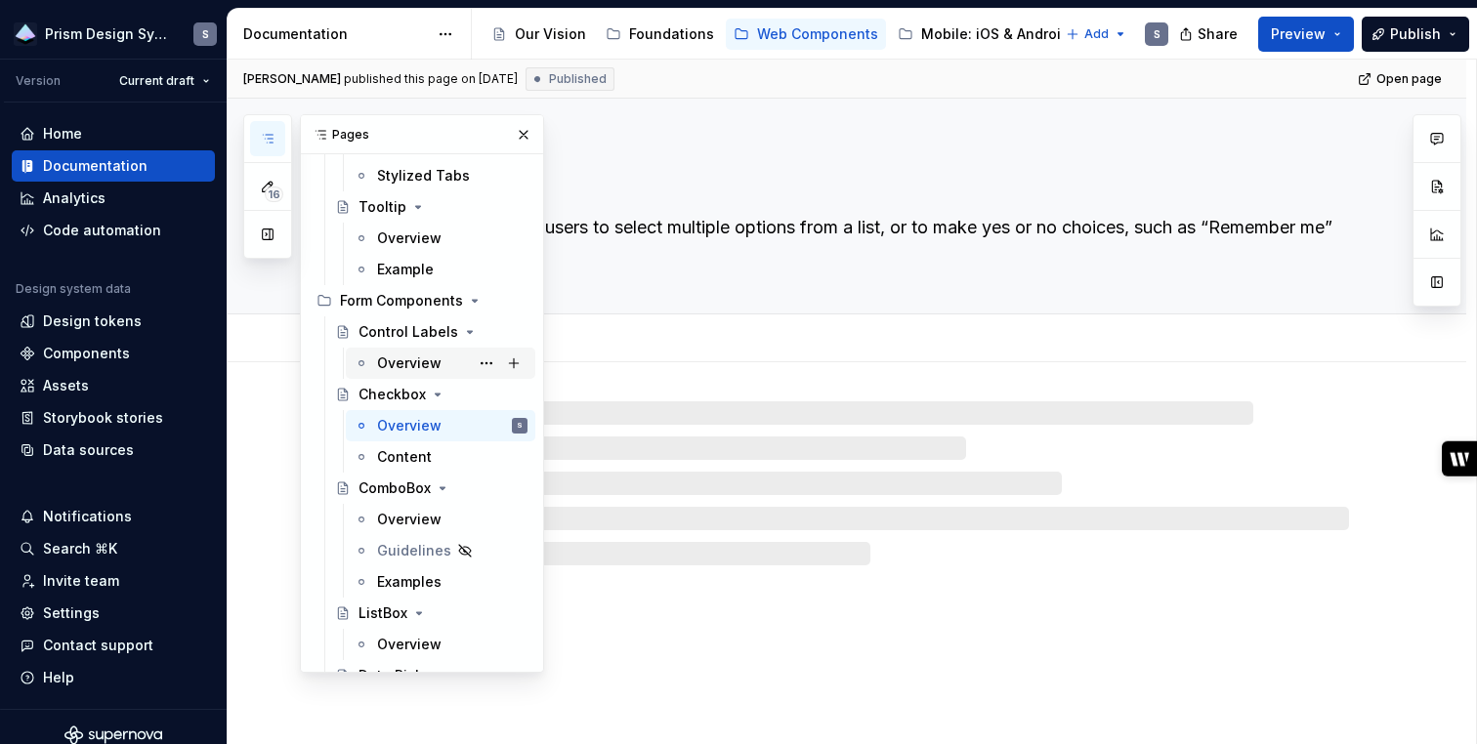
click at [406, 364] on div "Overview" at bounding box center [409, 364] width 64 height 20
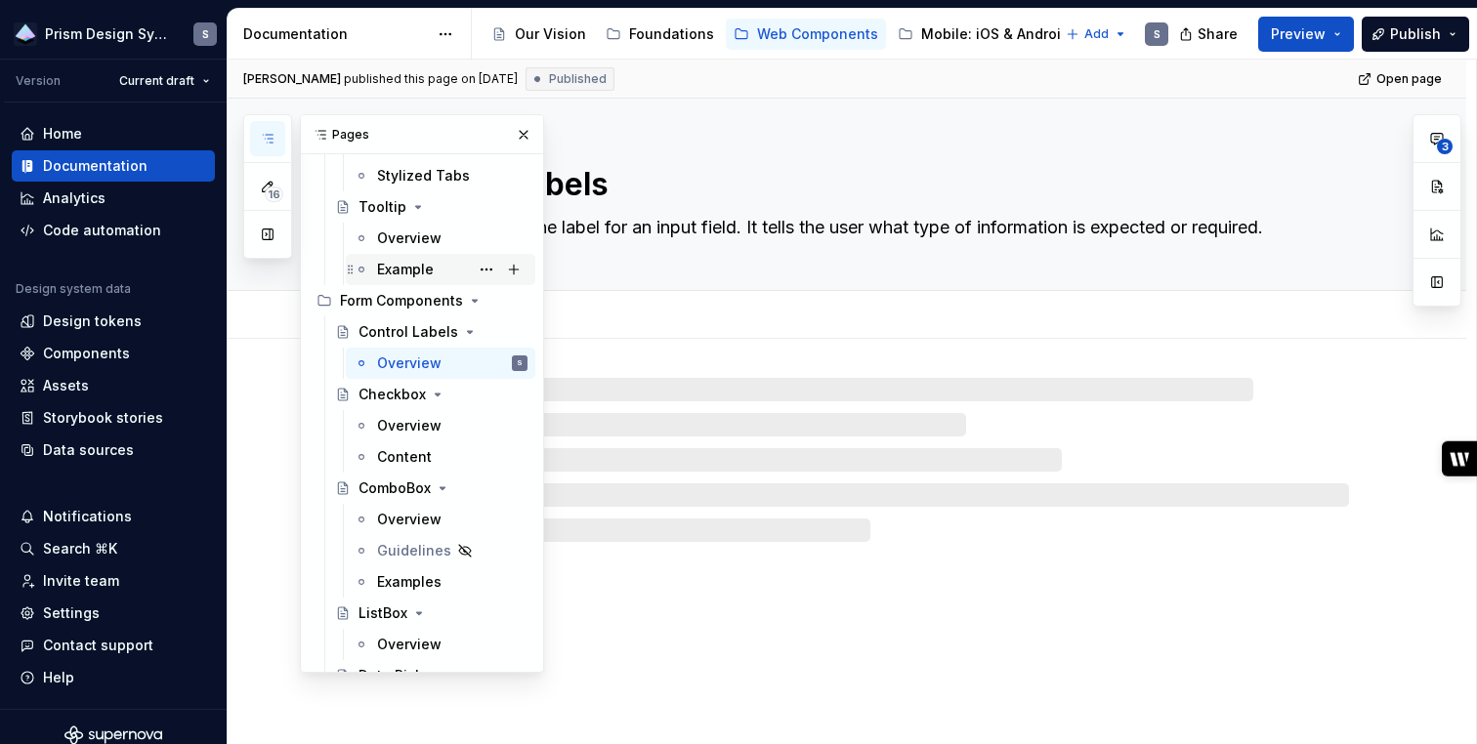
click at [404, 271] on div "Example" at bounding box center [405, 270] width 57 height 20
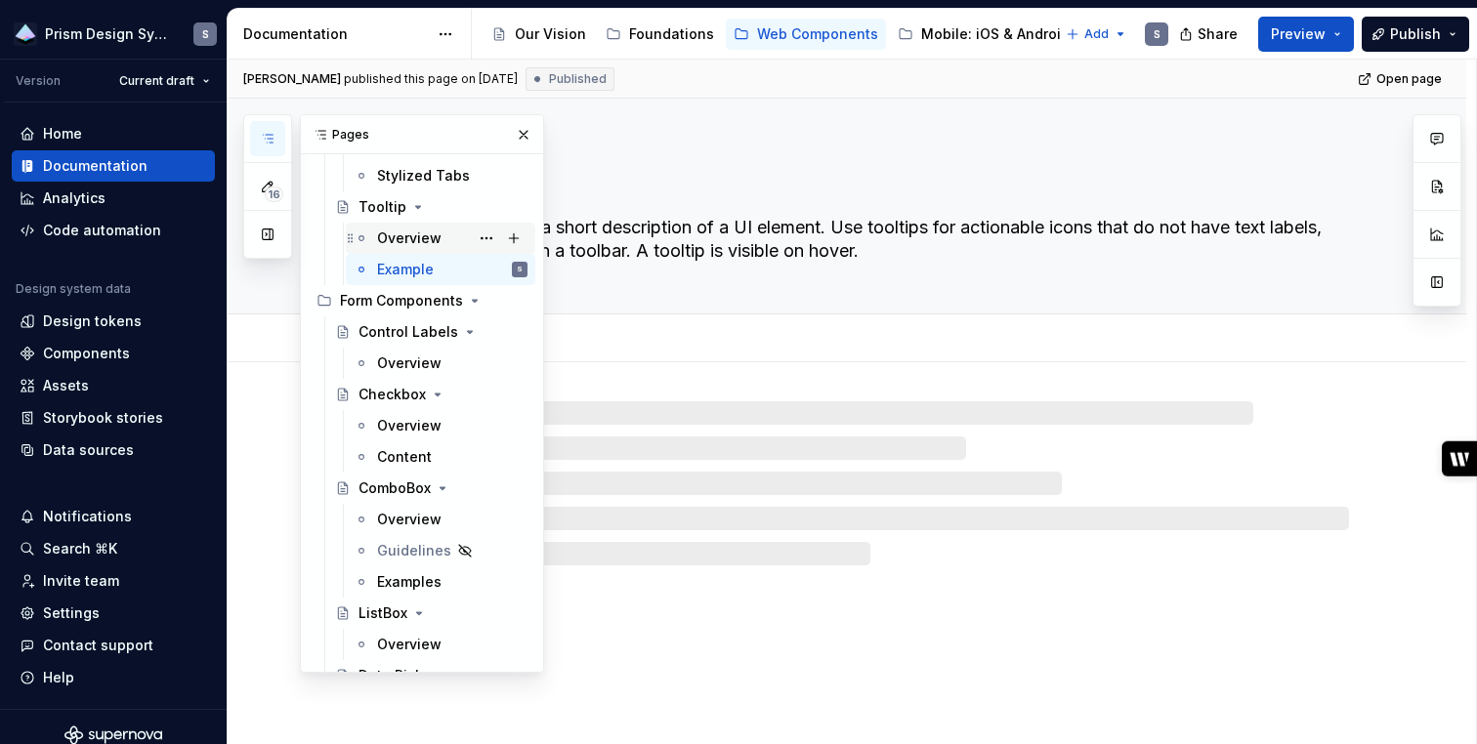
click at [404, 239] on div "Overview" at bounding box center [409, 239] width 64 height 20
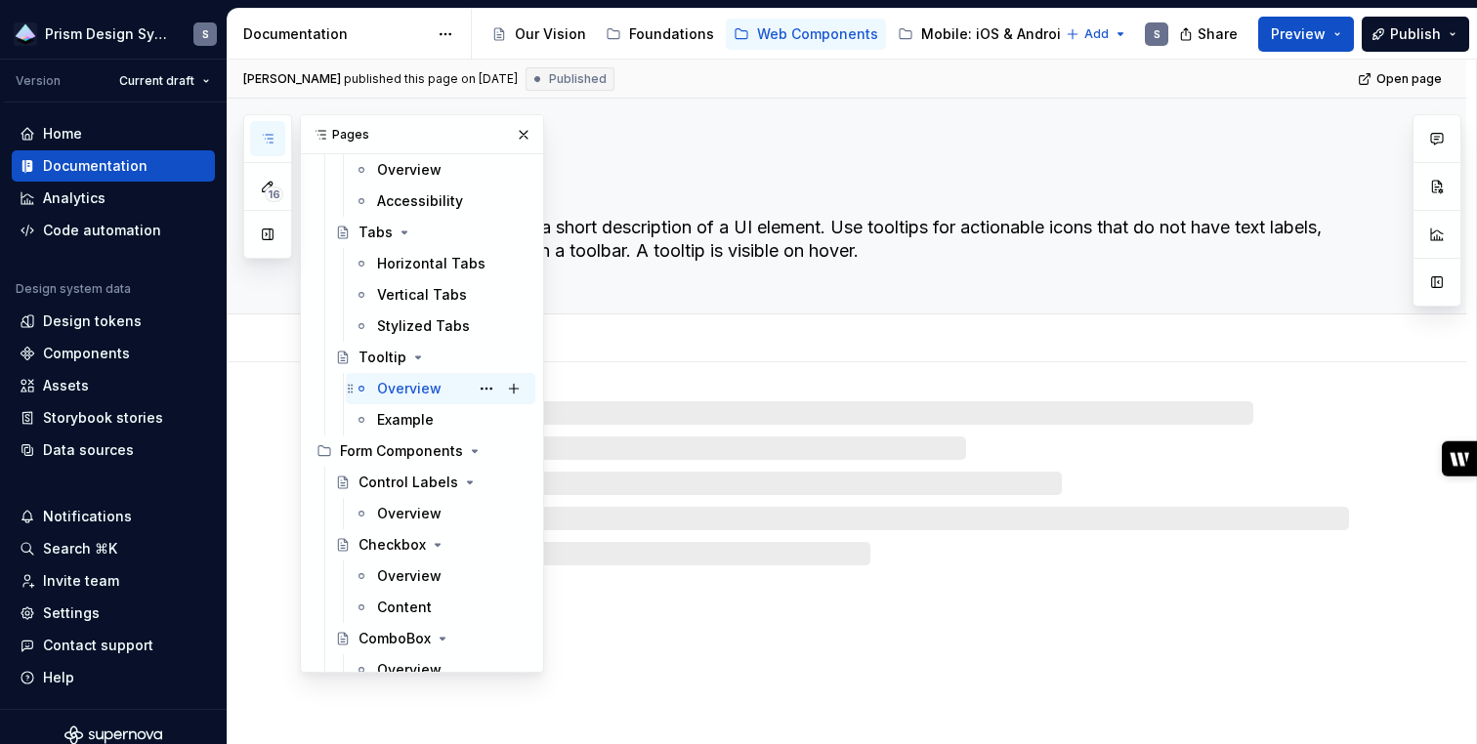
scroll to position [3075, 0]
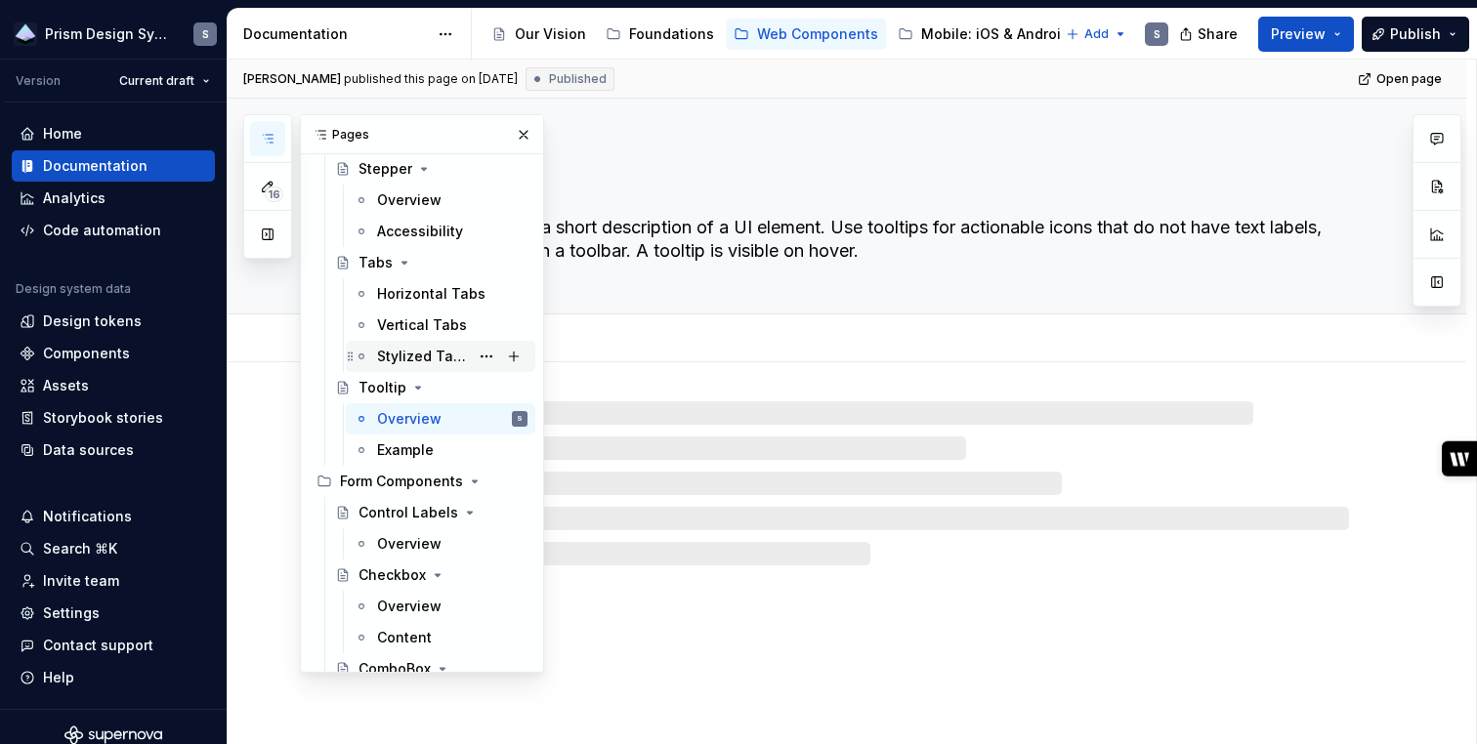
click at [413, 348] on div "Stylized Tabs" at bounding box center [423, 357] width 92 height 20
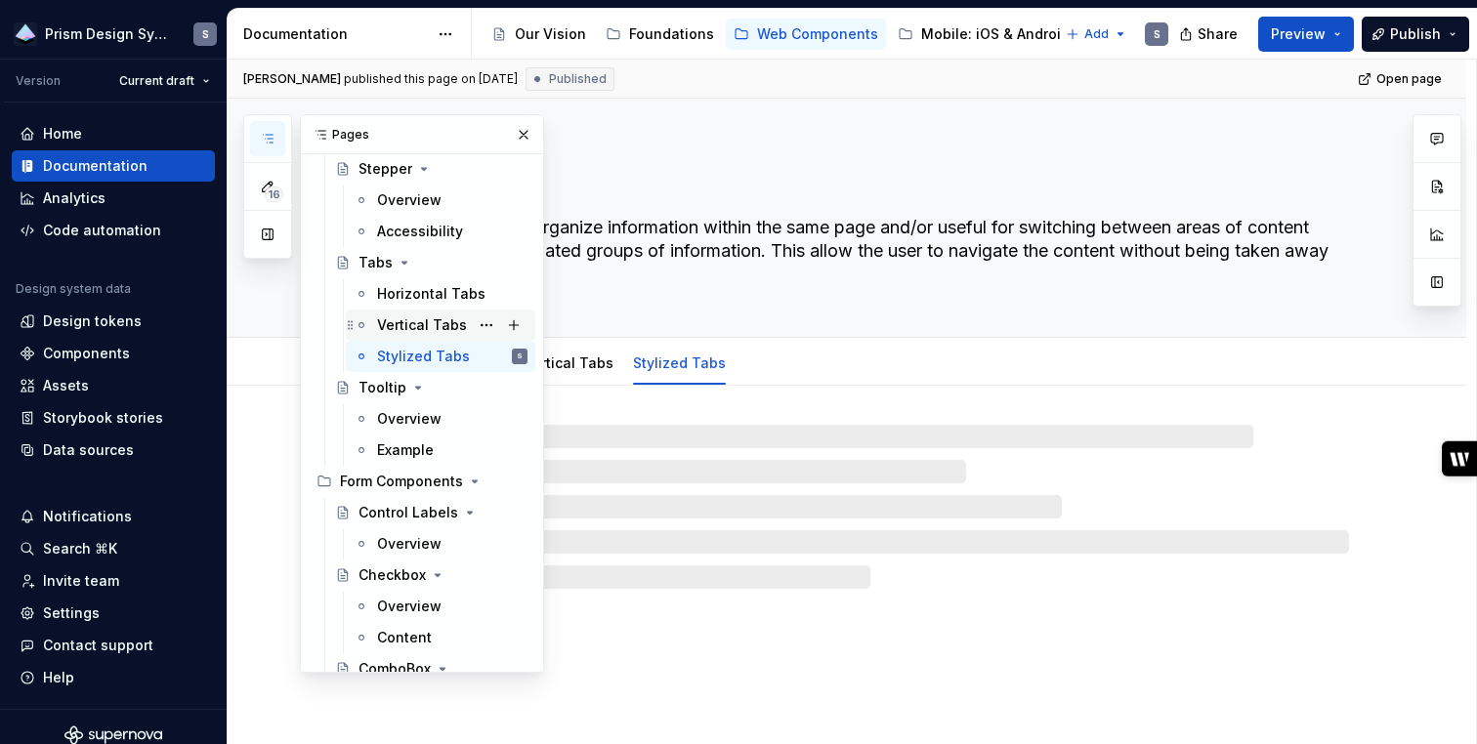
click at [411, 319] on div "Vertical Tabs" at bounding box center [422, 325] width 90 height 20
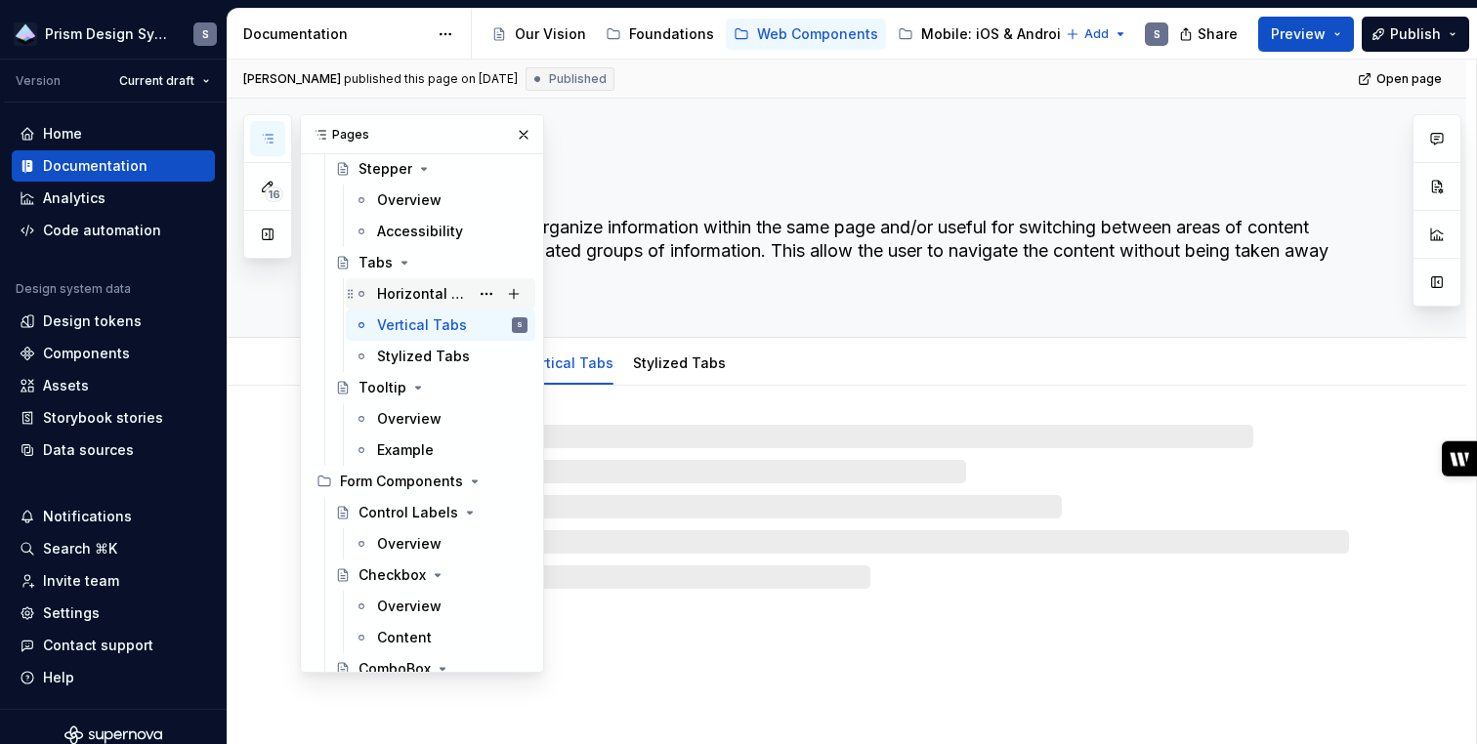
click at [411, 287] on div "Horizontal Tabs" at bounding box center [423, 294] width 92 height 20
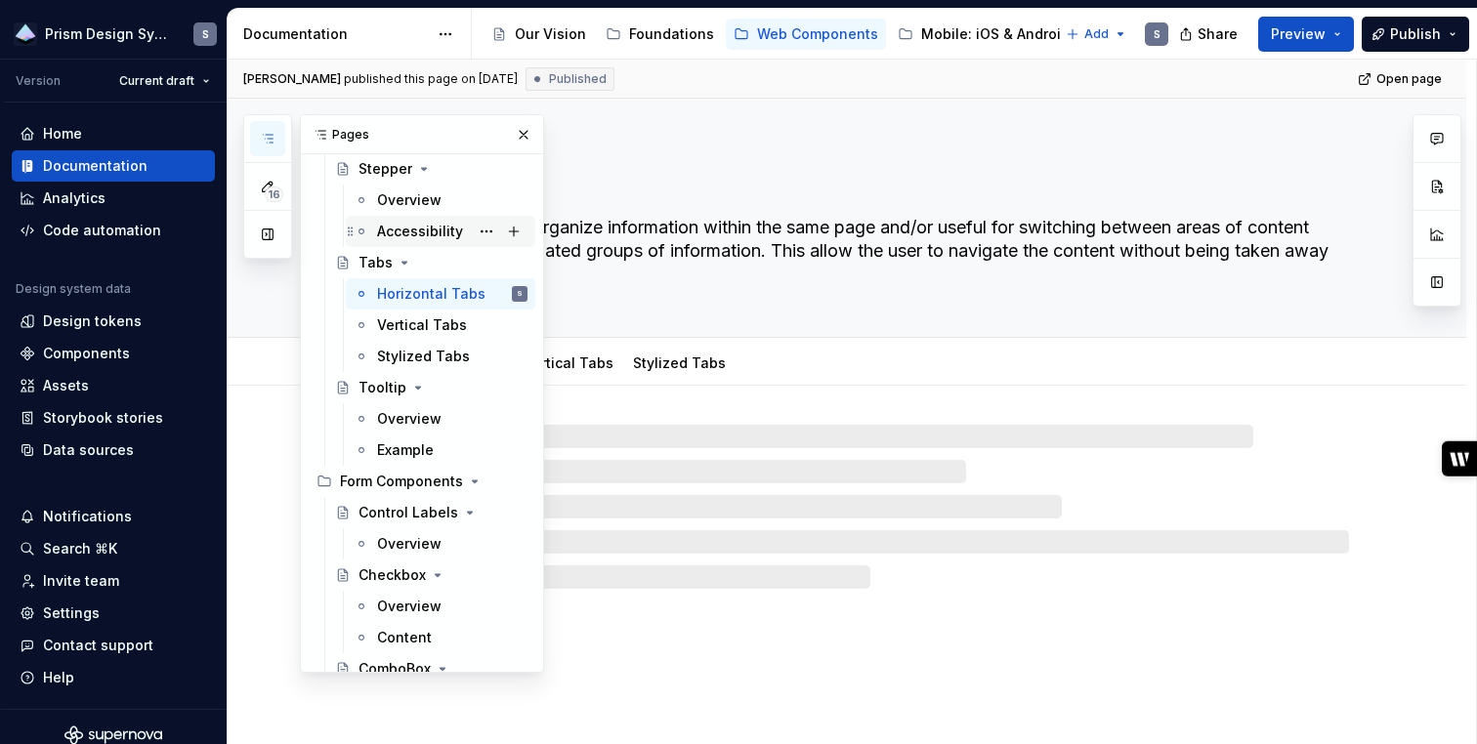
click at [416, 228] on div "Accessibility" at bounding box center [420, 232] width 86 height 20
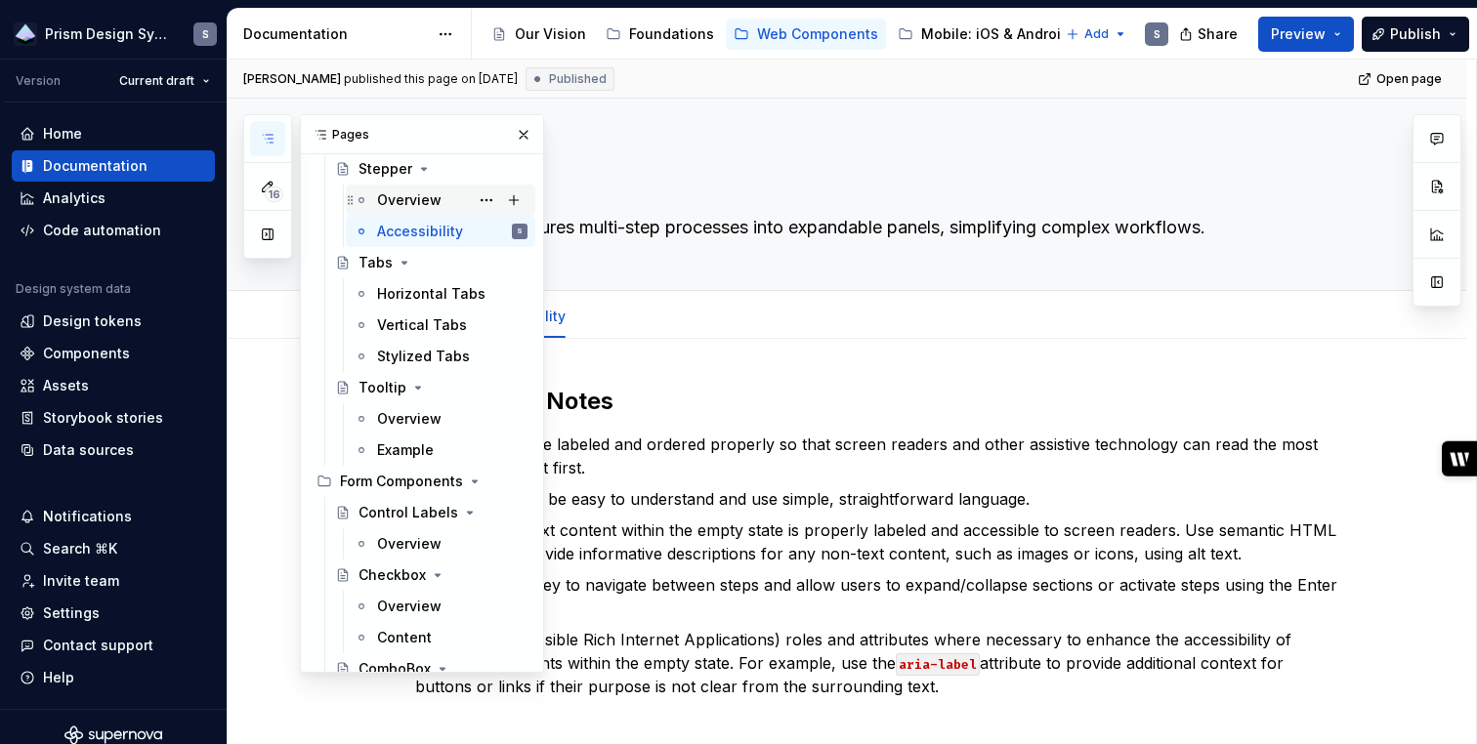
click at [411, 193] on div "Overview" at bounding box center [409, 200] width 64 height 20
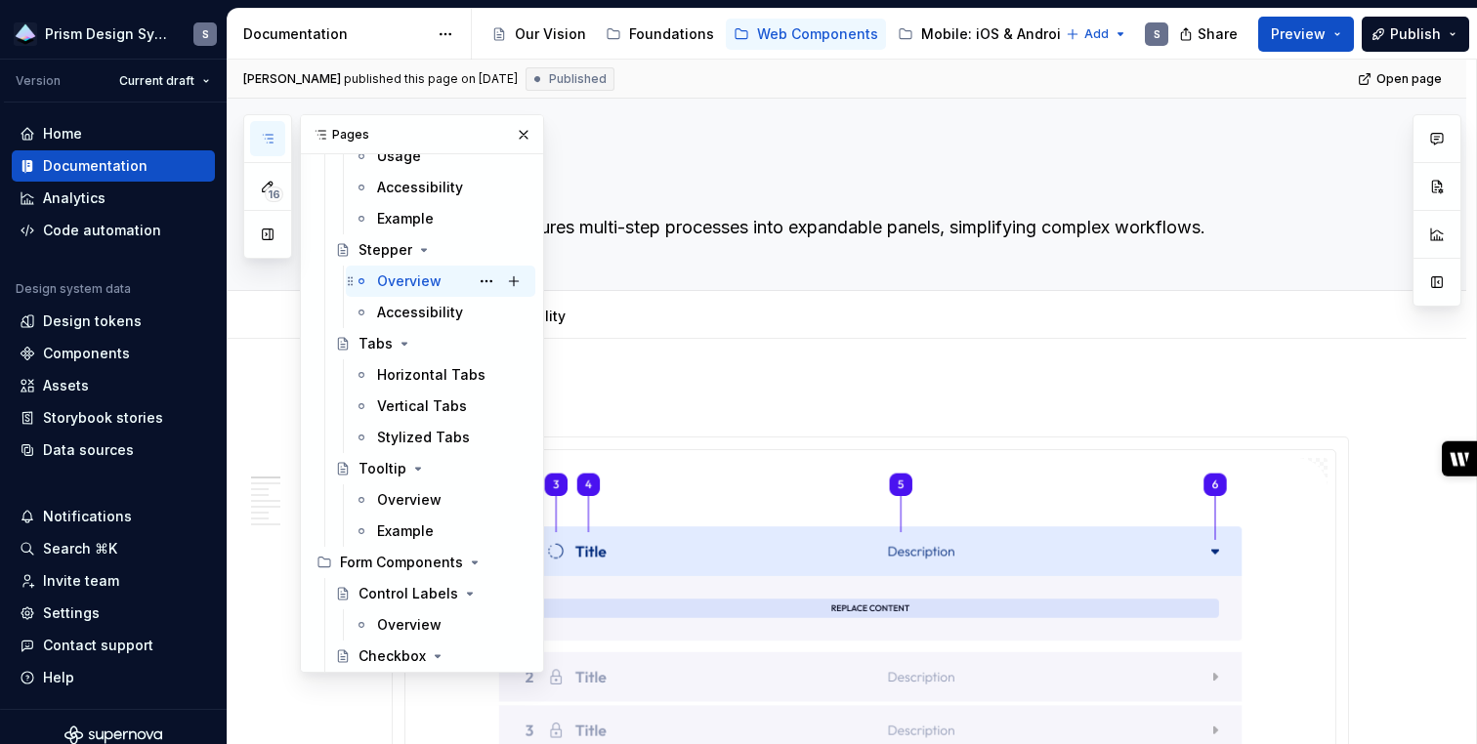
scroll to position [2980, 0]
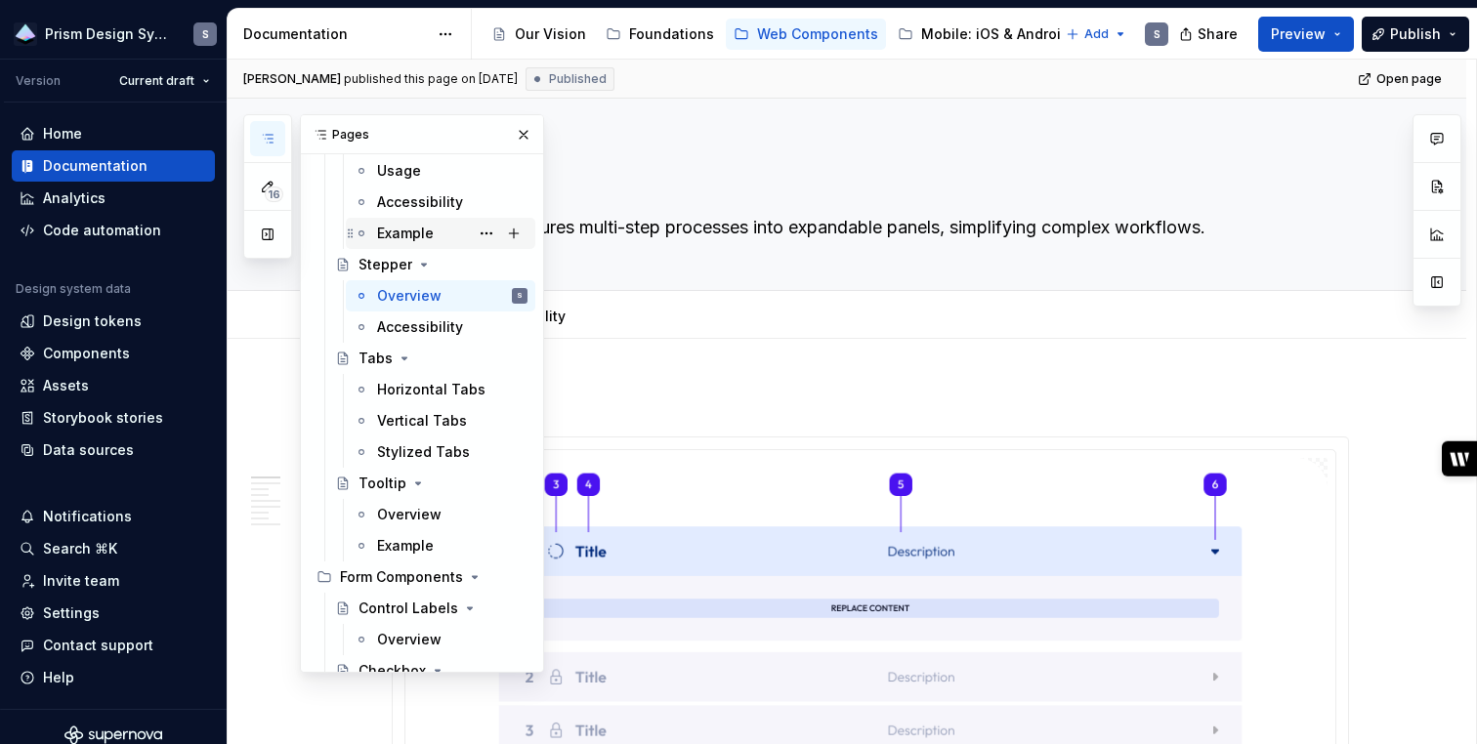
click at [409, 227] on div "Example" at bounding box center [405, 234] width 57 height 20
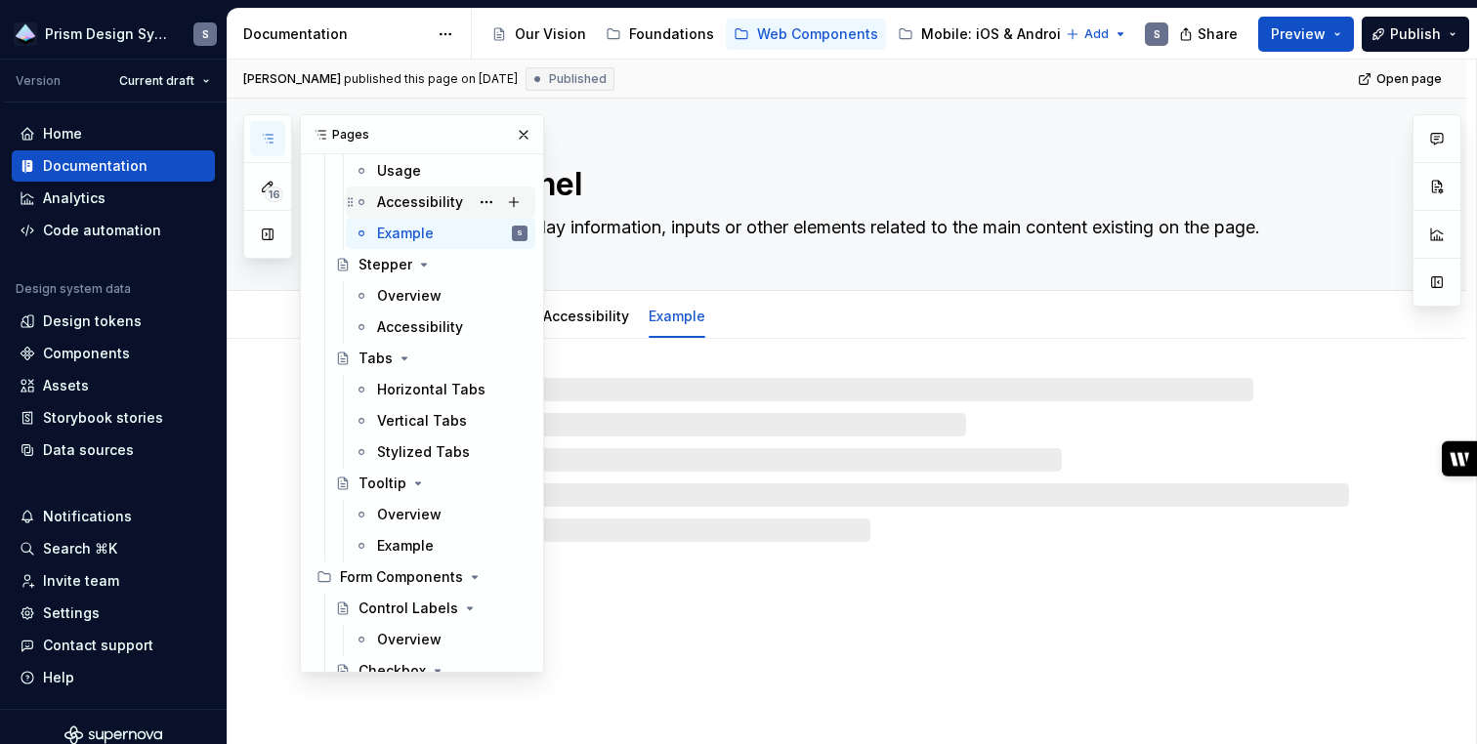
click at [408, 202] on div "Accessibility" at bounding box center [420, 202] width 86 height 20
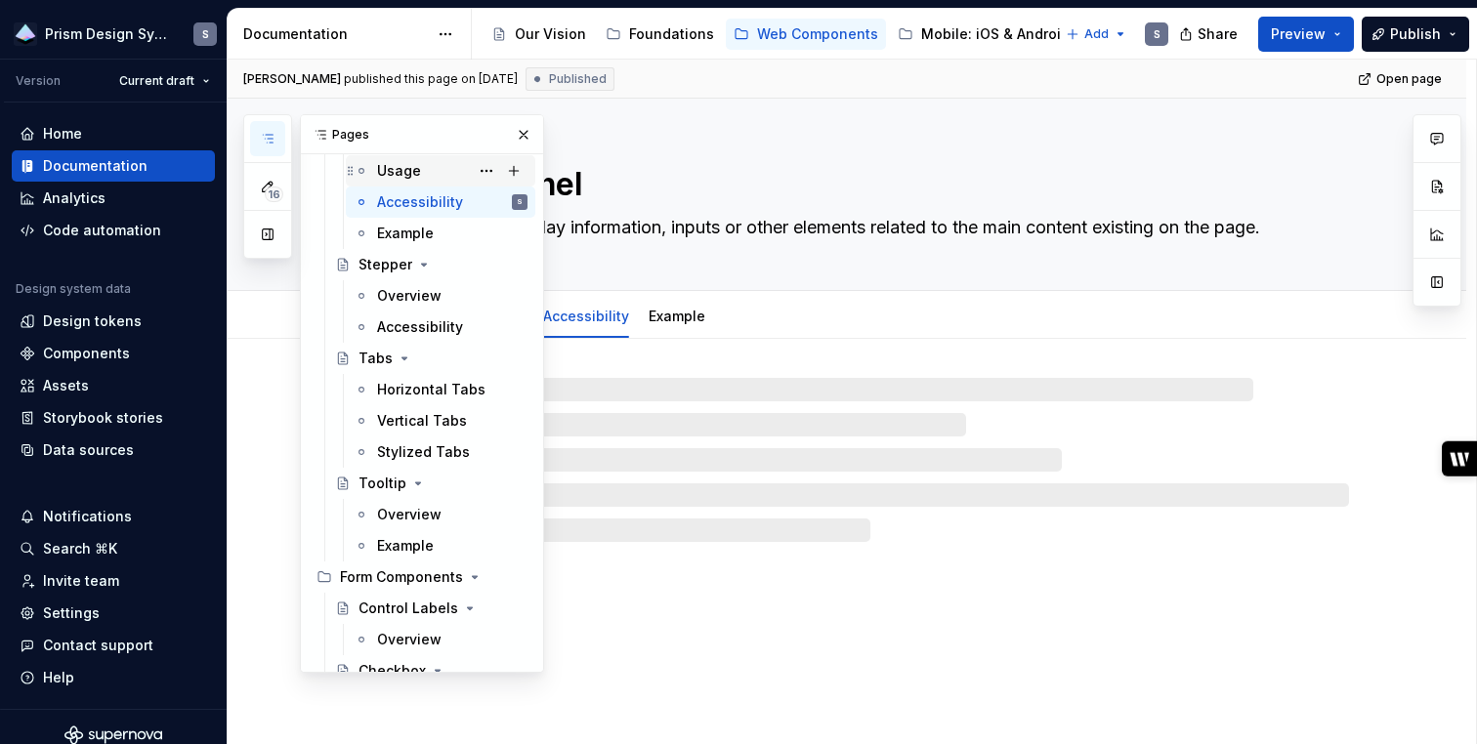
click at [395, 169] on div "Usage" at bounding box center [399, 171] width 44 height 20
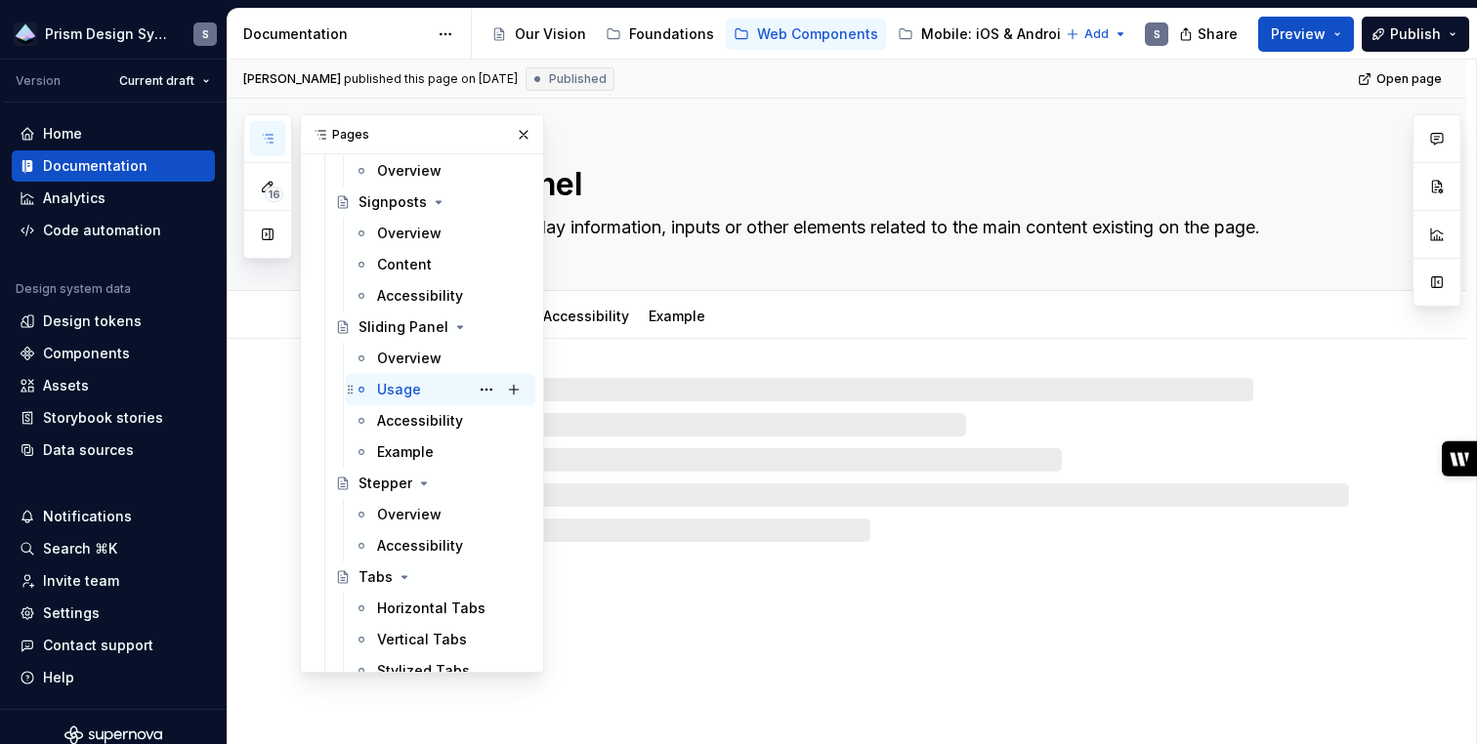
scroll to position [2745, 0]
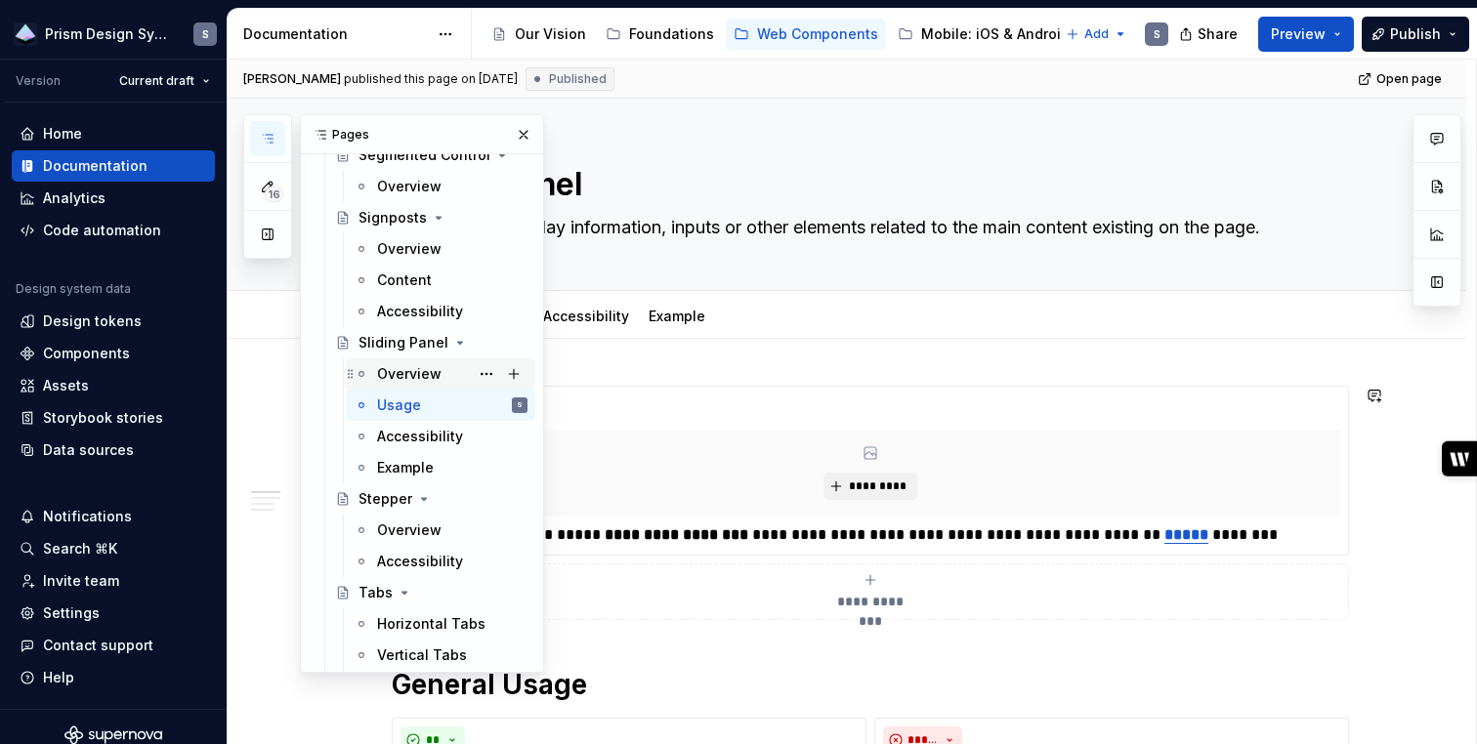
click at [392, 365] on div "Overview" at bounding box center [409, 374] width 64 height 20
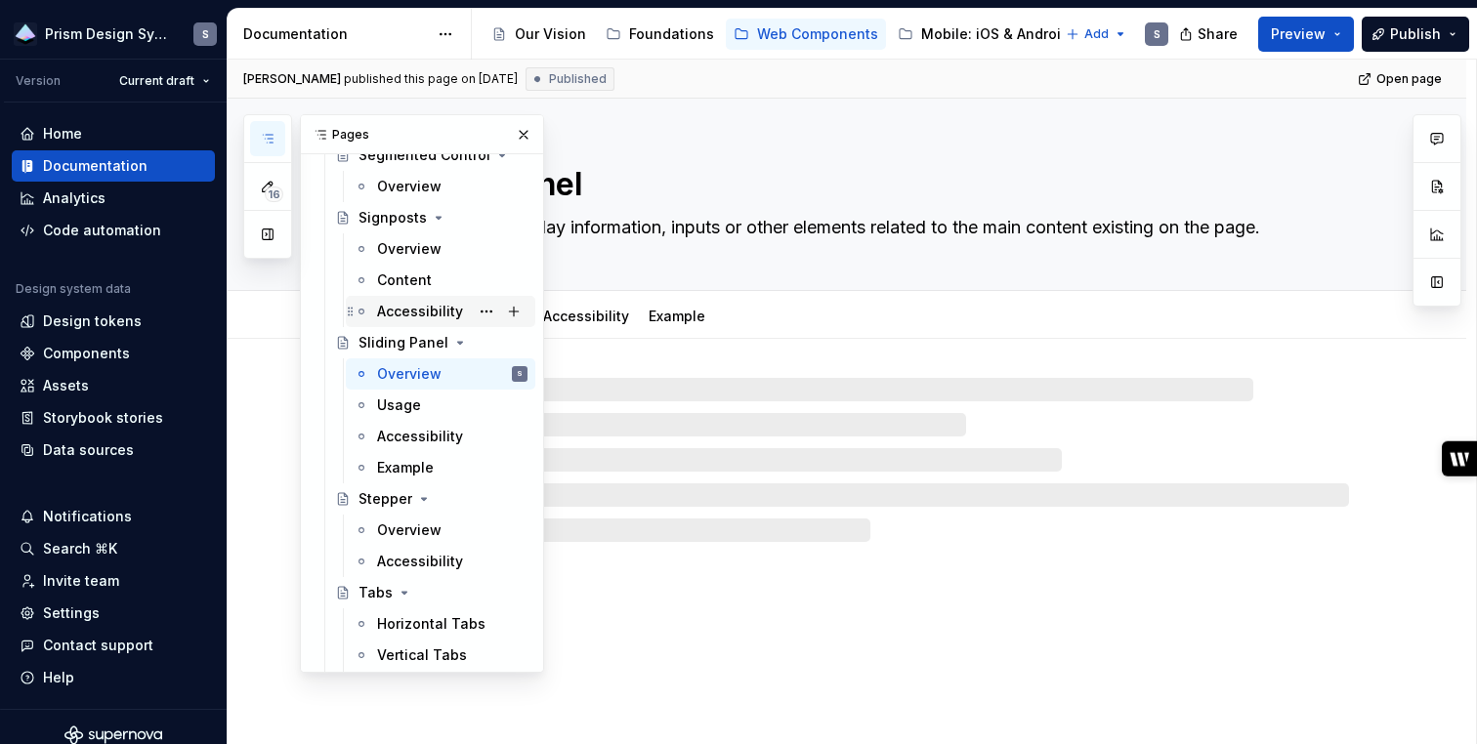
click at [397, 310] on div "Accessibility" at bounding box center [420, 312] width 86 height 20
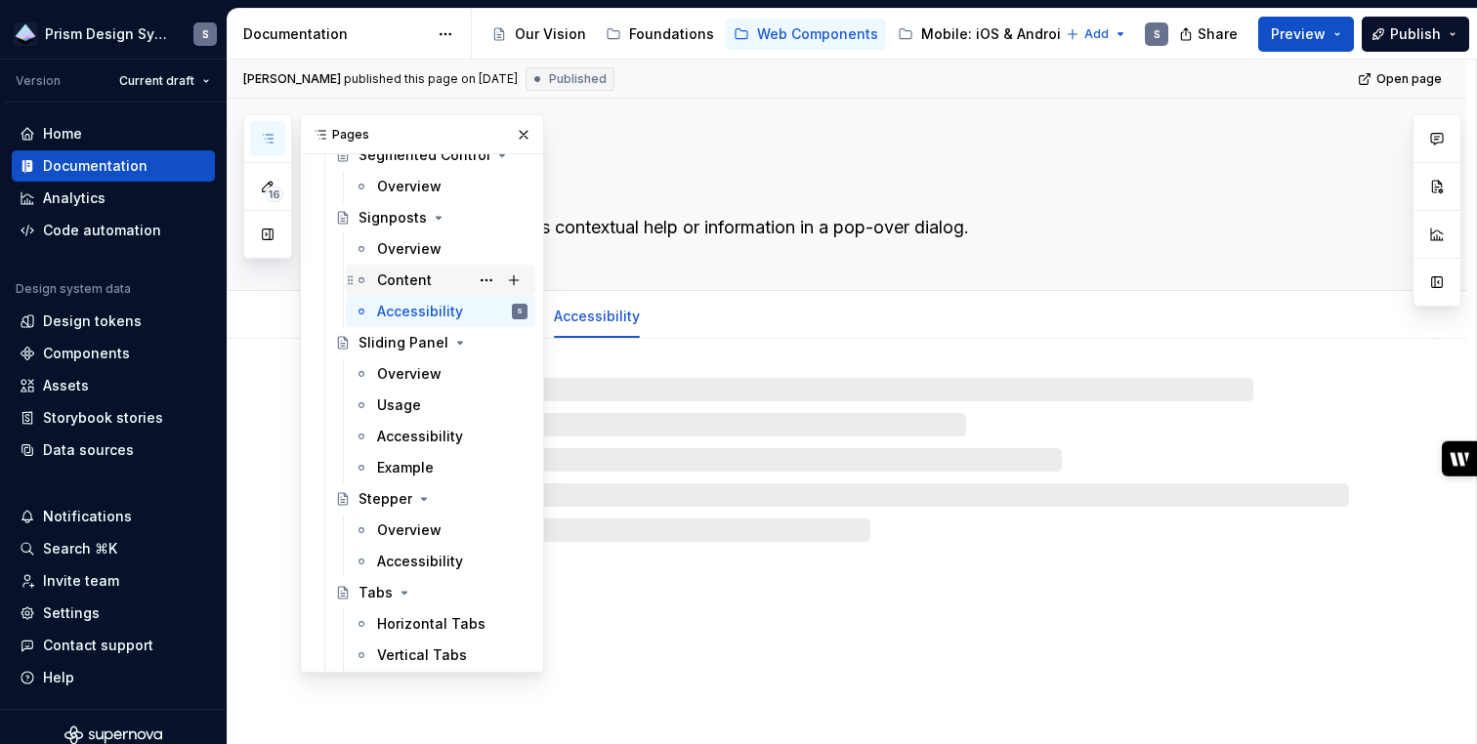
click at [397, 272] on div "Content" at bounding box center [404, 281] width 55 height 20
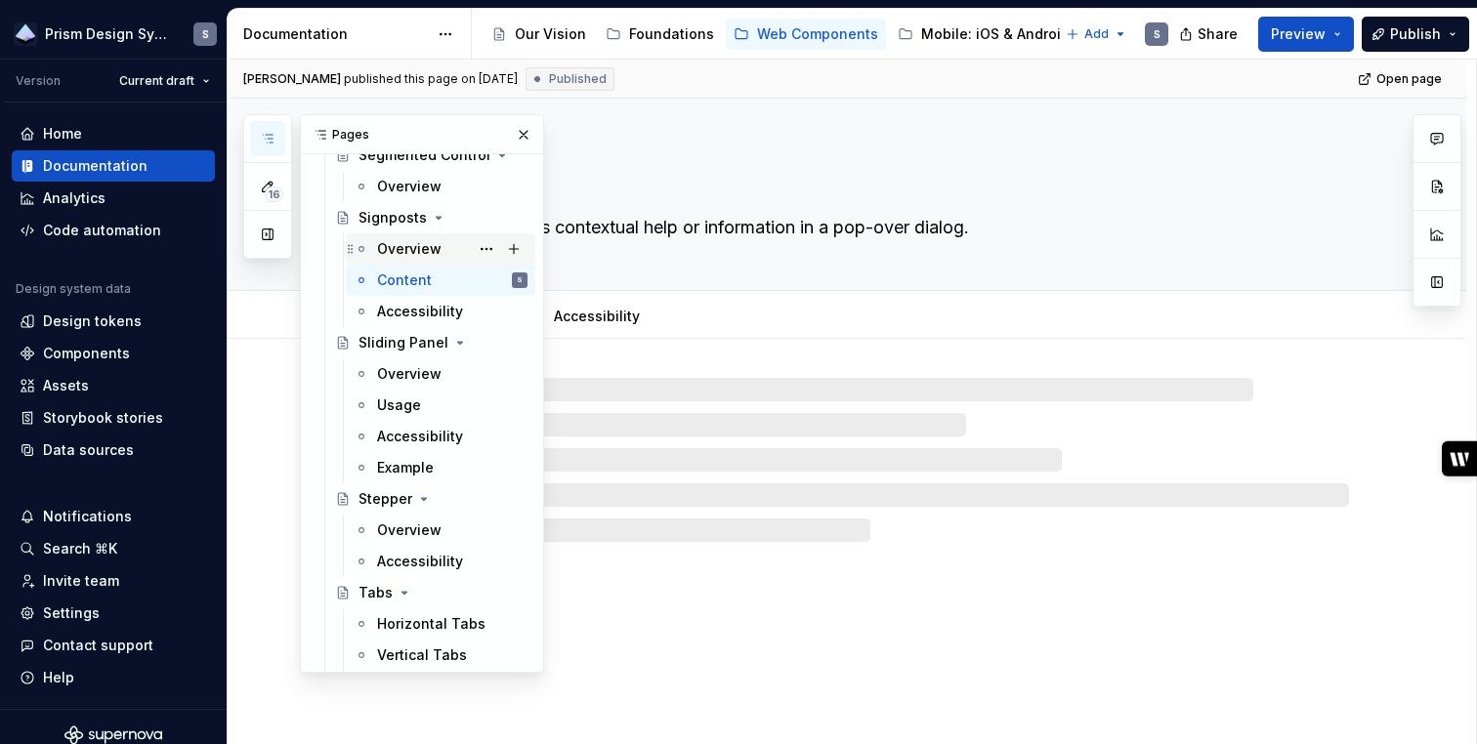
click at [399, 249] on div "Overview" at bounding box center [409, 249] width 64 height 20
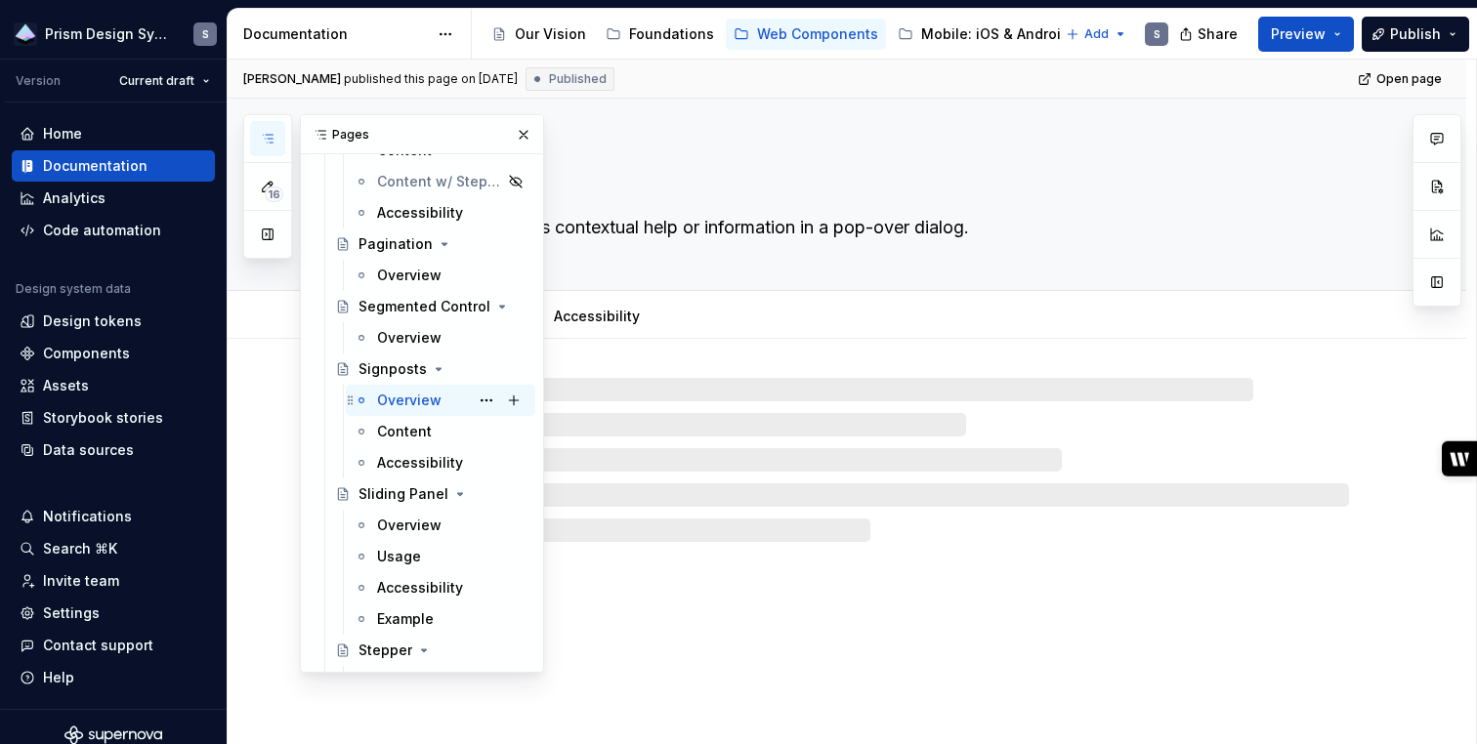
scroll to position [2573, 0]
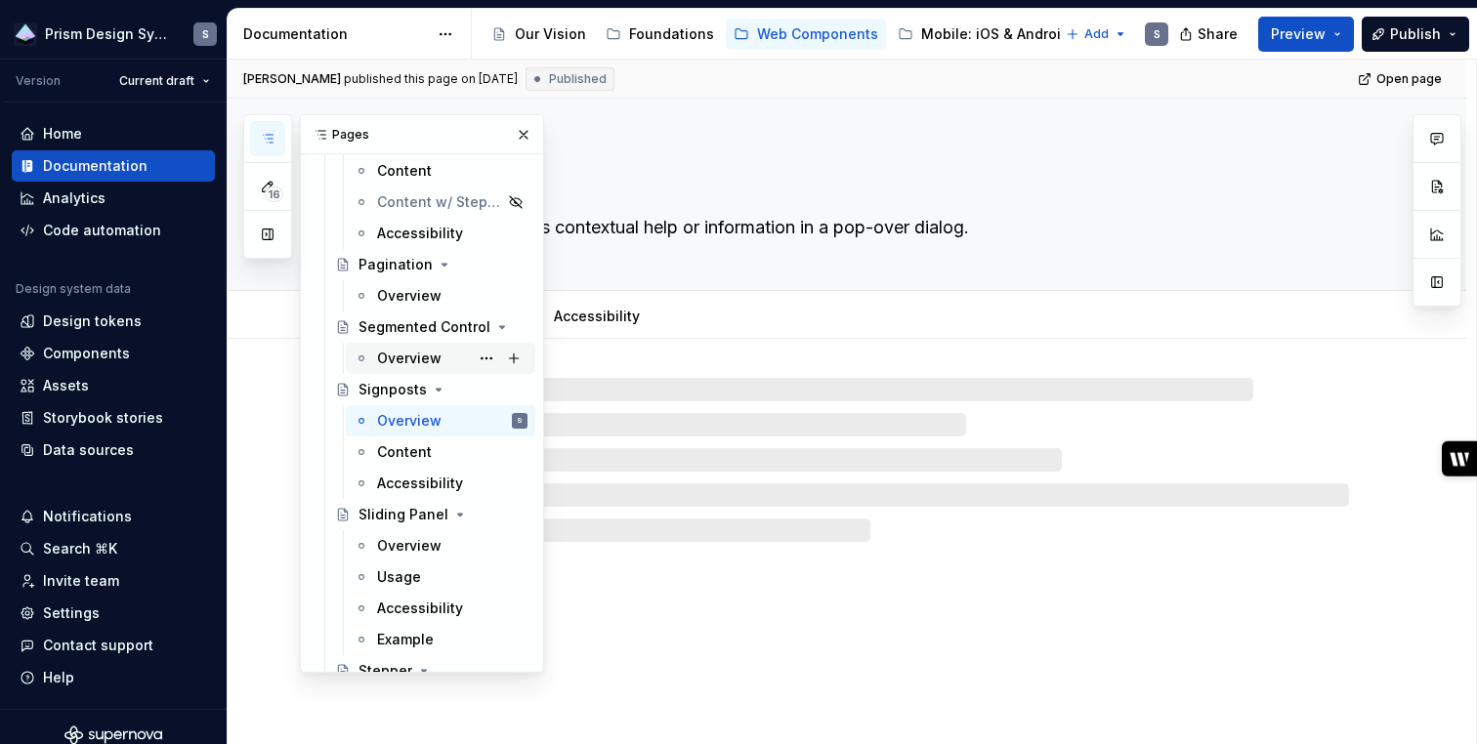
click at [405, 354] on div "Overview" at bounding box center [409, 359] width 64 height 20
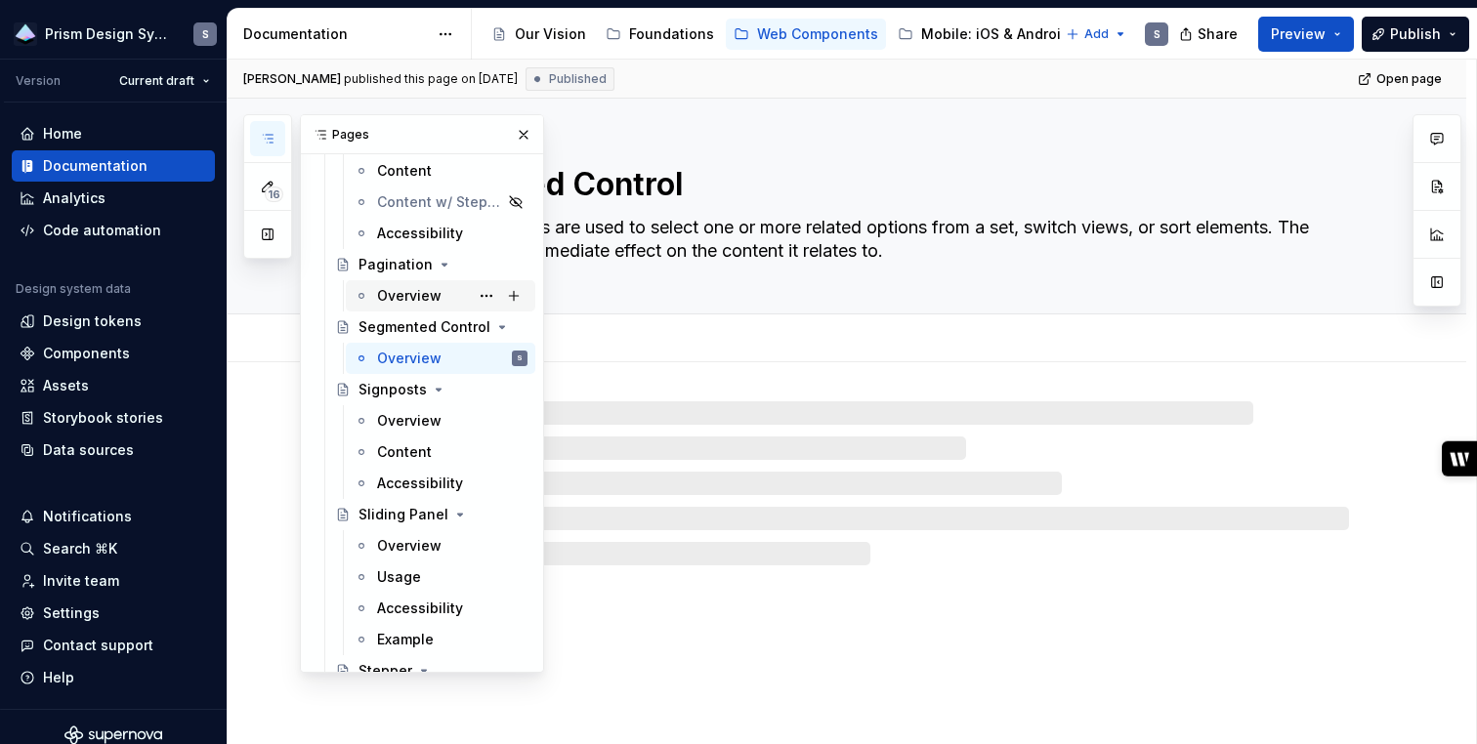
click at [404, 296] on div "Overview" at bounding box center [409, 296] width 64 height 20
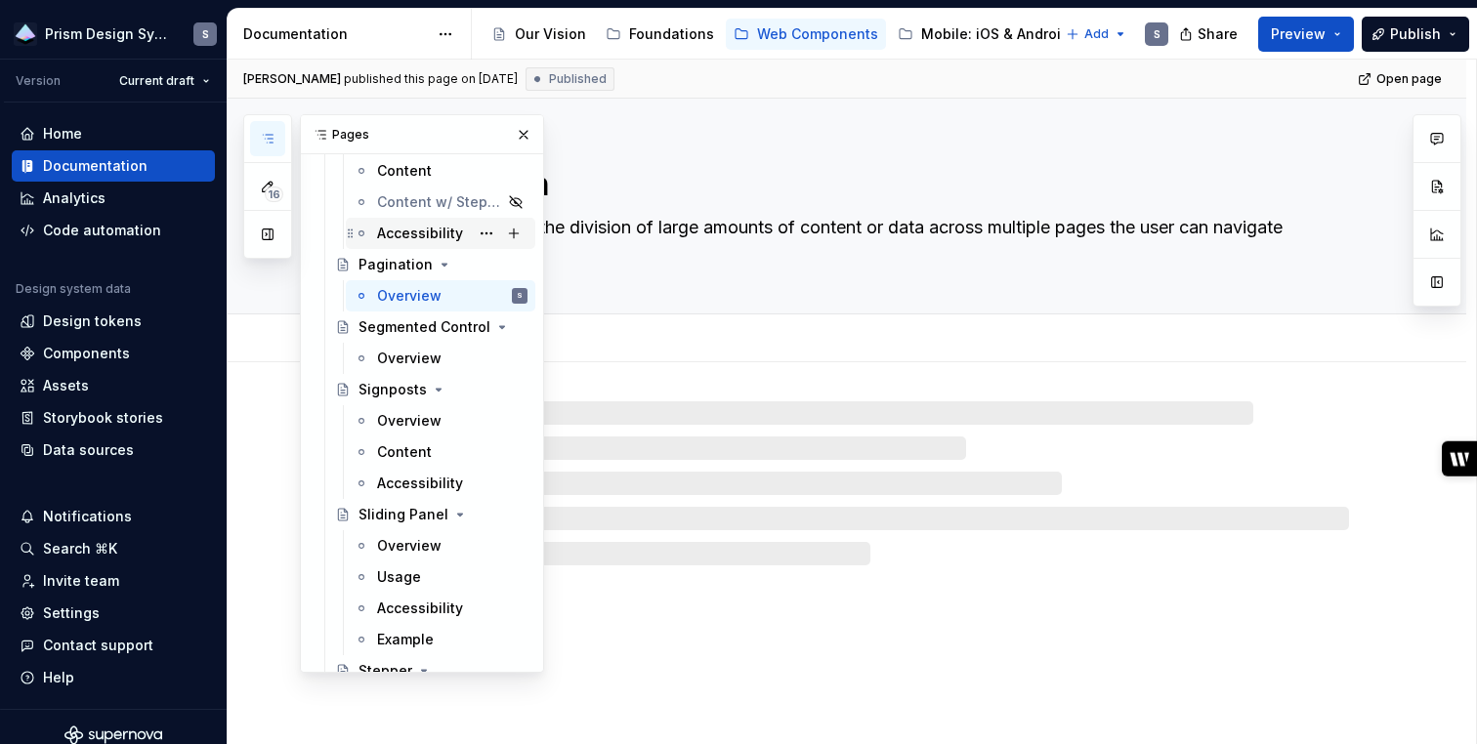
click at [420, 233] on div "Accessibility" at bounding box center [420, 234] width 86 height 20
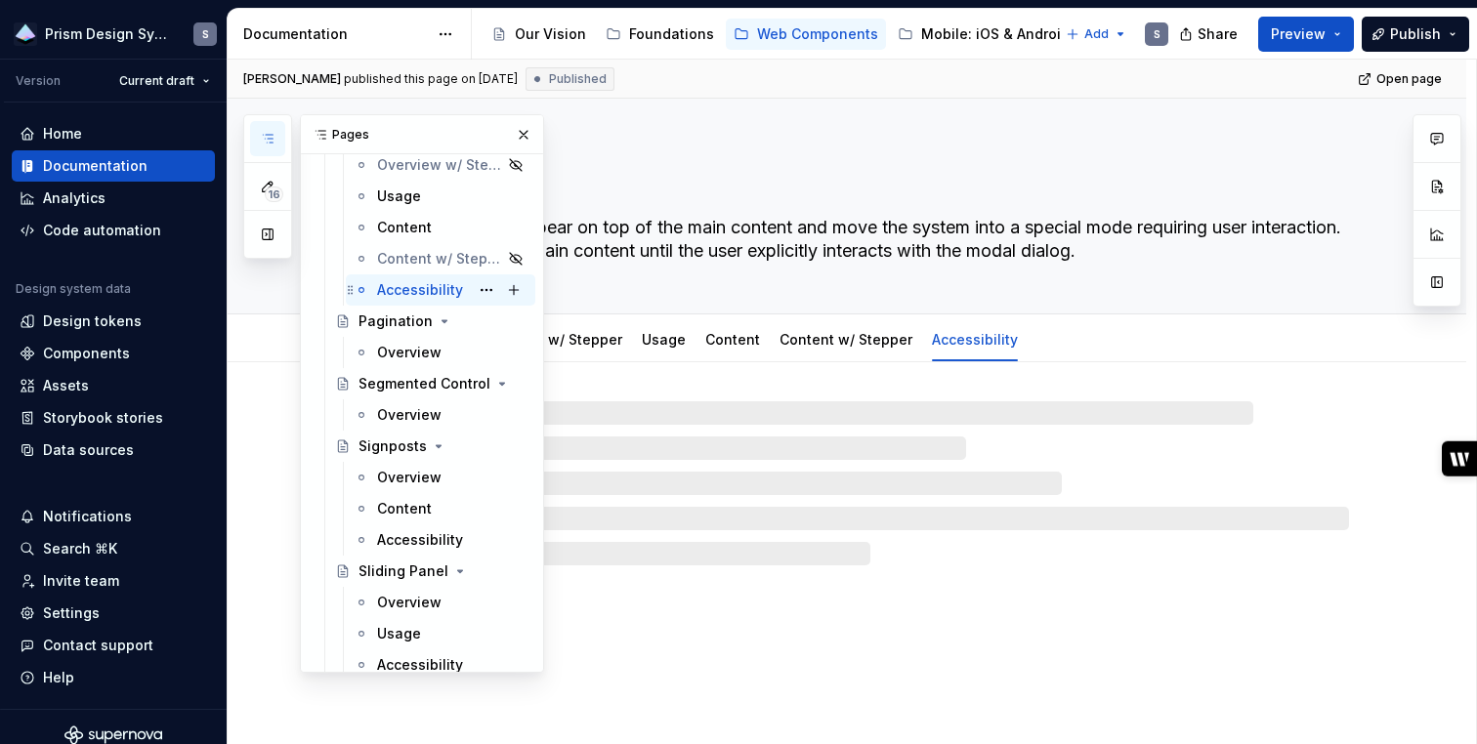
scroll to position [2493, 0]
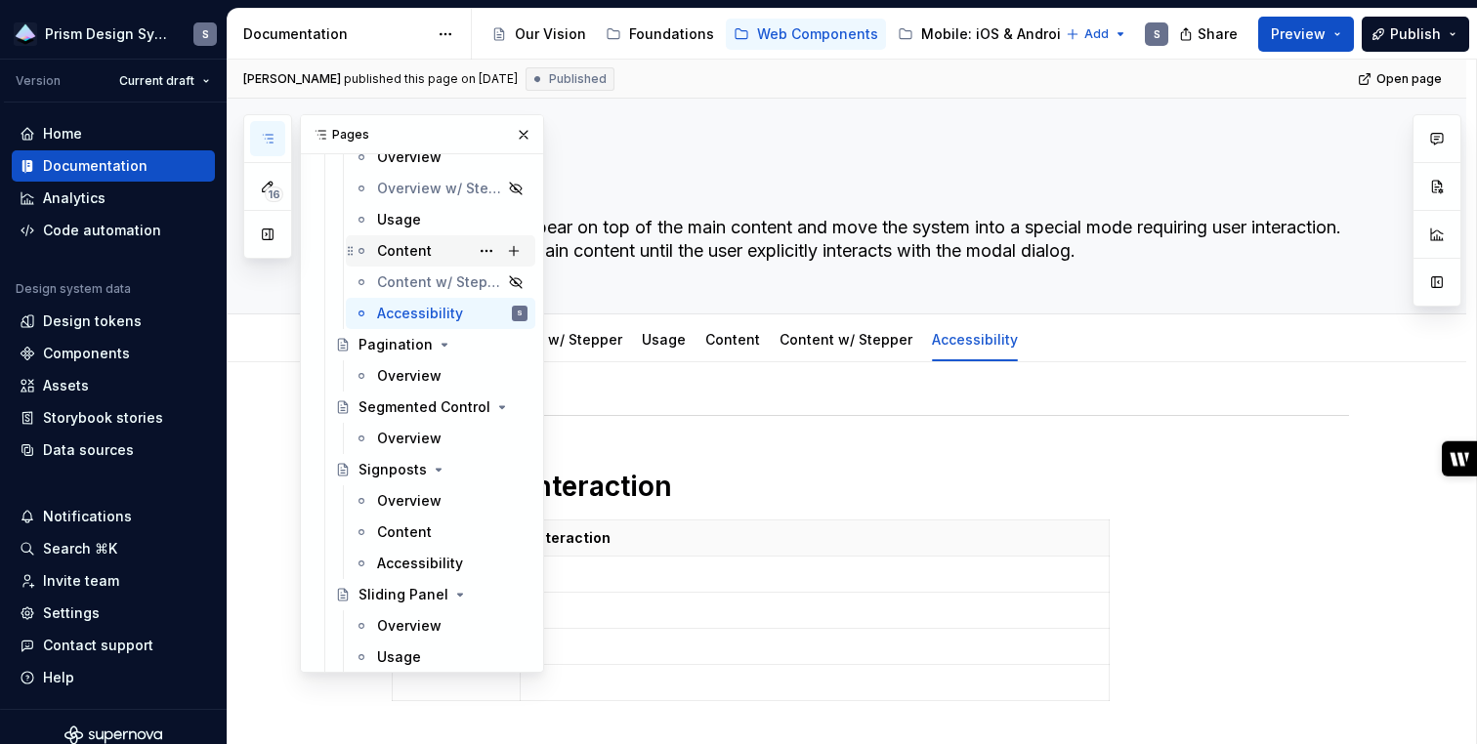
click at [418, 242] on div "Content" at bounding box center [404, 251] width 55 height 20
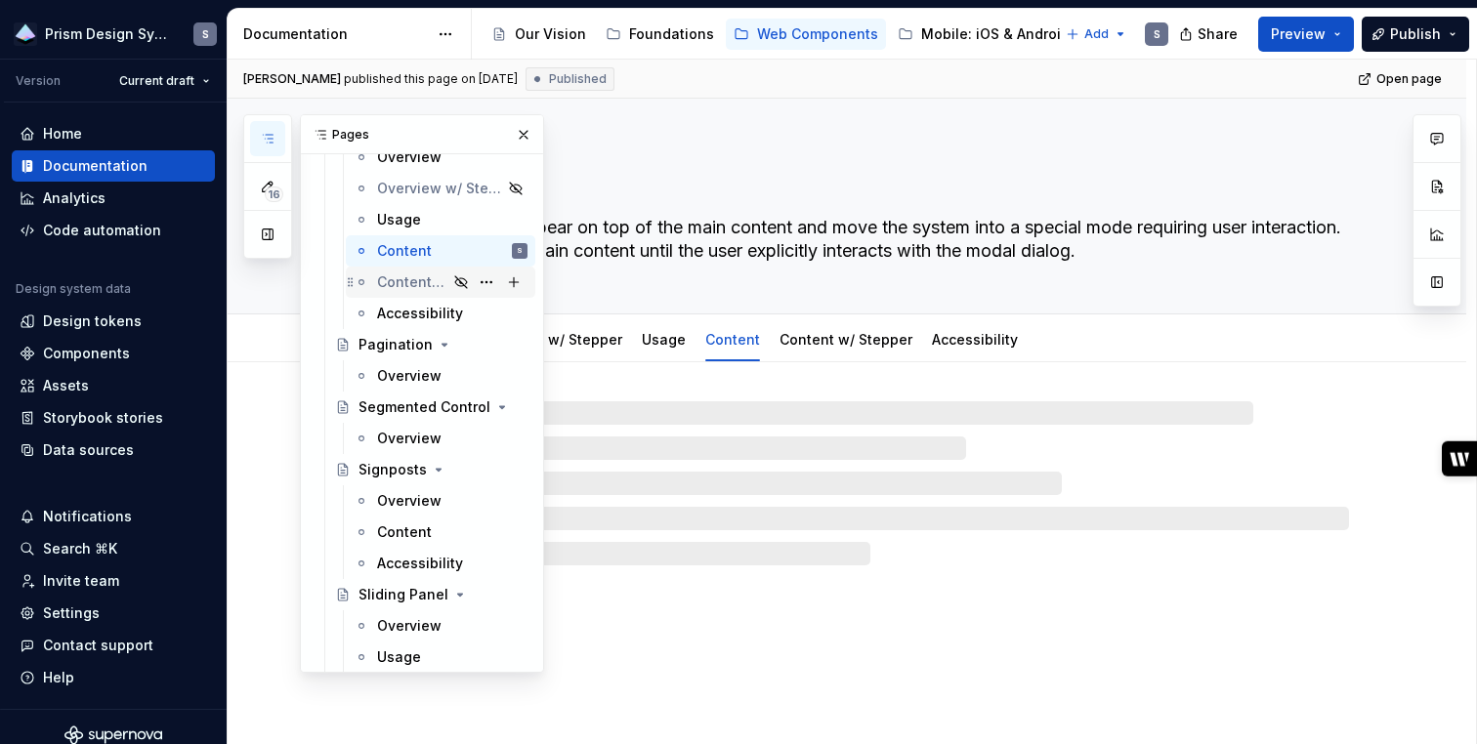
click at [412, 284] on div "Content w/ Stepper" at bounding box center [412, 282] width 70 height 20
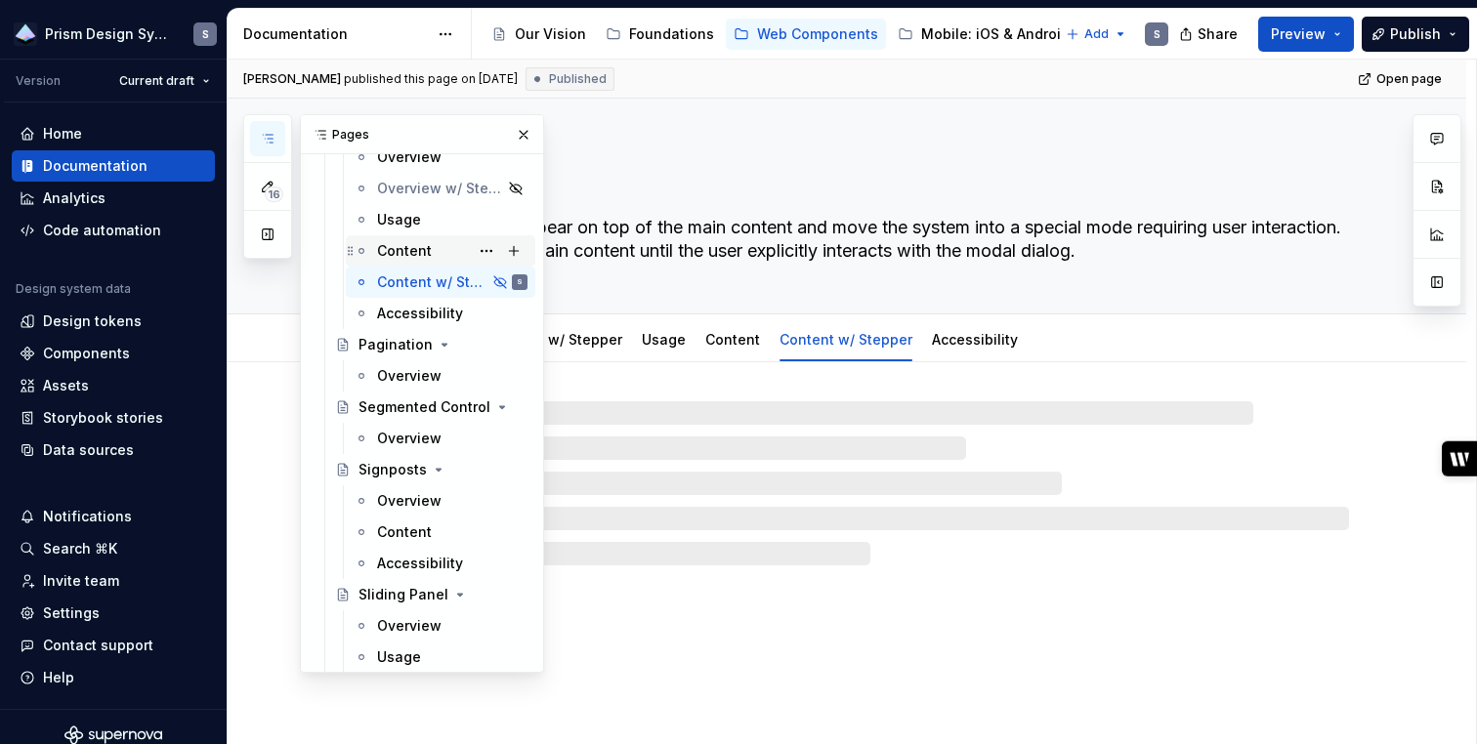
click at [402, 248] on div "Content" at bounding box center [404, 251] width 55 height 20
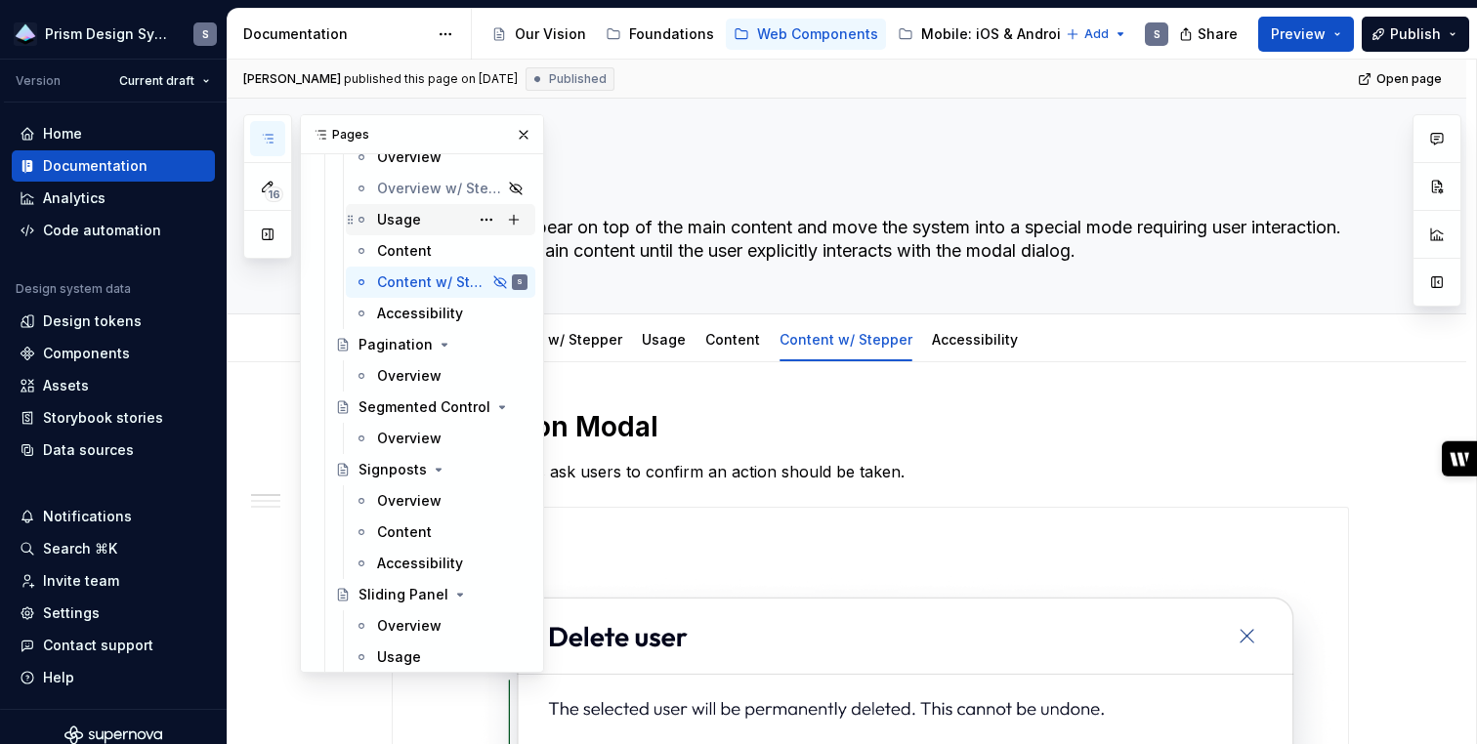
click at [399, 225] on div "Usage" at bounding box center [399, 220] width 44 height 20
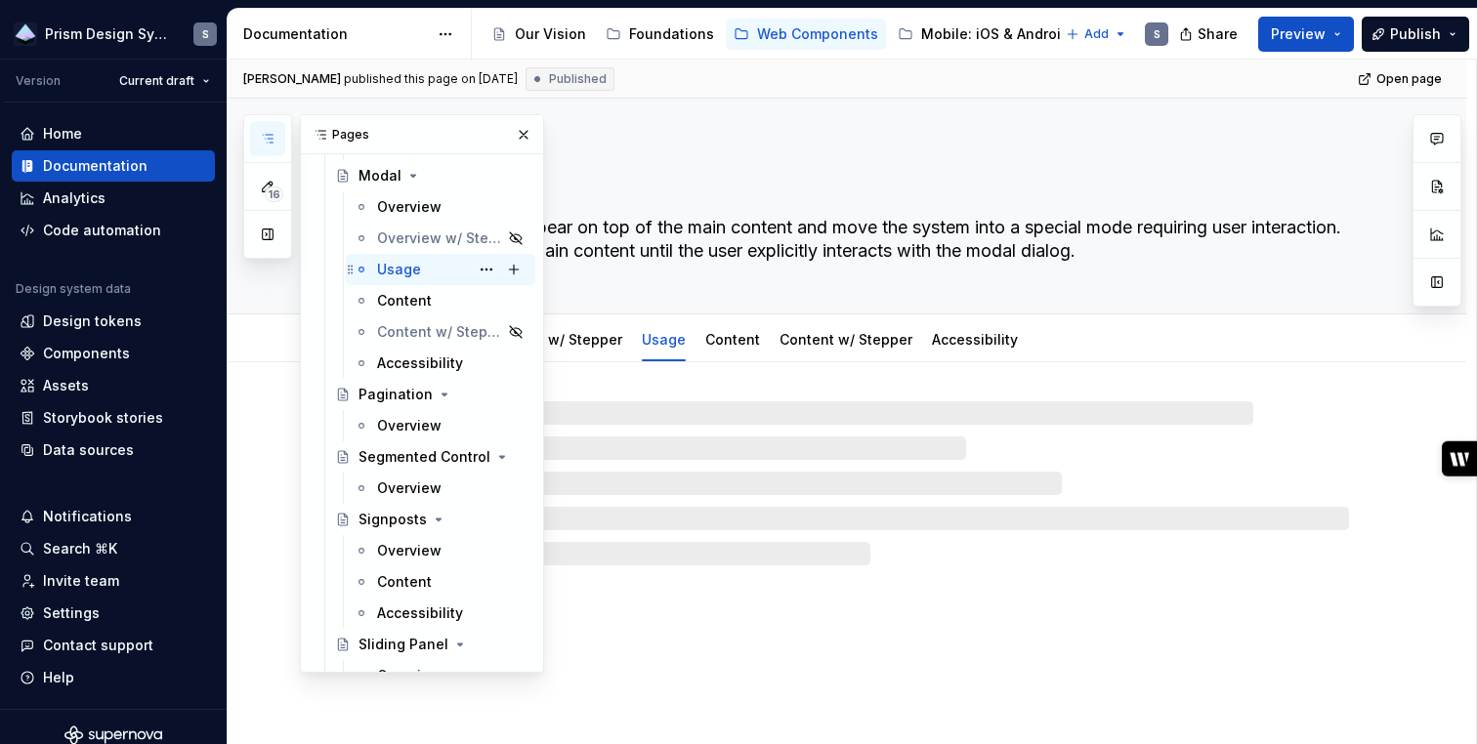
scroll to position [2437, 0]
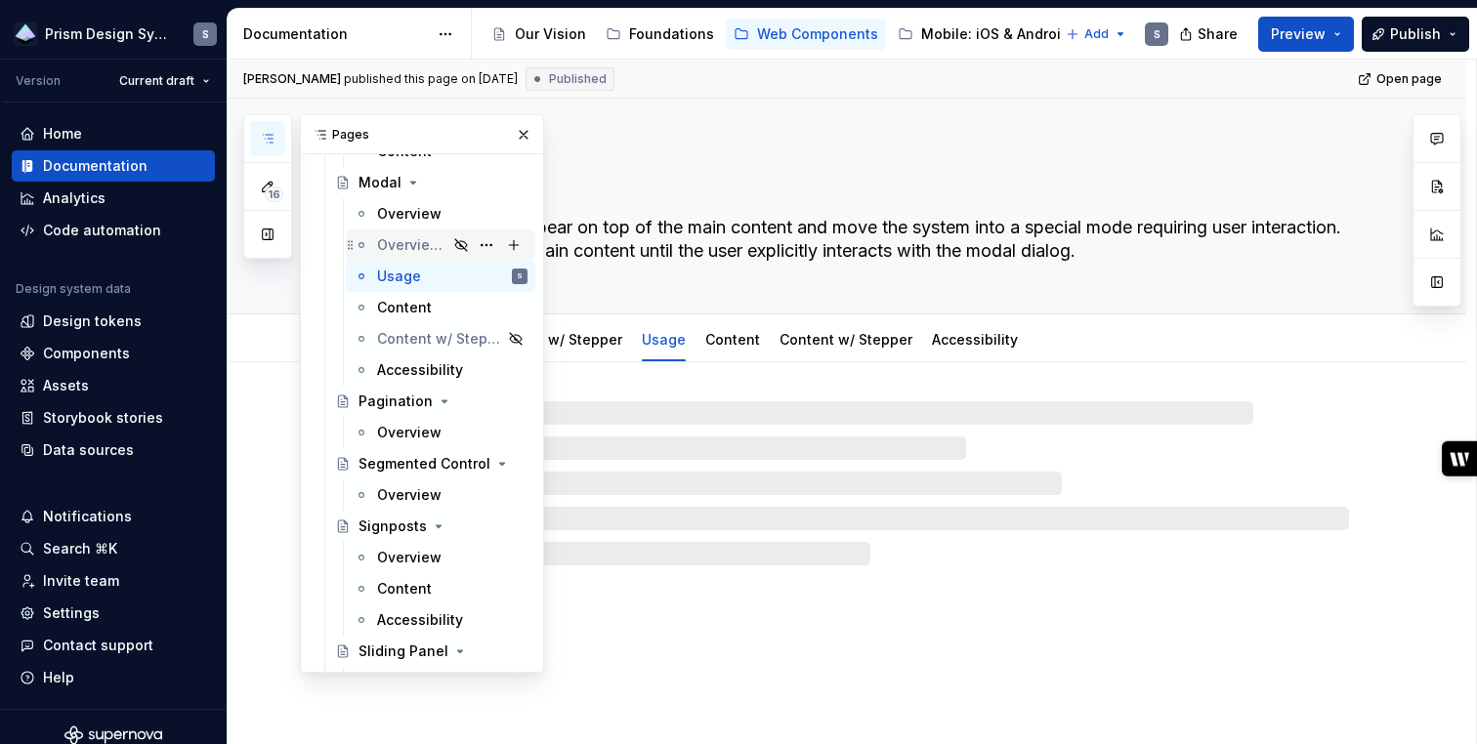
click at [401, 240] on div "Overview w/ Stepper" at bounding box center [412, 245] width 70 height 20
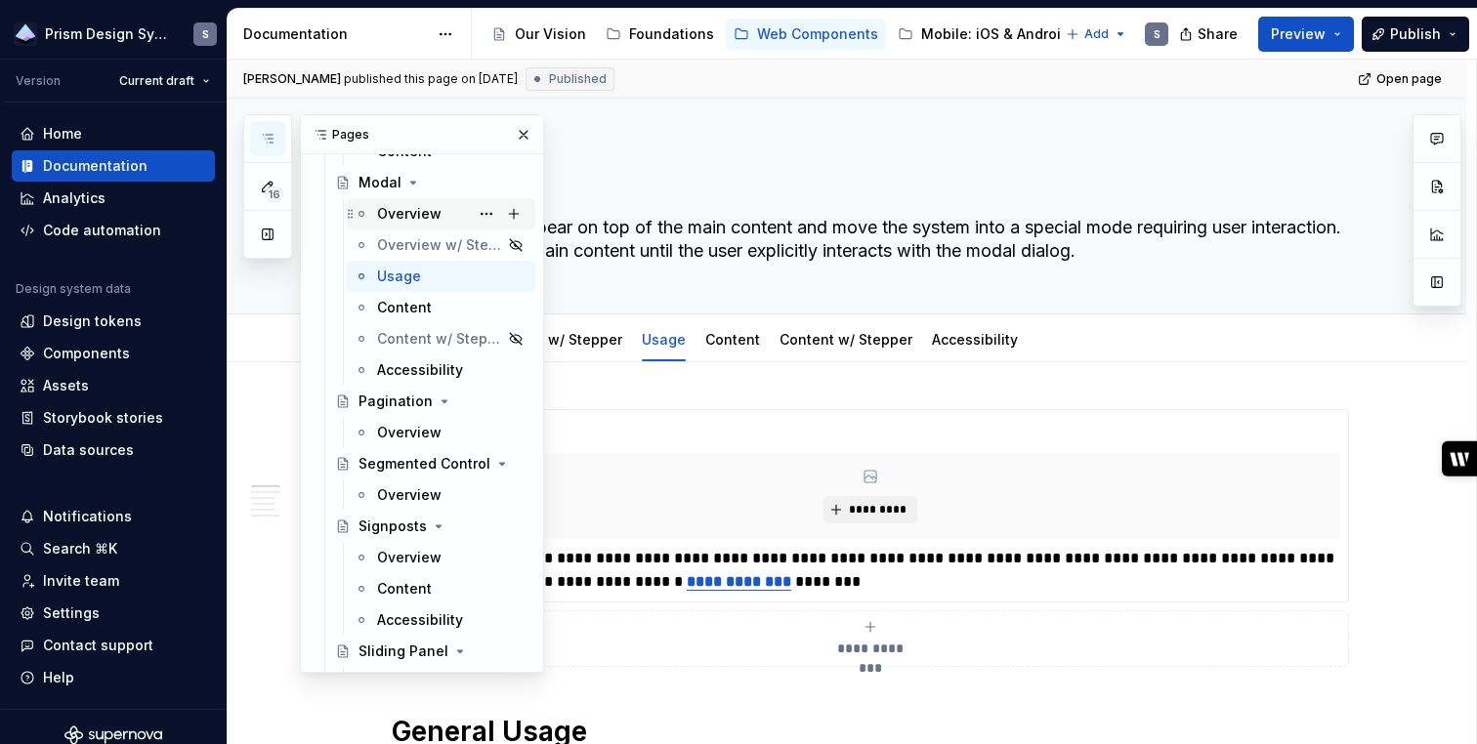
click at [400, 209] on div "Overview" at bounding box center [409, 214] width 64 height 20
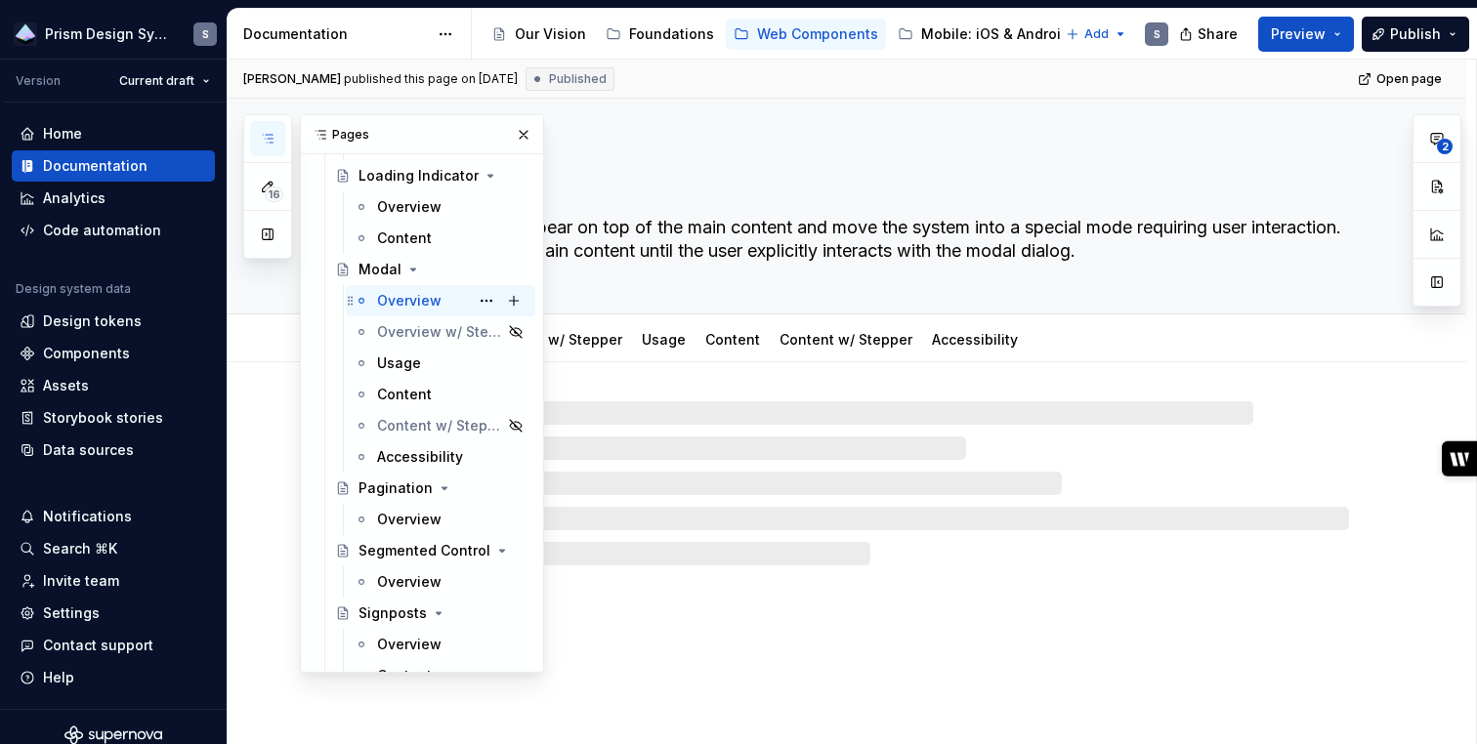
scroll to position [2309, 0]
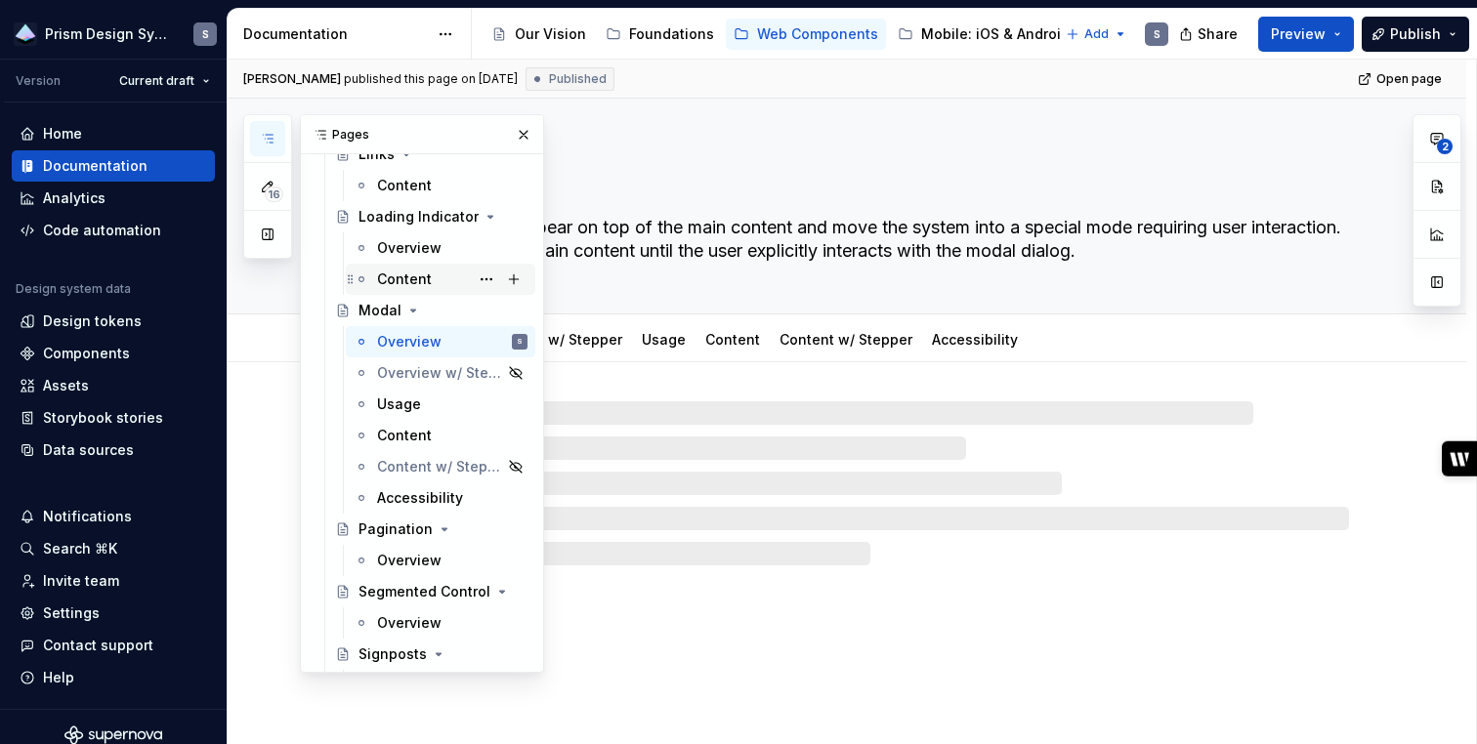
click at [402, 268] on div "Content" at bounding box center [452, 279] width 150 height 27
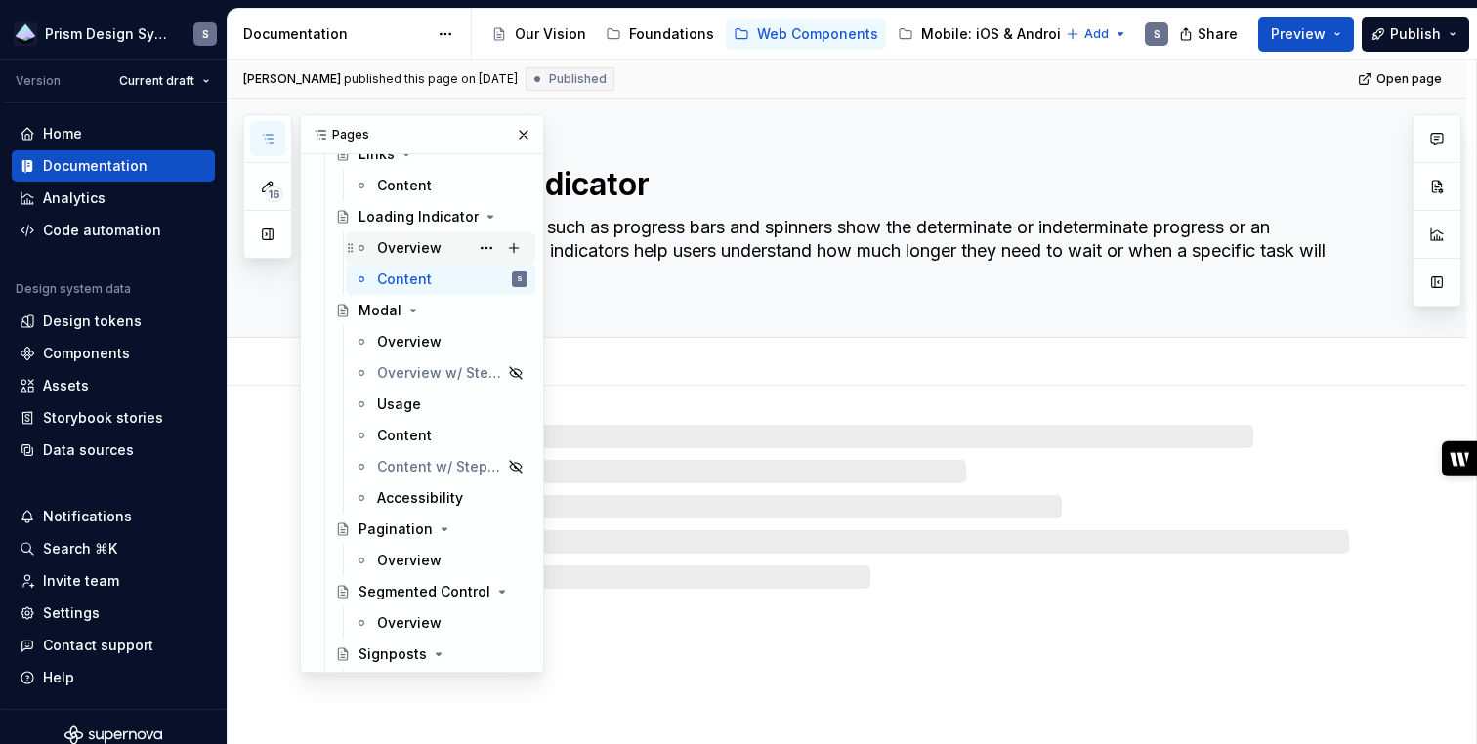
click at [398, 240] on div "Overview" at bounding box center [409, 248] width 64 height 20
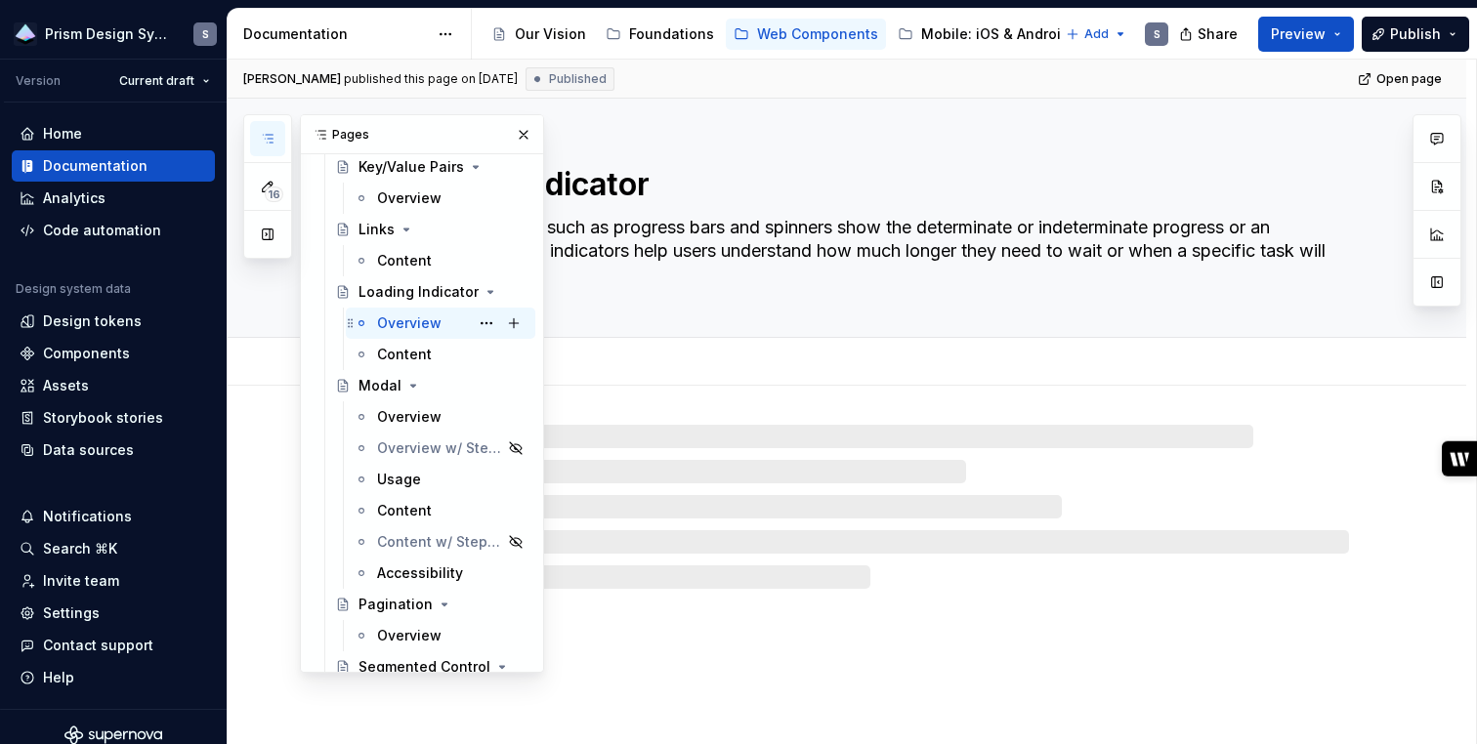
scroll to position [2233, 0]
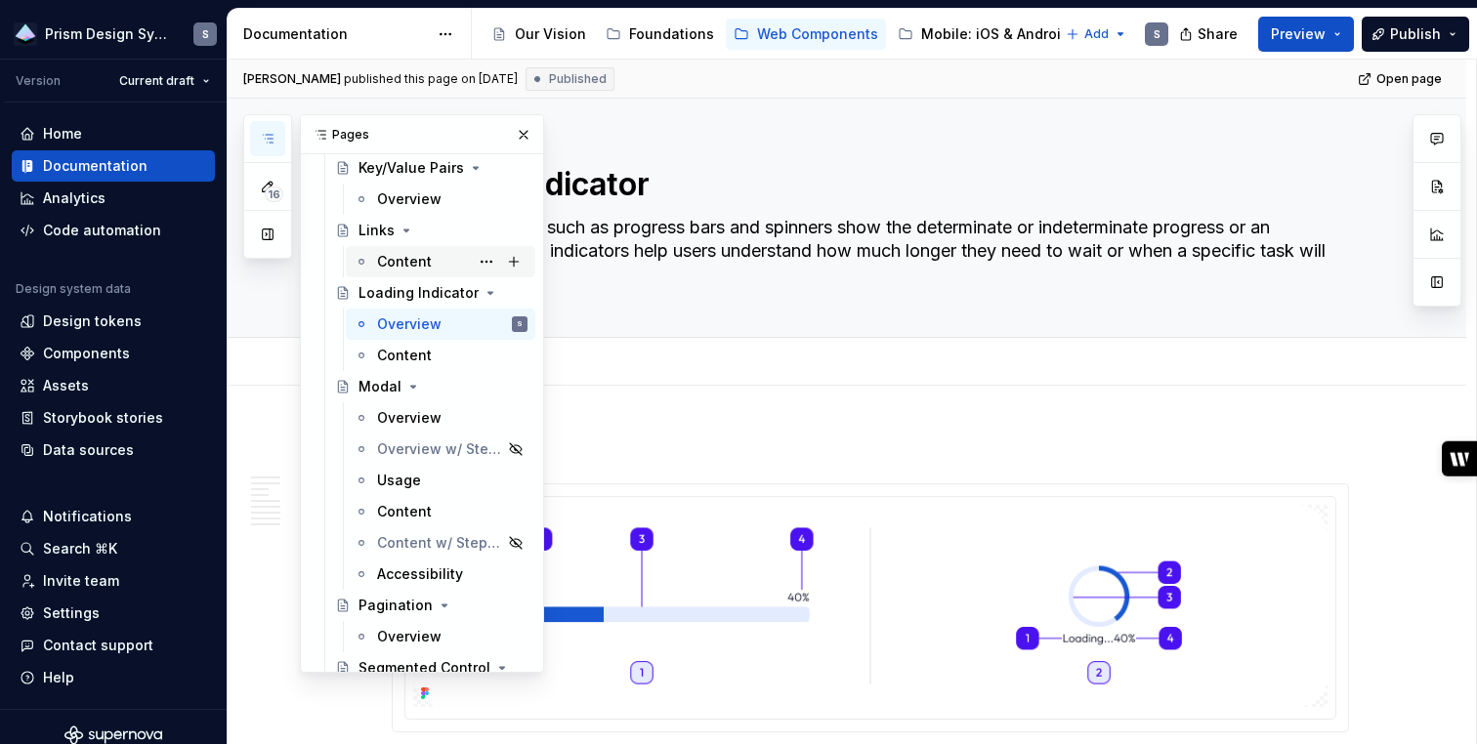
click at [396, 259] on div "Content" at bounding box center [404, 262] width 55 height 20
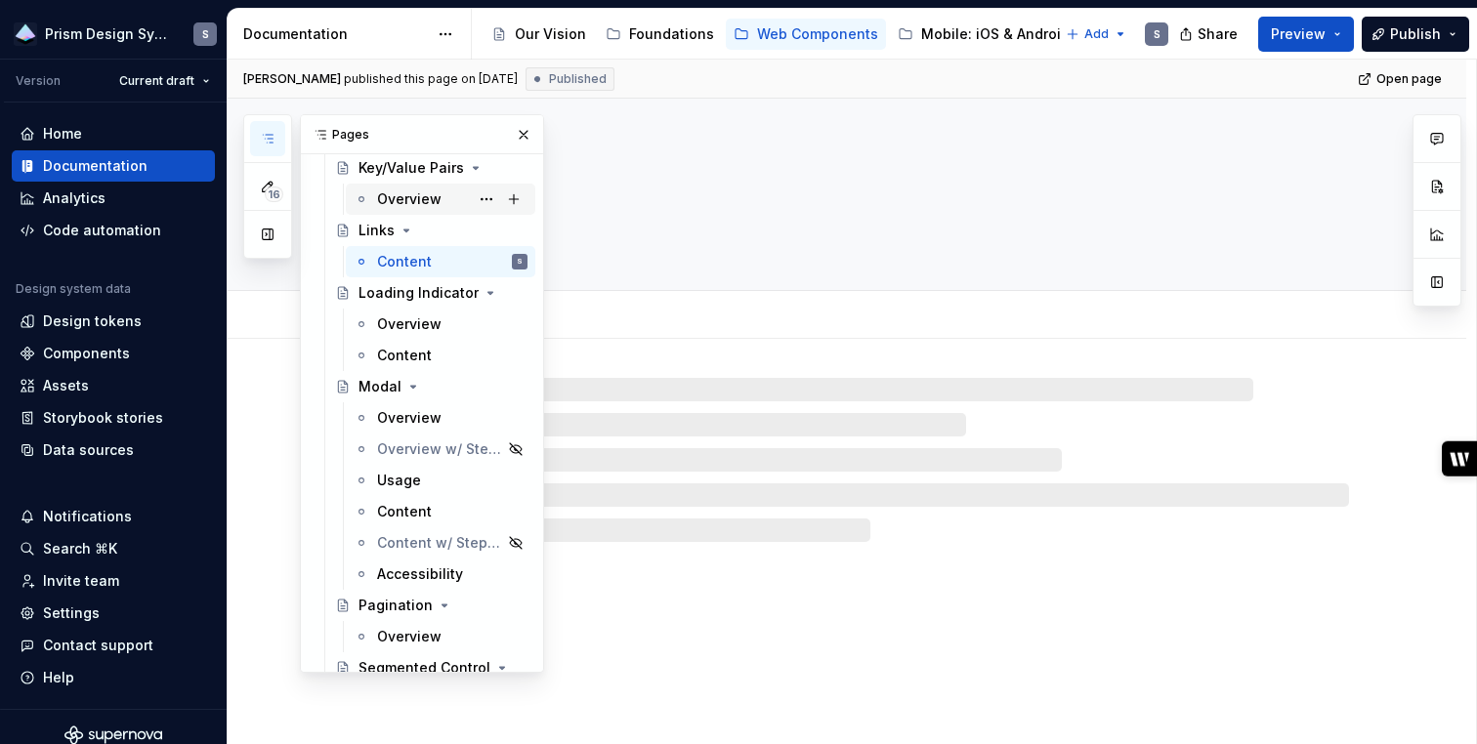
click at [404, 203] on div "Overview" at bounding box center [409, 199] width 64 height 20
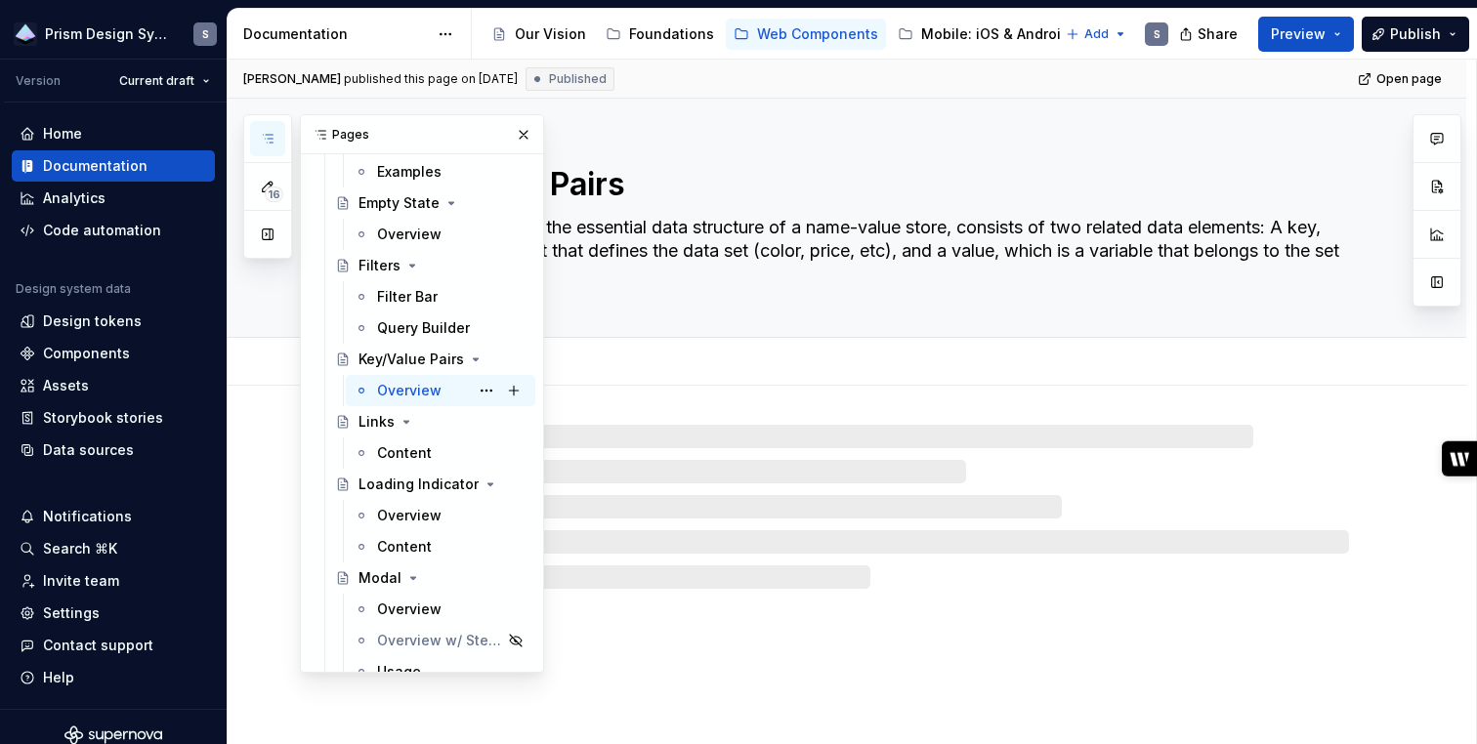
scroll to position [2038, 0]
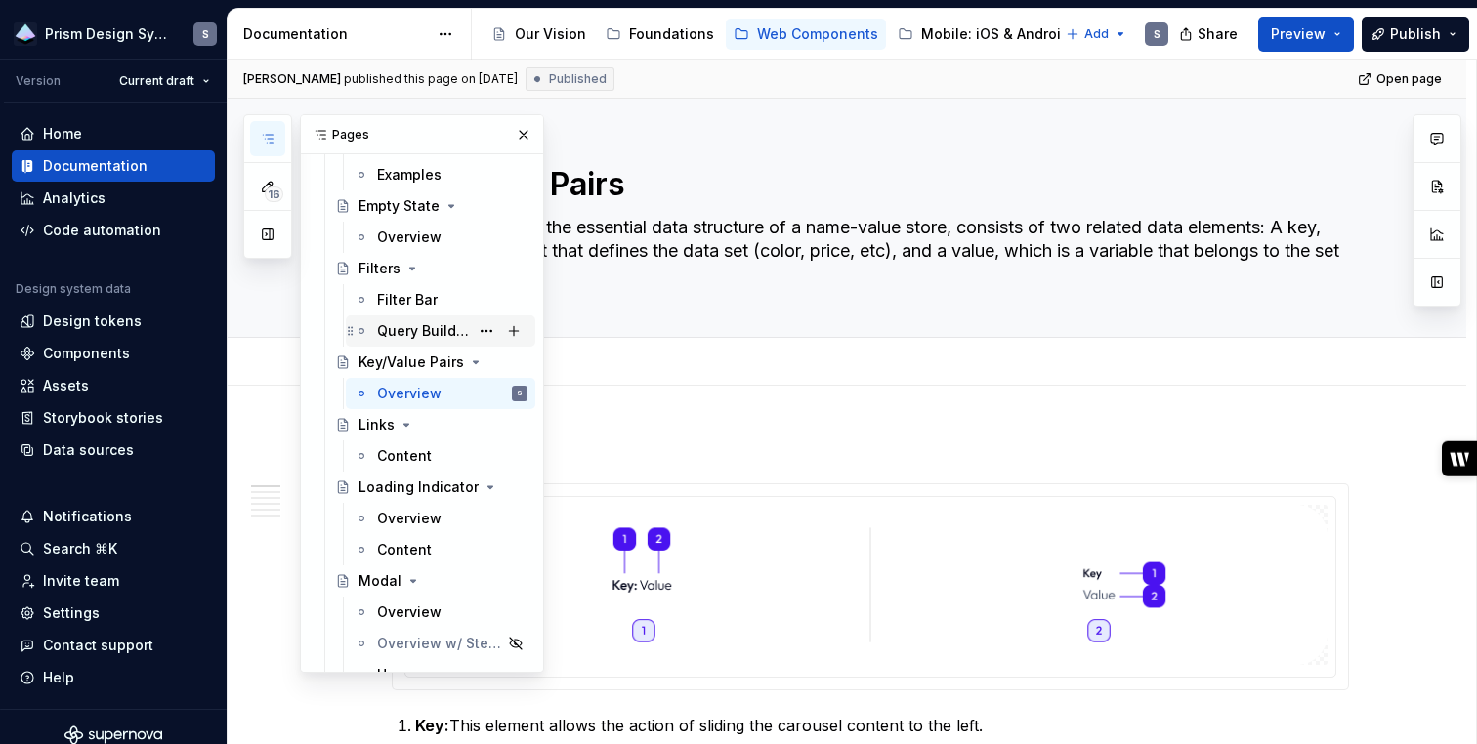
click at [407, 326] on div "Query Builder" at bounding box center [423, 331] width 92 height 20
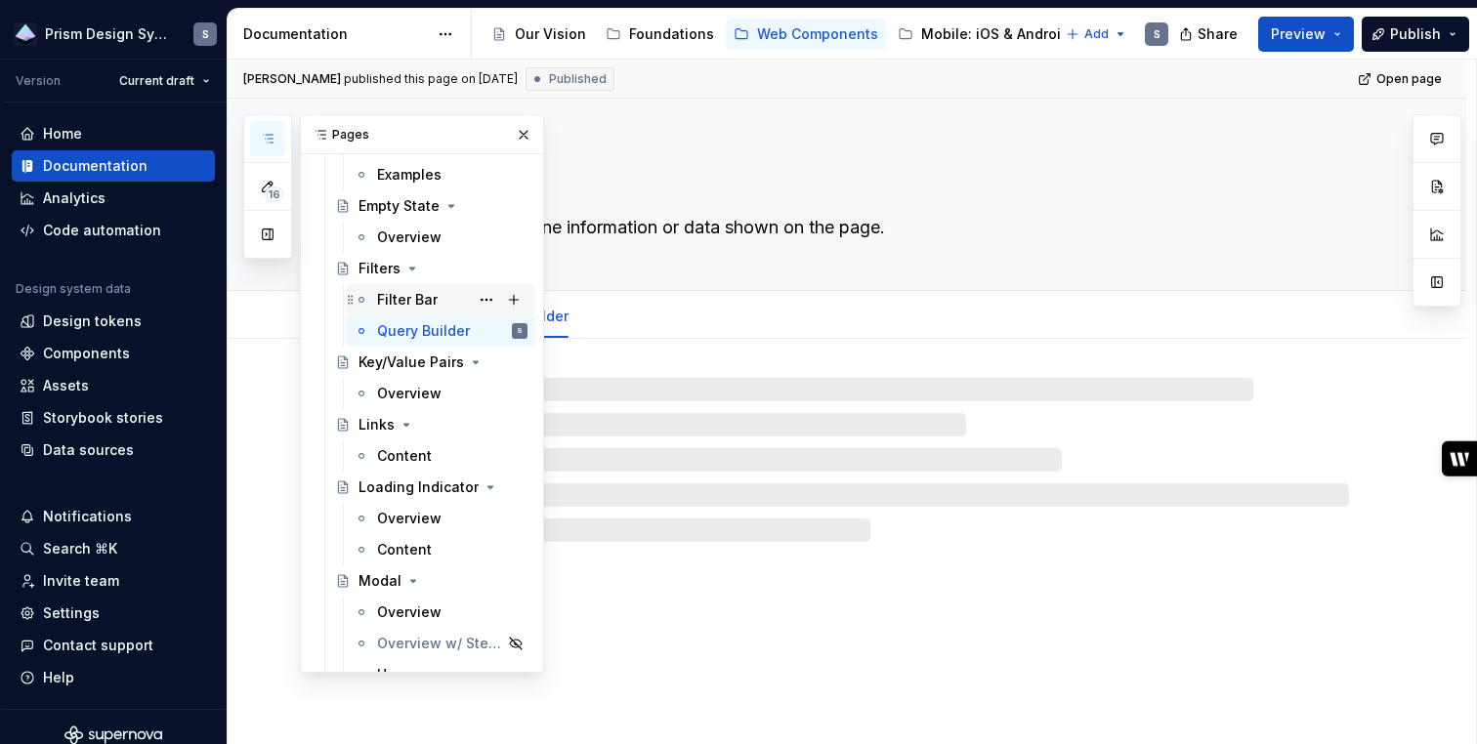
click at [403, 298] on div "Filter Bar" at bounding box center [407, 300] width 61 height 20
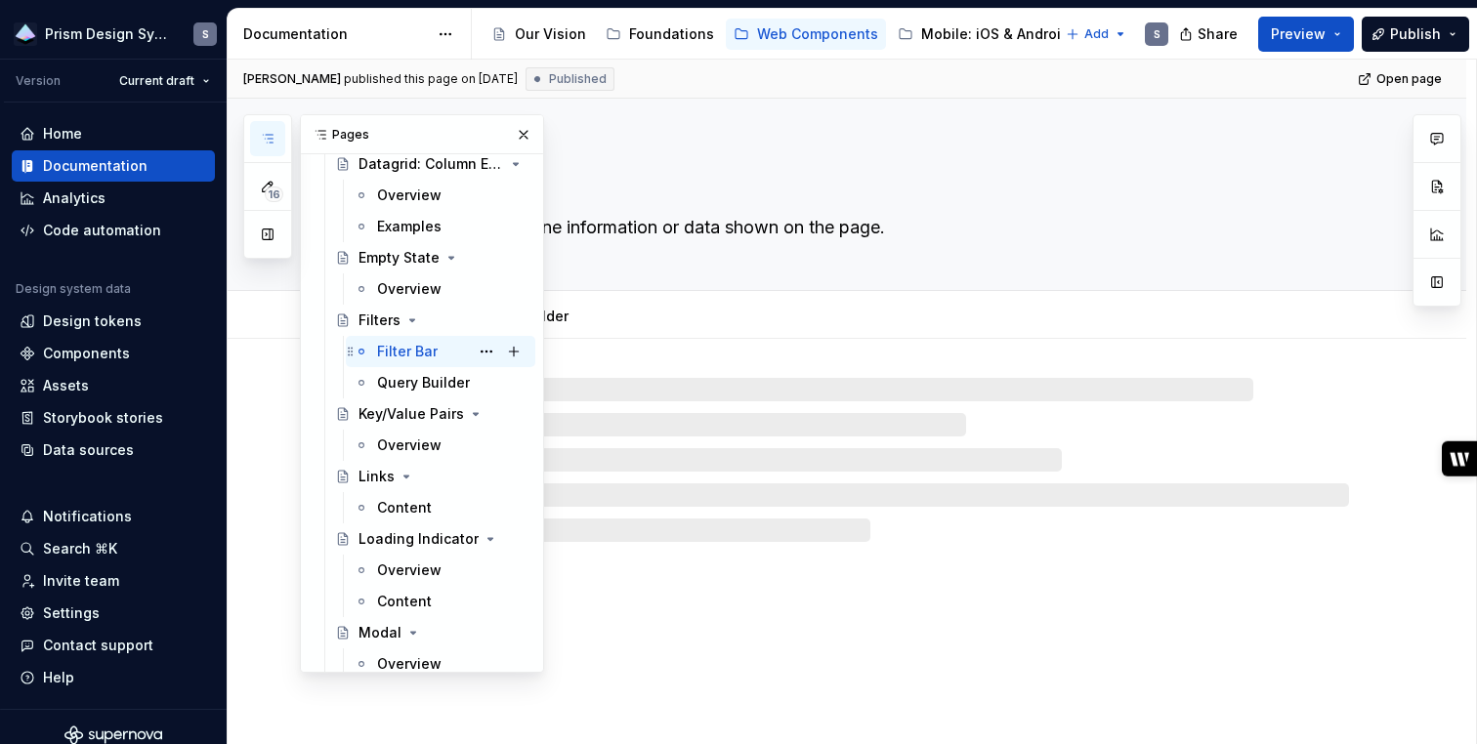
scroll to position [1978, 0]
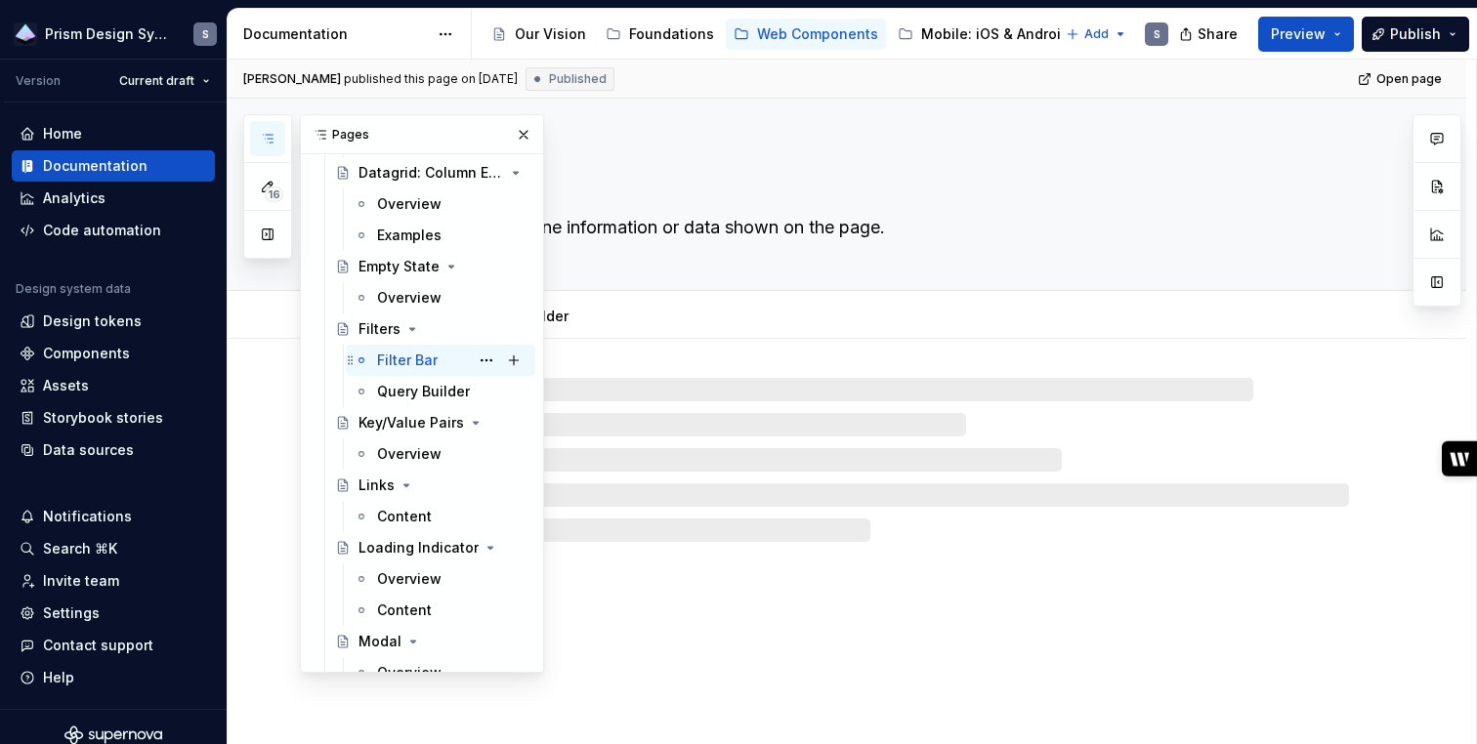
click at [403, 298] on div "Overview" at bounding box center [409, 298] width 64 height 20
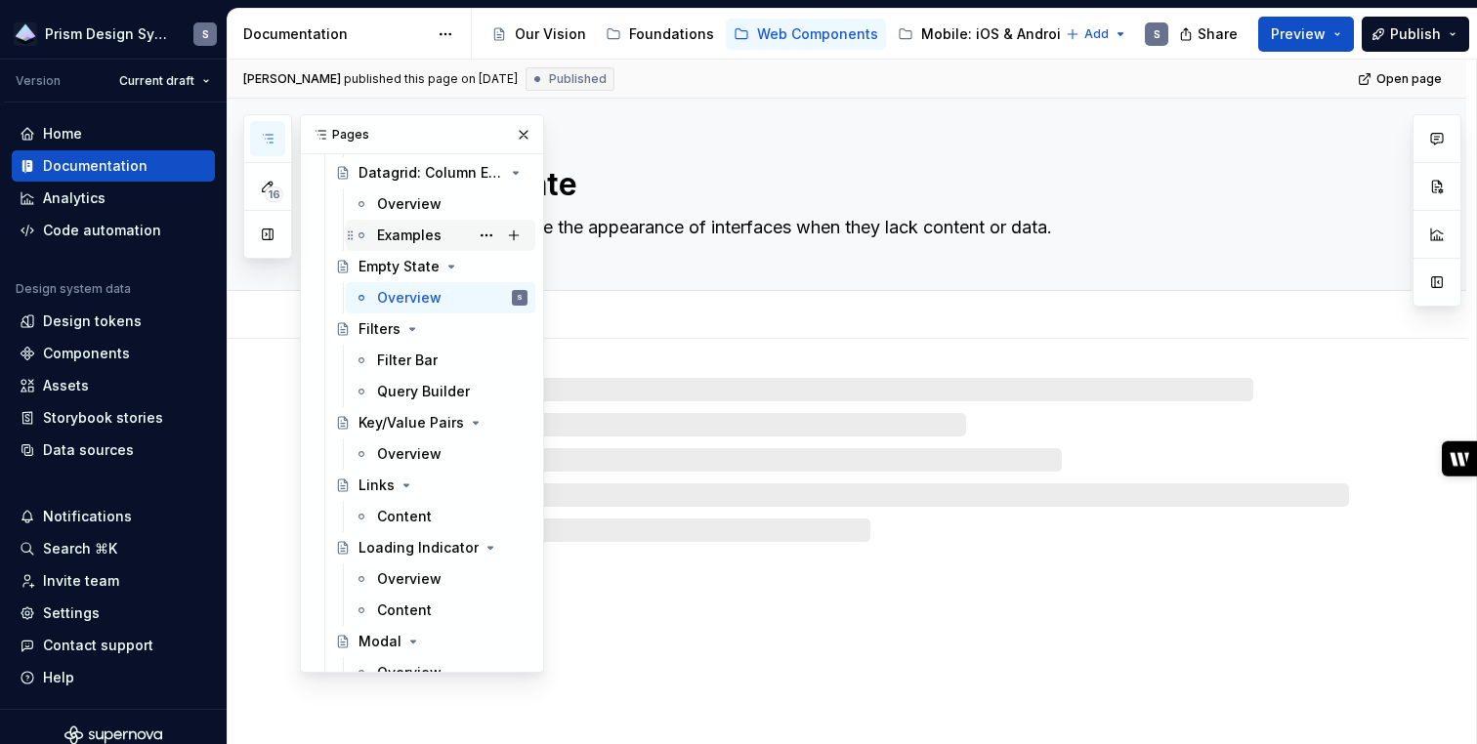
click at [405, 246] on div "Examples" at bounding box center [452, 235] width 150 height 27
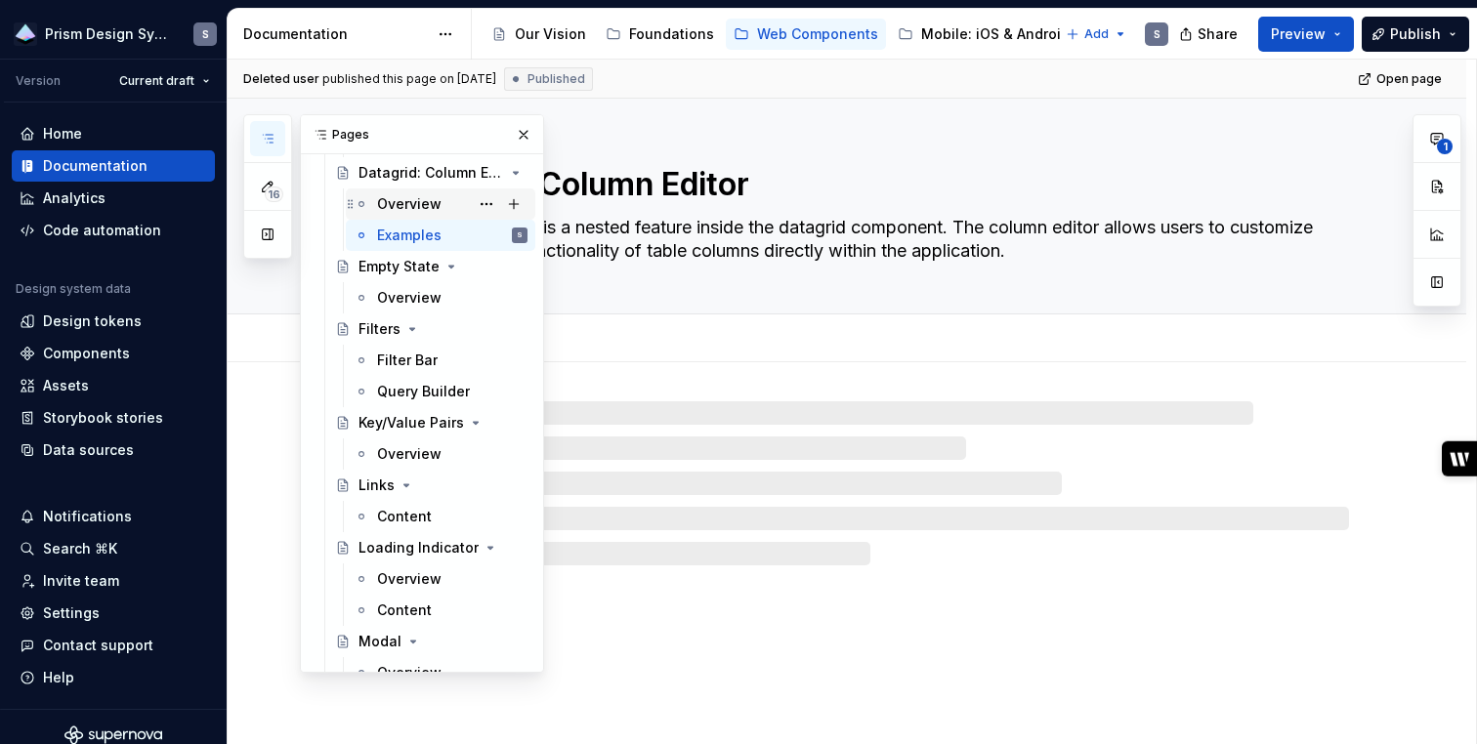
click at [404, 209] on div "Overview" at bounding box center [409, 204] width 64 height 20
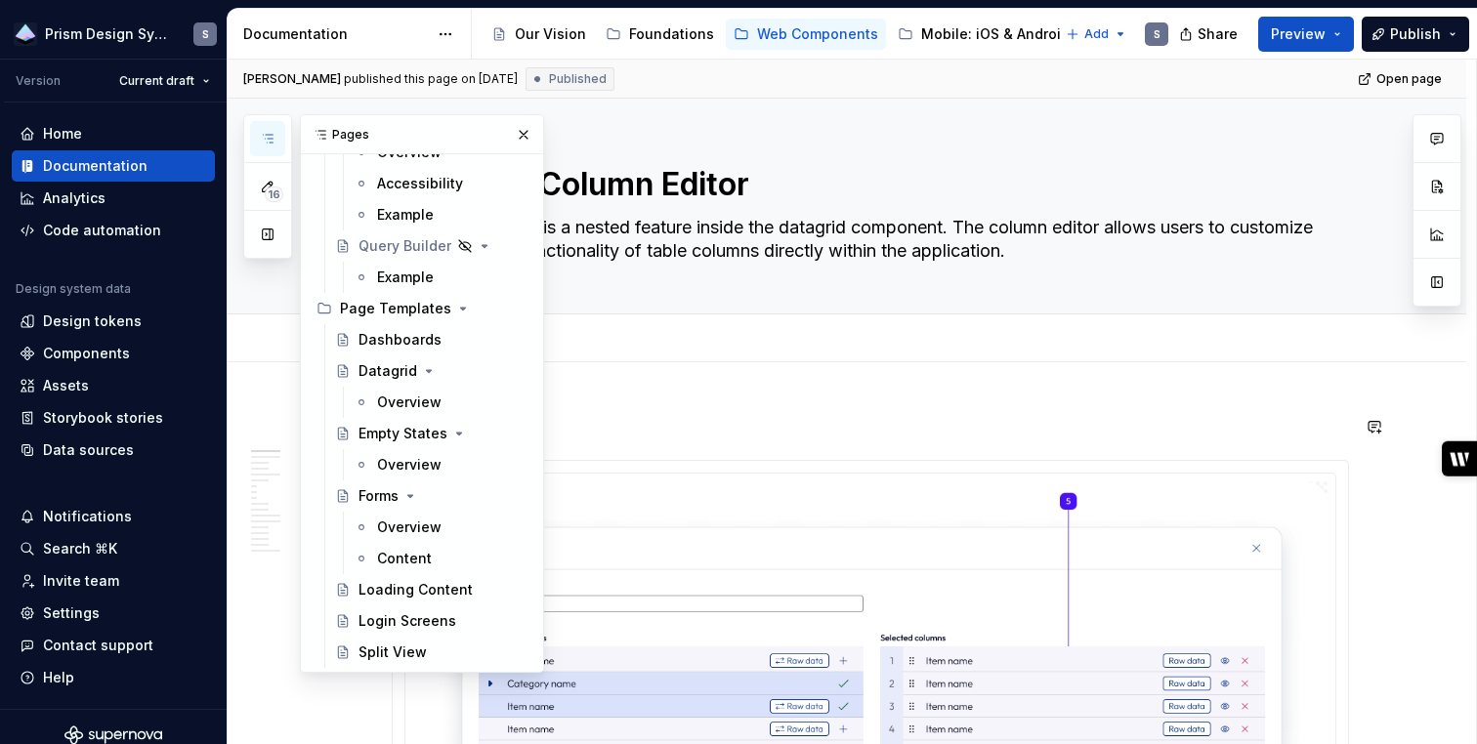
scroll to position [6311, 0]
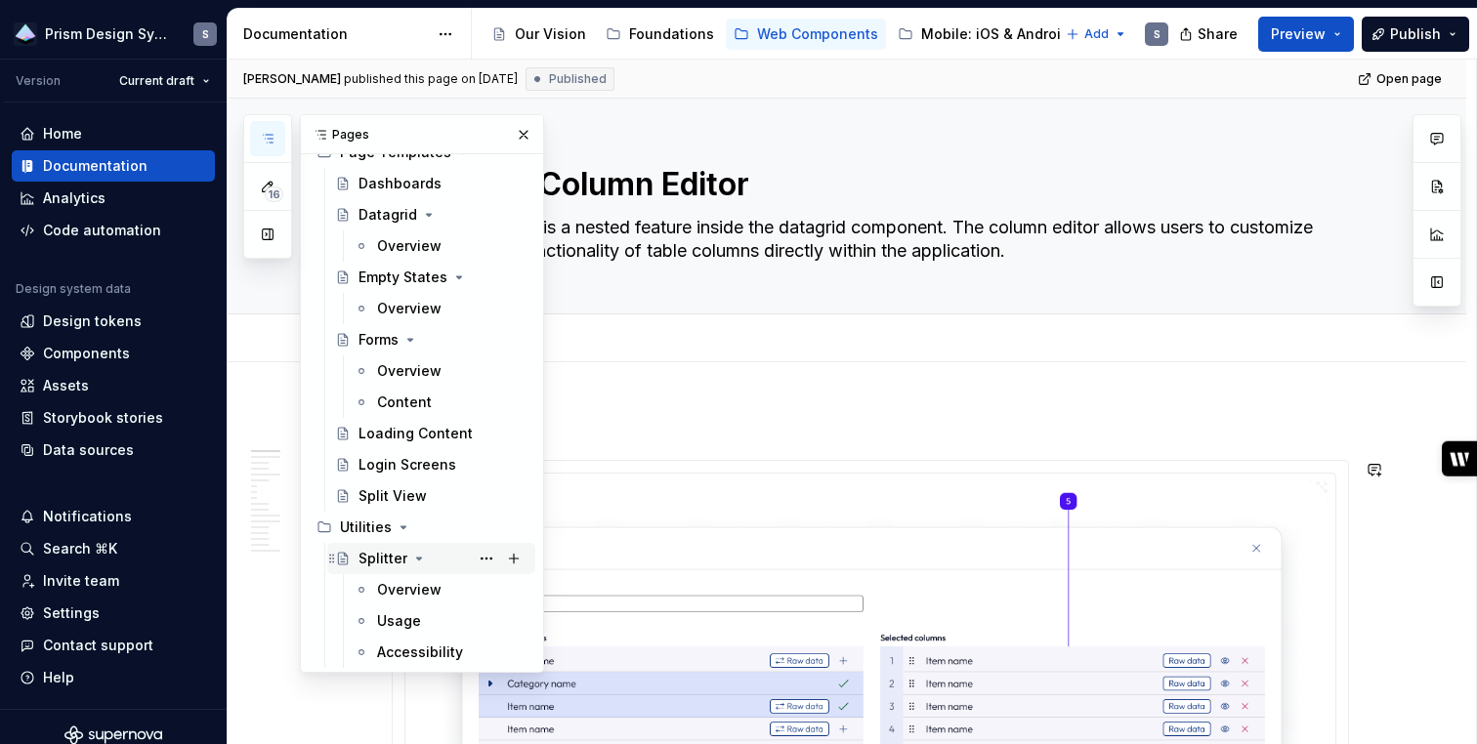
click at [382, 564] on div "Splitter" at bounding box center [382, 559] width 49 height 20
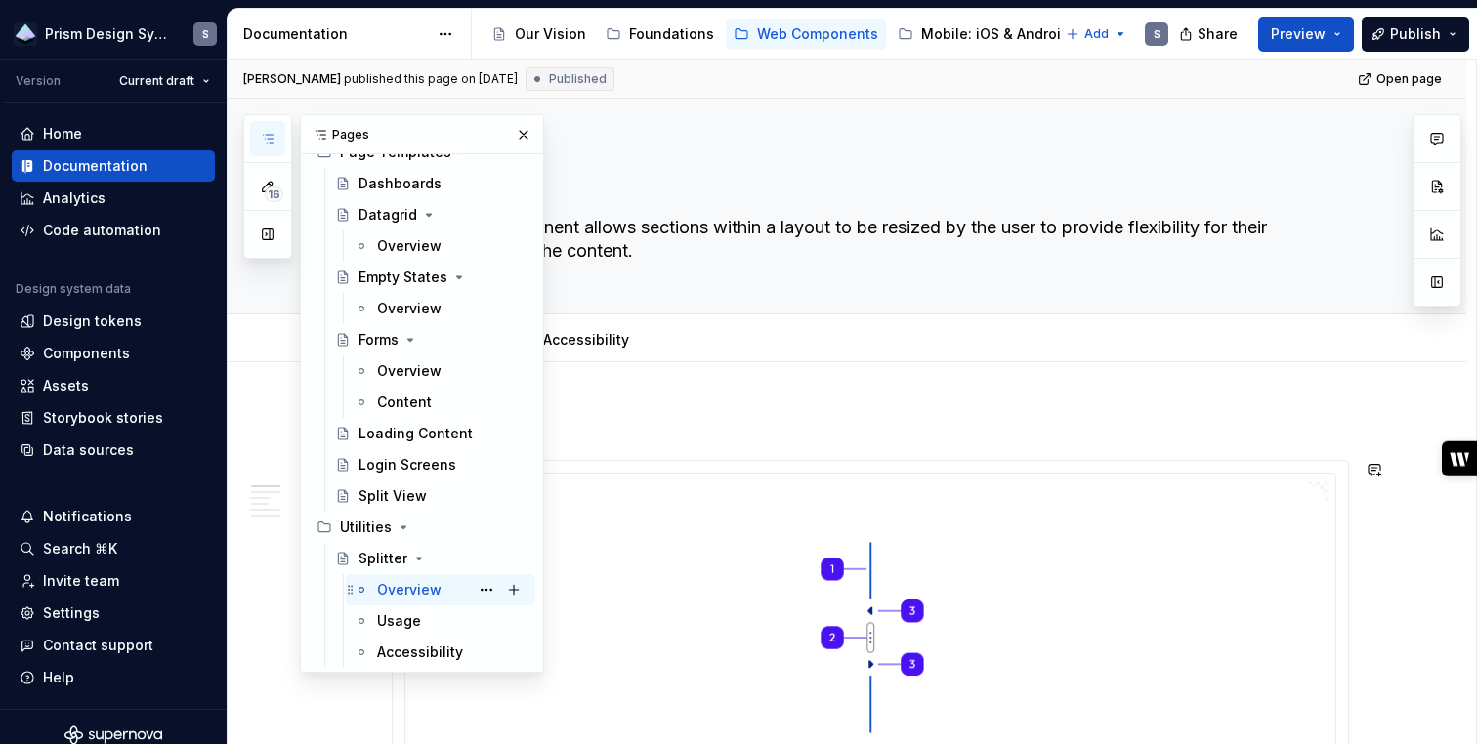
click at [387, 593] on div "Overview" at bounding box center [409, 590] width 64 height 20
click at [484, 588] on button "Page tree" at bounding box center [486, 589] width 27 height 27
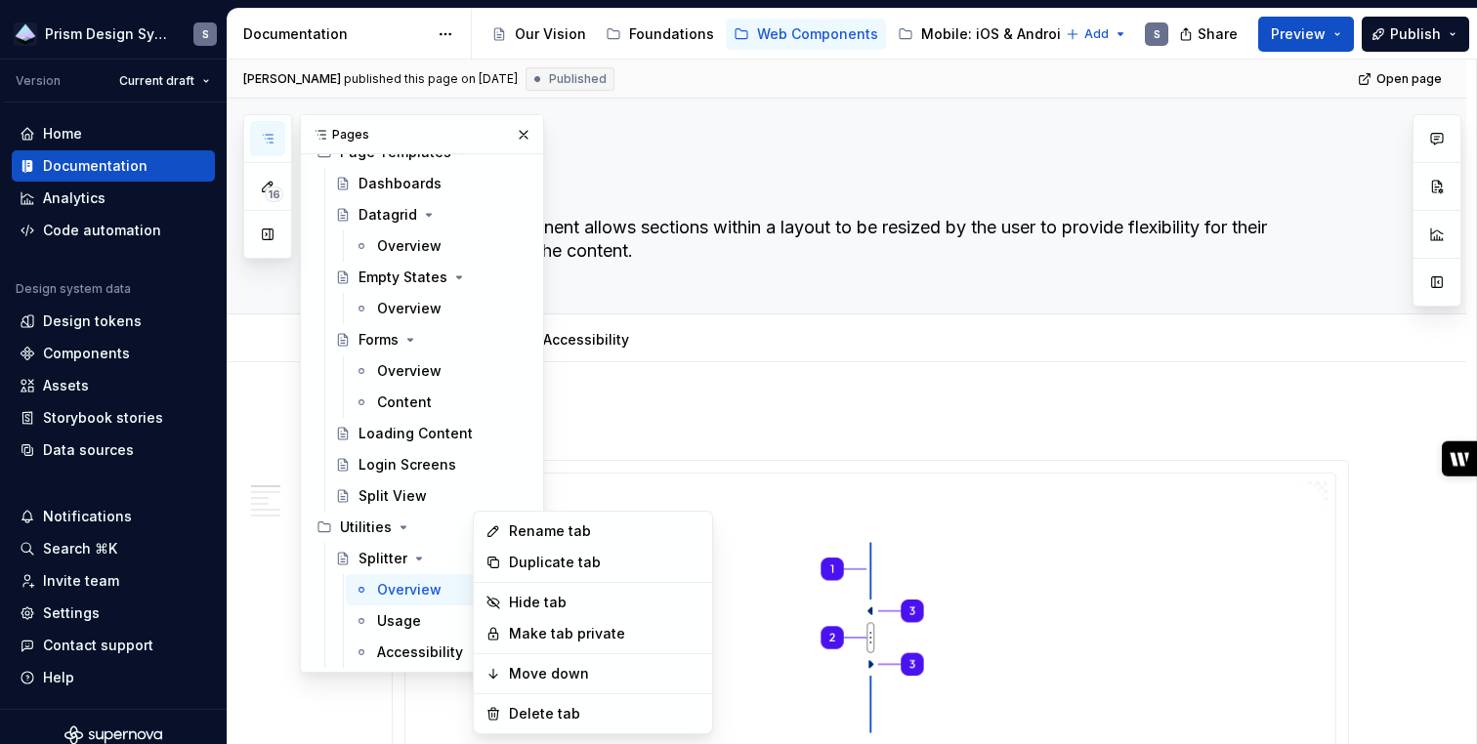
click at [833, 357] on html "Prism Design System S Version Current draft Home Documentation Analytics Code a…" at bounding box center [738, 372] width 1477 height 744
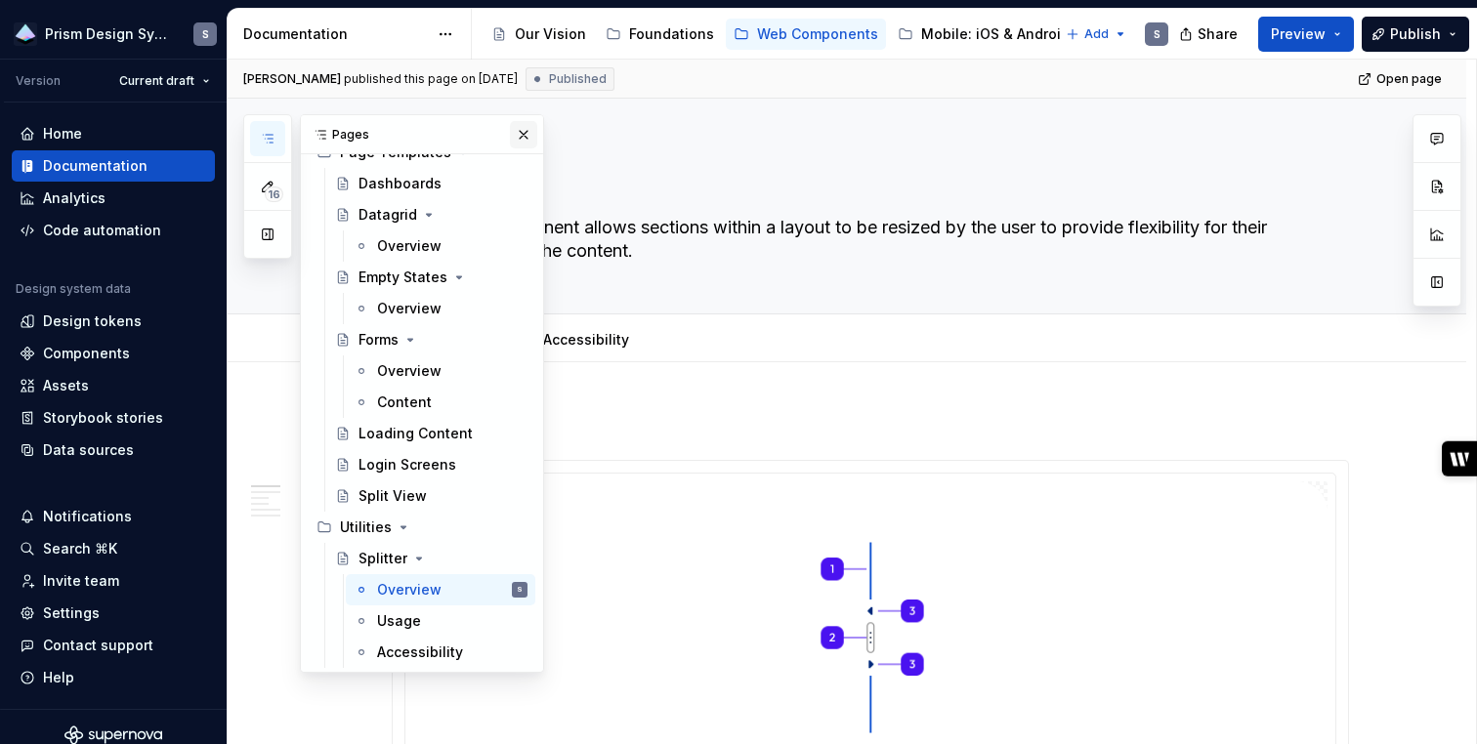
click at [518, 129] on button "button" at bounding box center [523, 134] width 27 height 27
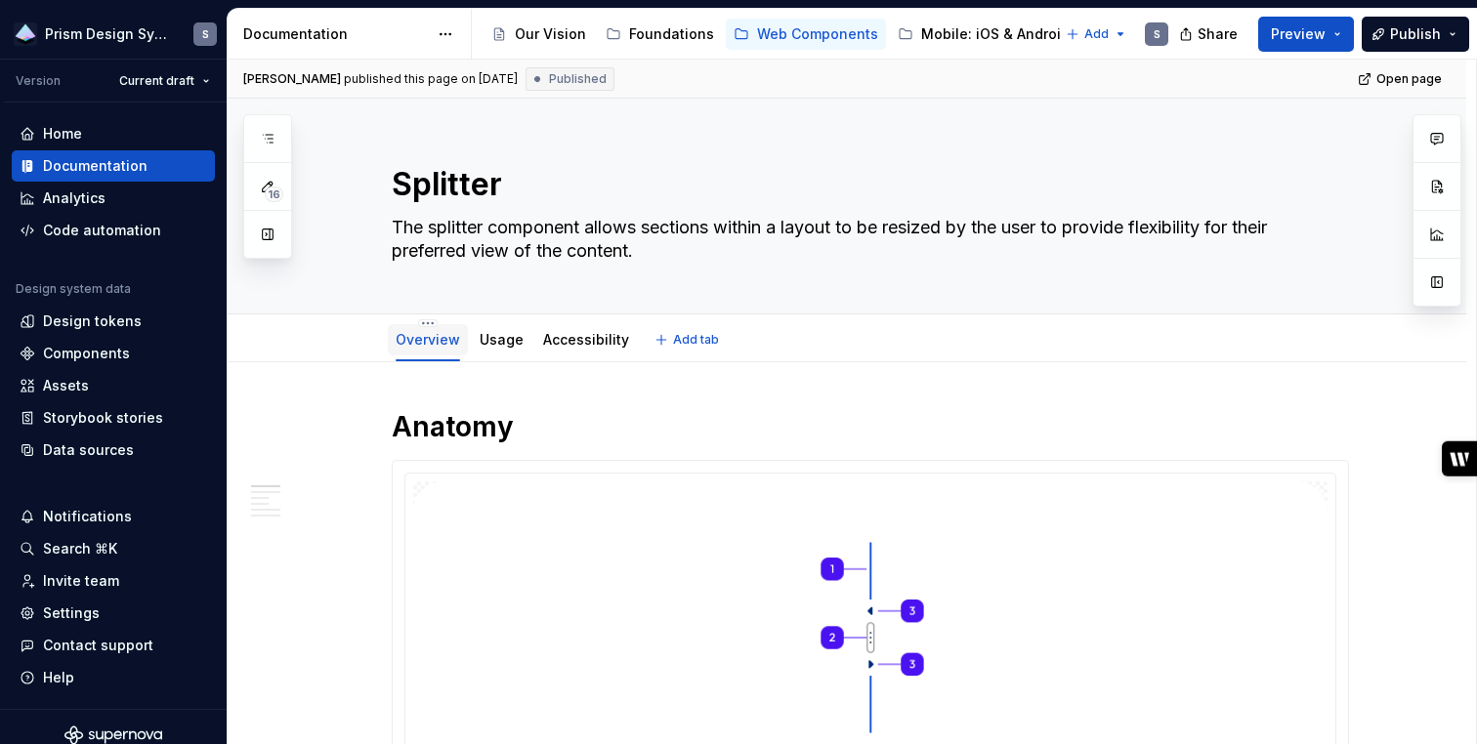
click at [428, 352] on div "Overview" at bounding box center [428, 339] width 80 height 31
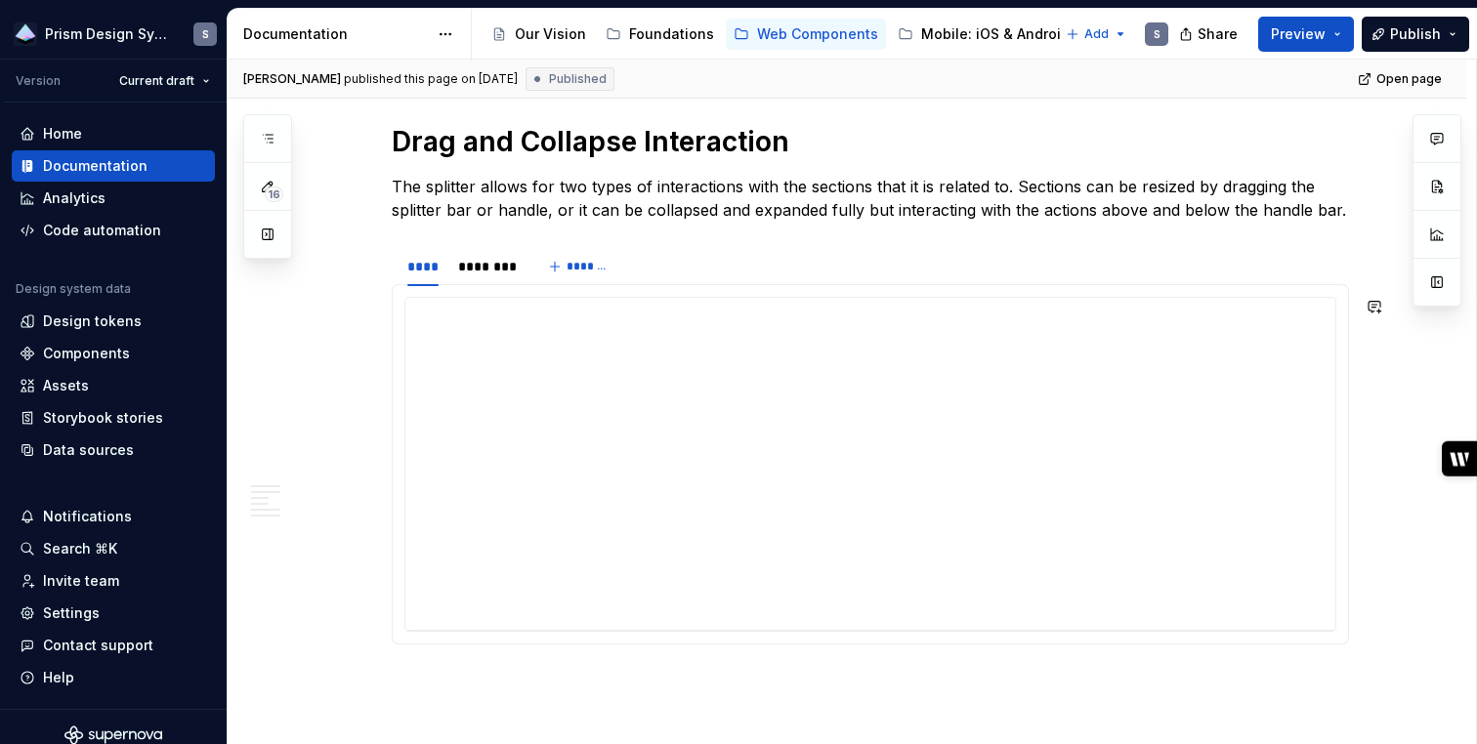
scroll to position [2984, 0]
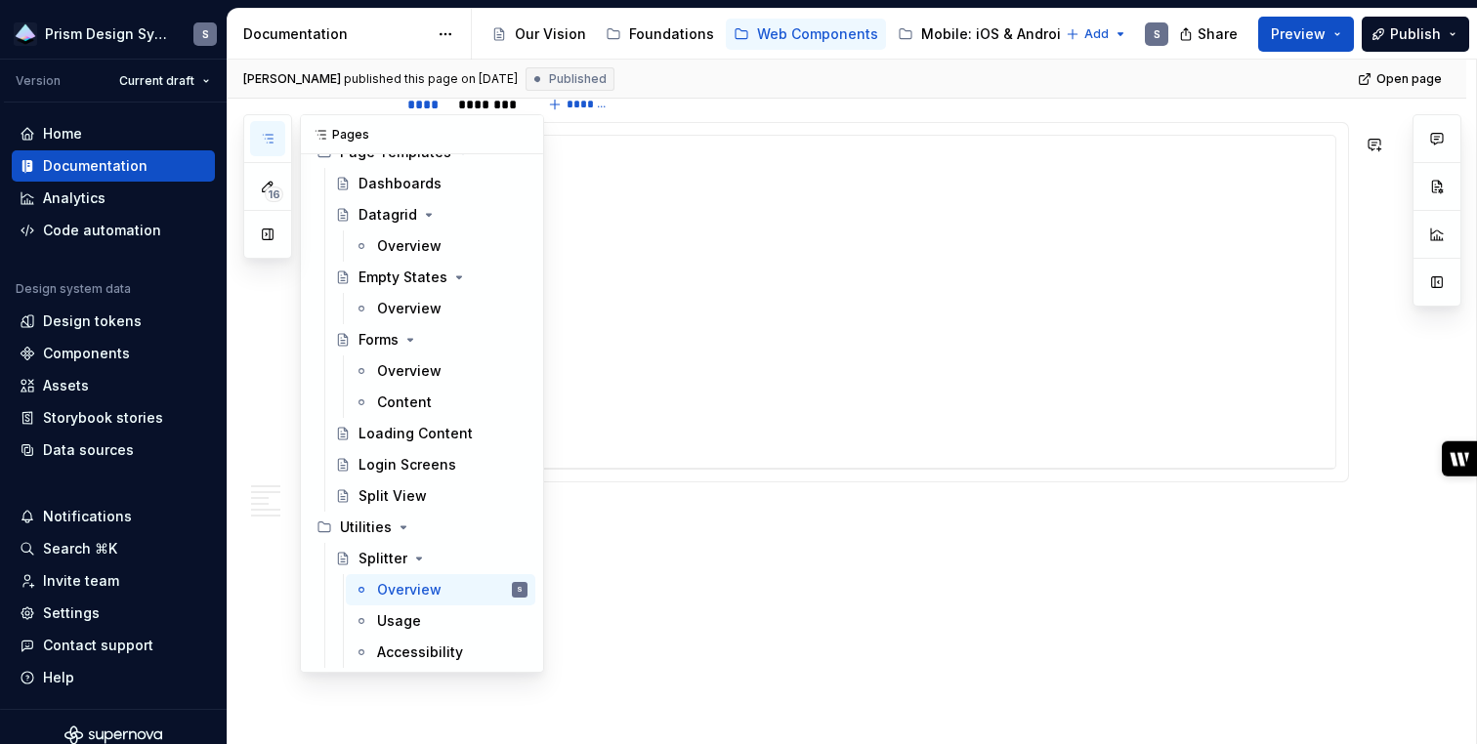
click at [276, 148] on button "button" at bounding box center [267, 138] width 35 height 35
click at [494, 554] on button "Page tree" at bounding box center [486, 558] width 27 height 27
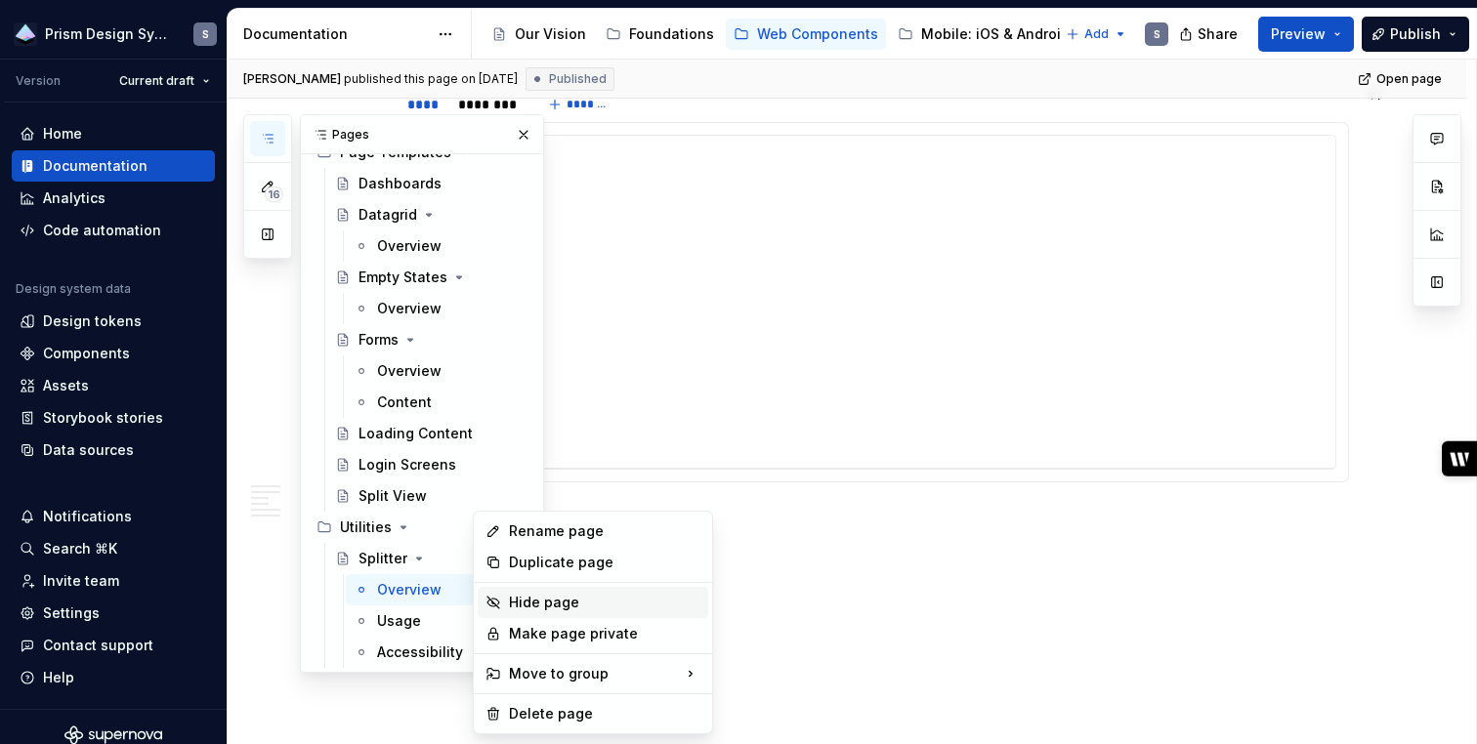
click at [509, 605] on div "Hide page" at bounding box center [604, 603] width 191 height 20
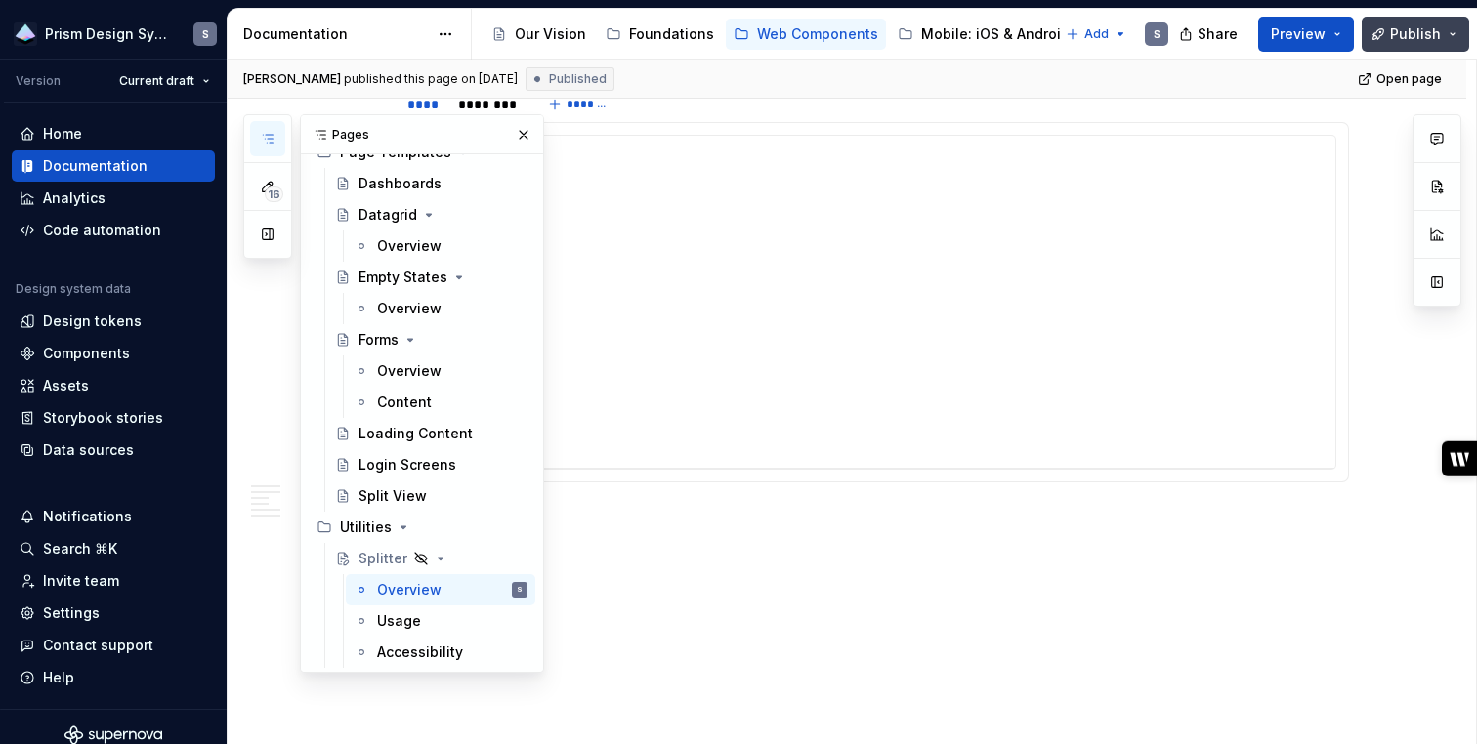
click at [1399, 27] on span "Publish" at bounding box center [1415, 34] width 51 height 20
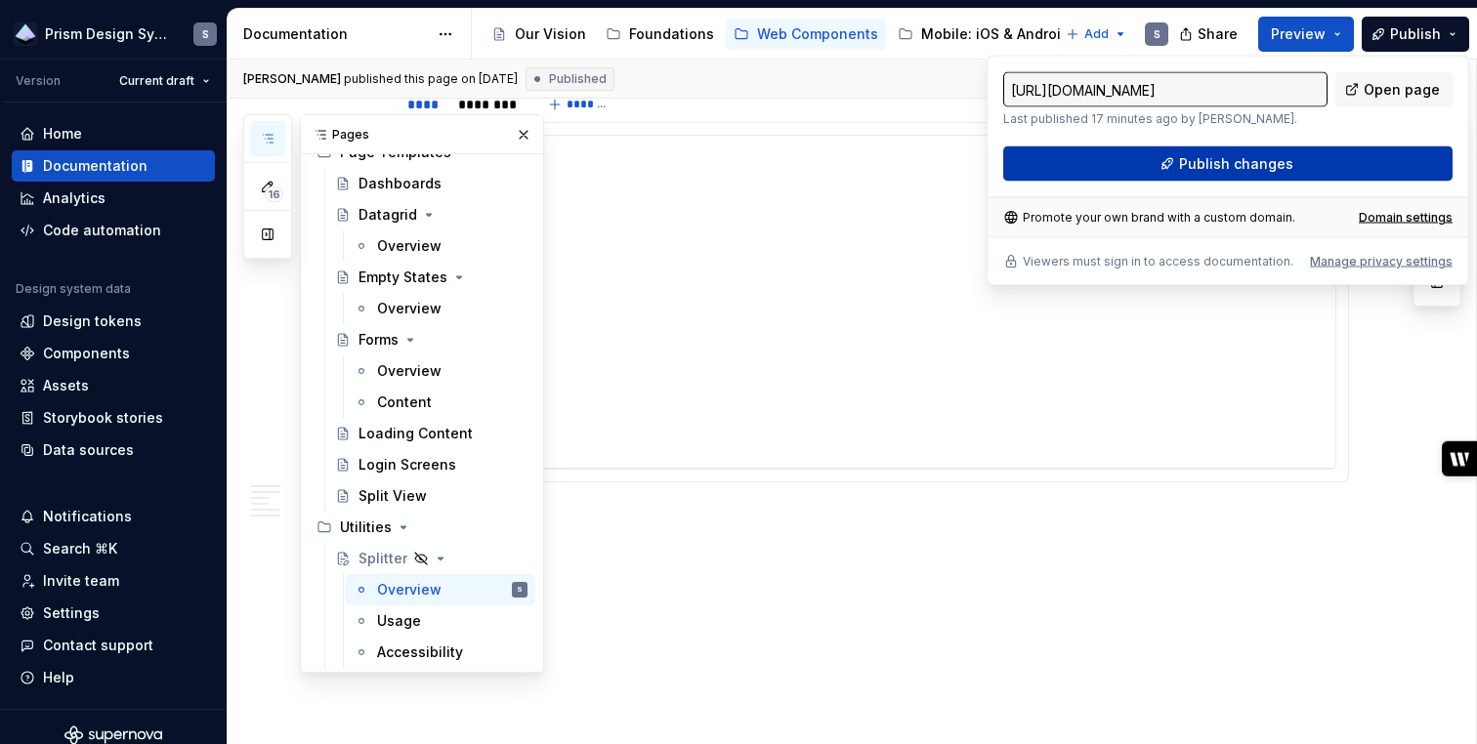
click at [1202, 171] on span "Publish changes" at bounding box center [1236, 164] width 114 height 20
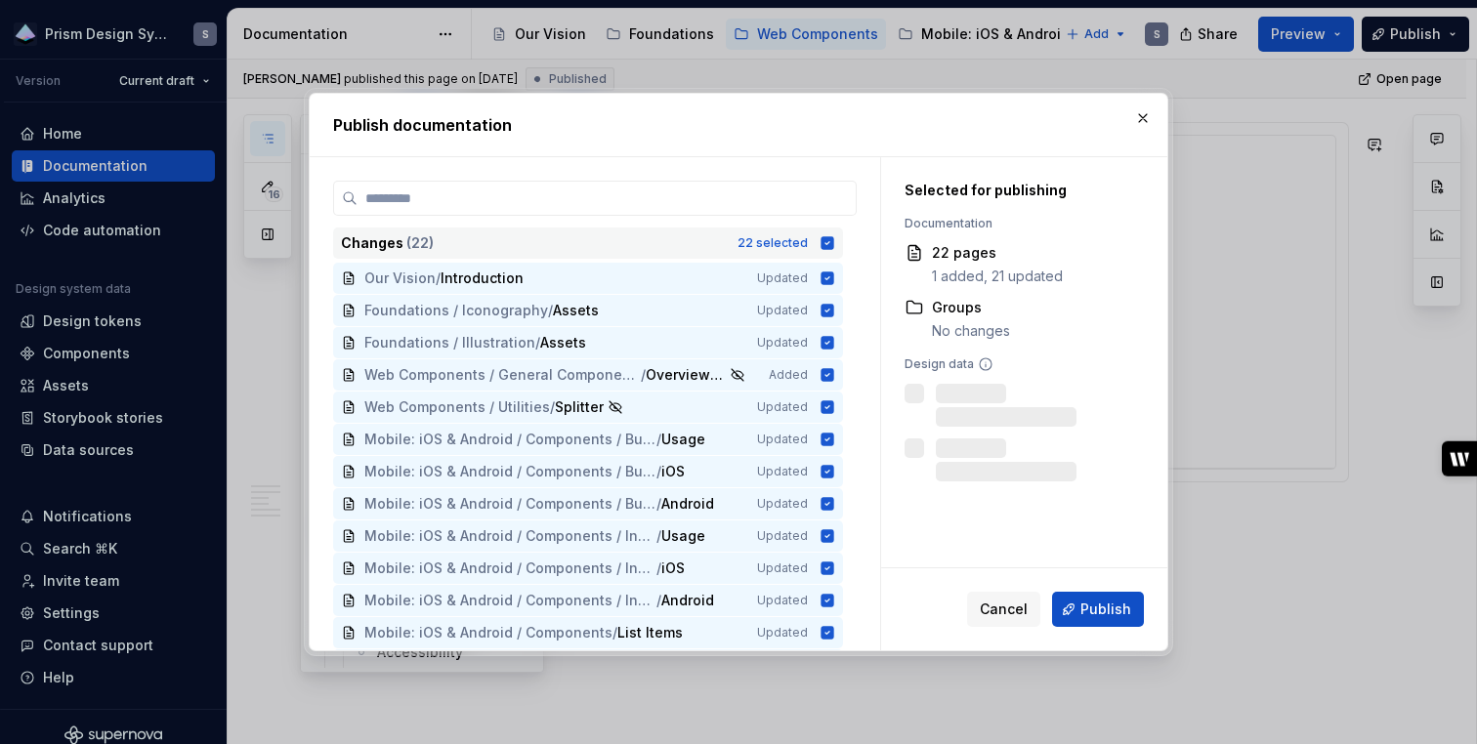
click at [834, 244] on icon at bounding box center [827, 243] width 13 height 13
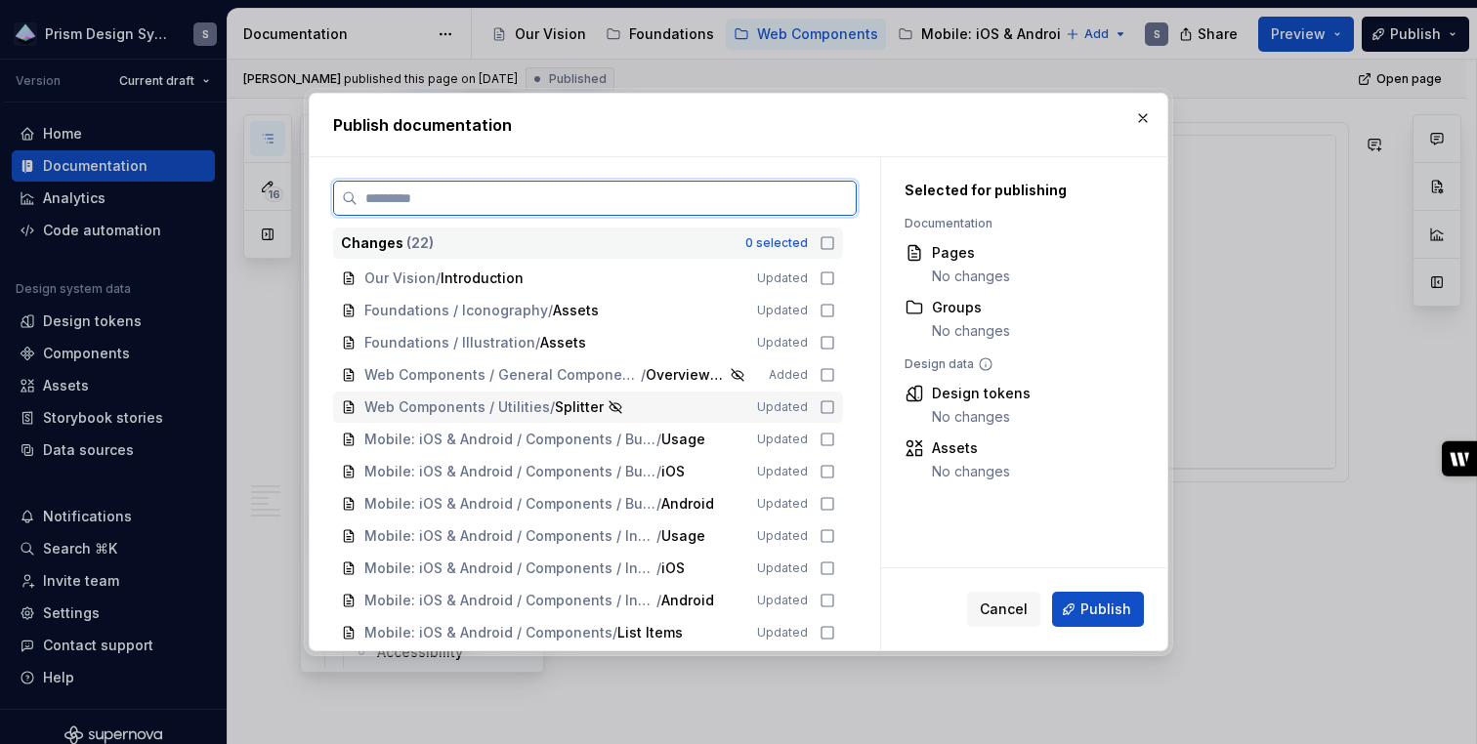
click at [835, 409] on icon at bounding box center [827, 407] width 16 height 16
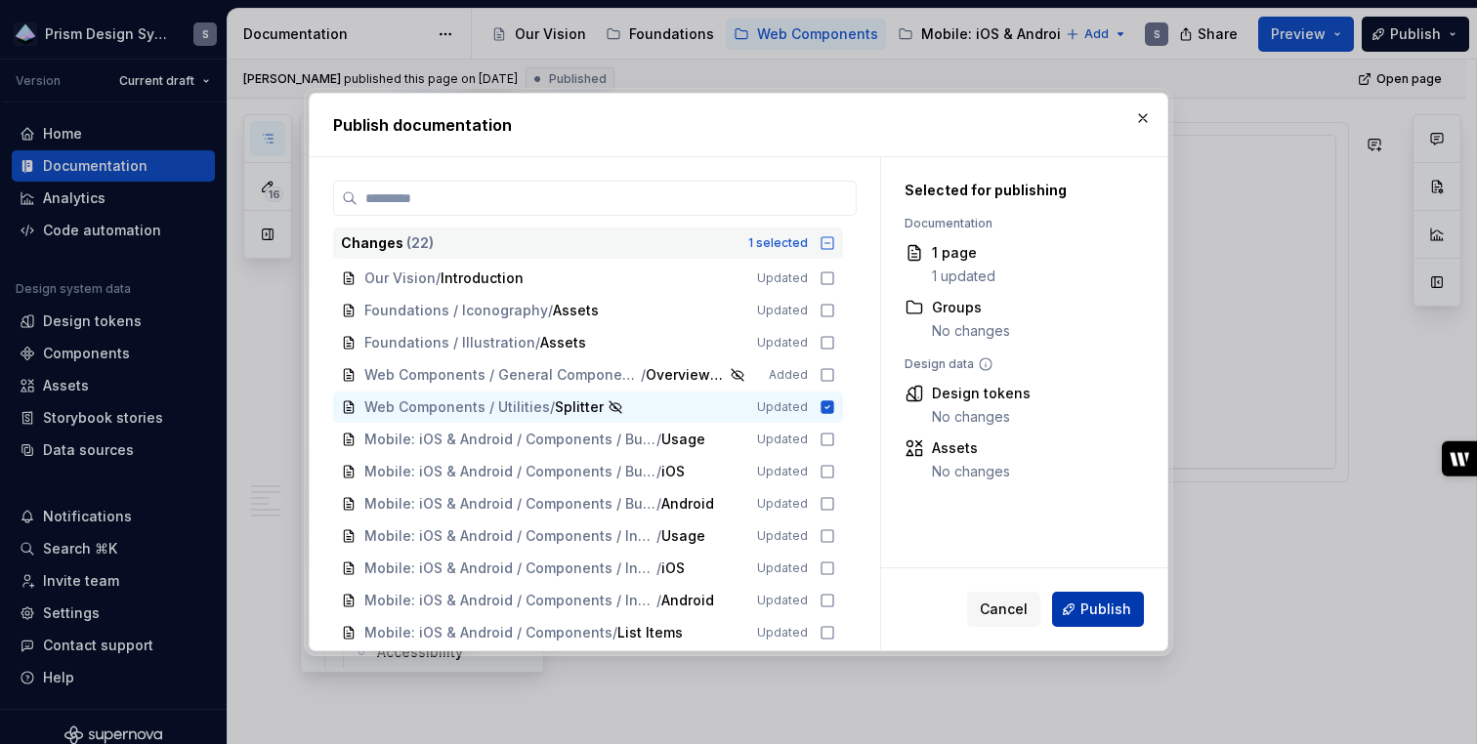
click at [1099, 618] on button "Publish" at bounding box center [1098, 609] width 92 height 35
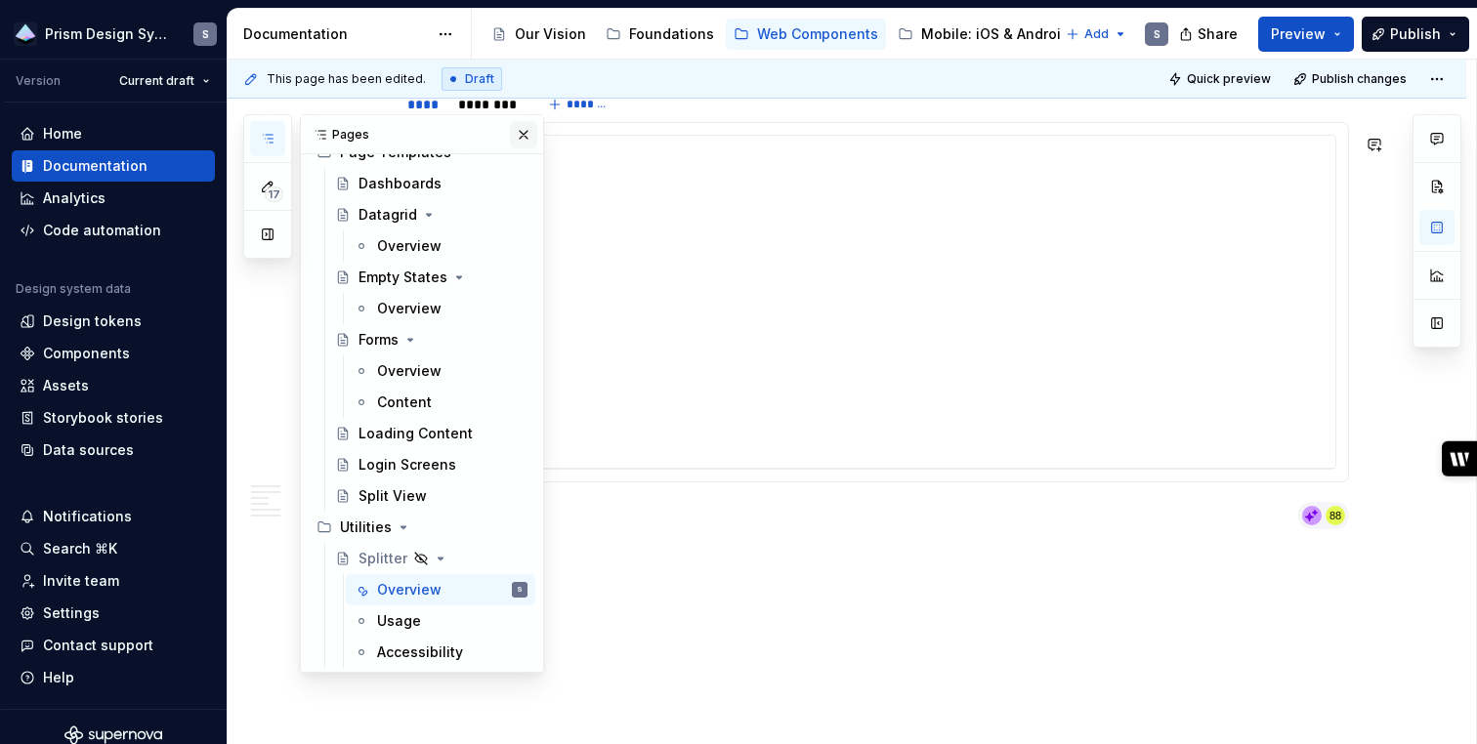
click at [523, 135] on button "button" at bounding box center [523, 134] width 27 height 27
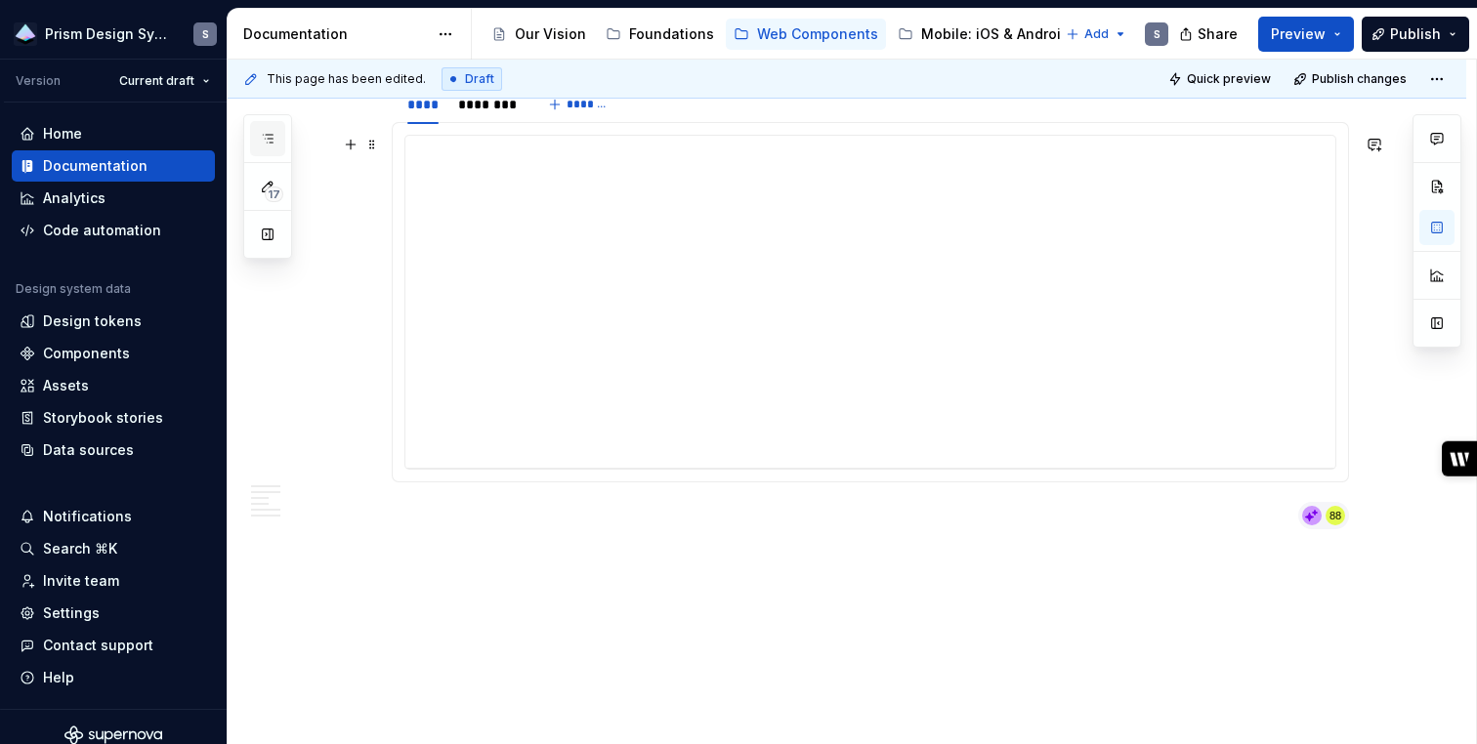
click at [265, 136] on icon "button" at bounding box center [268, 139] width 16 height 16
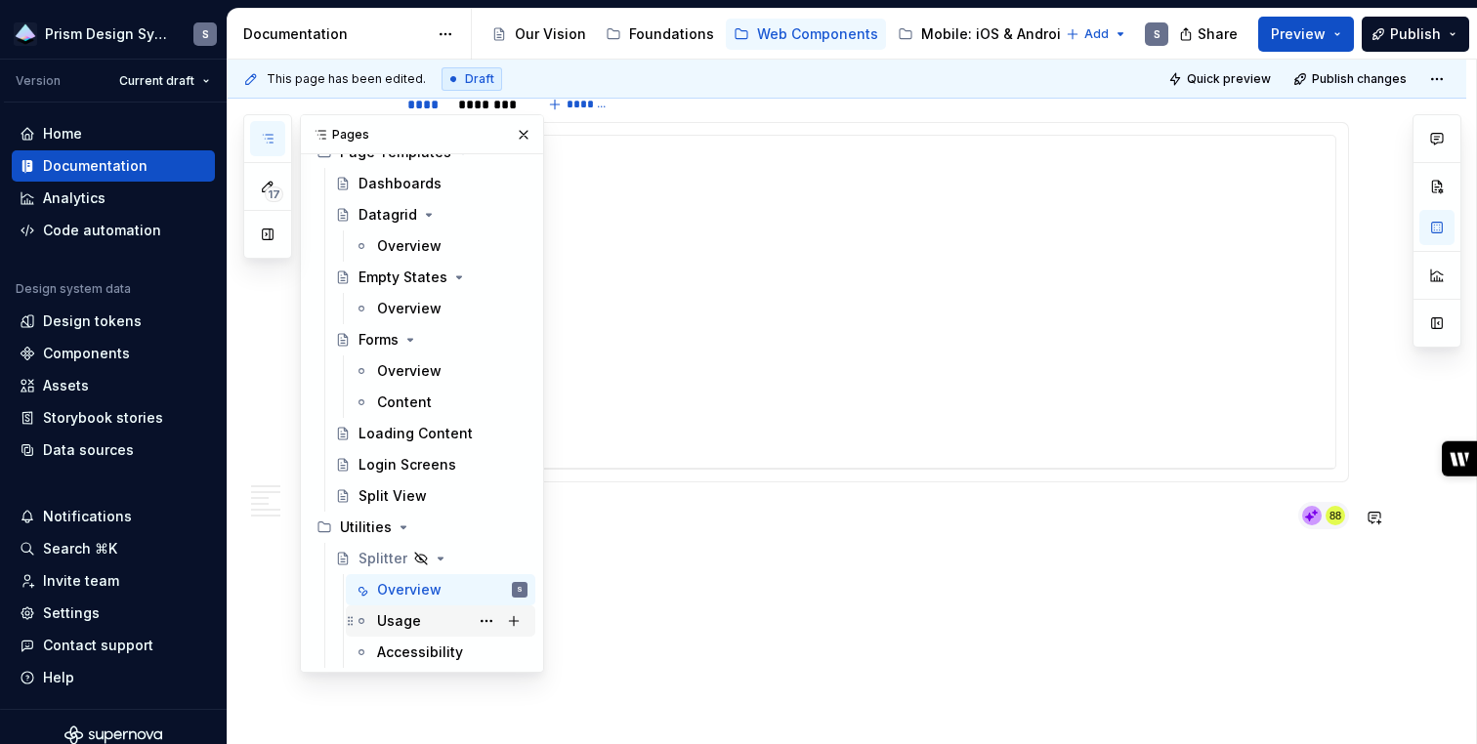
click at [377, 625] on div "Usage" at bounding box center [399, 621] width 44 height 20
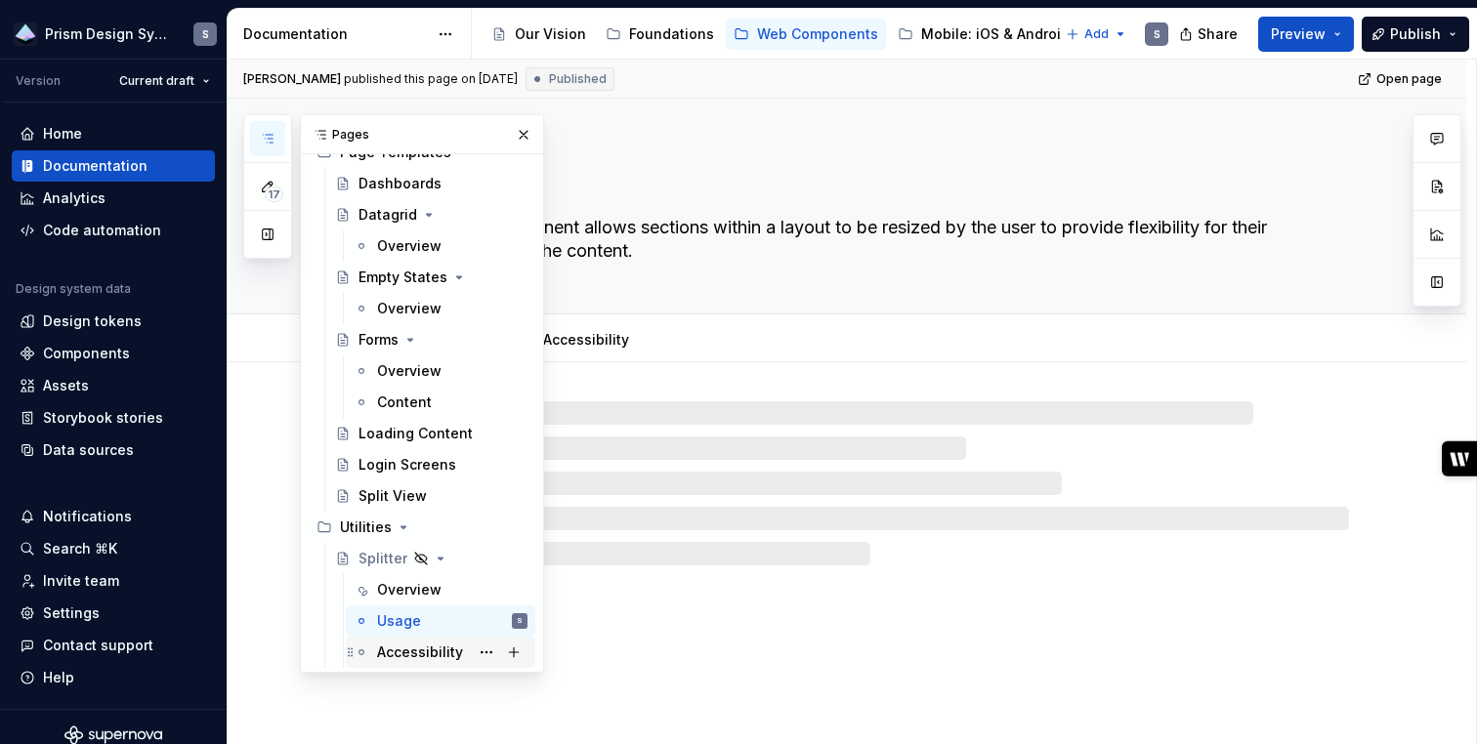
click at [401, 639] on div "Accessibility" at bounding box center [452, 652] width 150 height 27
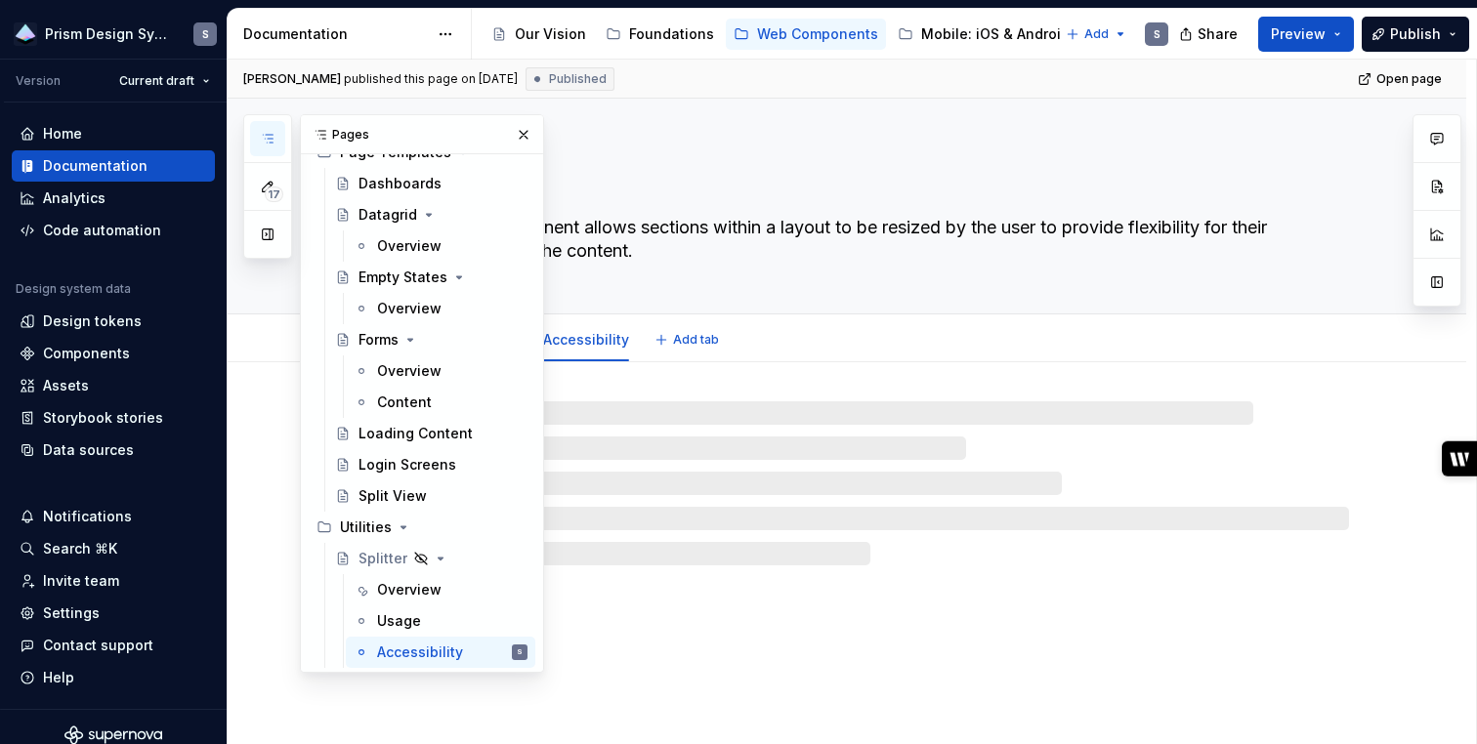
click at [1021, 121] on div "Splitter The splitter component allows sections within a layout to be resized b…" at bounding box center [870, 206] width 957 height 215
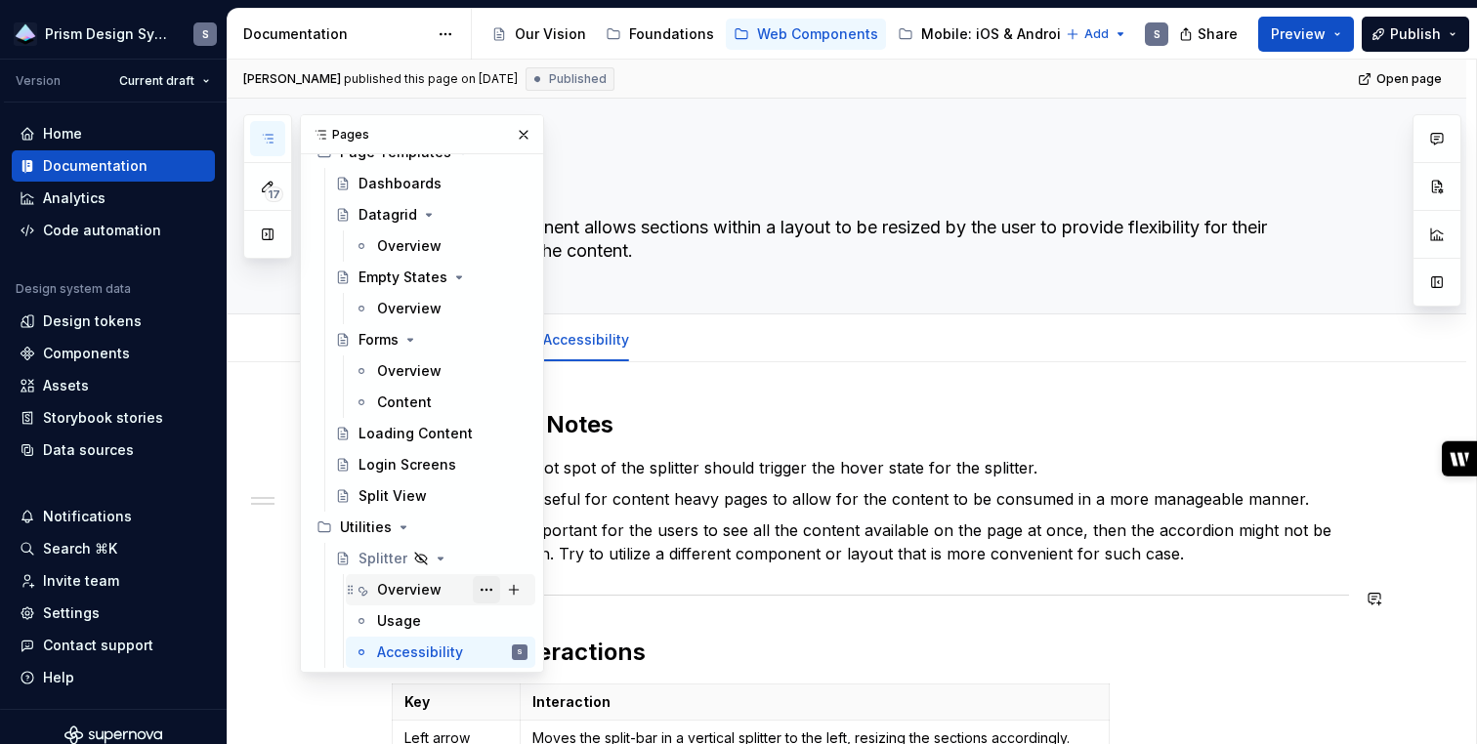
click at [483, 591] on button "Page tree" at bounding box center [486, 589] width 27 height 27
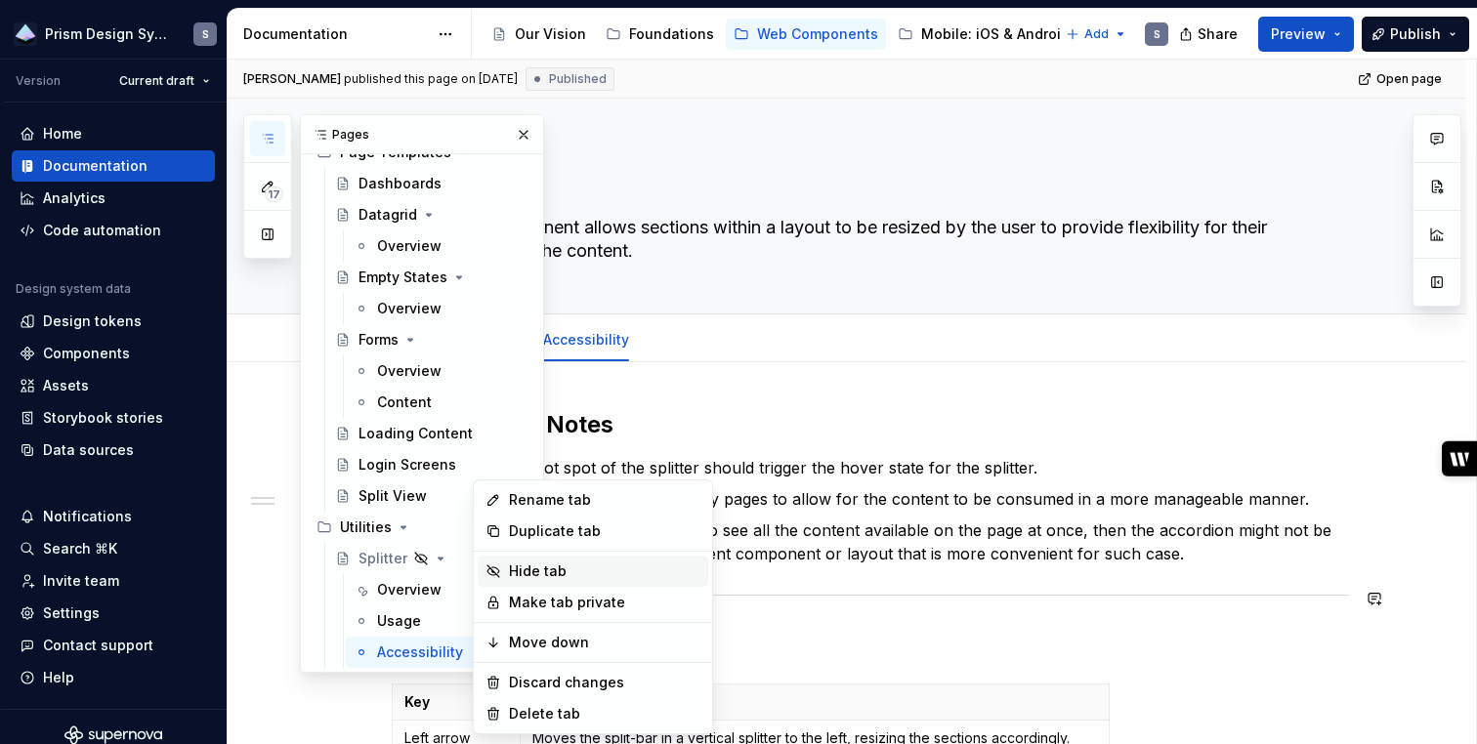
click at [533, 558] on div "Hide tab" at bounding box center [593, 571] width 230 height 31
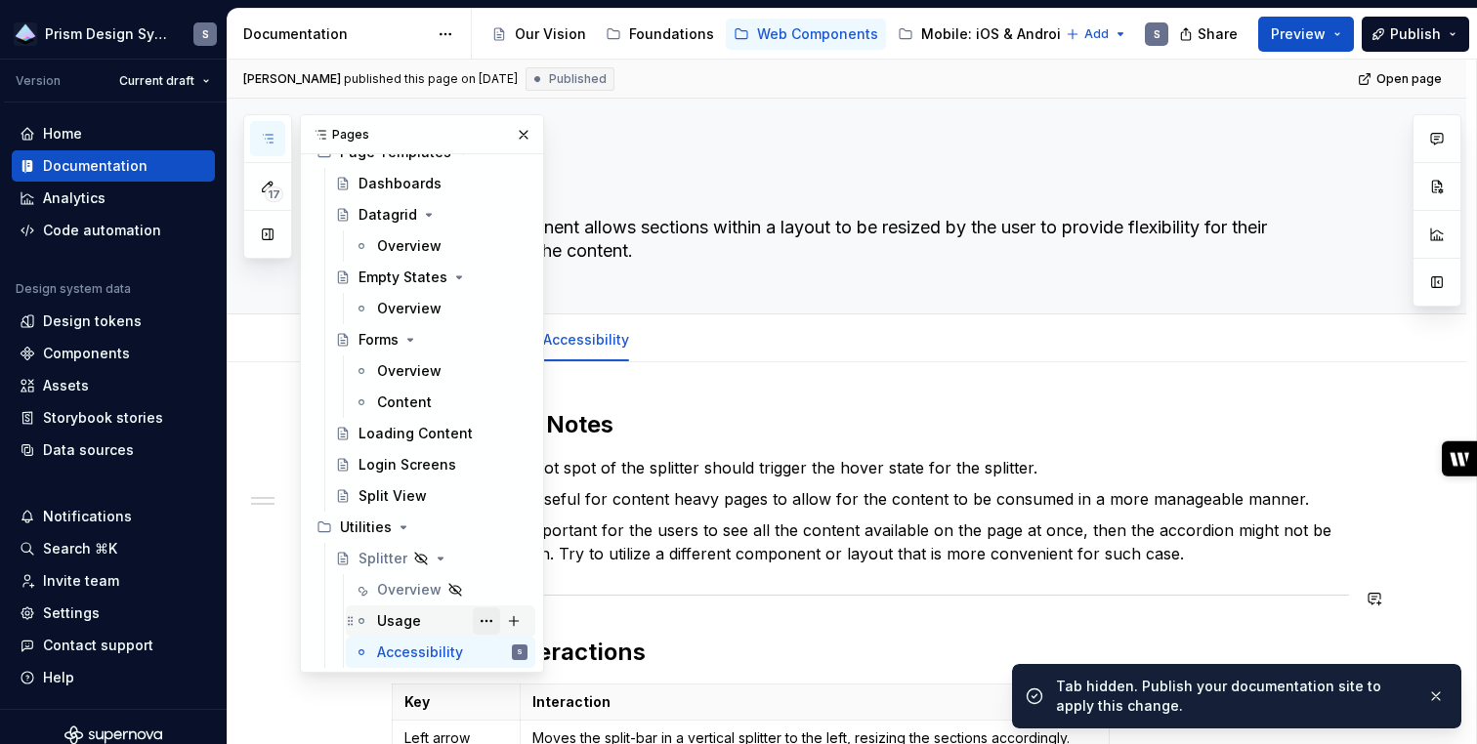
click at [487, 621] on button "Page tree" at bounding box center [486, 620] width 27 height 27
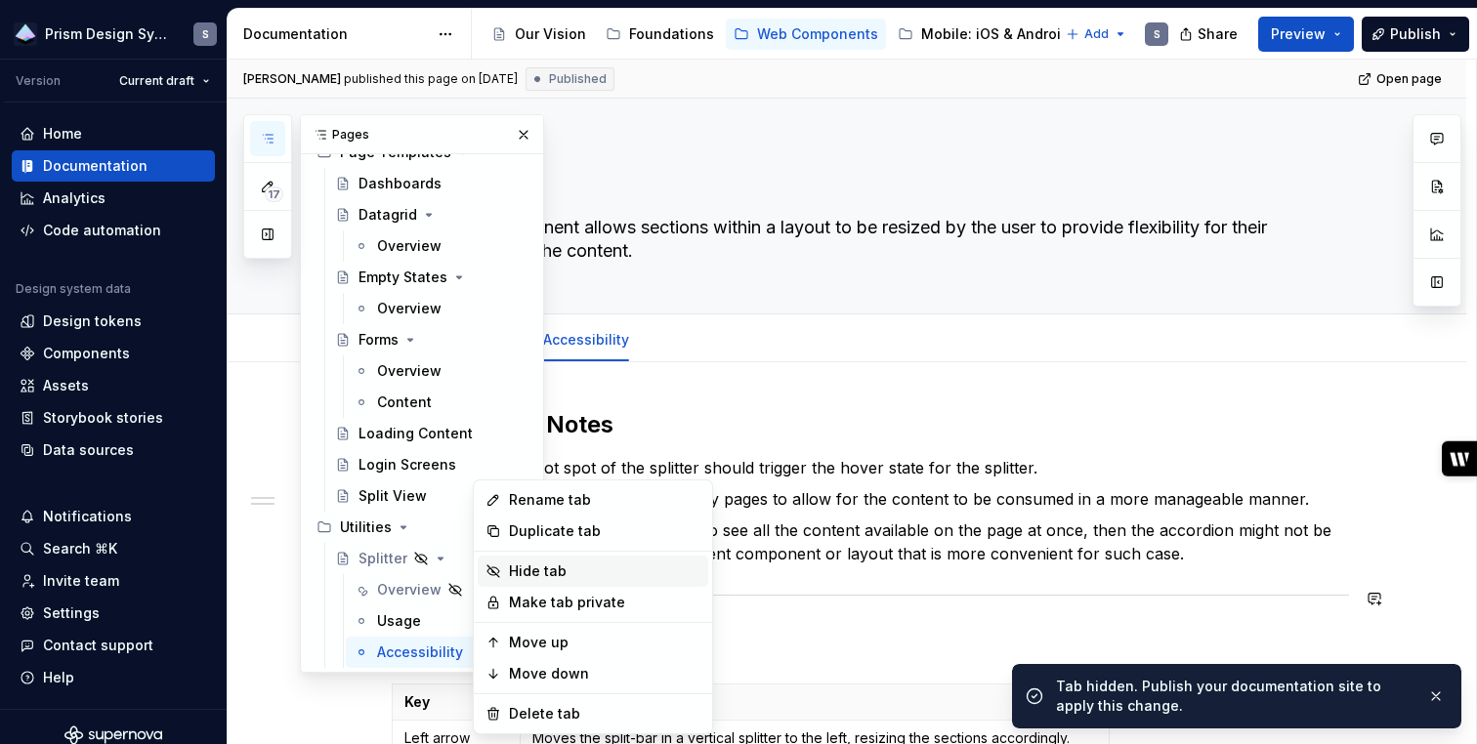
click at [521, 572] on div "Hide tab" at bounding box center [604, 572] width 191 height 20
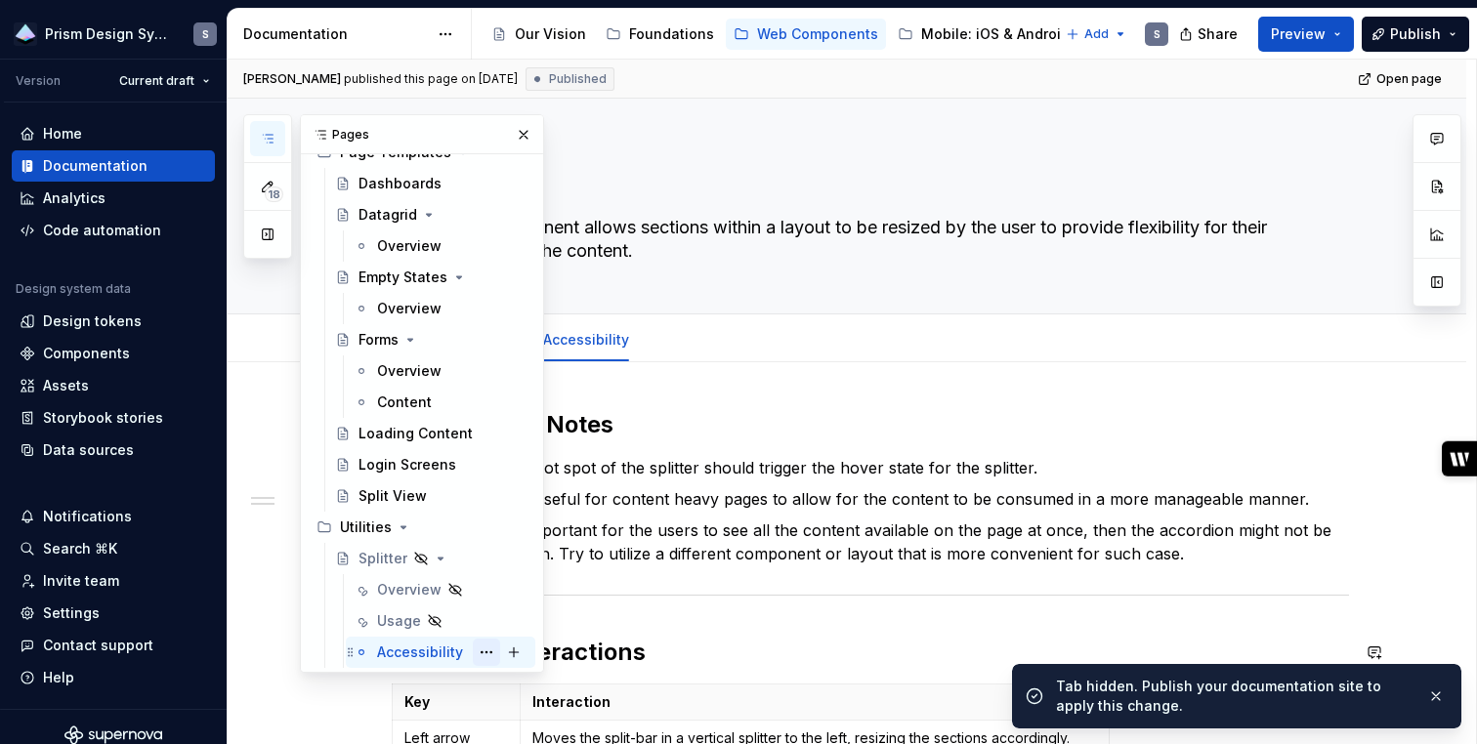
click at [484, 651] on button "Page tree" at bounding box center [486, 652] width 27 height 27
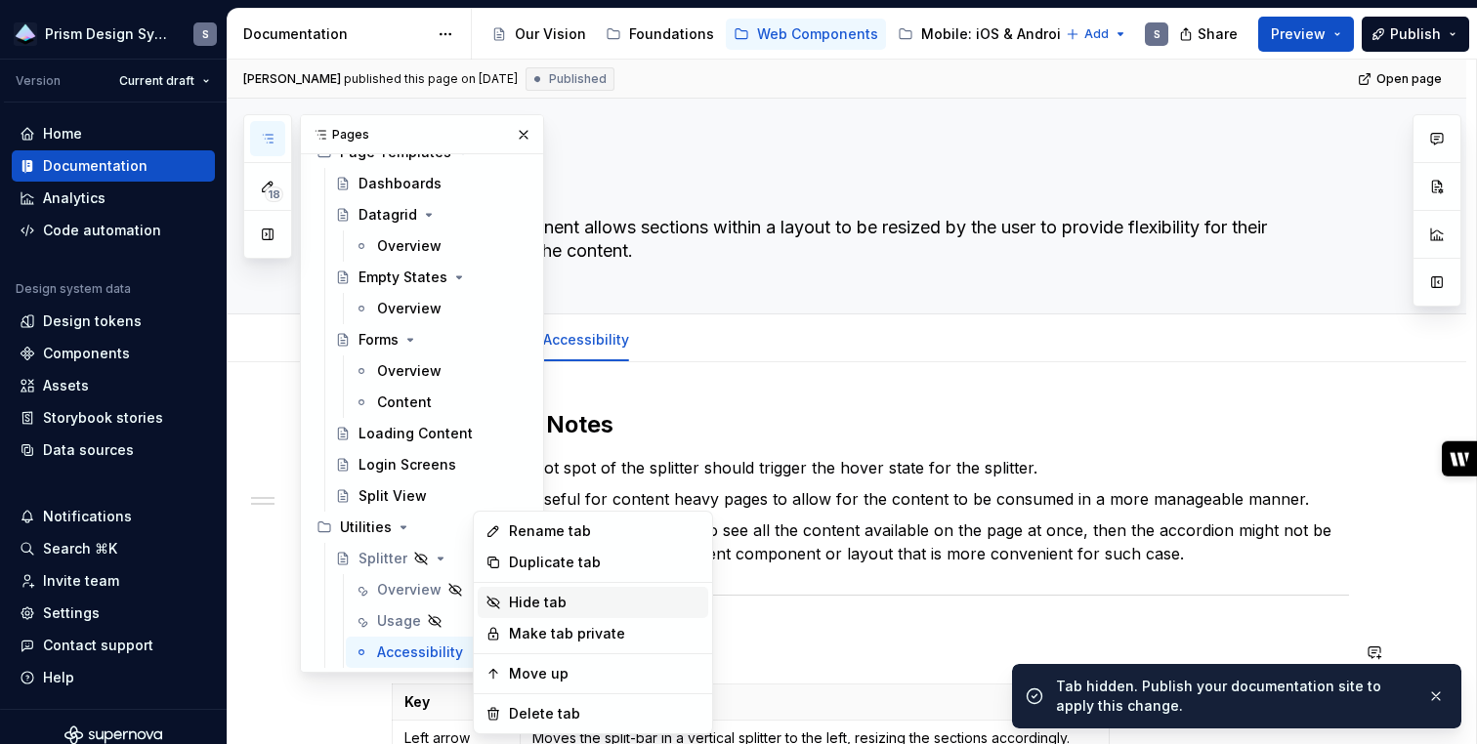
click at [513, 602] on div "Hide tab" at bounding box center [604, 603] width 191 height 20
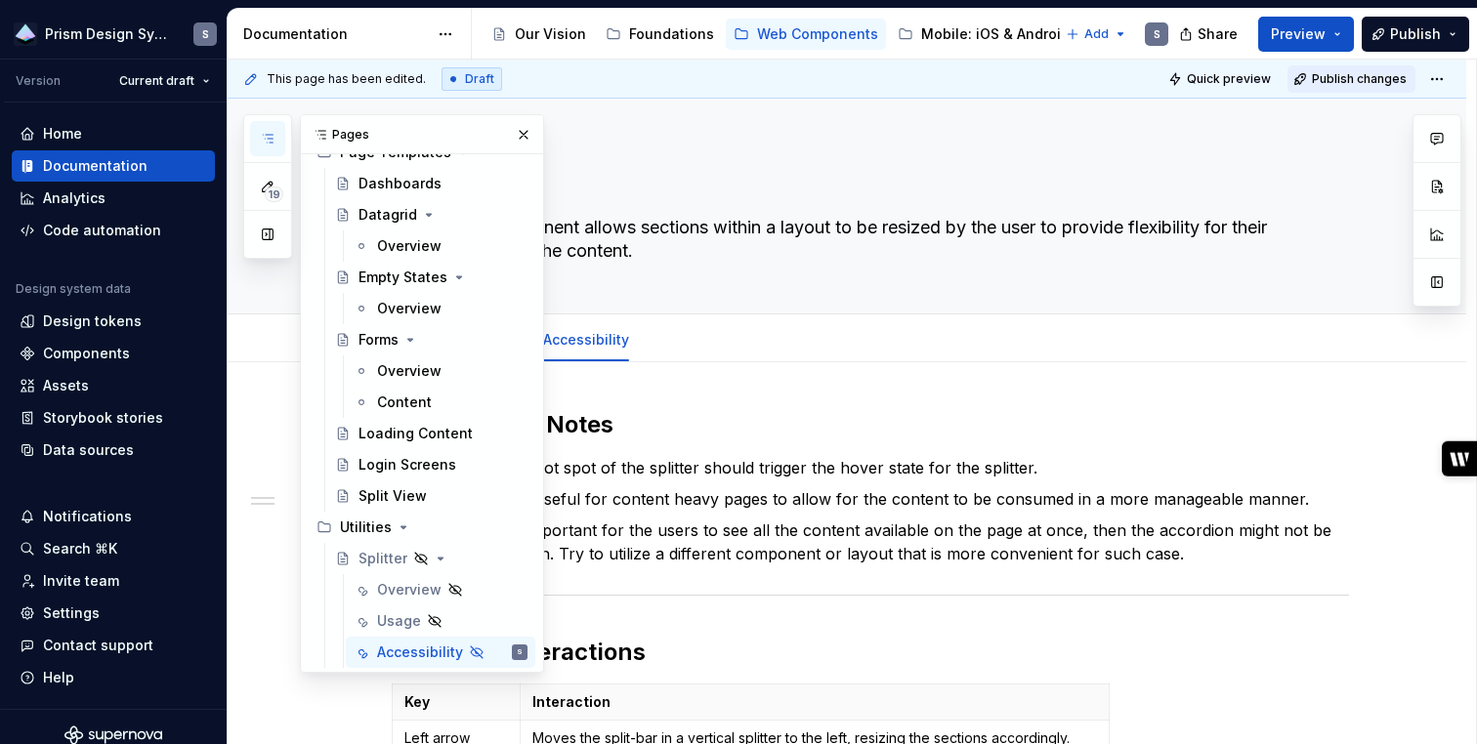
click at [1340, 84] on span "Publish changes" at bounding box center [1359, 79] width 95 height 16
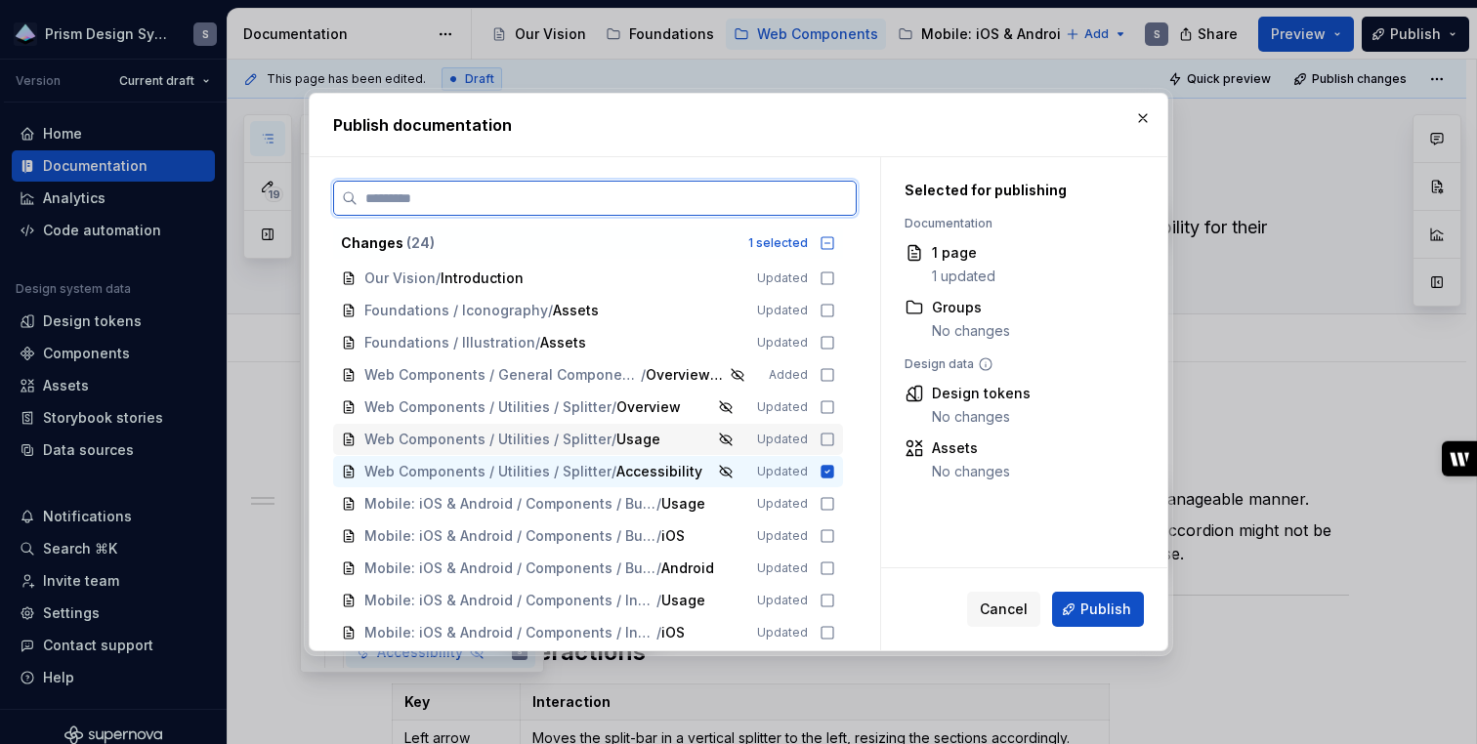
click at [835, 440] on icon at bounding box center [827, 440] width 16 height 16
click at [835, 403] on icon at bounding box center [827, 407] width 16 height 16
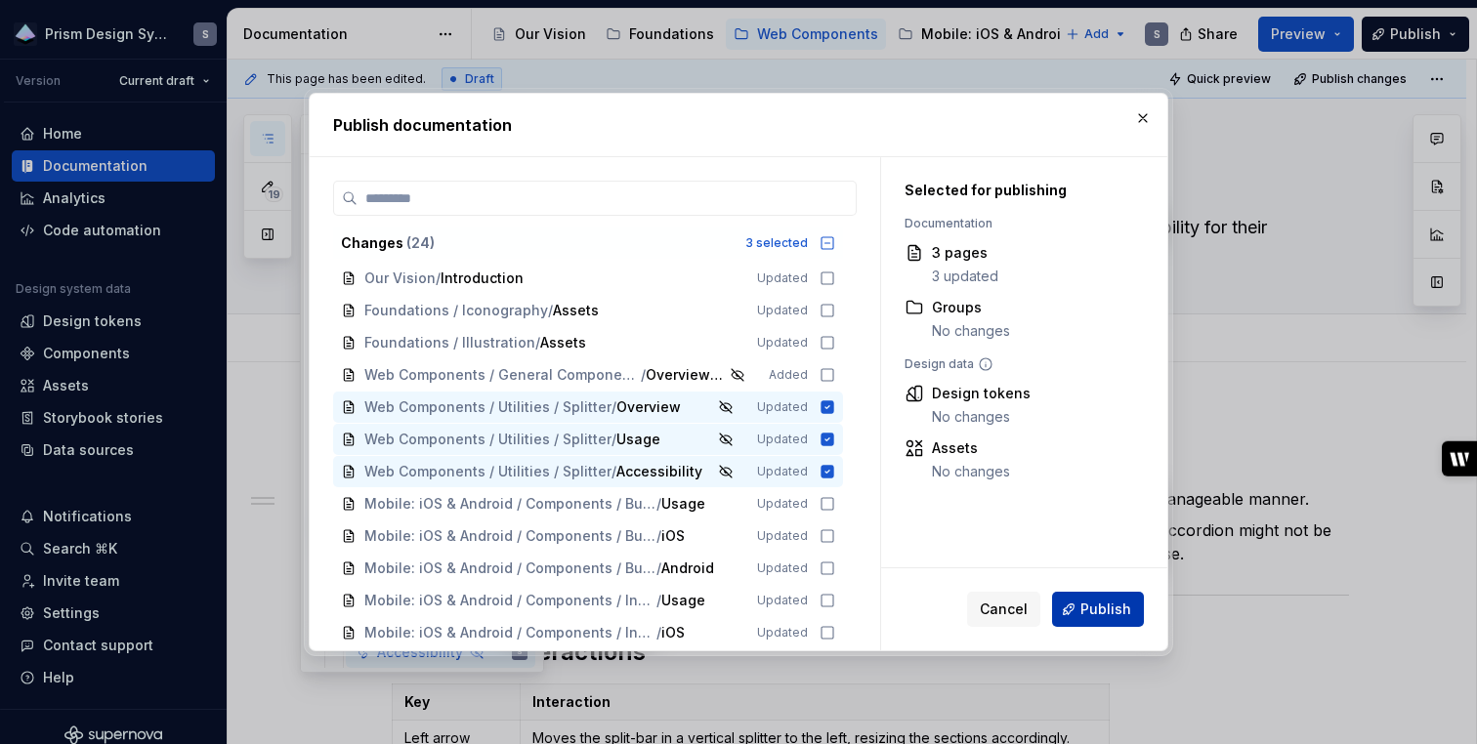
click at [1112, 609] on span "Publish" at bounding box center [1105, 610] width 51 height 20
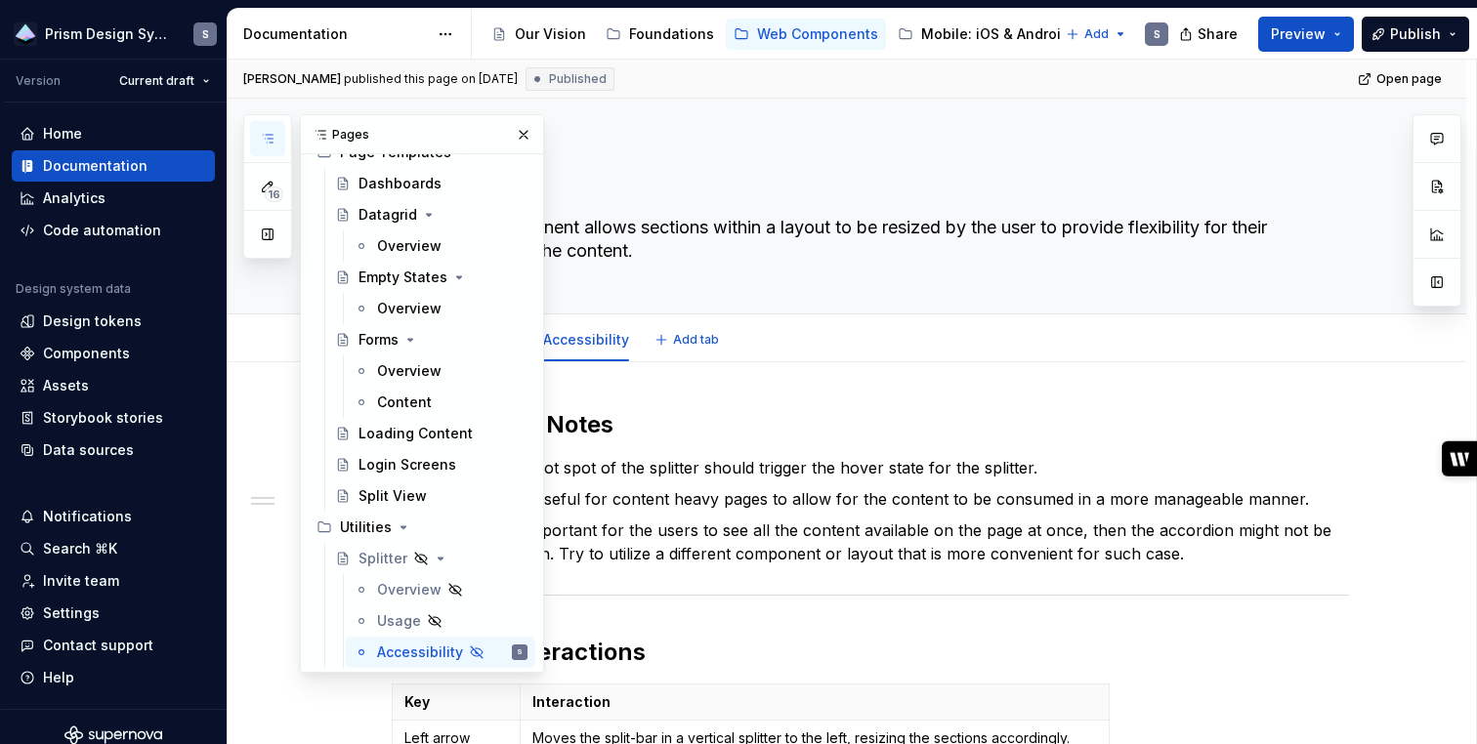
click at [960, 359] on div "Overview Usage Accessibility Add tab" at bounding box center [870, 339] width 981 height 43
click at [631, 32] on div "Foundations" at bounding box center [671, 34] width 85 height 20
click at [654, 32] on div "Foundations" at bounding box center [671, 34] width 85 height 20
click at [666, 36] on div "Foundations" at bounding box center [671, 34] width 85 height 20
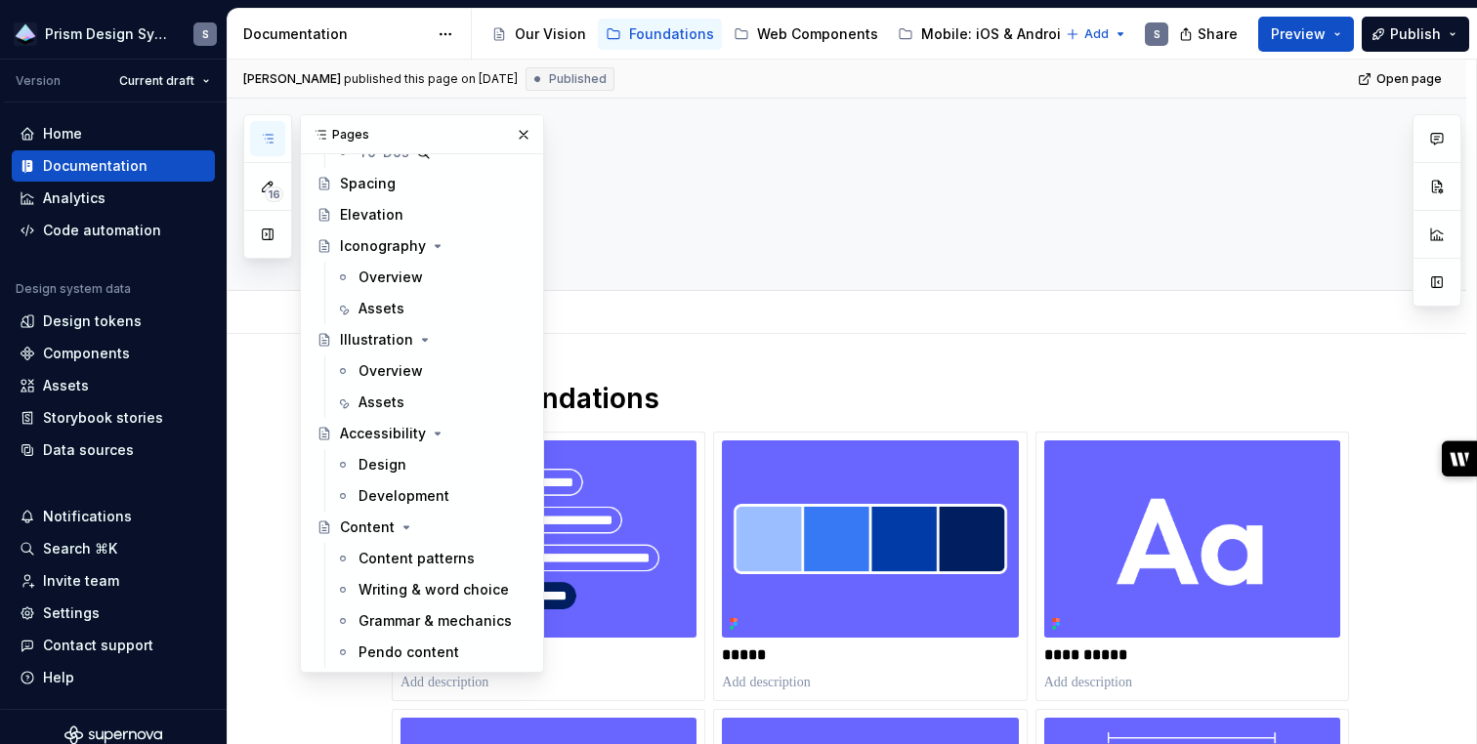
click at [818, 300] on div "Add tab" at bounding box center [870, 312] width 957 height 27
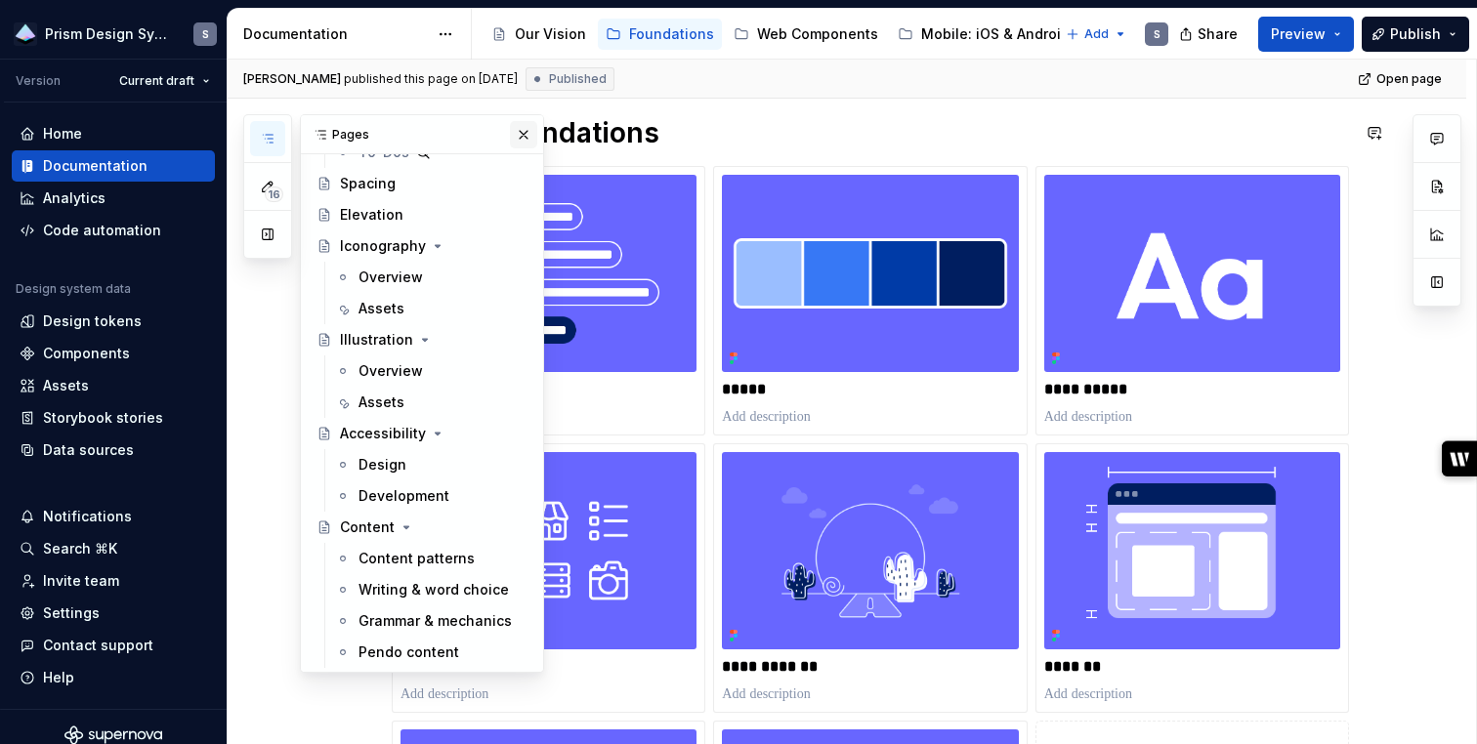
click at [522, 141] on button "button" at bounding box center [523, 134] width 27 height 27
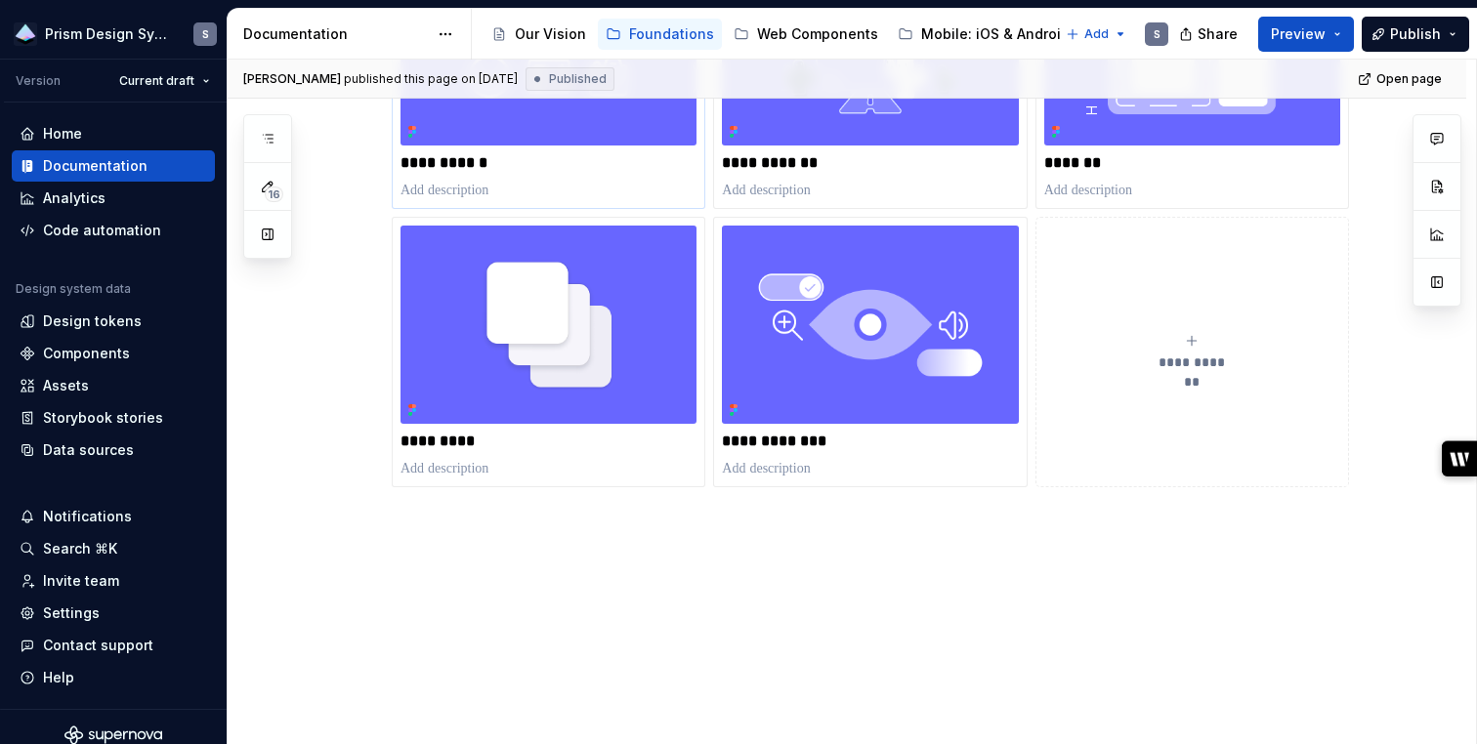
scroll to position [781, 0]
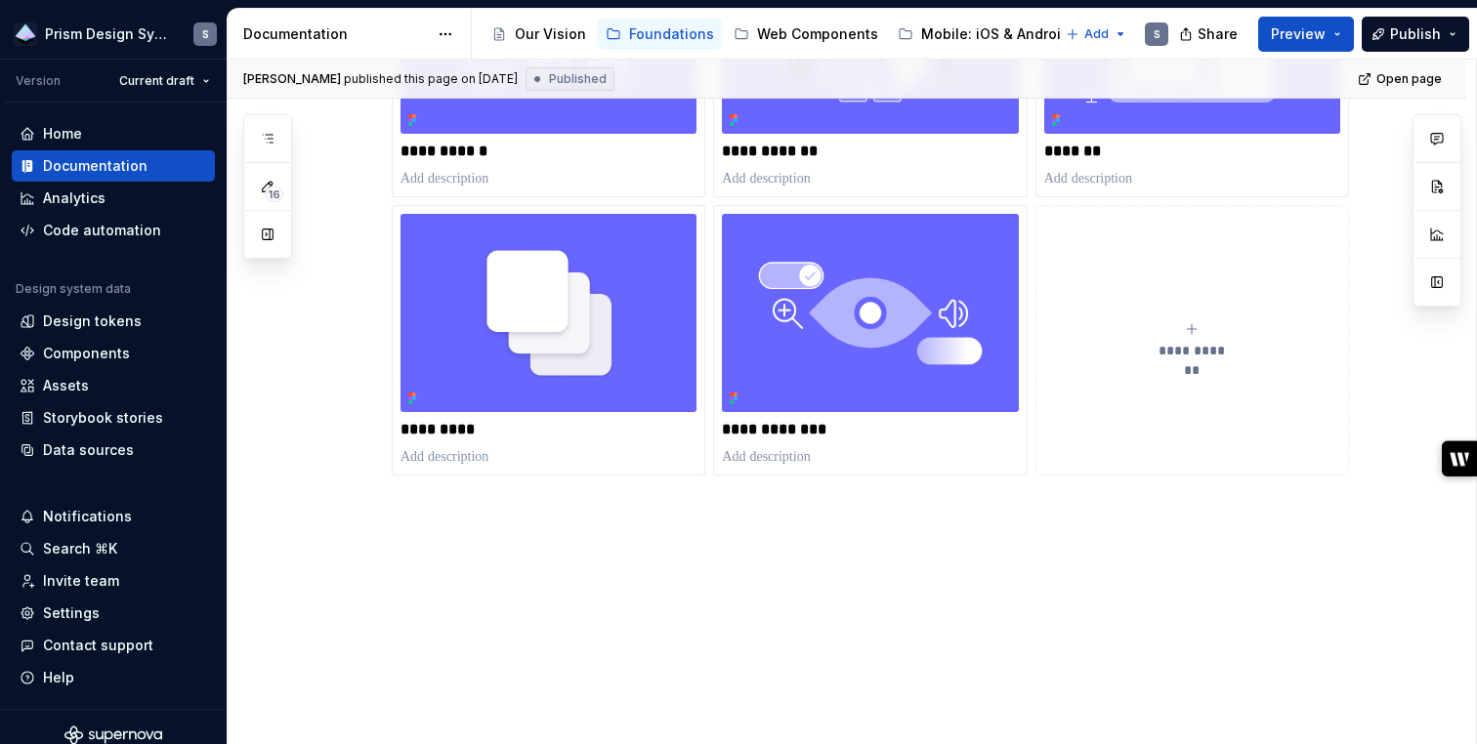
click at [1208, 322] on div "**********" at bounding box center [1192, 340] width 296 height 39
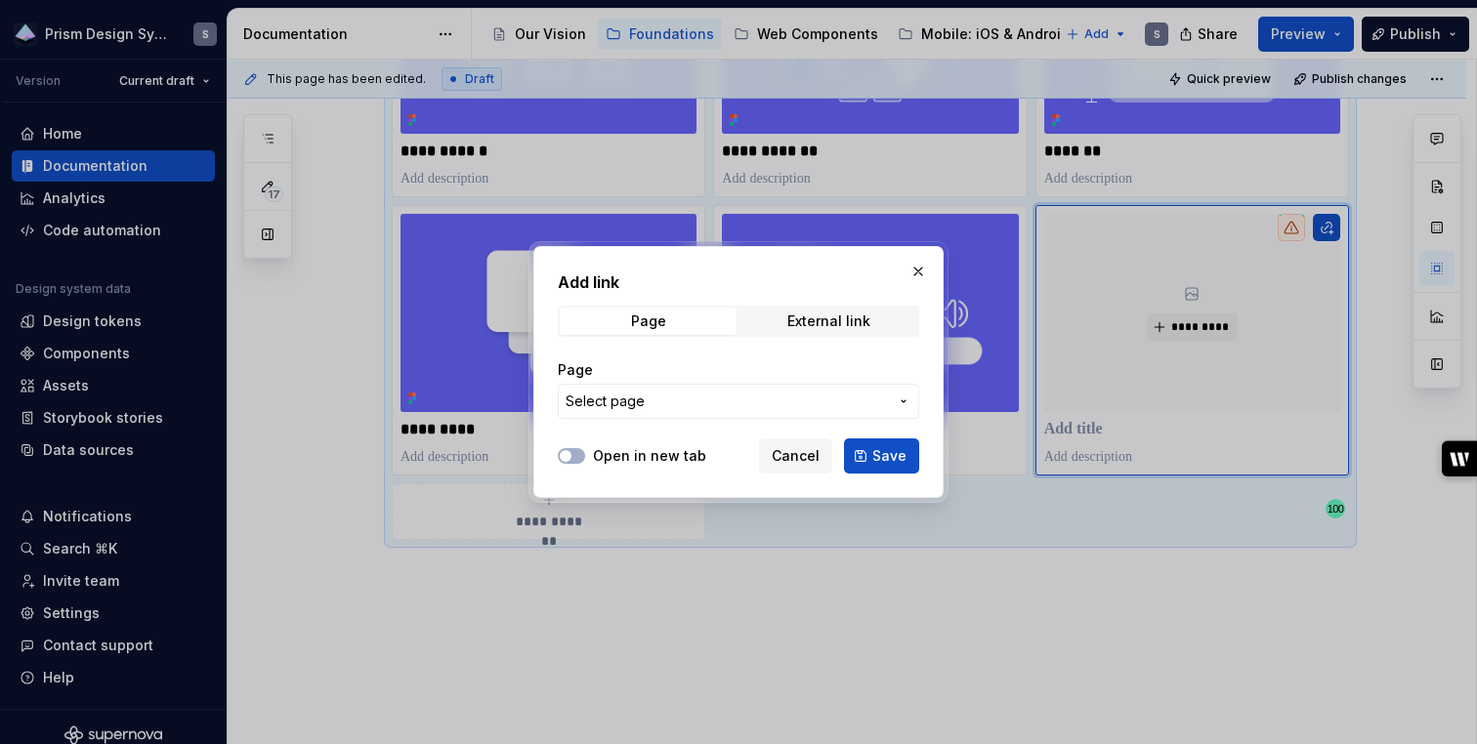
type textarea "*"
click at [667, 411] on button "Select page" at bounding box center [738, 401] width 361 height 35
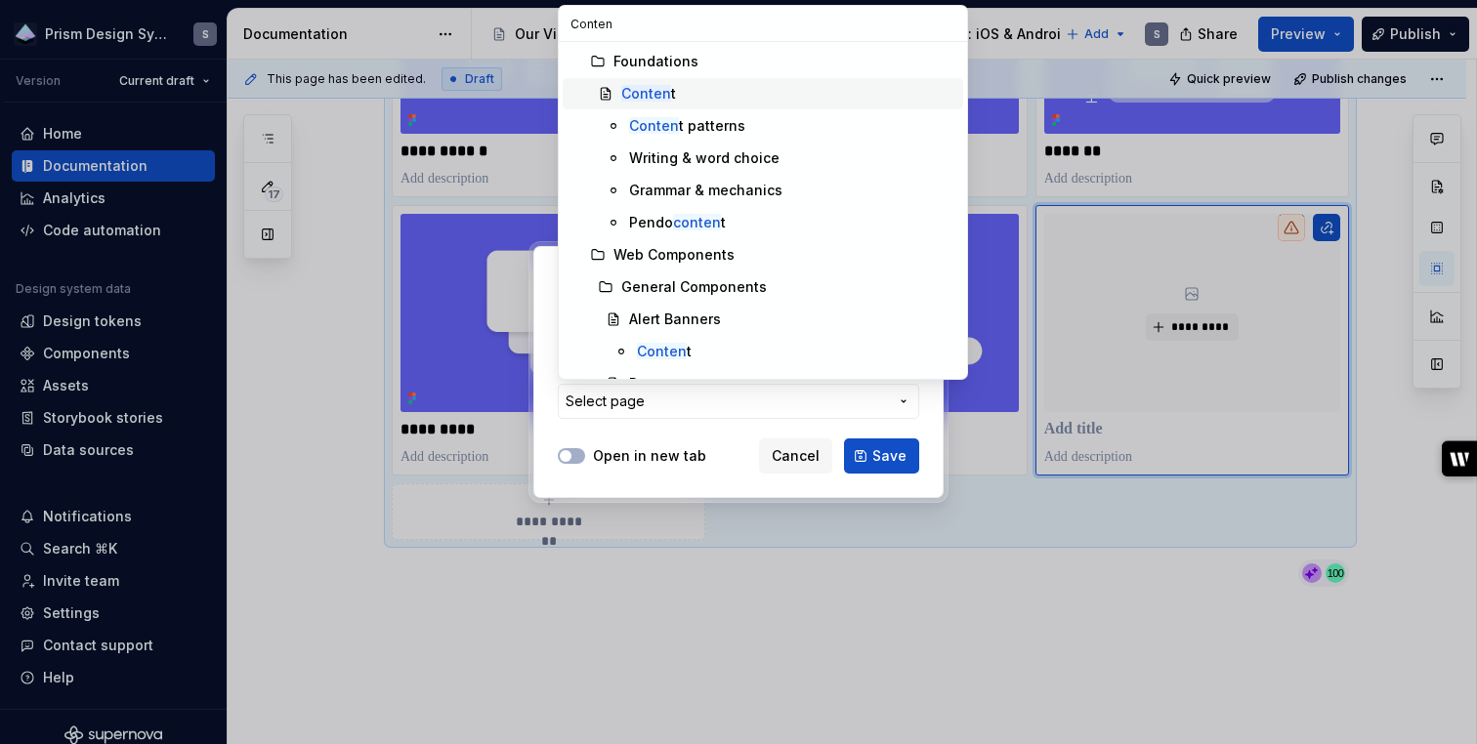
type input "Conten"
click at [659, 85] on mark "Conten" at bounding box center [646, 93] width 50 height 17
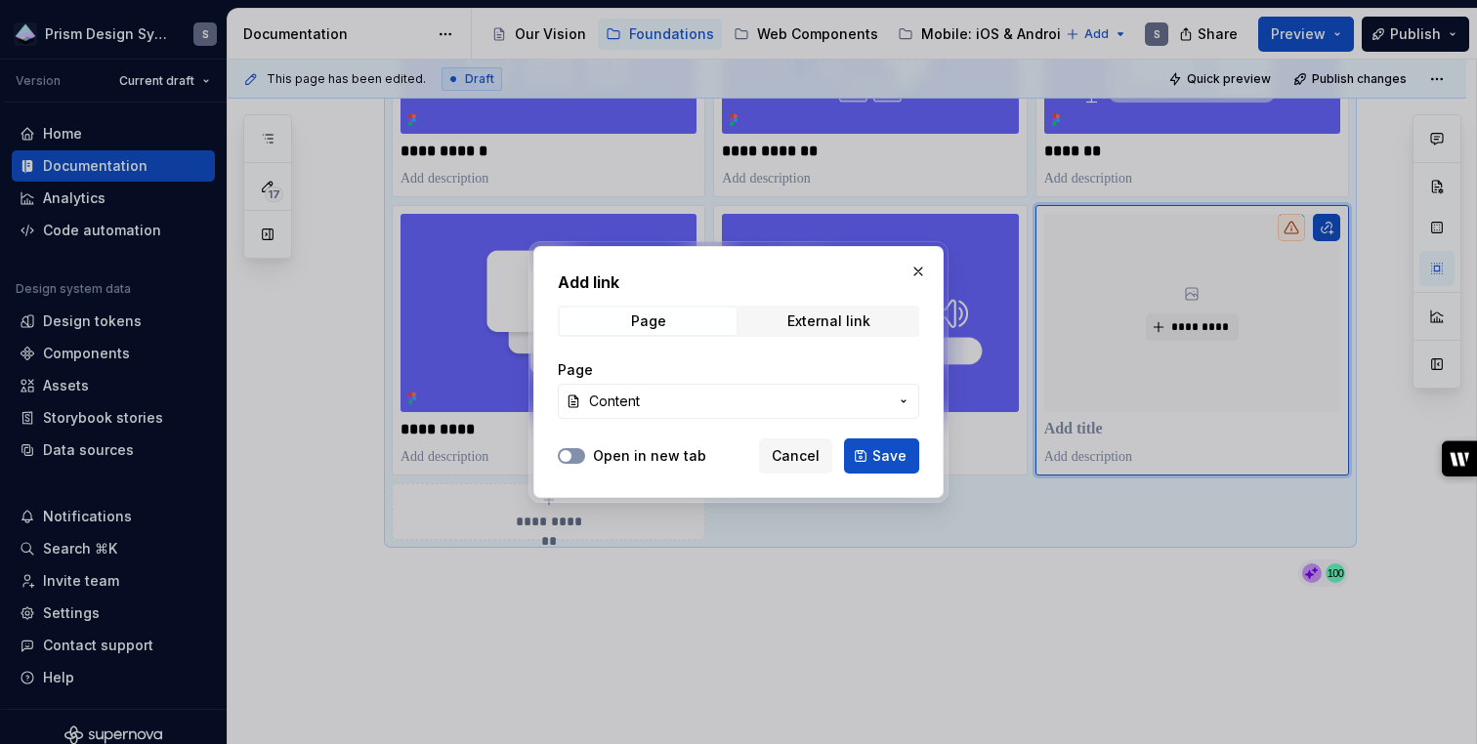
click at [581, 460] on button "Open in new tab" at bounding box center [571, 456] width 27 height 16
click at [890, 453] on span "Save" at bounding box center [889, 456] width 34 height 20
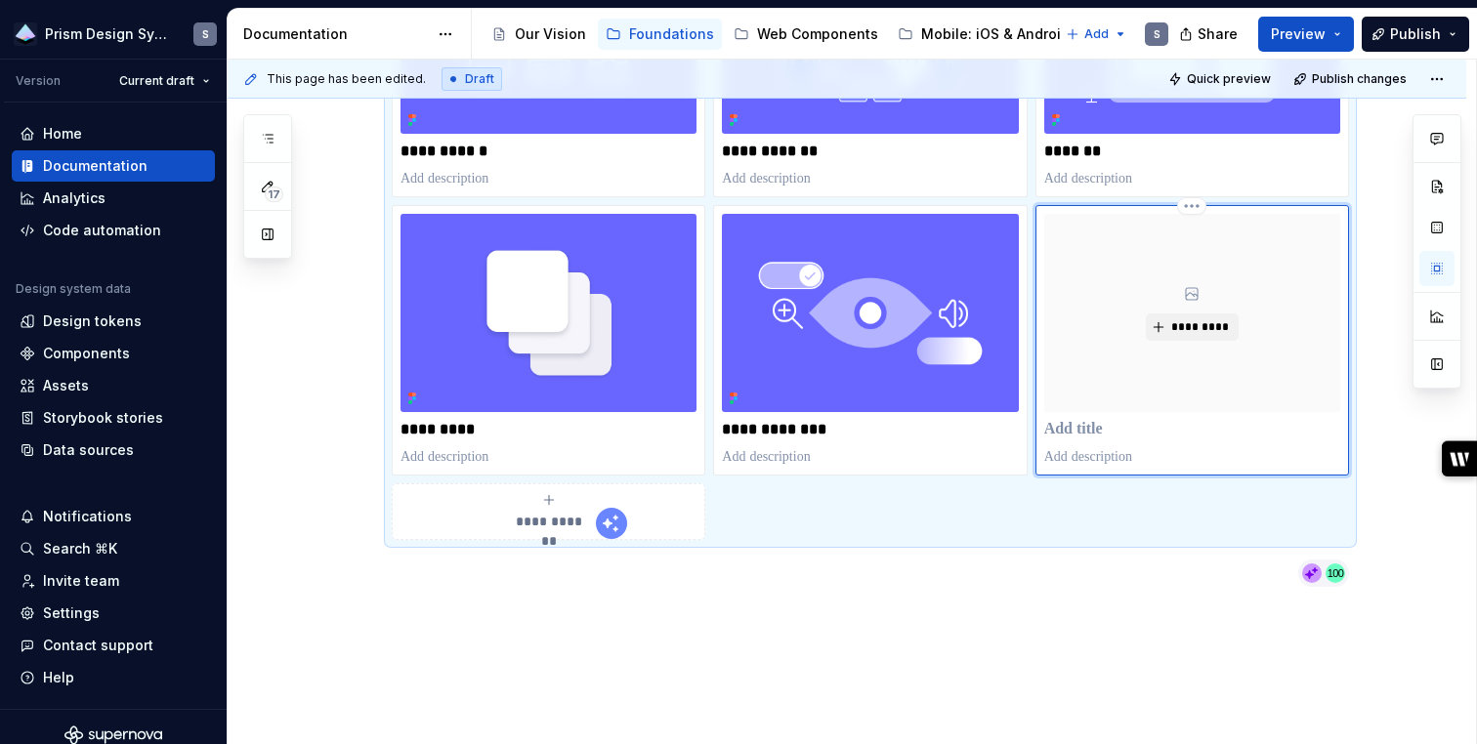
click at [1147, 426] on p at bounding box center [1192, 430] width 296 height 20
type textarea "*"
click at [1102, 682] on div "**********" at bounding box center [847, 193] width 1238 height 1280
click at [1200, 345] on div "*********" at bounding box center [1192, 312] width 296 height 197
click at [1190, 327] on span "*********" at bounding box center [1200, 327] width 60 height 16
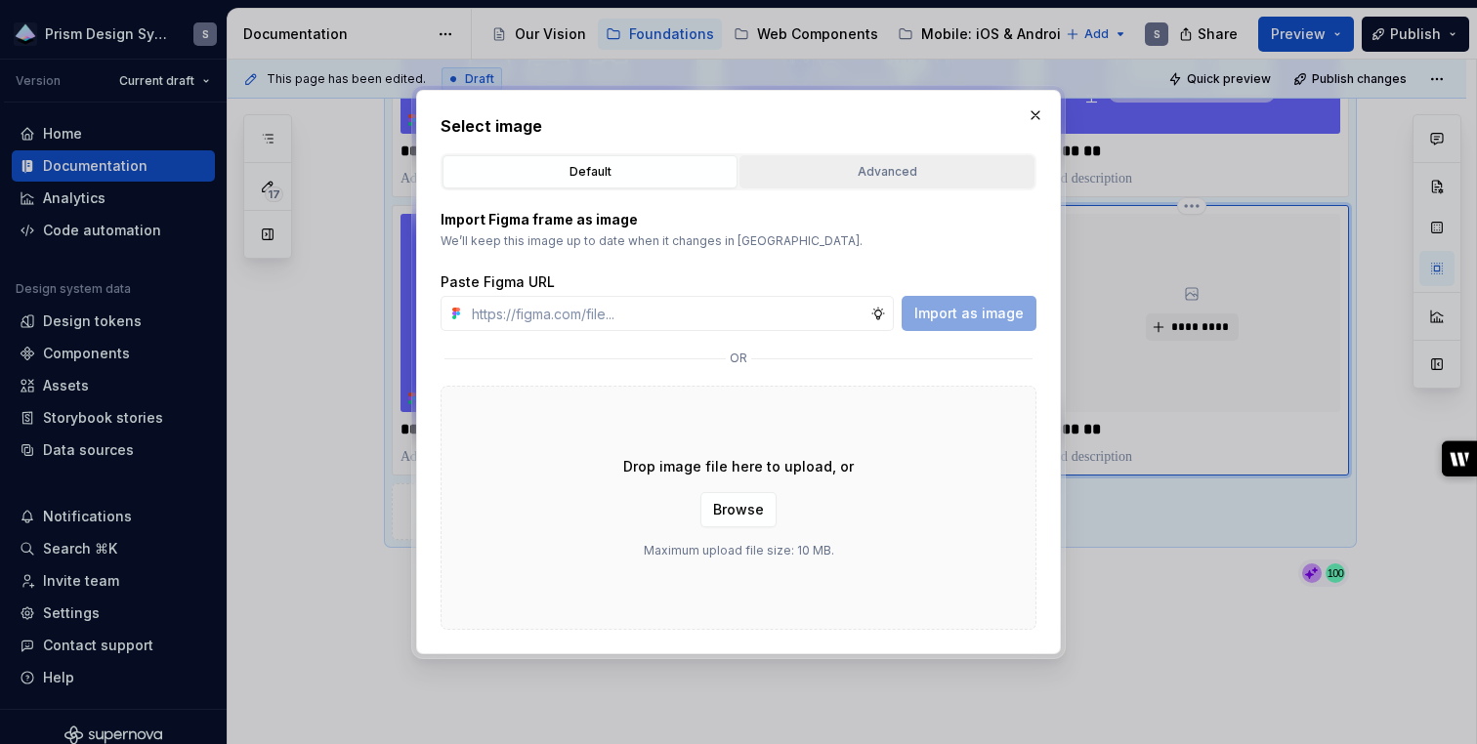
click at [911, 168] on div "Advanced" at bounding box center [886, 172] width 281 height 20
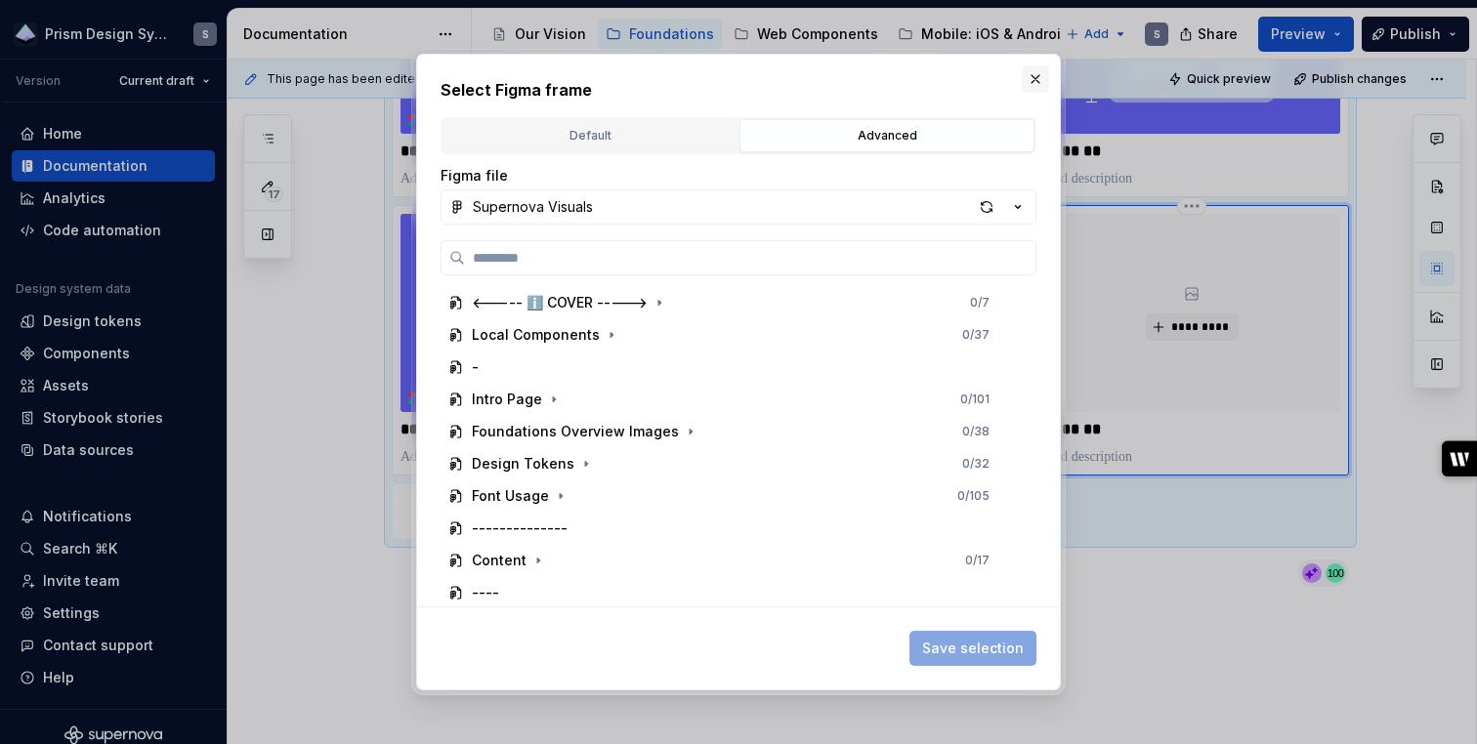
click at [1035, 84] on button "button" at bounding box center [1035, 78] width 27 height 27
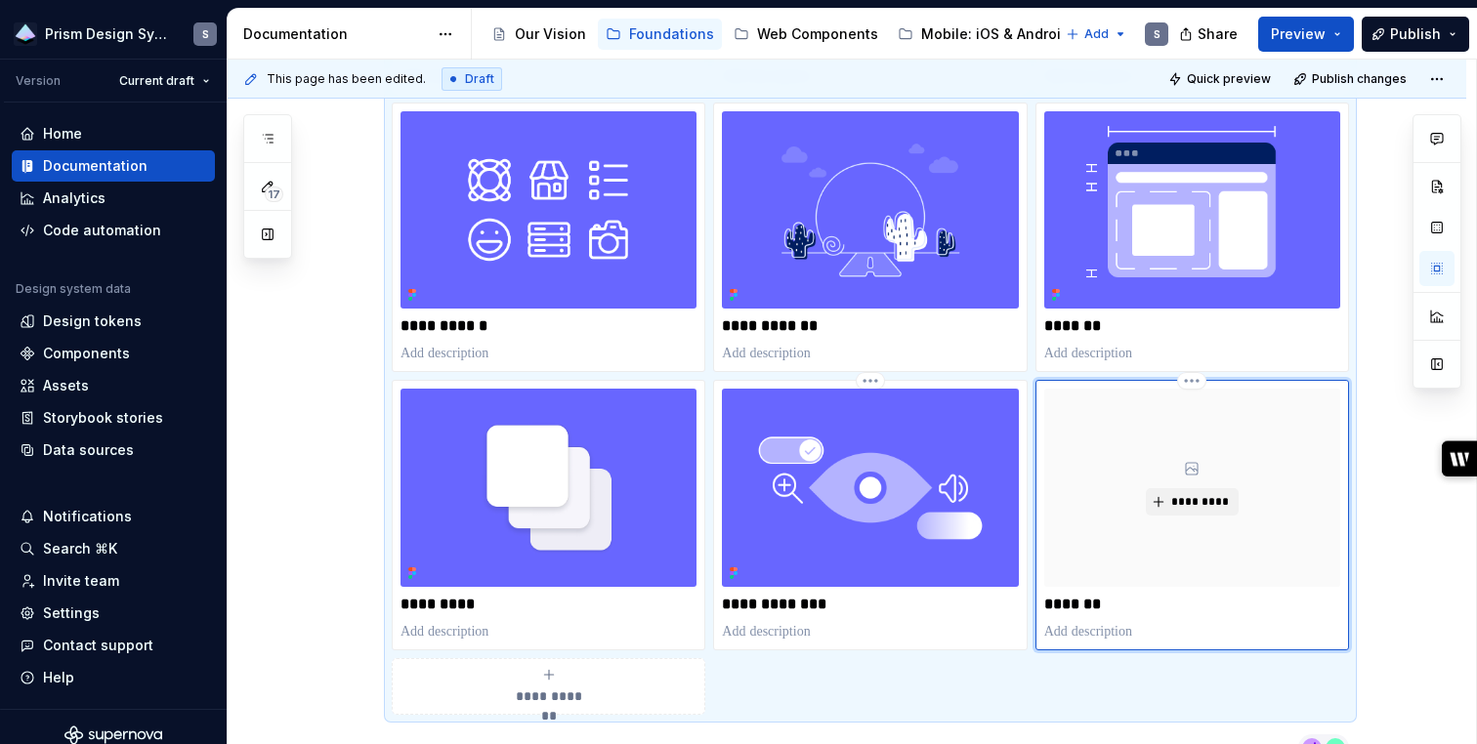
scroll to position [609, 0]
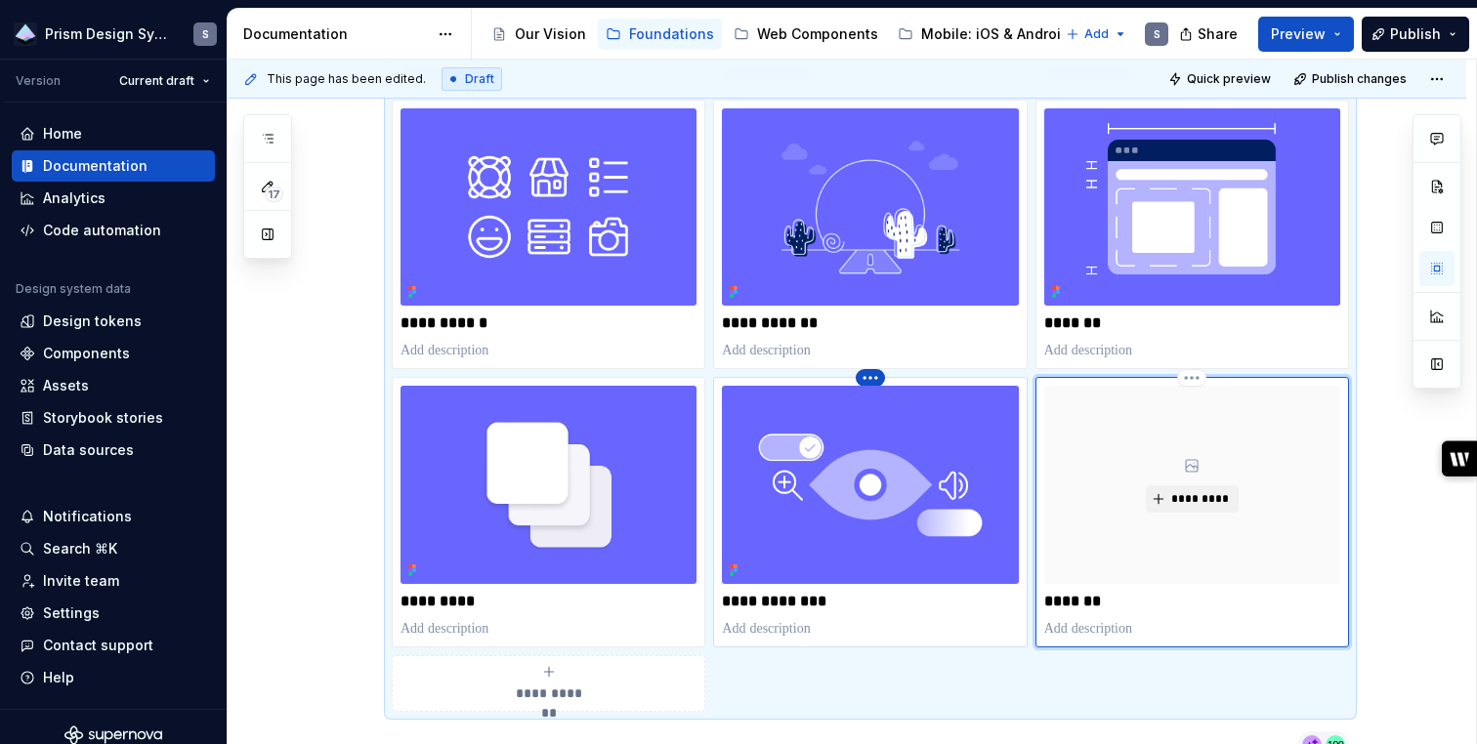
click at [876, 373] on html "Prism Design System S Version Current draft Home Documentation Analytics Code a…" at bounding box center [738, 372] width 1477 height 744
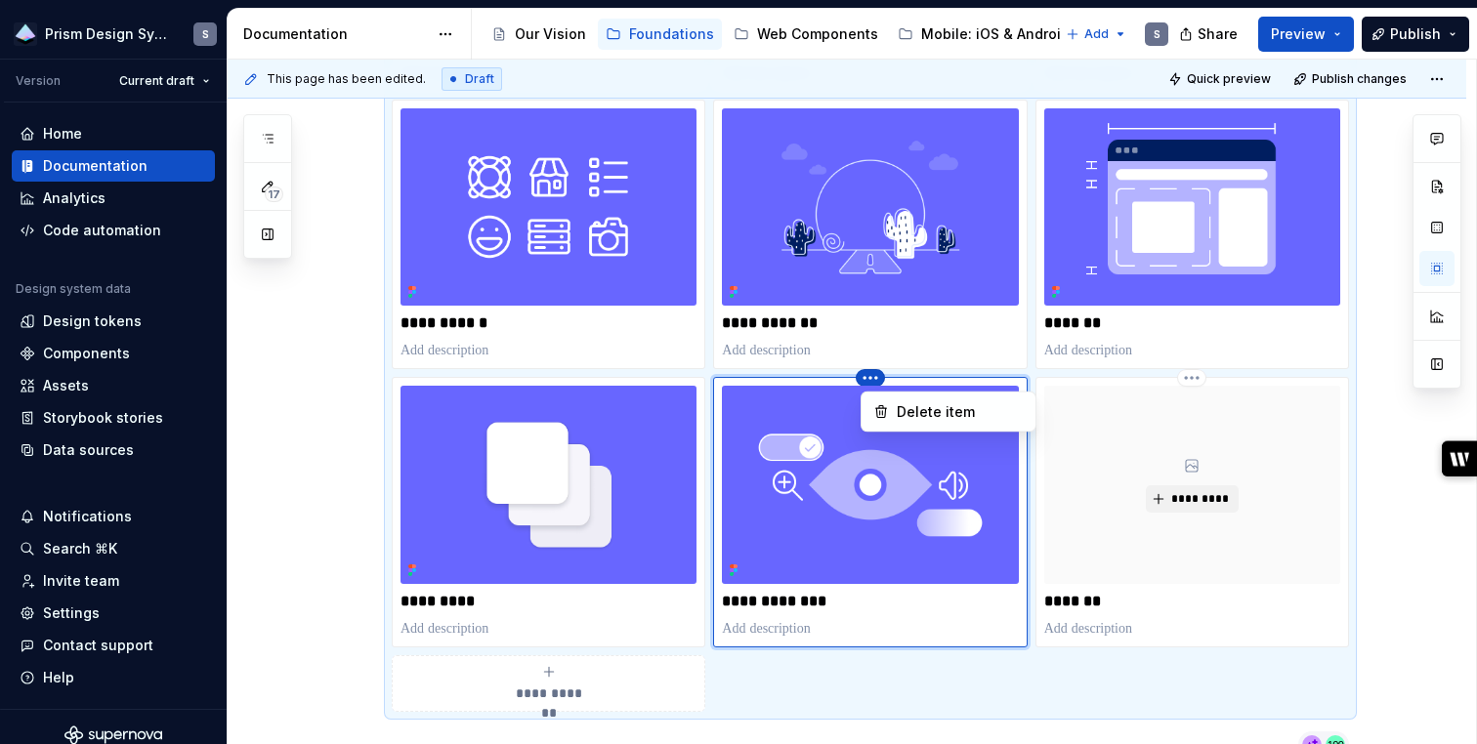
click at [858, 522] on html "Prism Design System S Version Current draft Home Documentation Analytics Code a…" at bounding box center [738, 372] width 1477 height 744
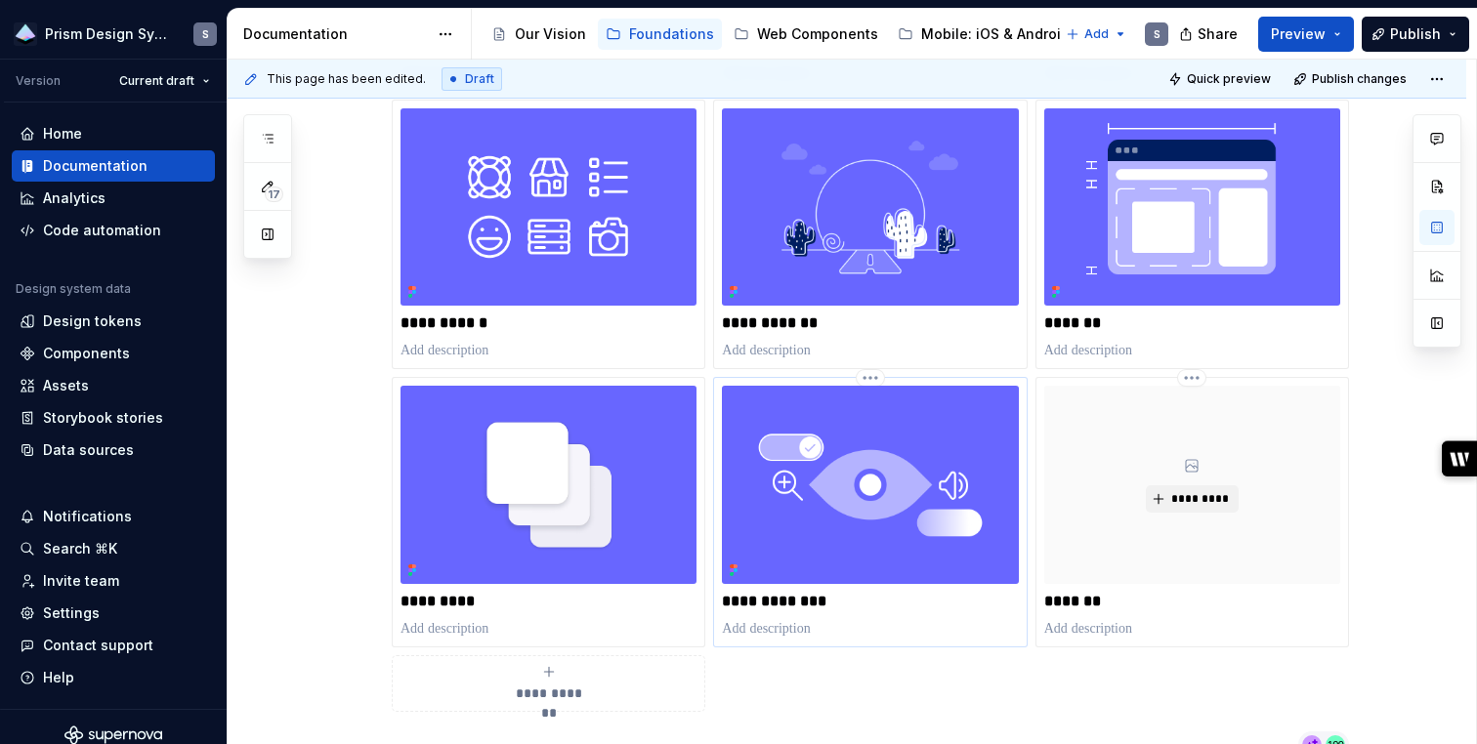
click at [858, 522] on img at bounding box center [870, 484] width 296 height 197
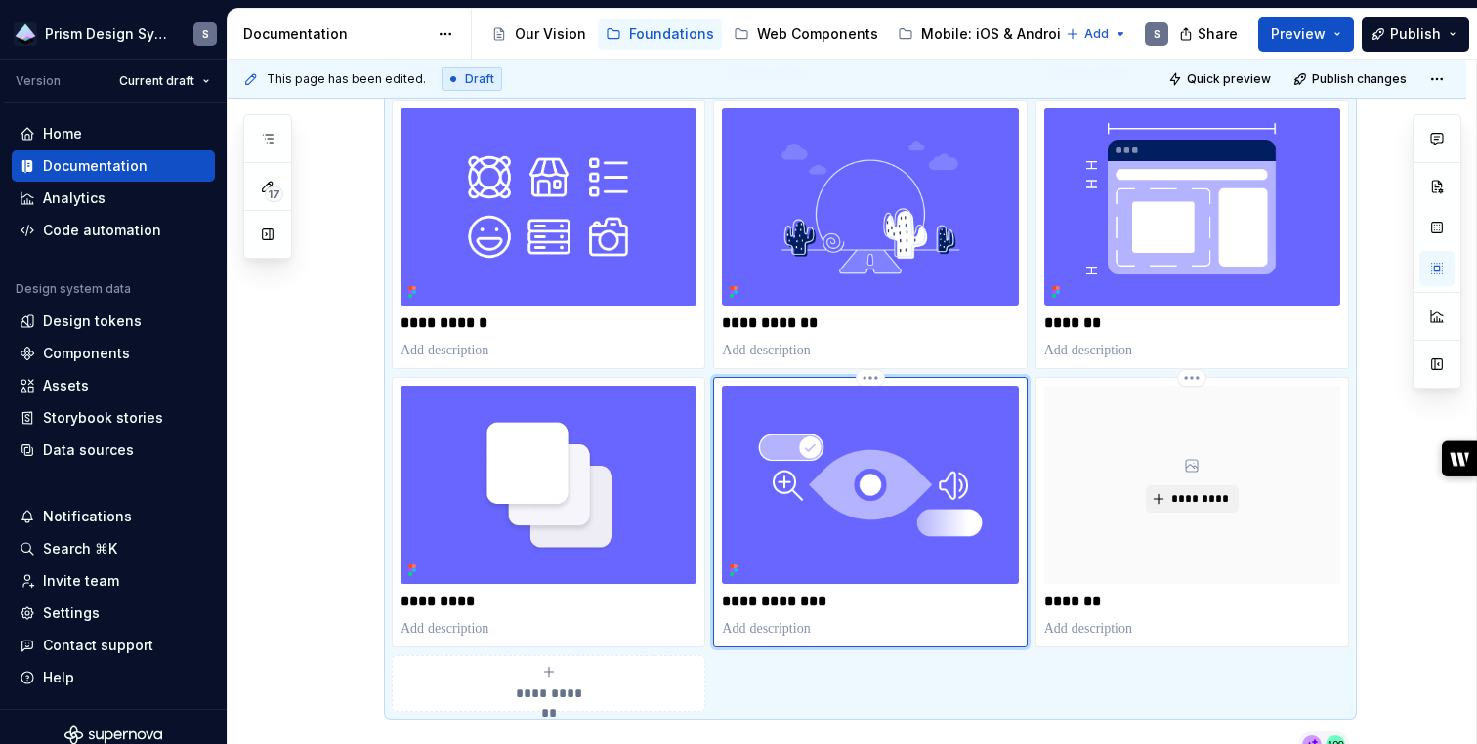
click at [858, 522] on img at bounding box center [870, 484] width 296 height 197
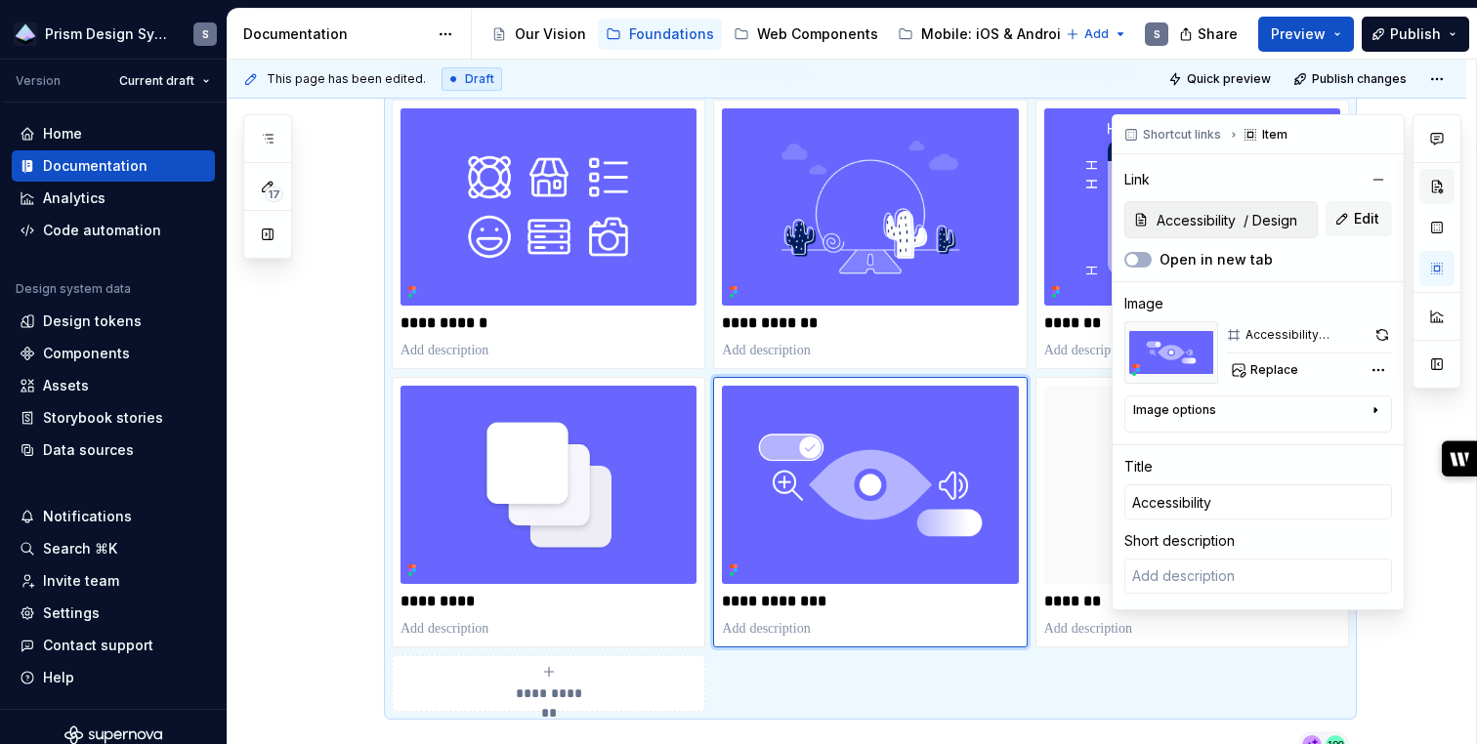
click at [1439, 193] on button "button" at bounding box center [1436, 186] width 35 height 35
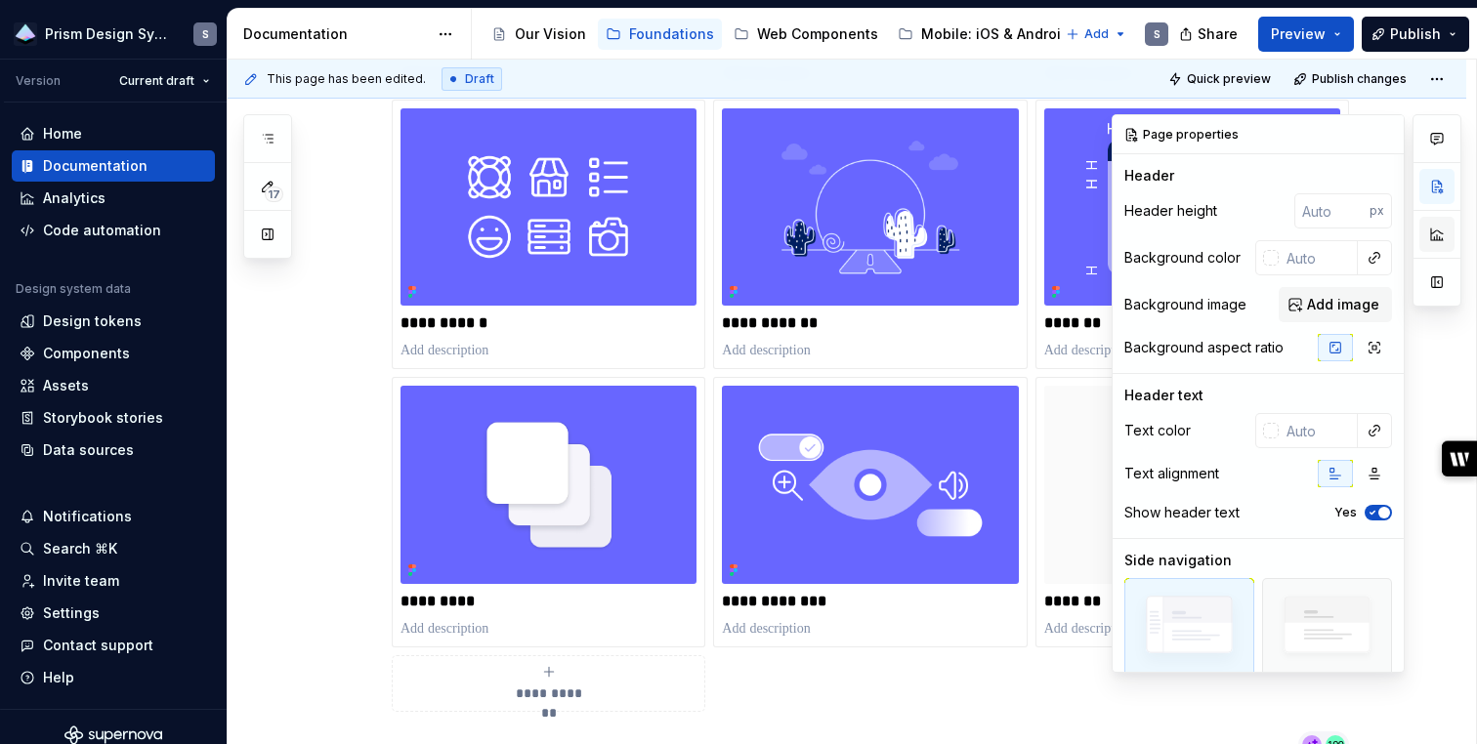
click at [1428, 237] on button "button" at bounding box center [1436, 234] width 35 height 35
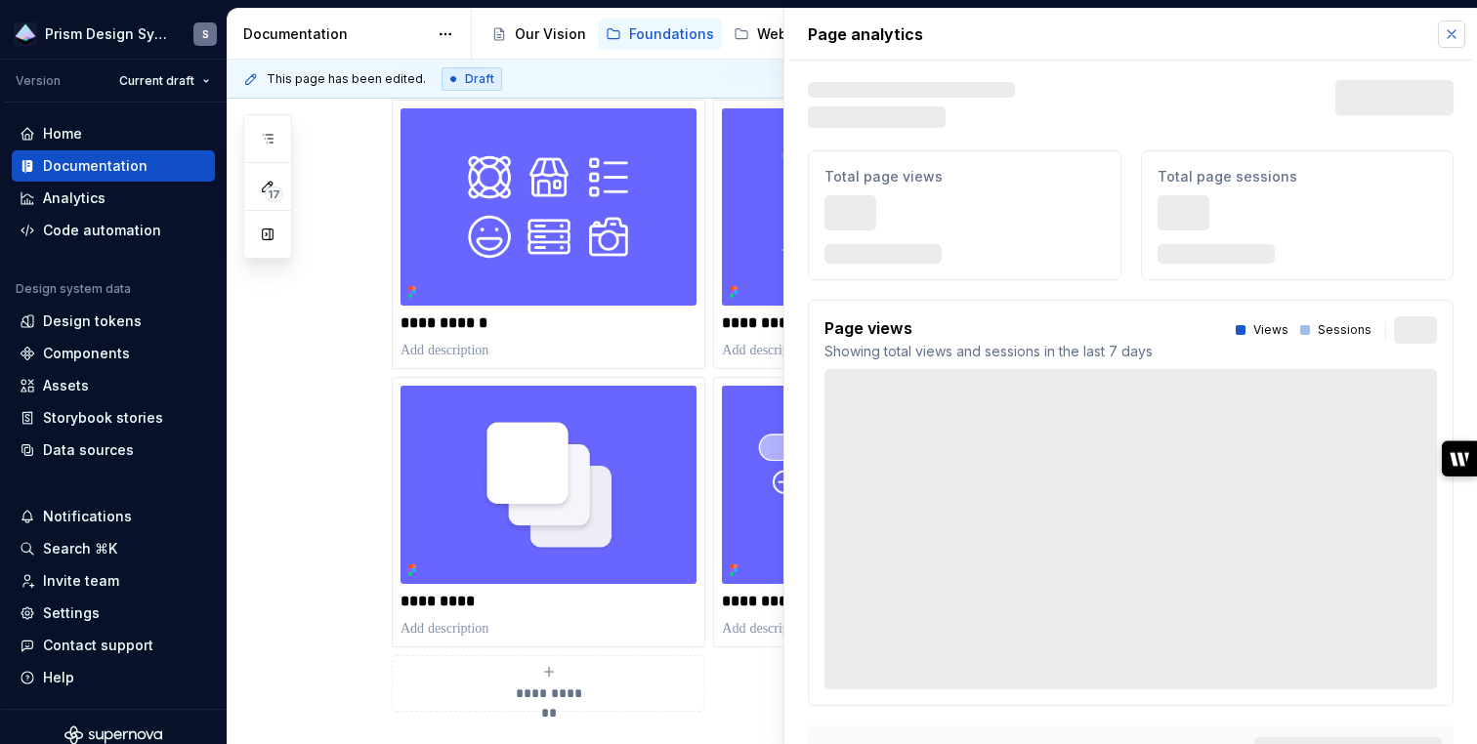
click at [1458, 32] on button "button" at bounding box center [1451, 34] width 27 height 27
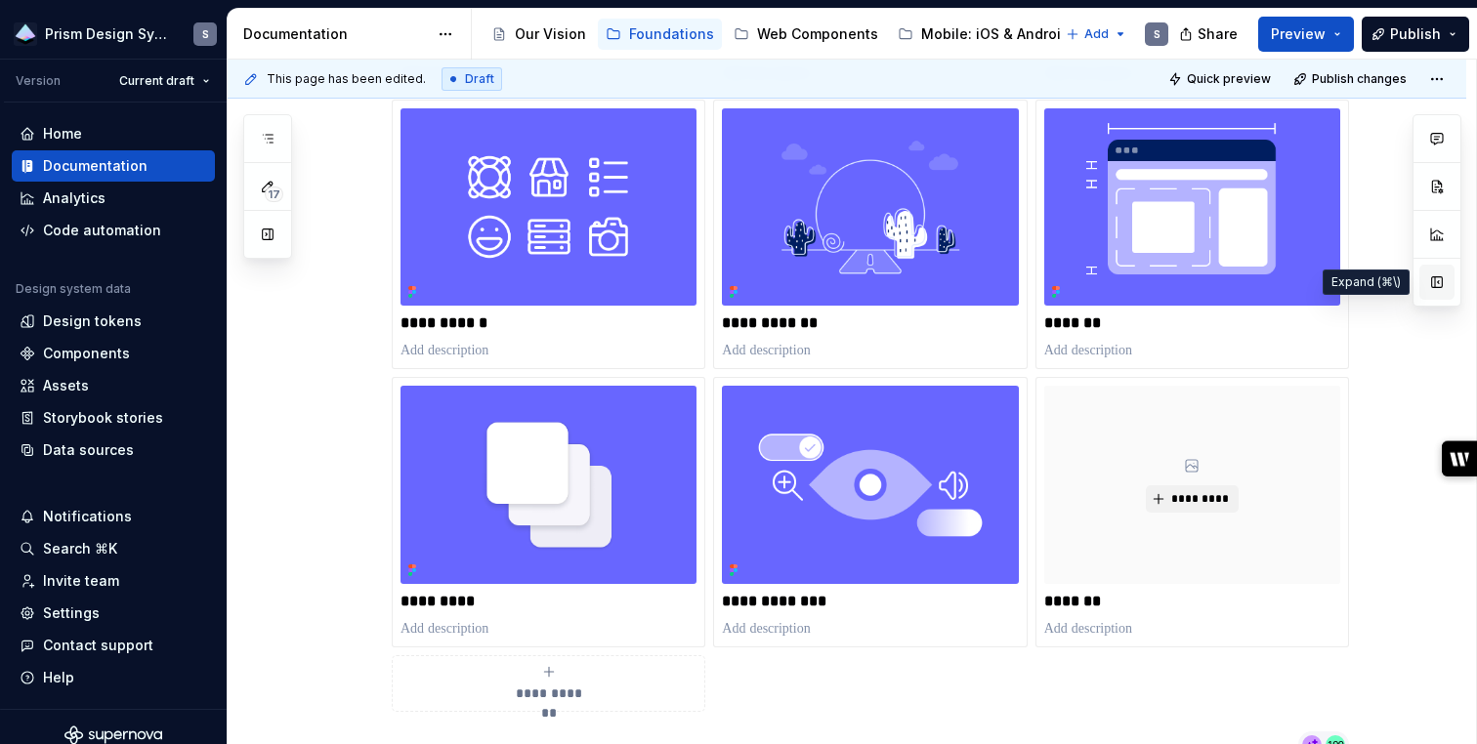
click at [1443, 282] on button "button" at bounding box center [1436, 282] width 35 height 35
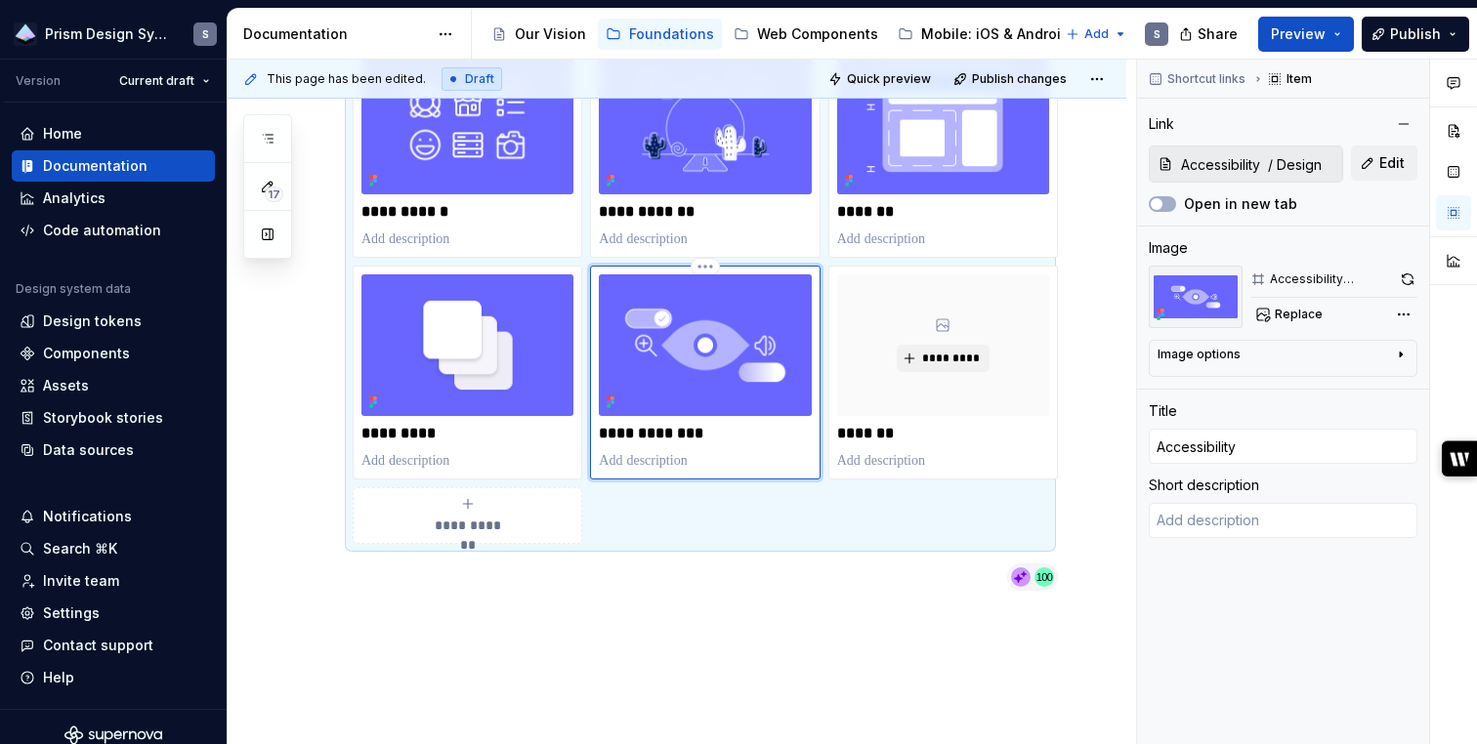
click at [726, 301] on img at bounding box center [705, 345] width 212 height 142
click at [1404, 313] on div "Comments Open comments No comments yet Select ‘Comment’ from the block context …" at bounding box center [1307, 403] width 340 height 686
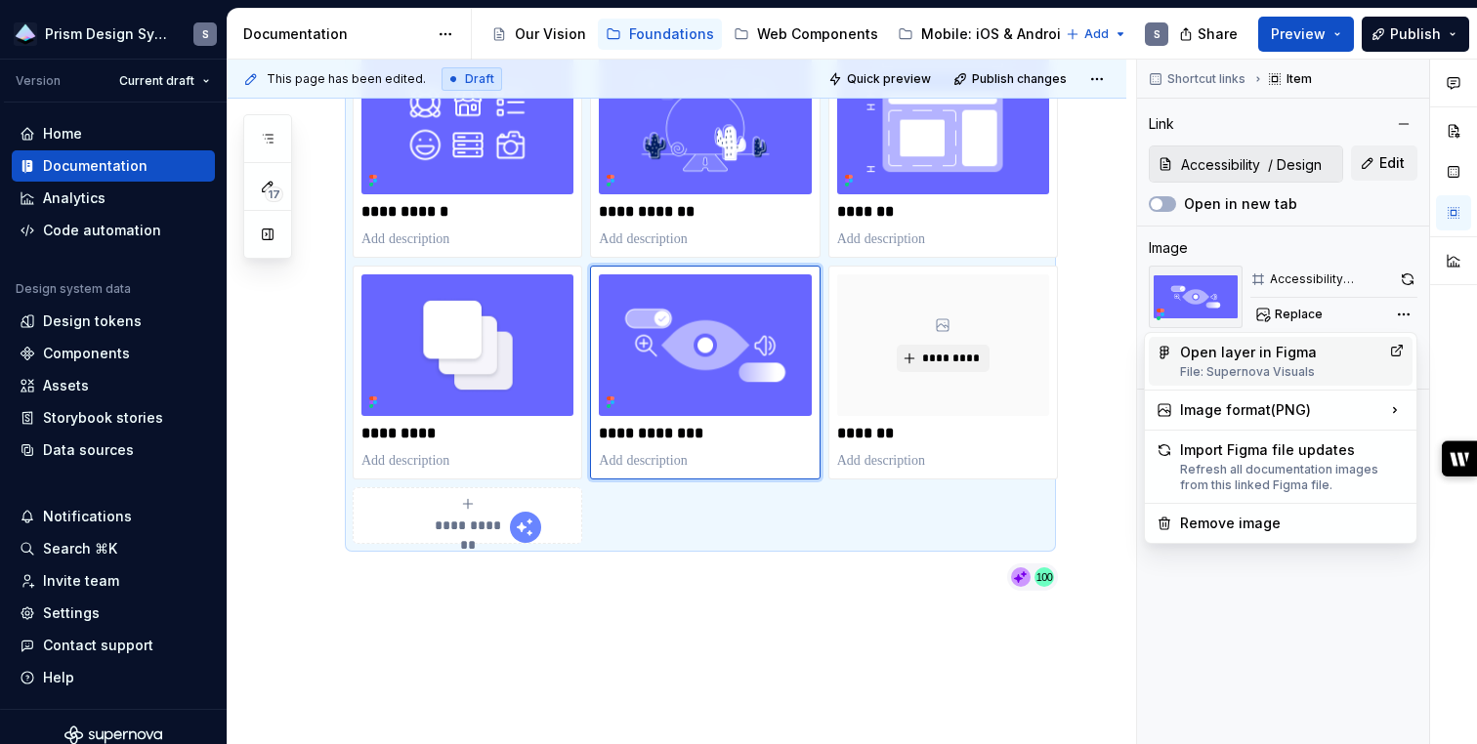
click at [1283, 351] on div "Open layer in Figma File: Supernova Visuals" at bounding box center [1280, 361] width 201 height 37
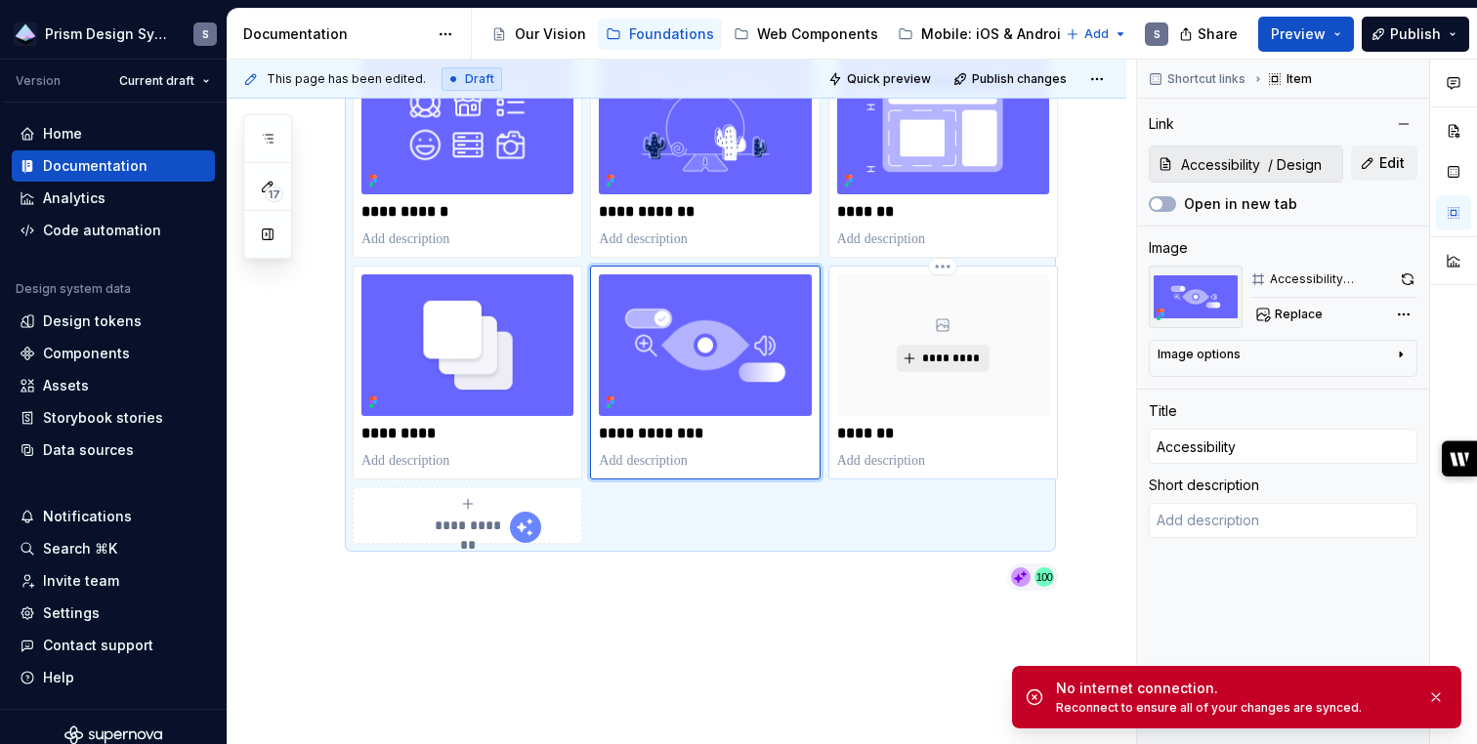
type textarea "*"
type input "Content"
click at [930, 355] on span "*********" at bounding box center [951, 359] width 60 height 16
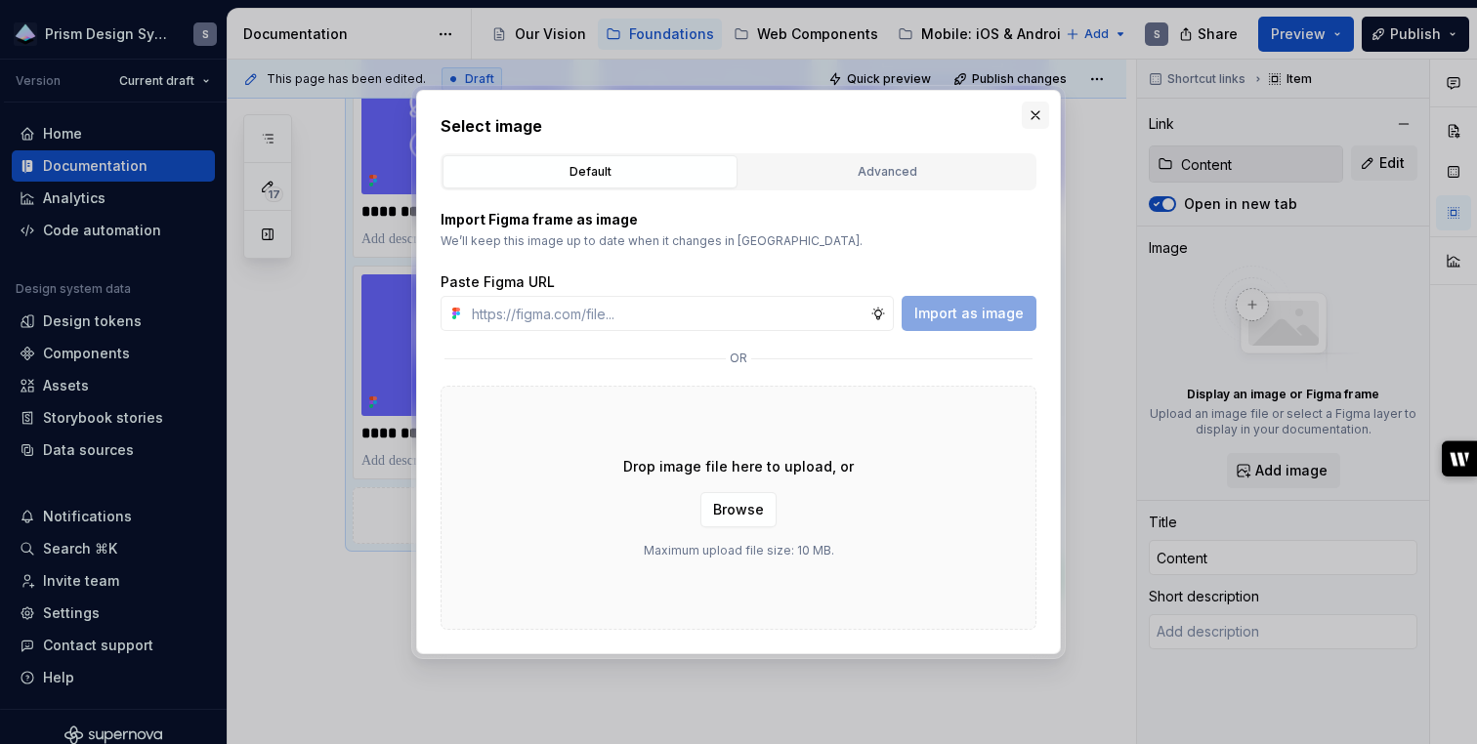
click at [1031, 113] on button "button" at bounding box center [1035, 115] width 27 height 27
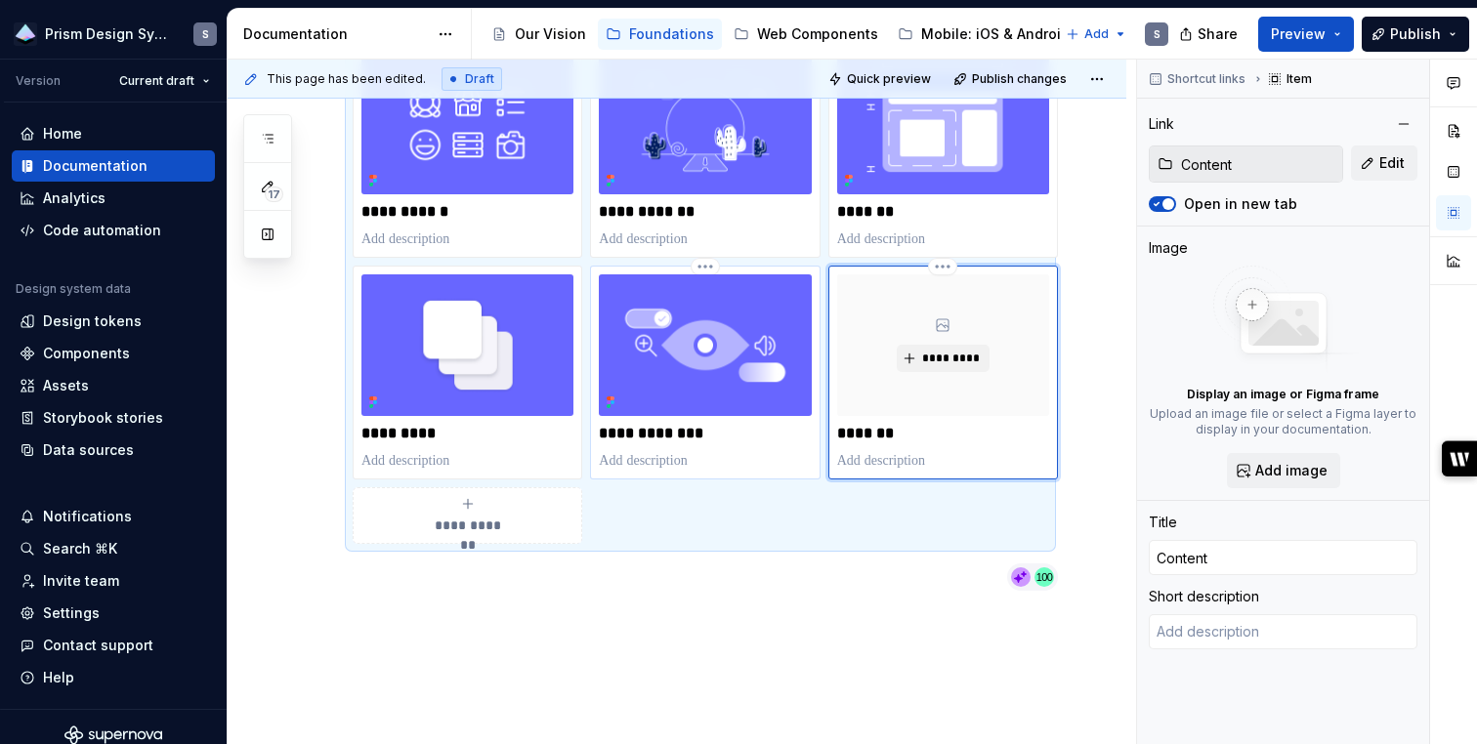
type textarea "*"
type input "Accessibility / Design"
click at [683, 362] on img at bounding box center [705, 345] width 212 height 142
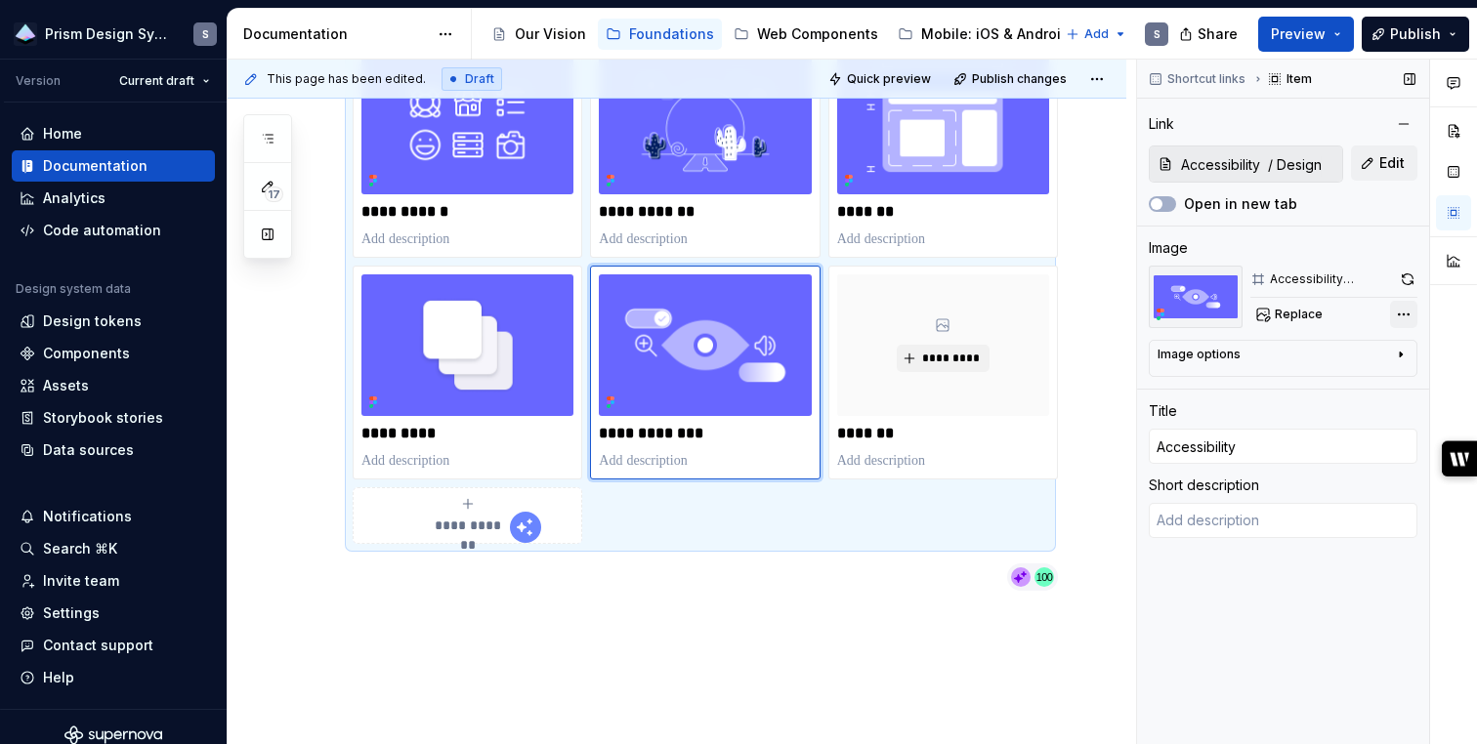
click at [1407, 315] on div "Comments Open comments No comments yet Select ‘Comment’ from the block context …" at bounding box center [1307, 403] width 340 height 686
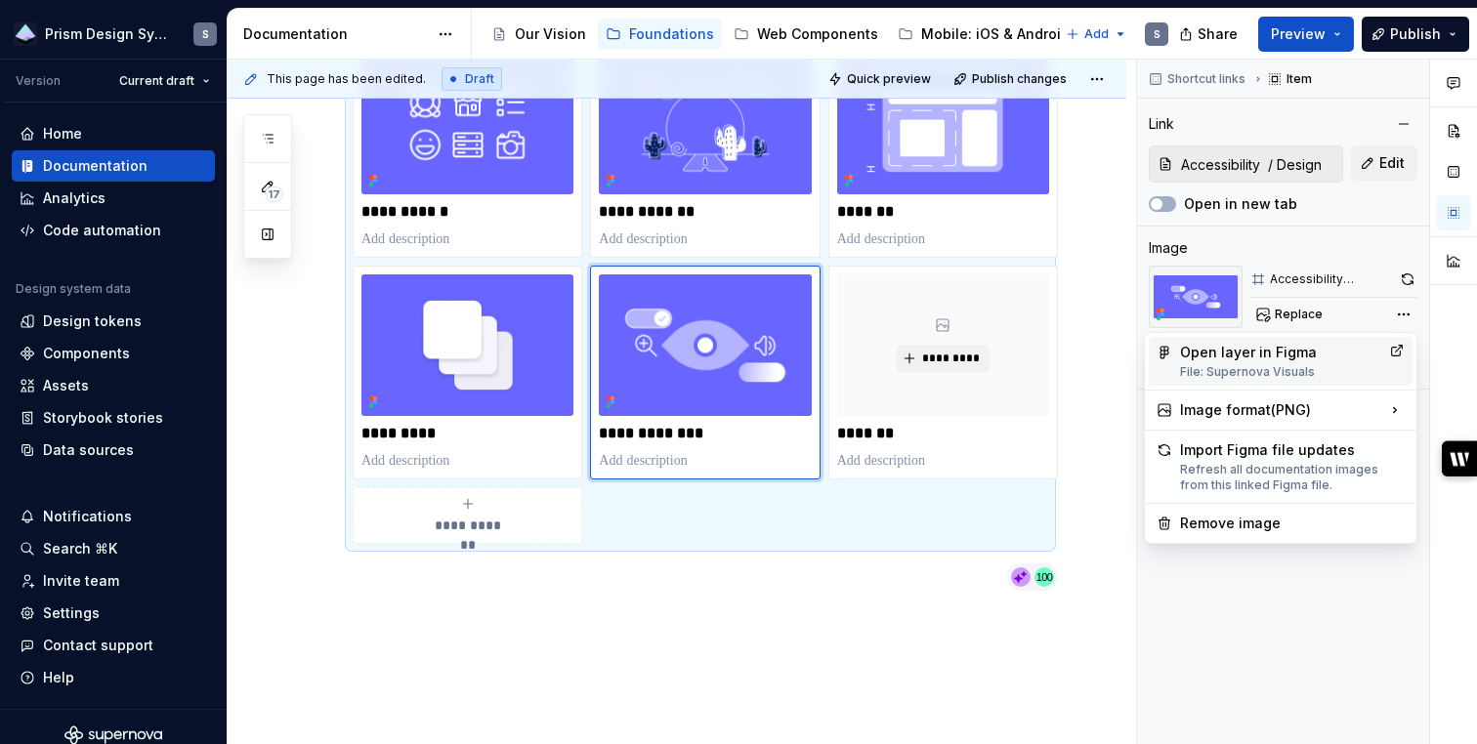
click at [1396, 346] on icon at bounding box center [1397, 351] width 16 height 16
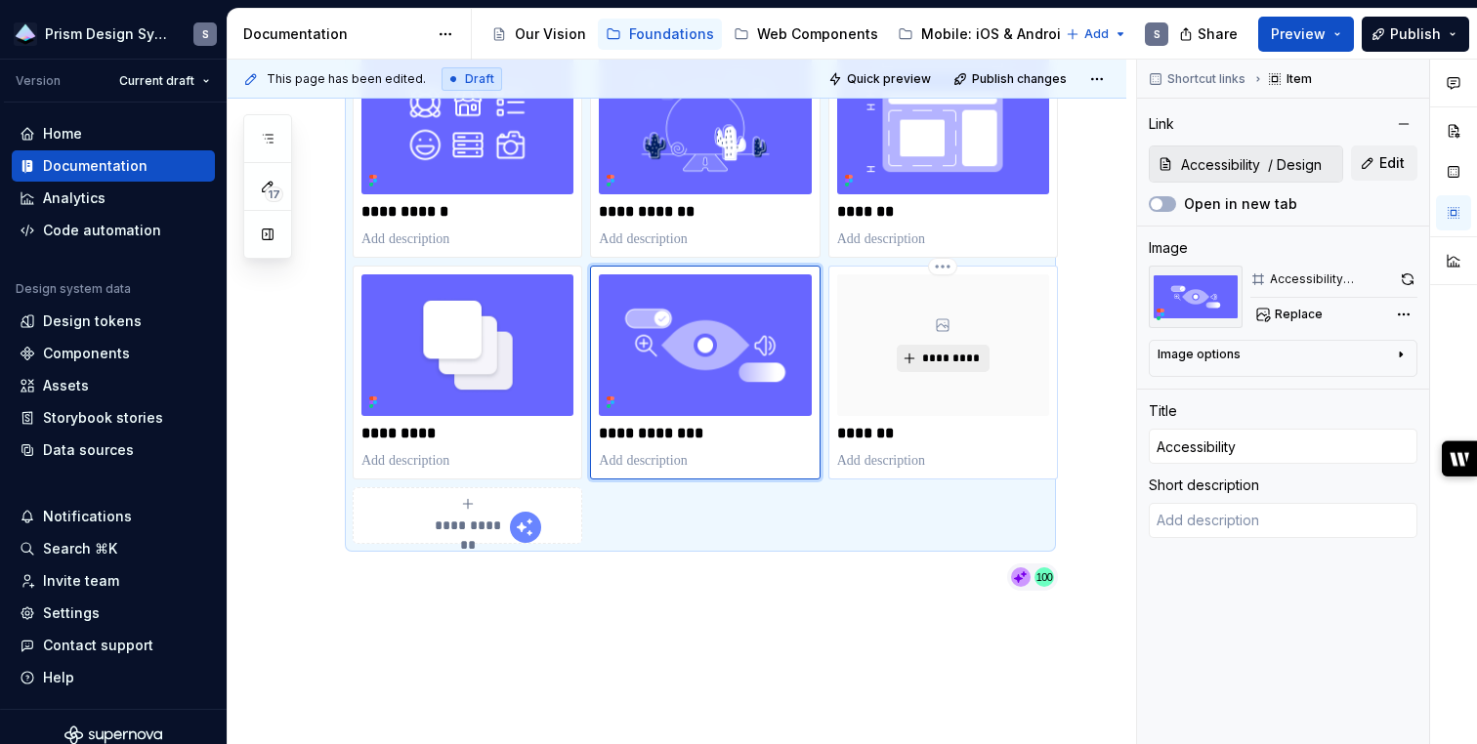
type textarea "*"
type input "Content"
click at [928, 354] on span "*********" at bounding box center [951, 359] width 60 height 16
type textarea "*"
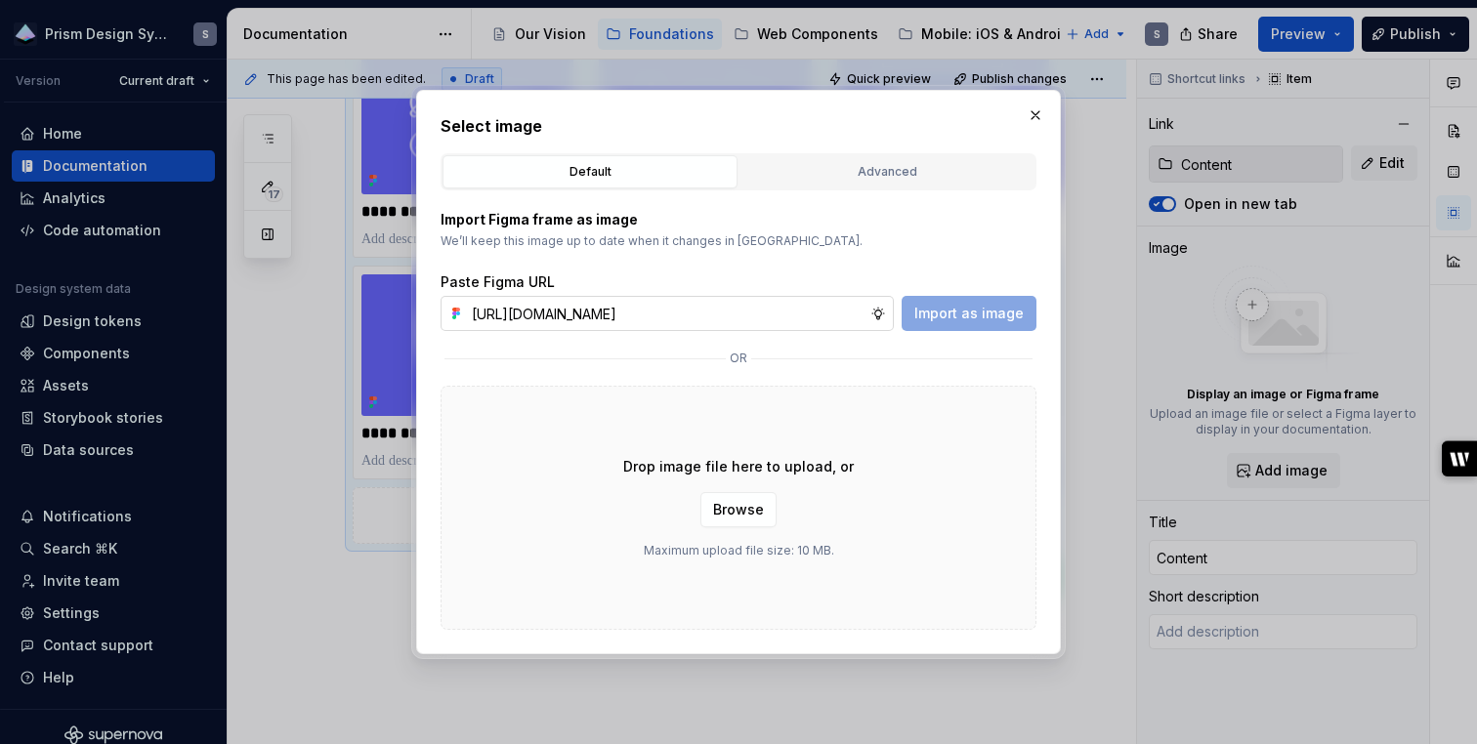
scroll to position [0, 415]
type input "https://www.figma.com/design/v88hImT094Sh22UxsDxm1l/Supernova-Visuals?node-id=6…"
click at [940, 317] on span "Import as image" at bounding box center [968, 314] width 109 height 20
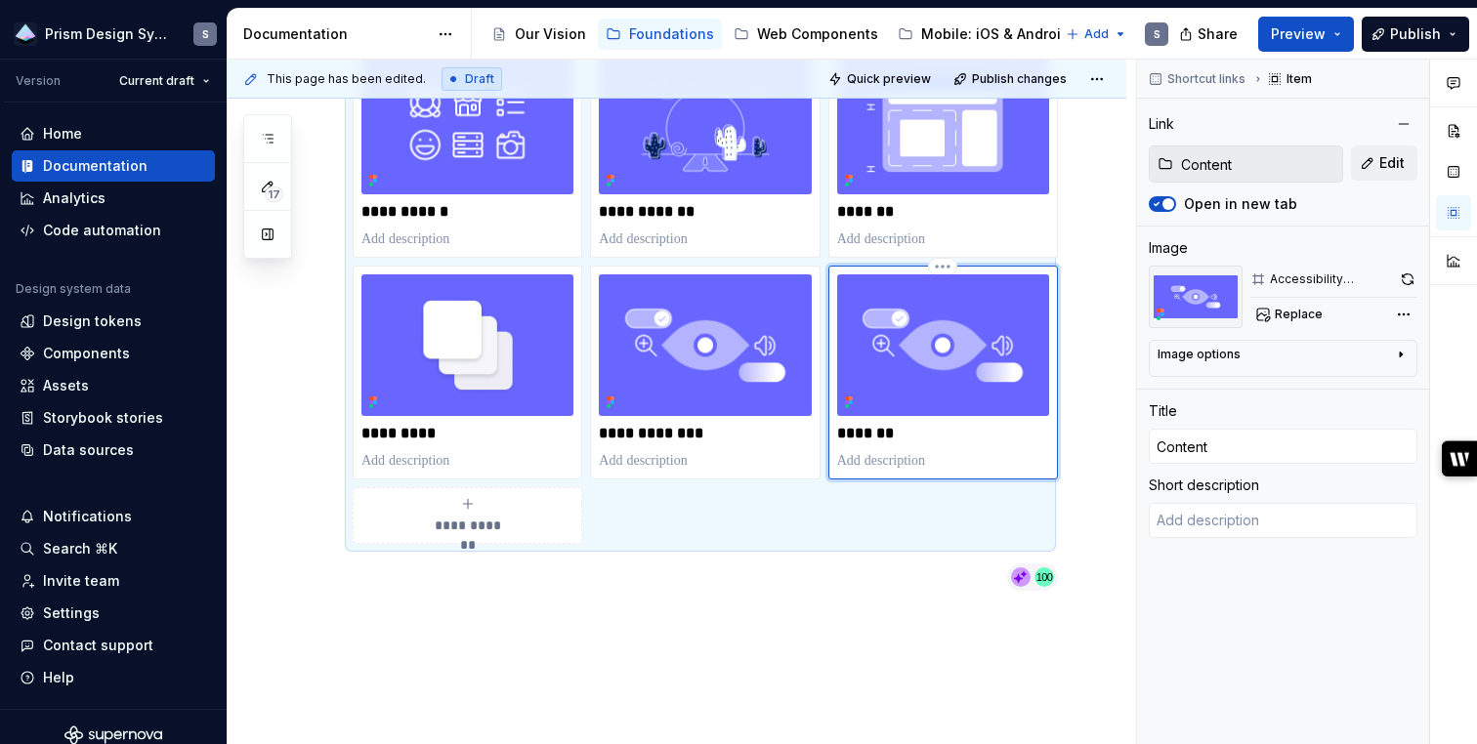
click at [940, 317] on img at bounding box center [943, 345] width 212 height 142
click at [1285, 313] on span "Replace" at bounding box center [1298, 315] width 48 height 16
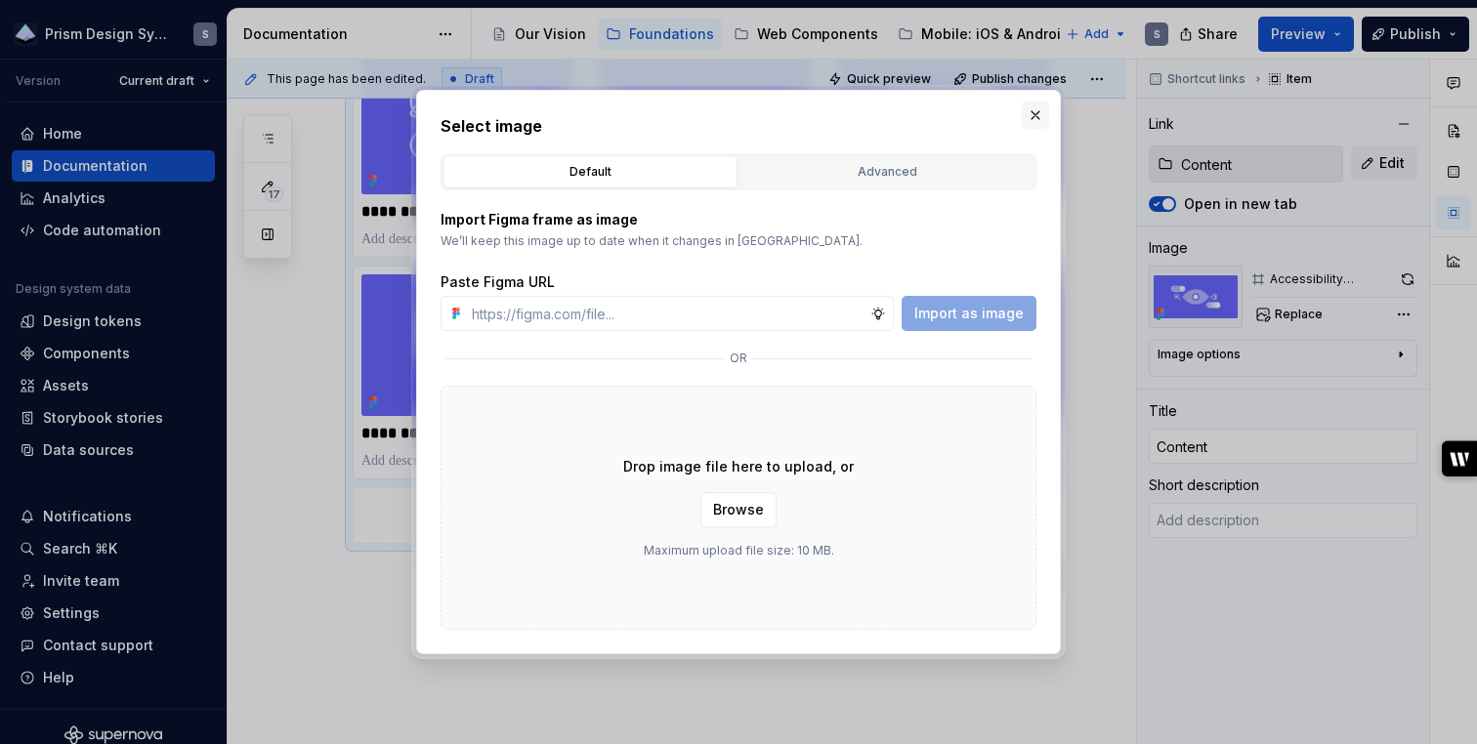
click at [1035, 113] on button "button" at bounding box center [1035, 115] width 27 height 27
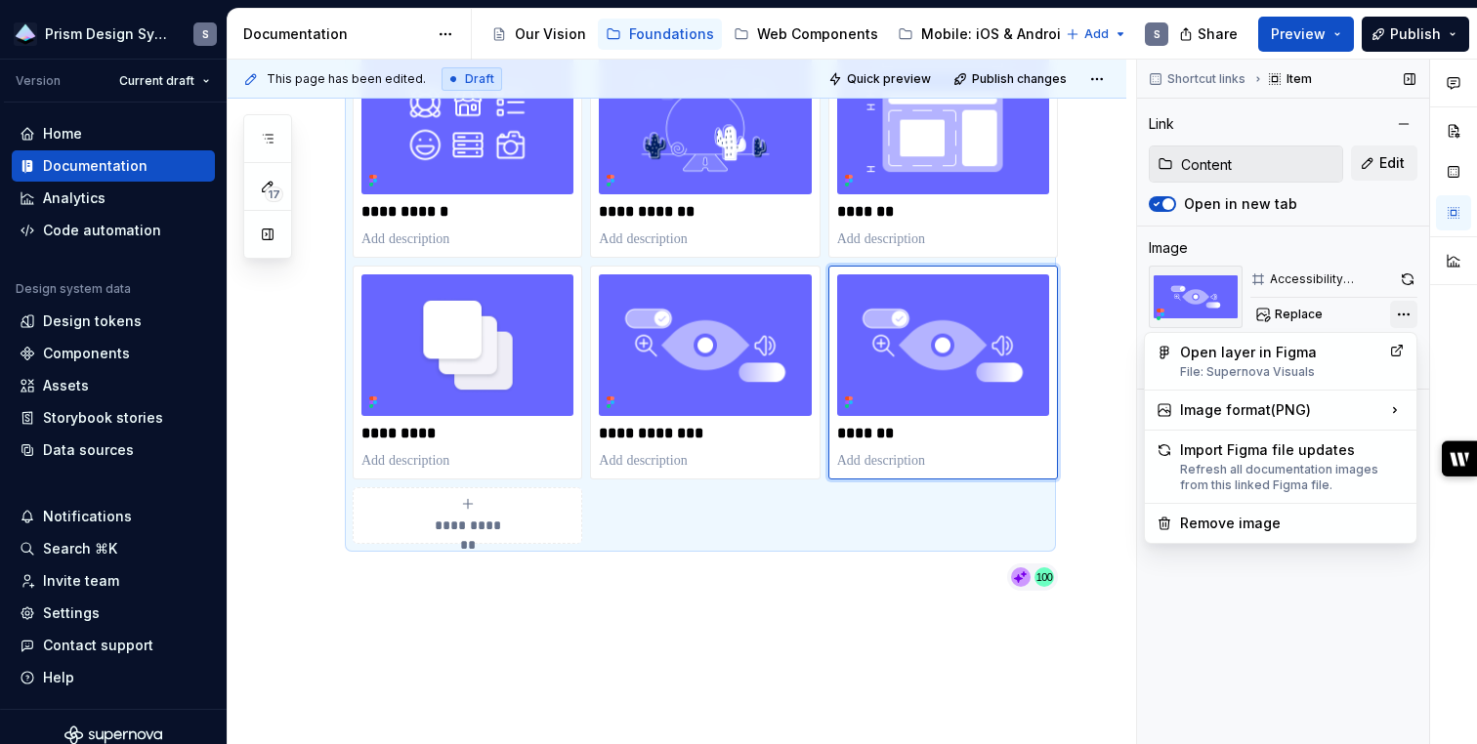
click at [1408, 313] on div "Comments Open comments No comments yet Select ‘Comment’ from the block context …" at bounding box center [1307, 403] width 340 height 686
click at [1315, 361] on div "Open layer in Figma File: Supernova Visuals" at bounding box center [1280, 361] width 201 height 37
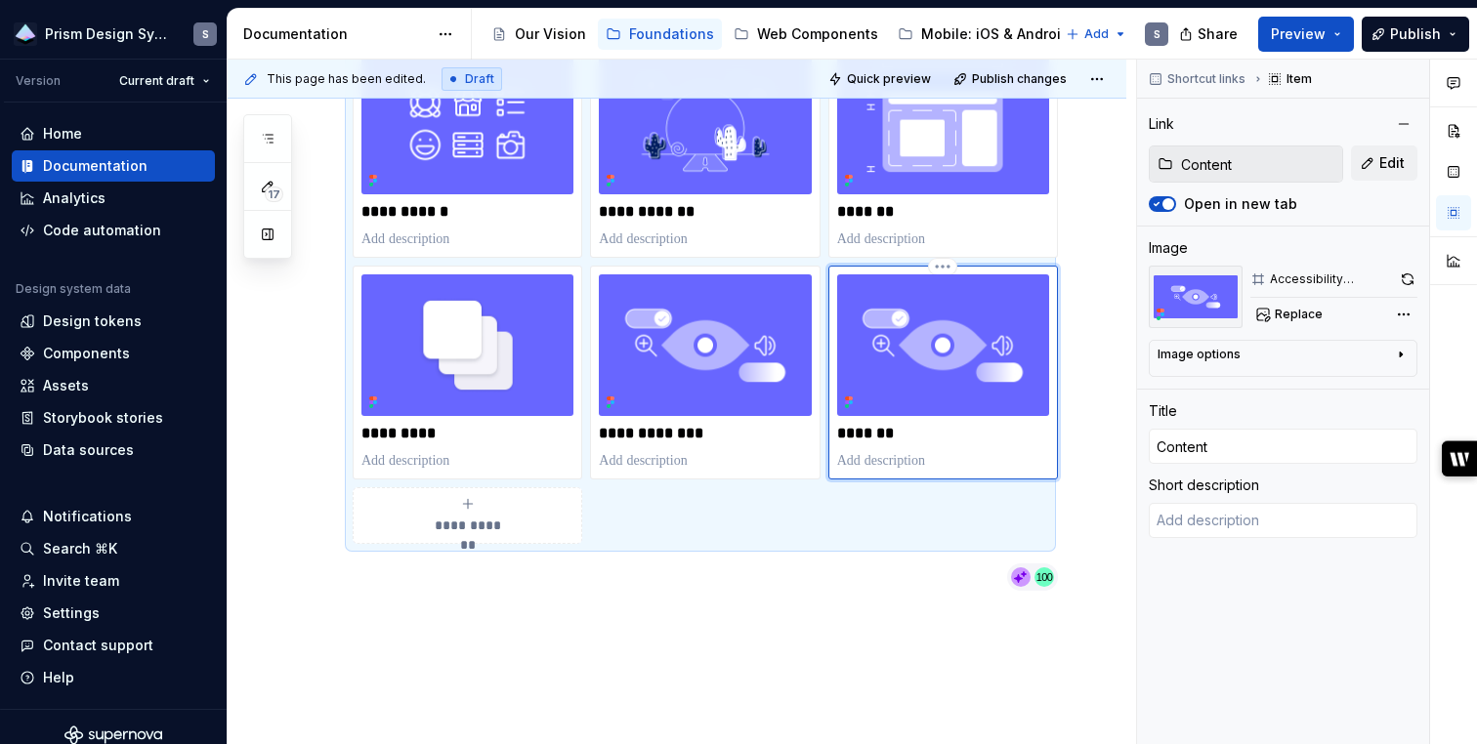
click at [912, 347] on img at bounding box center [943, 345] width 212 height 142
click at [930, 347] on img at bounding box center [943, 345] width 212 height 142
click at [1294, 311] on span "Replace" at bounding box center [1298, 315] width 48 height 16
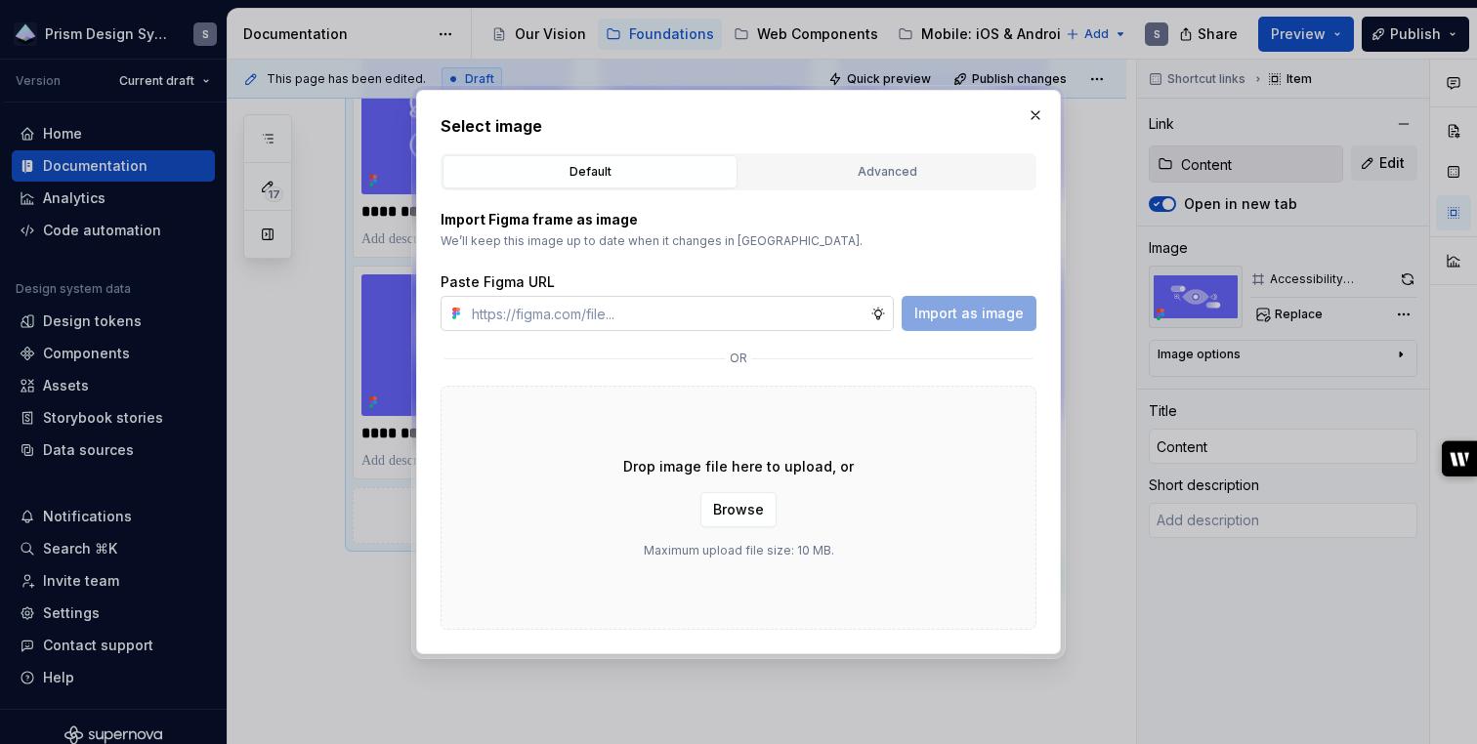
type textarea "*"
type input "https://www.figma.com/design/v88hImT094Sh22UxsDxm1l/Supernova-Visuals?node-id=3…"
click at [951, 327] on button "Import as image" at bounding box center [968, 313] width 135 height 35
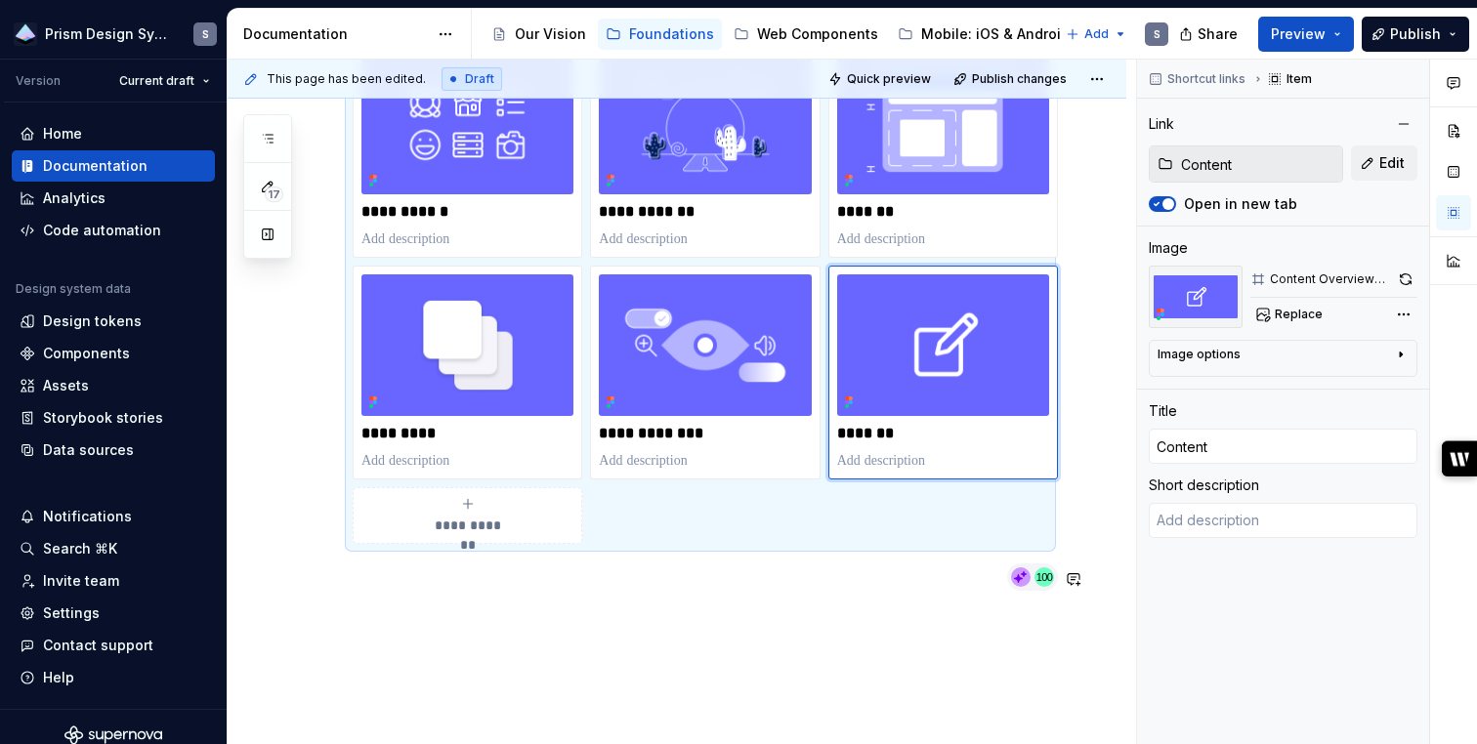
click at [773, 666] on div "**********" at bounding box center [677, 281] width 898 height 1112
click at [1010, 77] on span "Publish changes" at bounding box center [1019, 79] width 95 height 16
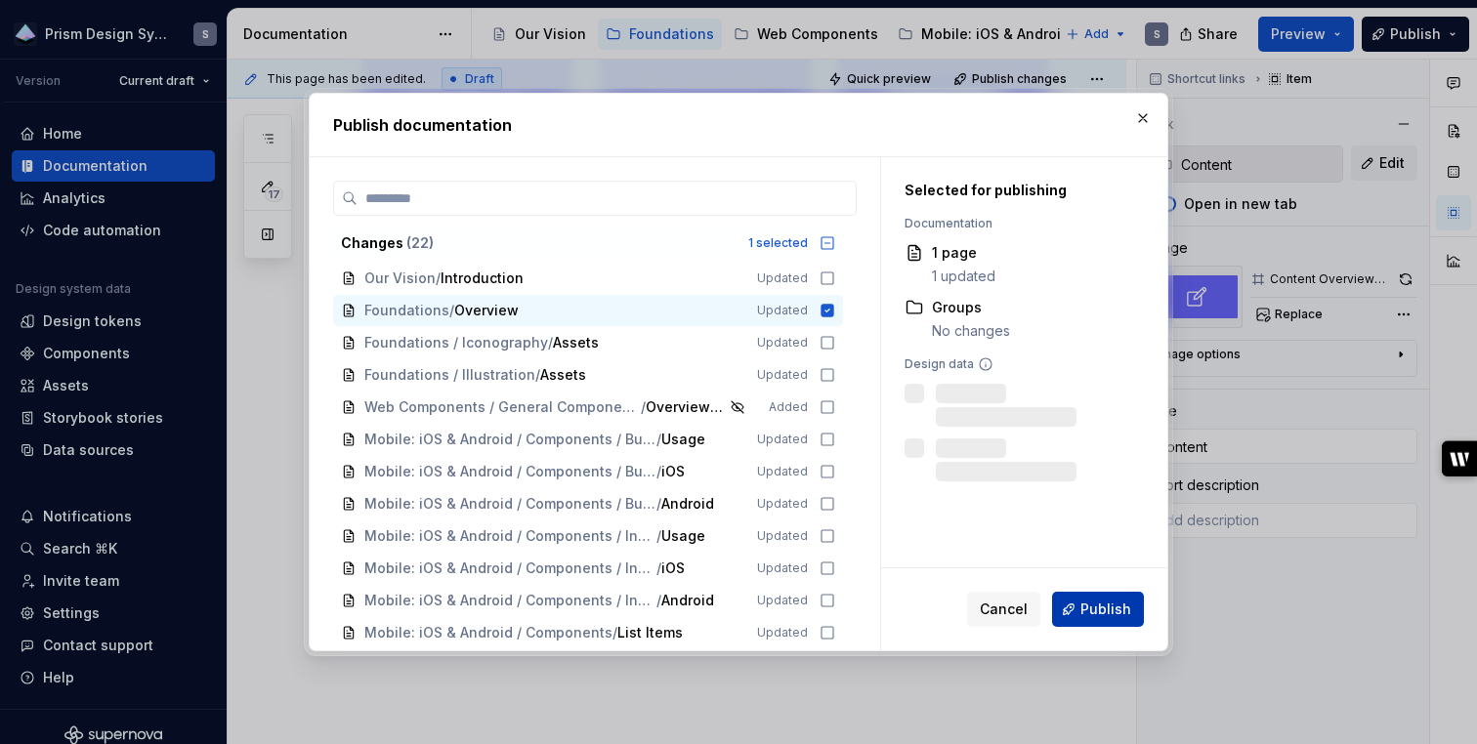
click at [1088, 605] on span "Publish" at bounding box center [1105, 610] width 51 height 20
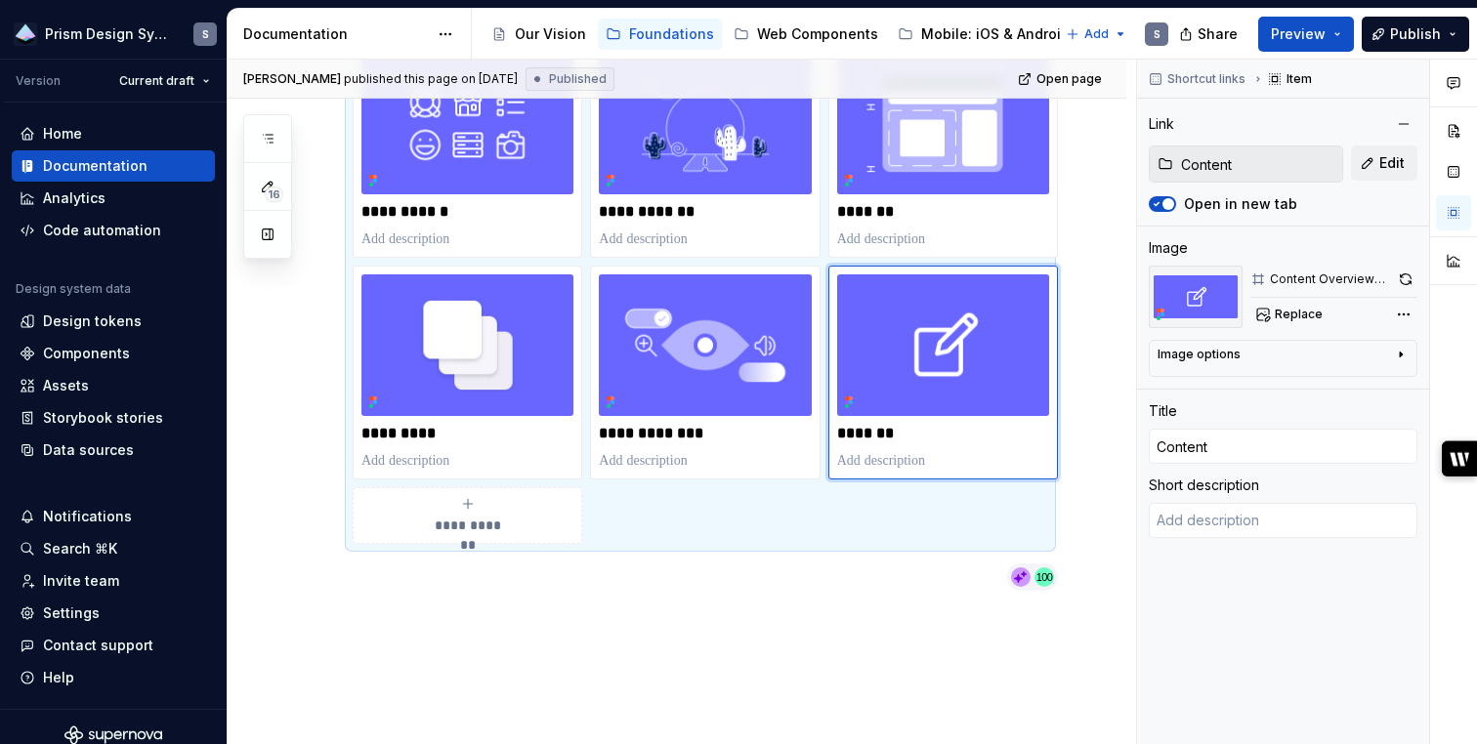
type textarea "*"
